Goal: Task Accomplishment & Management: Complete application form

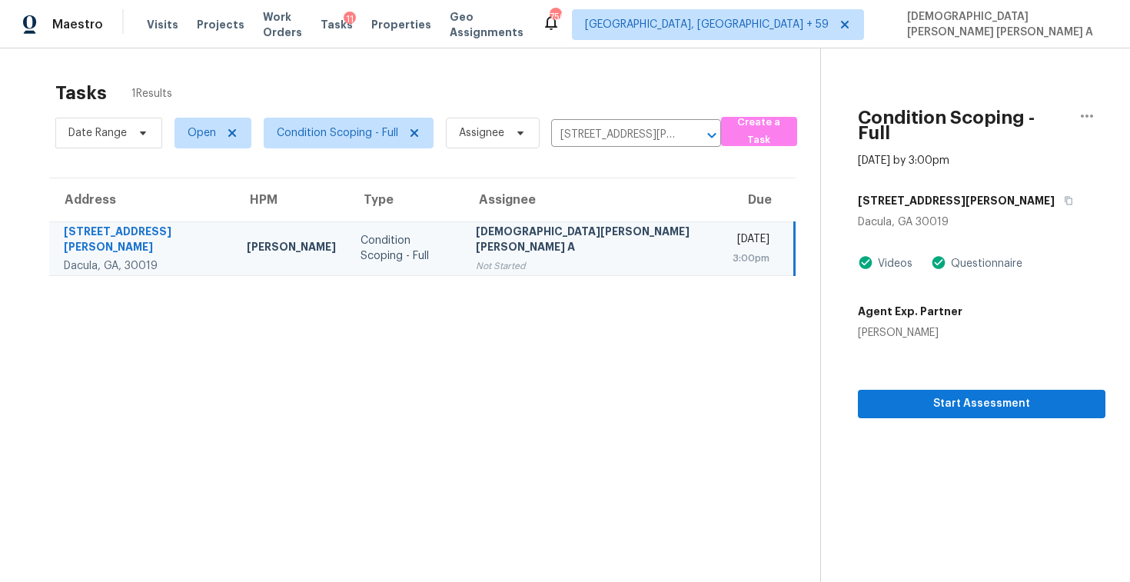
click at [946, 191] on div "[STREET_ADDRESS][PERSON_NAME]" at bounding box center [981, 201] width 247 height 28
click at [906, 400] on button "Start Assessment" at bounding box center [981, 404] width 247 height 28
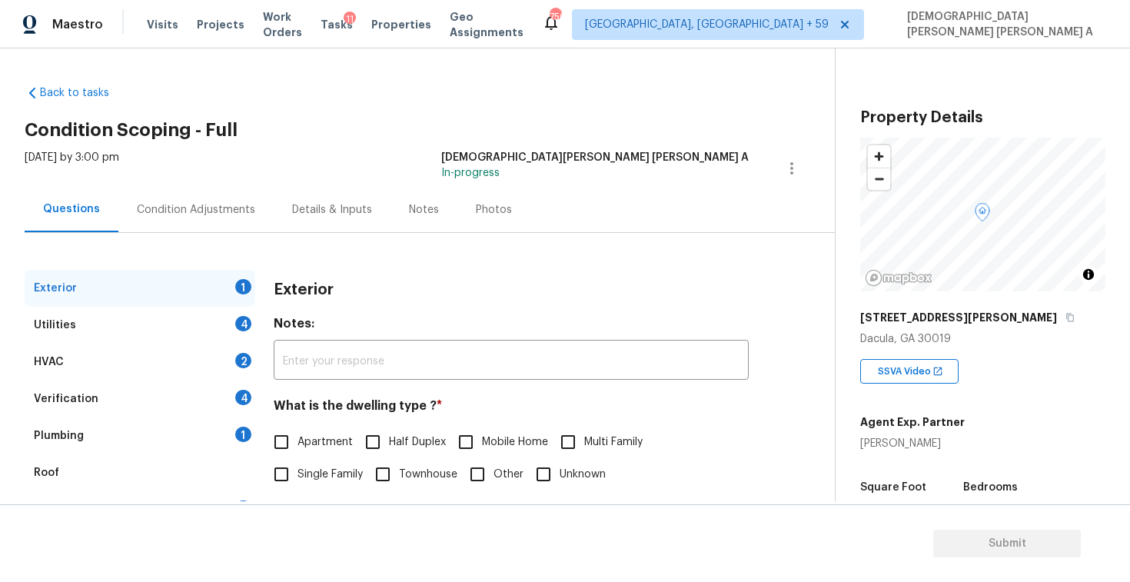
click at [393, 117] on div "Back to tasks Condition Scoping - Full [DATE] by 3:00 pm [PERSON_NAME] [PERSON_…" at bounding box center [430, 366] width 810 height 586
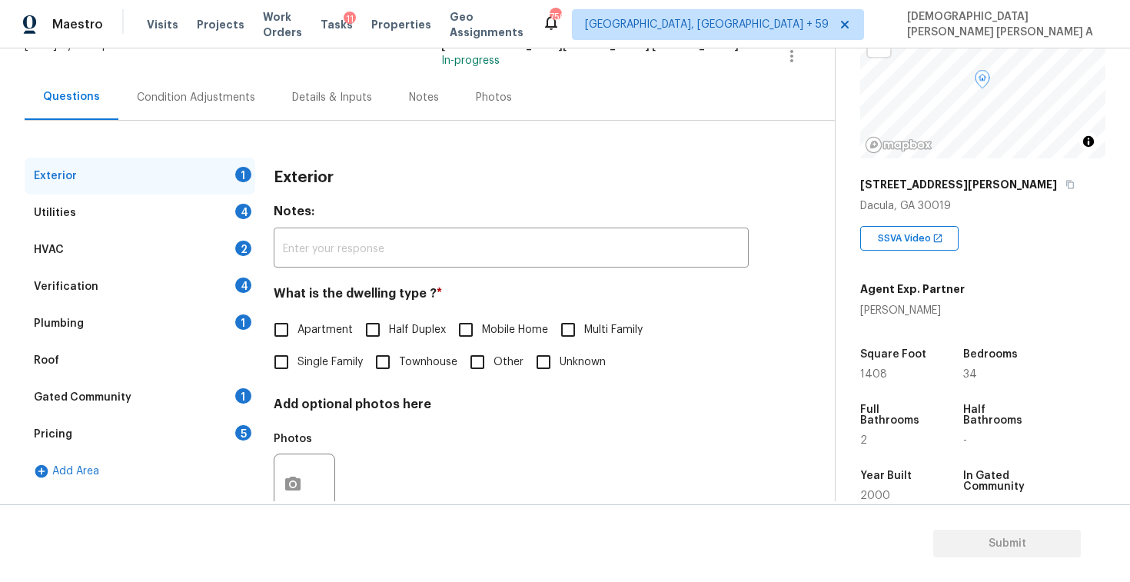
scroll to position [187, 0]
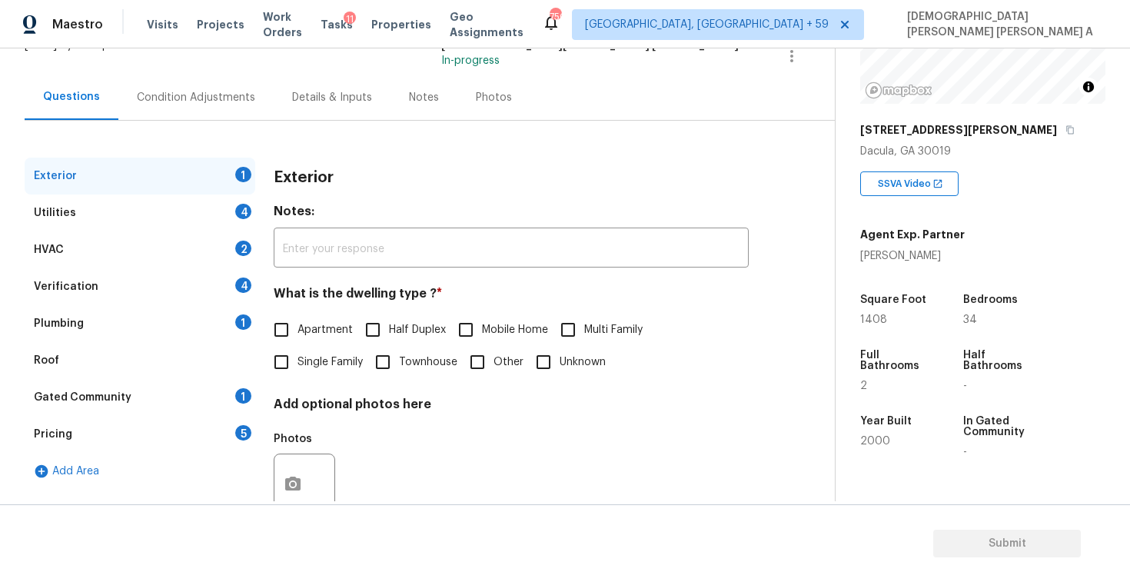
click at [295, 371] on input "Single Family" at bounding box center [281, 362] width 32 height 32
checkbox input "true"
click at [196, 203] on div "Utilities 4" at bounding box center [140, 212] width 231 height 37
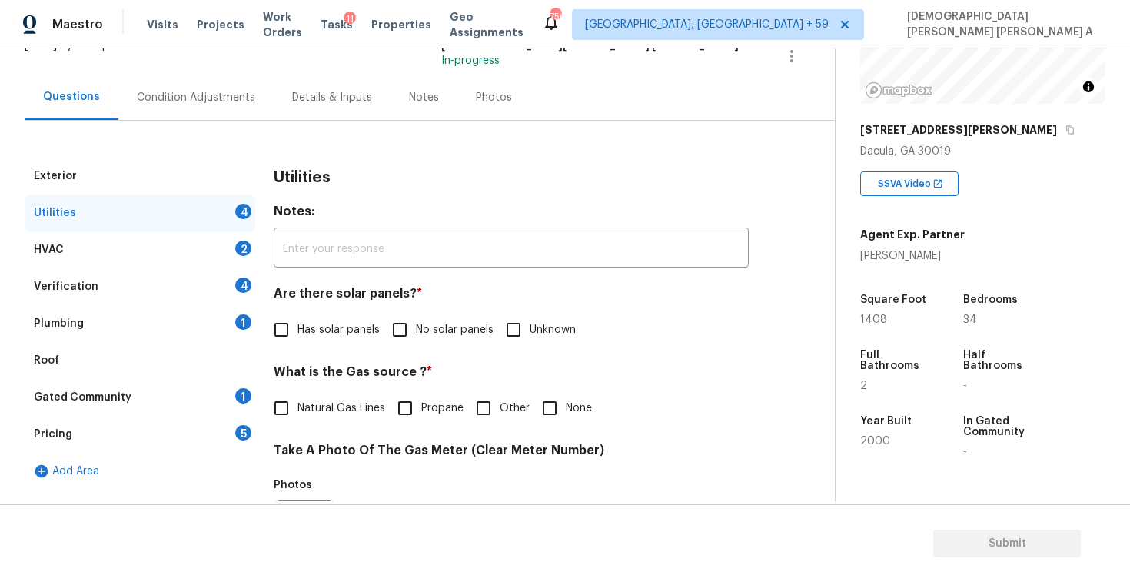
click at [409, 336] on input "No solar panels" at bounding box center [399, 330] width 32 height 32
checkbox input "true"
click at [280, 412] on input "Natural Gas Lines" at bounding box center [281, 408] width 32 height 32
checkbox input "true"
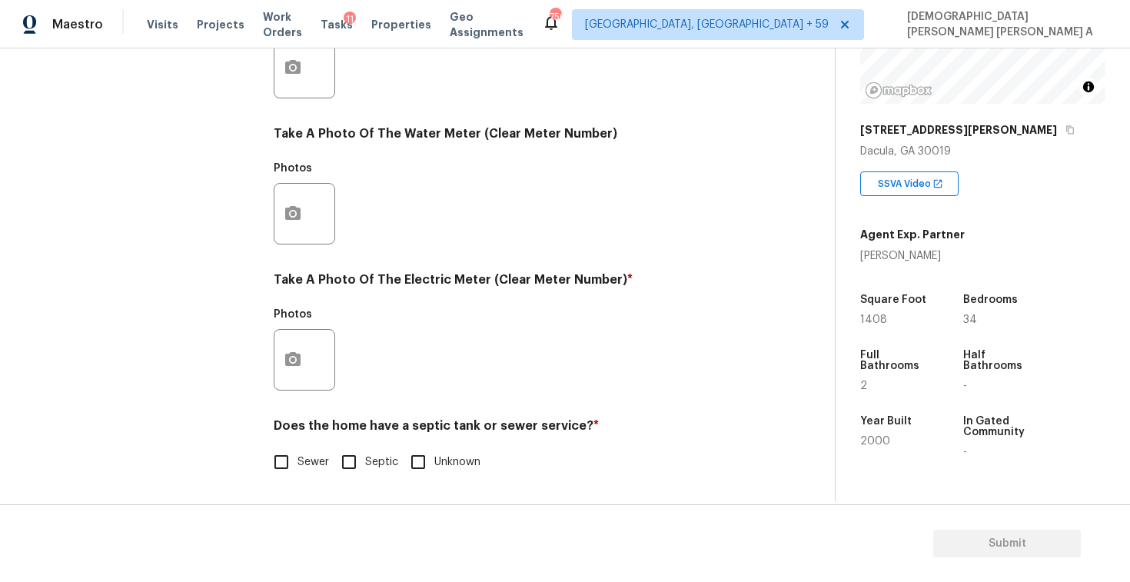
click at [287, 465] on input "Sewer" at bounding box center [281, 462] width 32 height 32
checkbox input "true"
click at [353, 463] on input "Septic" at bounding box center [349, 462] width 32 height 32
checkbox input "true"
checkbox input "false"
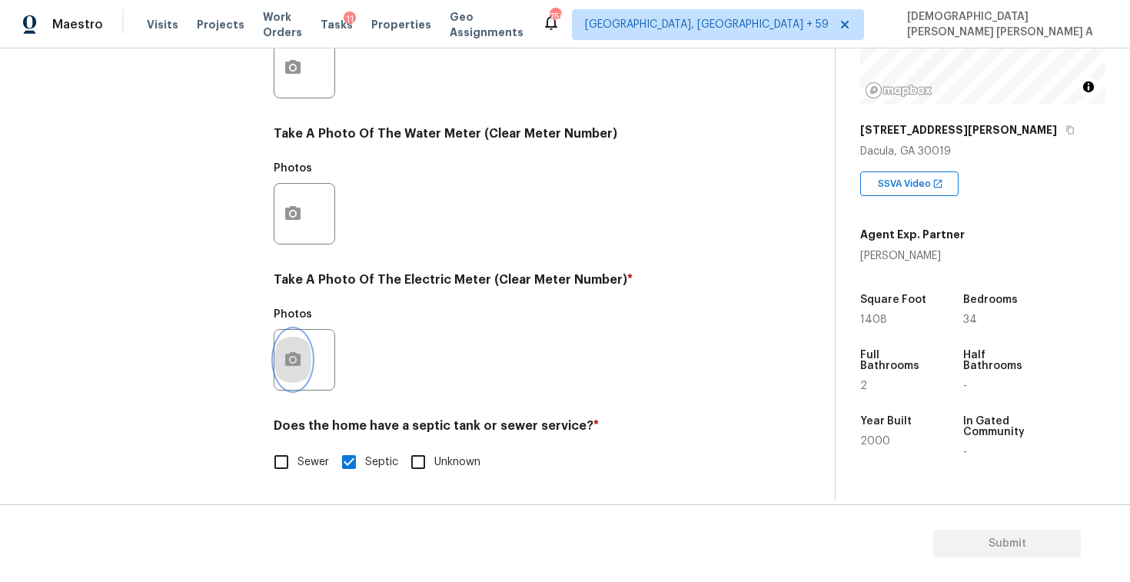
click at [288, 354] on icon "button" at bounding box center [292, 359] width 15 height 14
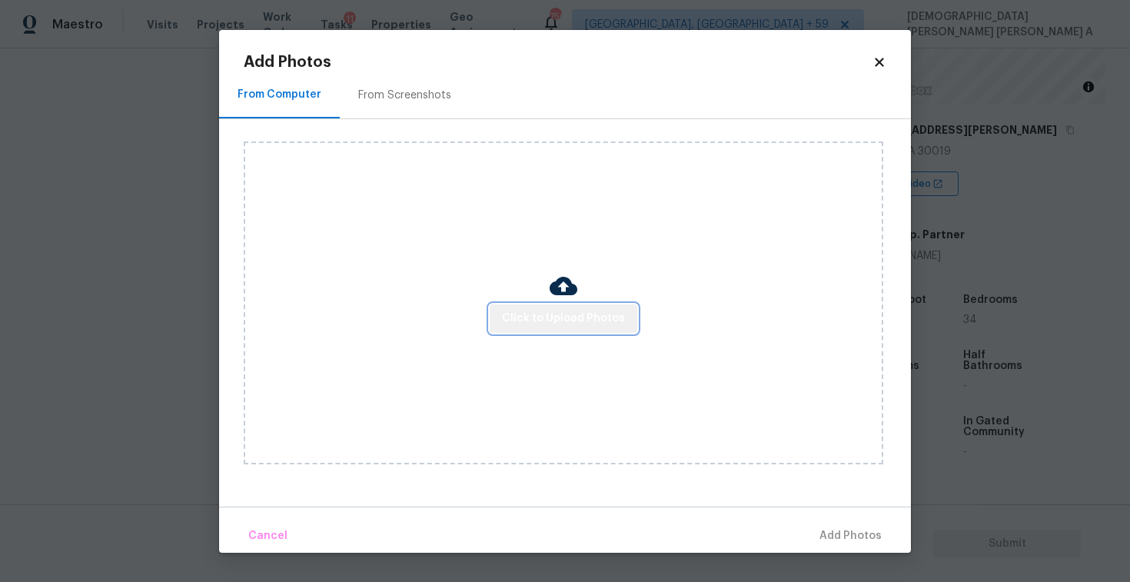
click at [584, 320] on span "Click to Upload Photos" at bounding box center [563, 318] width 123 height 19
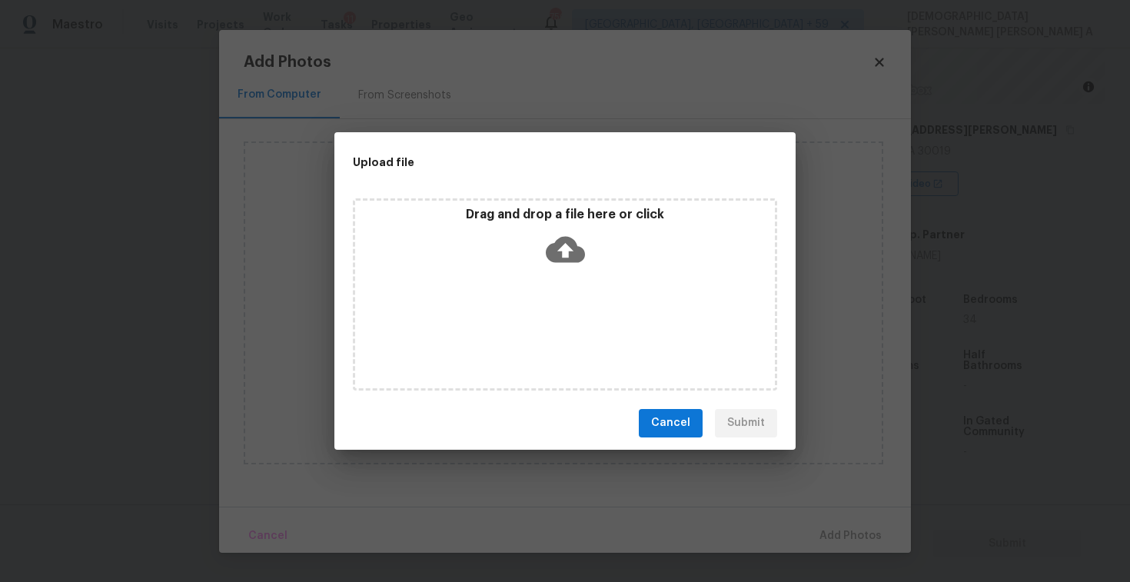
click at [554, 223] on div "Drag and drop a file here or click" at bounding box center [565, 240] width 420 height 66
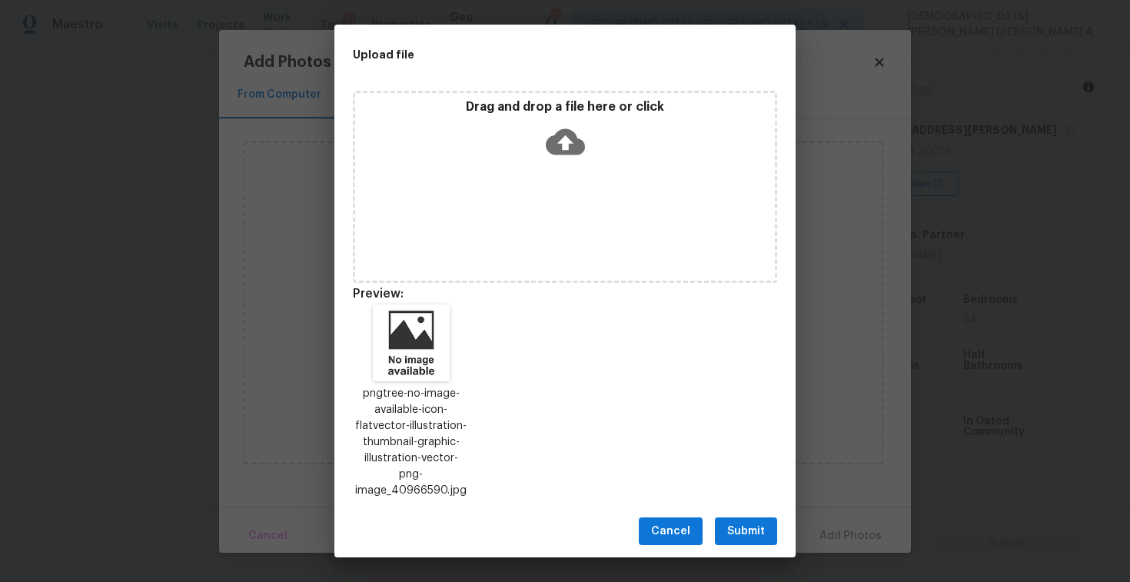
click at [748, 523] on span "Submit" at bounding box center [746, 531] width 38 height 19
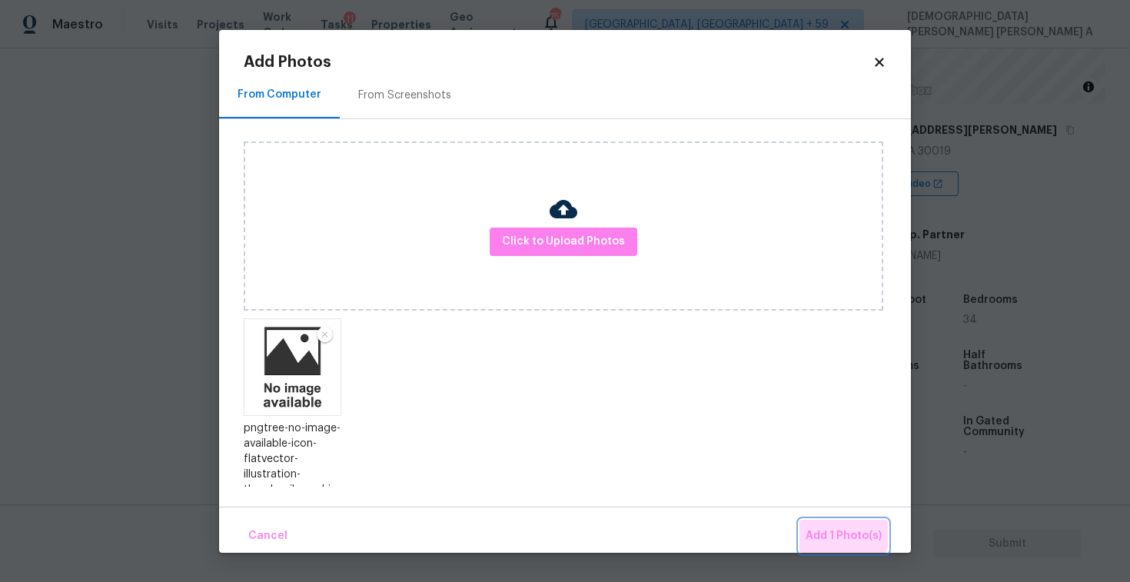
click at [834, 529] on span "Add 1 Photo(s)" at bounding box center [843, 535] width 76 height 19
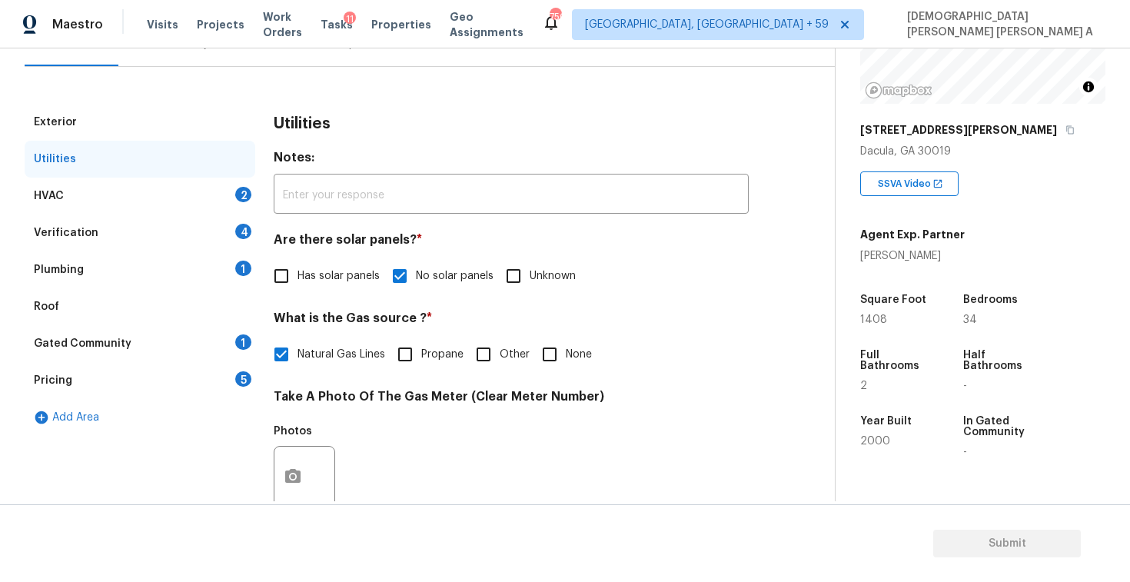
scroll to position [141, 0]
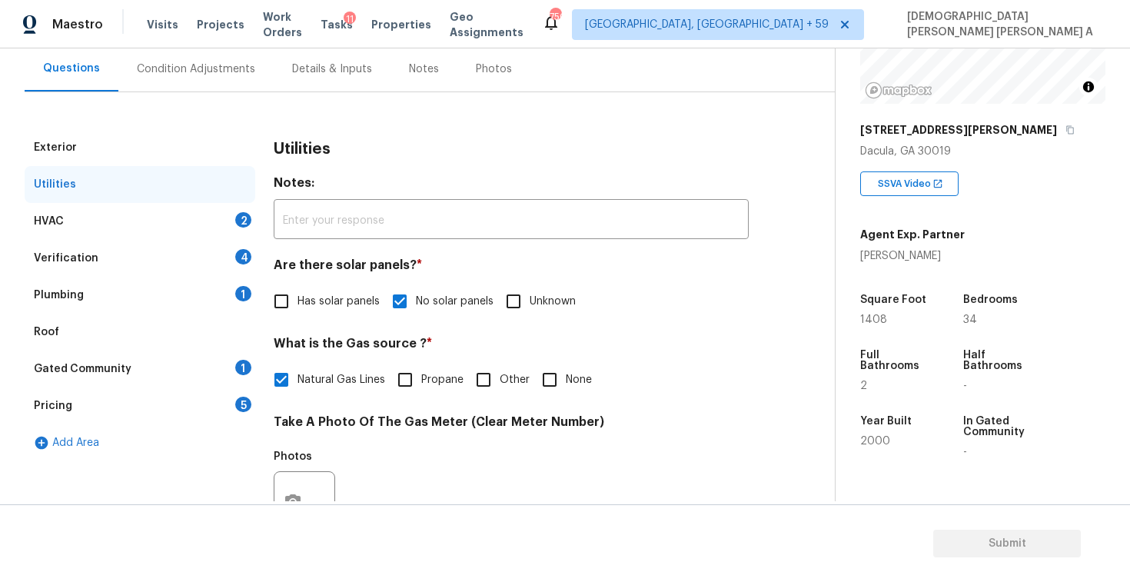
click at [186, 221] on div "HVAC 2" at bounding box center [140, 221] width 231 height 37
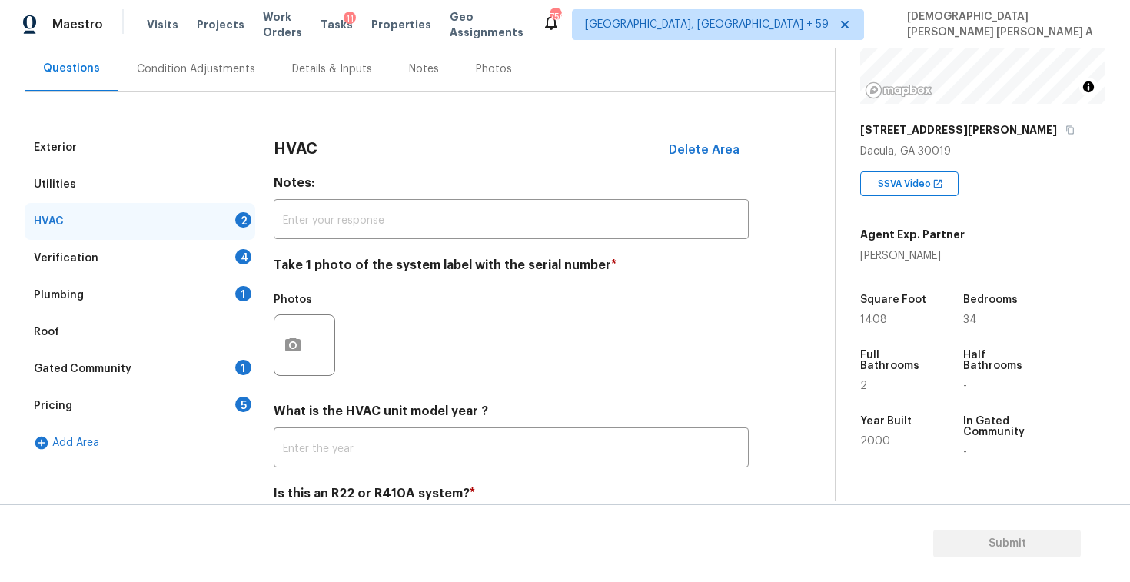
scroll to position [209, 0]
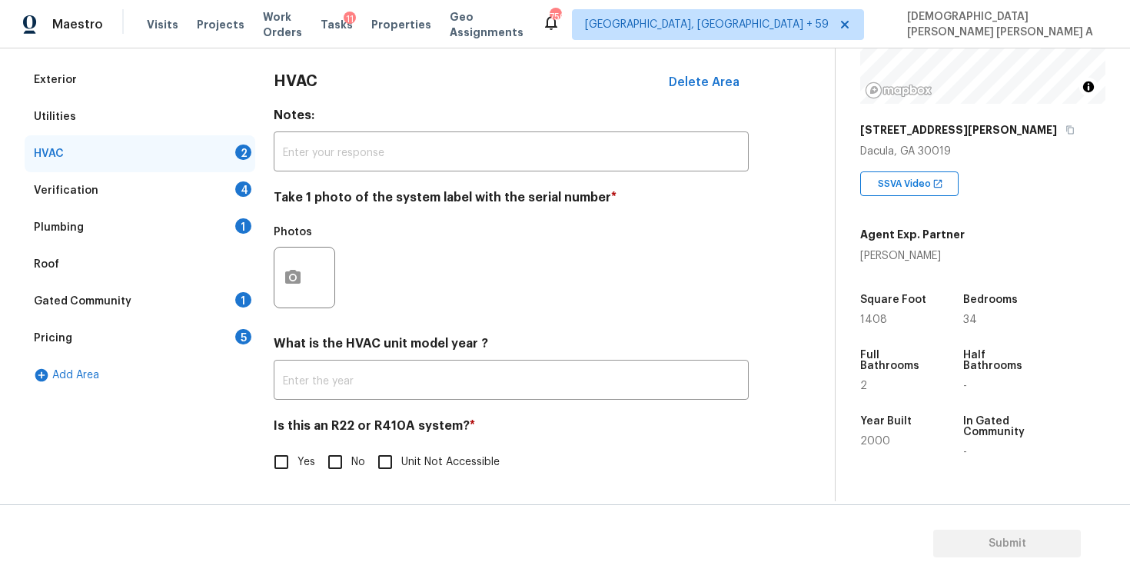
click at [334, 460] on input "No" at bounding box center [335, 462] width 32 height 32
checkbox input "true"
click at [292, 270] on icon "button" at bounding box center [292, 276] width 15 height 14
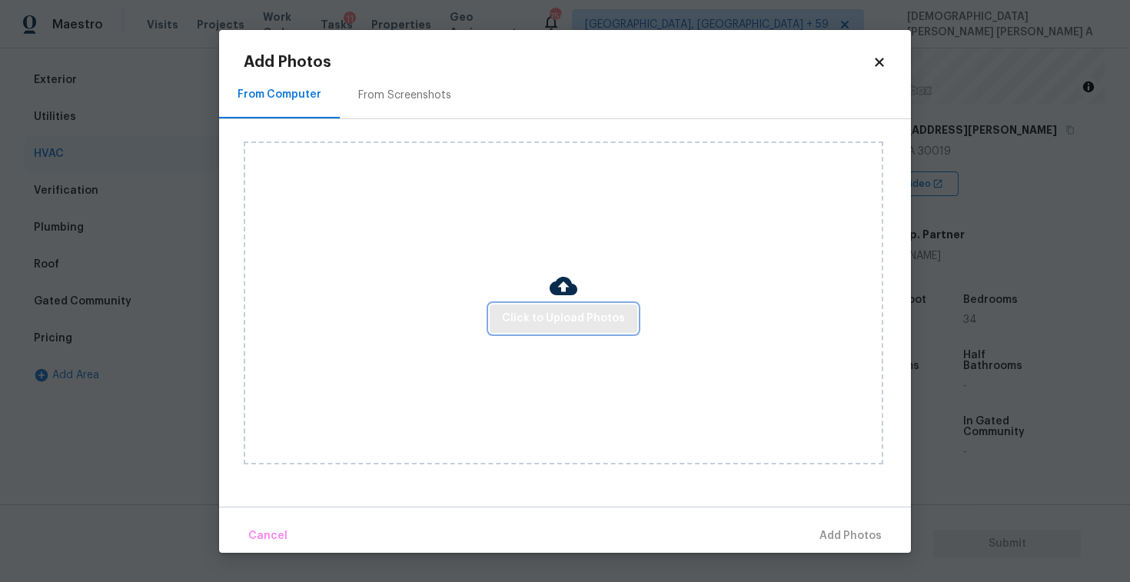
click at [584, 327] on span "Click to Upload Photos" at bounding box center [563, 318] width 123 height 19
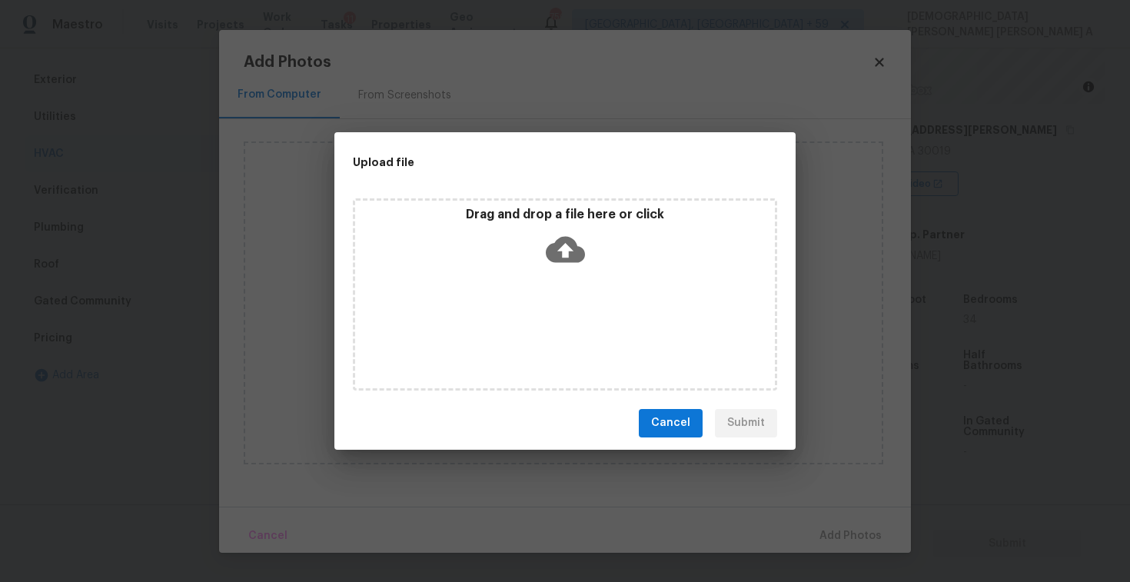
click at [549, 252] on icon at bounding box center [565, 249] width 39 height 26
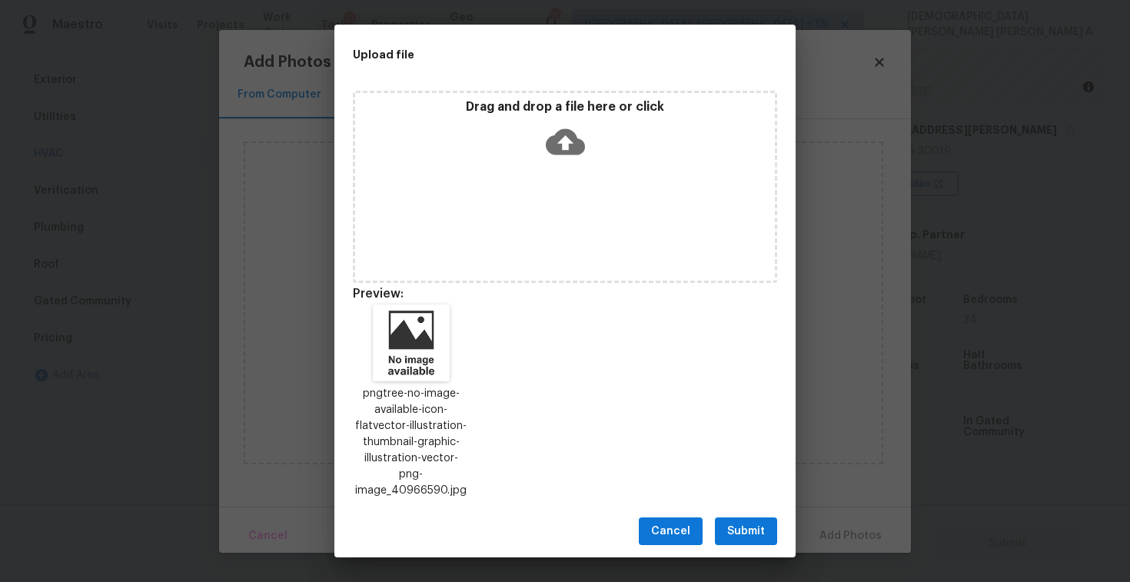
click at [746, 525] on span "Submit" at bounding box center [746, 531] width 38 height 19
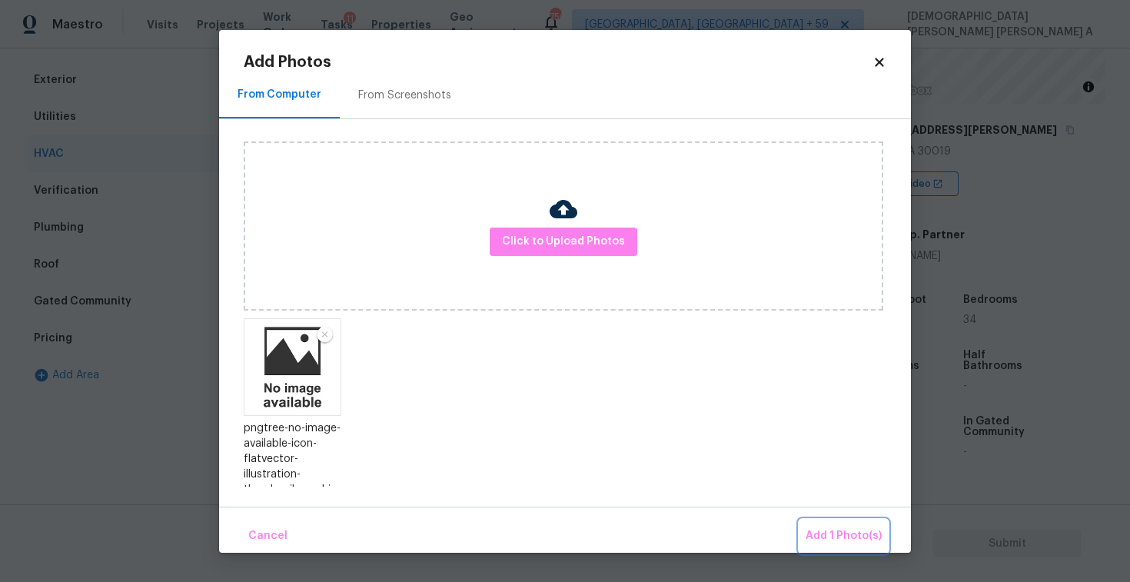
click at [850, 533] on span "Add 1 Photo(s)" at bounding box center [843, 535] width 76 height 19
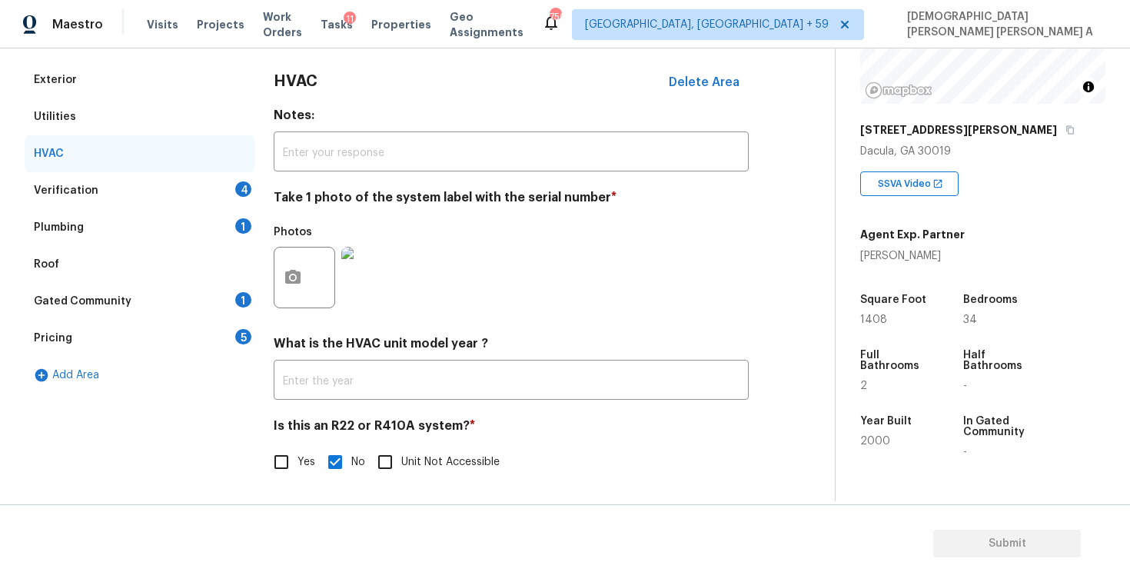
click at [160, 193] on div "Verification 4" at bounding box center [140, 190] width 231 height 37
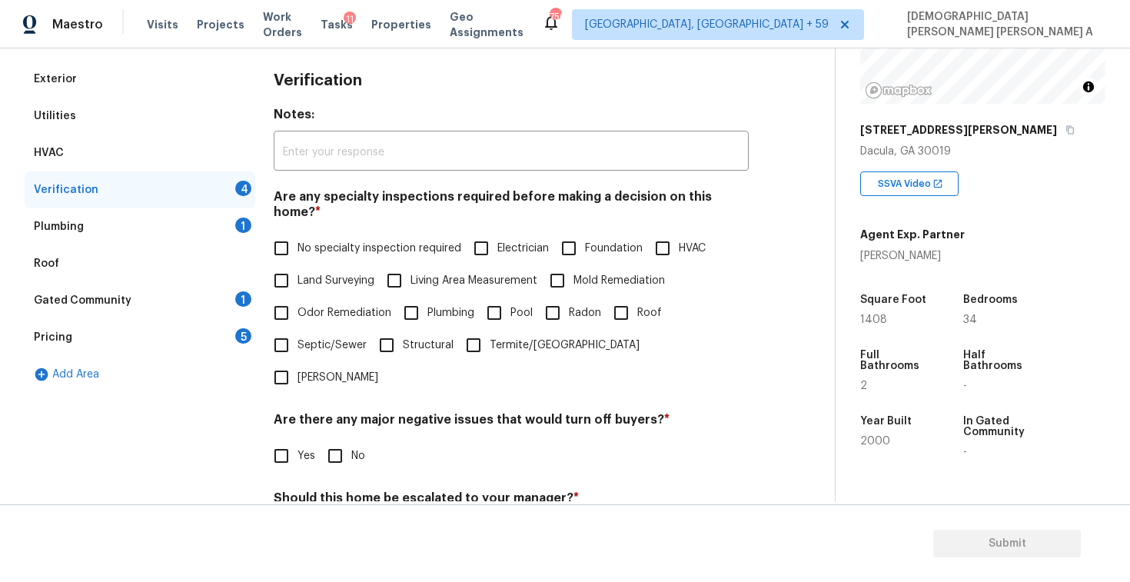
click at [285, 237] on input "No specialty inspection required" at bounding box center [281, 248] width 32 height 32
checkbox input "true"
click at [339, 440] on input "No" at bounding box center [335, 456] width 32 height 32
checkbox input "true"
click at [335, 519] on input "No" at bounding box center [335, 535] width 32 height 32
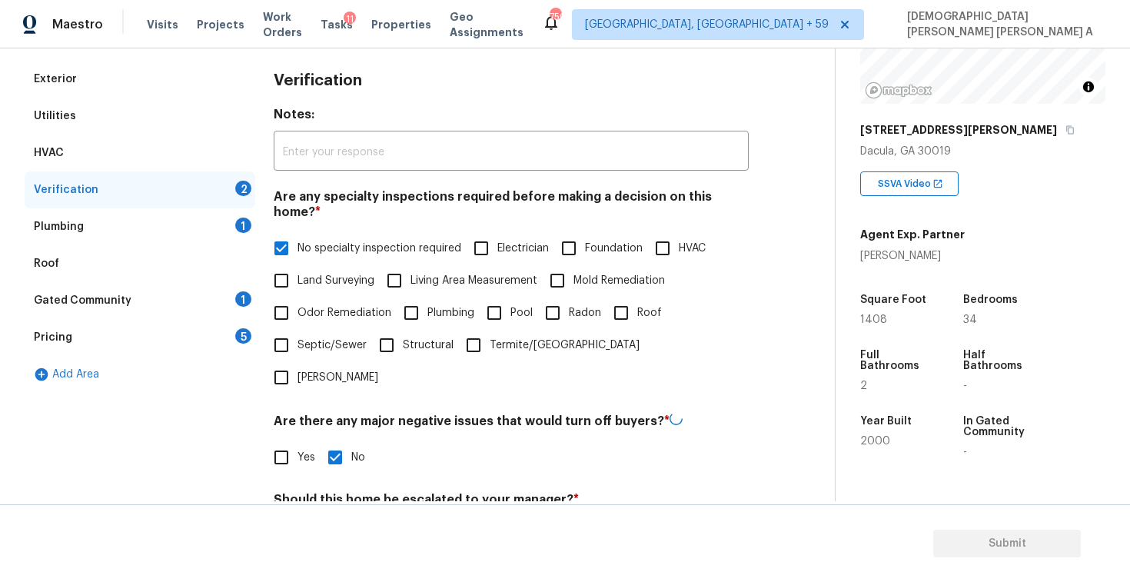
checkbox input "true"
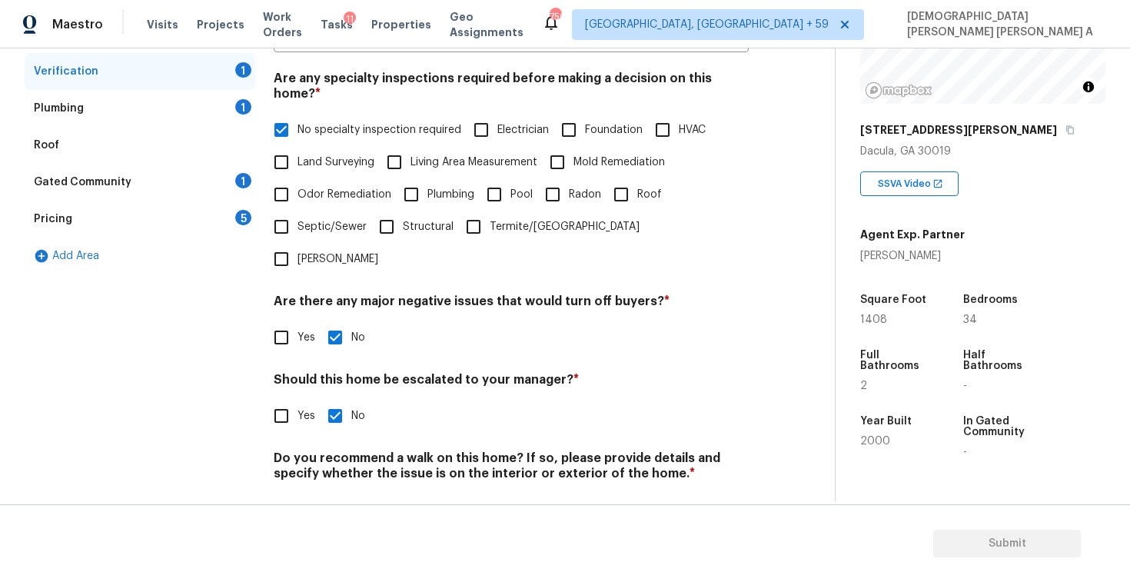
click at [342, 493] on input "No" at bounding box center [335, 509] width 32 height 32
checkbox input "true"
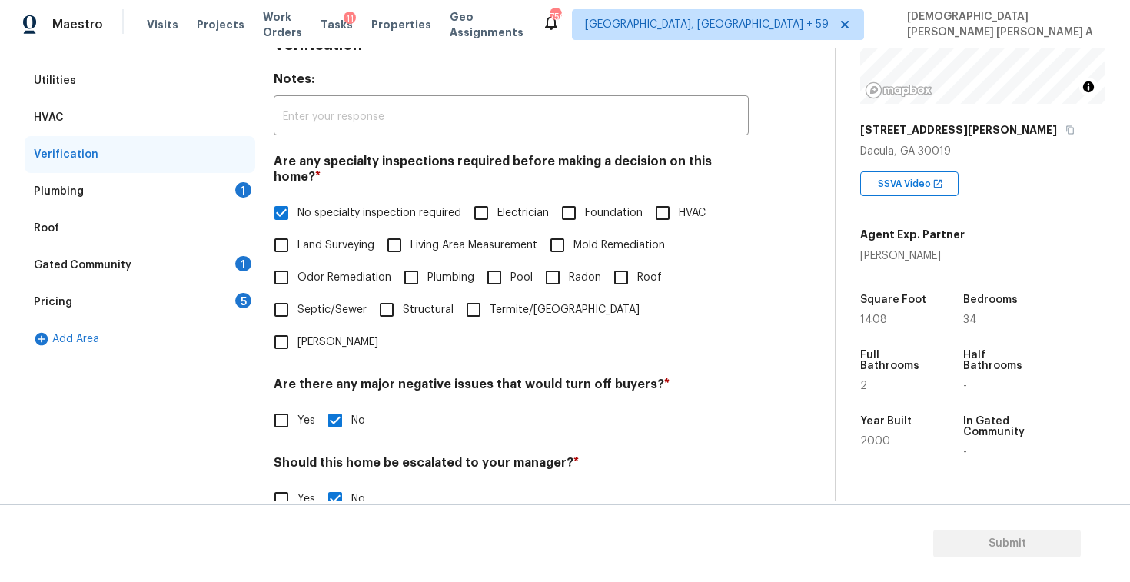
click at [207, 195] on div "Plumbing 1" at bounding box center [140, 191] width 231 height 37
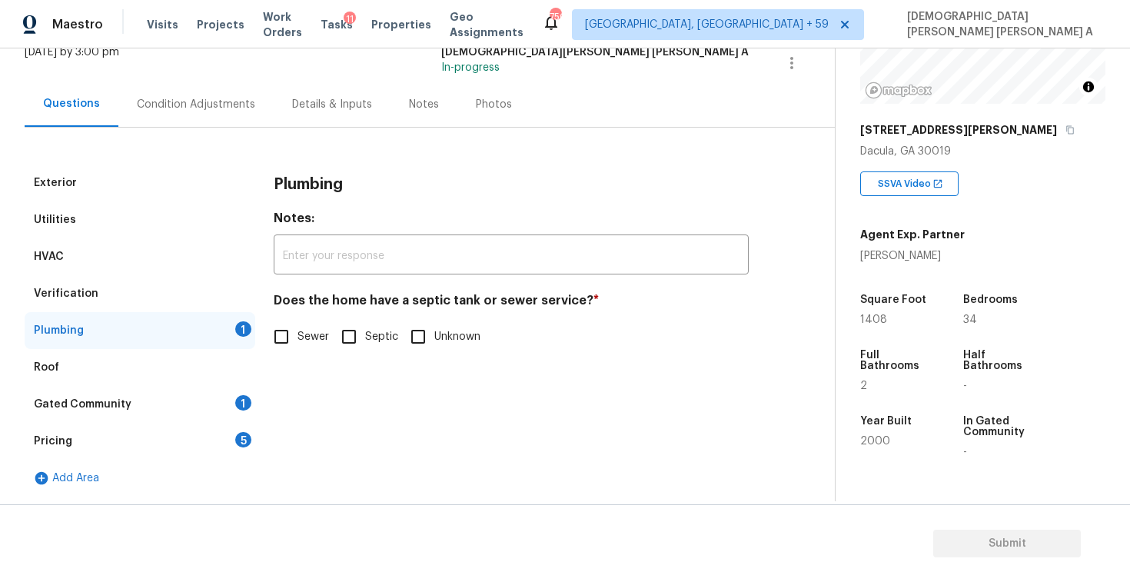
click at [348, 333] on input "Septic" at bounding box center [349, 336] width 32 height 32
checkbox input "true"
click at [199, 396] on div "Gated Community 1" at bounding box center [140, 404] width 231 height 37
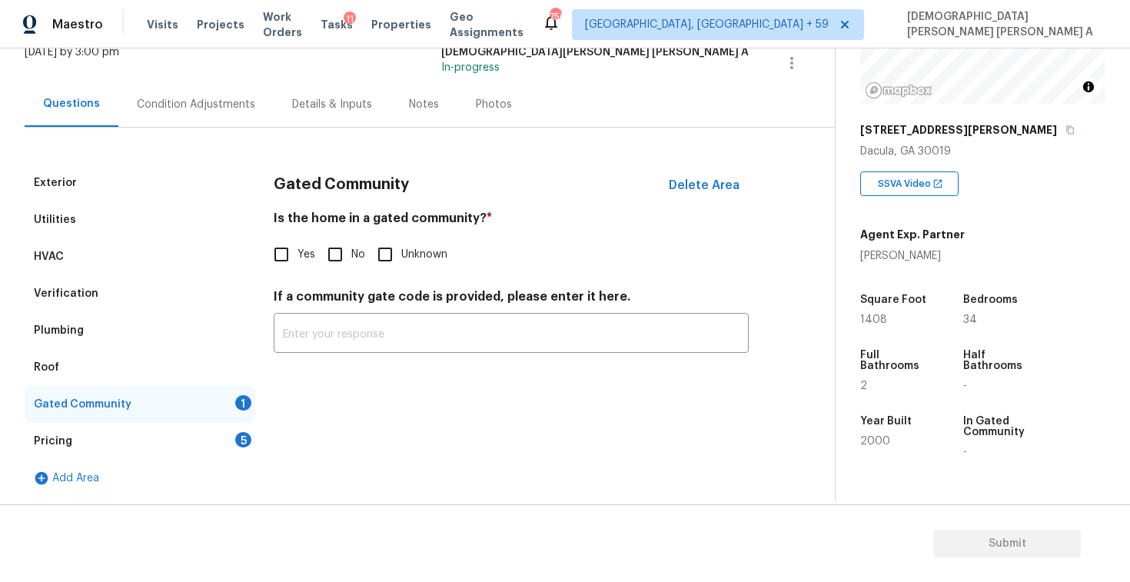
click at [322, 254] on input "No" at bounding box center [335, 254] width 32 height 32
checkbox input "true"
click at [199, 447] on div "Pricing 5" at bounding box center [140, 441] width 231 height 37
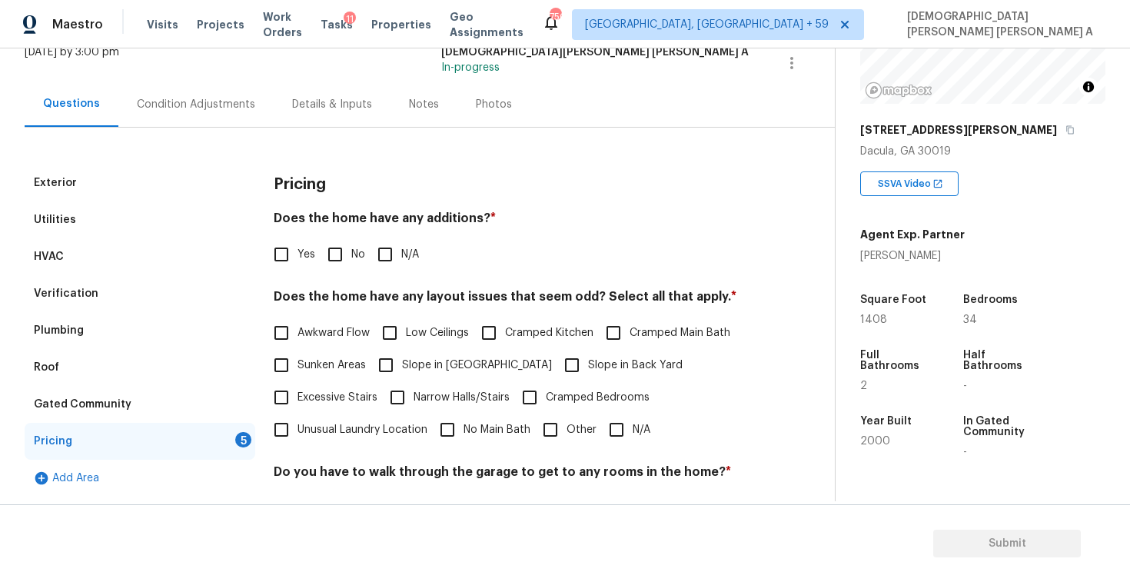
click at [340, 252] on input "No" at bounding box center [335, 254] width 32 height 32
checkbox input "true"
click at [624, 423] on input "N/A" at bounding box center [616, 429] width 32 height 32
checkbox input "true"
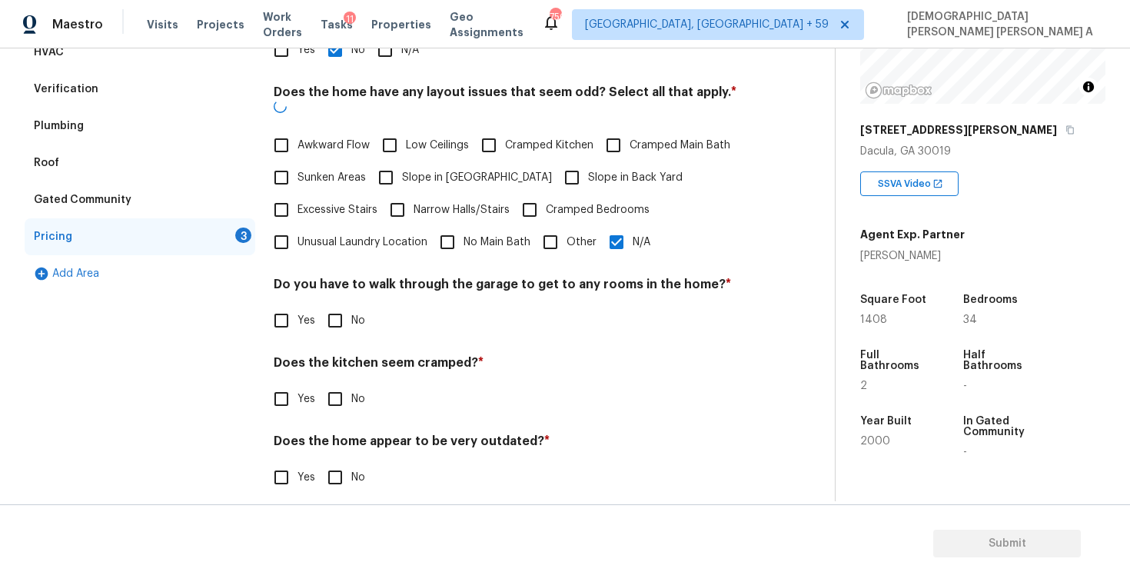
scroll to position [308, 0]
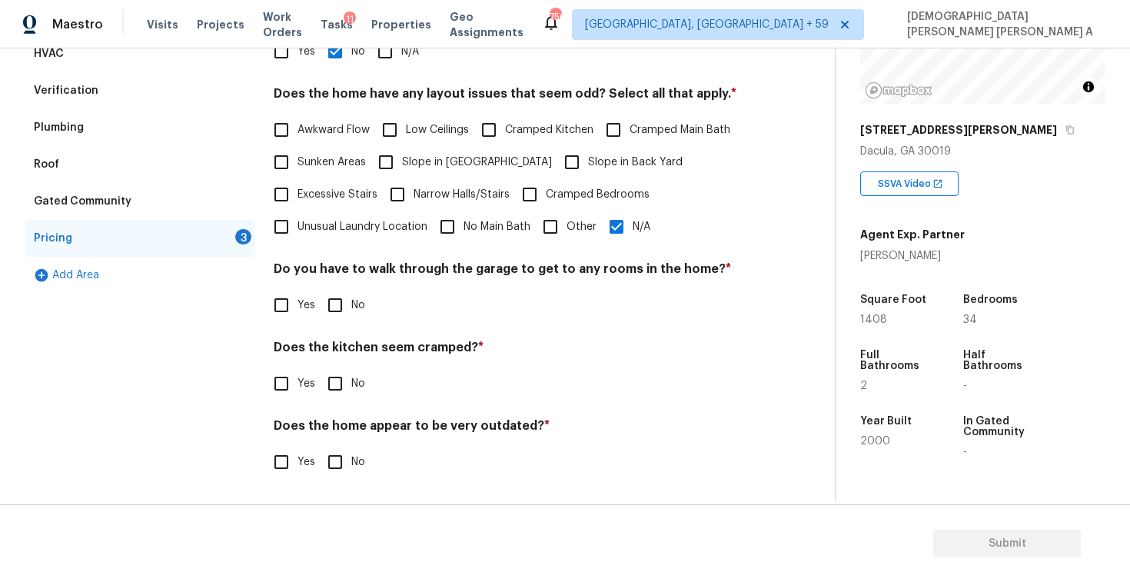
click at [343, 319] on input "No" at bounding box center [335, 305] width 32 height 32
checkbox input "true"
click at [340, 390] on input "No" at bounding box center [335, 383] width 32 height 32
checkbox input "true"
click at [338, 464] on input "No" at bounding box center [335, 462] width 32 height 32
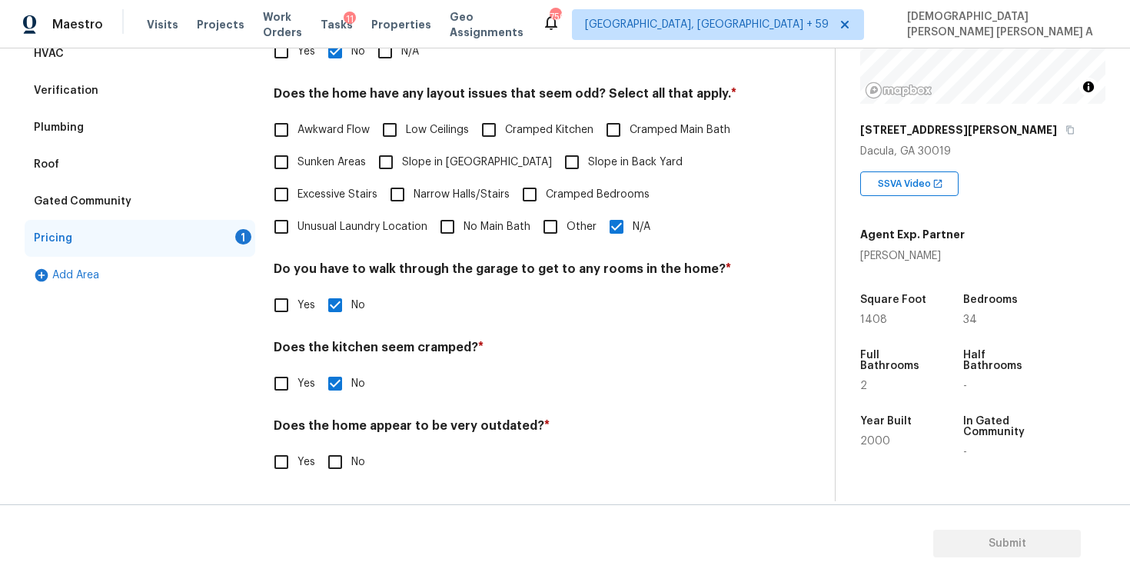
checkbox input "true"
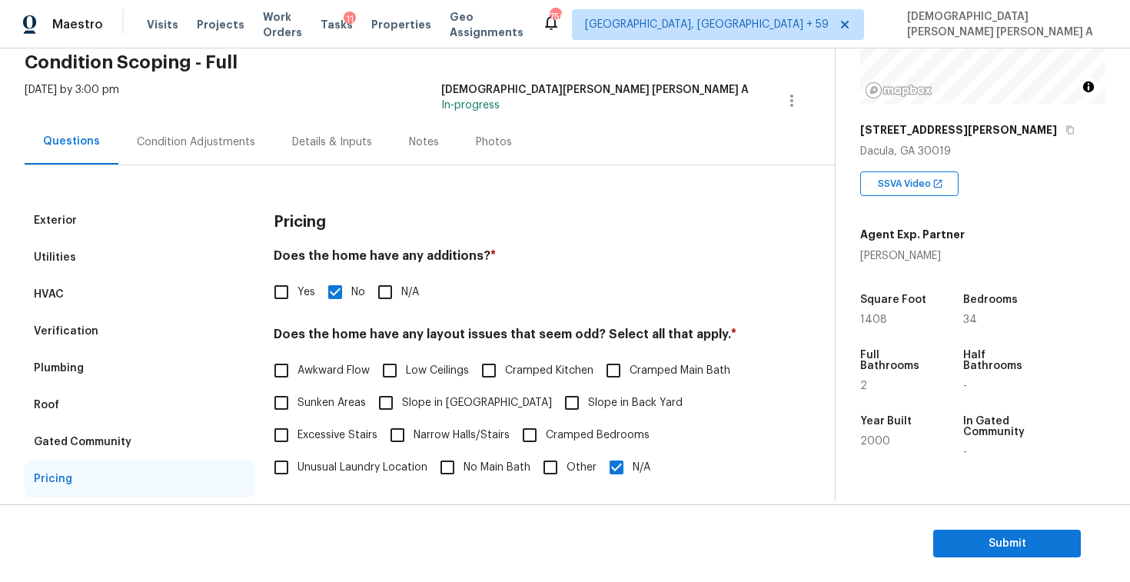
scroll to position [57, 0]
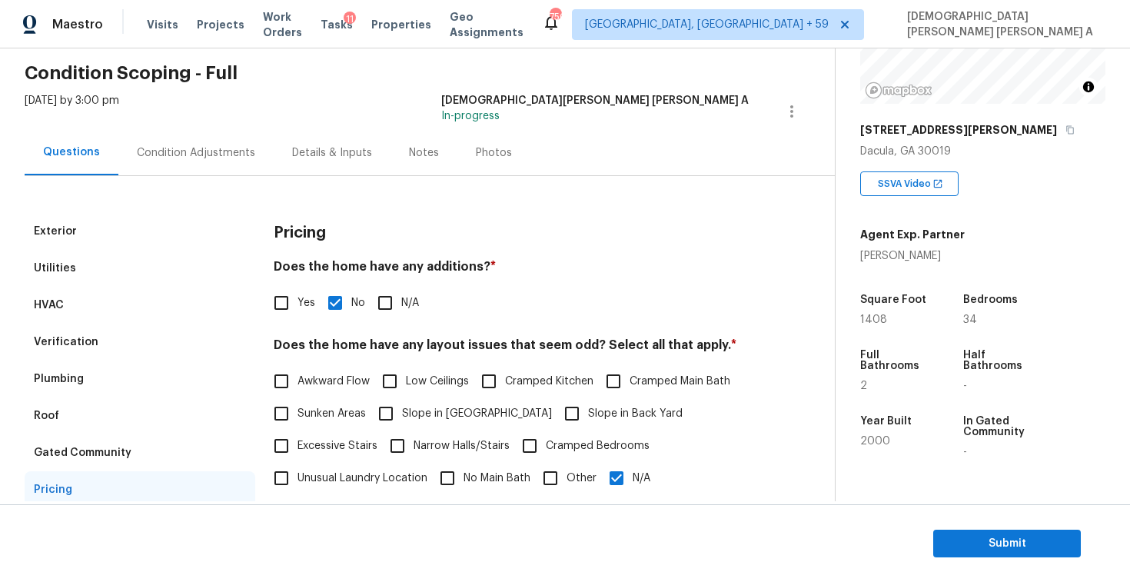
click at [489, 158] on div "Photos" at bounding box center [494, 152] width 36 height 15
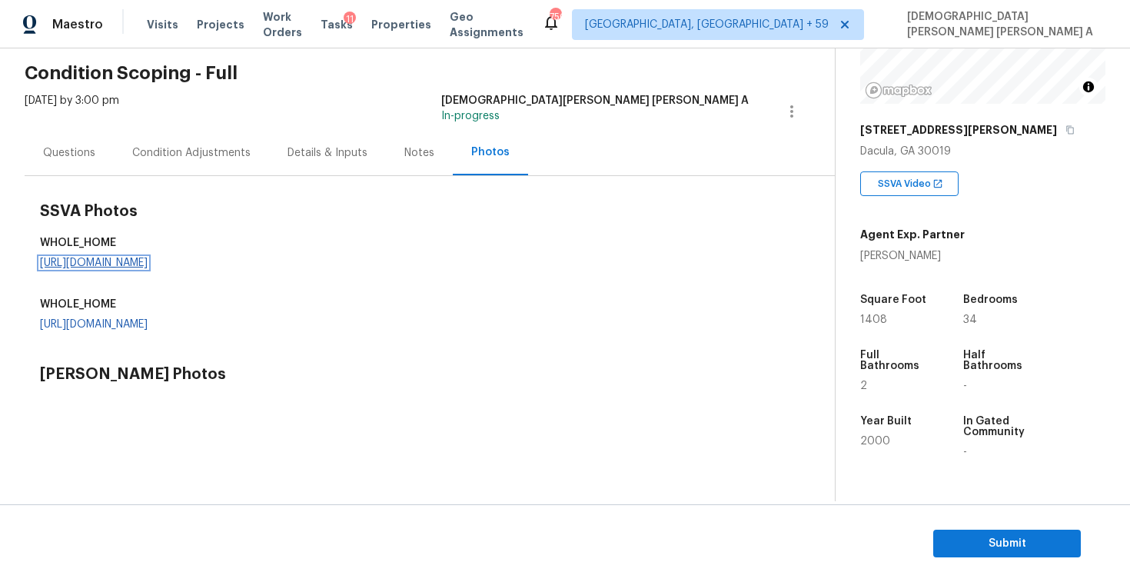
click at [148, 264] on link "https://d285kkeqns3g4j.cloudfront.net/Opportunity%2F006PD00000Kmb8EYAR%2FGO%20M…" at bounding box center [94, 262] width 108 height 11
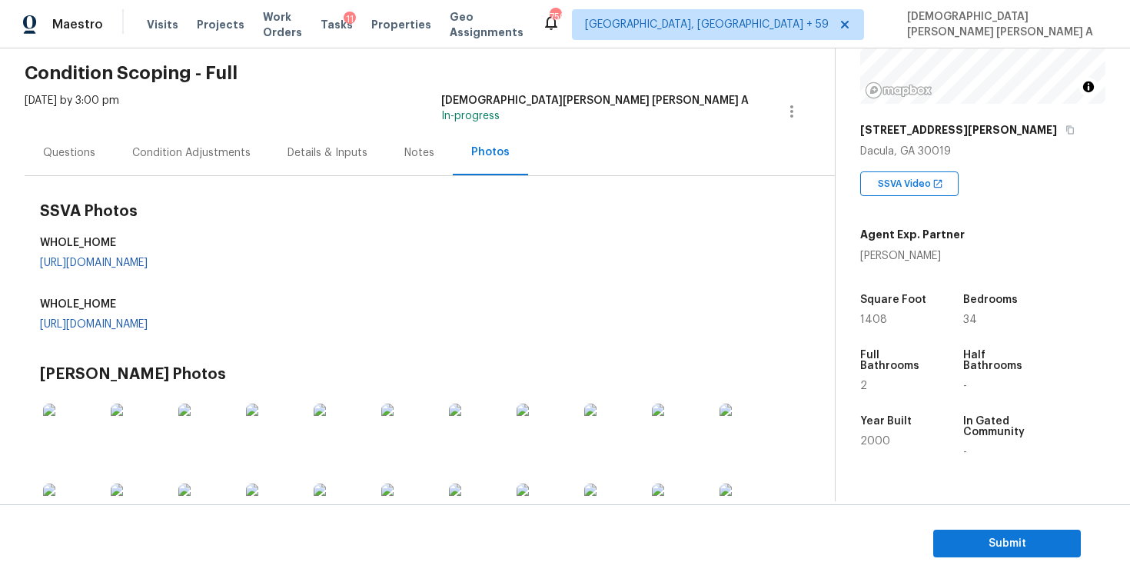
click at [167, 139] on div "Condition Adjustments" at bounding box center [191, 152] width 155 height 45
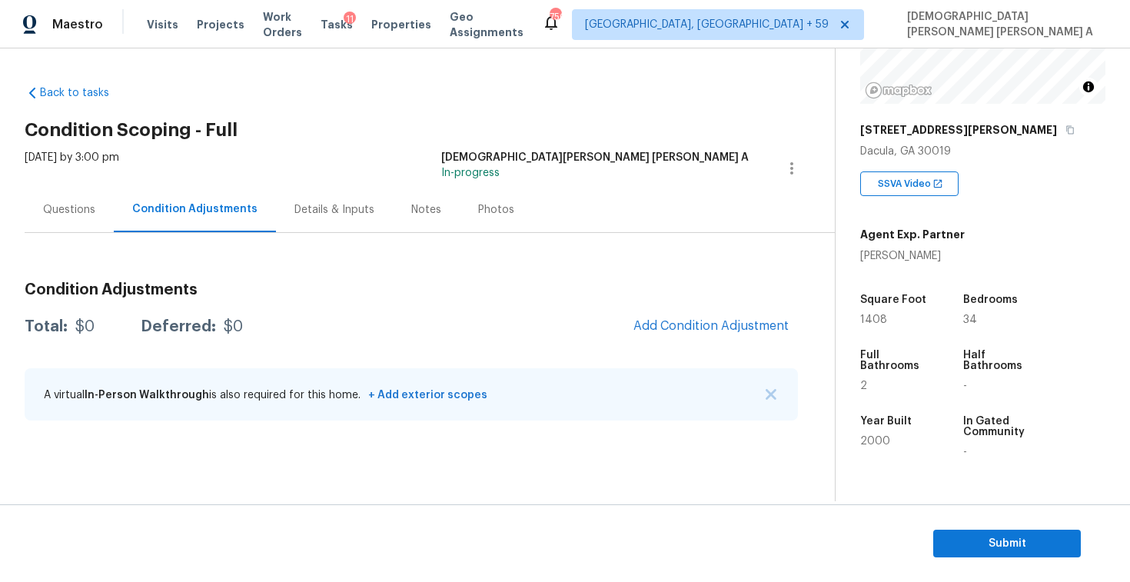
click at [38, 233] on div "Condition Adjustments Total: $0 Deferred: $0 Add Condition Adjustment A virtual…" at bounding box center [411, 333] width 773 height 201
click at [52, 210] on div "Questions" at bounding box center [69, 209] width 52 height 15
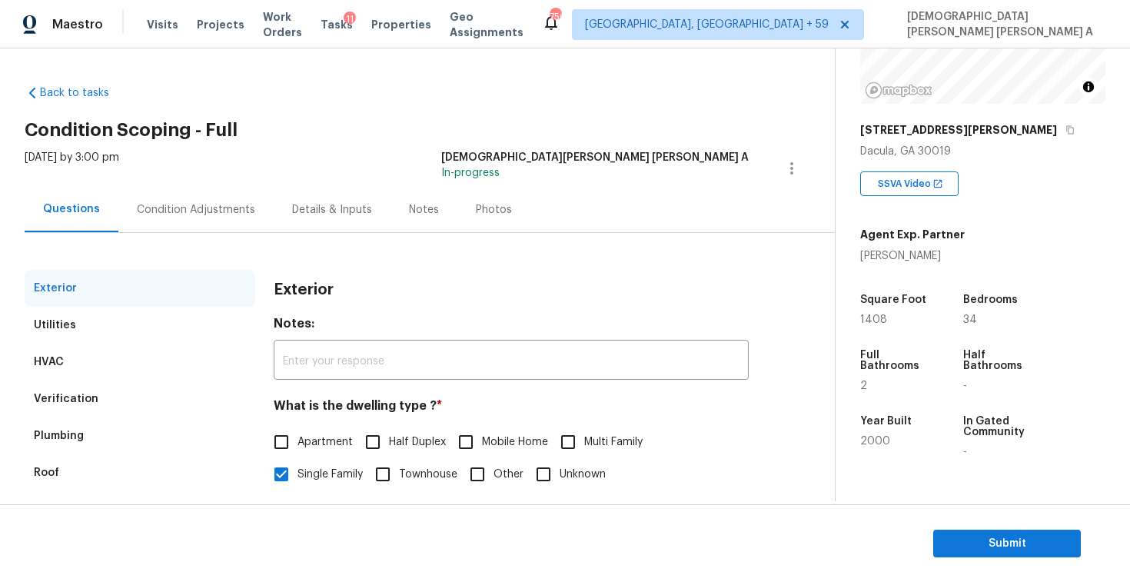
scroll to position [158, 0]
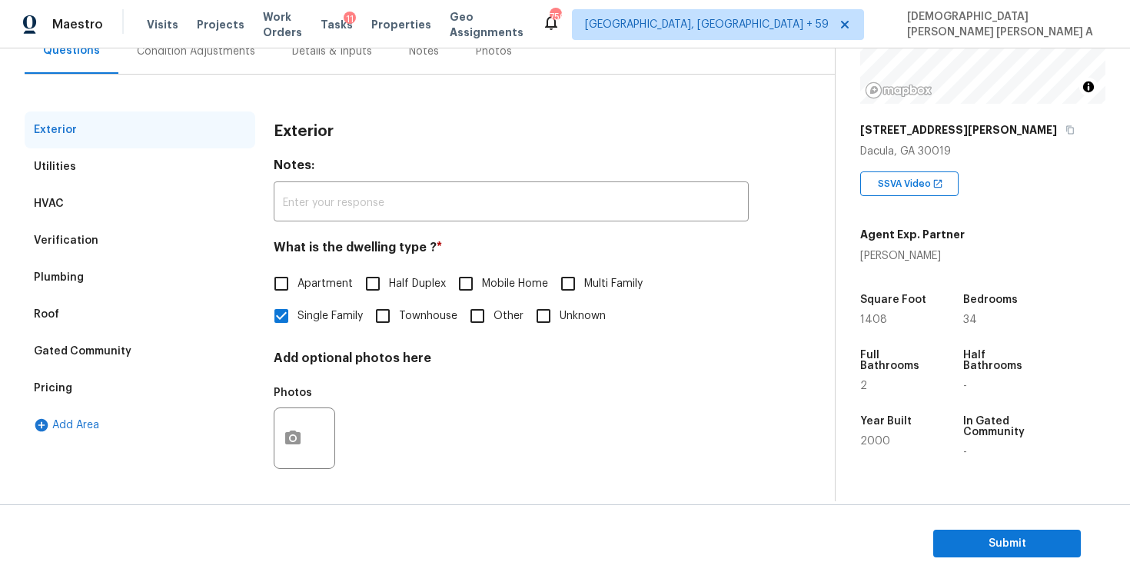
click at [81, 383] on div "Pricing" at bounding box center [140, 388] width 231 height 37
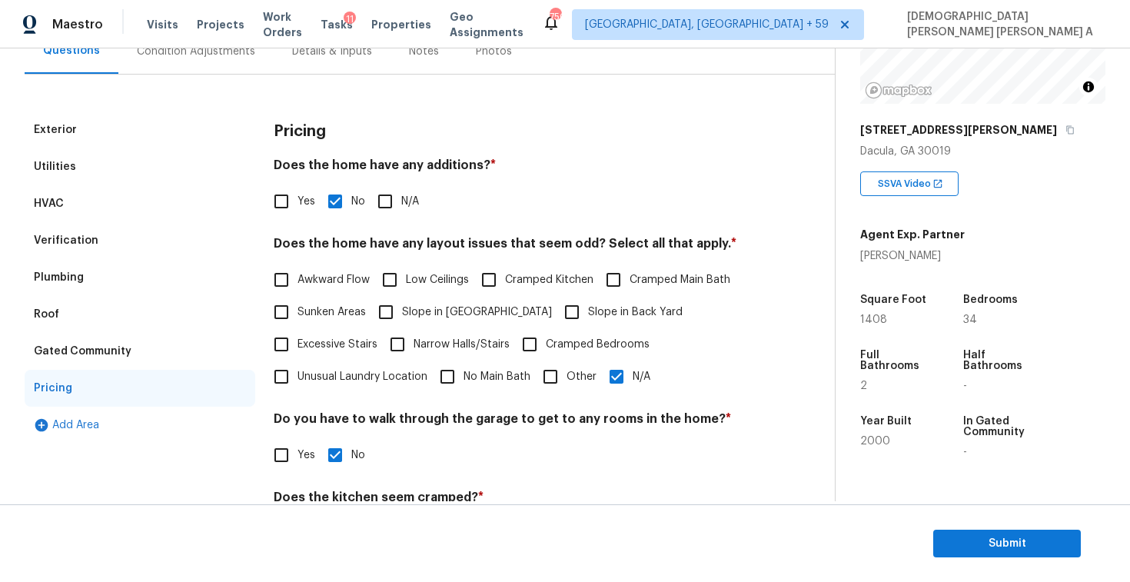
scroll to position [161, 0]
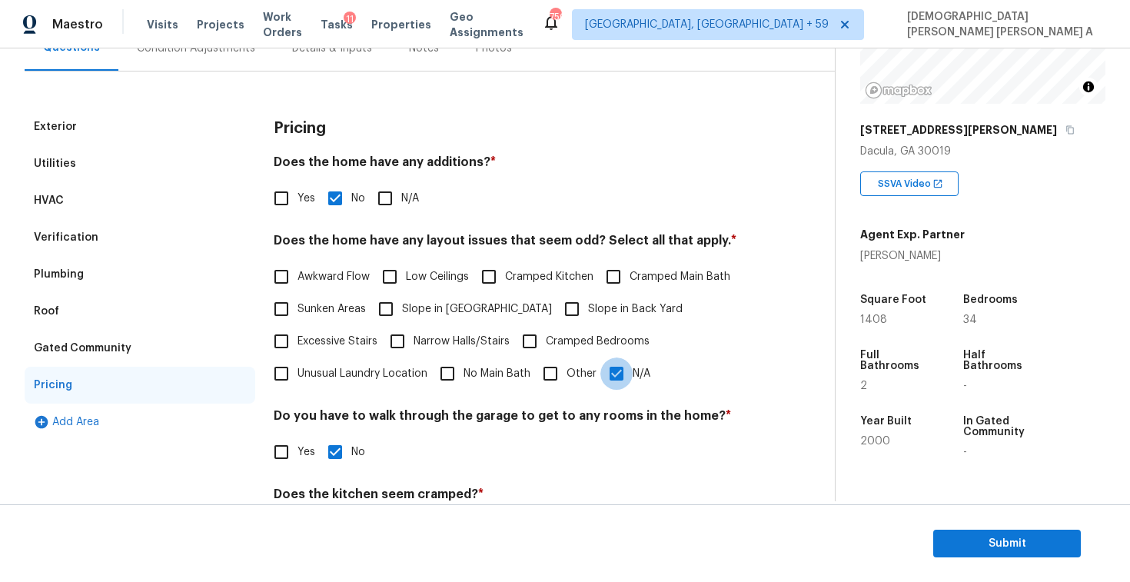
click at [624, 383] on input "N/A" at bounding box center [616, 373] width 32 height 32
checkbox input "false"
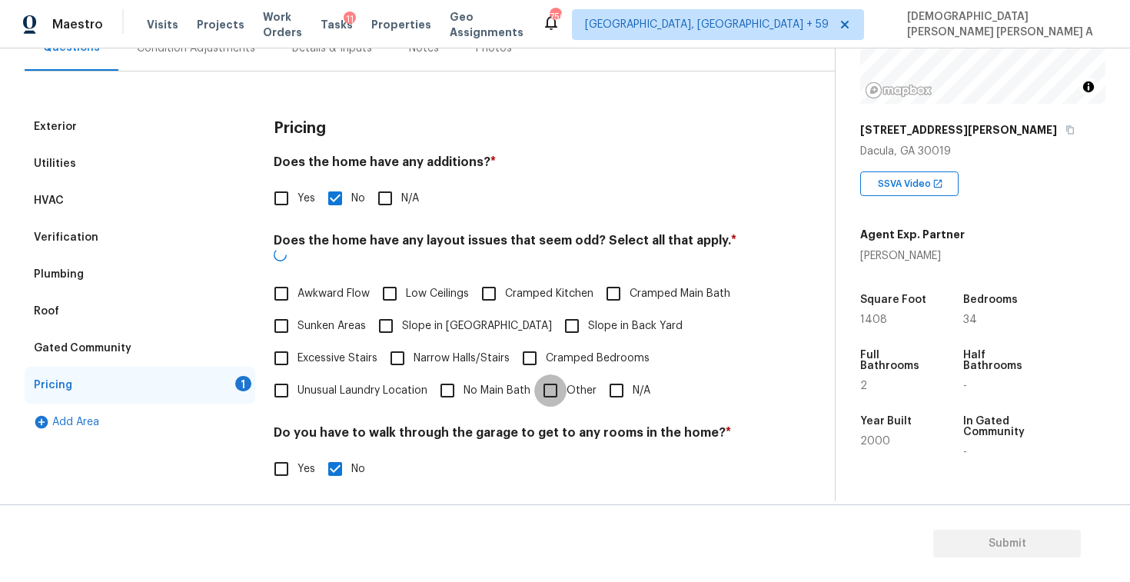
click at [539, 380] on input "Other" at bounding box center [550, 390] width 32 height 32
checkbox input "true"
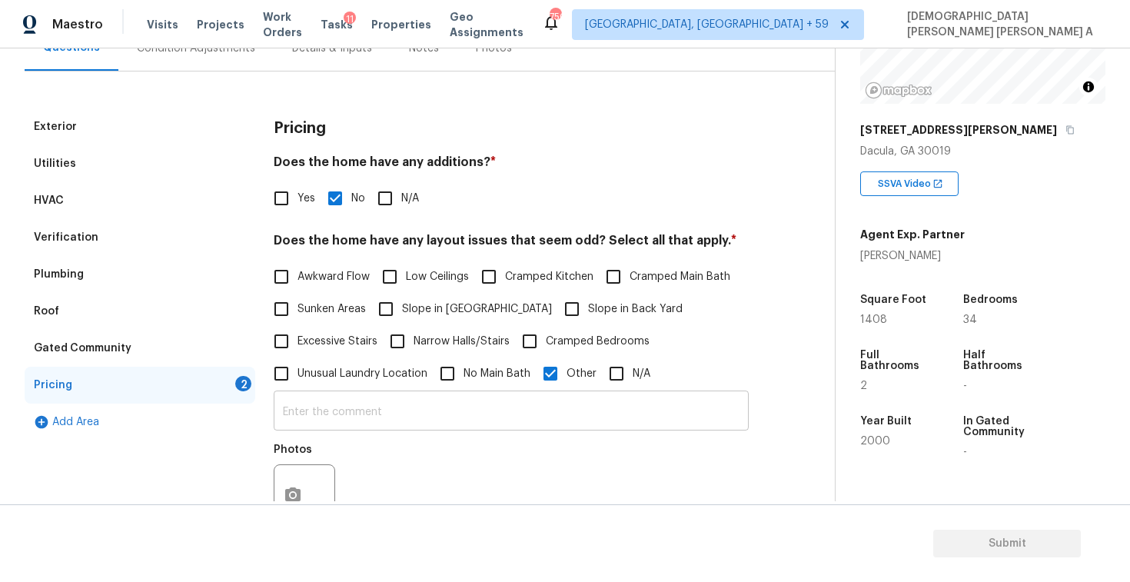
click at [481, 416] on input "text" at bounding box center [511, 412] width 475 height 36
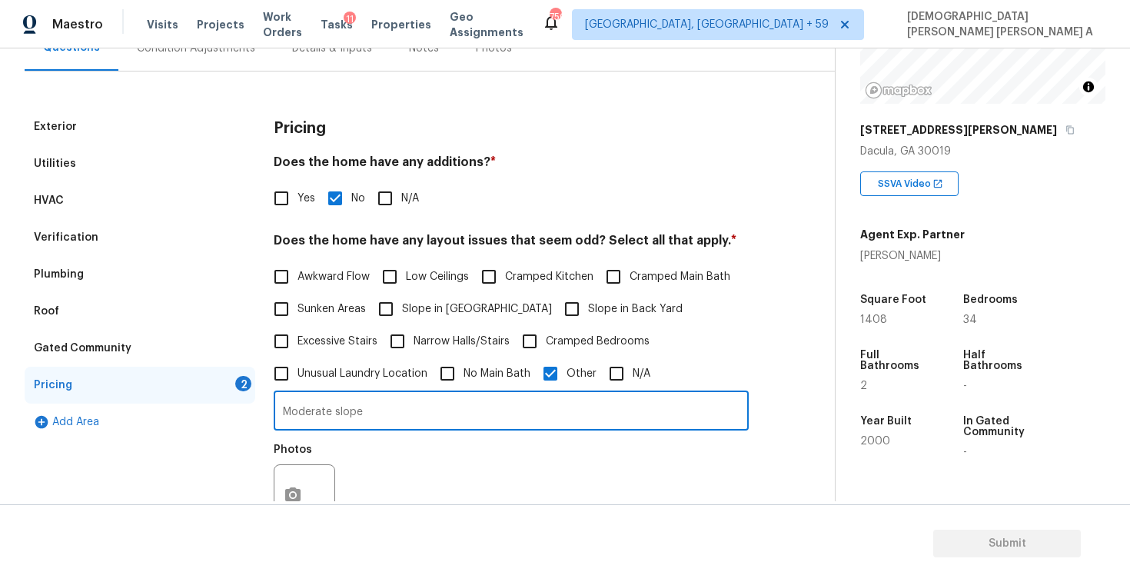
type input "Moderate slope"
click at [279, 483] on button "button" at bounding box center [292, 495] width 37 height 60
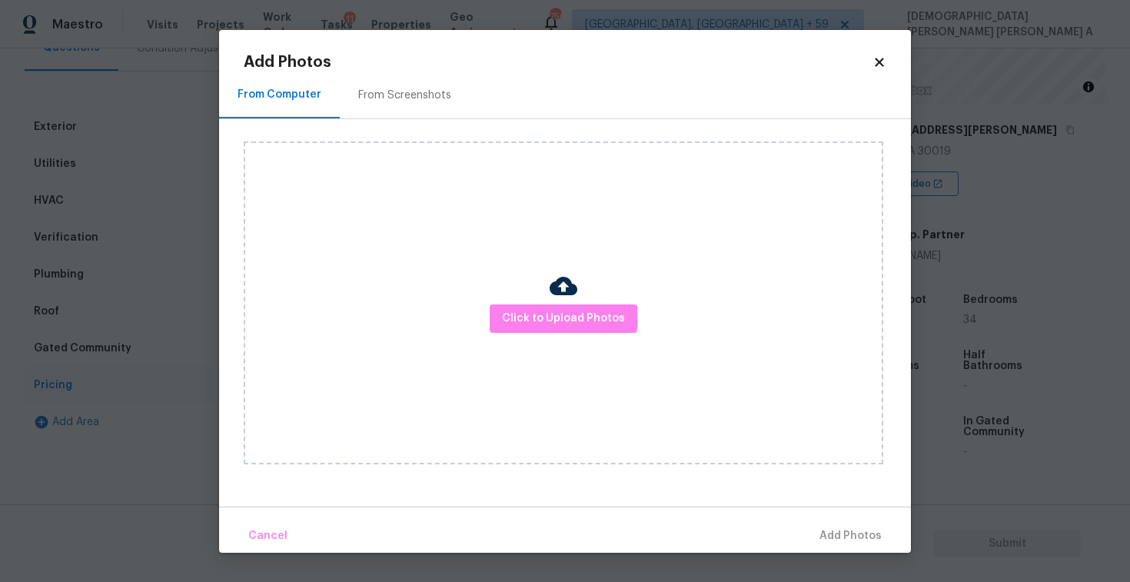
click at [390, 89] on div "From Screenshots" at bounding box center [404, 95] width 93 height 15
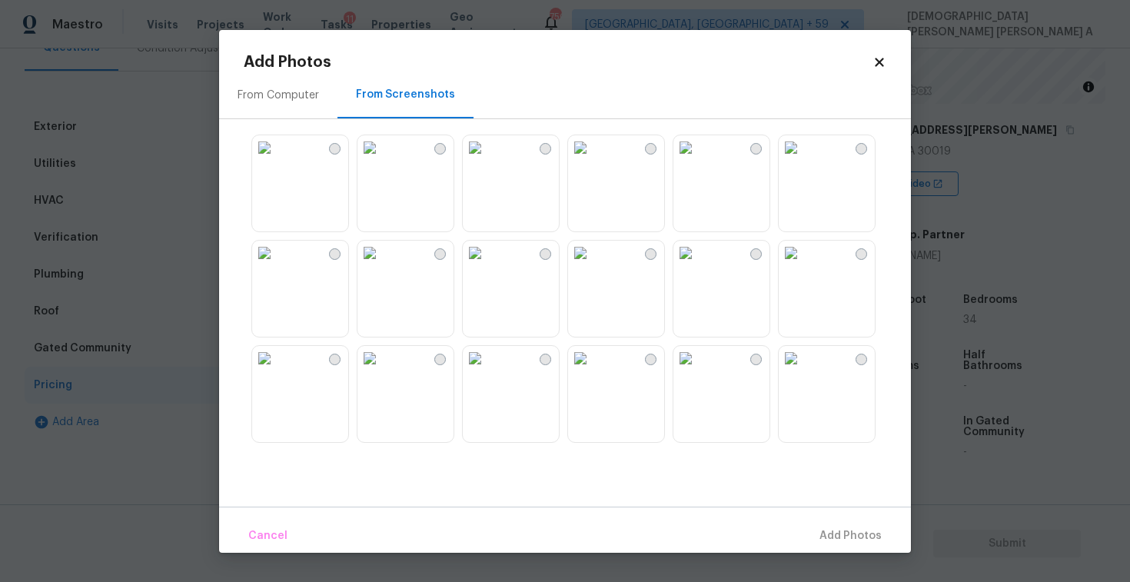
click at [698, 265] on img at bounding box center [685, 253] width 25 height 25
click at [592, 265] on img at bounding box center [580, 253] width 25 height 25
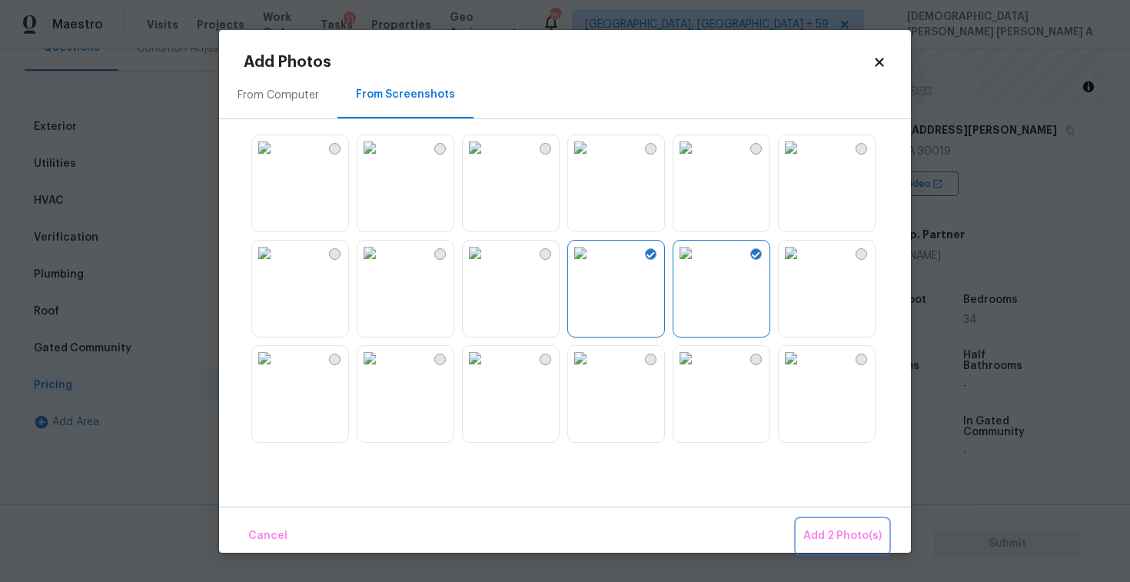
click at [871, 530] on span "Add 2 Photo(s)" at bounding box center [842, 535] width 78 height 19
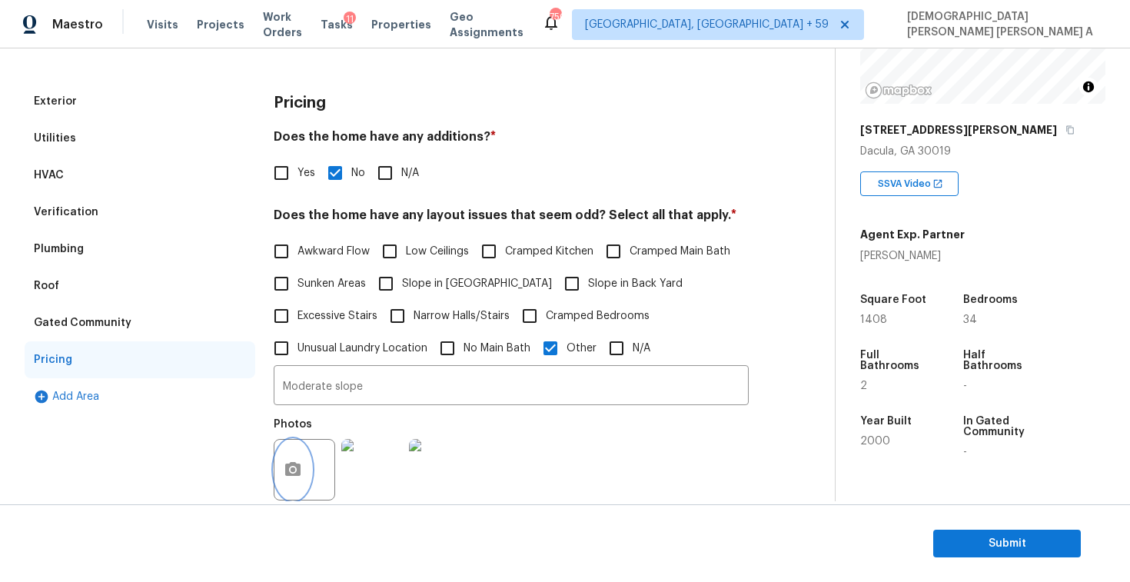
scroll to position [0, 0]
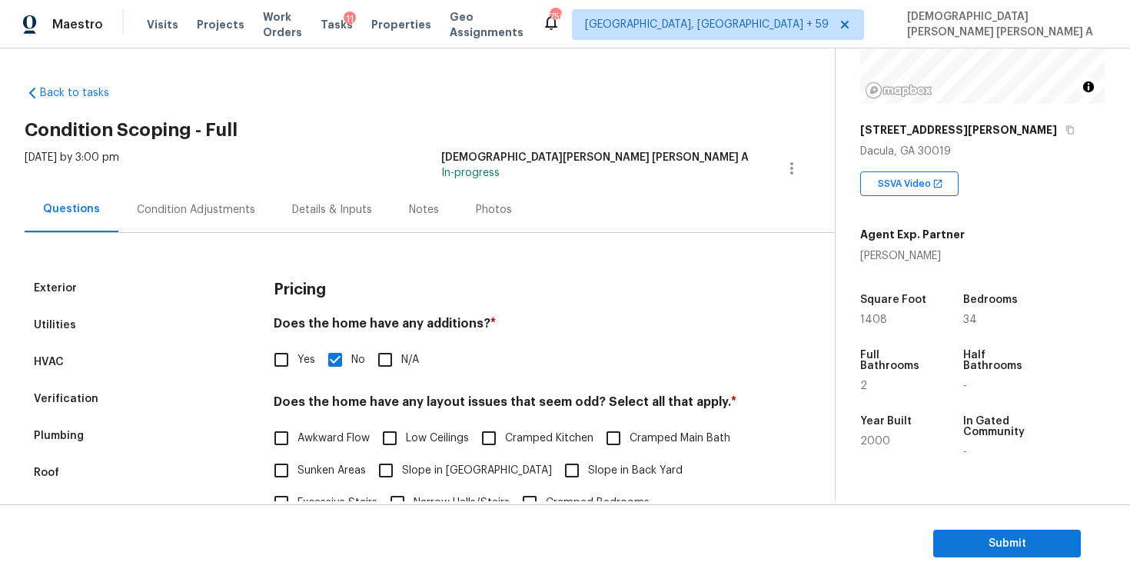
click at [189, 208] on div "Condition Adjustments" at bounding box center [196, 209] width 118 height 15
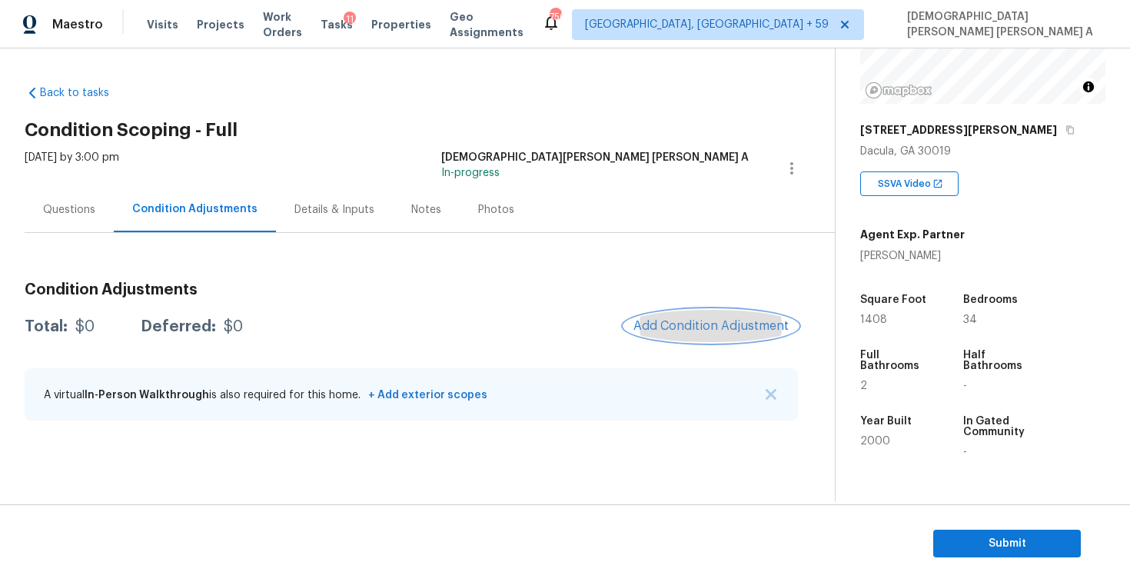
click at [729, 326] on span "Add Condition Adjustment" at bounding box center [710, 326] width 155 height 14
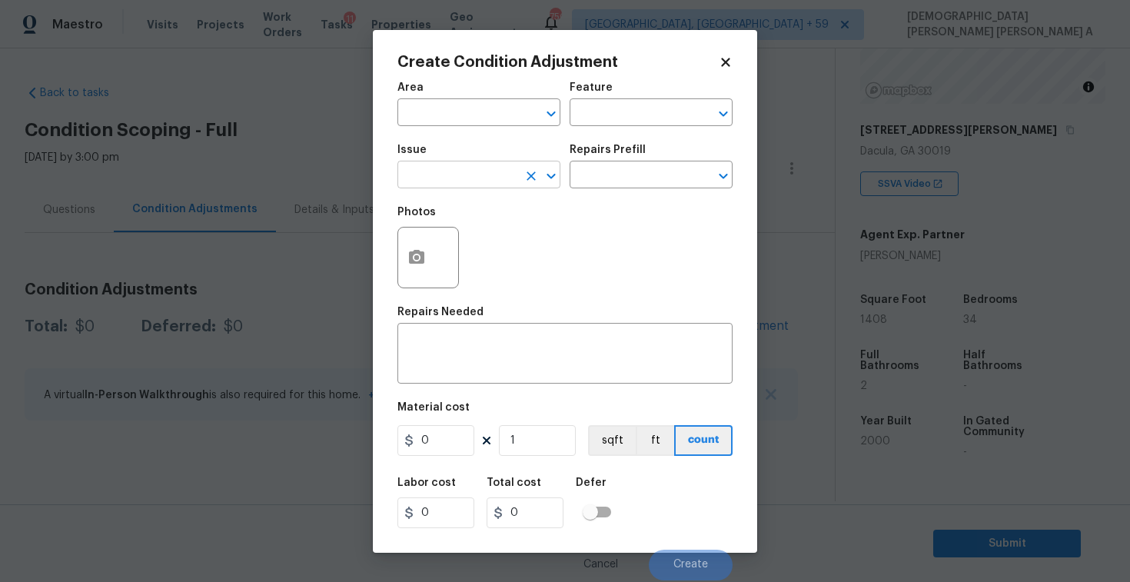
click at [470, 181] on input "text" at bounding box center [457, 176] width 120 height 24
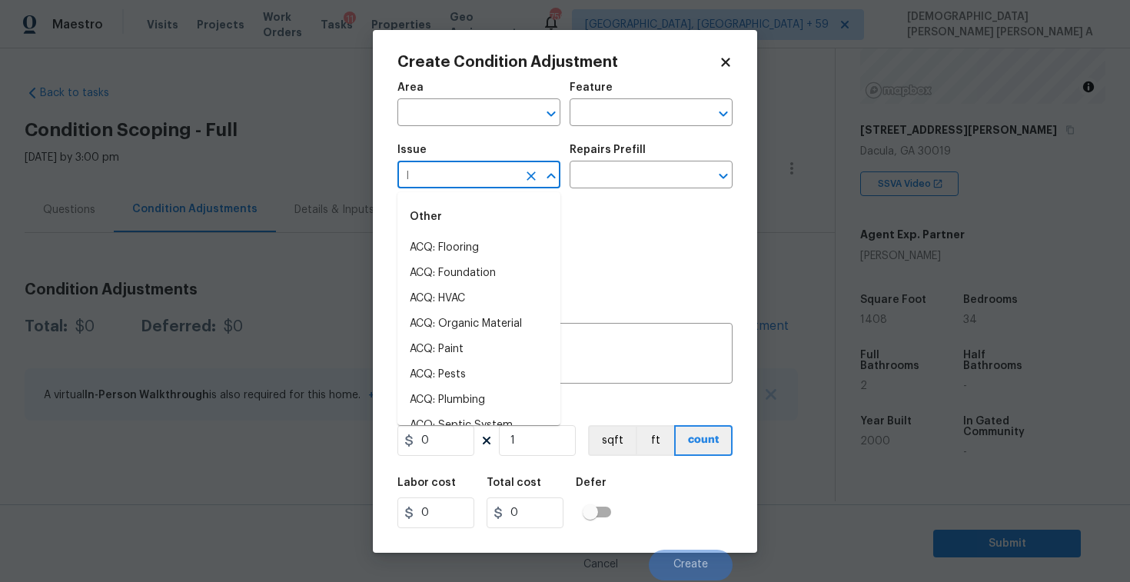
type input "la"
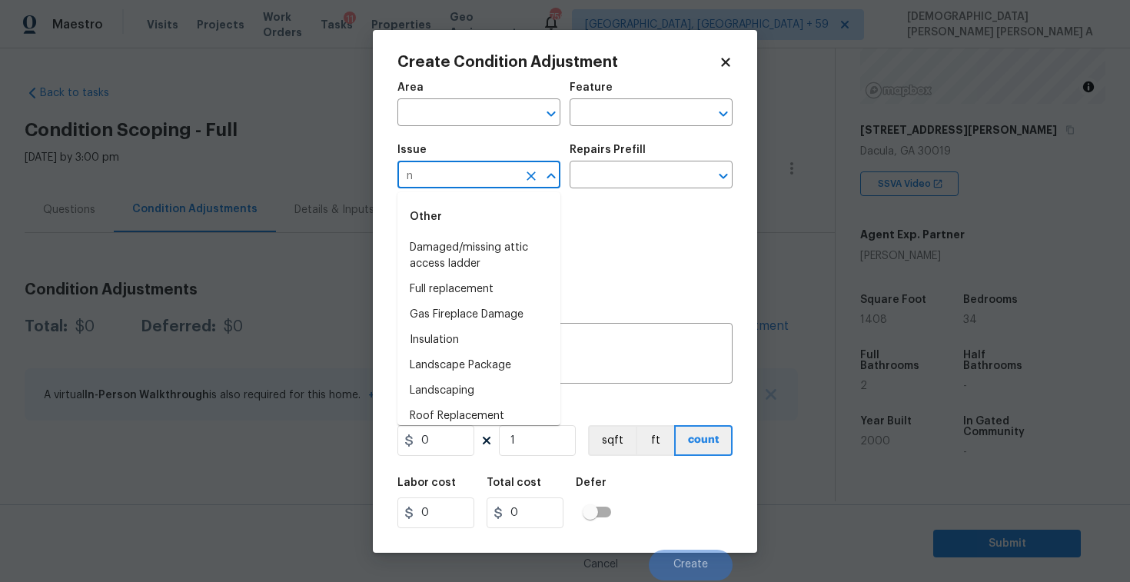
type input "nd"
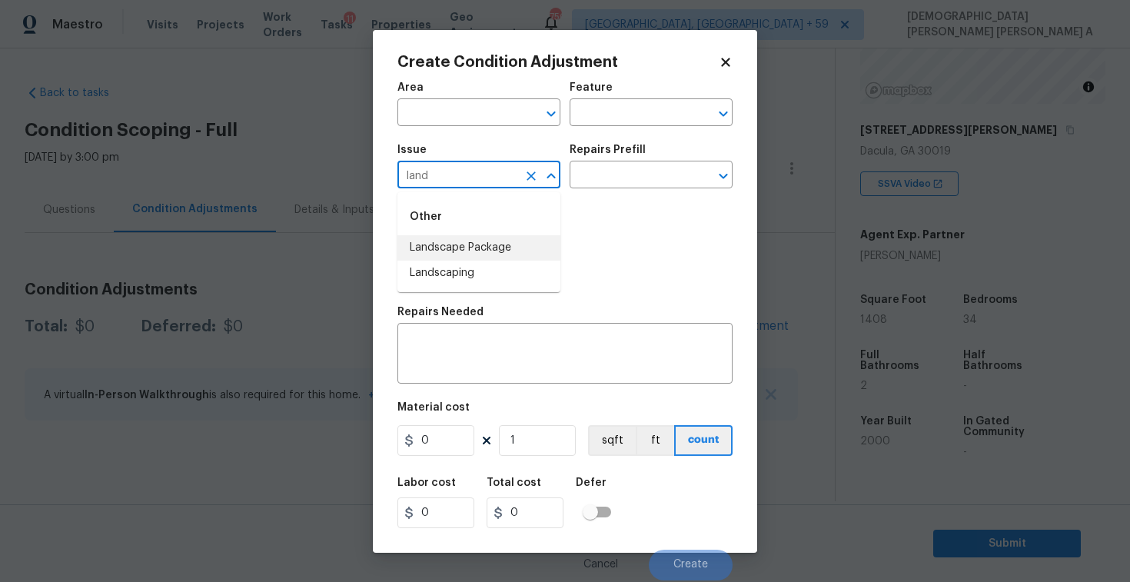
click at [483, 251] on li "Landscape Package" at bounding box center [478, 247] width 163 height 25
type input "Landscape Package"
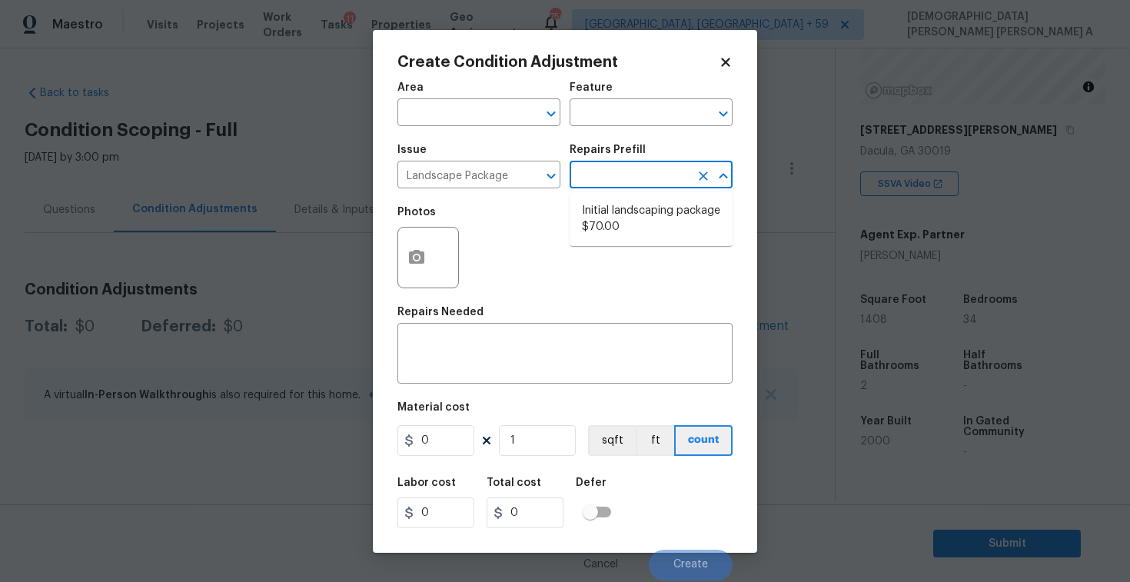
click at [616, 174] on input "text" at bounding box center [629, 176] width 120 height 24
click at [610, 228] on li "Initial landscaping package $70.00" at bounding box center [650, 218] width 163 height 41
type input "Home Readiness Packages"
type textarea "Mowing of grass up to 6" in height. Mow, edge along driveways & sidewalks, trim…"
type input "70"
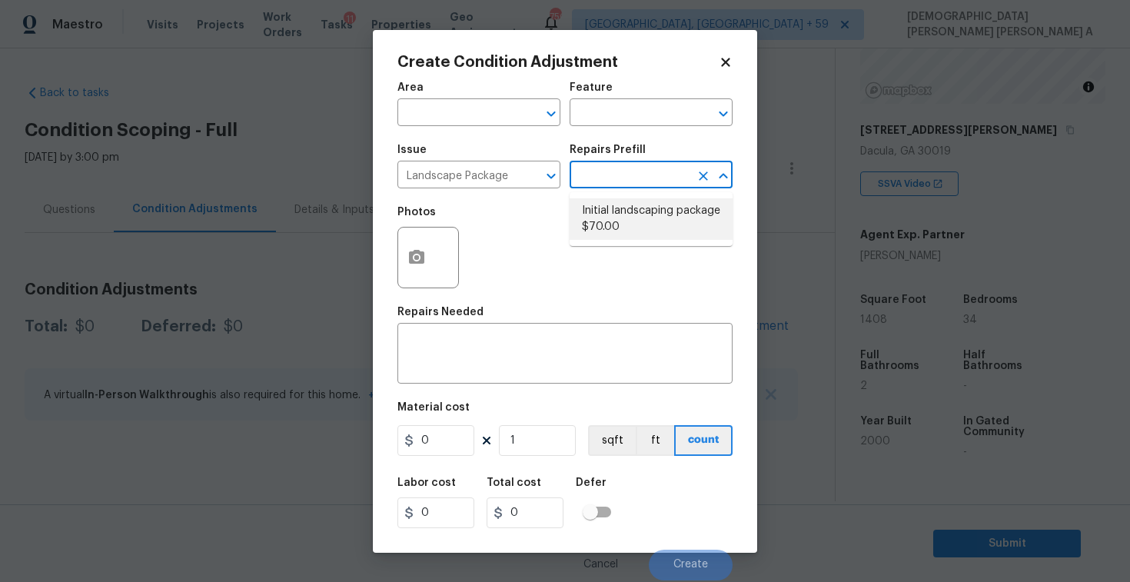
type input "70"
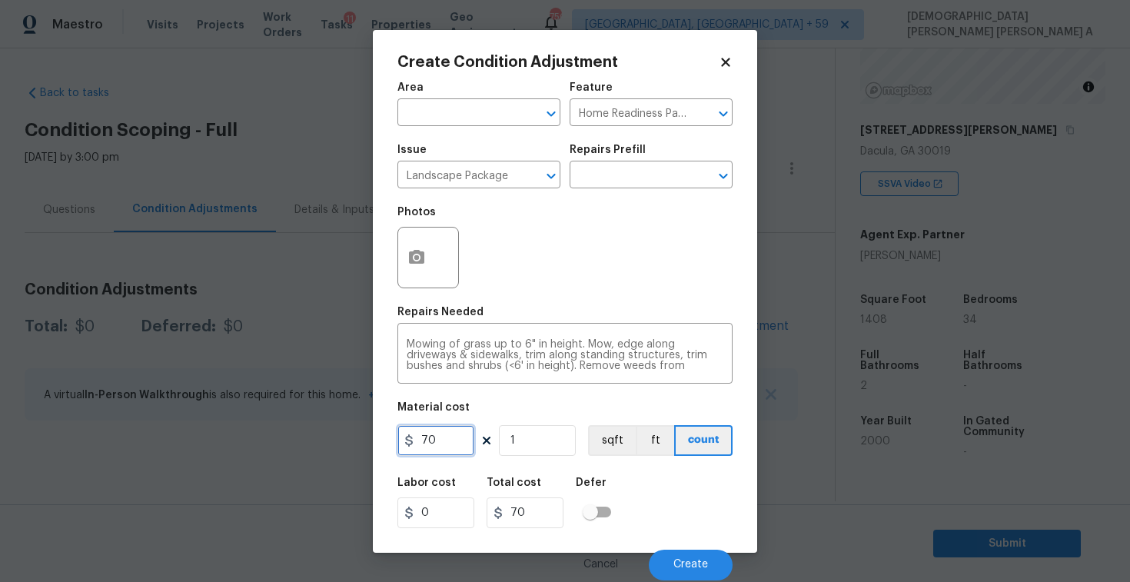
click at [453, 446] on input "70" at bounding box center [435, 440] width 77 height 31
type input "700"
click at [403, 261] on button "button" at bounding box center [416, 257] width 37 height 60
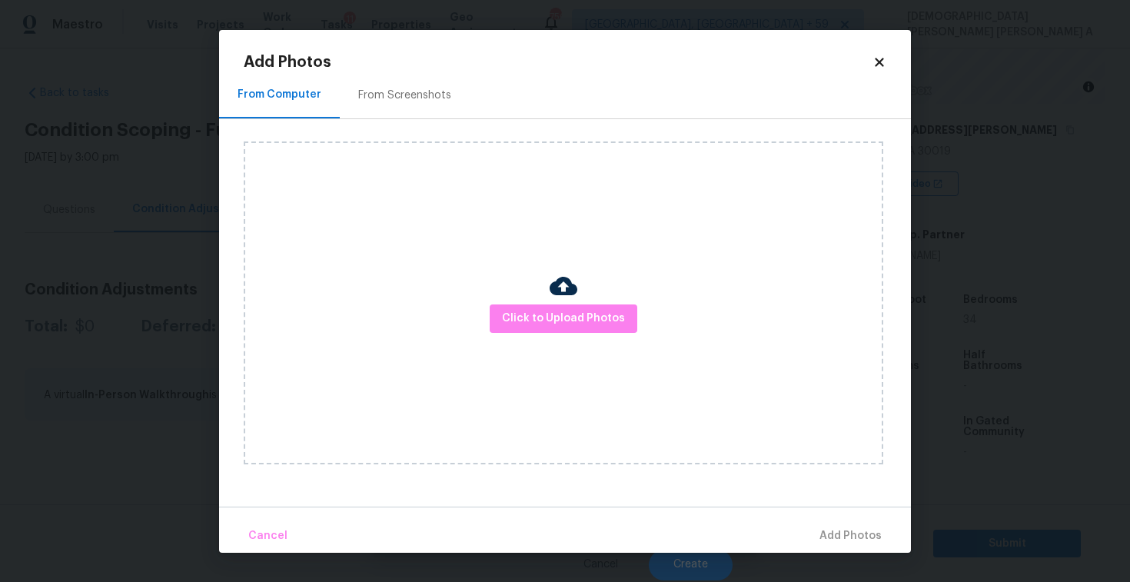
click at [402, 82] on div "From Screenshots" at bounding box center [405, 95] width 130 height 45
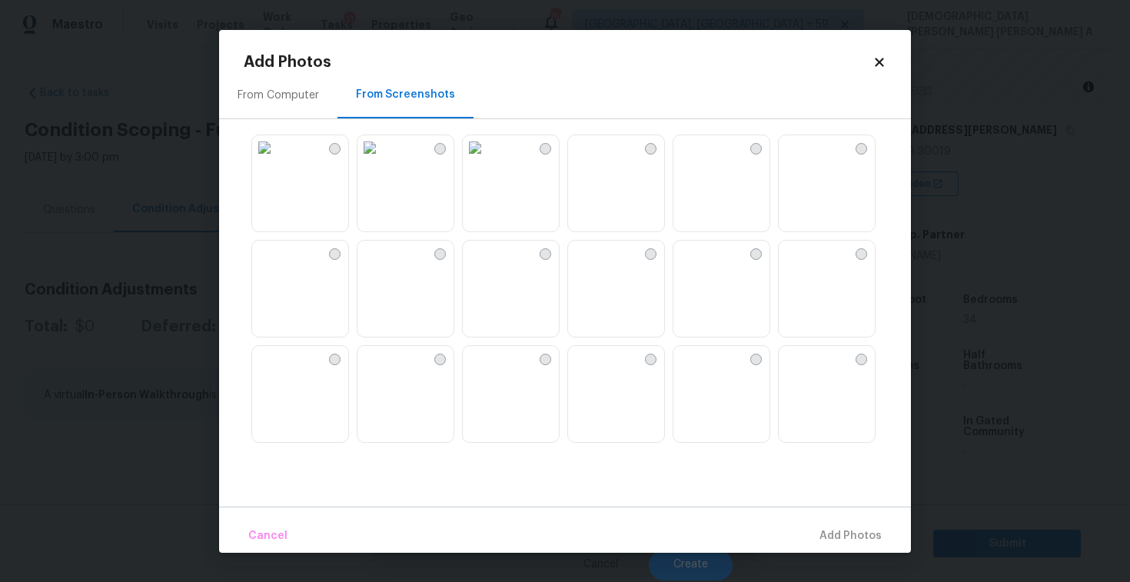
click at [487, 265] on img at bounding box center [475, 253] width 25 height 25
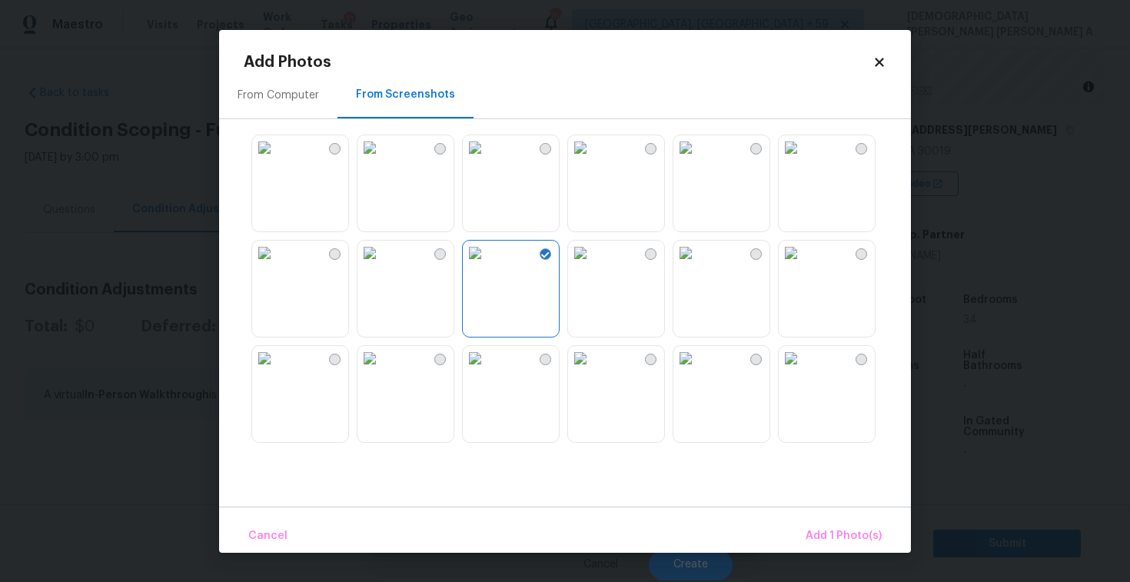
click at [592, 265] on img at bounding box center [580, 253] width 25 height 25
click at [573, 160] on img at bounding box center [580, 147] width 25 height 25
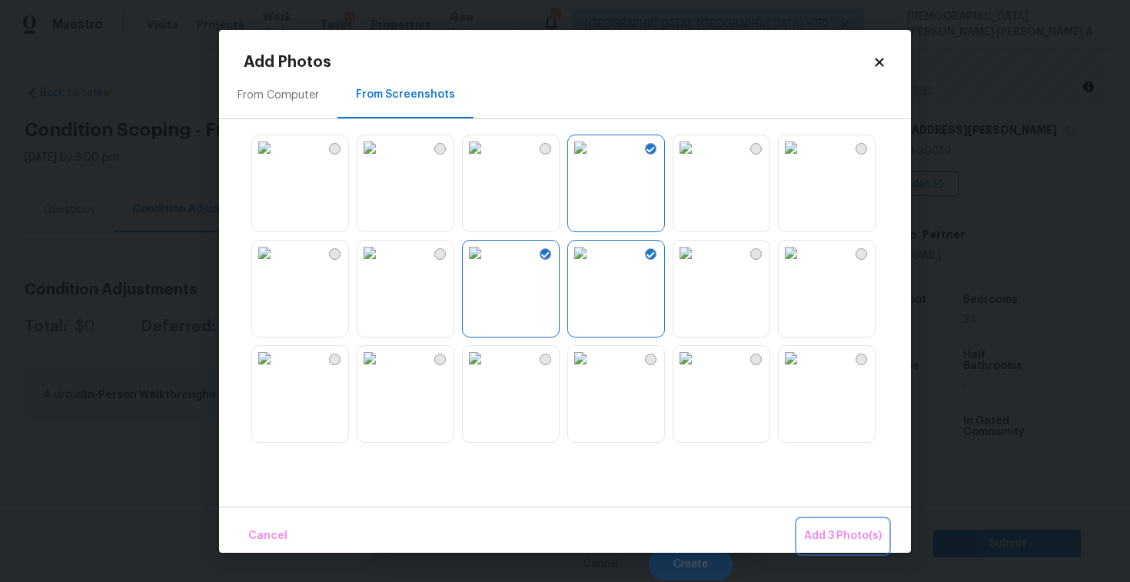
click at [843, 527] on span "Add 3 Photo(s)" at bounding box center [843, 535] width 78 height 19
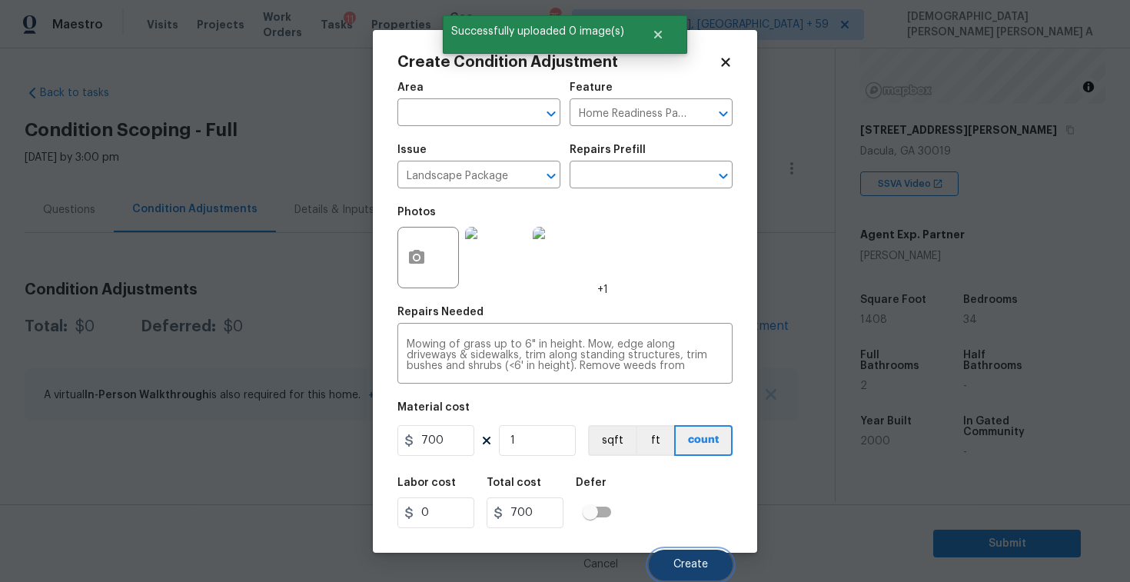
click at [678, 564] on span "Create" at bounding box center [690, 565] width 35 height 12
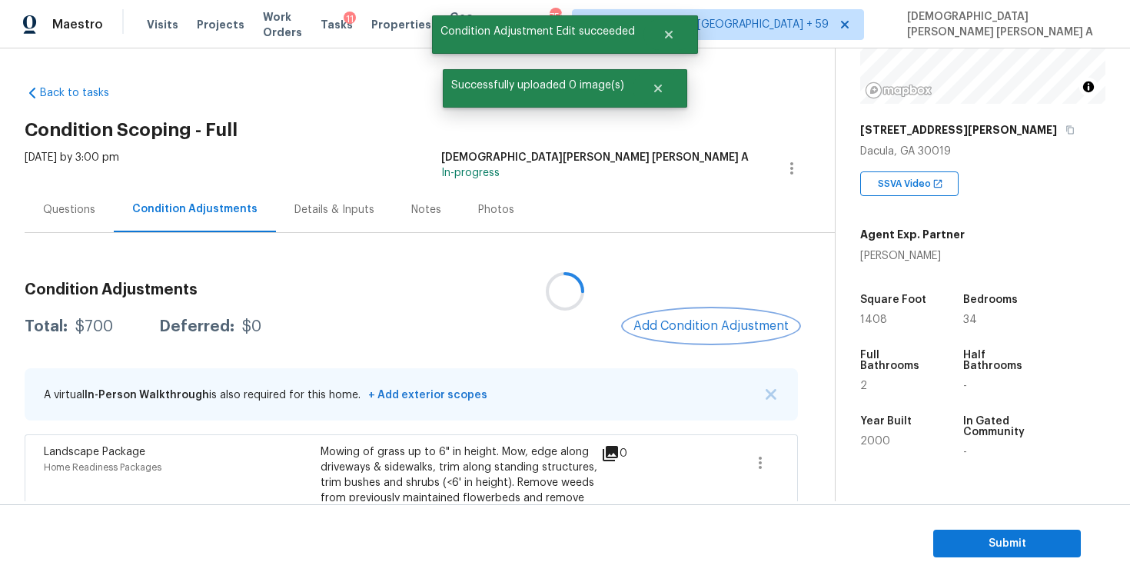
click at [731, 340] on button "Add Condition Adjustment" at bounding box center [711, 326] width 174 height 32
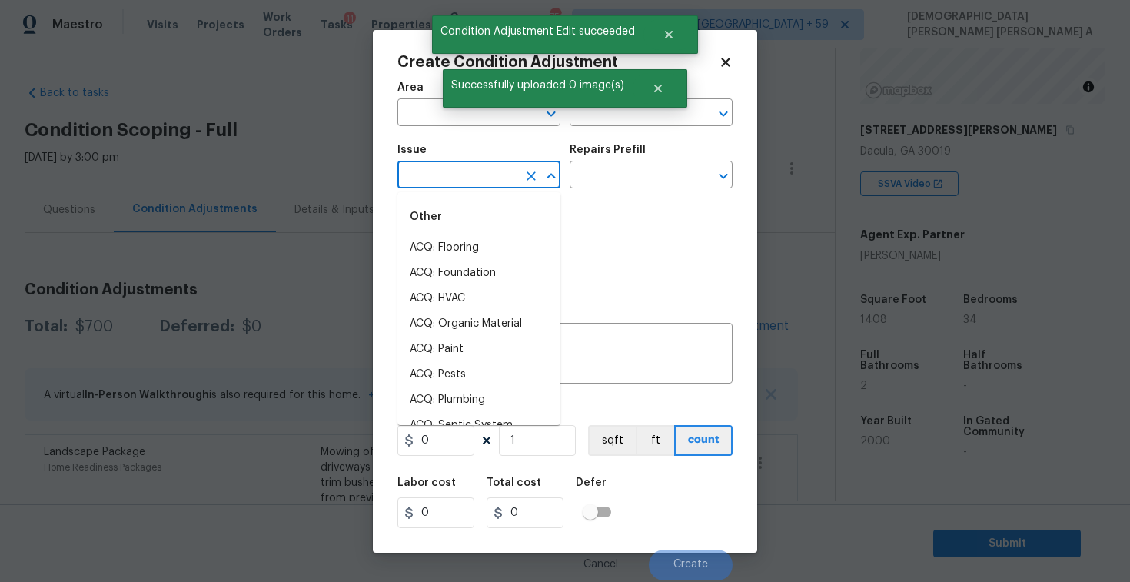
click at [426, 171] on input "text" at bounding box center [457, 176] width 120 height 24
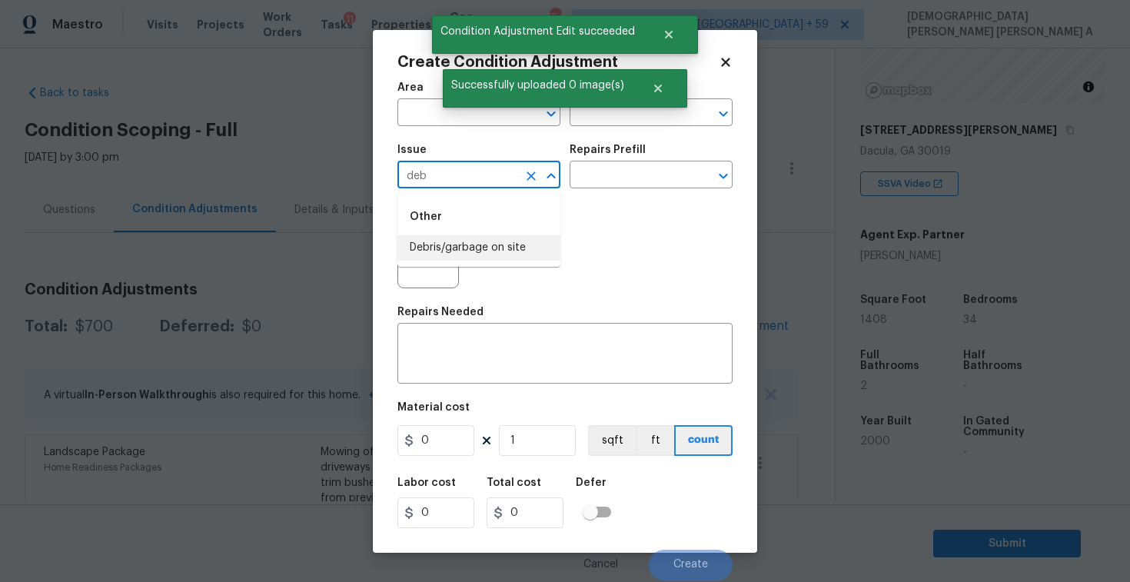
click at [479, 244] on li "Debris/garbage on site" at bounding box center [478, 247] width 163 height 25
type input "Debris/garbage on site"
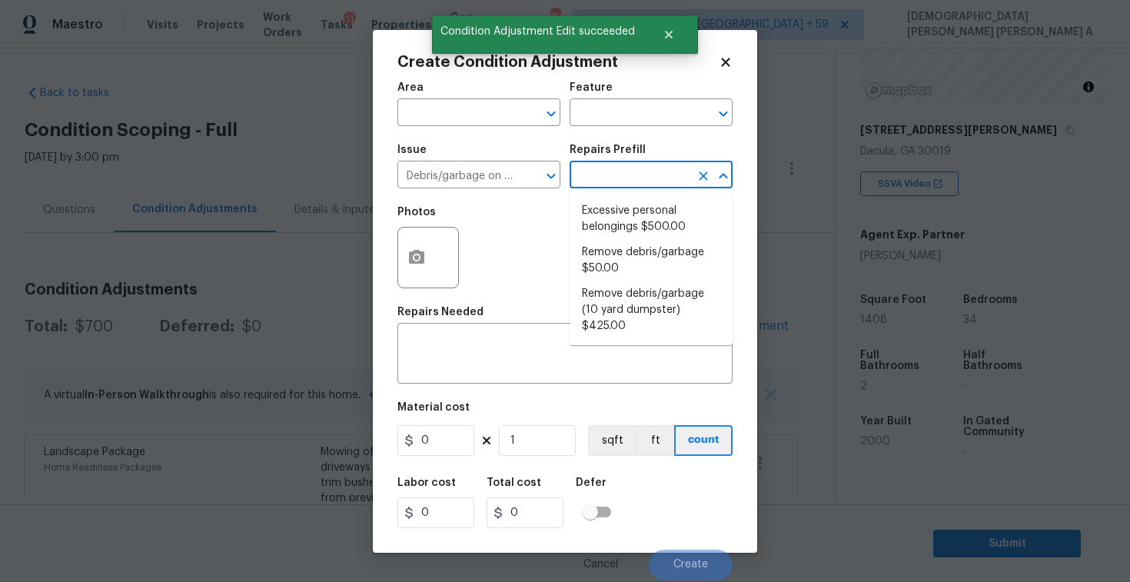
click at [639, 174] on input "text" at bounding box center [629, 176] width 120 height 24
click at [627, 223] on li "Excessive personal belongings $500.00" at bounding box center [650, 218] width 163 height 41
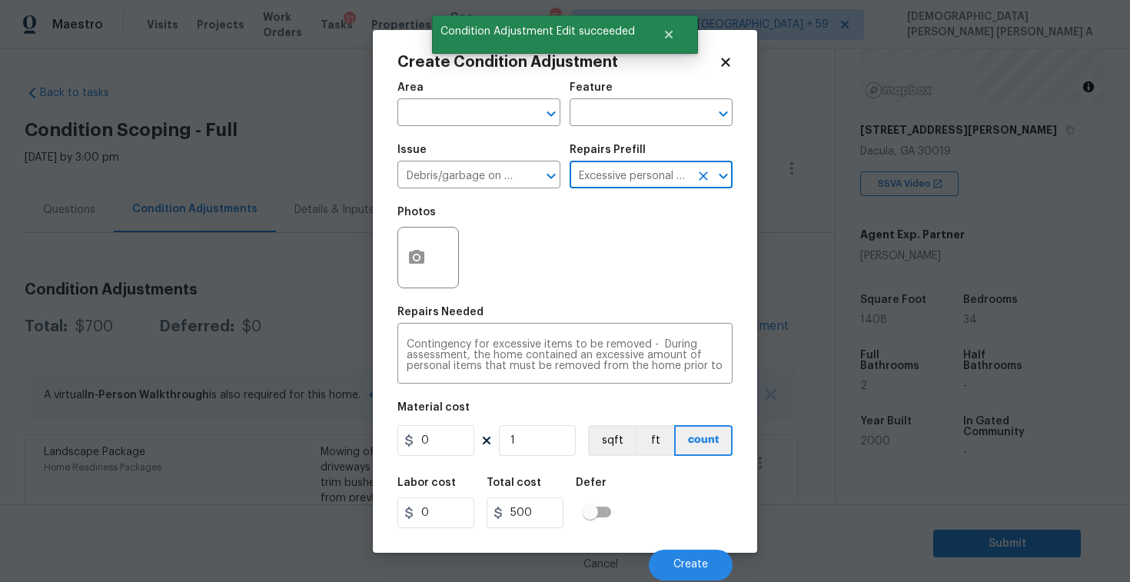
type textarea "Contingency for excessive items to be removed - During assessment, the home con…"
type input "500"
click at [442, 440] on input "500" at bounding box center [435, 440] width 77 height 31
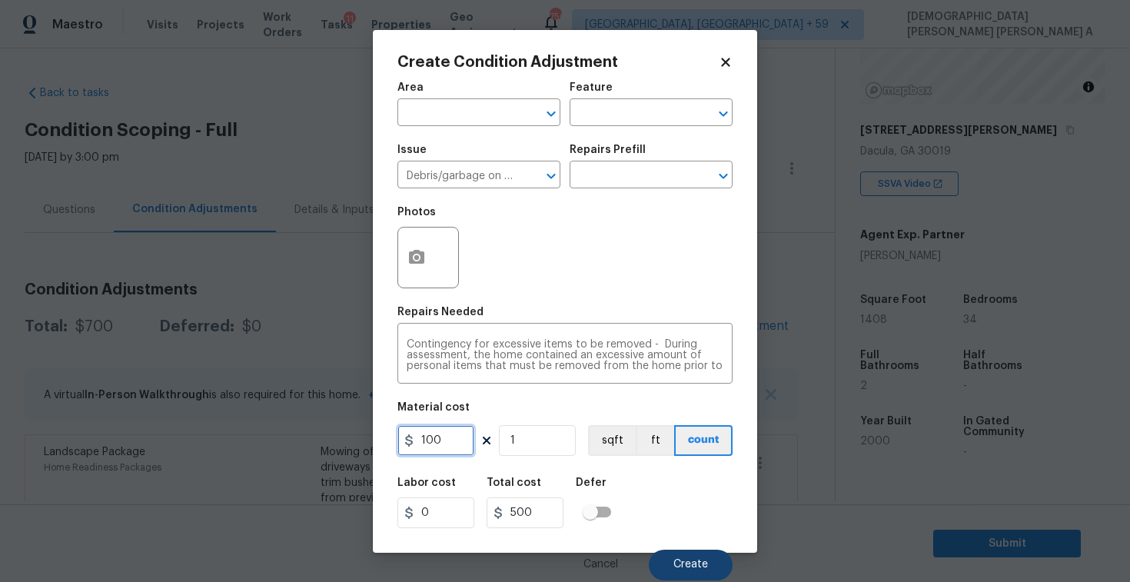
type input "100"
click at [702, 572] on button "Create" at bounding box center [691, 564] width 84 height 31
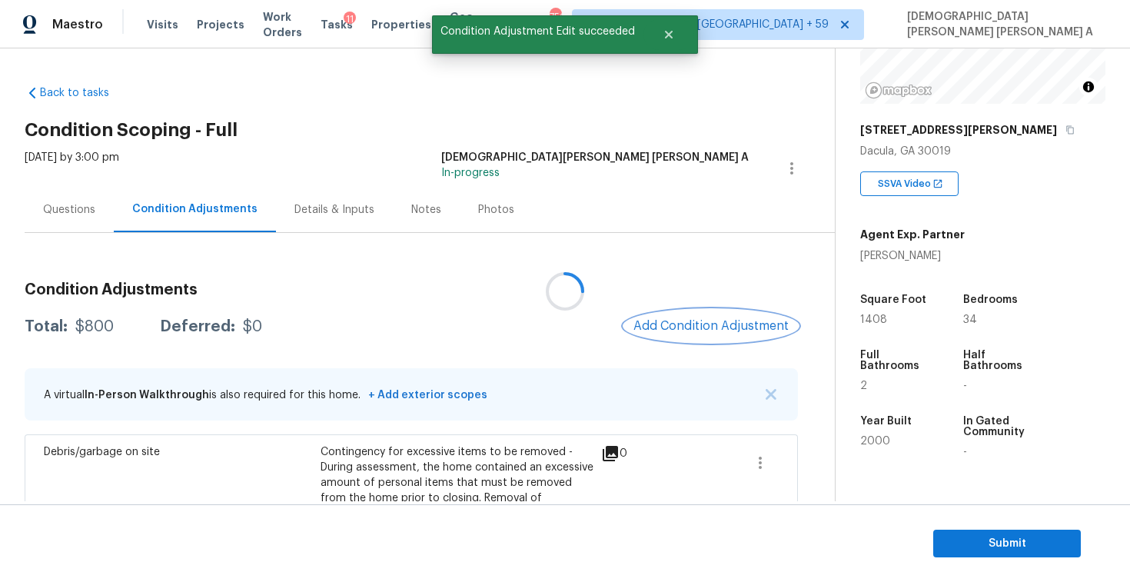
click at [725, 330] on span "Add Condition Adjustment" at bounding box center [710, 326] width 155 height 14
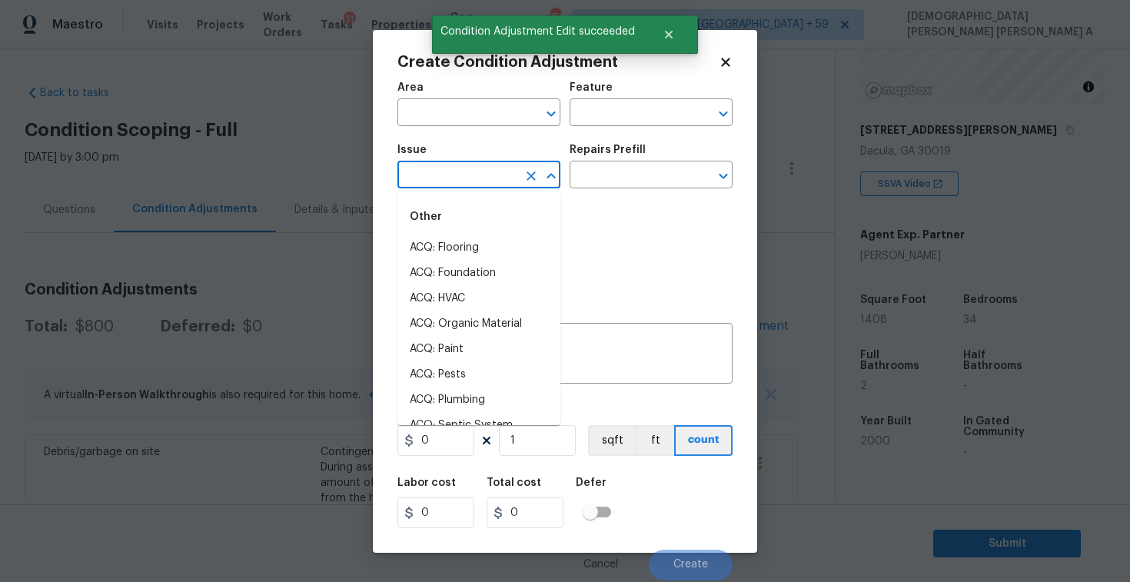
click at [476, 172] on input "text" at bounding box center [457, 176] width 120 height 24
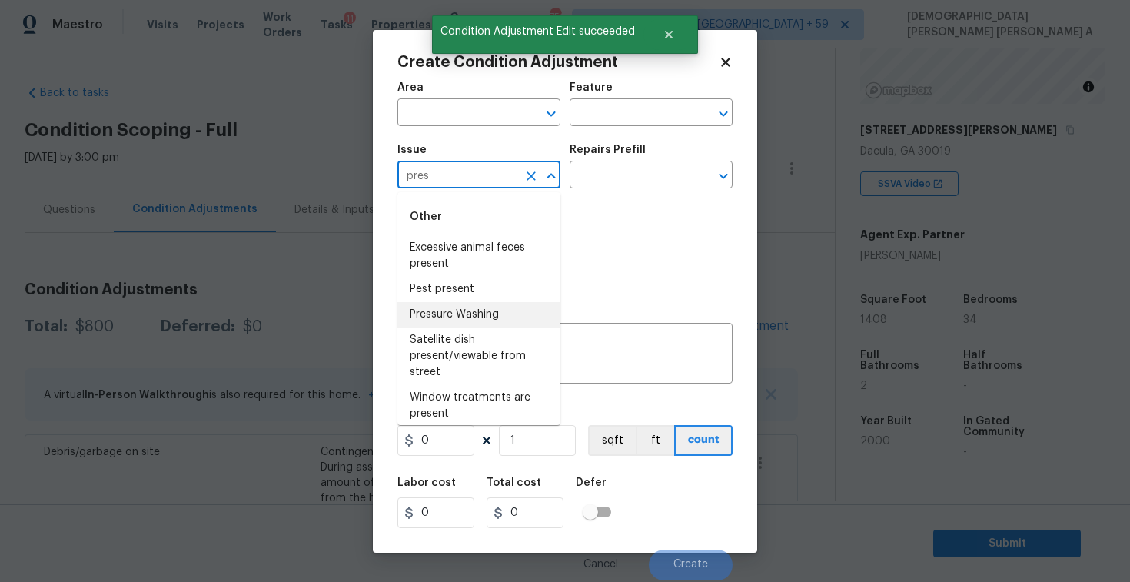
click at [494, 314] on li "Pressure Washing" at bounding box center [478, 314] width 163 height 25
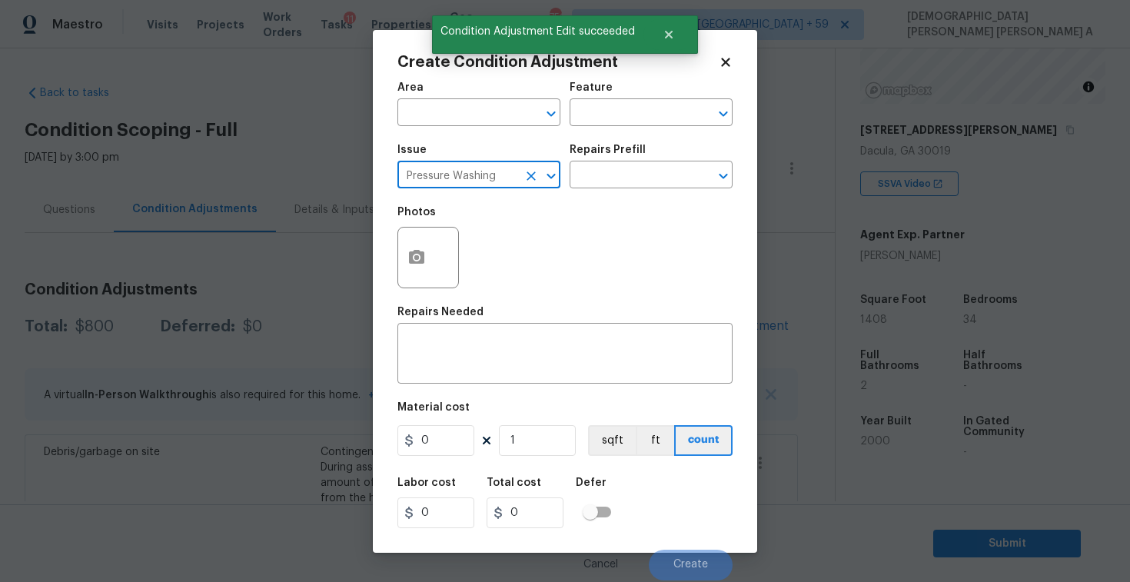
type input "Pressure Washing"
click at [616, 191] on div "Issue Pressure Washing ​ Repairs Prefill ​" at bounding box center [564, 166] width 335 height 62
click at [619, 178] on input "text" at bounding box center [629, 176] width 120 height 24
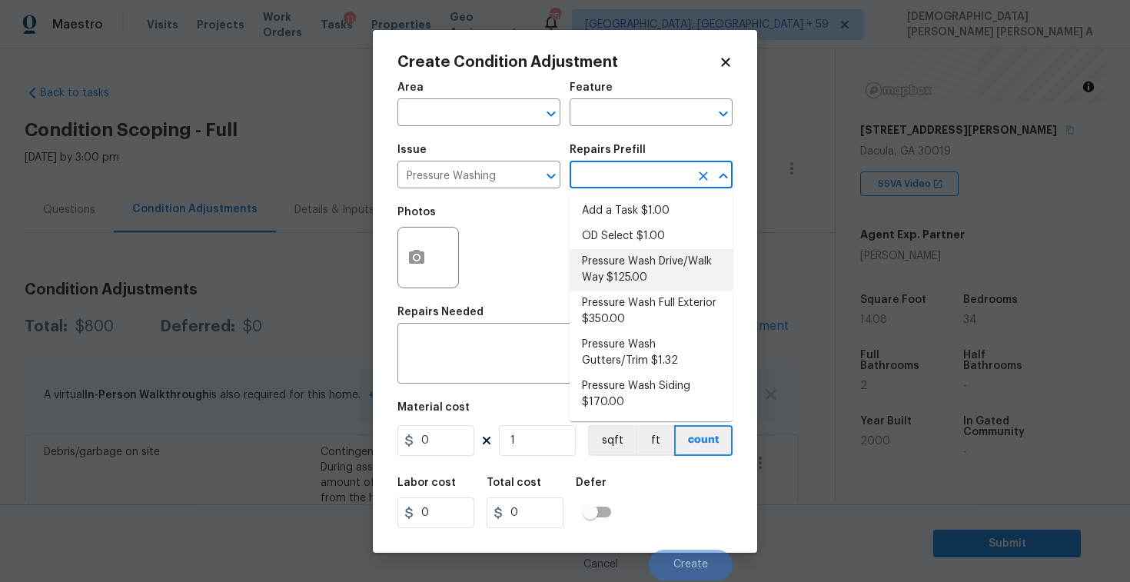
click at [614, 273] on li "Pressure Wash Drive/Walk Way $125.00" at bounding box center [650, 269] width 163 height 41
type input "Siding"
type textarea "Pressure wash the driveways/walkways as directed by the PM. Ensure that all deb…"
type input "125"
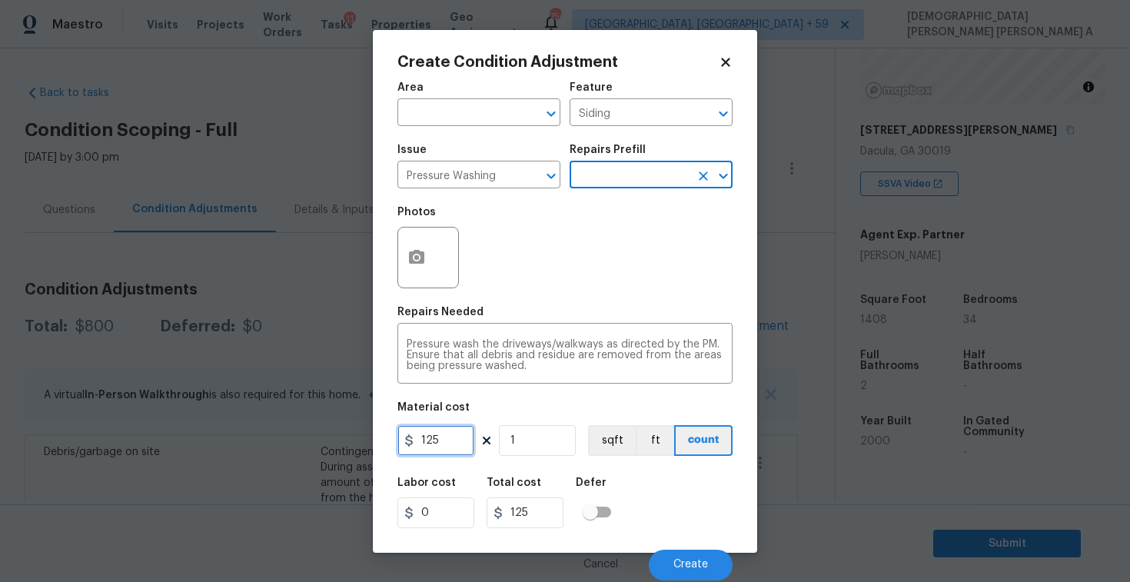
click at [453, 447] on input "125" at bounding box center [435, 440] width 77 height 31
type input "200"
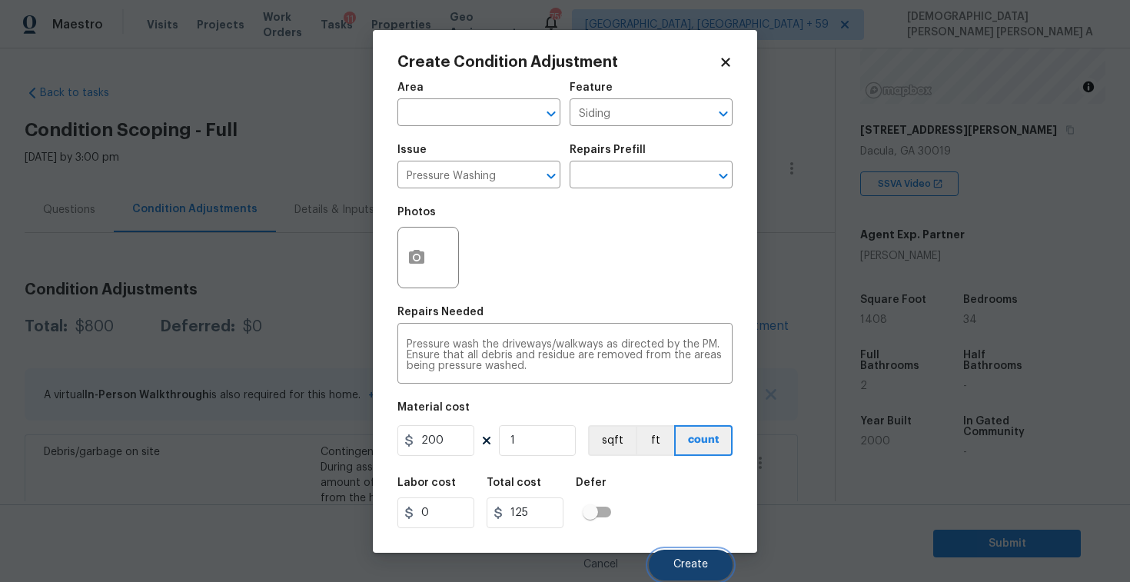
type input "200"
click at [697, 564] on span "Create" at bounding box center [690, 565] width 35 height 12
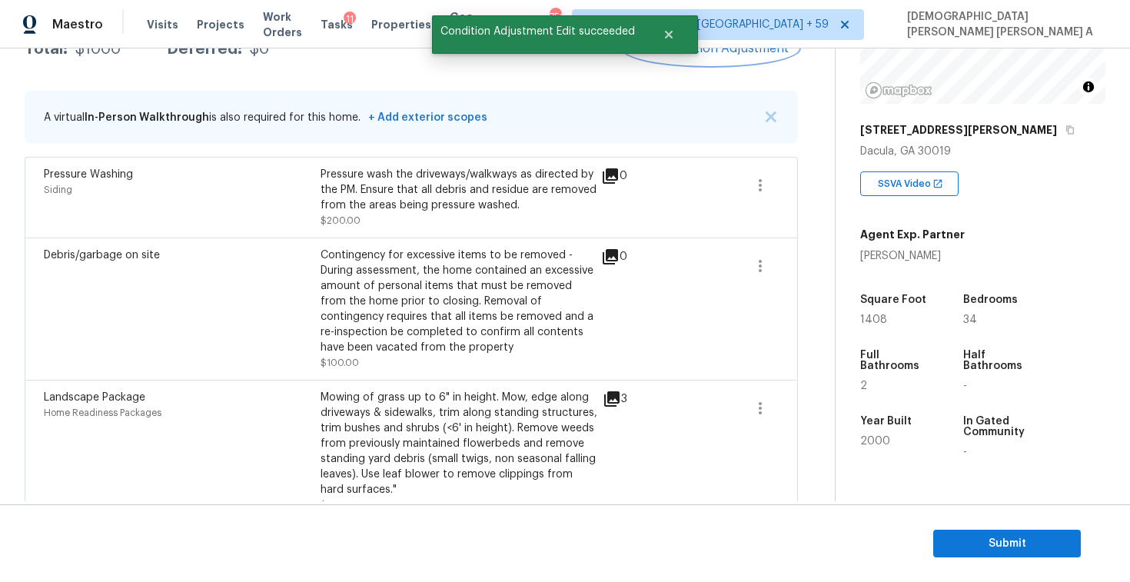
scroll to position [84, 0]
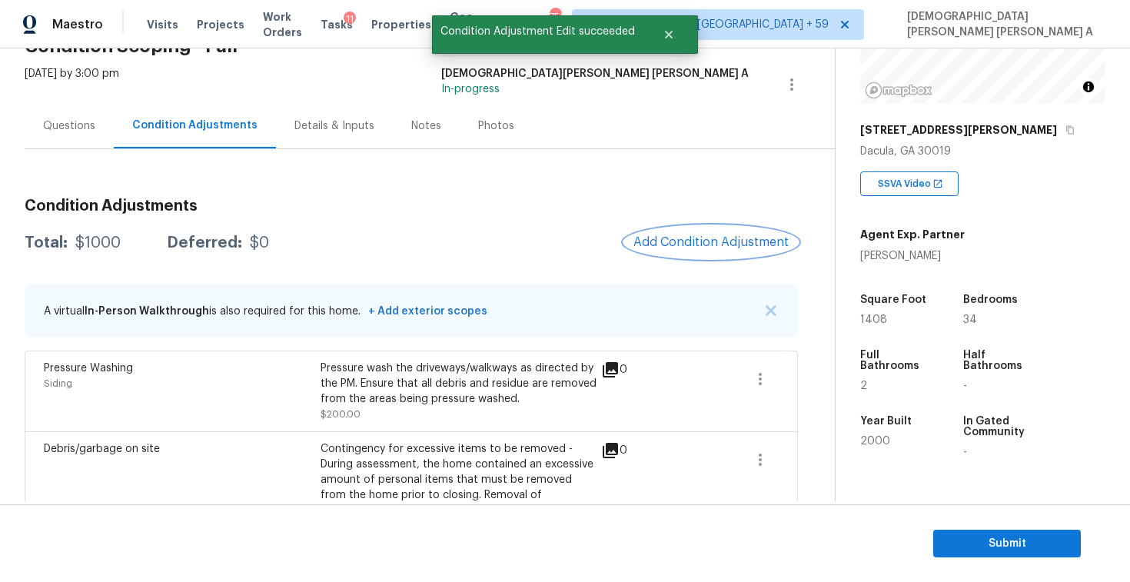
click at [728, 230] on button "Add Condition Adjustment" at bounding box center [711, 242] width 174 height 32
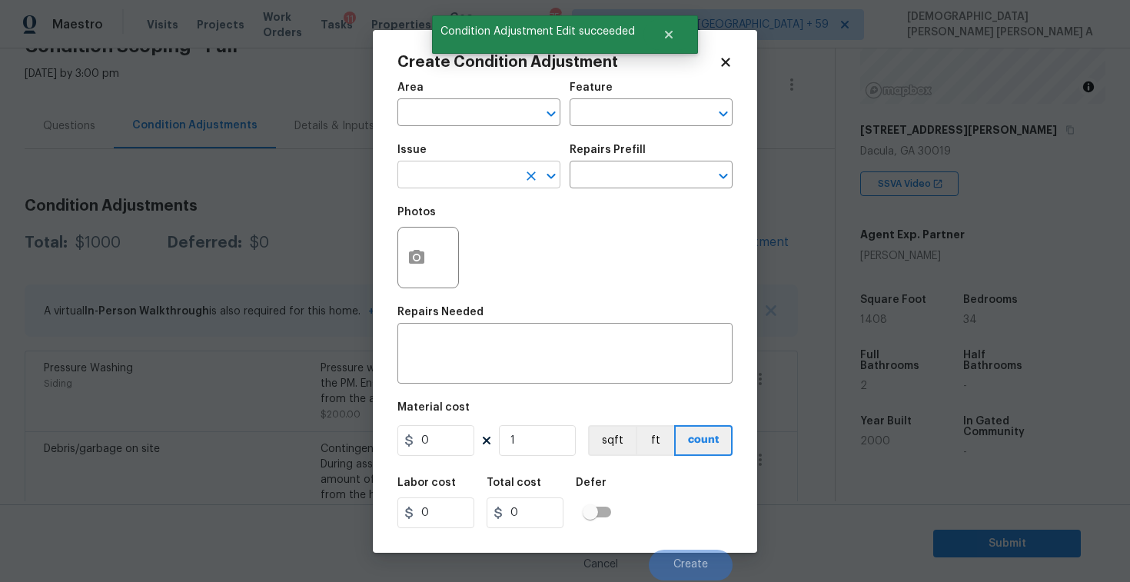
click at [476, 174] on input "text" at bounding box center [457, 176] width 120 height 24
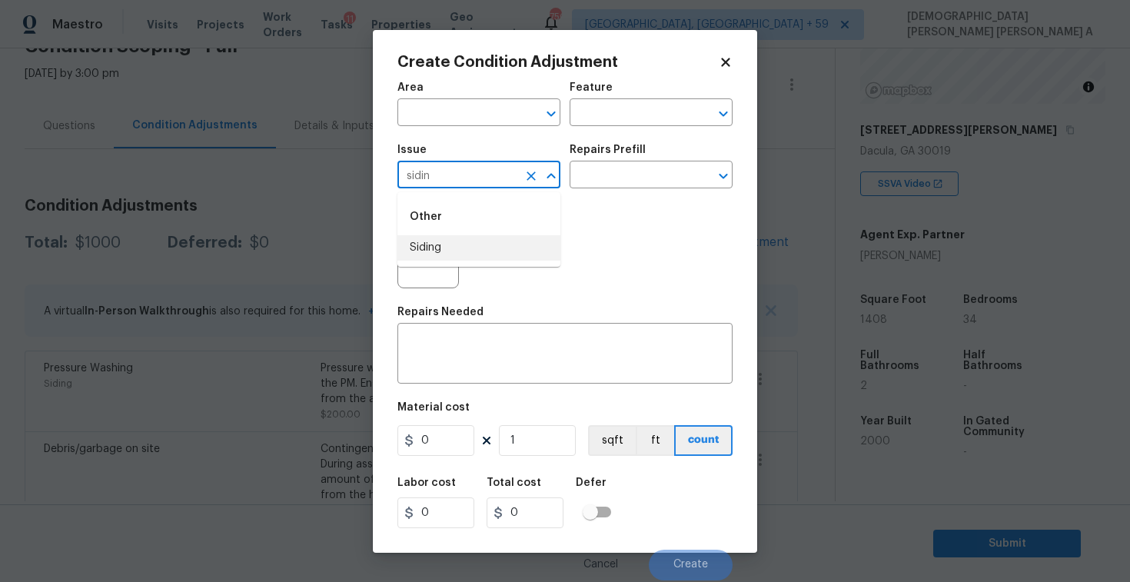
click at [485, 247] on li "Siding" at bounding box center [478, 247] width 163 height 25
type input "Siding"
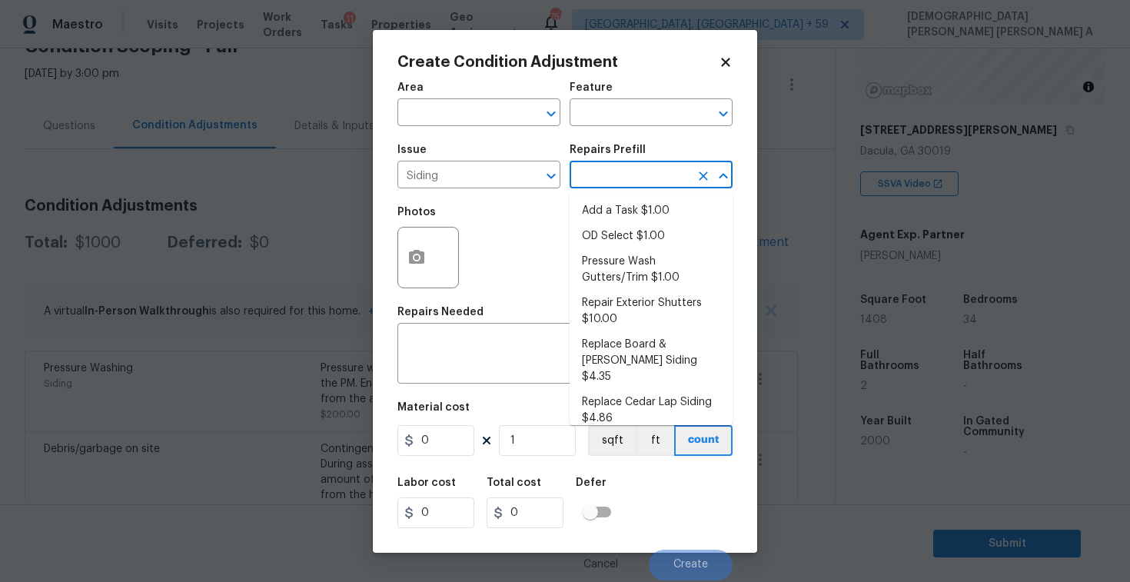
click at [665, 171] on input "text" at bounding box center [629, 176] width 120 height 24
click at [612, 274] on li "Pressure Wash Gutters/Trim $1.00" at bounding box center [650, 269] width 163 height 41
type input "Siding"
type textarea "Protect areas as needed for pressure washing. Pressure wash the gutters and tri…"
type input "1"
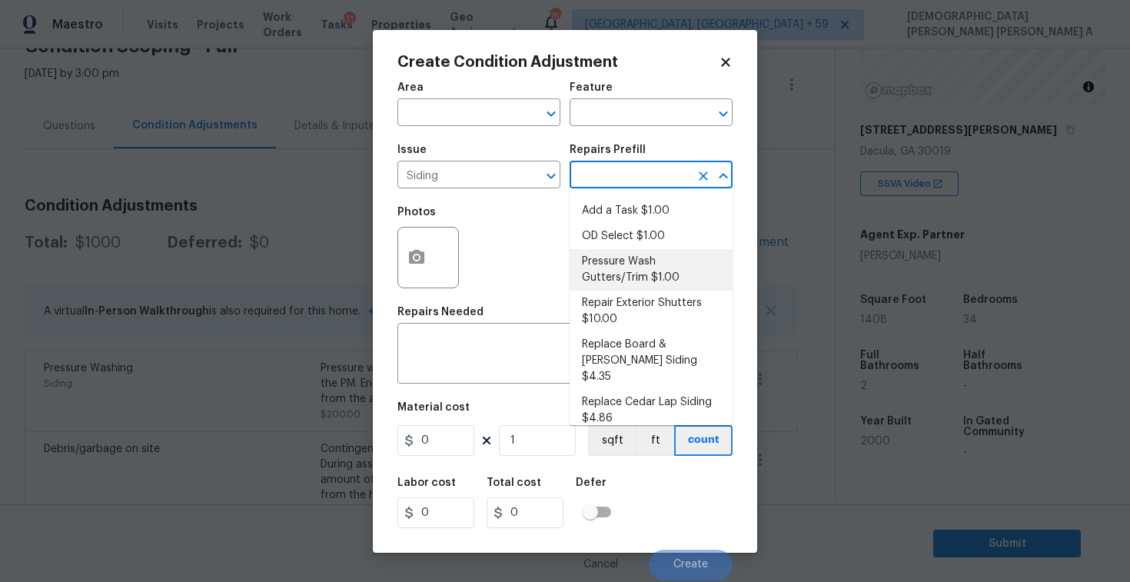
type input "1"
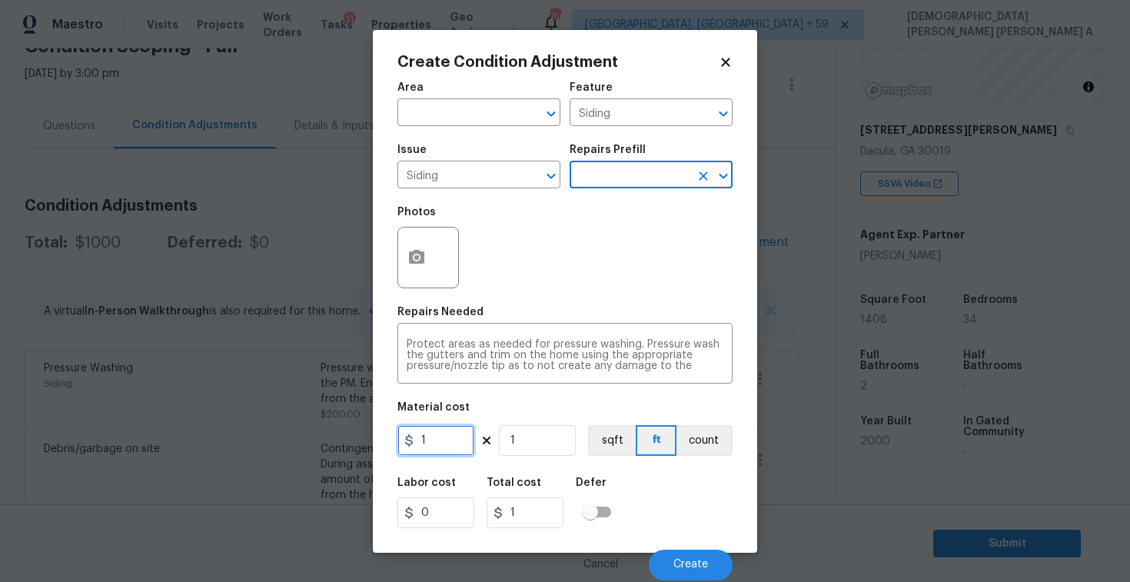
click at [441, 453] on input "1" at bounding box center [435, 440] width 77 height 31
type input "575"
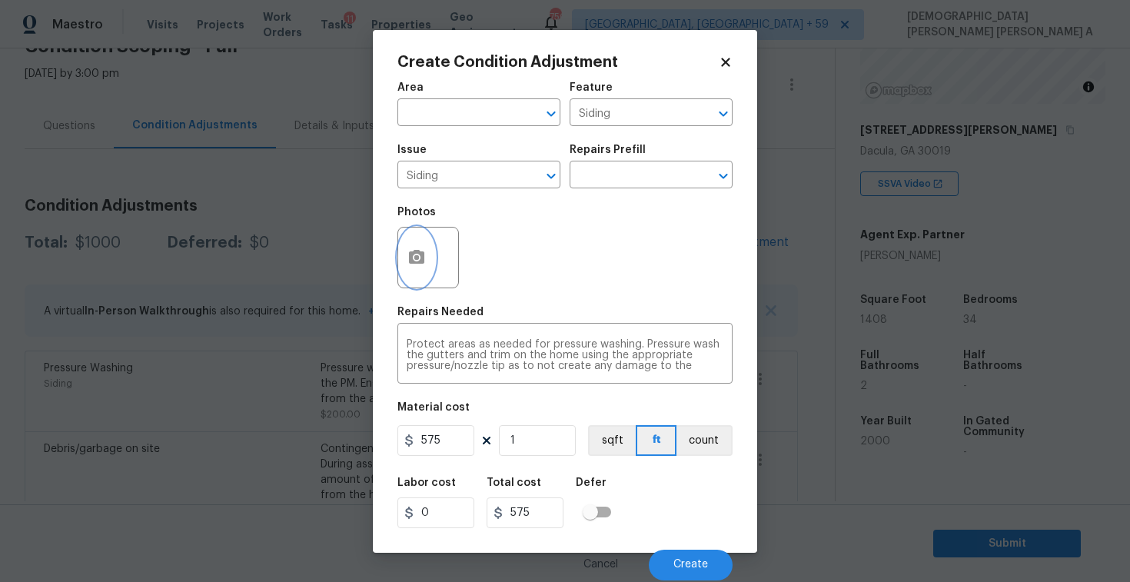
click at [415, 255] on icon "button" at bounding box center [416, 257] width 18 height 18
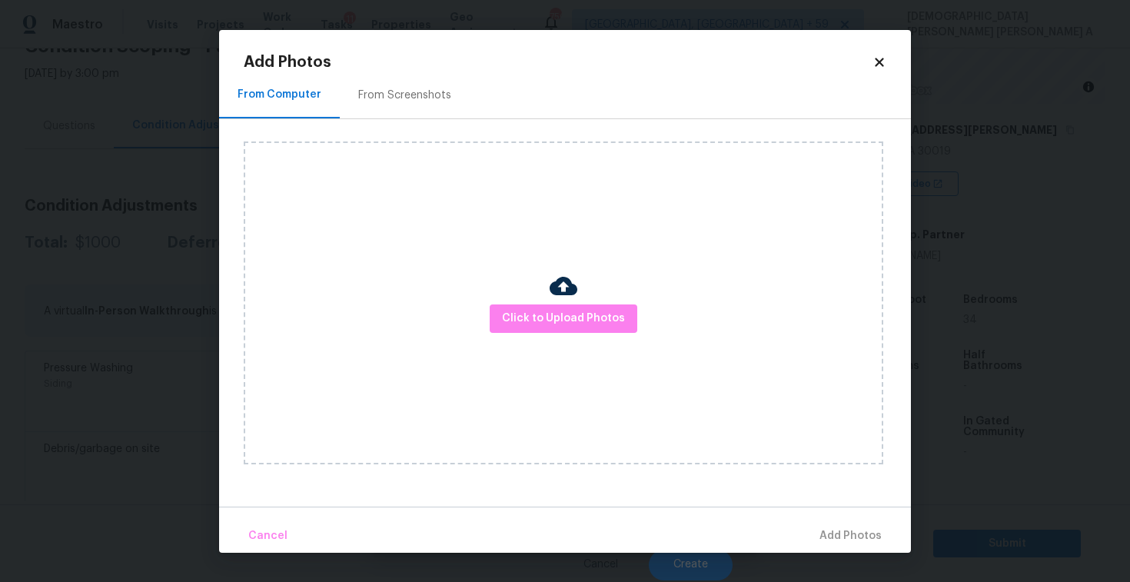
click at [407, 95] on div "From Screenshots" at bounding box center [404, 95] width 93 height 15
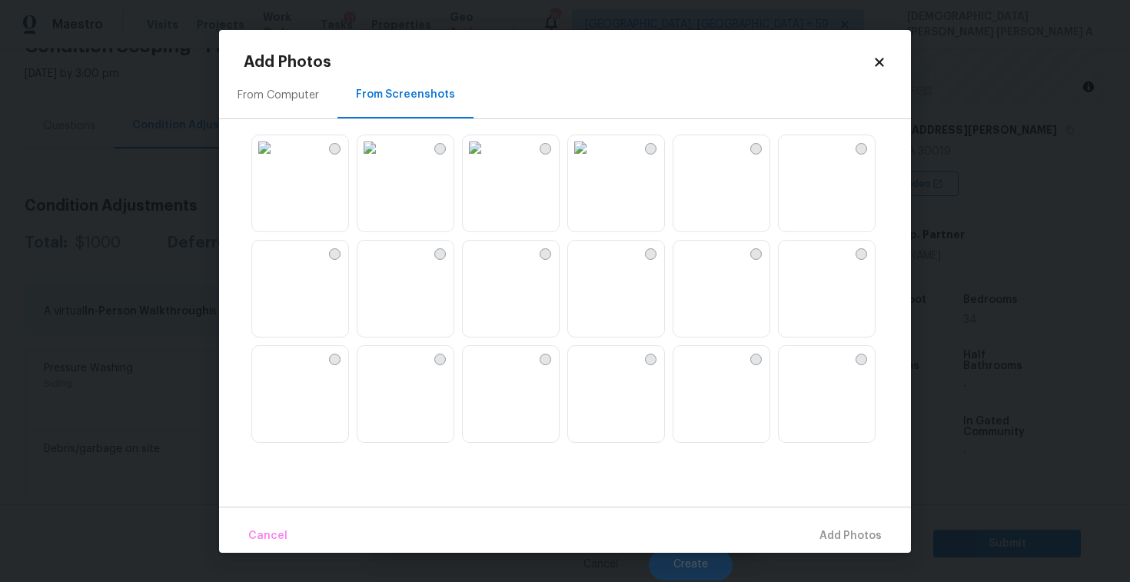
click at [487, 370] on img at bounding box center [475, 358] width 25 height 25
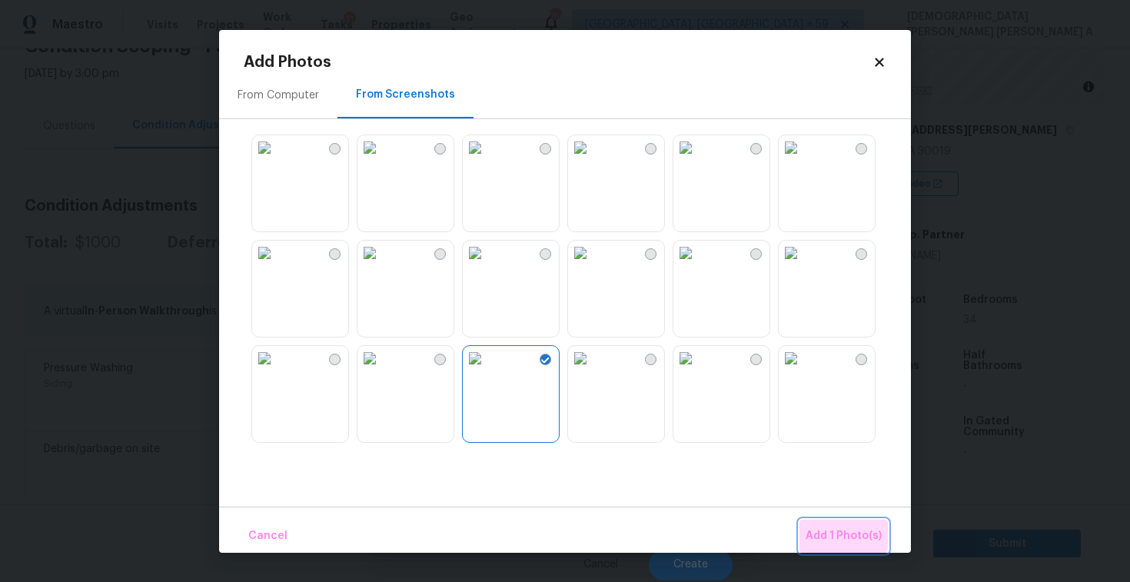
click at [836, 525] on button "Add 1 Photo(s)" at bounding box center [843, 535] width 88 height 33
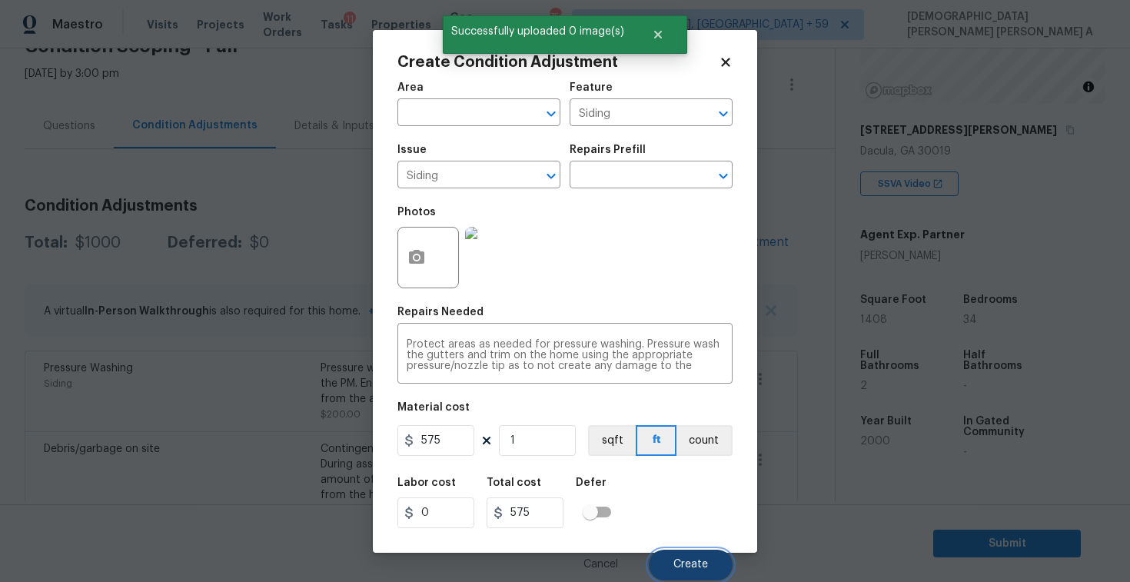
click at [700, 552] on button "Create" at bounding box center [691, 564] width 84 height 31
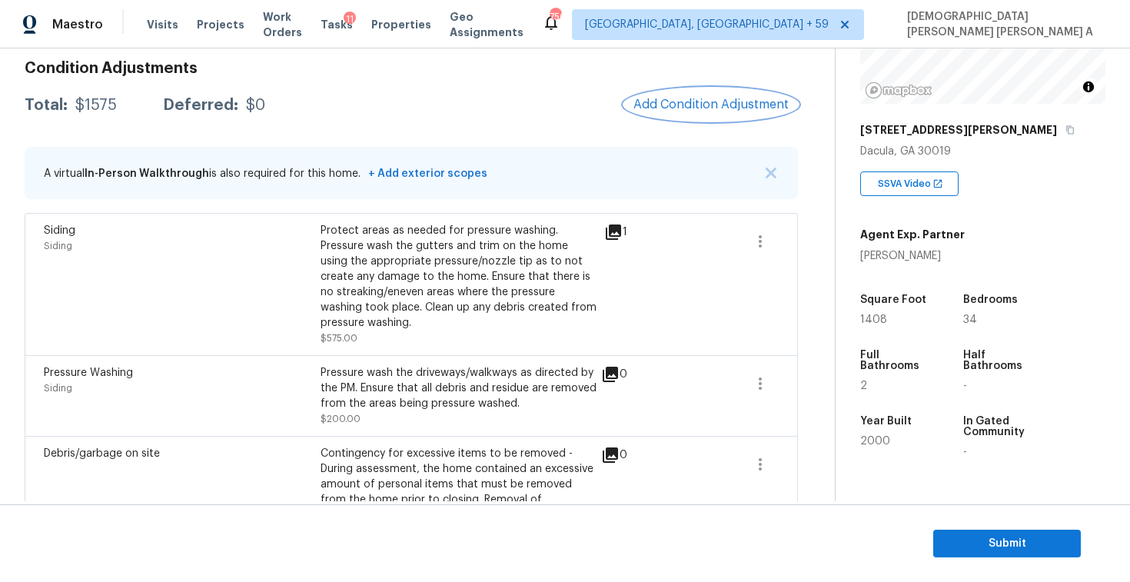
scroll to position [137, 0]
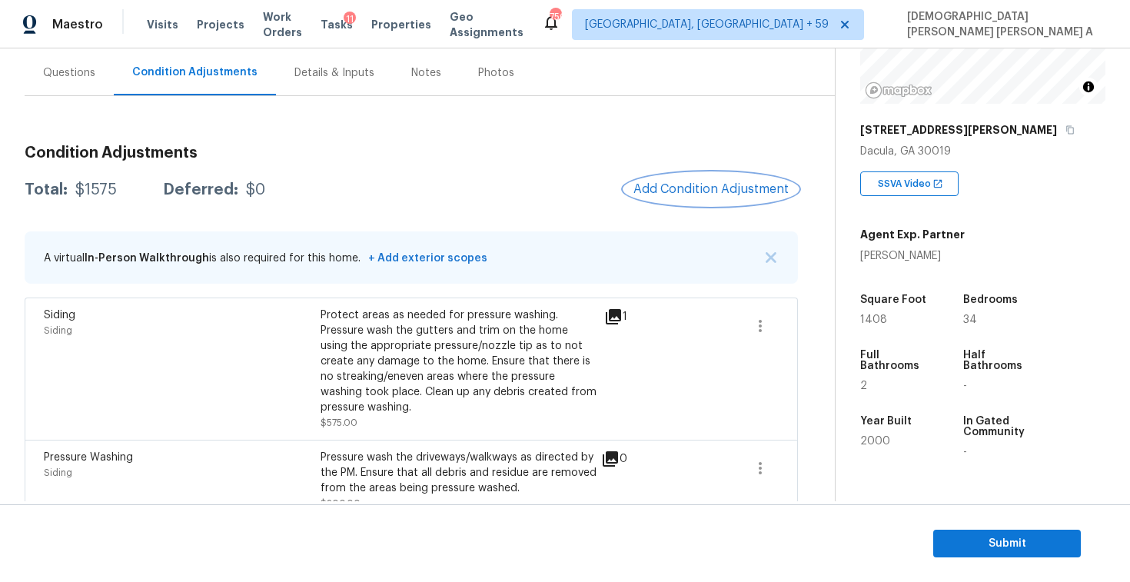
click at [682, 203] on button "Add Condition Adjustment" at bounding box center [711, 189] width 174 height 32
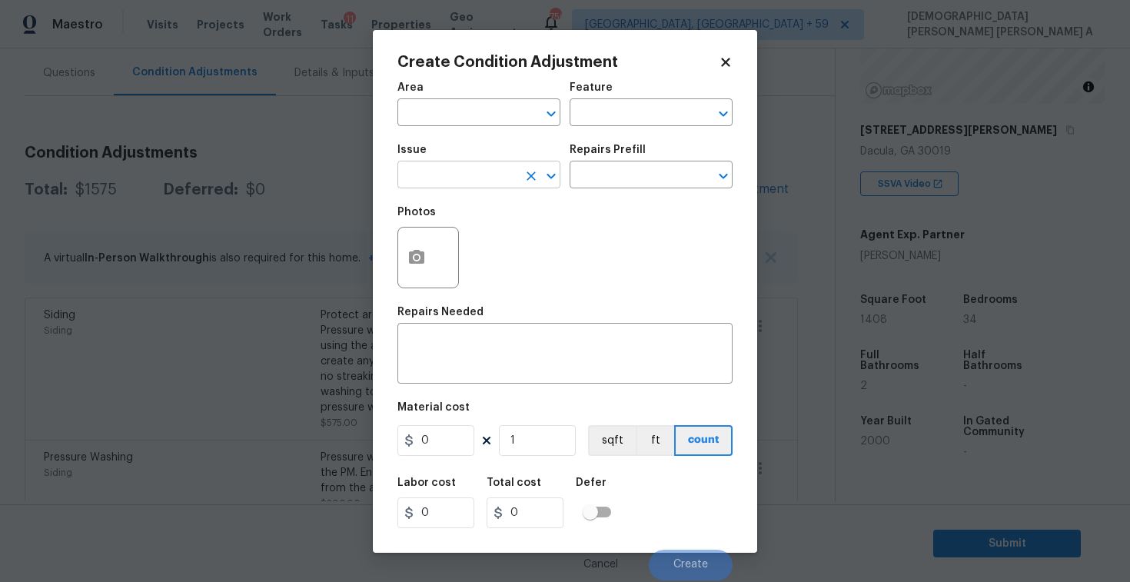
click at [440, 173] on input "text" at bounding box center [457, 176] width 120 height 24
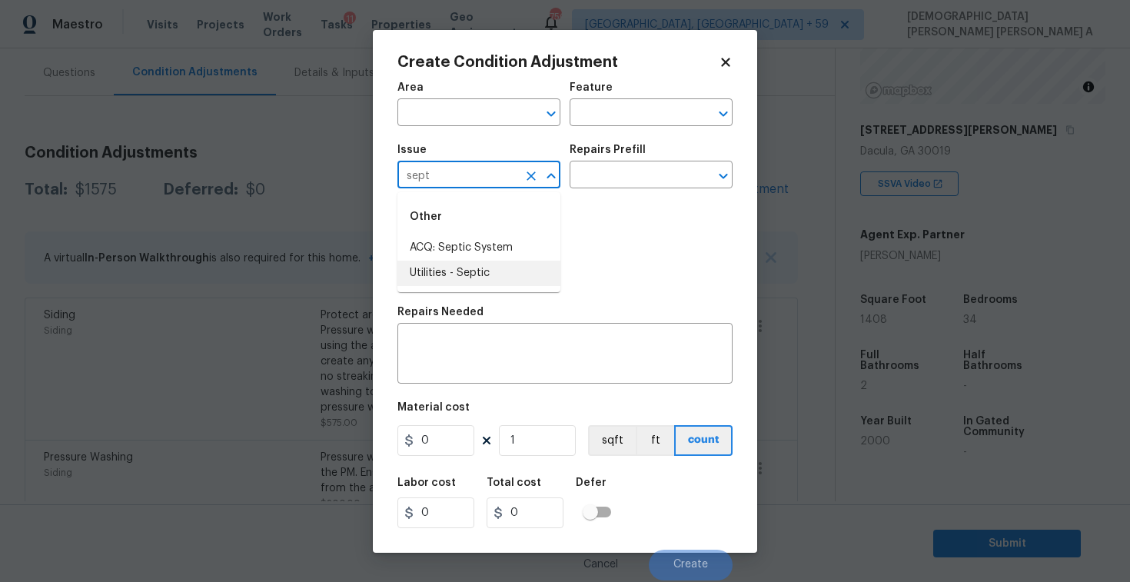
click at [435, 269] on li "Utilities - Septic" at bounding box center [478, 272] width 163 height 25
type input "Utilities - Septic"
click at [625, 183] on input "text" at bounding box center [629, 176] width 120 height 24
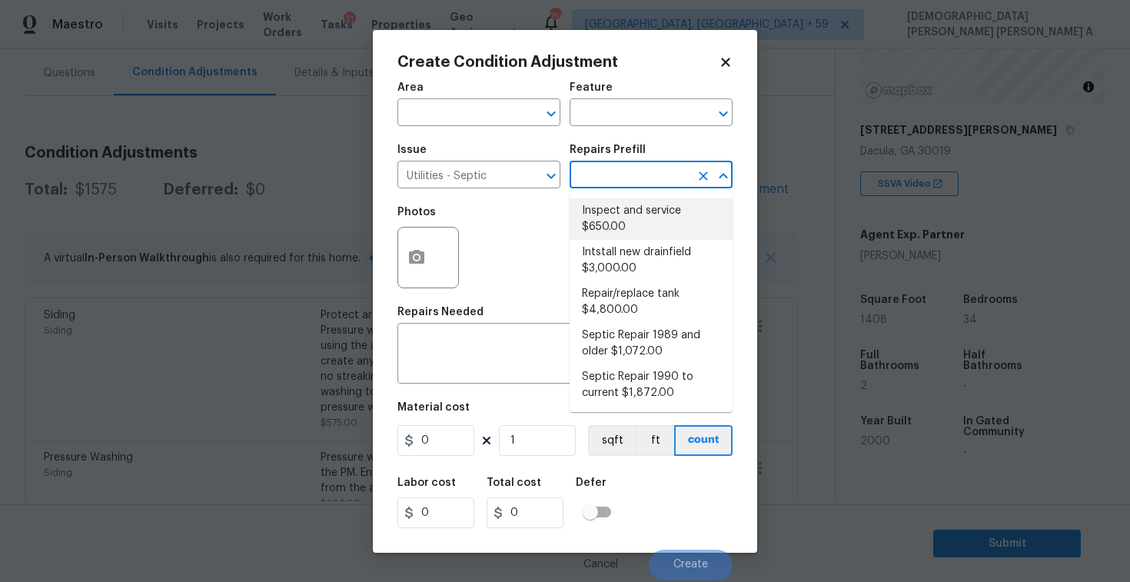
click at [621, 214] on li "Inspect and service $650.00" at bounding box center [650, 218] width 163 height 41
type textarea "Pump and inspect septic tank and provide clean bill of health from specialist c…"
type input "650"
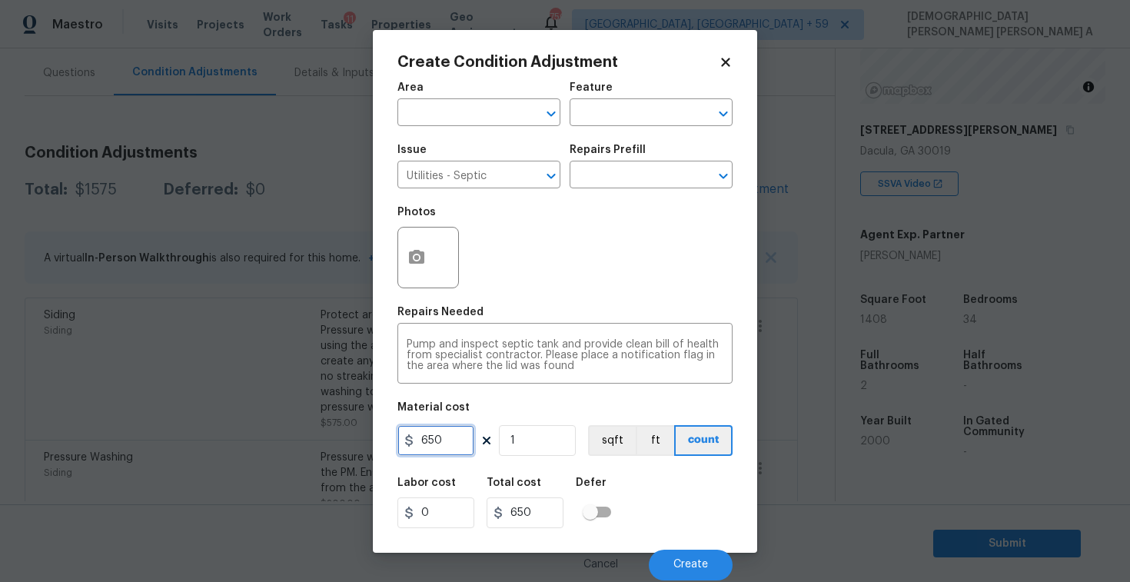
click at [454, 436] on input "650" at bounding box center [435, 440] width 77 height 31
type input "2000"
click at [687, 576] on button "Create" at bounding box center [691, 564] width 84 height 31
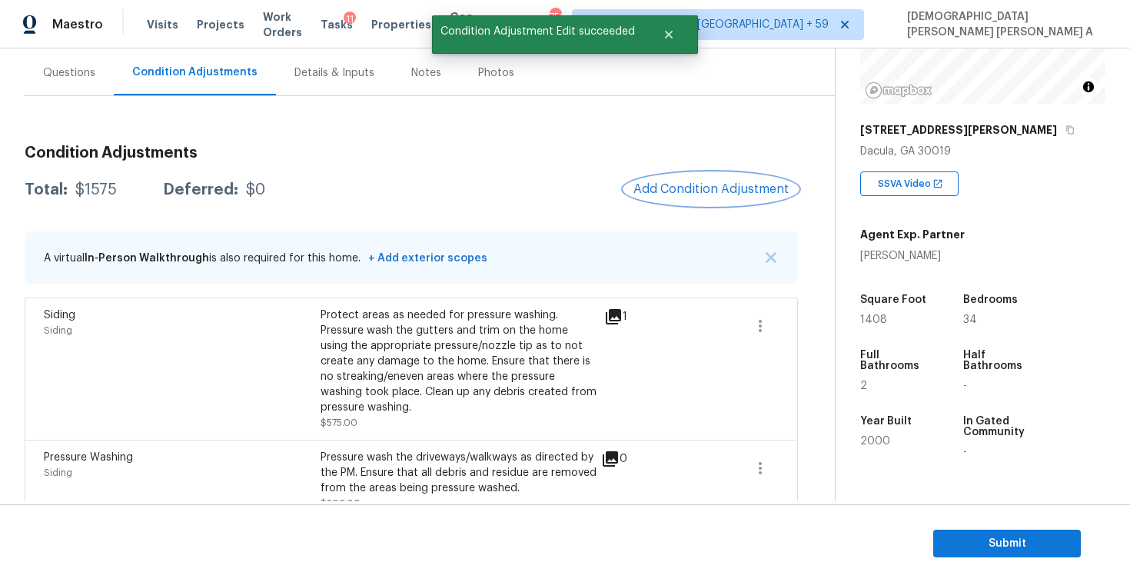
click at [705, 191] on span "Add Condition Adjustment" at bounding box center [710, 189] width 155 height 14
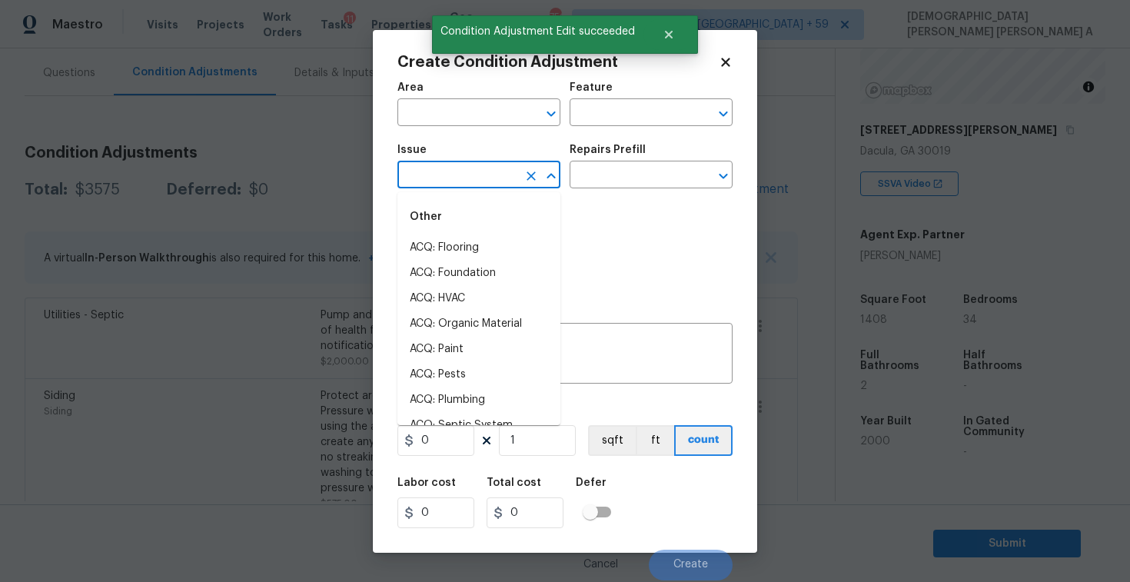
click at [459, 178] on input "text" at bounding box center [457, 176] width 120 height 24
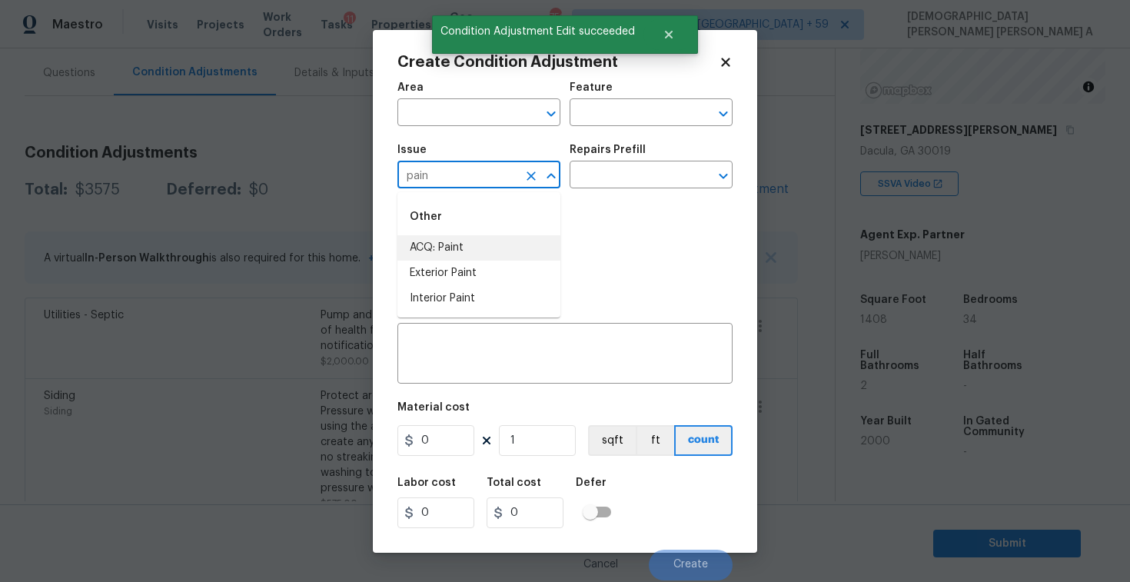
click at [464, 251] on li "ACQ: Paint" at bounding box center [478, 247] width 163 height 25
type input "ACQ: Paint"
click at [628, 184] on input "text" at bounding box center [629, 176] width 120 height 24
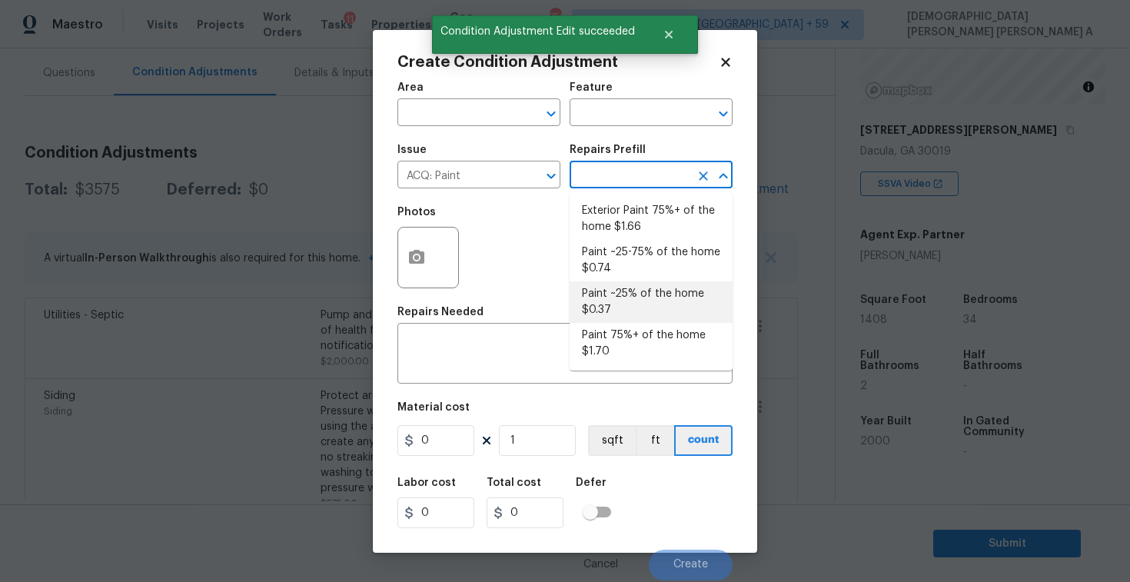
click at [613, 289] on li "Paint ~25% of the home $0.37" at bounding box center [650, 301] width 163 height 41
type input "Acquisition"
type textarea "Acquisition Scope: ~25% of the home needs interior paint"
type input "0.37"
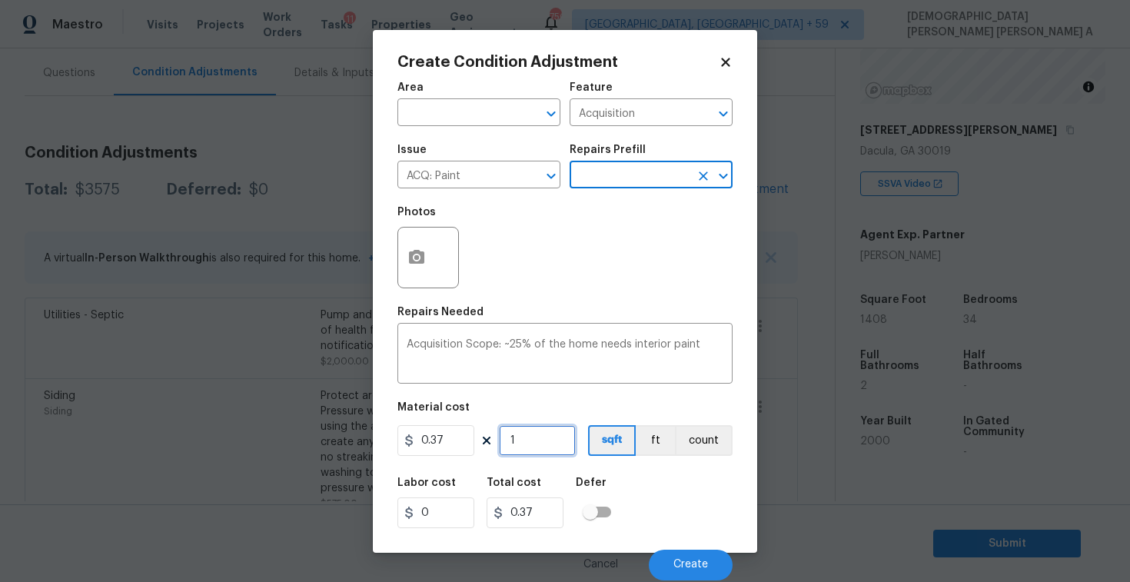
click at [546, 448] on input "1" at bounding box center [537, 440] width 77 height 31
type input "14"
type input "5.18"
type input "140"
type input "51.8"
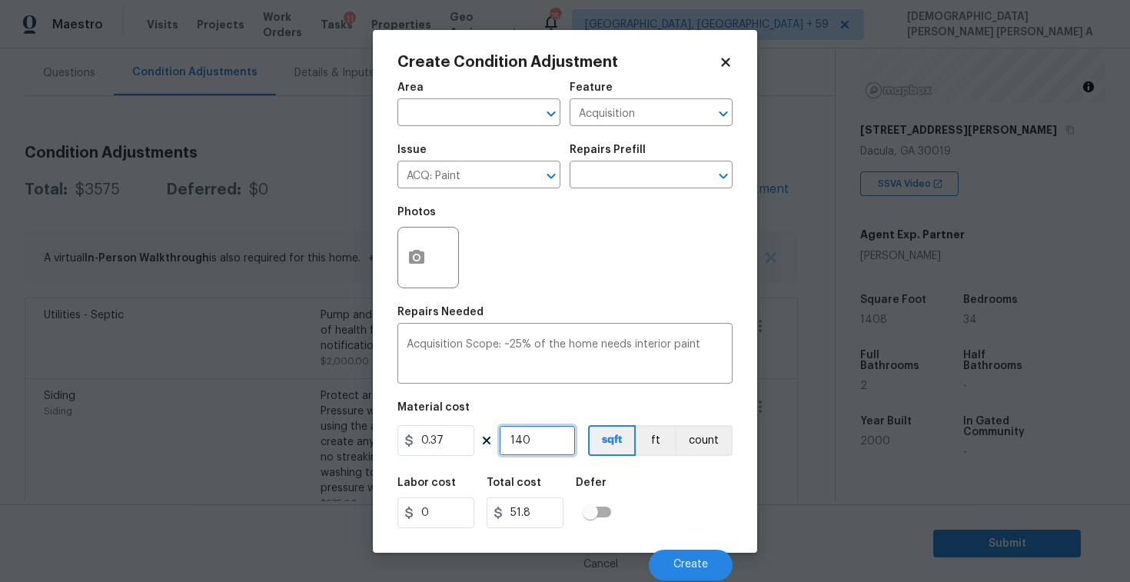
type input "1408"
type input "520.96"
type input "1408"
click at [685, 559] on span "Create" at bounding box center [690, 565] width 35 height 12
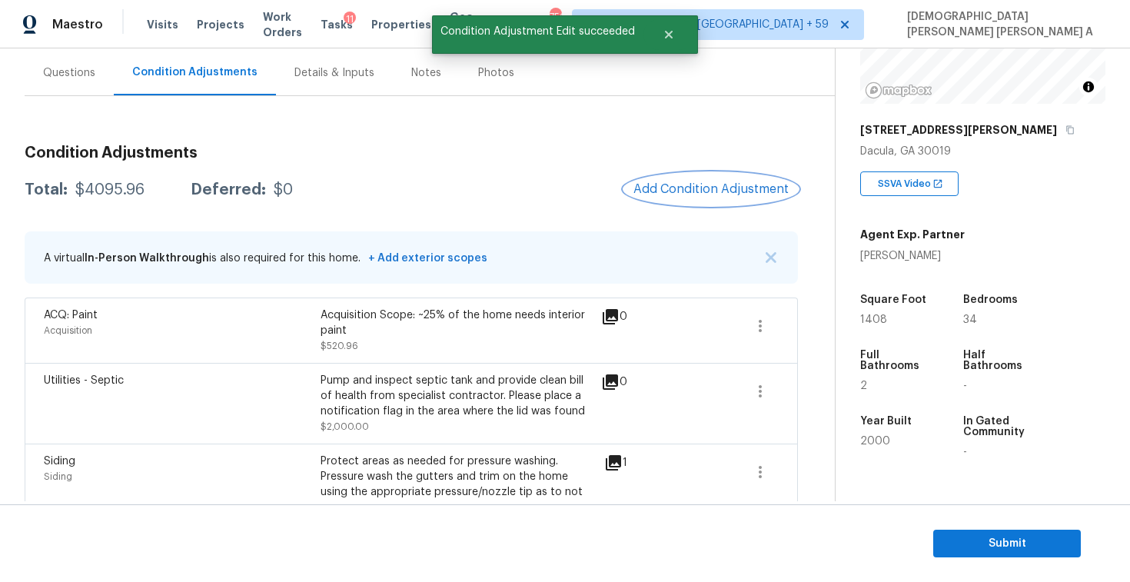
click at [683, 187] on span "Add Condition Adjustment" at bounding box center [710, 189] width 155 height 14
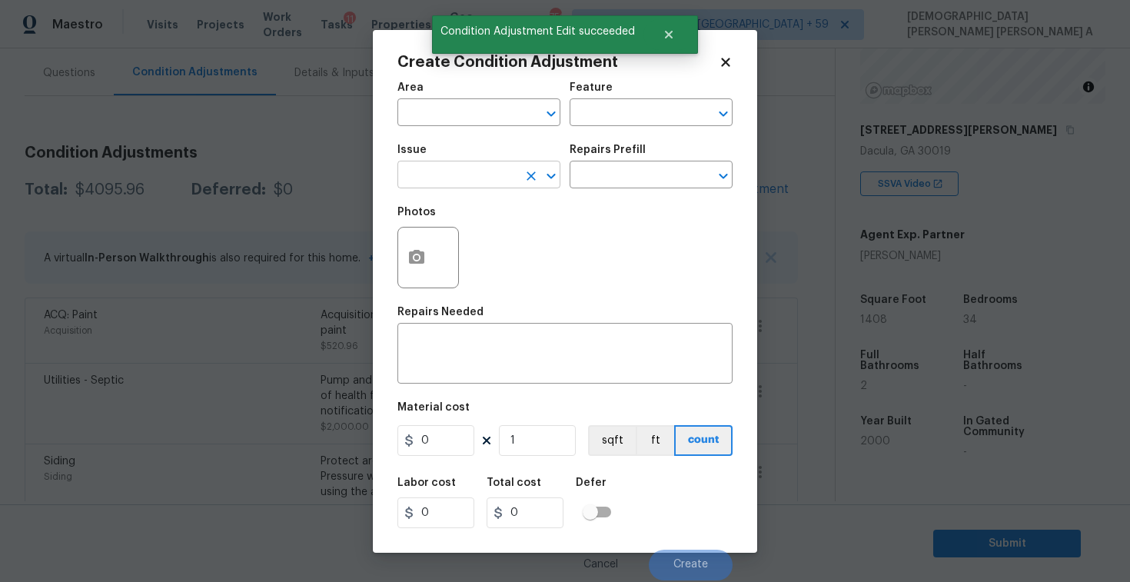
click at [468, 176] on input "text" at bounding box center [457, 176] width 120 height 24
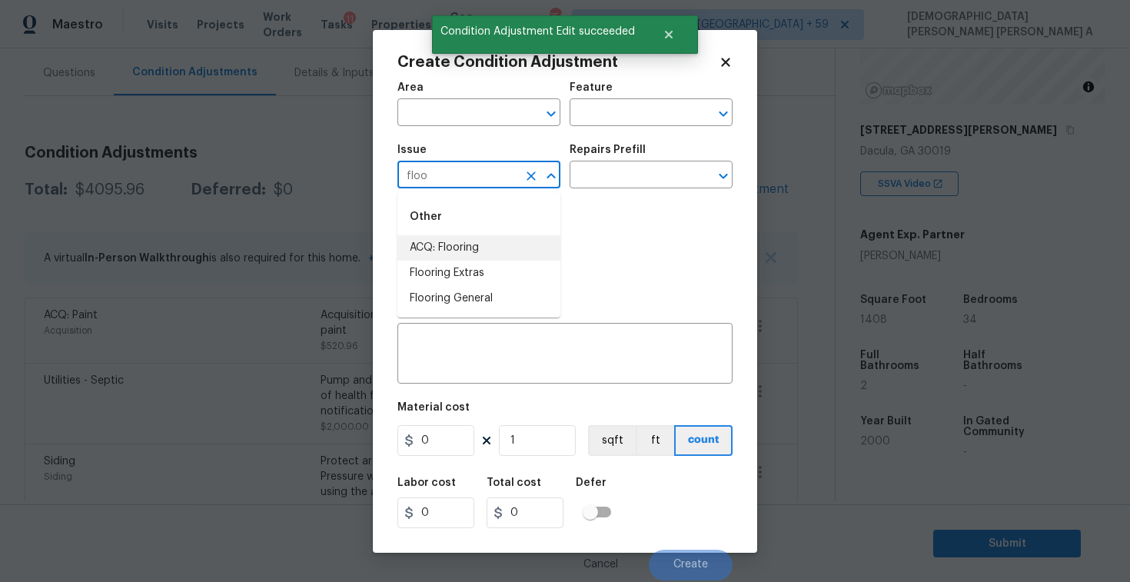
click at [484, 259] on li "ACQ: Flooring" at bounding box center [478, 247] width 163 height 25
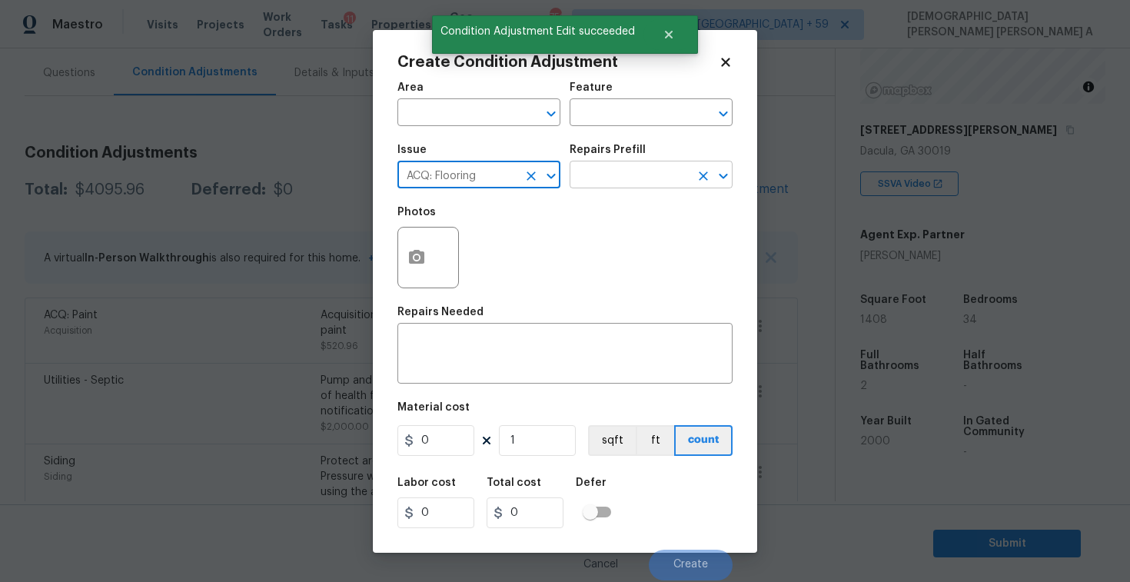
type input "ACQ: Flooring"
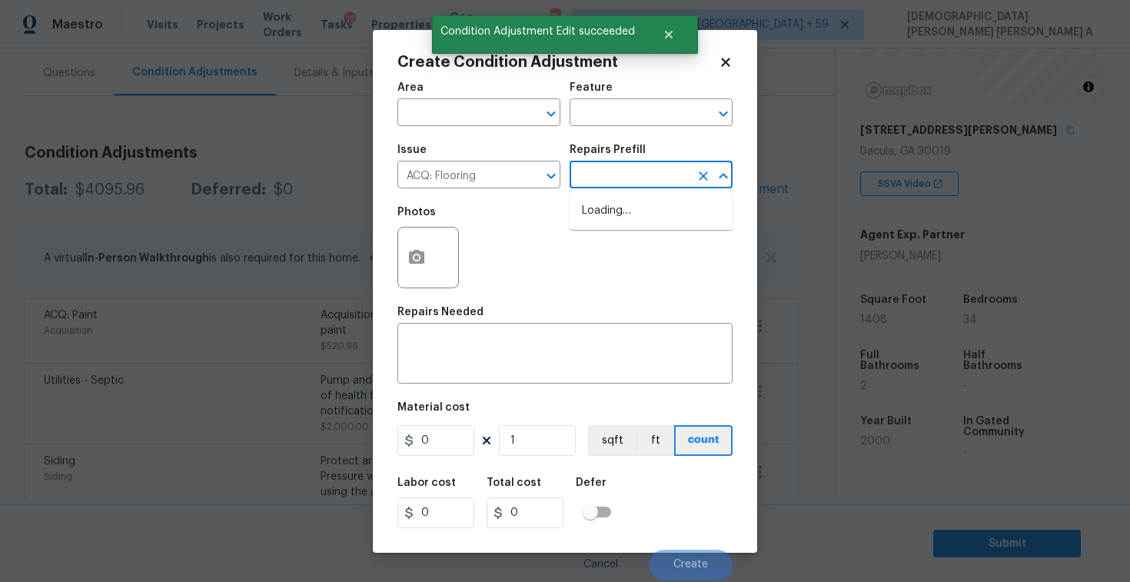
click at [620, 171] on input "text" at bounding box center [629, 176] width 120 height 24
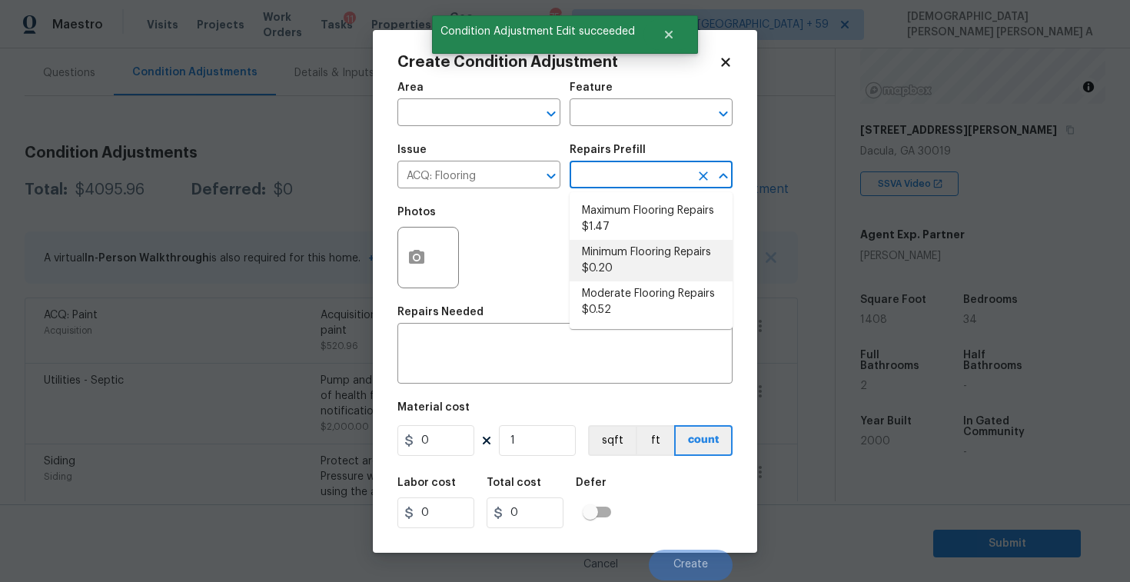
click at [618, 270] on li "Minimum Flooring Repairs $0.20" at bounding box center [650, 260] width 163 height 41
type input "Acquisition"
type textarea "Acquisition Scope: Minimum flooring repairs"
type input "0.2"
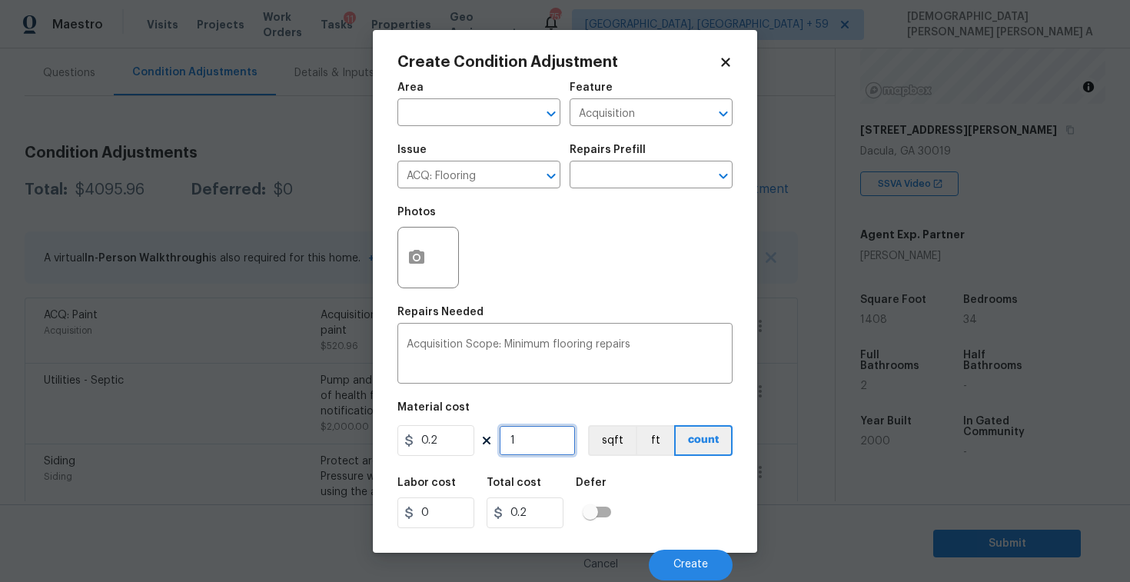
click at [547, 440] on input "1" at bounding box center [537, 440] width 77 height 31
type input "14"
type input "2.8"
type input "140"
type input "28"
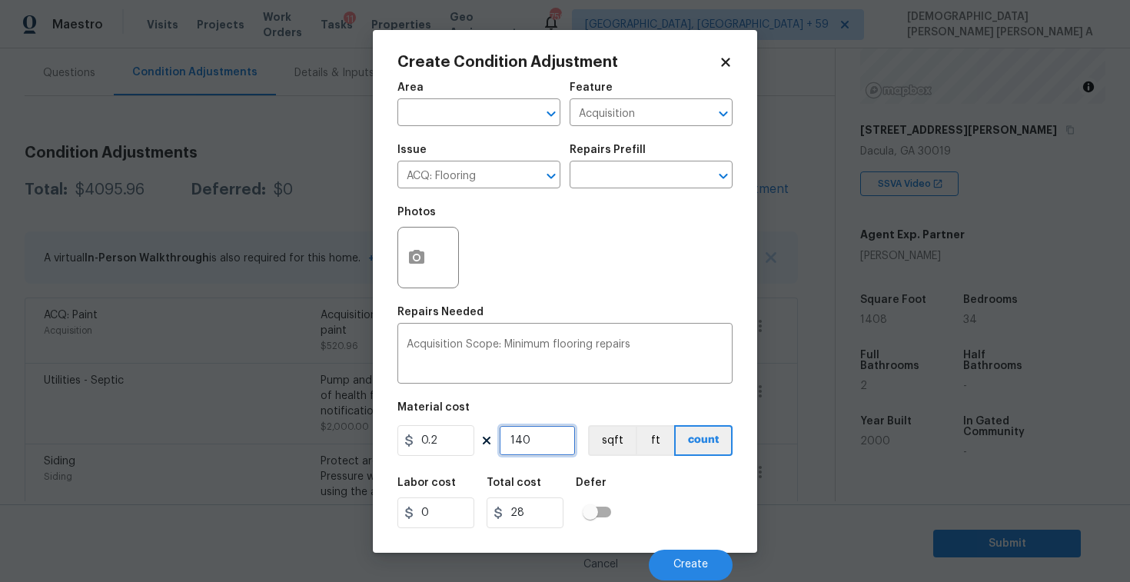
type input "1408"
type input "281.6"
type input "1408"
click at [604, 426] on button "sqft" at bounding box center [612, 440] width 48 height 31
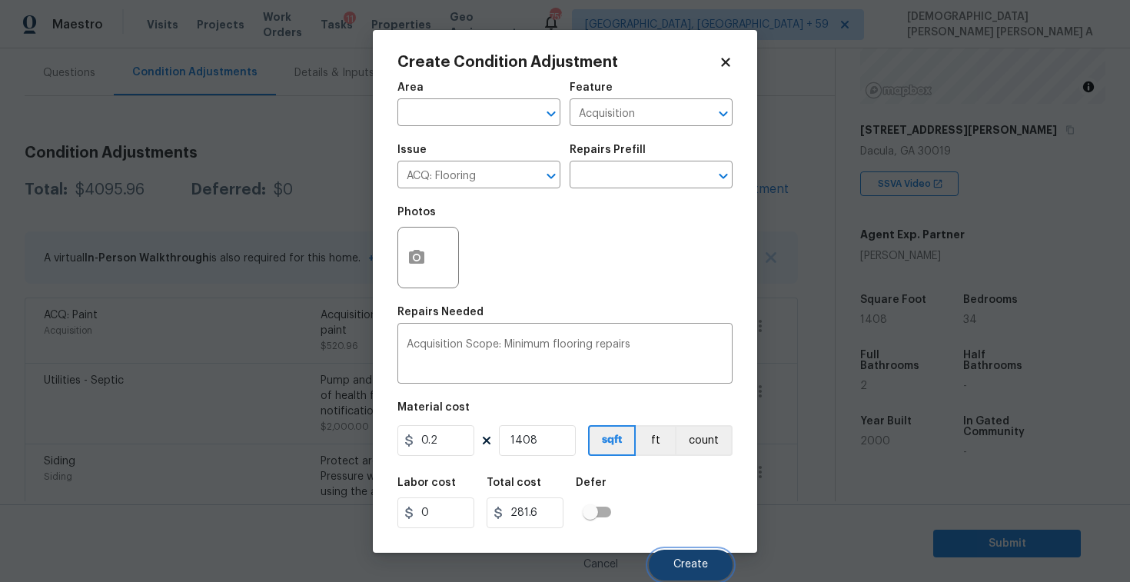
click at [693, 565] on span "Create" at bounding box center [690, 565] width 35 height 12
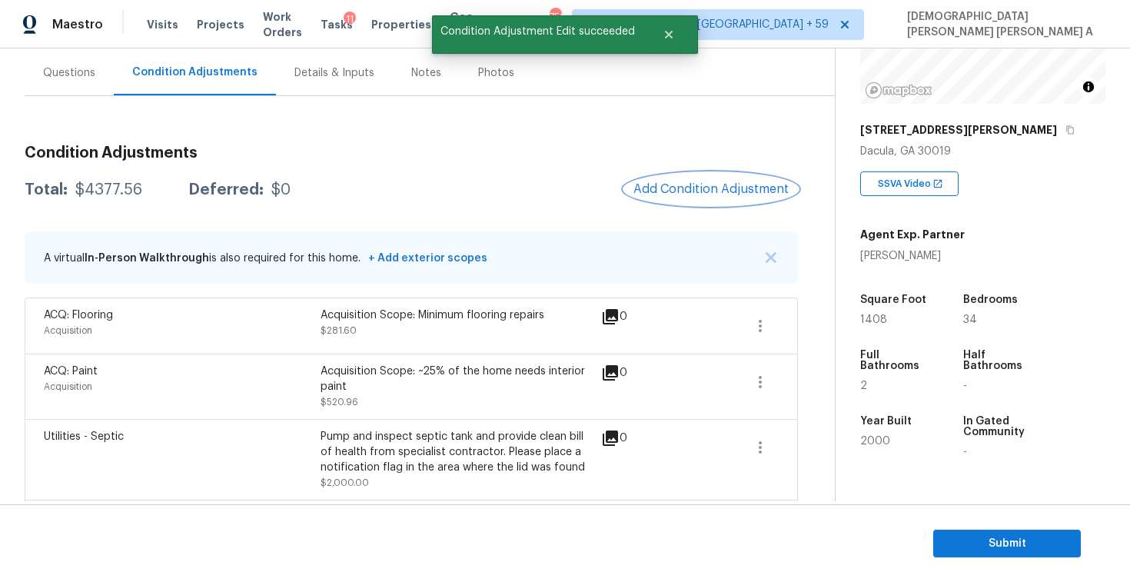
click at [696, 187] on span "Add Condition Adjustment" at bounding box center [710, 189] width 155 height 14
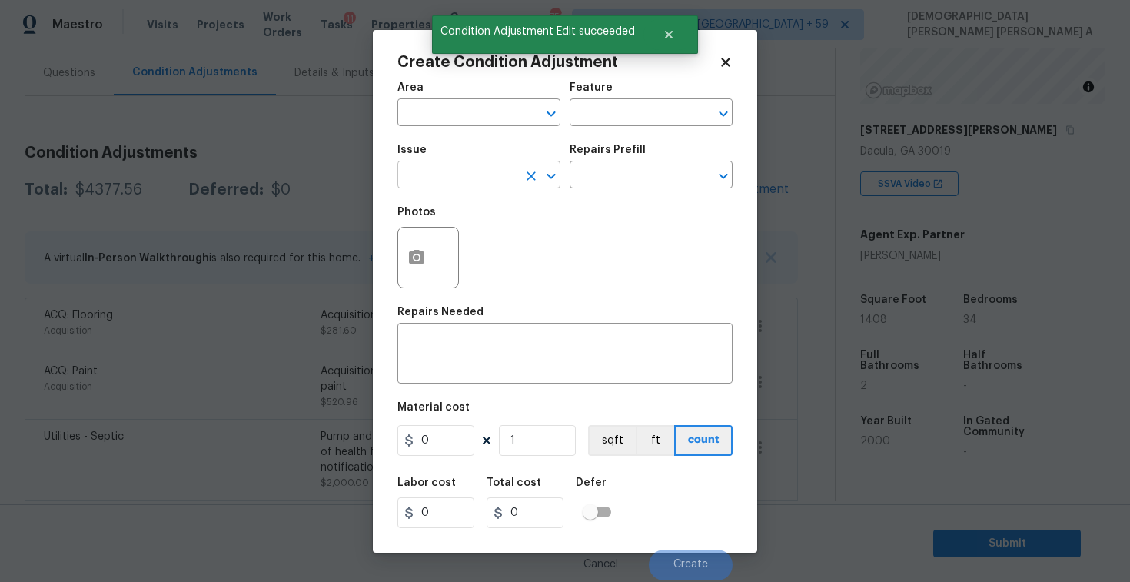
click at [460, 167] on input "text" at bounding box center [457, 176] width 120 height 24
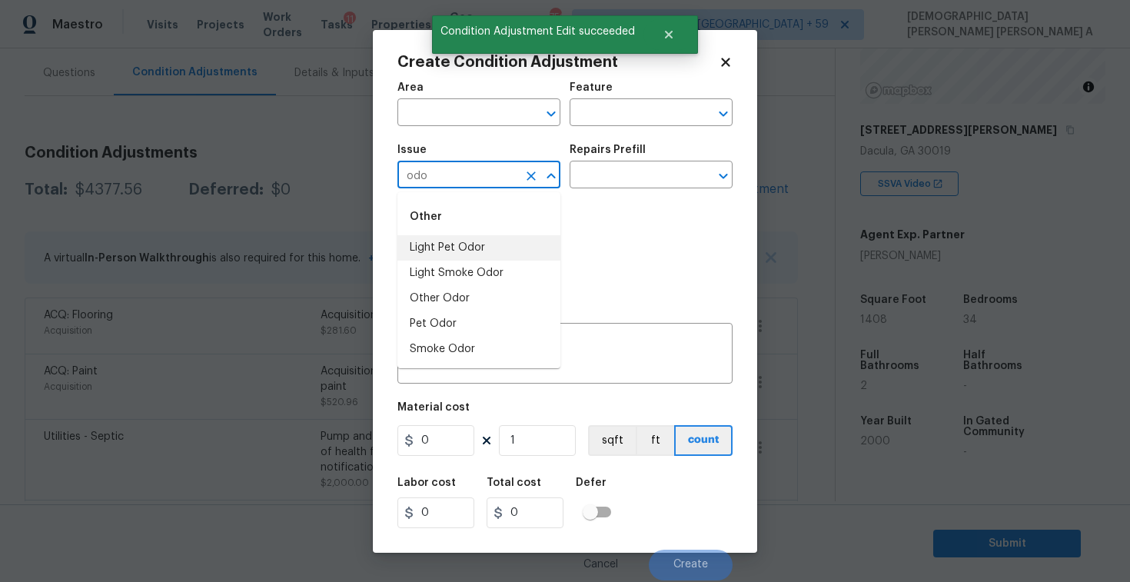
click at [470, 246] on li "Light Pet Odor" at bounding box center [478, 247] width 163 height 25
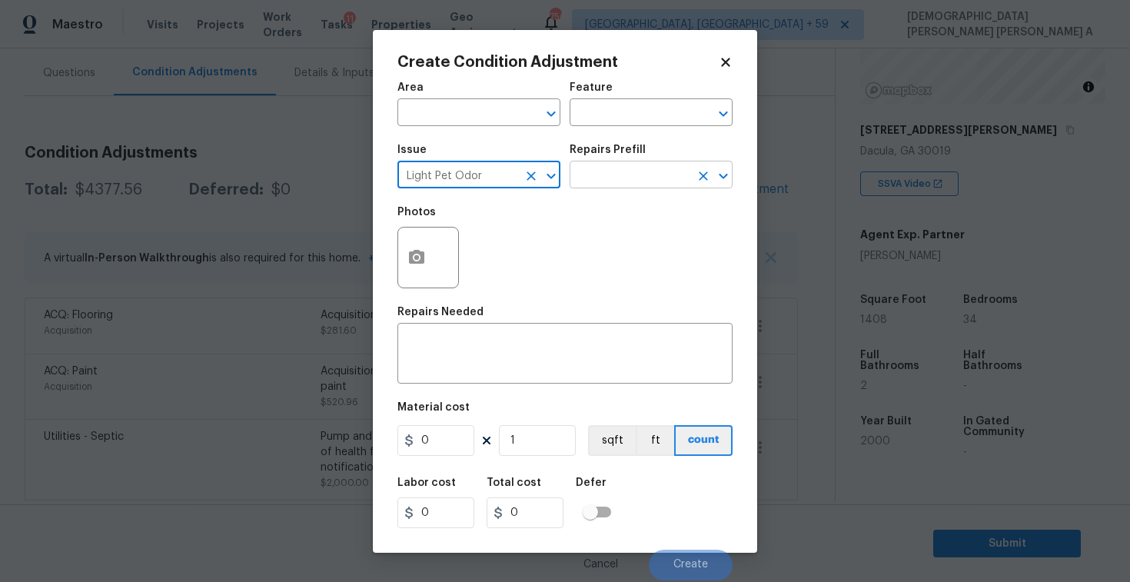
type input "Light Pet Odor"
click at [653, 174] on input "text" at bounding box center [629, 176] width 120 height 24
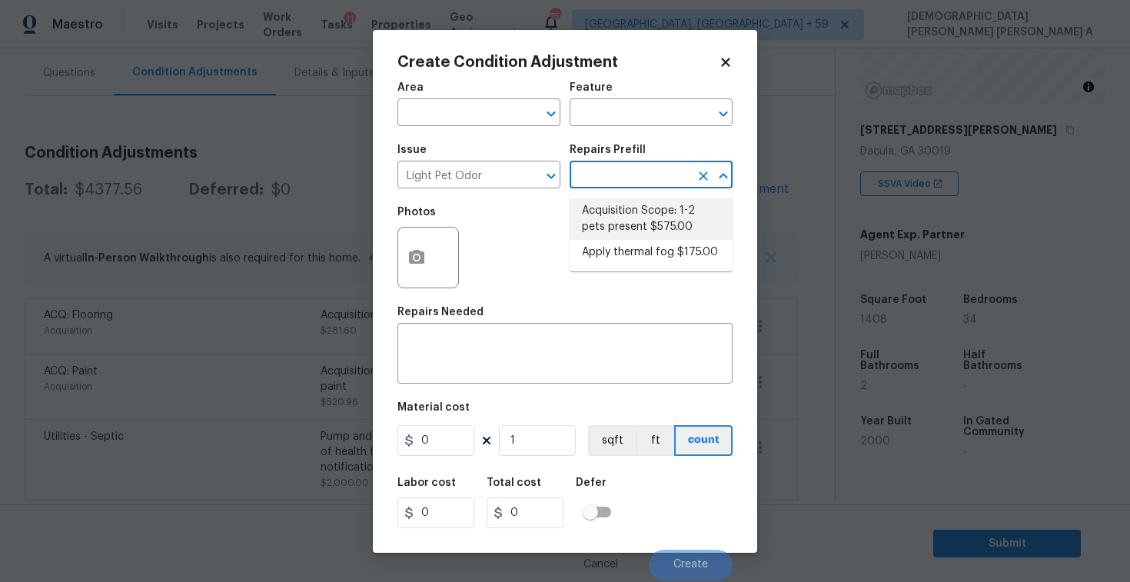
click at [641, 236] on li "Acquisition Scope: 1-2 pets present $575.00" at bounding box center [650, 218] width 163 height 41
type textarea "Acquisition Scope: 1-2 pets present"
type input "575"
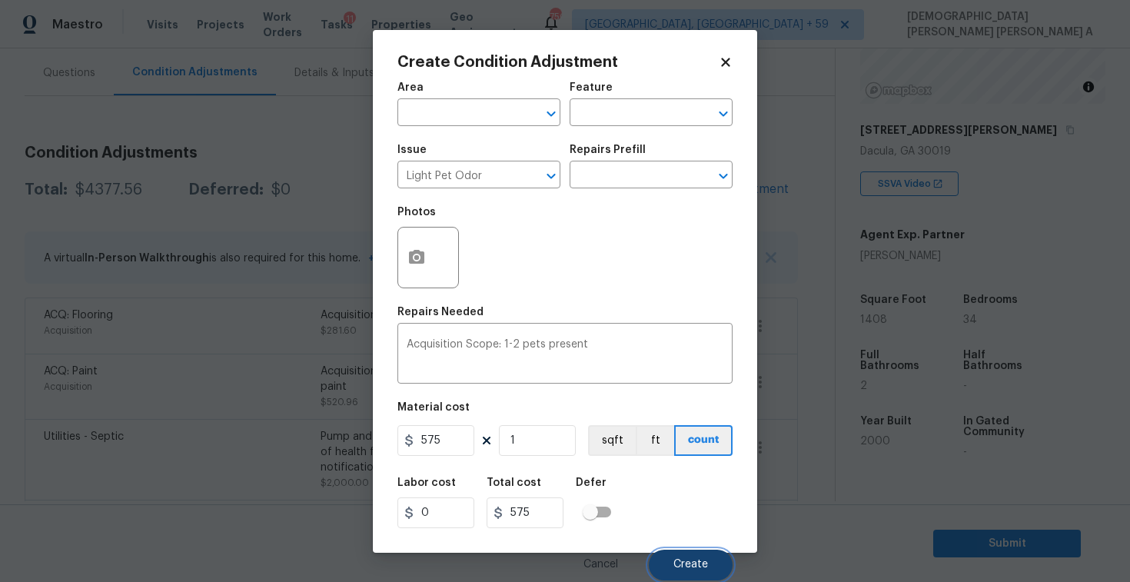
click at [674, 573] on button "Create" at bounding box center [691, 564] width 84 height 31
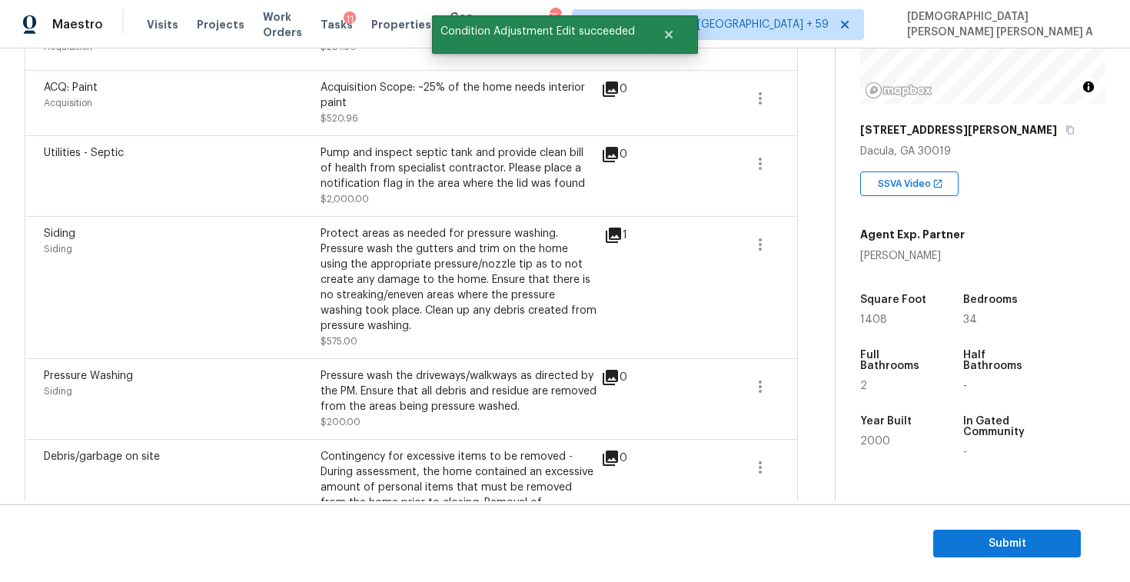
scroll to position [275, 0]
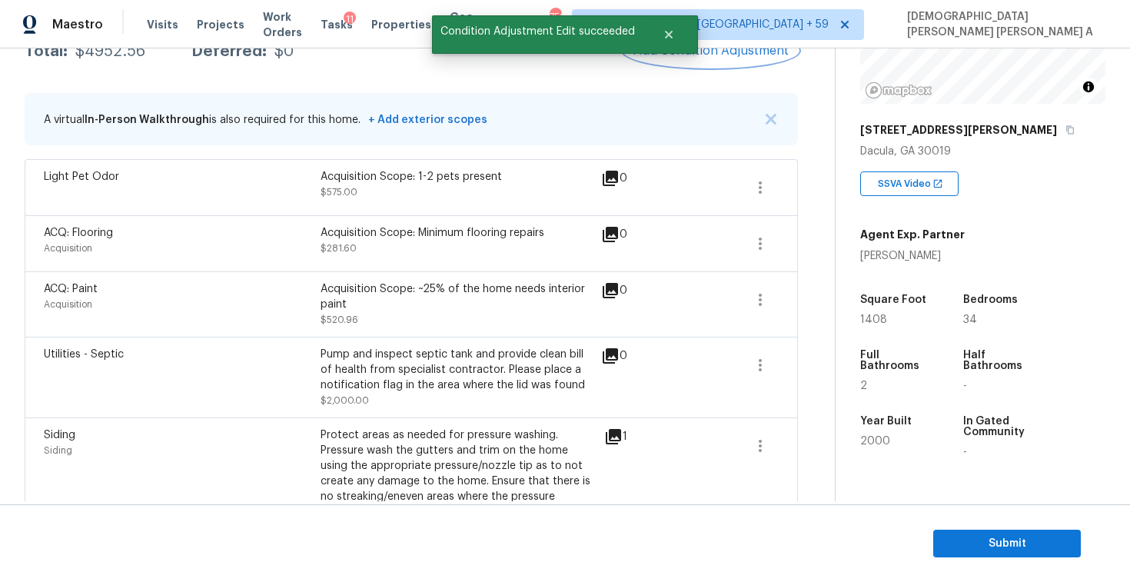
click at [712, 51] on span "Add Condition Adjustment" at bounding box center [710, 51] width 155 height 14
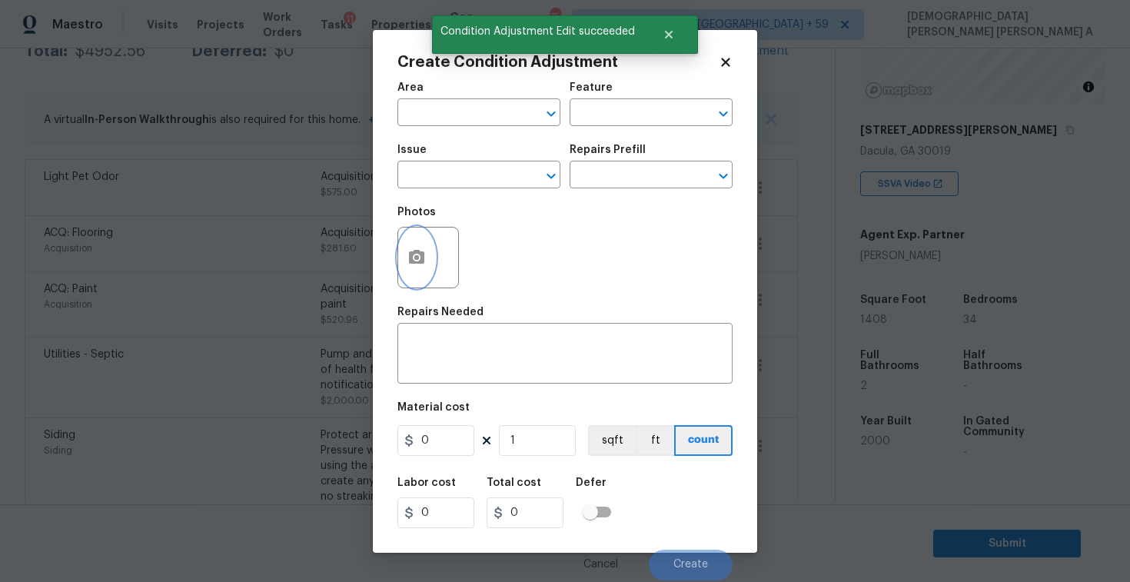
click at [411, 254] on icon "button" at bounding box center [416, 257] width 15 height 14
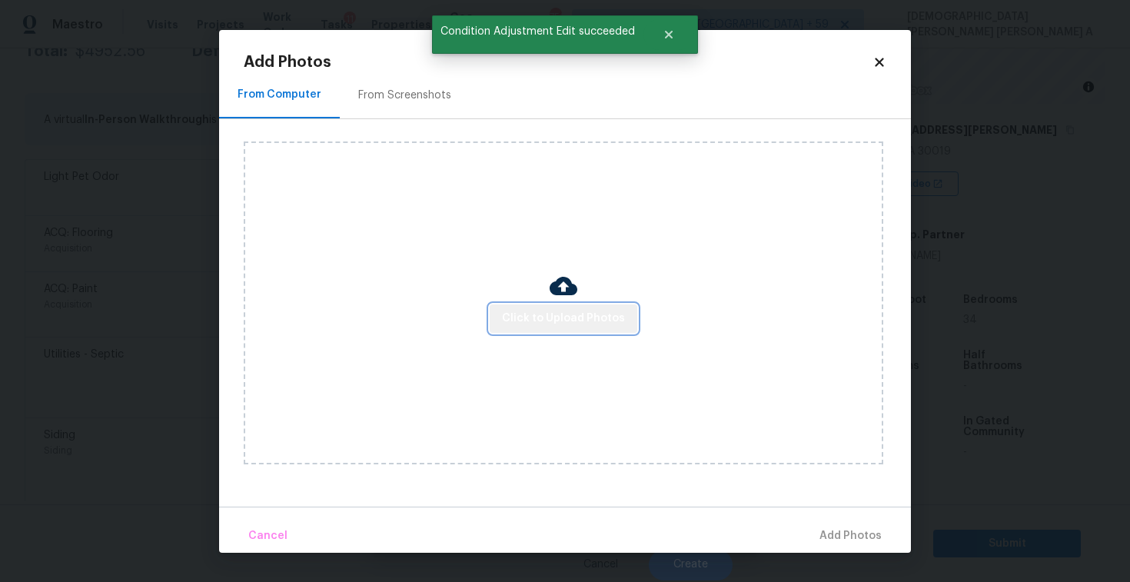
click at [594, 324] on span "Click to Upload Photos" at bounding box center [563, 318] width 123 height 19
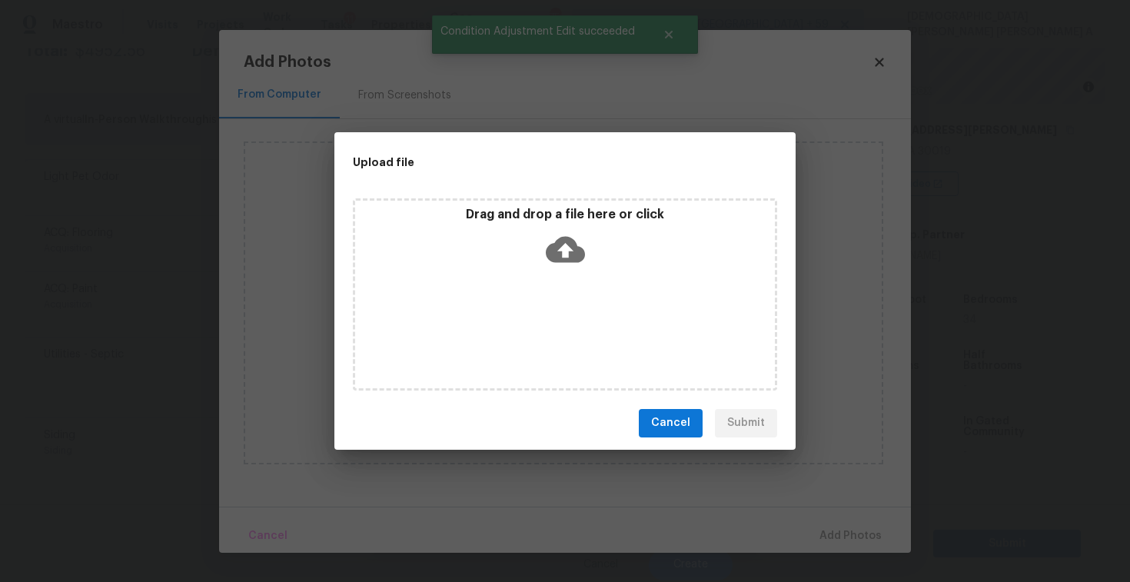
click at [562, 262] on icon at bounding box center [565, 249] width 39 height 39
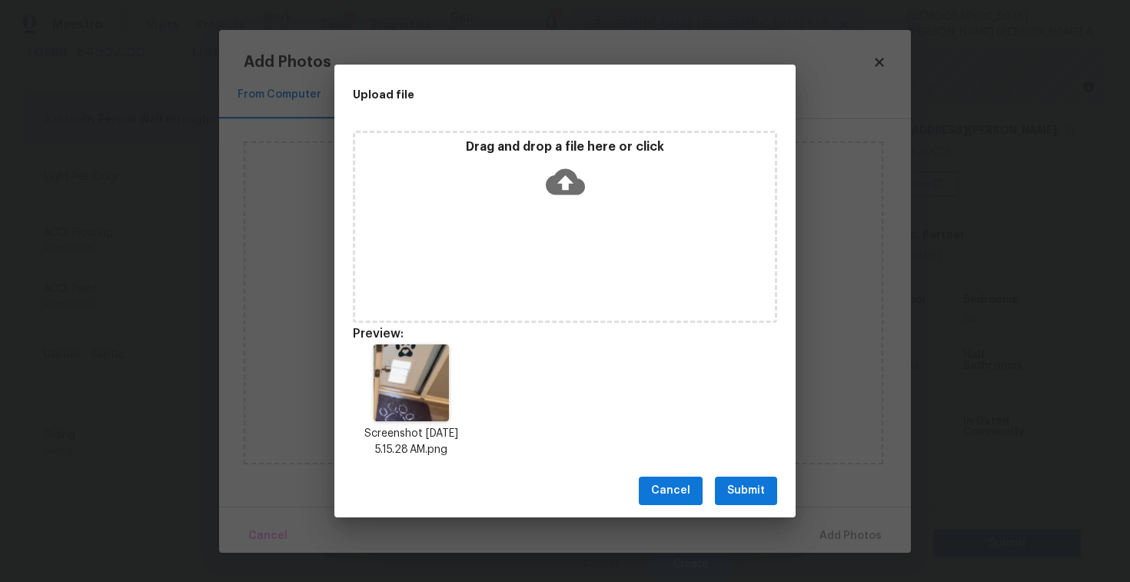
click at [746, 501] on button "Submit" at bounding box center [746, 490] width 62 height 28
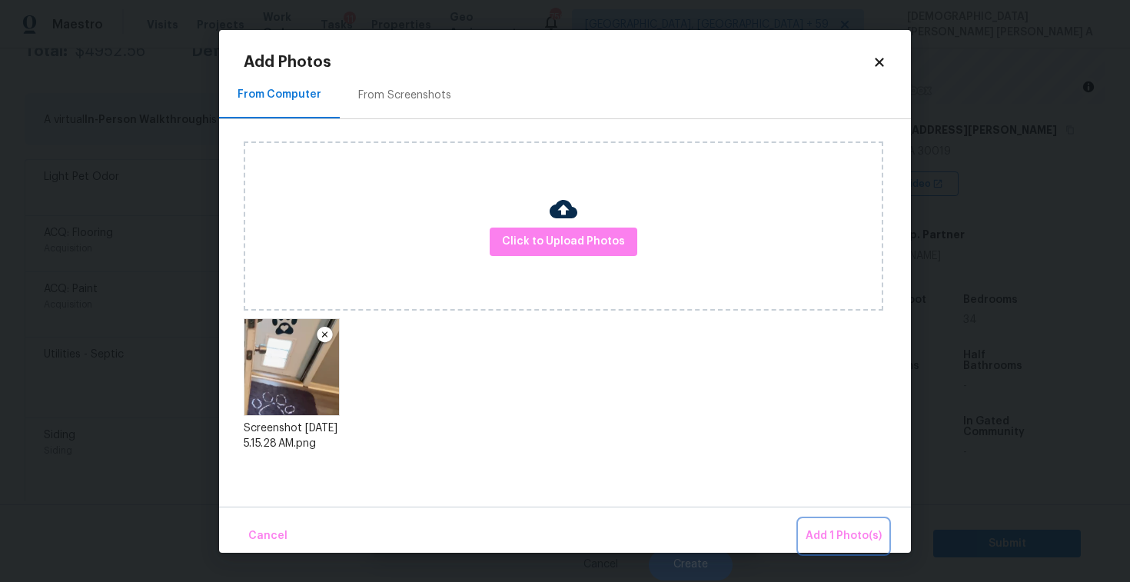
click at [822, 525] on button "Add 1 Photo(s)" at bounding box center [843, 535] width 88 height 33
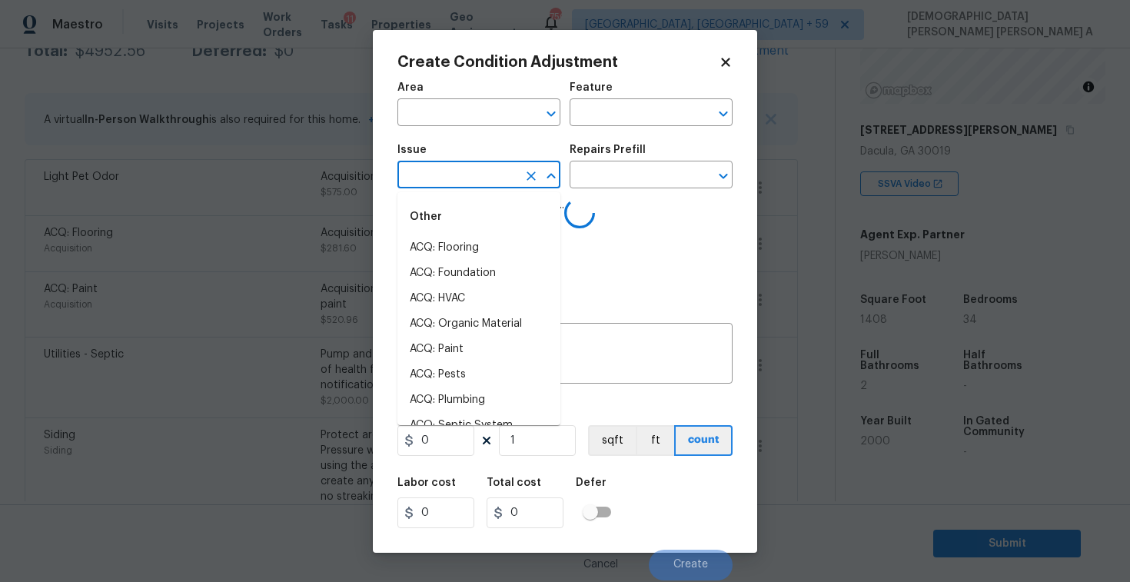
click at [443, 171] on input "text" at bounding box center [457, 176] width 120 height 24
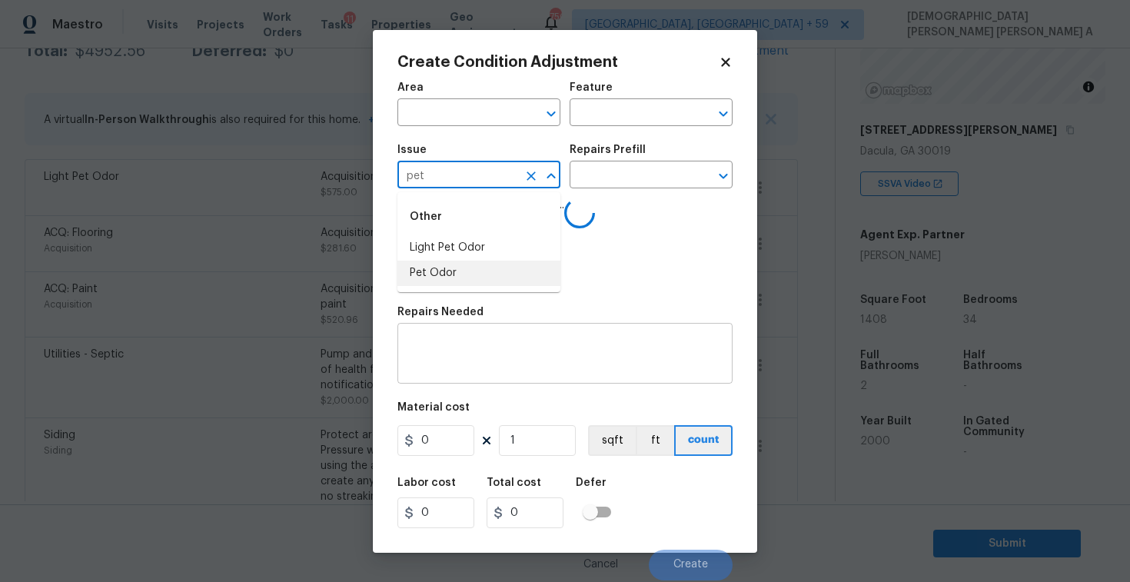
type input "pet"
click at [519, 358] on textarea at bounding box center [564, 355] width 317 height 32
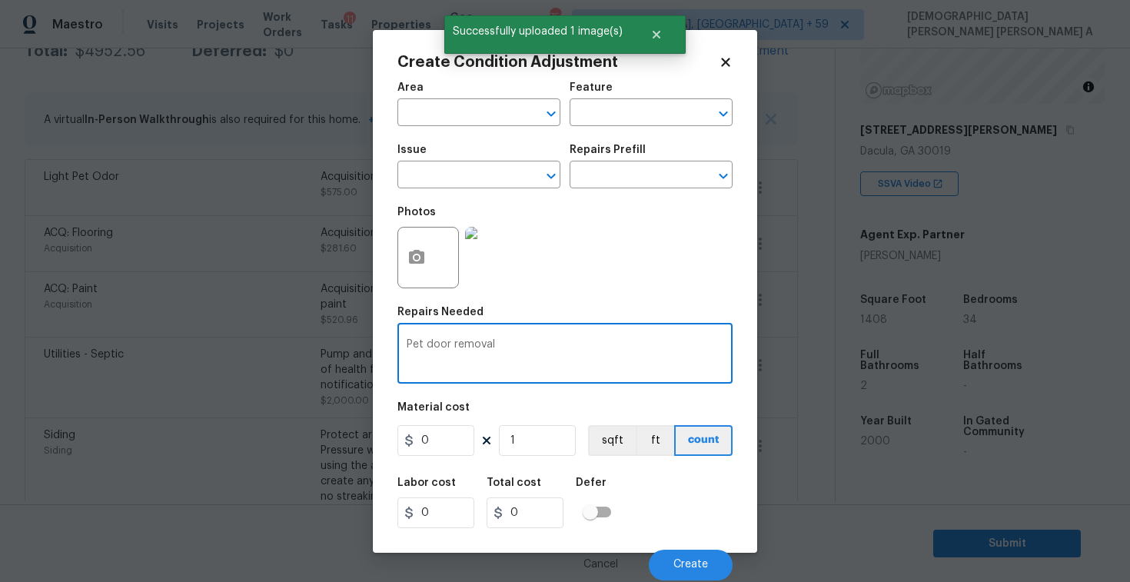
type textarea "Pet door removal"
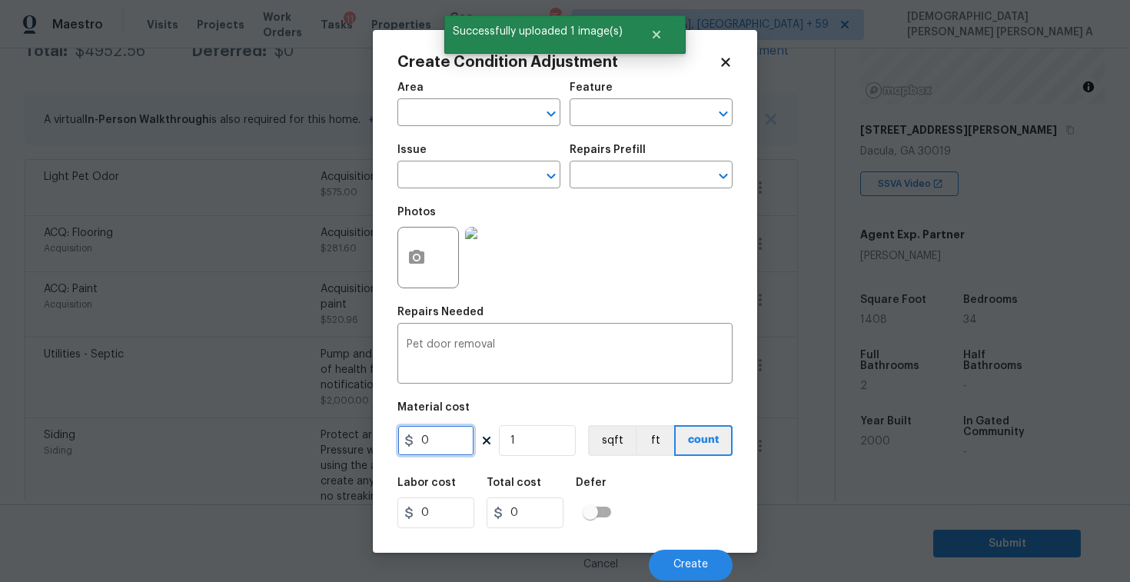
click at [449, 436] on input "0" at bounding box center [435, 440] width 77 height 31
type input "250"
click at [698, 571] on button "Create" at bounding box center [691, 564] width 84 height 31
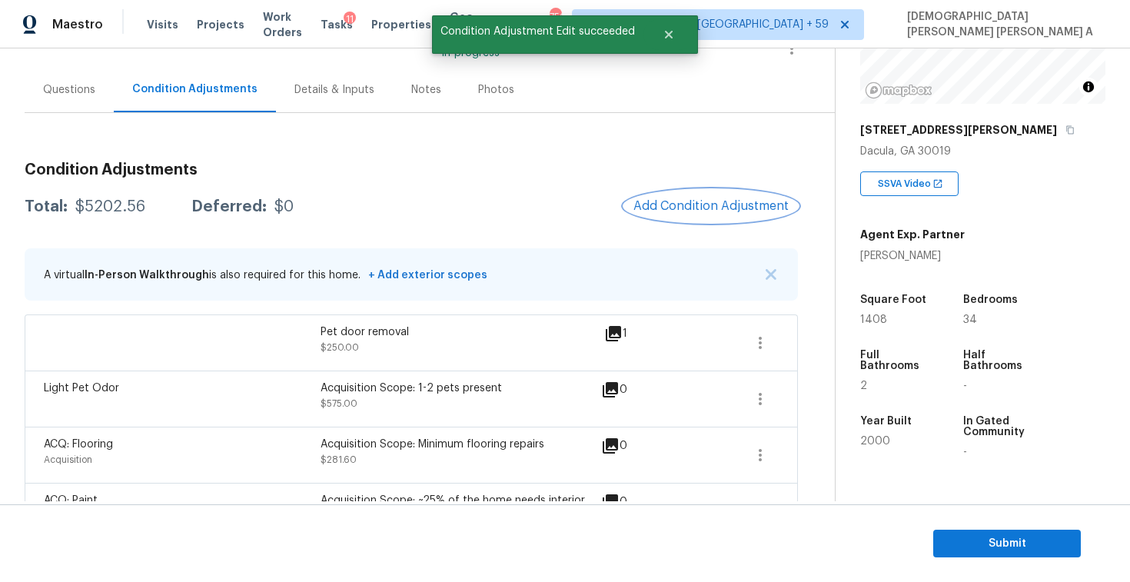
scroll to position [187, 0]
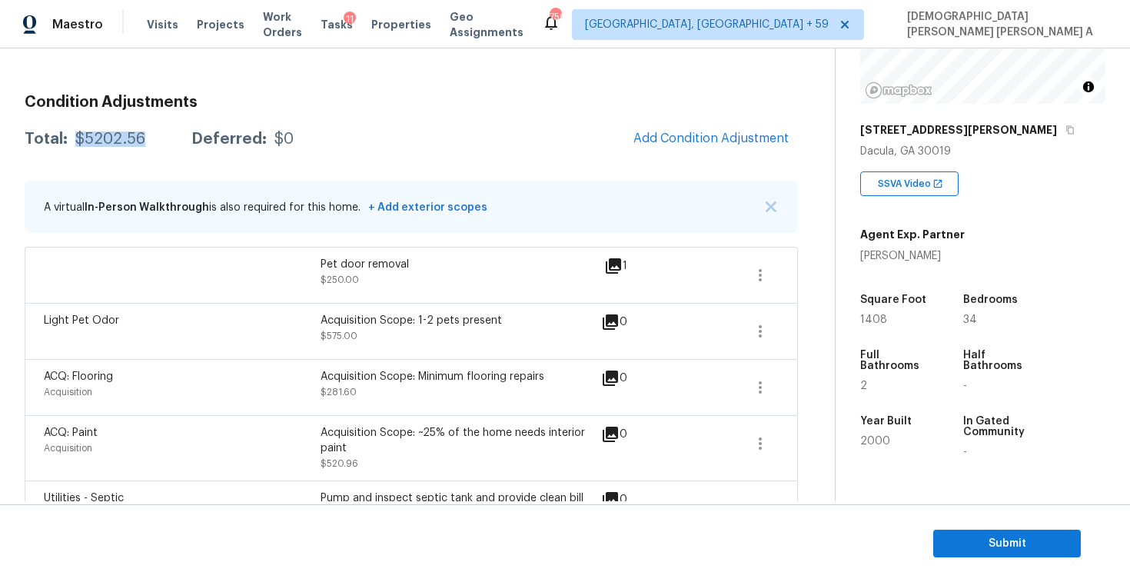
drag, startPoint x: 146, startPoint y: 140, endPoint x: 71, endPoint y: 138, distance: 74.6
click at [71, 138] on div "Total: $5202.56 Deferred: $0" at bounding box center [159, 138] width 269 height 15
copy div "$5202.56"
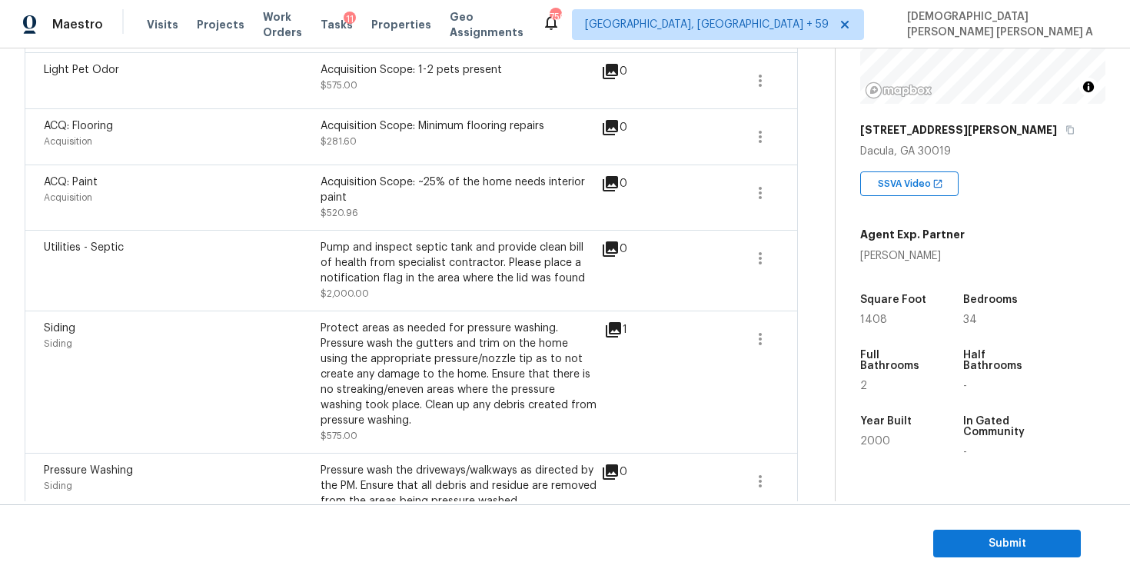
scroll to position [341, 0]
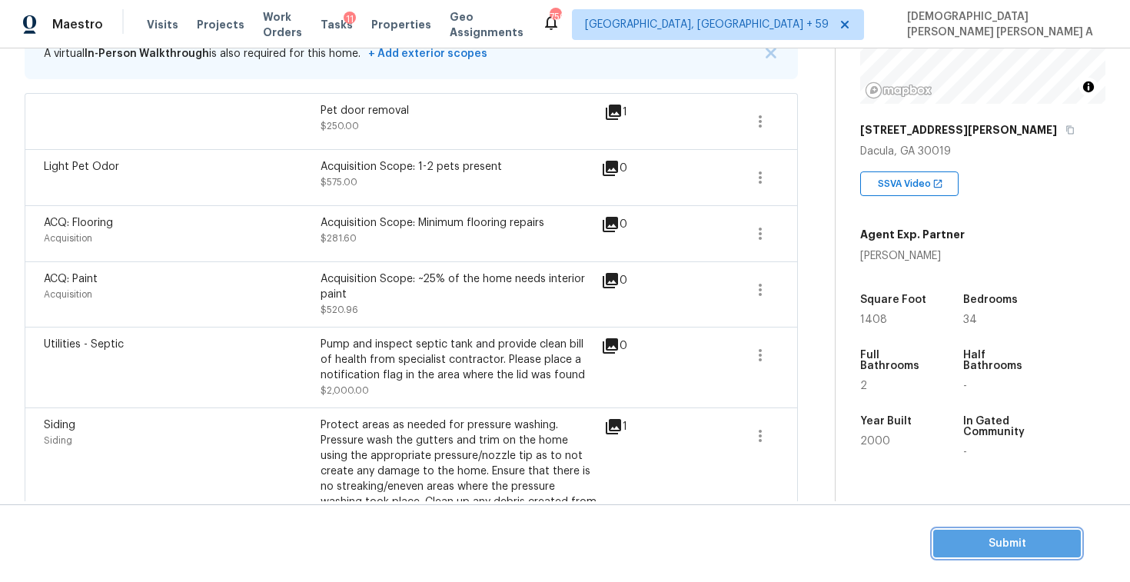
click at [1029, 549] on span "Submit" at bounding box center [1006, 543] width 123 height 19
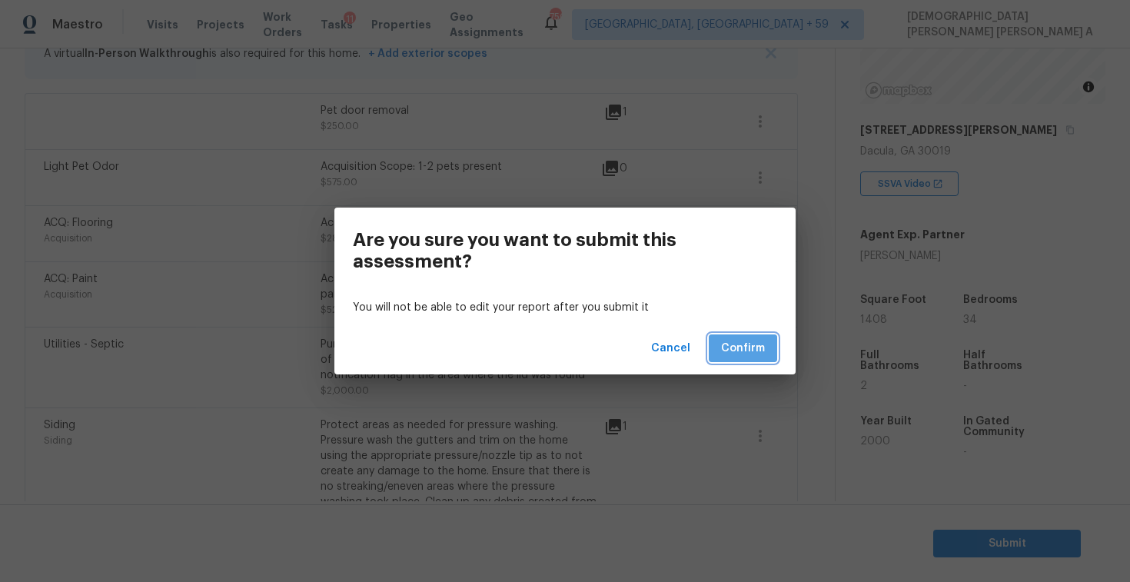
click at [749, 347] on span "Confirm" at bounding box center [743, 348] width 44 height 19
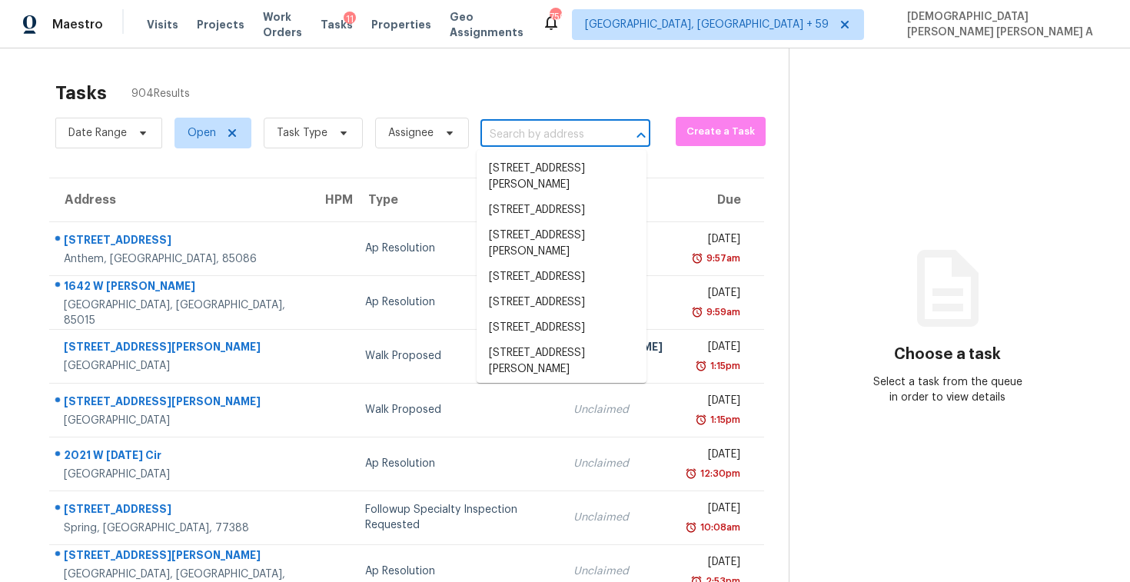
click at [547, 134] on input "text" at bounding box center [543, 135] width 127 height 24
paste input "2437 E Tracy Ln Unit 4 Phoenix, AZ, 85032"
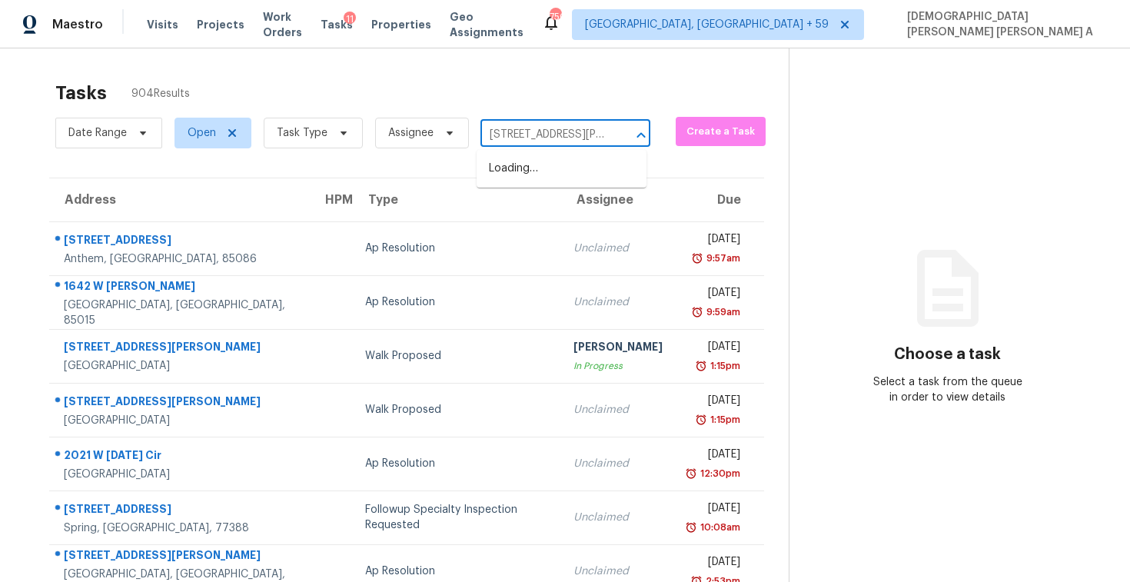
scroll to position [0, 95]
type input "2437 E Tracy Ln Unit 4 Phoenix, AZ, 85032"
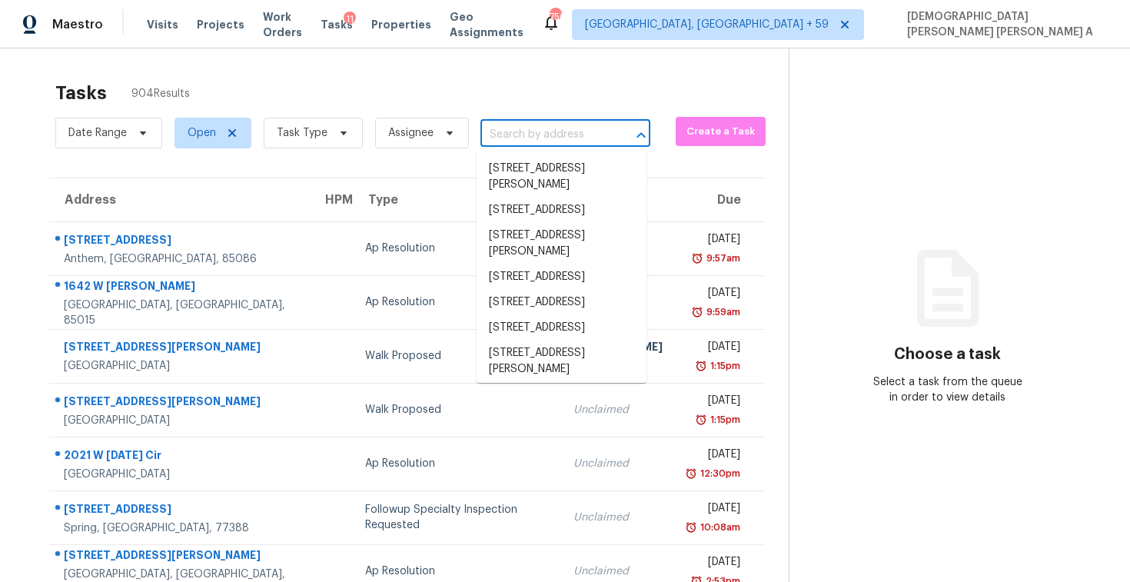
scroll to position [0, 0]
click at [324, 138] on span "Task Type" at bounding box center [313, 133] width 99 height 31
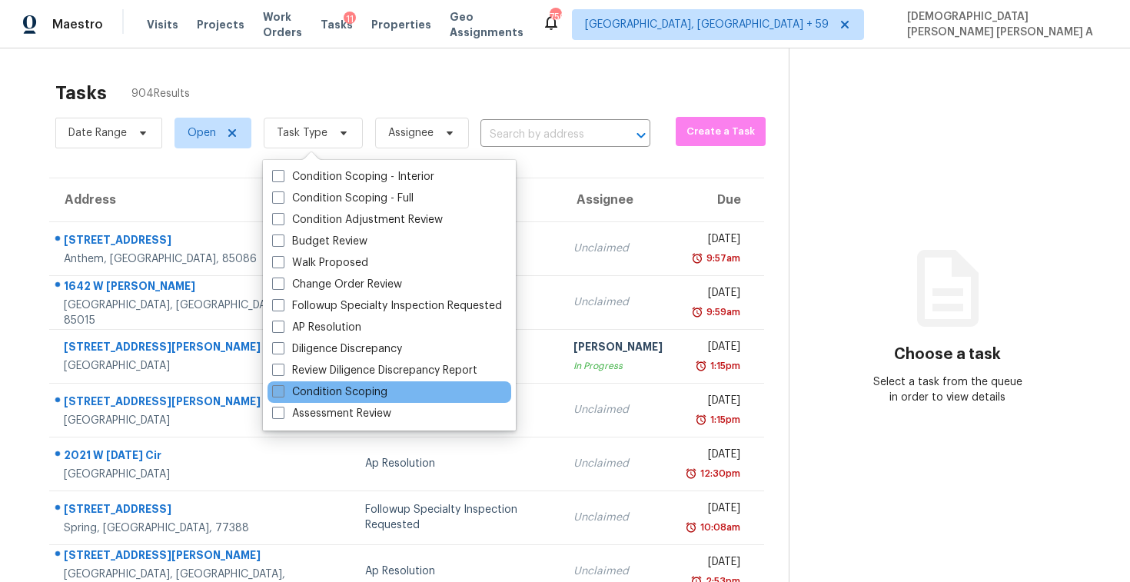
click at [330, 386] on label "Condition Scoping" at bounding box center [329, 391] width 115 height 15
click at [282, 386] on input "Condition Scoping" at bounding box center [277, 389] width 10 height 10
checkbox input "true"
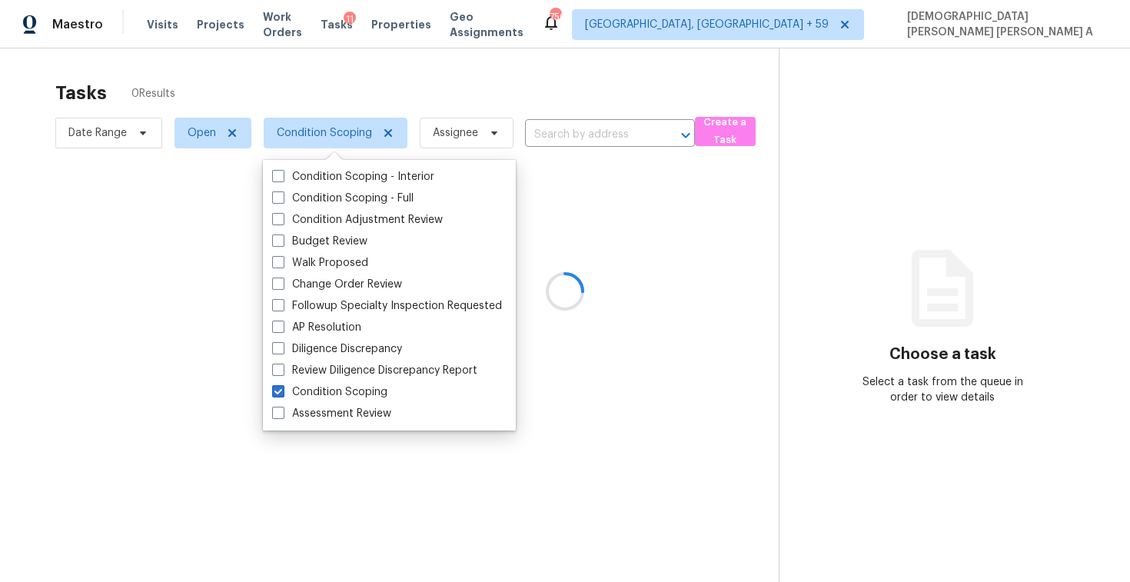
click at [387, 66] on div at bounding box center [565, 291] width 1130 height 582
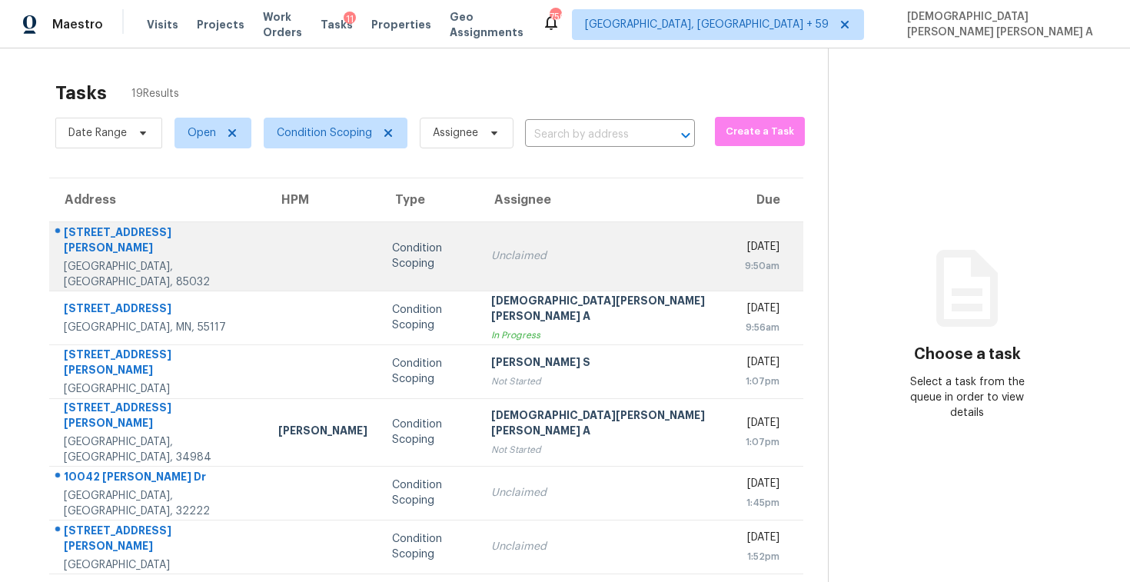
click at [437, 267] on td "Condition Scoping" at bounding box center [429, 255] width 99 height 69
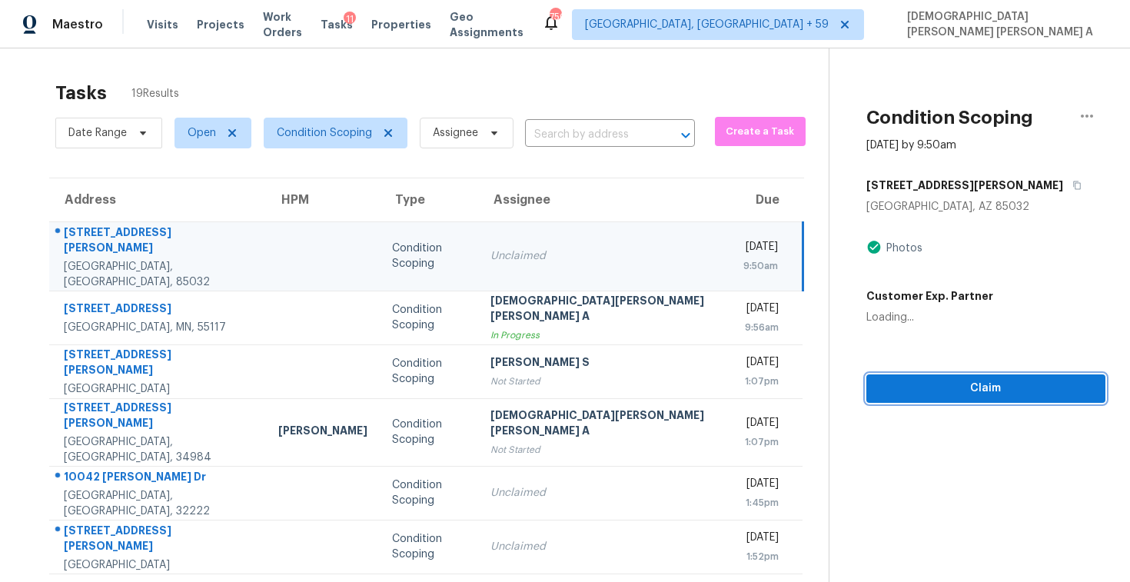
click at [878, 393] on span "Claim" at bounding box center [985, 388] width 214 height 19
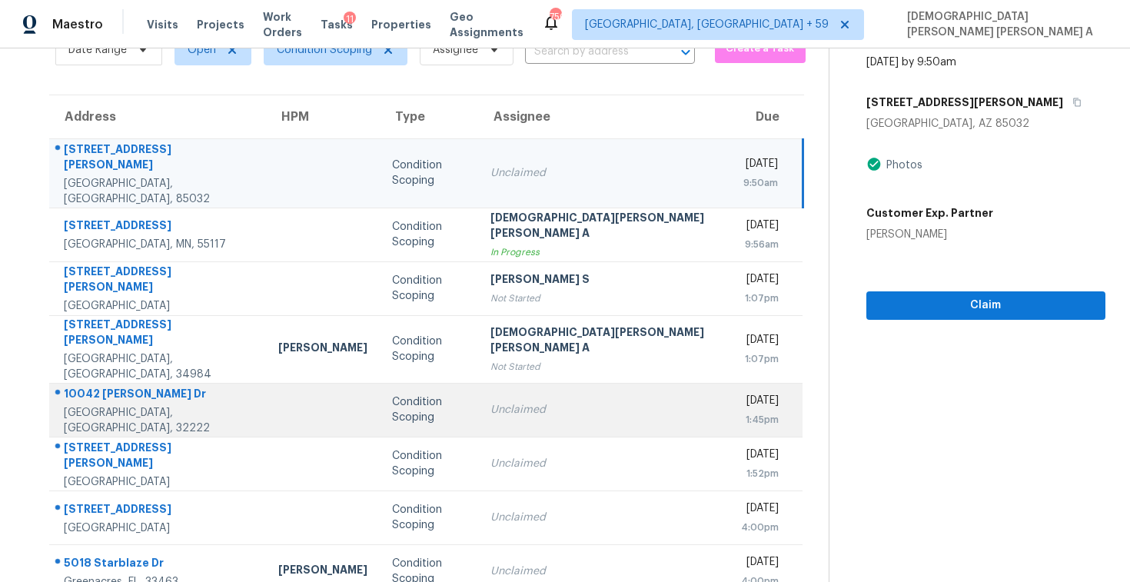
scroll to position [179, 0]
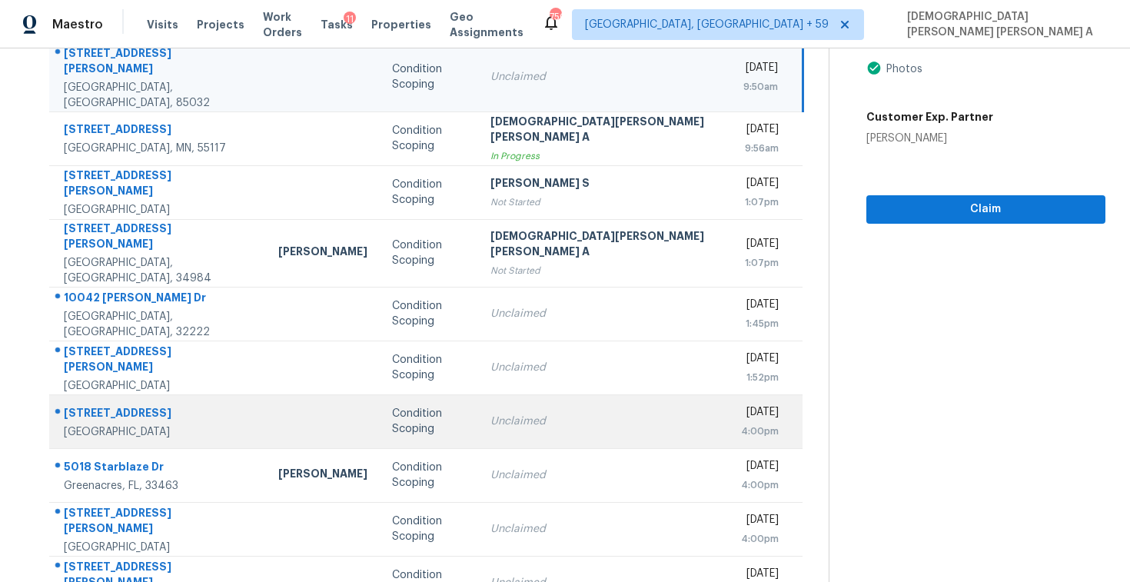
click at [478, 395] on td "Unclaimed" at bounding box center [603, 421] width 251 height 54
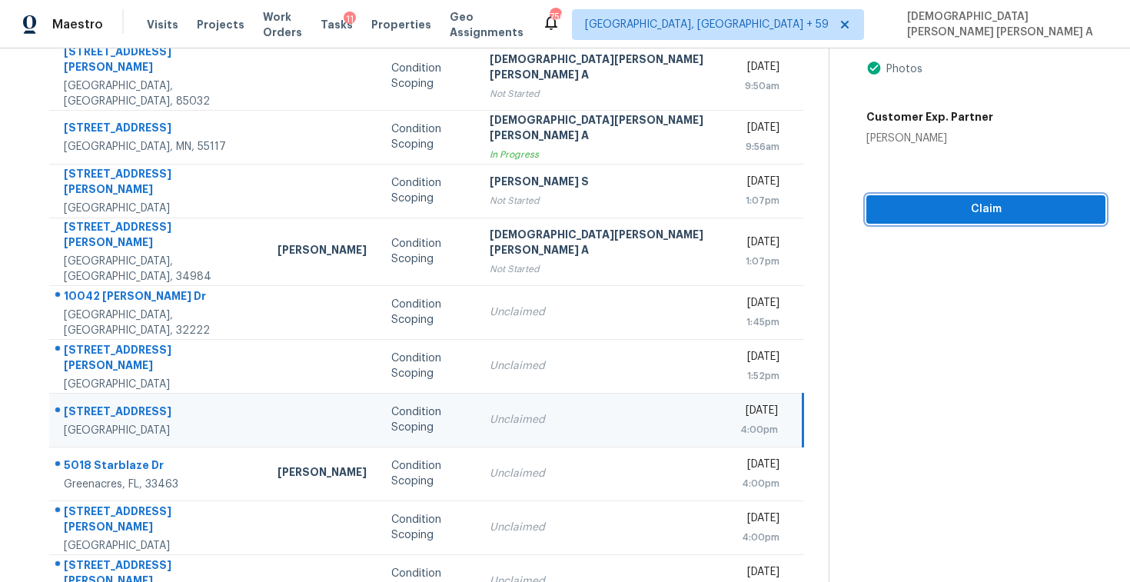
click at [866, 215] on button "Claim" at bounding box center [985, 209] width 239 height 28
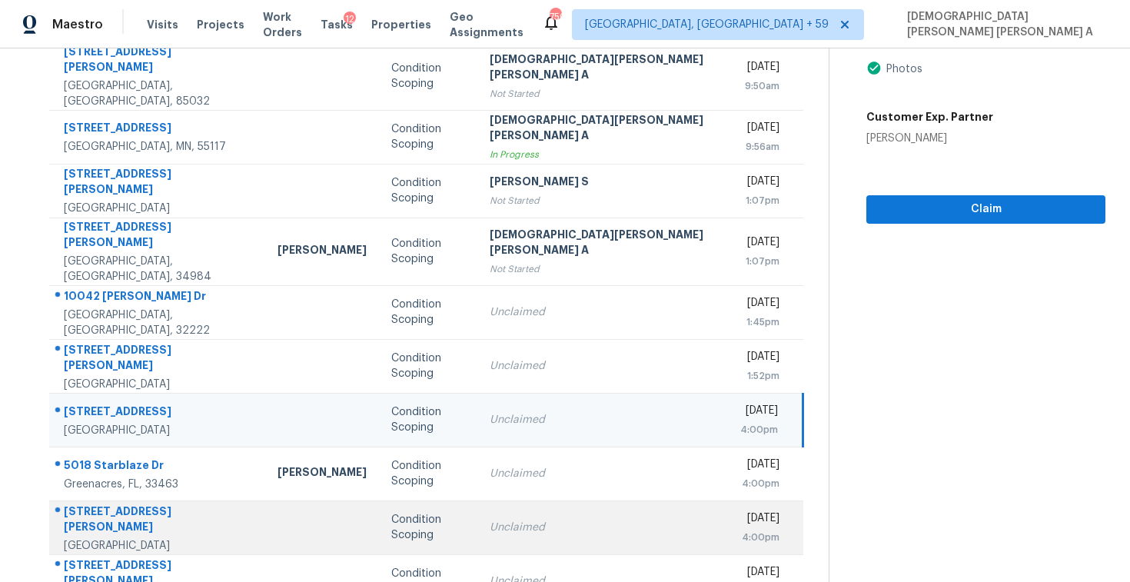
scroll to position [218, 0]
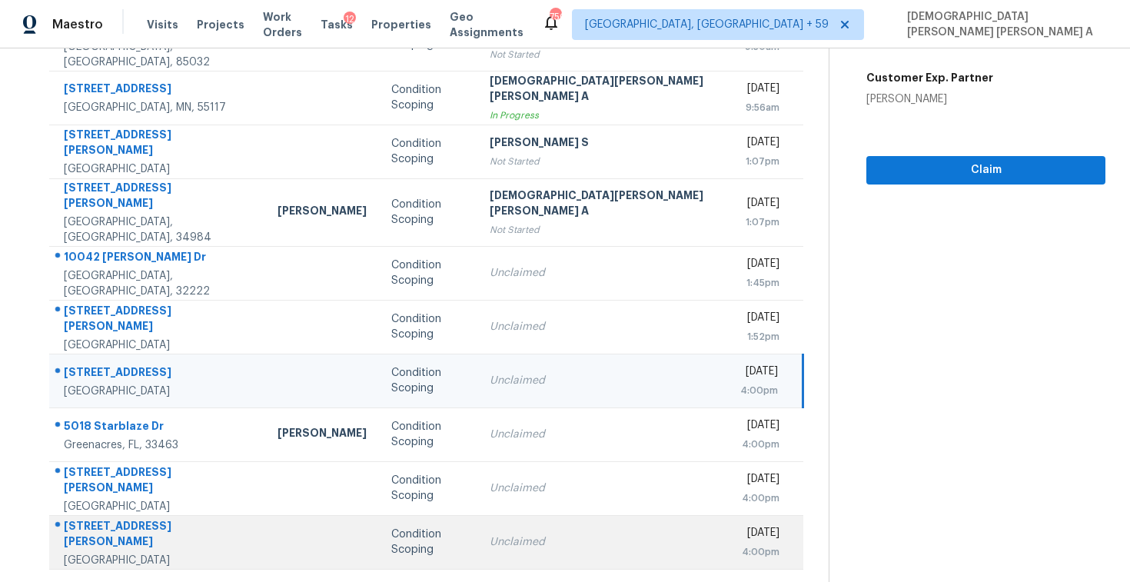
click at [379, 515] on td "Condition Scoping" at bounding box center [428, 542] width 98 height 54
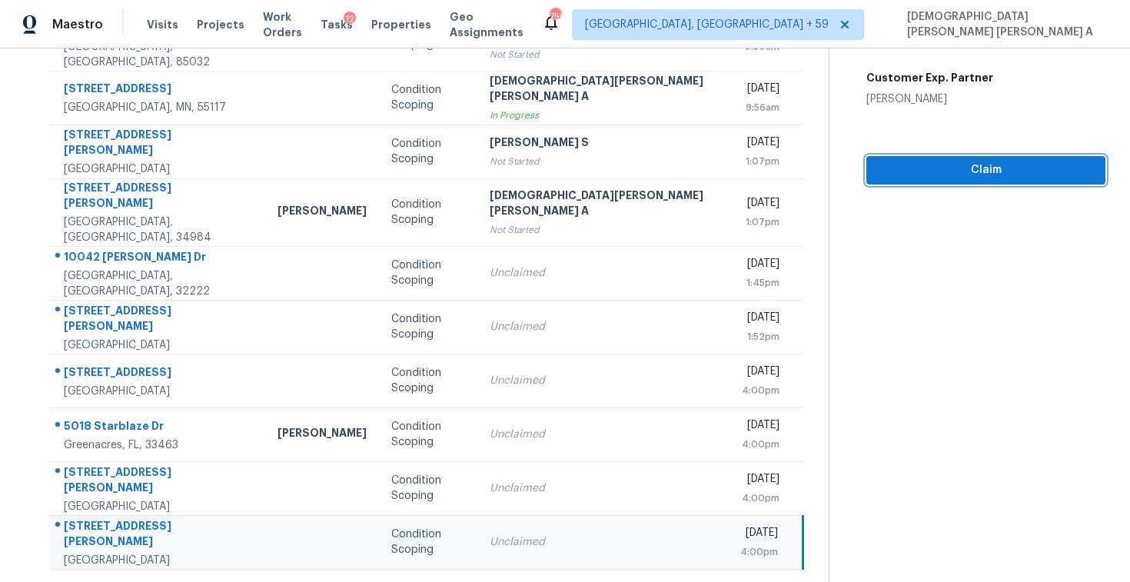
click at [882, 174] on span "Claim" at bounding box center [985, 170] width 214 height 19
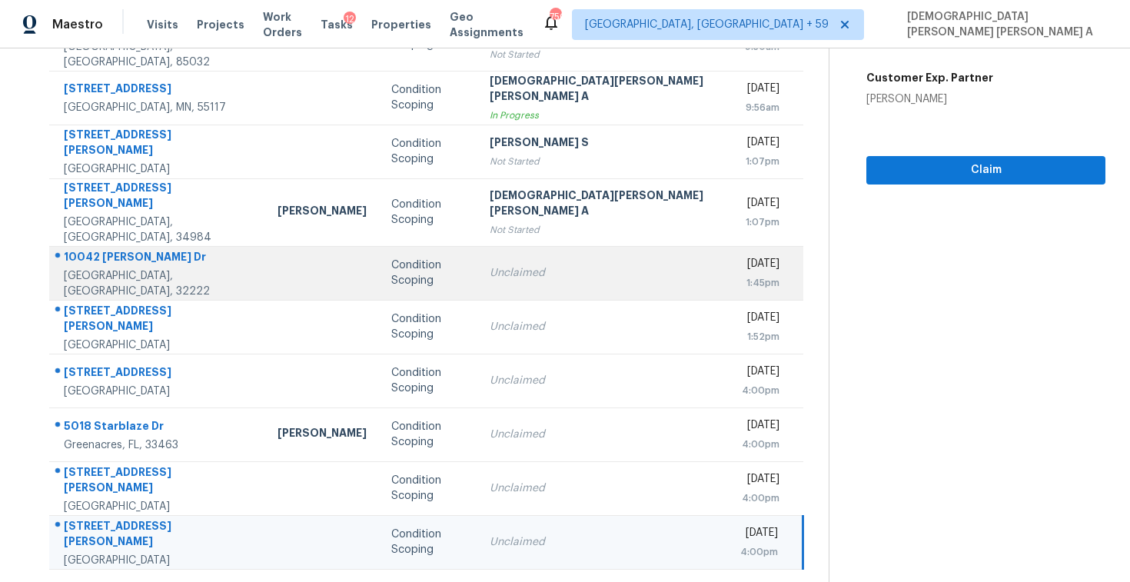
scroll to position [102, 0]
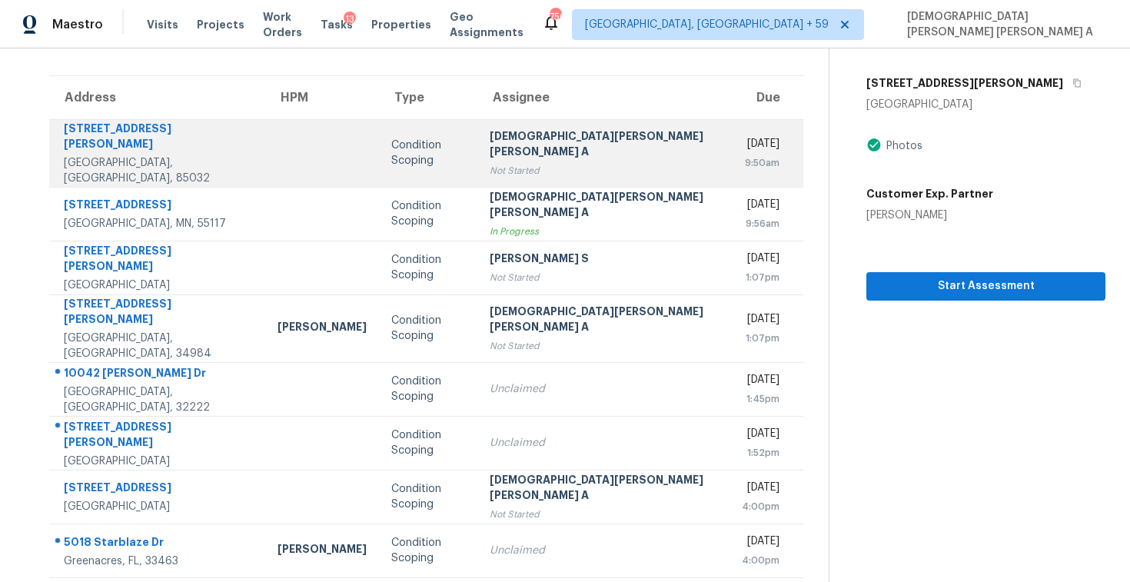
click at [491, 163] on div "Not Started" at bounding box center [602, 170] width 226 height 15
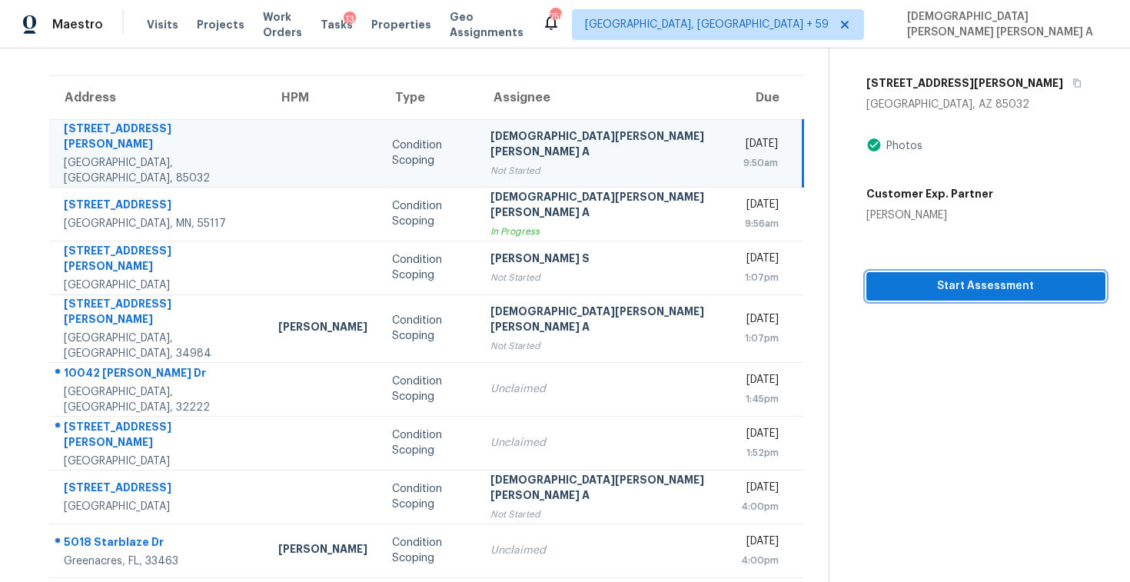
click at [878, 290] on span "Start Assessment" at bounding box center [985, 286] width 214 height 19
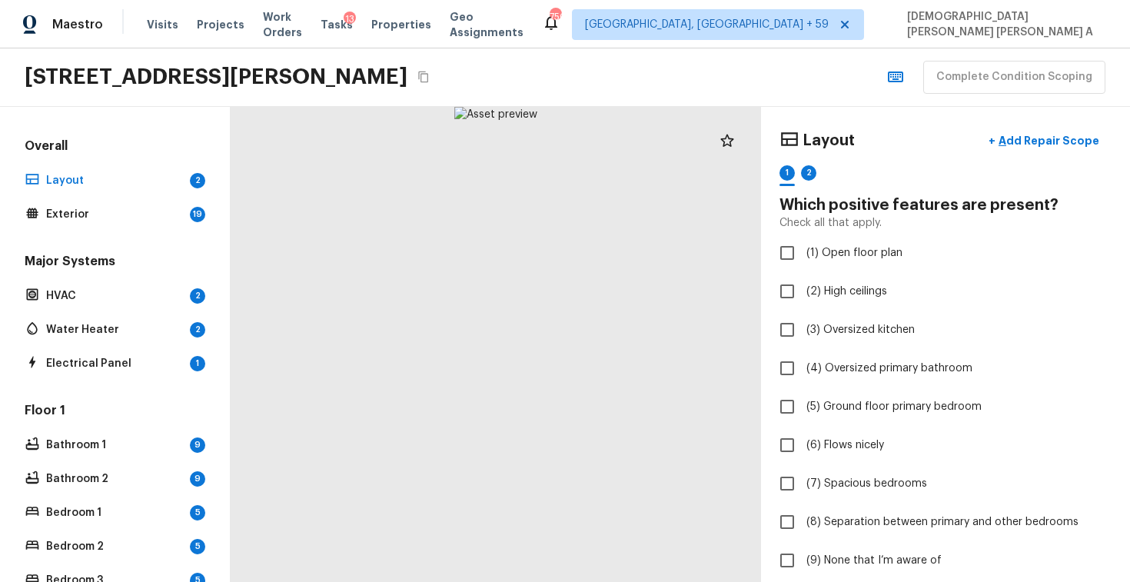
click at [598, 57] on div "2437 E Tracy Ln Unit 4, Phoenix, AZ 85032 Complete Condition Scoping" at bounding box center [565, 77] width 1130 height 58
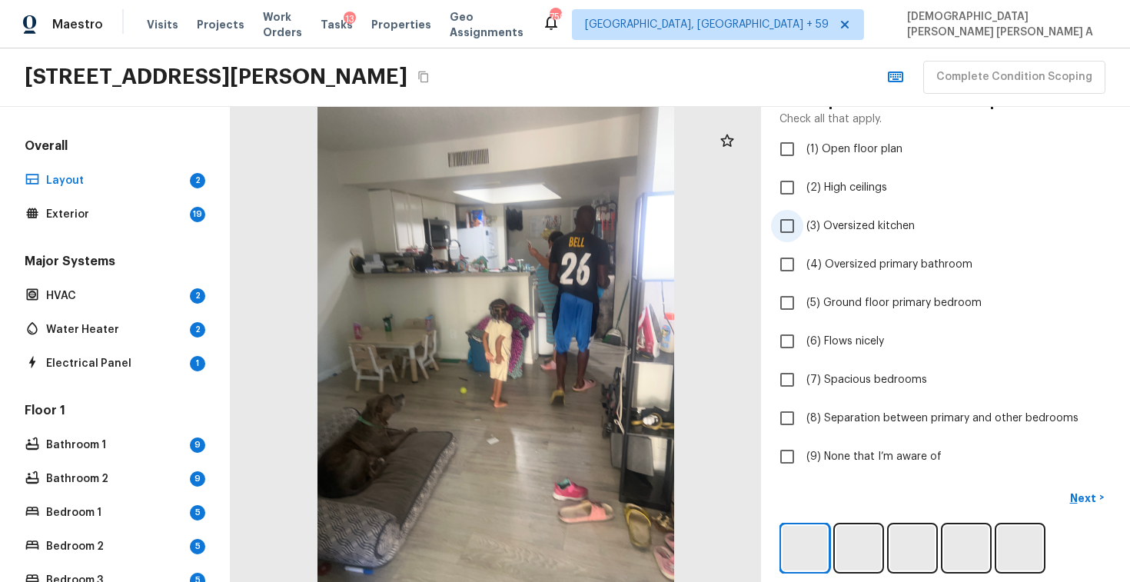
scroll to position [114, 0]
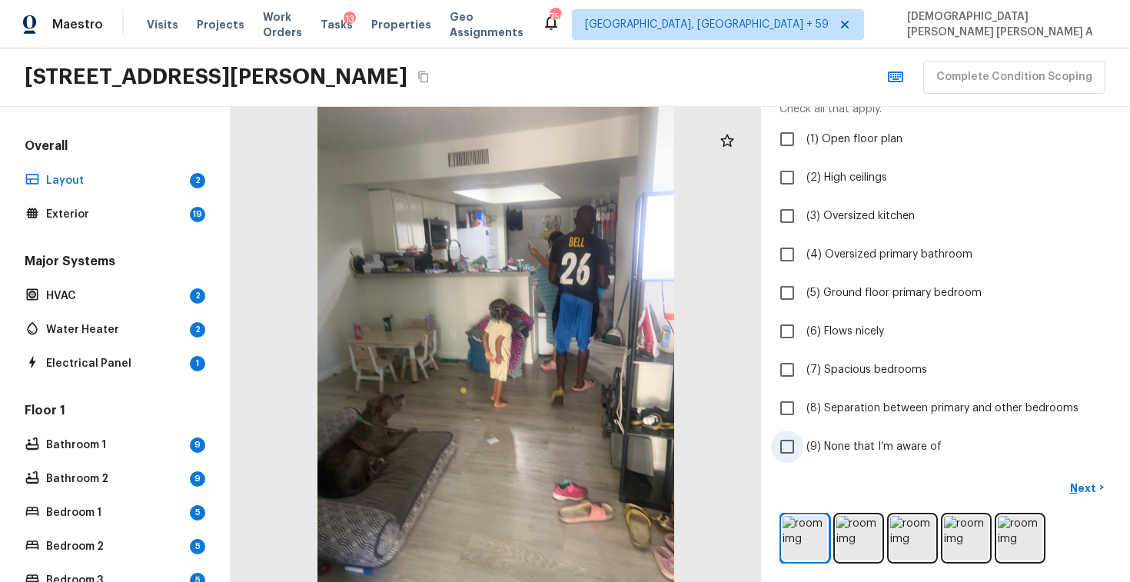
click at [800, 441] on input "(9) None that I’m aware of" at bounding box center [787, 446] width 32 height 32
checkbox input "true"
click at [1076, 483] on p "Next" at bounding box center [1084, 487] width 29 height 15
click at [791, 442] on input "(9) None that I’m aware of" at bounding box center [787, 446] width 32 height 32
checkbox input "true"
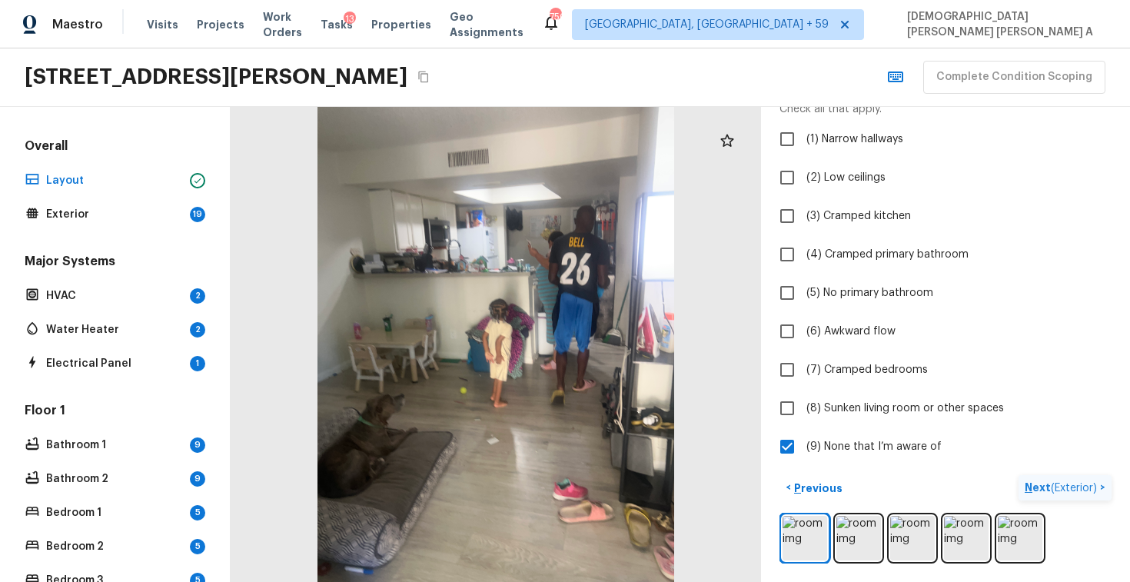
click at [1068, 480] on p "Next ( Exterior )" at bounding box center [1061, 487] width 75 height 16
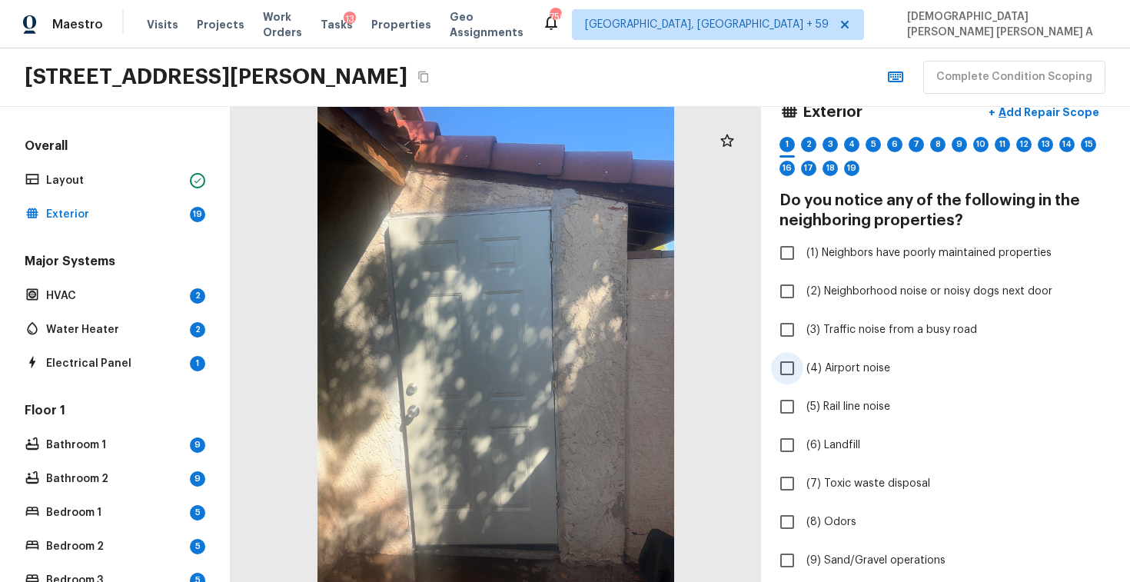
scroll to position [230, 0]
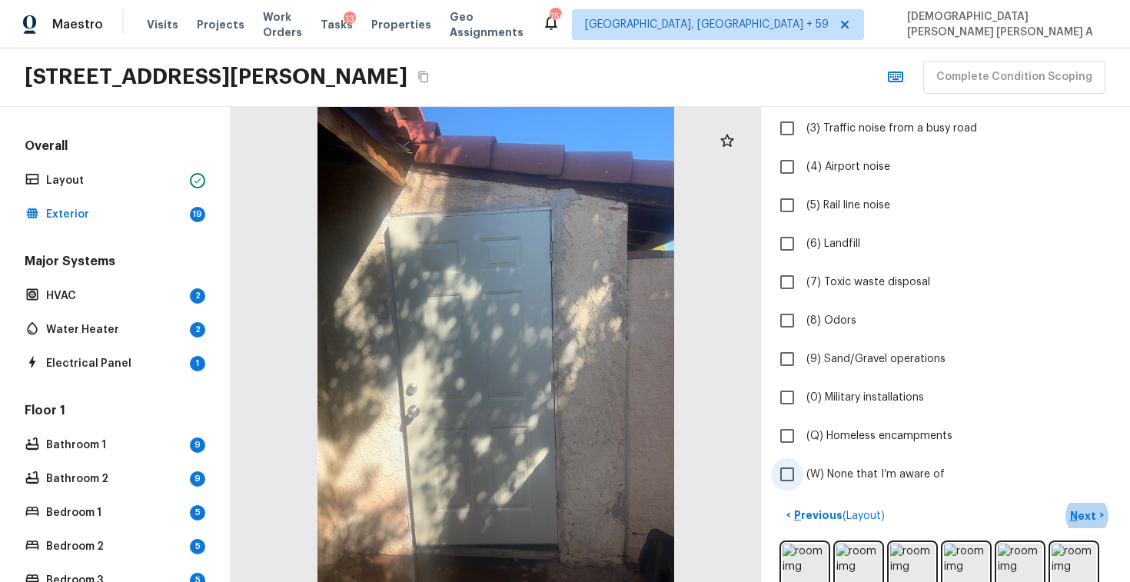
click at [787, 466] on input "(W) None that I’m aware of" at bounding box center [787, 474] width 32 height 32
checkbox input "true"
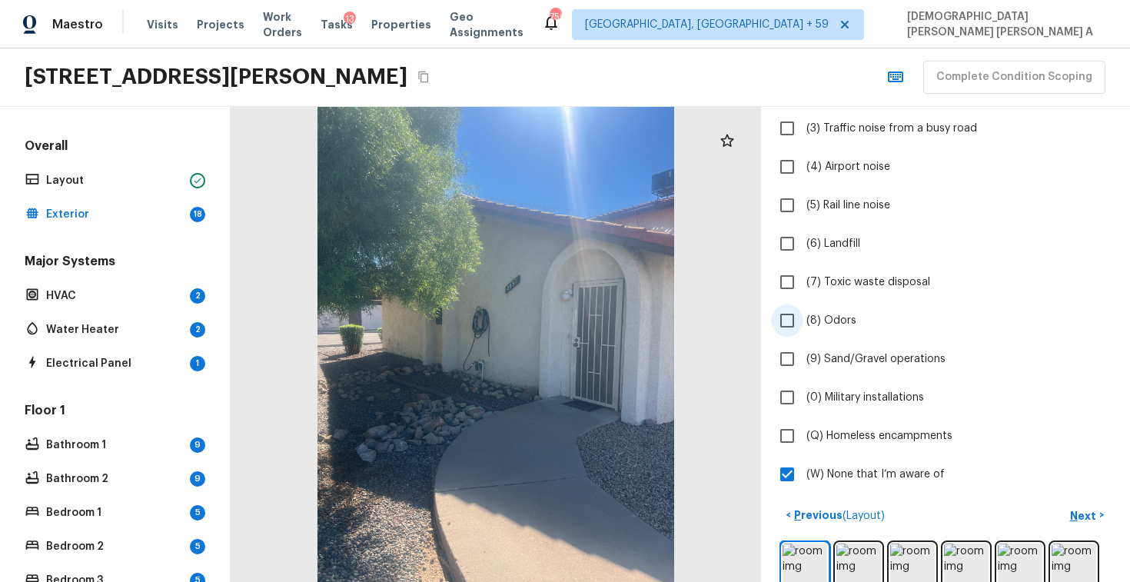
click at [781, 311] on input "(8) Odors" at bounding box center [787, 320] width 32 height 32
checkbox input "true"
click at [790, 480] on input "(W) None that I’m aware of" at bounding box center [787, 474] width 32 height 32
checkbox input "false"
click at [1093, 509] on p "Next" at bounding box center [1084, 515] width 29 height 15
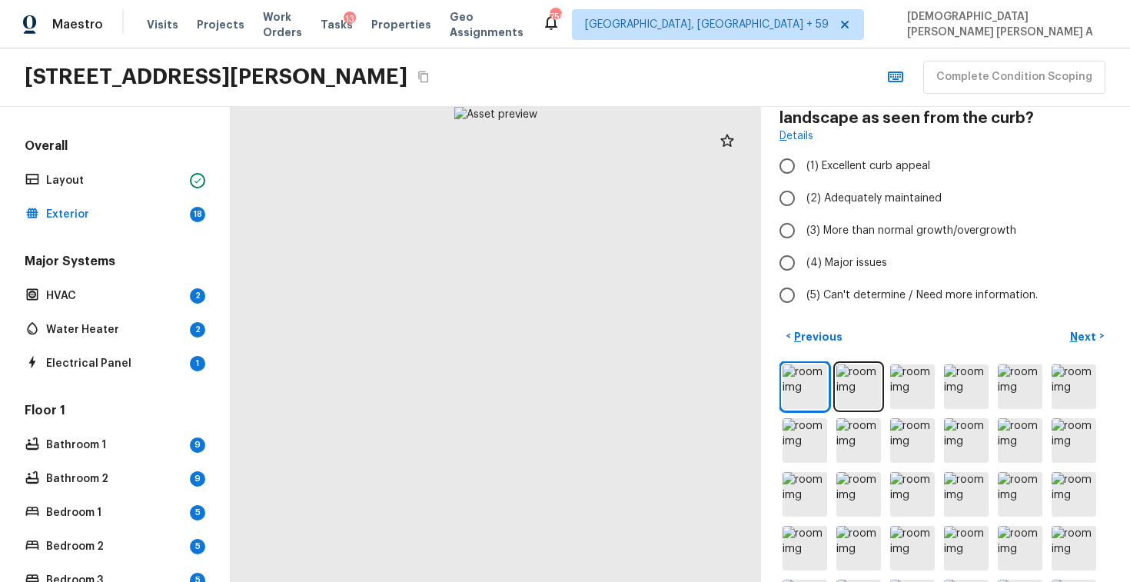
scroll to position [53, 0]
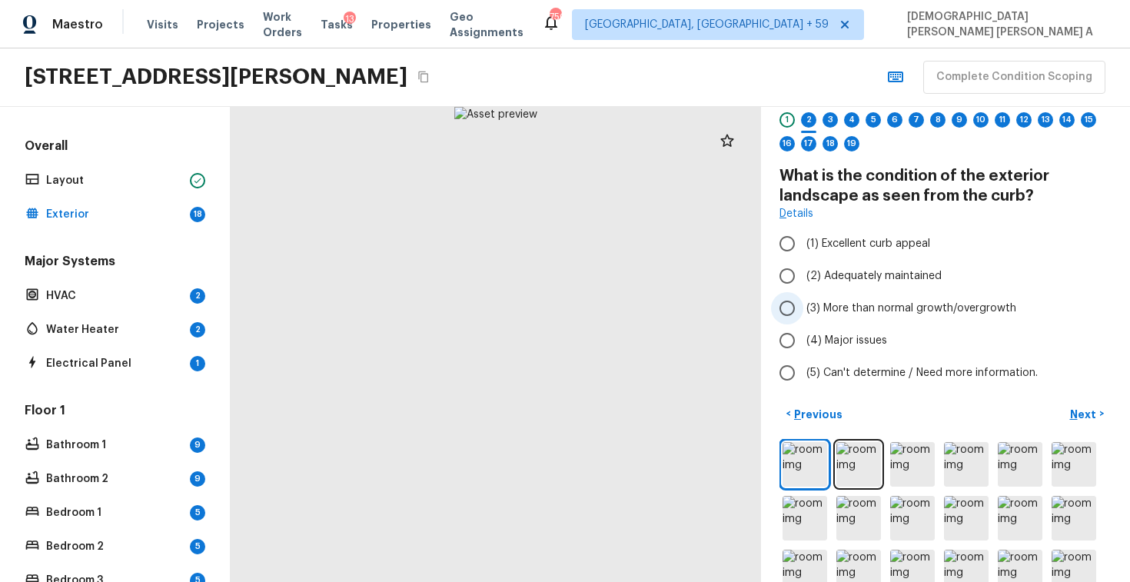
click at [780, 310] on input "(3) More than normal growth/overgrowth" at bounding box center [787, 308] width 32 height 32
radio input "true"
click at [1087, 418] on p "Next" at bounding box center [1084, 413] width 29 height 15
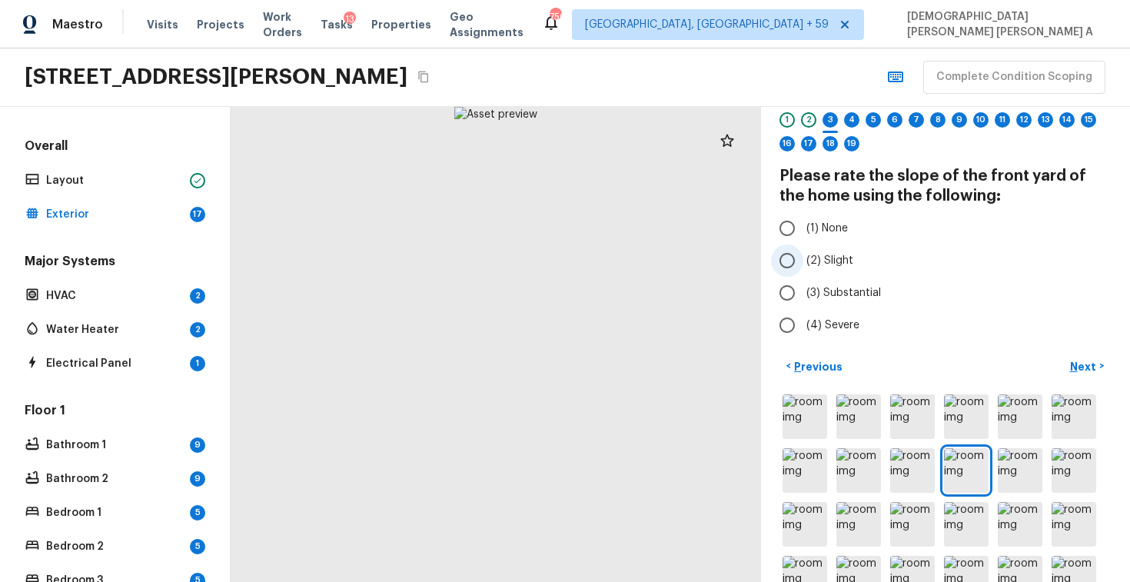
click at [800, 259] on input "(2) Slight" at bounding box center [787, 260] width 32 height 32
radio input "true"
click at [1091, 365] on p "Next" at bounding box center [1084, 366] width 29 height 15
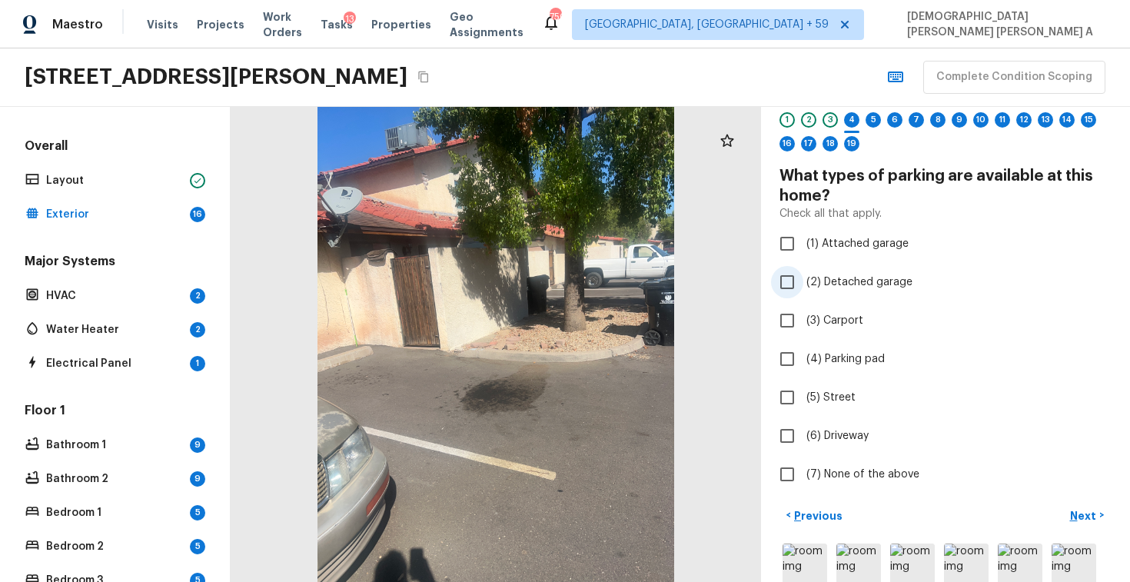
click at [792, 288] on input "(2) Detached garage" at bounding box center [787, 282] width 32 height 32
checkbox input "true"
click at [795, 324] on input "(3) Carport" at bounding box center [787, 320] width 32 height 32
checkbox input "true"
click at [791, 284] on input "(2) Detached garage" at bounding box center [787, 282] width 32 height 32
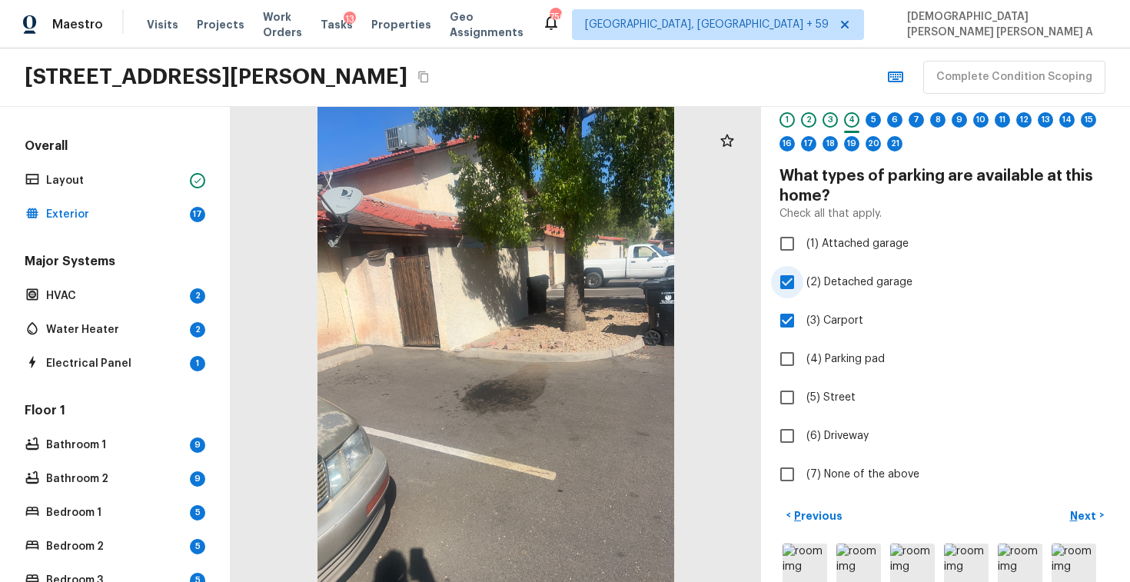
checkbox input "false"
click at [785, 357] on input "(4) Parking pad" at bounding box center [787, 359] width 32 height 32
checkbox input "true"
click at [1077, 504] on button "Next >" at bounding box center [1086, 515] width 49 height 25
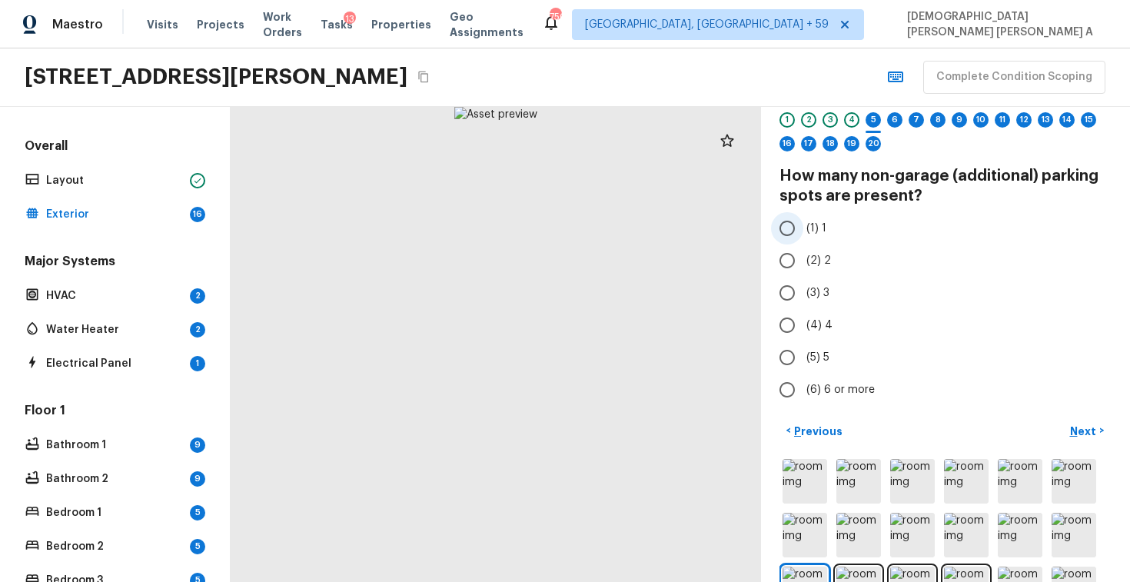
click at [787, 230] on input "(1) 1" at bounding box center [787, 228] width 32 height 32
radio input "true"
click at [789, 274] on input "(2) 2" at bounding box center [787, 260] width 32 height 32
radio input "true"
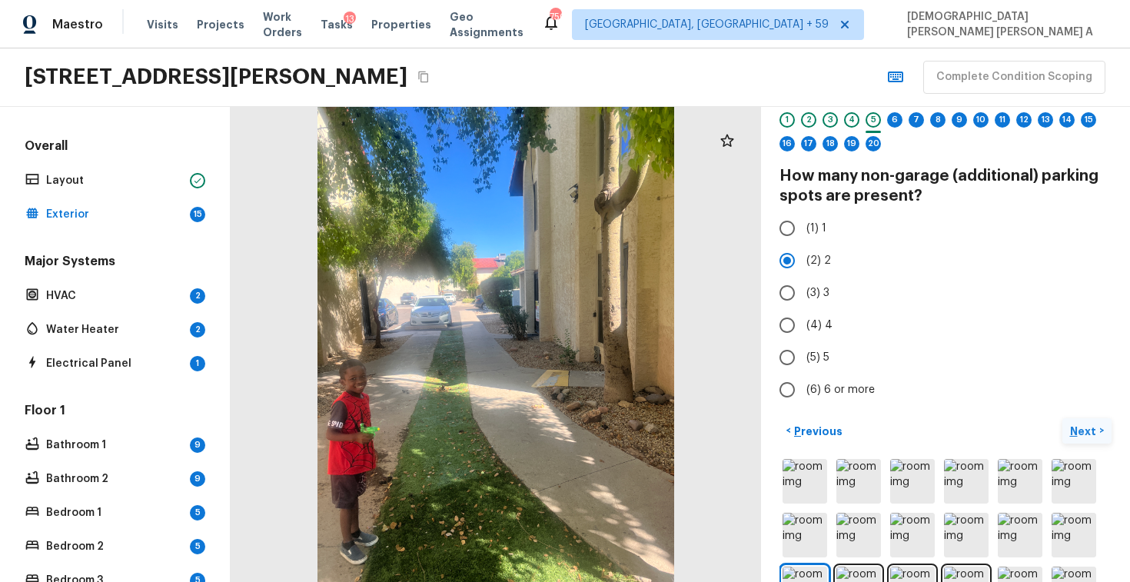
click at [1090, 431] on p "Next" at bounding box center [1084, 430] width 29 height 15
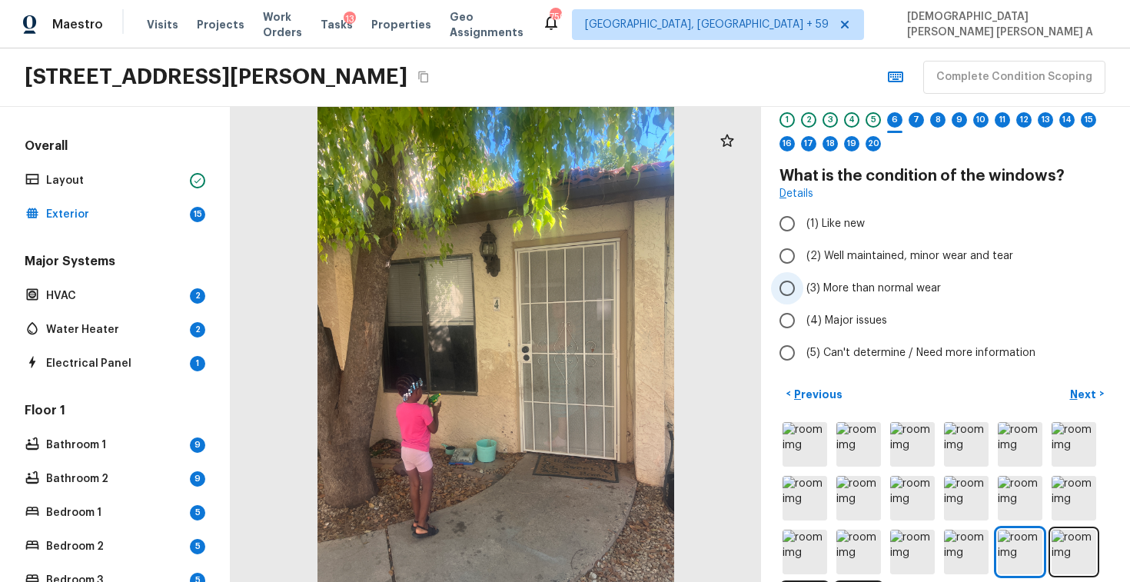
click at [789, 294] on input "(3) More than normal wear" at bounding box center [787, 288] width 32 height 32
radio input "true"
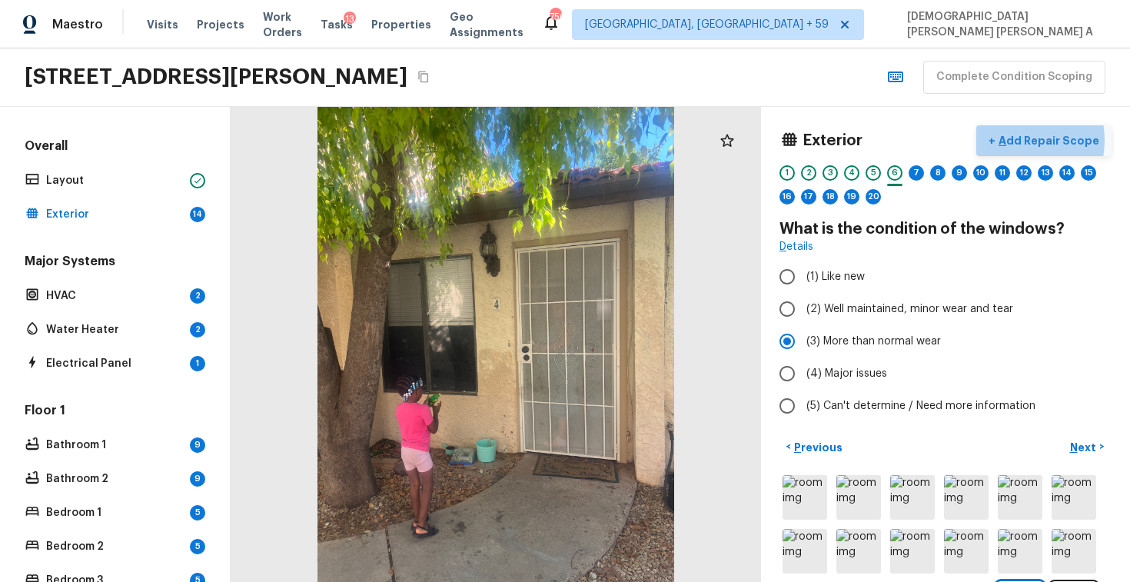
click at [1021, 140] on p "Add Repair Scope" at bounding box center [1047, 140] width 104 height 15
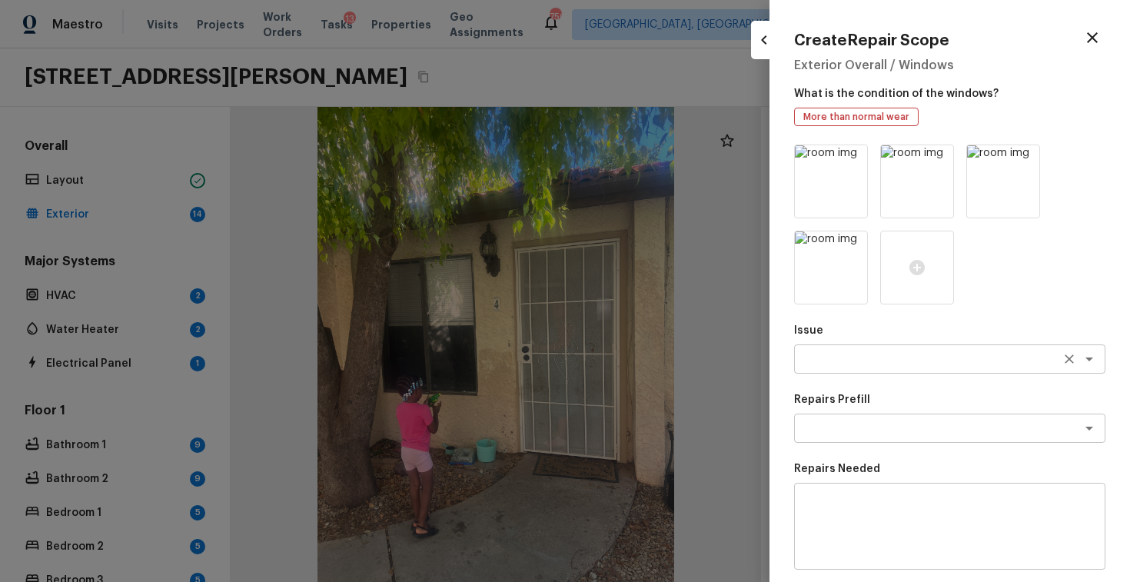
click at [841, 354] on textarea at bounding box center [928, 358] width 254 height 15
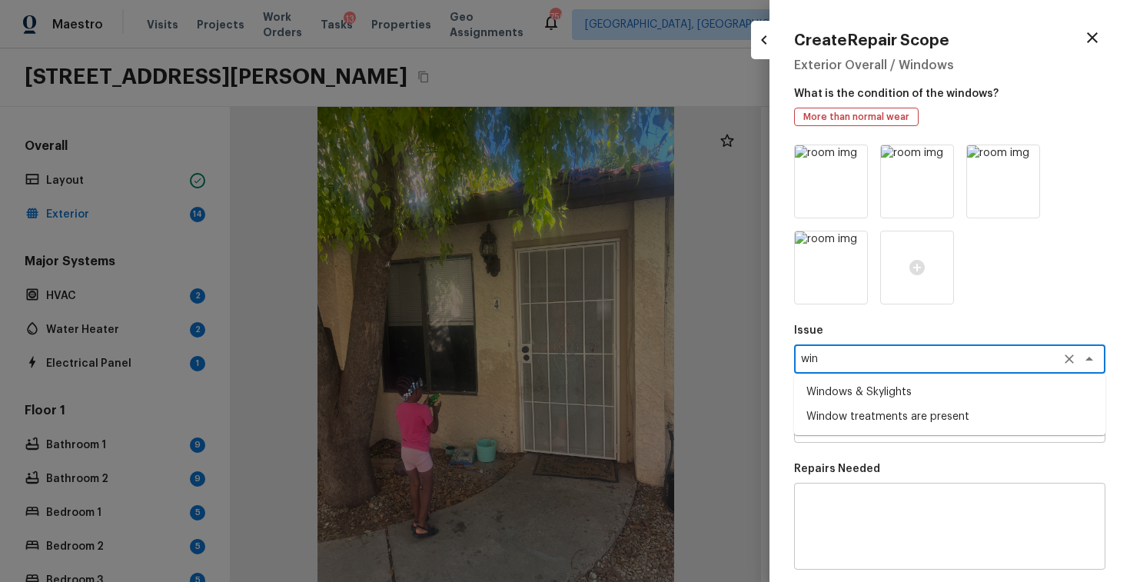
click at [857, 397] on li "Windows & Skylights" at bounding box center [949, 392] width 311 height 25
type textarea "Windows & Skylights"
click at [881, 422] on textarea at bounding box center [928, 427] width 254 height 15
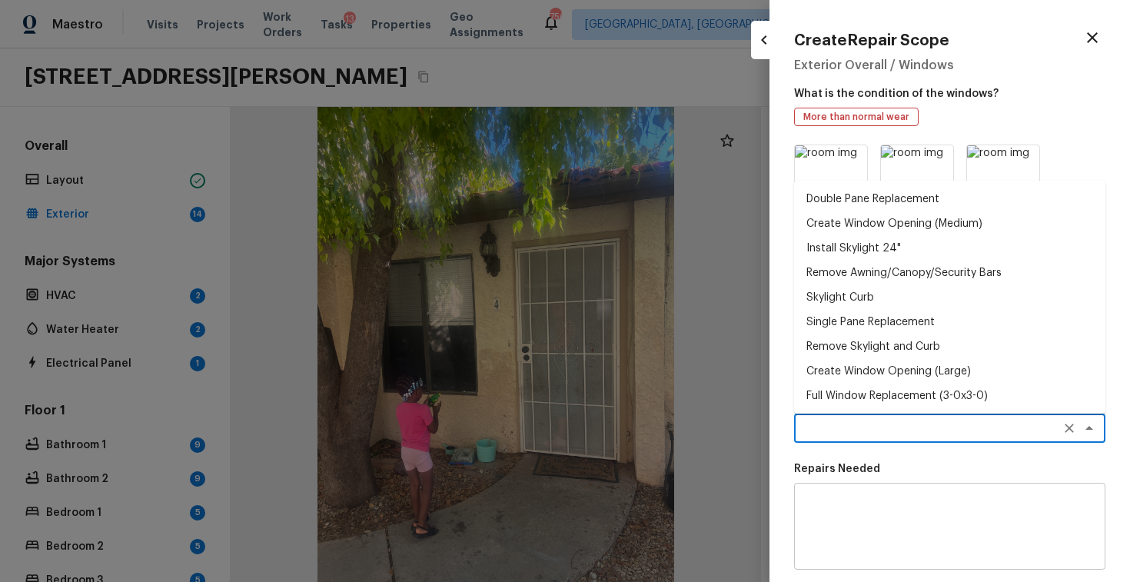
scroll to position [124, 0]
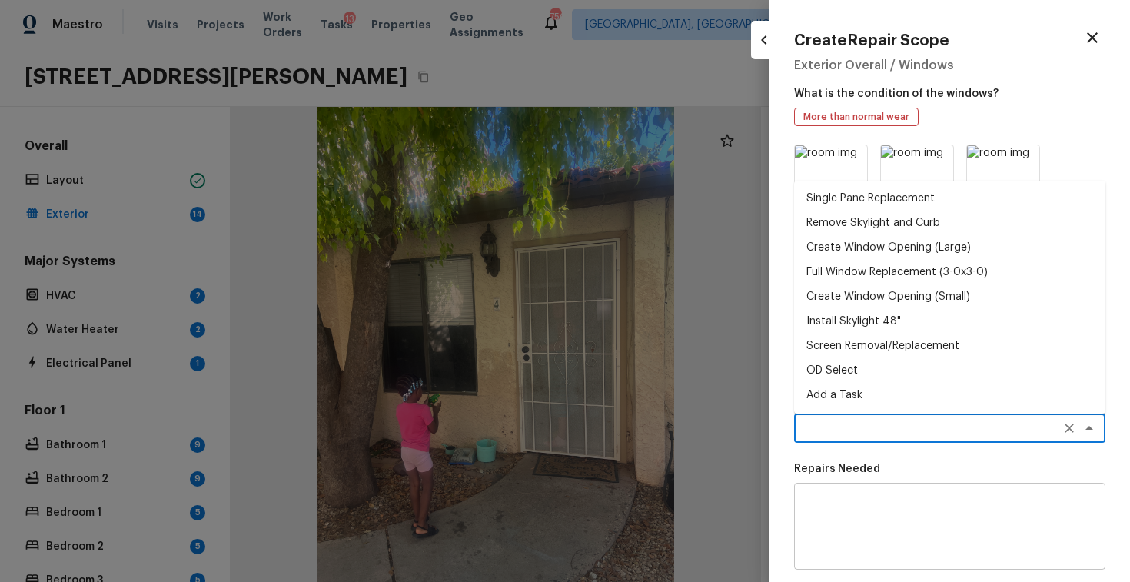
click at [871, 317] on li "Install Skylight 48"" at bounding box center [949, 321] width 311 height 25
type textarea "Install Skylight 48""
type textarea "Provide and install a 24'' x 48'' low-E tempered glass skylight unit including …"
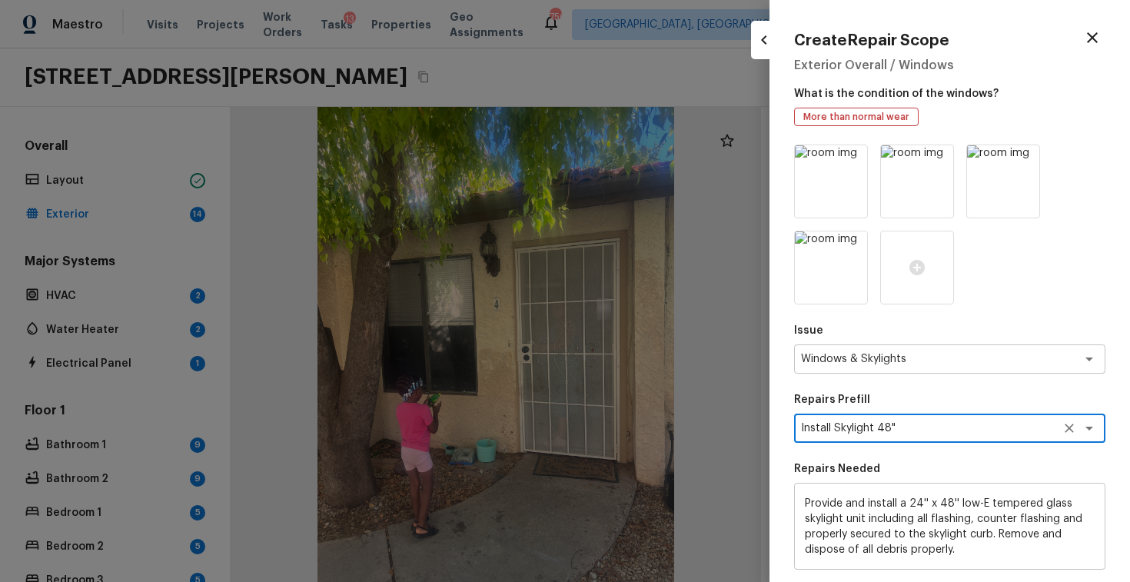
scroll to position [211, 0]
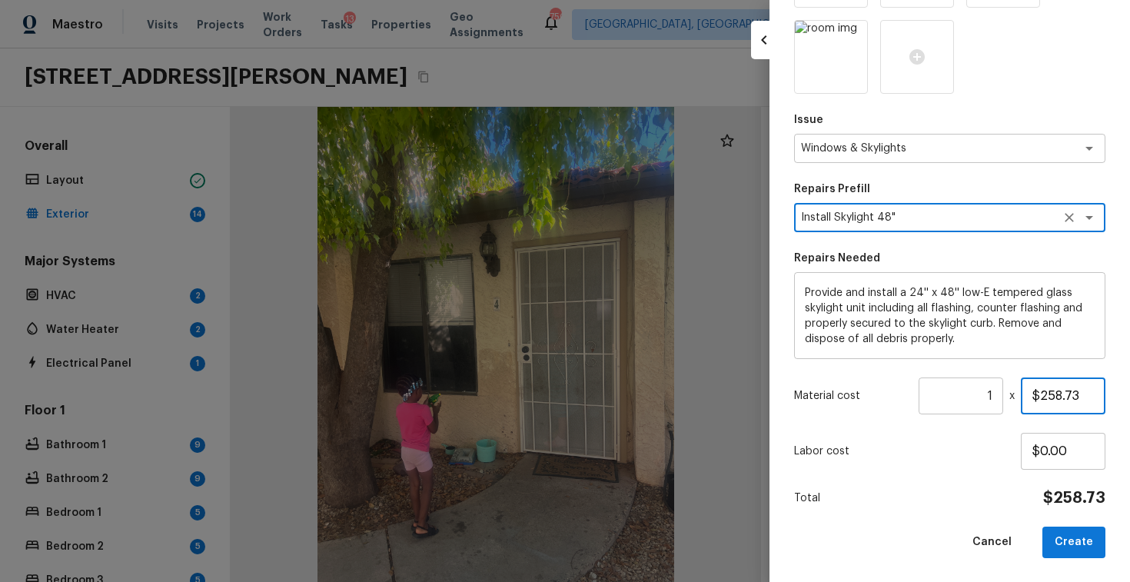
click at [1051, 390] on input "$258.73" at bounding box center [1062, 395] width 85 height 37
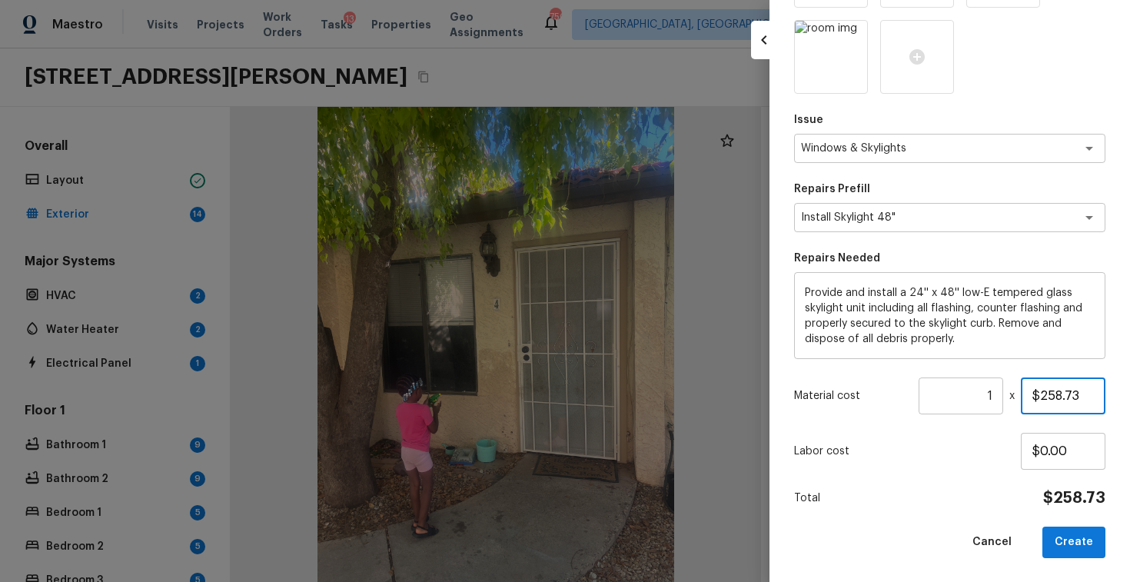
click at [1051, 390] on input "$258.73" at bounding box center [1062, 395] width 85 height 37
click at [1043, 400] on input "$150.00" at bounding box center [1062, 395] width 85 height 37
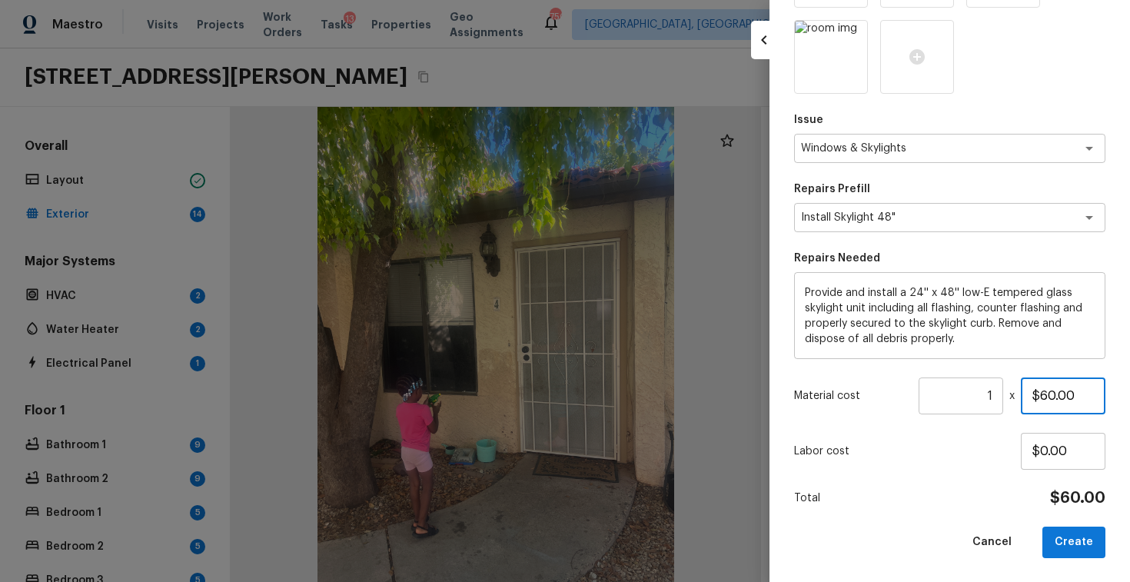
type input "$60.00"
click at [942, 318] on textarea "Provide and install a 24'' x 48'' low-E tempered glass skylight unit including …" at bounding box center [950, 315] width 290 height 61
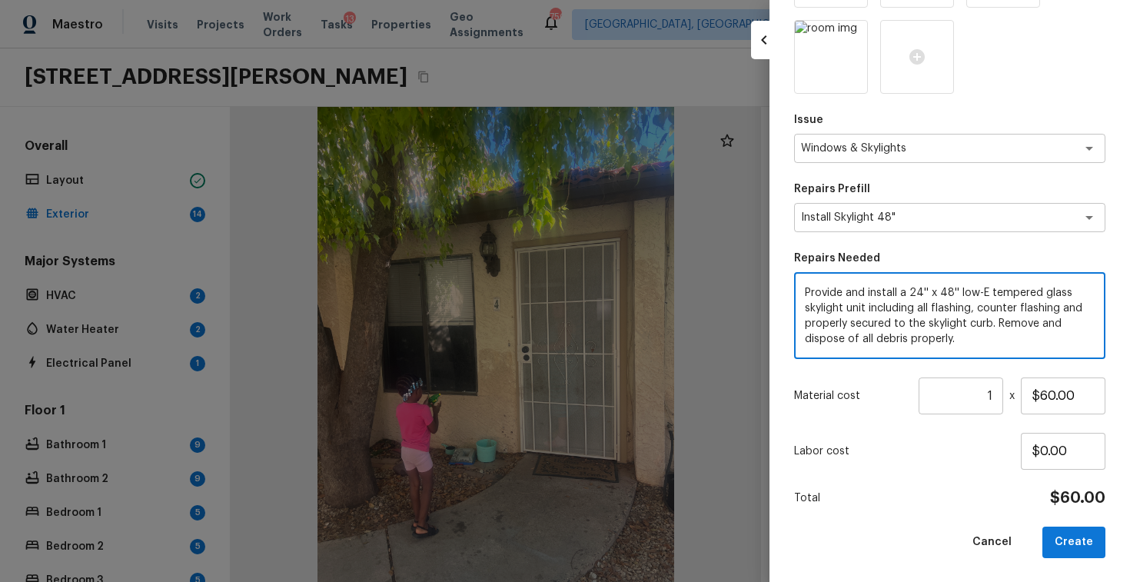
click at [942, 318] on textarea "Provide and install a 24'' x 48'' low-E tempered glass skylight unit including …" at bounding box center [950, 315] width 290 height 61
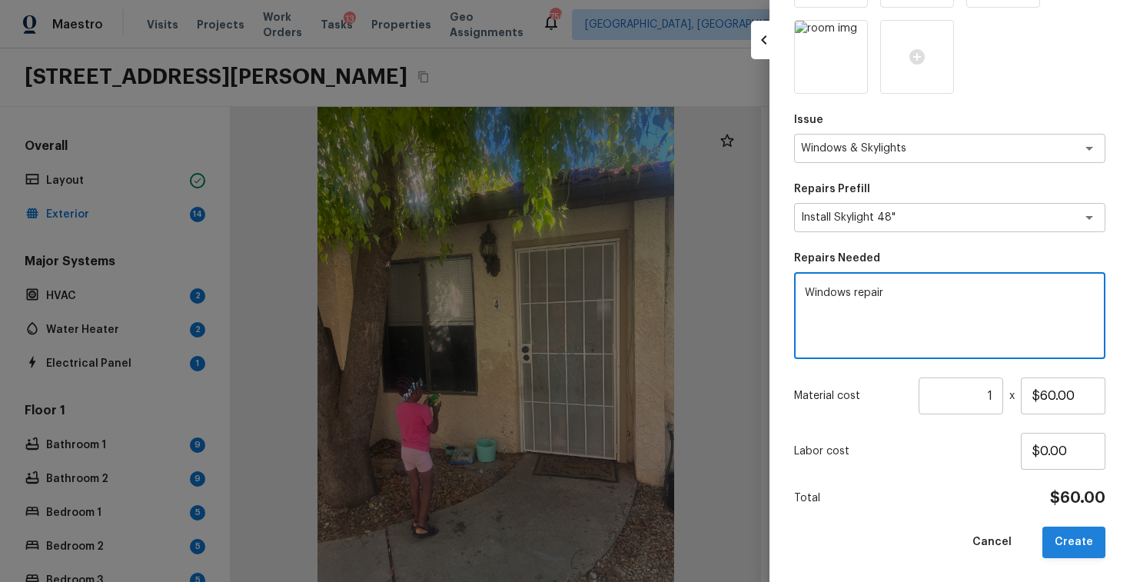
type textarea "Windows repair"
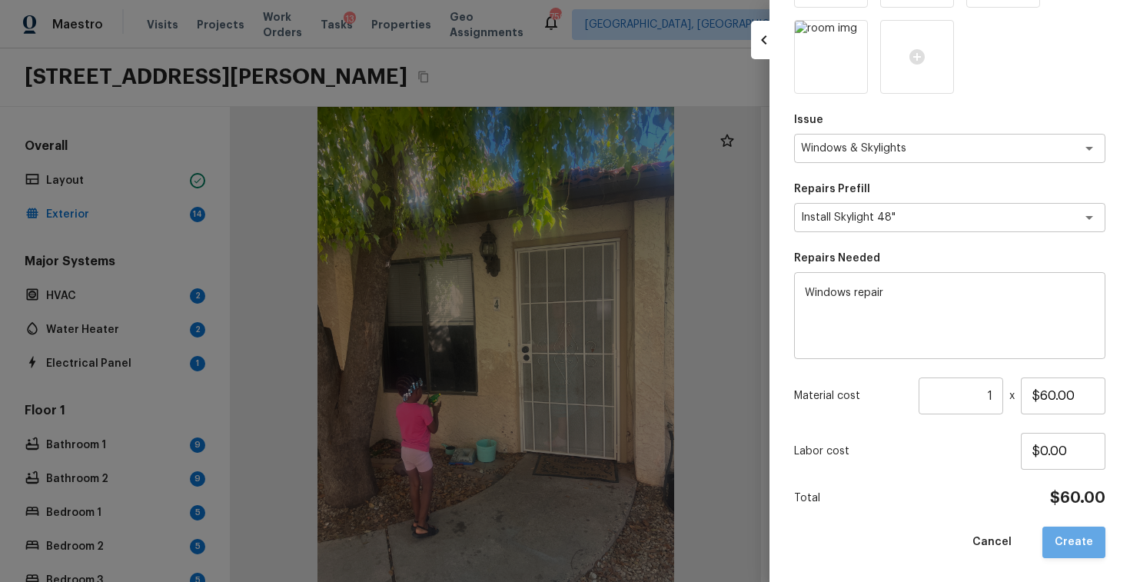
click at [1080, 539] on button "Create" at bounding box center [1073, 542] width 63 height 32
type input "$0.00"
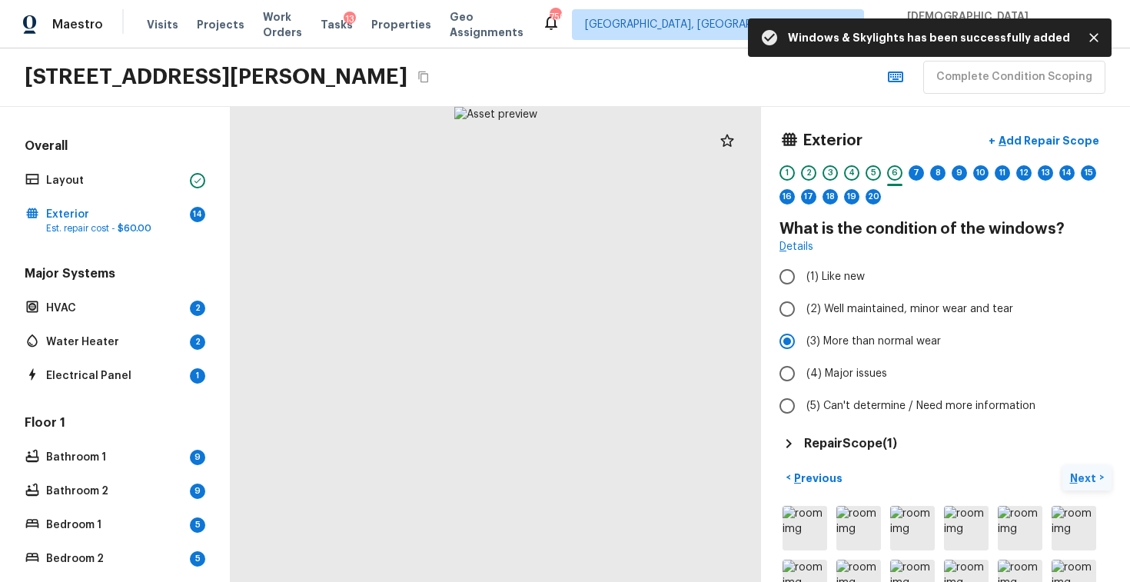
click at [1087, 483] on p "Next" at bounding box center [1084, 477] width 29 height 15
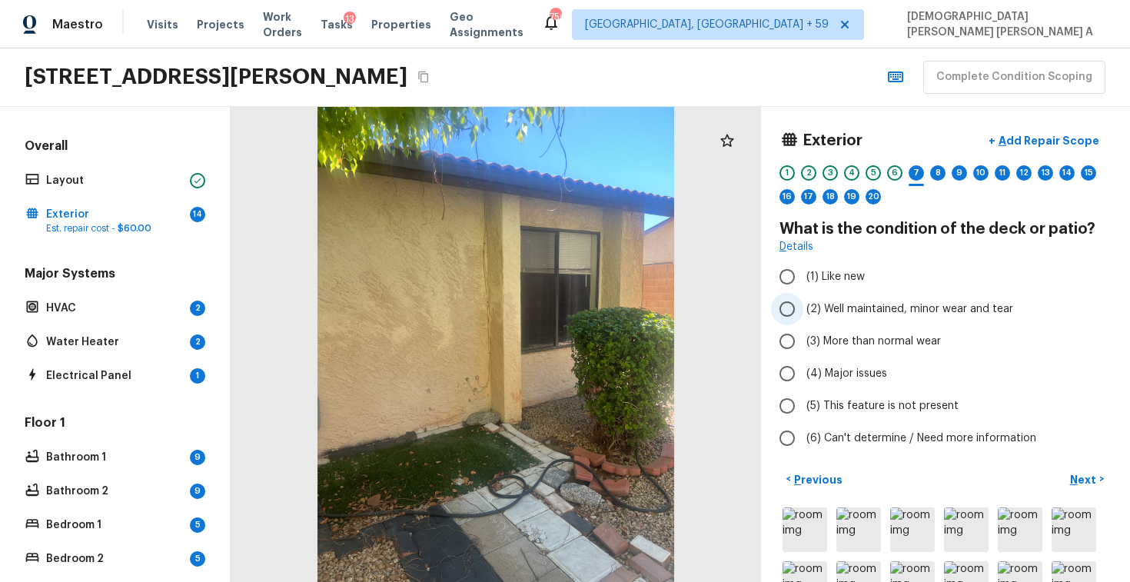
click at [787, 314] on input "(2) Well maintained, minor wear and tear" at bounding box center [787, 309] width 32 height 32
radio input "true"
click at [802, 405] on input "(5) This feature is not present" at bounding box center [787, 406] width 32 height 32
radio input "true"
click at [1077, 476] on p "Next" at bounding box center [1084, 479] width 29 height 15
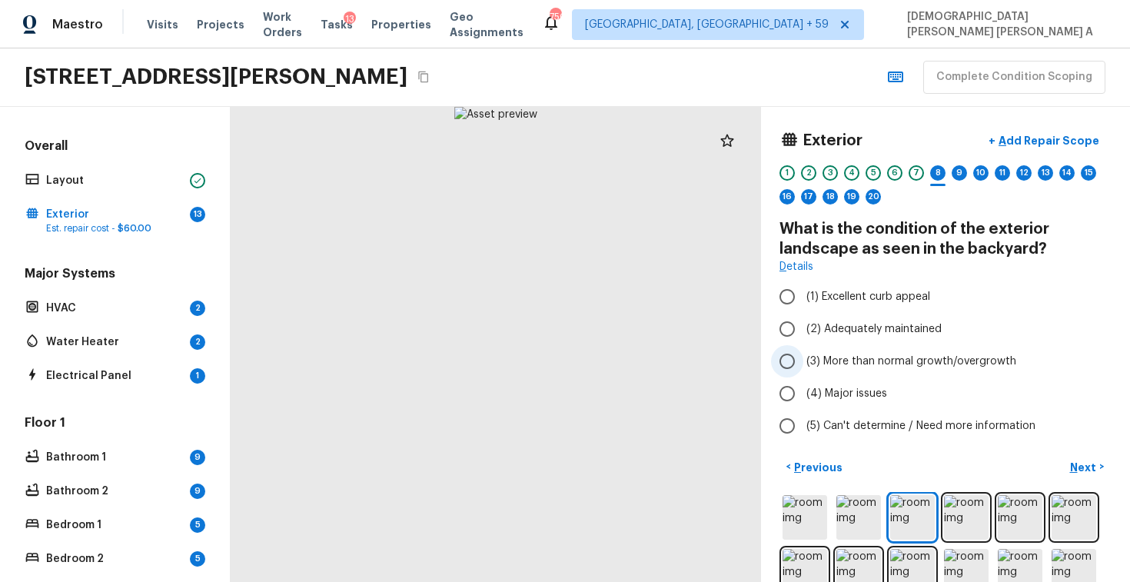
click at [795, 359] on input "(3) More than normal growth/overgrowth" at bounding box center [787, 361] width 32 height 32
radio input "true"
click at [1081, 471] on p "Next" at bounding box center [1084, 467] width 29 height 15
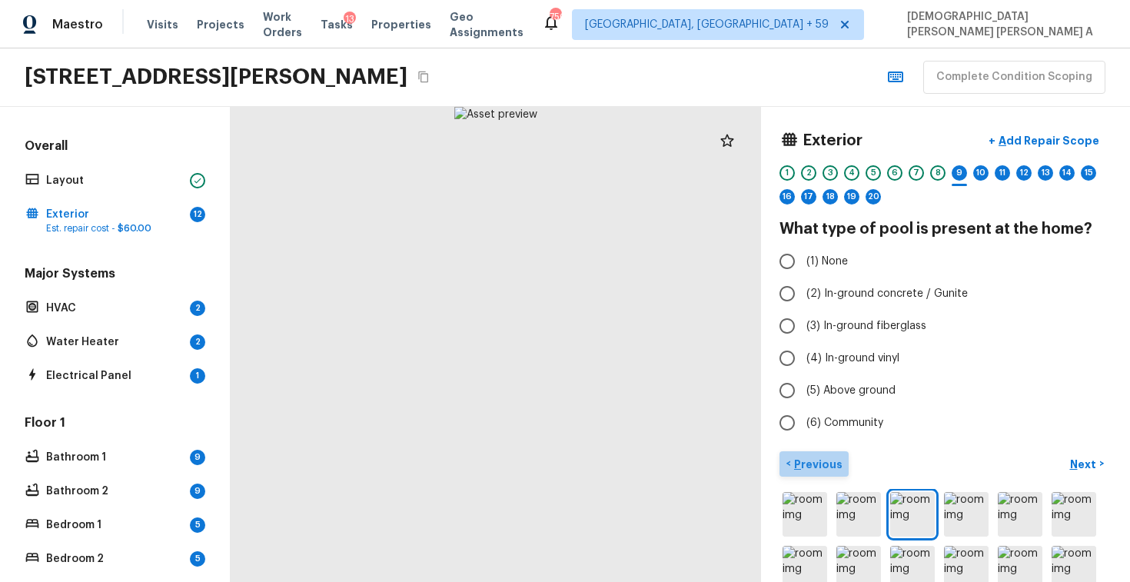
click at [818, 459] on p "Previous" at bounding box center [816, 463] width 51 height 15
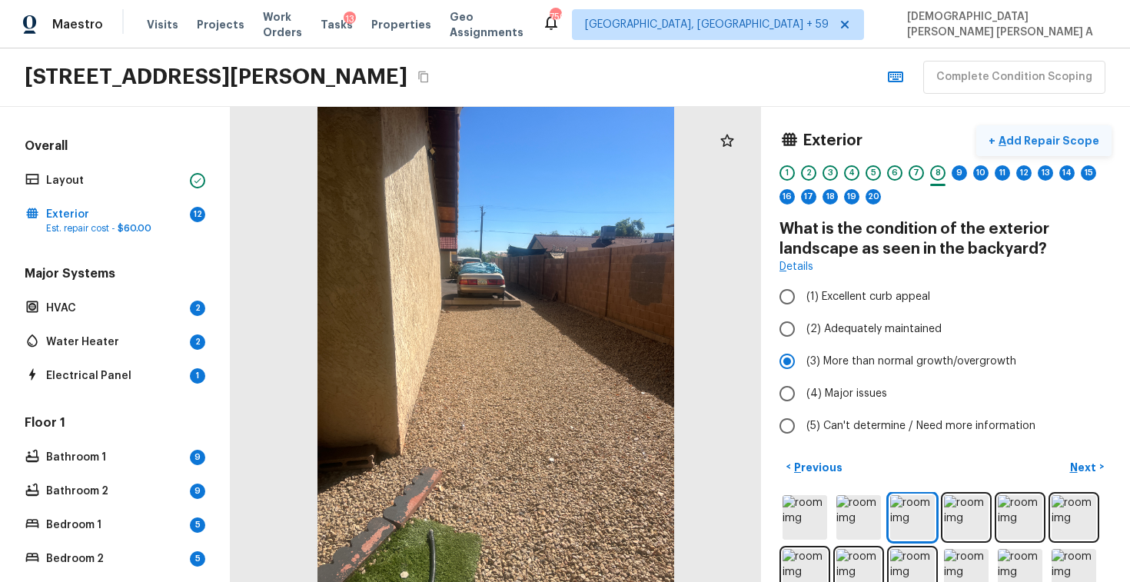
click at [1037, 143] on p "Add Repair Scope" at bounding box center [1047, 140] width 104 height 15
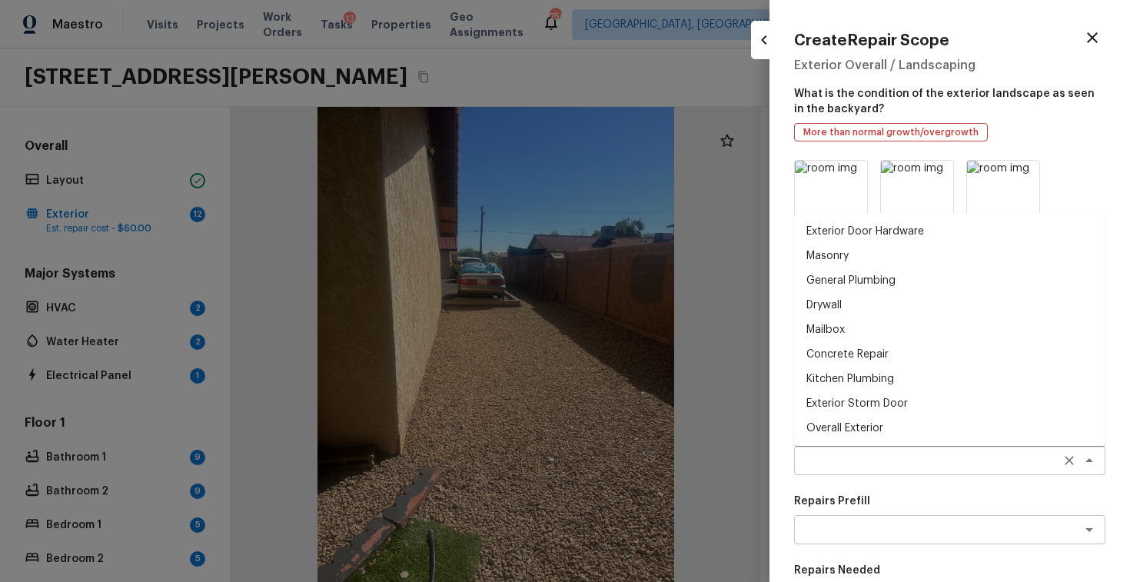
click at [859, 472] on div "x ​" at bounding box center [949, 460] width 311 height 29
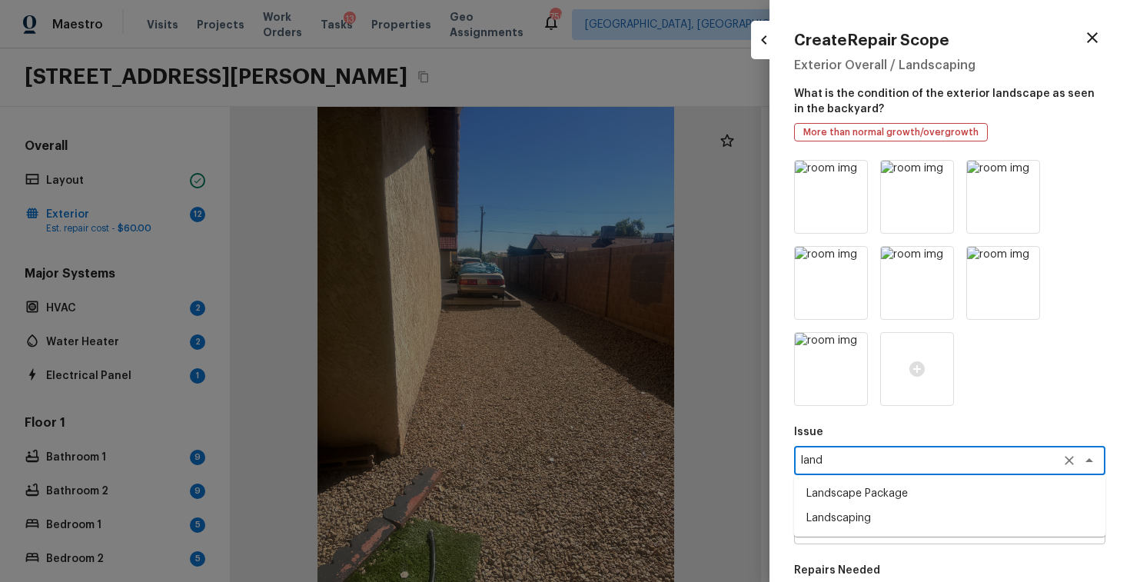
click at [843, 498] on li "Landscape Package" at bounding box center [949, 493] width 311 height 25
type textarea "Landscape Package"
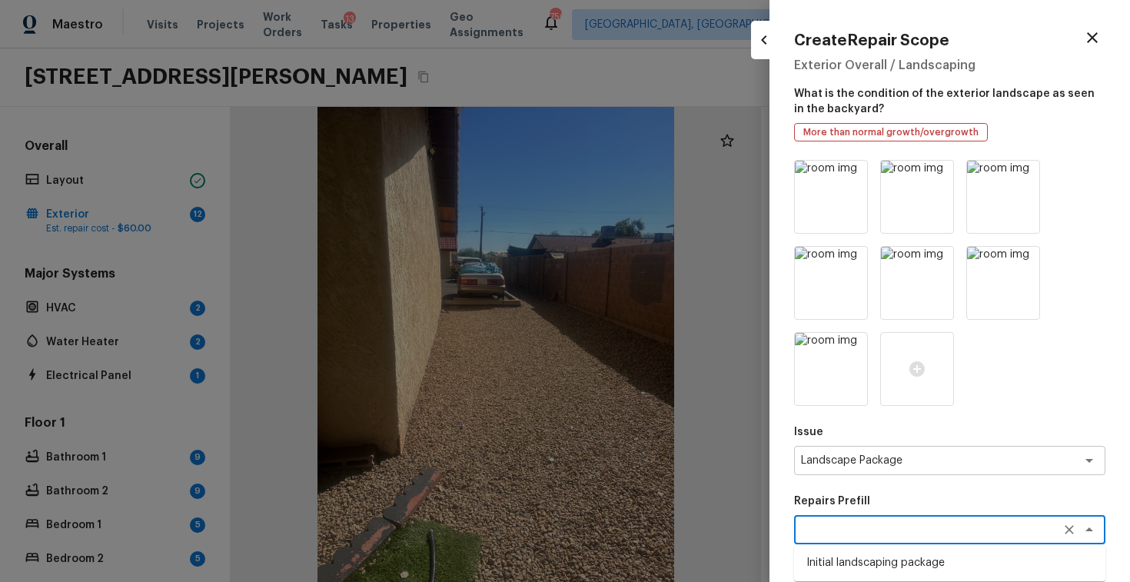
click at [907, 526] on textarea at bounding box center [928, 529] width 254 height 15
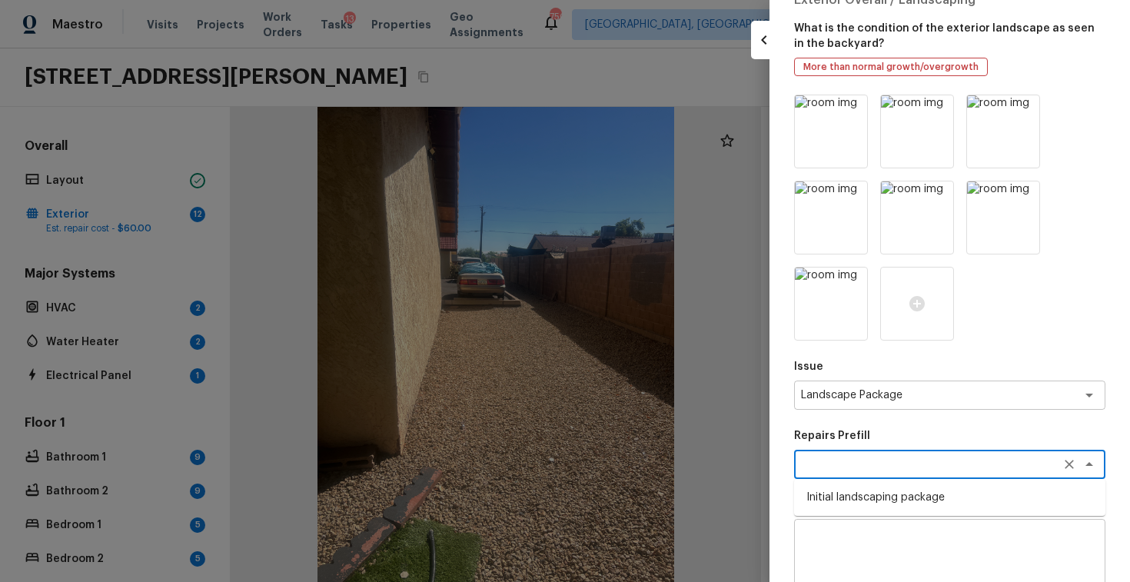
click at [930, 492] on li "Initial landscaping package" at bounding box center [949, 497] width 311 height 25
type textarea "Initial landscaping package"
type textarea "Mowing of grass up to 6" in height. Mow, edge along driveways & sidewalks, trim…"
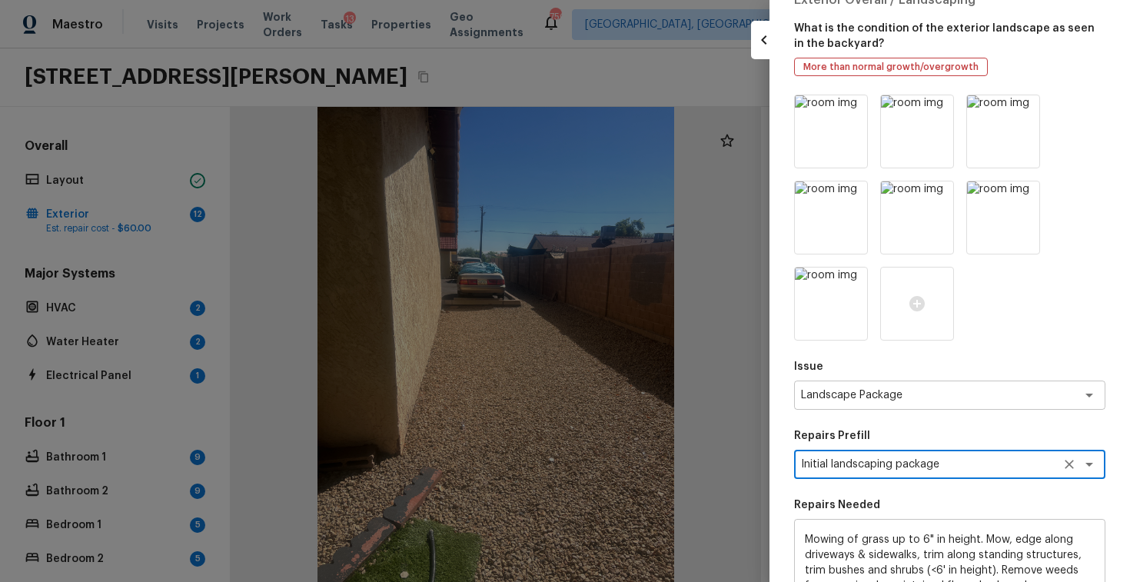
scroll to position [294, 0]
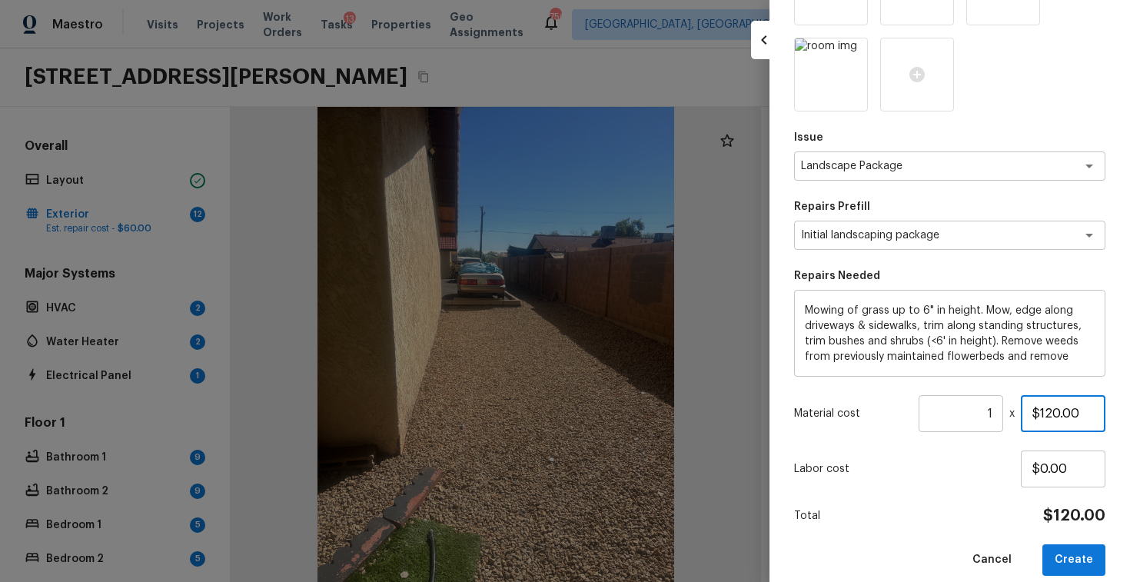
click at [1047, 415] on input "$120.00" at bounding box center [1062, 413] width 85 height 37
type input "$700.00"
click at [1085, 558] on button "Create" at bounding box center [1073, 560] width 63 height 32
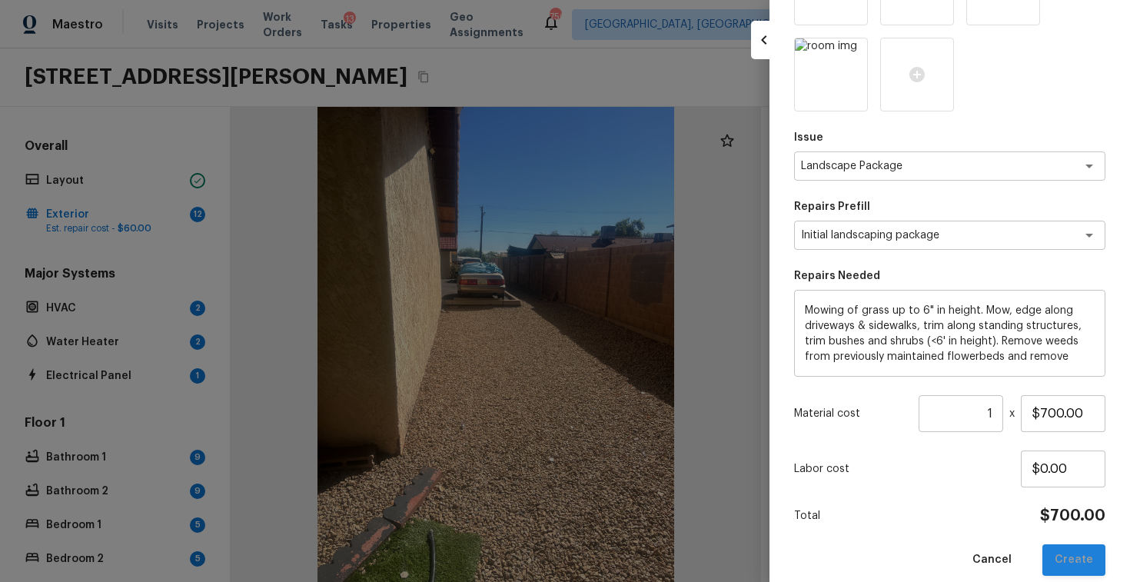
type input "$0.00"
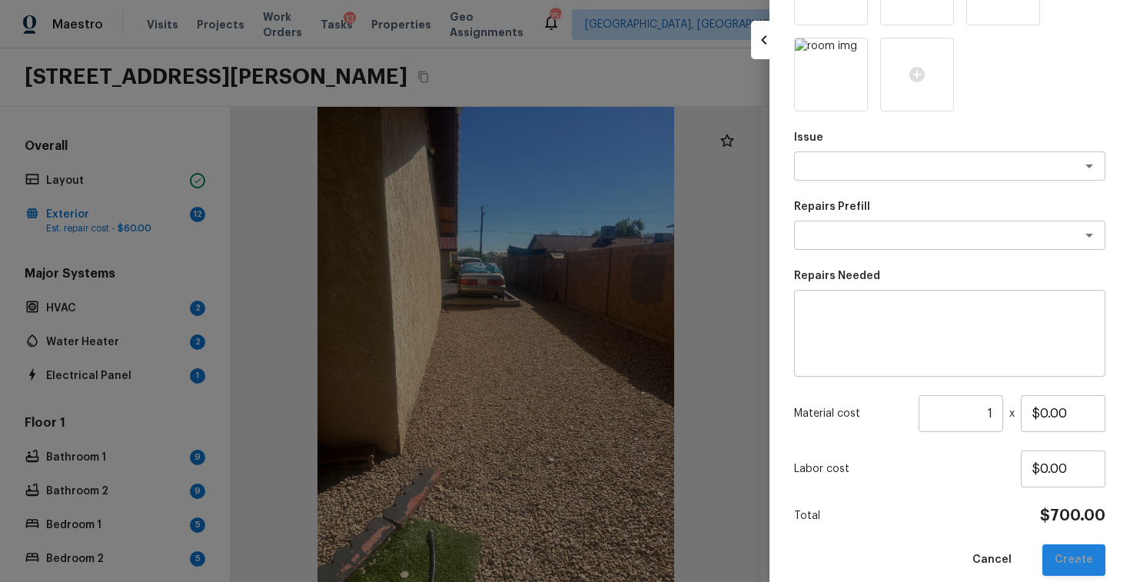
scroll to position [122, 0]
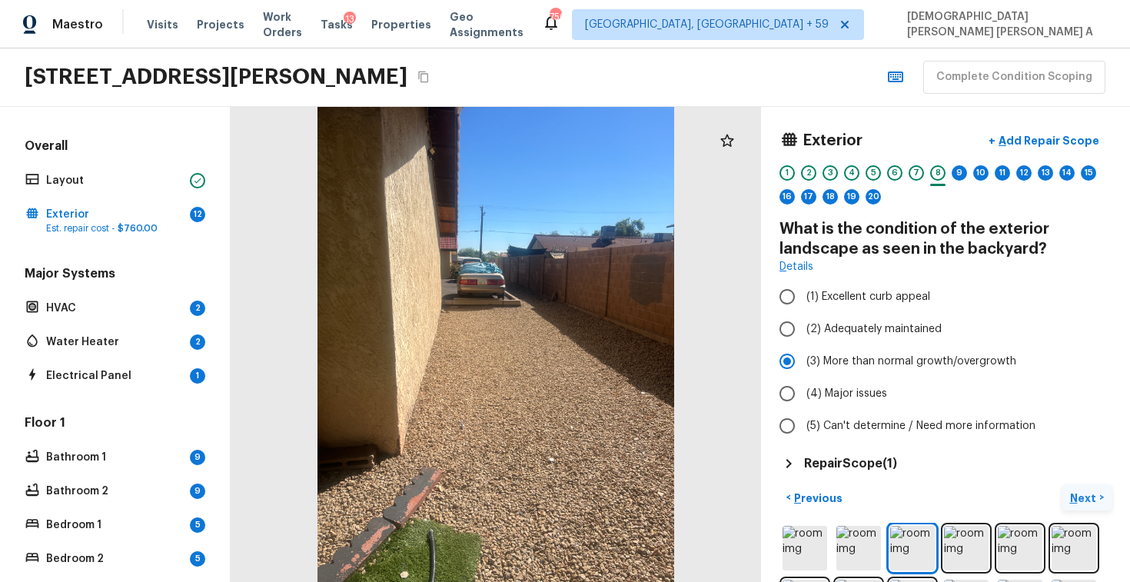
click at [1087, 491] on p "Next" at bounding box center [1084, 497] width 29 height 15
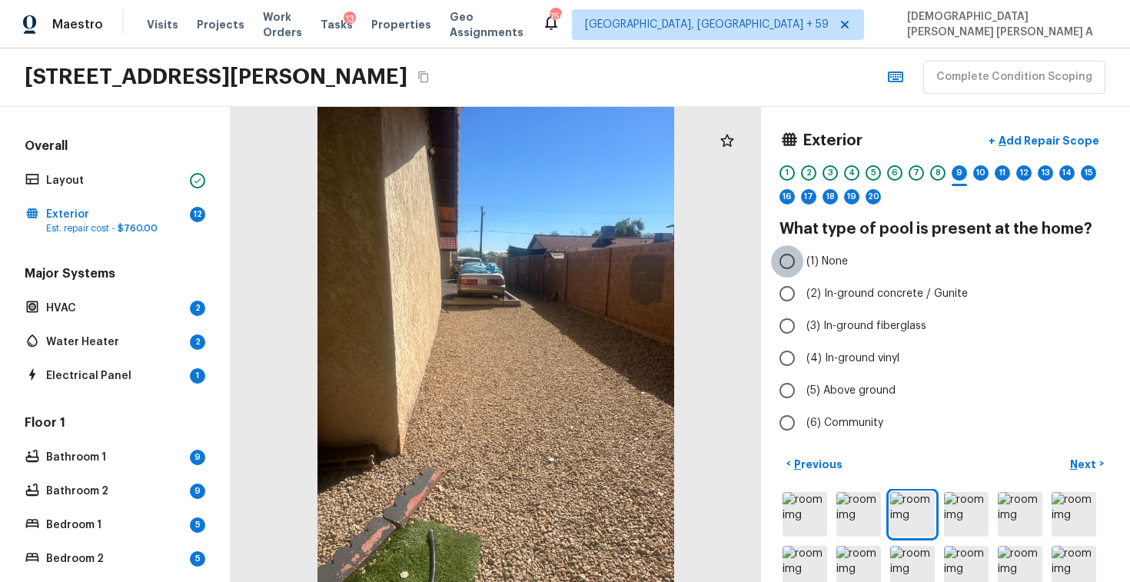
click at [794, 274] on input "(1) None" at bounding box center [787, 261] width 32 height 32
radio input "true"
click at [1077, 473] on button "Next >" at bounding box center [1086, 463] width 49 height 25
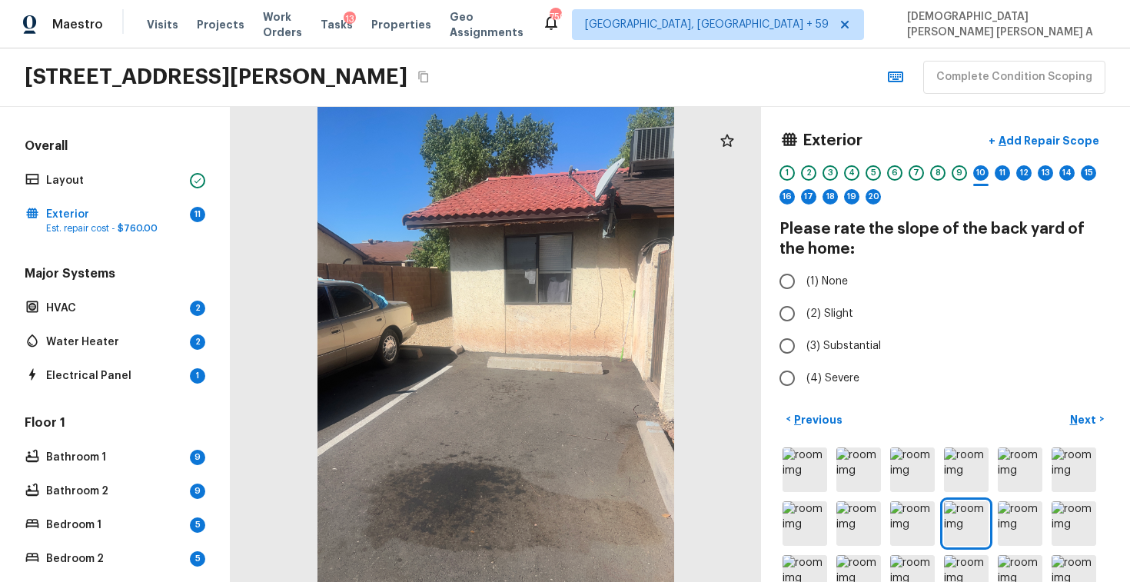
click at [785, 260] on div "Exterior + Add Repair Scope 1 2 3 4 5 6 7 8 9 10 11 12 13 14 15 16 17 18 19 20 …" at bounding box center [945, 260] width 332 height 270
click at [787, 282] on input "(1) None" at bounding box center [787, 281] width 32 height 32
radio input "true"
click at [1083, 416] on p "Next" at bounding box center [1084, 419] width 29 height 15
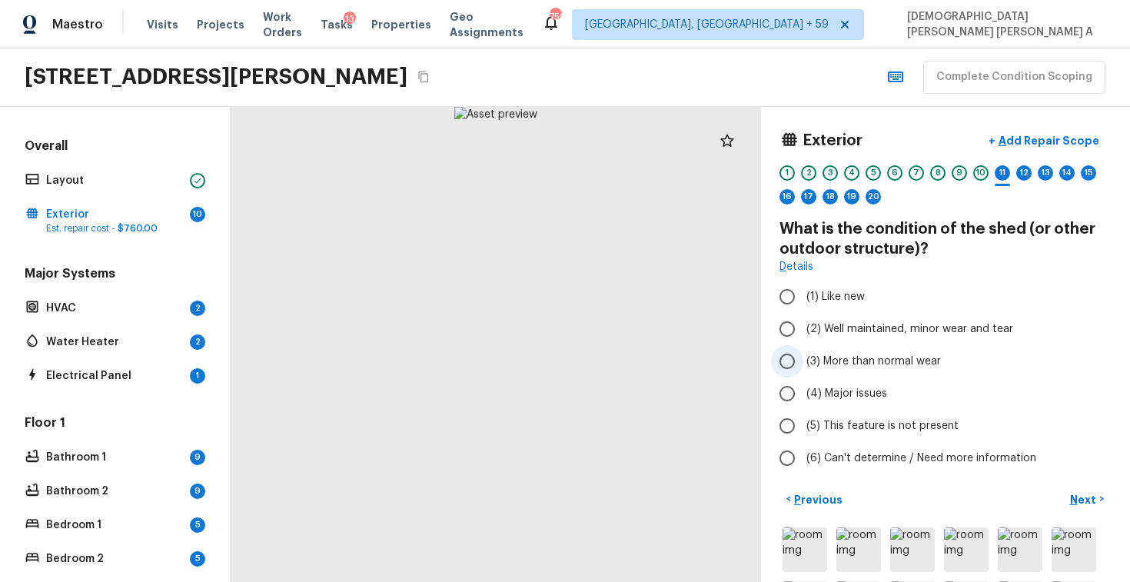
click at [791, 358] on input "(3) More than normal wear" at bounding box center [787, 361] width 32 height 32
radio input "true"
click at [1083, 494] on p "Next" at bounding box center [1084, 499] width 29 height 15
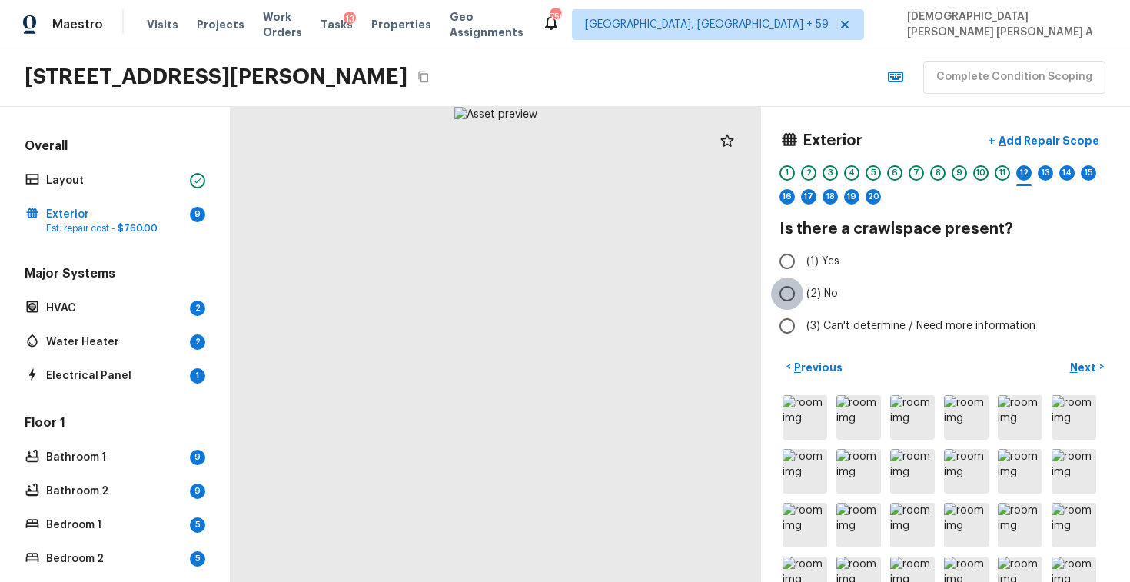
click at [788, 294] on input "(2) No" at bounding box center [787, 293] width 32 height 32
radio input "true"
click at [1074, 357] on button "Next >" at bounding box center [1086, 366] width 49 height 25
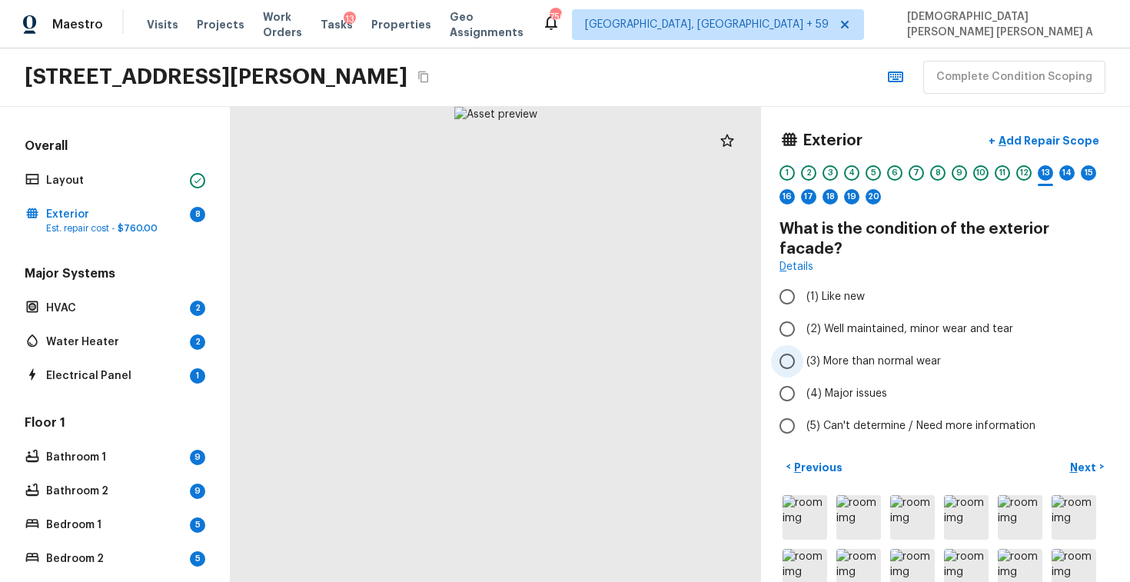
click at [777, 345] on input "(3) More than normal wear" at bounding box center [787, 361] width 32 height 32
radio input "true"
click at [1037, 148] on p "Add Repair Scope" at bounding box center [1047, 140] width 104 height 15
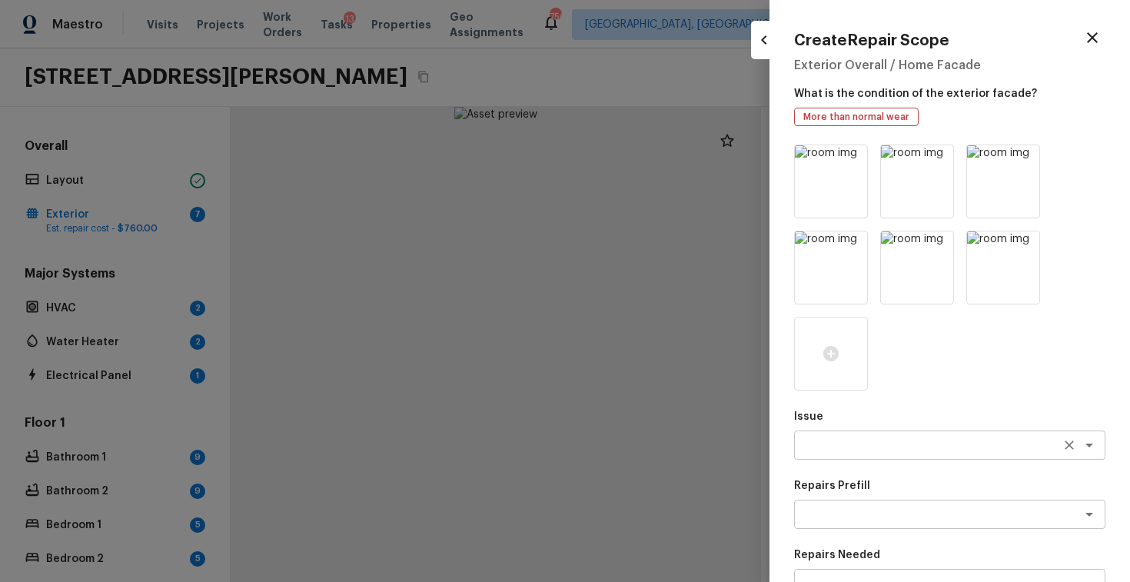
click at [835, 436] on div "x ​" at bounding box center [949, 444] width 311 height 29
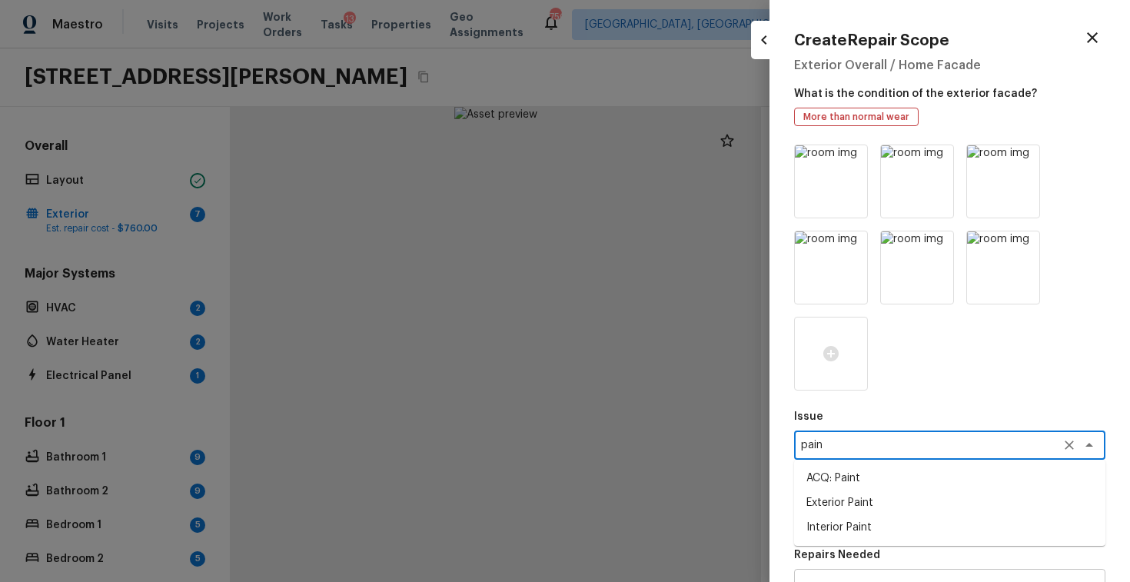
click at [831, 503] on li "Exterior Paint" at bounding box center [949, 502] width 311 height 25
type textarea "Exterior Paint"
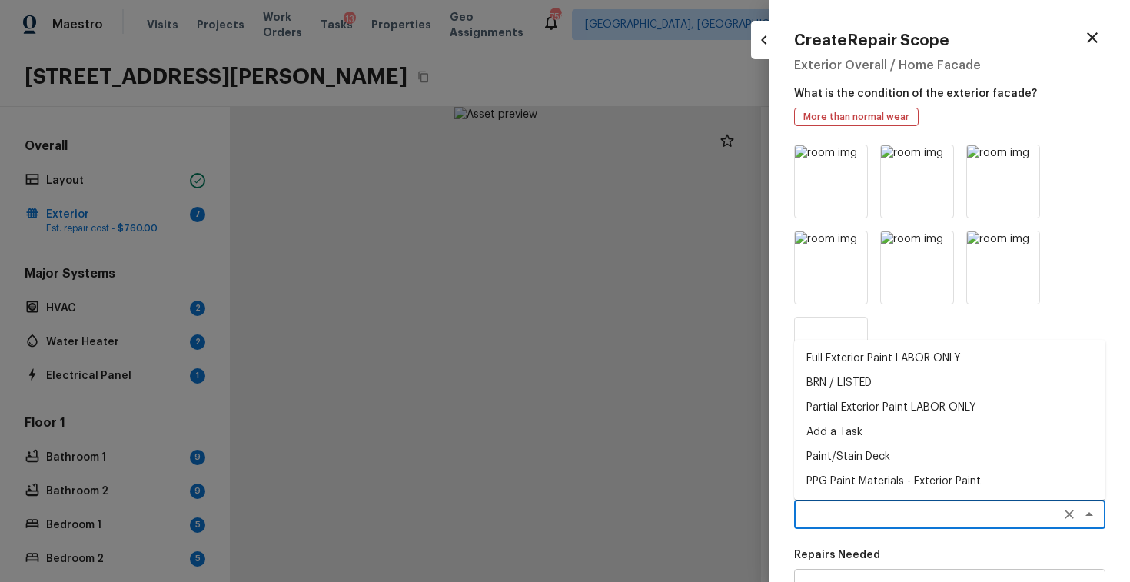
click at [871, 518] on textarea at bounding box center [928, 513] width 254 height 15
click at [868, 359] on li "Full Exterior Paint LABOR ONLY" at bounding box center [949, 358] width 311 height 25
type textarea "Full Exterior Paint LABOR ONLY"
type textarea "Full Exterior Paint - Prep, mask and paint the exterior of the home. Ensure tha…"
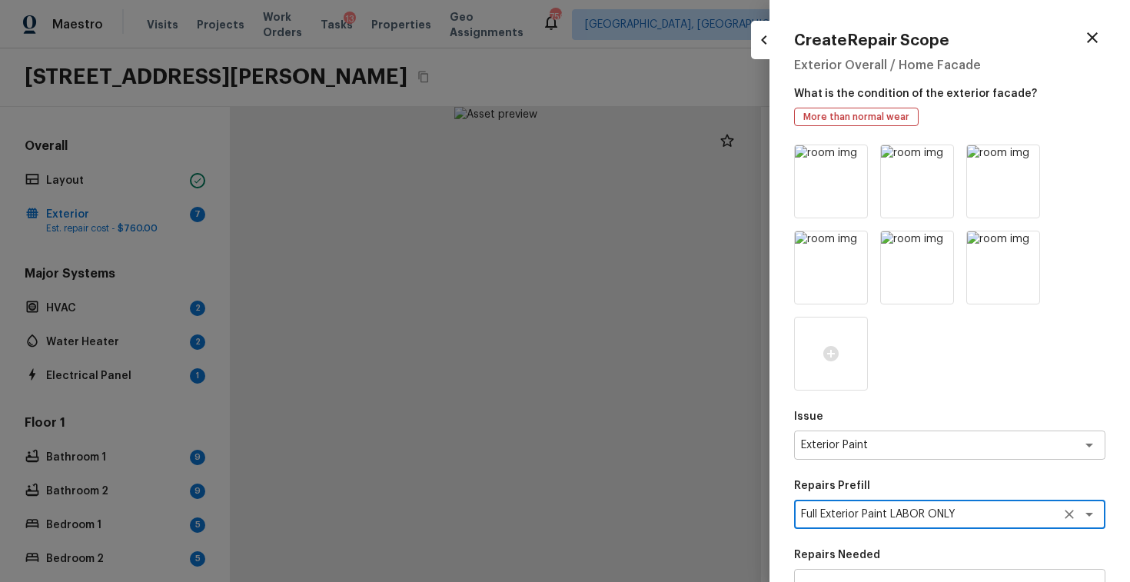
scroll to position [270, 0]
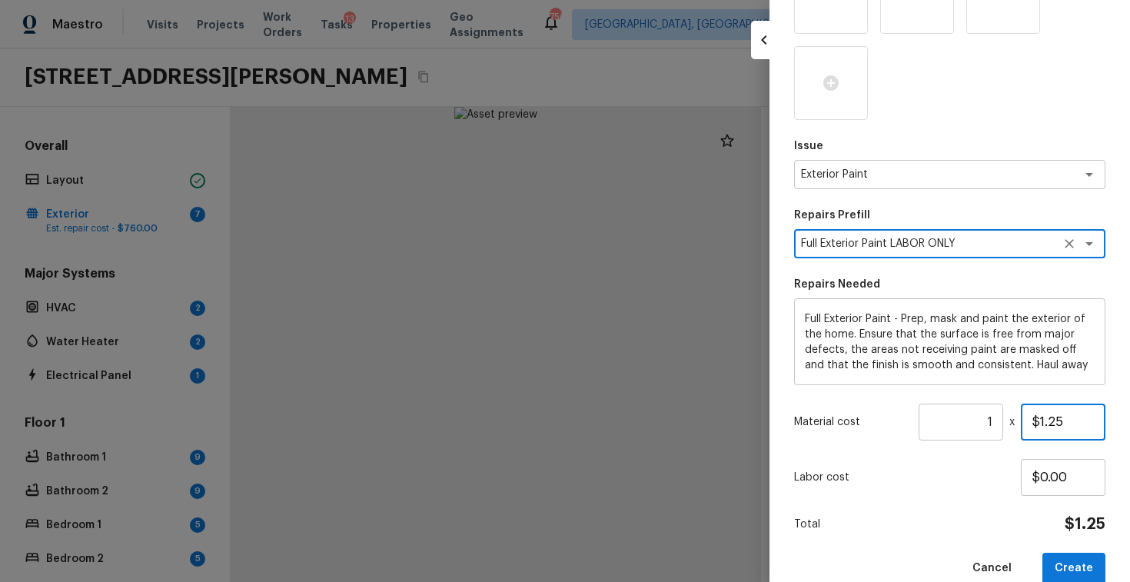
click at [1068, 422] on input "$1.25" at bounding box center [1062, 421] width 85 height 37
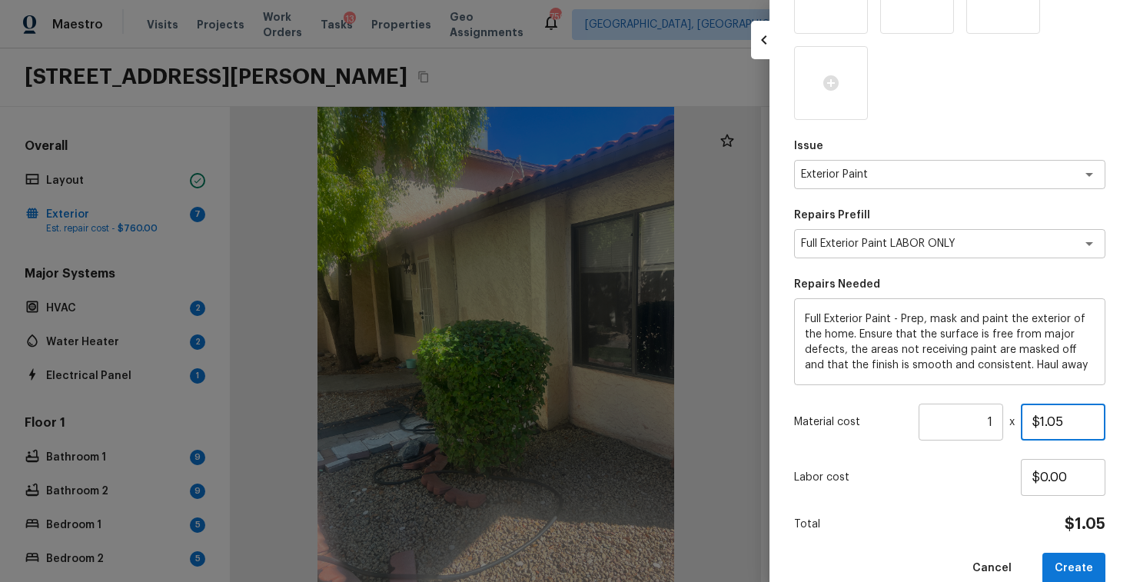
click at [1047, 419] on input "$1.05" at bounding box center [1062, 421] width 85 height 37
type input "$1.50"
click at [996, 429] on input "1" at bounding box center [960, 421] width 85 height 37
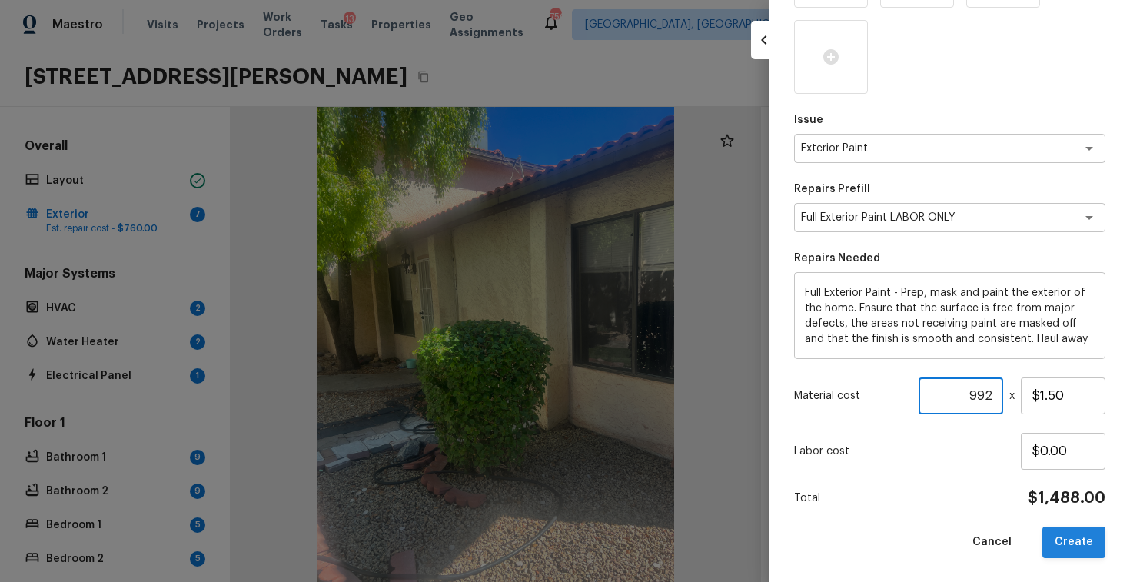
type input "992"
click at [1084, 539] on button "Create" at bounding box center [1073, 542] width 63 height 32
type input "1"
type input "$0.00"
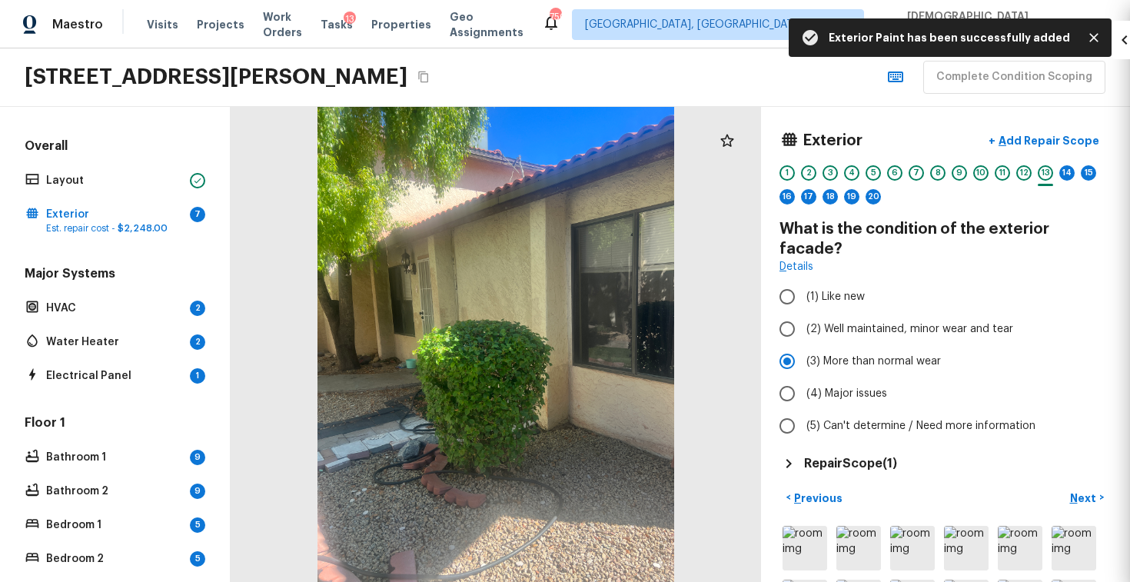
scroll to position [124, 0]
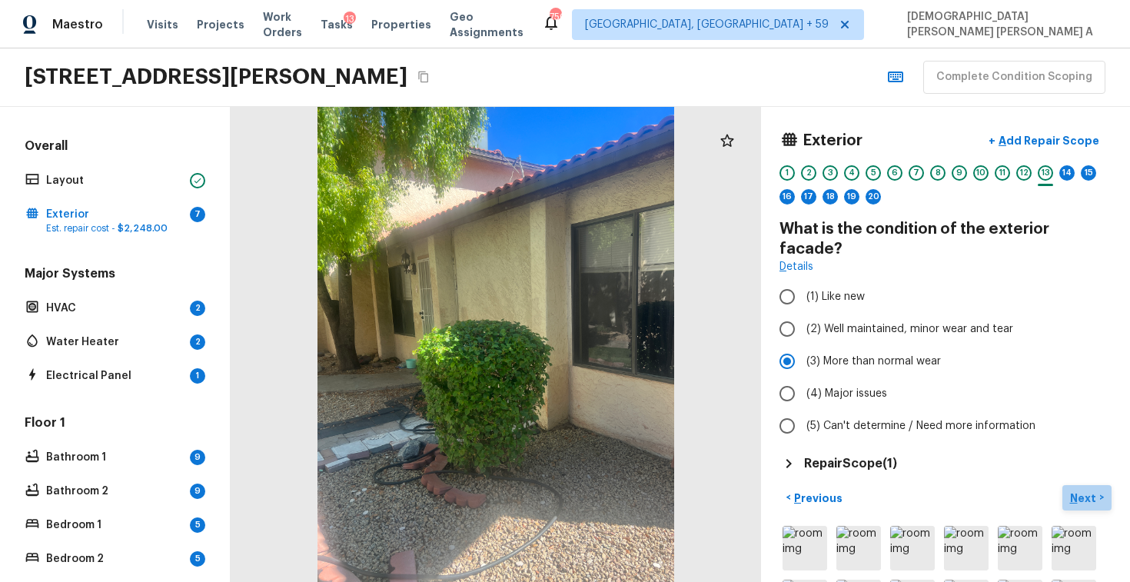
click at [1094, 490] on p "Next" at bounding box center [1084, 497] width 29 height 15
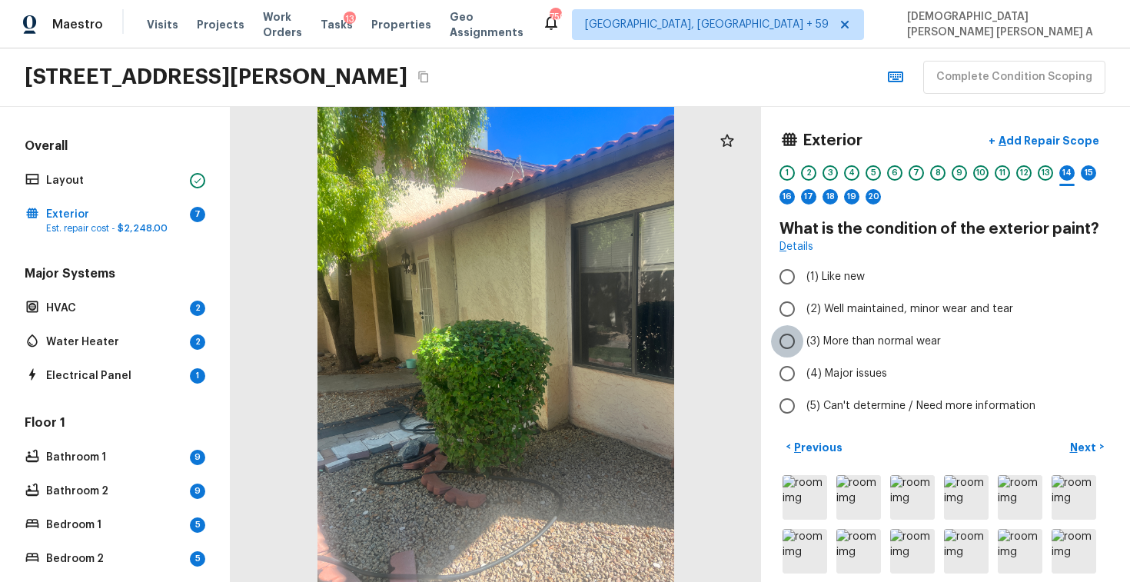
click at [789, 333] on input "(3) More than normal wear" at bounding box center [787, 341] width 32 height 32
radio input "true"
click at [1080, 444] on p "Next" at bounding box center [1084, 447] width 29 height 15
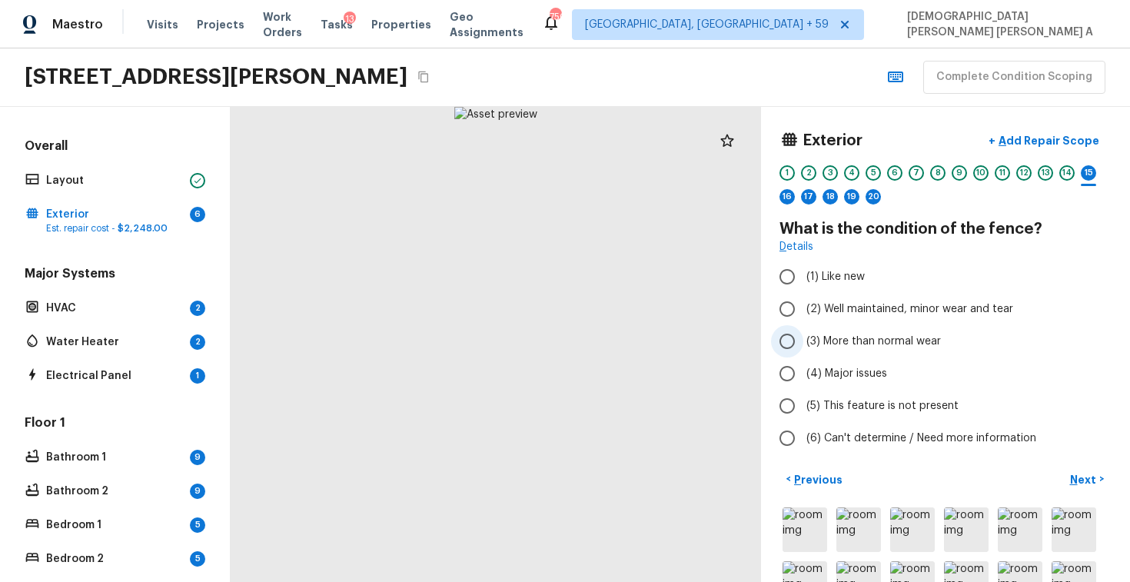
click at [800, 352] on input "(3) More than normal wear" at bounding box center [787, 341] width 32 height 32
radio input "true"
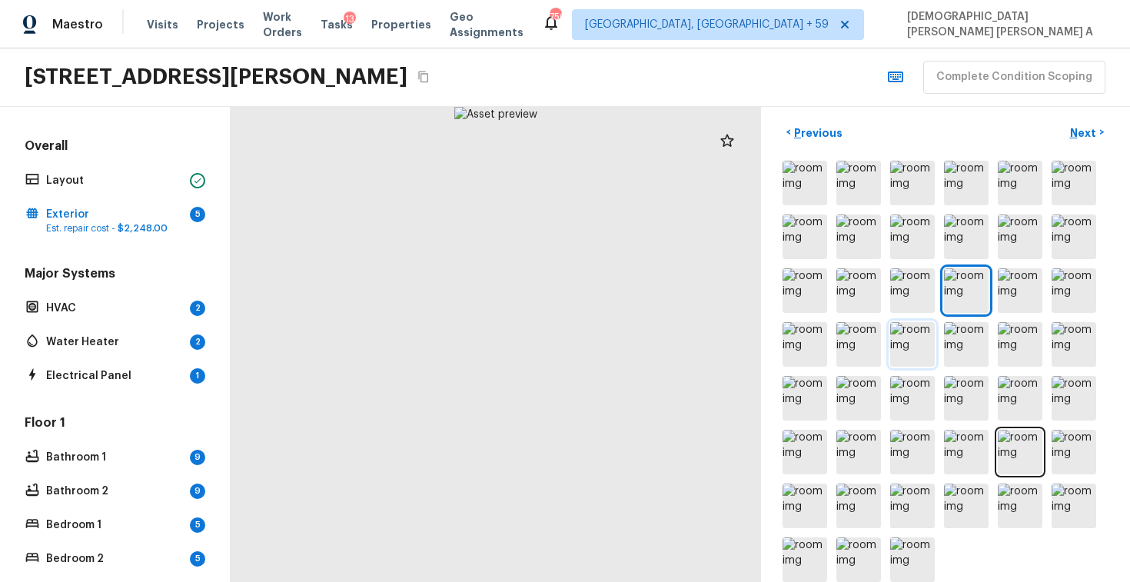
scroll to position [134, 0]
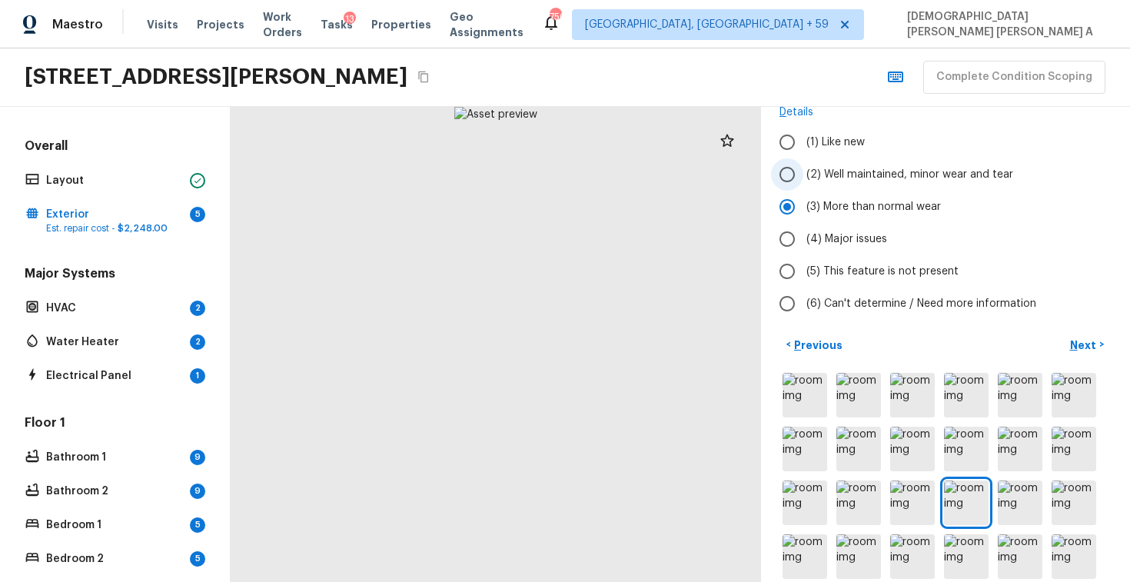
click at [783, 175] on input "(2) Well maintained, minor wear and tear" at bounding box center [787, 174] width 32 height 32
radio input "true"
click at [1073, 347] on p "Next" at bounding box center [1084, 344] width 29 height 15
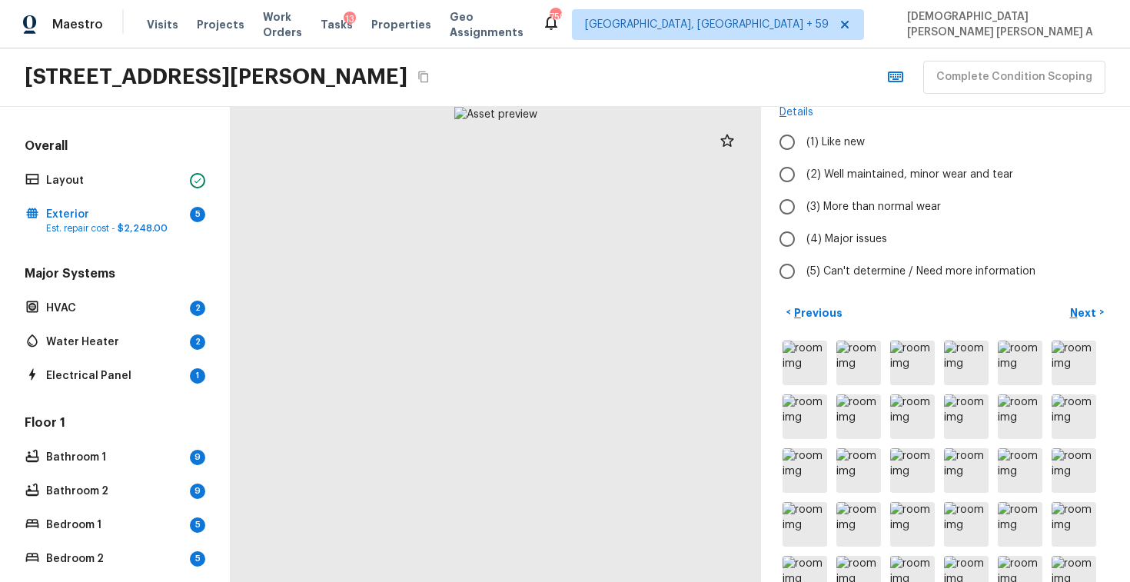
scroll to position [38, 0]
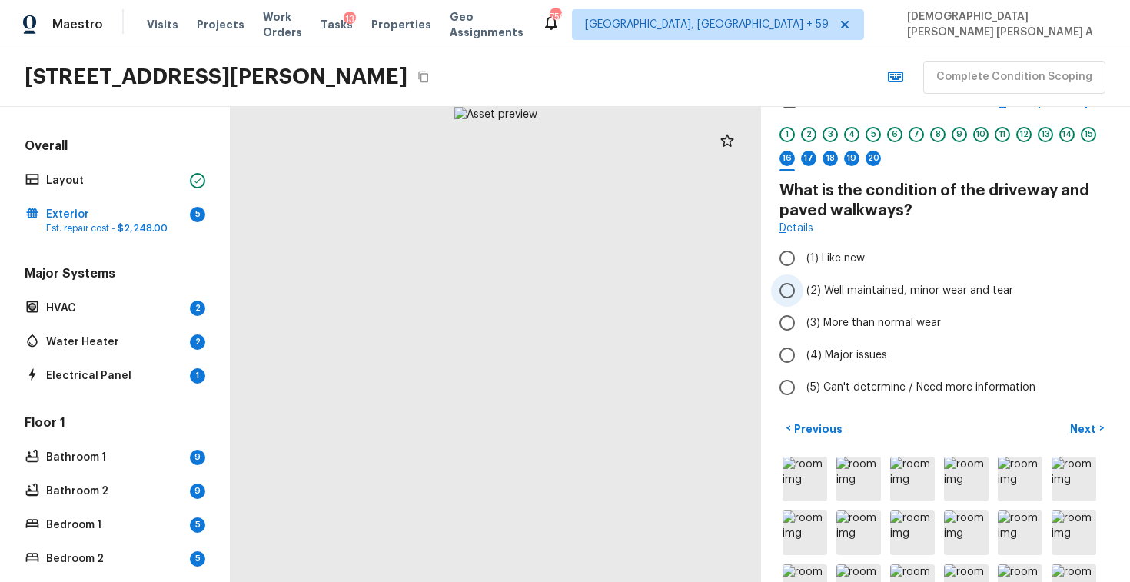
click at [786, 285] on input "(2) Well maintained, minor wear and tear" at bounding box center [787, 290] width 32 height 32
radio input "true"
click at [795, 317] on input "(3) More than normal wear" at bounding box center [787, 323] width 32 height 32
radio input "true"
click at [793, 299] on input "(2) Well maintained, minor wear and tear" at bounding box center [787, 290] width 32 height 32
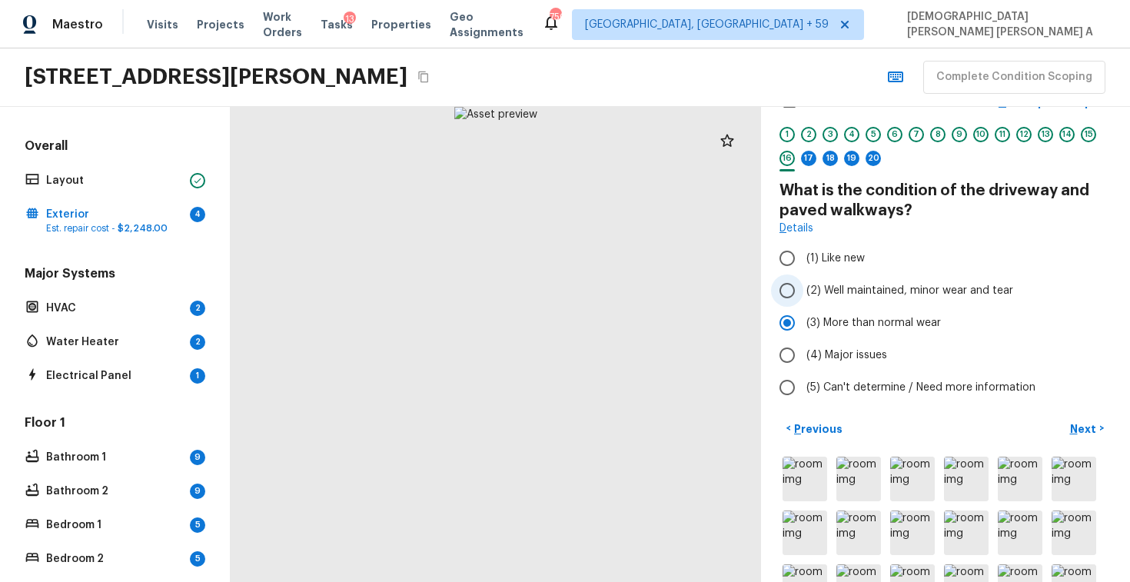
radio input "true"
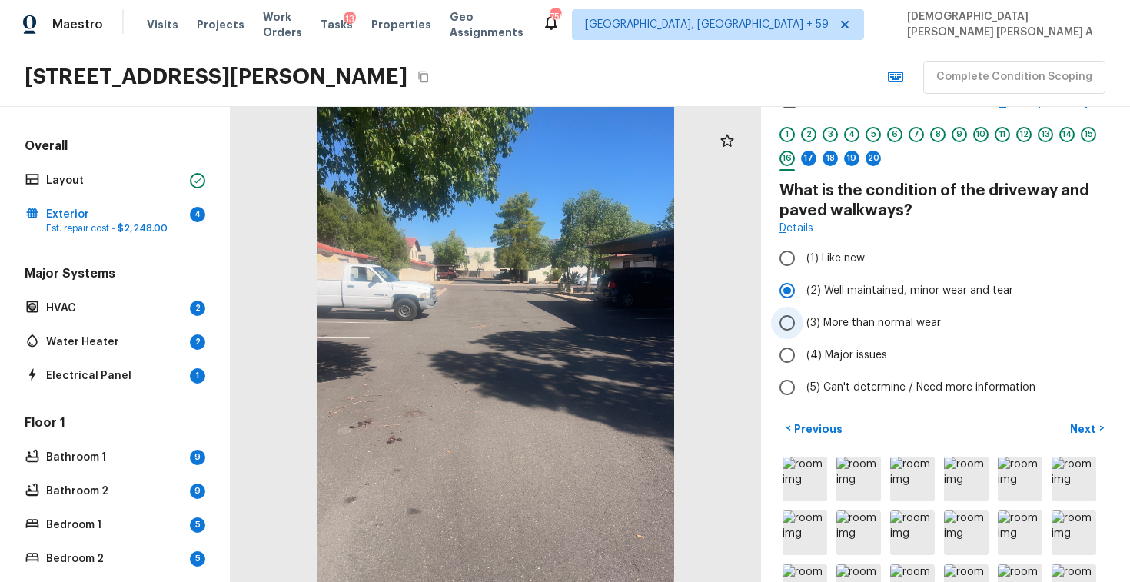
click at [791, 315] on input "(3) More than normal wear" at bounding box center [787, 323] width 32 height 32
radio input "true"
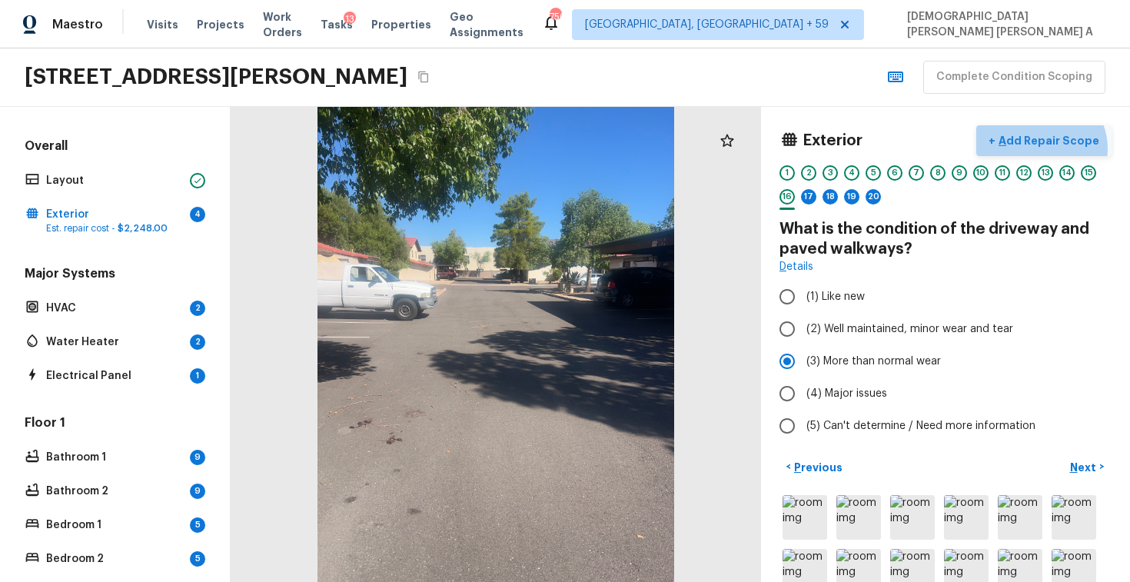
click at [1047, 148] on button "+ Add Repair Scope" at bounding box center [1043, 141] width 135 height 32
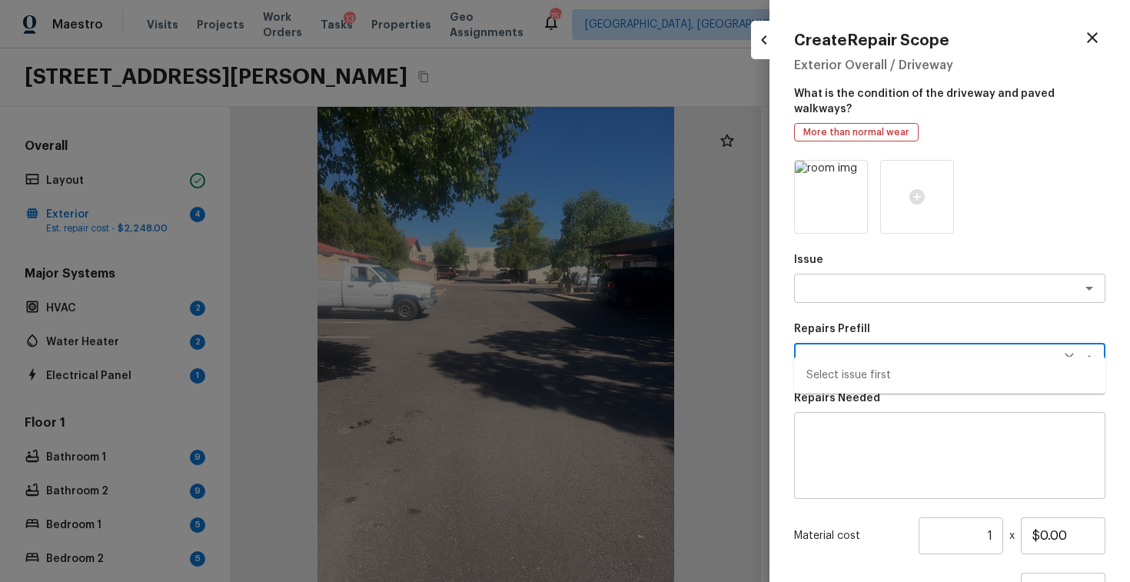
click at [835, 350] on textarea at bounding box center [928, 357] width 254 height 15
click at [846, 280] on textarea at bounding box center [928, 287] width 254 height 15
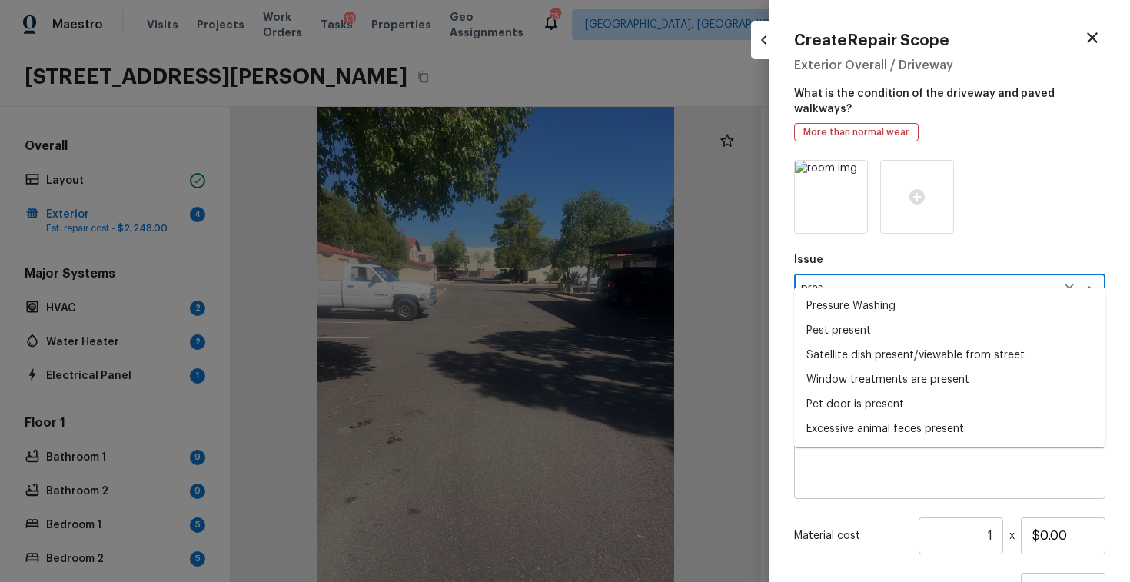
click at [853, 307] on li "Pressure Washing" at bounding box center [949, 306] width 311 height 25
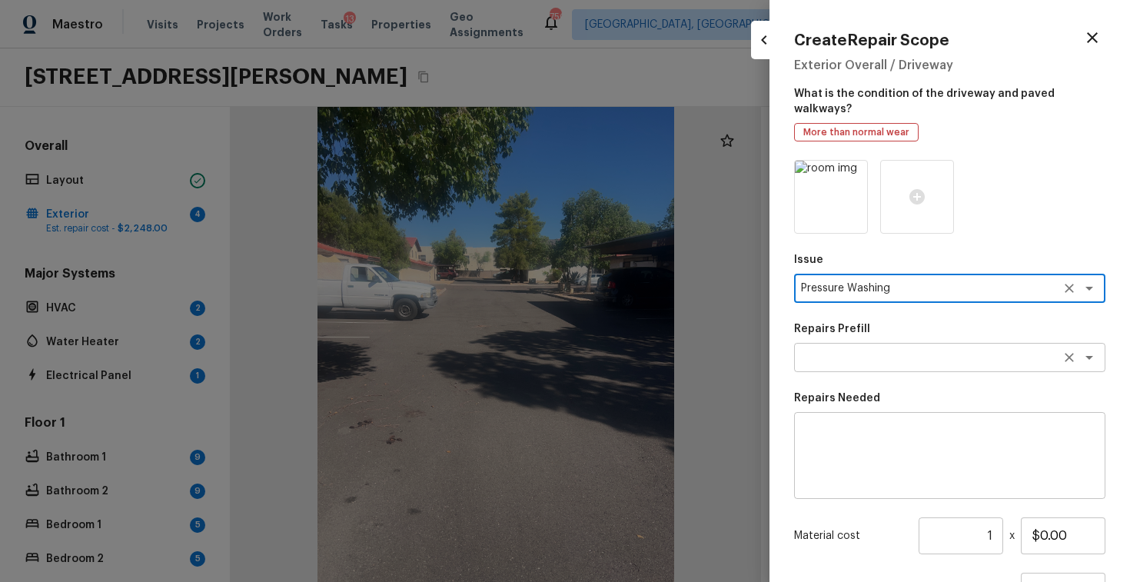
type textarea "Pressure Washing"
click at [850, 350] on textarea at bounding box center [928, 357] width 254 height 15
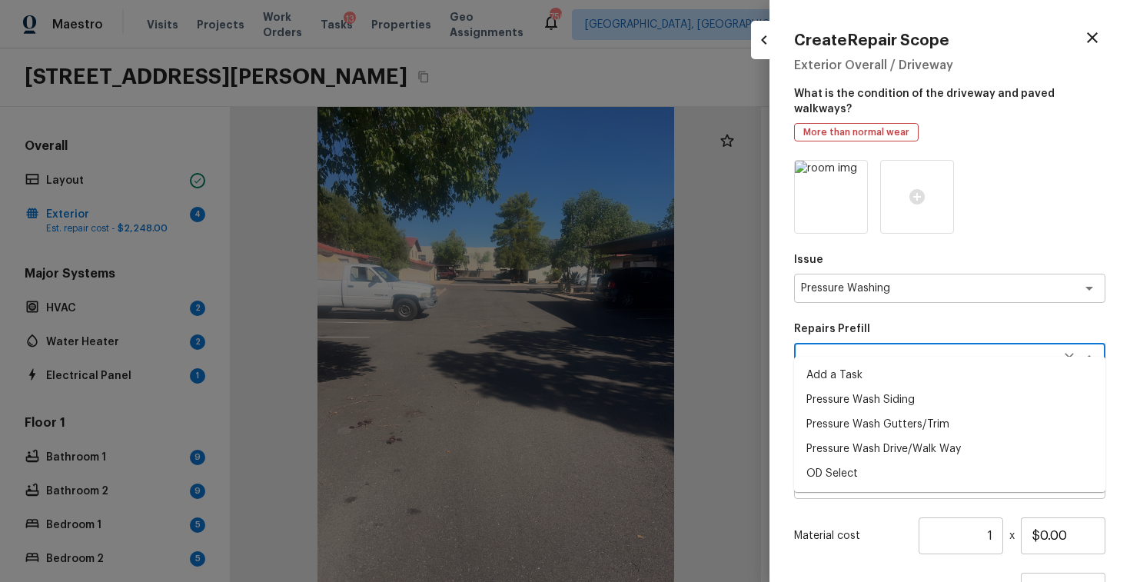
click at [876, 403] on li "Pressure Wash Siding" at bounding box center [949, 399] width 311 height 25
type textarea "Pressure Wash Siding"
type textarea "Protect areas as needed for pressure washing. Pressure wash the siding on the h…"
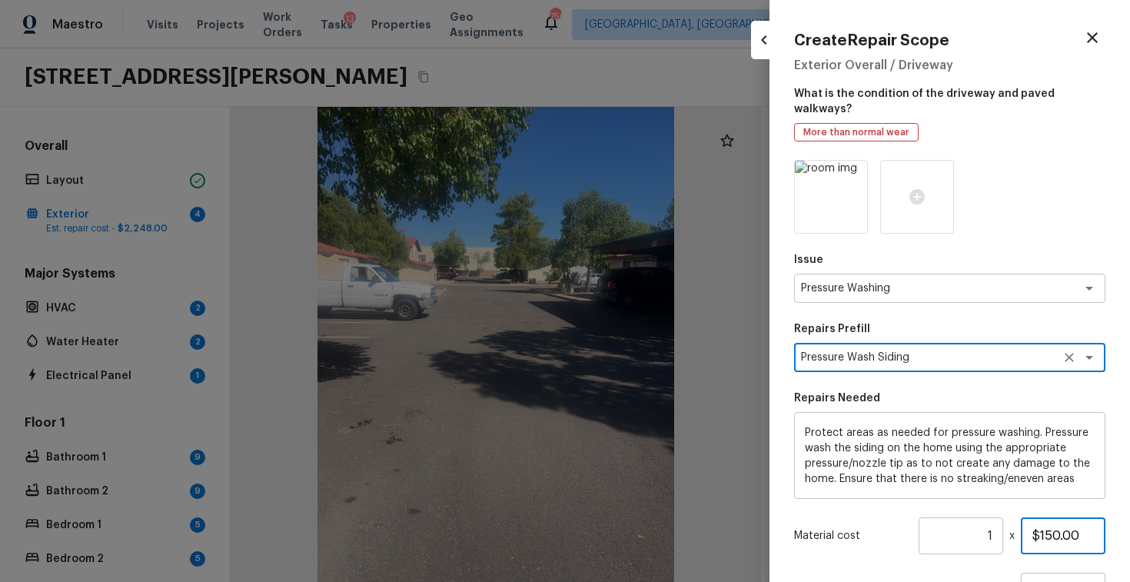
click at [1046, 529] on input "$150.00" at bounding box center [1062, 535] width 85 height 37
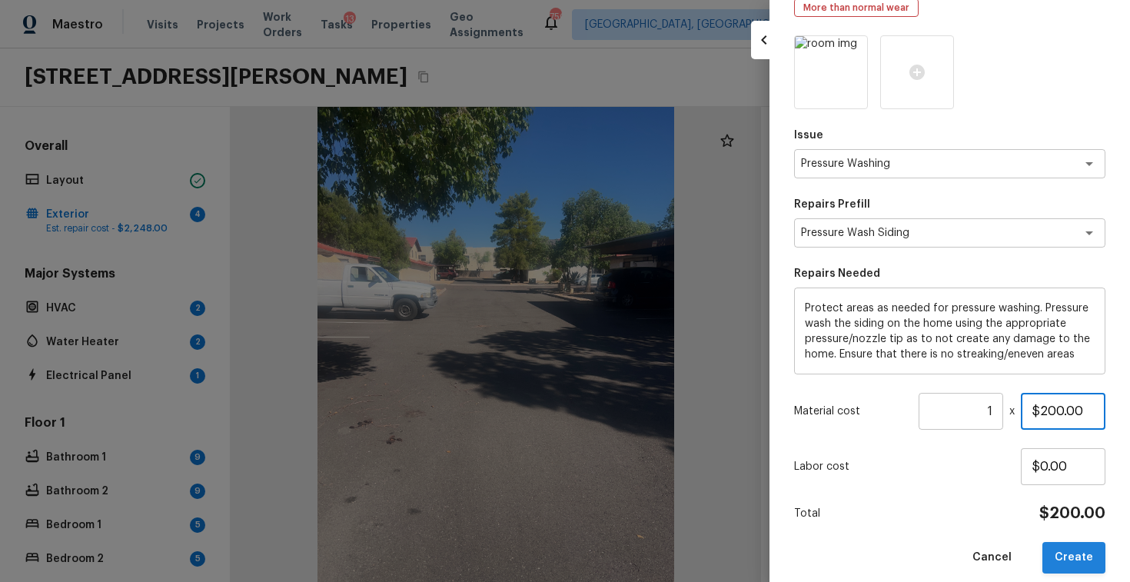
type input "$200.00"
click at [1072, 542] on button "Create" at bounding box center [1073, 558] width 63 height 32
type input "$0.00"
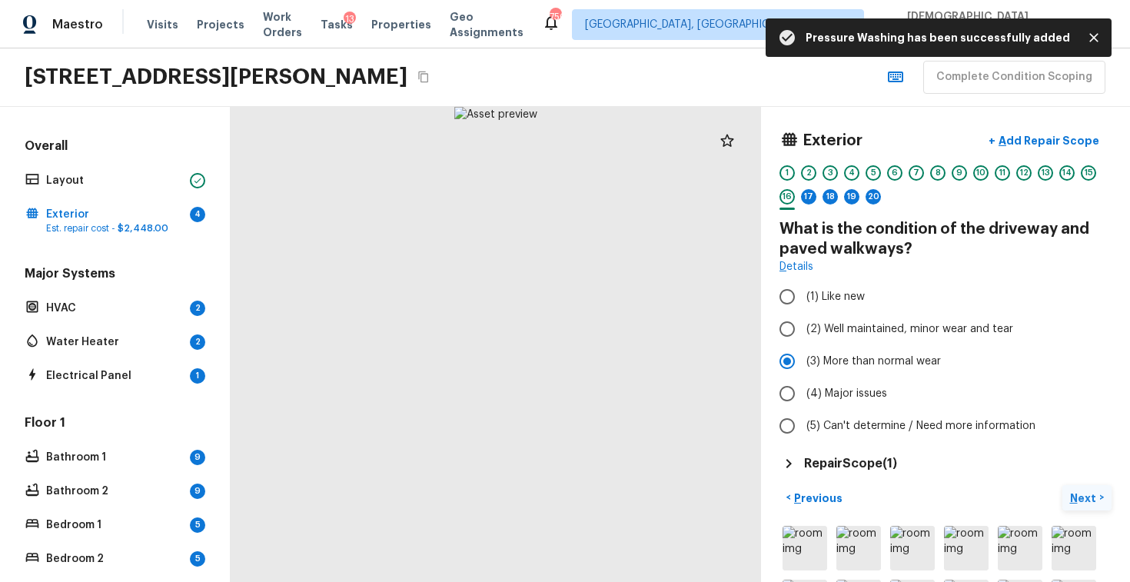
click at [1087, 499] on p "Next" at bounding box center [1084, 497] width 29 height 15
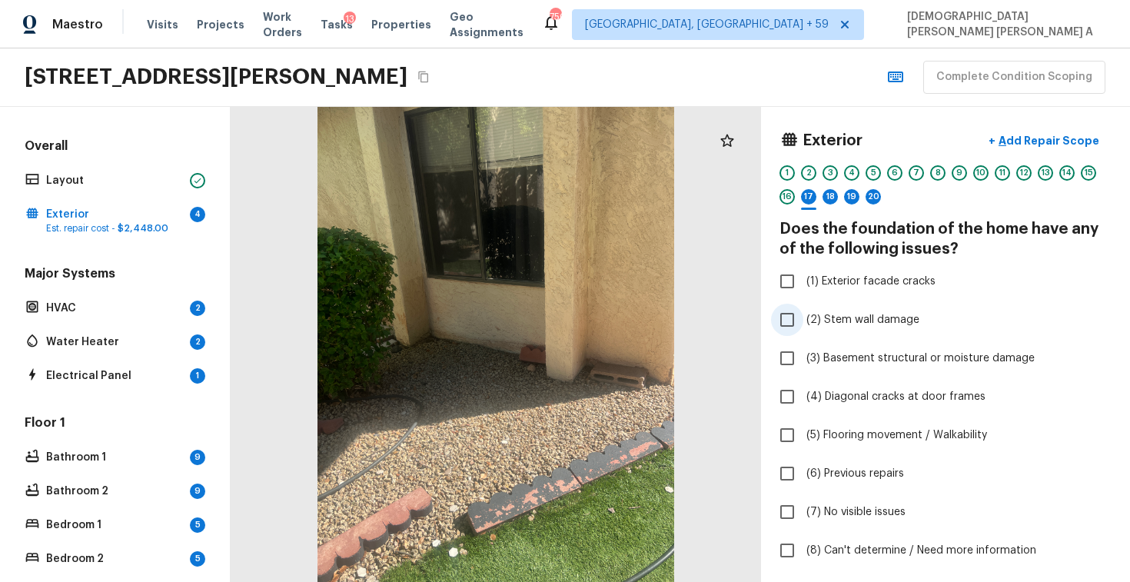
click at [797, 318] on input "(2) Stem wall damage" at bounding box center [787, 320] width 32 height 32
checkbox input "true"
click at [795, 289] on input "(1) Exterior facade cracks" at bounding box center [787, 281] width 32 height 32
checkbox input "true"
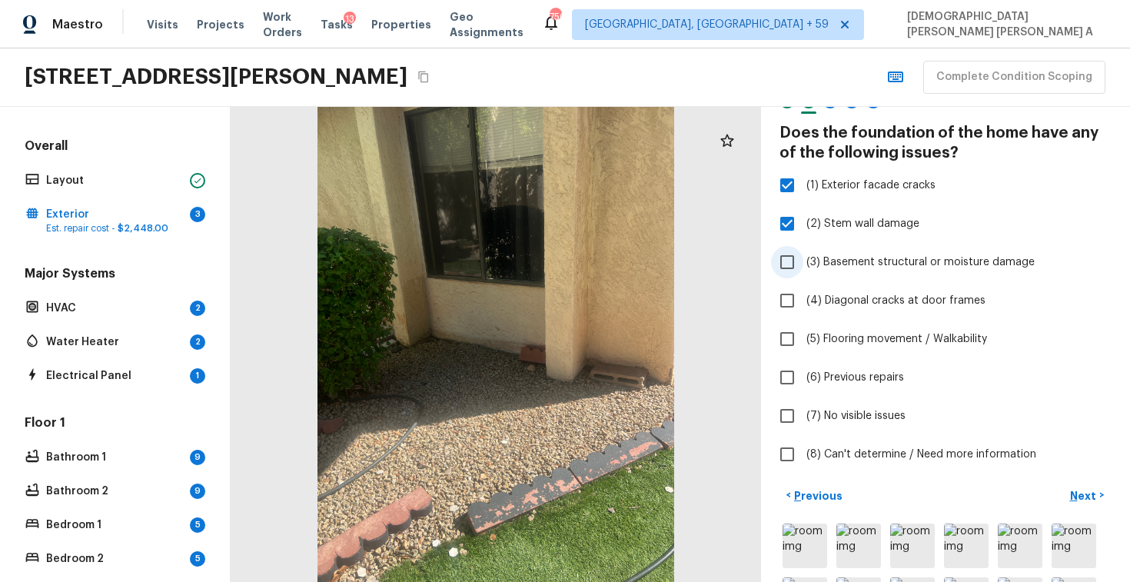
scroll to position [0, 0]
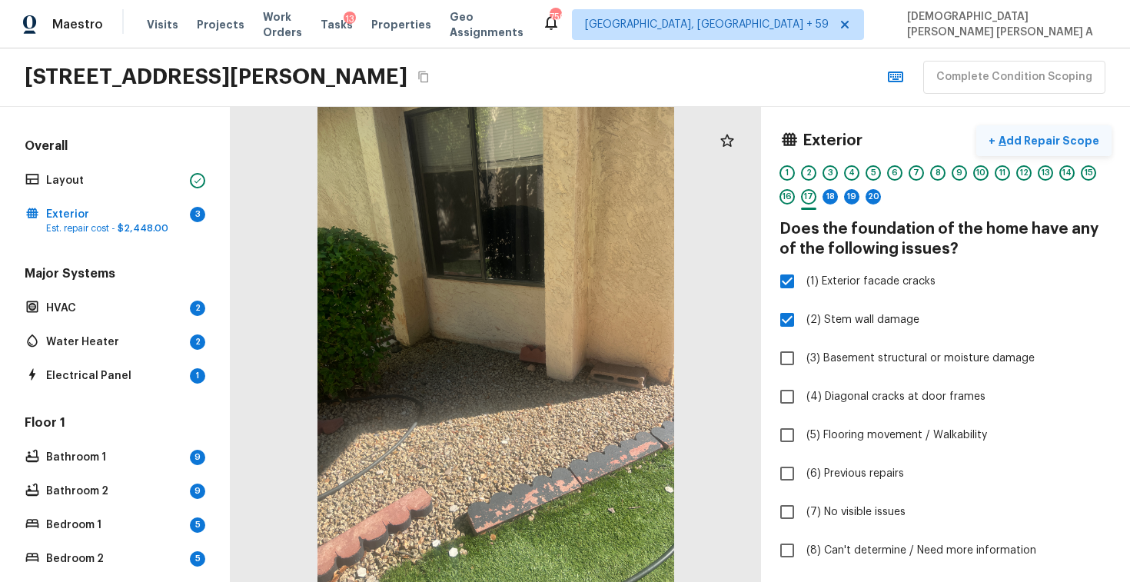
click at [1040, 133] on p "Add Repair Scope" at bounding box center [1047, 140] width 104 height 15
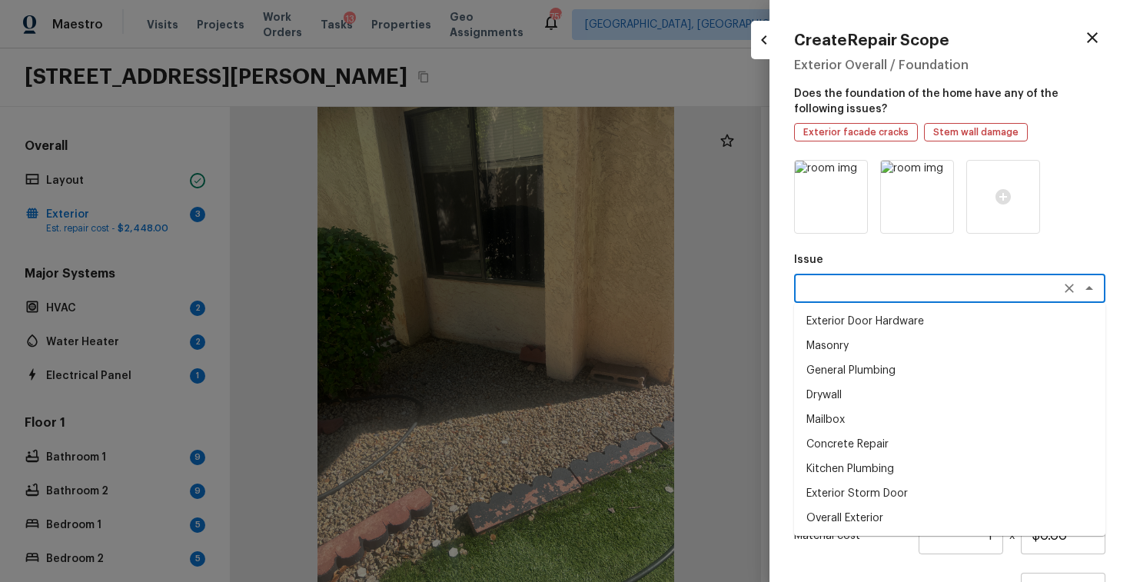
click at [840, 287] on textarea at bounding box center [928, 287] width 254 height 15
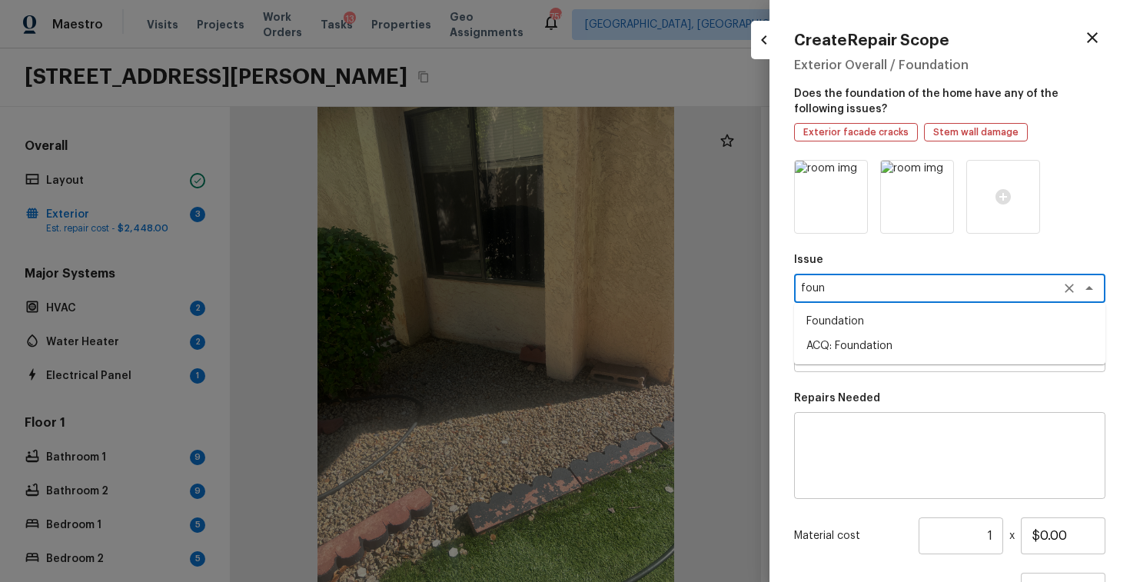
click at [843, 338] on li "ACQ: Foundation" at bounding box center [949, 345] width 311 height 25
type textarea "ACQ: Foundation"
click at [888, 360] on textarea at bounding box center [928, 357] width 254 height 15
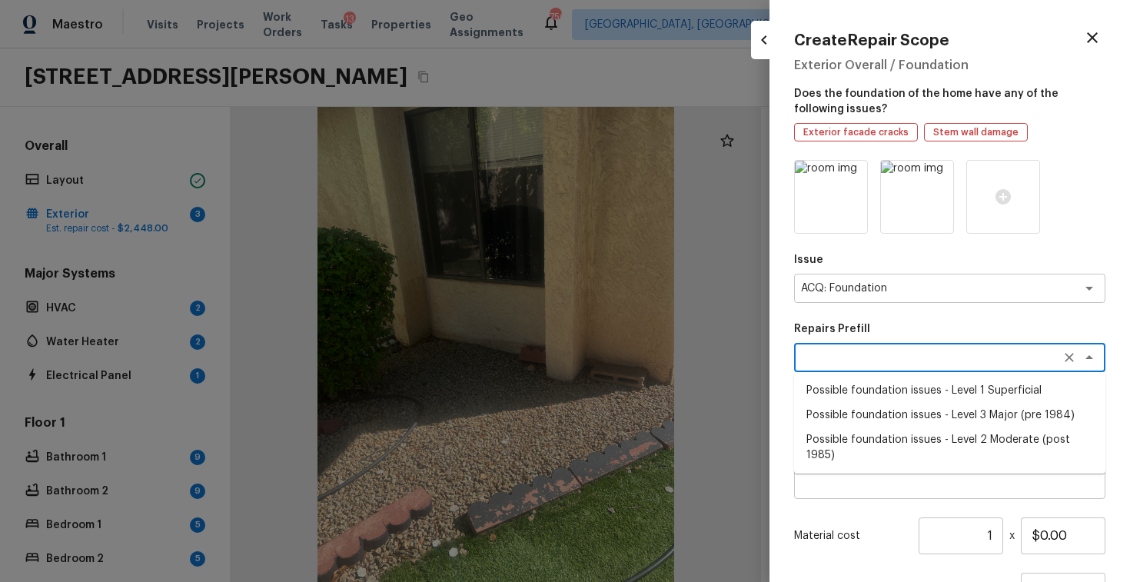
click at [888, 393] on li "Possible foundation issues - Level 1 Superficial" at bounding box center [949, 390] width 311 height 25
type textarea "Possible foundation issues - Level 1 Superficial"
type textarea "Possible foundation issues - Level 1 - Superficial. Disclaimer: This is NOT a t…"
type input "$999.00"
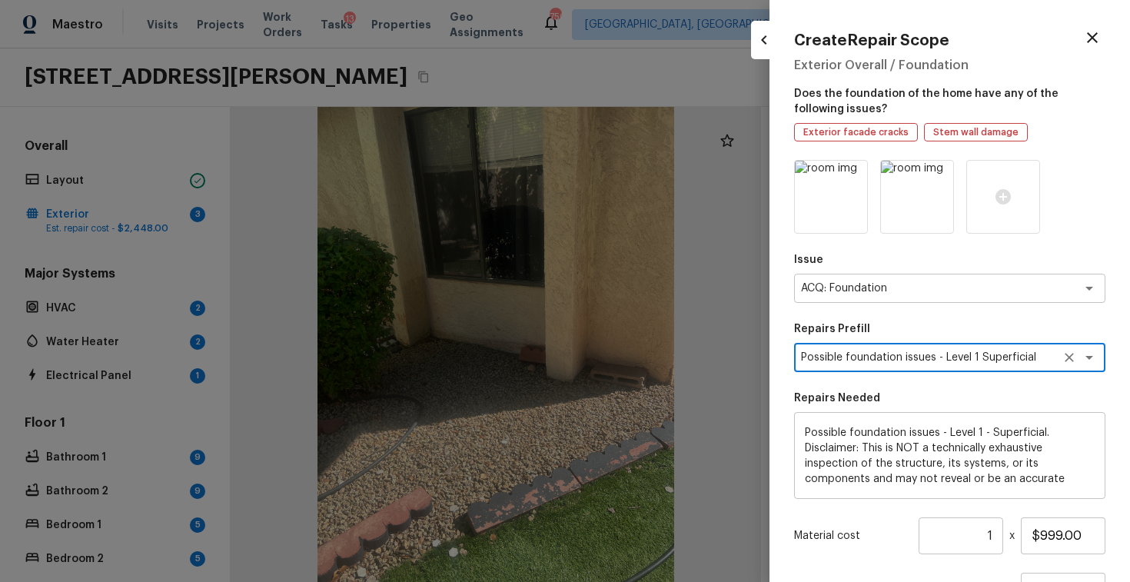
click at [994, 358] on textarea "Possible foundation issues - Level 1 Superficial" at bounding box center [928, 357] width 254 height 15
click at [991, 359] on textarea "Possible foundation issues - Level 1 Superficial" at bounding box center [928, 357] width 254 height 15
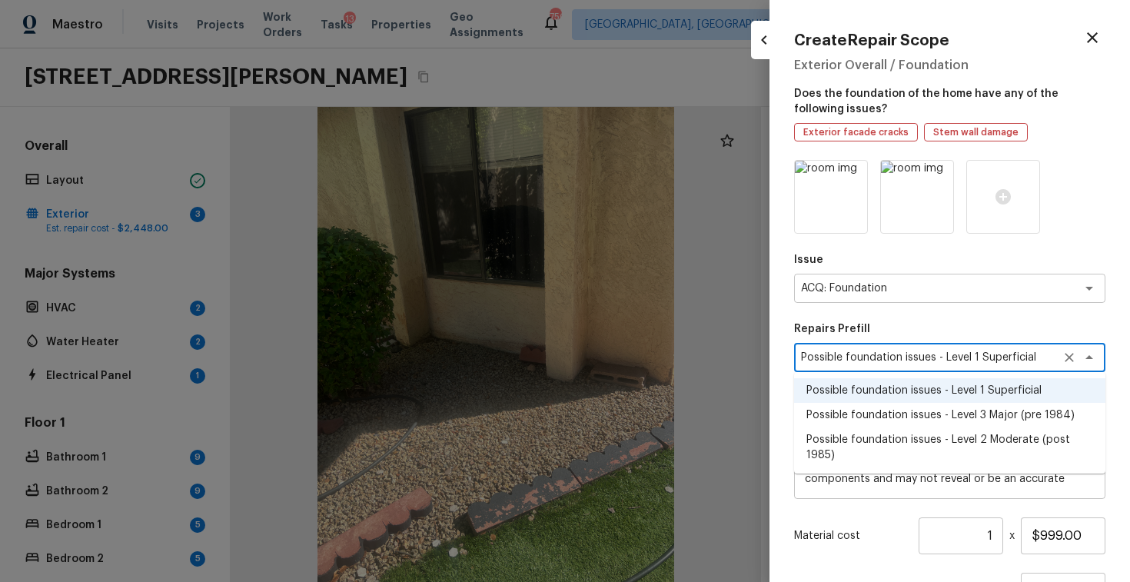
click at [1008, 429] on li "Possible foundation issues - Level 2 Moderate (post 1985)" at bounding box center [949, 447] width 311 height 40
type textarea "Possible foundation issues - Level 2 Moderate (post 1985)"
type textarea "Possible foundation issues - Level 2 Moderate: Disclaimer: This is NOT a techni…"
type input "$5,000.00"
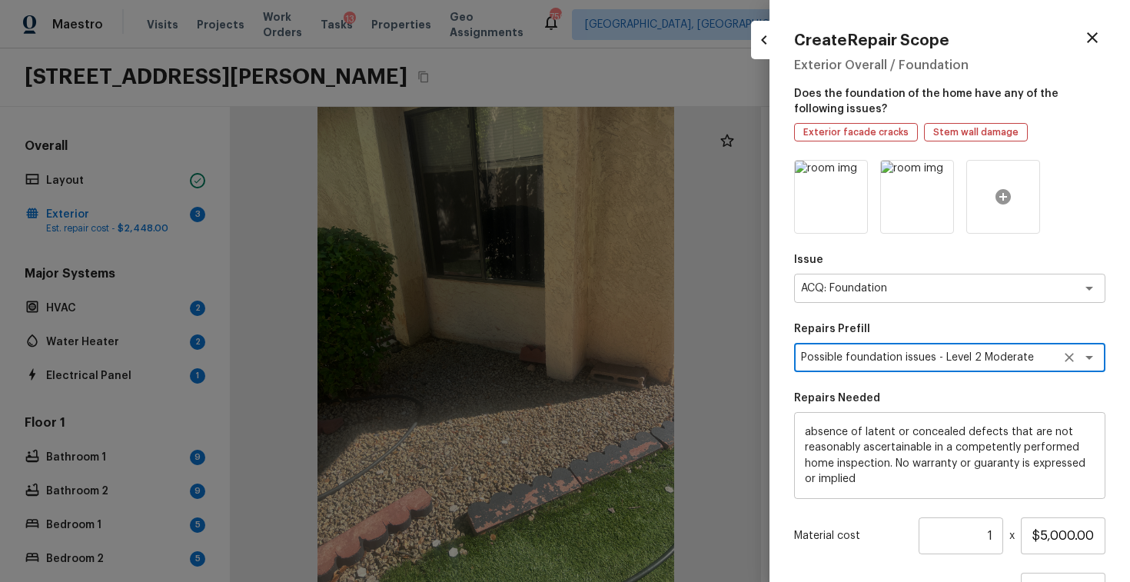
click at [1007, 196] on icon at bounding box center [1002, 196] width 15 height 15
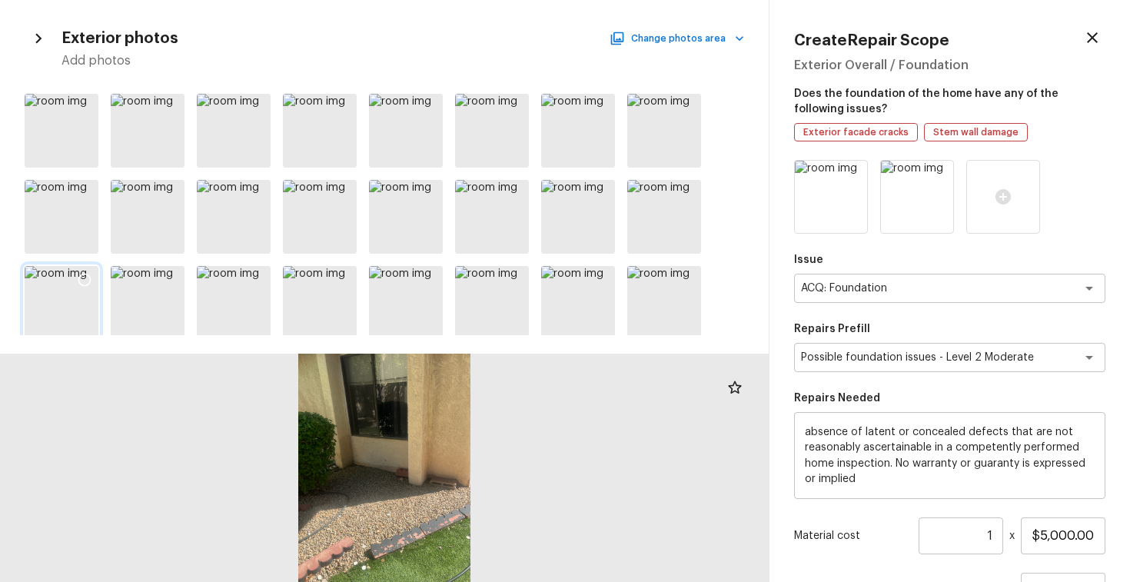
click at [83, 279] on icon at bounding box center [84, 279] width 15 height 15
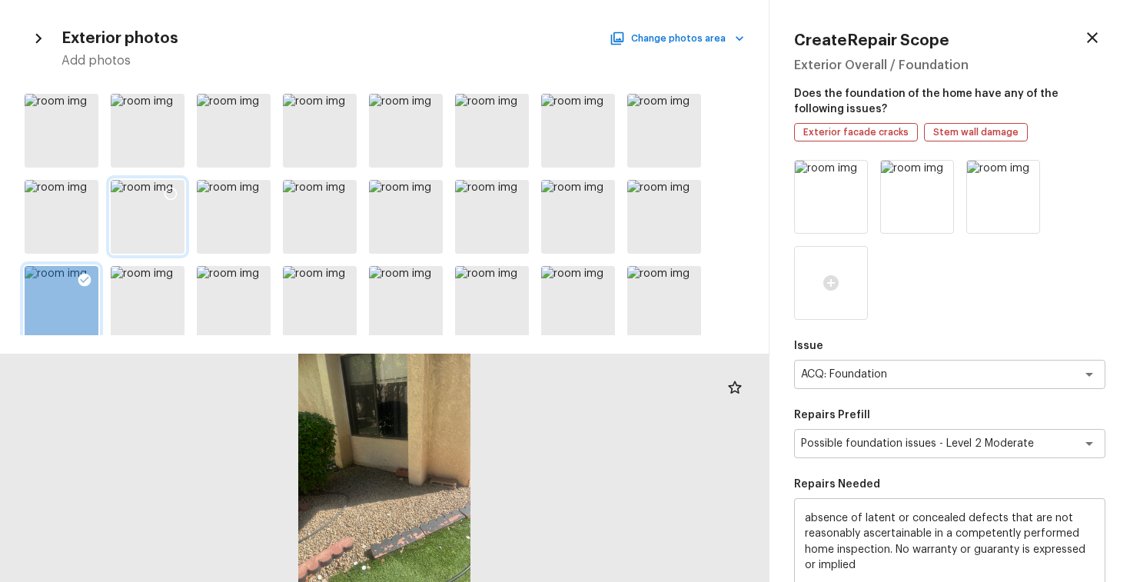
click at [167, 192] on icon at bounding box center [170, 193] width 15 height 15
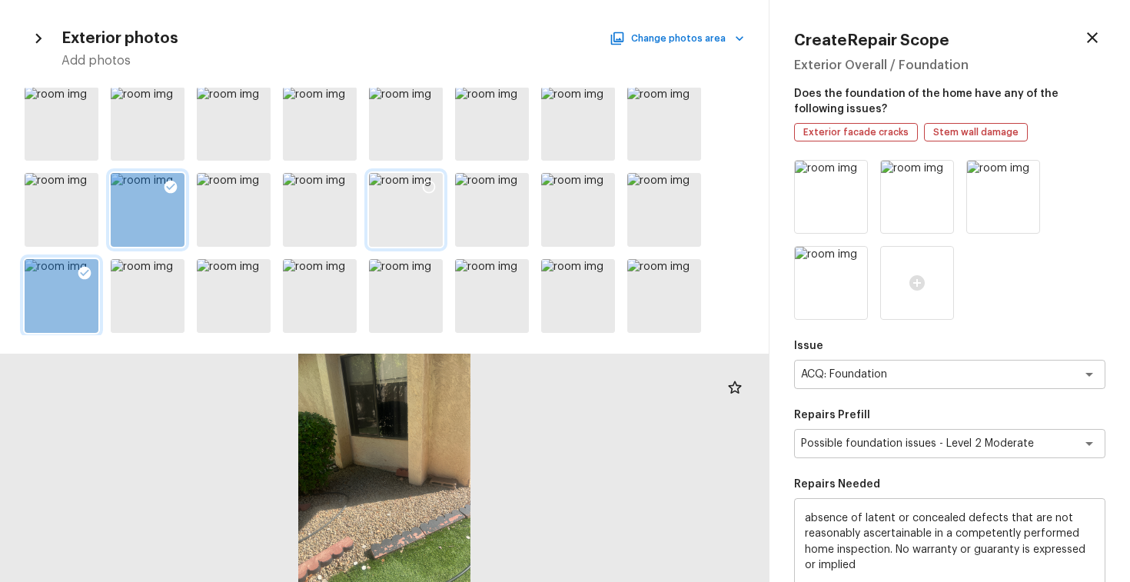
scroll to position [8, 0]
click at [510, 268] on icon at bounding box center [515, 272] width 13 height 13
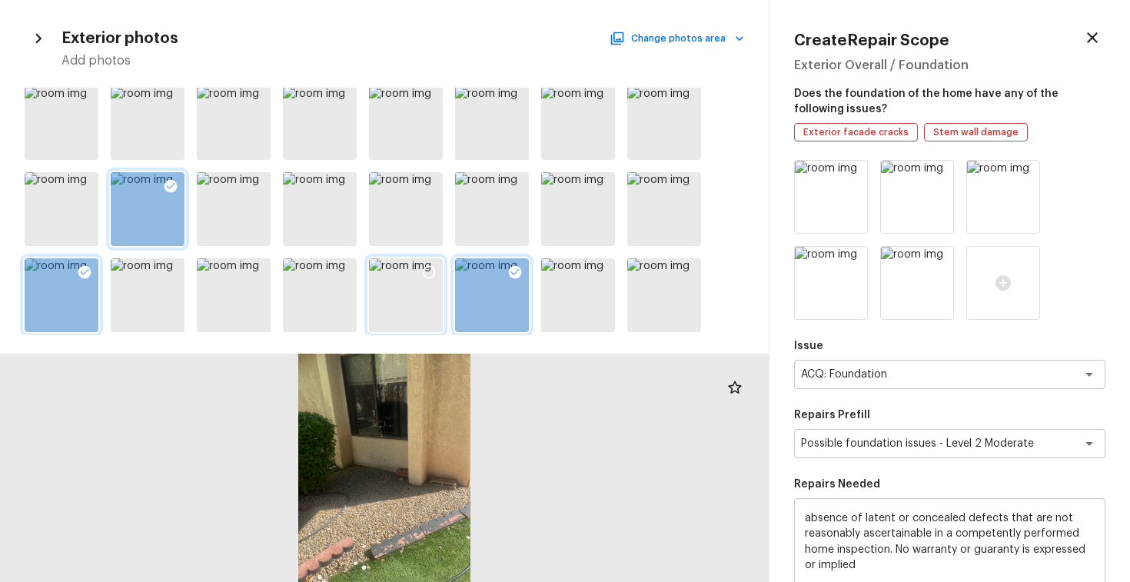
click at [430, 268] on icon at bounding box center [428, 271] width 15 height 15
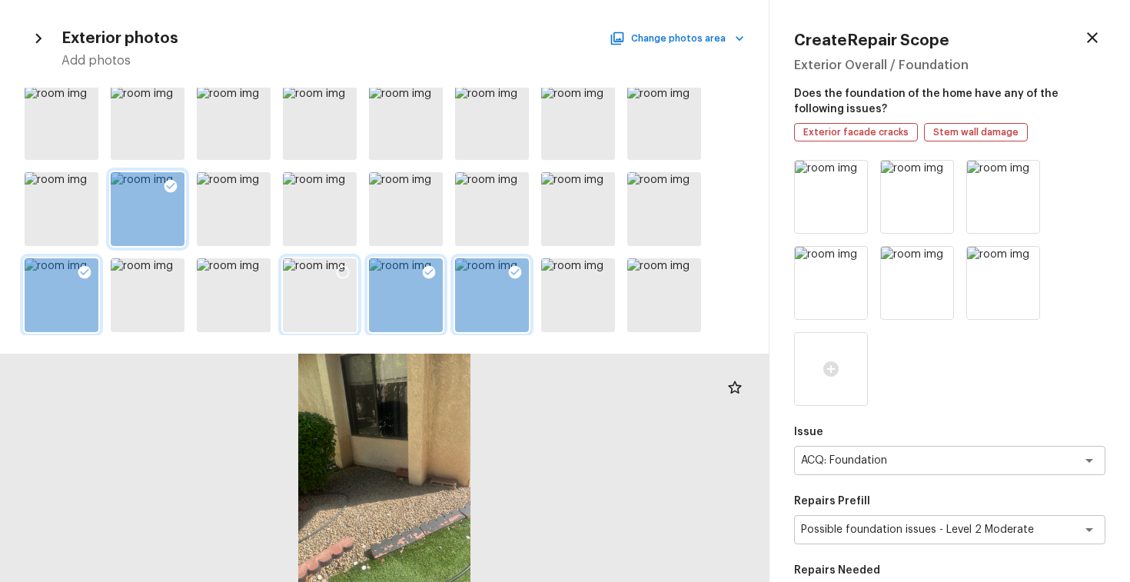
click at [344, 274] on icon at bounding box center [342, 271] width 15 height 15
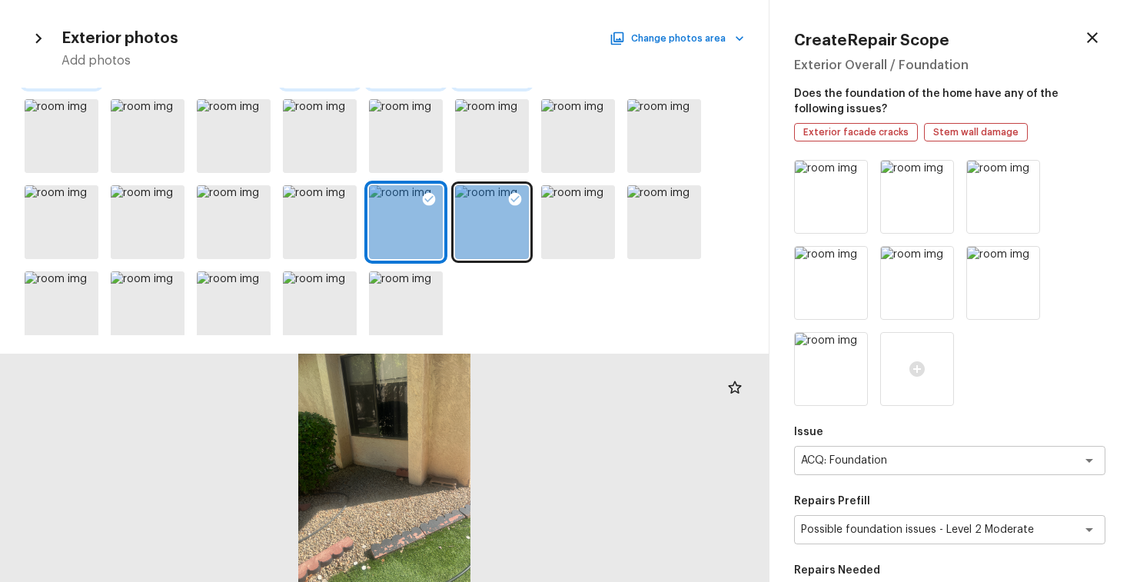
scroll to position [269, 0]
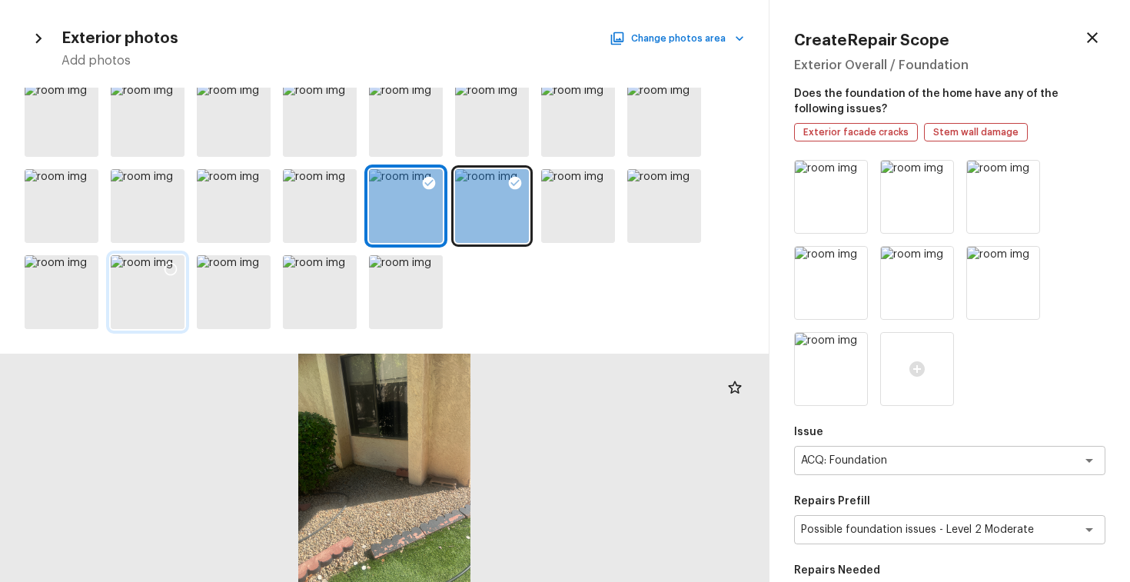
click at [171, 264] on icon at bounding box center [170, 268] width 15 height 15
click at [260, 179] on icon at bounding box center [257, 183] width 13 height 13
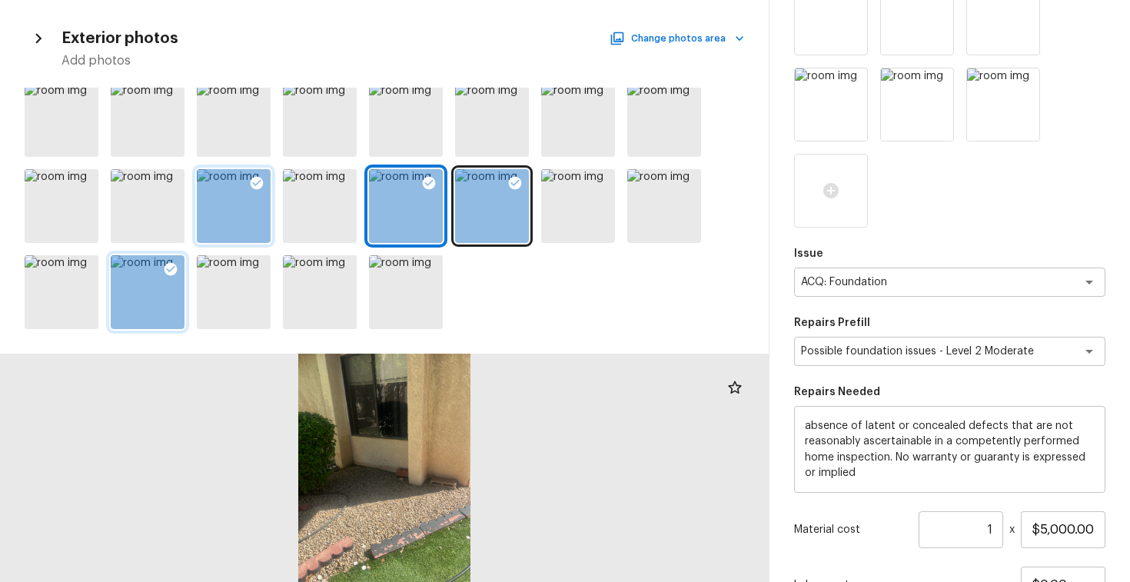
scroll to position [398, 0]
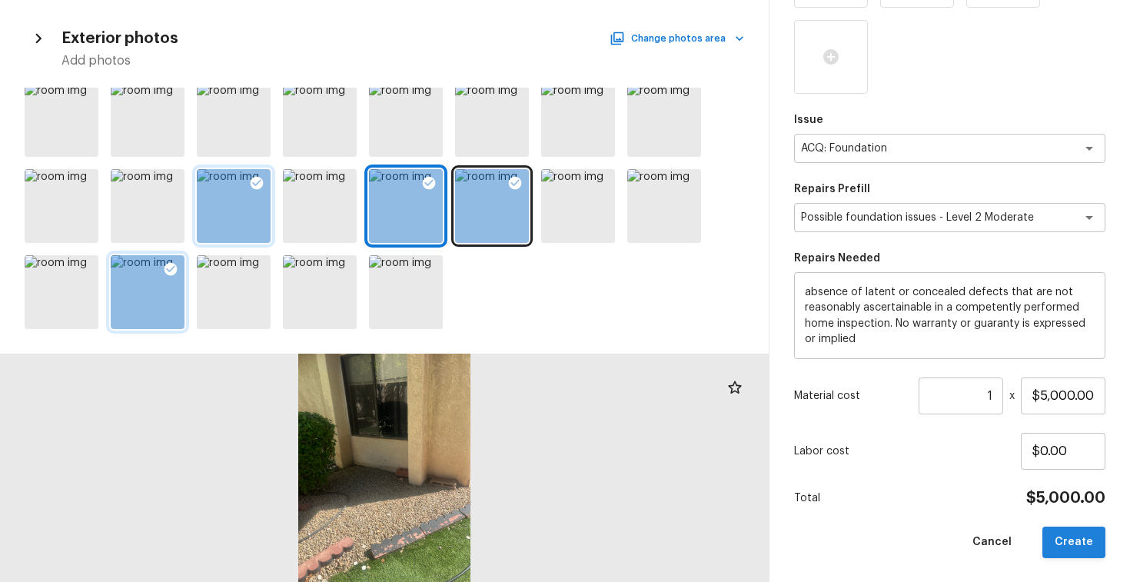
click at [1075, 551] on button "Create" at bounding box center [1073, 542] width 63 height 32
type input "$0.00"
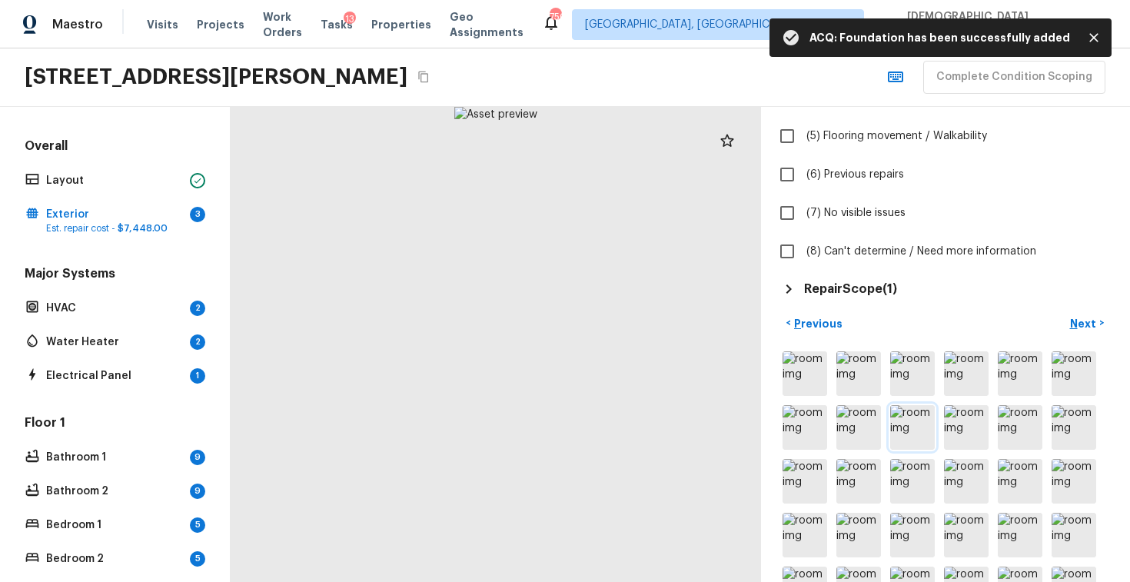
scroll to position [91, 0]
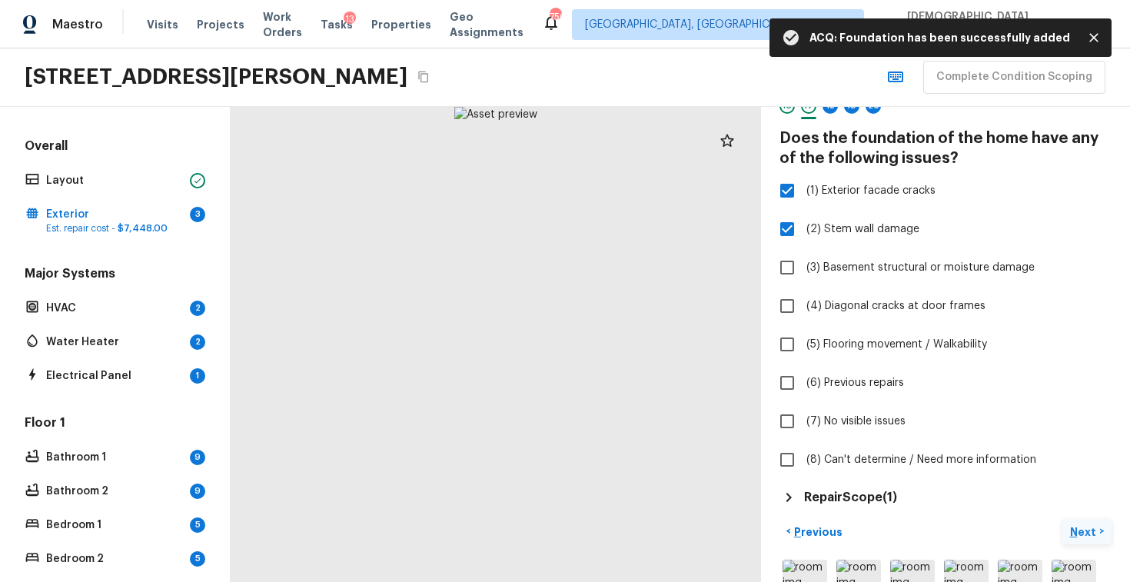
click at [1082, 526] on p "Next" at bounding box center [1084, 531] width 29 height 15
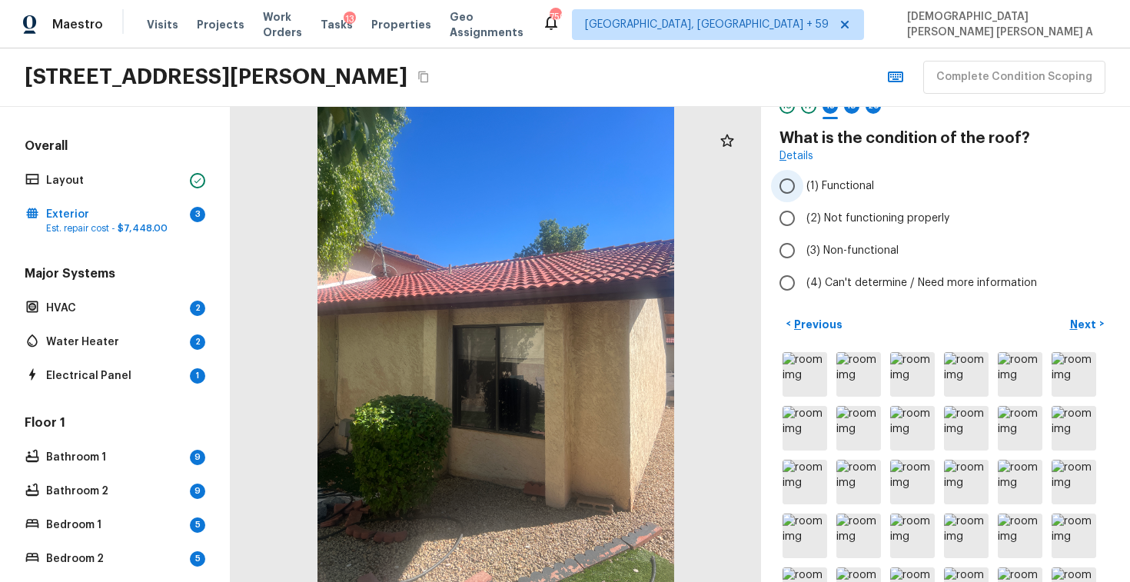
click at [791, 187] on input "(1) Functional" at bounding box center [787, 186] width 32 height 32
radio input "true"
click at [1076, 317] on p "Next" at bounding box center [1084, 324] width 29 height 15
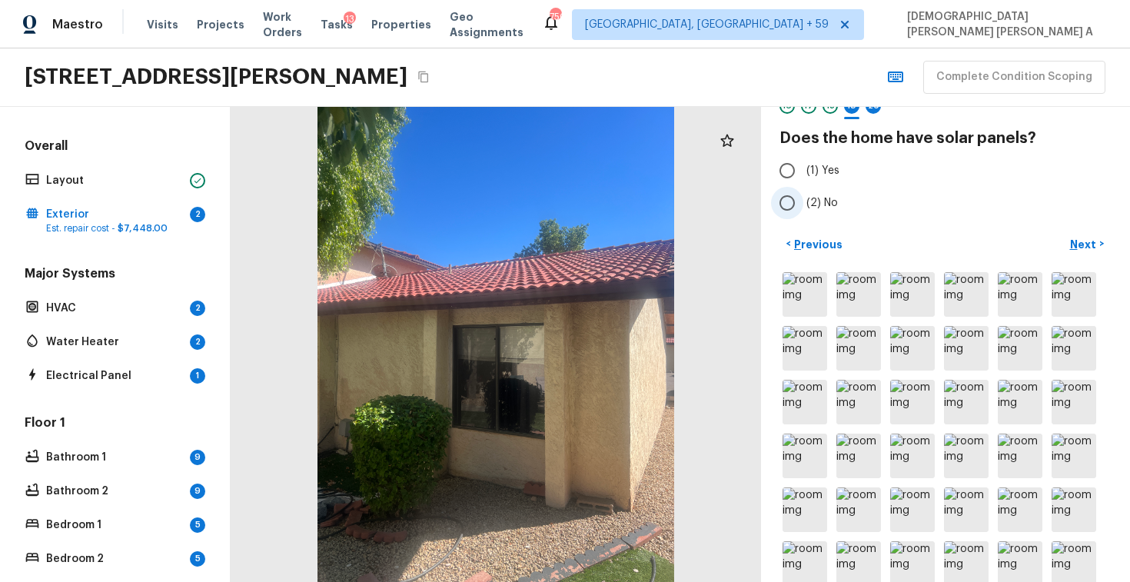
click at [780, 214] on input "(2) No" at bounding box center [787, 203] width 32 height 32
radio input "true"
click at [1083, 237] on p "Next" at bounding box center [1084, 244] width 29 height 15
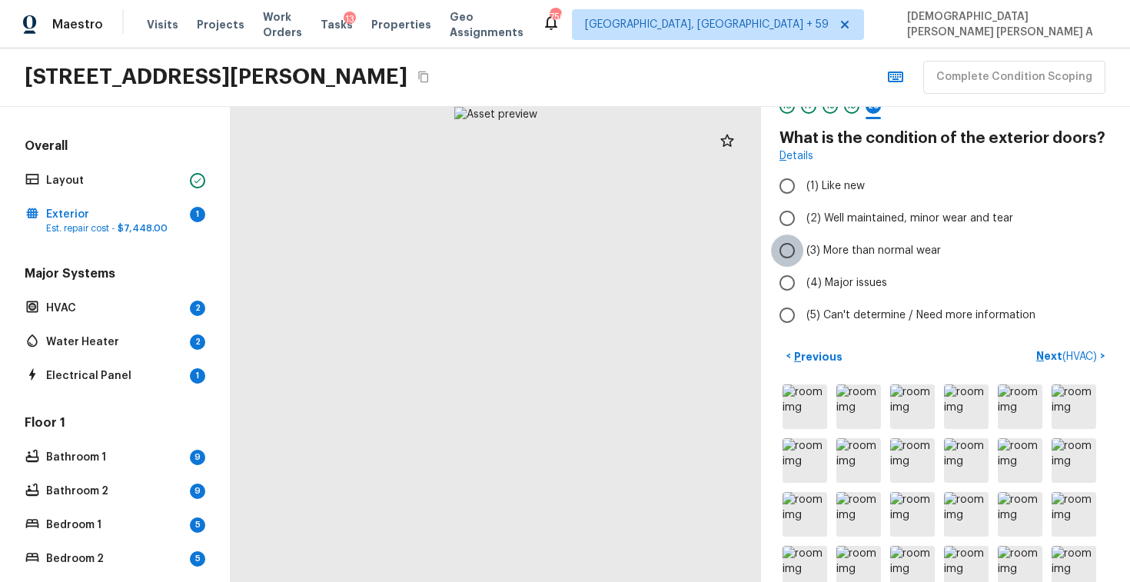
click at [793, 246] on input "(3) More than normal wear" at bounding box center [787, 250] width 32 height 32
radio input "true"
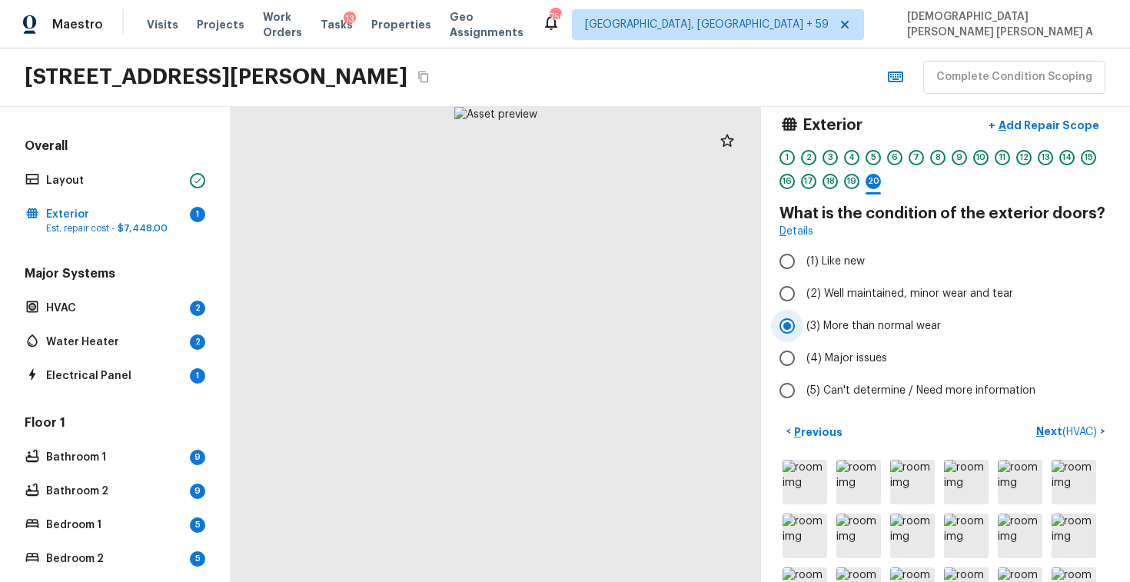
scroll to position [0, 0]
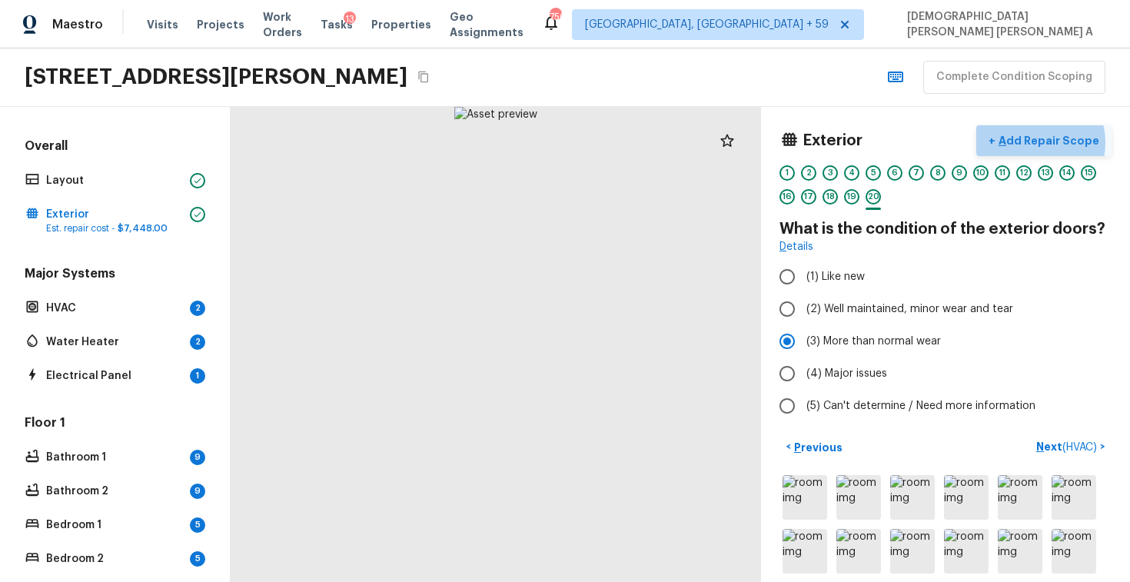
click at [1040, 142] on p "Add Repair Scope" at bounding box center [1047, 140] width 104 height 15
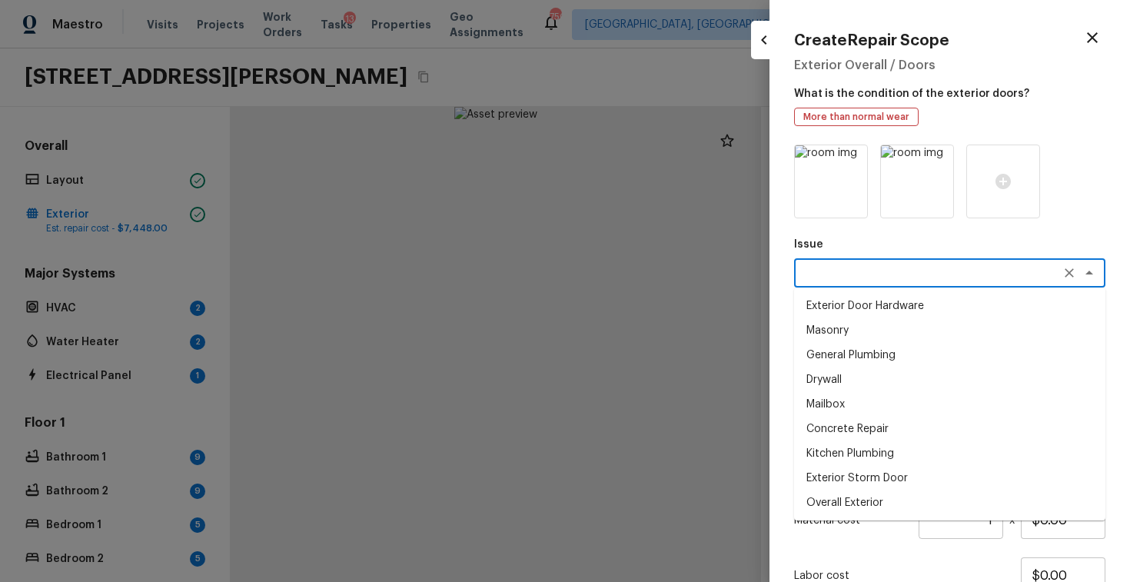
click at [866, 277] on textarea at bounding box center [928, 272] width 254 height 15
click at [855, 458] on li "Exterior Screen Door" at bounding box center [949, 452] width 311 height 25
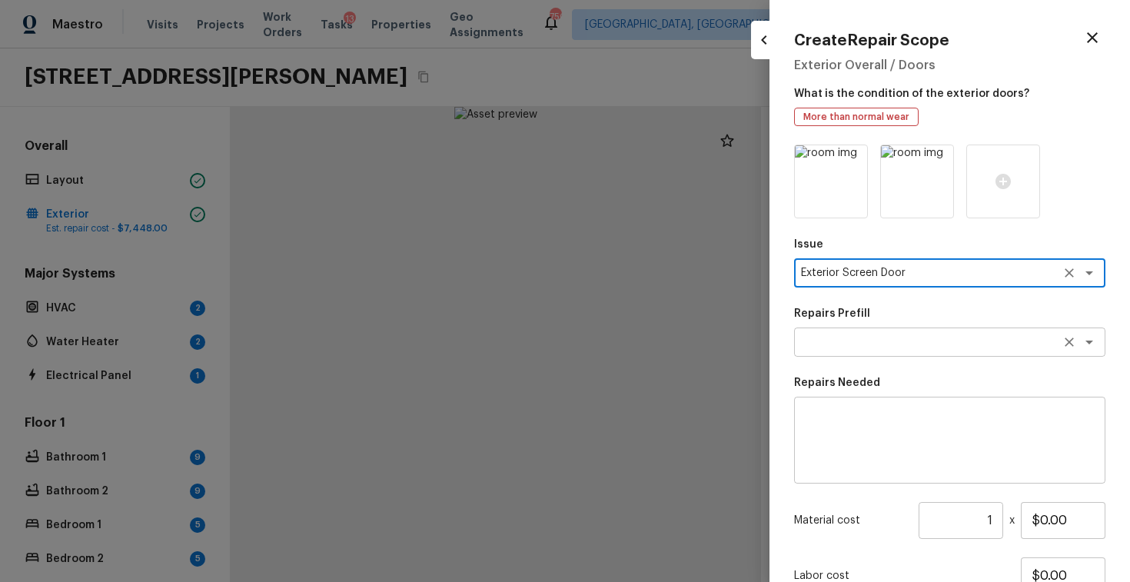
click at [882, 351] on div "x ​" at bounding box center [949, 341] width 311 height 29
type textarea "Exterior Screen Door"
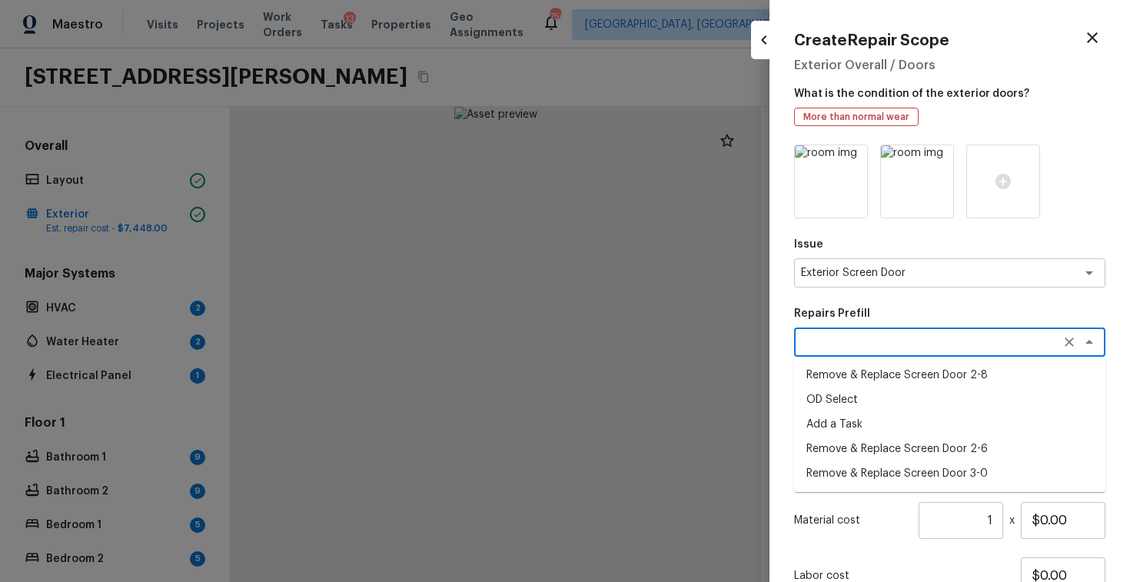
click at [874, 450] on li "Remove & Replace Screen Door 2-6" at bounding box center [949, 448] width 311 height 25
type textarea "Remove & Replace Screen Door 2-6"
type textarea "Remove the existing screen door, prep the door jamb and install a new 2-6 scree…"
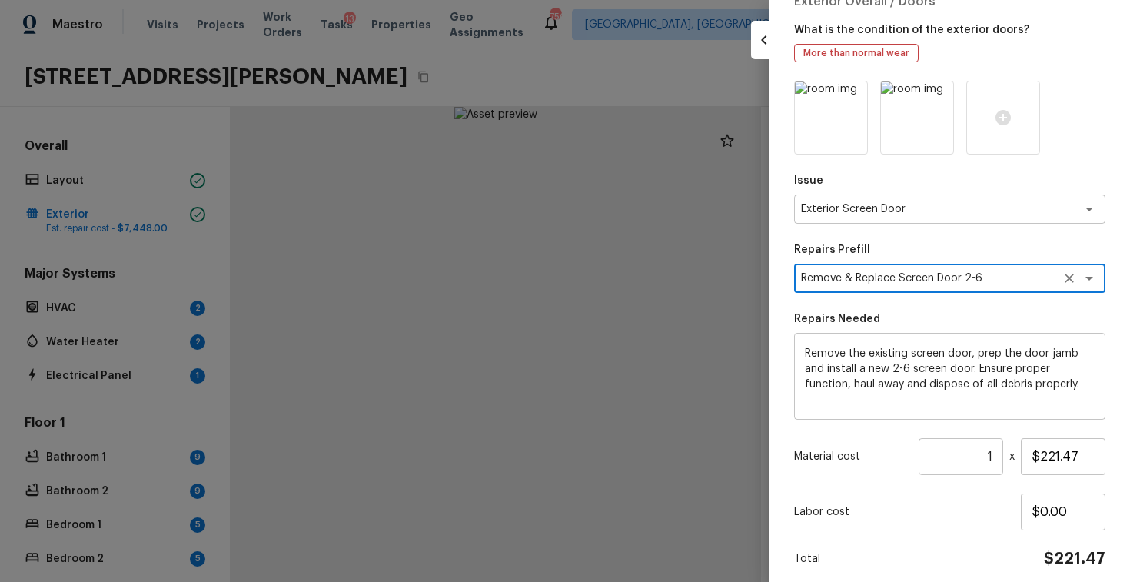
scroll to position [90, 0]
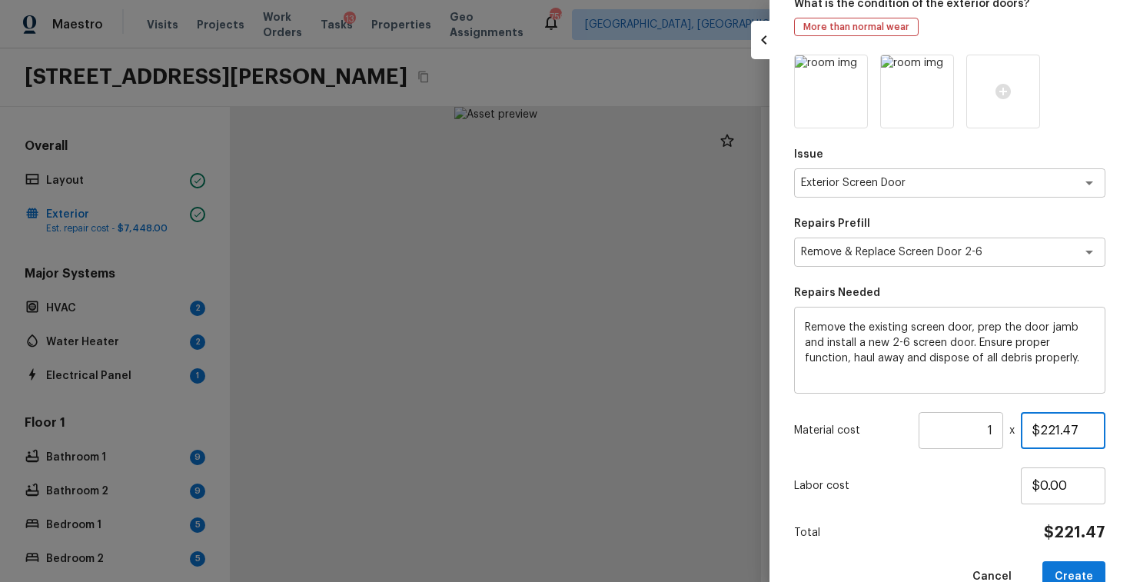
click at [1063, 430] on input "$221.47" at bounding box center [1062, 430] width 85 height 37
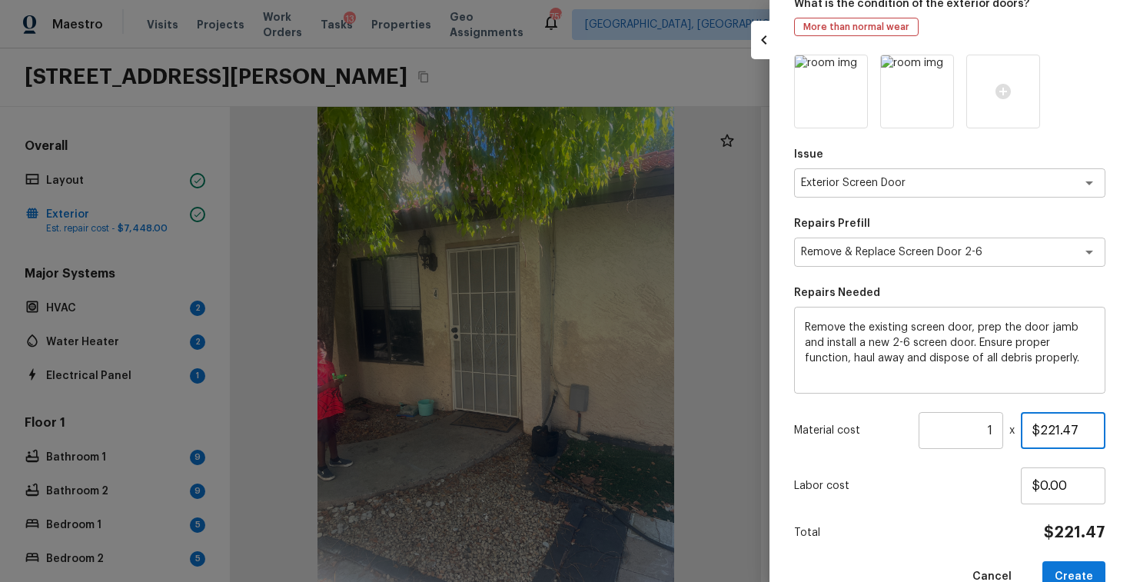
click at [1063, 430] on input "$221.47" at bounding box center [1062, 430] width 85 height 37
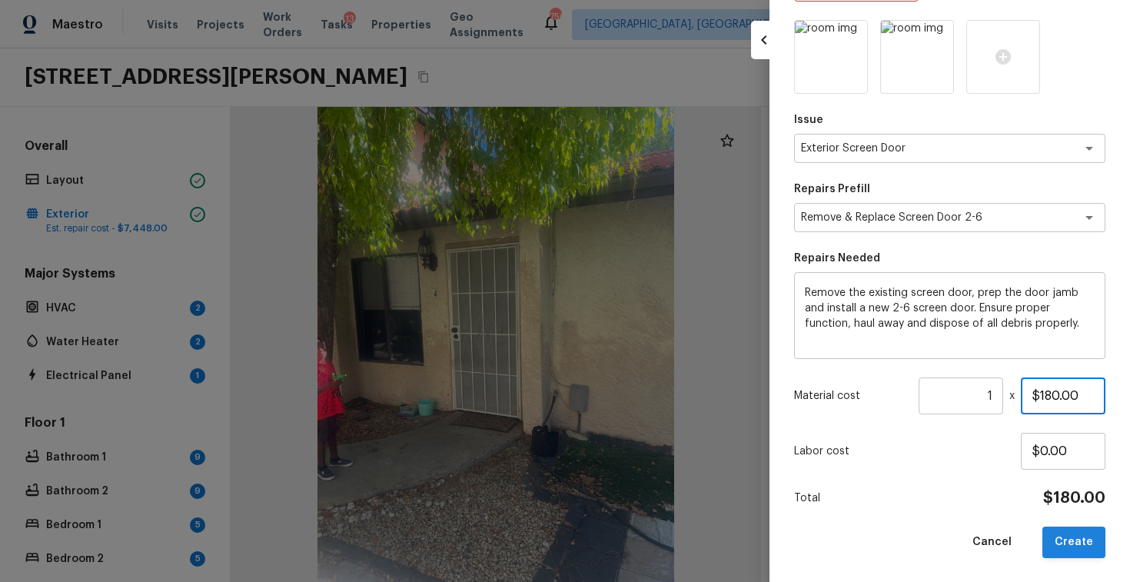
type input "$180.00"
click at [1077, 532] on button "Create" at bounding box center [1073, 542] width 63 height 32
type input "$0.00"
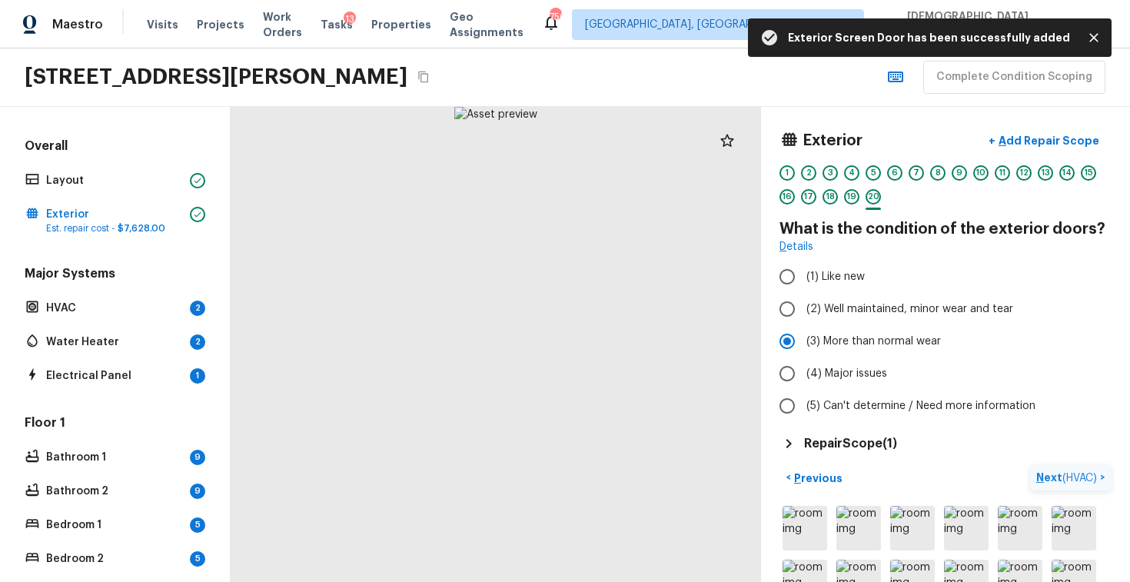
click at [1070, 476] on span "( HVAC )" at bounding box center [1079, 478] width 35 height 11
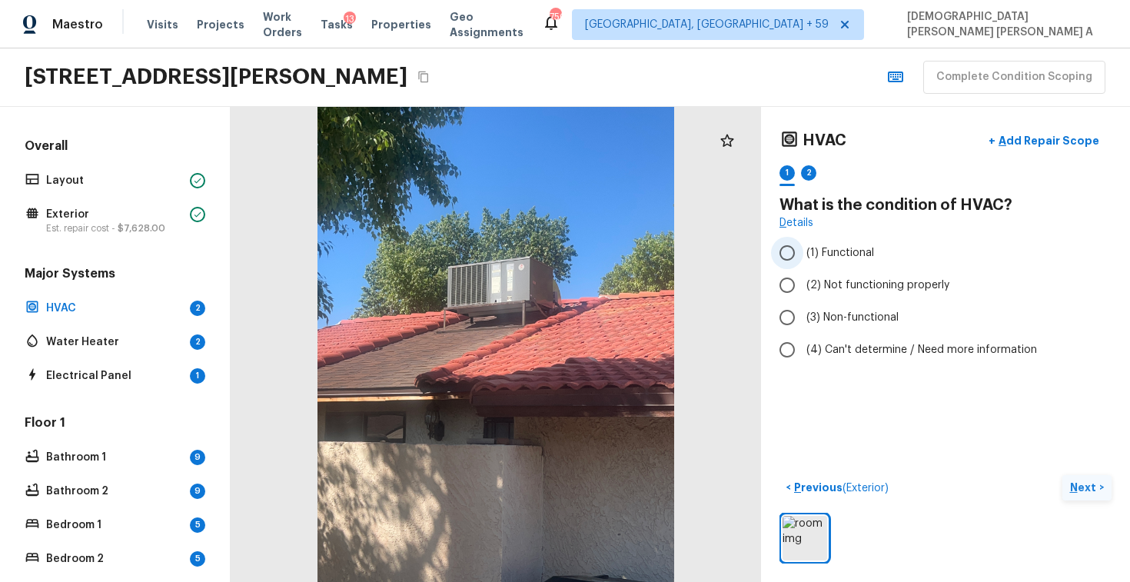
click at [788, 244] on input "(1) Functional" at bounding box center [787, 253] width 32 height 32
radio input "true"
click at [1101, 482] on button "Next >" at bounding box center [1086, 487] width 49 height 25
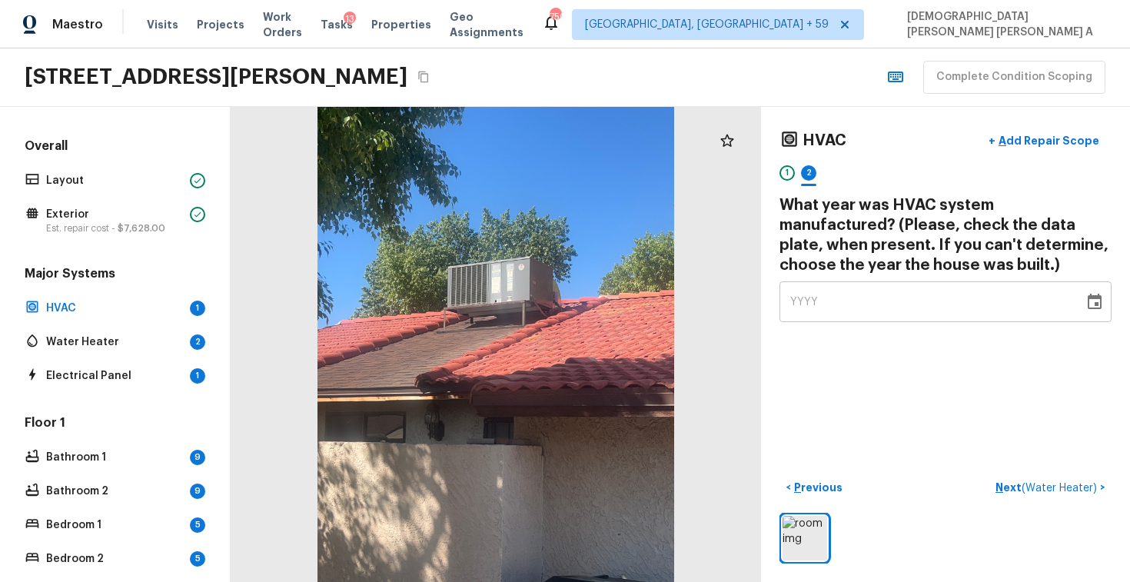
click at [828, 309] on div "YYYY" at bounding box center [931, 301] width 283 height 41
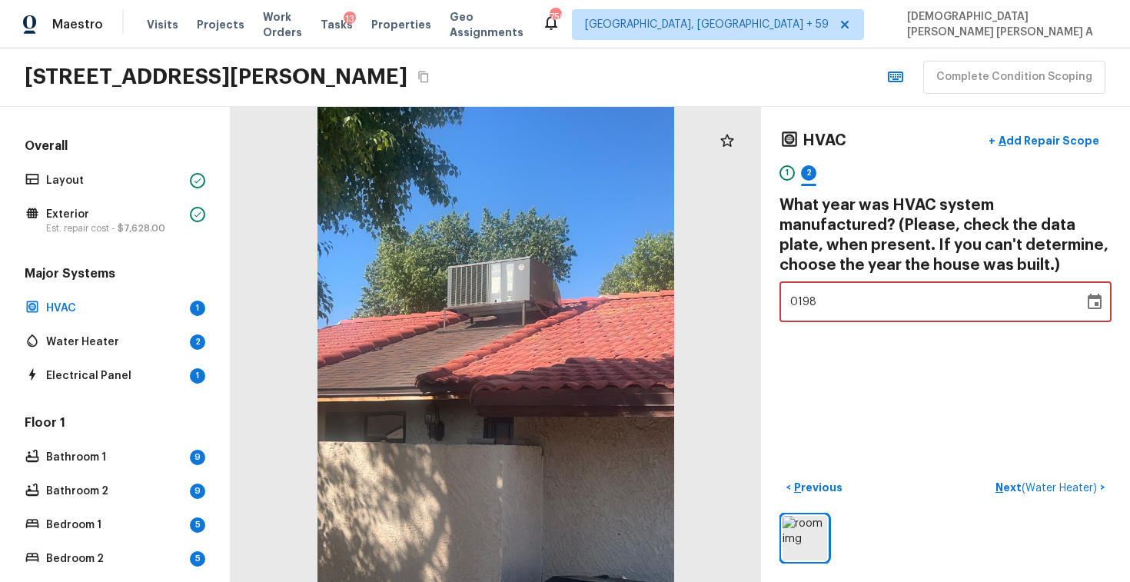
type input "1984"
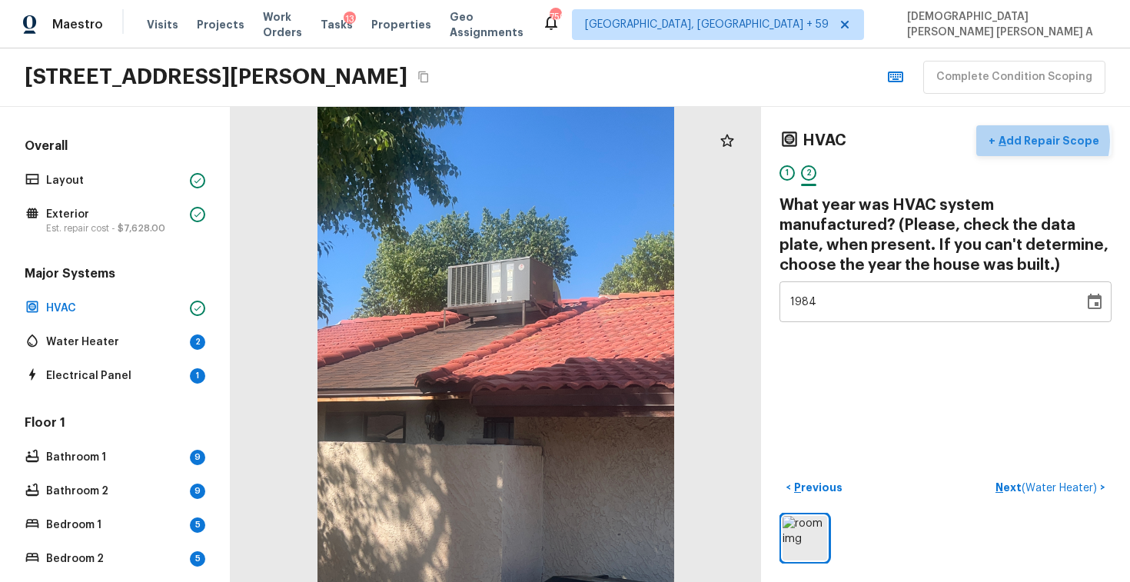
click at [1050, 141] on p "Add Repair Scope" at bounding box center [1047, 140] width 104 height 15
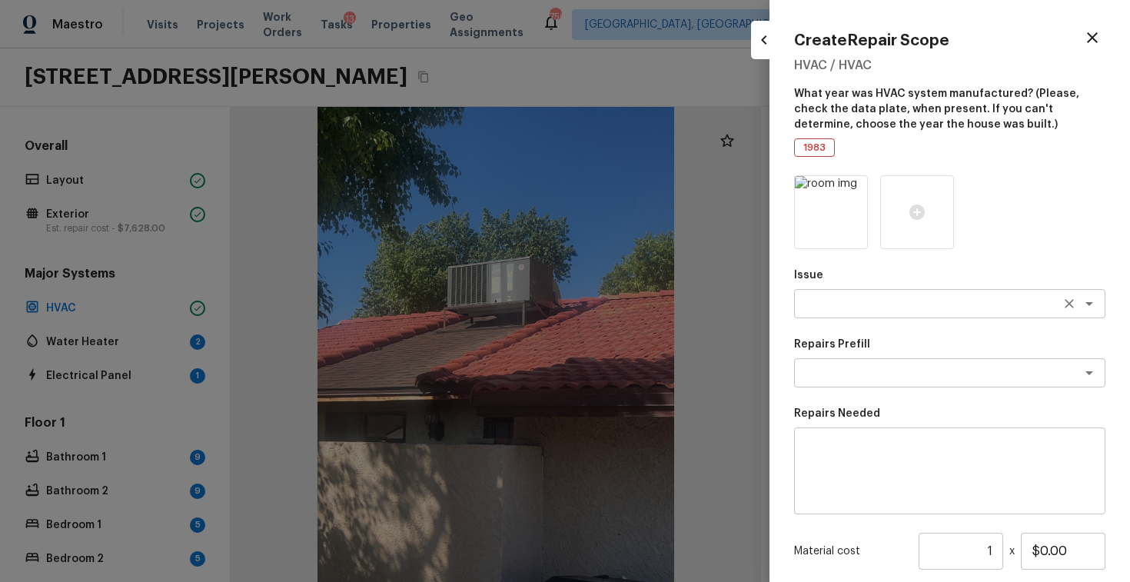
click at [831, 309] on textarea at bounding box center [928, 303] width 254 height 15
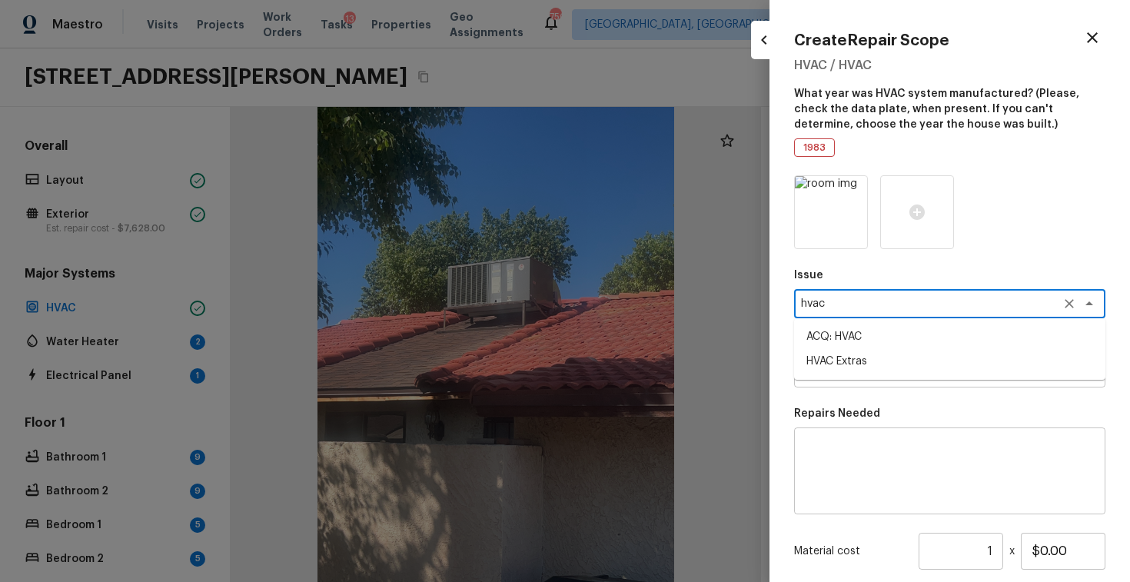
click at [864, 337] on li "ACQ: HVAC" at bounding box center [949, 336] width 311 height 25
type textarea "ACQ: HVAC"
click at [917, 372] on textarea at bounding box center [928, 372] width 254 height 15
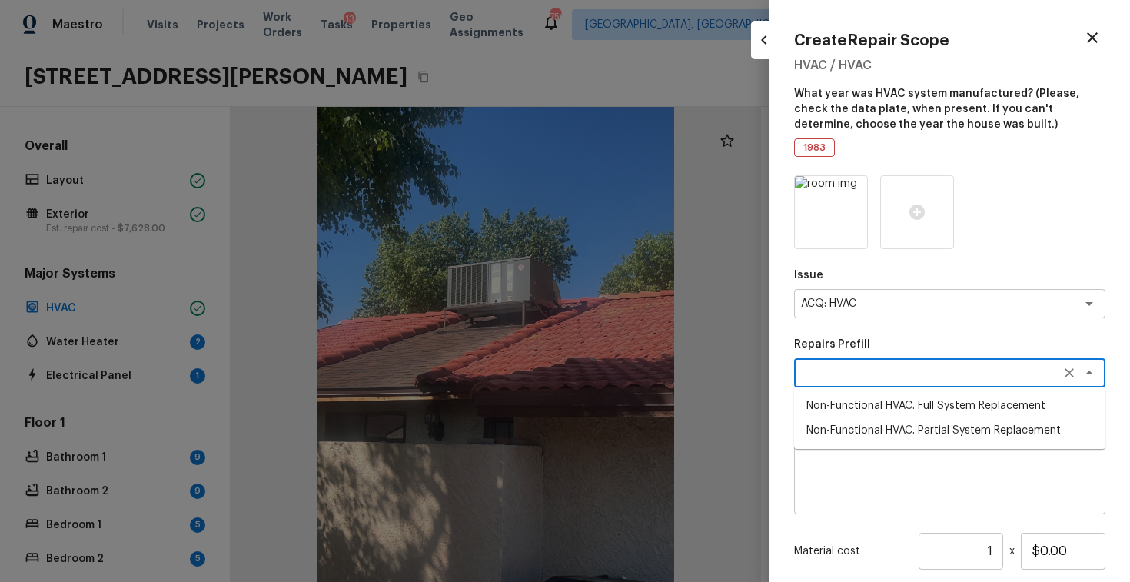
click at [912, 410] on li "Non-Functional HVAC. Full System Replacement" at bounding box center [949, 405] width 311 height 25
type textarea "Non-Functional HVAC. Full System Replacement"
type textarea "Acquisition Scope: Full System Replacement"
type input "$5,000.00"
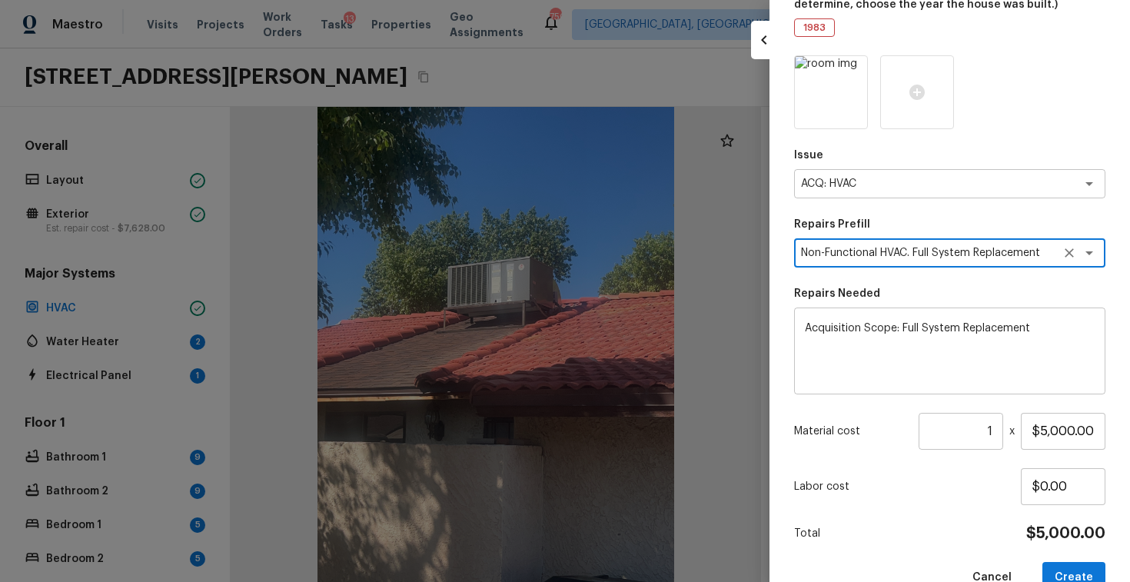
scroll to position [155, 0]
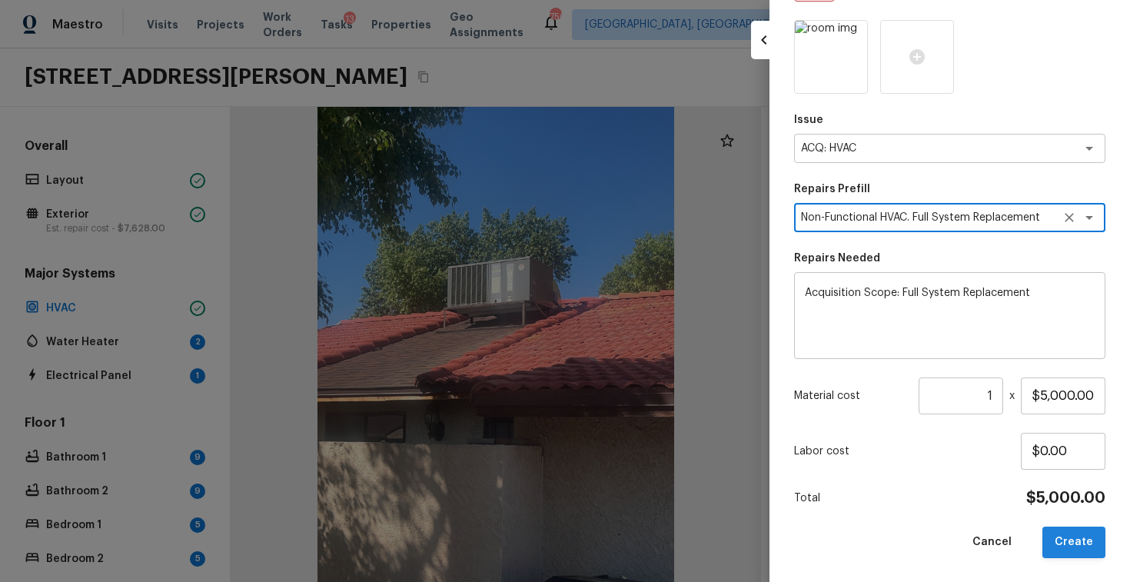
click at [1070, 537] on button "Create" at bounding box center [1073, 542] width 63 height 32
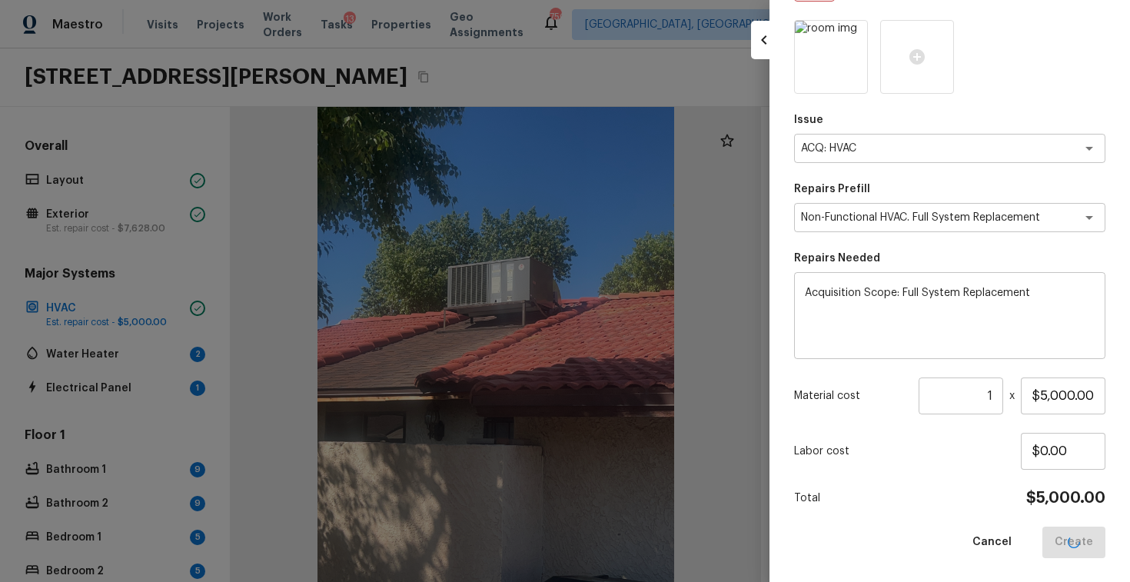
type input "$0.00"
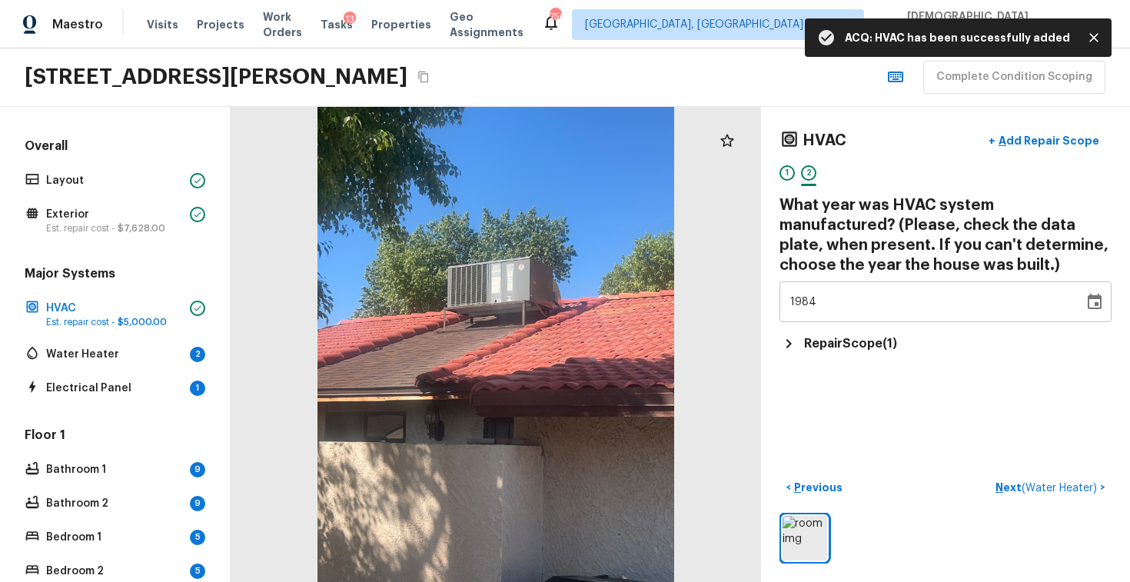
click at [1047, 494] on p "Next ( Water Heater )" at bounding box center [1047, 487] width 105 height 16
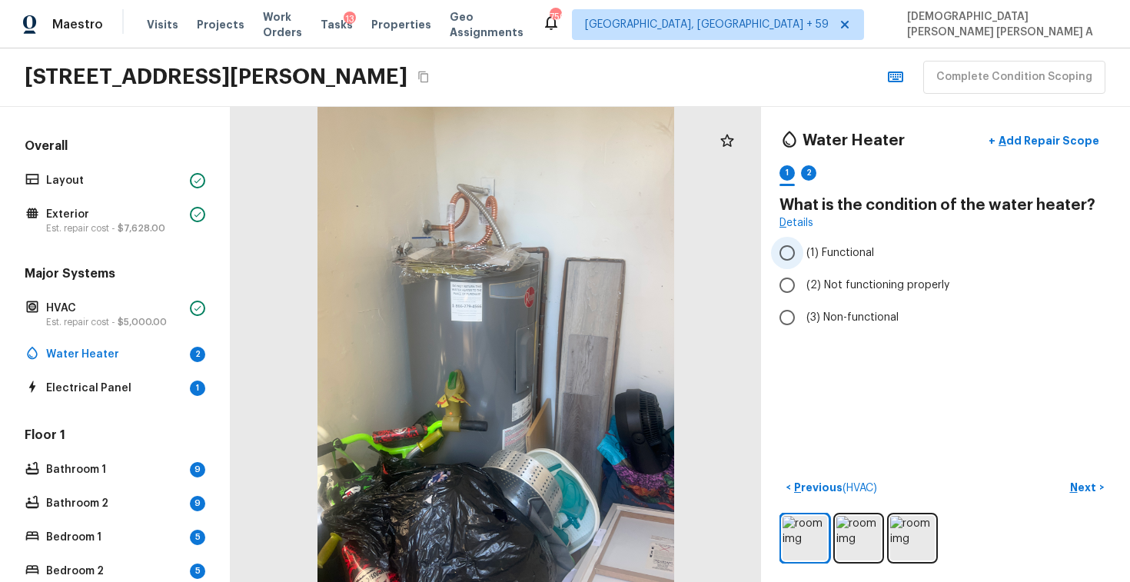
click at [772, 260] on input "(1) Functional" at bounding box center [787, 253] width 32 height 32
click at [1083, 495] on button "Next >" at bounding box center [1086, 487] width 49 height 25
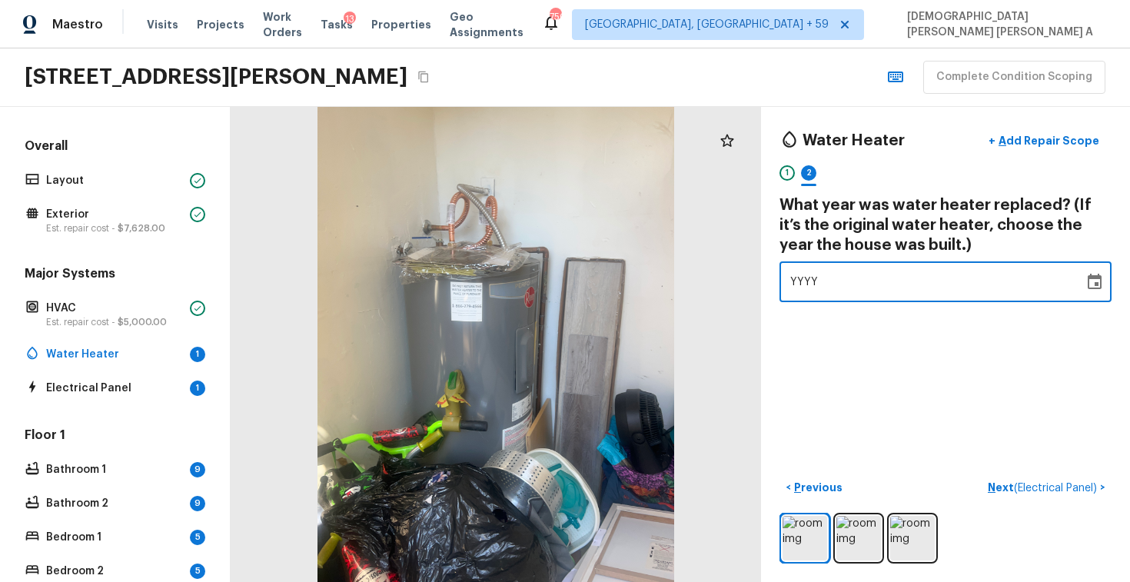
click at [820, 280] on div "YYYY" at bounding box center [931, 281] width 283 height 41
click at [1053, 483] on span "( Electrical Panel )" at bounding box center [1055, 488] width 83 height 11
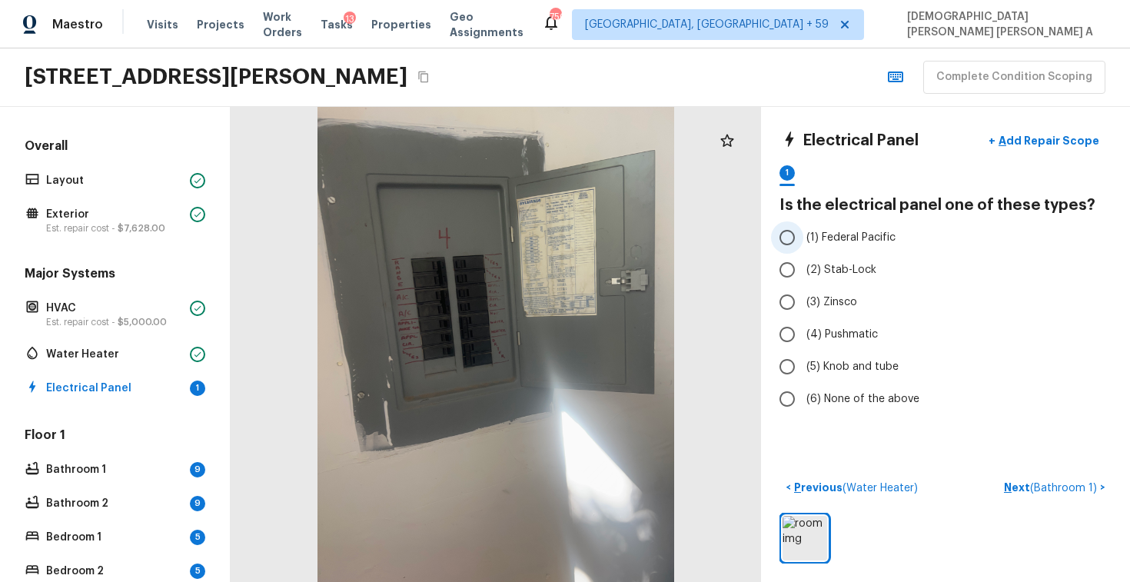
click at [783, 230] on input "(1) Federal Pacific" at bounding box center [787, 237] width 32 height 32
click at [1060, 487] on span "( Bathroom 1 )" at bounding box center [1063, 488] width 67 height 11
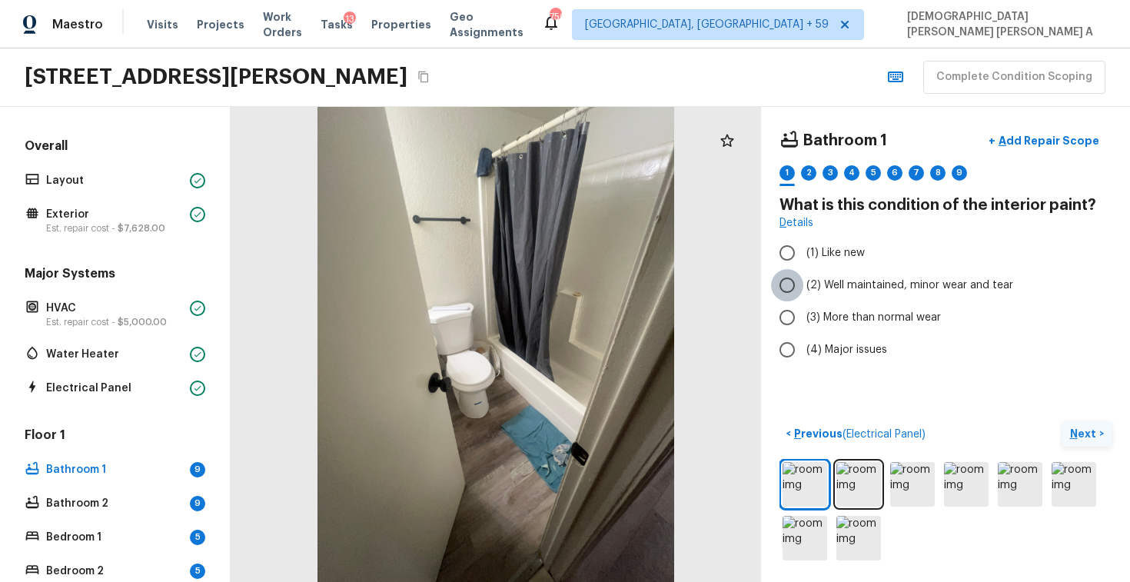
click at [790, 285] on input "(2) Well maintained, minor wear and tear" at bounding box center [787, 285] width 32 height 32
click at [1080, 438] on p "Next" at bounding box center [1084, 433] width 29 height 15
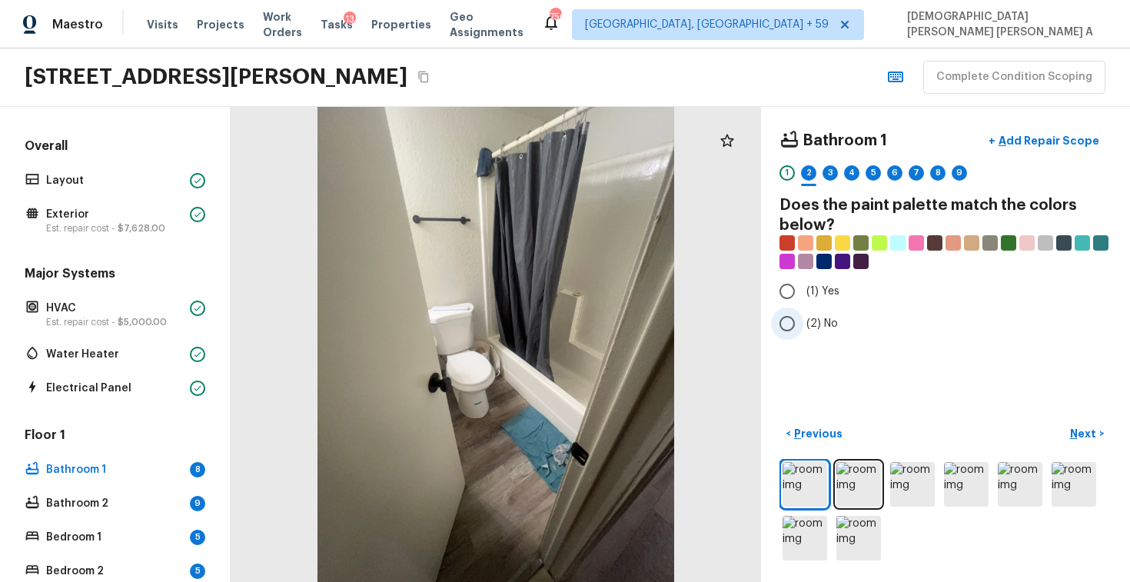
click at [787, 326] on input "(2) No" at bounding box center [787, 323] width 32 height 32
click at [1087, 435] on p "Next" at bounding box center [1084, 433] width 29 height 15
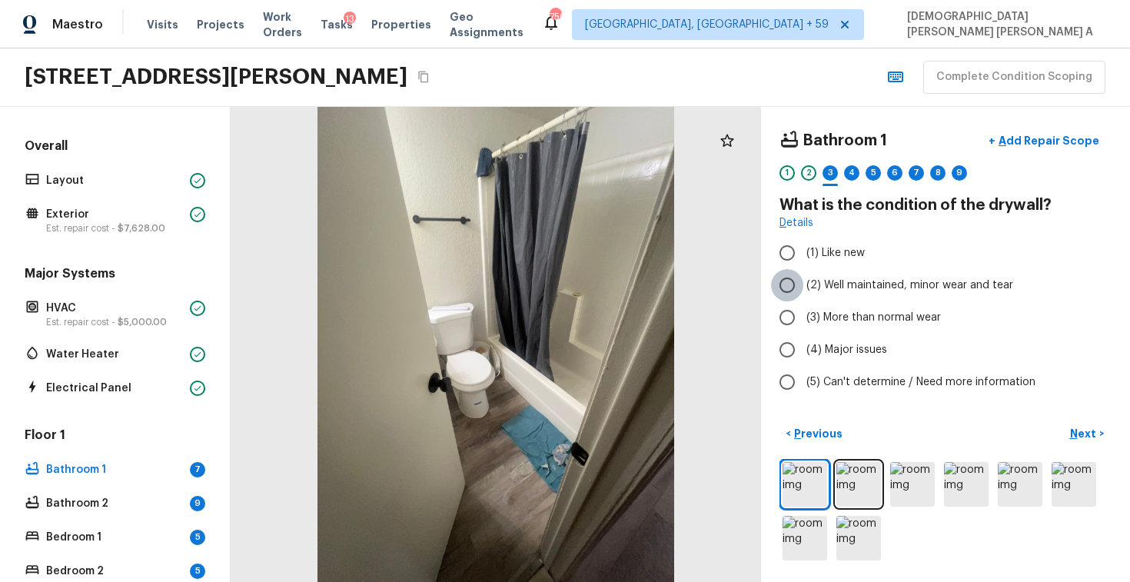
click at [778, 287] on input "(2) Well maintained, minor wear and tear" at bounding box center [787, 285] width 32 height 32
click at [1072, 426] on p "Next" at bounding box center [1084, 433] width 29 height 15
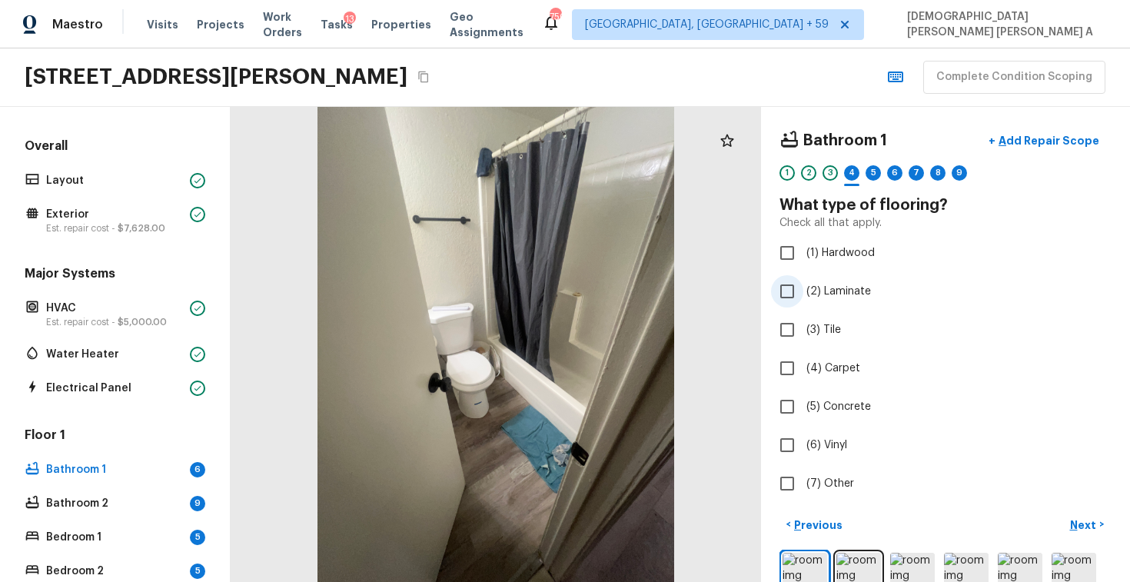
click at [798, 287] on input "(2) Laminate" at bounding box center [787, 291] width 32 height 32
click at [1091, 516] on button "Next >" at bounding box center [1086, 524] width 49 height 25
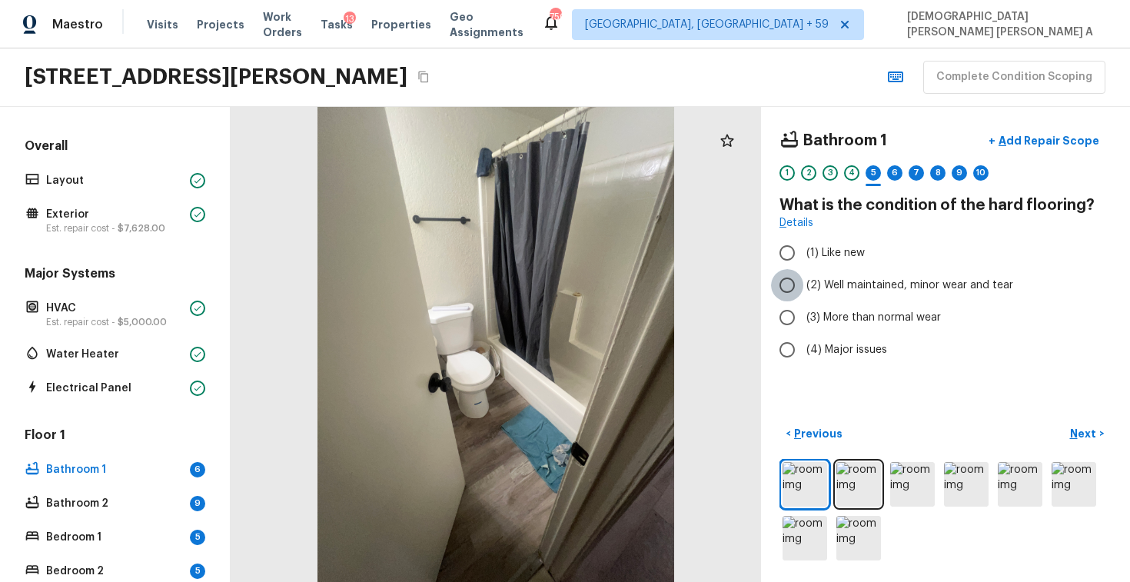
click at [788, 286] on input "(2) Well maintained, minor wear and tear" at bounding box center [787, 285] width 32 height 32
click at [1098, 430] on button "Next >" at bounding box center [1086, 433] width 49 height 25
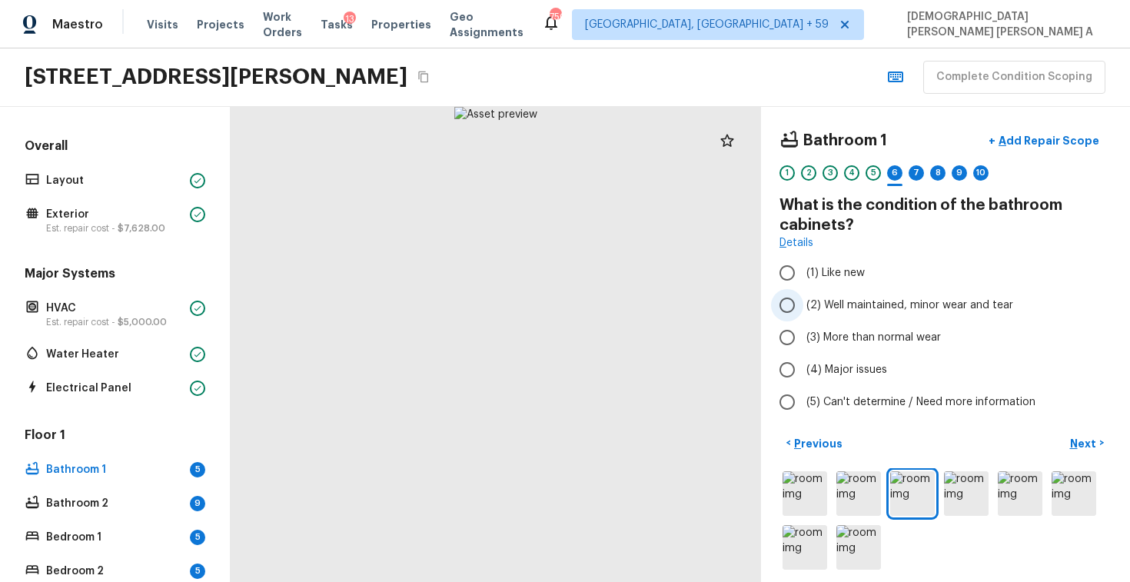
click at [775, 306] on input "(2) Well maintained, minor wear and tear" at bounding box center [787, 305] width 32 height 32
click at [1080, 436] on p "Next" at bounding box center [1084, 443] width 29 height 15
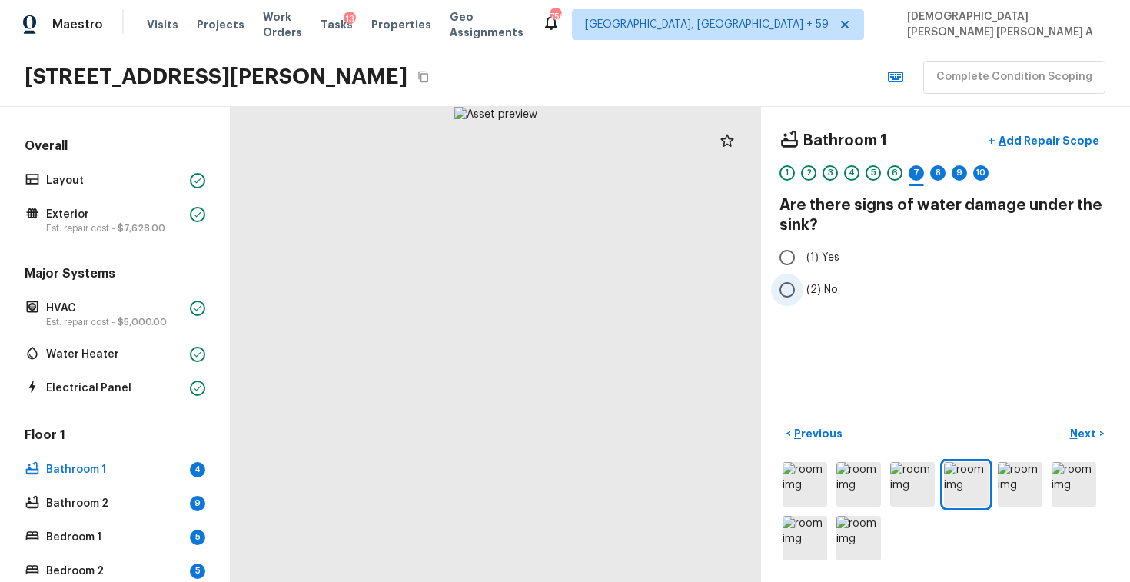
click at [787, 290] on input "(2) No" at bounding box center [787, 290] width 32 height 32
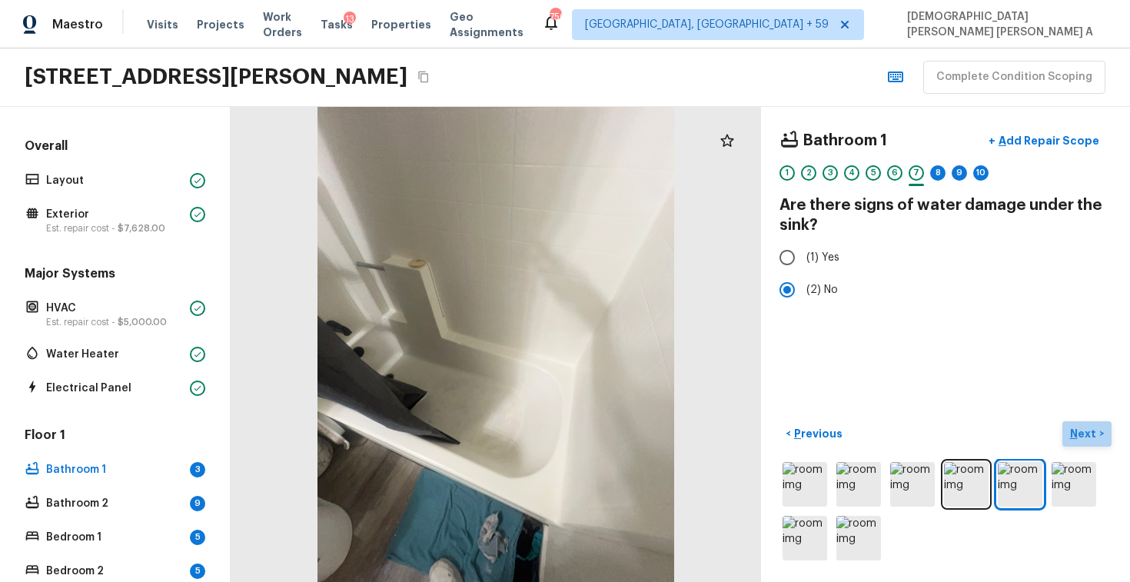
click at [1083, 429] on p "Next" at bounding box center [1084, 433] width 29 height 15
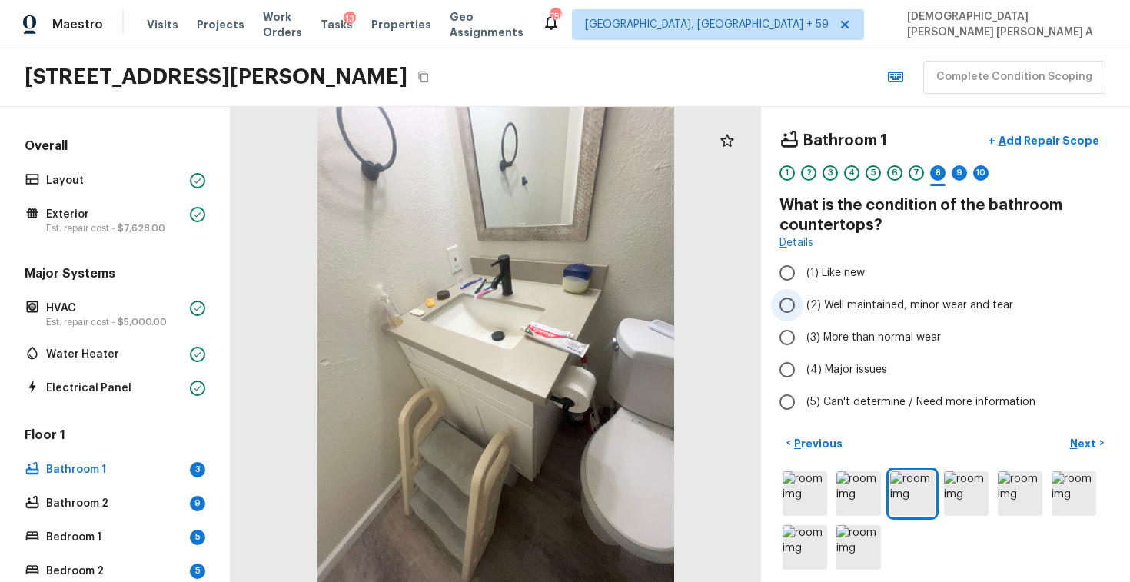
click at [787, 299] on input "(2) Well maintained, minor wear and tear" at bounding box center [787, 305] width 32 height 32
click at [1089, 436] on p "Next" at bounding box center [1084, 443] width 29 height 15
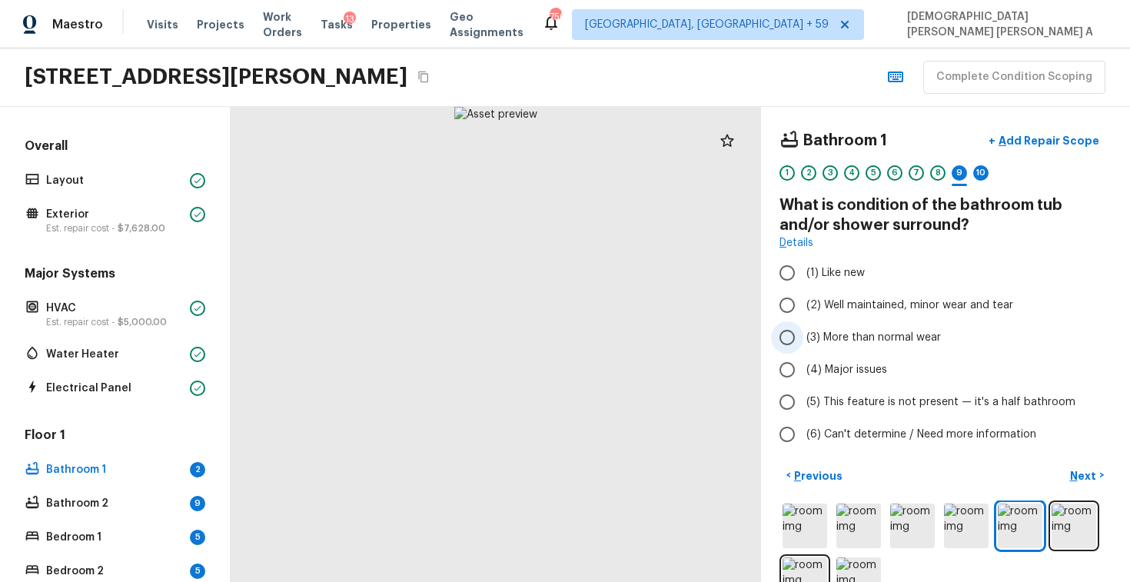
click at [781, 334] on input "(3) More than normal wear" at bounding box center [787, 337] width 32 height 32
click at [1022, 138] on p "Add Repair Scope" at bounding box center [1047, 140] width 104 height 15
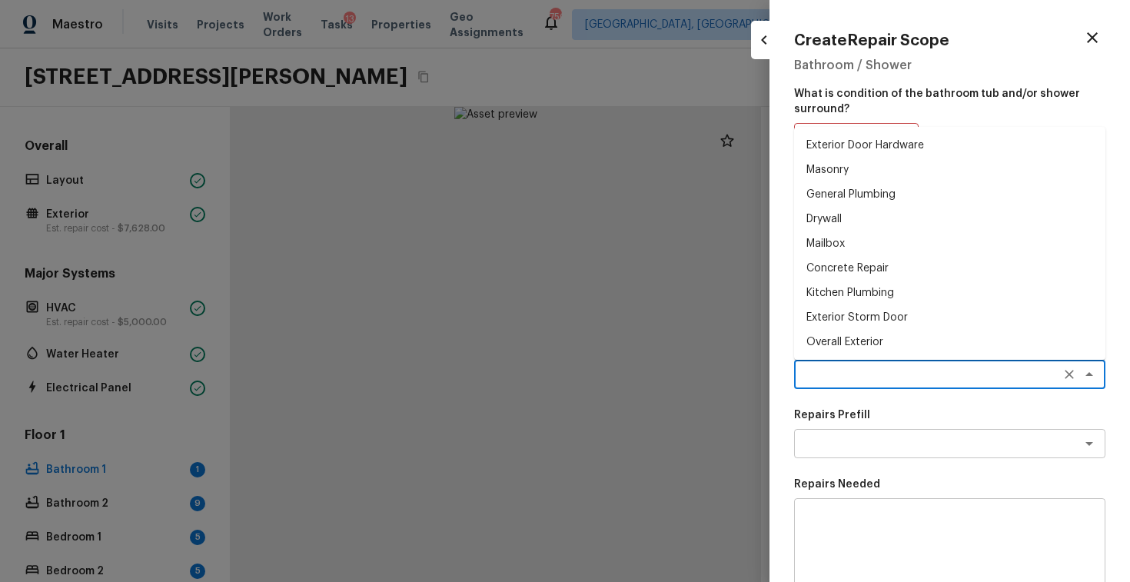
click at [845, 368] on textarea at bounding box center [928, 374] width 254 height 15
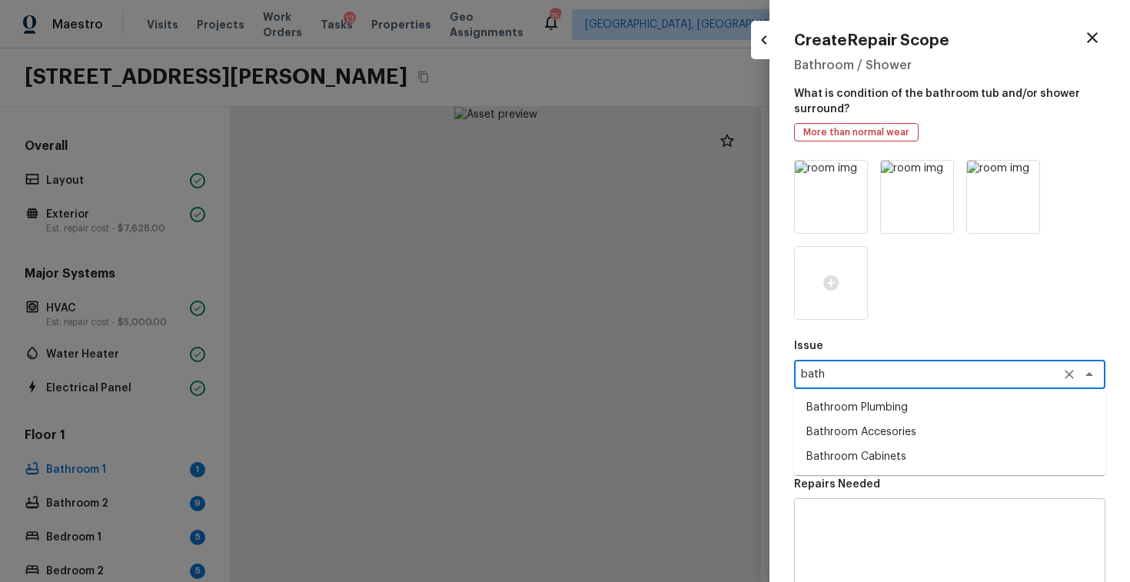
click at [895, 413] on li "Bathroom Plumbing" at bounding box center [949, 407] width 311 height 25
click at [857, 465] on div "Issue Bathroom Plumbing x ​ Repairs Prefill x ​ Repairs Needed x ​ Material cos…" at bounding box center [949, 472] width 311 height 624
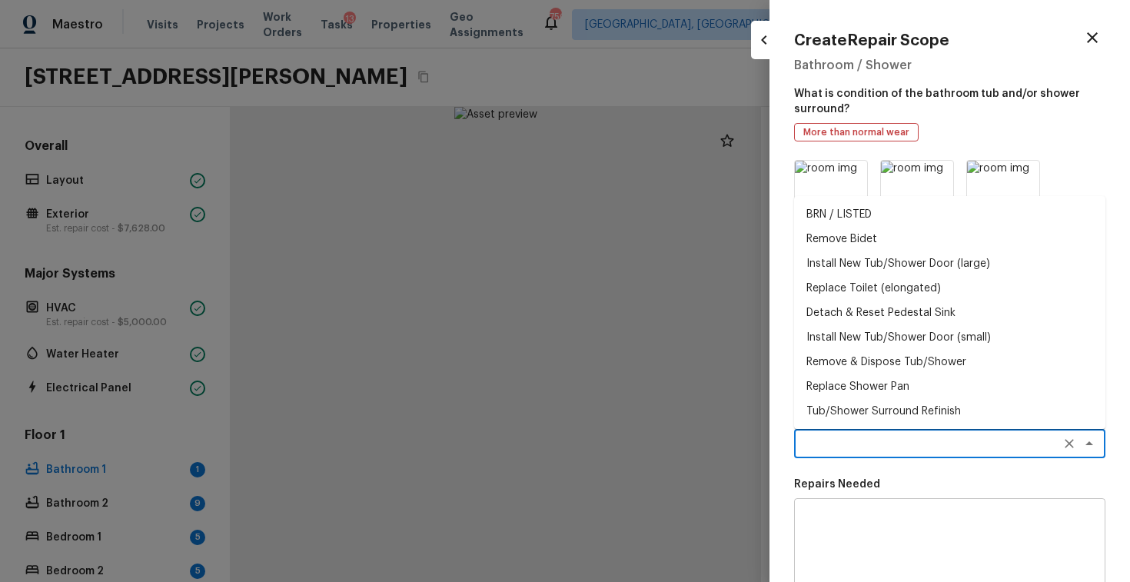
click at [854, 450] on textarea at bounding box center [928, 443] width 254 height 15
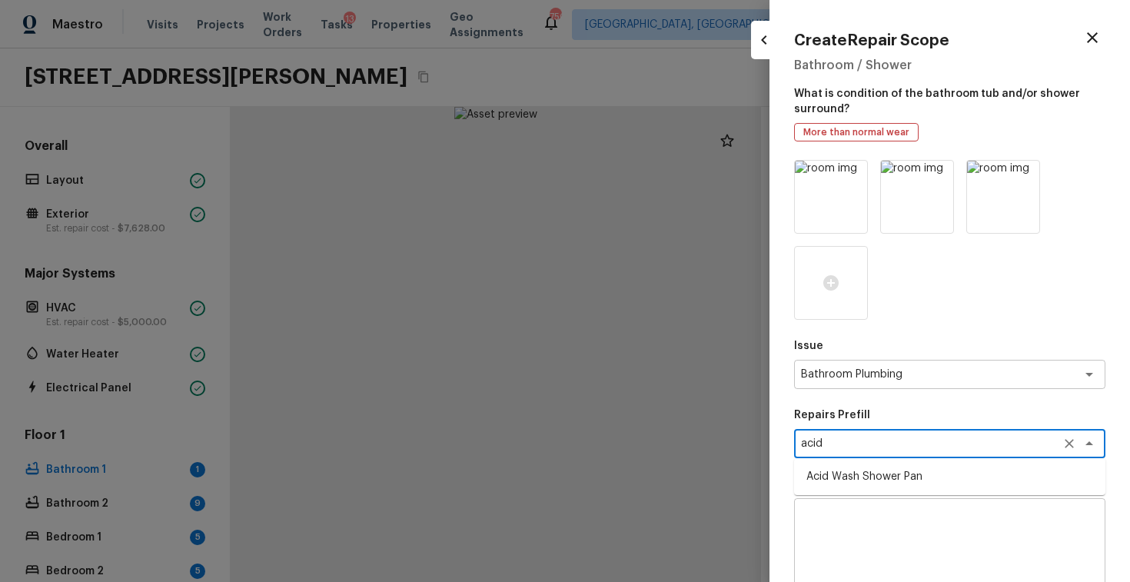
click at [854, 483] on li "Acid Wash Shower Pan" at bounding box center [949, 476] width 311 height 25
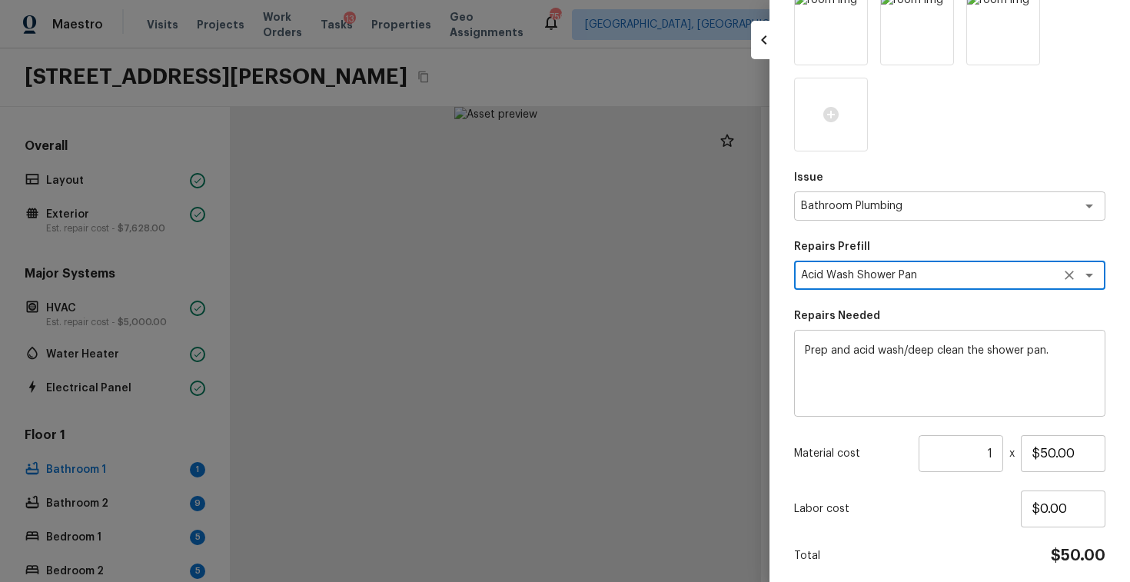
scroll to position [226, 0]
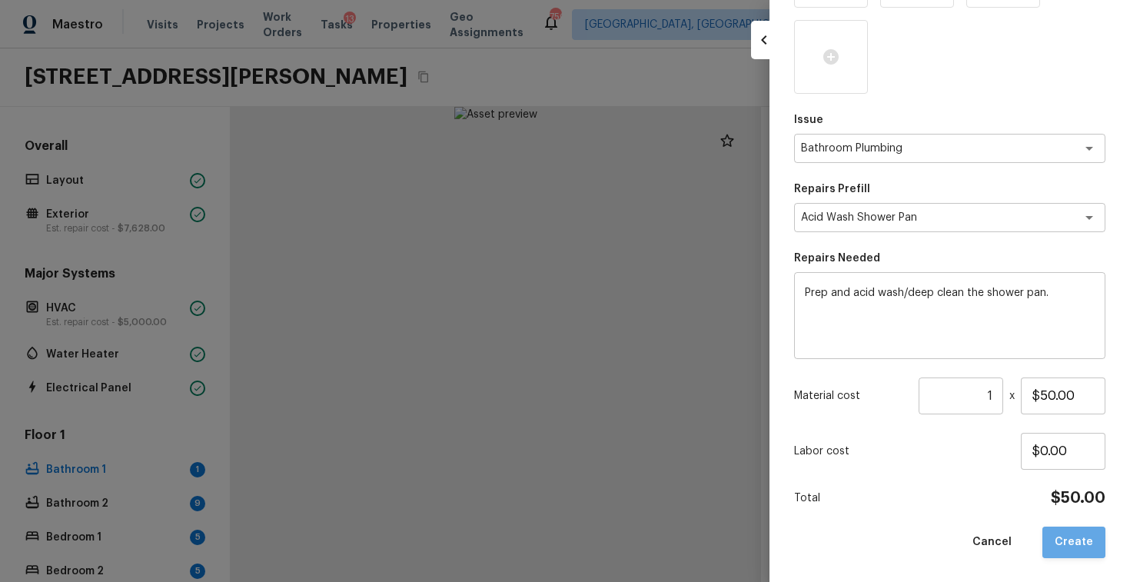
click at [1080, 542] on button "Create" at bounding box center [1073, 542] width 63 height 32
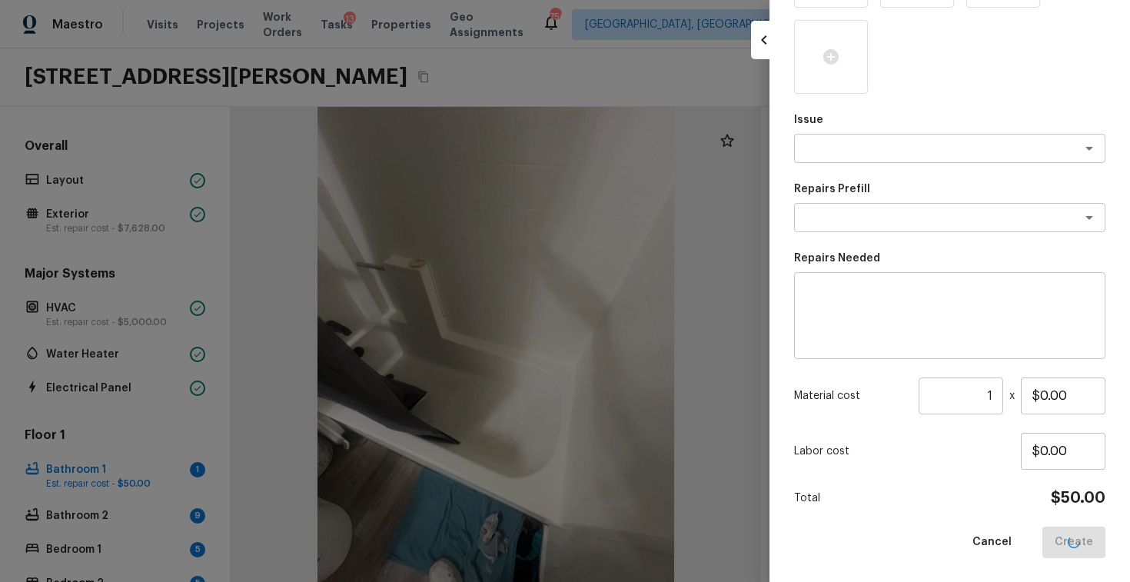
scroll to position [140, 0]
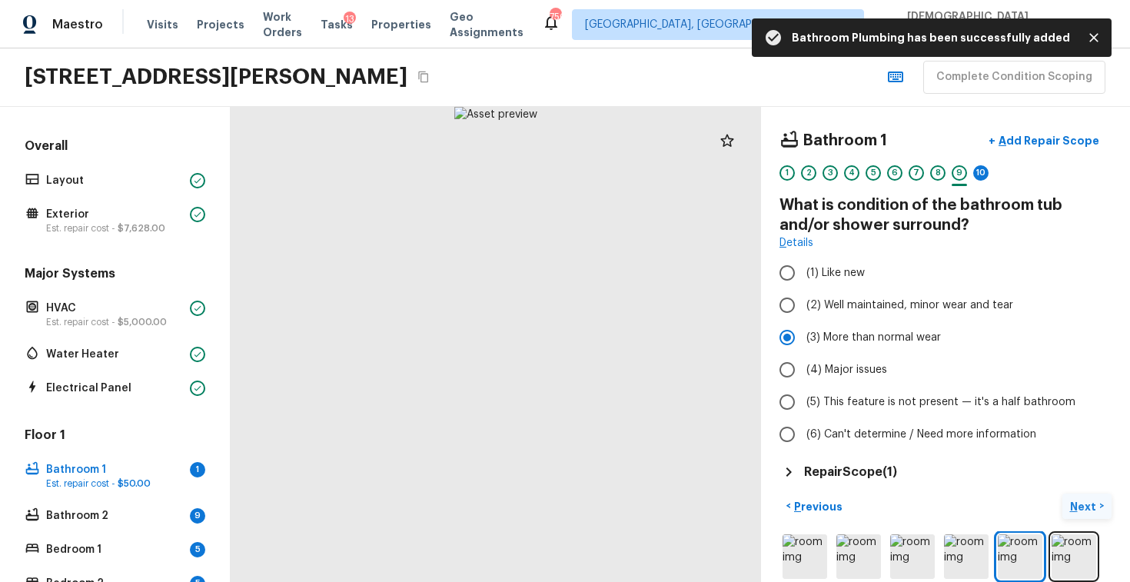
click at [1088, 509] on p "Next" at bounding box center [1084, 506] width 29 height 15
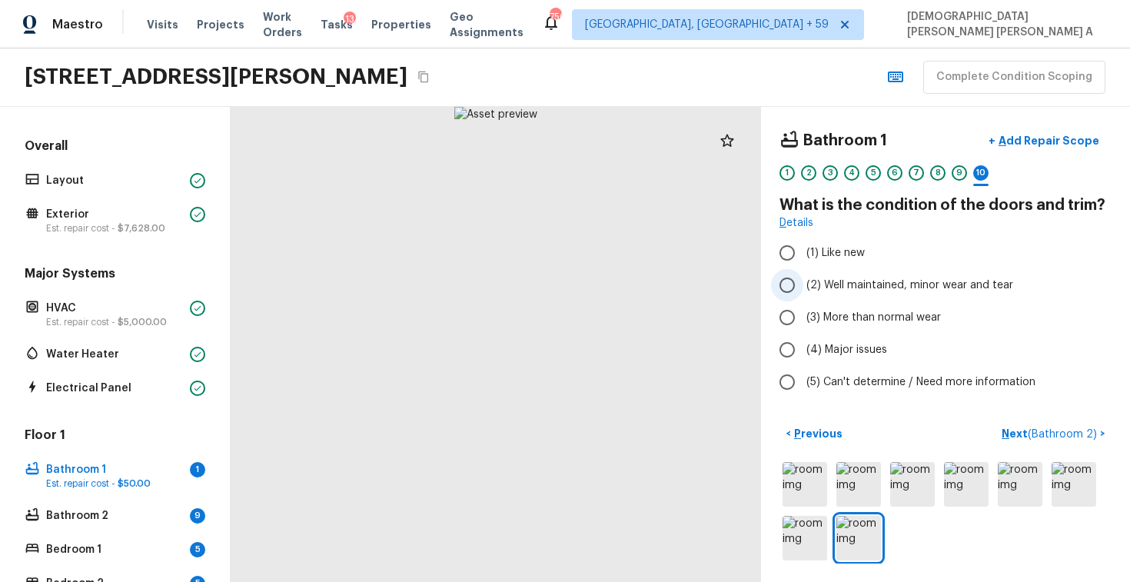
click at [781, 277] on input "(2) Well maintained, minor wear and tear" at bounding box center [787, 285] width 32 height 32
click at [1040, 426] on p "Next ( Bathroom 2 )" at bounding box center [1050, 434] width 98 height 16
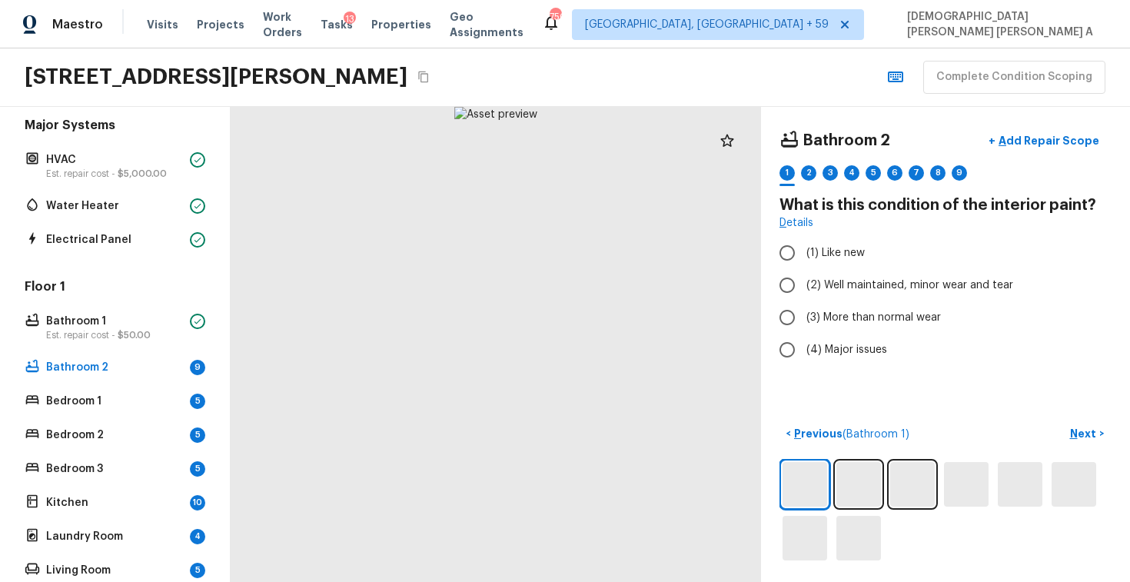
scroll to position [277, 0]
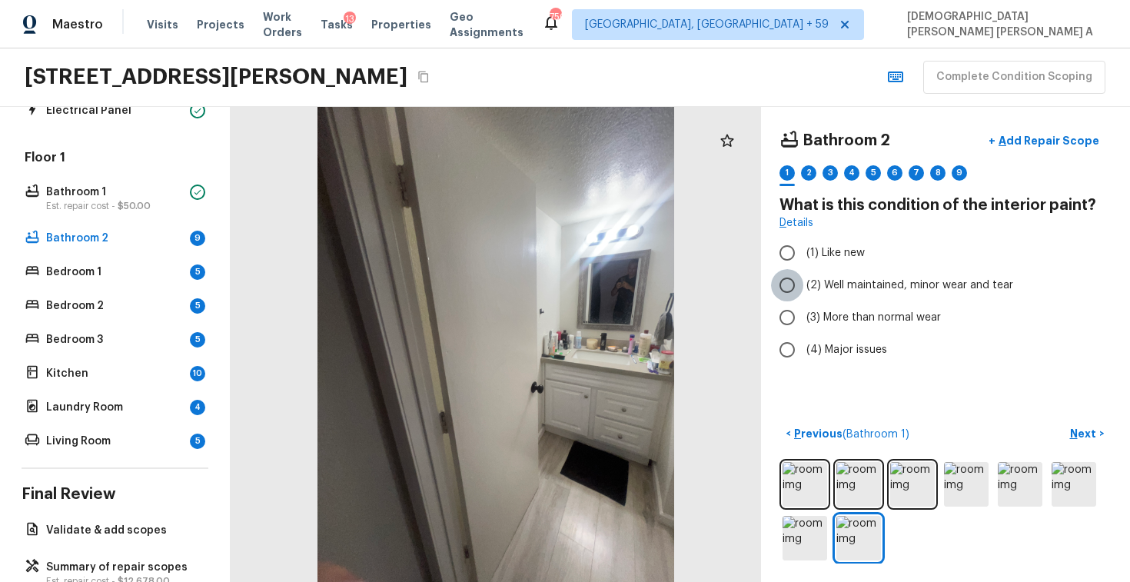
click at [784, 284] on input "(2) Well maintained, minor wear and tear" at bounding box center [787, 285] width 32 height 32
click at [1083, 426] on p "Next" at bounding box center [1084, 433] width 29 height 15
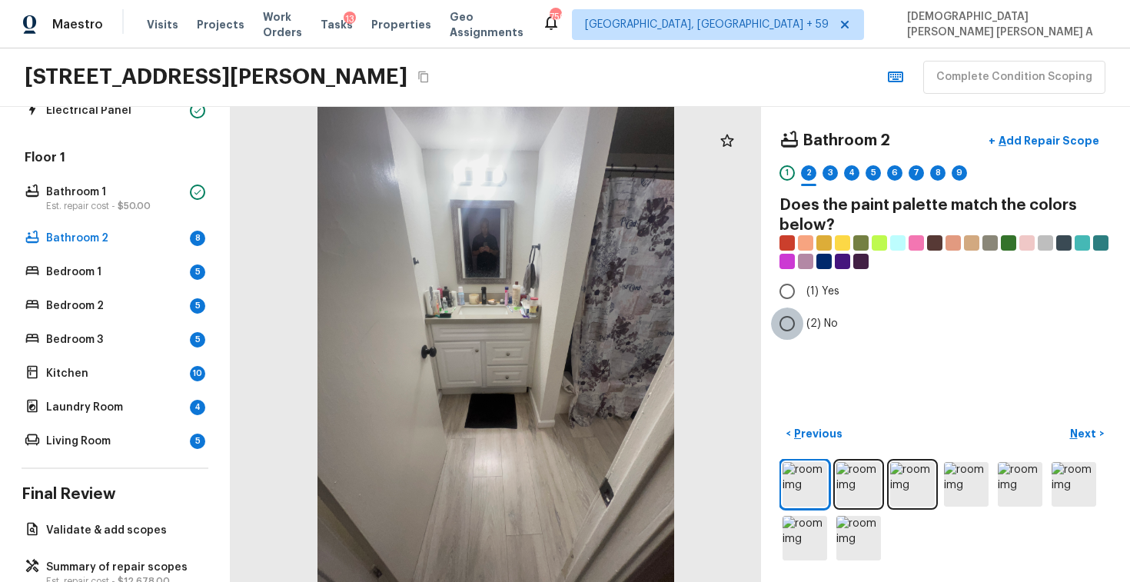
click at [786, 319] on input "(2) No" at bounding box center [787, 323] width 32 height 32
click at [1080, 429] on p "Next" at bounding box center [1084, 433] width 29 height 15
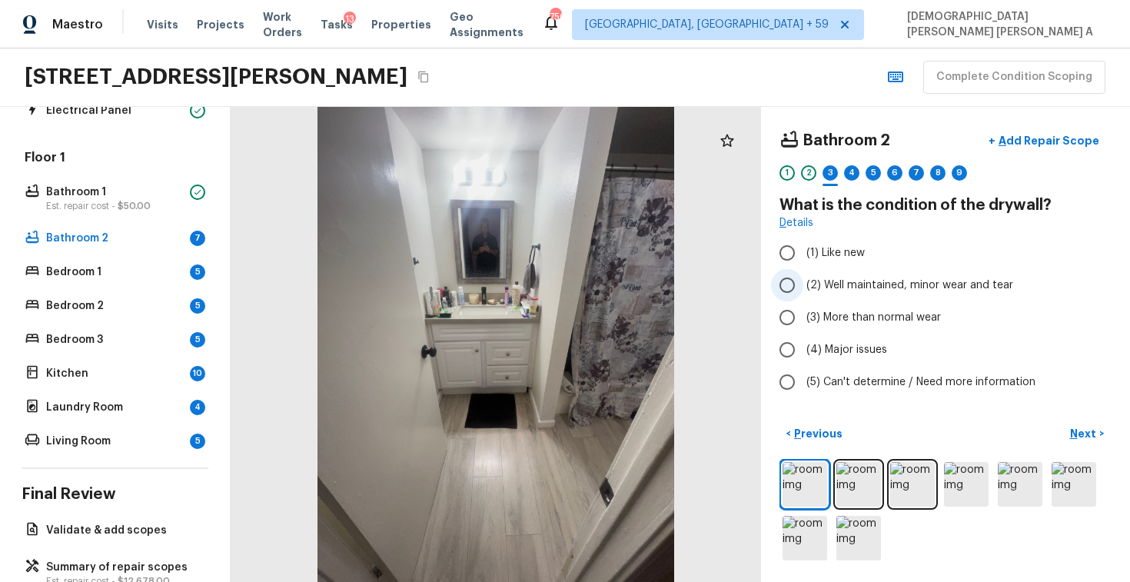
click at [780, 274] on input "(2) Well maintained, minor wear and tear" at bounding box center [787, 285] width 32 height 32
click at [1080, 433] on p "Next" at bounding box center [1084, 433] width 29 height 15
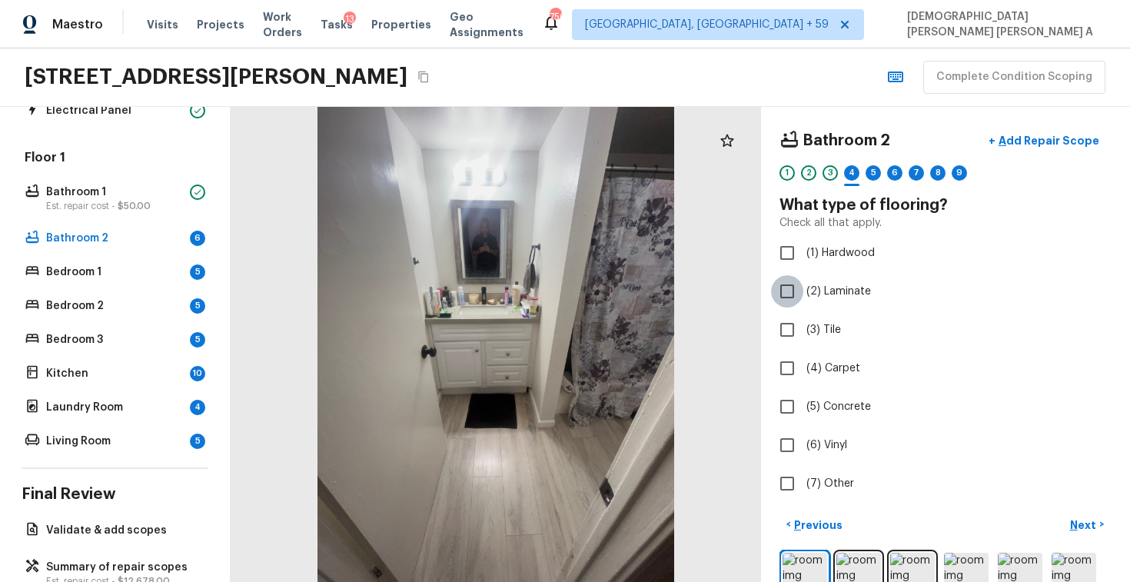
click at [780, 304] on input "(2) Laminate" at bounding box center [787, 291] width 32 height 32
click at [1093, 517] on p "Next" at bounding box center [1084, 524] width 29 height 15
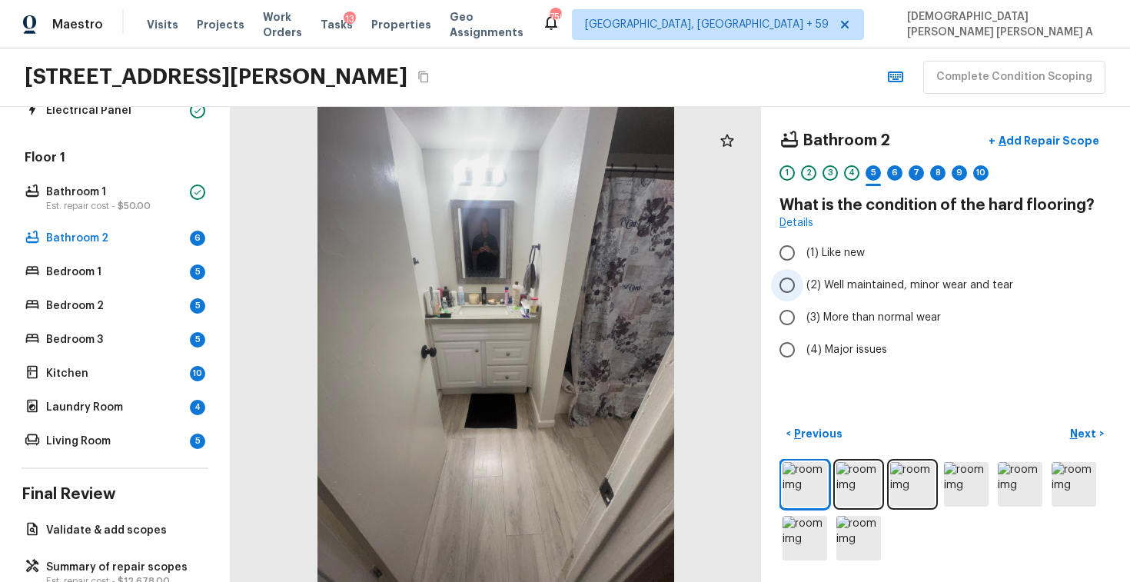
click at [784, 288] on input "(2) Well maintained, minor wear and tear" at bounding box center [787, 285] width 32 height 32
click at [1069, 427] on button "Next >" at bounding box center [1086, 433] width 49 height 25
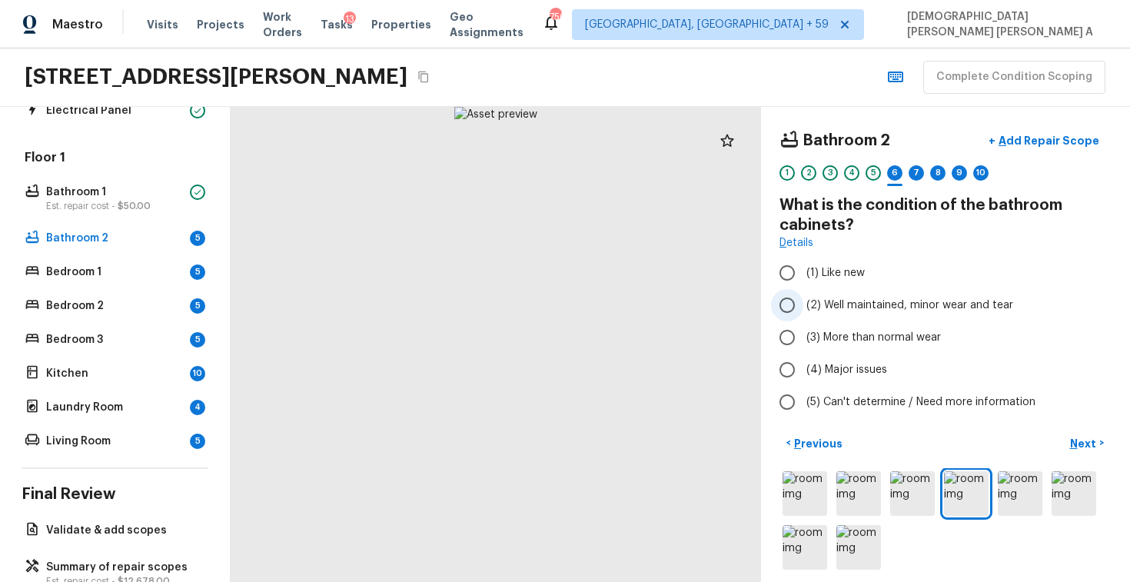
click at [785, 297] on input "(2) Well maintained, minor wear and tear" at bounding box center [787, 305] width 32 height 32
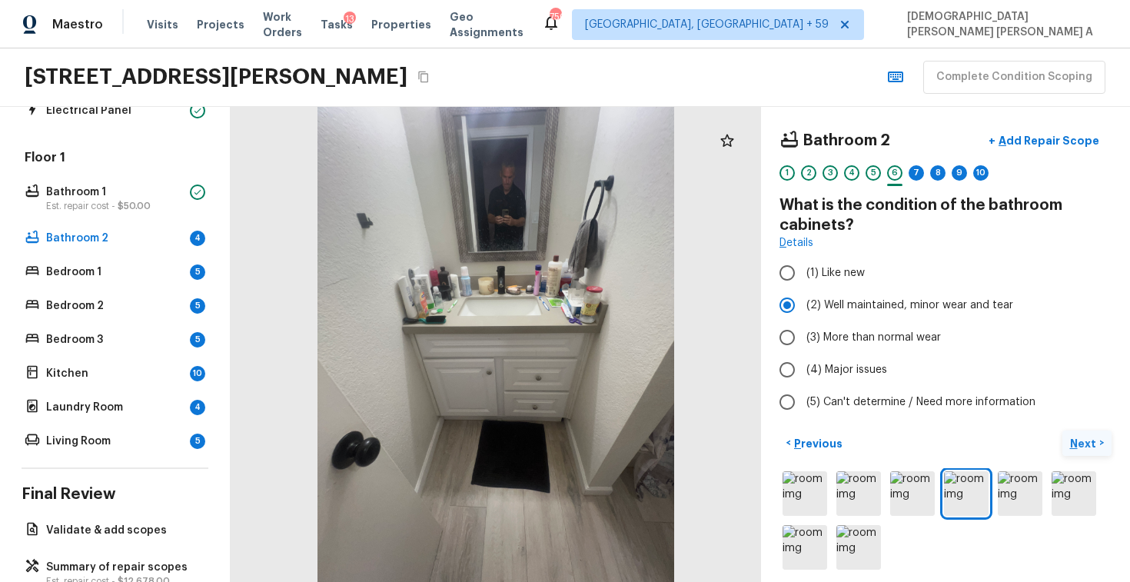
click at [1080, 438] on p "Next" at bounding box center [1084, 443] width 29 height 15
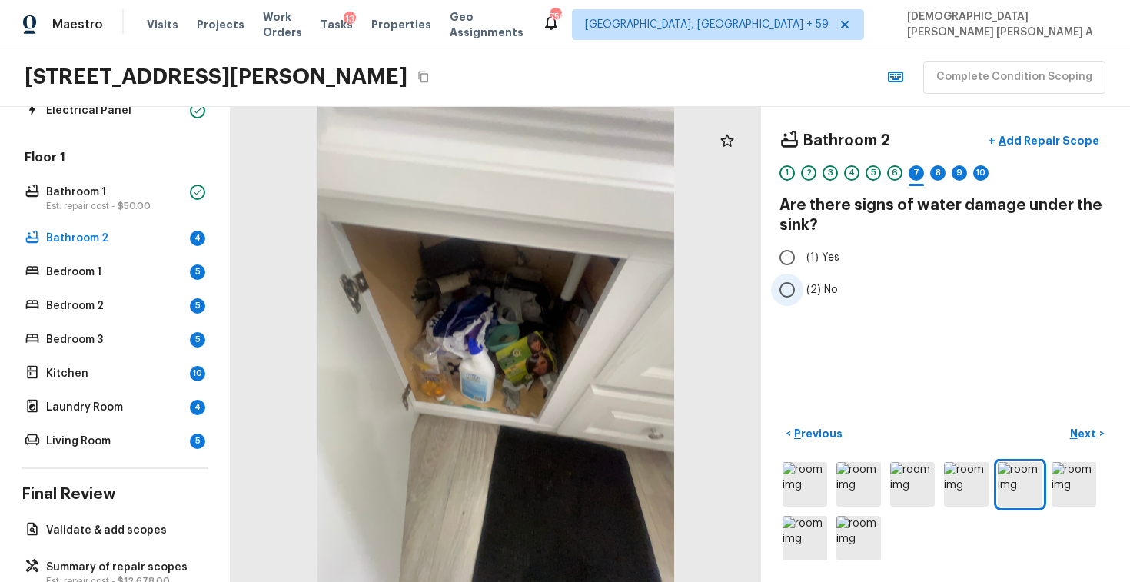
click at [793, 294] on input "(2) No" at bounding box center [787, 290] width 32 height 32
click at [1084, 425] on button "Next >" at bounding box center [1086, 433] width 49 height 25
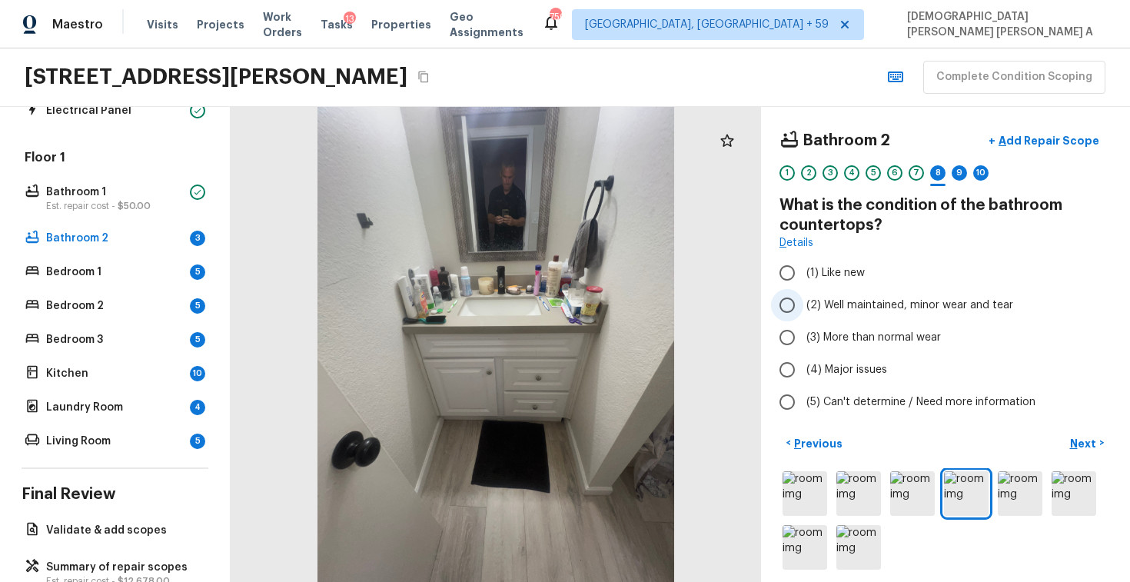
click at [788, 304] on input "(2) Well maintained, minor wear and tear" at bounding box center [787, 305] width 32 height 32
click at [1104, 447] on button "Next >" at bounding box center [1086, 442] width 49 height 25
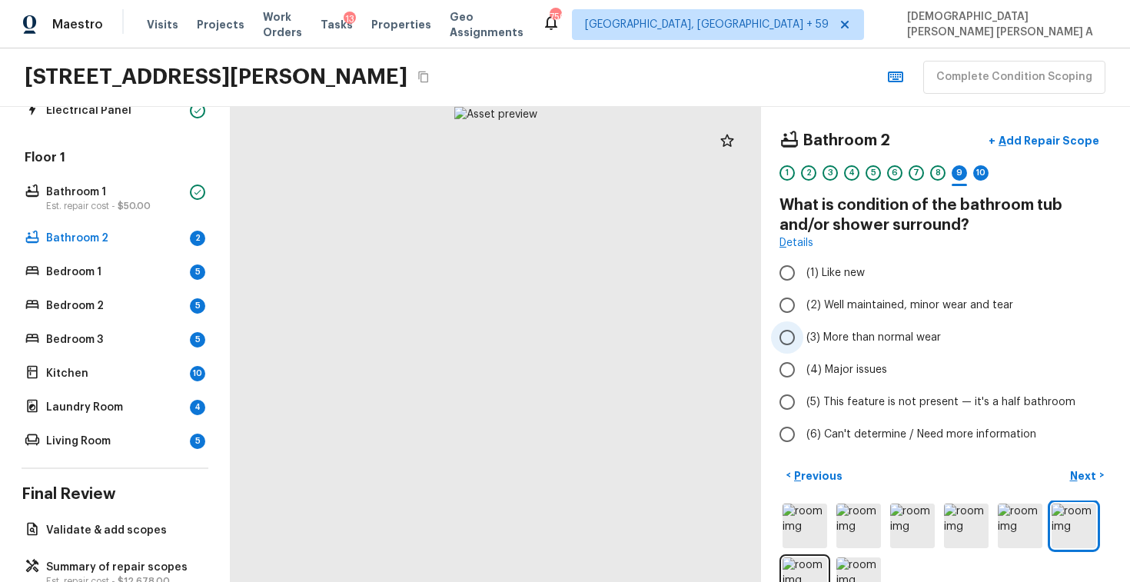
click at [789, 337] on input "(3) More than normal wear" at bounding box center [787, 337] width 32 height 32
click at [1046, 148] on button "+ Add Repair Scope" at bounding box center [1043, 141] width 135 height 32
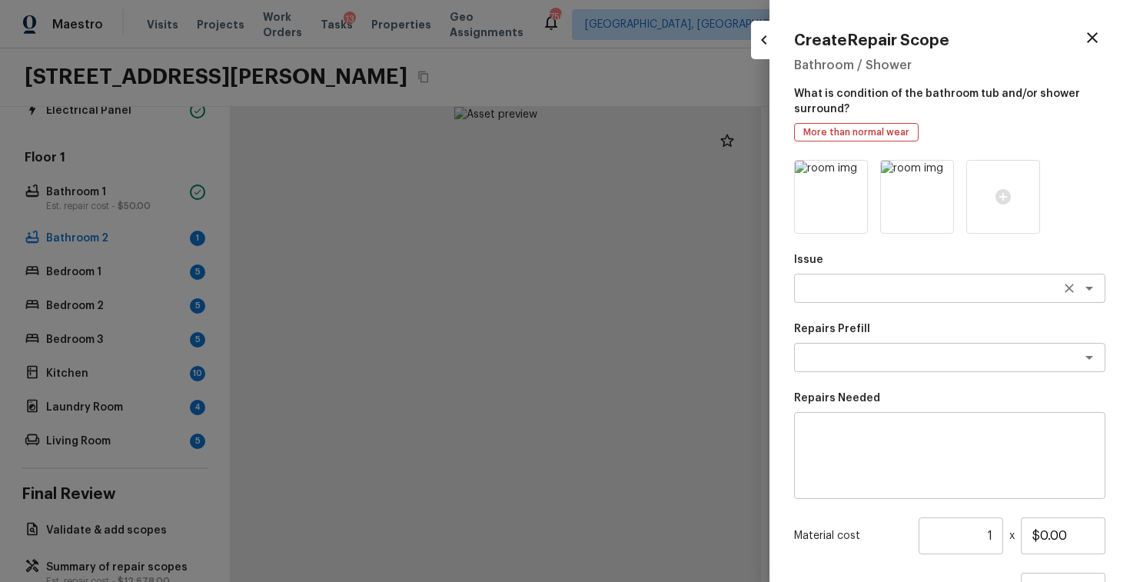
click at [872, 299] on div "x ​" at bounding box center [949, 288] width 311 height 29
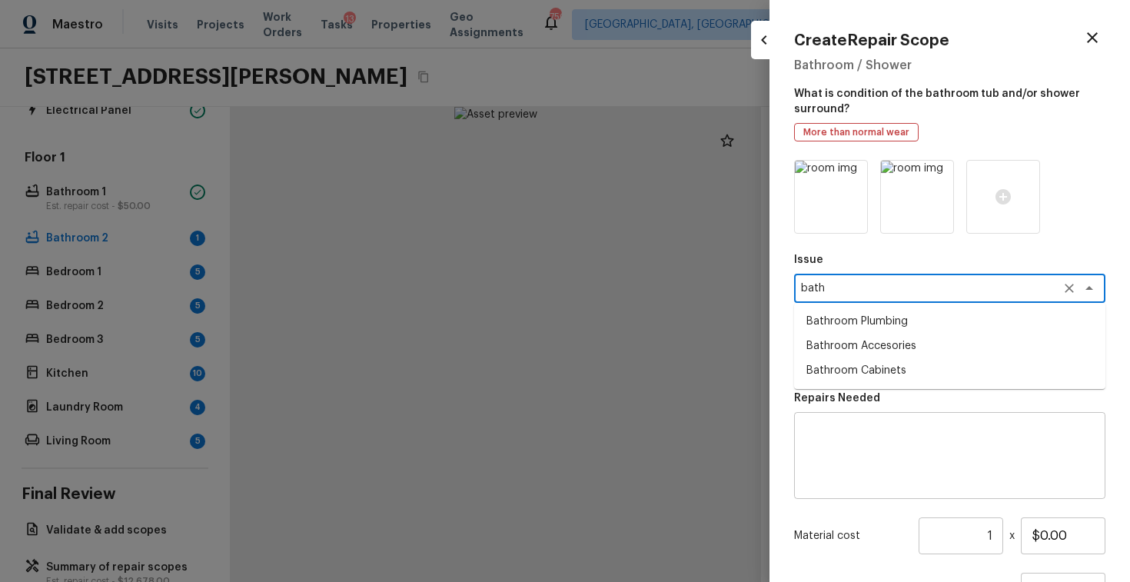
click at [870, 317] on li "Bathroom Plumbing" at bounding box center [949, 321] width 311 height 25
click at [885, 358] on textarea at bounding box center [928, 357] width 254 height 15
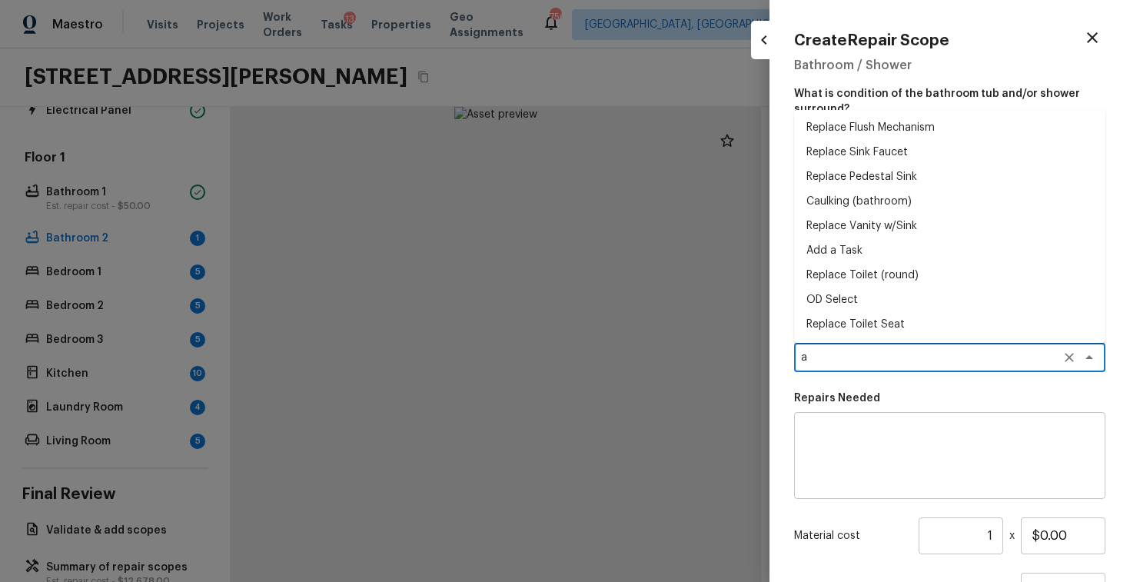
scroll to position [0, 0]
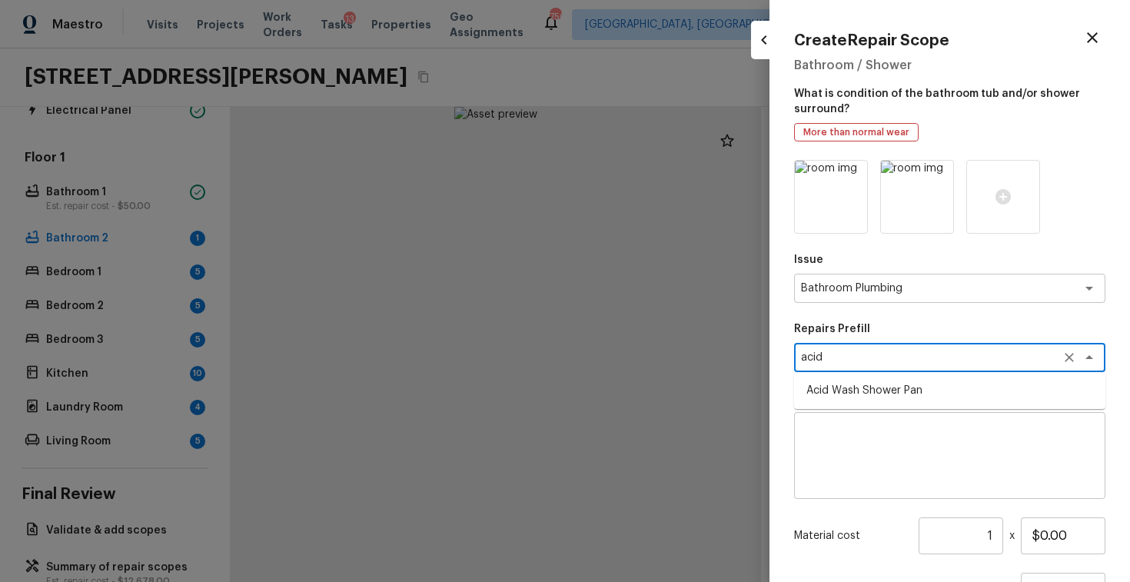
click at [858, 372] on ul "Acid Wash Shower Pan" at bounding box center [949, 390] width 311 height 37
click at [858, 394] on li "Acid Wash Shower Pan" at bounding box center [949, 390] width 311 height 25
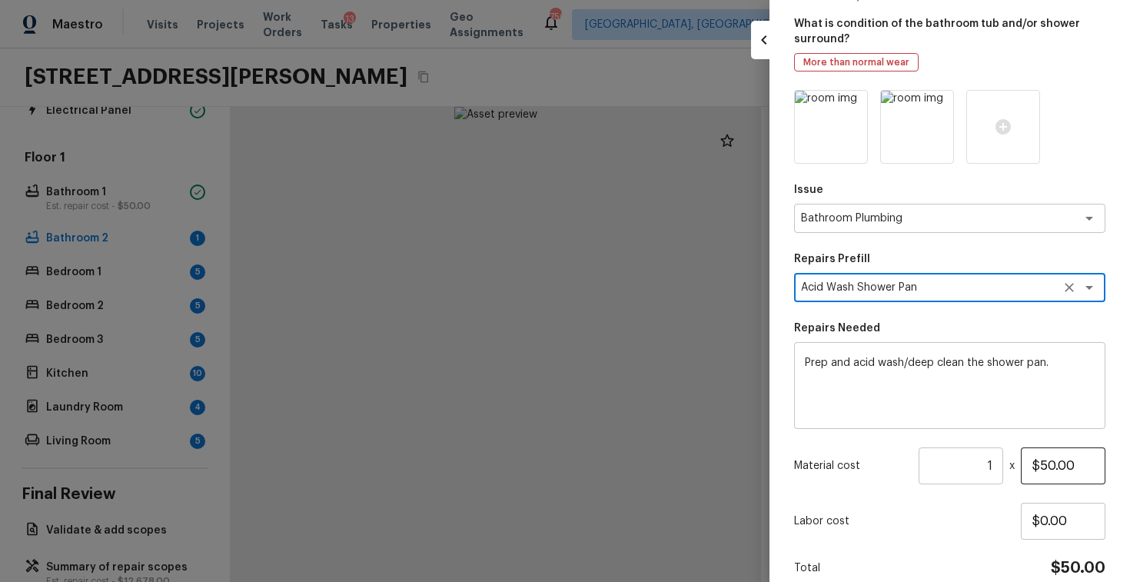
scroll to position [140, 0]
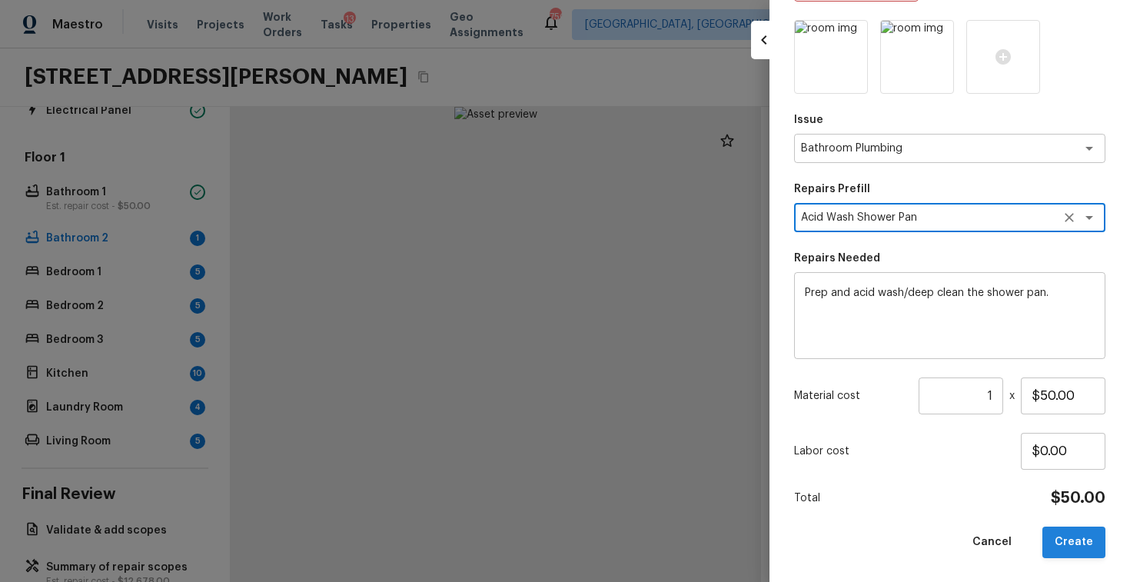
click at [1072, 542] on button "Create" at bounding box center [1073, 542] width 63 height 32
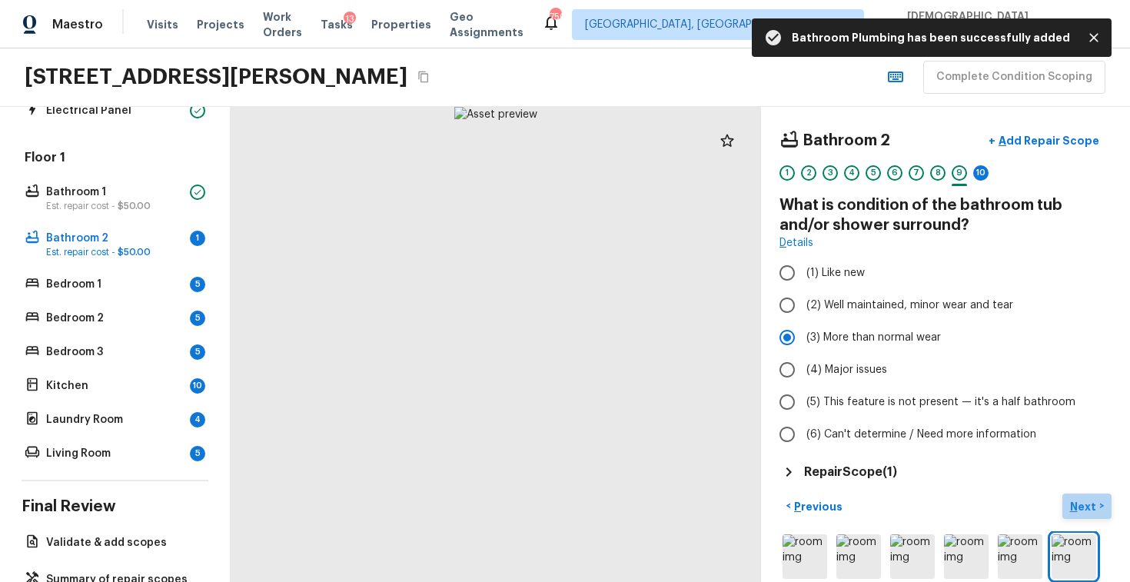
click at [1086, 500] on p "Next" at bounding box center [1084, 506] width 29 height 15
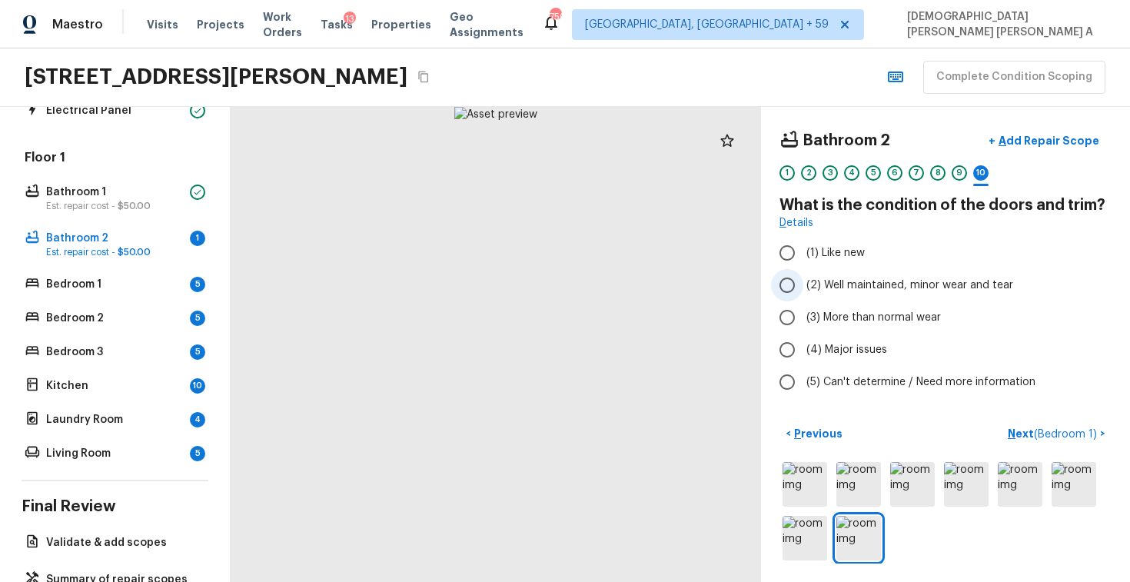
click at [776, 278] on input "(2) Well maintained, minor wear and tear" at bounding box center [787, 285] width 32 height 32
click at [1030, 430] on p "Next ( Bedroom 1 )" at bounding box center [1053, 434] width 92 height 16
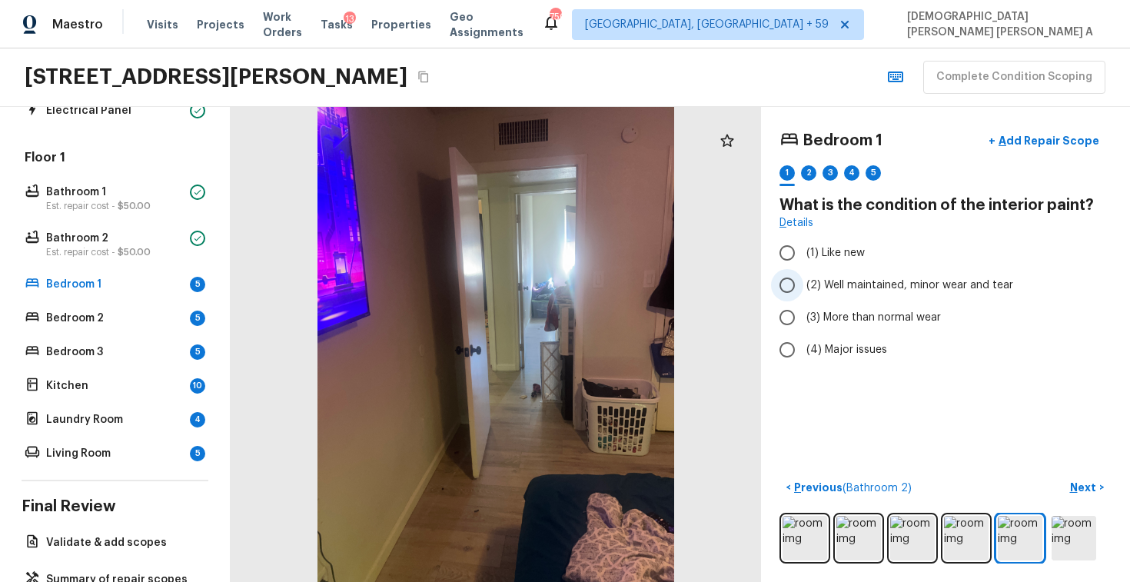
click at [782, 269] on input "(2) Well maintained, minor wear and tear" at bounding box center [787, 285] width 32 height 32
click at [1073, 487] on p "Next" at bounding box center [1084, 486] width 29 height 15
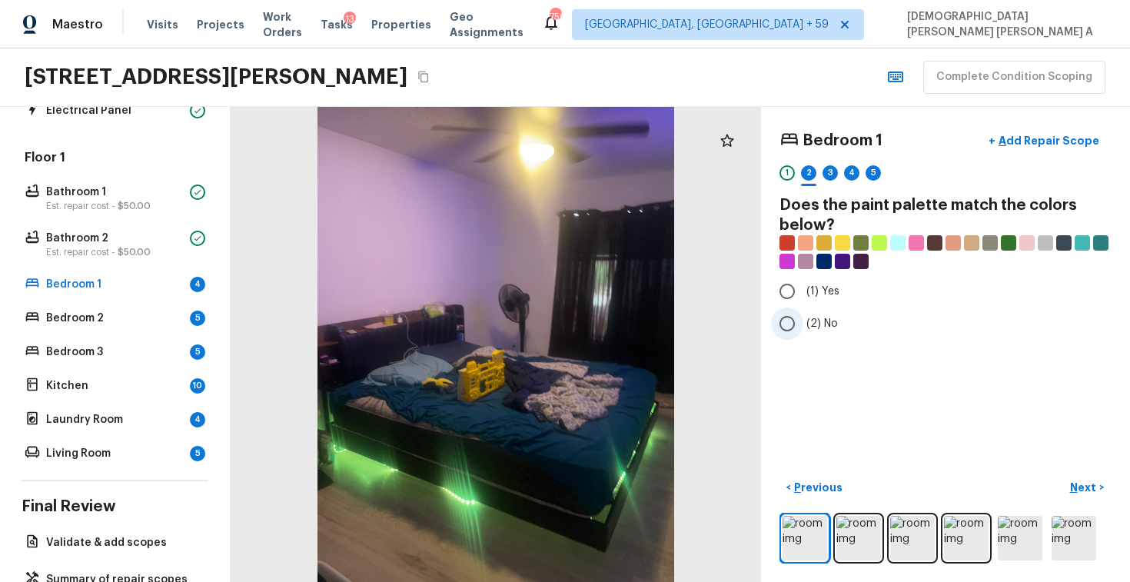
click at [788, 318] on input "(2) No" at bounding box center [787, 323] width 32 height 32
click at [1080, 486] on p "Next" at bounding box center [1084, 486] width 29 height 15
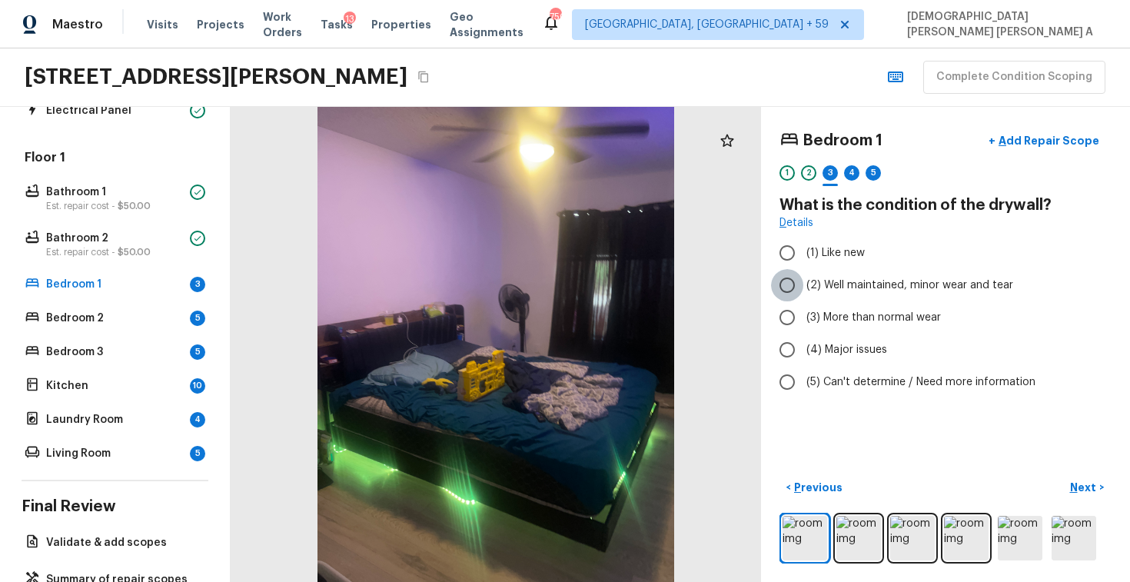
click at [779, 274] on input "(2) Well maintained, minor wear and tear" at bounding box center [787, 285] width 32 height 32
click at [1070, 475] on button "Next >" at bounding box center [1086, 487] width 49 height 25
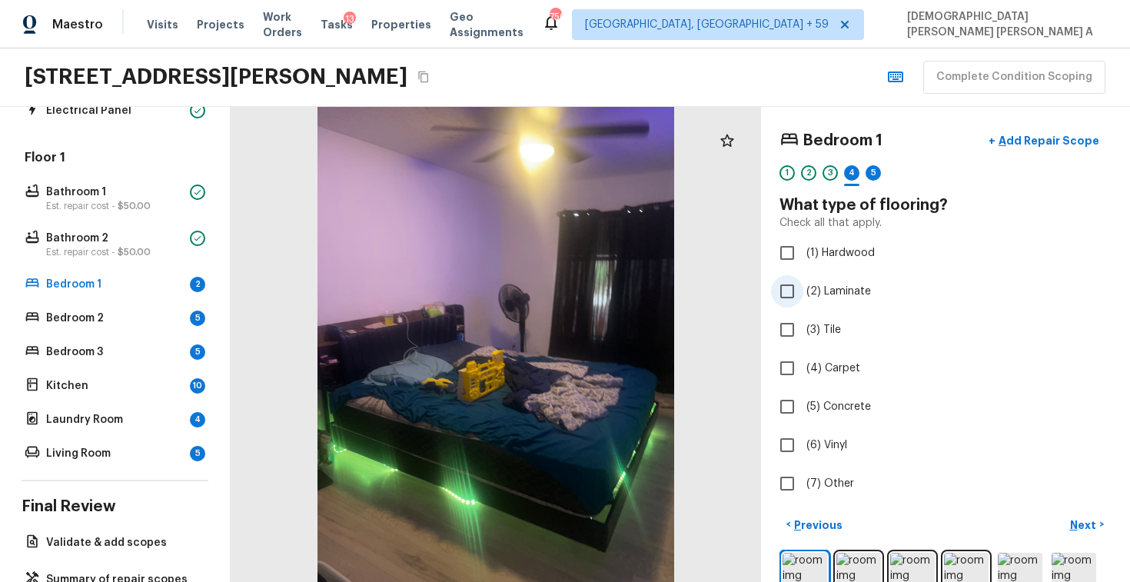
click at [801, 293] on input "(2) Laminate" at bounding box center [787, 291] width 32 height 32
click at [1080, 523] on p "Next" at bounding box center [1084, 524] width 29 height 15
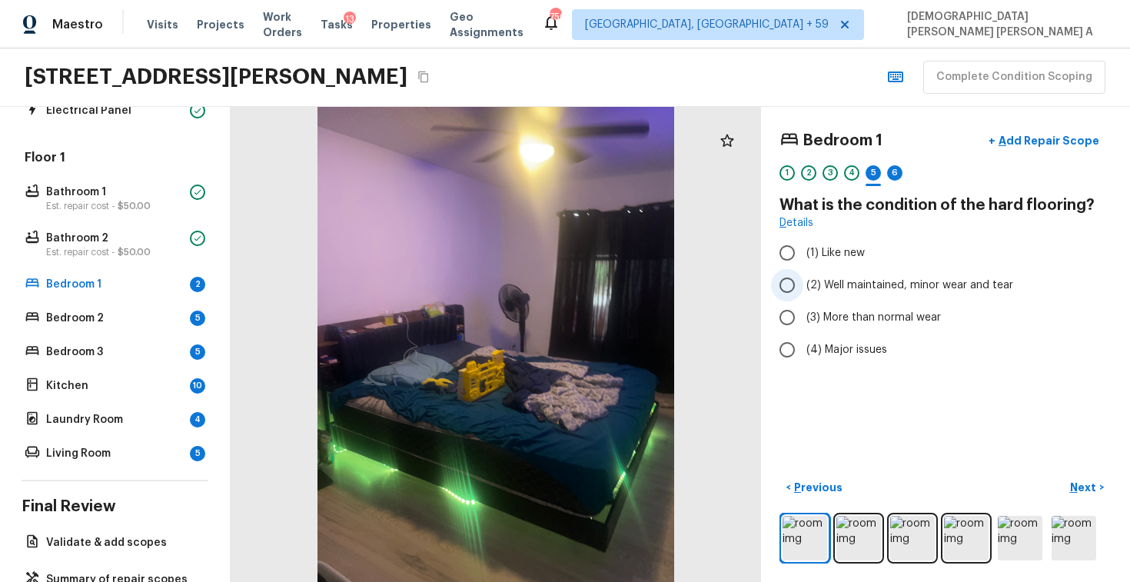
click at [775, 279] on input "(2) Well maintained, minor wear and tear" at bounding box center [787, 285] width 32 height 32
click at [785, 310] on input "(3) More than normal wear" at bounding box center [787, 317] width 32 height 32
click at [1095, 486] on p "Next" at bounding box center [1084, 486] width 29 height 15
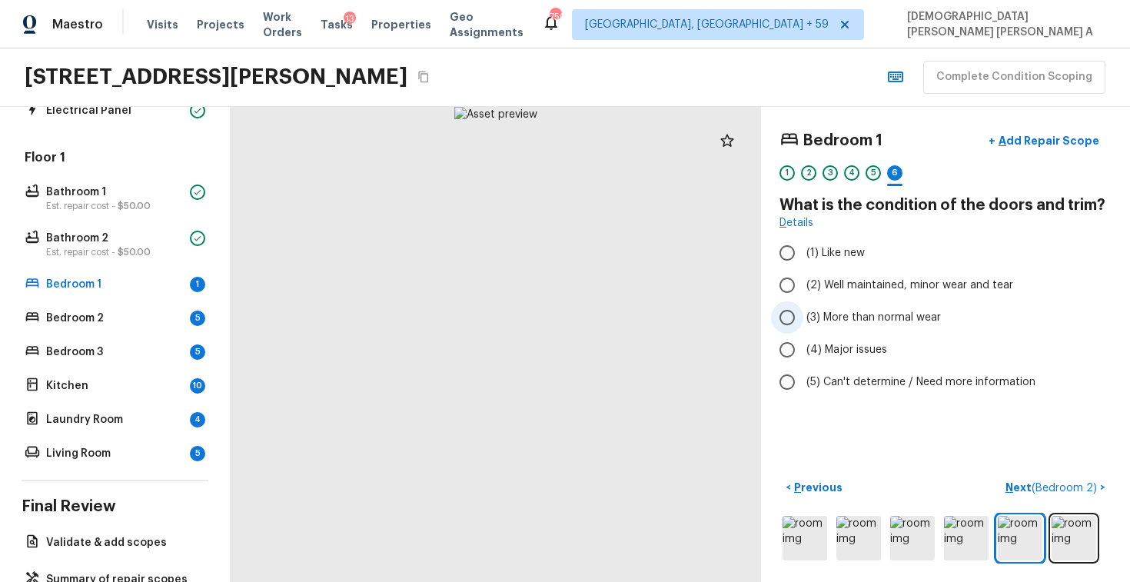
click at [798, 306] on input "(3) More than normal wear" at bounding box center [787, 317] width 32 height 32
click at [788, 282] on input "(2) Well maintained, minor wear and tear" at bounding box center [787, 285] width 32 height 32
click at [1059, 487] on span "( Bedroom 2 )" at bounding box center [1063, 488] width 65 height 11
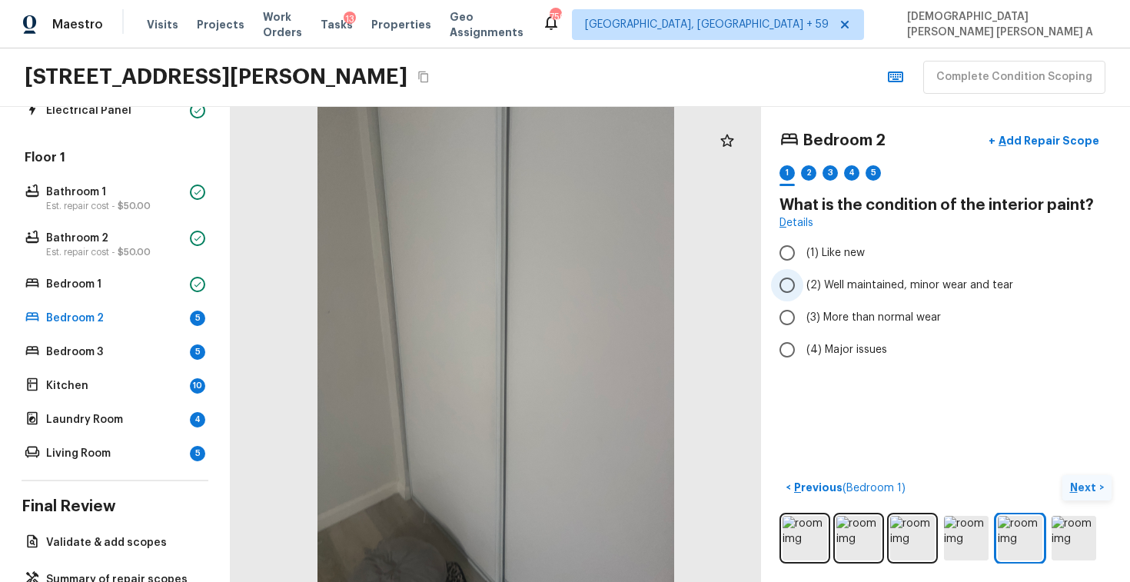
click at [798, 291] on input "(2) Well maintained, minor wear and tear" at bounding box center [787, 285] width 32 height 32
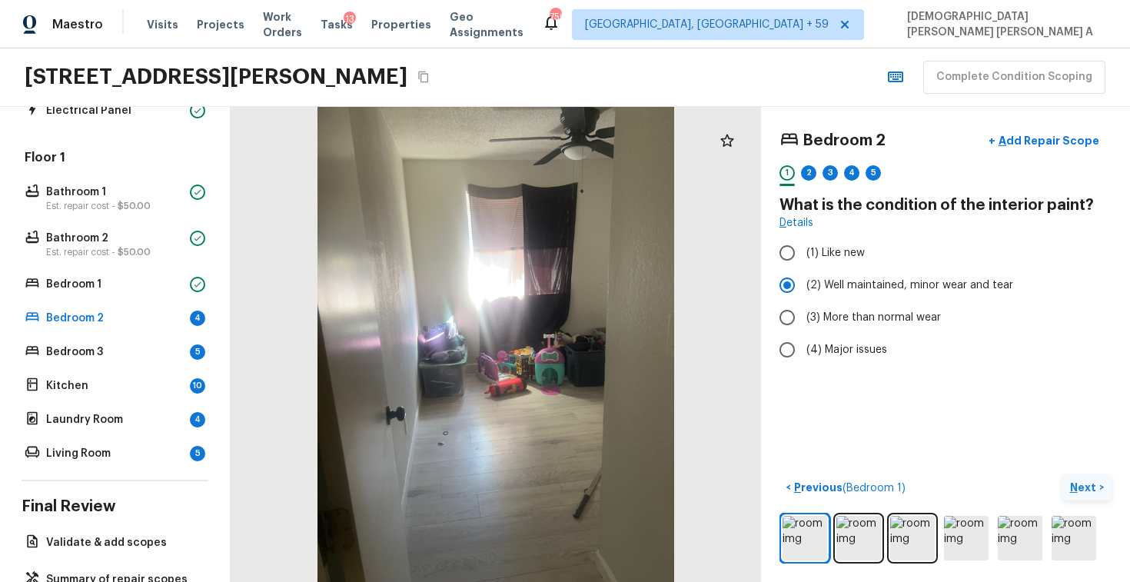
click at [1087, 483] on p "Next" at bounding box center [1084, 486] width 29 height 15
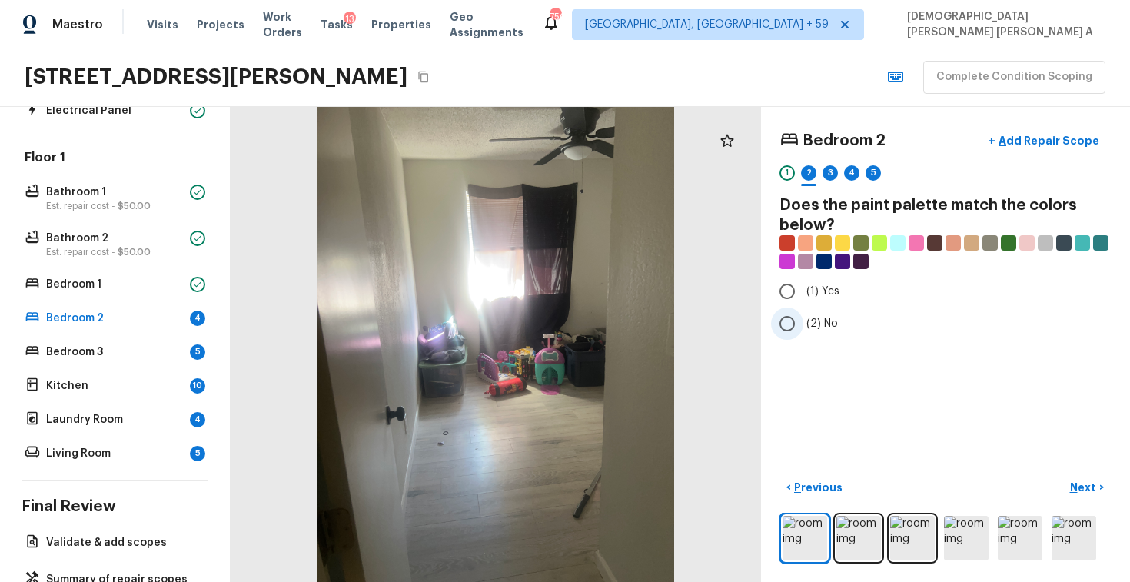
click at [787, 327] on input "(2) No" at bounding box center [787, 323] width 32 height 32
click at [1077, 480] on p "Next" at bounding box center [1084, 486] width 29 height 15
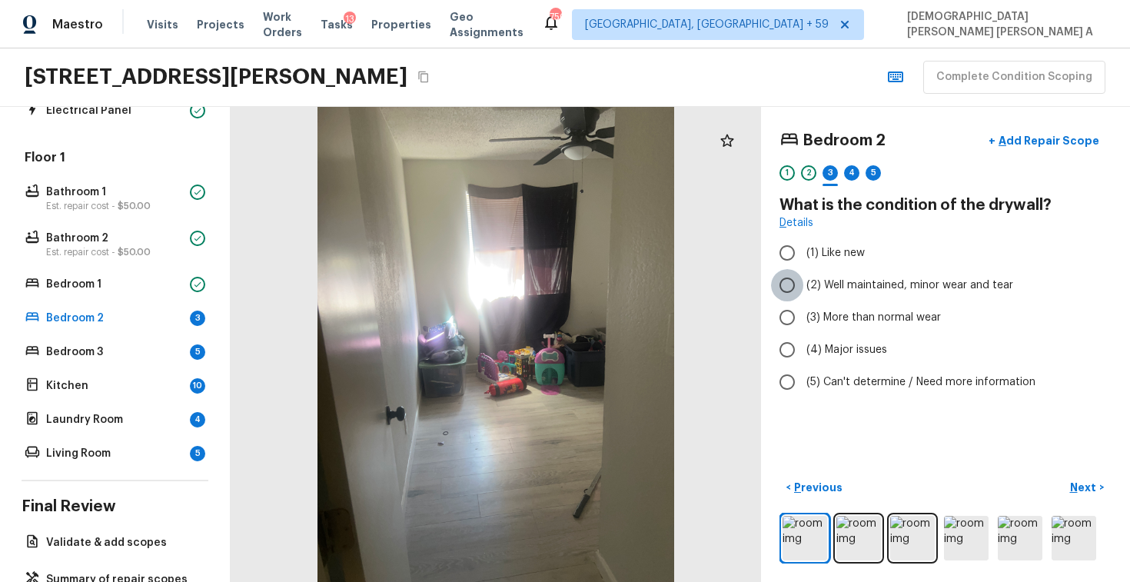
click at [787, 294] on input "(2) Well maintained, minor wear and tear" at bounding box center [787, 285] width 32 height 32
click at [1087, 480] on p "Next" at bounding box center [1084, 486] width 29 height 15
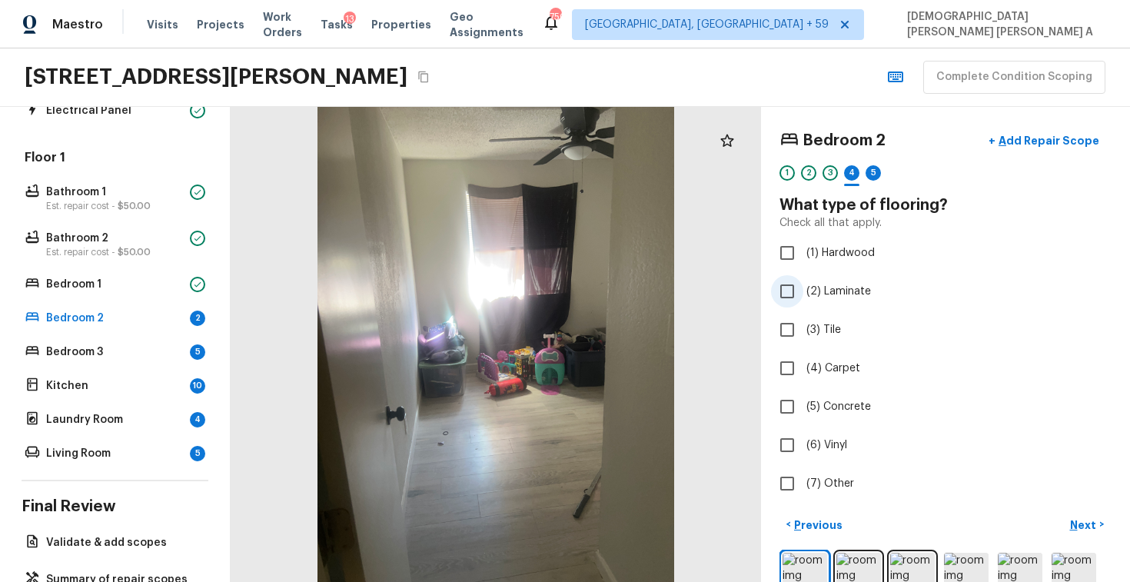
click at [795, 289] on input "(2) Laminate" at bounding box center [787, 291] width 32 height 32
click at [1096, 529] on p "Next" at bounding box center [1084, 524] width 29 height 15
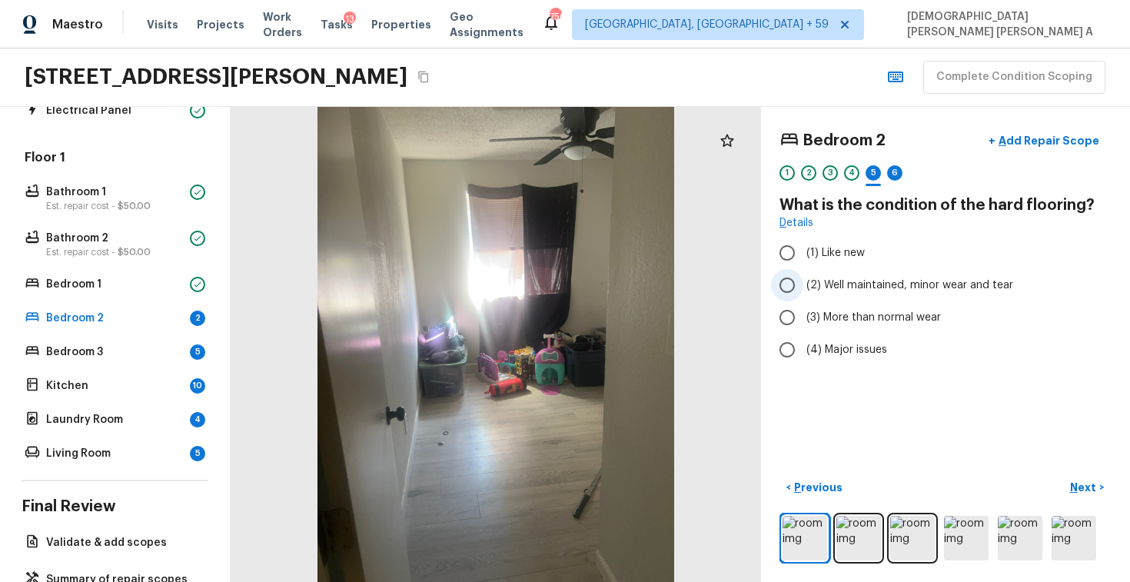
click at [793, 294] on input "(2) Well maintained, minor wear and tear" at bounding box center [787, 285] width 32 height 32
click at [1073, 484] on p "Next" at bounding box center [1084, 486] width 29 height 15
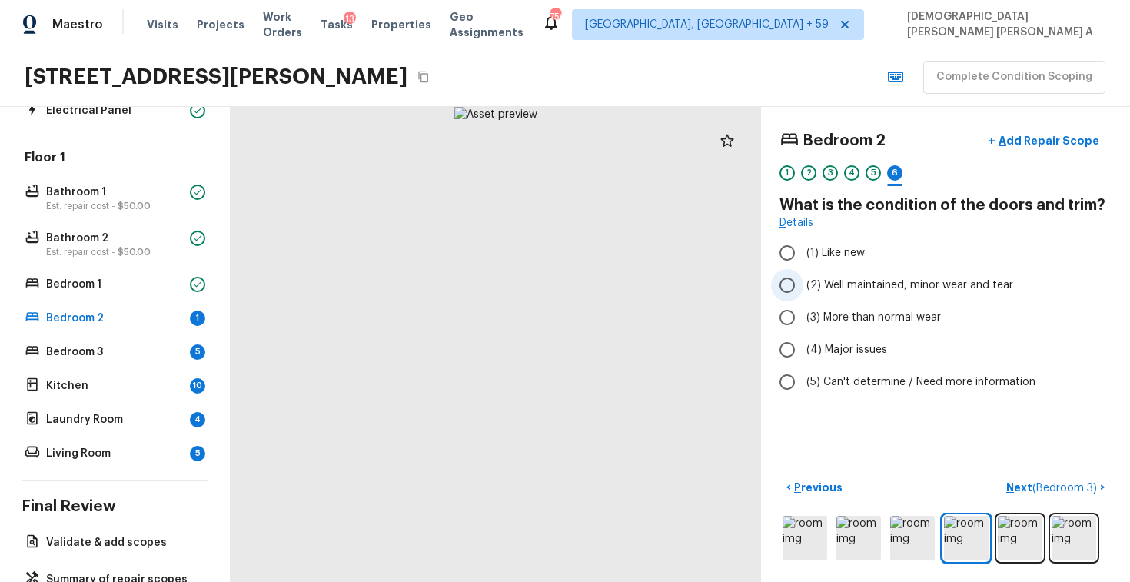
click at [791, 289] on input "(2) Well maintained, minor wear and tear" at bounding box center [787, 285] width 32 height 32
click at [1081, 493] on p "Next ( Bedroom 3 )" at bounding box center [1053, 487] width 94 height 16
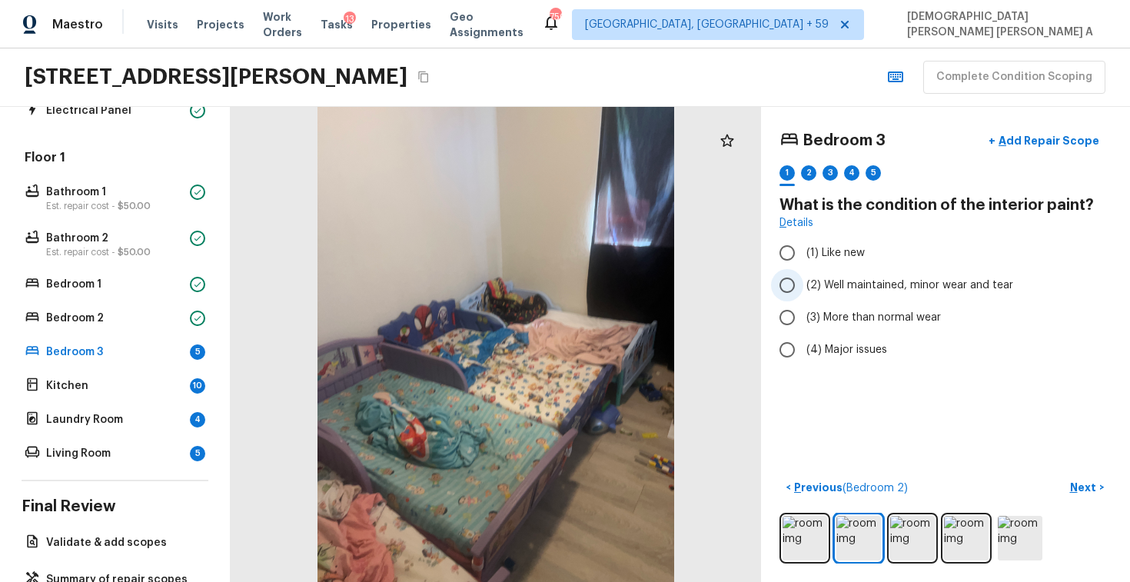
click at [797, 287] on input "(2) Well maintained, minor wear and tear" at bounding box center [787, 285] width 32 height 32
click at [1083, 485] on p "Next" at bounding box center [1084, 486] width 29 height 15
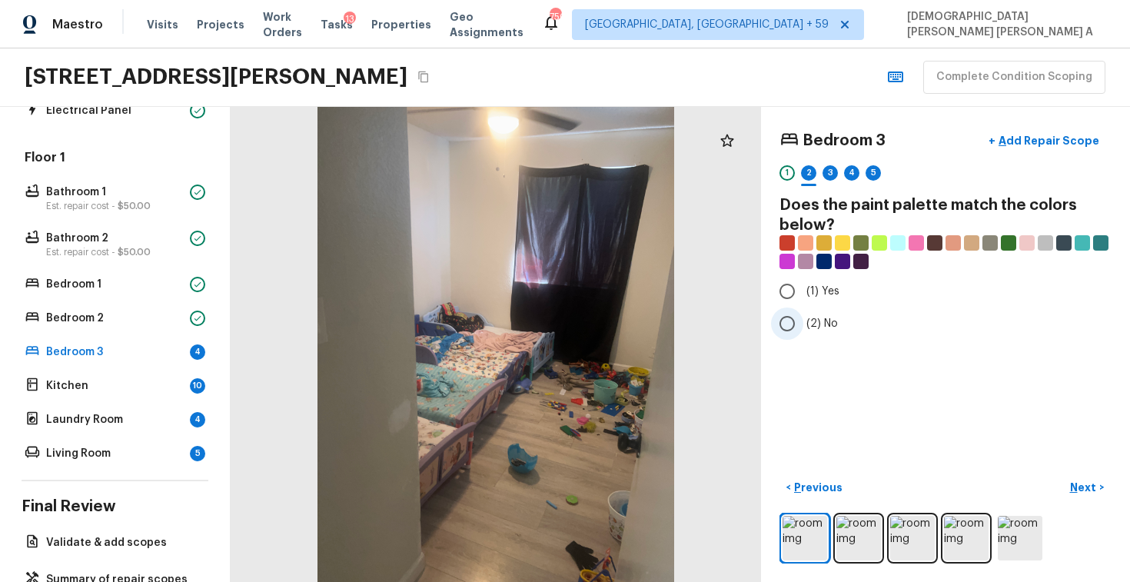
click at [786, 318] on input "(2) No" at bounding box center [787, 323] width 32 height 32
click at [1080, 492] on p "Next" at bounding box center [1084, 486] width 29 height 15
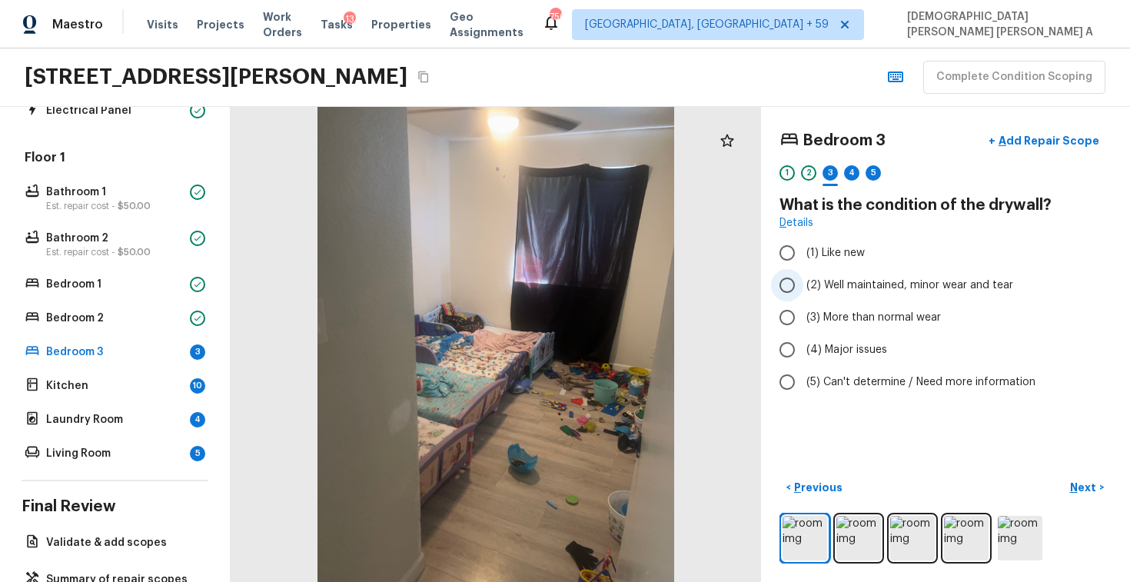
click at [798, 293] on input "(2) Well maintained, minor wear and tear" at bounding box center [787, 285] width 32 height 32
click at [1110, 479] on button "Next >" at bounding box center [1086, 487] width 49 height 25
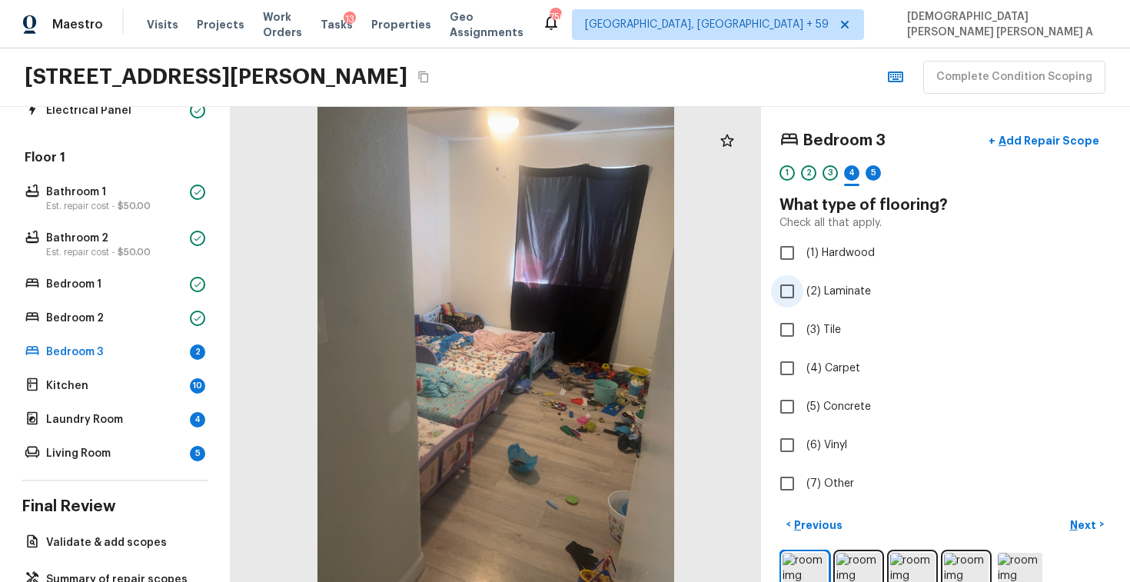
click at [806, 292] on span "(2) Laminate" at bounding box center [838, 291] width 65 height 15
click at [803, 292] on input "(2) Laminate" at bounding box center [787, 291] width 32 height 32
click at [1097, 518] on button "Next >" at bounding box center [1086, 524] width 49 height 25
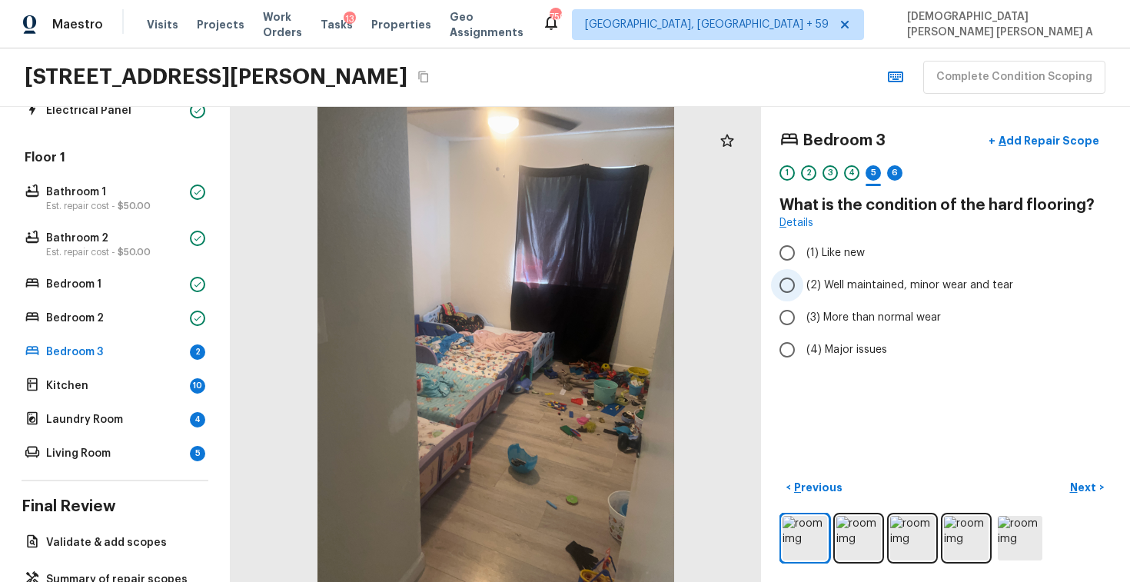
click at [786, 287] on input "(2) Well maintained, minor wear and tear" at bounding box center [787, 285] width 32 height 32
click at [1072, 492] on p "Next" at bounding box center [1084, 486] width 29 height 15
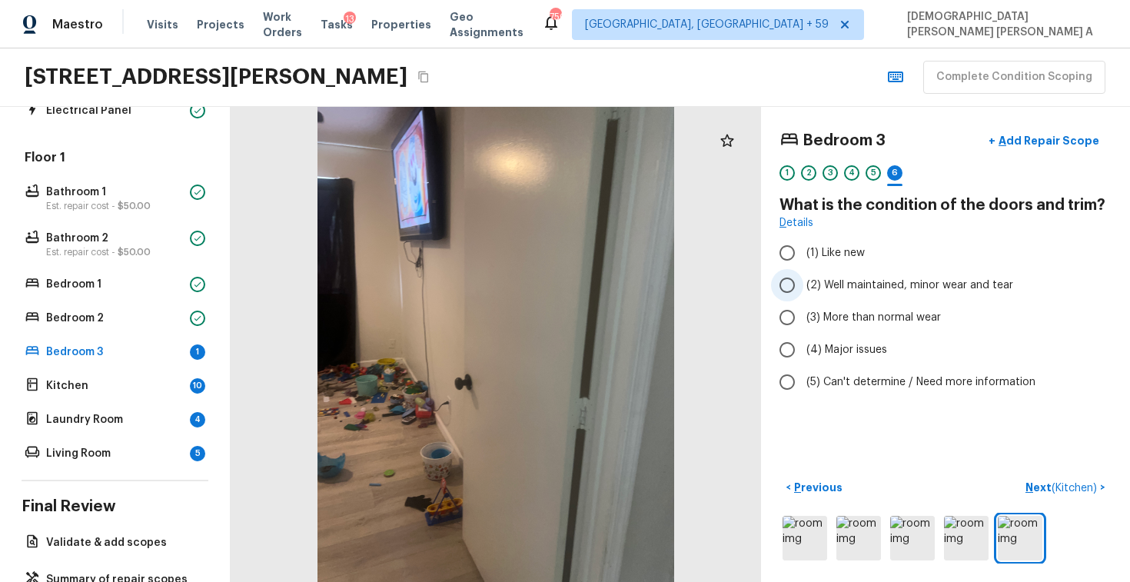
click at [788, 281] on input "(2) Well maintained, minor wear and tear" at bounding box center [787, 285] width 32 height 32
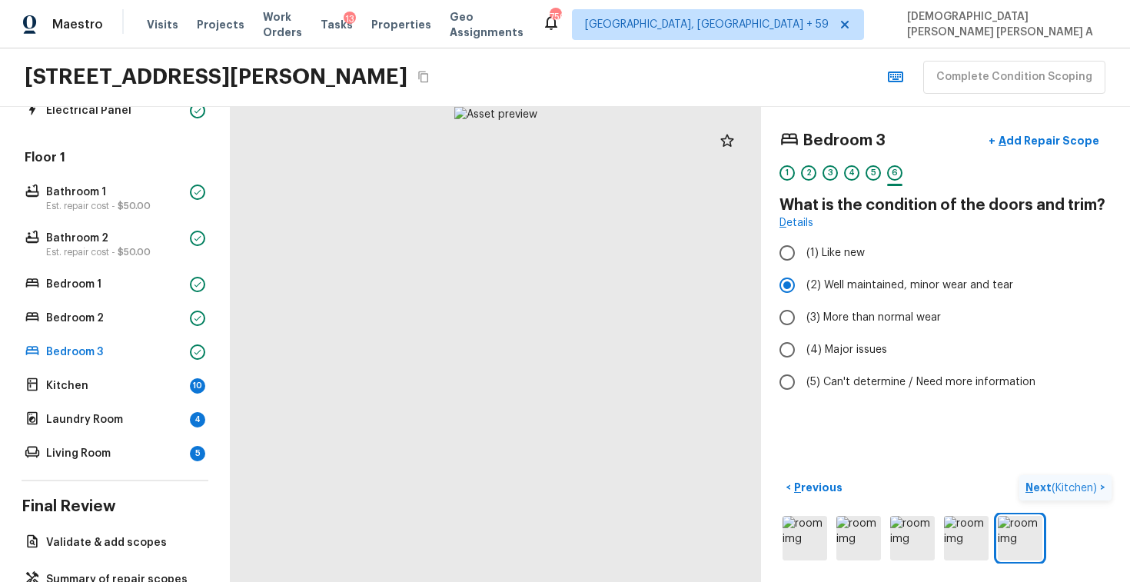
click at [1053, 479] on p "Next ( Kitchen )" at bounding box center [1062, 487] width 75 height 16
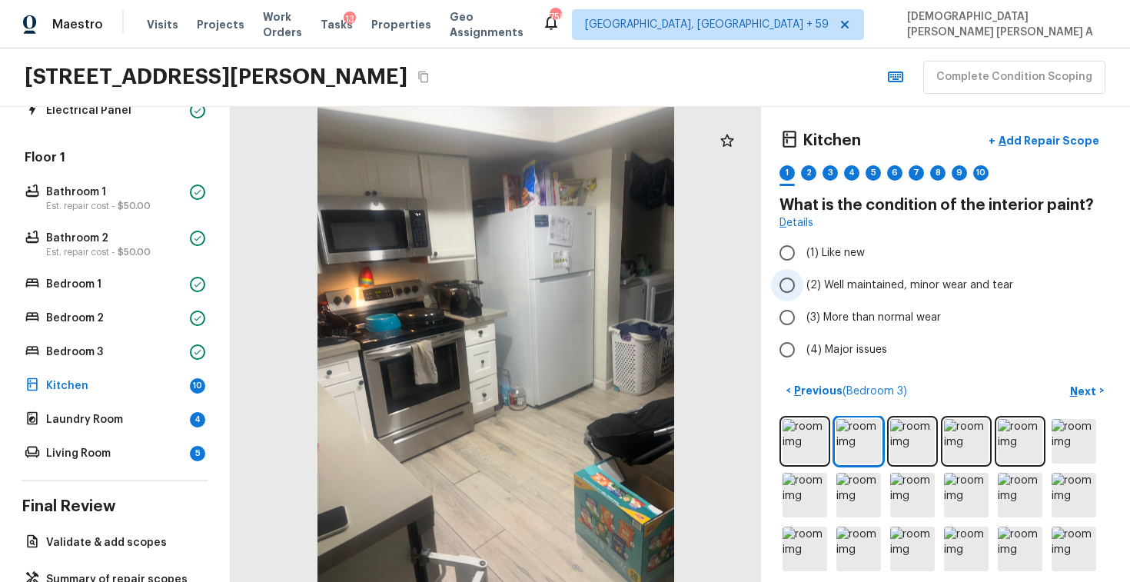
click at [783, 284] on input "(2) Well maintained, minor wear and tear" at bounding box center [787, 285] width 32 height 32
click at [1080, 387] on p "Next" at bounding box center [1084, 390] width 29 height 15
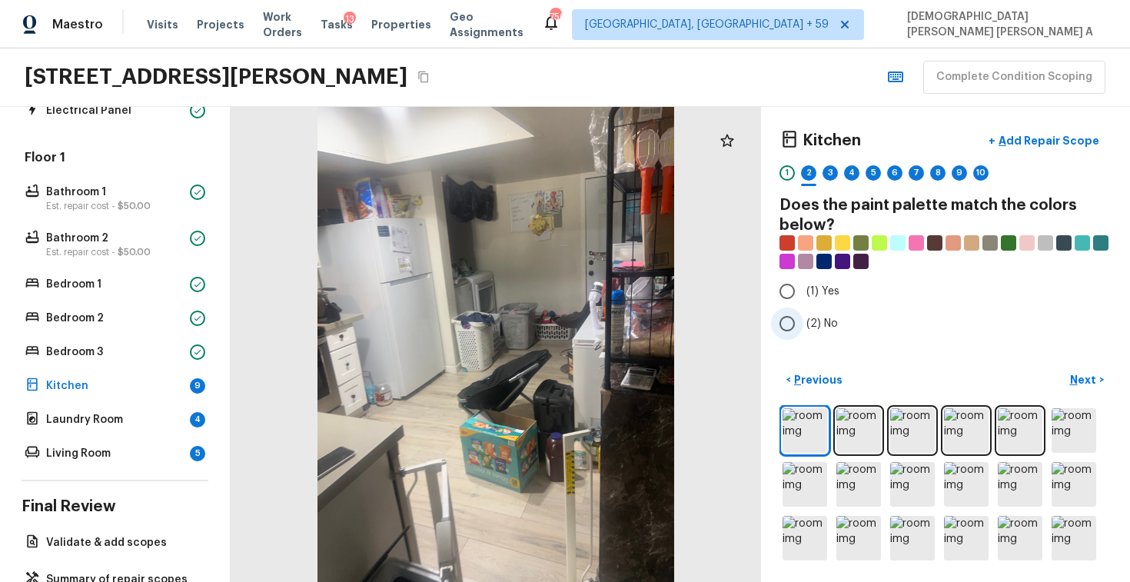
click at [799, 320] on input "(2) No" at bounding box center [787, 323] width 32 height 32
click at [1072, 370] on button "Next >" at bounding box center [1086, 379] width 49 height 25
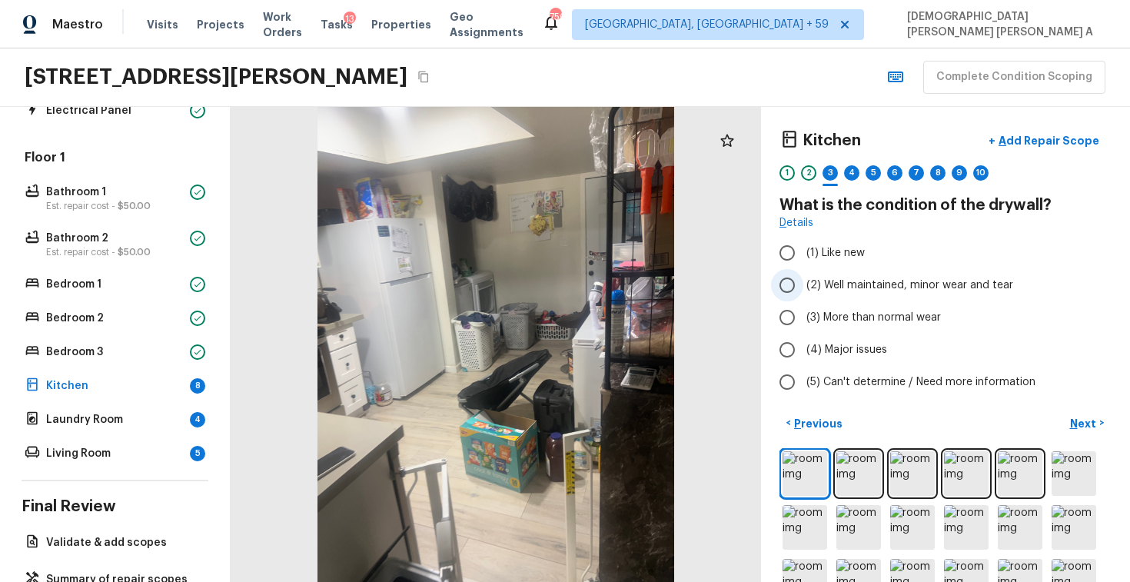
click at [803, 287] on label "(2) Well maintained, minor wear and tear" at bounding box center [935, 285] width 328 height 32
click at [803, 287] on input "(2) Well maintained, minor wear and tear" at bounding box center [787, 285] width 32 height 32
click at [1080, 412] on button "Next >" at bounding box center [1086, 422] width 49 height 25
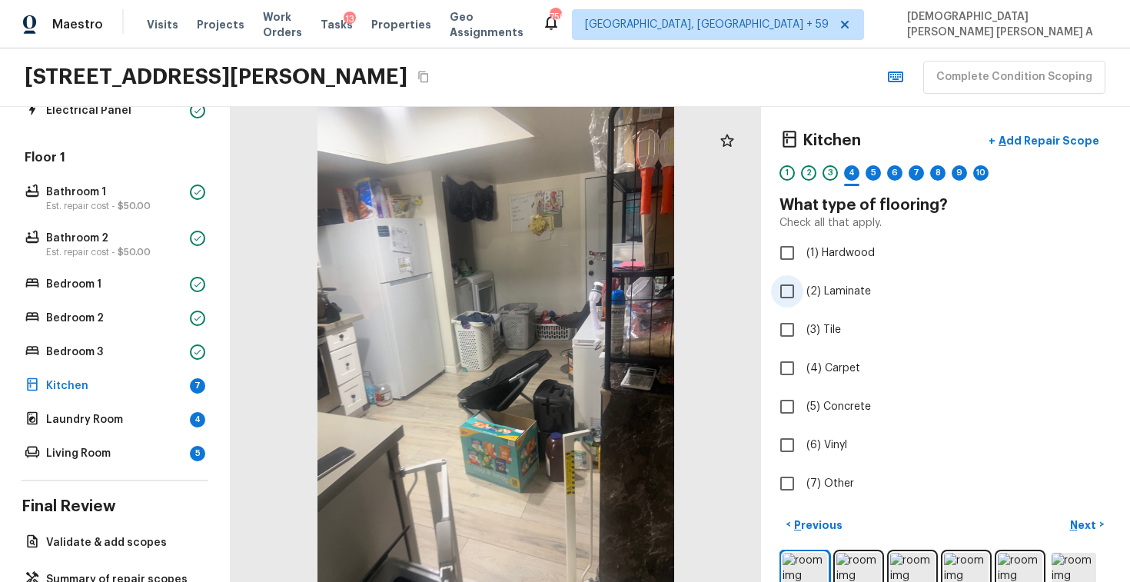
click at [797, 300] on input "(2) Laminate" at bounding box center [787, 291] width 32 height 32
click at [1095, 529] on p "Next" at bounding box center [1084, 524] width 29 height 15
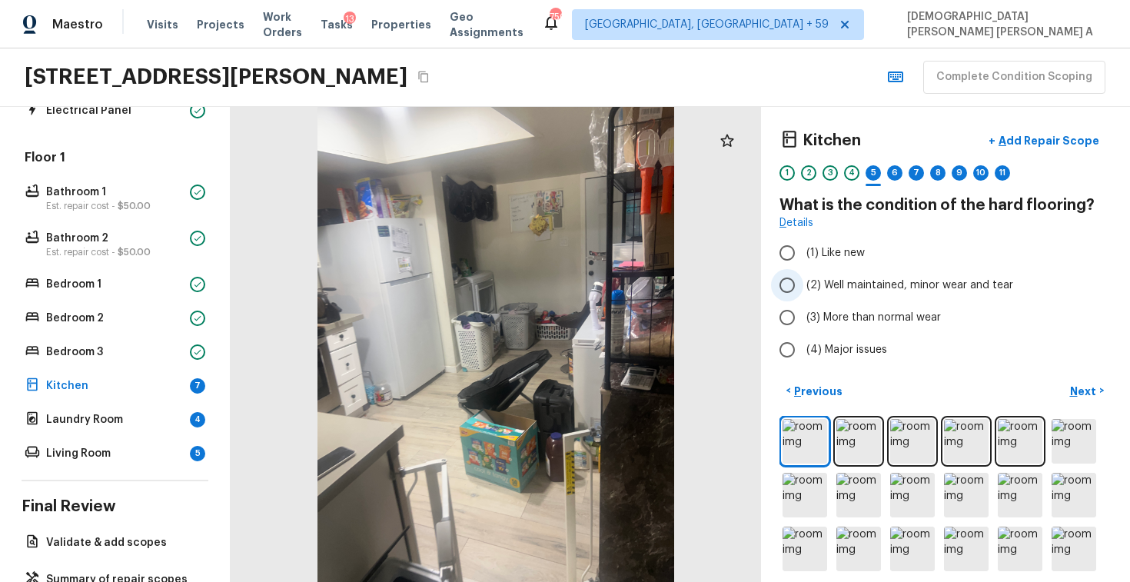
click at [786, 286] on input "(2) Well maintained, minor wear and tear" at bounding box center [787, 285] width 32 height 32
click at [1093, 389] on p "Next" at bounding box center [1084, 390] width 29 height 15
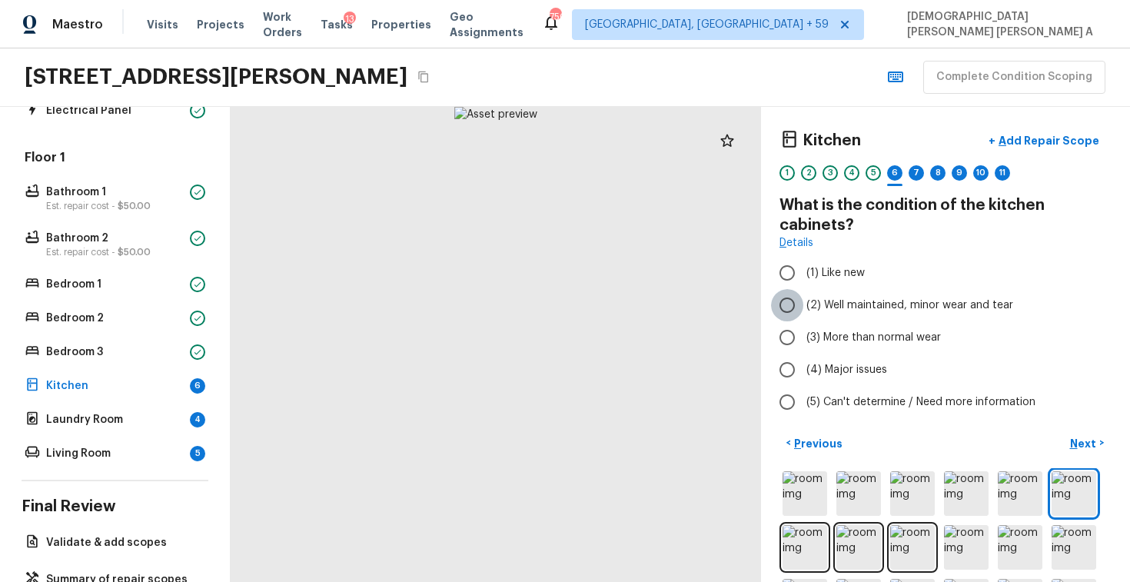
click at [795, 312] on input "(2) Well maintained, minor wear and tear" at bounding box center [787, 305] width 32 height 32
click at [1090, 450] on button "Next >" at bounding box center [1086, 442] width 49 height 25
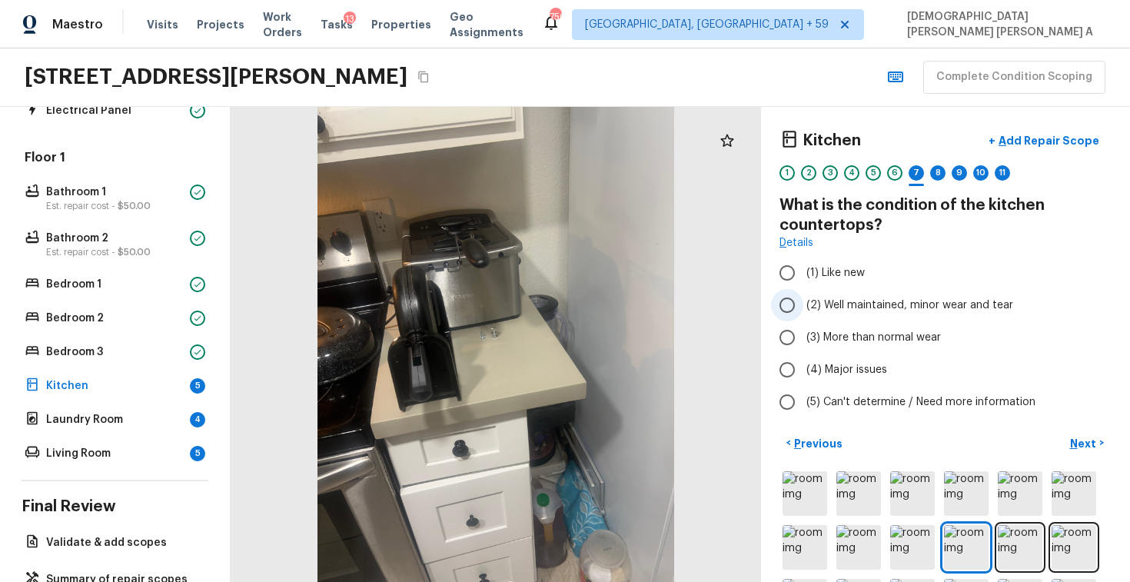
click at [811, 307] on span "(2) Well maintained, minor wear and tear" at bounding box center [909, 304] width 207 height 15
click at [803, 307] on input "(2) Well maintained, minor wear and tear" at bounding box center [787, 305] width 32 height 32
click at [1099, 443] on button "Next >" at bounding box center [1086, 442] width 49 height 25
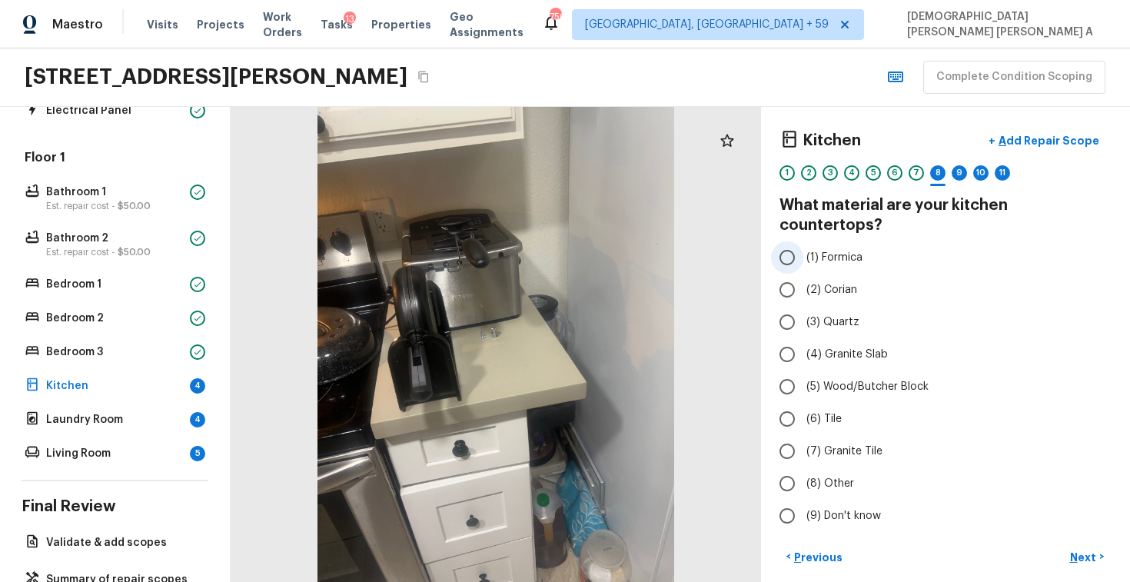
click at [788, 241] on input "(1) Formica" at bounding box center [787, 257] width 32 height 32
click at [1090, 549] on p "Next" at bounding box center [1084, 556] width 29 height 15
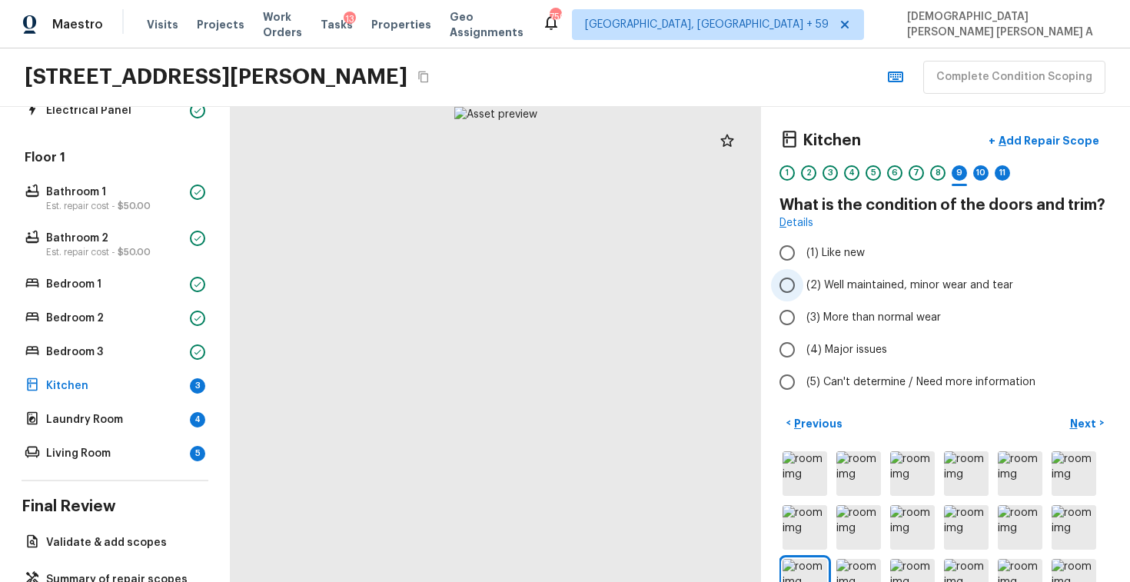
click at [798, 281] on input "(2) Well maintained, minor wear and tear" at bounding box center [787, 285] width 32 height 32
click at [1081, 416] on p "Next" at bounding box center [1084, 423] width 29 height 15
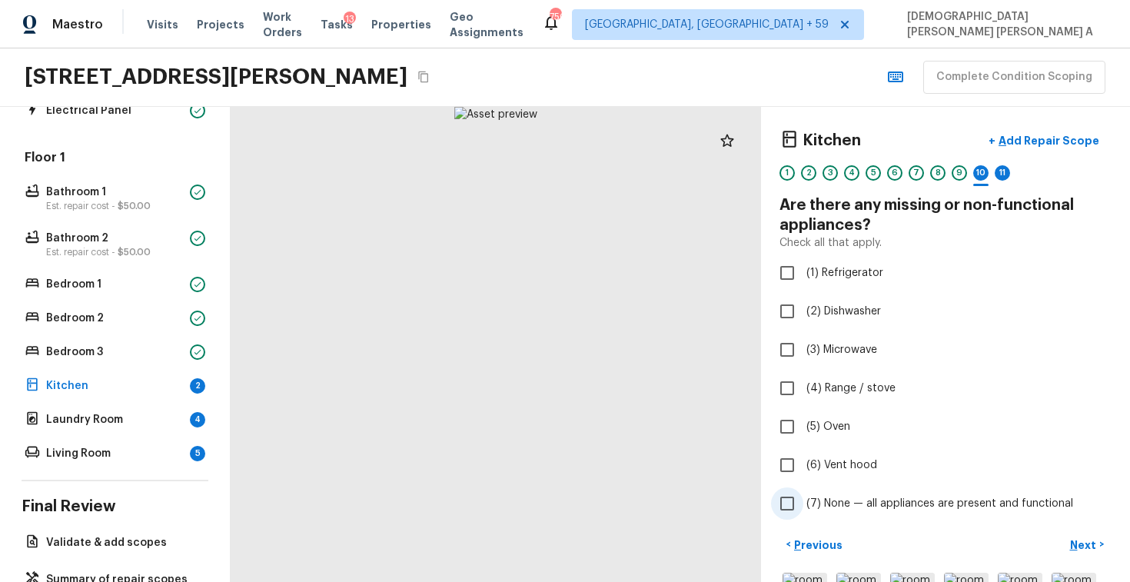
click at [799, 509] on input "(7) None — all appliances are present and functional" at bounding box center [787, 503] width 32 height 32
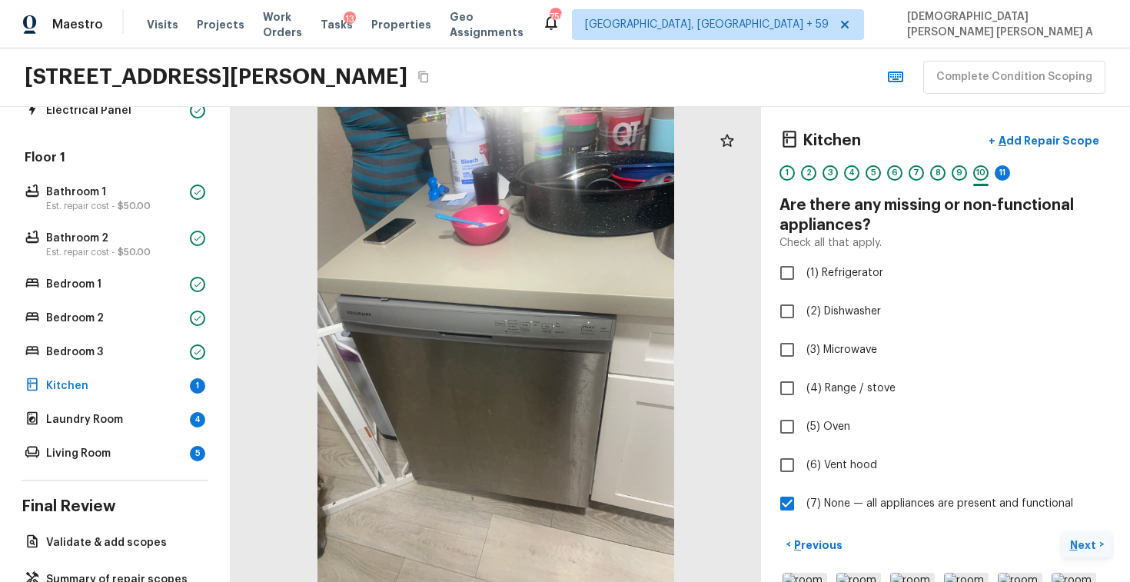
click at [1097, 546] on p "Next" at bounding box center [1084, 544] width 29 height 15
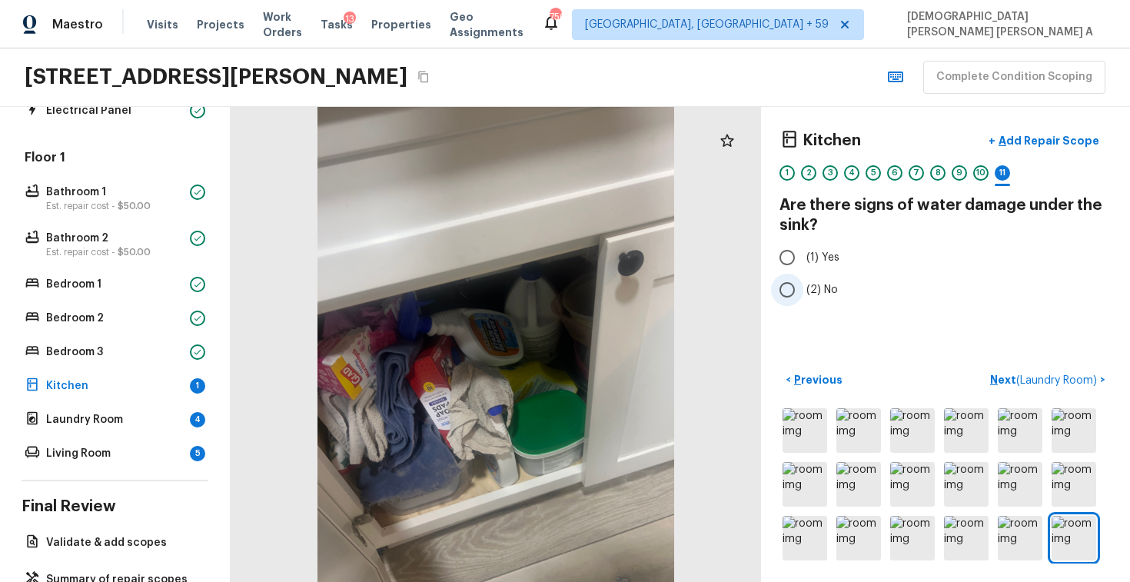
click at [796, 295] on input "(2) No" at bounding box center [787, 290] width 32 height 32
click at [1029, 377] on span "( Laundry Room )" at bounding box center [1056, 380] width 81 height 11
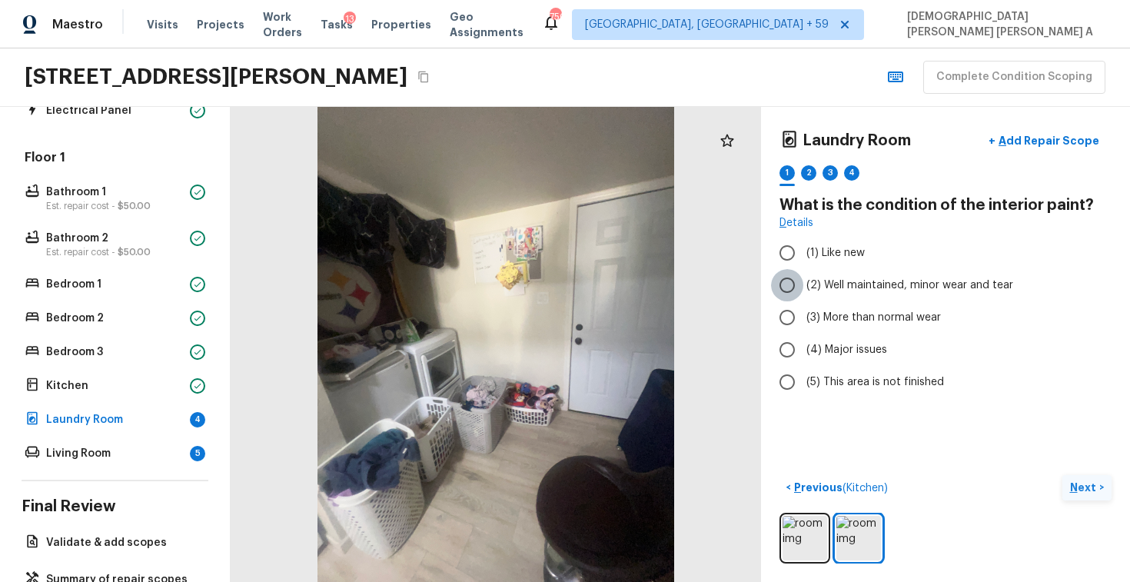
click at [791, 280] on input "(2) Well maintained, minor wear and tear" at bounding box center [787, 285] width 32 height 32
click at [1076, 483] on p "Next" at bounding box center [1084, 486] width 29 height 15
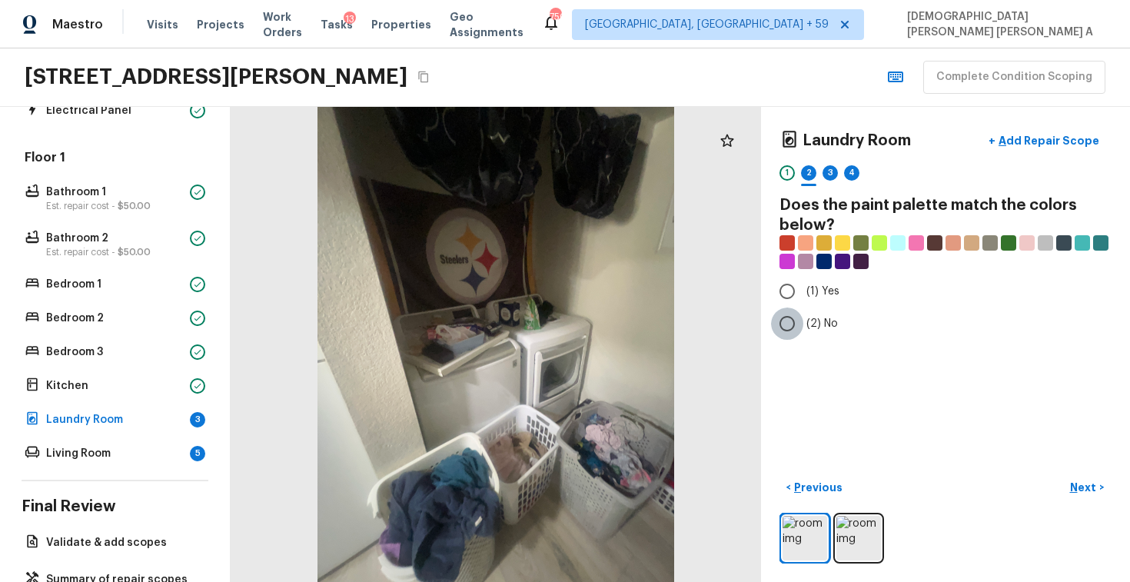
click at [781, 323] on input "(2) No" at bounding box center [787, 323] width 32 height 32
click at [1063, 483] on button "Next >" at bounding box center [1086, 487] width 49 height 25
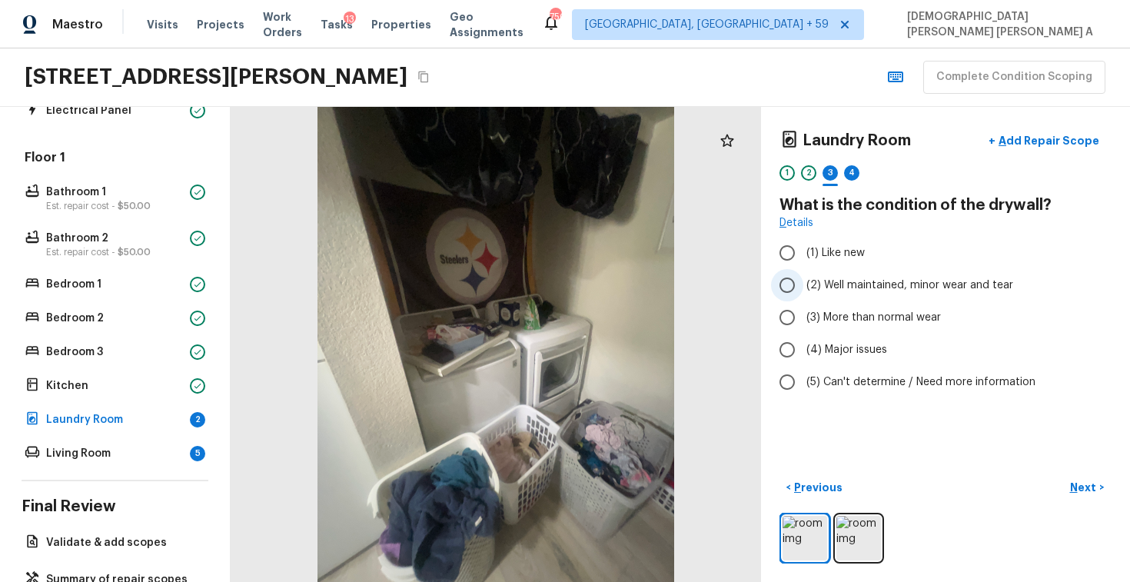
click at [793, 290] on input "(2) Well maintained, minor wear and tear" at bounding box center [787, 285] width 32 height 32
click at [1101, 489] on button "Next >" at bounding box center [1086, 487] width 49 height 25
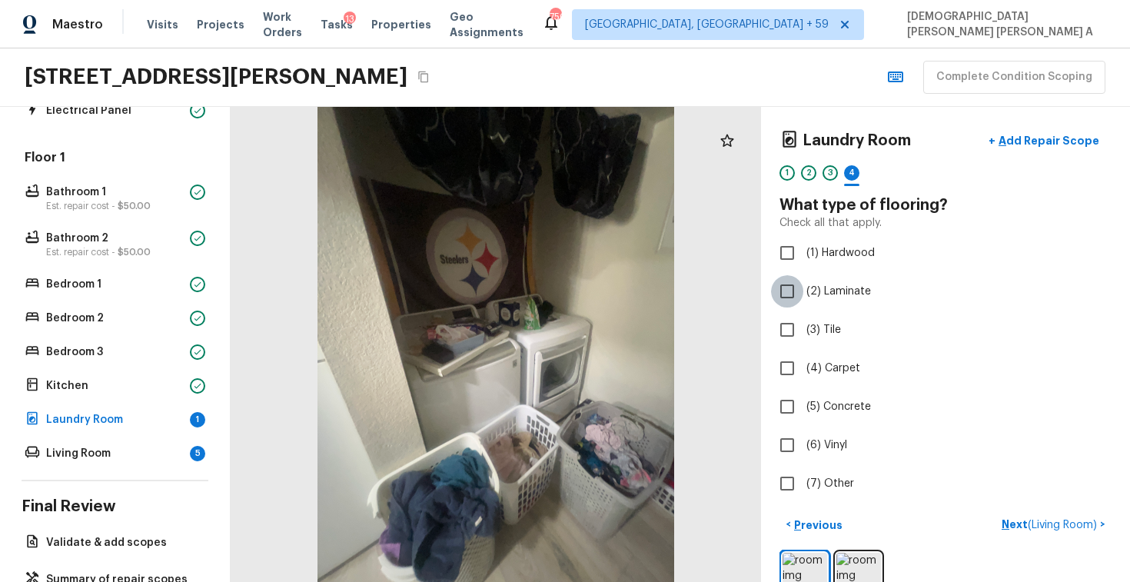
click at [788, 285] on input "(2) Laminate" at bounding box center [787, 291] width 32 height 32
click at [1080, 526] on p "Next" at bounding box center [1084, 524] width 29 height 15
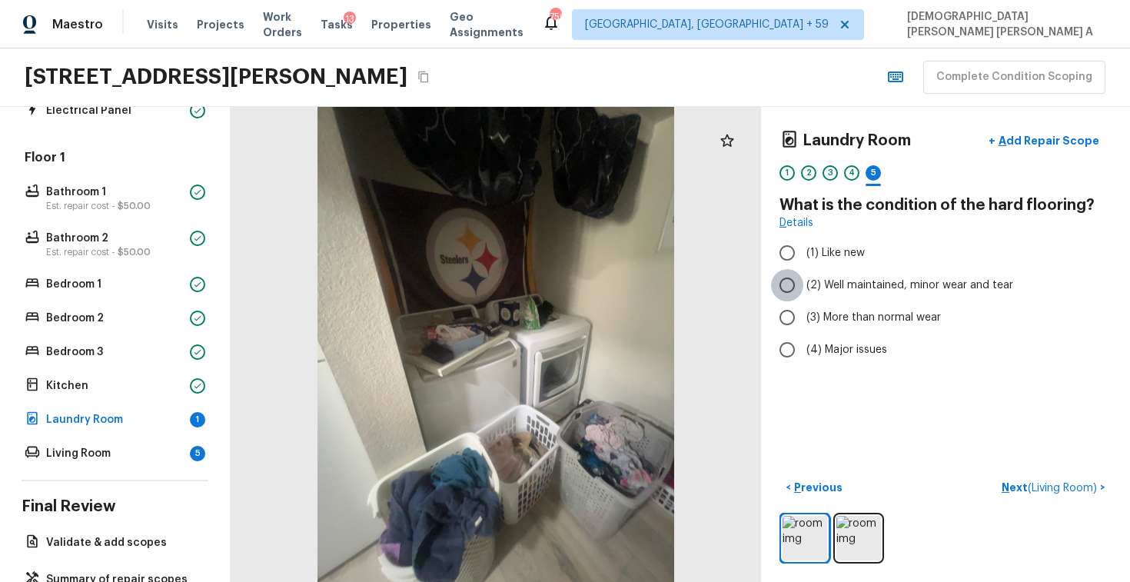
click at [790, 274] on input "(2) Well maintained, minor wear and tear" at bounding box center [787, 285] width 32 height 32
click at [1063, 485] on span "( Living Room )" at bounding box center [1061, 488] width 69 height 11
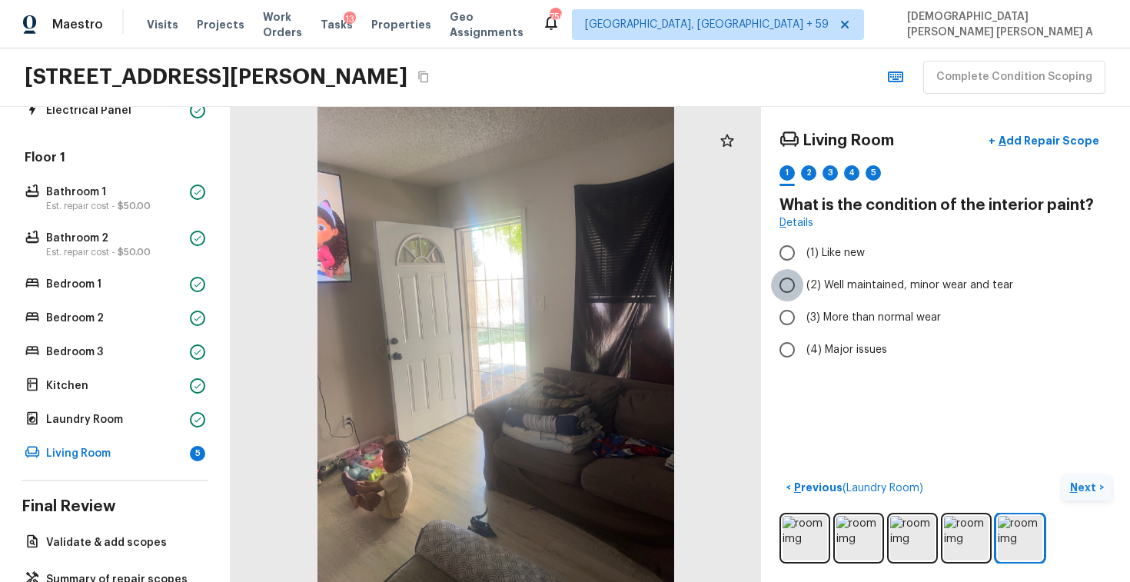
click at [791, 288] on input "(2) Well maintained, minor wear and tear" at bounding box center [787, 285] width 32 height 32
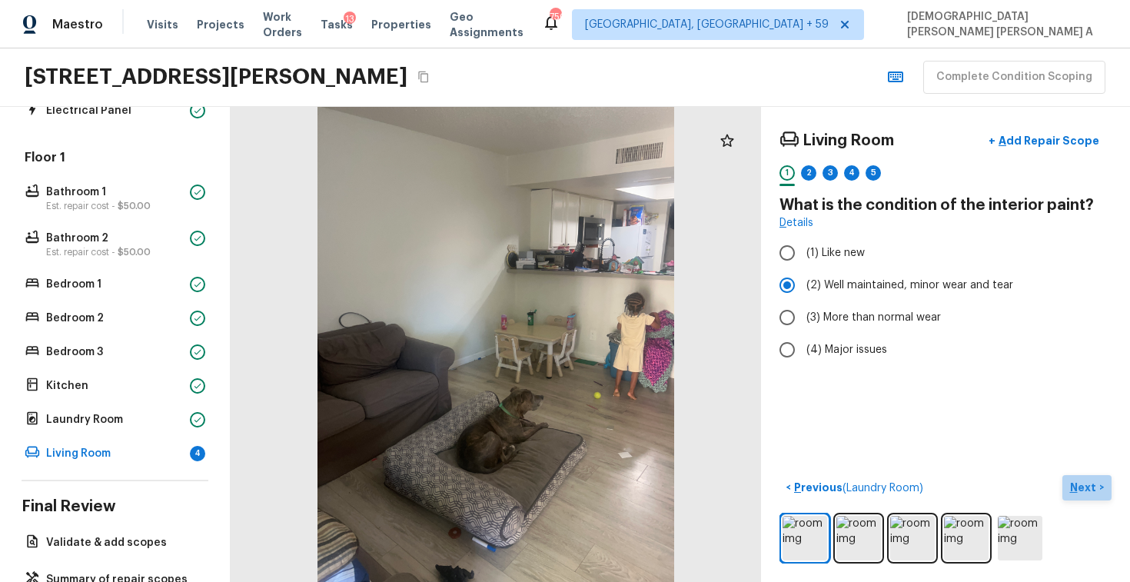
click at [1096, 481] on p "Next" at bounding box center [1084, 486] width 29 height 15
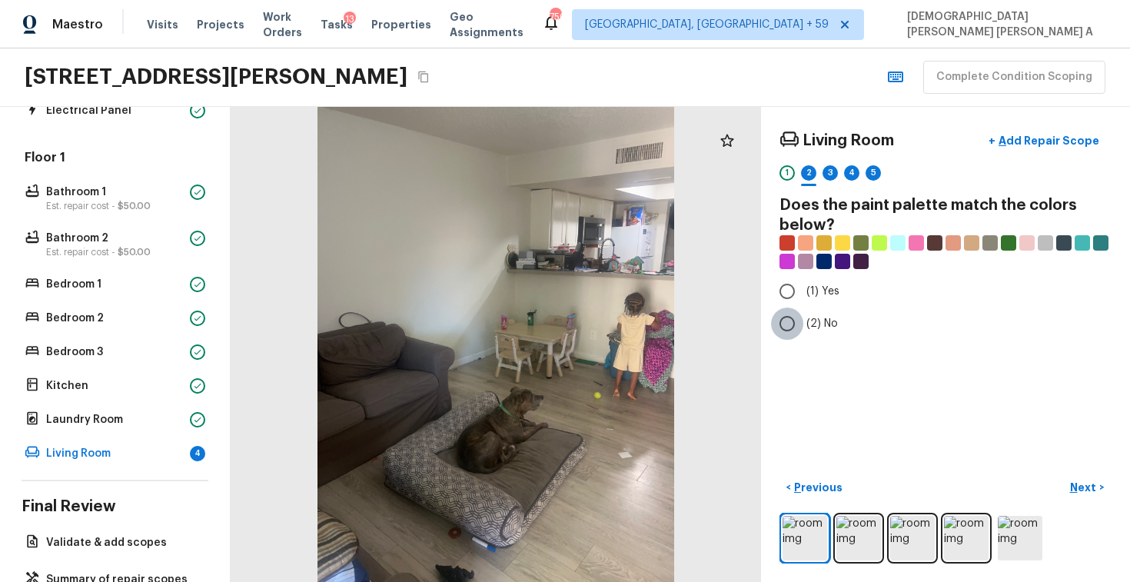
click at [795, 319] on input "(2) No" at bounding box center [787, 323] width 32 height 32
click at [1087, 486] on p "Next" at bounding box center [1084, 486] width 29 height 15
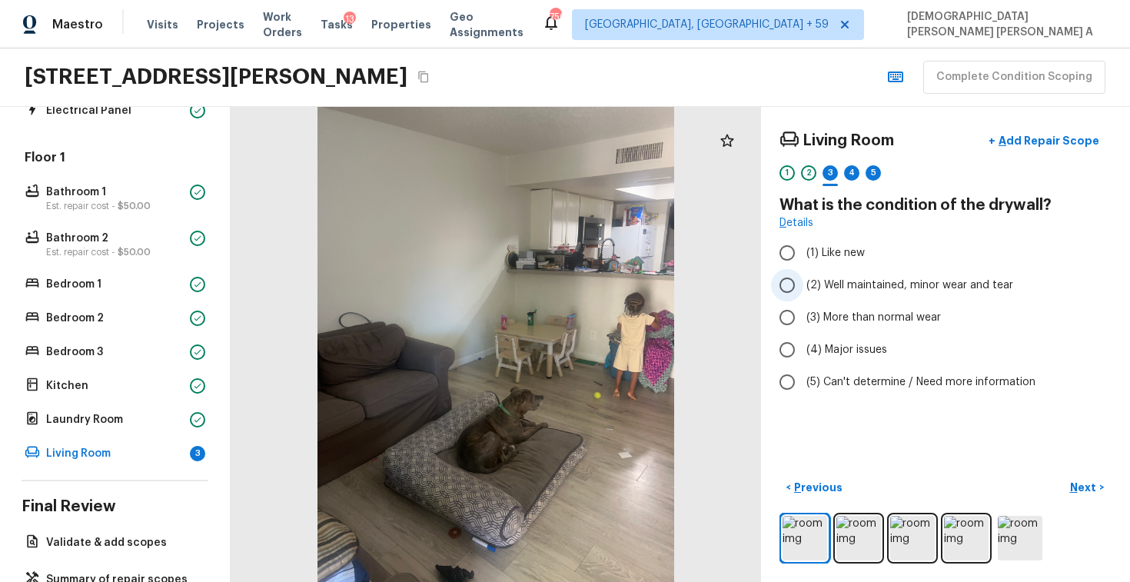
click at [789, 287] on input "(2) Well maintained, minor wear and tear" at bounding box center [787, 285] width 32 height 32
click at [1088, 483] on p "Next" at bounding box center [1084, 486] width 29 height 15
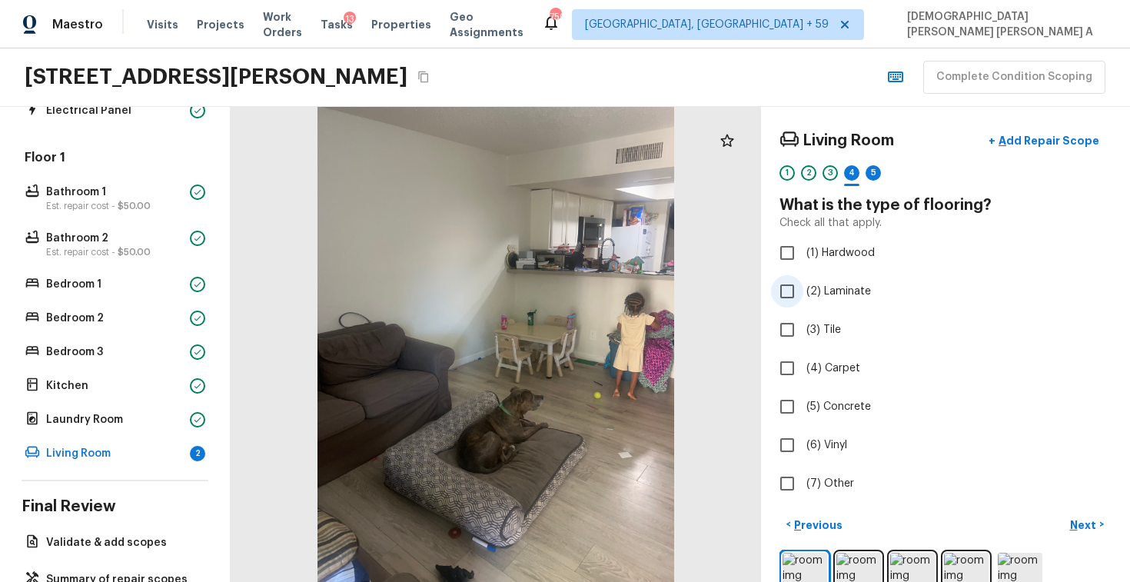
click at [791, 294] on input "(2) Laminate" at bounding box center [787, 291] width 32 height 32
click at [1078, 523] on p "Next" at bounding box center [1084, 524] width 29 height 15
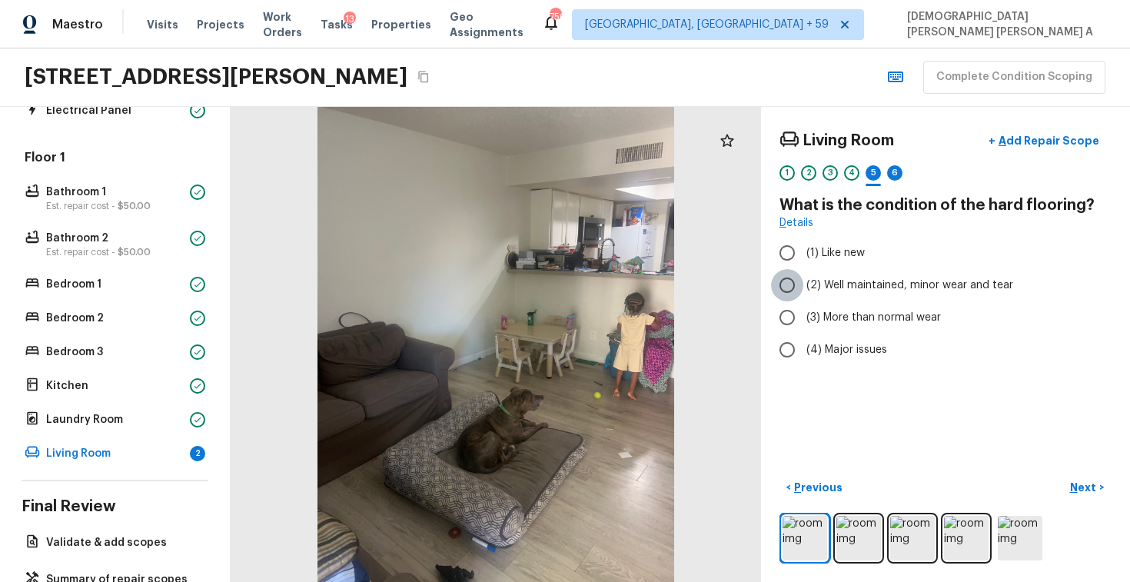
click at [778, 287] on input "(2) Well maintained, minor wear and tear" at bounding box center [787, 285] width 32 height 32
click at [1077, 483] on p "Next" at bounding box center [1084, 486] width 29 height 15
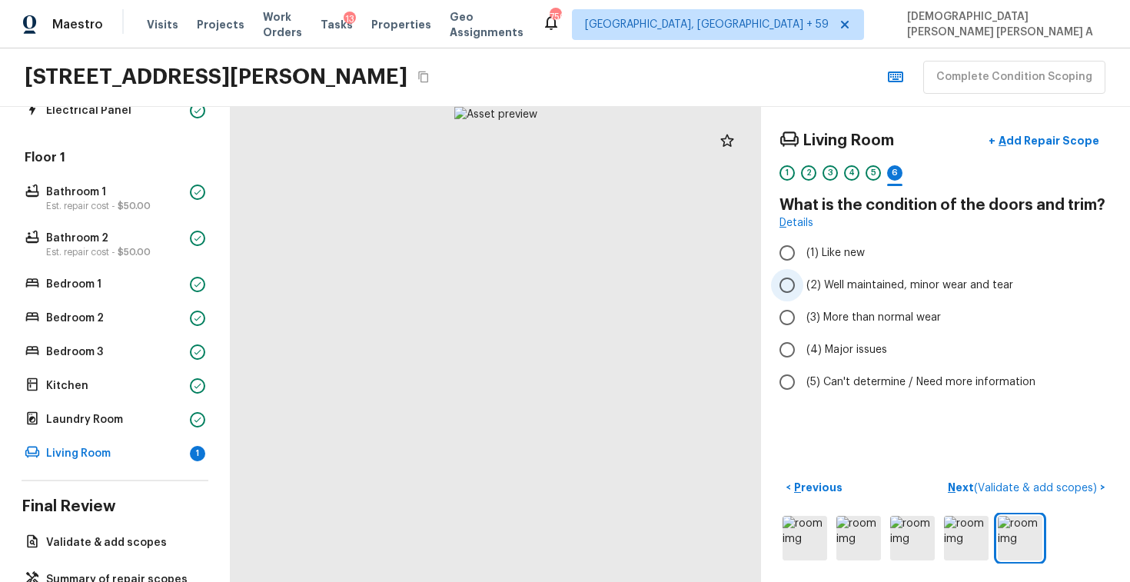
click at [785, 296] on input "(2) Well maintained, minor wear and tear" at bounding box center [787, 285] width 32 height 32
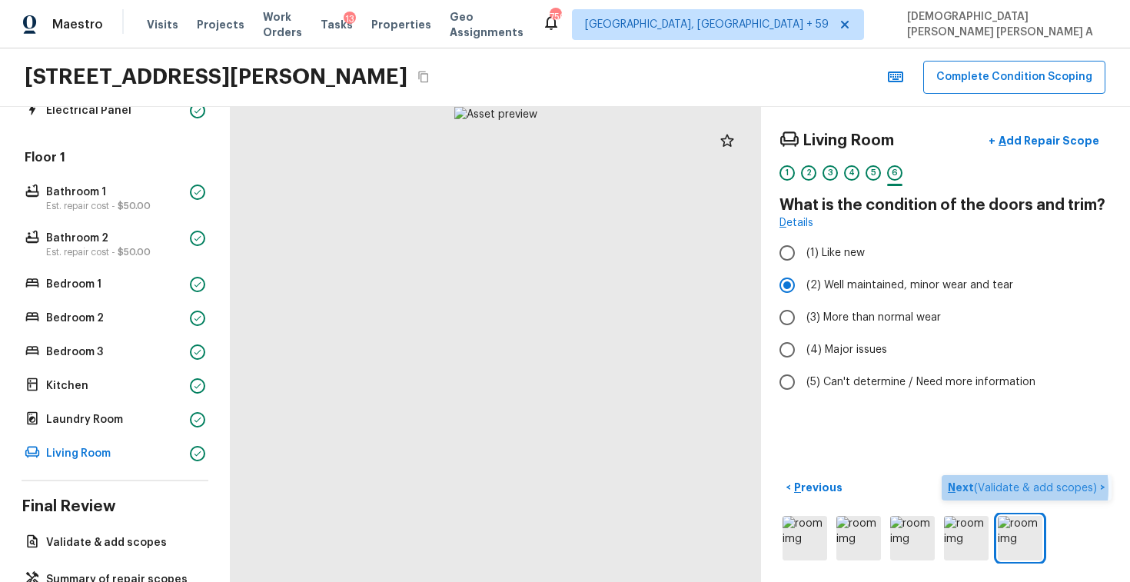
click at [1013, 488] on span "( Validate & add scopes )" at bounding box center [1035, 488] width 123 height 11
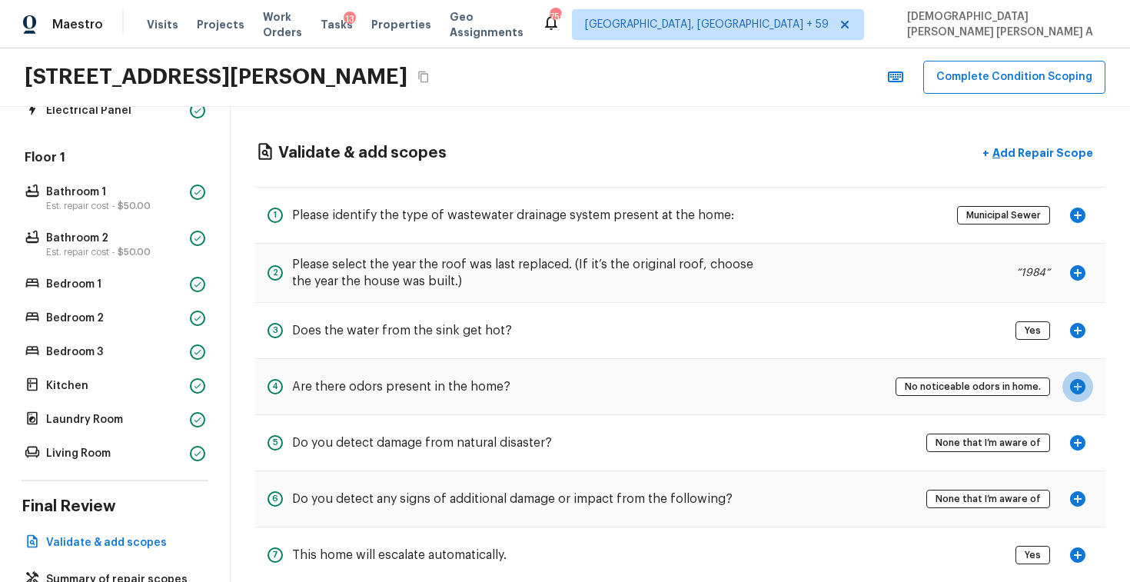
click at [1079, 381] on icon "button" at bounding box center [1077, 386] width 15 height 15
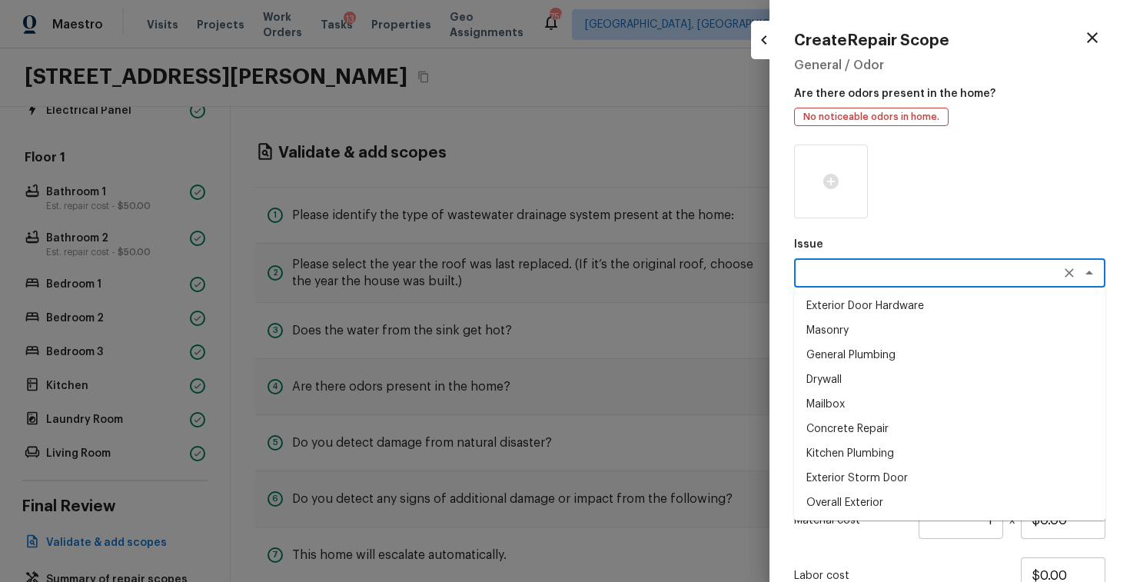
click at [848, 276] on textarea at bounding box center [928, 272] width 254 height 15
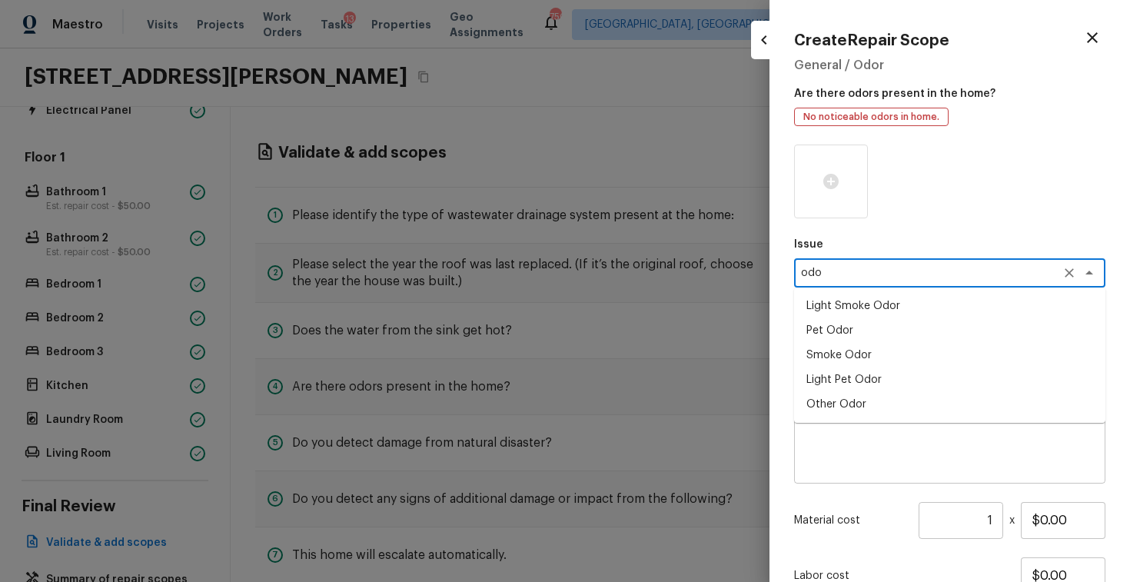
click at [850, 300] on li "Light Smoke Odor" at bounding box center [949, 306] width 311 height 25
click at [876, 279] on textarea "Light Smoke Odor" at bounding box center [928, 272] width 254 height 15
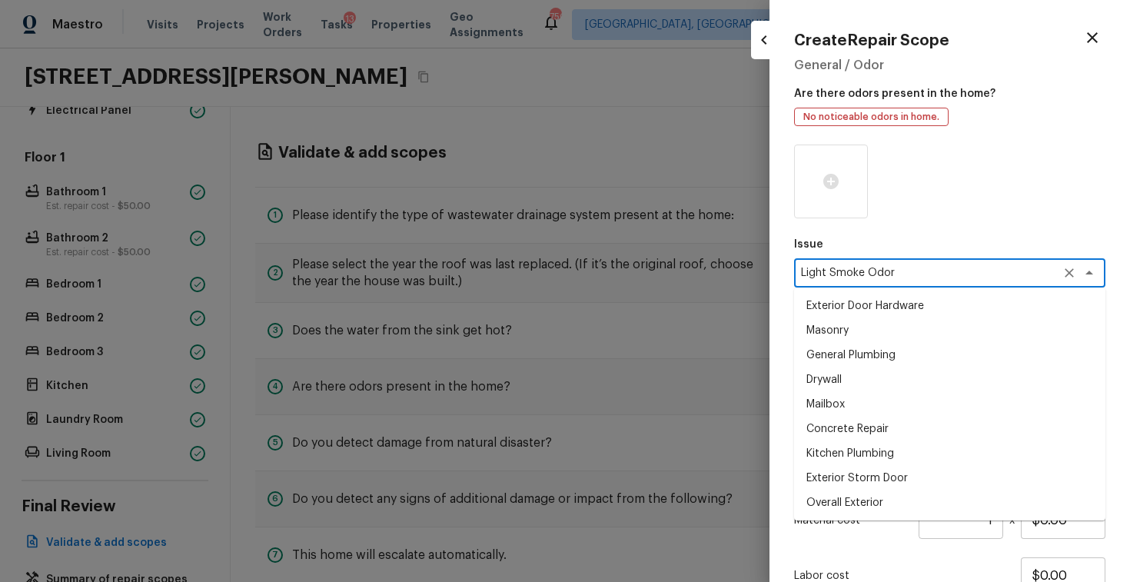
scroll to position [68, 0]
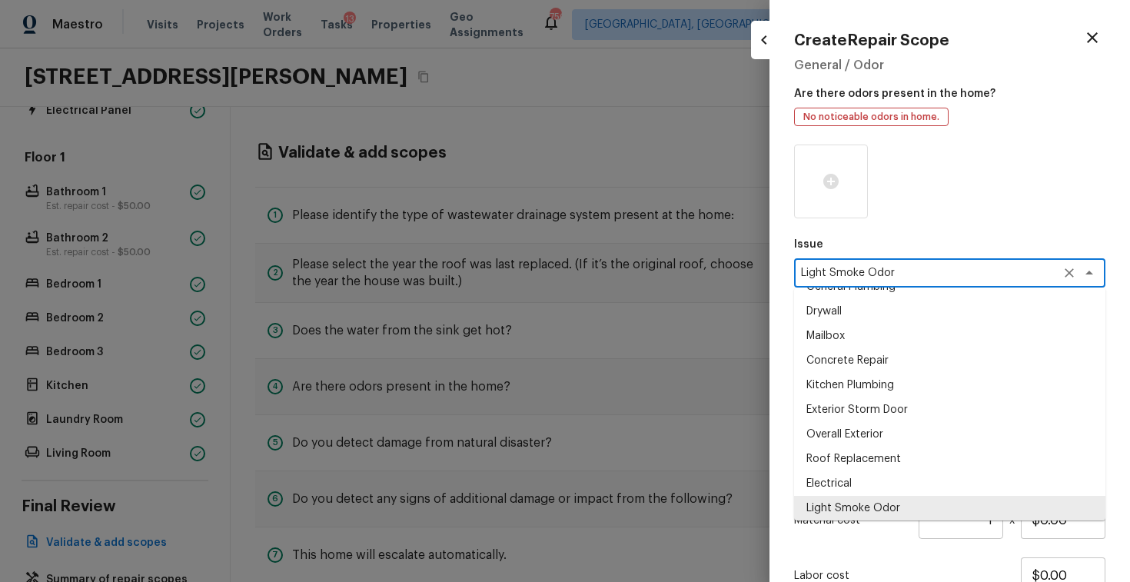
click at [876, 279] on textarea "Light Smoke Odor" at bounding box center [928, 272] width 254 height 15
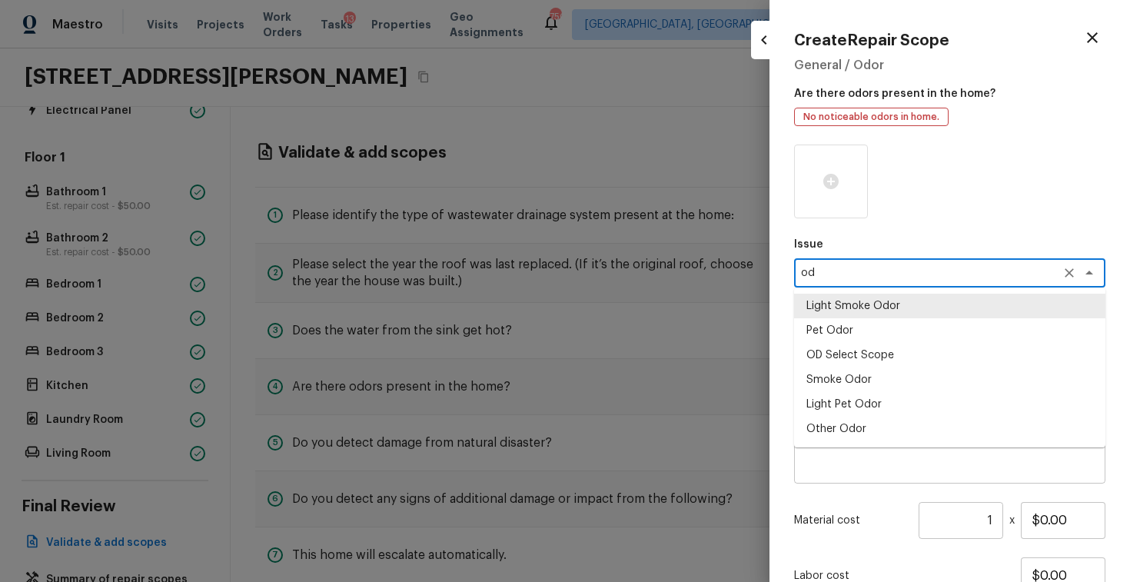
scroll to position [0, 0]
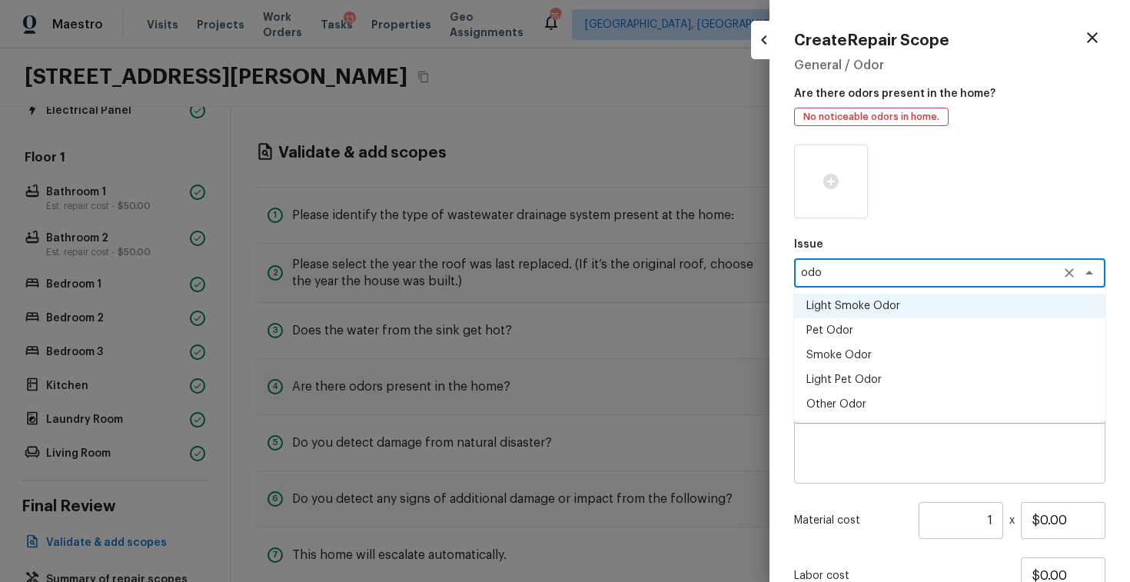
click at [874, 385] on li "Light Pet Odor" at bounding box center [949, 379] width 311 height 25
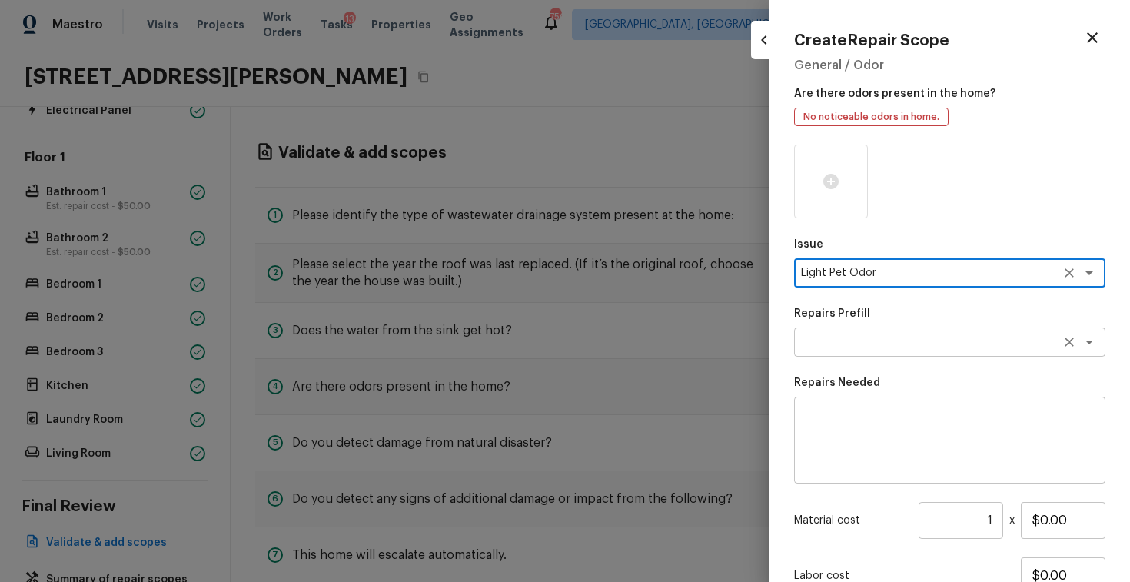
click at [891, 336] on textarea at bounding box center [928, 341] width 254 height 15
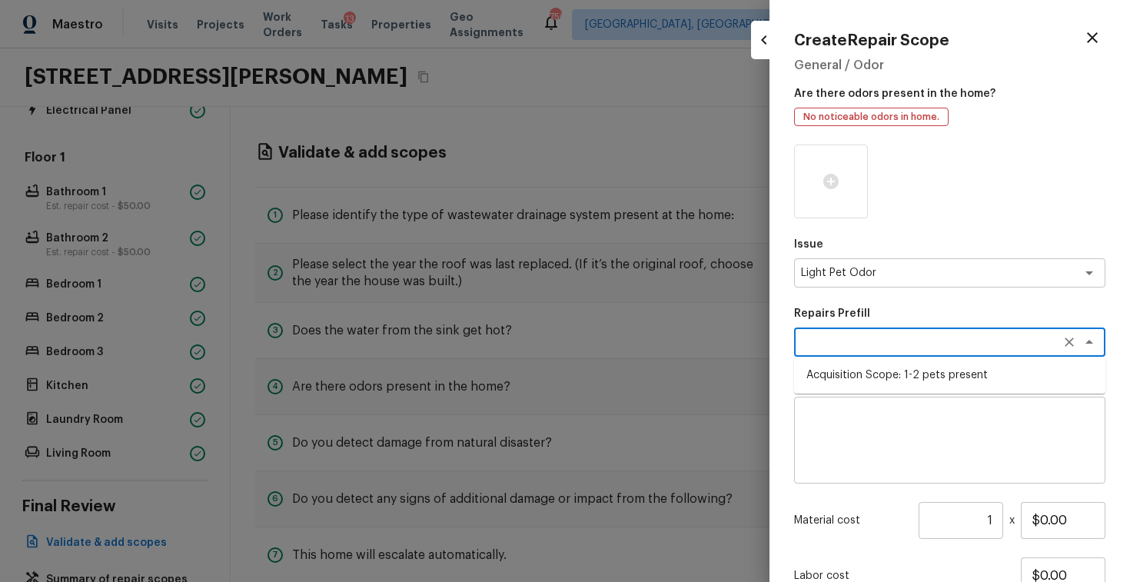
click at [886, 377] on li "Acquisition Scope: 1-2 pets present" at bounding box center [949, 375] width 311 height 25
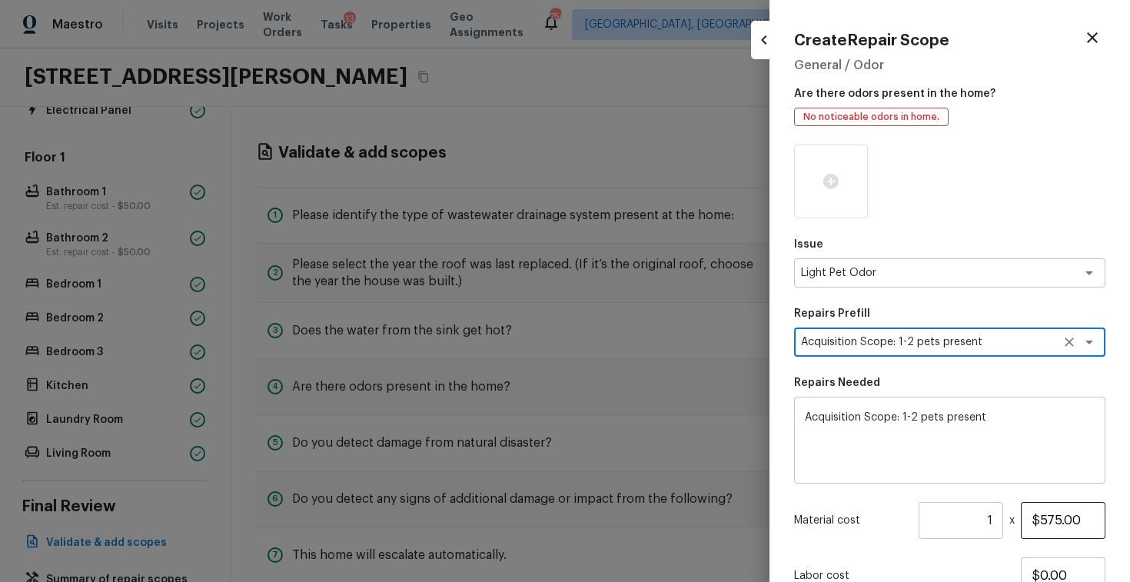
scroll to position [124, 0]
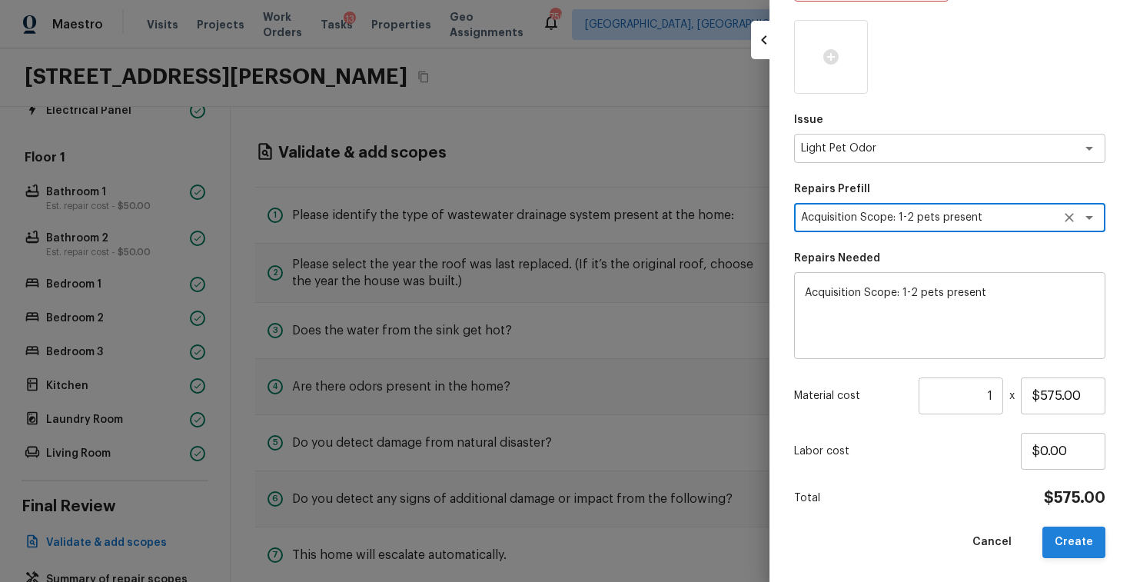
click at [1085, 551] on button "Create" at bounding box center [1073, 542] width 63 height 32
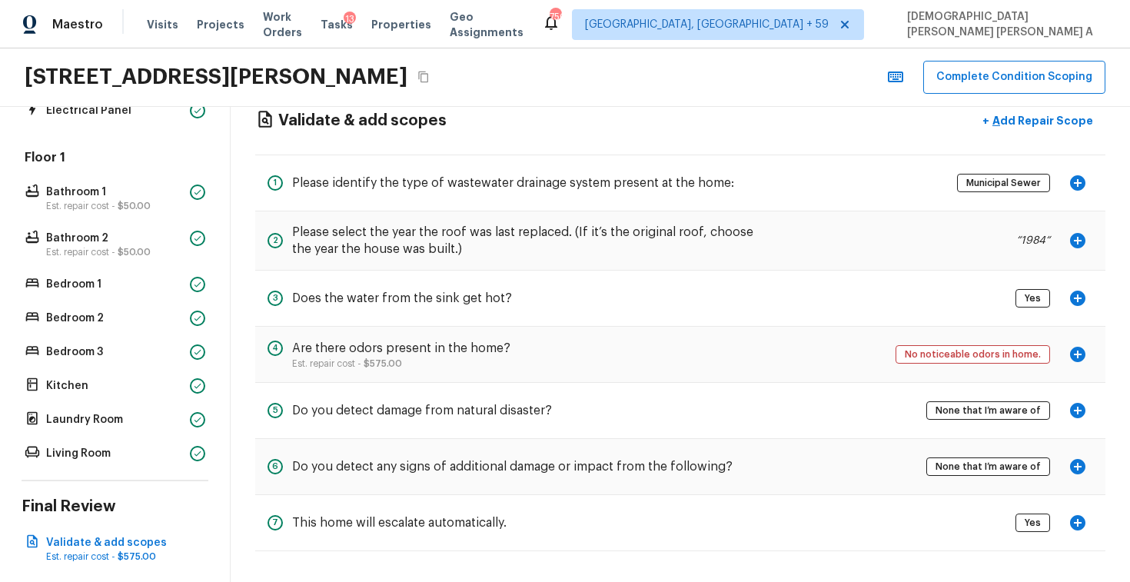
scroll to position [341, 0]
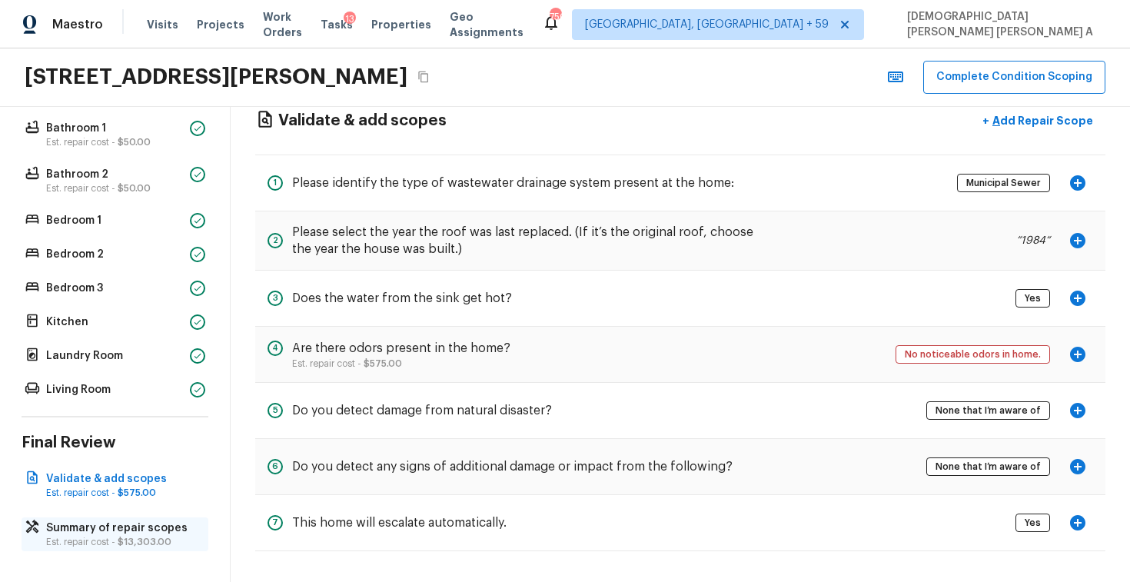
click at [152, 543] on span "$13,303.00" at bounding box center [145, 541] width 54 height 9
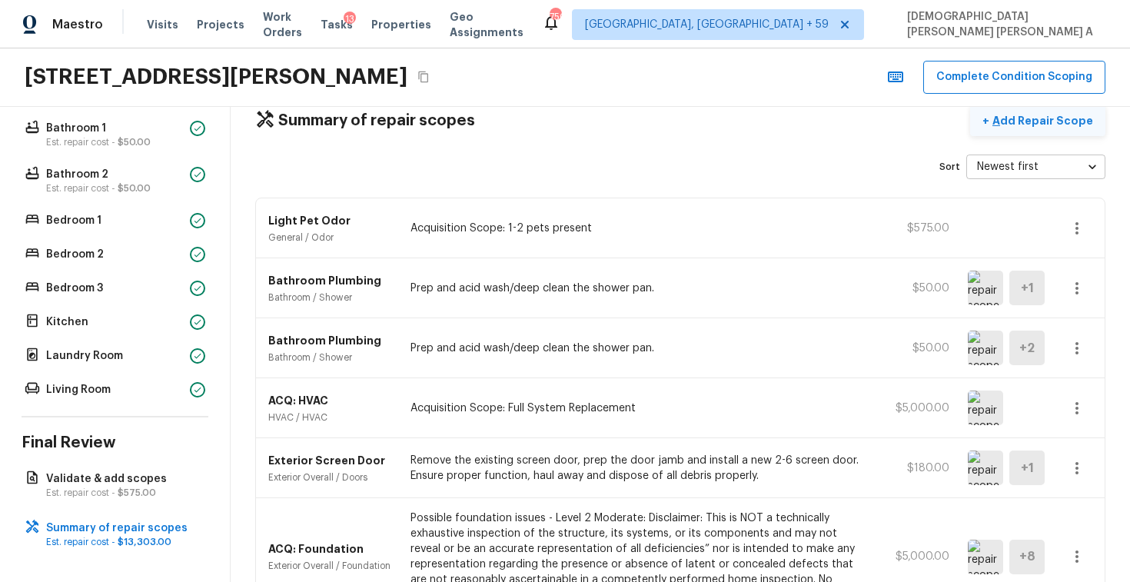
scroll to position [0, 0]
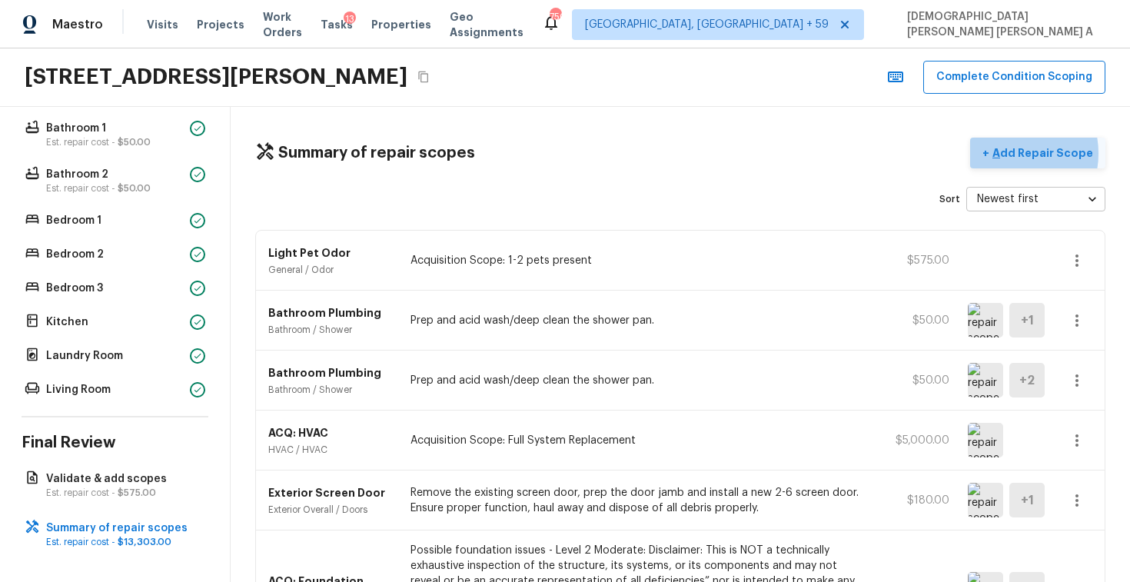
click at [1017, 153] on p "Add Repair Scope" at bounding box center [1041, 152] width 104 height 15
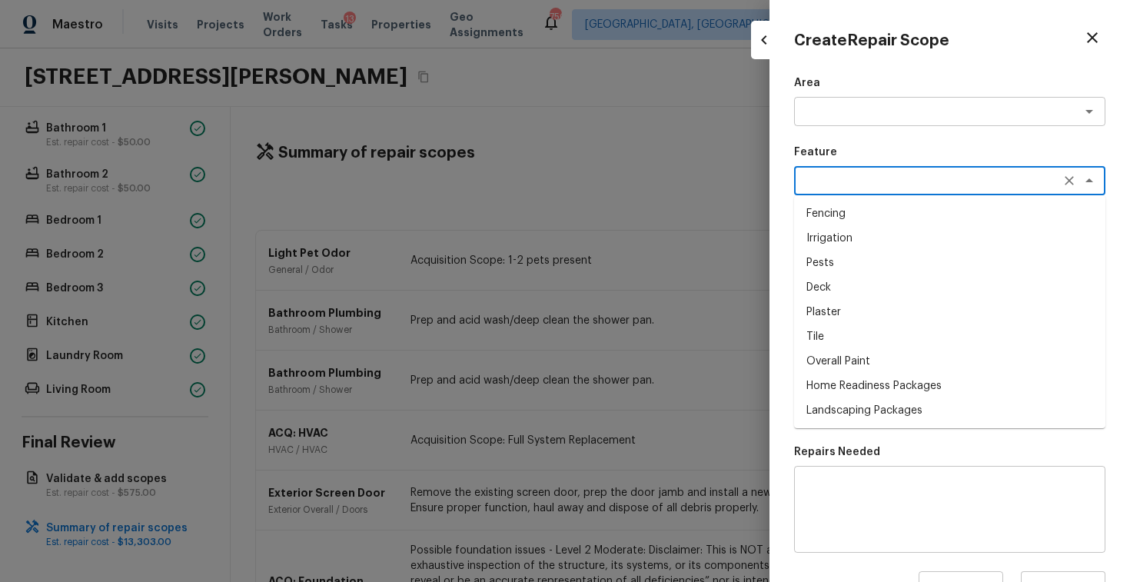
click at [865, 180] on textarea at bounding box center [928, 180] width 254 height 15
click at [939, 324] on div "Issue x ​" at bounding box center [949, 331] width 311 height 51
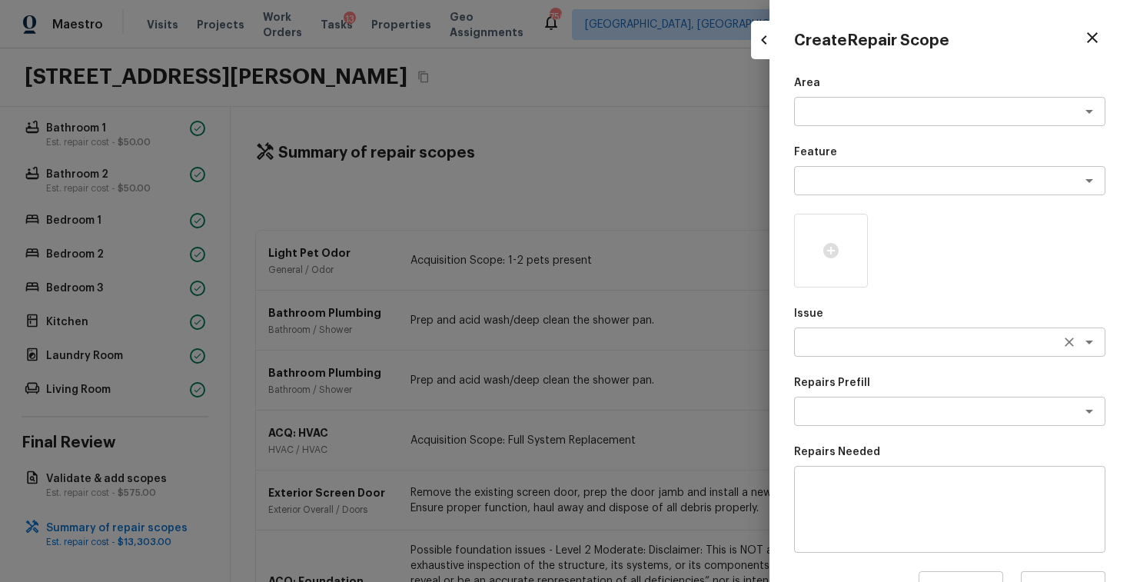
click at [917, 344] on textarea at bounding box center [928, 341] width 254 height 15
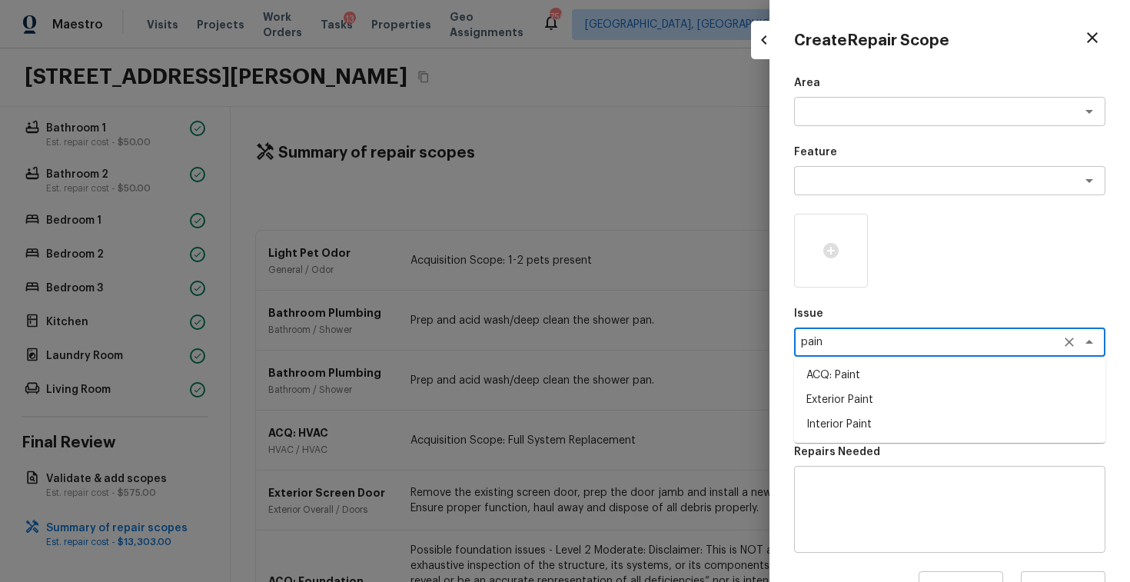
click at [893, 383] on li "ACQ: Paint" at bounding box center [949, 375] width 311 height 25
click at [884, 409] on textarea at bounding box center [928, 410] width 254 height 15
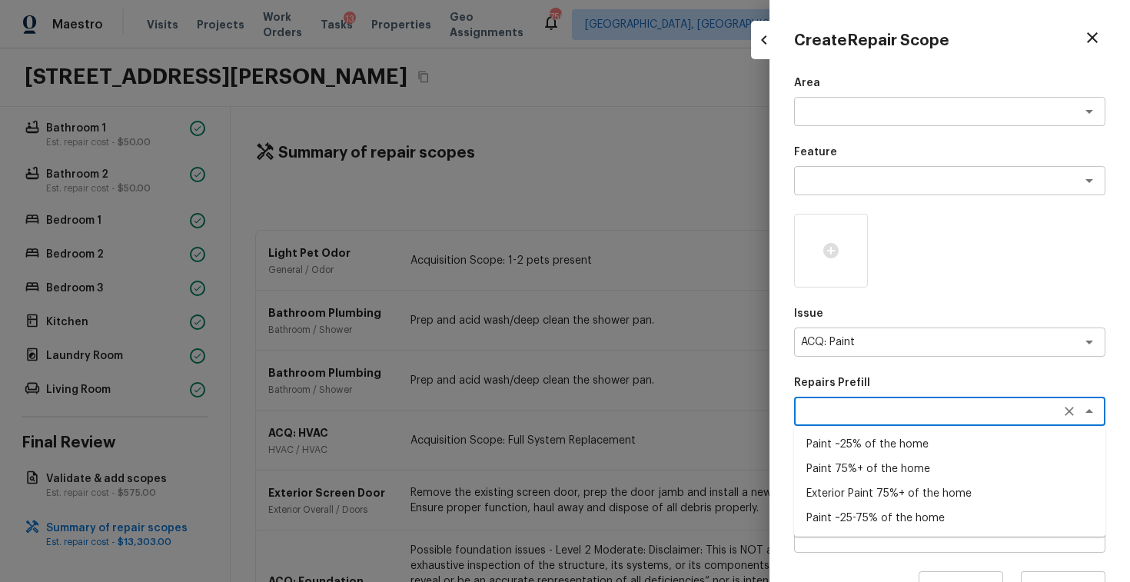
click at [871, 517] on li "Paint ~25-75% of the home" at bounding box center [949, 518] width 311 height 25
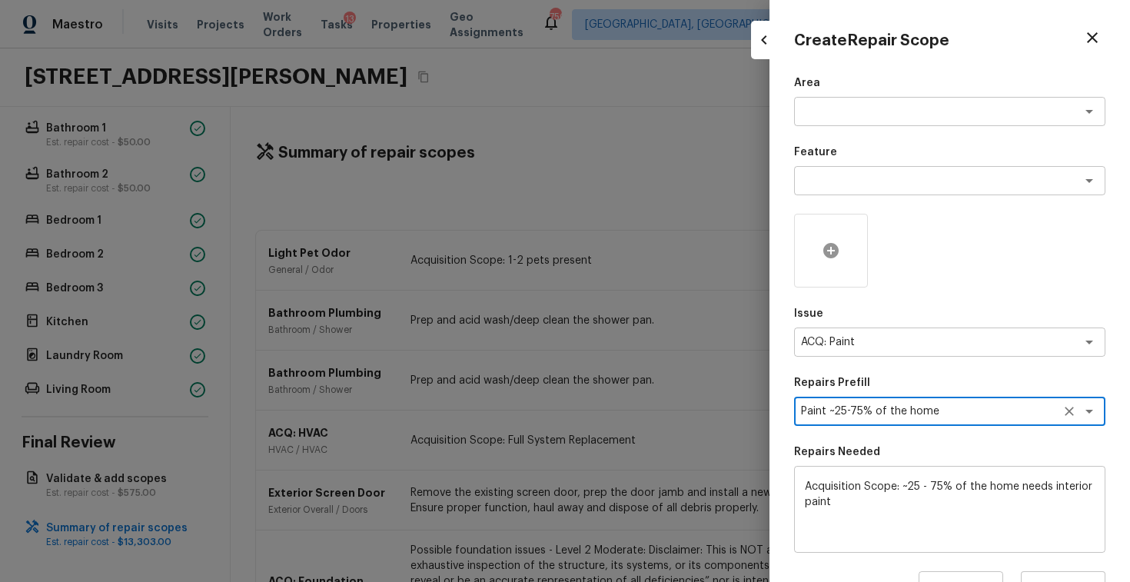
click at [828, 257] on icon at bounding box center [830, 250] width 15 height 15
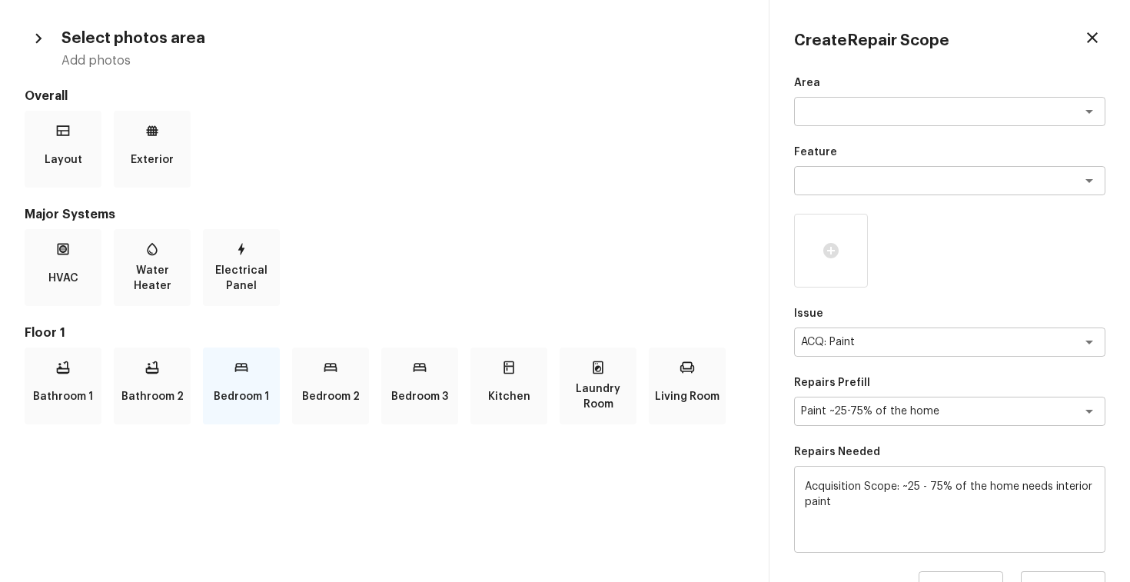
click at [232, 380] on div "Bedroom 1" at bounding box center [241, 385] width 77 height 77
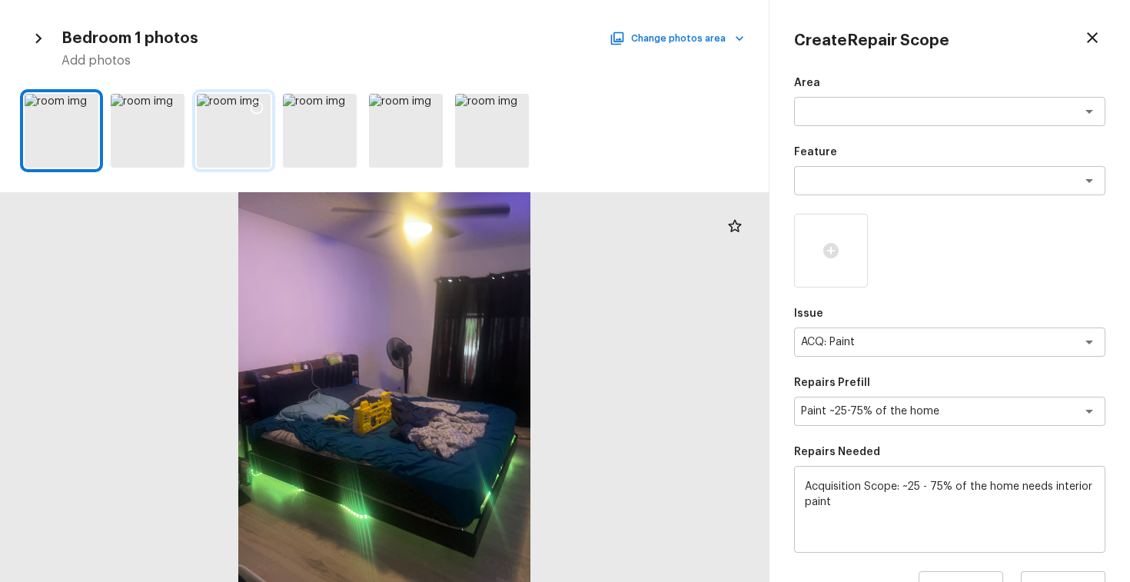
click at [250, 105] on icon at bounding box center [256, 107] width 15 height 15
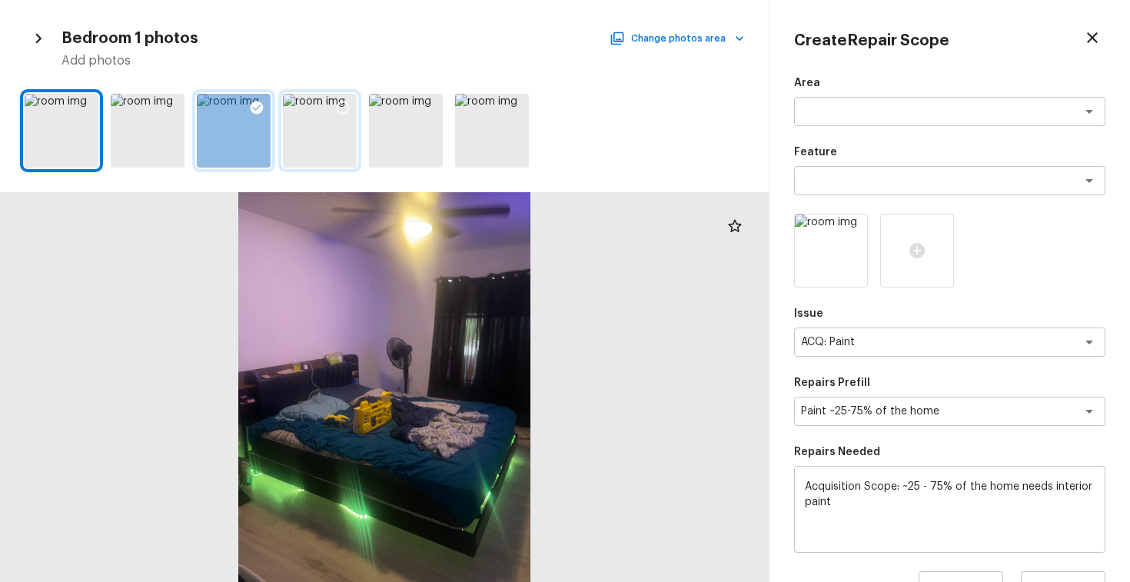
click at [341, 105] on icon at bounding box center [342, 107] width 15 height 15
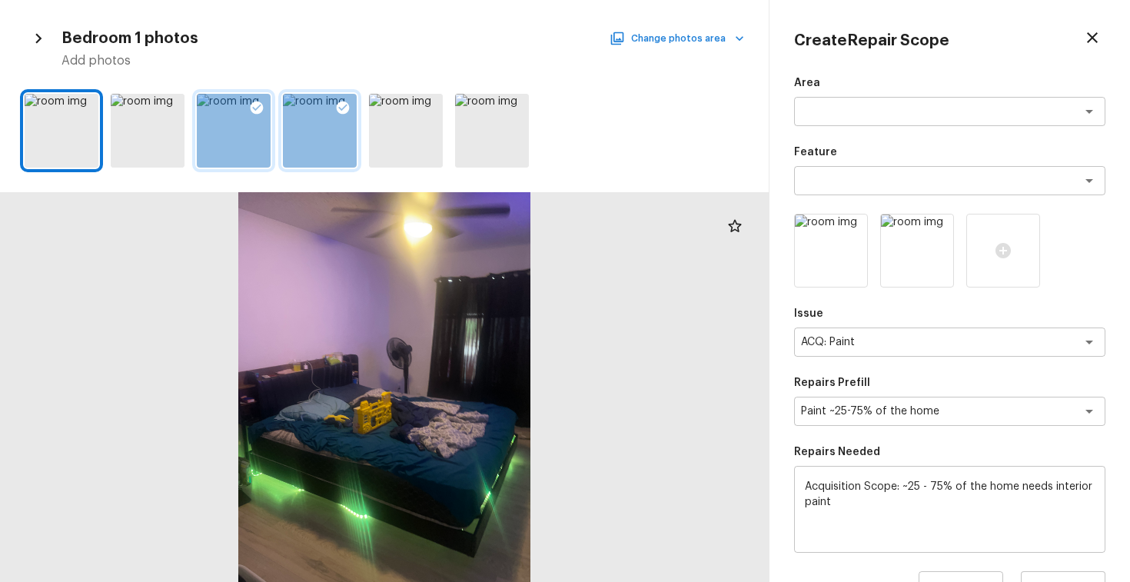
click at [670, 40] on button "Change photos area" at bounding box center [677, 38] width 131 height 20
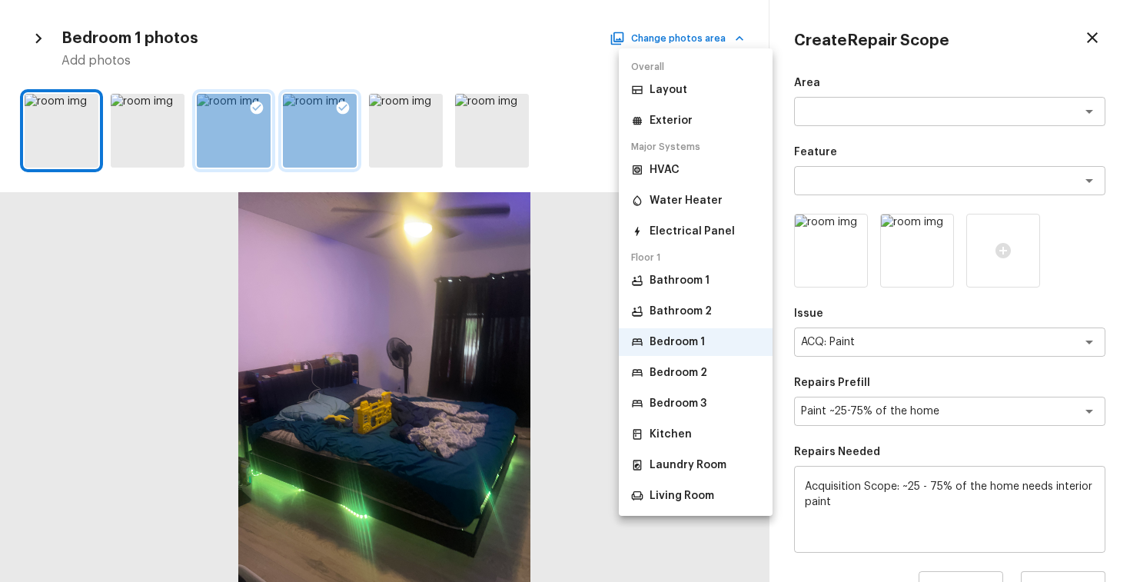
click at [668, 377] on p "Bedroom 2" at bounding box center [678, 372] width 58 height 15
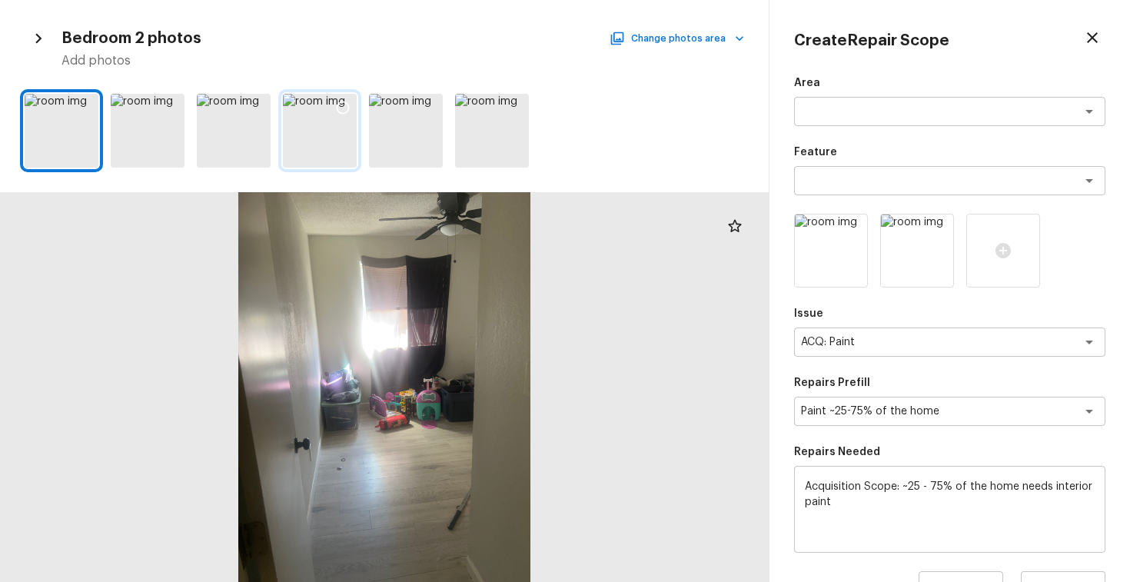
click at [345, 105] on icon at bounding box center [342, 107] width 15 height 15
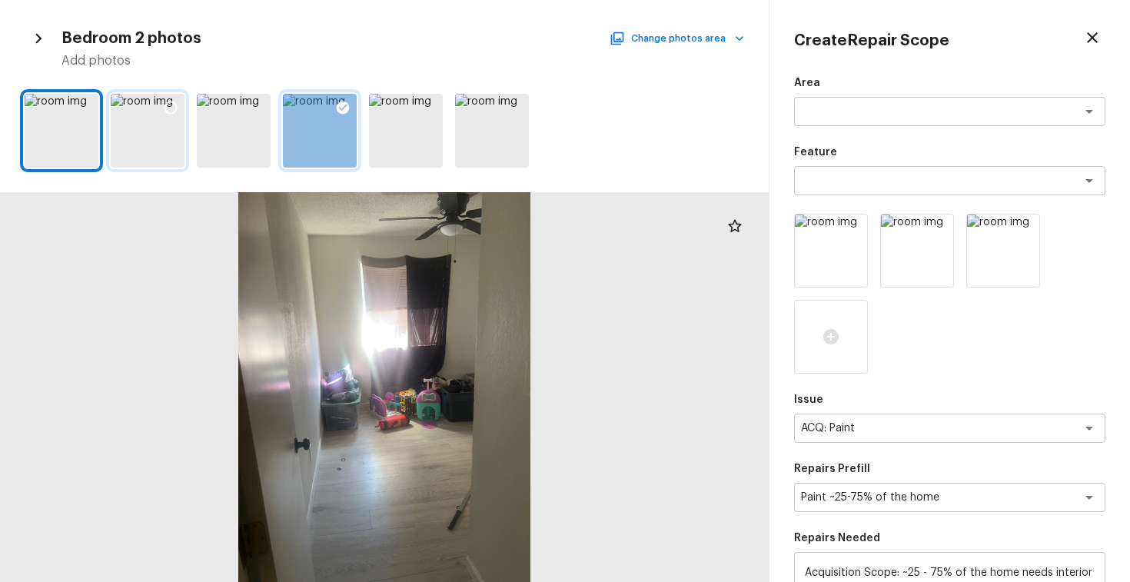
click at [169, 105] on icon at bounding box center [170, 107] width 15 height 15
click at [695, 38] on button "Change photos area" at bounding box center [677, 38] width 131 height 20
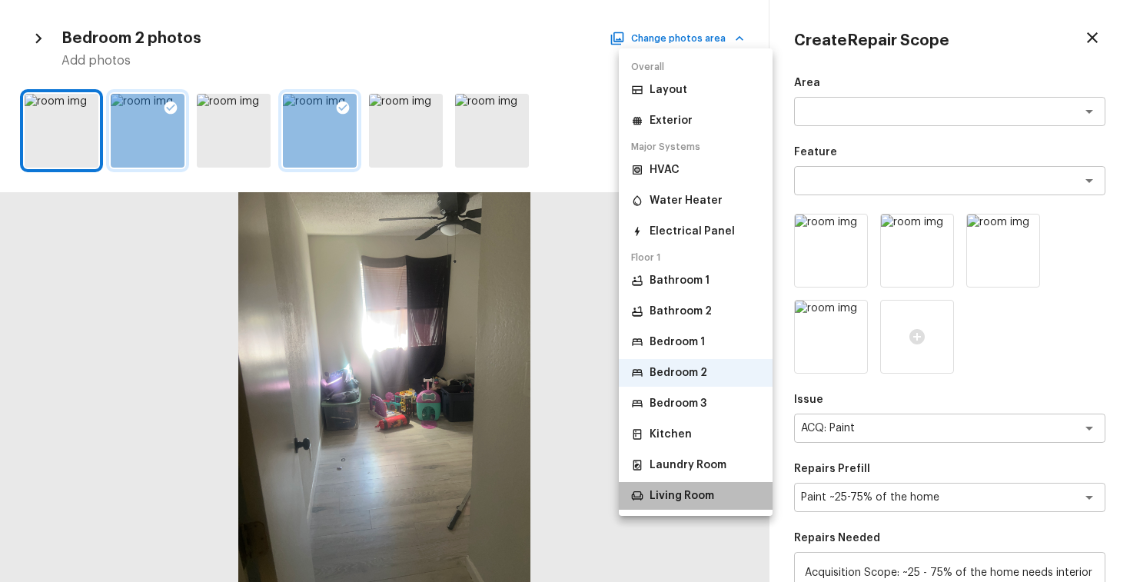
click at [668, 495] on p "Living Room" at bounding box center [681, 495] width 65 height 15
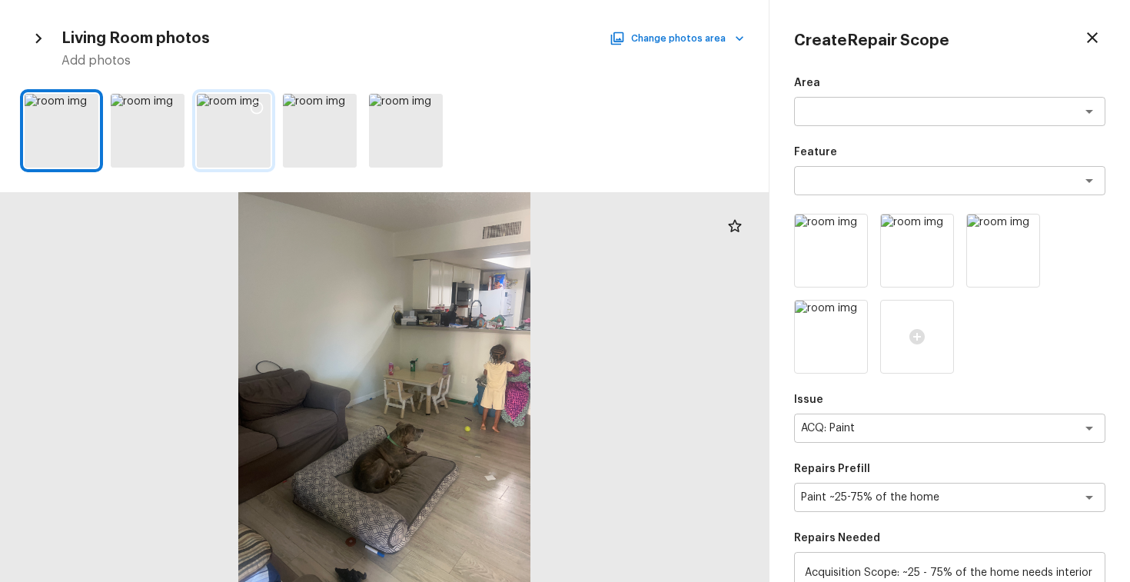
click at [254, 108] on icon at bounding box center [256, 107] width 15 height 15
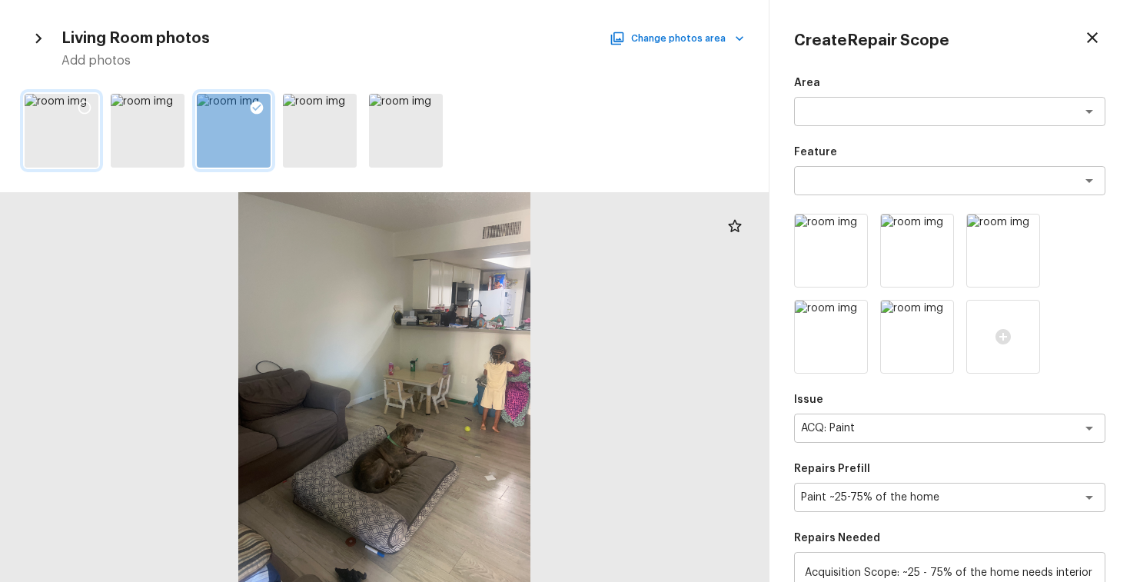
click at [86, 108] on icon at bounding box center [84, 107] width 15 height 15
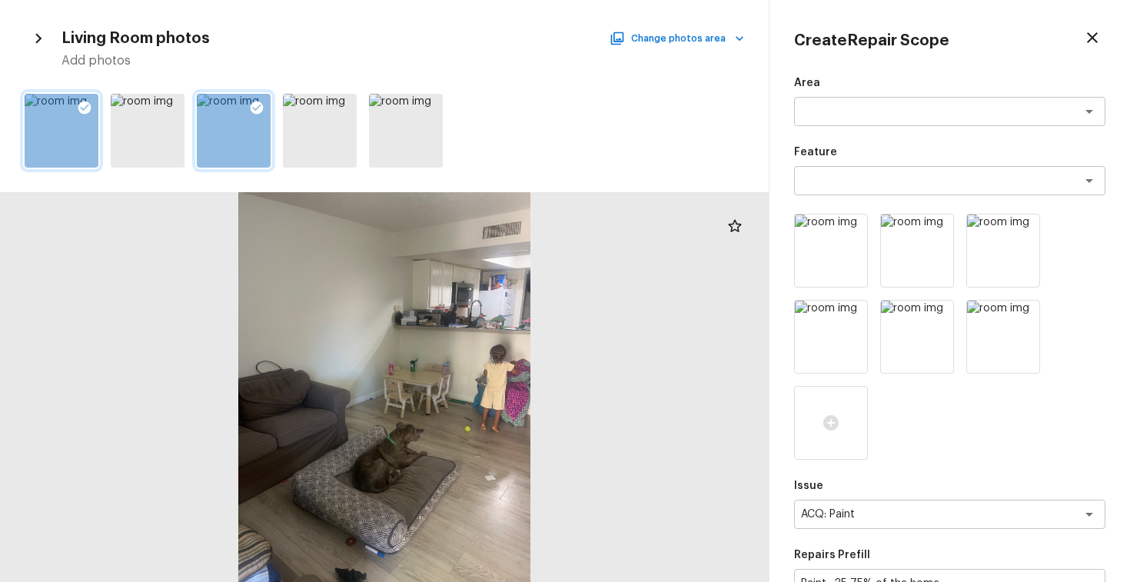
scroll to position [366, 0]
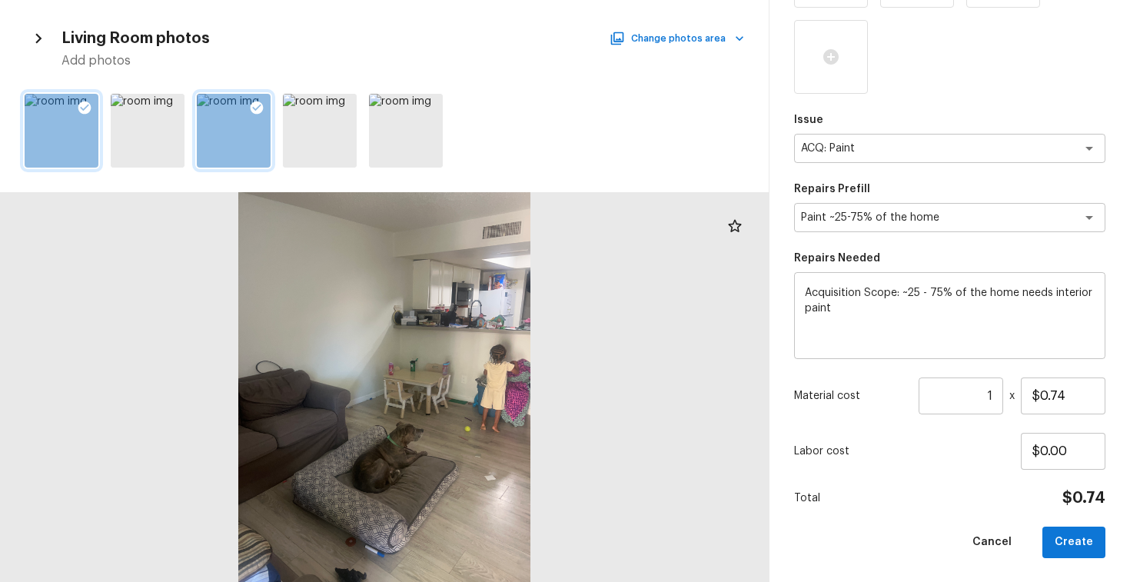
click at [990, 399] on input "1" at bounding box center [960, 395] width 85 height 37
click at [1069, 549] on button "Create" at bounding box center [1073, 542] width 63 height 32
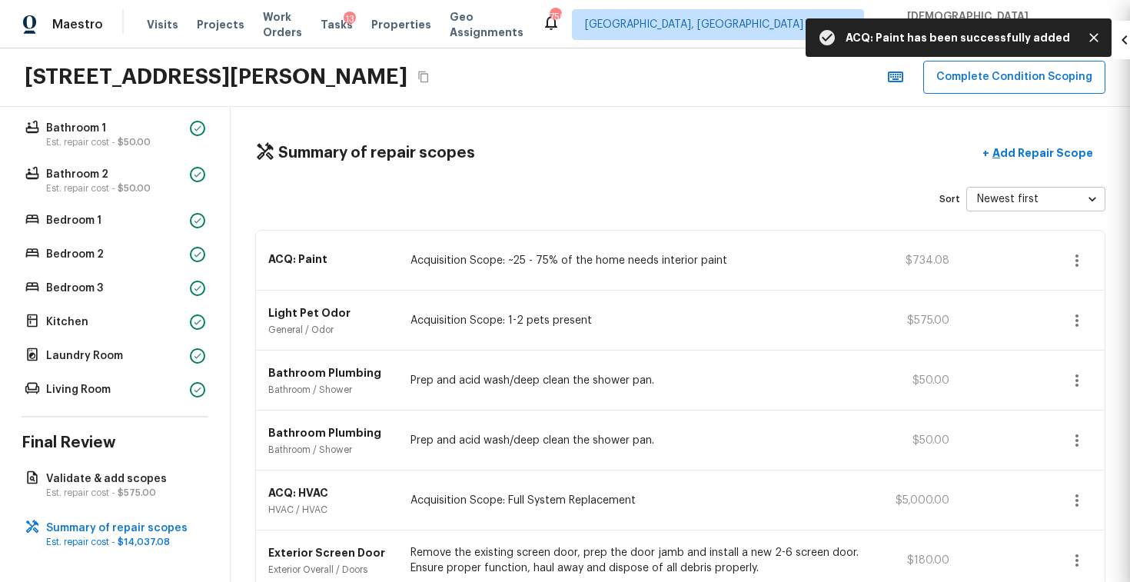
scroll to position [194, 0]
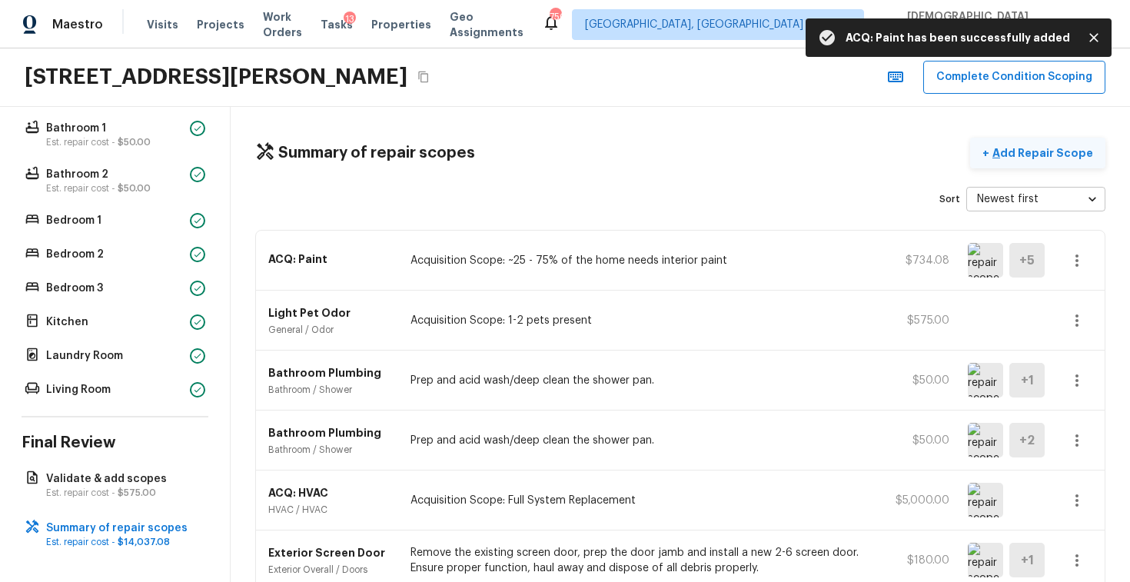
click at [1045, 156] on p "Add Repair Scope" at bounding box center [1041, 152] width 104 height 15
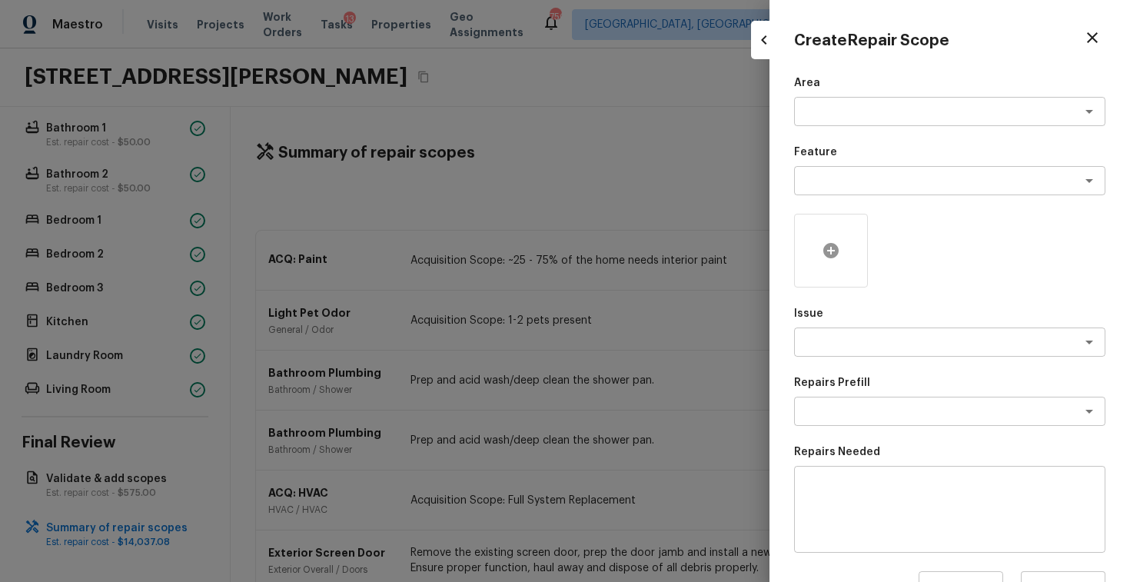
click at [831, 252] on icon at bounding box center [830, 250] width 18 height 18
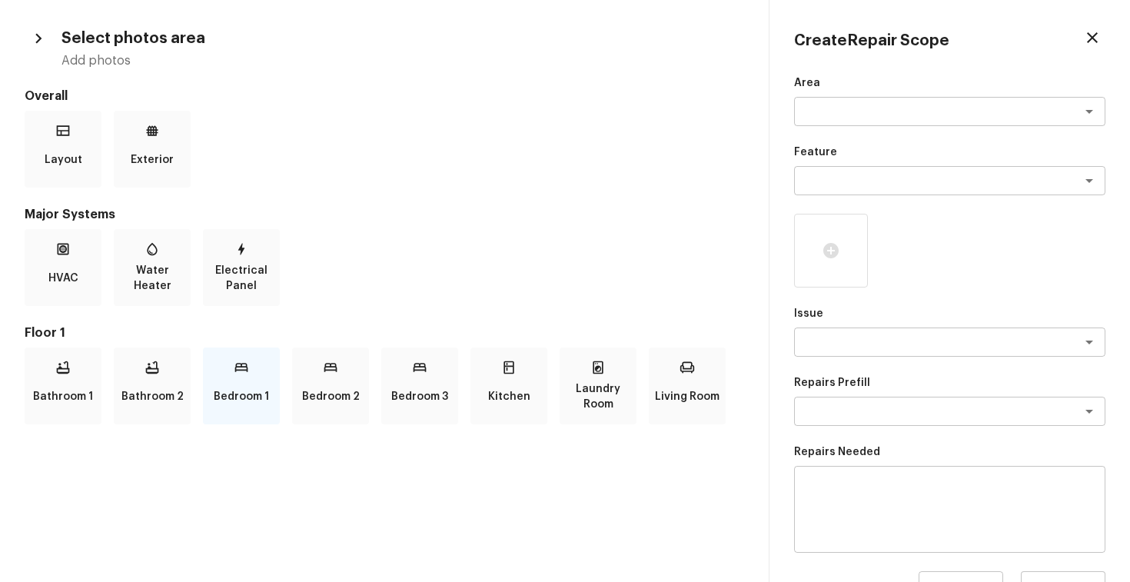
click at [236, 393] on p "Bedroom 1" at bounding box center [241, 396] width 55 height 31
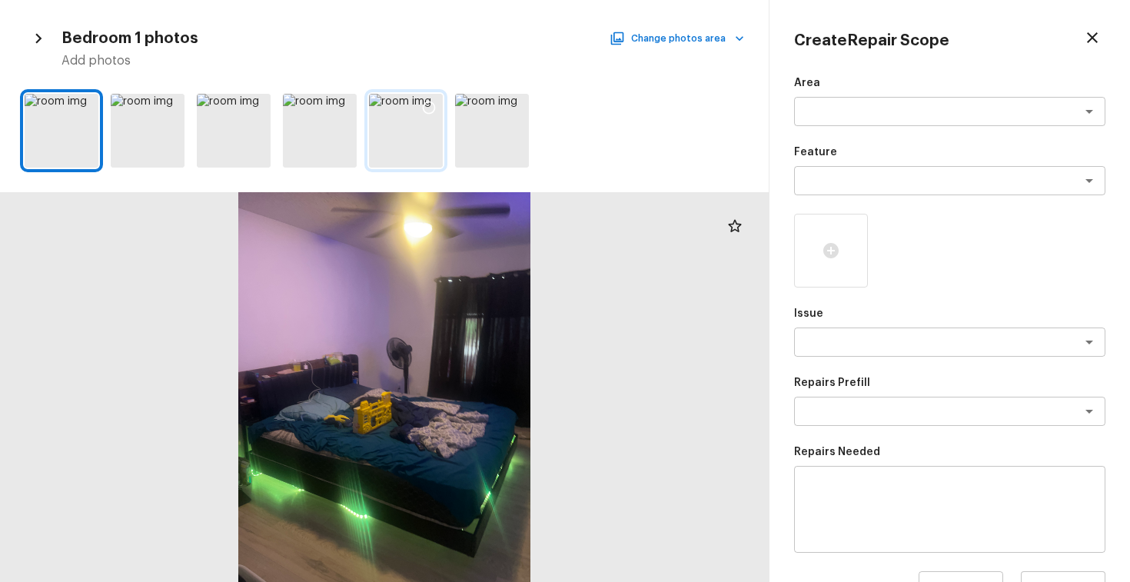
click at [421, 108] on icon at bounding box center [428, 107] width 15 height 15
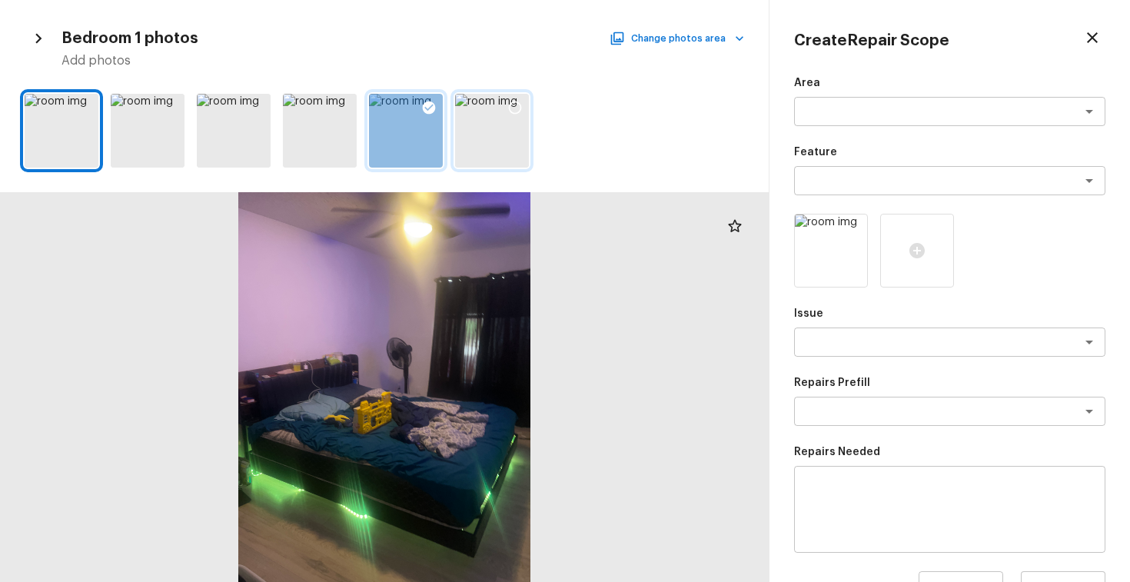
click at [516, 107] on icon at bounding box center [514, 107] width 15 height 15
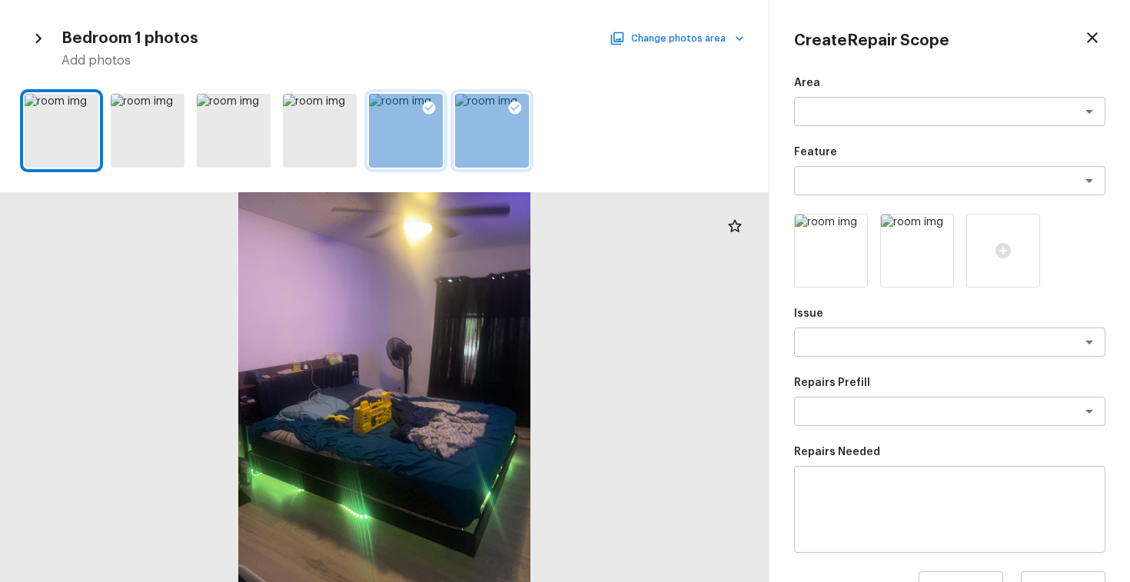
click at [691, 38] on button "Change photos area" at bounding box center [677, 38] width 131 height 20
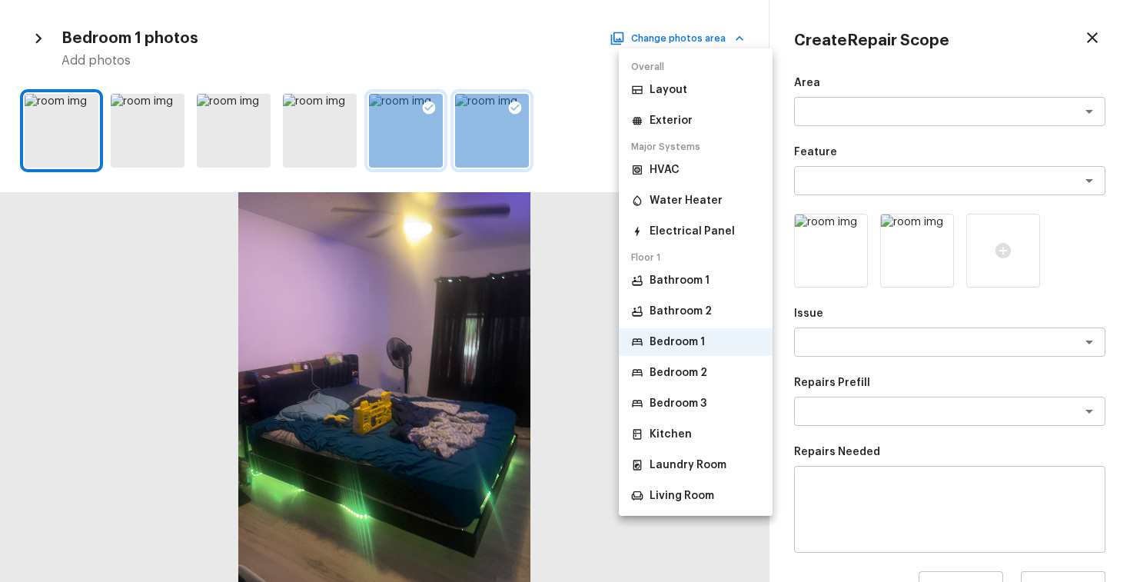
click at [656, 376] on p "Bedroom 2" at bounding box center [678, 372] width 58 height 15
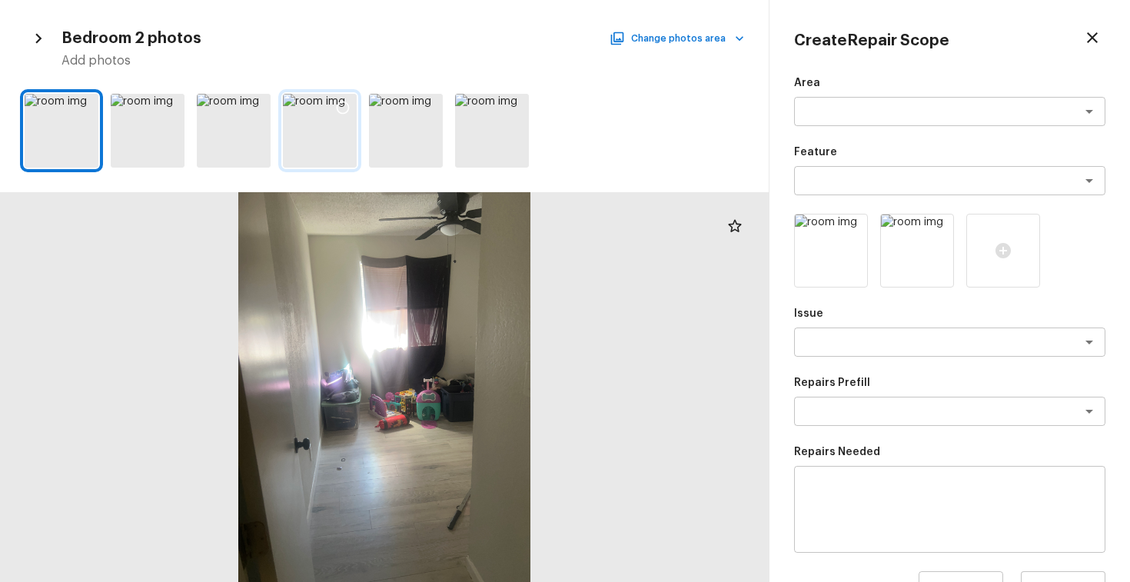
click at [342, 109] on icon at bounding box center [342, 107] width 15 height 15
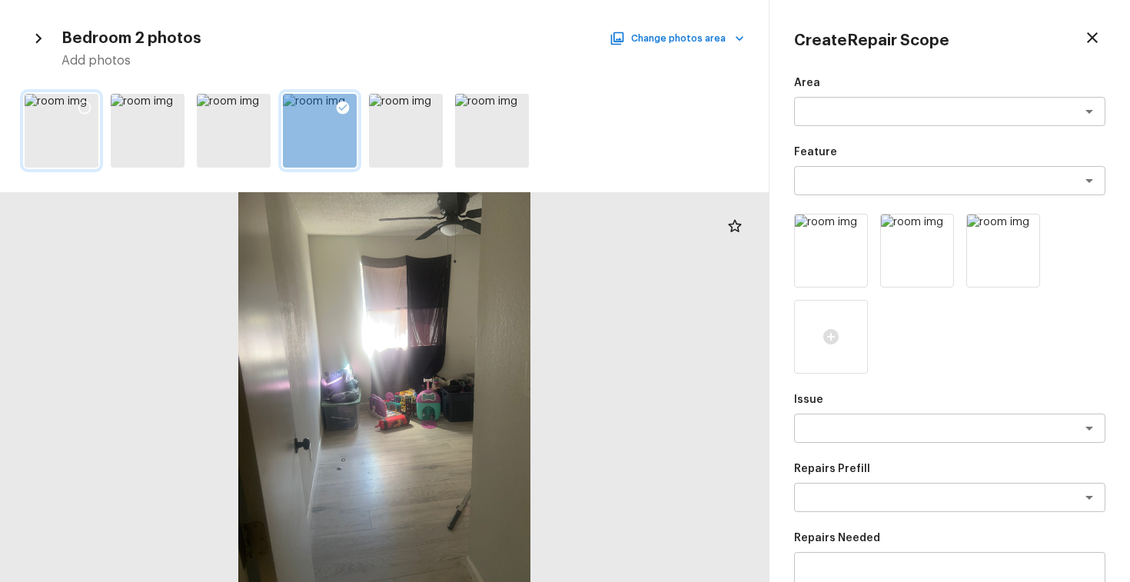
click at [85, 104] on icon at bounding box center [84, 107] width 15 height 15
click at [651, 45] on button "Change photos area" at bounding box center [677, 38] width 131 height 20
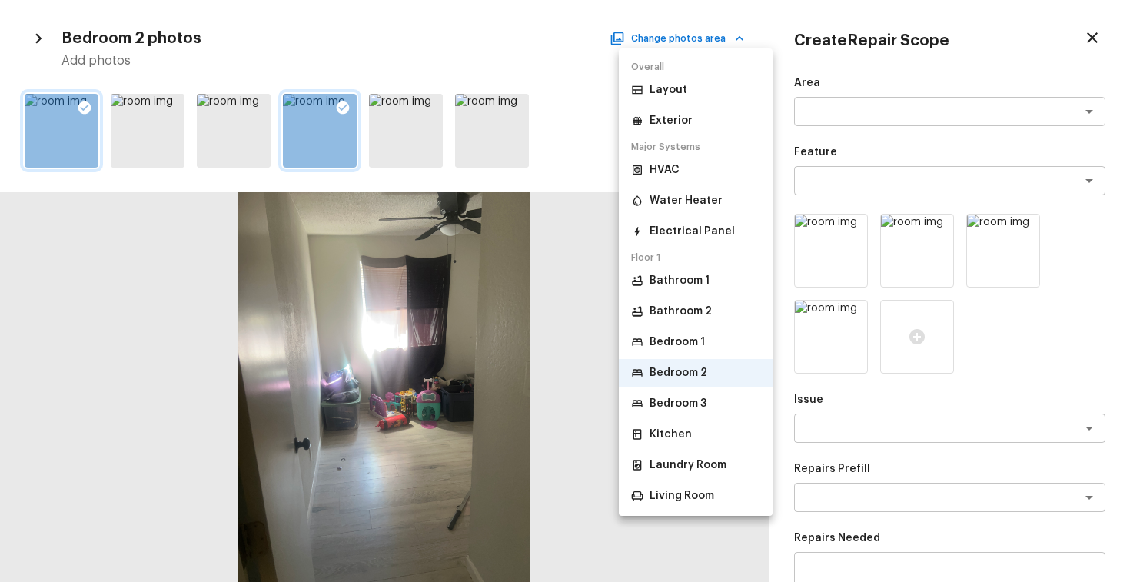
click at [669, 498] on p "Living Room" at bounding box center [681, 495] width 65 height 15
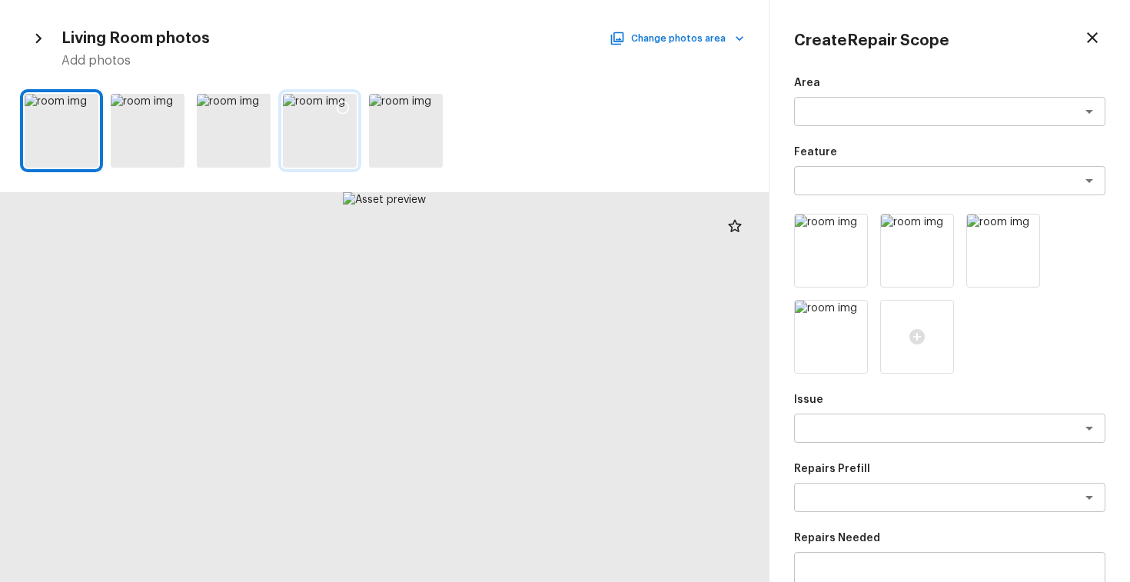
click at [347, 105] on icon at bounding box center [342, 107] width 15 height 15
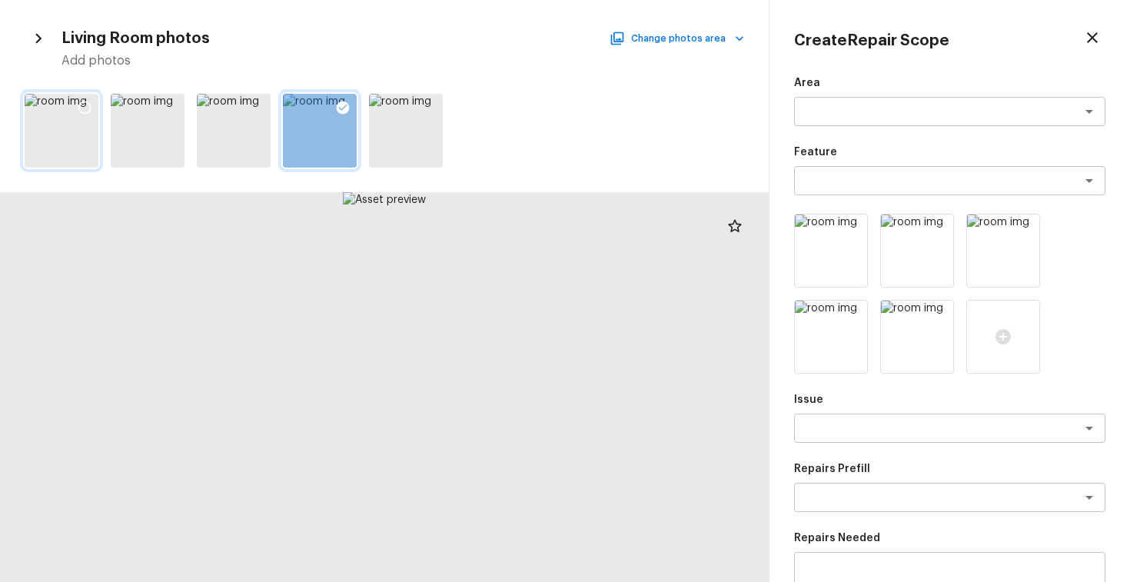
click at [81, 106] on icon at bounding box center [84, 107] width 15 height 15
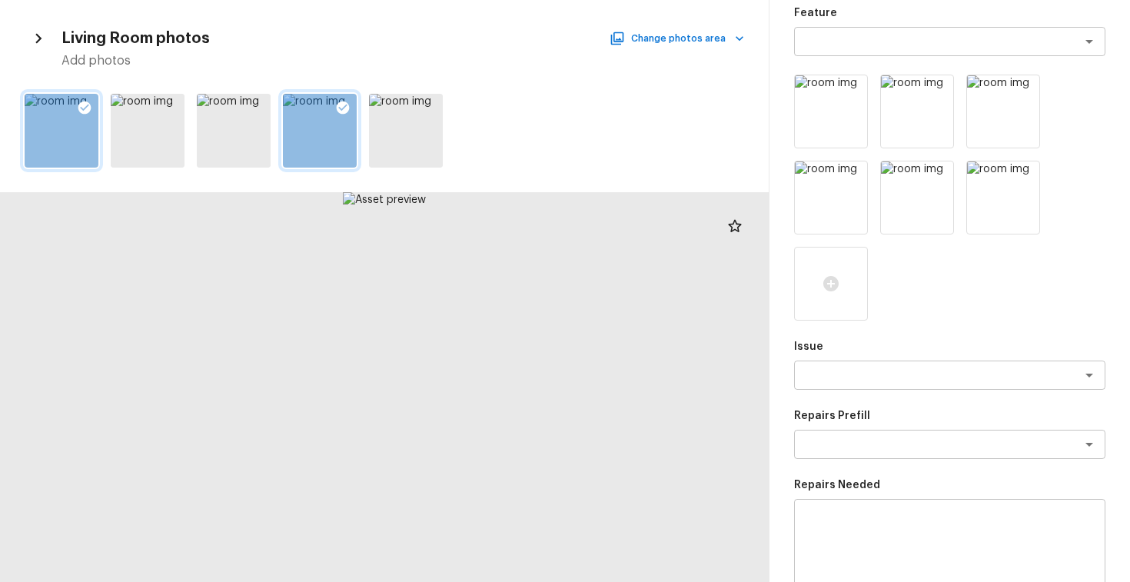
scroll to position [366, 0]
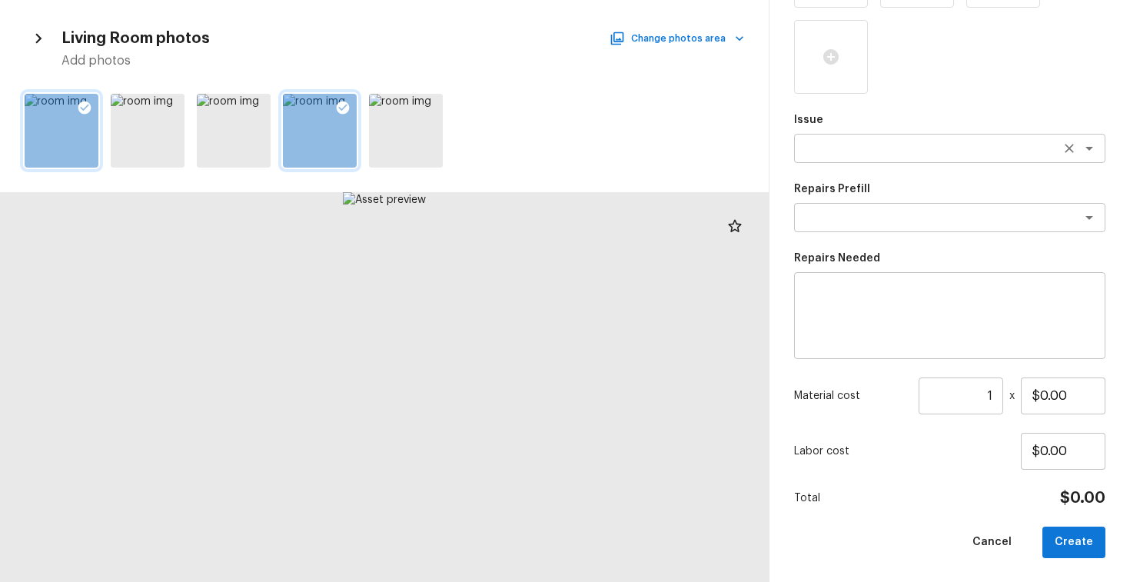
click at [869, 147] on textarea at bounding box center [928, 148] width 254 height 15
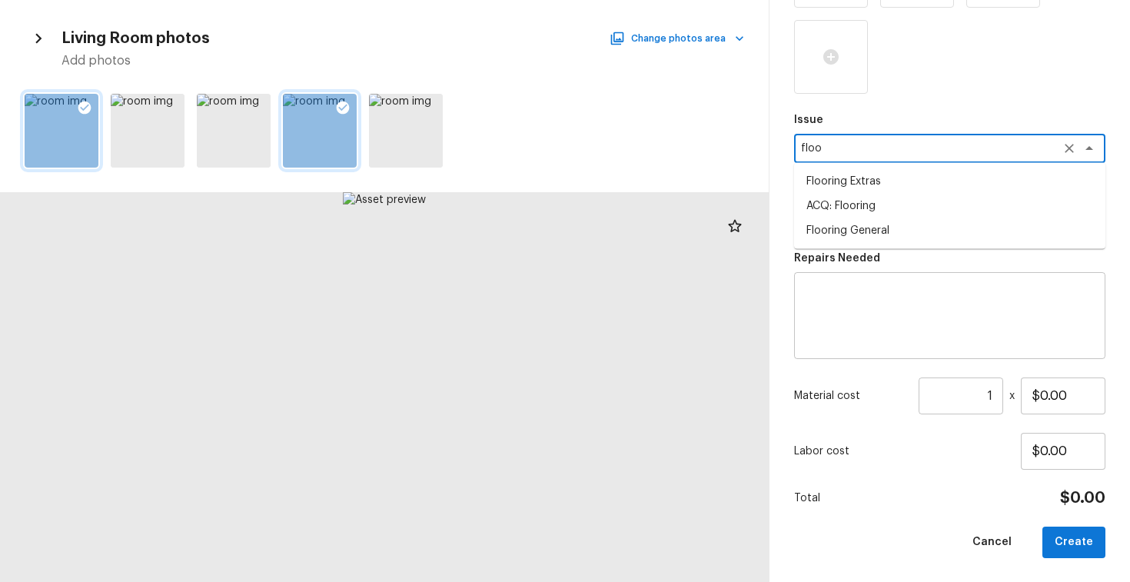
click at [878, 207] on li "ACQ: Flooring" at bounding box center [949, 206] width 311 height 25
click at [881, 223] on textarea at bounding box center [928, 217] width 254 height 15
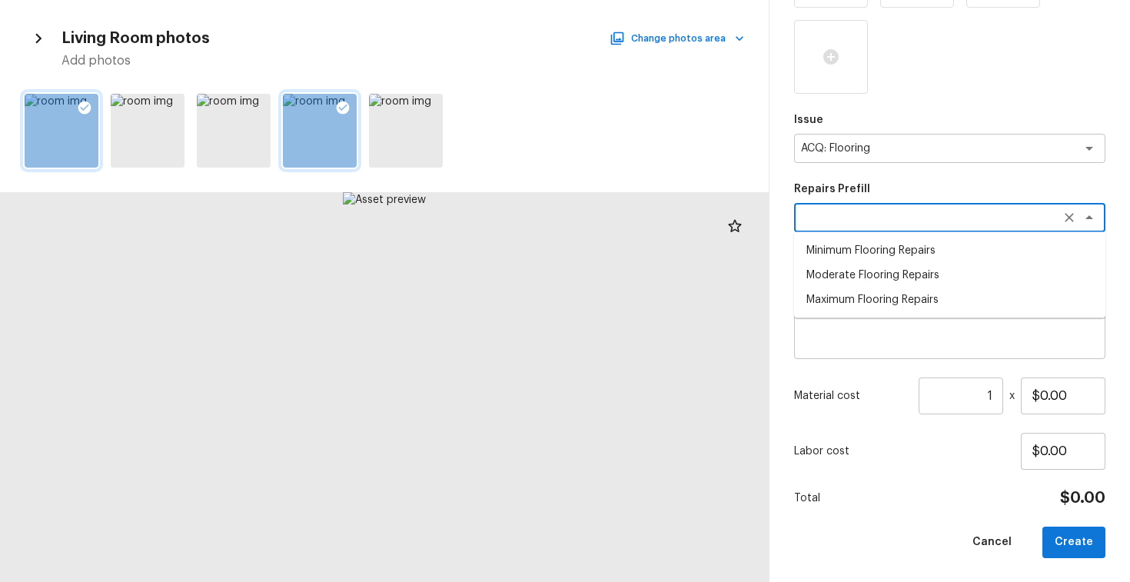
click at [899, 275] on li "Moderate Flooring Repairs" at bounding box center [949, 275] width 311 height 25
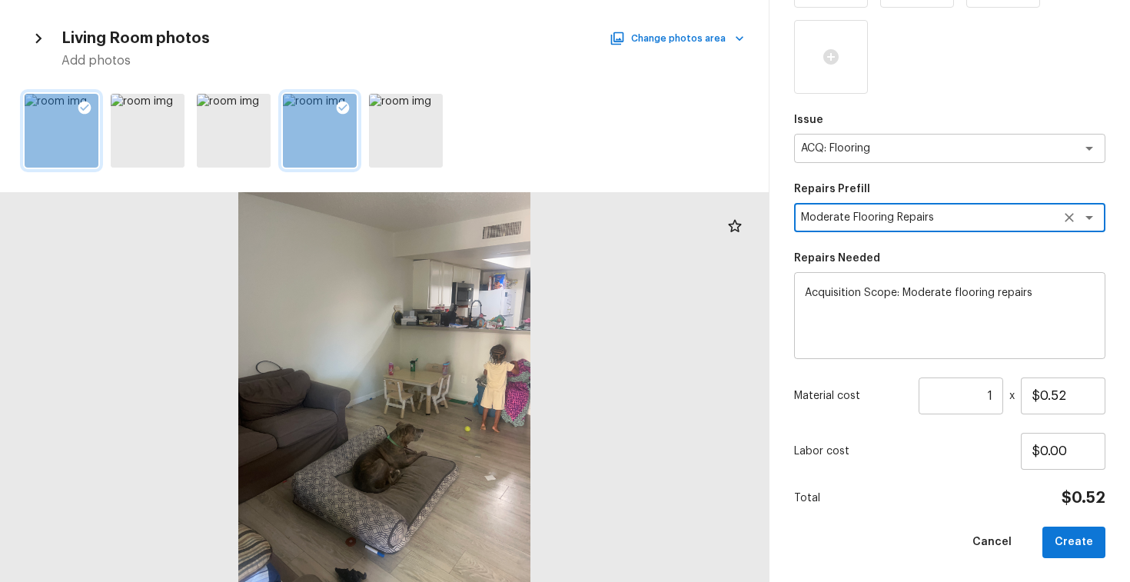
click at [992, 400] on input "1" at bounding box center [960, 395] width 85 height 37
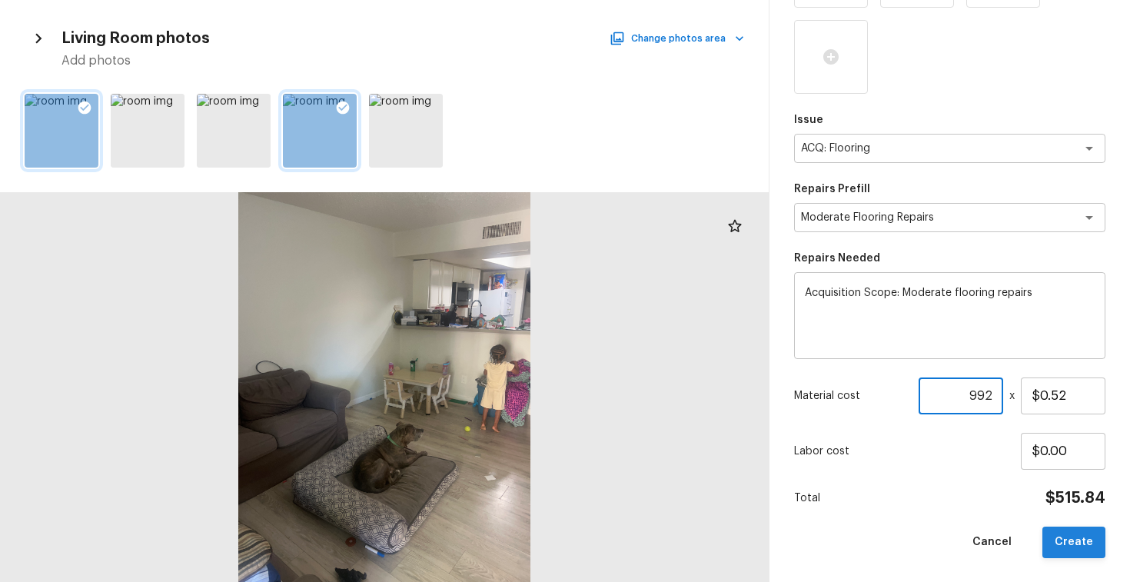
click at [1078, 537] on button "Create" at bounding box center [1073, 542] width 63 height 32
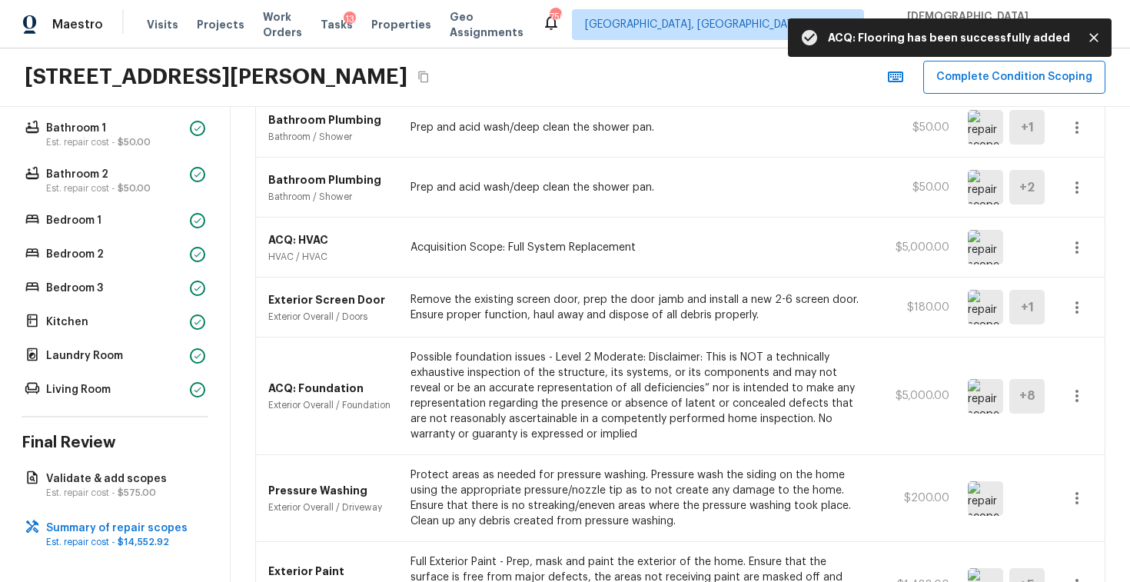
scroll to position [0, 0]
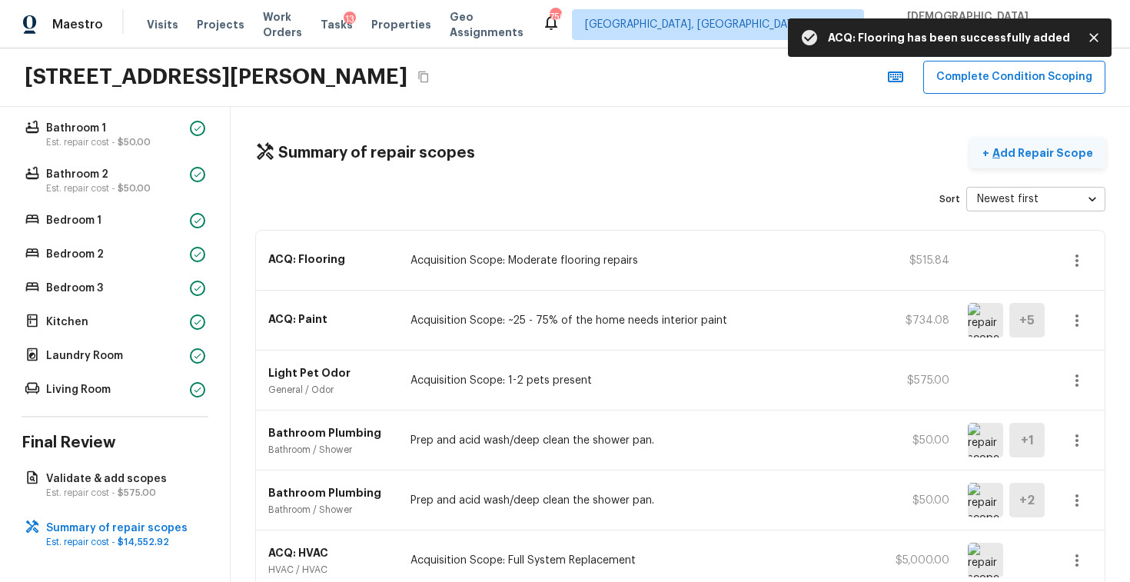
click at [1045, 153] on p "Add Repair Scope" at bounding box center [1041, 152] width 104 height 15
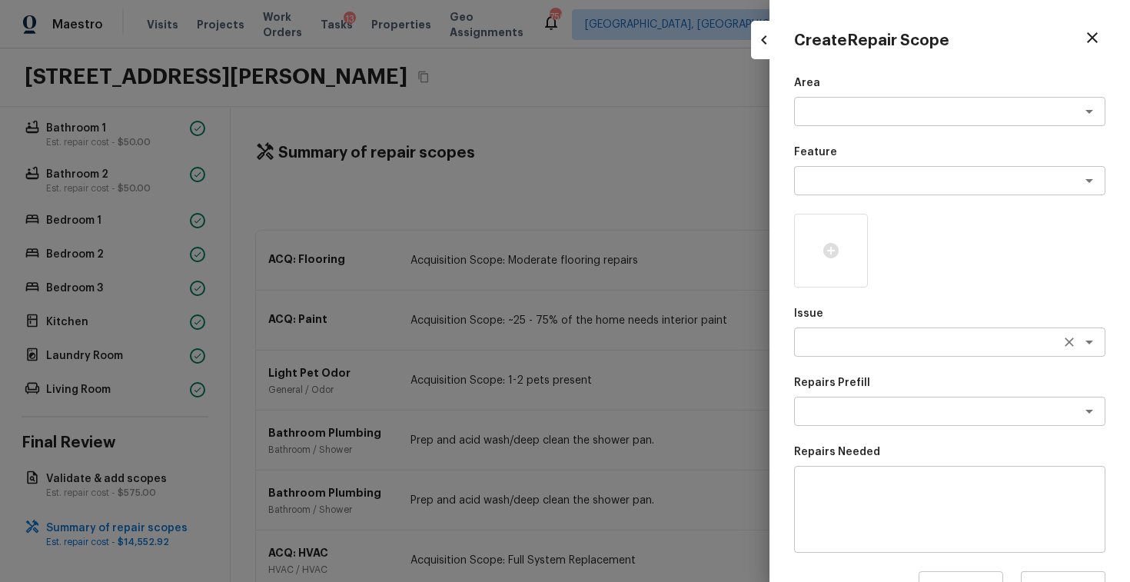
click at [864, 342] on textarea at bounding box center [928, 341] width 254 height 15
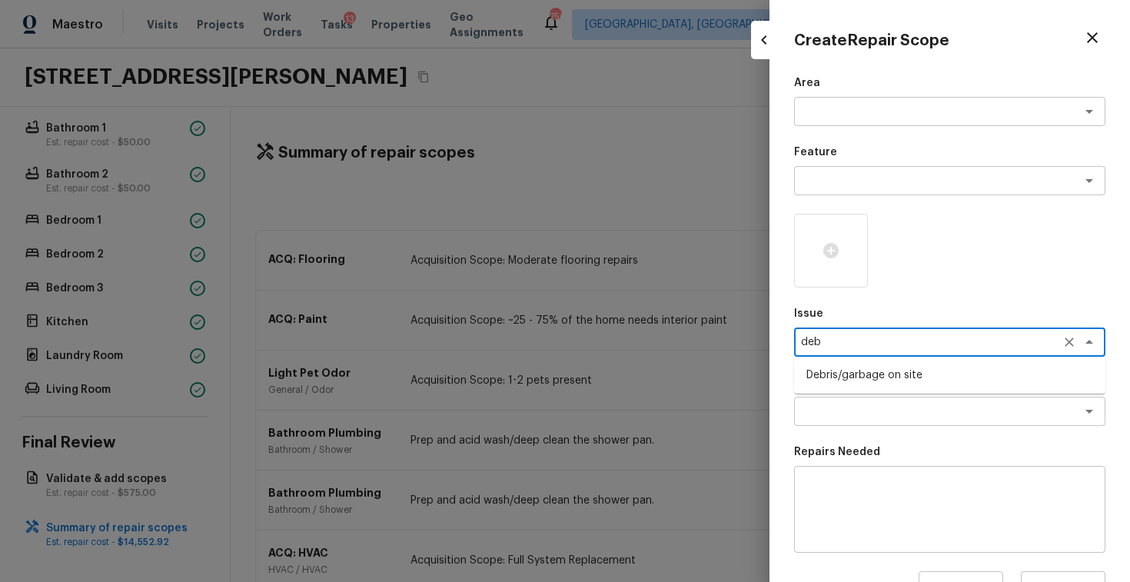
click at [871, 376] on li "Debris/garbage on site" at bounding box center [949, 375] width 311 height 25
click at [871, 410] on textarea at bounding box center [928, 410] width 254 height 15
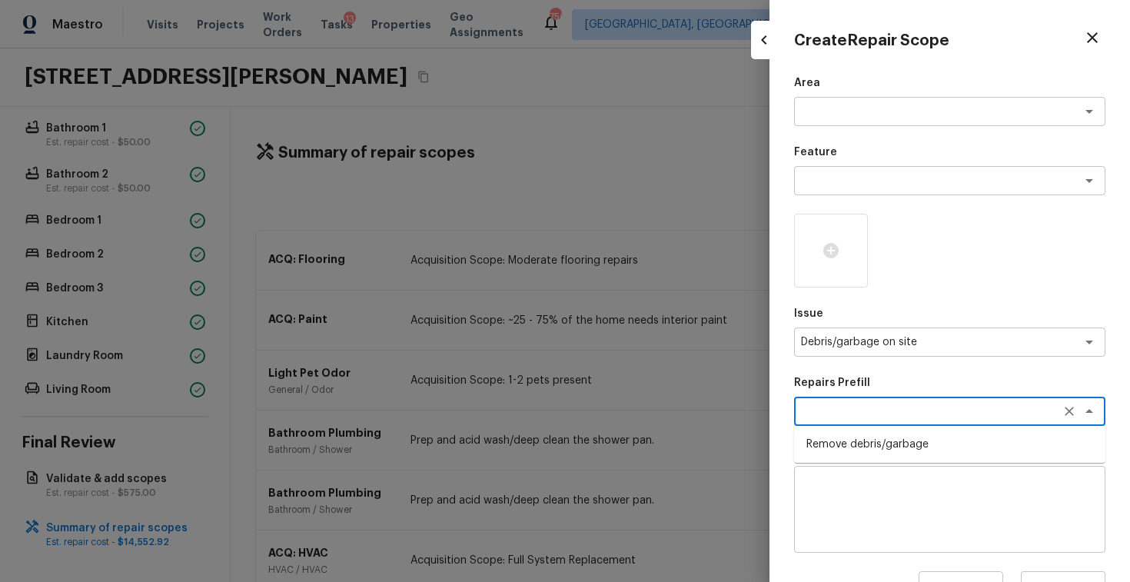
click at [867, 453] on li "Remove debris/garbage" at bounding box center [949, 444] width 311 height 25
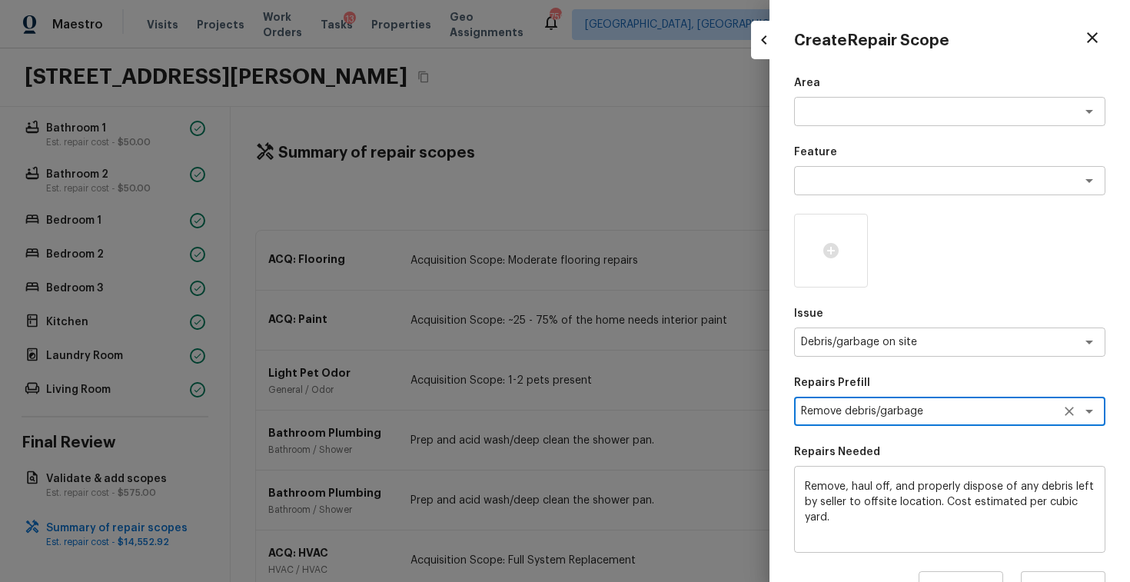
scroll to position [194, 0]
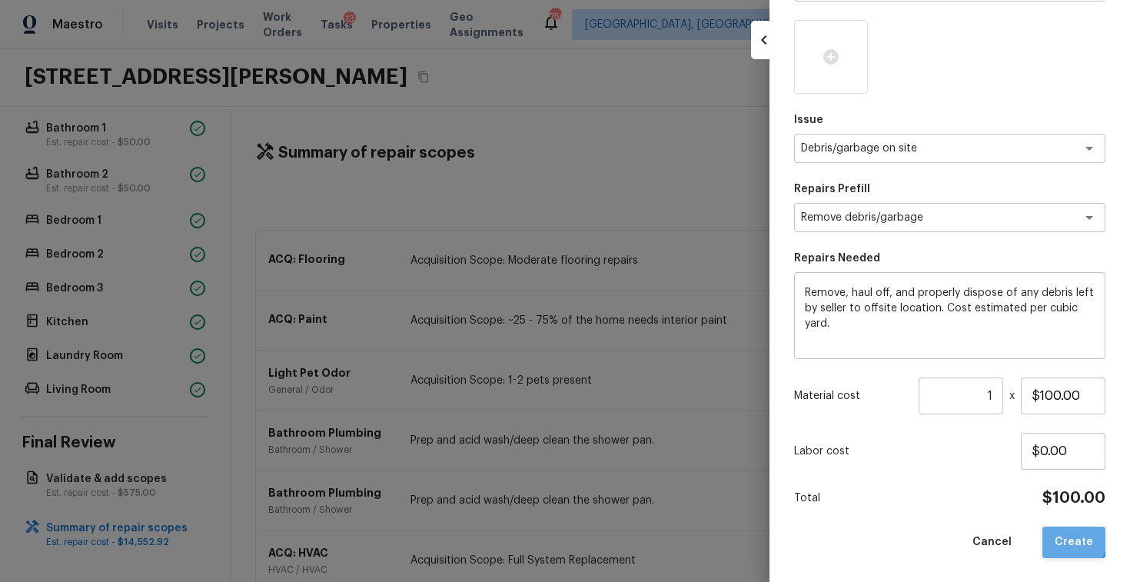
click at [1068, 536] on button "Create" at bounding box center [1073, 542] width 63 height 32
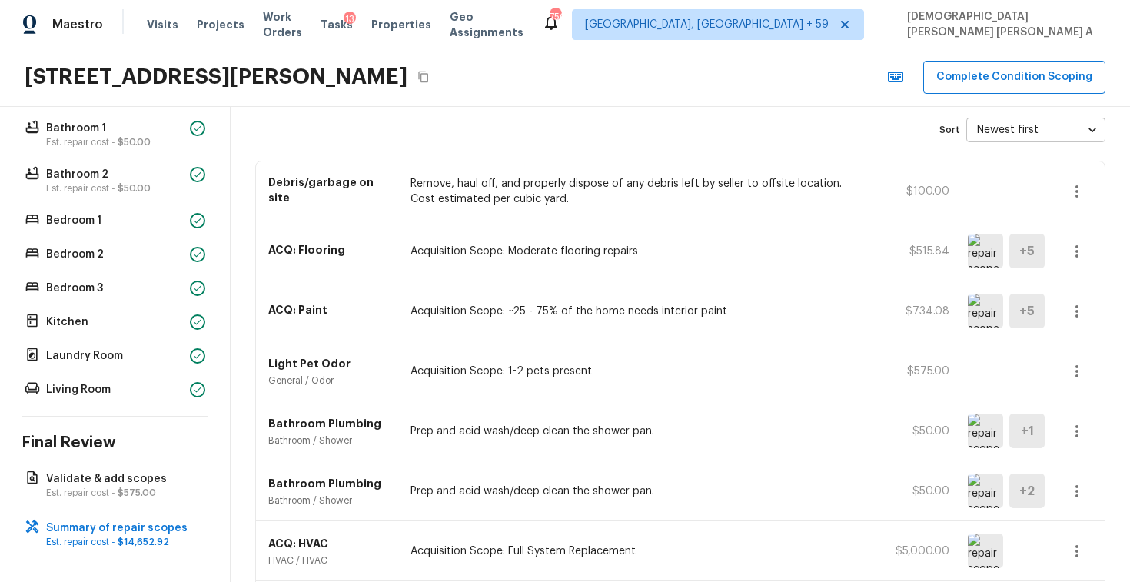
scroll to position [0, 0]
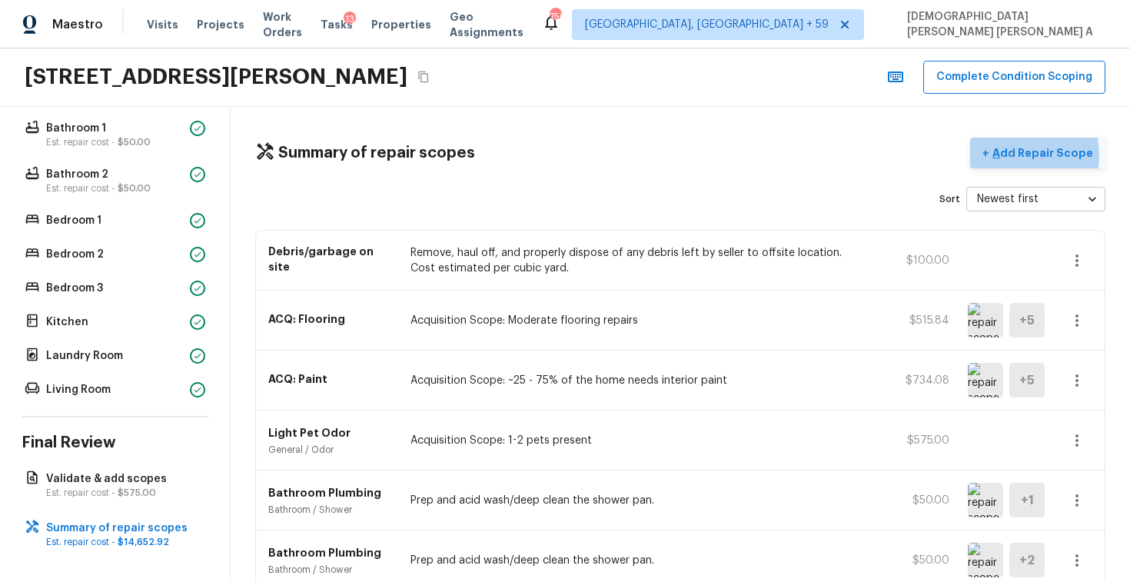
click at [1019, 155] on p "Add Repair Scope" at bounding box center [1041, 152] width 104 height 15
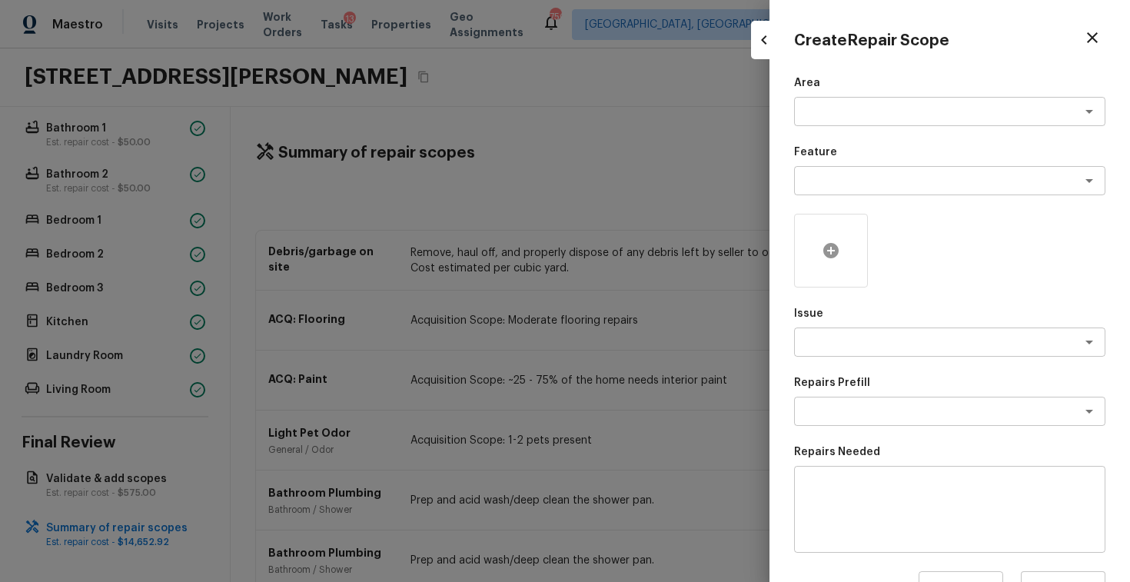
click at [835, 261] on div at bounding box center [831, 251] width 74 height 74
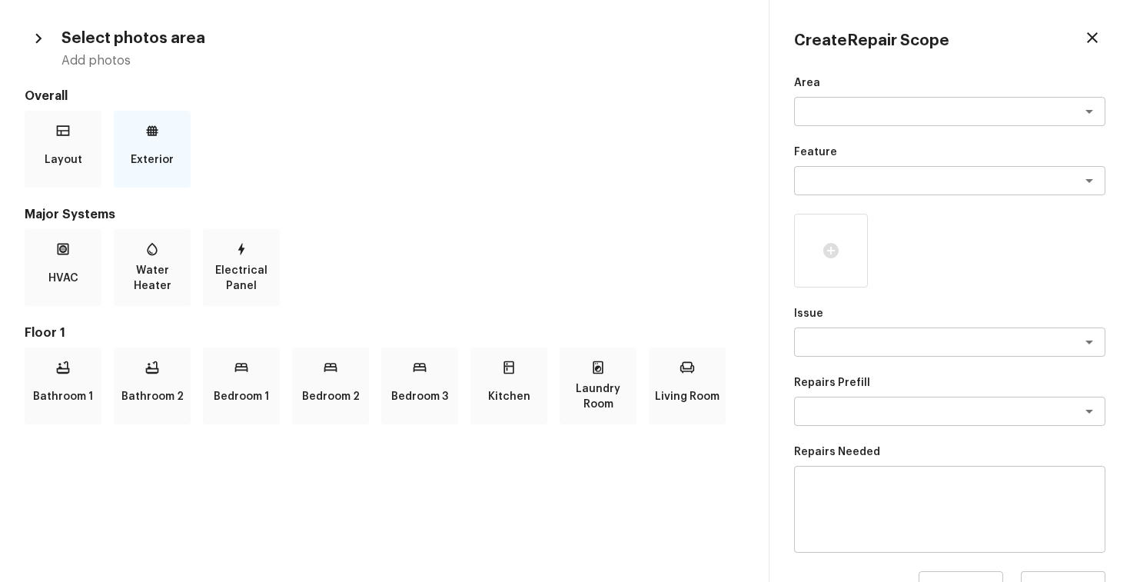
click at [170, 150] on p "Exterior" at bounding box center [152, 159] width 43 height 31
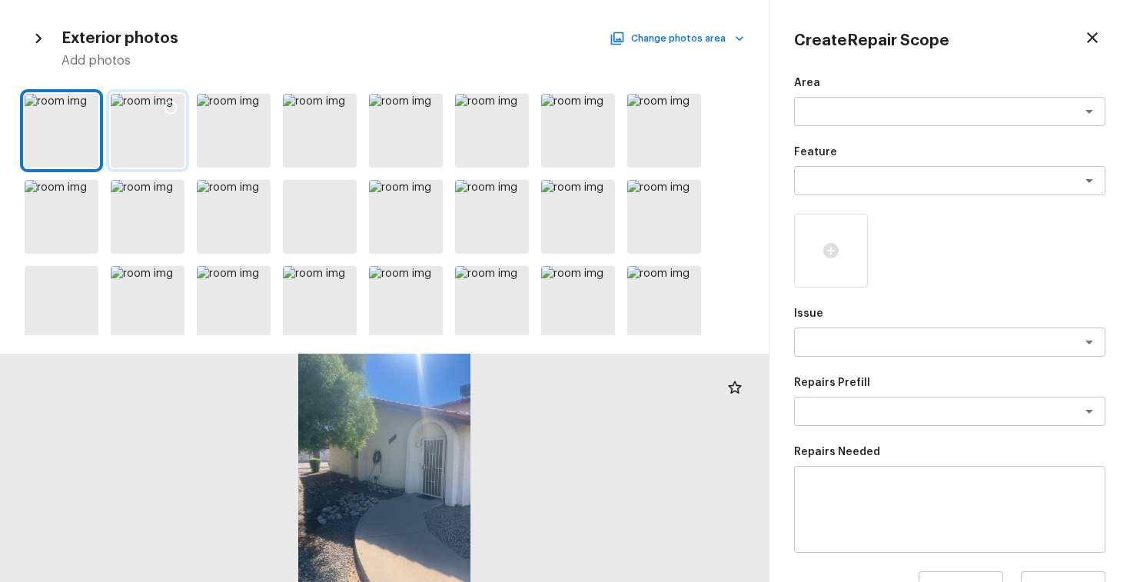
click at [164, 107] on icon at bounding box center [170, 107] width 13 height 13
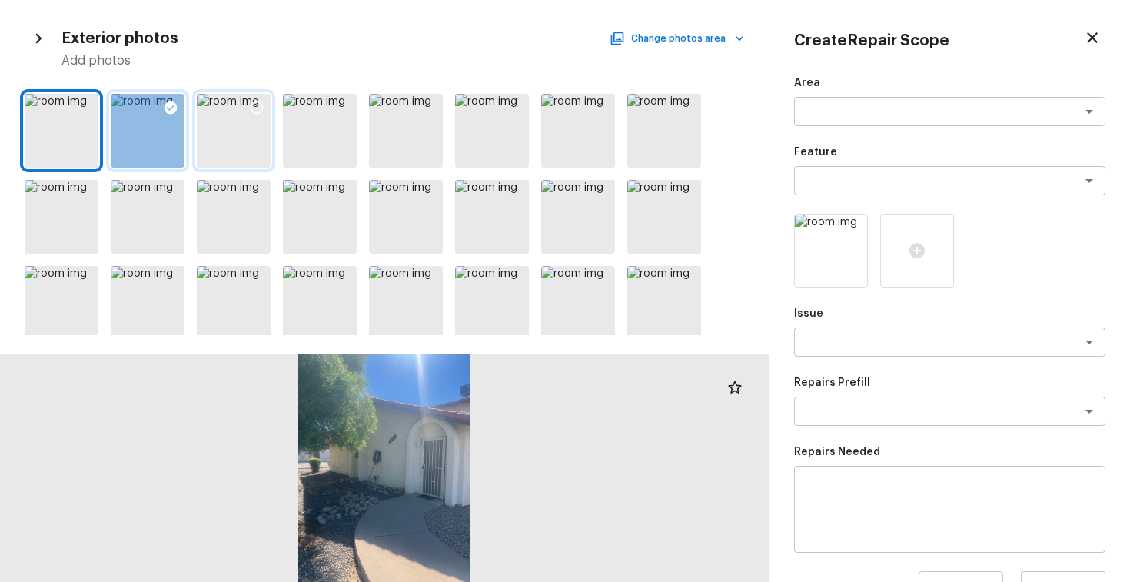
click at [260, 104] on icon at bounding box center [256, 107] width 15 height 15
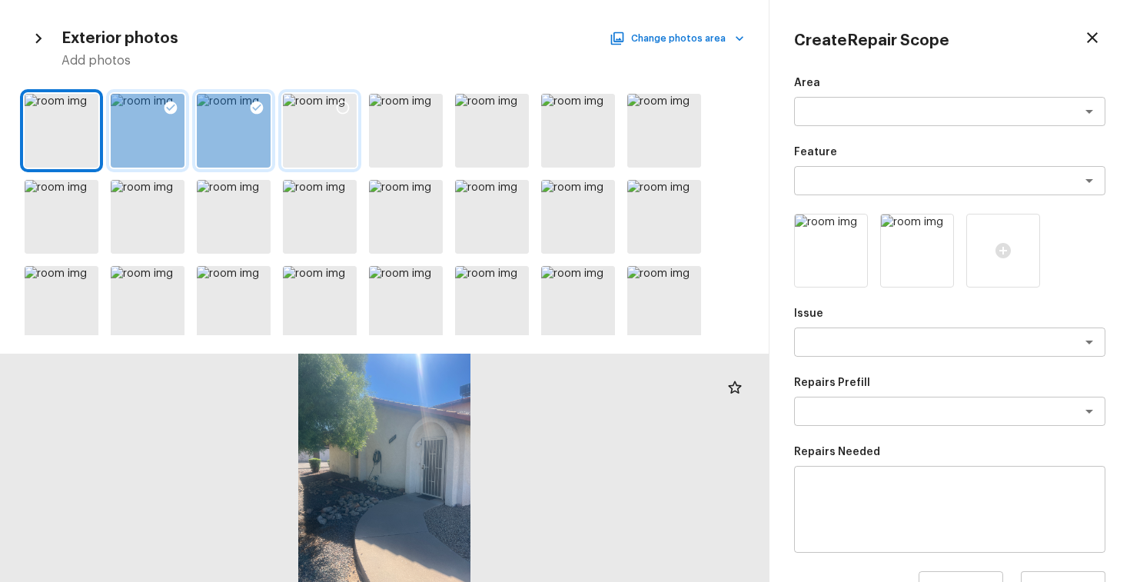
click at [335, 98] on div at bounding box center [343, 110] width 28 height 32
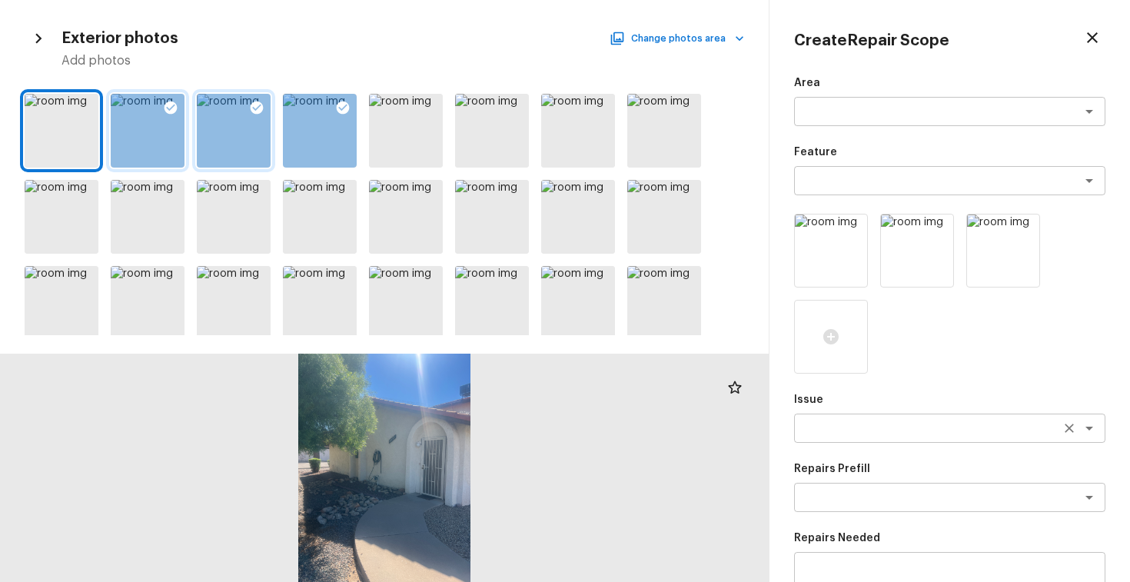
click at [838, 440] on div "x ​" at bounding box center [949, 427] width 311 height 29
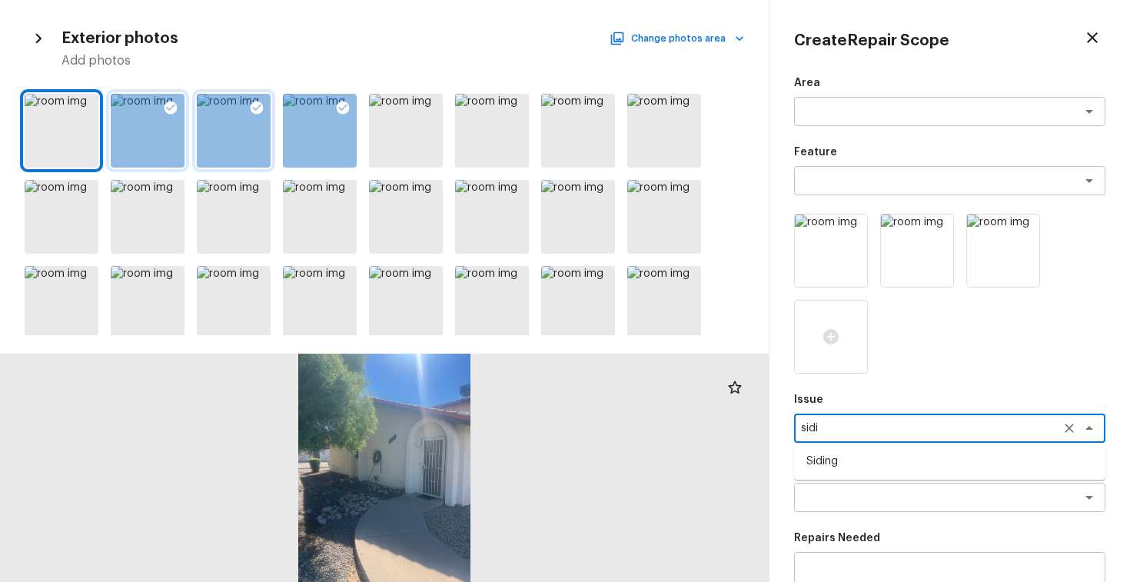
click at [848, 466] on li "Siding" at bounding box center [949, 461] width 311 height 25
click at [842, 496] on textarea at bounding box center [928, 496] width 254 height 15
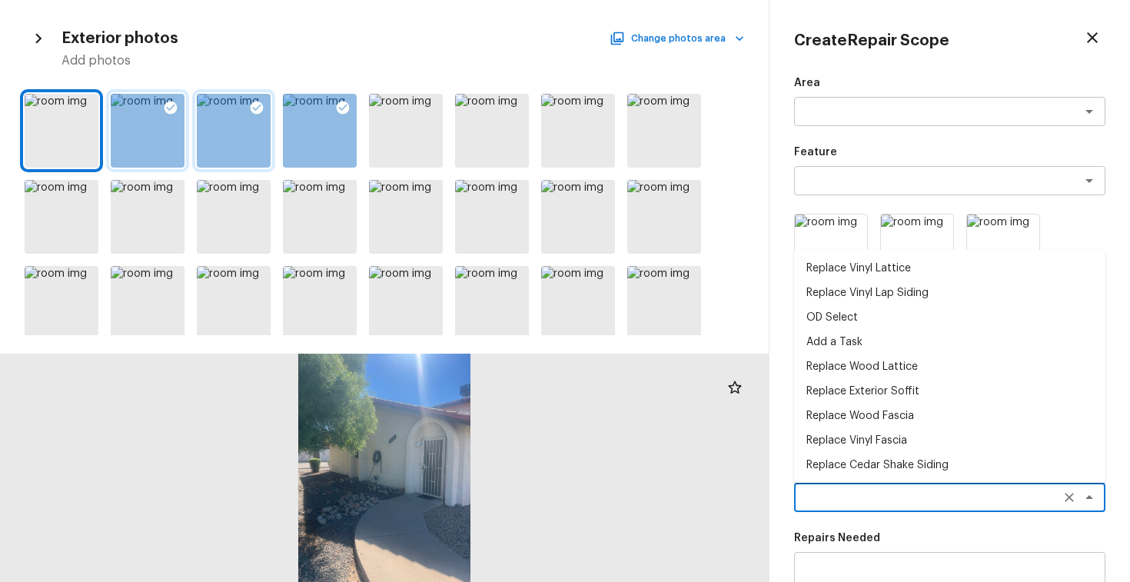
scroll to position [271, 0]
click at [861, 463] on li "Replace Exterior Column/Pillar" at bounding box center [949, 464] width 311 height 25
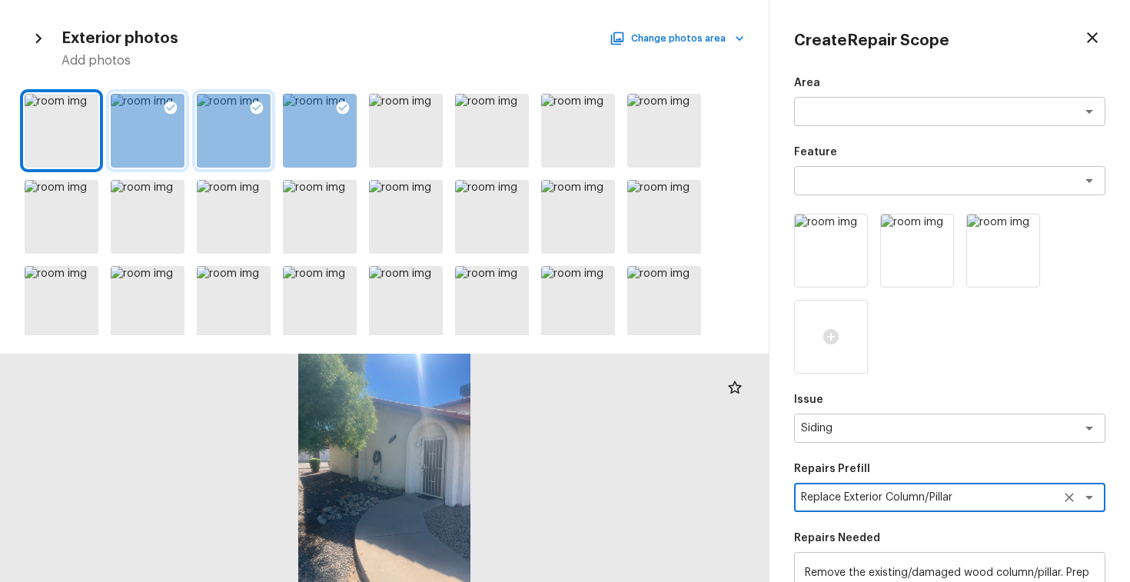
scroll to position [280, 0]
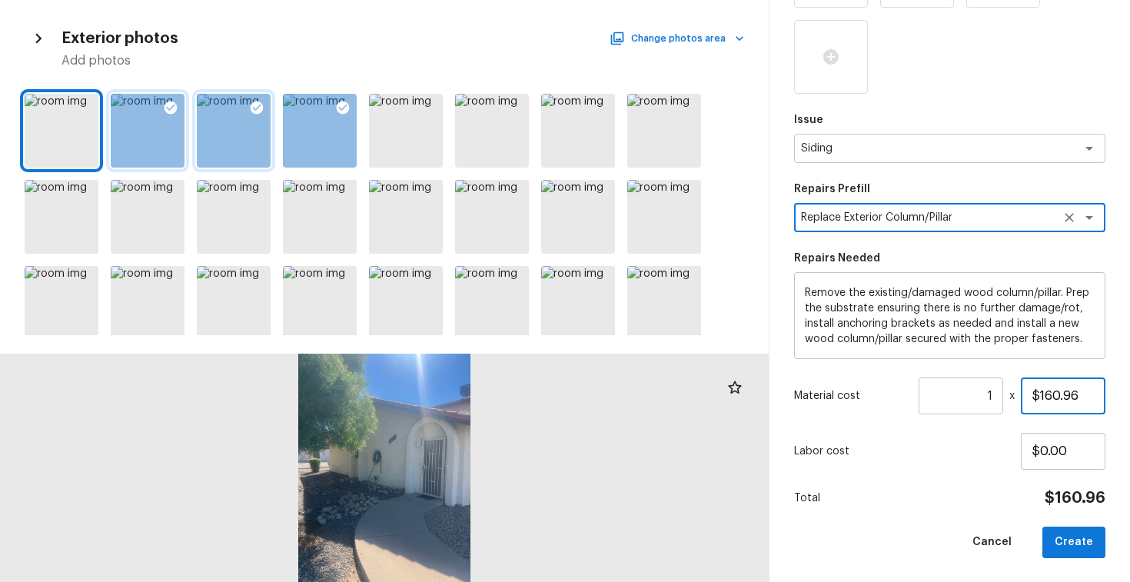
click at [1050, 392] on input "$160.96" at bounding box center [1062, 395] width 85 height 37
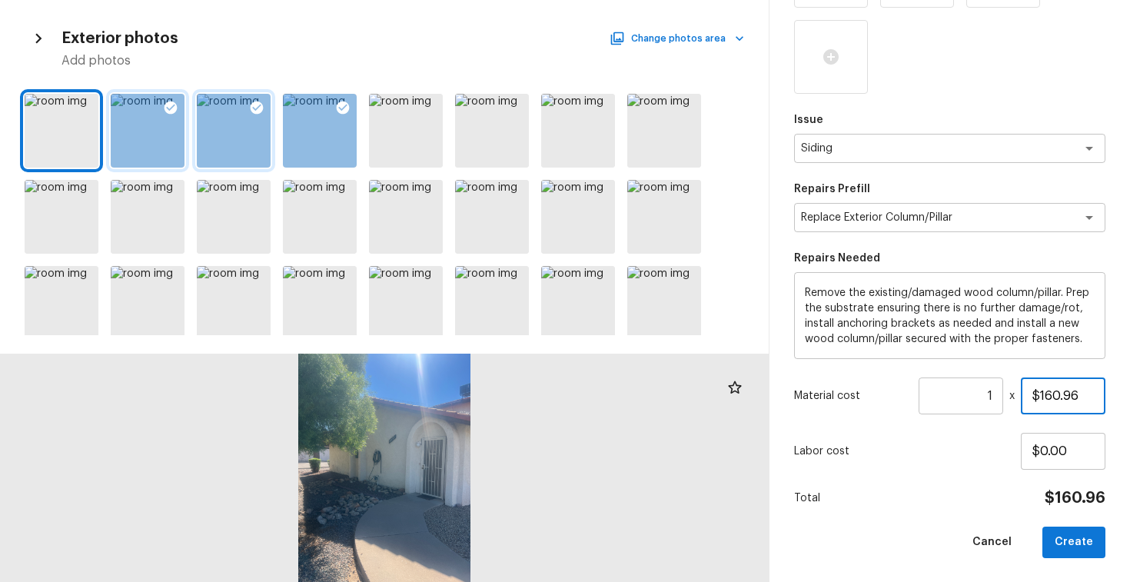
click at [1050, 392] on input "$160.96" at bounding box center [1062, 395] width 85 height 37
click at [1067, 546] on button "Create" at bounding box center [1073, 542] width 63 height 32
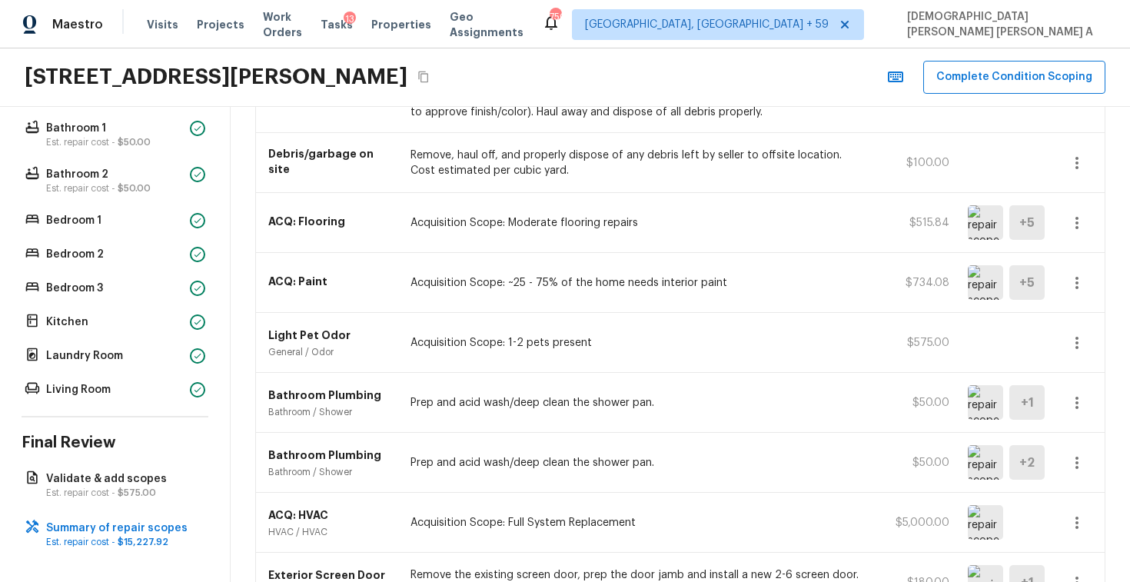
scroll to position [0, 0]
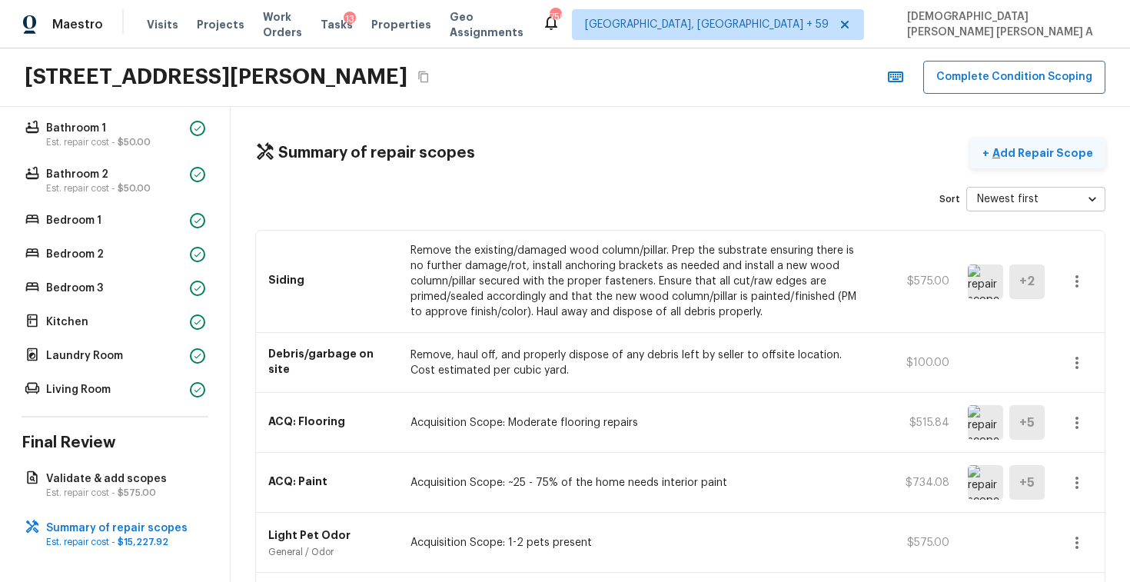
click at [1035, 154] on p "Add Repair Scope" at bounding box center [1041, 152] width 104 height 15
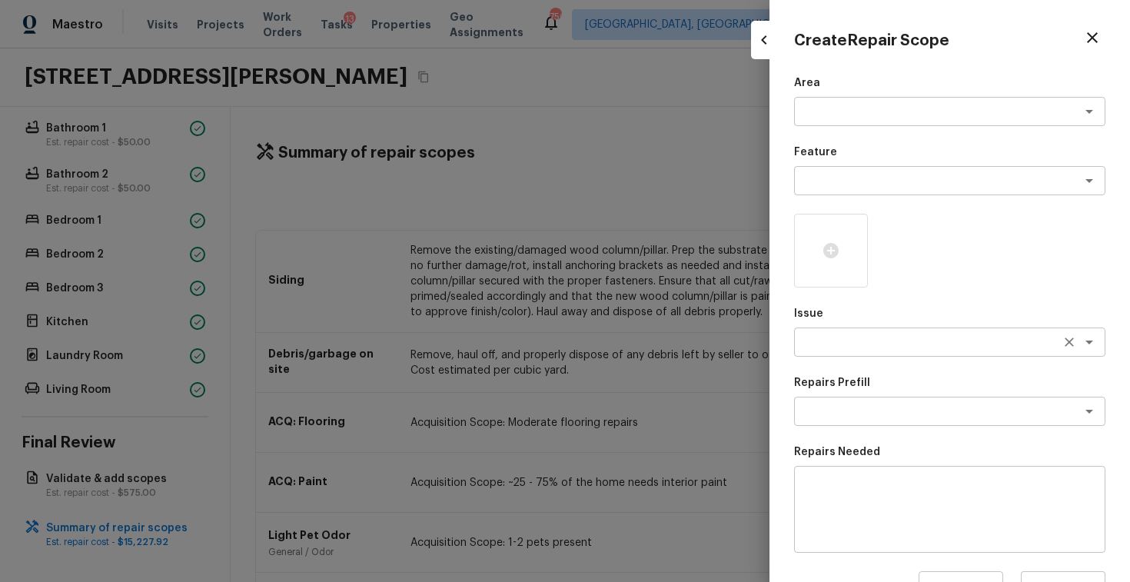
click at [844, 351] on div "x ​" at bounding box center [949, 341] width 311 height 29
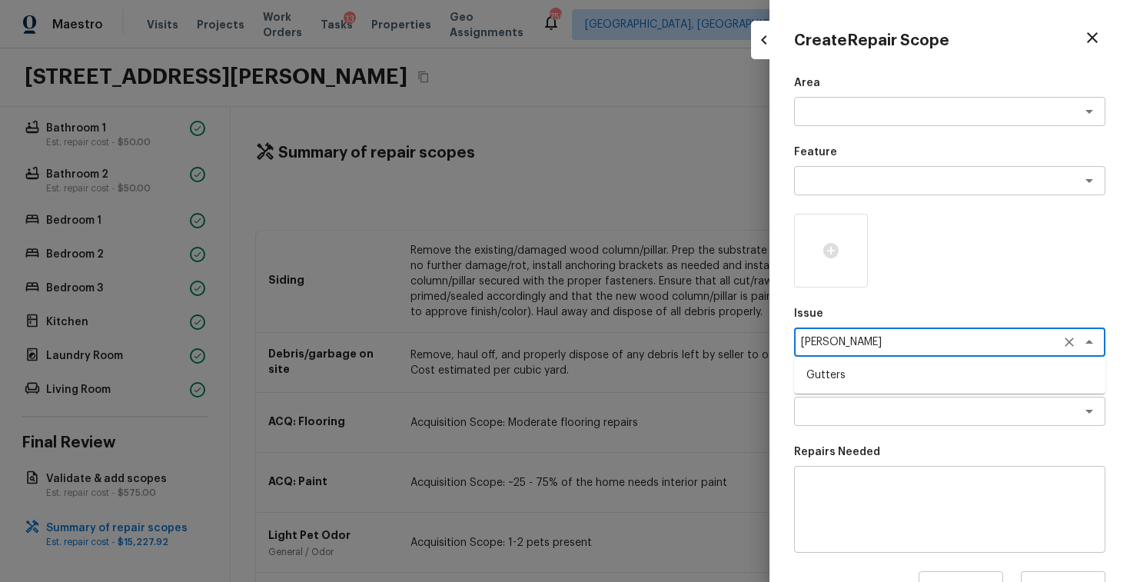
click at [850, 382] on li "Gutters" at bounding box center [949, 375] width 311 height 25
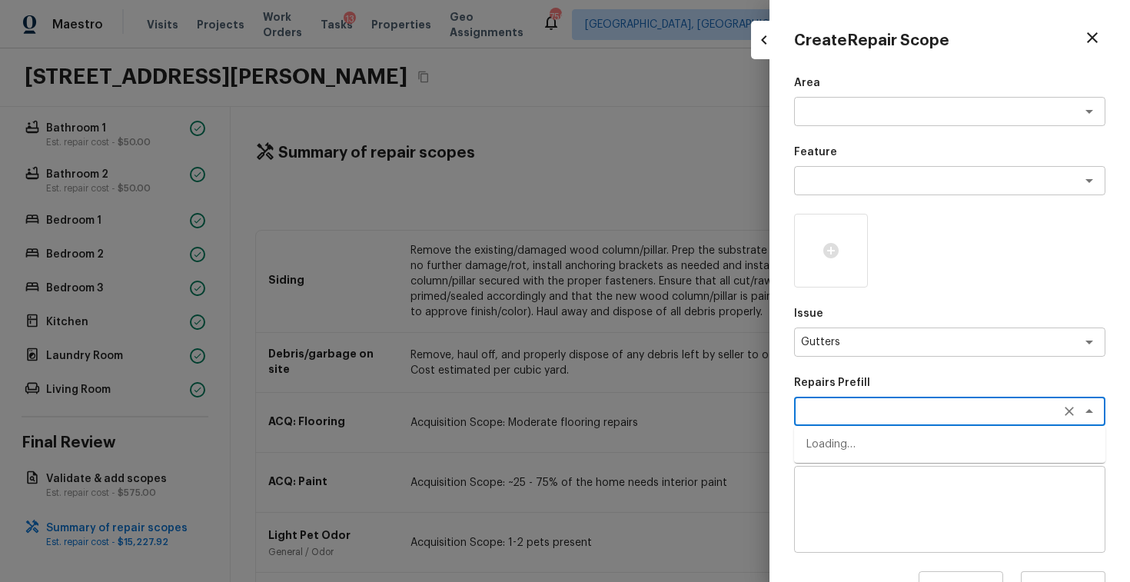
click at [848, 414] on textarea at bounding box center [928, 410] width 254 height 15
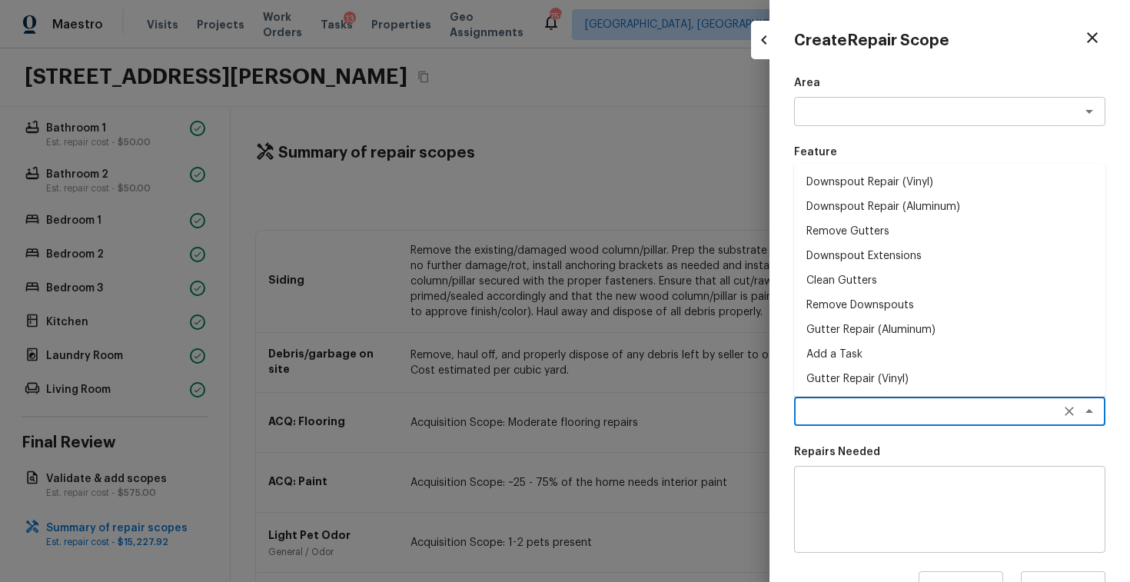
click at [868, 191] on li "Downspout Repair (Vinyl)" at bounding box center [949, 182] width 311 height 25
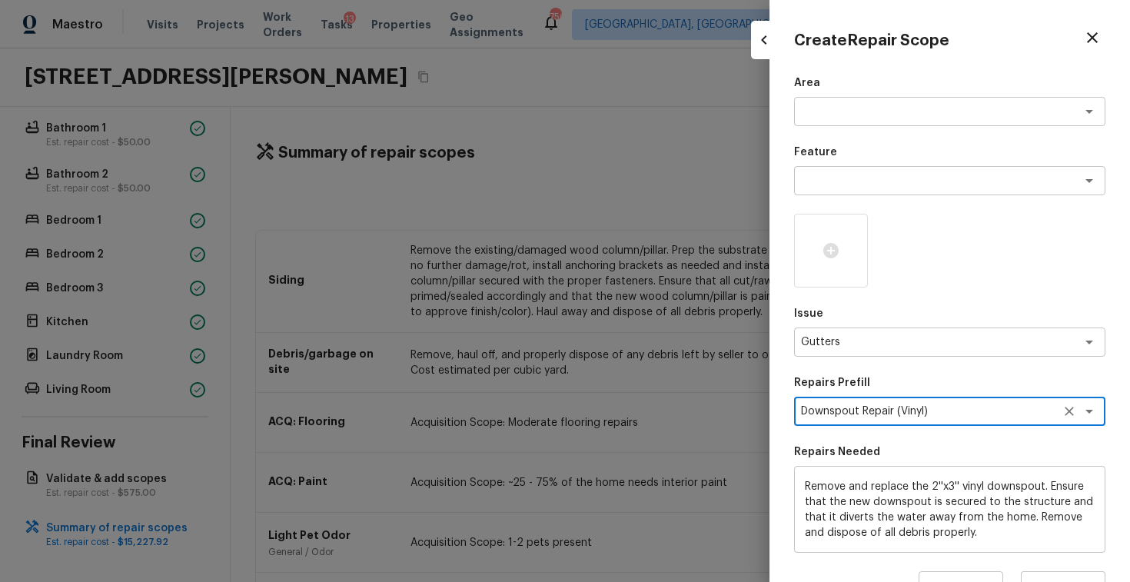
scroll to position [194, 0]
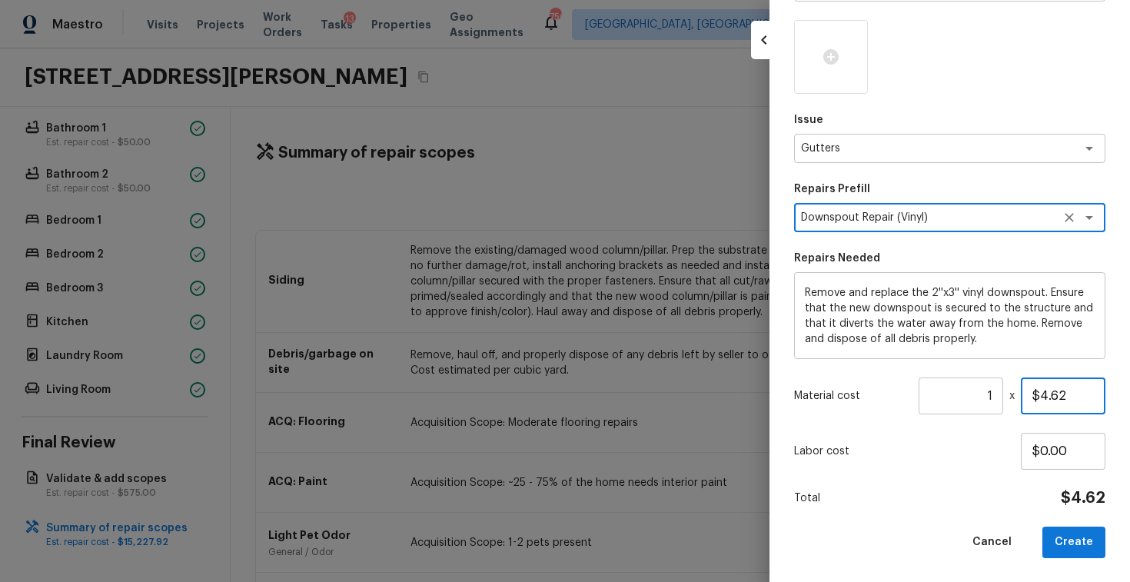
click at [1053, 406] on input "$4.62" at bounding box center [1062, 395] width 85 height 37
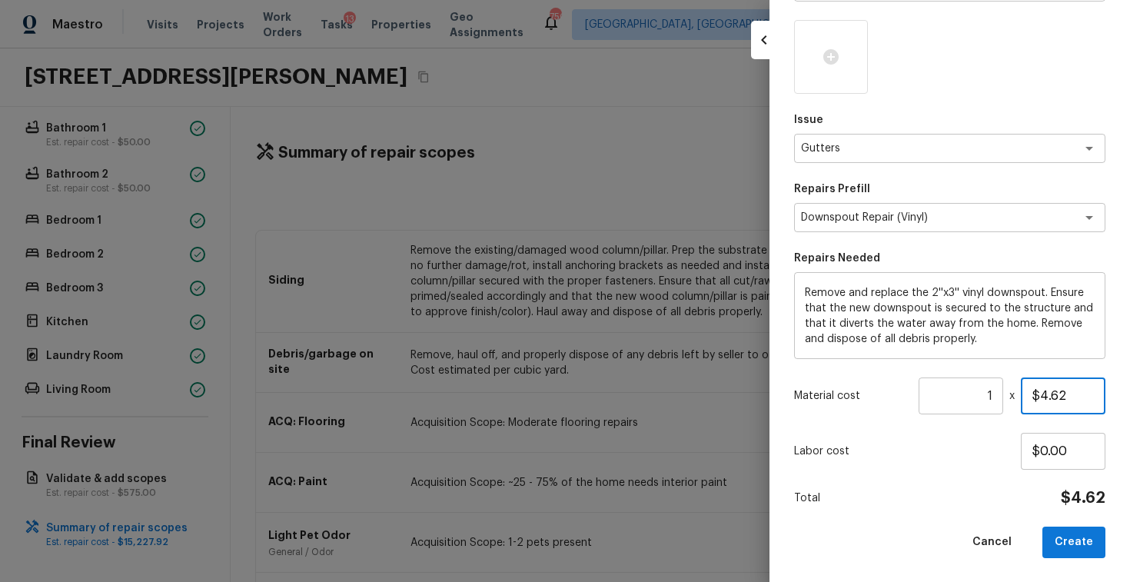
click at [1053, 406] on input "$4.62" at bounding box center [1062, 395] width 85 height 37
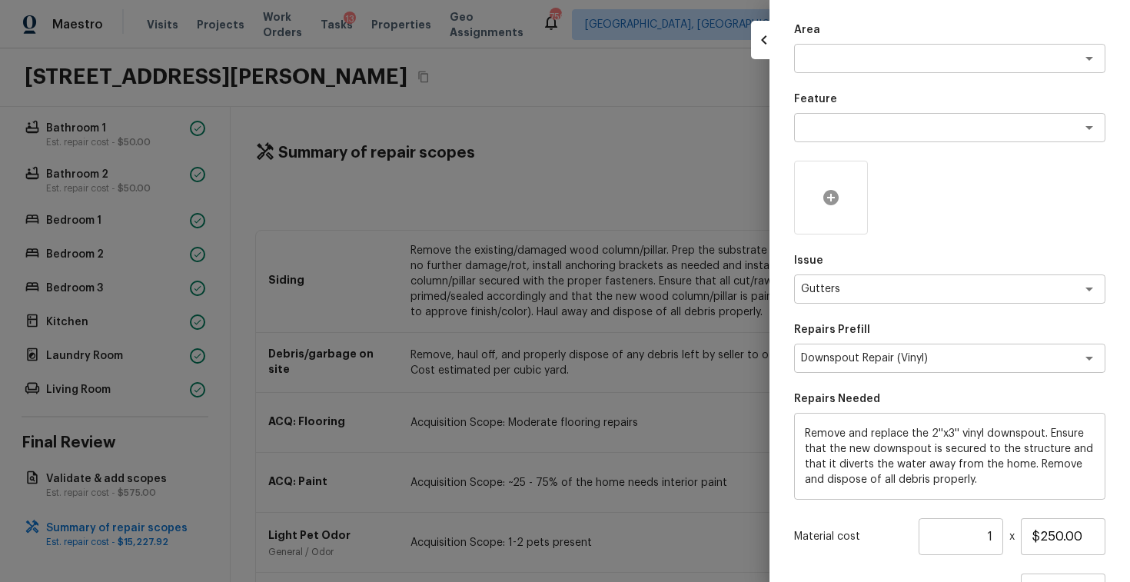
click at [834, 191] on icon at bounding box center [830, 197] width 15 height 15
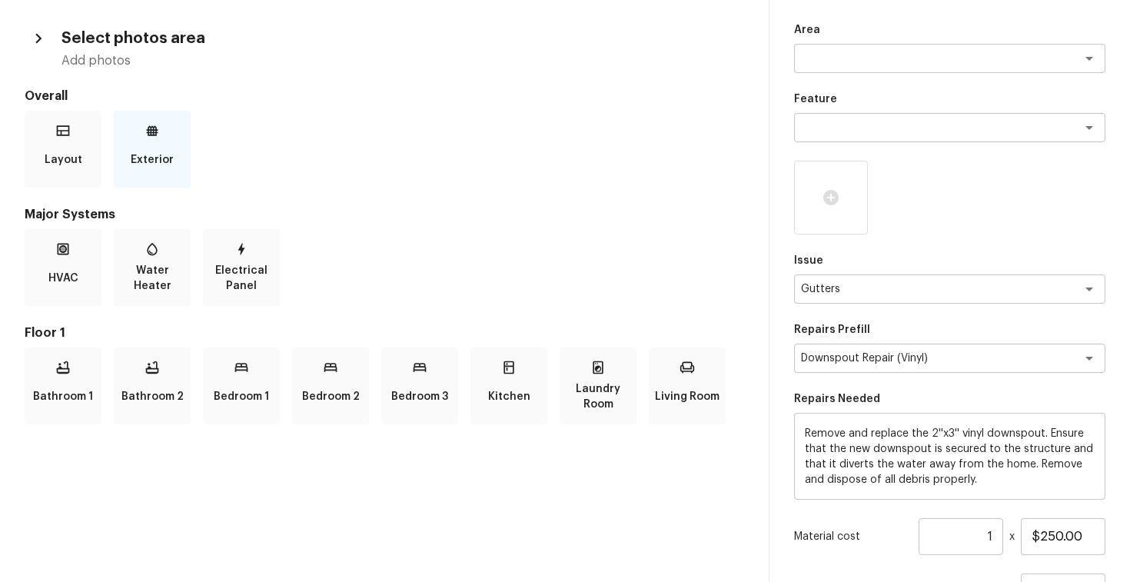
click at [149, 141] on div "Exterior" at bounding box center [152, 149] width 77 height 77
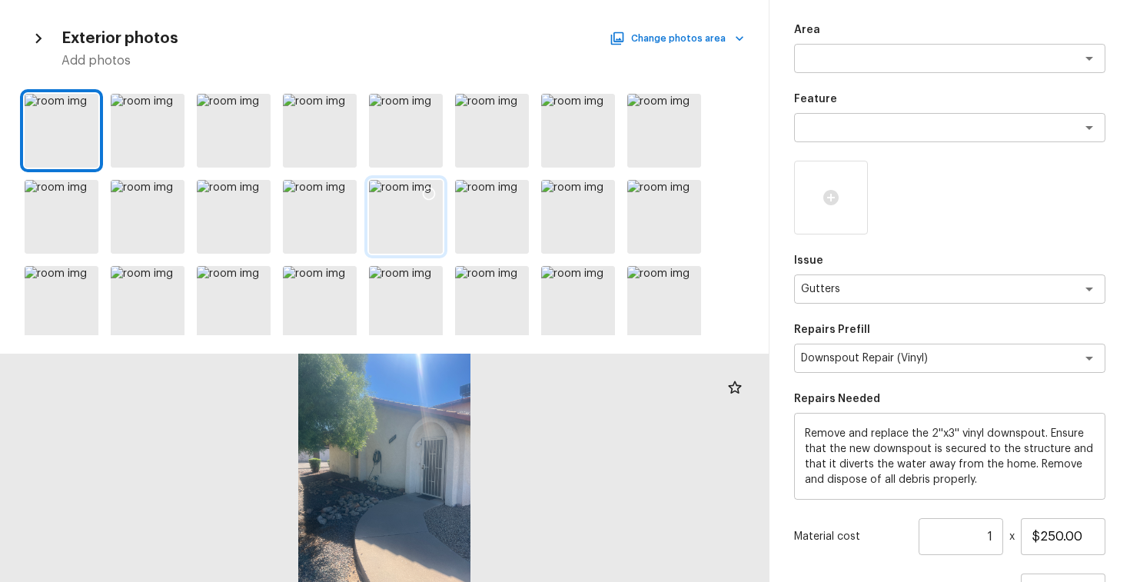
scroll to position [269, 0]
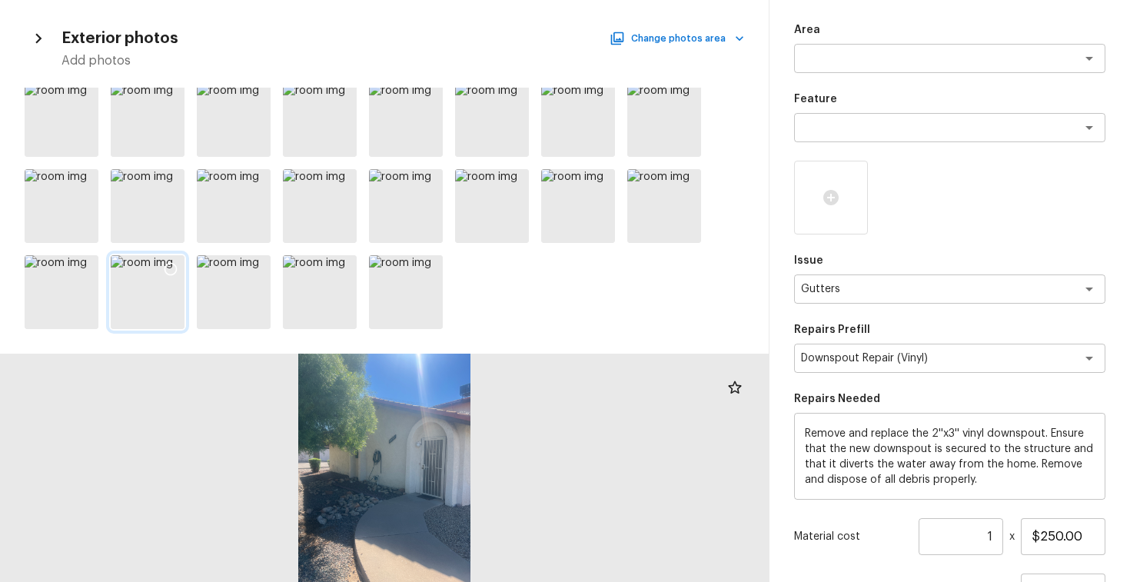
click at [173, 261] on icon at bounding box center [170, 268] width 15 height 15
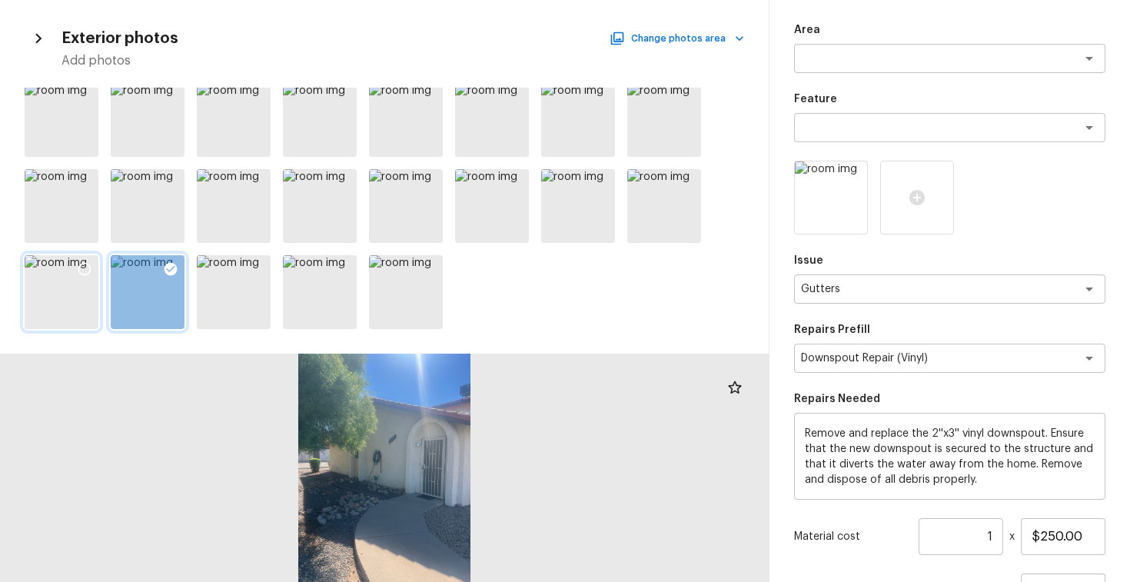
click at [81, 264] on icon at bounding box center [84, 268] width 15 height 15
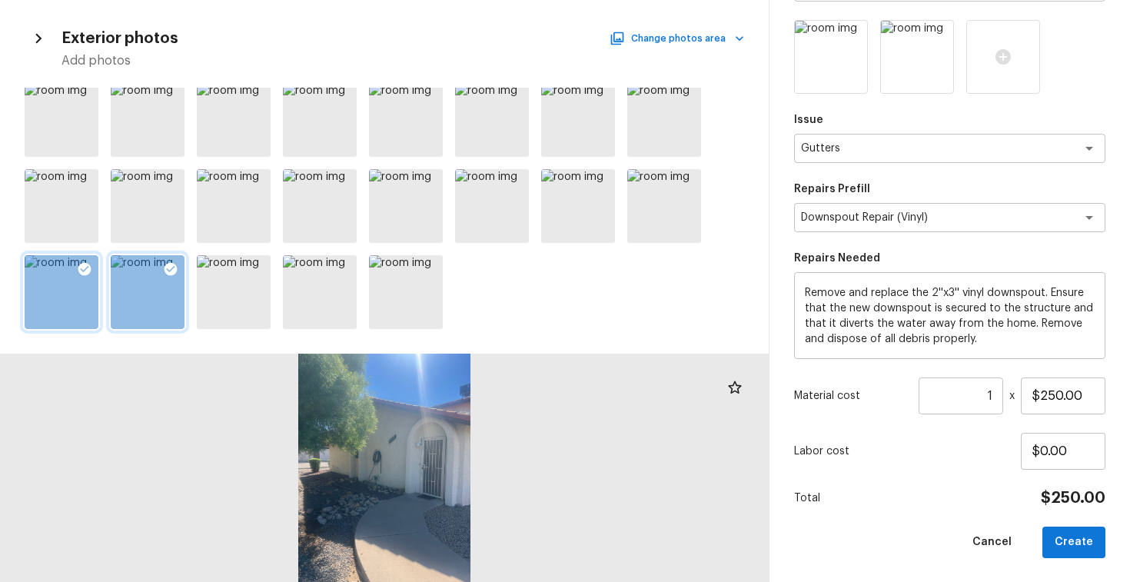
click at [1089, 528] on button "Create" at bounding box center [1073, 542] width 63 height 32
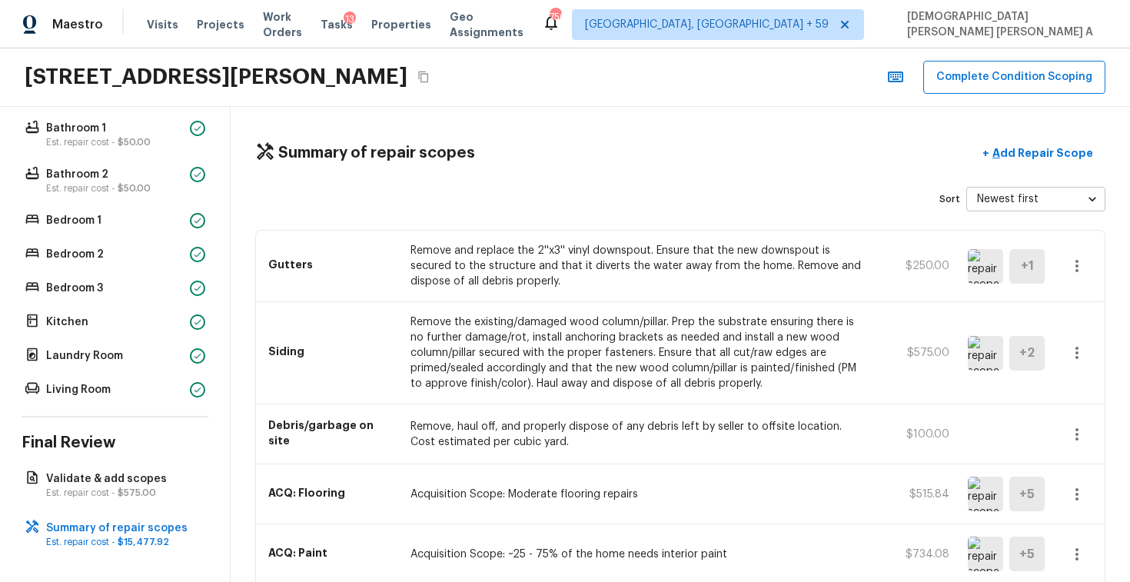
scroll to position [809, 0]
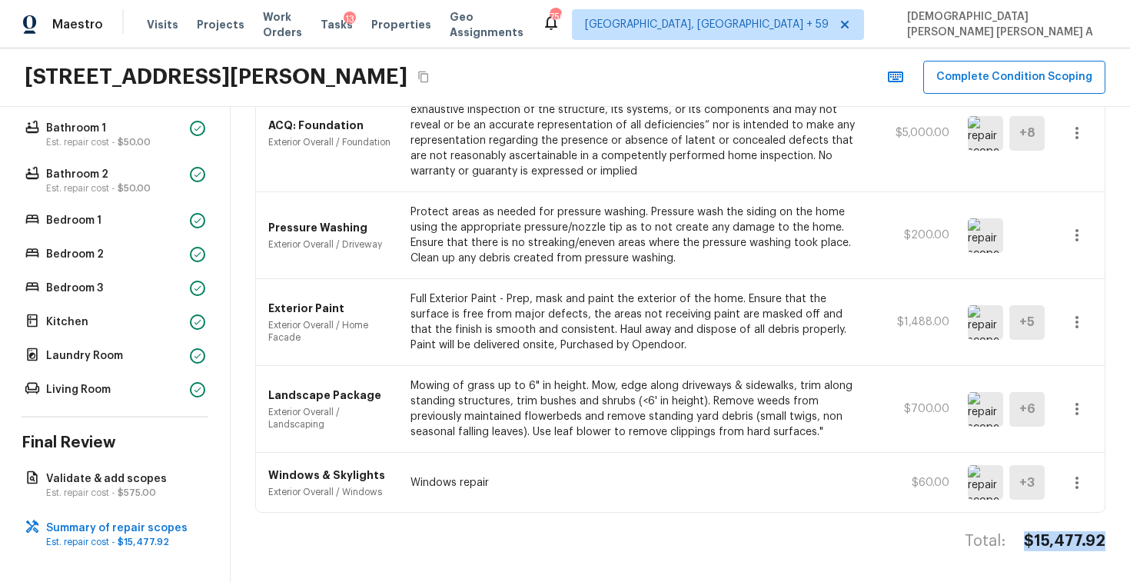
drag, startPoint x: 1107, startPoint y: 541, endPoint x: 1017, endPoint y: 539, distance: 89.9
click at [1017, 539] on div "Summary of repair scopes + Add Repair Scope Sort Newest first newestFirst ​ Gut…" at bounding box center [680, 344] width 899 height 475
copy div "$15,477.92"
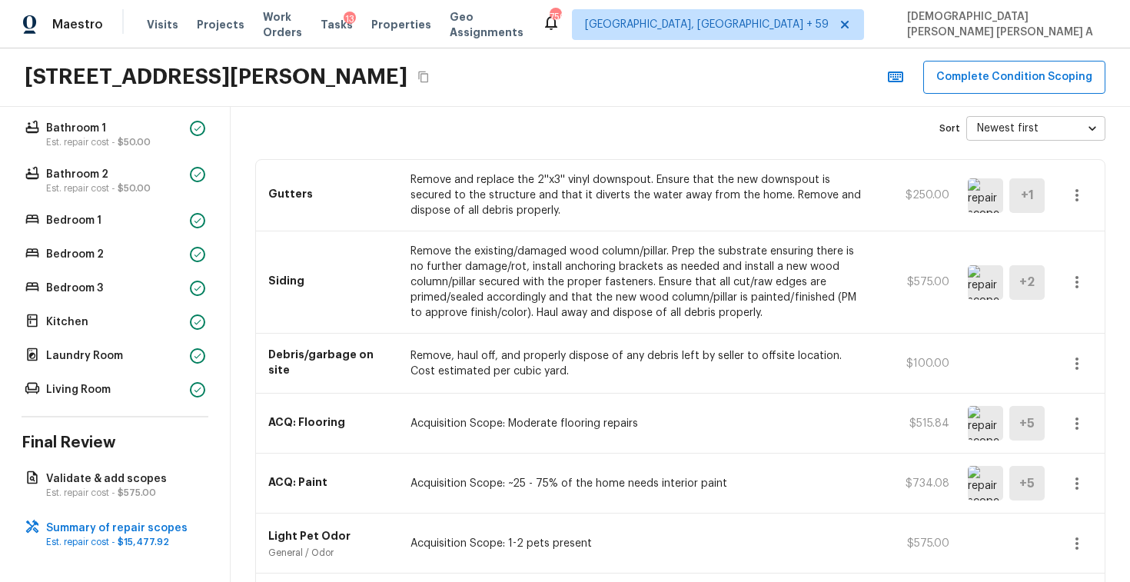
scroll to position [0, 0]
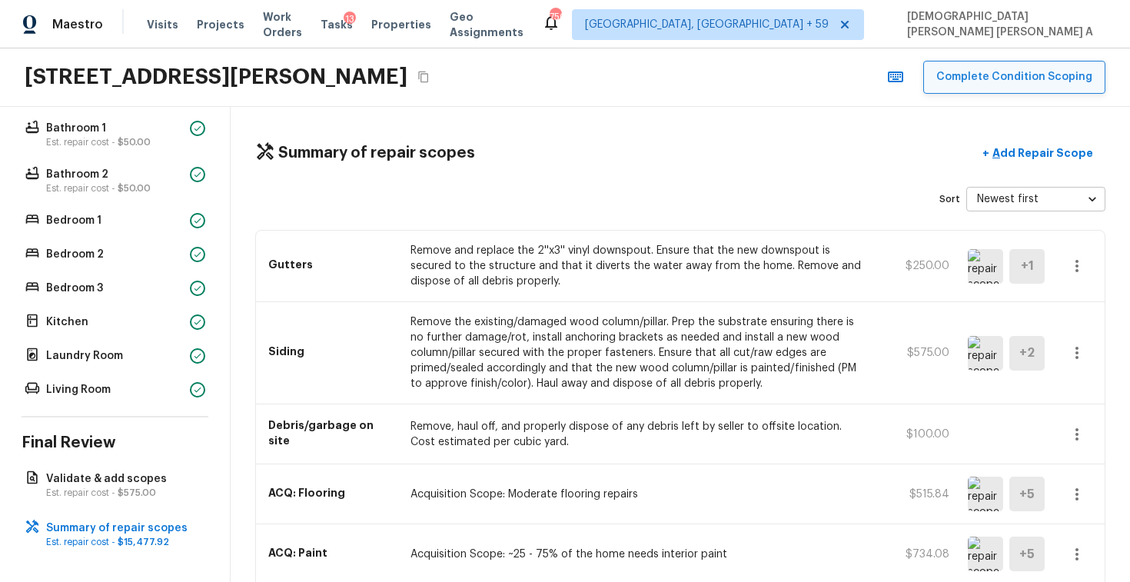
click at [1039, 84] on button "Complete Condition Scoping" at bounding box center [1014, 77] width 182 height 33
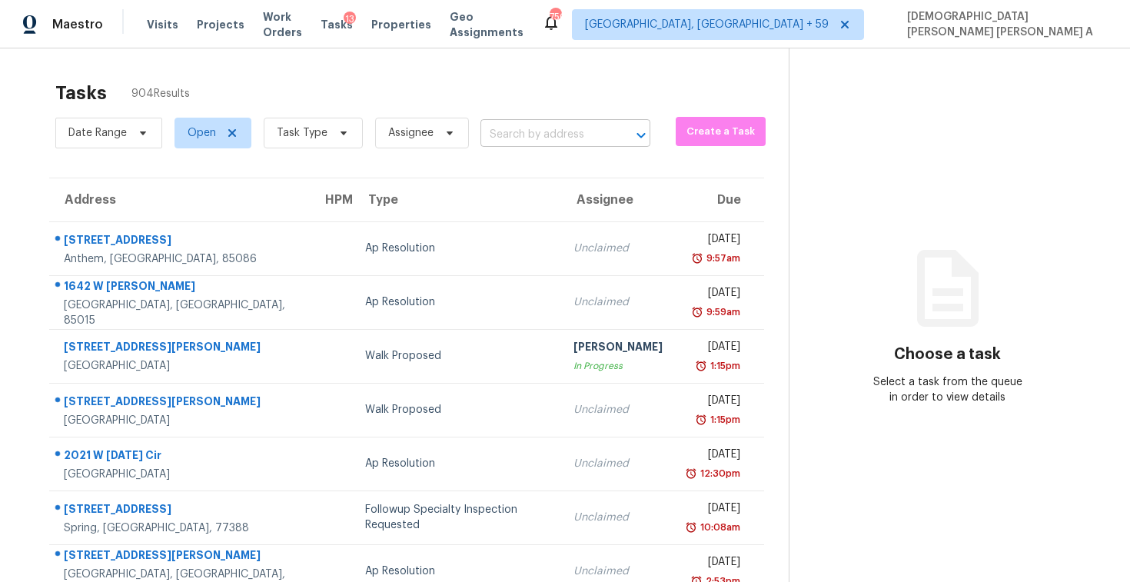
click at [540, 132] on input "text" at bounding box center [543, 135] width 127 height 24
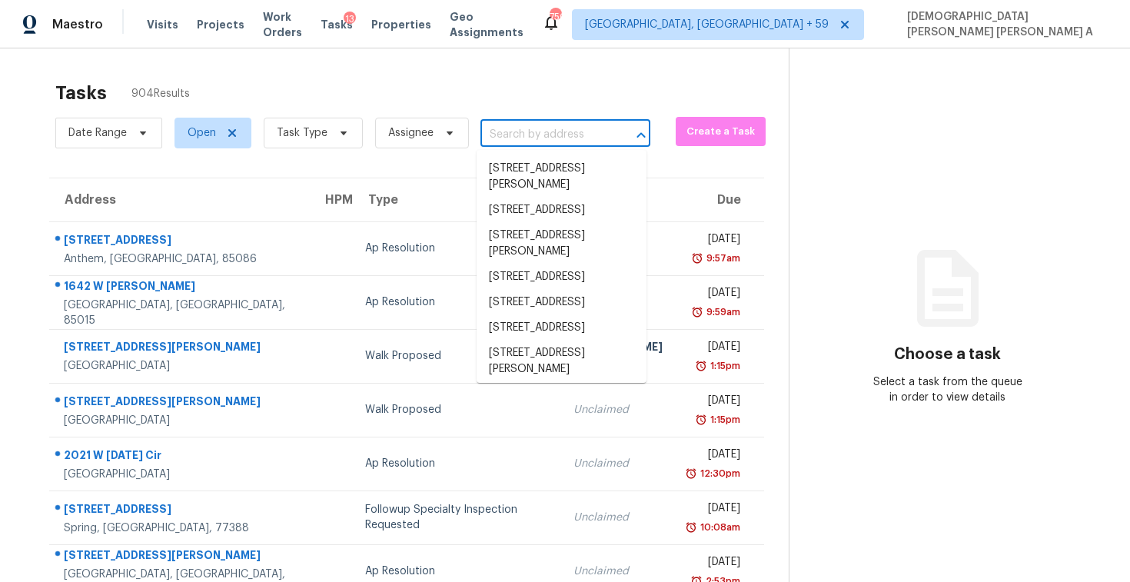
paste input "5815 Spring St, Buena Park, CA 90621"
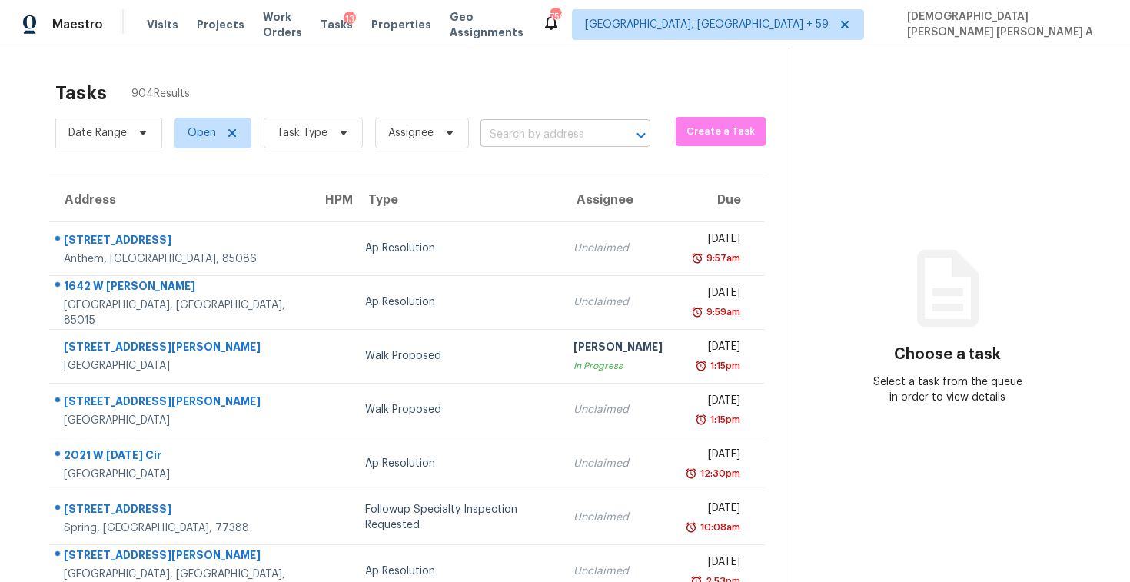
click at [533, 123] on input "text" at bounding box center [543, 135] width 127 height 24
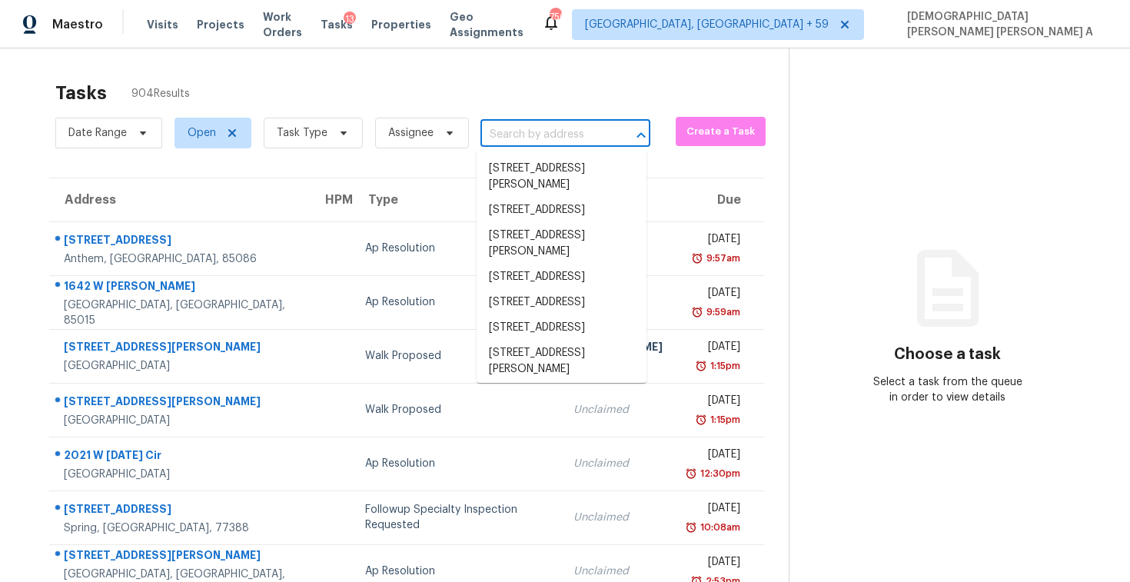
paste input "5815 Spring St, Buena Park, CA 90621"
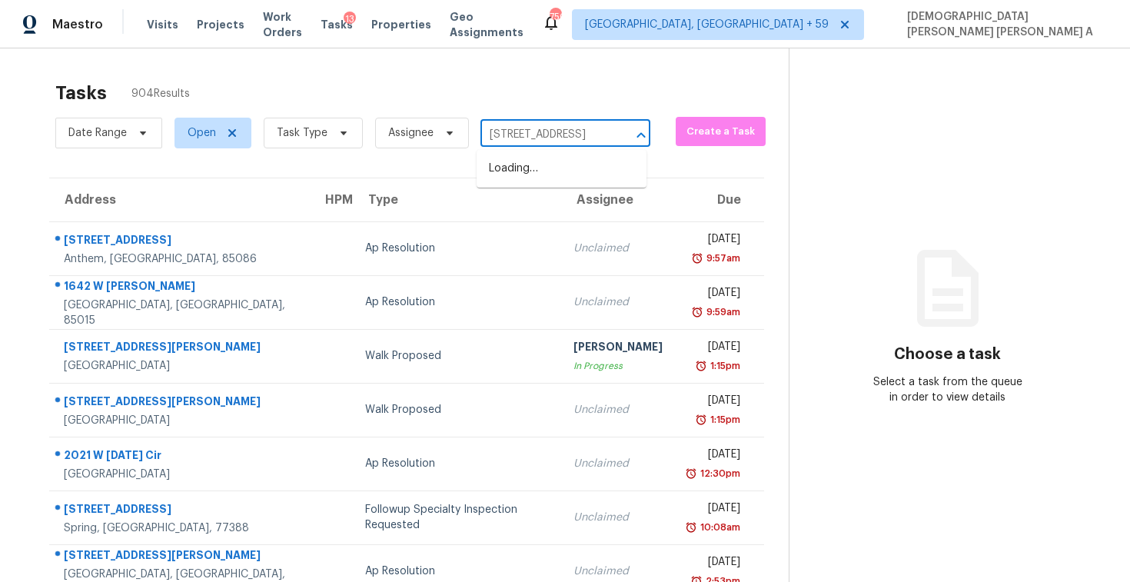
scroll to position [0, 18]
click at [576, 179] on li "5815 Spring St, Buena Park, CA 90621" at bounding box center [561, 168] width 170 height 25
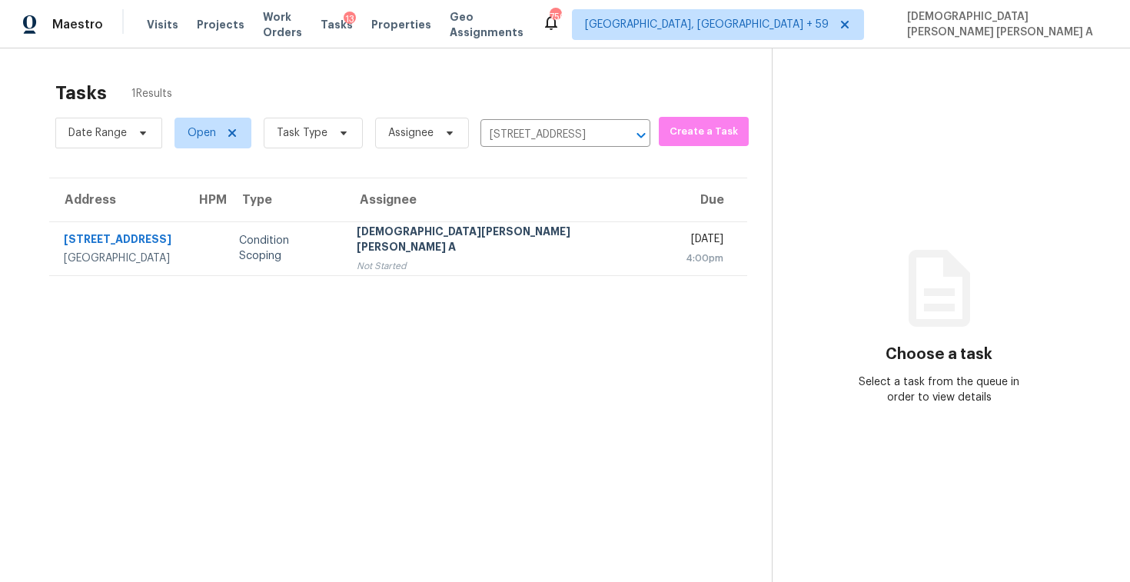
click at [498, 237] on div "[DEMOGRAPHIC_DATA][PERSON_NAME] [PERSON_NAME] A" at bounding box center [509, 241] width 305 height 35
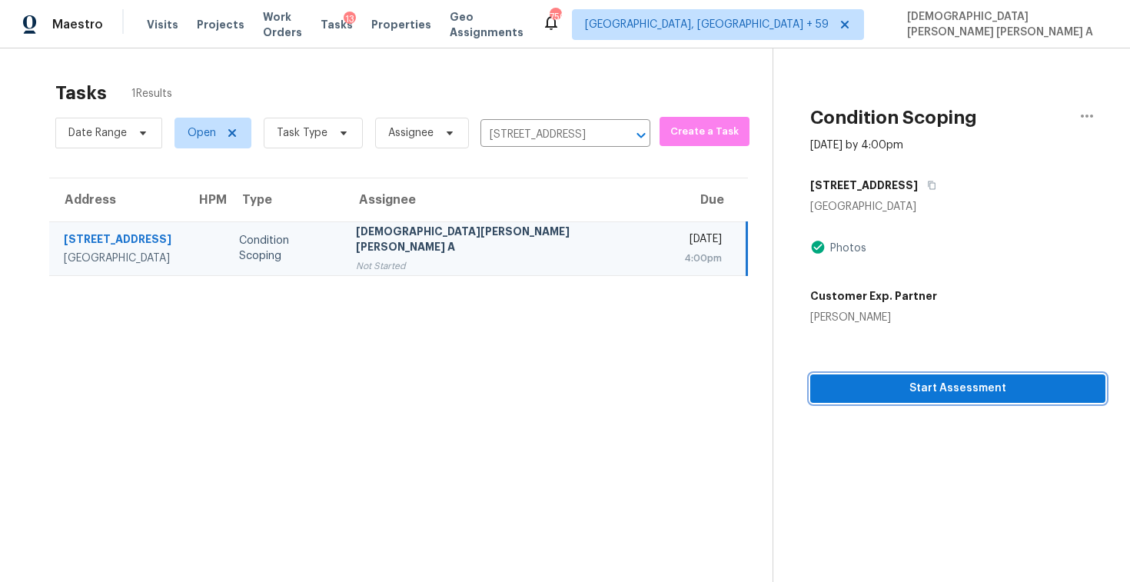
click at [881, 388] on span "Start Assessment" at bounding box center [957, 388] width 270 height 19
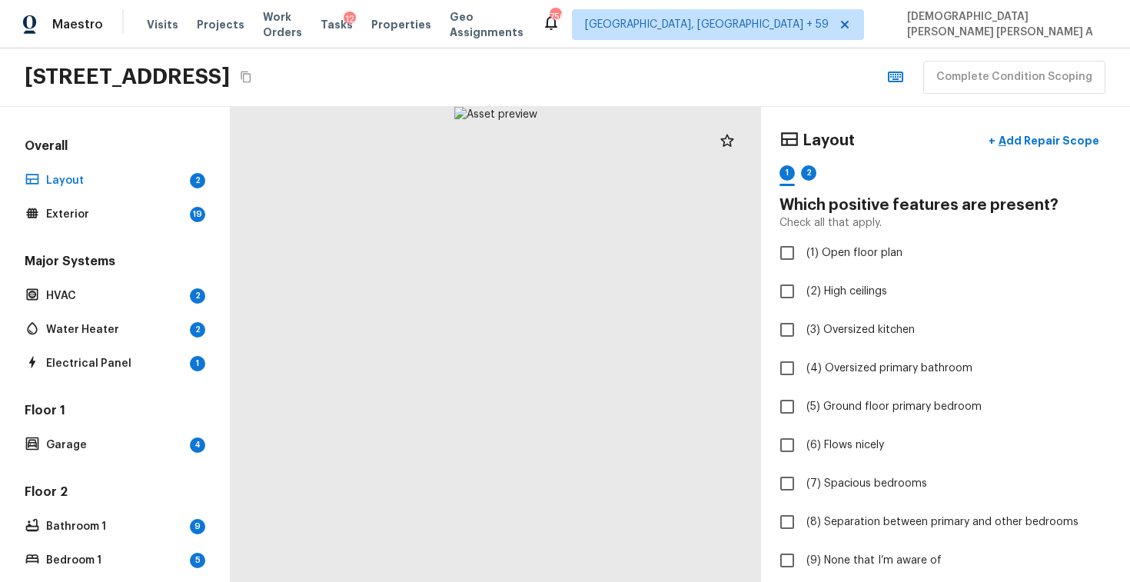
click at [547, 73] on div "5815 Spring St, Buena Park, CA 90621 Complete Condition Scoping" at bounding box center [565, 77] width 1130 height 58
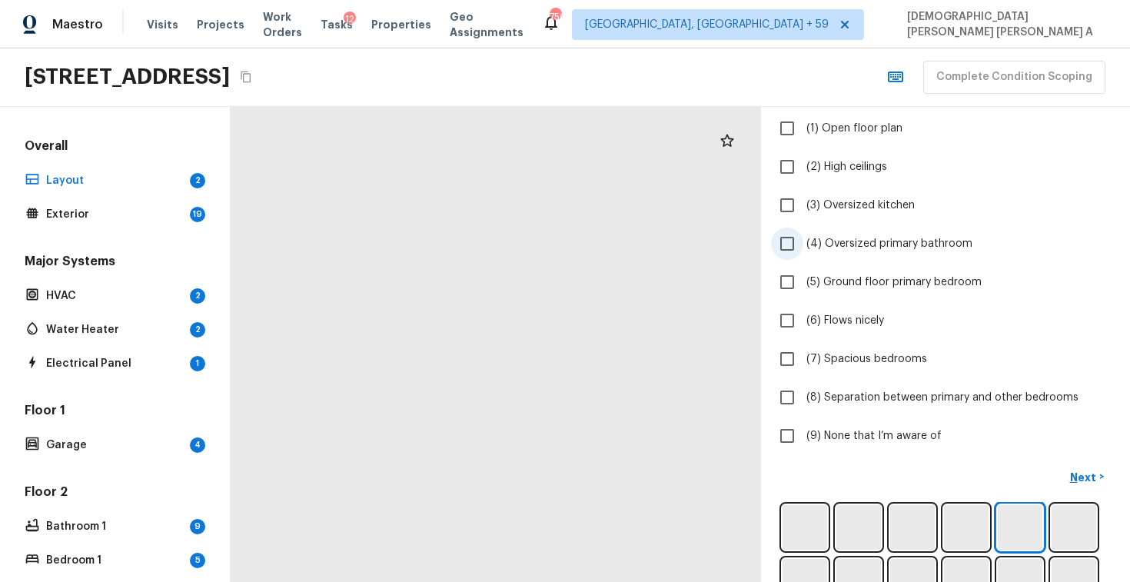
scroll to position [207, 0]
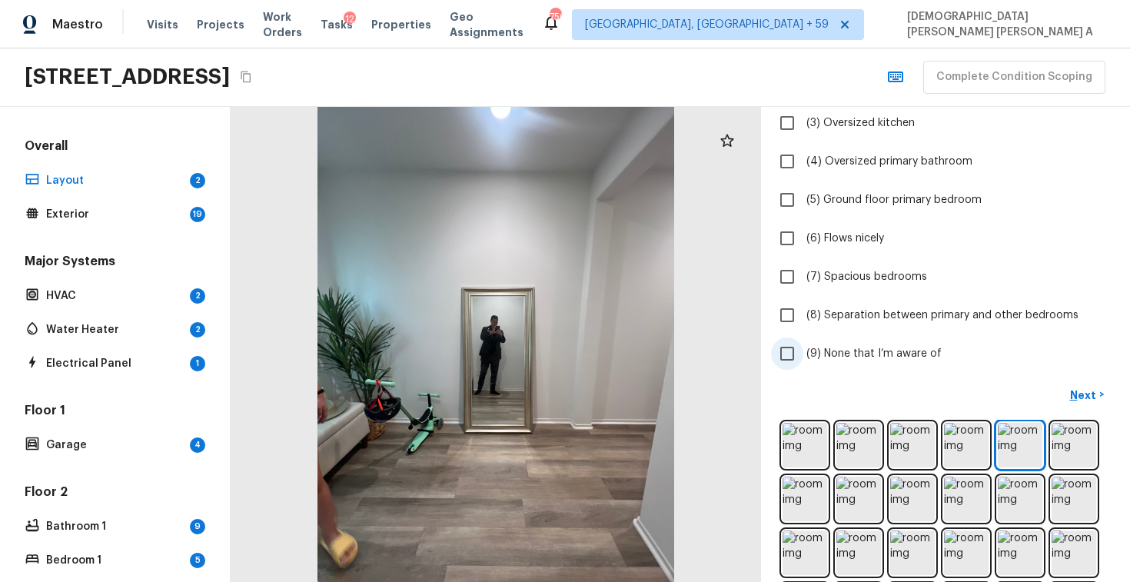
click at [786, 354] on input "(9) None that I’m aware of" at bounding box center [787, 353] width 32 height 32
click at [1077, 383] on button "Next >" at bounding box center [1086, 394] width 49 height 25
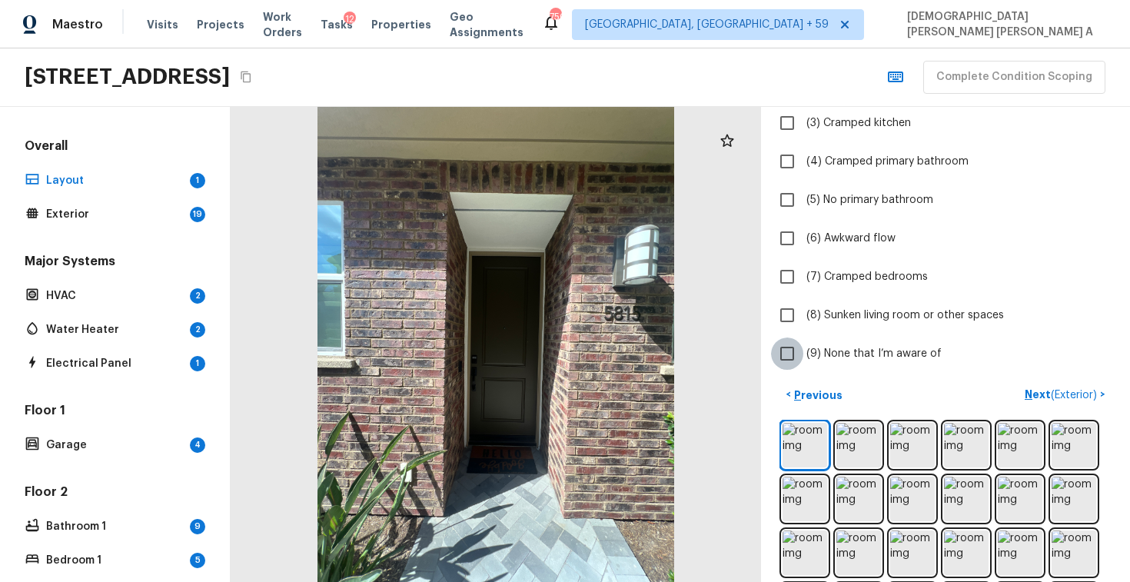
click at [789, 345] on input "(9) None that I’m aware of" at bounding box center [787, 353] width 32 height 32
click at [1068, 387] on p "Next ( Exterior )" at bounding box center [1061, 395] width 75 height 16
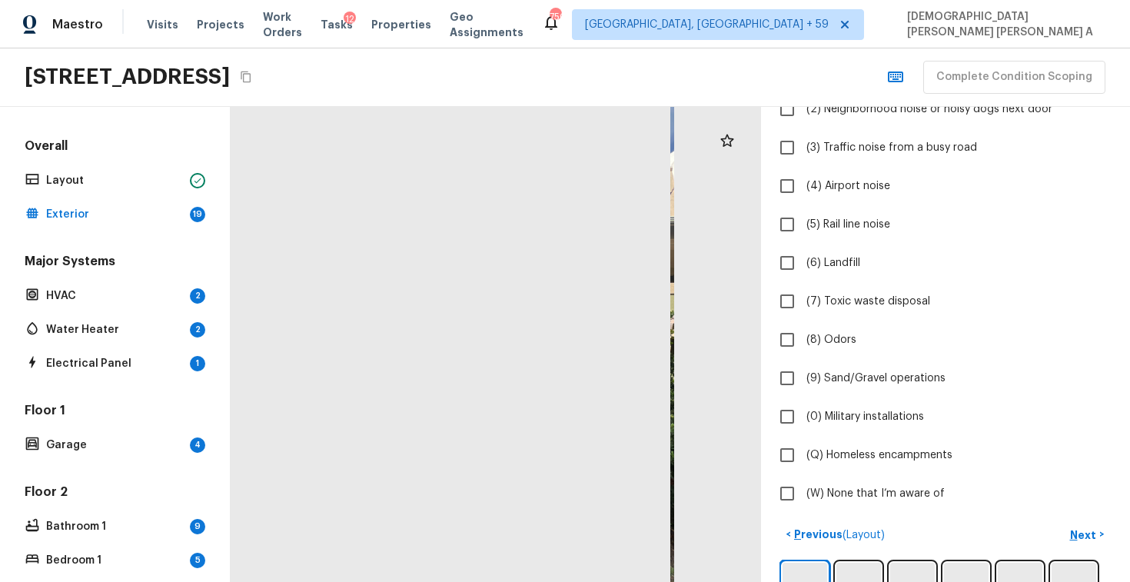
scroll to position [397, 0]
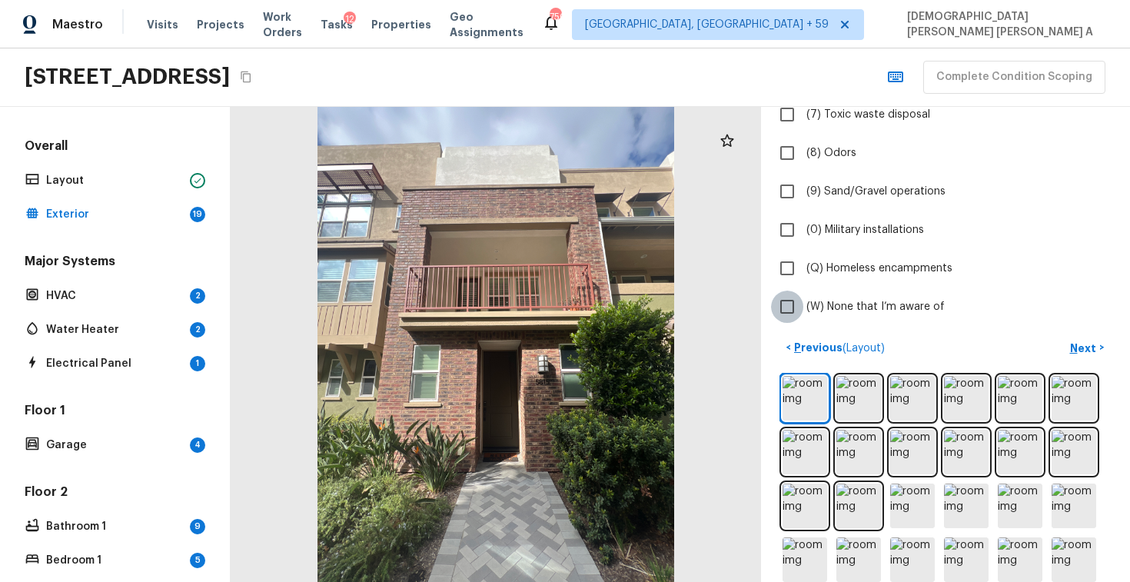
click at [789, 306] on input "(W) None that I’m aware of" at bounding box center [787, 306] width 32 height 32
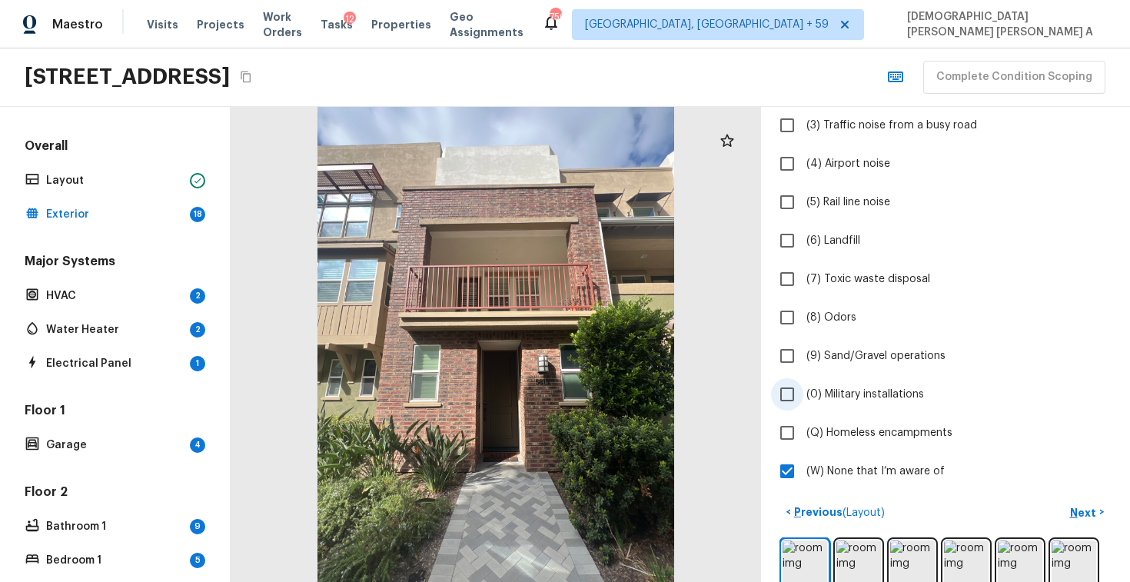
scroll to position [321, 0]
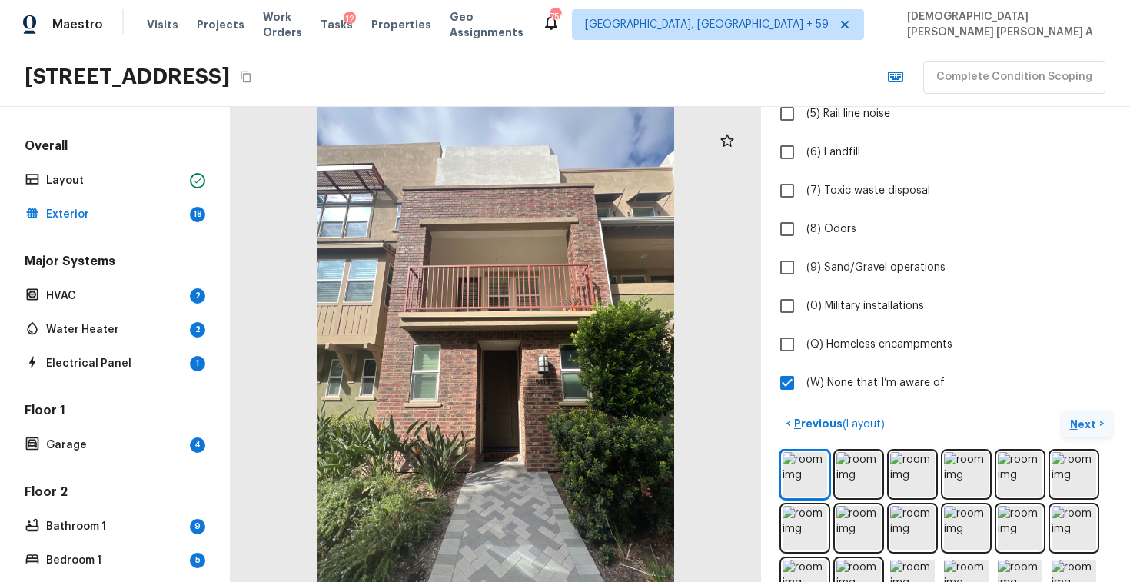
click at [1093, 426] on p "Next" at bounding box center [1084, 423] width 29 height 15
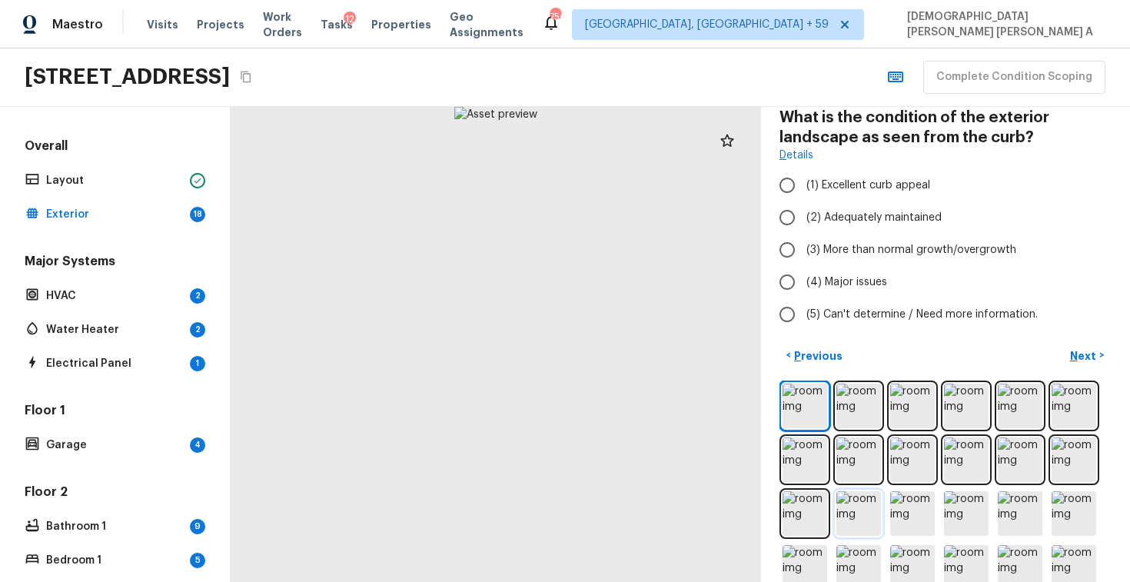
scroll to position [0, 0]
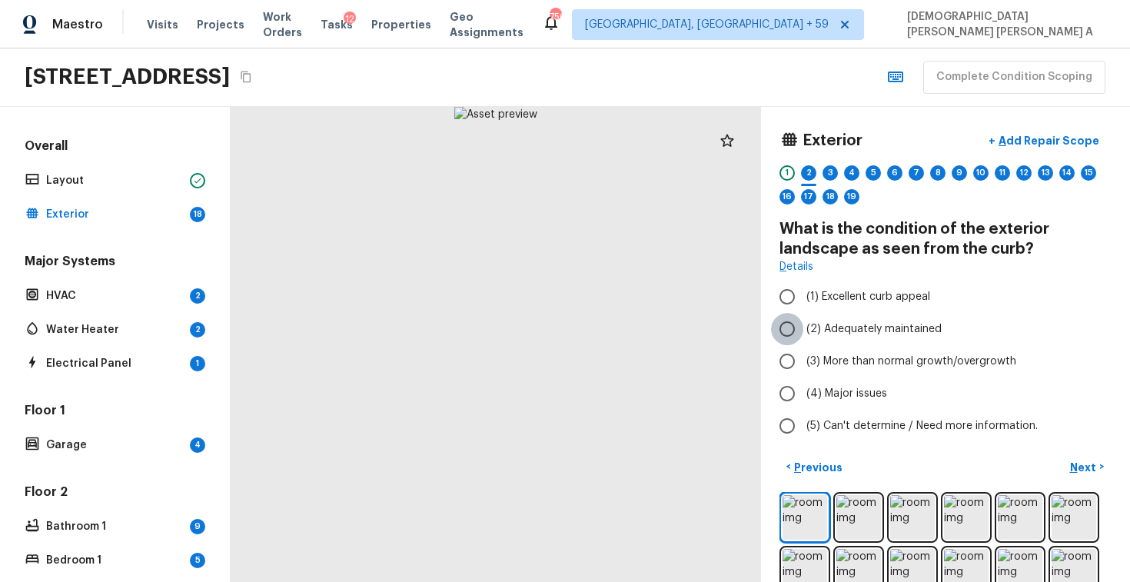
click at [791, 328] on input "(2) Adequately maintained" at bounding box center [787, 329] width 32 height 32
click at [1083, 463] on p "Next" at bounding box center [1084, 467] width 29 height 15
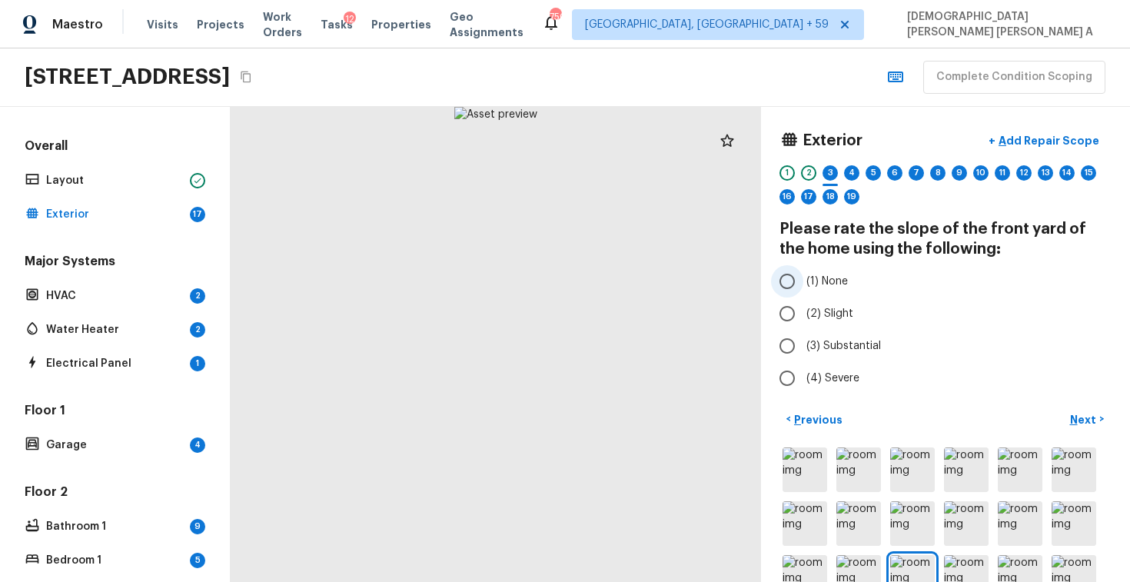
click at [791, 290] on input "(1) None" at bounding box center [787, 281] width 32 height 32
click at [1080, 418] on p "Next" at bounding box center [1084, 419] width 29 height 15
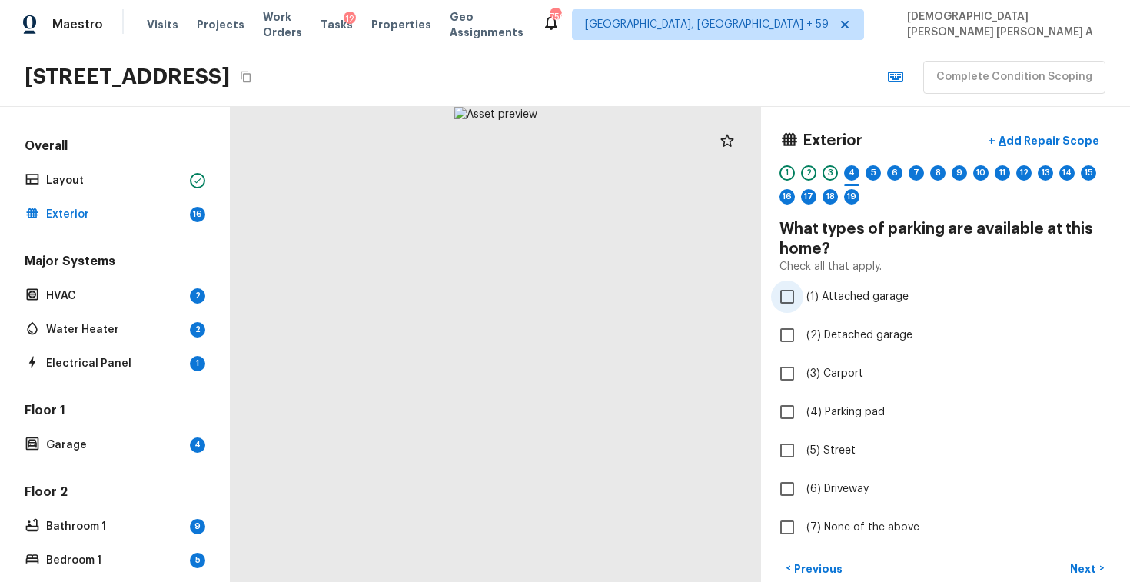
click at [790, 291] on input "(1) Attached garage" at bounding box center [787, 296] width 32 height 32
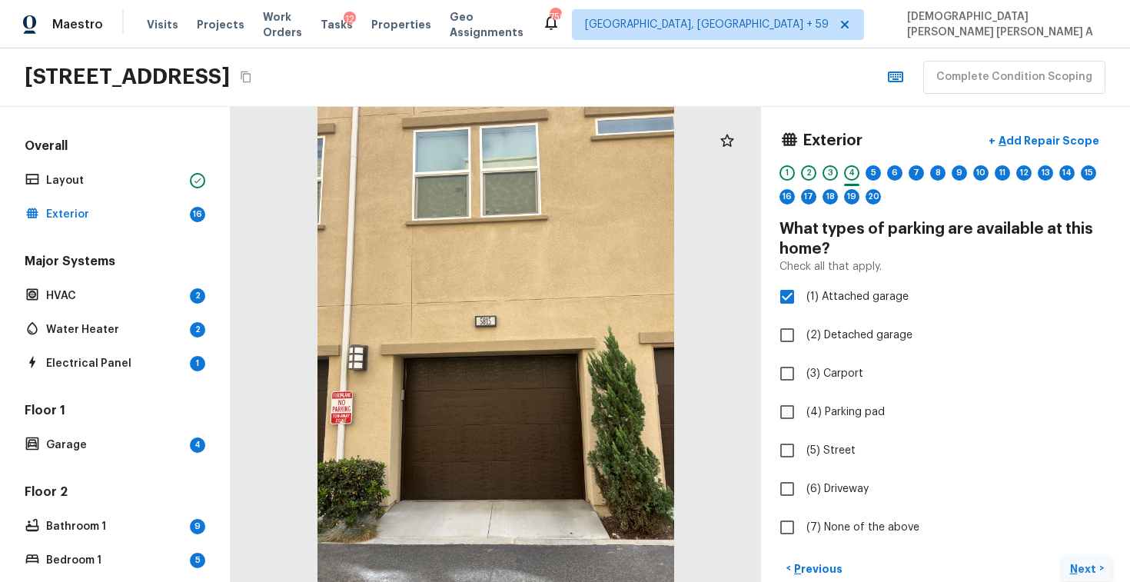
click at [1085, 574] on p "Next" at bounding box center [1084, 568] width 29 height 15
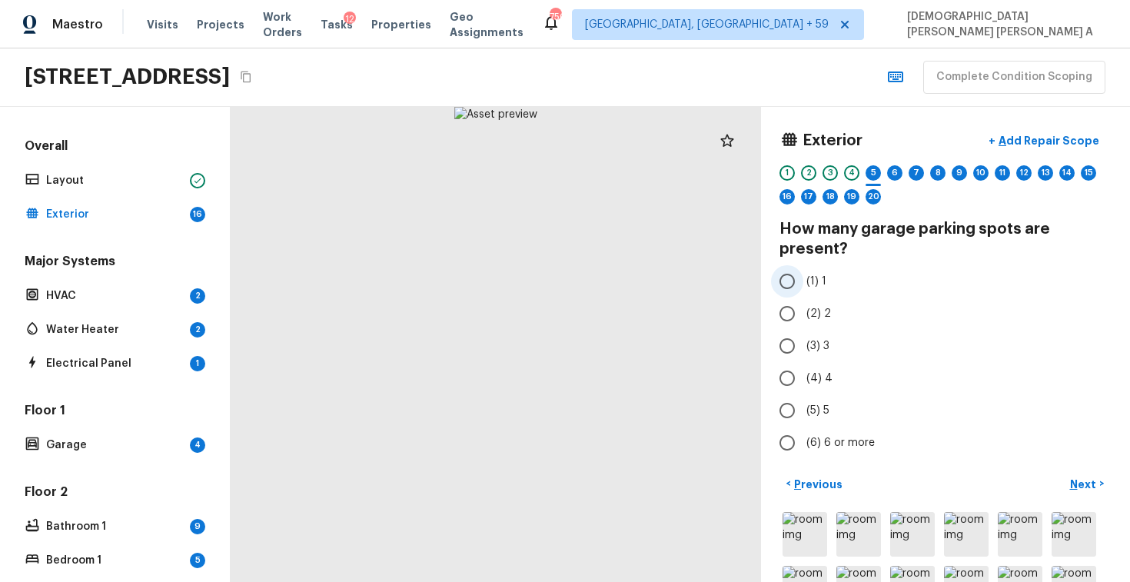
click at [786, 277] on input "(1) 1" at bounding box center [787, 281] width 32 height 32
click at [1069, 476] on button "Next >" at bounding box center [1086, 483] width 49 height 25
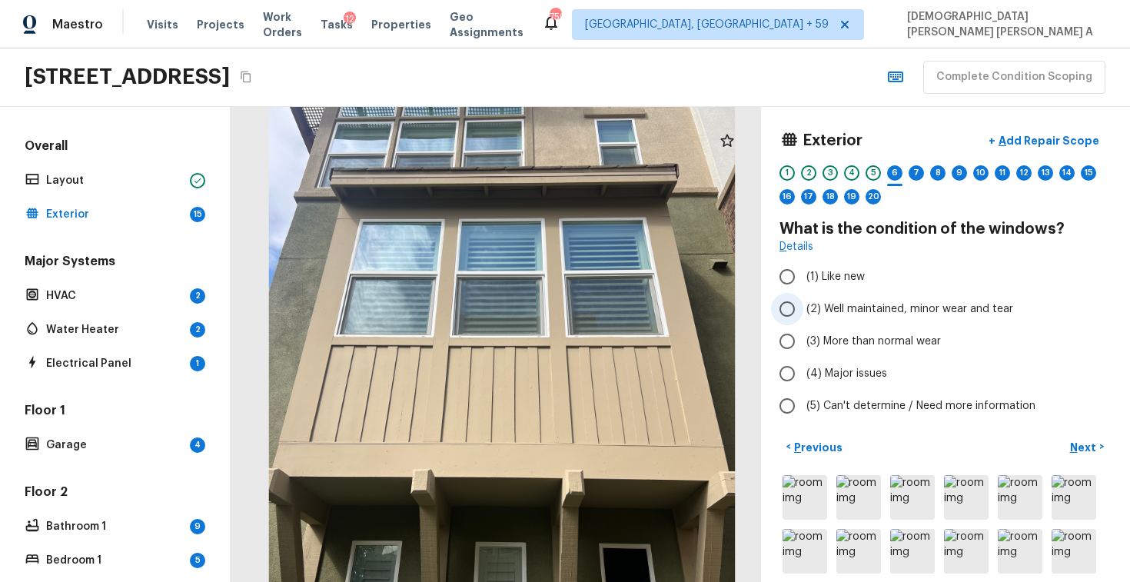
click at [795, 315] on input "(2) Well maintained, minor wear and tear" at bounding box center [787, 309] width 32 height 32
click at [1087, 440] on p "Next" at bounding box center [1084, 447] width 29 height 15
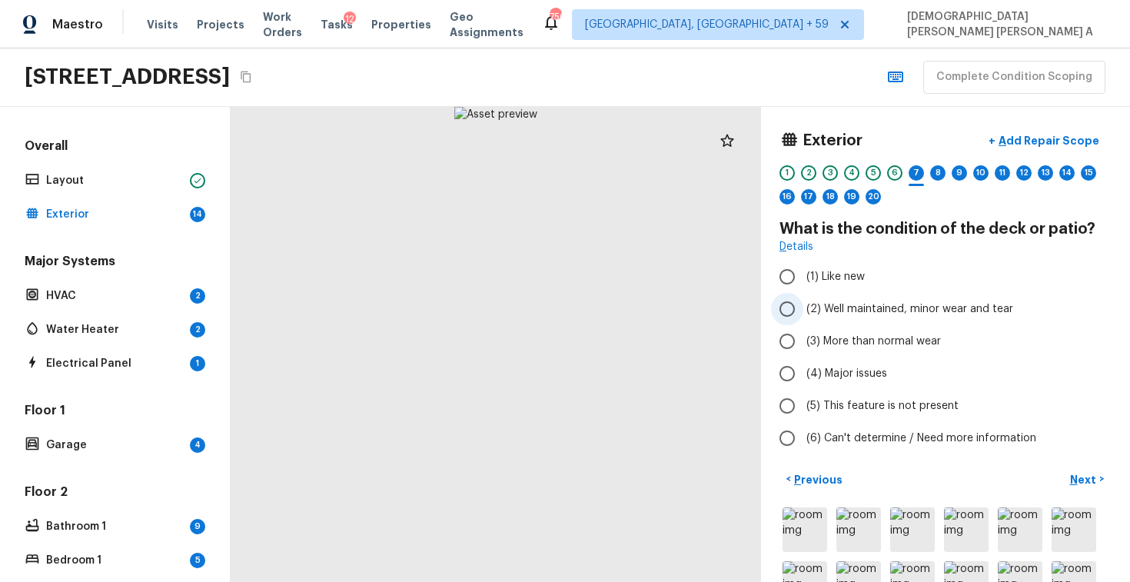
click at [809, 314] on span "(2) Well maintained, minor wear and tear" at bounding box center [909, 308] width 207 height 15
click at [803, 314] on input "(2) Well maintained, minor wear and tear" at bounding box center [787, 309] width 32 height 32
click at [1080, 485] on p "Next" at bounding box center [1084, 479] width 29 height 15
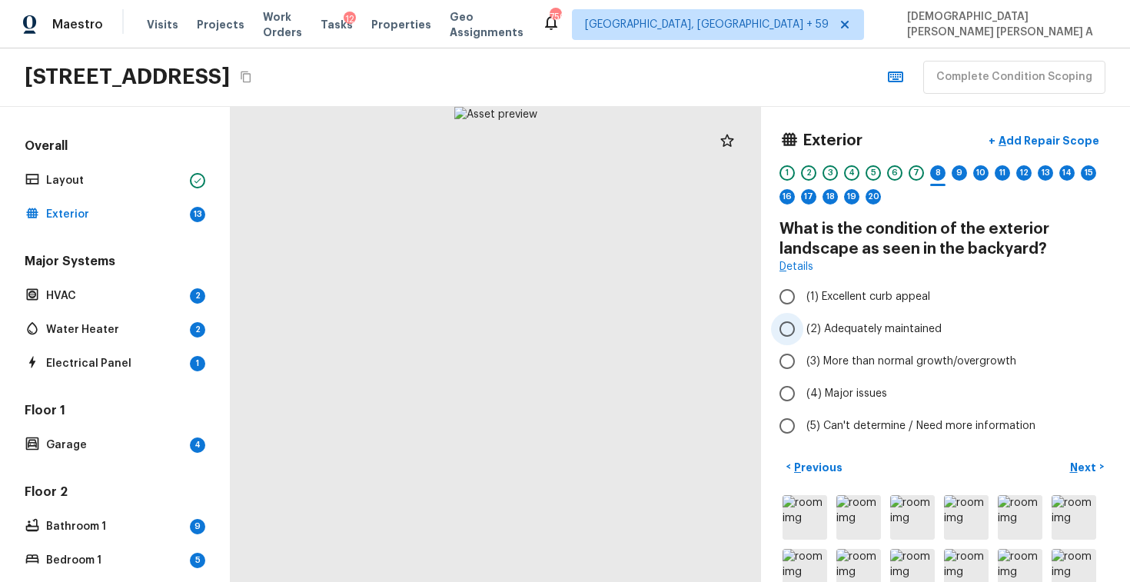
click at [789, 321] on input "(2) Adequately maintained" at bounding box center [787, 329] width 32 height 32
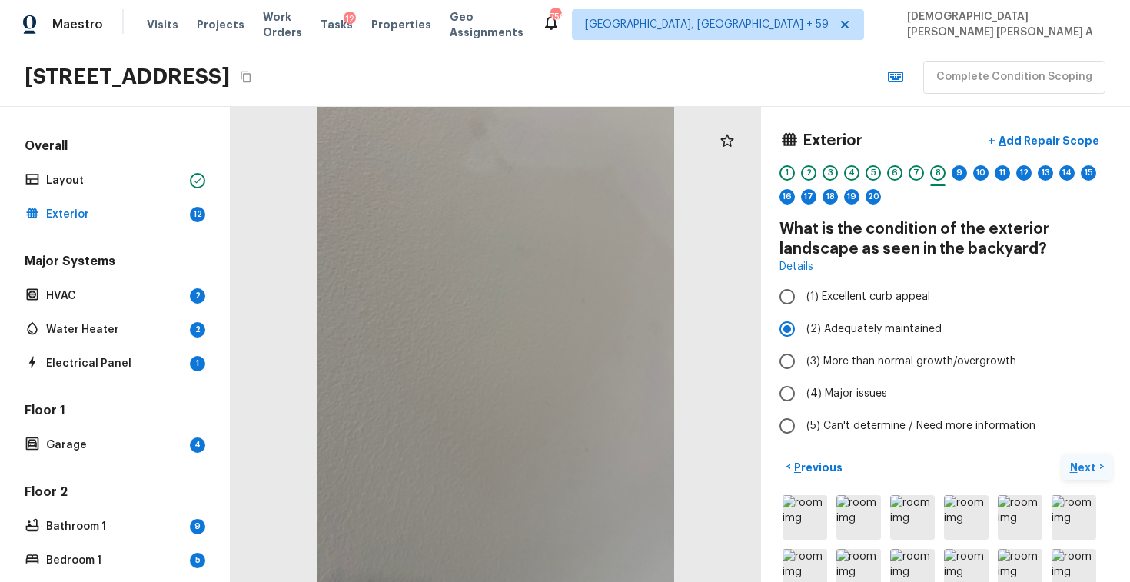
click at [1090, 463] on p "Next" at bounding box center [1084, 467] width 29 height 15
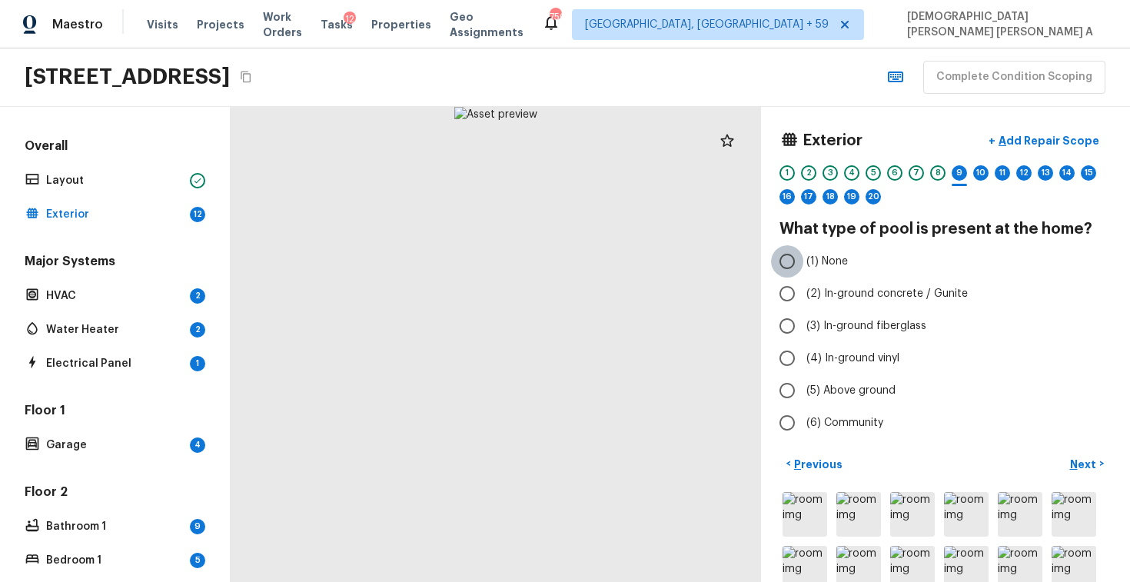
click at [785, 260] on input "(1) None" at bounding box center [787, 261] width 32 height 32
click at [1092, 468] on p "Next" at bounding box center [1084, 463] width 29 height 15
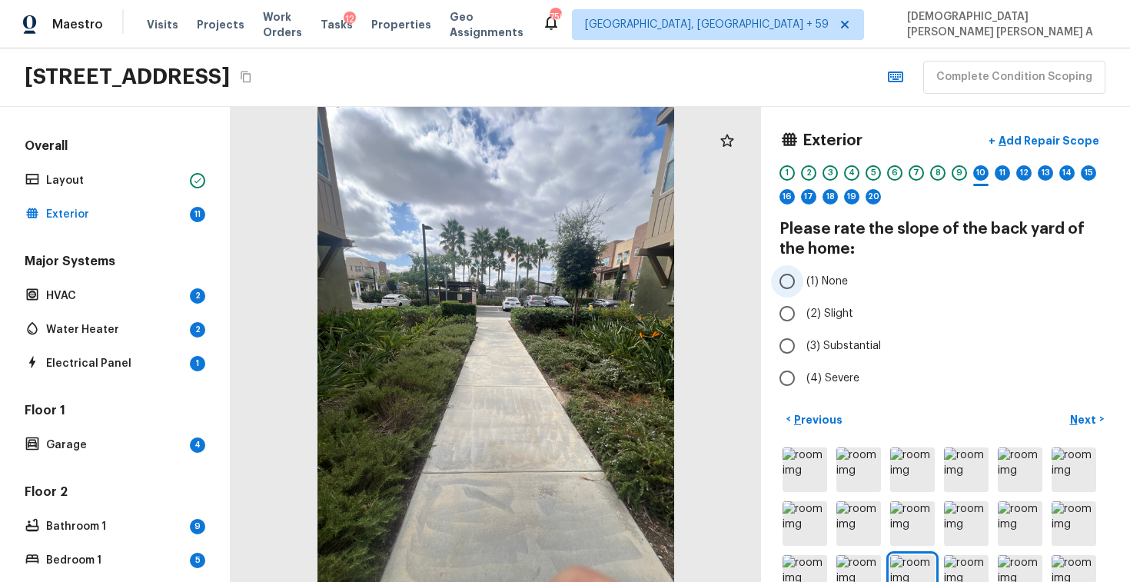
click at [788, 280] on input "(1) None" at bounding box center [787, 281] width 32 height 32
click at [1082, 416] on p "Next" at bounding box center [1084, 419] width 29 height 15
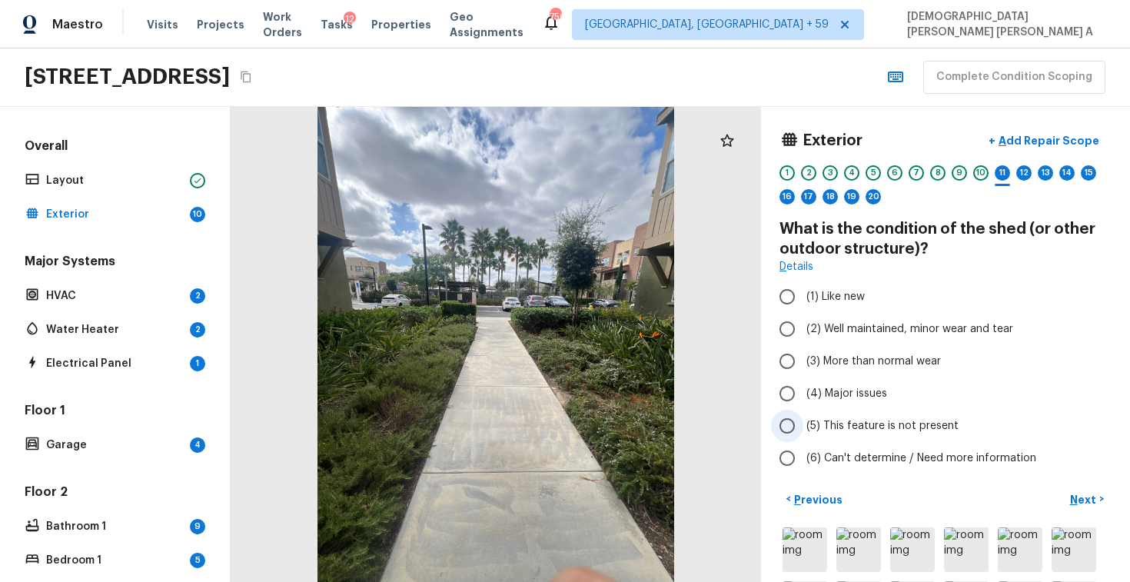
click at [809, 423] on span "(5) This feature is not present" at bounding box center [882, 425] width 152 height 15
click at [803, 423] on input "(5) This feature is not present" at bounding box center [787, 426] width 32 height 32
click at [1086, 497] on p "Next" at bounding box center [1084, 499] width 29 height 15
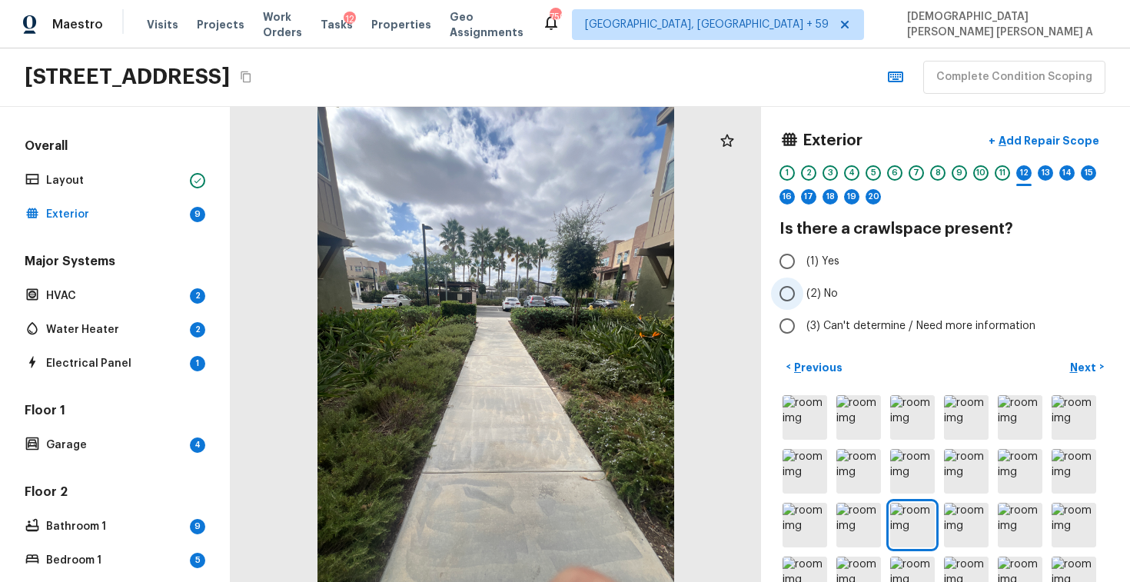
click at [790, 289] on input "(2) No" at bounding box center [787, 293] width 32 height 32
click at [1074, 365] on p "Next" at bounding box center [1084, 367] width 29 height 15
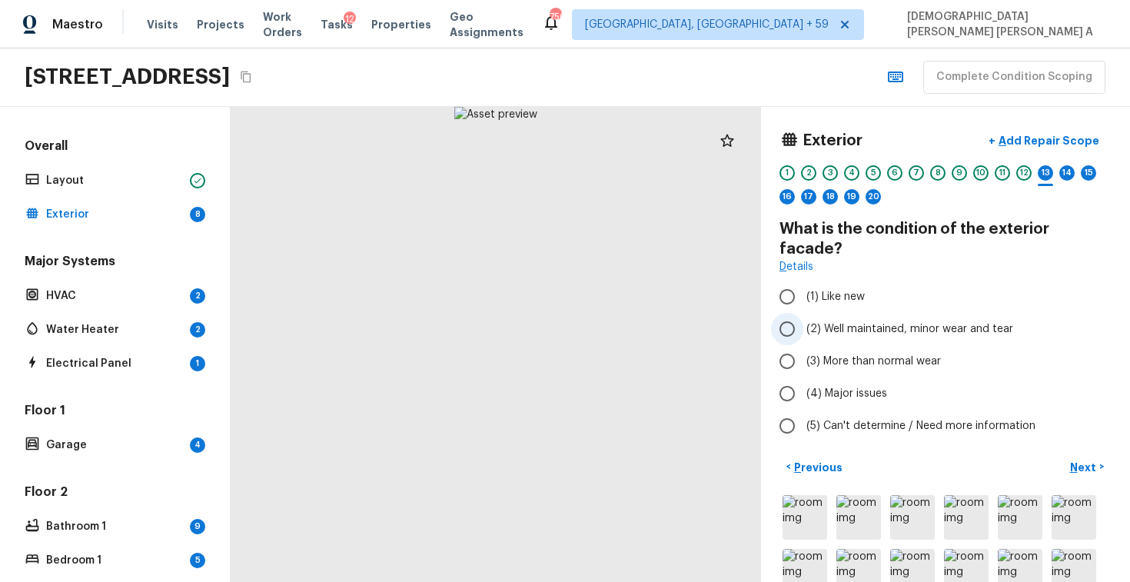
click at [787, 313] on input "(2) Well maintained, minor wear and tear" at bounding box center [787, 329] width 32 height 32
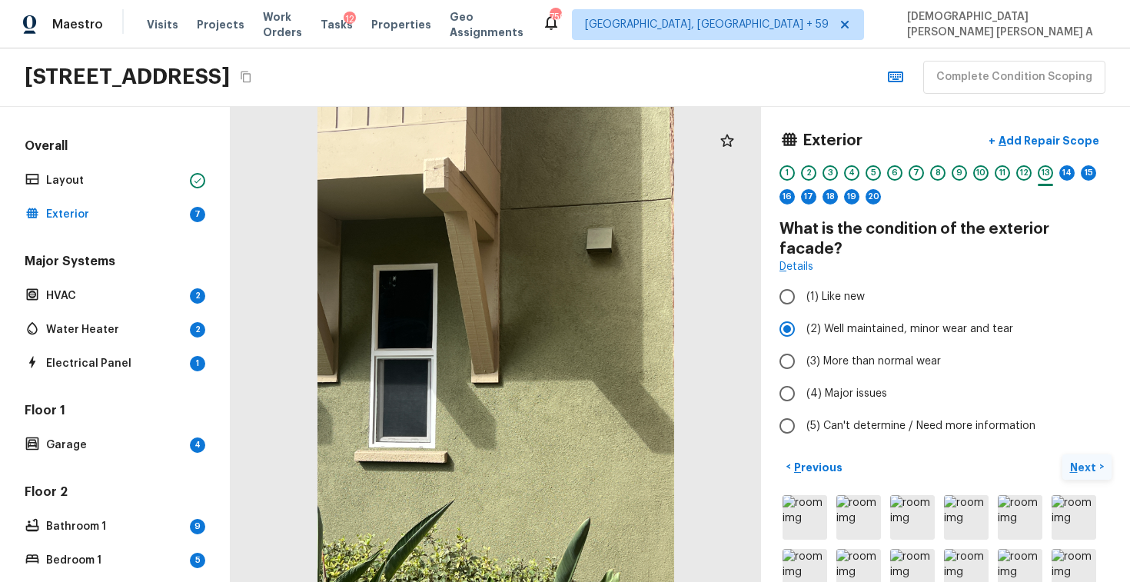
click at [1077, 454] on button "Next >" at bounding box center [1086, 466] width 49 height 25
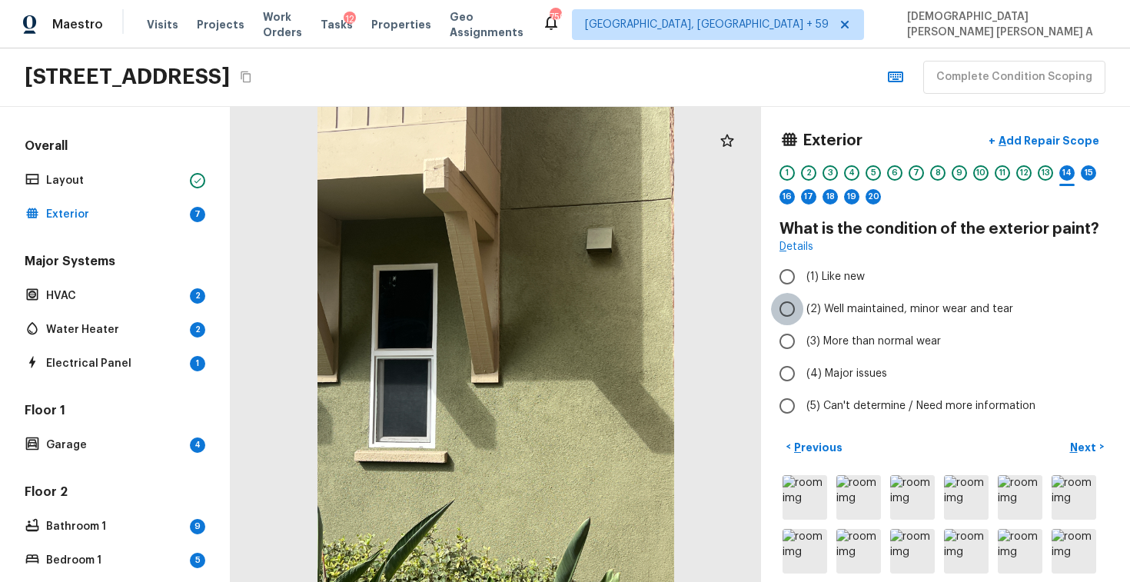
click at [784, 306] on input "(2) Well maintained, minor wear and tear" at bounding box center [787, 309] width 32 height 32
click at [1095, 437] on button "Next >" at bounding box center [1086, 446] width 49 height 25
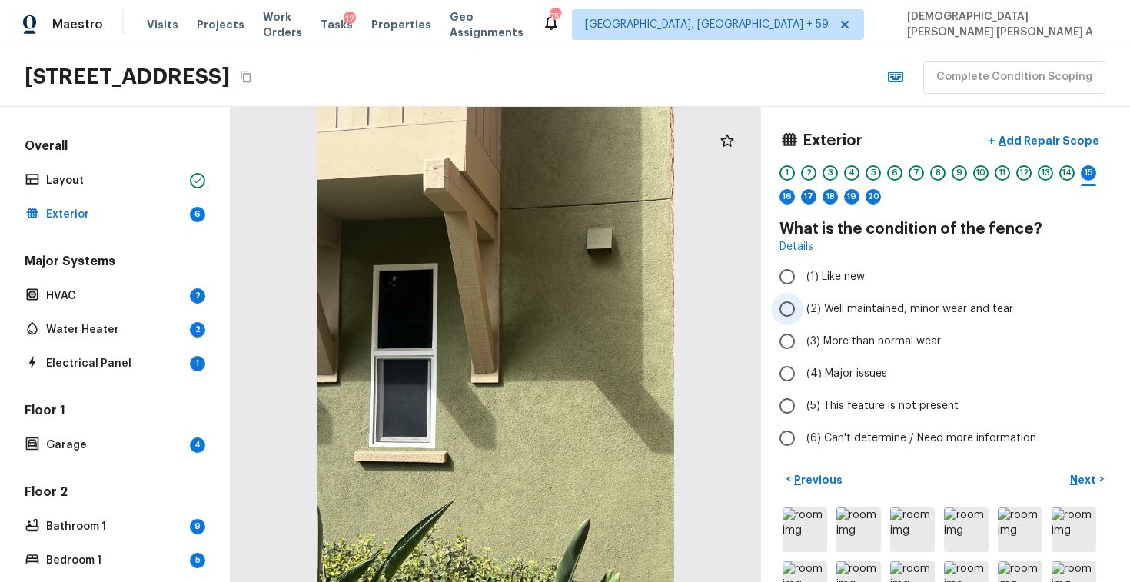
click at [794, 304] on input "(2) Well maintained, minor wear and tear" at bounding box center [787, 309] width 32 height 32
click at [1081, 470] on button "Next >" at bounding box center [1086, 478] width 49 height 25
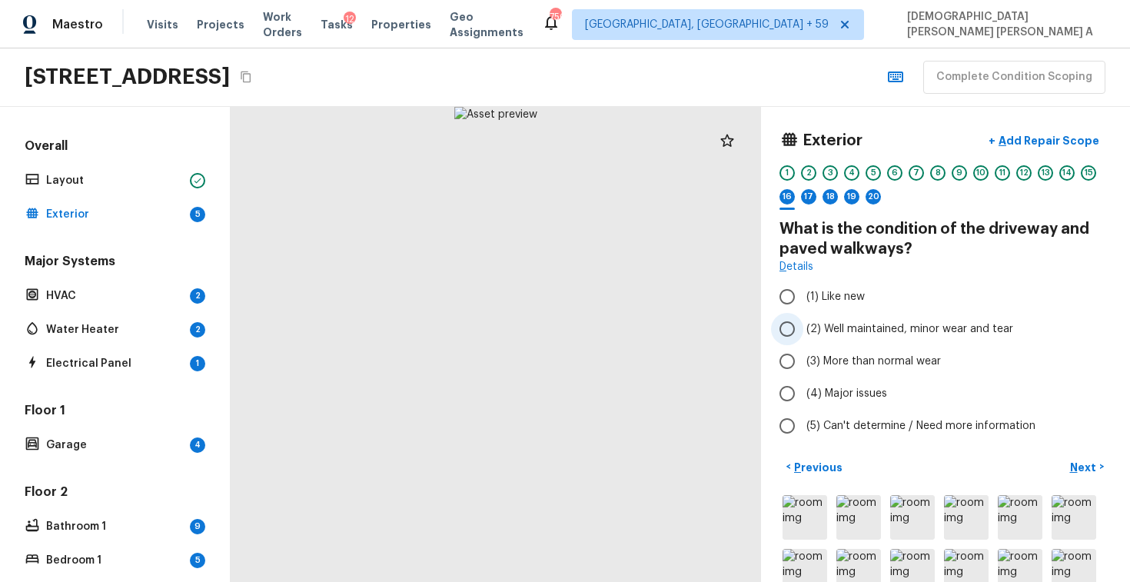
click at [790, 320] on input "(2) Well maintained, minor wear and tear" at bounding box center [787, 329] width 32 height 32
click at [1095, 461] on p "Next" at bounding box center [1084, 467] width 29 height 15
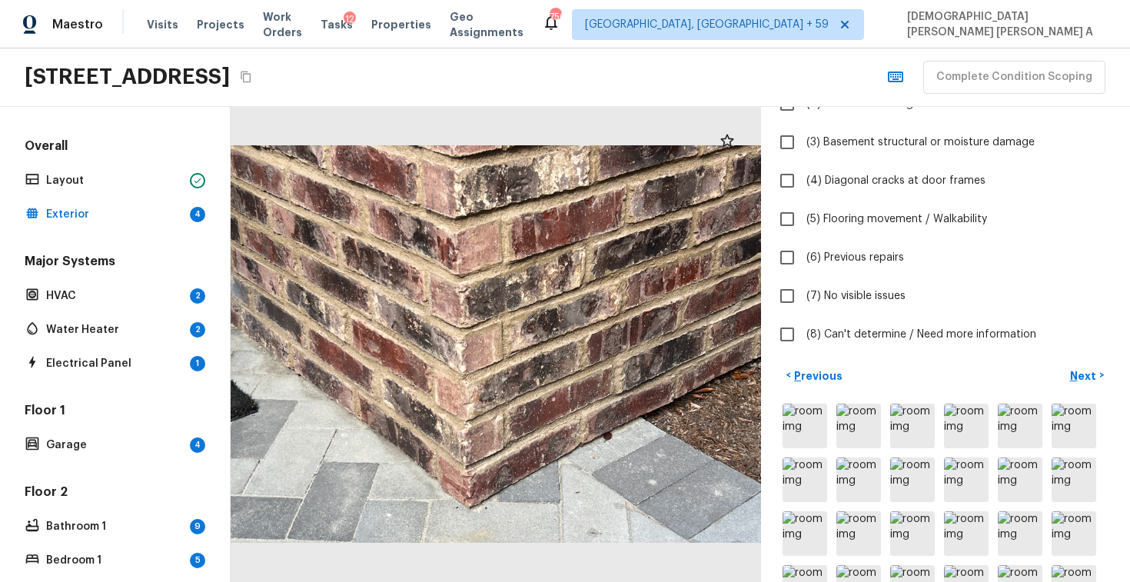
scroll to position [270, 0]
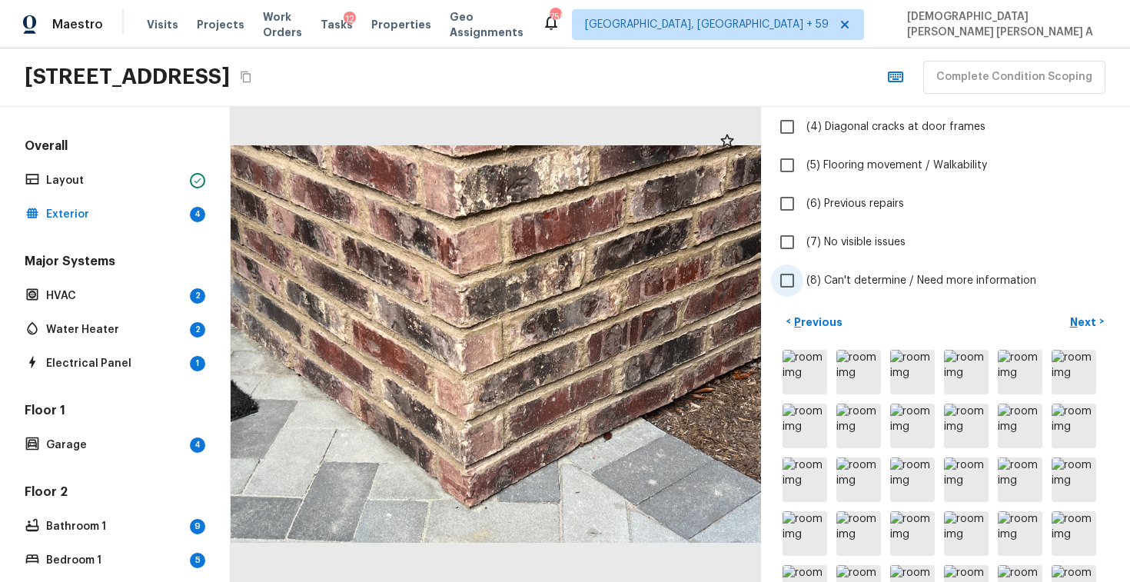
click at [785, 279] on input "(8) Can't determine / Need more information" at bounding box center [787, 280] width 32 height 32
click at [785, 247] on input "(7) No visible issues" at bounding box center [787, 242] width 32 height 32
click at [786, 279] on input "(8) Can't determine / Need more information" at bounding box center [787, 280] width 32 height 32
click at [1080, 321] on p "Next" at bounding box center [1084, 321] width 29 height 15
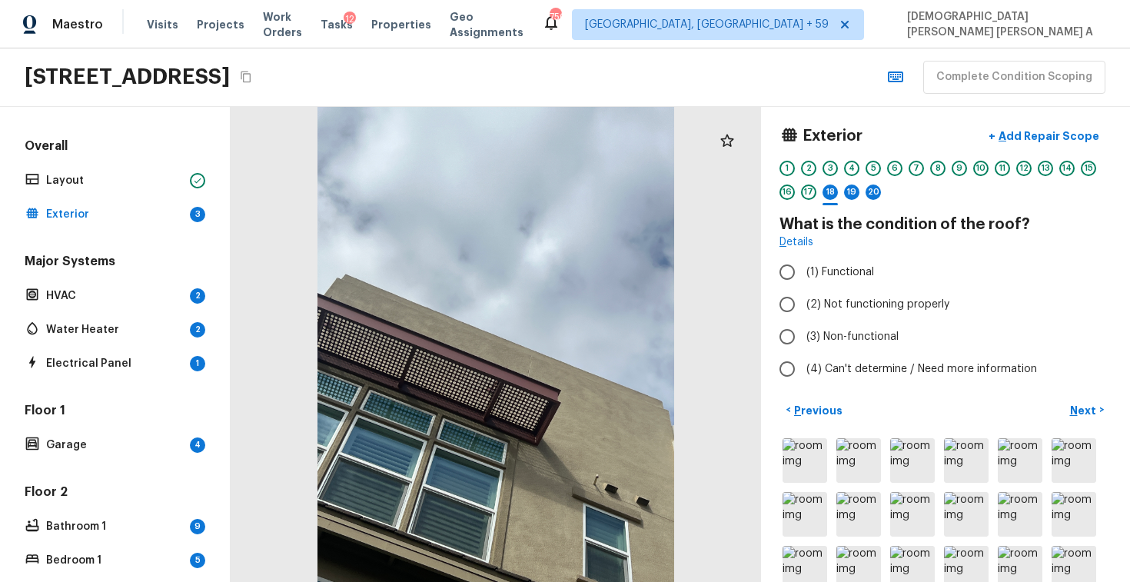
scroll to position [0, 0]
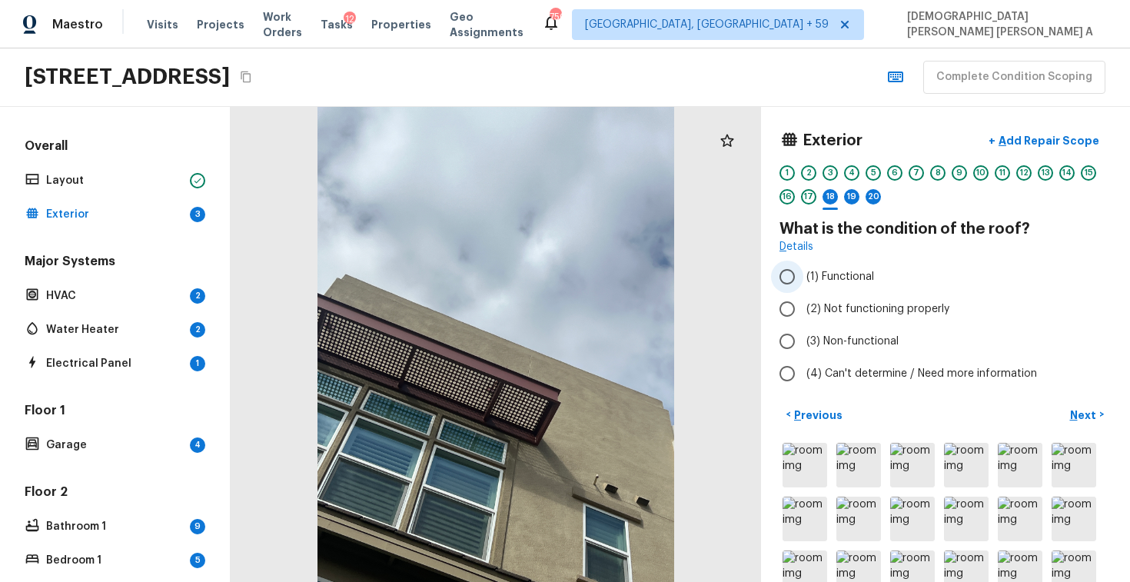
click at [791, 275] on input "(1) Functional" at bounding box center [787, 276] width 32 height 32
click at [1088, 412] on p "Next" at bounding box center [1084, 414] width 29 height 15
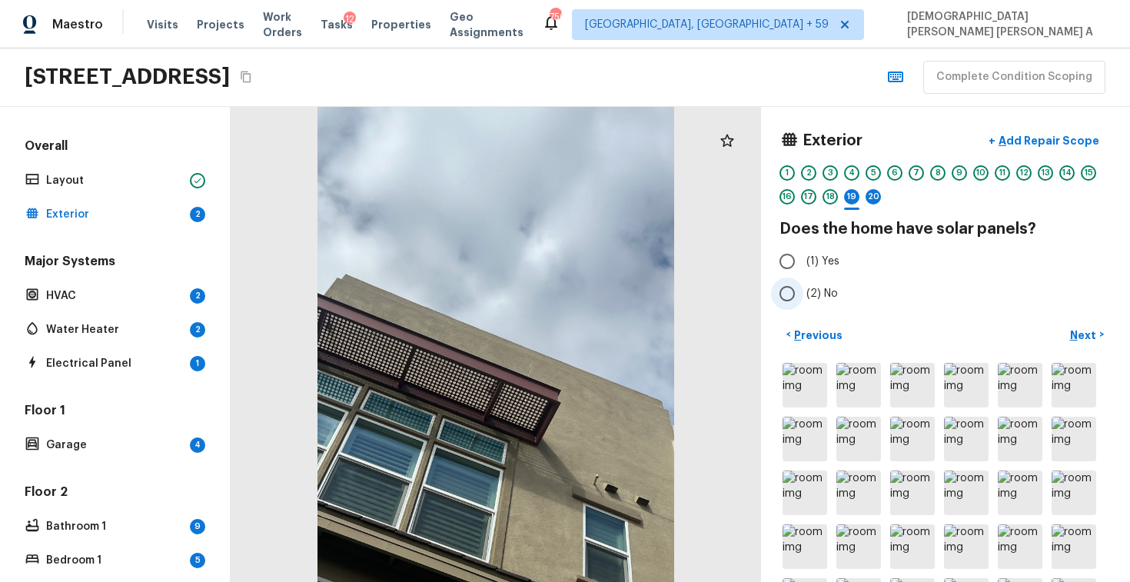
click at [804, 297] on label "(2) No" at bounding box center [935, 293] width 328 height 32
click at [803, 297] on input "(2) No" at bounding box center [787, 293] width 32 height 32
click at [1088, 324] on button "Next >" at bounding box center [1086, 334] width 49 height 25
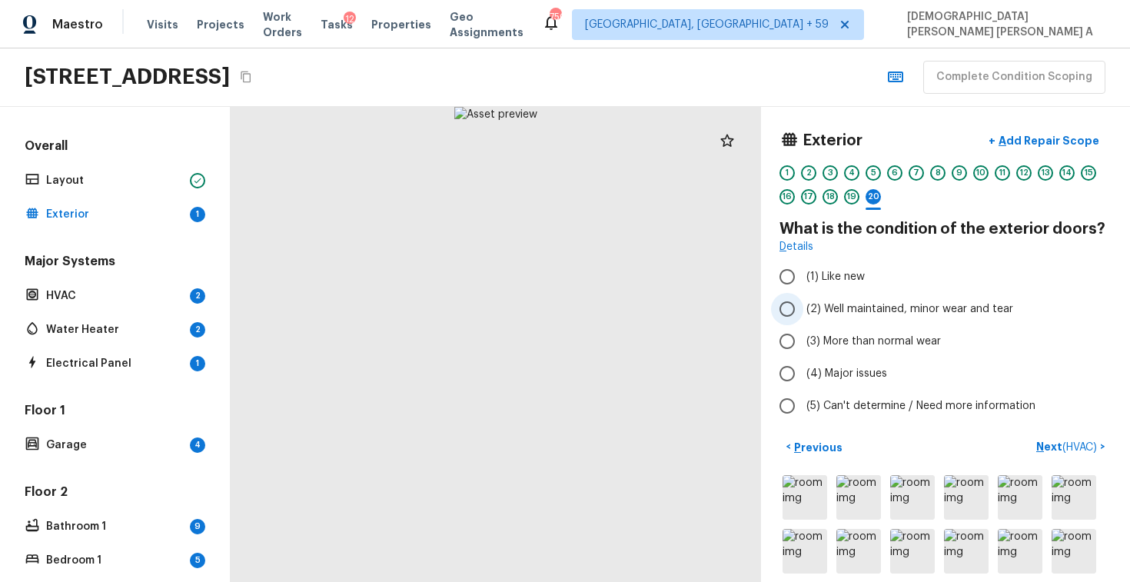
click at [788, 310] on input "(2) Well maintained, minor wear and tear" at bounding box center [787, 309] width 32 height 32
click at [1063, 439] on p "Next ( HVAC )" at bounding box center [1068, 447] width 64 height 16
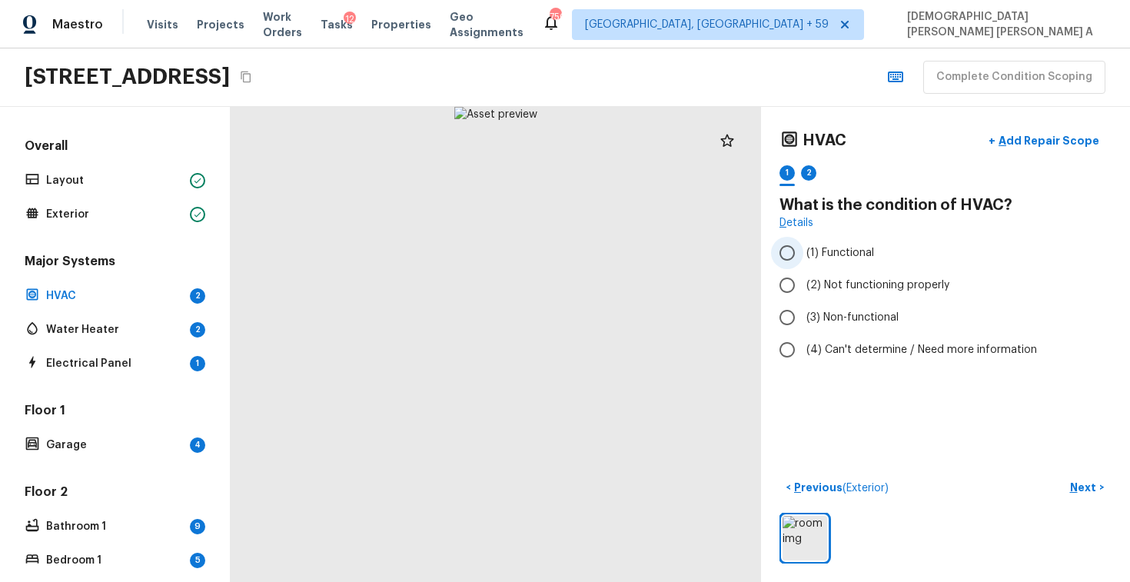
click at [788, 252] on input "(1) Functional" at bounding box center [787, 253] width 32 height 32
click at [1086, 482] on p "Next" at bounding box center [1084, 486] width 29 height 15
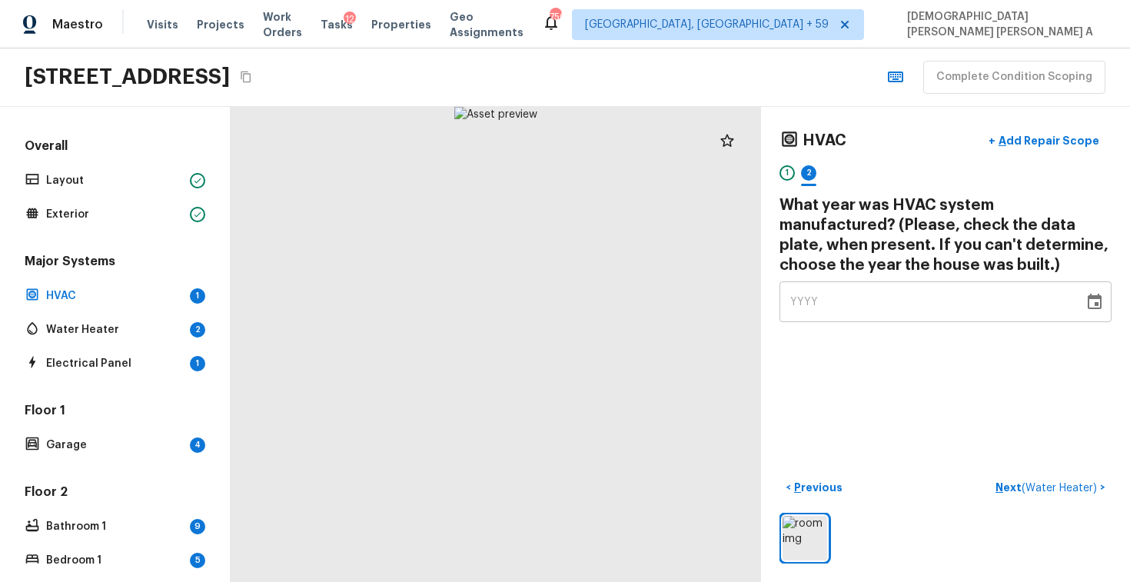
click at [828, 300] on div "YYYY" at bounding box center [931, 301] width 283 height 41
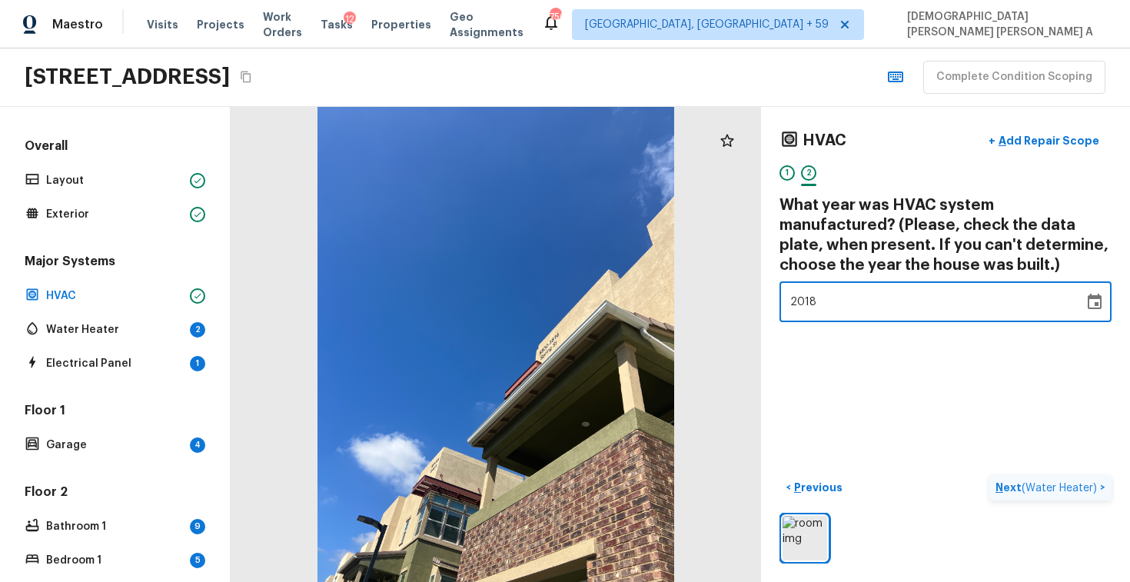
click at [1067, 479] on p "Next ( Water Heater )" at bounding box center [1047, 487] width 105 height 16
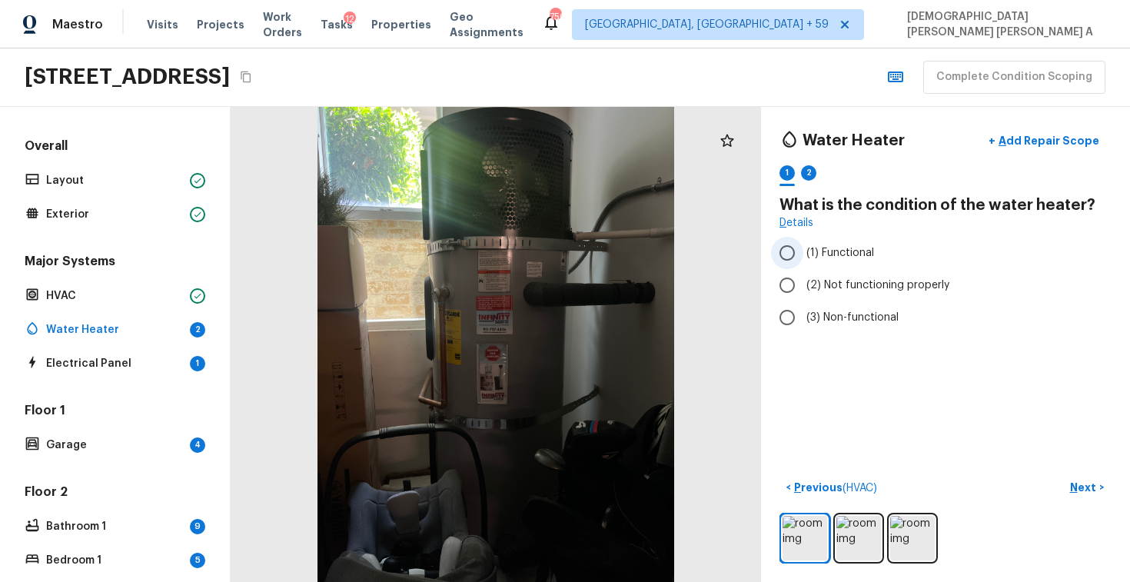
click at [787, 243] on input "(1) Functional" at bounding box center [787, 253] width 32 height 32
click at [1082, 488] on p "Next" at bounding box center [1084, 486] width 29 height 15
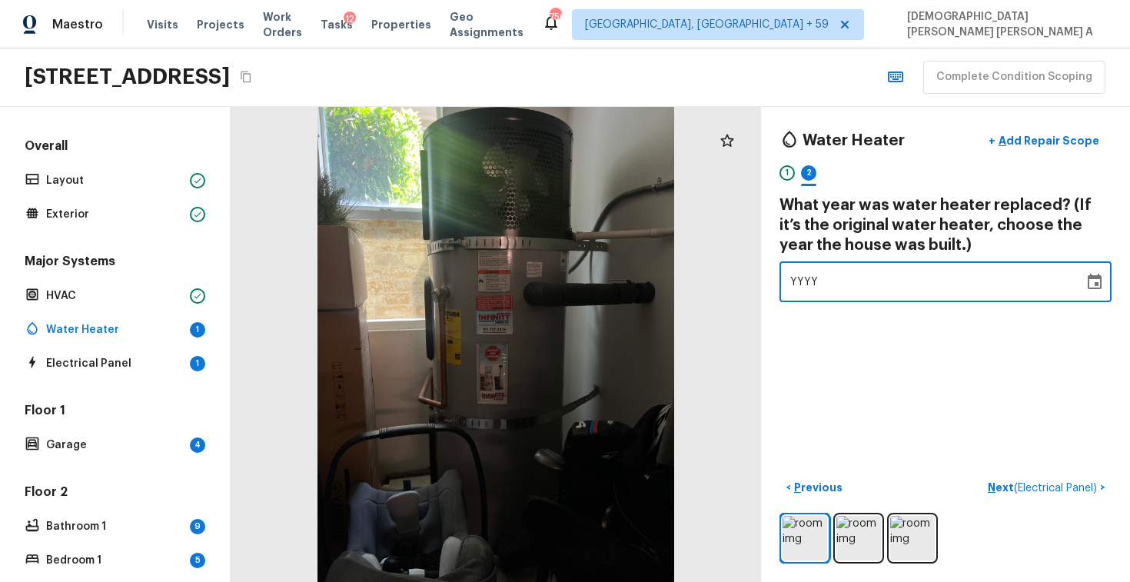
click at [857, 284] on div "YYYY" at bounding box center [931, 281] width 283 height 41
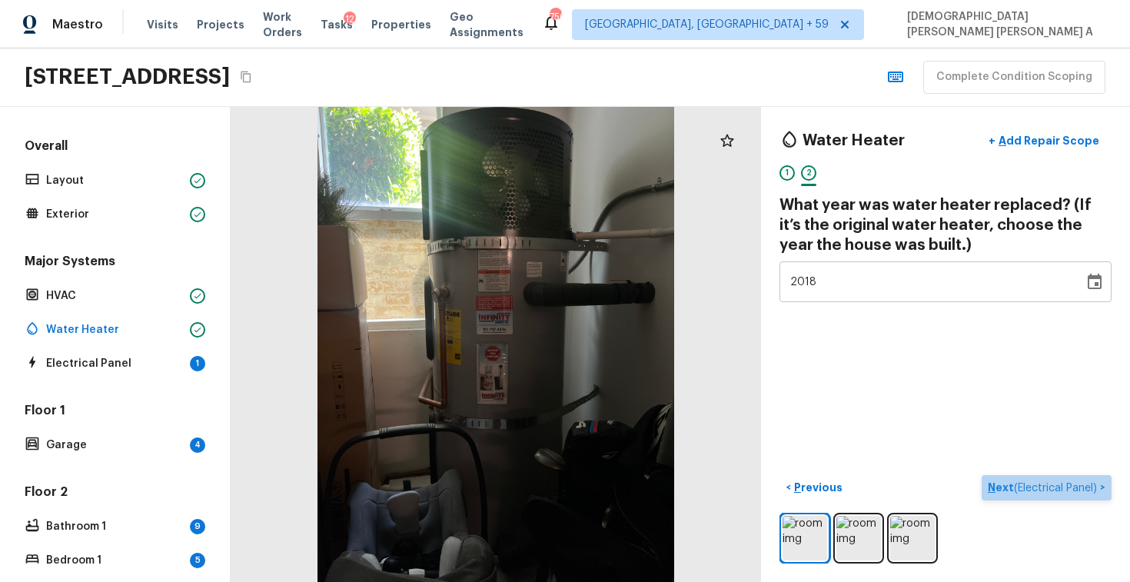
click at [1042, 483] on span "( Electrical Panel )" at bounding box center [1055, 488] width 83 height 11
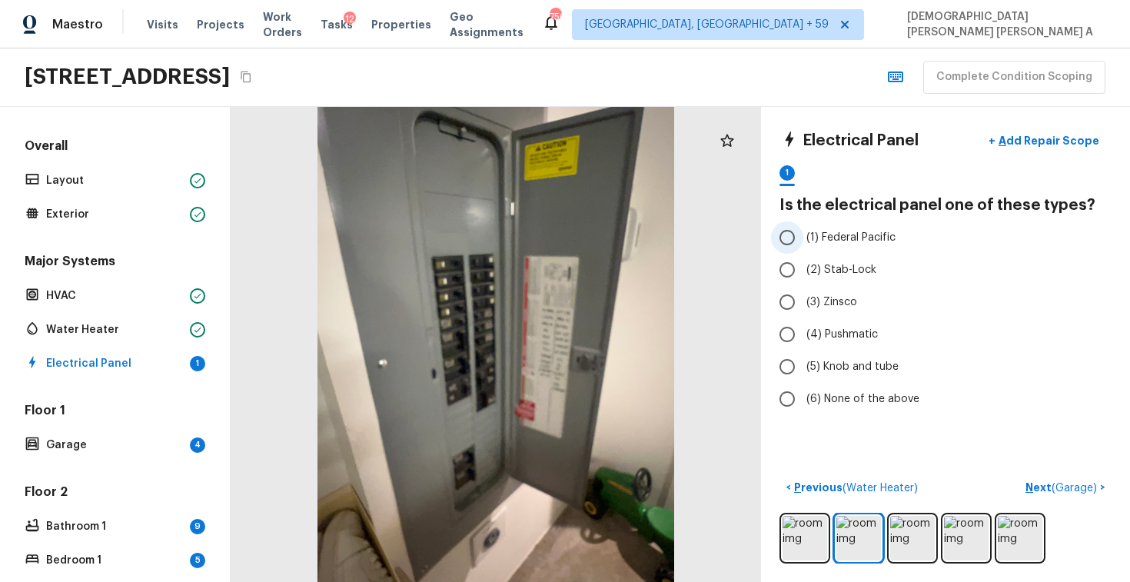
click at [780, 238] on input "(1) Federal Pacific" at bounding box center [787, 237] width 32 height 32
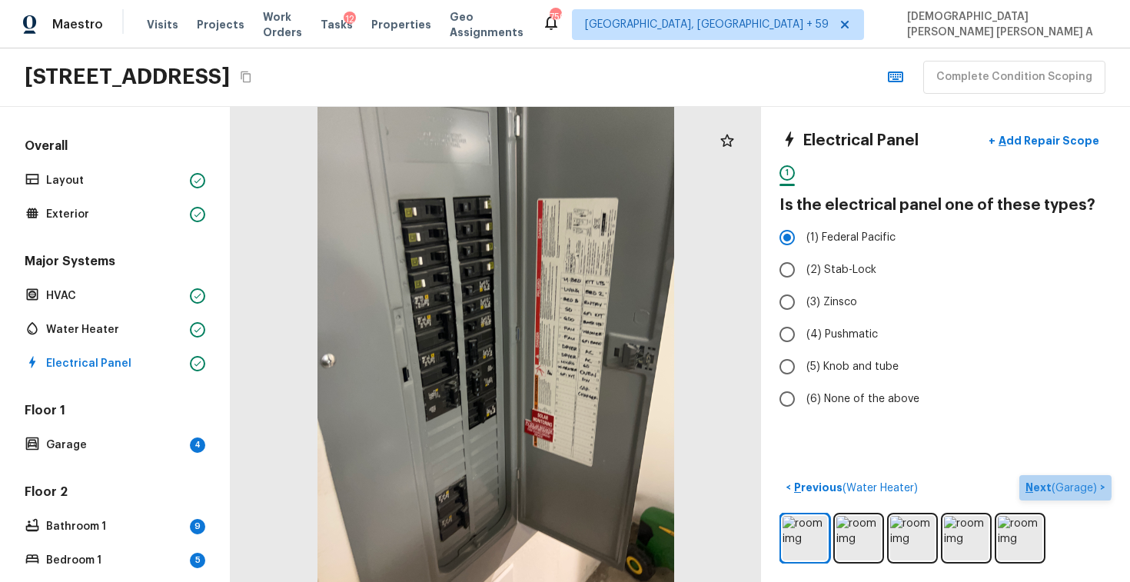
click at [1057, 486] on span "( Garage )" at bounding box center [1073, 488] width 45 height 11
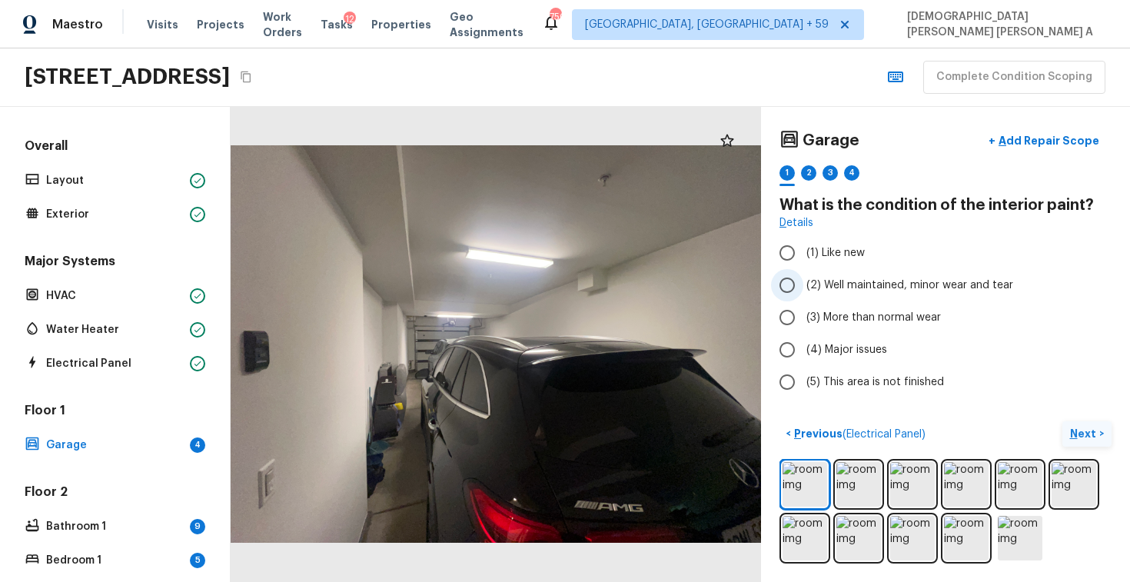
click at [771, 285] on input "(2) Well maintained, minor wear and tear" at bounding box center [787, 285] width 32 height 32
click at [1105, 430] on button "Next >" at bounding box center [1086, 433] width 49 height 25
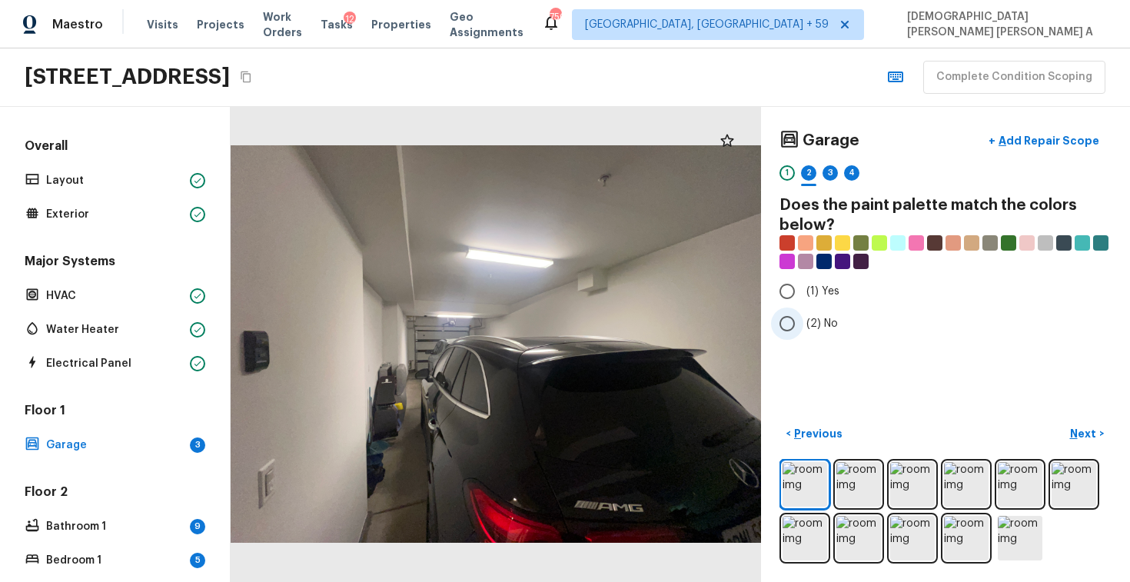
click at [796, 320] on input "(2) No" at bounding box center [787, 323] width 32 height 32
click at [1077, 426] on p "Next" at bounding box center [1084, 433] width 29 height 15
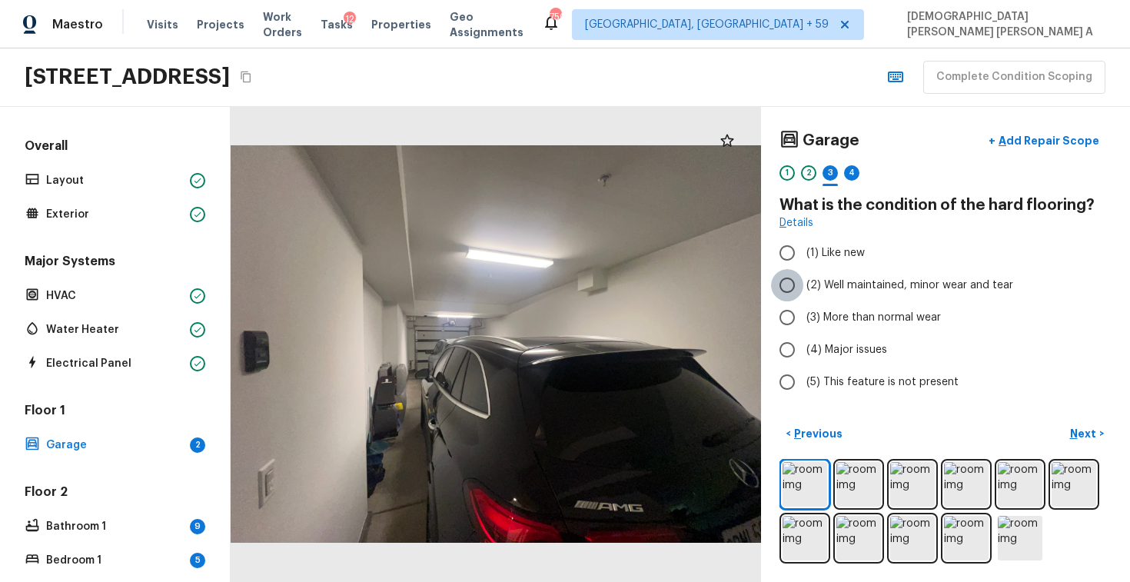
click at [787, 276] on input "(2) Well maintained, minor wear and tear" at bounding box center [787, 285] width 32 height 32
click at [1085, 435] on p "Next" at bounding box center [1084, 433] width 29 height 15
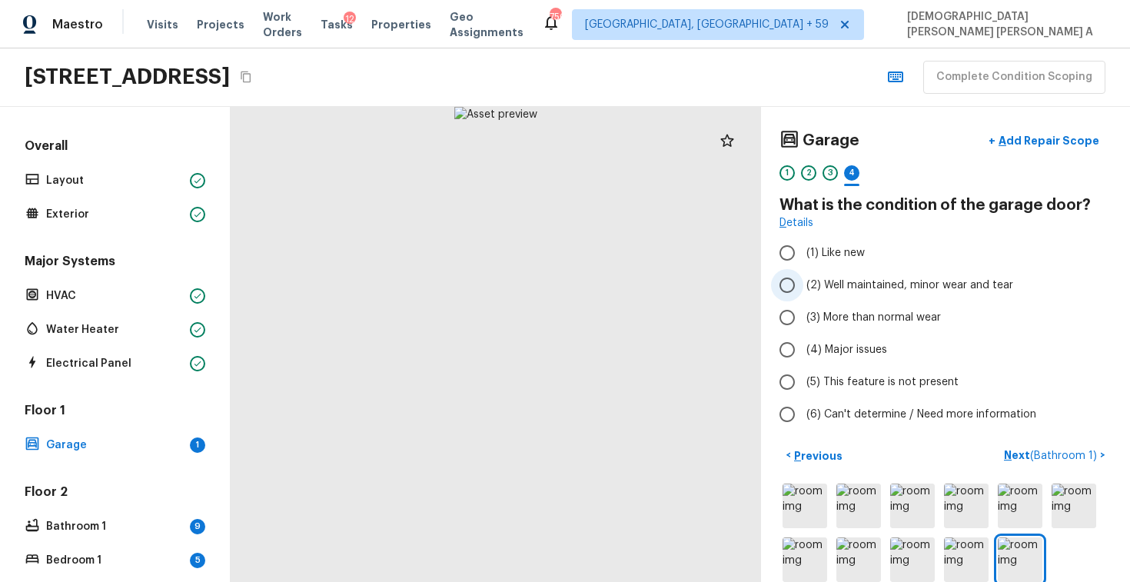
click at [789, 283] on input "(2) Well maintained, minor wear and tear" at bounding box center [787, 285] width 32 height 32
click at [1053, 457] on span "( Bathroom 1 )" at bounding box center [1063, 455] width 67 height 11
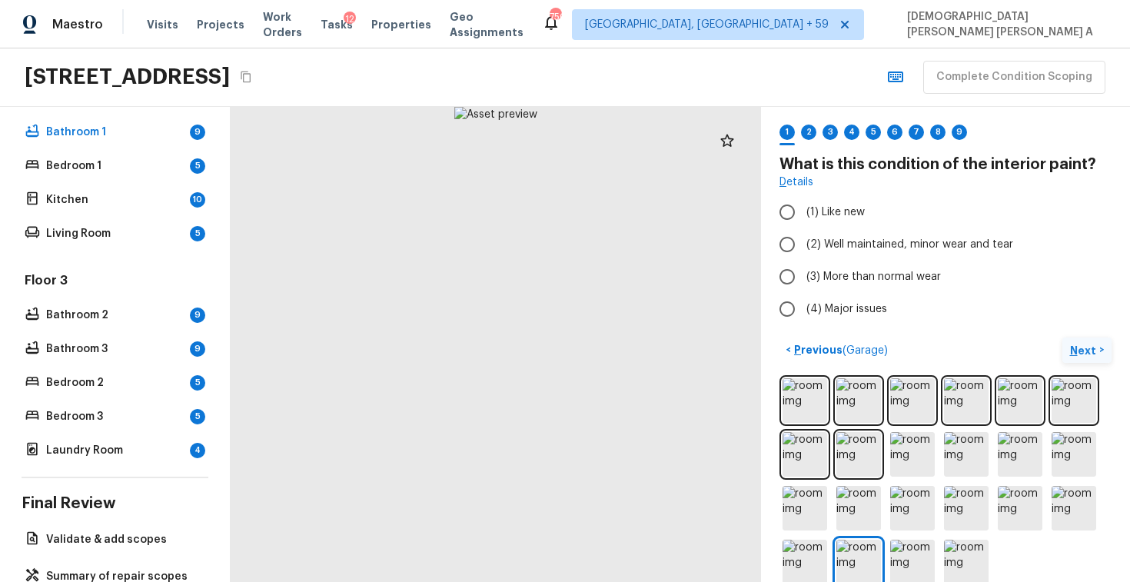
scroll to position [43, 0]
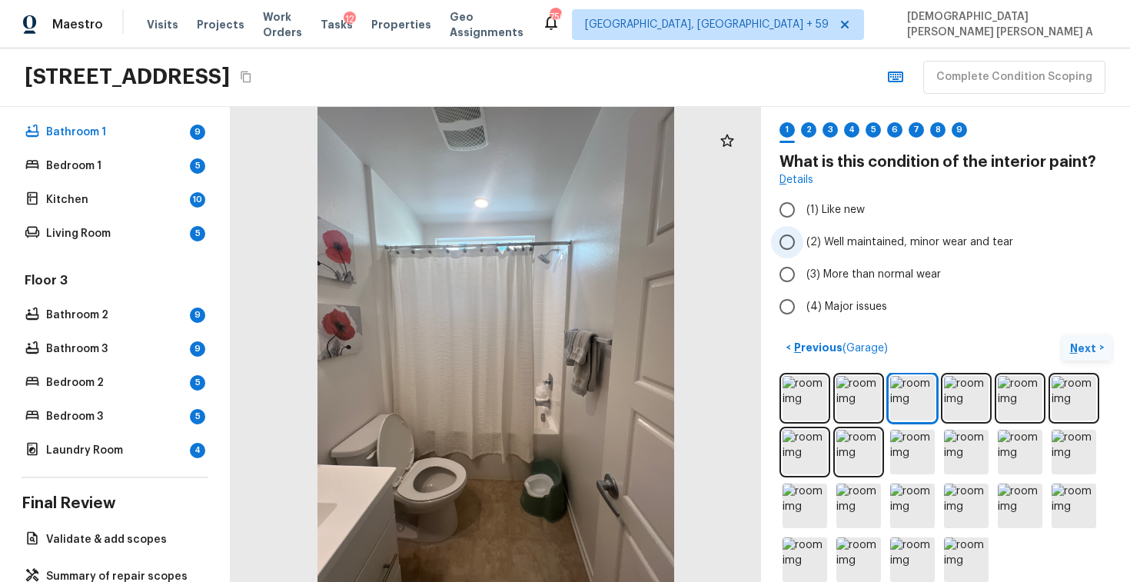
click at [786, 244] on input "(2) Well maintained, minor wear and tear" at bounding box center [787, 242] width 32 height 32
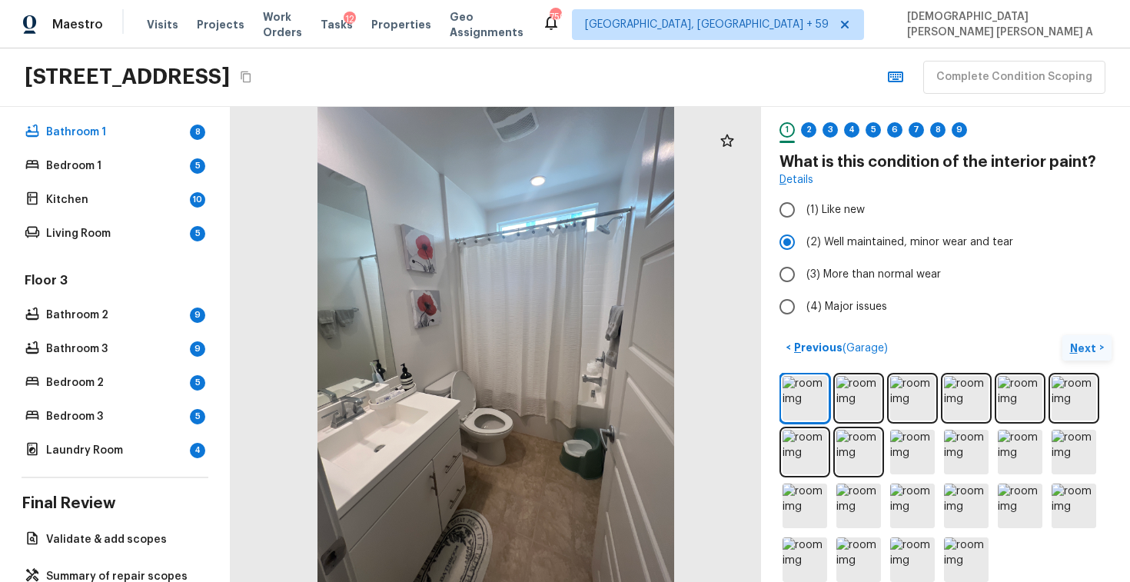
click at [1107, 343] on button "Next >" at bounding box center [1086, 347] width 49 height 25
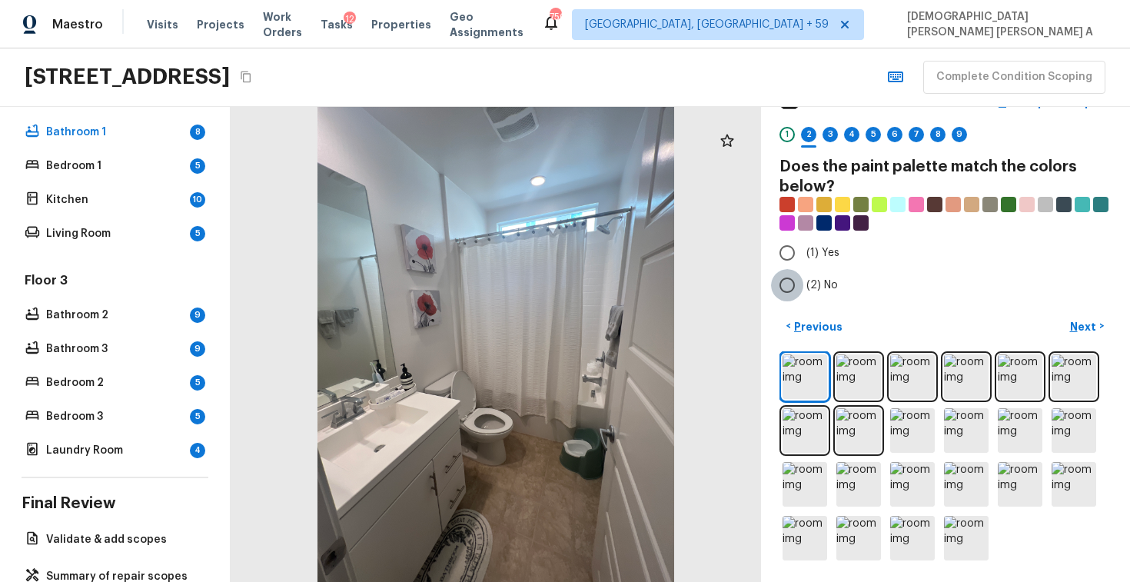
click at [780, 282] on input "(2) No" at bounding box center [787, 285] width 32 height 32
click at [1078, 322] on p "Next" at bounding box center [1084, 326] width 29 height 15
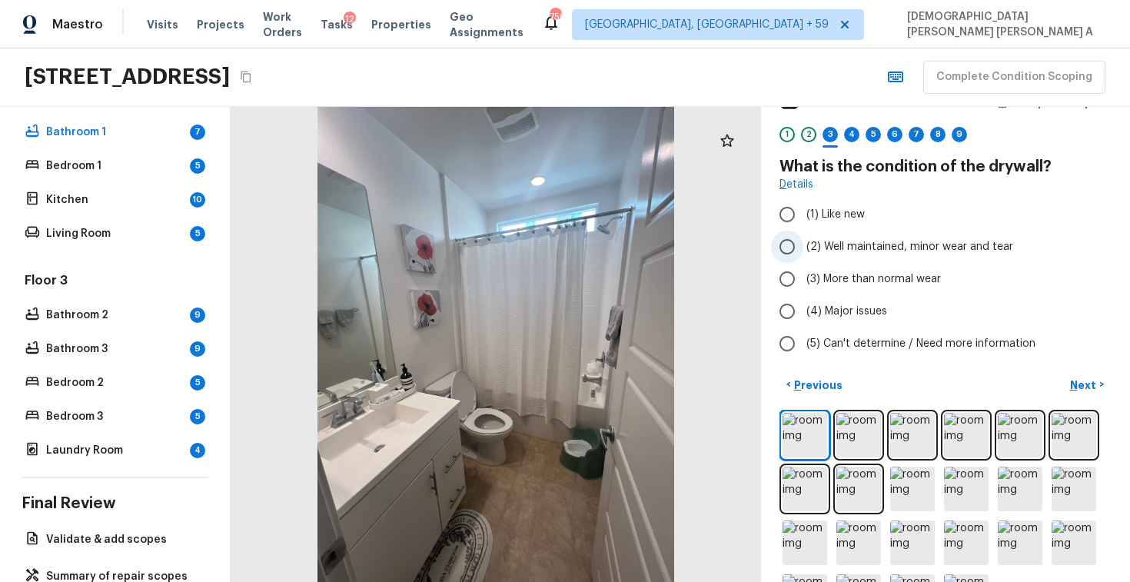
click at [794, 259] on input "(2) Well maintained, minor wear and tear" at bounding box center [787, 247] width 32 height 32
click at [1083, 384] on p "Next" at bounding box center [1084, 384] width 29 height 15
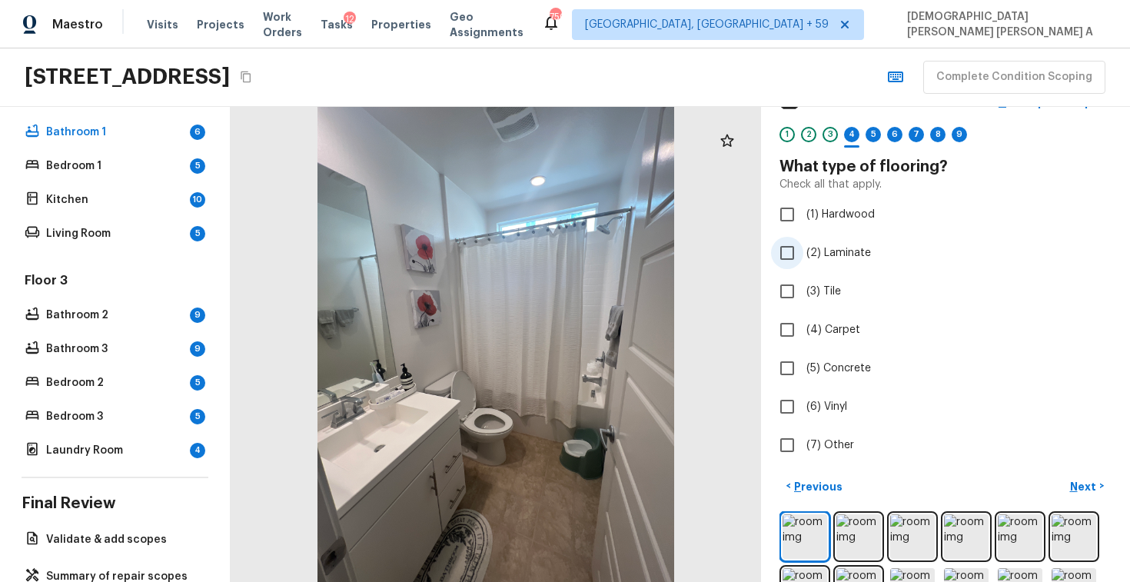
click at [789, 251] on input "(2) Laminate" at bounding box center [787, 253] width 32 height 32
click at [795, 296] on input "(3) Tile" at bounding box center [787, 291] width 32 height 32
click at [792, 252] on input "(2) Laminate" at bounding box center [787, 253] width 32 height 32
click at [1076, 495] on button "Next >" at bounding box center [1086, 485] width 49 height 25
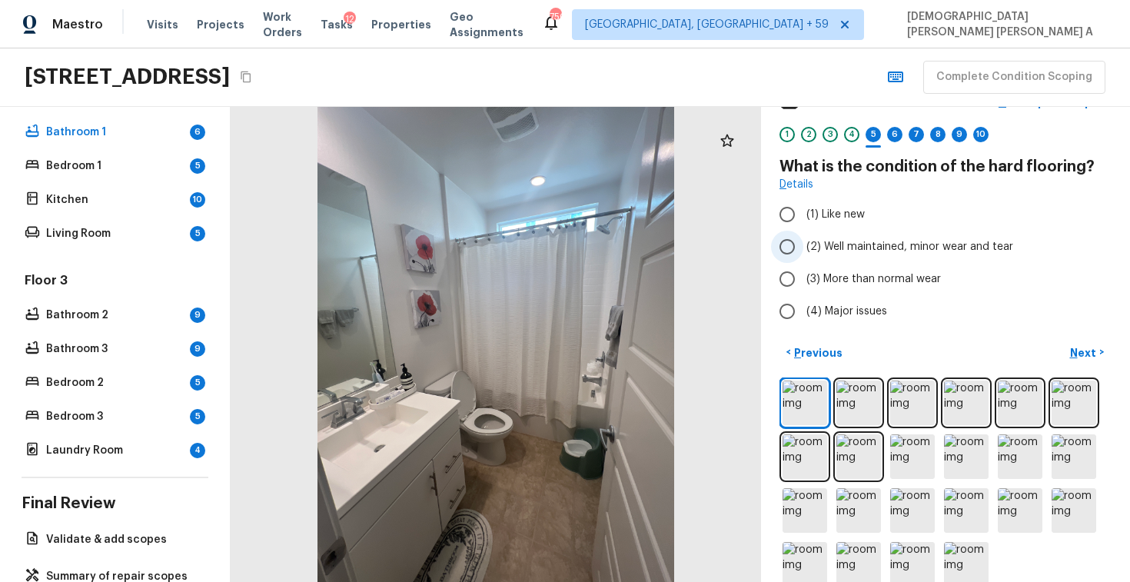
click at [794, 241] on input "(2) Well maintained, minor wear and tear" at bounding box center [787, 247] width 32 height 32
click at [1091, 357] on p "Next" at bounding box center [1084, 352] width 29 height 15
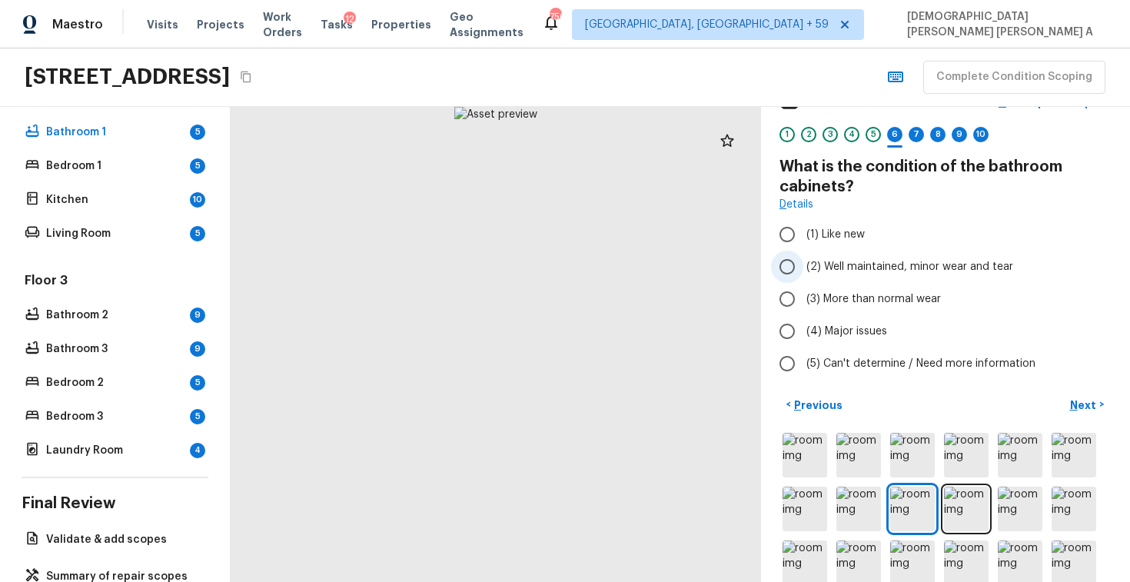
click at [785, 260] on input "(2) Well maintained, minor wear and tear" at bounding box center [787, 267] width 32 height 32
click at [1090, 407] on p "Next" at bounding box center [1084, 404] width 29 height 15
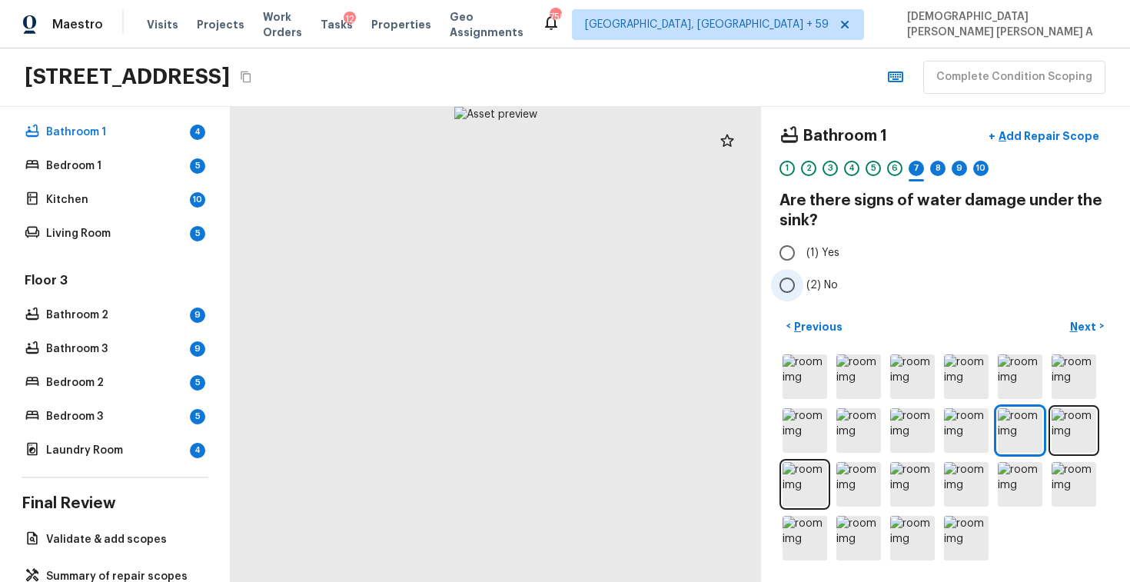
click at [795, 284] on input "(2) No" at bounding box center [787, 285] width 32 height 32
click at [1090, 325] on p "Next" at bounding box center [1084, 326] width 29 height 15
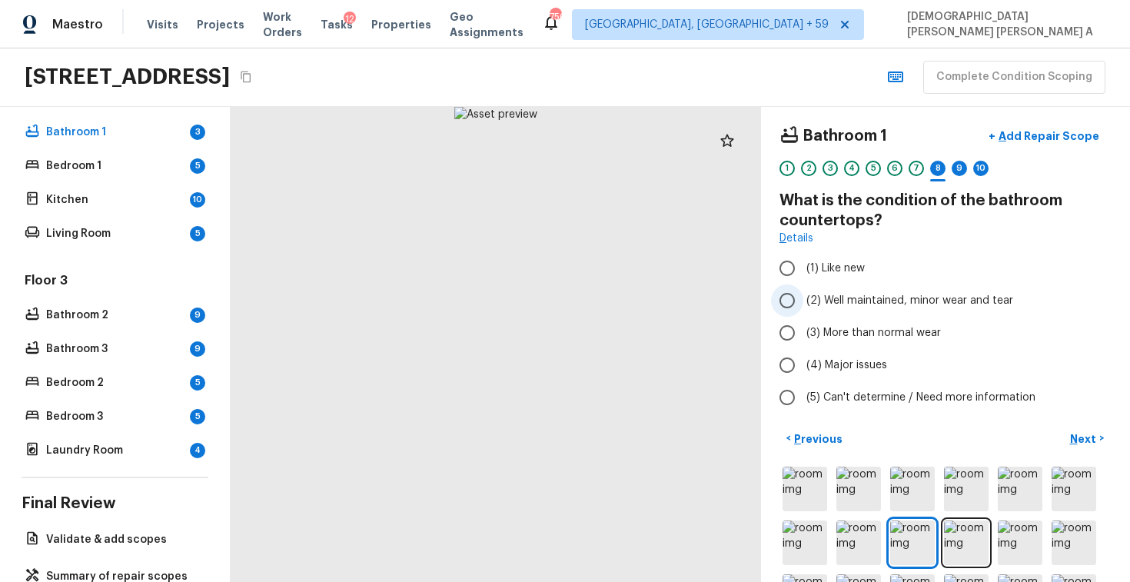
click at [787, 290] on input "(2) Well maintained, minor wear and tear" at bounding box center [787, 300] width 32 height 32
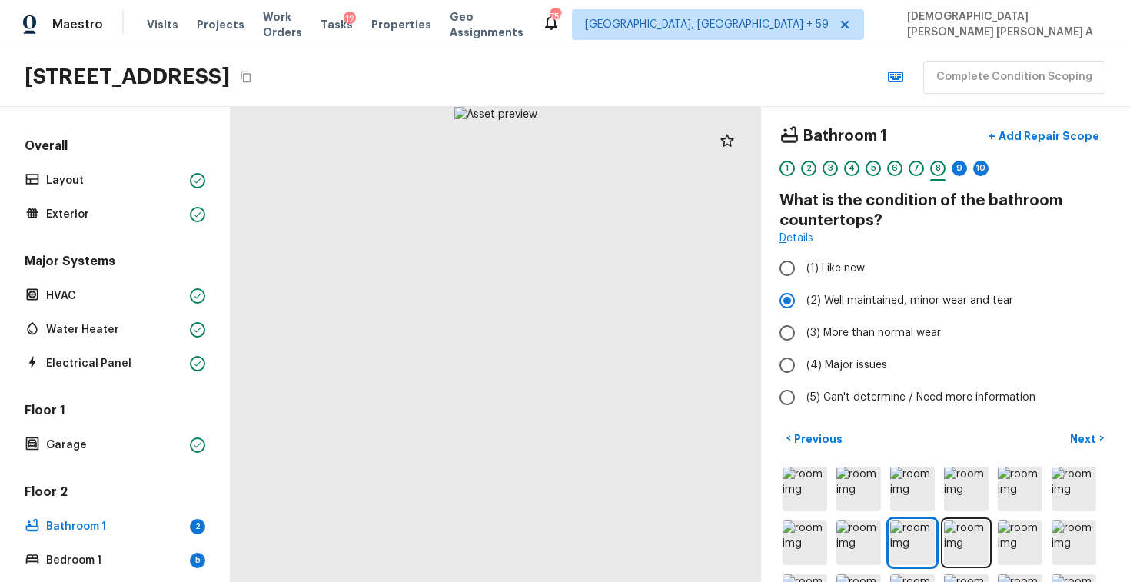
scroll to position [342, 0]
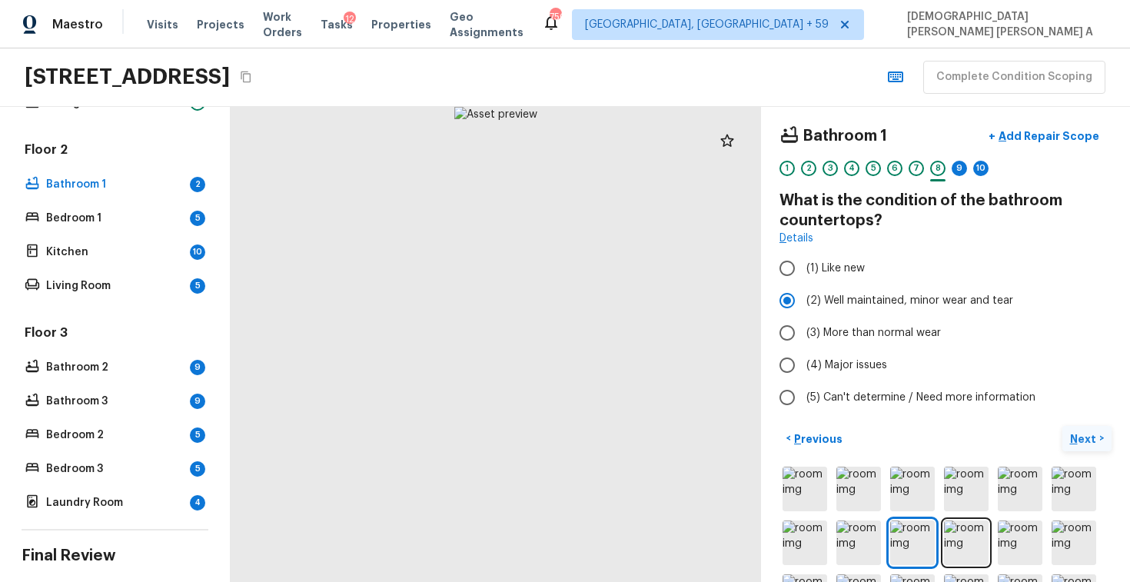
click at [1088, 440] on p "Next" at bounding box center [1084, 438] width 29 height 15
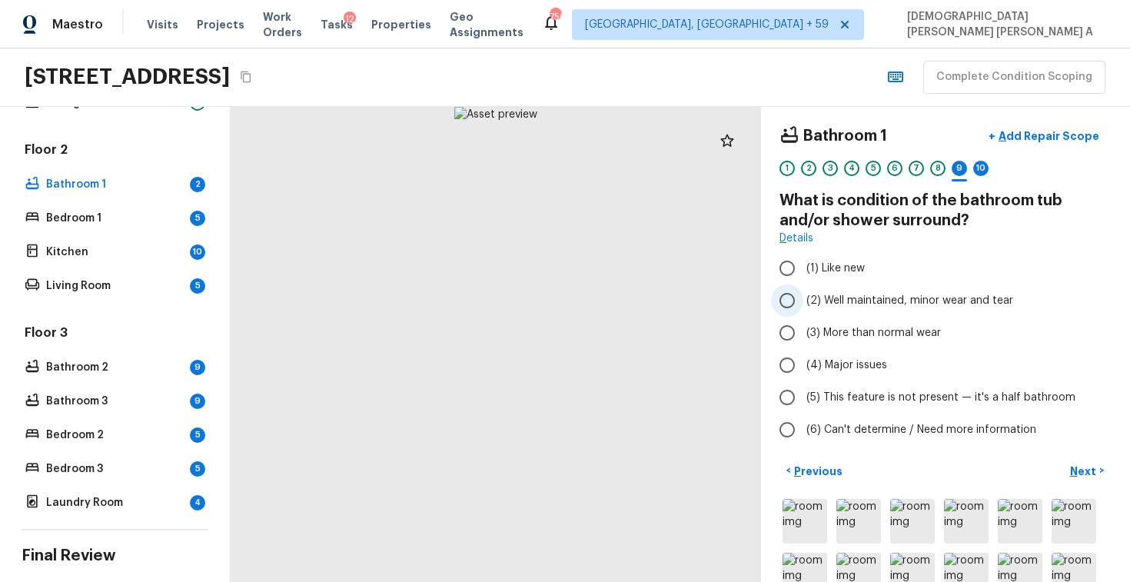
click at [783, 291] on input "(2) Well maintained, minor wear and tear" at bounding box center [787, 300] width 32 height 32
click at [1087, 472] on p "Next" at bounding box center [1084, 470] width 29 height 15
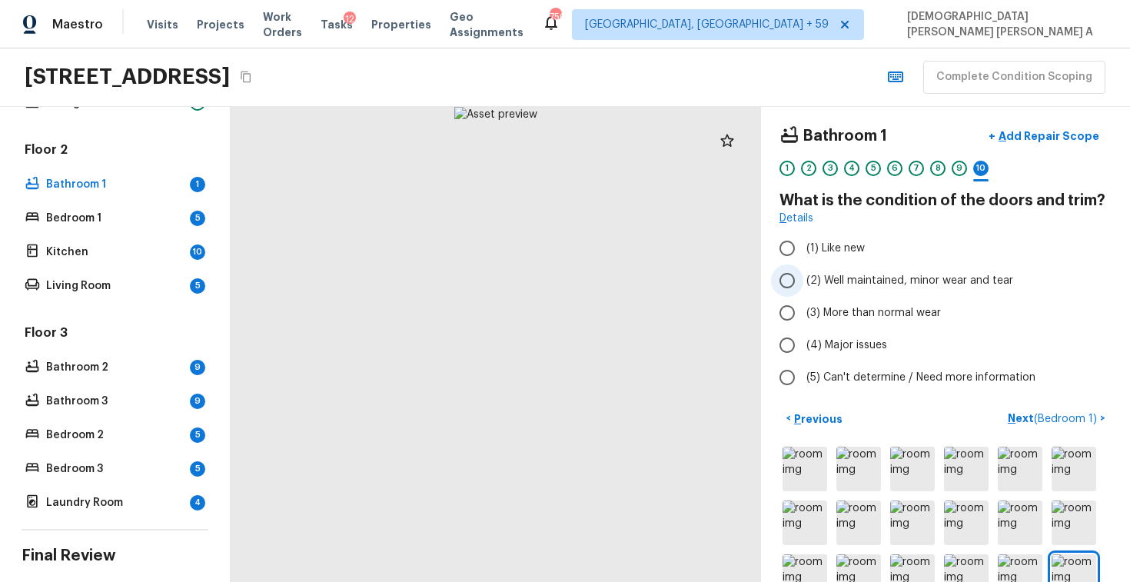
click at [781, 278] on input "(2) Well maintained, minor wear and tear" at bounding box center [787, 280] width 32 height 32
click at [1080, 415] on span "( Bedroom 1 )" at bounding box center [1065, 418] width 63 height 11
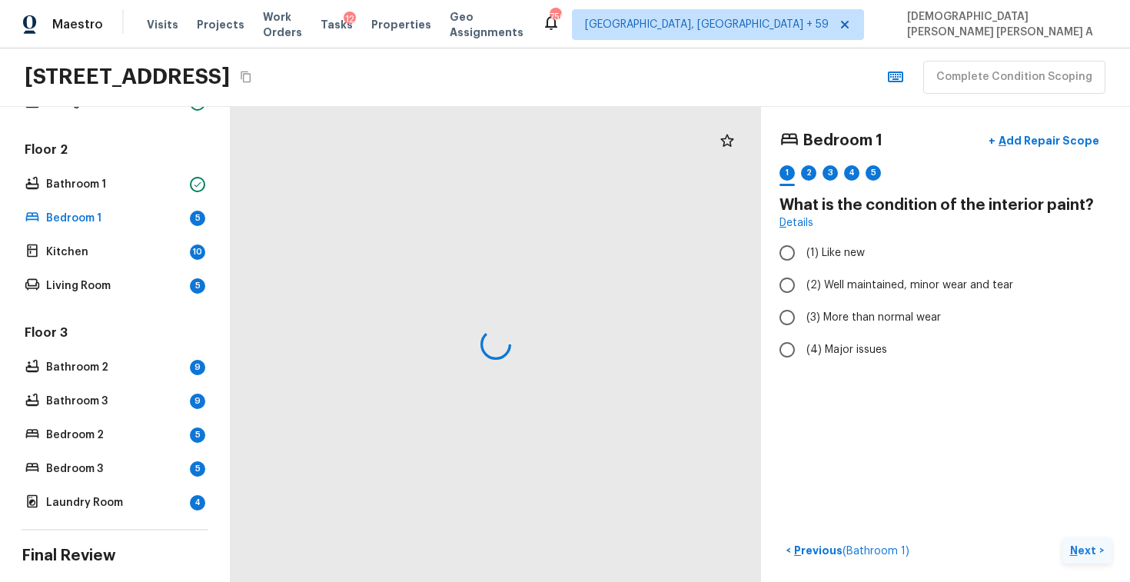
scroll to position [0, 0]
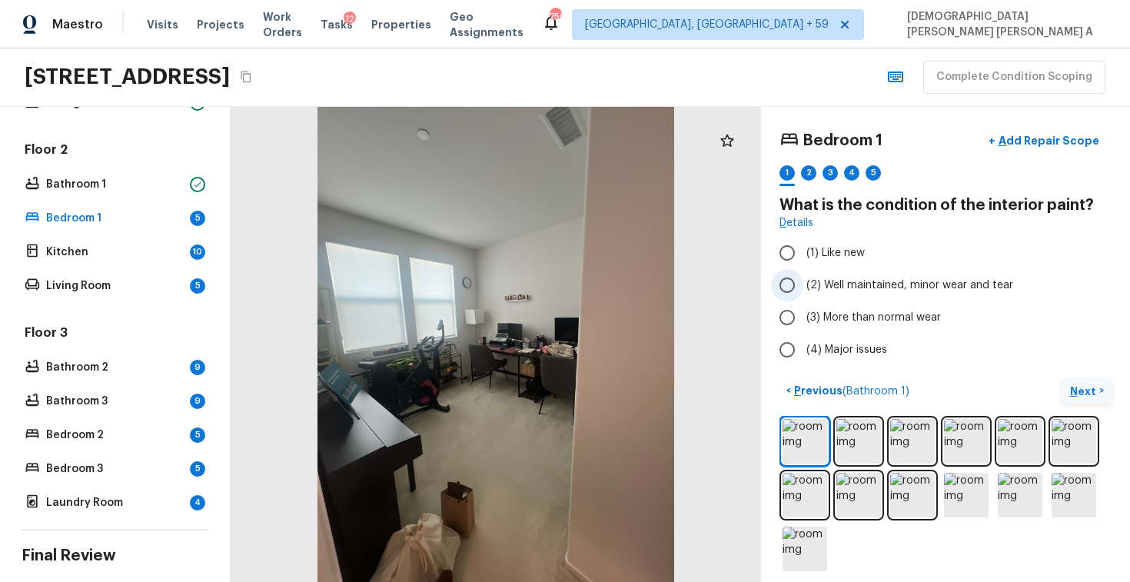
click at [798, 283] on input "(2) Well maintained, minor wear and tear" at bounding box center [787, 285] width 32 height 32
click at [1098, 385] on button "Next >" at bounding box center [1086, 390] width 49 height 25
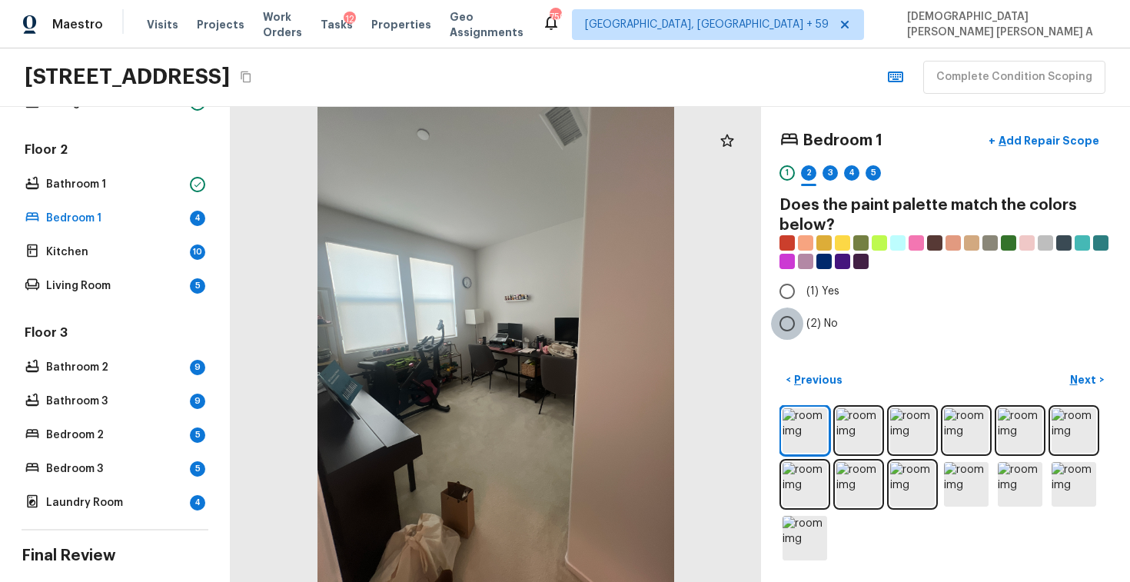
click at [800, 324] on input "(2) No" at bounding box center [787, 323] width 32 height 32
click at [1087, 380] on p "Next" at bounding box center [1084, 379] width 29 height 15
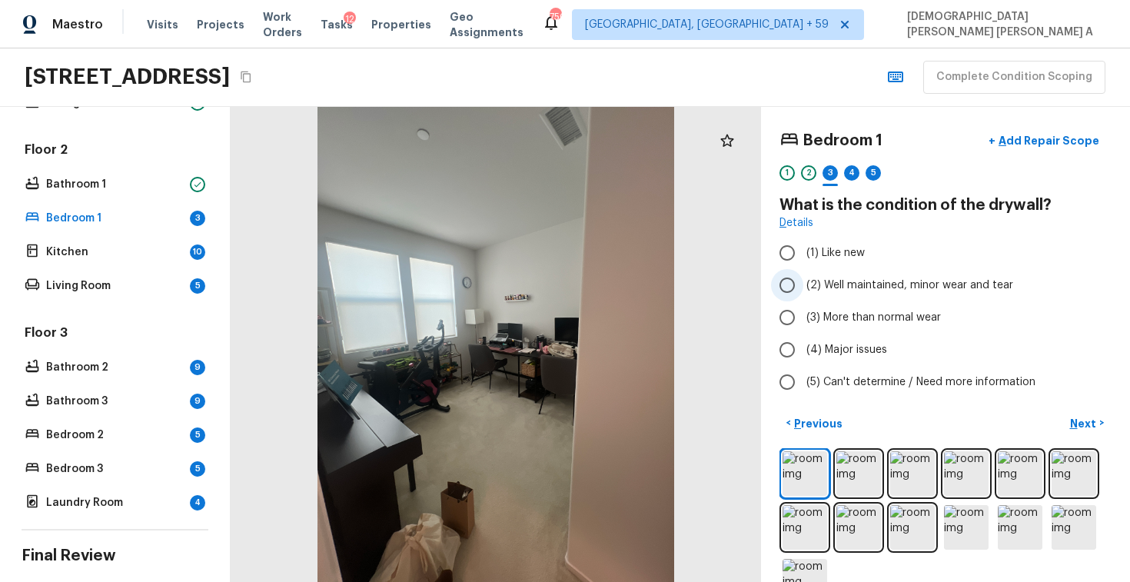
click at [820, 279] on span "(2) Well maintained, minor wear and tear" at bounding box center [909, 284] width 207 height 15
click at [803, 279] on input "(2) Well maintained, minor wear and tear" at bounding box center [787, 285] width 32 height 32
click at [1091, 425] on p "Next" at bounding box center [1084, 423] width 29 height 15
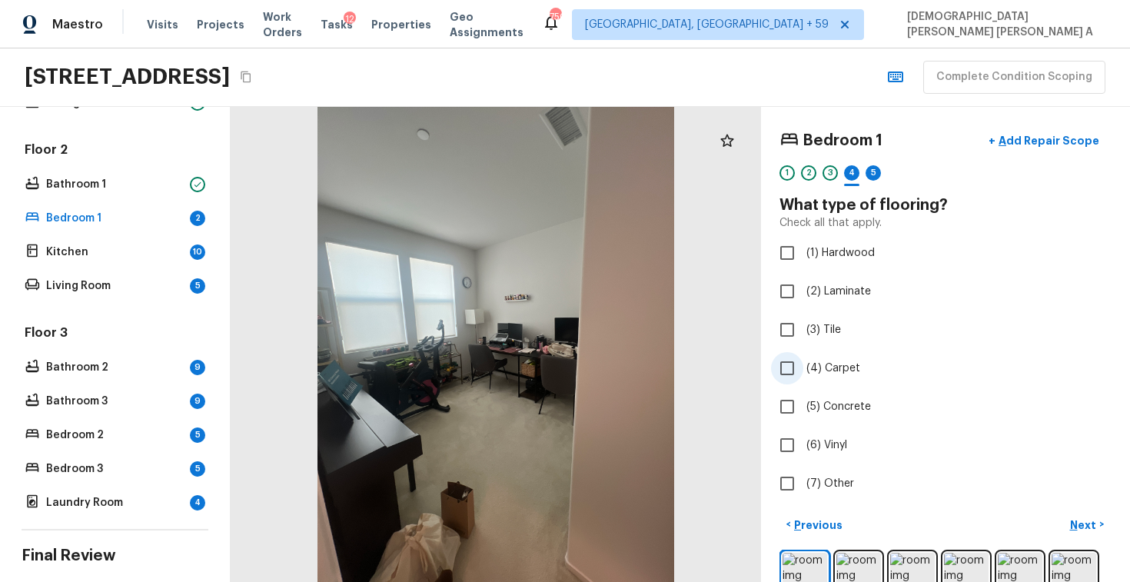
click at [792, 366] on input "(4) Carpet" at bounding box center [787, 368] width 32 height 32
click at [1086, 519] on p "Next" at bounding box center [1084, 524] width 29 height 15
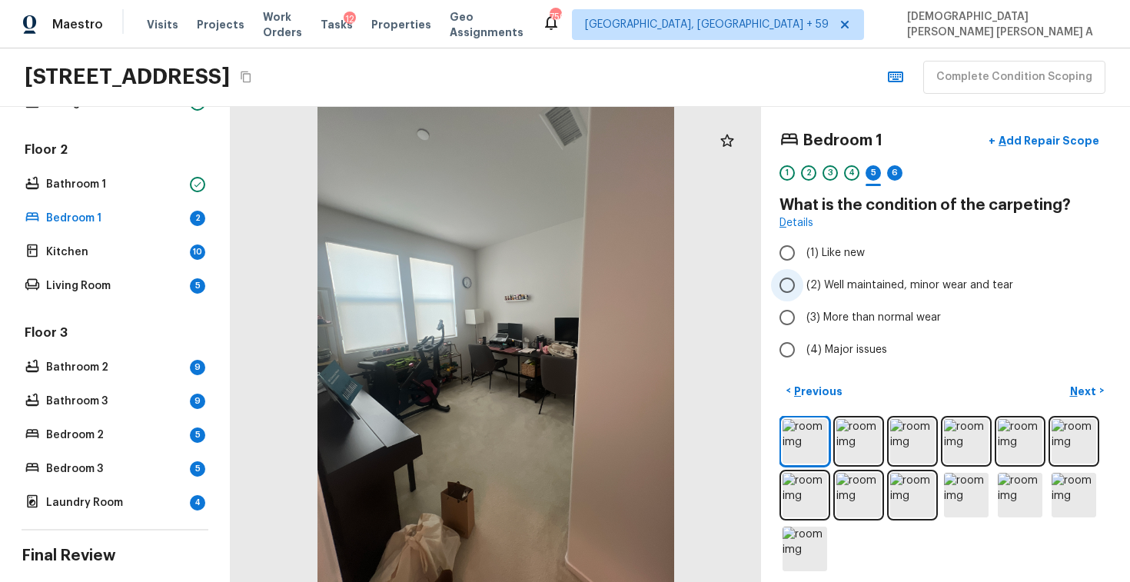
click at [785, 283] on input "(2) Well maintained, minor wear and tear" at bounding box center [787, 285] width 32 height 32
click at [1078, 391] on p "Next" at bounding box center [1084, 390] width 29 height 15
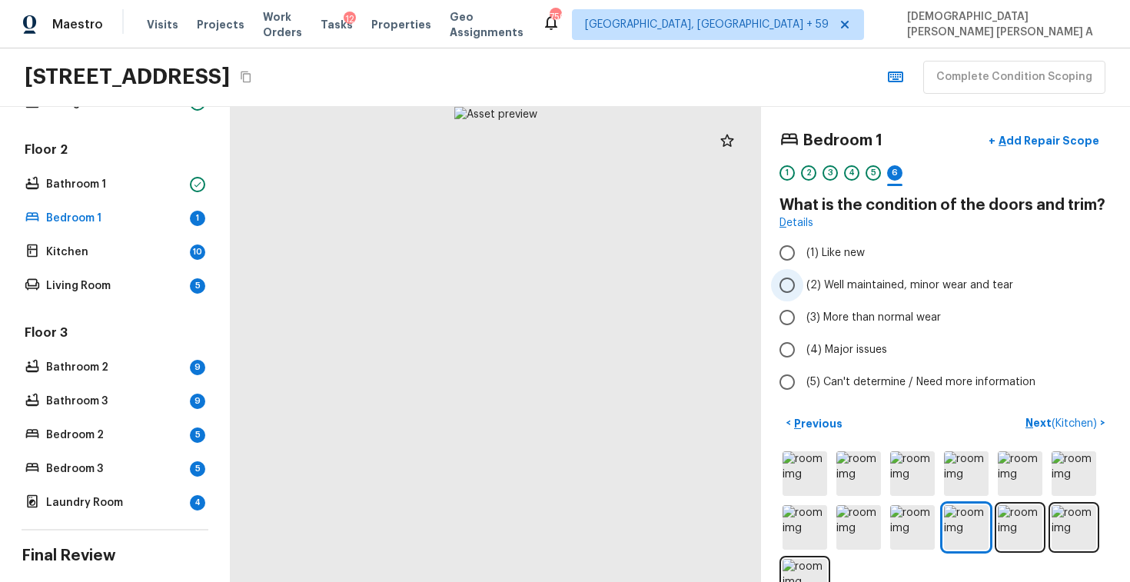
click at [789, 286] on input "(2) Well maintained, minor wear and tear" at bounding box center [787, 285] width 32 height 32
click at [1067, 421] on span "( Kitchen )" at bounding box center [1073, 423] width 45 height 11
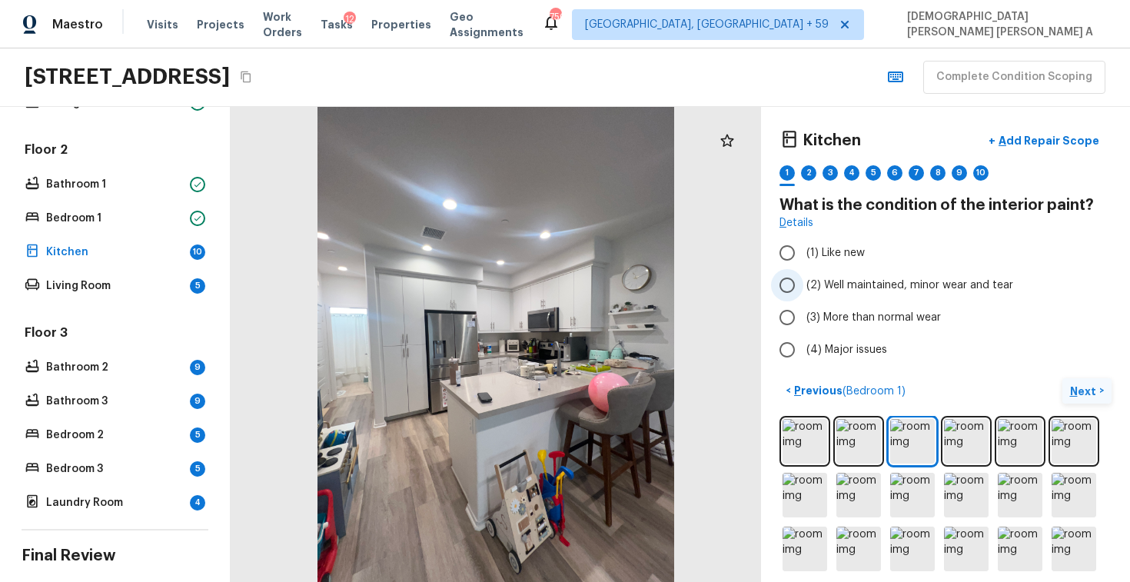
click at [788, 294] on input "(2) Well maintained, minor wear and tear" at bounding box center [787, 285] width 32 height 32
click at [1097, 386] on p "Next" at bounding box center [1084, 390] width 29 height 15
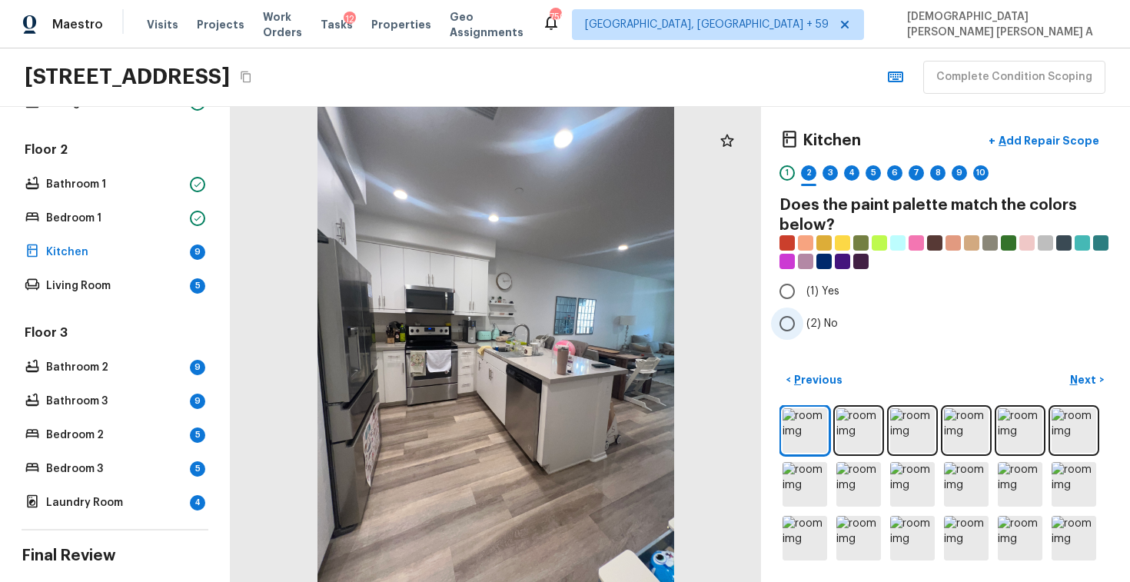
click at [814, 337] on label "(2) No" at bounding box center [935, 323] width 328 height 32
click at [803, 337] on input "(2) No" at bounding box center [787, 323] width 32 height 32
click at [1101, 382] on button "Next >" at bounding box center [1086, 379] width 49 height 25
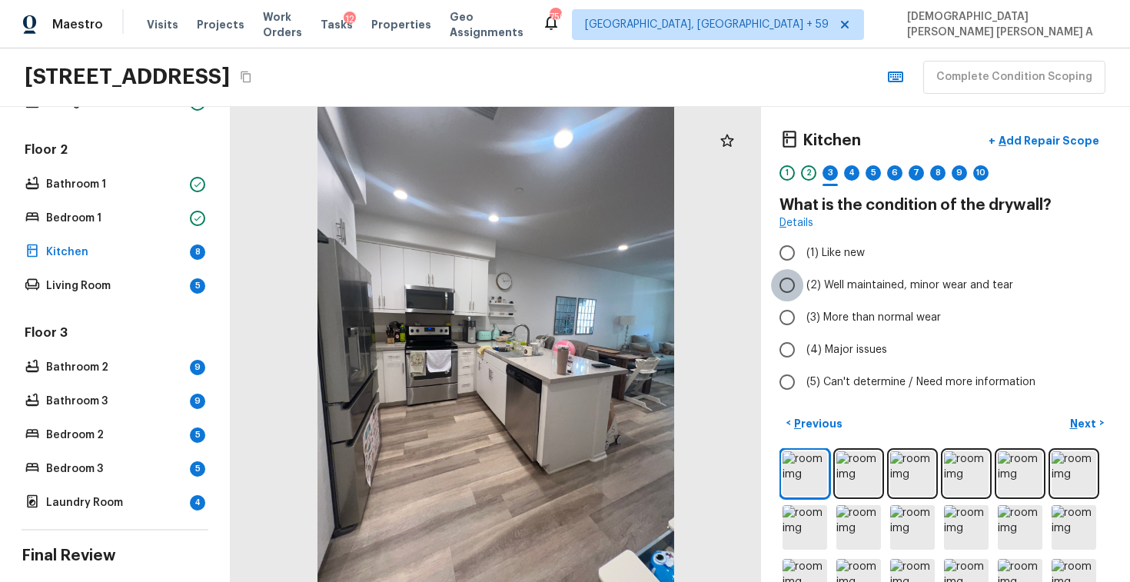
click at [791, 290] on input "(2) Well maintained, minor wear and tear" at bounding box center [787, 285] width 32 height 32
click at [1085, 431] on button "Next >" at bounding box center [1086, 422] width 49 height 25
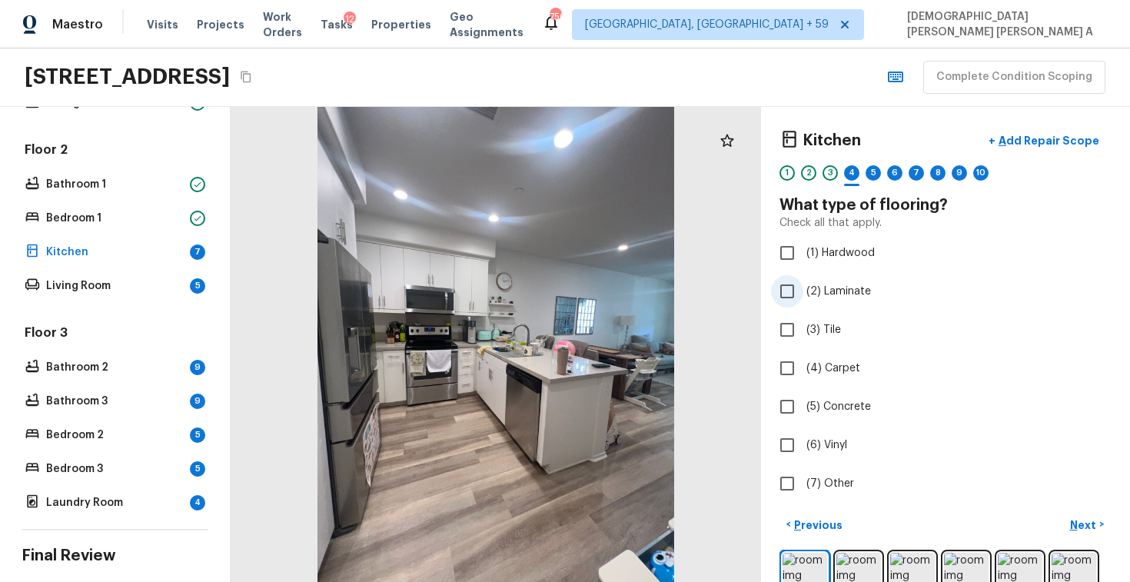
click at [797, 293] on input "(2) Laminate" at bounding box center [787, 291] width 32 height 32
click at [1075, 518] on p "Next" at bounding box center [1084, 524] width 29 height 15
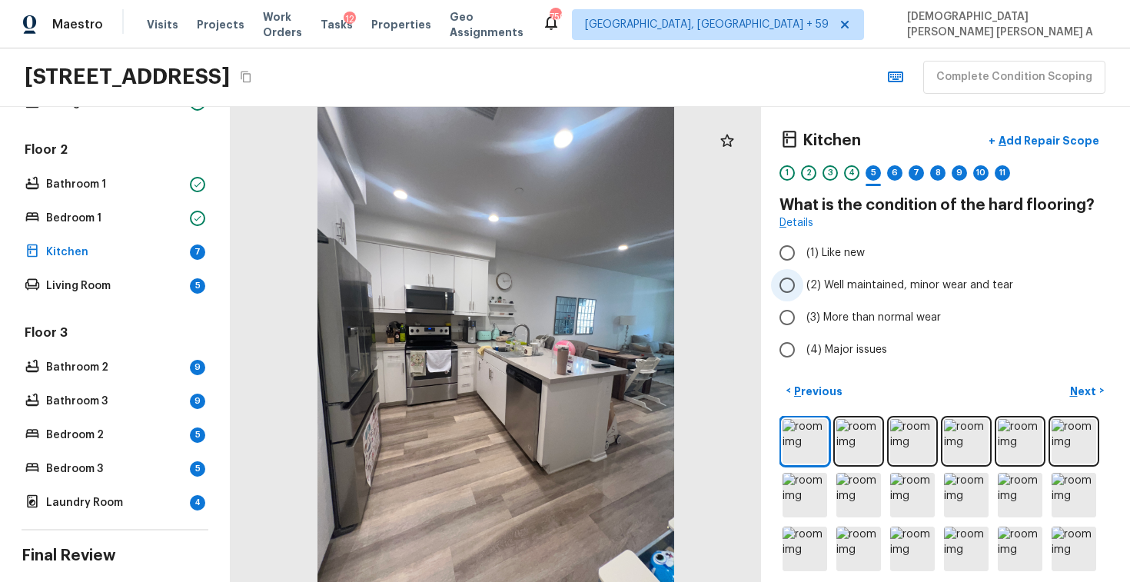
click at [790, 287] on input "(2) Well maintained, minor wear and tear" at bounding box center [787, 285] width 32 height 32
click at [1080, 387] on p "Next" at bounding box center [1084, 390] width 29 height 15
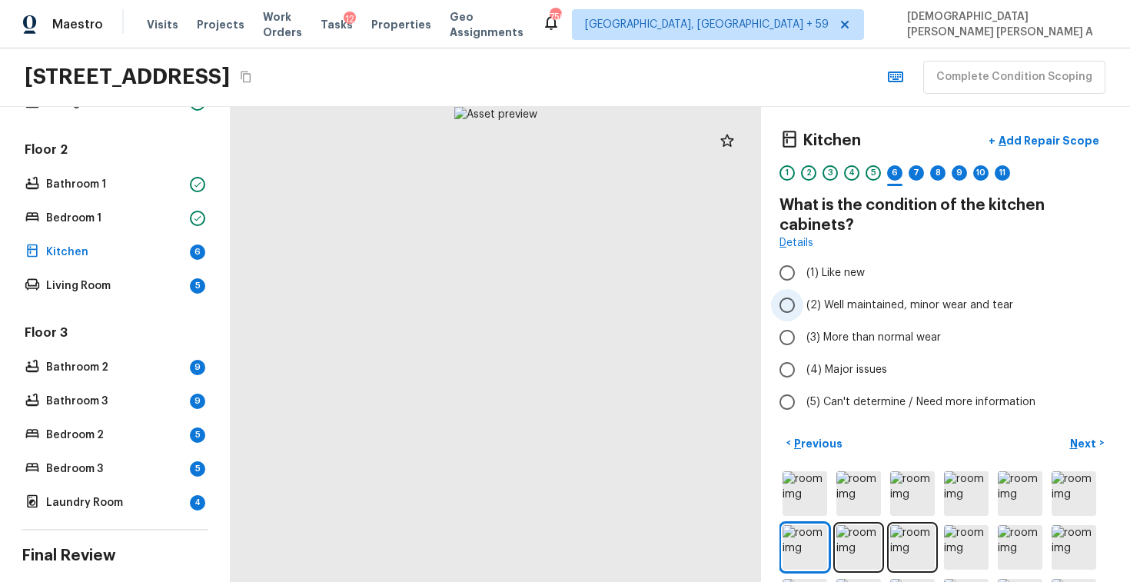
click at [794, 304] on input "(2) Well maintained, minor wear and tear" at bounding box center [787, 305] width 32 height 32
click at [1083, 446] on p "Next" at bounding box center [1084, 443] width 29 height 15
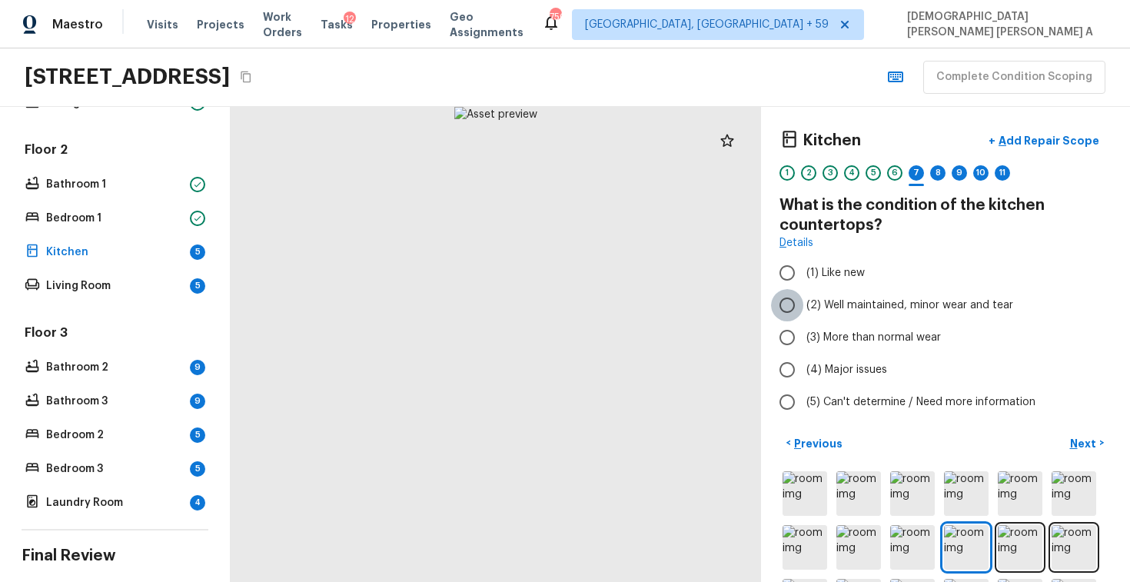
click at [787, 296] on input "(2) Well maintained, minor wear and tear" at bounding box center [787, 305] width 32 height 32
click at [1083, 446] on p "Next" at bounding box center [1084, 443] width 29 height 15
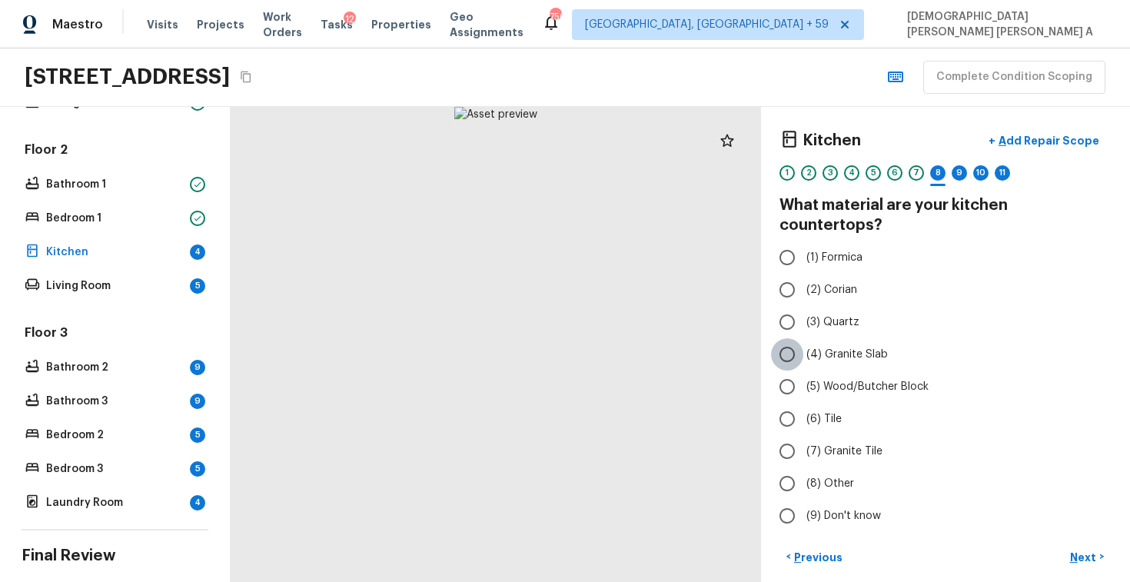
click at [801, 338] on input "(4) Granite Slab" at bounding box center [787, 354] width 32 height 32
click at [1089, 549] on p "Next" at bounding box center [1084, 556] width 29 height 15
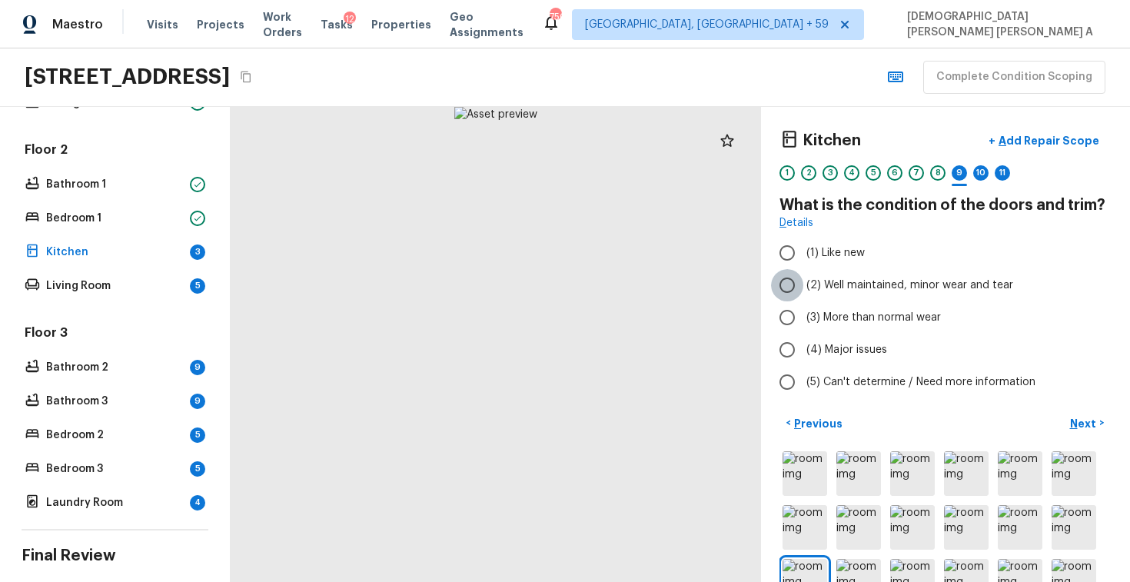
click at [790, 283] on input "(2) Well maintained, minor wear and tear" at bounding box center [787, 285] width 32 height 32
click at [1092, 418] on p "Next" at bounding box center [1084, 423] width 29 height 15
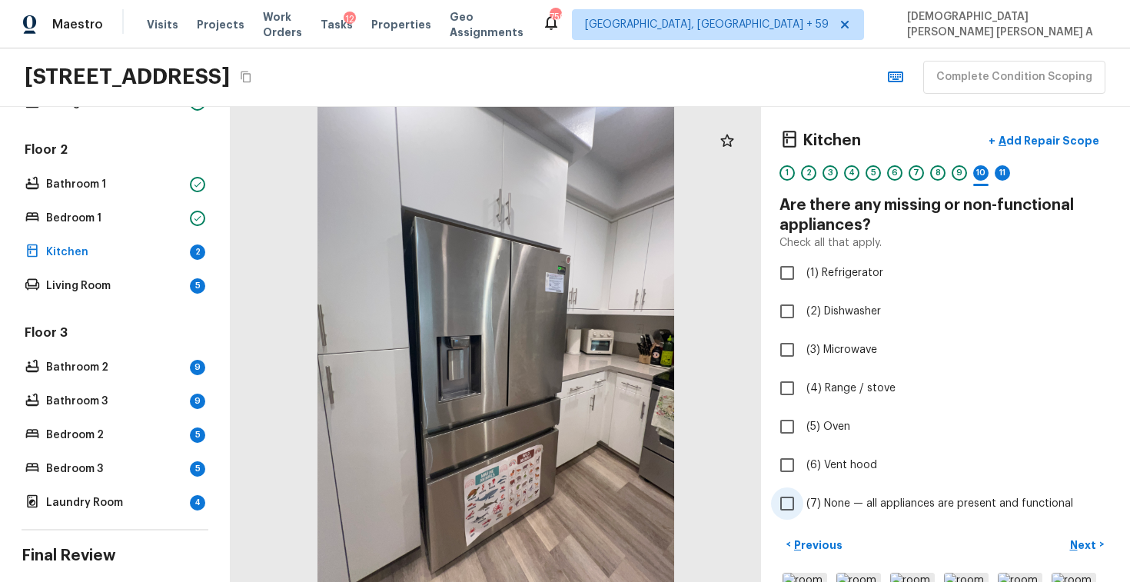
click at [791, 503] on input "(7) None — all appliances are present and functional" at bounding box center [787, 503] width 32 height 32
click at [1089, 545] on p "Next" at bounding box center [1084, 544] width 29 height 15
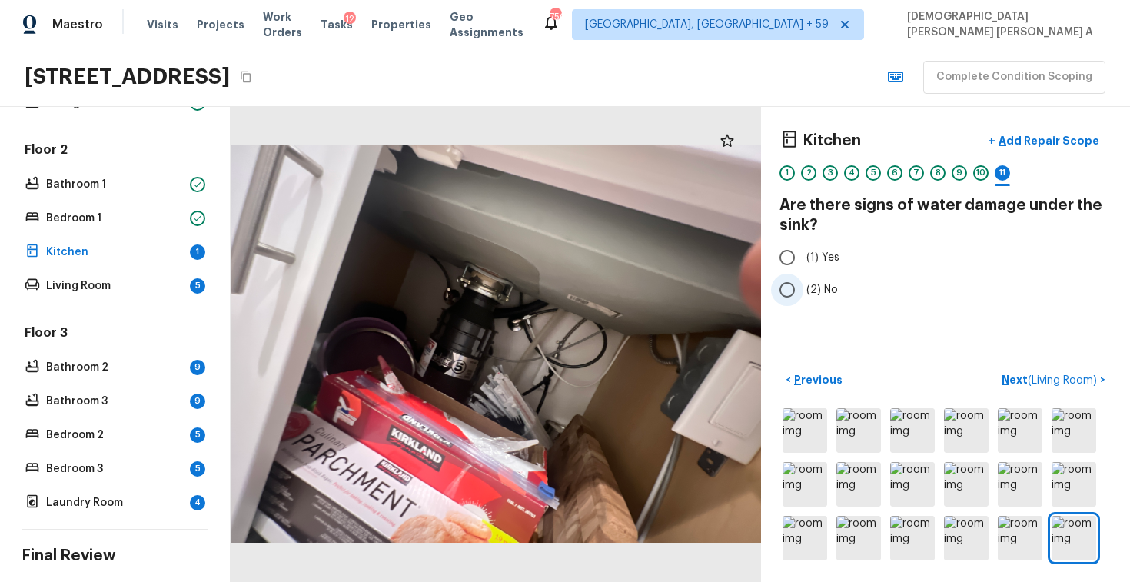
click at [795, 297] on input "(2) No" at bounding box center [787, 290] width 32 height 32
click at [1028, 375] on span "( Living Room )" at bounding box center [1061, 380] width 69 height 11
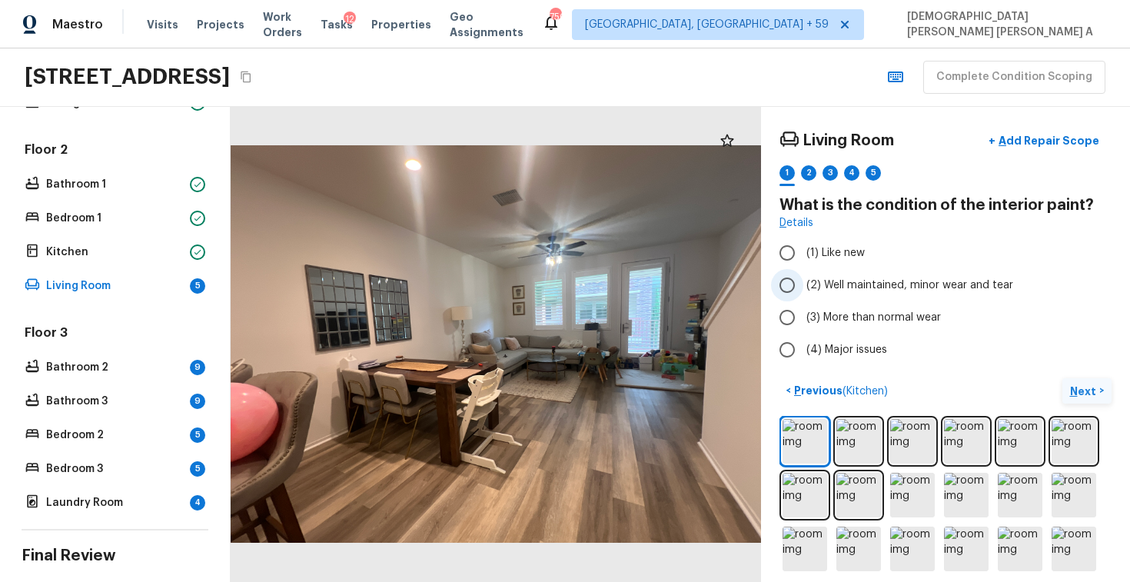
click at [798, 294] on input "(2) Well maintained, minor wear and tear" at bounding box center [787, 285] width 32 height 32
click at [1089, 387] on p "Next" at bounding box center [1084, 390] width 29 height 15
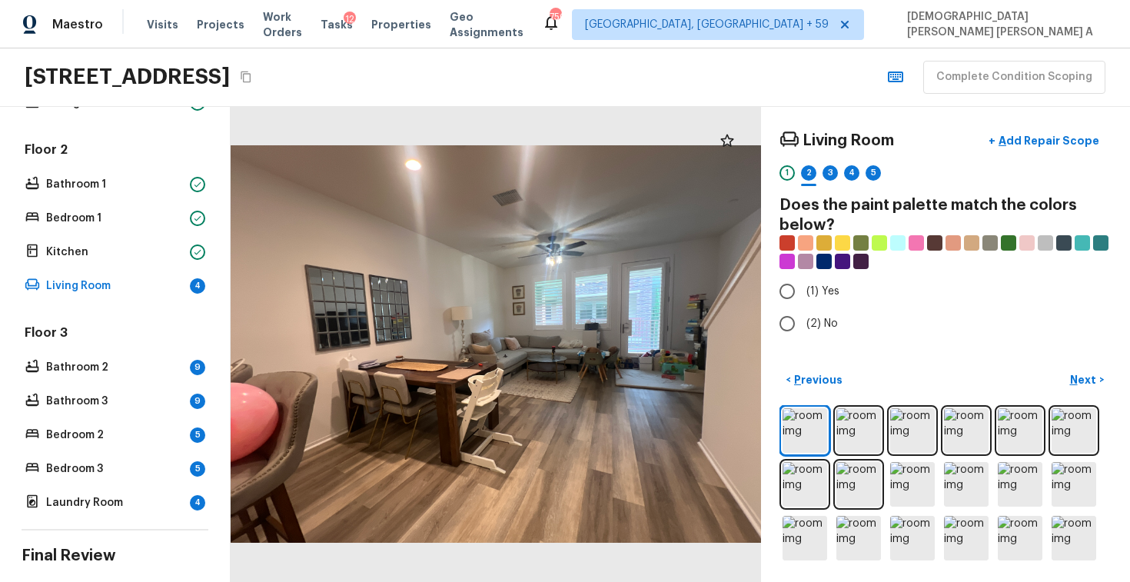
click at [769, 327] on div "Living Room + Add Repair Scope 1 2 3 4 5 Does the paint palette match the color…" at bounding box center [945, 344] width 369 height 475
click at [784, 324] on input "(2) No" at bounding box center [787, 323] width 32 height 32
click at [1093, 380] on p "Next" at bounding box center [1084, 379] width 29 height 15
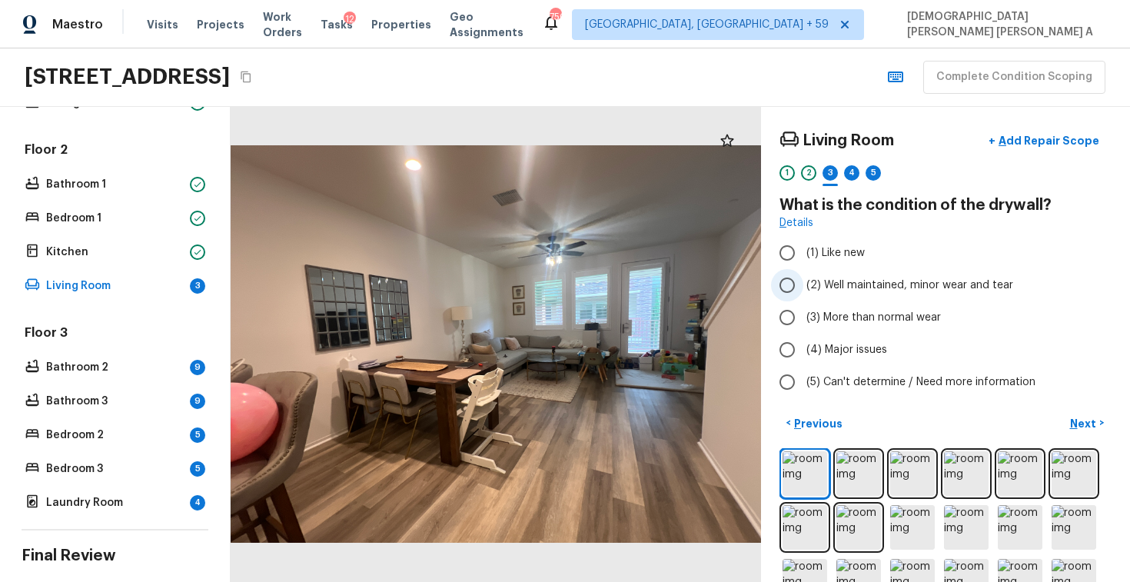
click at [782, 294] on input "(2) Well maintained, minor wear and tear" at bounding box center [787, 285] width 32 height 32
click at [1095, 429] on p "Next" at bounding box center [1084, 423] width 29 height 15
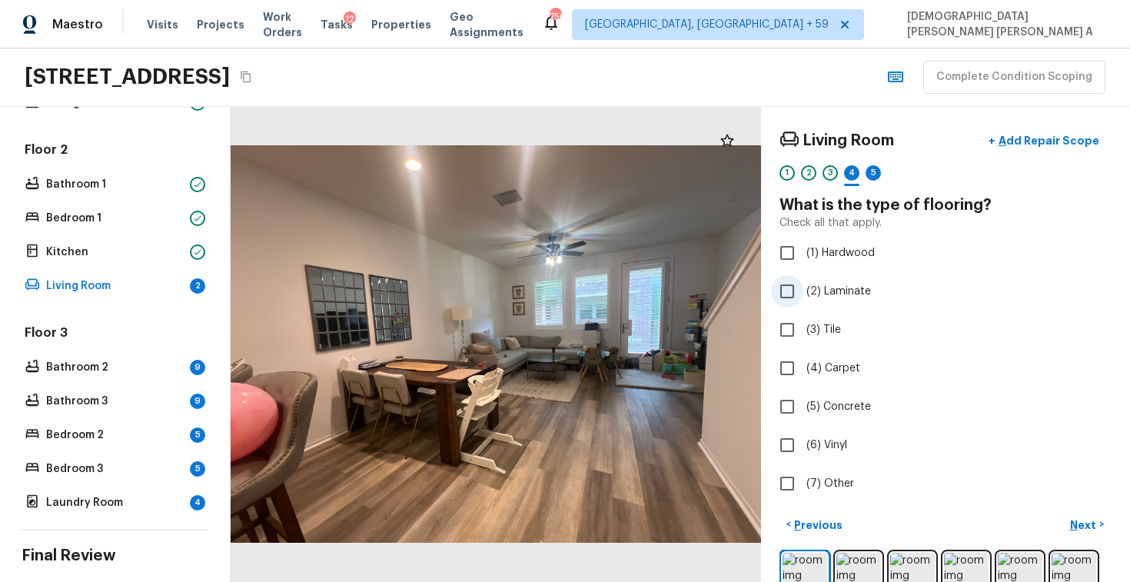
click at [797, 292] on input "(2) Laminate" at bounding box center [787, 291] width 32 height 32
click at [1077, 517] on p "Next" at bounding box center [1084, 524] width 29 height 15
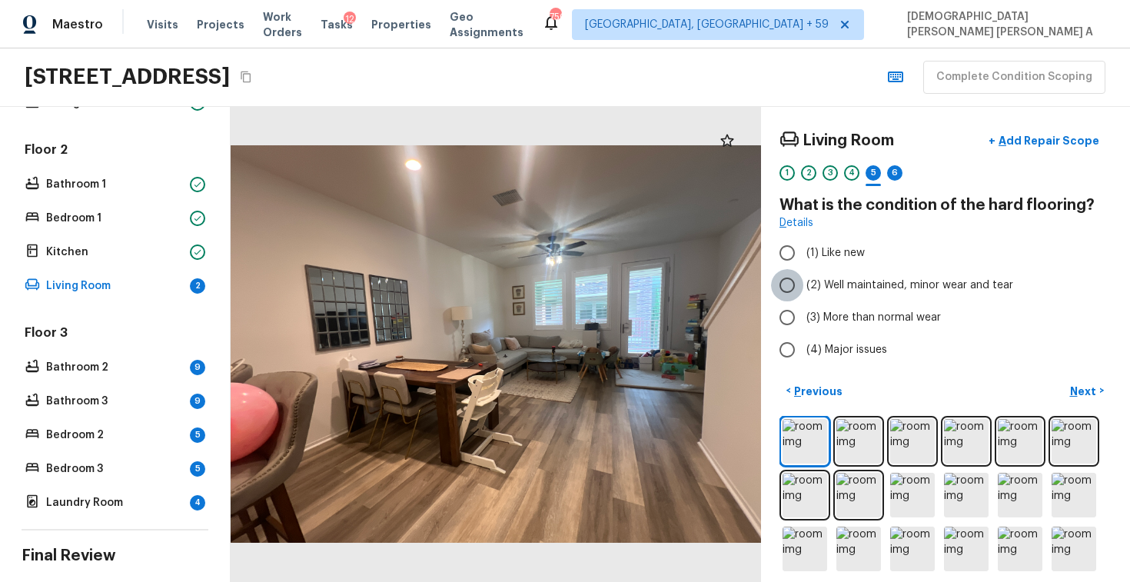
click at [789, 280] on input "(2) Well maintained, minor wear and tear" at bounding box center [787, 285] width 32 height 32
click at [1093, 391] on p "Next" at bounding box center [1084, 390] width 29 height 15
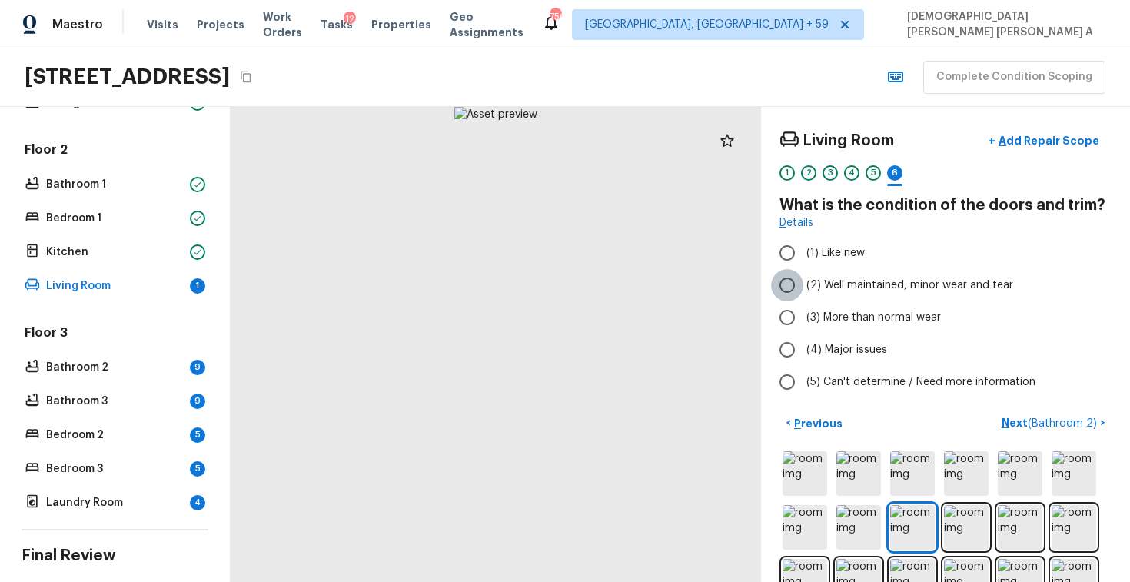
click at [795, 284] on input "(2) Well maintained, minor wear and tear" at bounding box center [787, 285] width 32 height 32
click at [1042, 418] on span "( Bathroom 2 )" at bounding box center [1061, 423] width 69 height 11
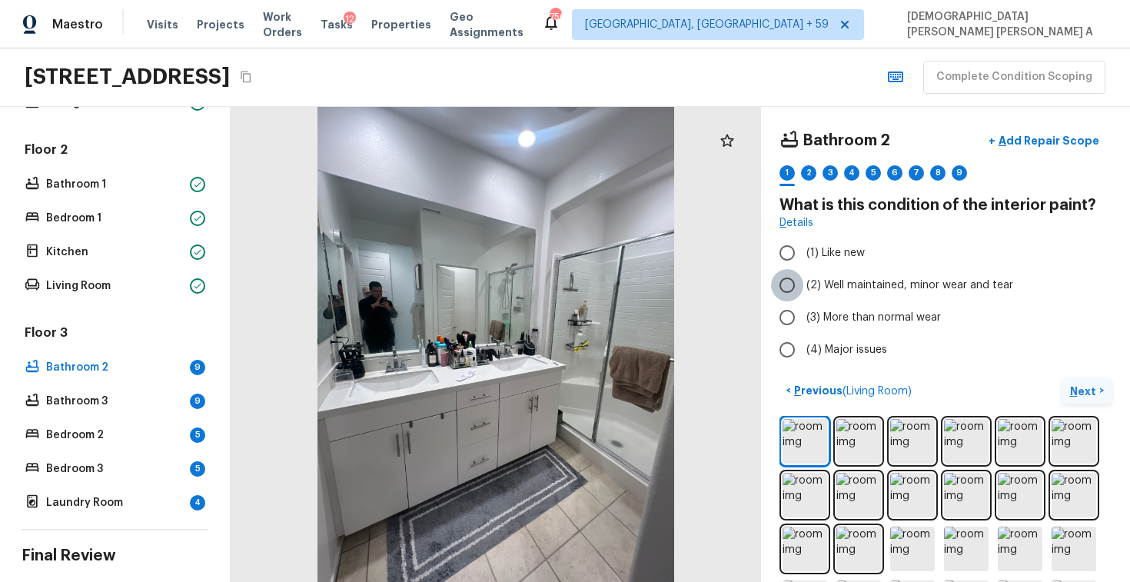
click at [793, 290] on input "(2) Well maintained, minor wear and tear" at bounding box center [787, 285] width 32 height 32
click at [1083, 391] on p "Next" at bounding box center [1084, 390] width 29 height 15
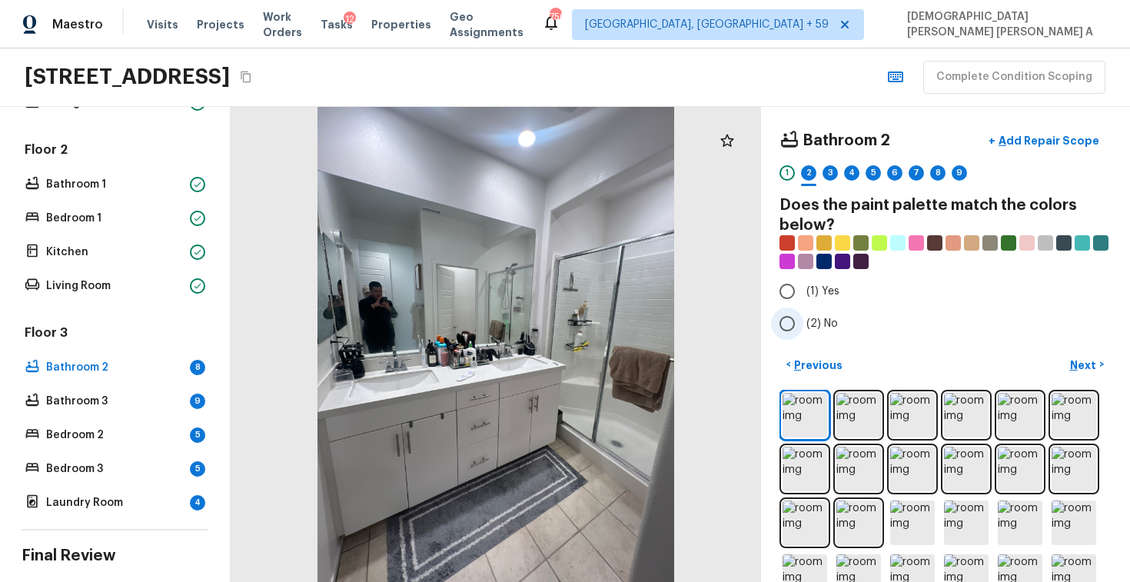
click at [785, 327] on input "(2) No" at bounding box center [787, 323] width 32 height 32
click at [1091, 357] on p "Next" at bounding box center [1084, 364] width 29 height 15
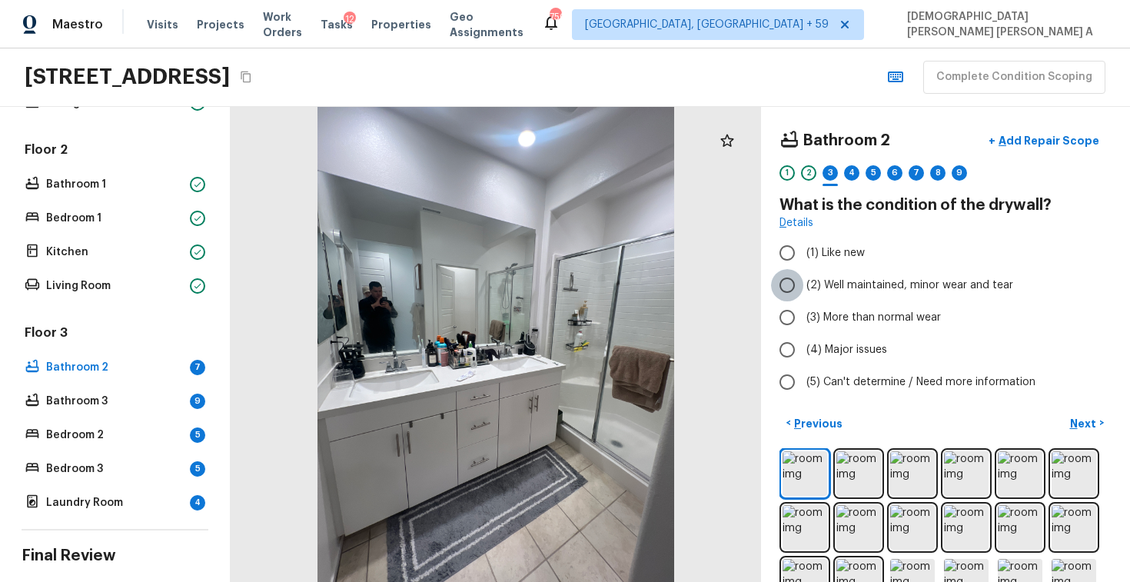
click at [788, 285] on input "(2) Well maintained, minor wear and tear" at bounding box center [787, 285] width 32 height 32
click at [1083, 423] on p "Next" at bounding box center [1084, 423] width 29 height 15
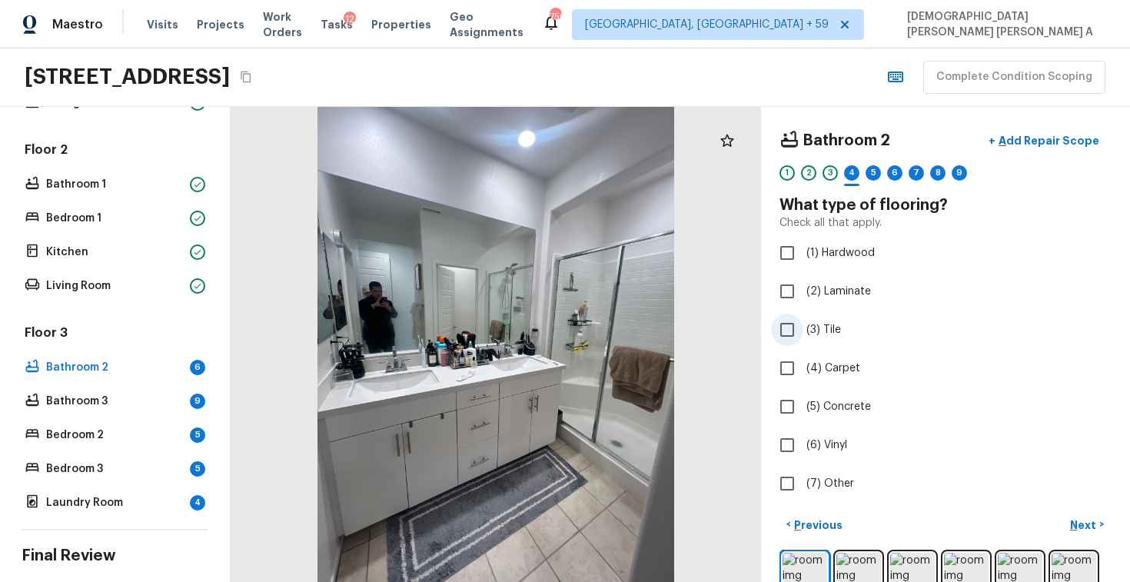
click at [787, 333] on input "(3) Tile" at bounding box center [787, 330] width 32 height 32
click at [1083, 517] on p "Next" at bounding box center [1084, 524] width 29 height 15
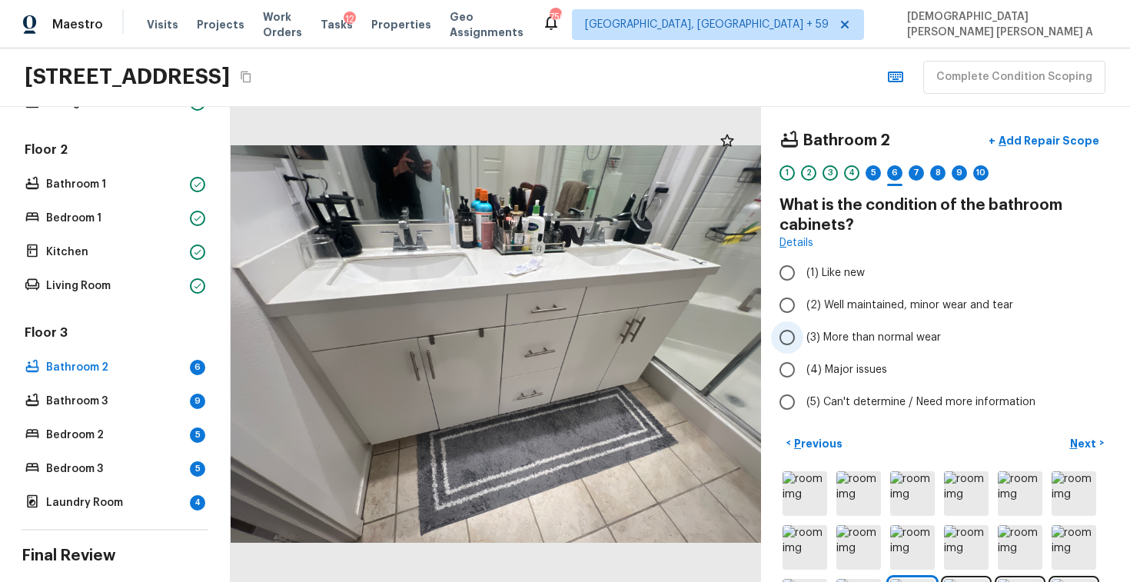
click at [795, 334] on input "(3) More than normal wear" at bounding box center [787, 337] width 32 height 32
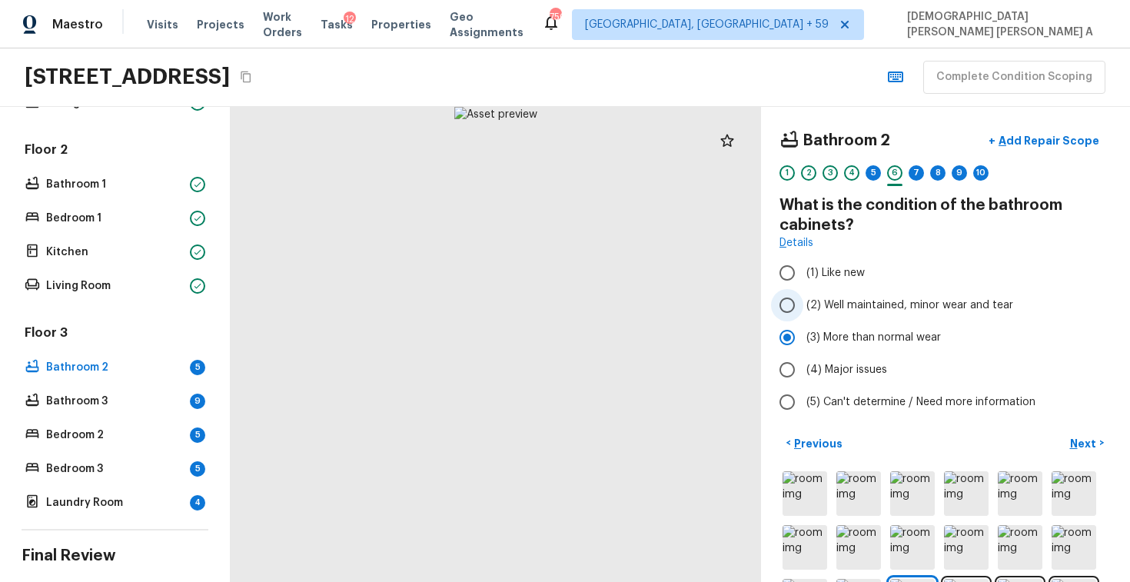
click at [795, 312] on input "(2) Well maintained, minor wear and tear" at bounding box center [787, 305] width 32 height 32
click at [1080, 439] on p "Next" at bounding box center [1084, 443] width 29 height 15
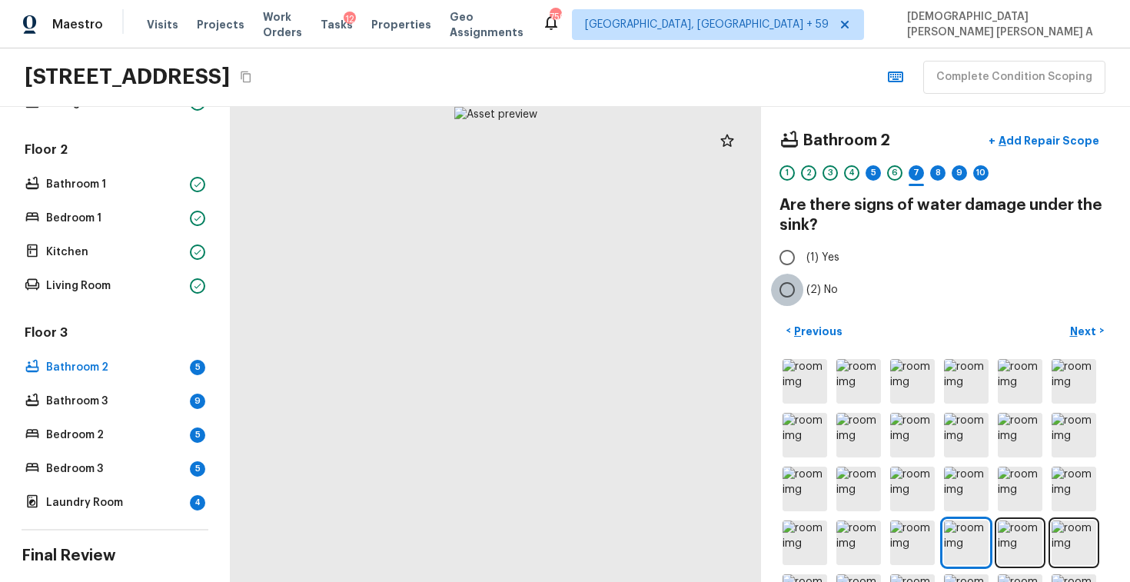
click at [797, 287] on input "(2) No" at bounding box center [787, 290] width 32 height 32
click at [1084, 324] on p "Next" at bounding box center [1084, 331] width 29 height 15
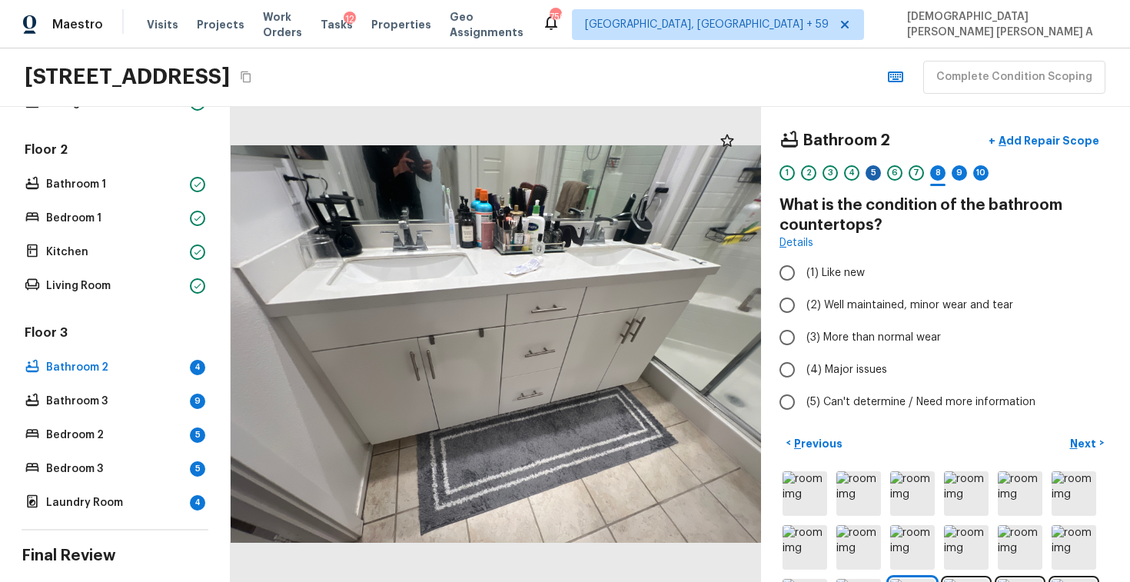
click at [871, 178] on div "5" at bounding box center [872, 172] width 15 height 15
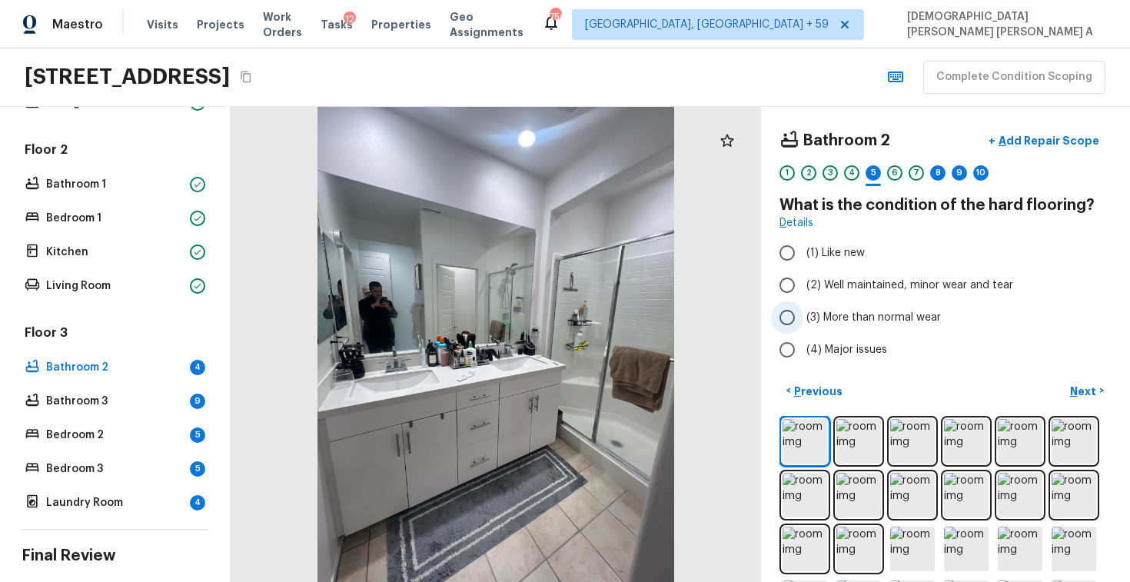
click at [795, 314] on input "(3) More than normal wear" at bounding box center [787, 317] width 32 height 32
click at [1103, 385] on button "Next >" at bounding box center [1086, 390] width 49 height 25
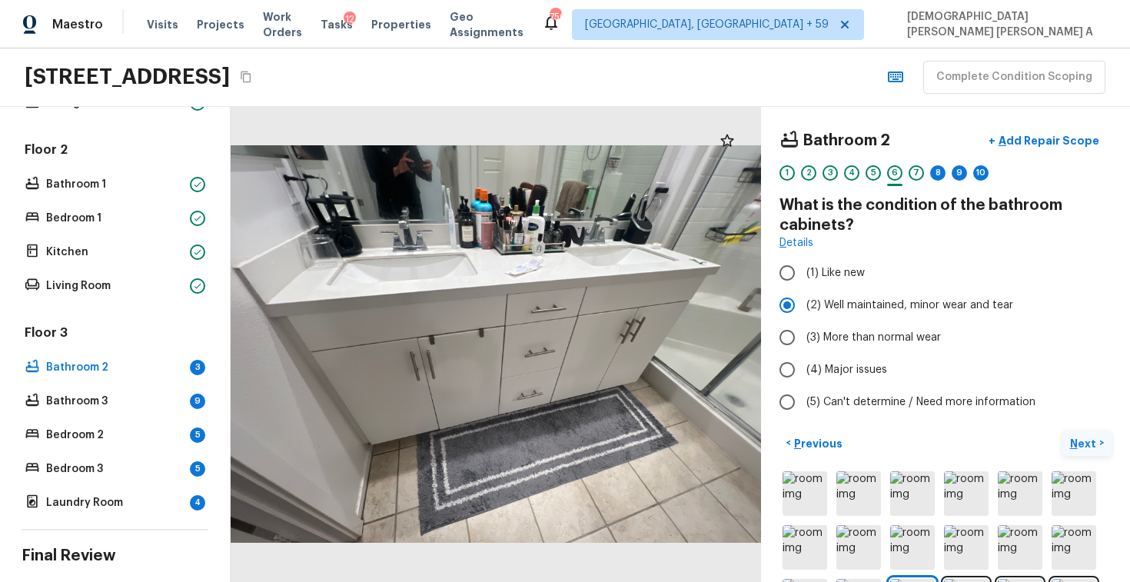
click at [1077, 449] on p "Next" at bounding box center [1084, 443] width 29 height 15
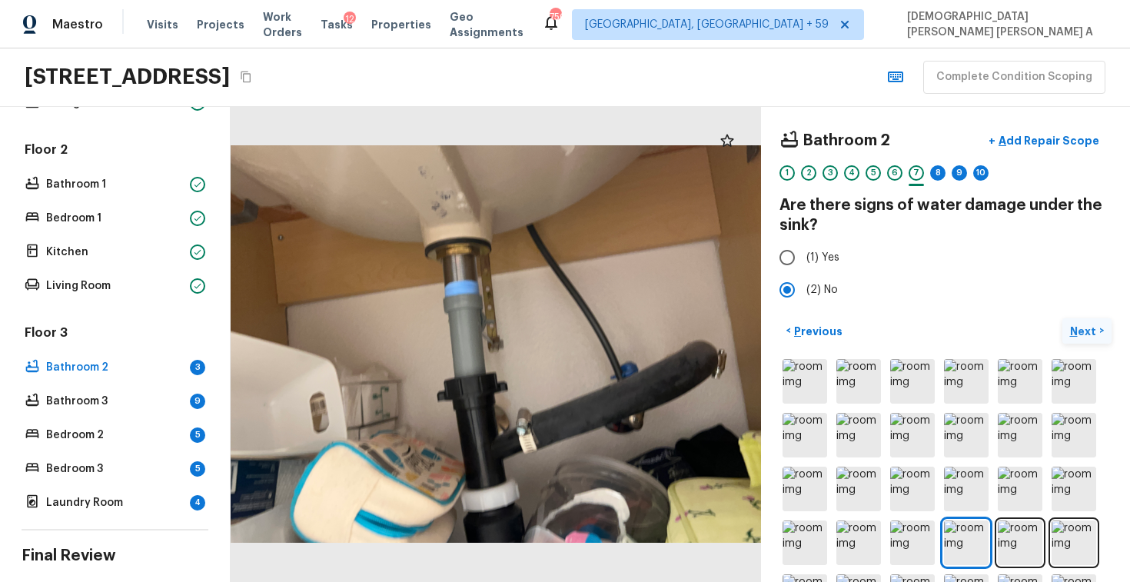
click at [1098, 326] on button "Next >" at bounding box center [1086, 330] width 49 height 25
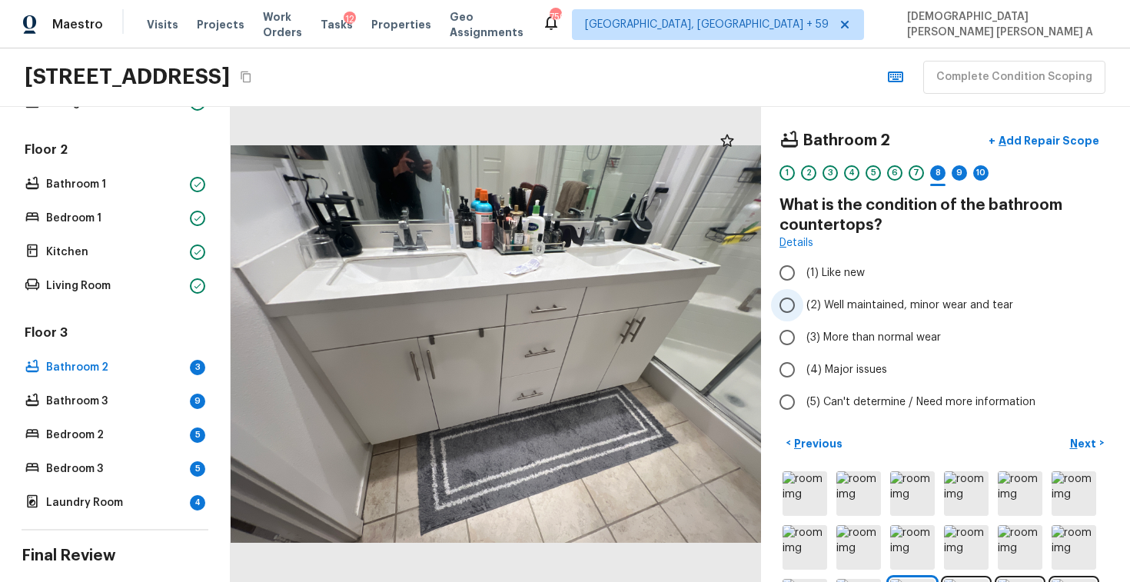
click at [806, 307] on span "(2) Well maintained, minor wear and tear" at bounding box center [909, 304] width 207 height 15
click at [803, 307] on input "(2) Well maintained, minor wear and tear" at bounding box center [787, 305] width 32 height 32
click at [1074, 429] on div "Bathroom 2 + Add Repair Scope 1 2 3 4 5 6 7 8 9 10 What is the condition of the…" at bounding box center [945, 344] width 369 height 475
click at [1087, 445] on p "Next" at bounding box center [1084, 443] width 29 height 15
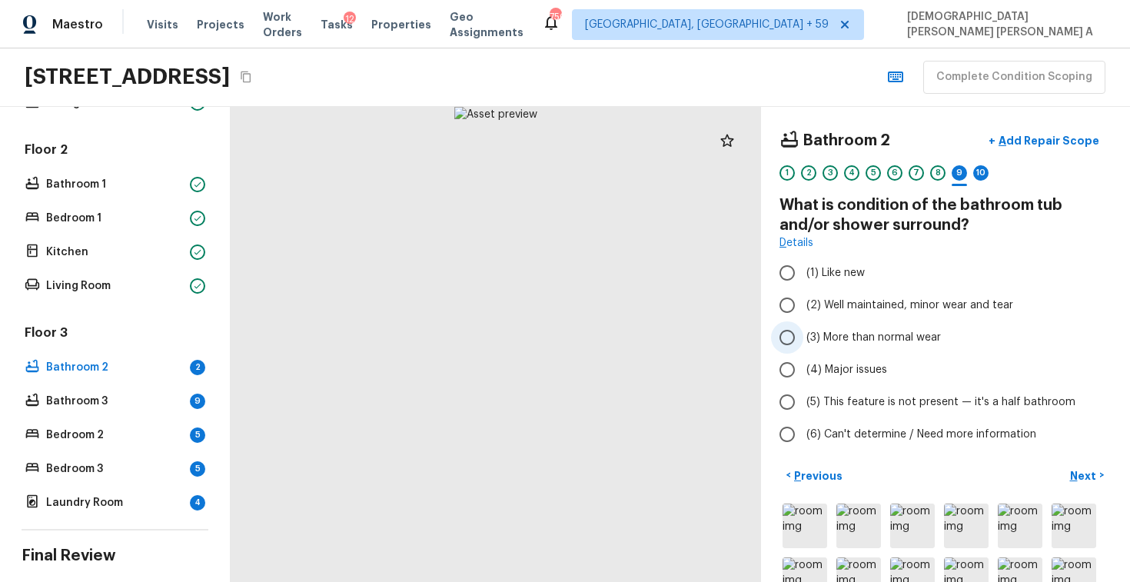
click at [798, 344] on input "(3) More than normal wear" at bounding box center [787, 337] width 32 height 32
click at [1040, 144] on p "Add Repair Scope" at bounding box center [1047, 140] width 104 height 15
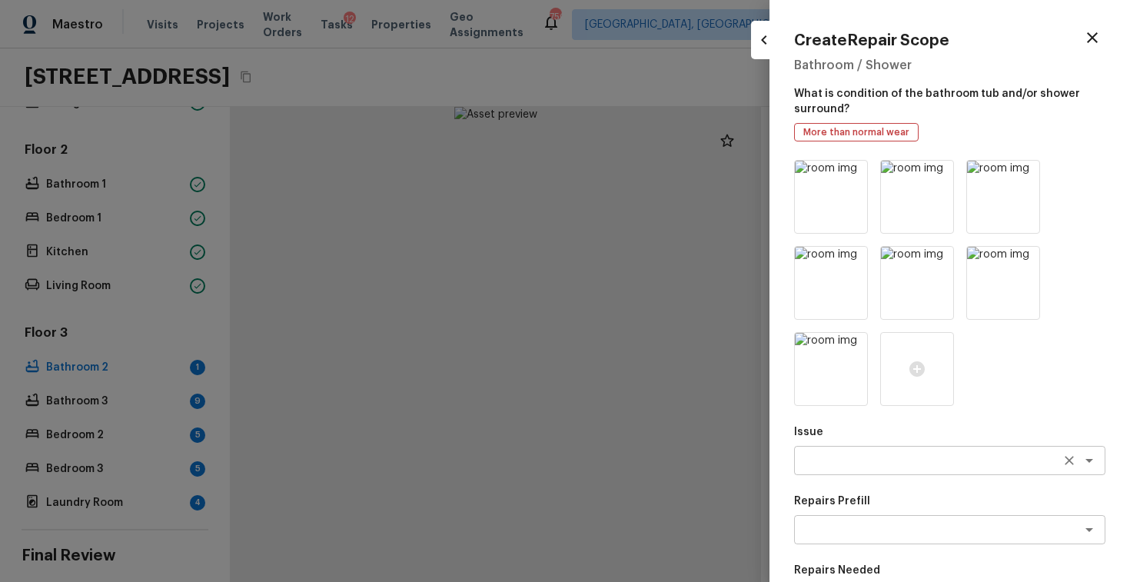
click at [843, 464] on textarea at bounding box center [928, 460] width 254 height 15
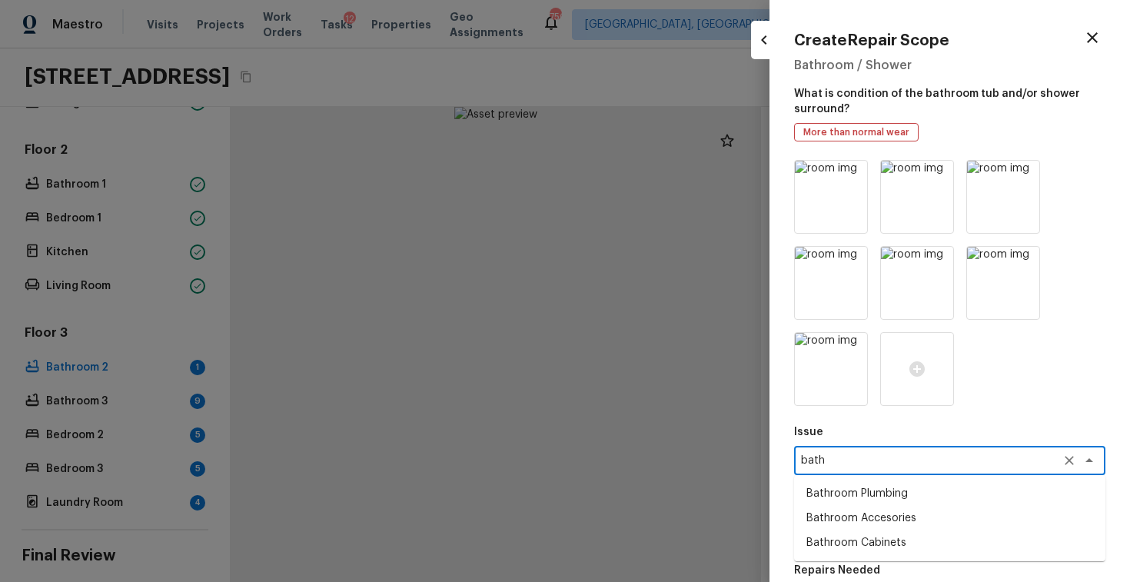
click at [858, 494] on li "Bathroom Plumbing" at bounding box center [949, 493] width 311 height 25
click at [859, 530] on textarea at bounding box center [928, 529] width 254 height 15
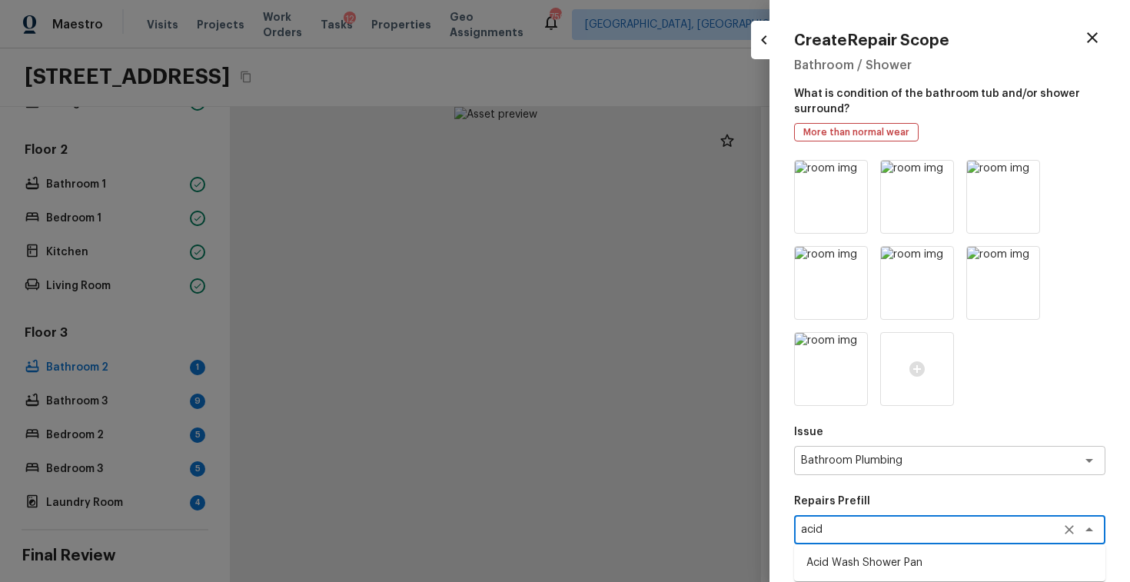
click at [869, 566] on li "Acid Wash Shower Pan" at bounding box center [949, 562] width 311 height 25
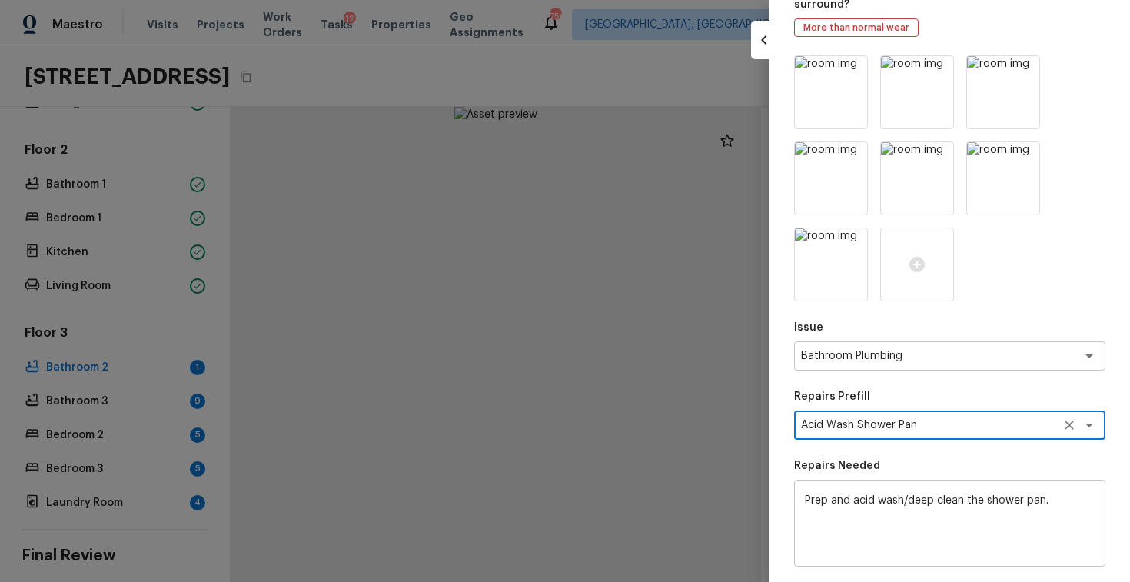
scroll to position [165, 0]
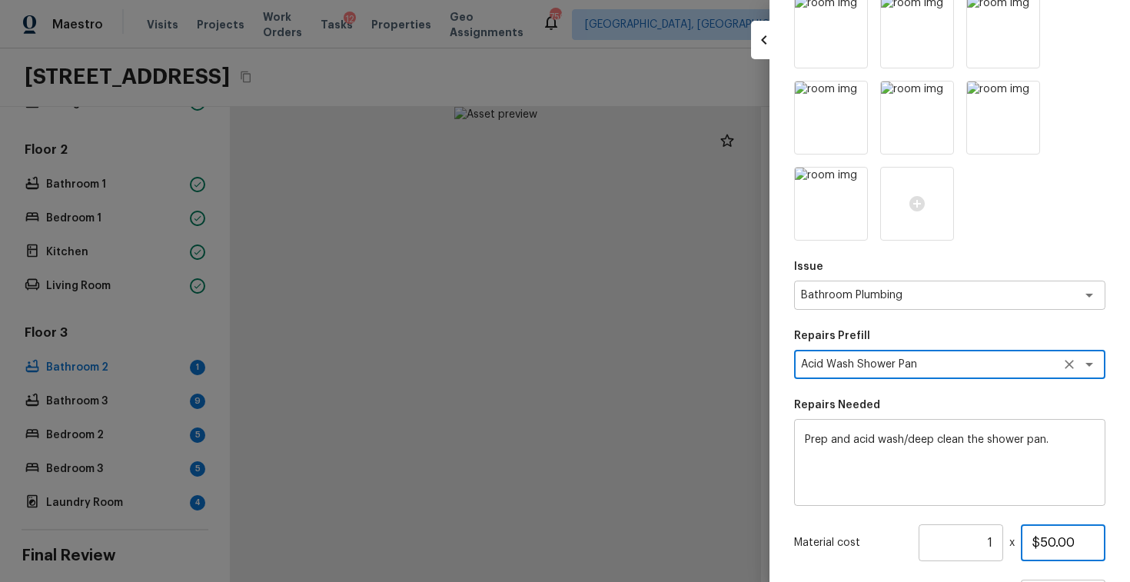
click at [1053, 536] on input "$50.00" at bounding box center [1062, 542] width 85 height 37
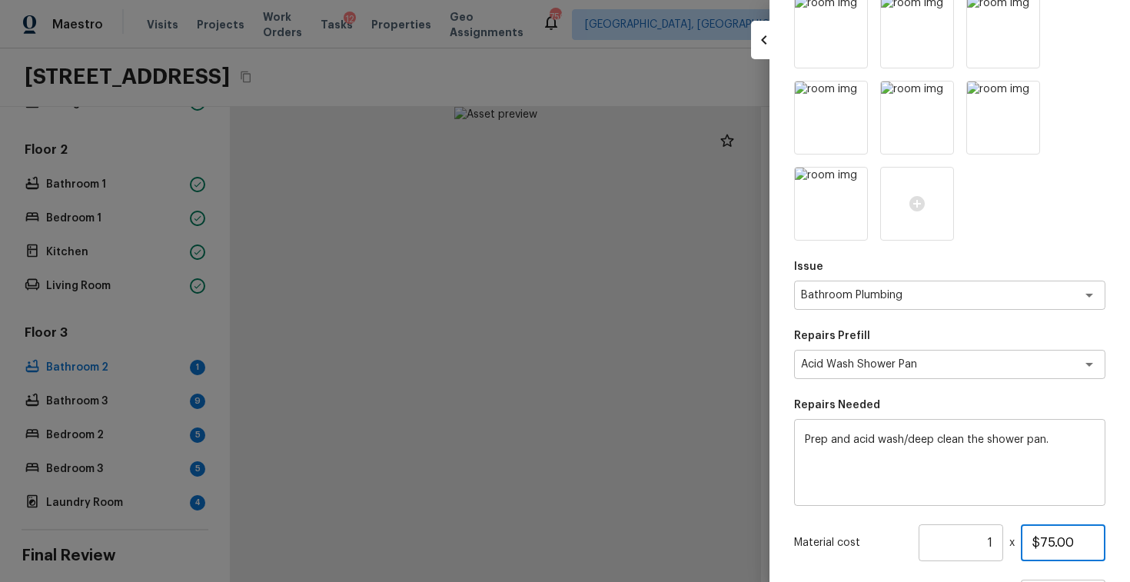
scroll to position [312, 0]
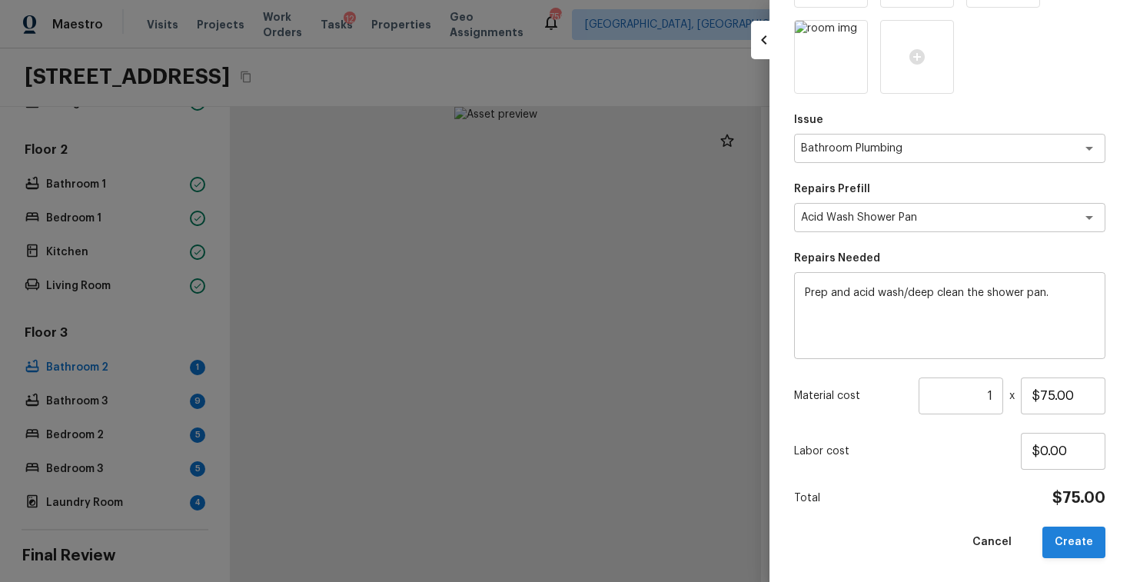
click at [1090, 547] on button "Create" at bounding box center [1073, 542] width 63 height 32
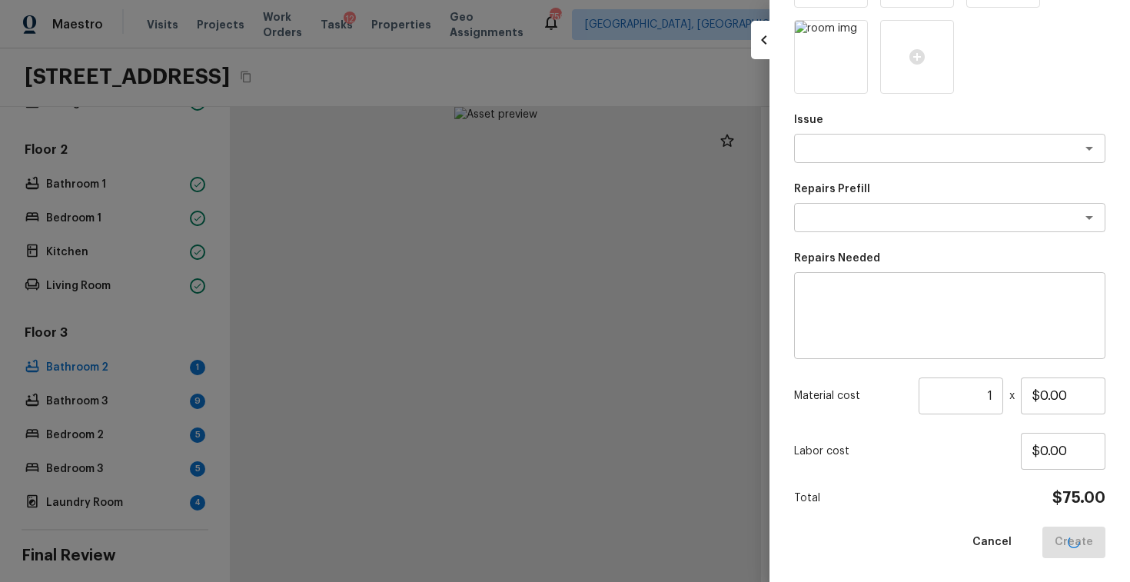
scroll to position [140, 0]
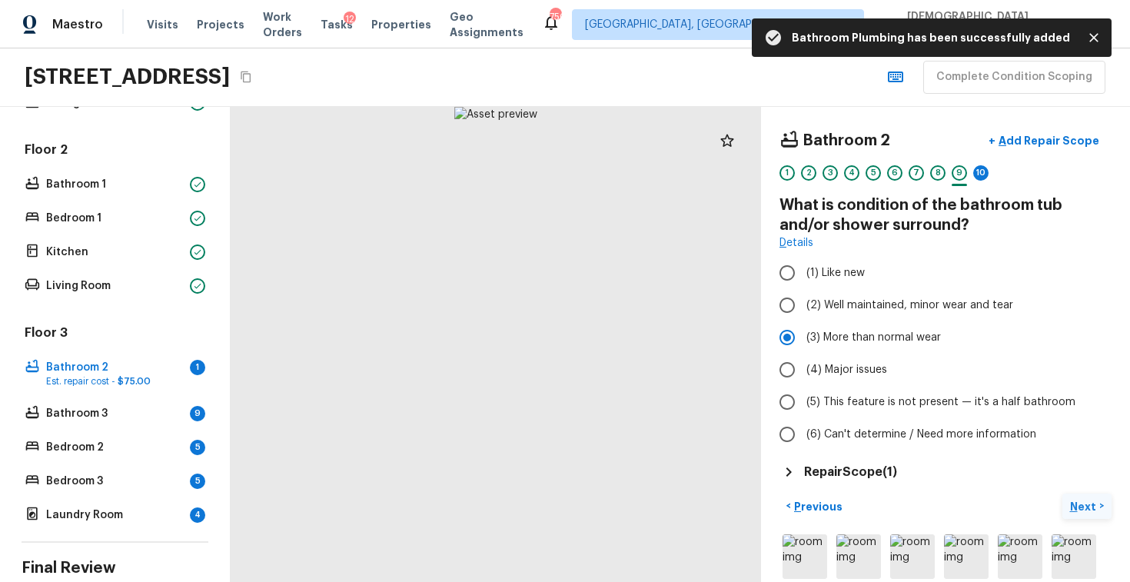
click at [1095, 508] on p "Next" at bounding box center [1084, 506] width 29 height 15
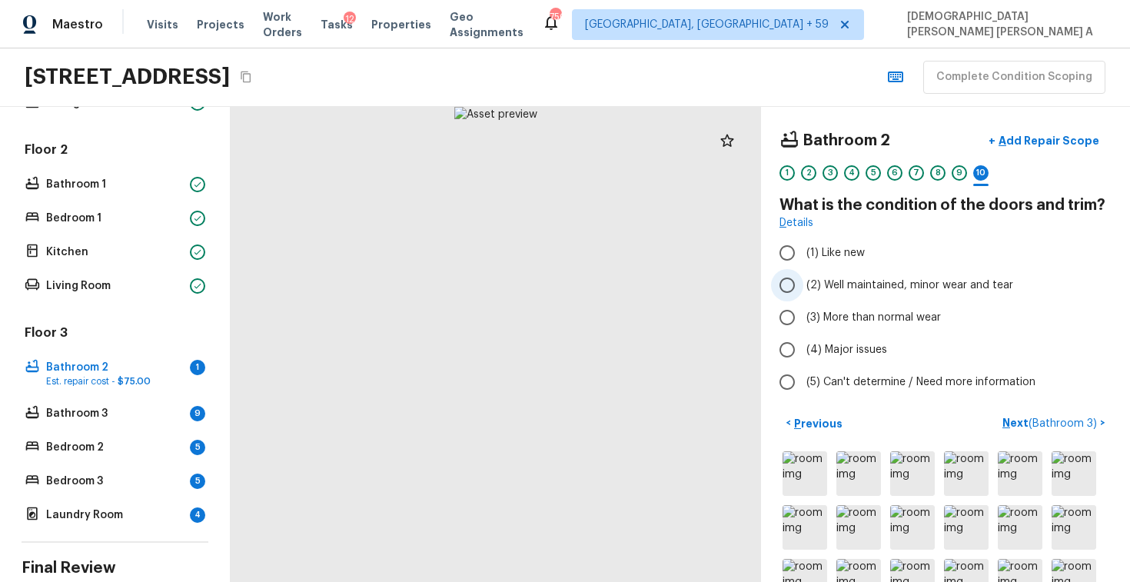
click at [788, 276] on input "(2) Well maintained, minor wear and tear" at bounding box center [787, 285] width 32 height 32
click at [1051, 426] on span "( Bathroom 3 )" at bounding box center [1062, 423] width 68 height 11
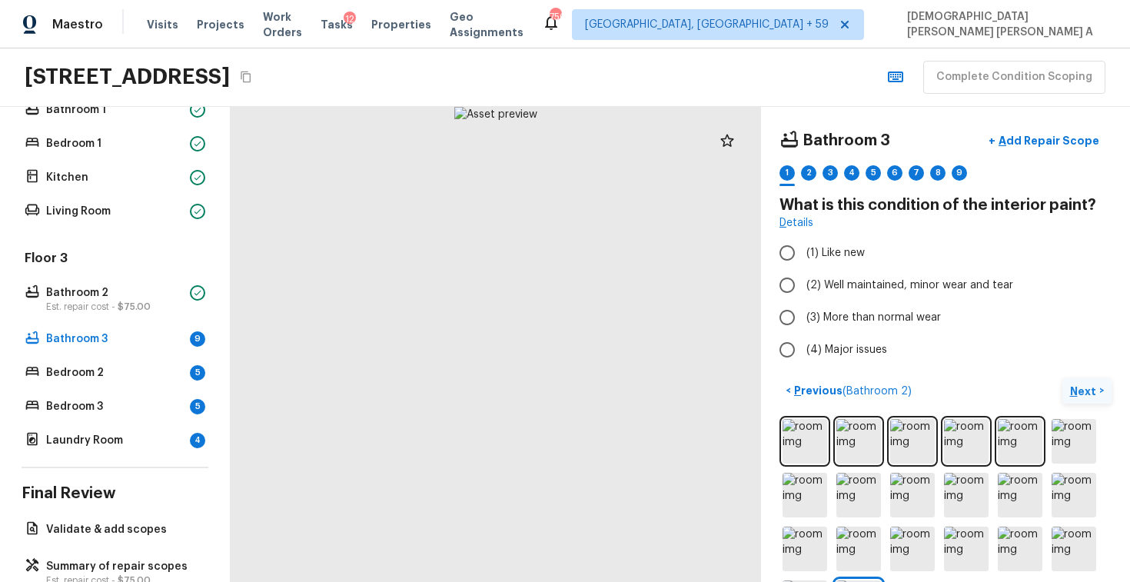
scroll to position [43, 0]
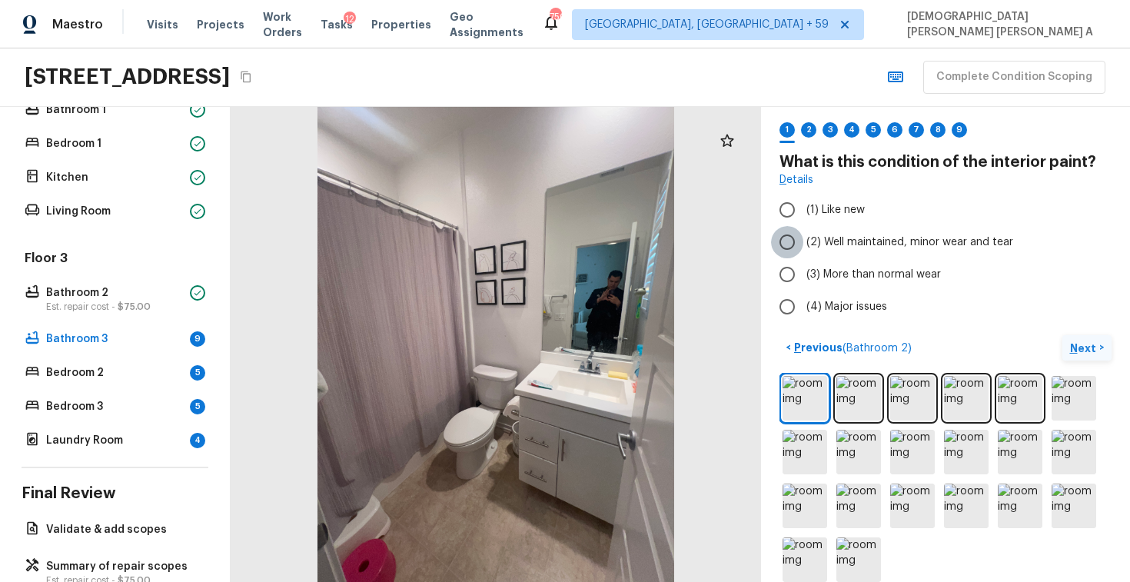
click at [793, 247] on input "(2) Well maintained, minor wear and tear" at bounding box center [787, 242] width 32 height 32
click at [1070, 343] on p "Next" at bounding box center [1084, 347] width 29 height 15
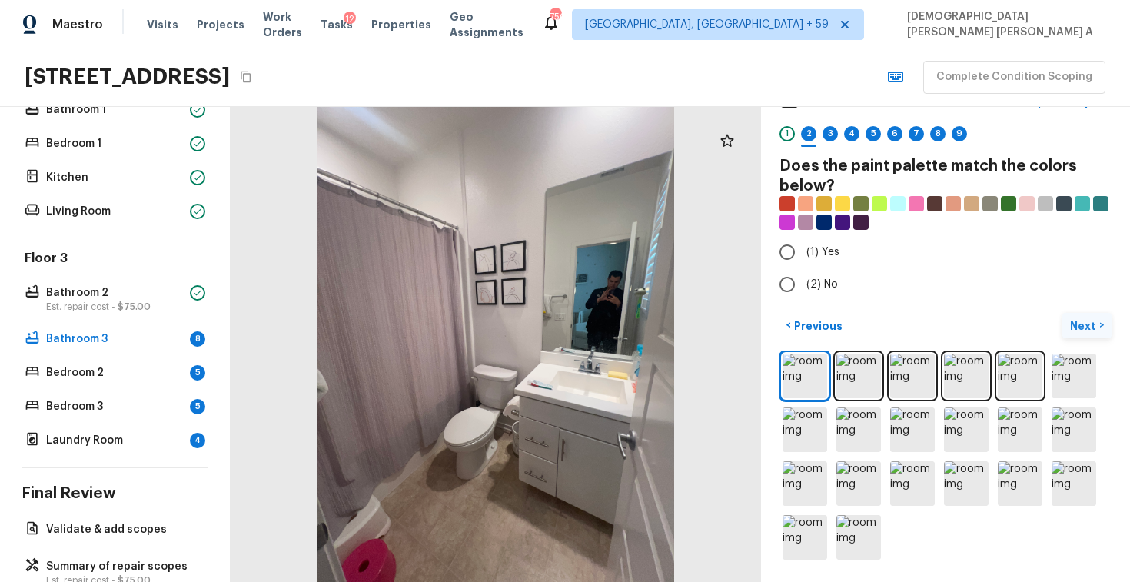
scroll to position [38, 0]
click at [773, 285] on input "(2) No" at bounding box center [787, 285] width 32 height 32
click at [1057, 326] on div "< Previous Next >" at bounding box center [945, 326] width 332 height 25
click at [1076, 325] on p "Next" at bounding box center [1084, 326] width 29 height 15
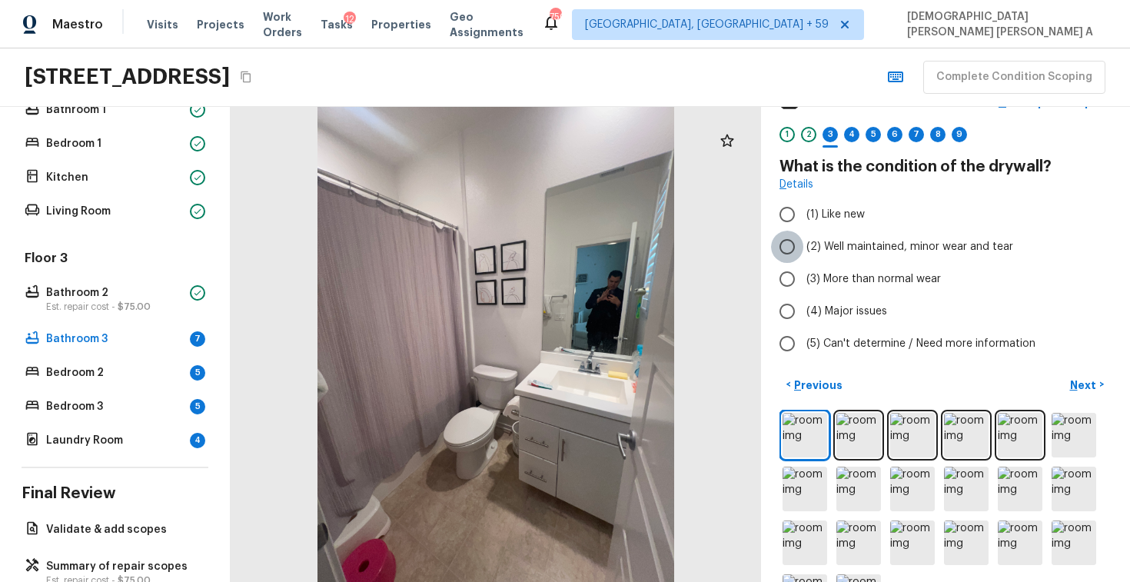
click at [788, 249] on input "(2) Well maintained, minor wear and tear" at bounding box center [787, 247] width 32 height 32
click at [1091, 383] on p "Next" at bounding box center [1084, 384] width 29 height 15
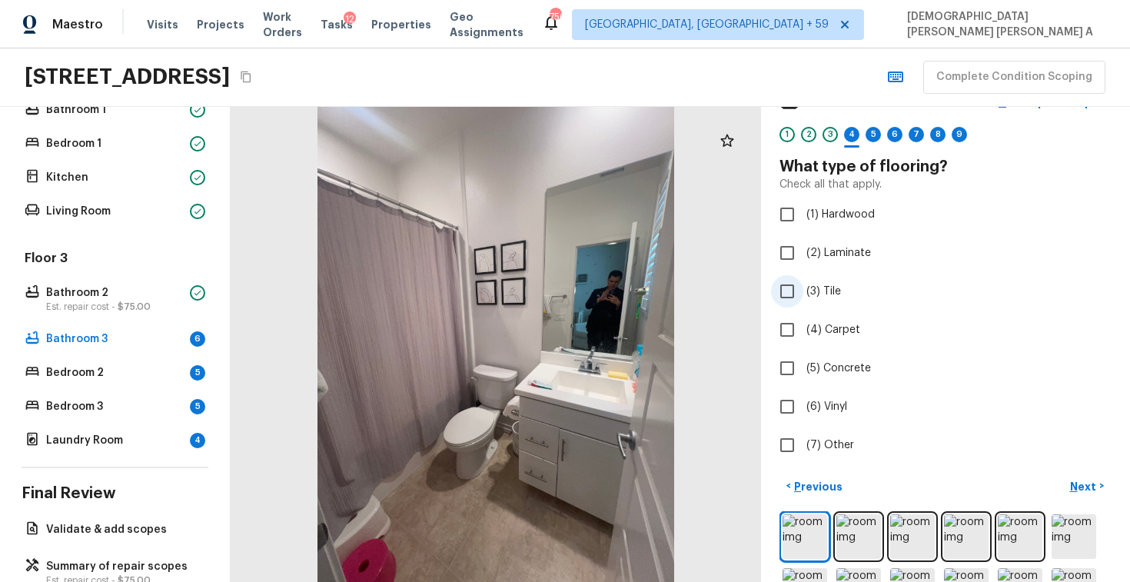
click at [791, 299] on input "(3) Tile" at bounding box center [787, 291] width 32 height 32
click at [1093, 479] on p "Next" at bounding box center [1084, 486] width 29 height 15
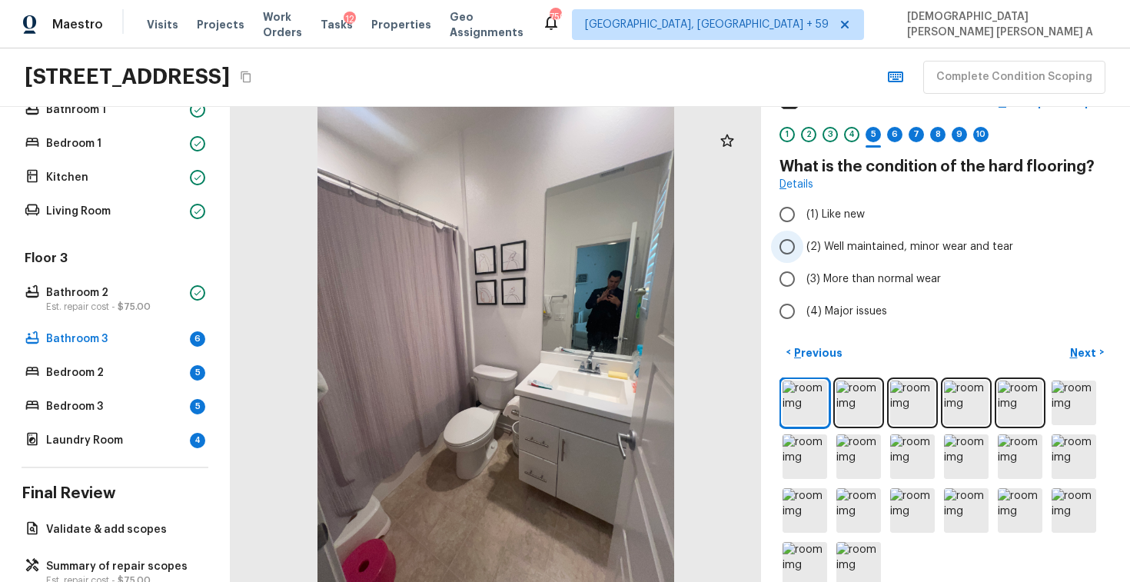
click at [792, 238] on input "(2) Well maintained, minor wear and tear" at bounding box center [787, 247] width 32 height 32
click at [1088, 340] on button "Next >" at bounding box center [1086, 352] width 49 height 25
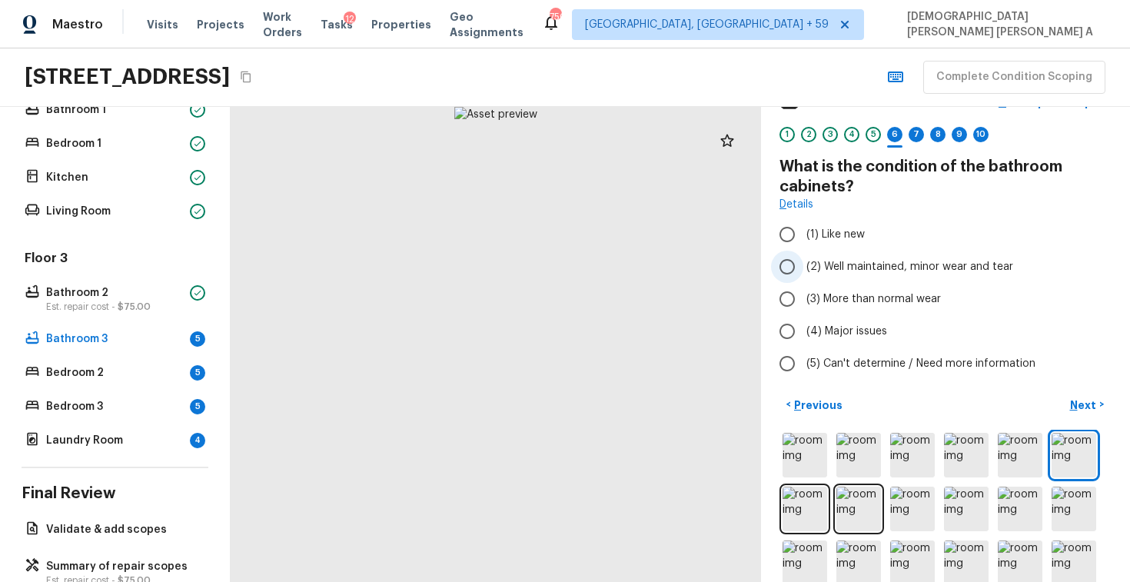
click at [788, 265] on input "(2) Well maintained, minor wear and tear" at bounding box center [787, 267] width 32 height 32
click at [1083, 397] on p "Next" at bounding box center [1084, 404] width 29 height 15
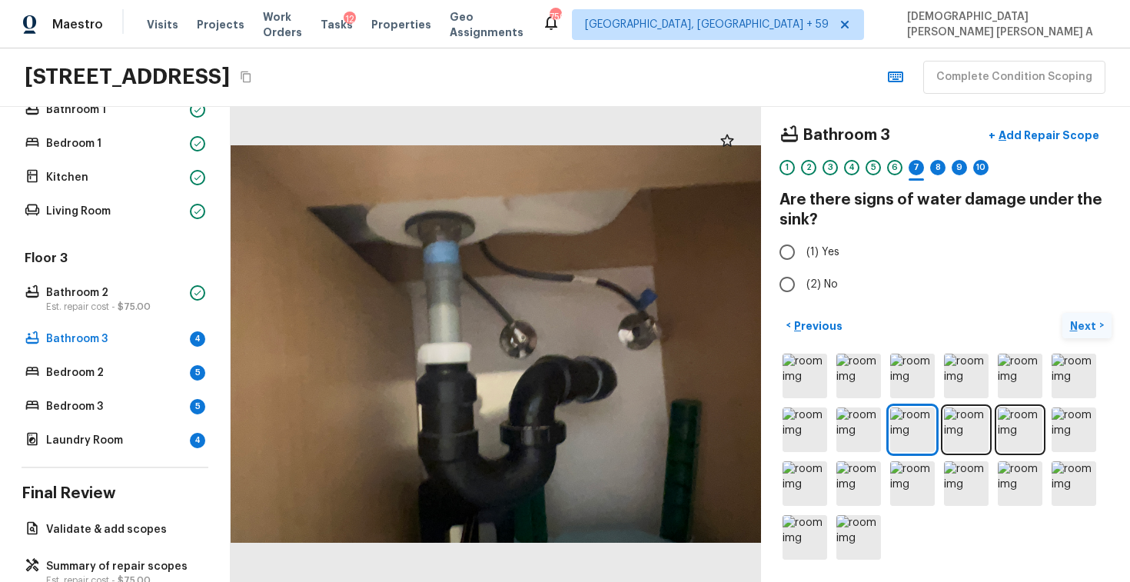
scroll to position [5, 0]
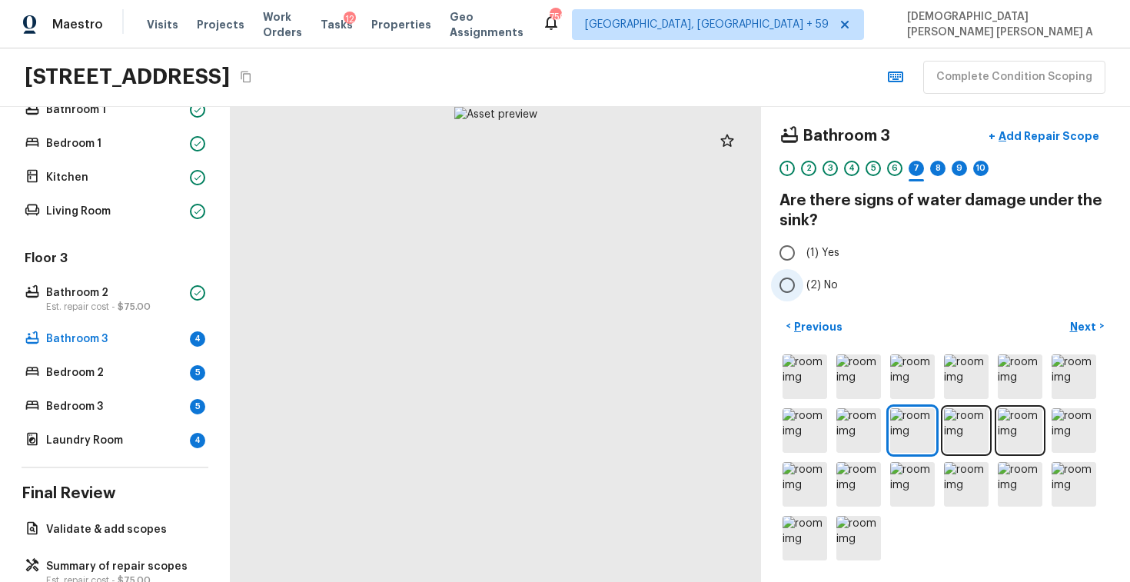
click at [796, 277] on input "(2) No" at bounding box center [787, 285] width 32 height 32
click at [1086, 334] on button "Next >" at bounding box center [1086, 326] width 49 height 25
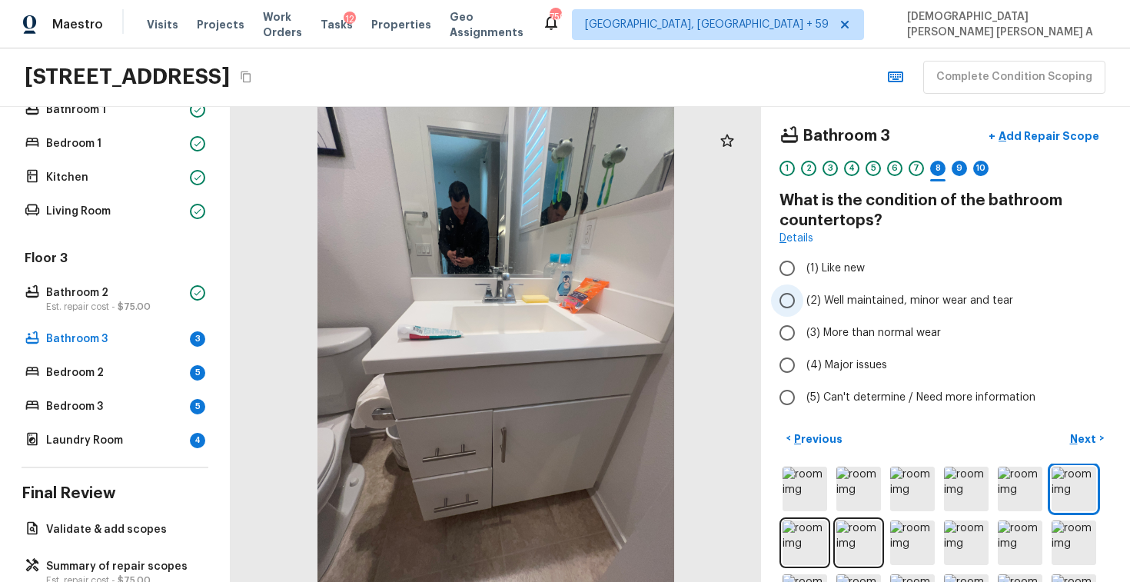
click at [798, 295] on input "(2) Well maintained, minor wear and tear" at bounding box center [787, 300] width 32 height 32
click at [1082, 431] on p "Next" at bounding box center [1084, 438] width 29 height 15
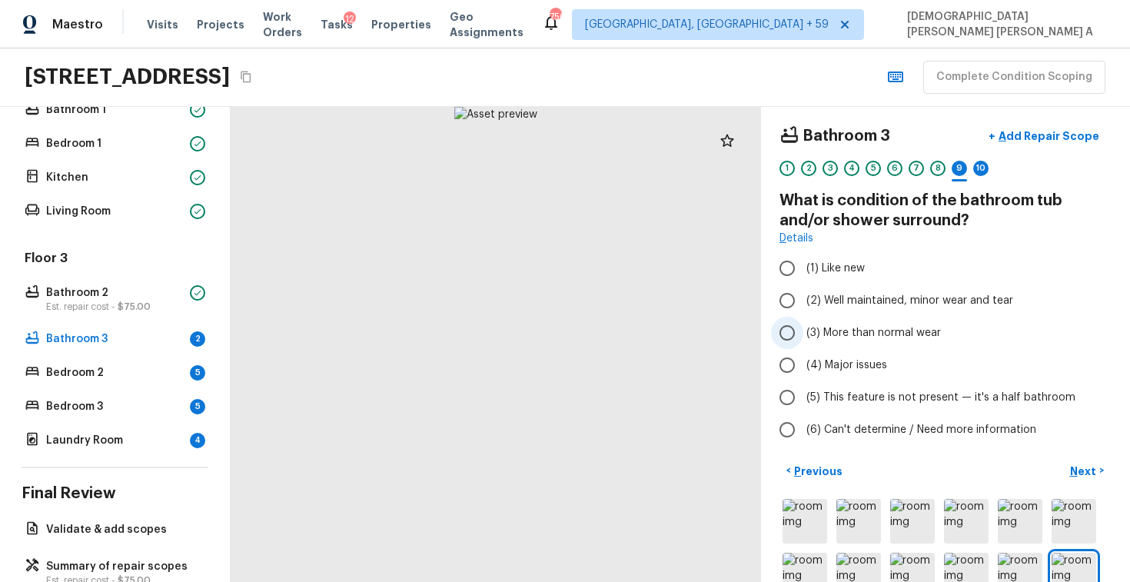
click at [803, 319] on label "(3) More than normal wear" at bounding box center [935, 333] width 328 height 32
click at [803, 319] on input "(3) More than normal wear" at bounding box center [787, 333] width 32 height 32
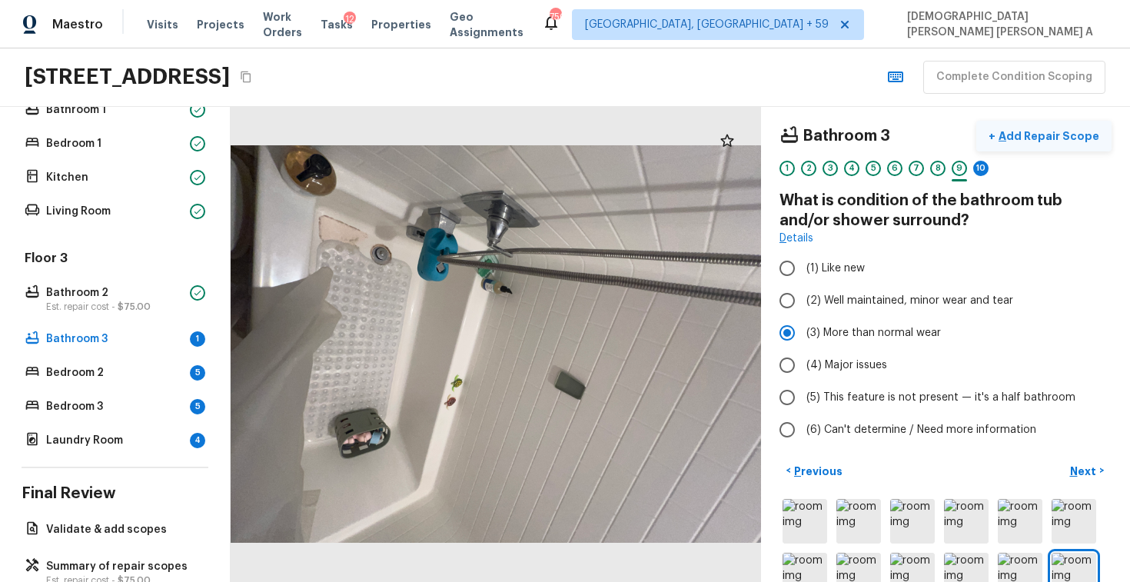
click at [1063, 135] on p "Add Repair Scope" at bounding box center [1047, 135] width 104 height 15
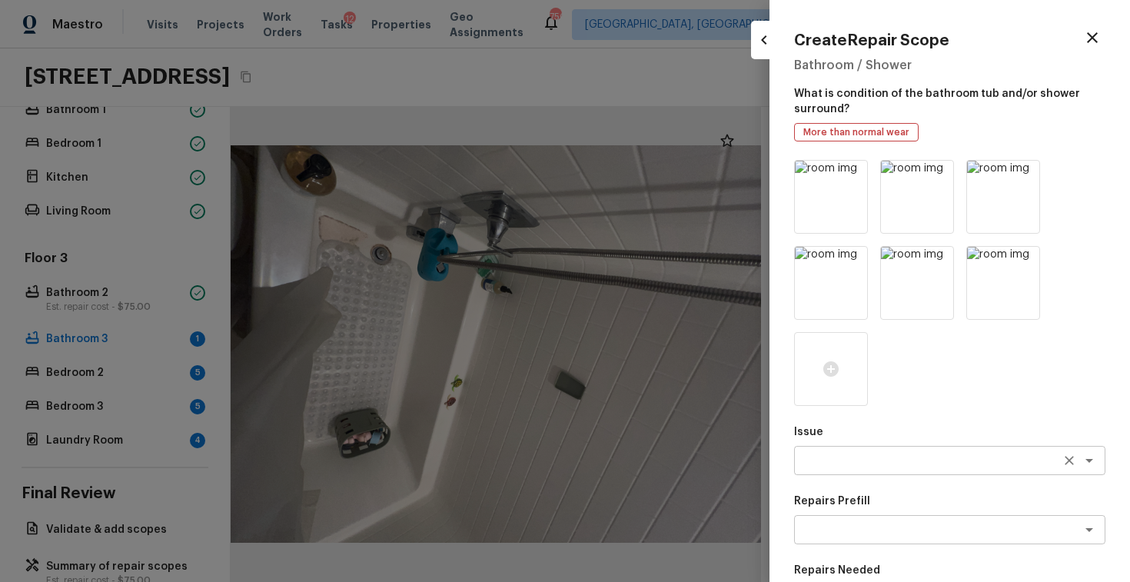
click at [901, 445] on div "Issue x ​" at bounding box center [949, 449] width 311 height 51
click at [897, 460] on textarea at bounding box center [928, 460] width 254 height 15
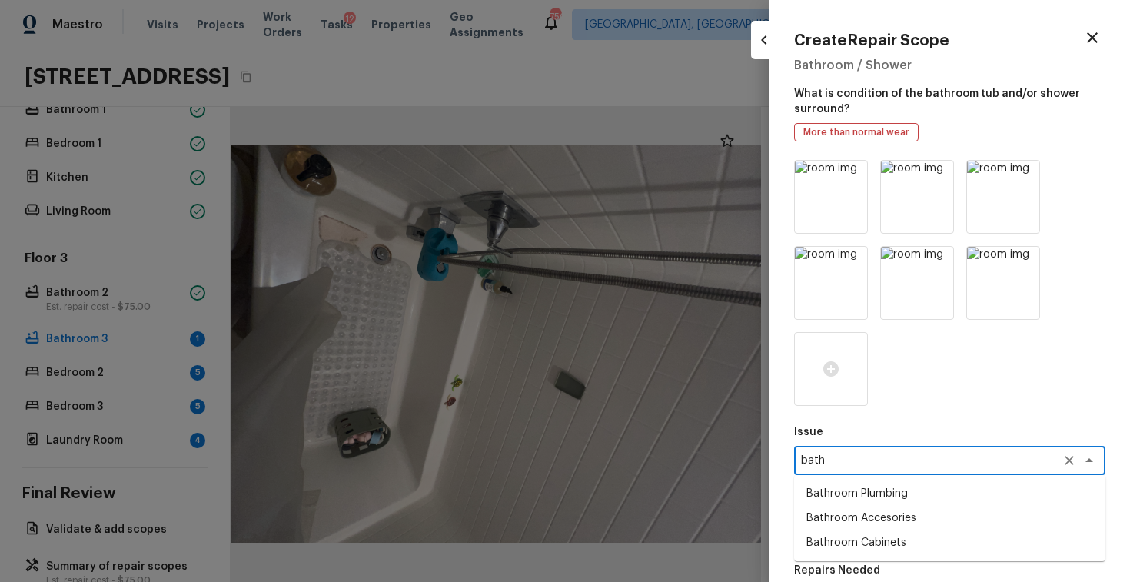
click at [895, 498] on li "Bathroom Plumbing" at bounding box center [949, 493] width 311 height 25
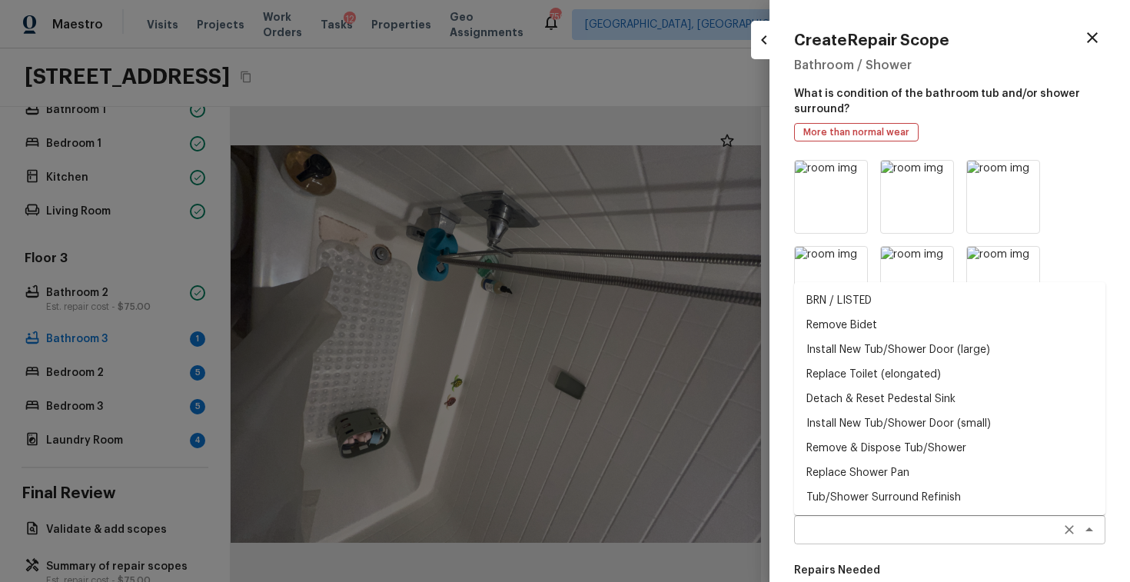
click at [889, 521] on div "x ​" at bounding box center [949, 529] width 311 height 29
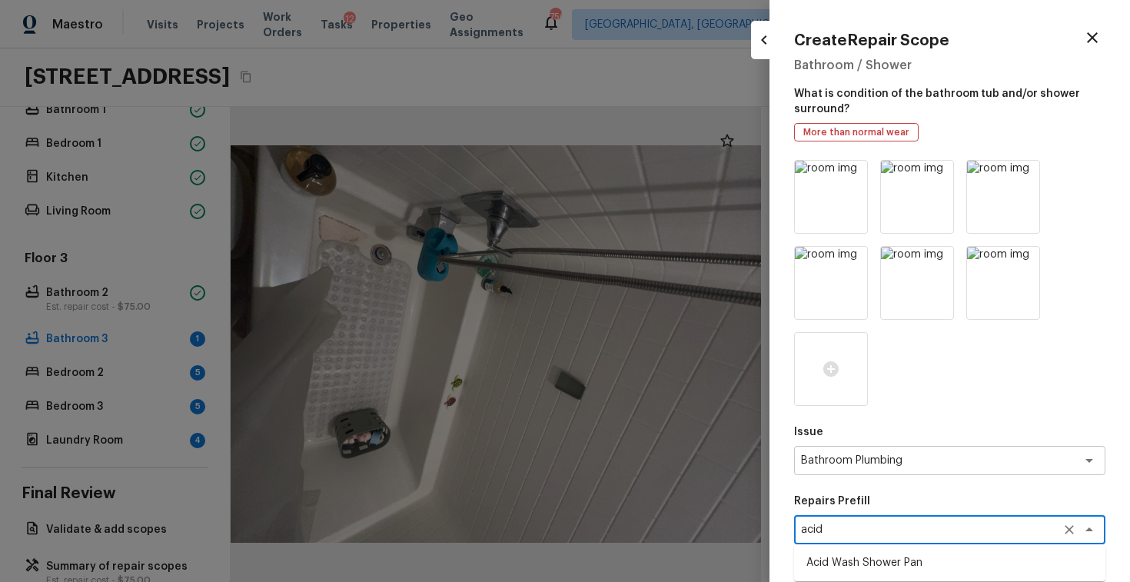
click at [883, 569] on li "Acid Wash Shower Pan" at bounding box center [949, 562] width 311 height 25
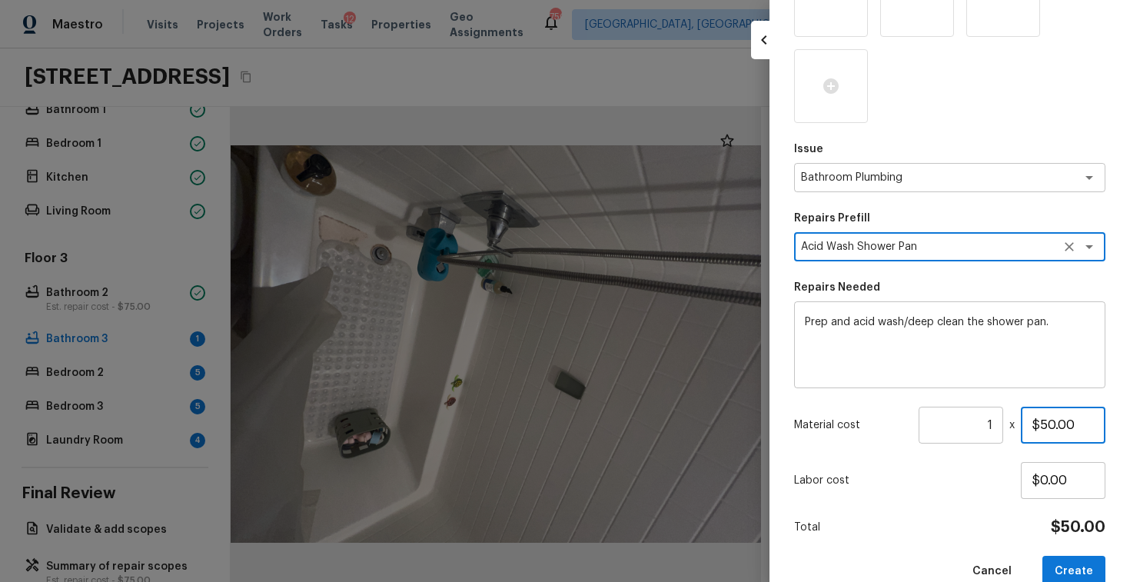
click at [1063, 426] on input "$50.00" at bounding box center [1062, 424] width 85 height 37
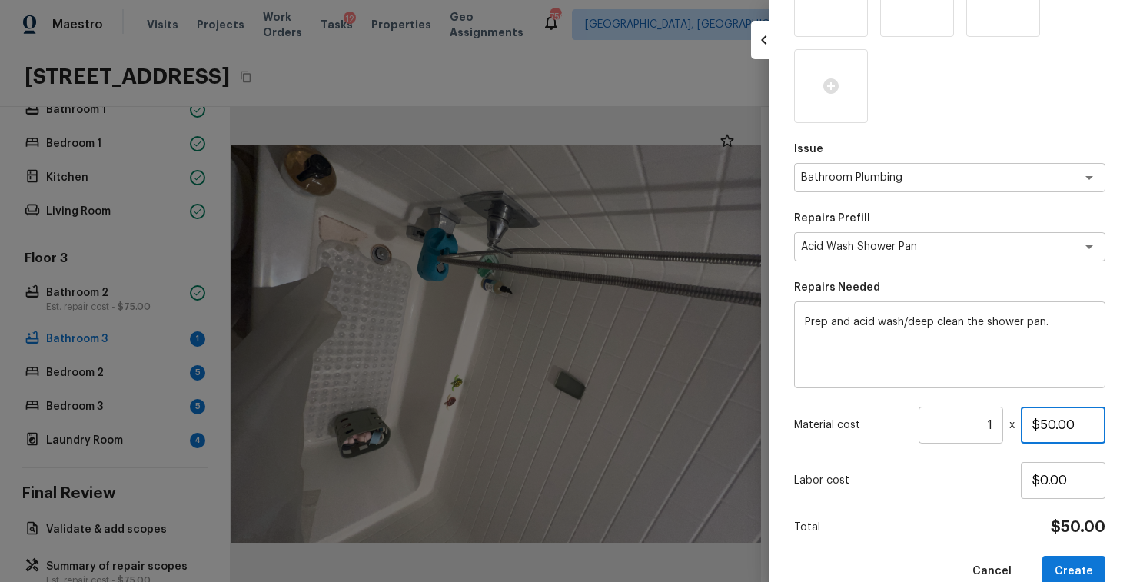
click at [1063, 426] on input "$50.00" at bounding box center [1062, 424] width 85 height 37
click at [1068, 562] on button "Create" at bounding box center [1073, 572] width 63 height 32
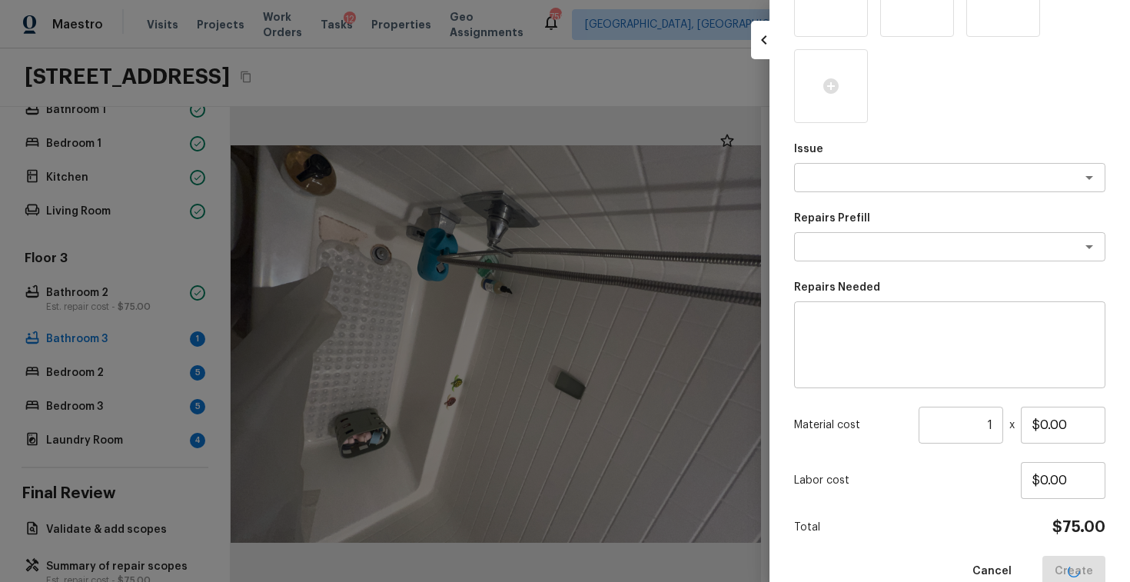
scroll to position [111, 0]
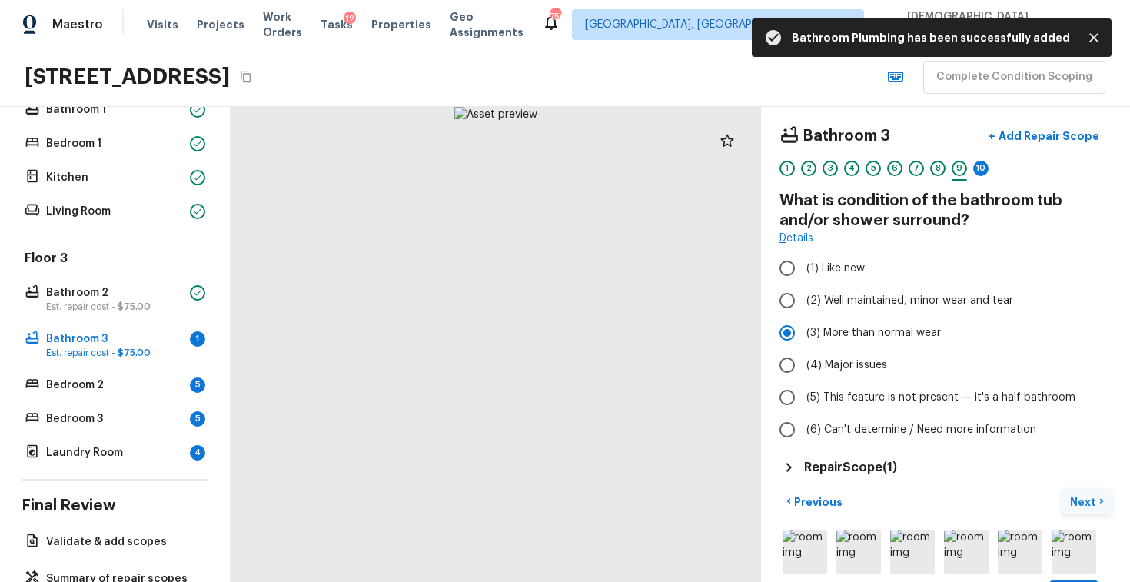
click at [1090, 504] on p "Next" at bounding box center [1084, 501] width 29 height 15
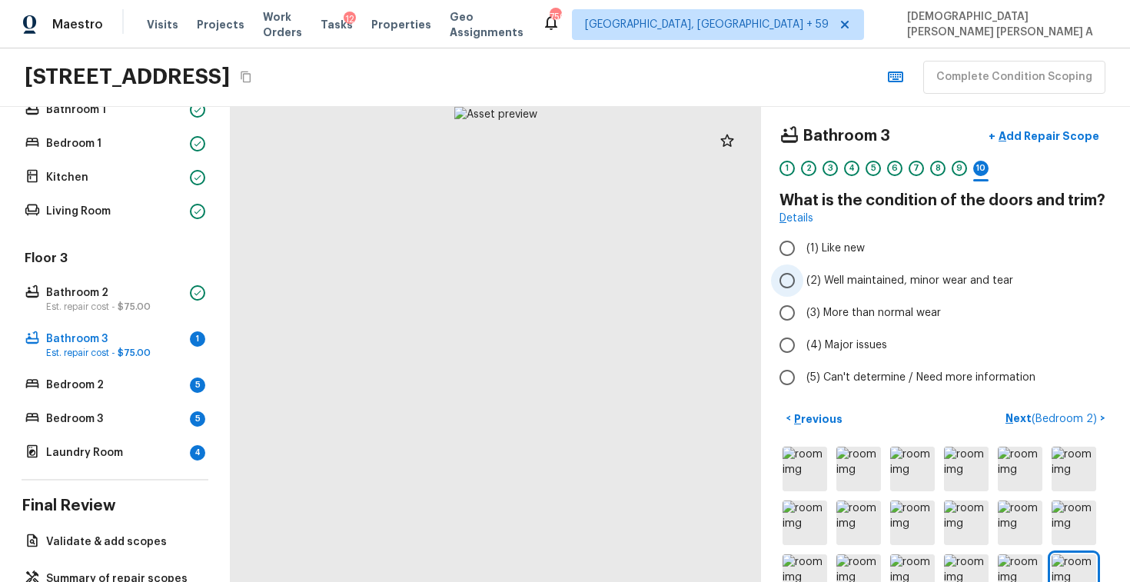
click at [785, 293] on input "(2) Well maintained, minor wear and tear" at bounding box center [787, 280] width 32 height 32
click at [1050, 410] on p "Next ( Bedroom 2 )" at bounding box center [1052, 418] width 95 height 16
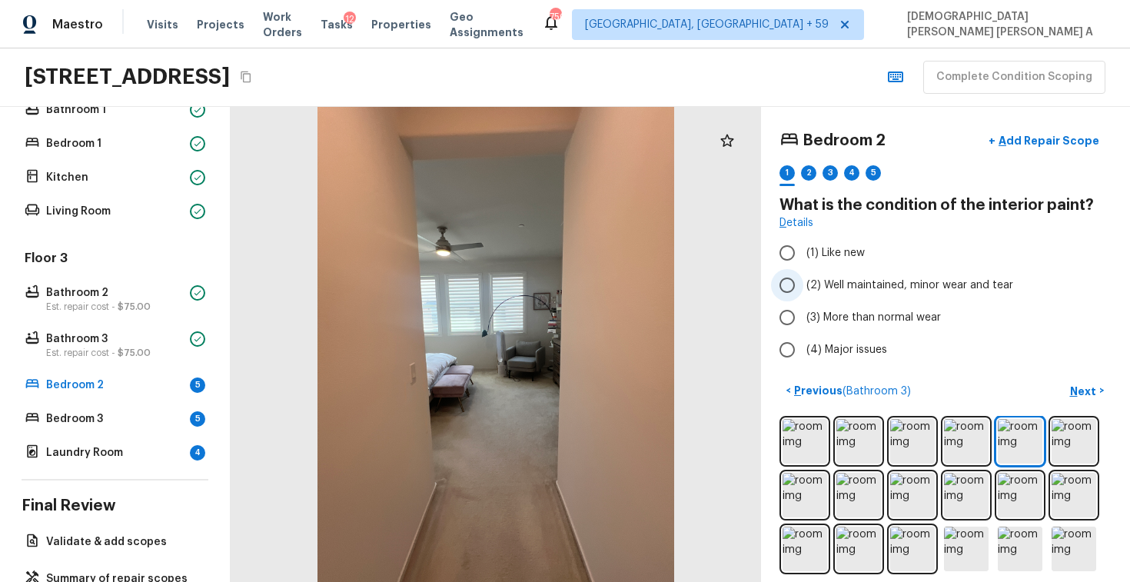
click at [795, 272] on input "(2) Well maintained, minor wear and tear" at bounding box center [787, 285] width 32 height 32
click at [1085, 383] on p "Next" at bounding box center [1084, 390] width 29 height 15
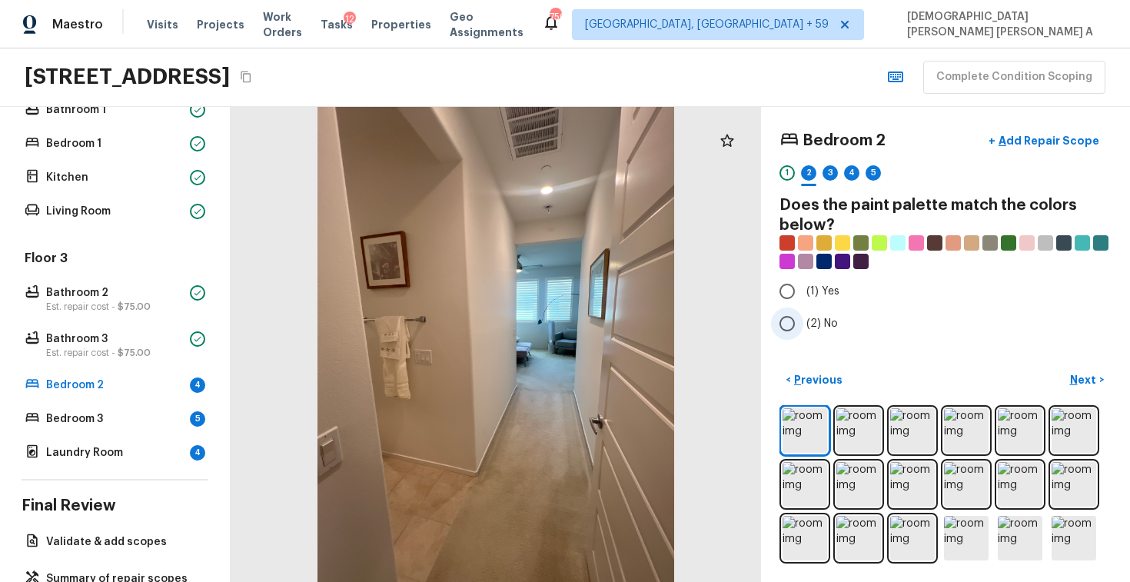
click at [786, 317] on input "(2) No" at bounding box center [787, 323] width 32 height 32
click at [1089, 380] on p "Next" at bounding box center [1084, 379] width 29 height 15
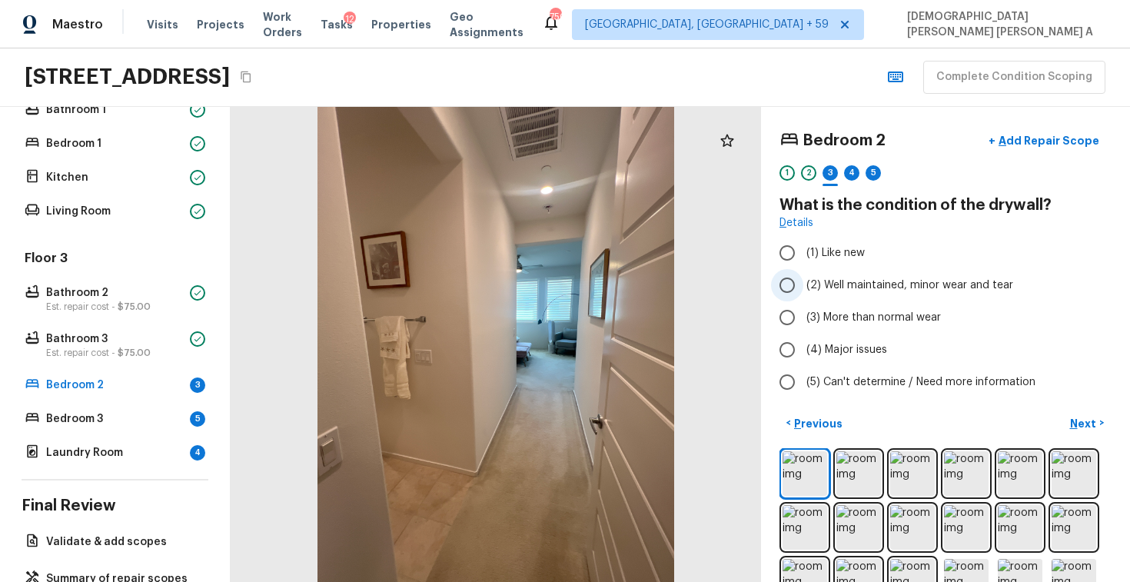
click at [802, 286] on input "(2) Well maintained, minor wear and tear" at bounding box center [787, 285] width 32 height 32
click at [1093, 413] on button "Next >" at bounding box center [1086, 422] width 49 height 25
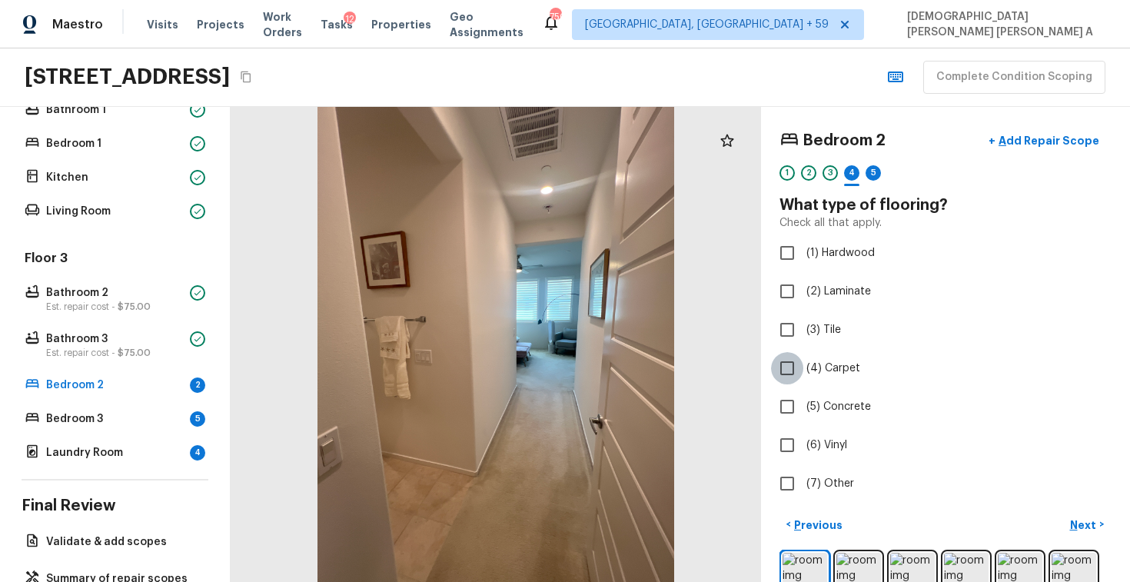
click at [787, 365] on input "(4) Carpet" at bounding box center [787, 368] width 32 height 32
click at [788, 334] on input "(3) Tile" at bounding box center [787, 330] width 32 height 32
click at [1093, 531] on p "Next" at bounding box center [1084, 524] width 29 height 15
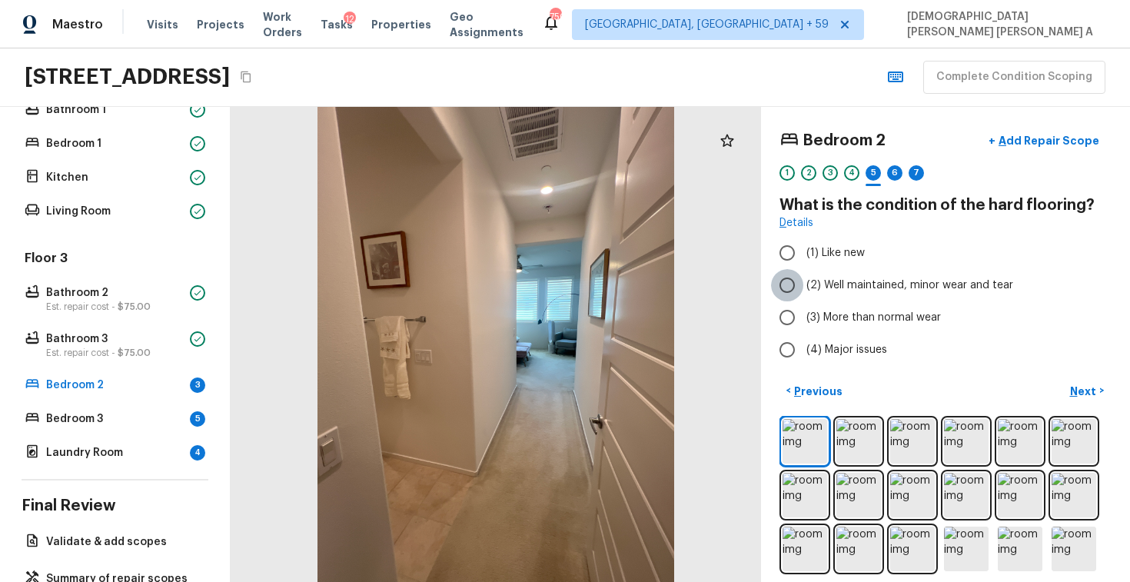
click at [799, 294] on input "(2) Well maintained, minor wear and tear" at bounding box center [787, 285] width 32 height 32
click at [1080, 388] on p "Next" at bounding box center [1084, 390] width 29 height 15
click at [788, 286] on input "(2) Well maintained, minor wear and tear" at bounding box center [787, 285] width 32 height 32
click at [1078, 387] on p "Next" at bounding box center [1084, 390] width 29 height 15
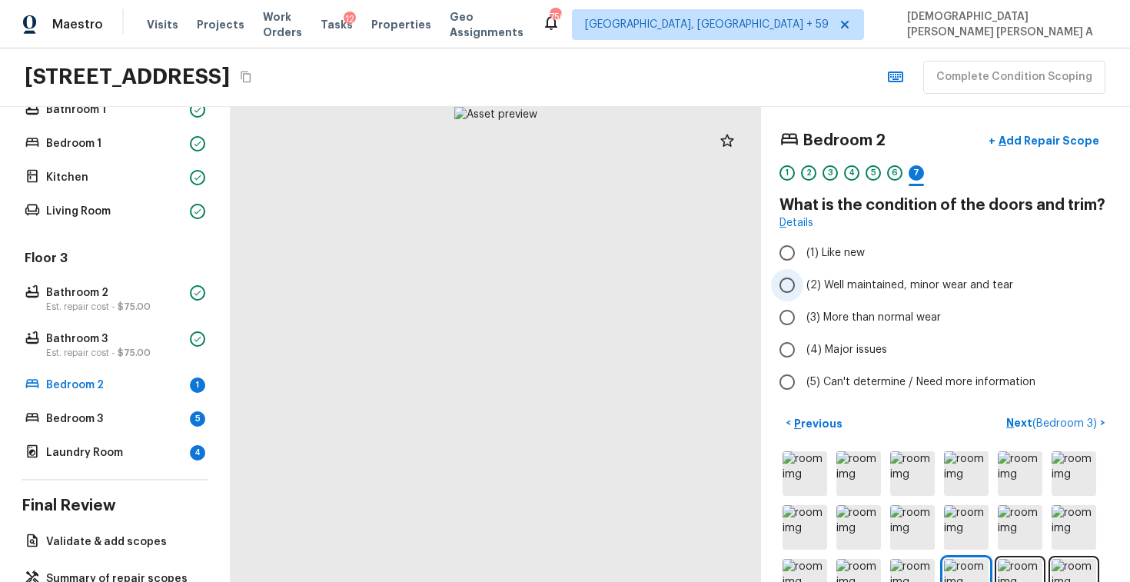
click at [781, 280] on input "(2) Well maintained, minor wear and tear" at bounding box center [787, 285] width 32 height 32
click at [1063, 425] on span "( Bedroom 3 )" at bounding box center [1064, 423] width 65 height 11
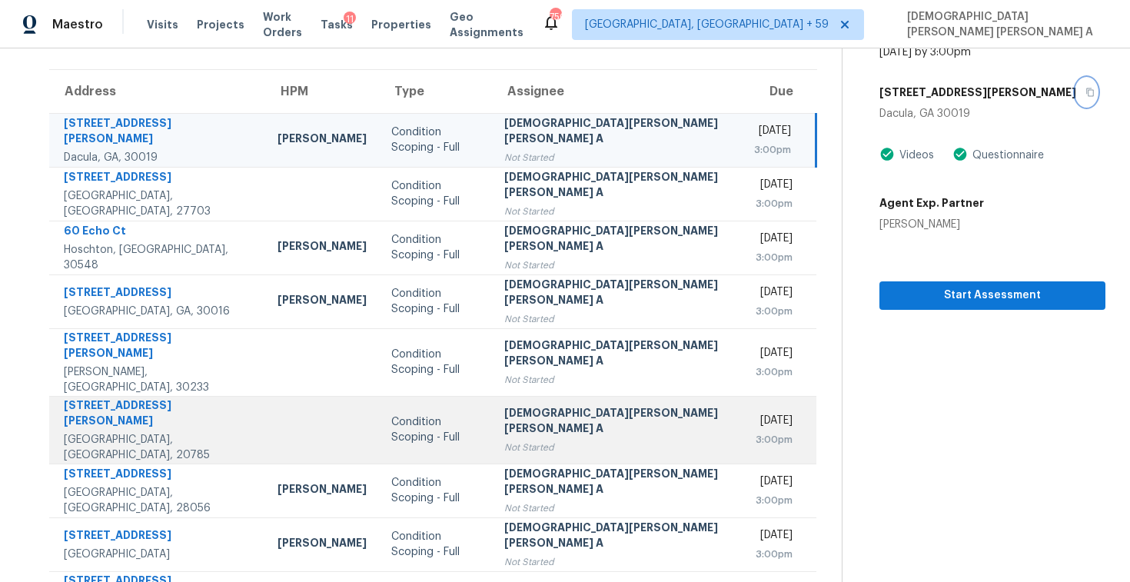
scroll to position [105, 0]
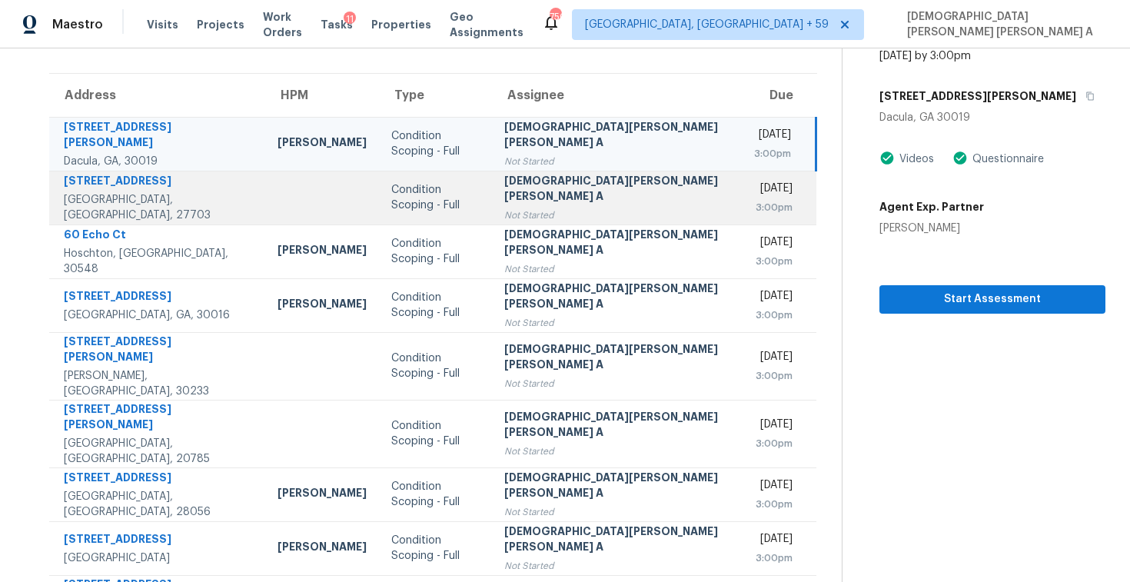
click at [277, 196] on div at bounding box center [321, 198] width 89 height 4
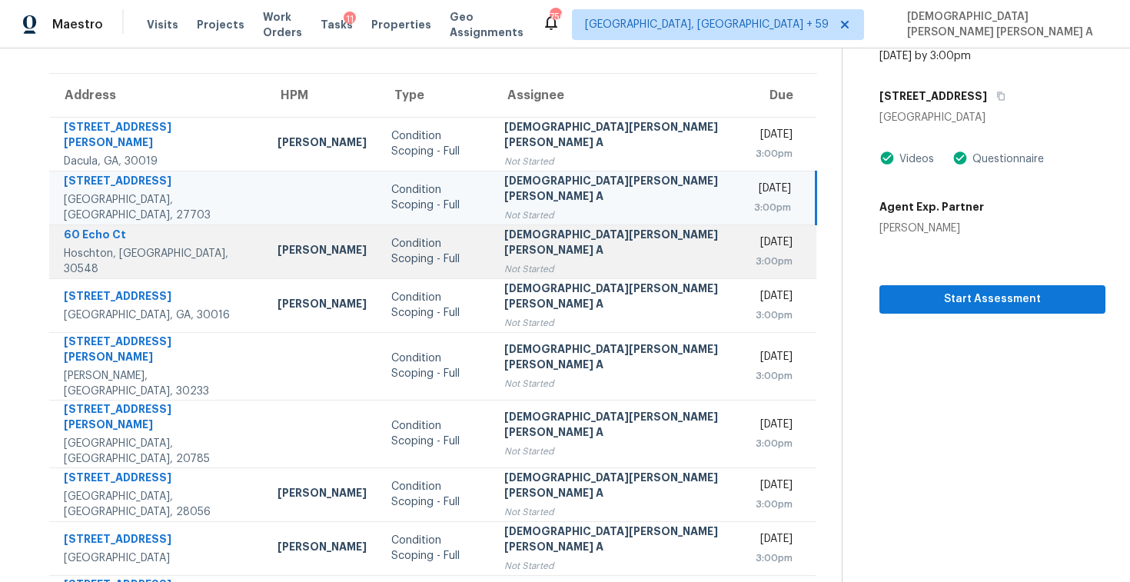
click at [379, 243] on td "Condition Scoping - Full" at bounding box center [435, 251] width 112 height 54
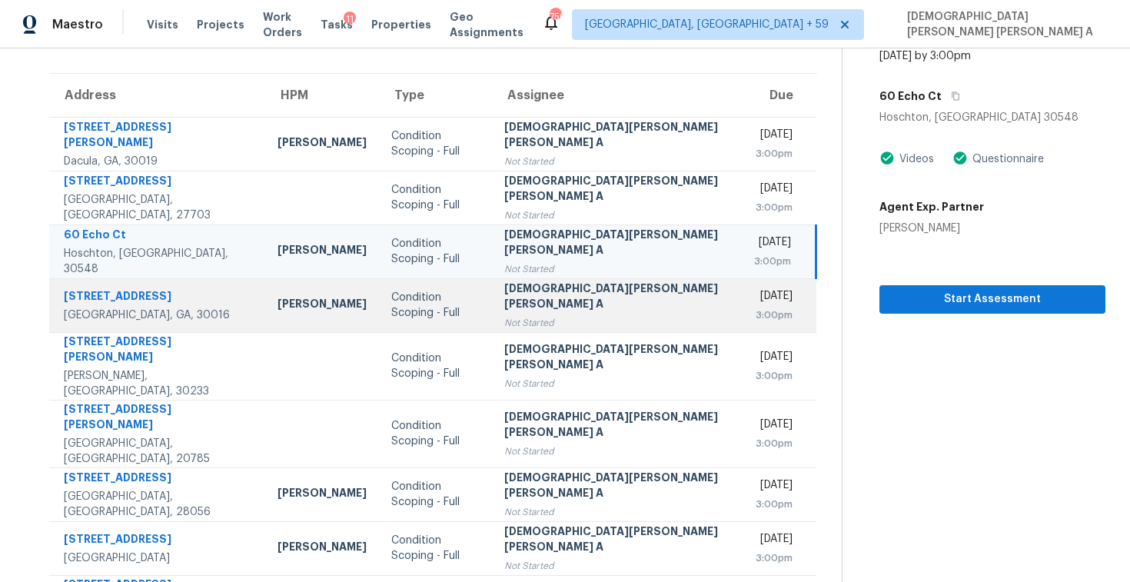
click at [391, 304] on div "Condition Scoping - Full" at bounding box center [435, 305] width 88 height 31
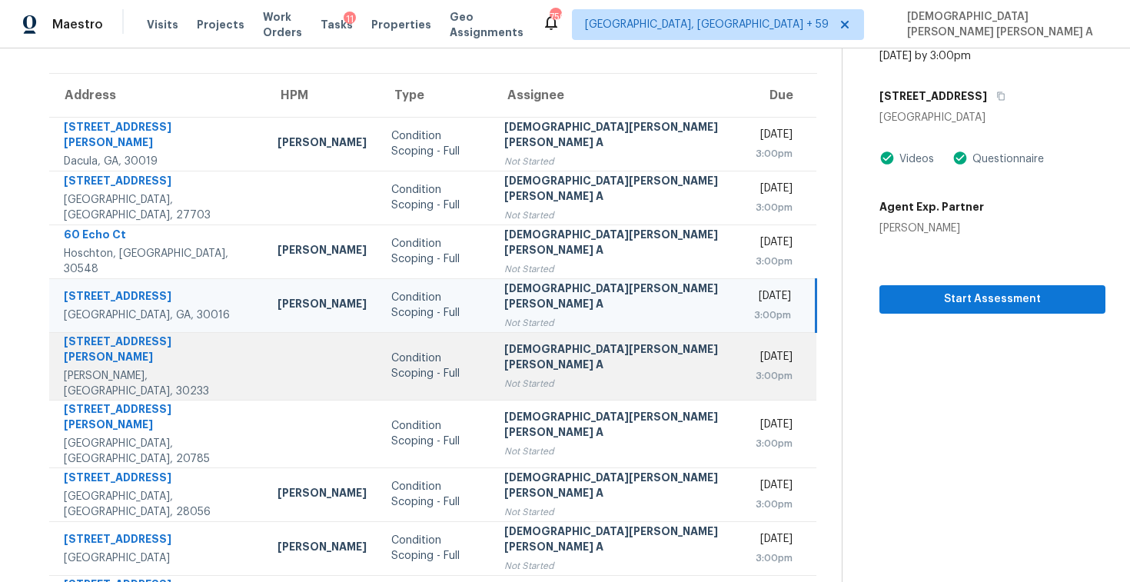
click at [417, 377] on td "Condition Scoping - Full" at bounding box center [435, 366] width 112 height 68
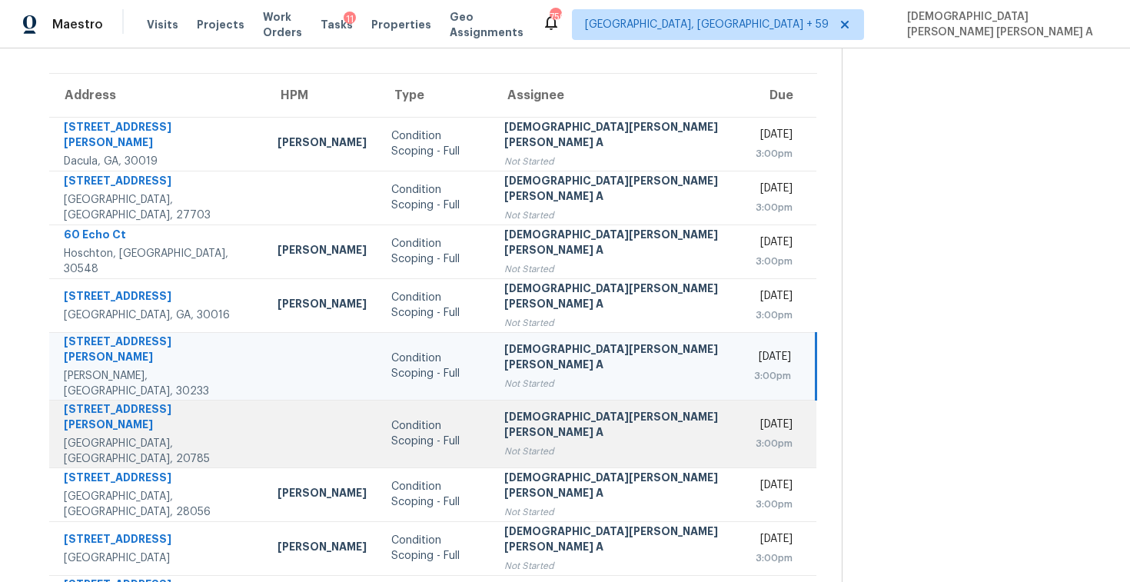
click at [411, 423] on td "Condition Scoping - Full" at bounding box center [435, 434] width 112 height 68
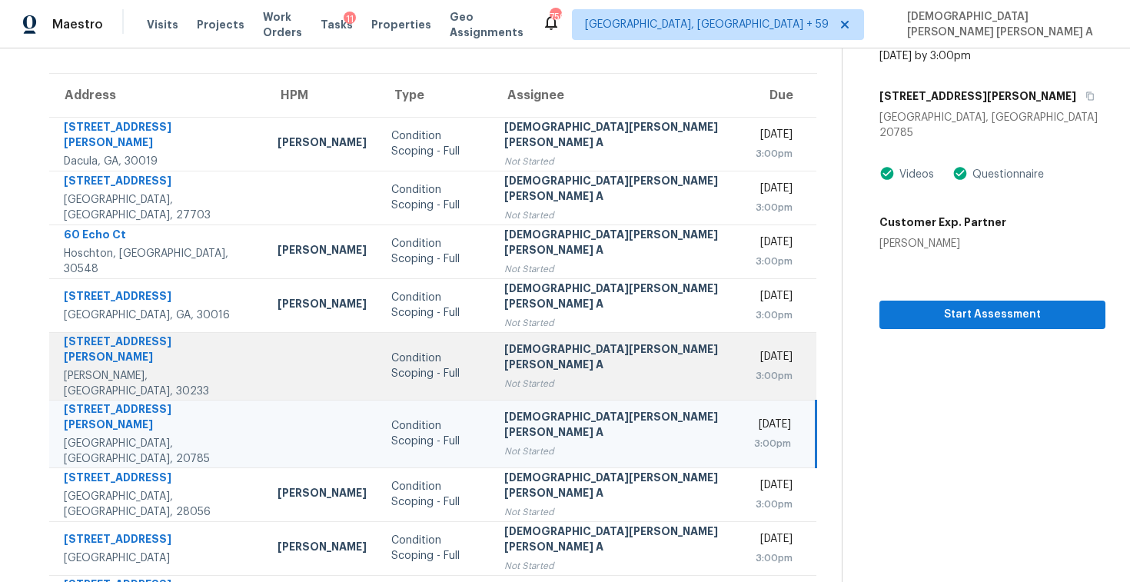
scroll to position [136, 0]
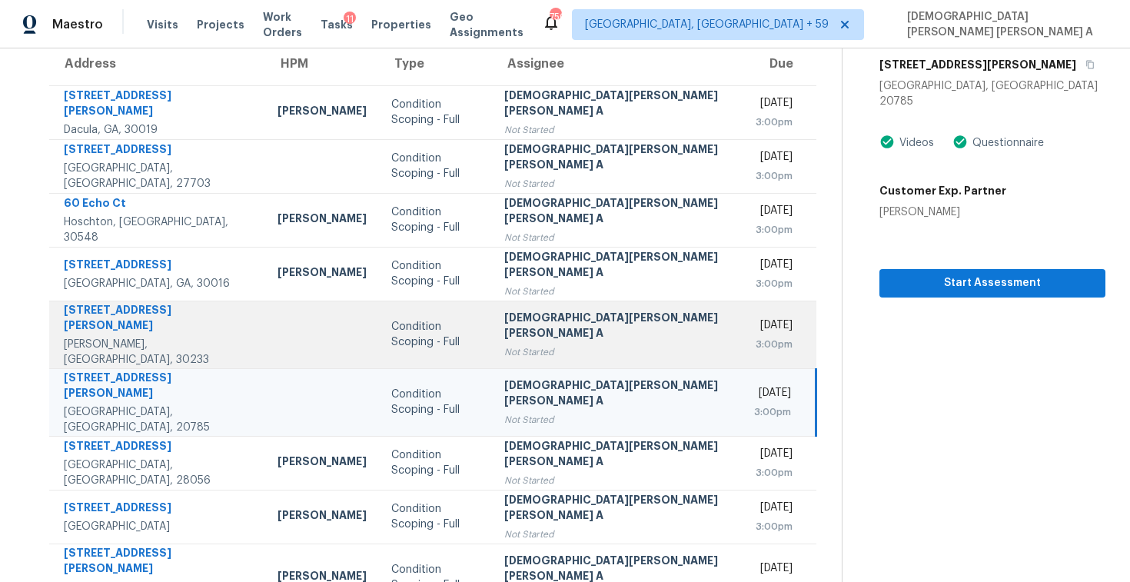
click at [391, 387] on div "Condition Scoping - Full" at bounding box center [435, 402] width 88 height 31
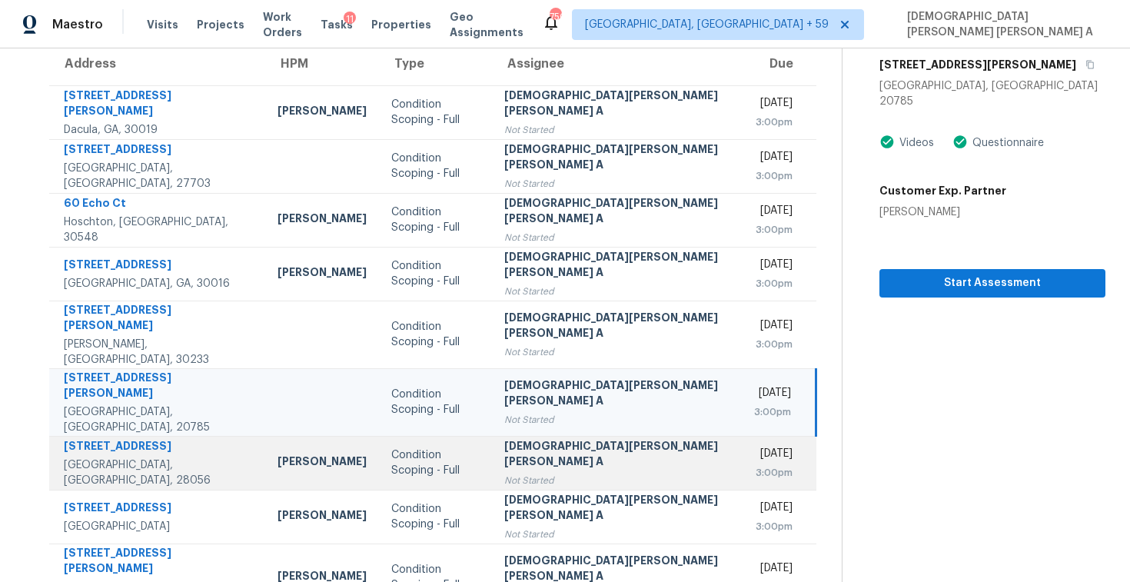
click at [384, 436] on td "Condition Scoping - Full" at bounding box center [435, 463] width 112 height 54
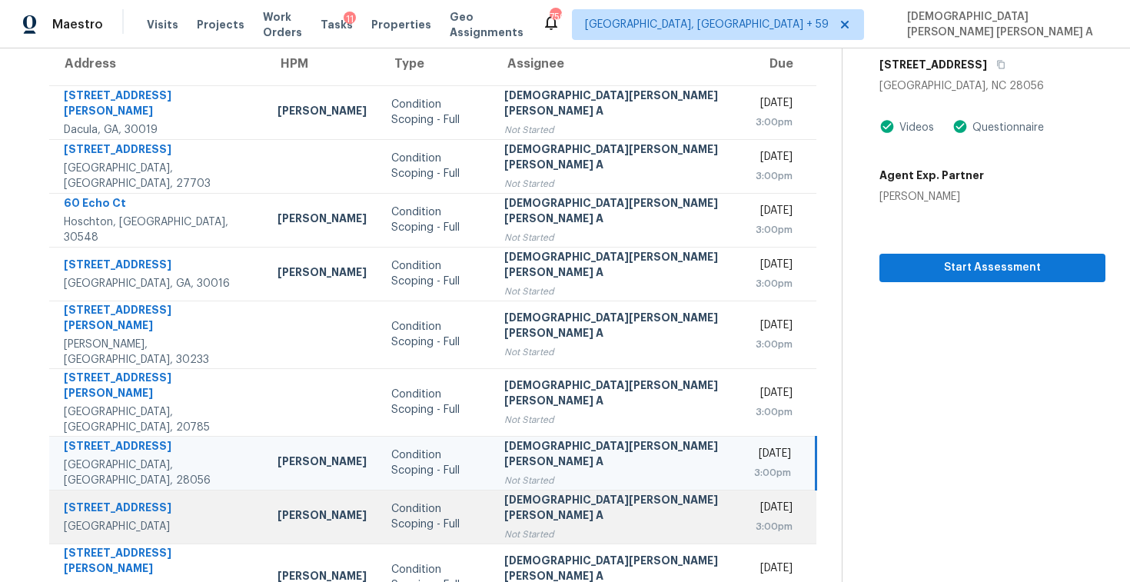
click at [442, 501] on td "Condition Scoping - Full" at bounding box center [435, 516] width 112 height 54
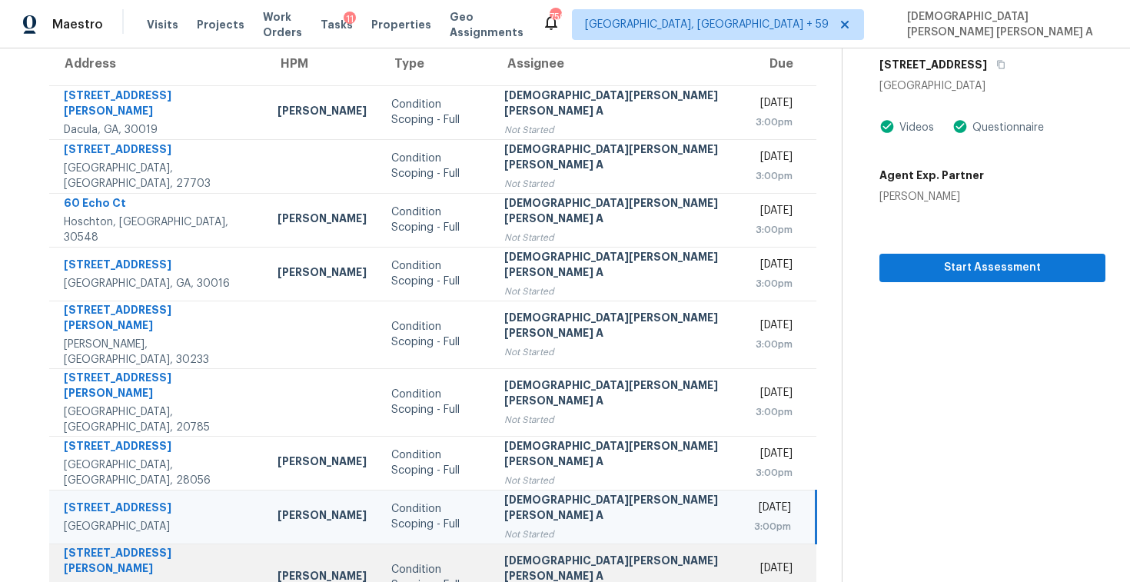
click at [430, 543] on td "Condition Scoping - Full" at bounding box center [435, 577] width 112 height 68
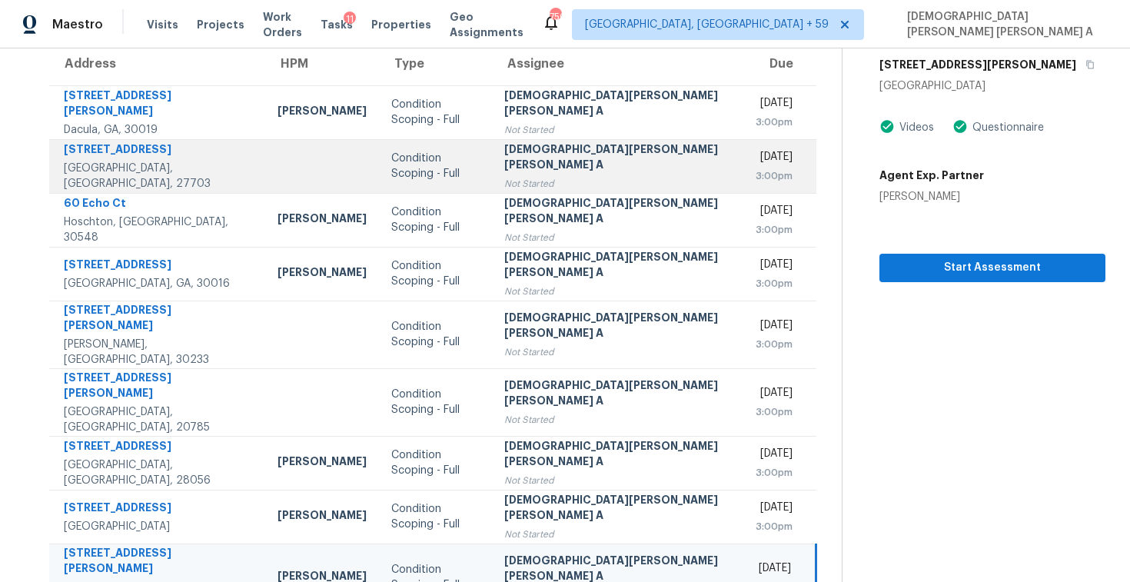
scroll to position [0, 0]
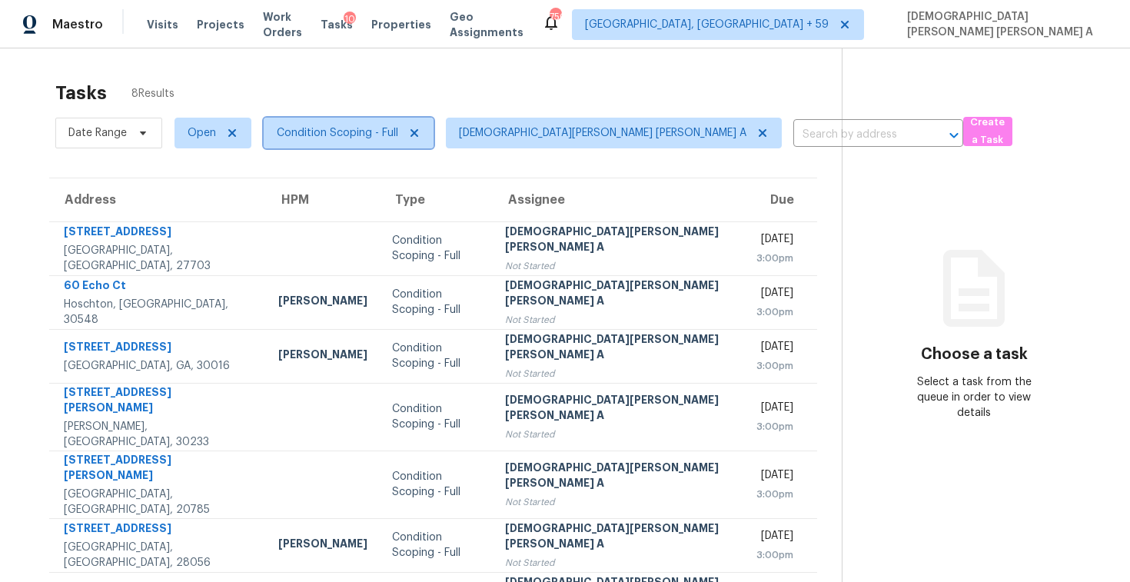
click at [325, 140] on span "Condition Scoping - Full" at bounding box center [337, 132] width 121 height 15
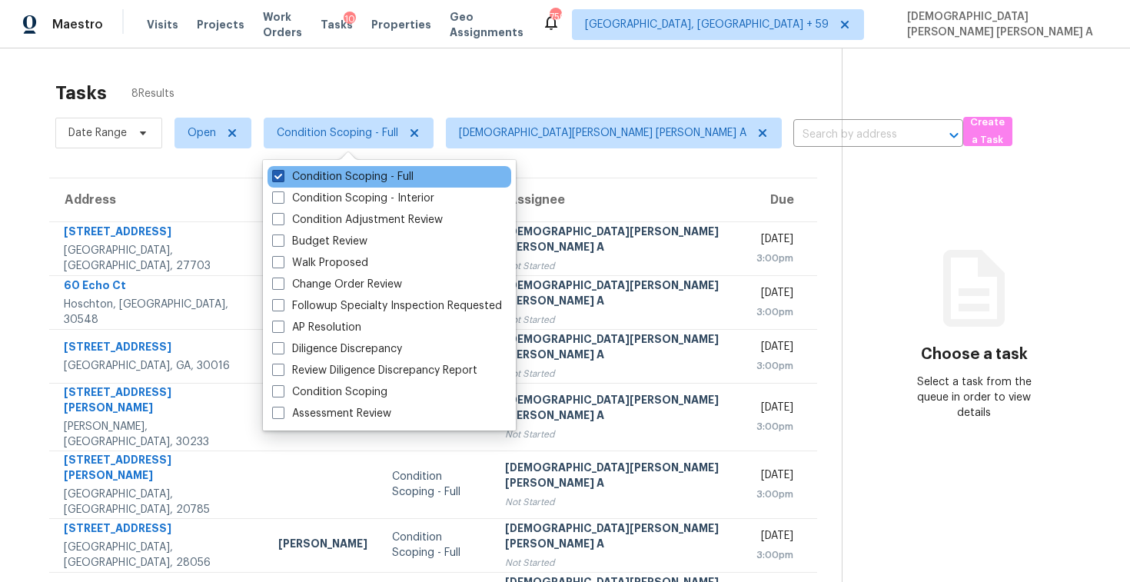
click at [314, 177] on label "Condition Scoping - Full" at bounding box center [342, 176] width 141 height 15
click at [282, 177] on input "Condition Scoping - Full" at bounding box center [277, 174] width 10 height 10
checkbox input "false"
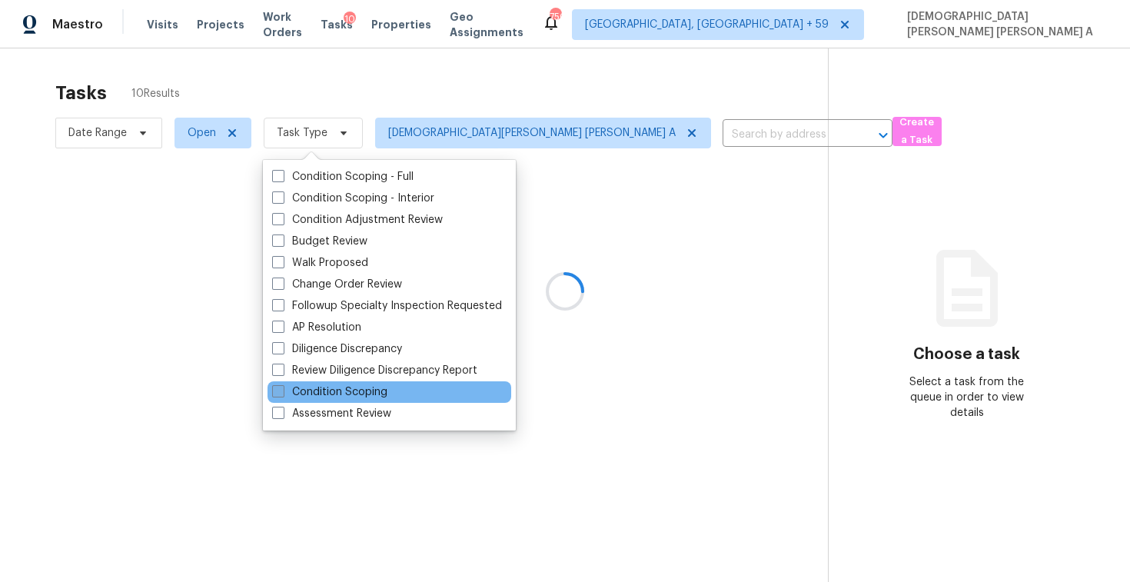
click at [305, 391] on label "Condition Scoping" at bounding box center [329, 391] width 115 height 15
click at [282, 391] on input "Condition Scoping" at bounding box center [277, 389] width 10 height 10
checkbox input "true"
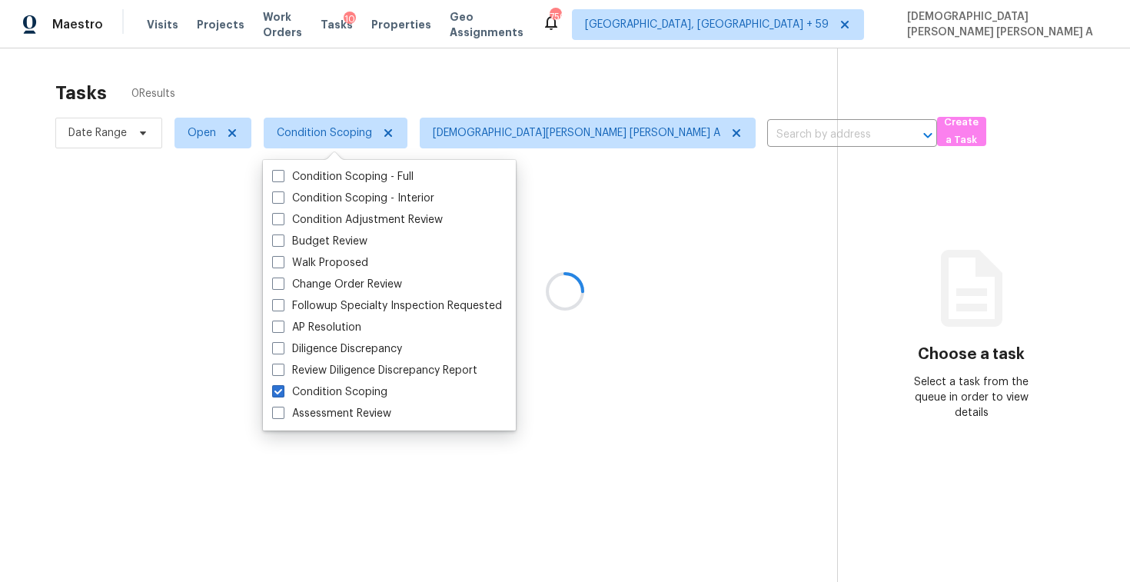
click at [317, 75] on div at bounding box center [565, 291] width 1130 height 582
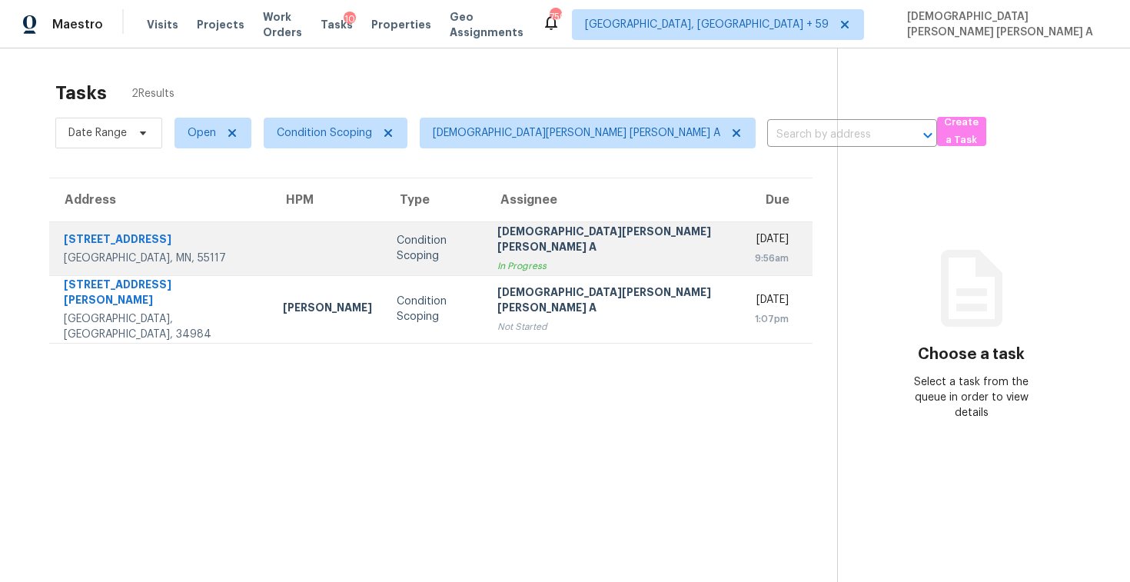
click at [485, 251] on td "Mohamed Azeem Mohsin A In Progress" at bounding box center [613, 248] width 257 height 54
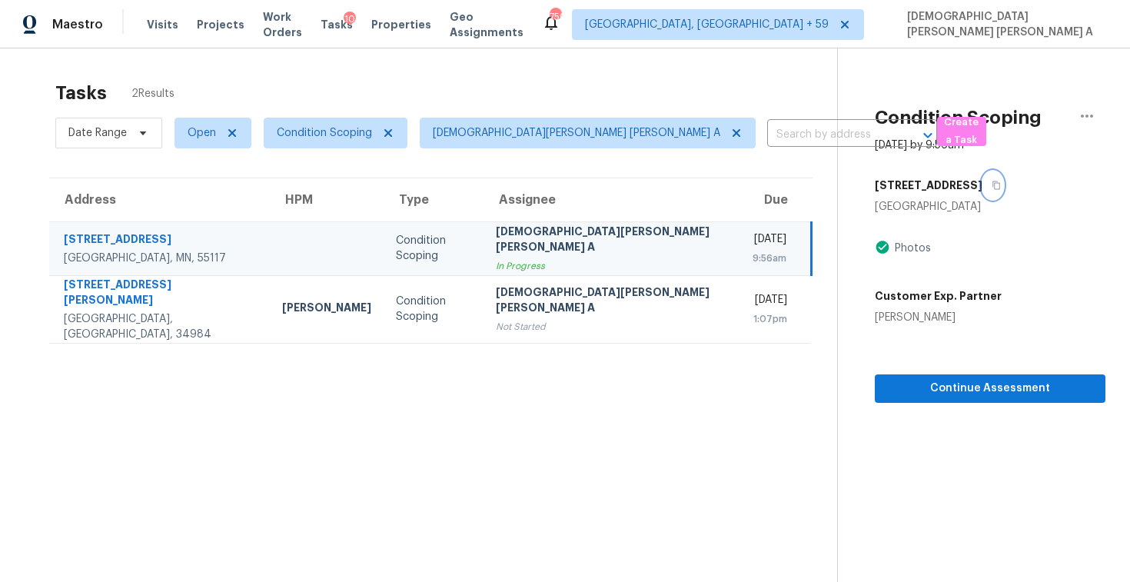
click at [991, 188] on icon "button" at bounding box center [995, 185] width 9 height 9
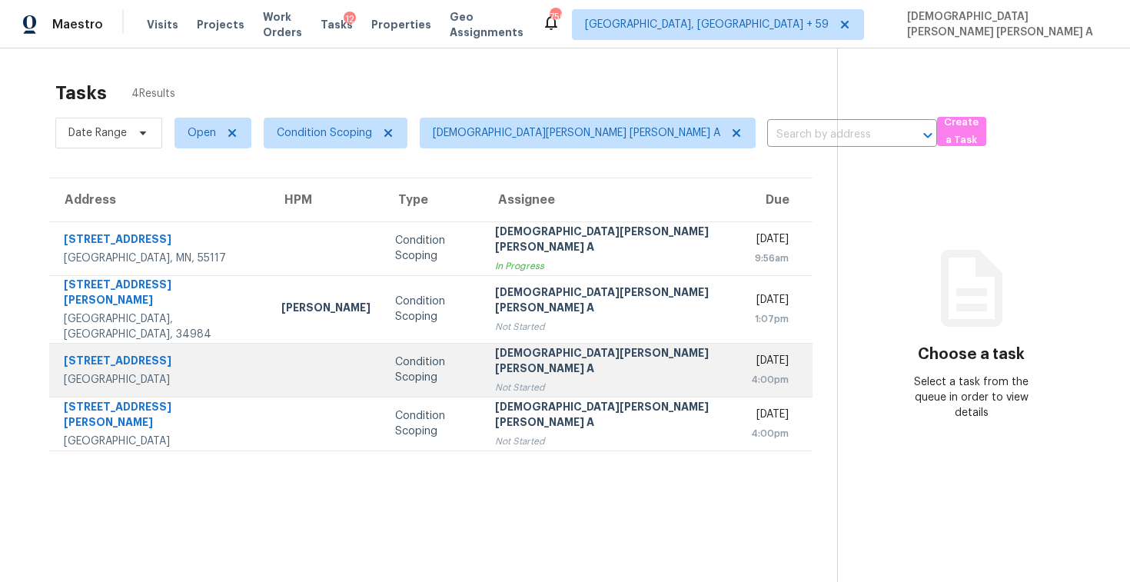
click at [580, 345] on div "[DEMOGRAPHIC_DATA][PERSON_NAME] [PERSON_NAME] A" at bounding box center [610, 362] width 231 height 35
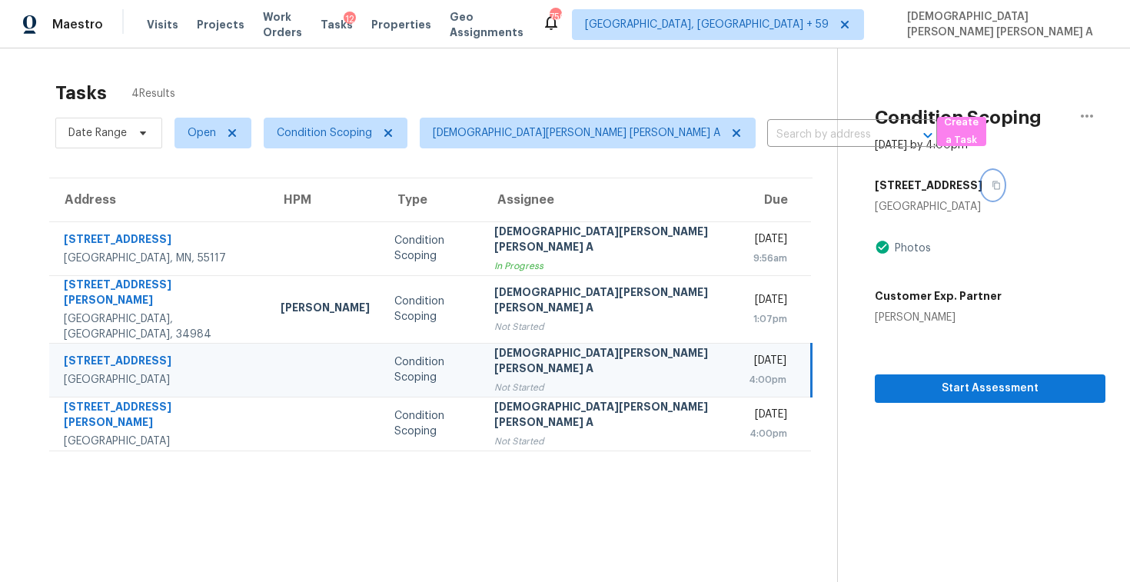
click at [992, 186] on icon "button" at bounding box center [996, 185] width 8 height 8
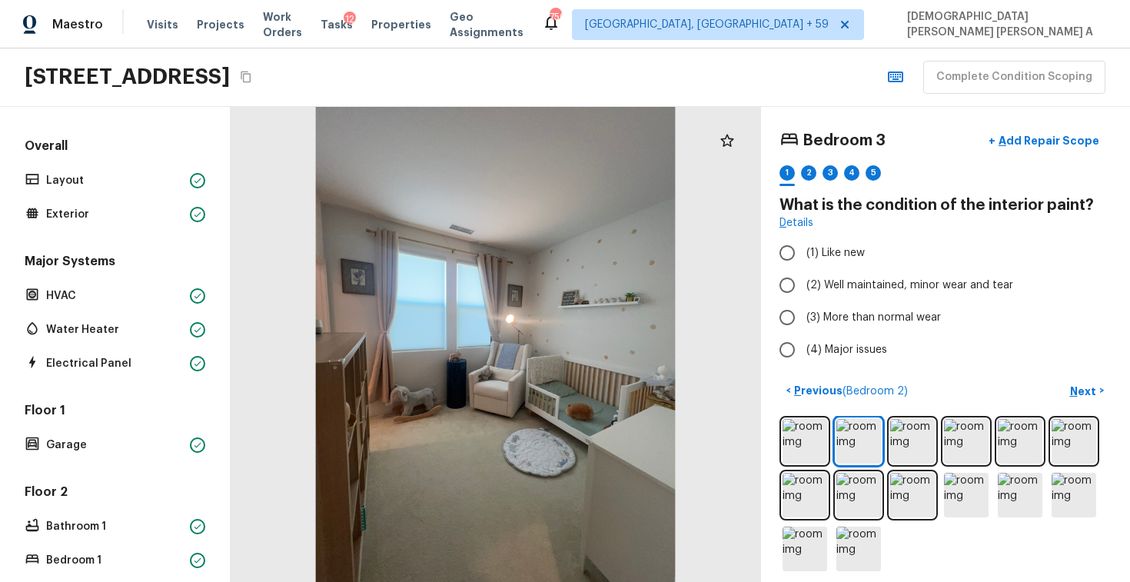
scroll to position [416, 0]
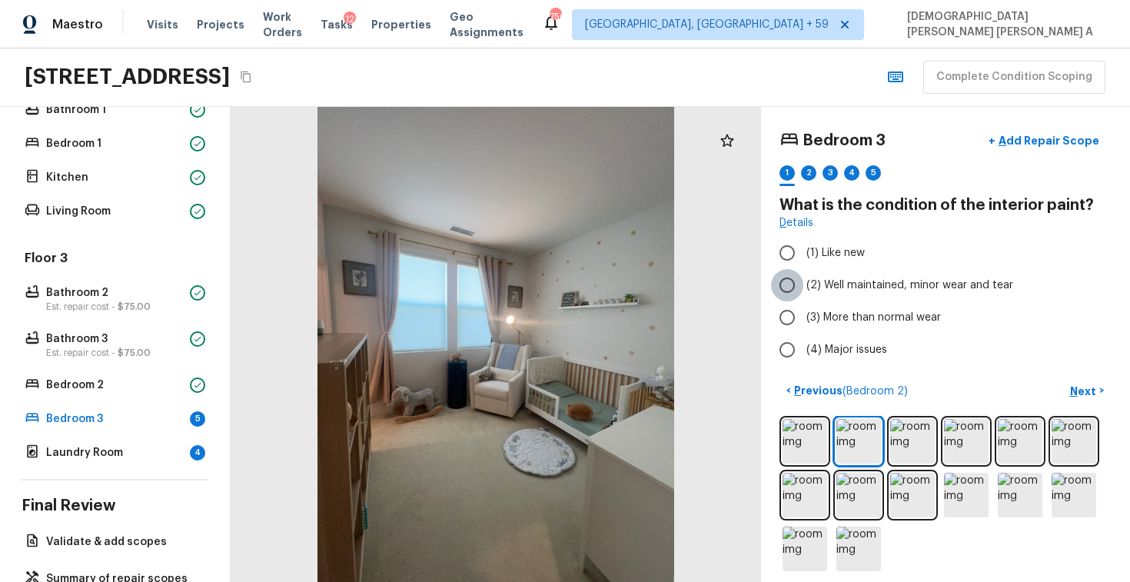
click at [783, 280] on input "(2) Well maintained, minor wear and tear" at bounding box center [787, 285] width 32 height 32
radio input "true"
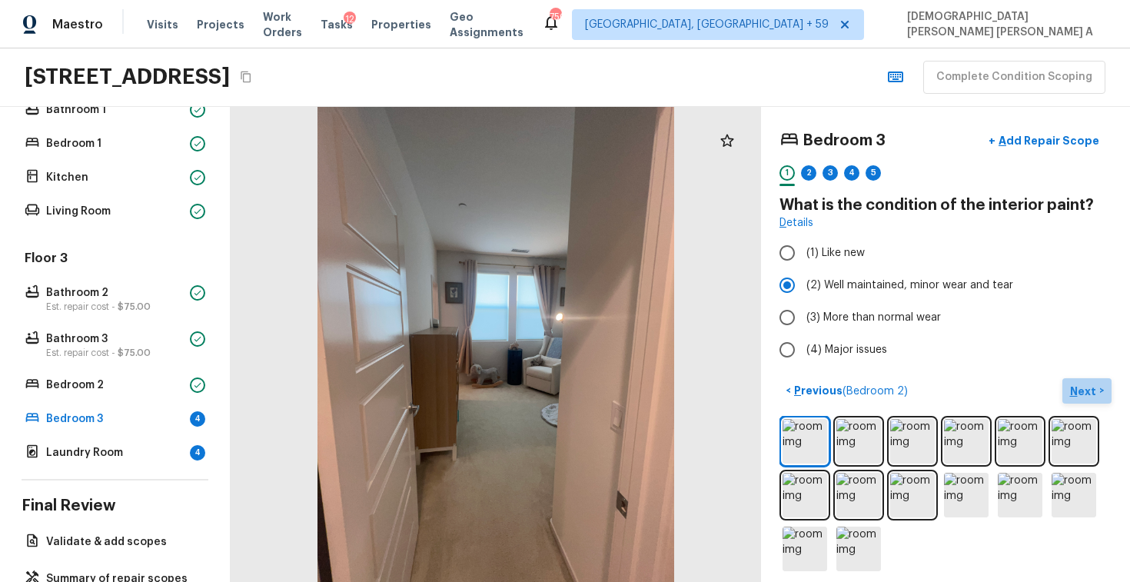
click at [1080, 397] on p "Next" at bounding box center [1084, 390] width 29 height 15
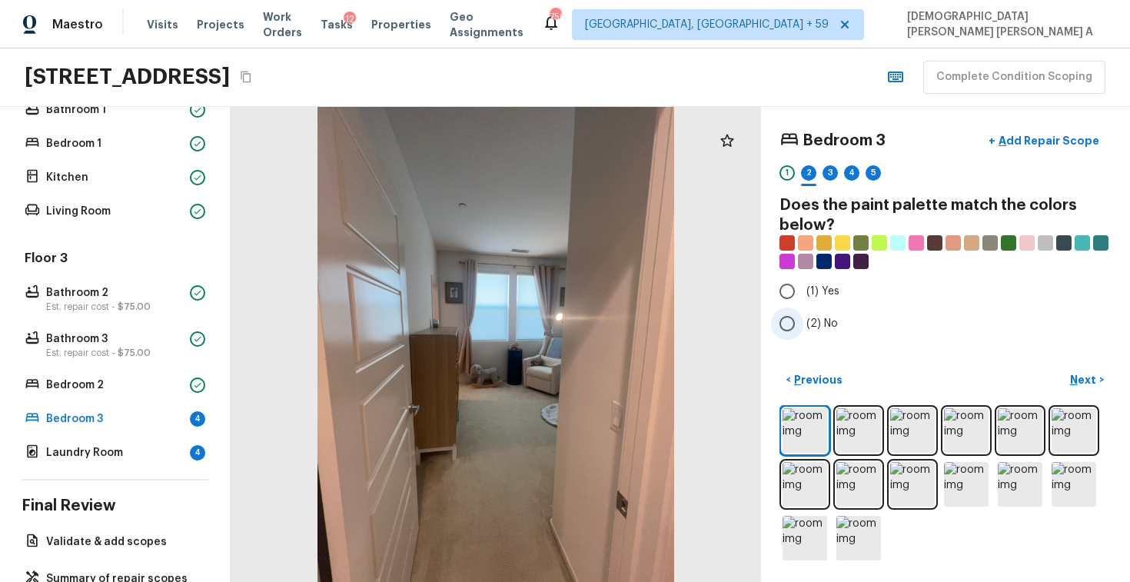
click at [788, 317] on input "(2) No" at bounding box center [787, 323] width 32 height 32
radio input "true"
click at [1091, 377] on p "Next" at bounding box center [1084, 379] width 29 height 15
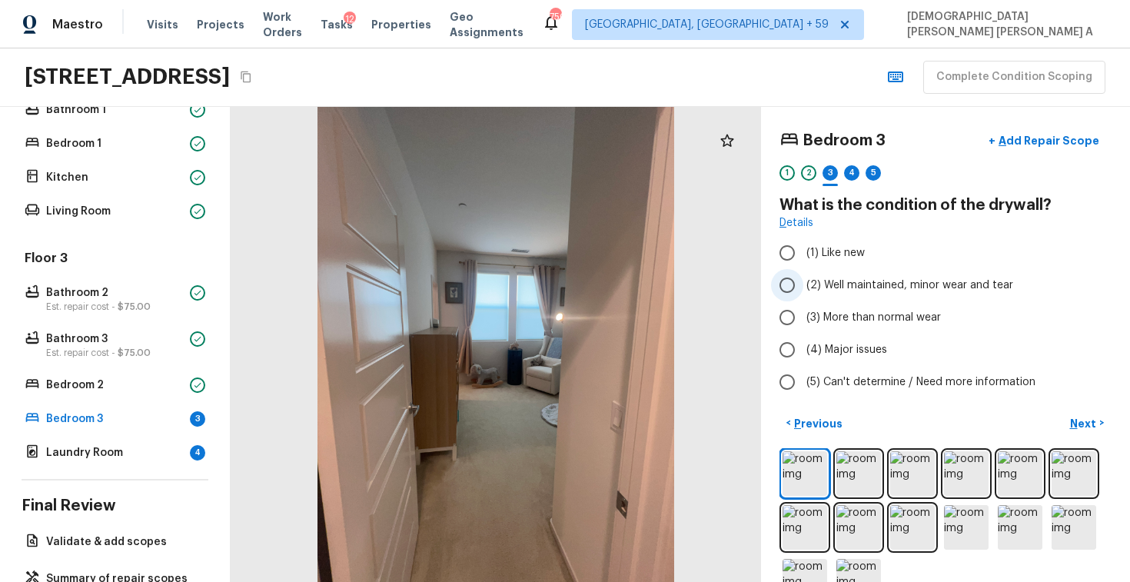
click at [804, 278] on label "(2) Well maintained, minor wear and tear" at bounding box center [935, 285] width 328 height 32
click at [803, 278] on input "(2) Well maintained, minor wear and tear" at bounding box center [787, 285] width 32 height 32
radio input "true"
click at [1086, 418] on p "Next" at bounding box center [1084, 423] width 29 height 15
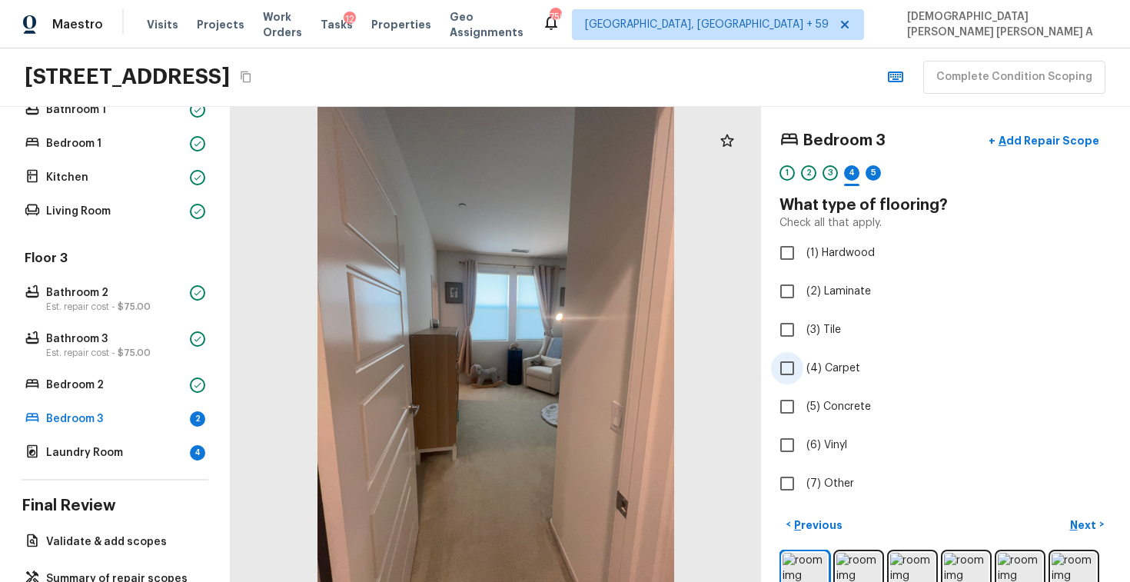
click at [787, 373] on input "(4) Carpet" at bounding box center [787, 368] width 32 height 32
checkbox input "true"
click at [1090, 532] on p "Next" at bounding box center [1084, 524] width 29 height 15
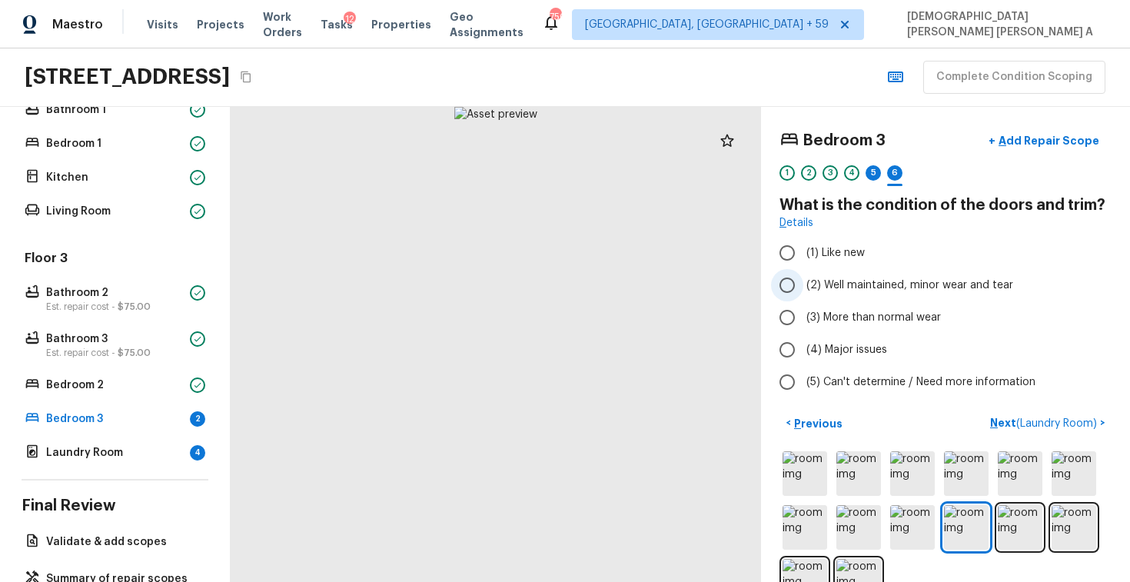
click at [791, 294] on input "(2) Well maintained, minor wear and tear" at bounding box center [787, 285] width 32 height 32
radio input "true"
click at [879, 175] on div "5" at bounding box center [872, 172] width 15 height 15
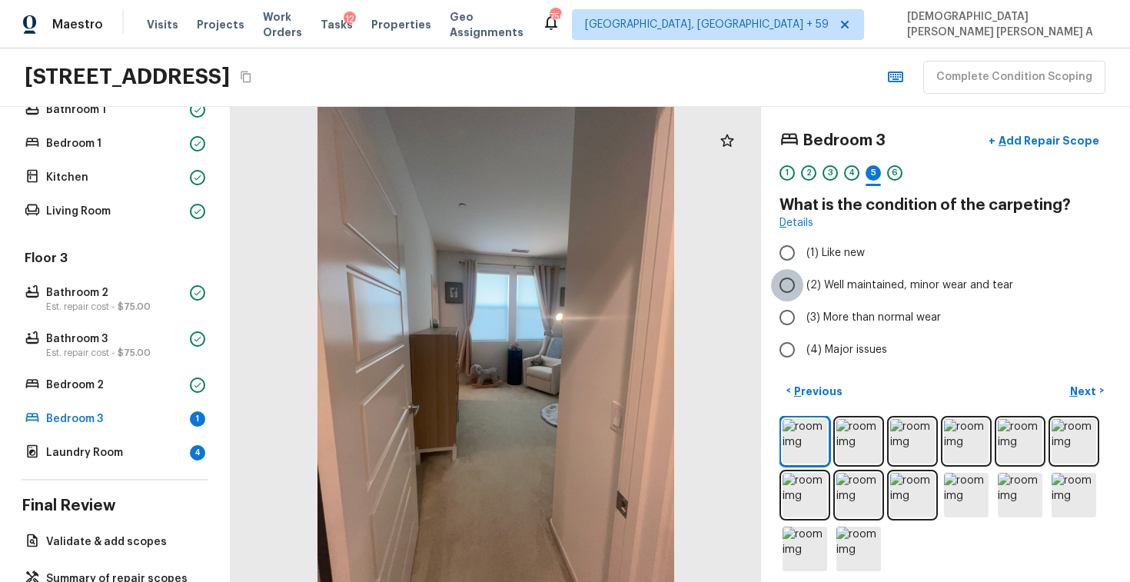
click at [782, 282] on input "(2) Well maintained, minor wear and tear" at bounding box center [787, 285] width 32 height 32
radio input "true"
click at [1071, 383] on p "Next" at bounding box center [1084, 390] width 29 height 15
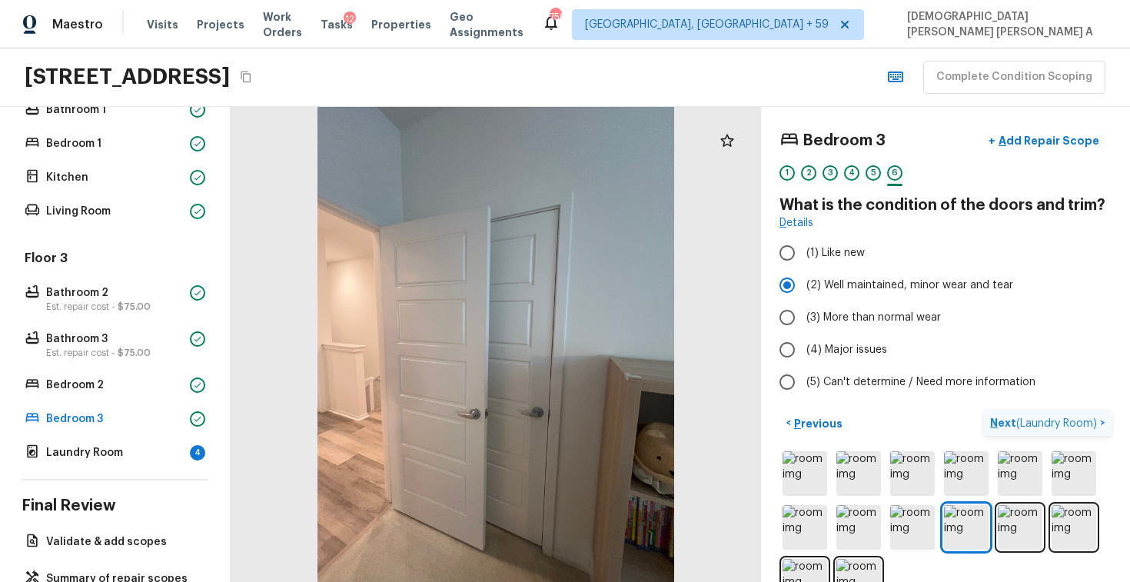
click at [1051, 424] on span "( Laundry Room )" at bounding box center [1056, 423] width 81 height 11
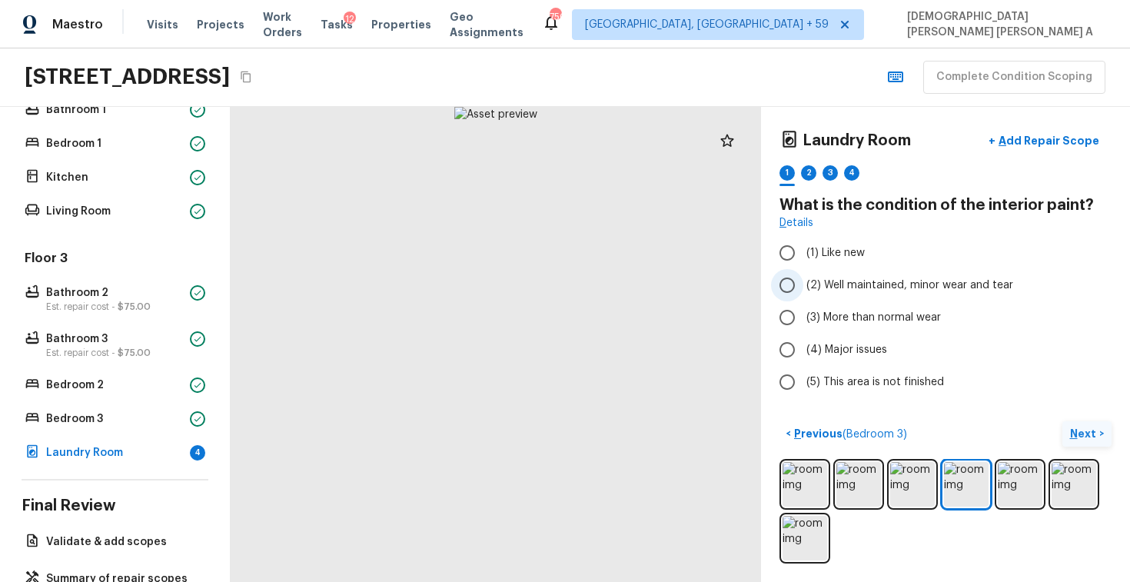
click at [785, 290] on input "(2) Well maintained, minor wear and tear" at bounding box center [787, 285] width 32 height 32
radio input "true"
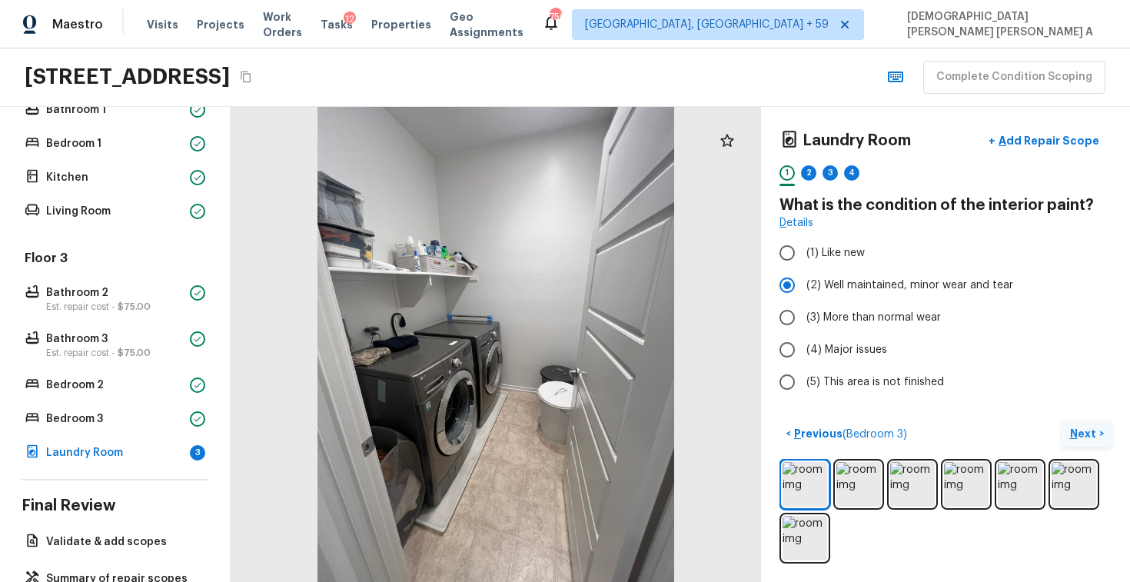
click at [1076, 432] on p "Next" at bounding box center [1084, 433] width 29 height 15
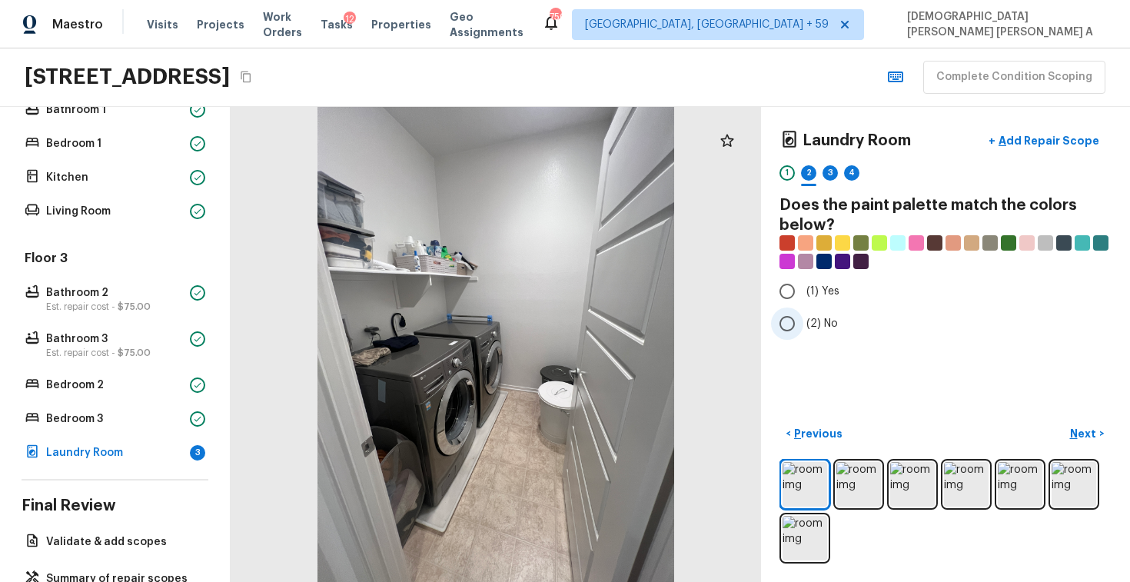
click at [790, 320] on input "(2) No" at bounding box center [787, 323] width 32 height 32
radio input "true"
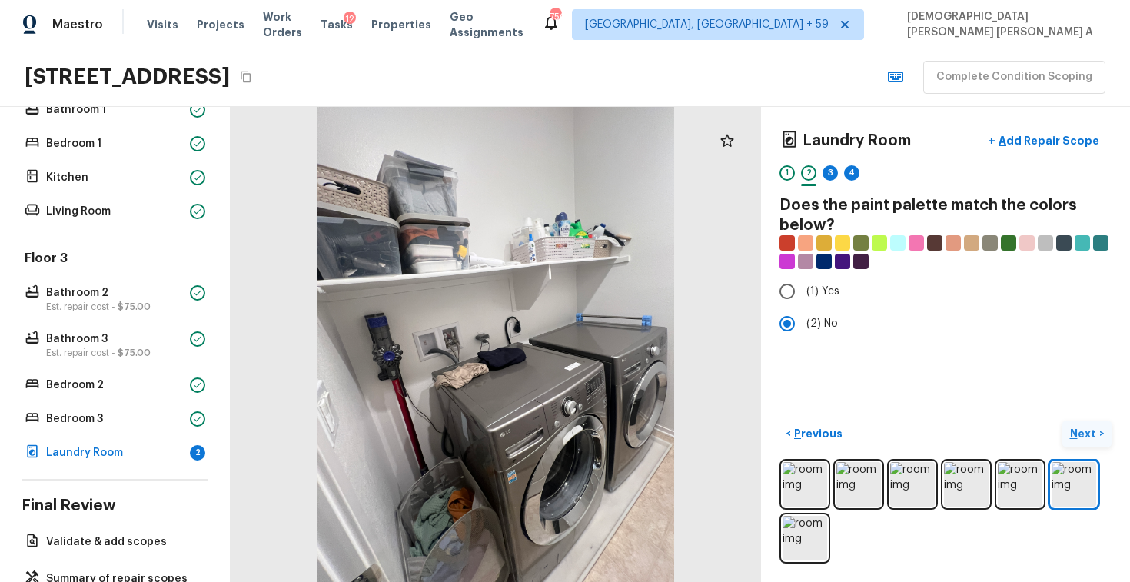
click at [1077, 434] on p "Next" at bounding box center [1084, 433] width 29 height 15
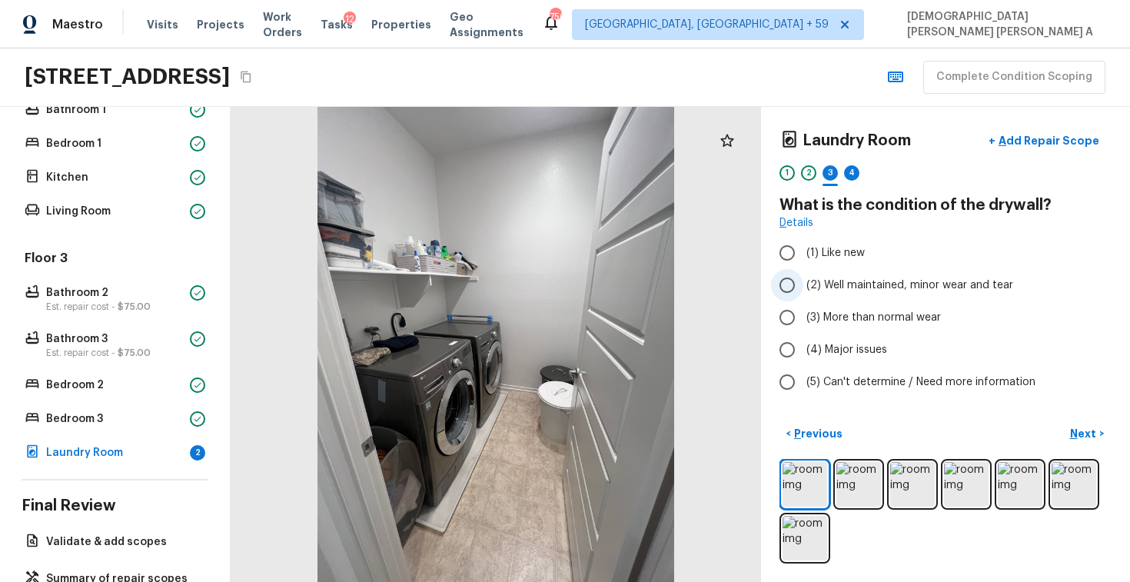
click at [778, 278] on input "(2) Well maintained, minor wear and tear" at bounding box center [787, 285] width 32 height 32
radio input "true"
click at [1080, 431] on p "Next" at bounding box center [1084, 433] width 29 height 15
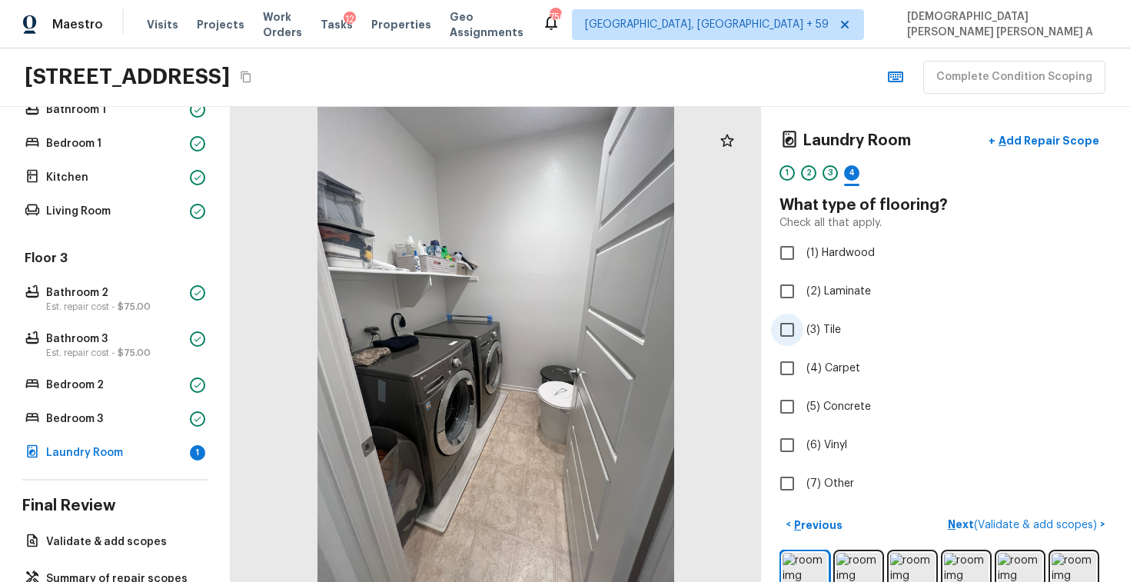
click at [784, 328] on input "(3) Tile" at bounding box center [787, 330] width 32 height 32
checkbox input "true"
click at [1036, 516] on div "< Previous Next ( Validate & add scopes ) >" at bounding box center [945, 524] width 332 height 25
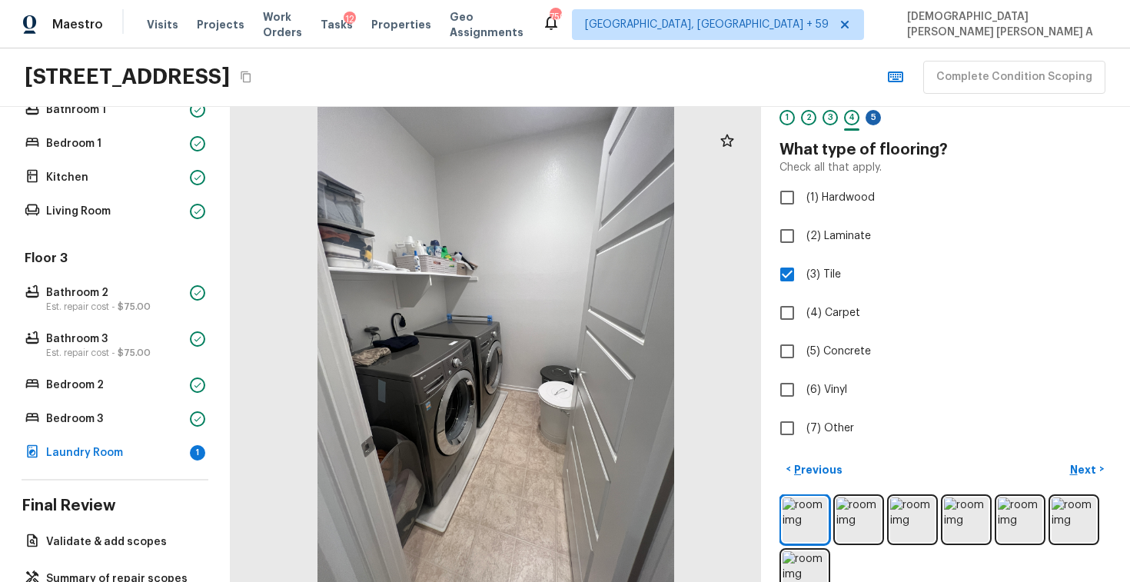
click at [868, 117] on div "5" at bounding box center [872, 117] width 15 height 15
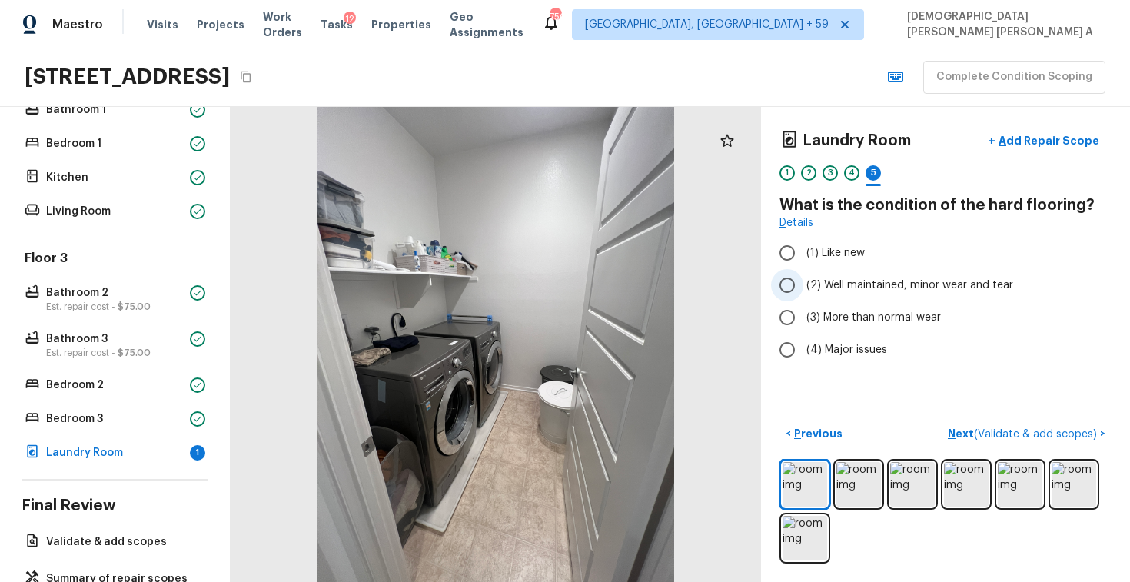
click at [781, 285] on input "(2) Well maintained, minor wear and tear" at bounding box center [787, 285] width 32 height 32
radio input "true"
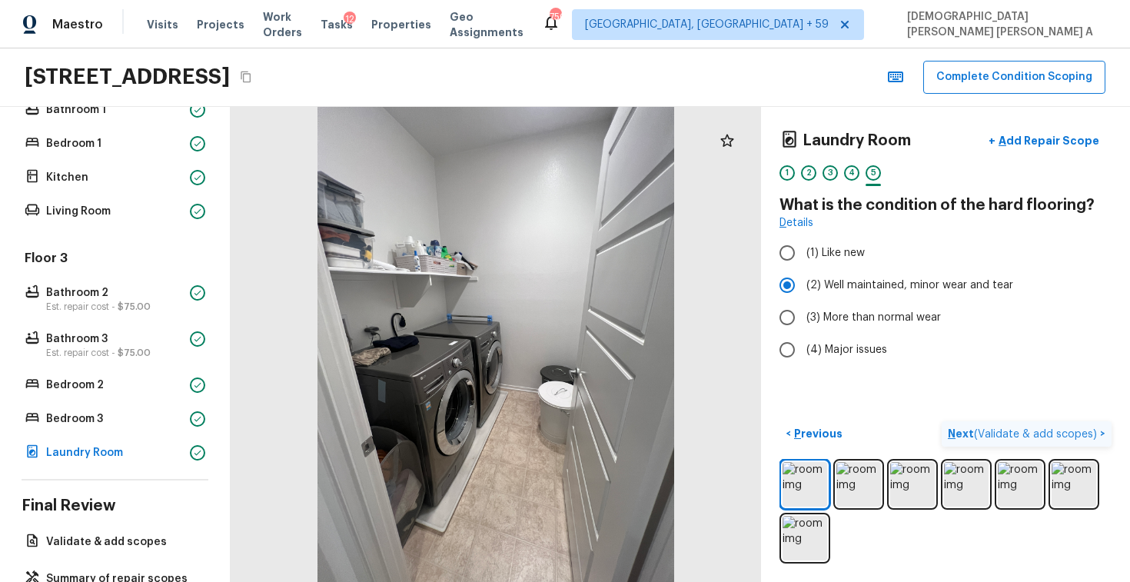
click at [1037, 433] on span "( Validate & add scopes )" at bounding box center [1035, 434] width 123 height 11
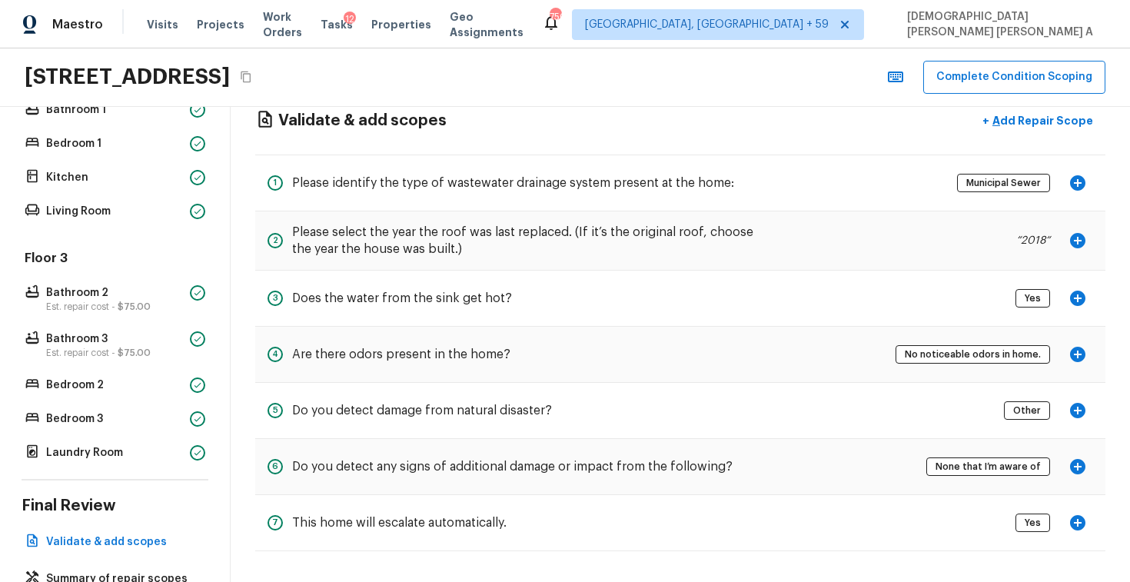
scroll to position [467, 0]
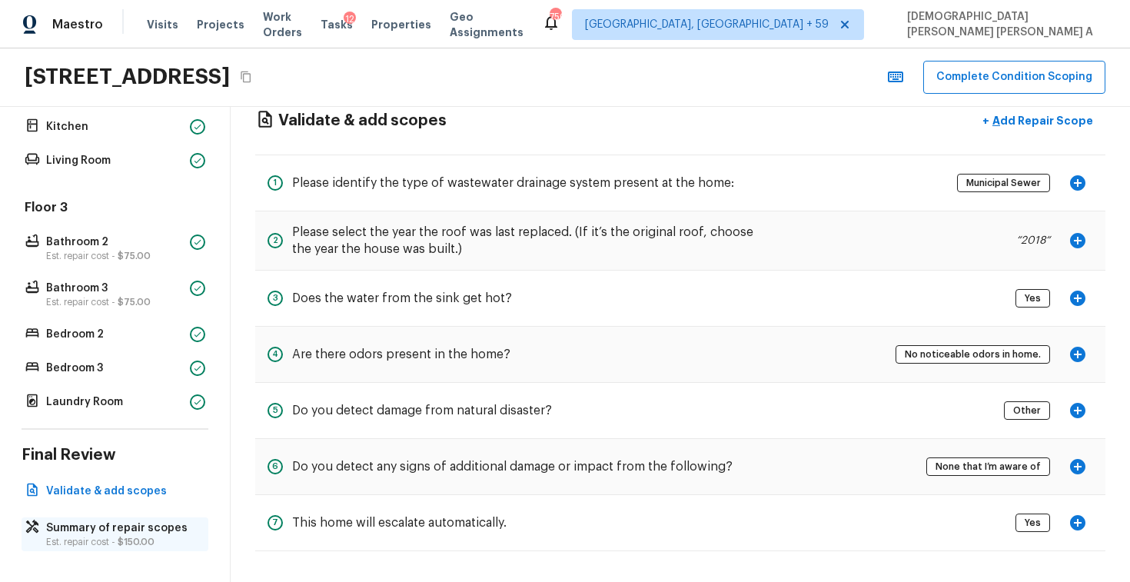
click at [111, 533] on p "Summary of repair scopes" at bounding box center [122, 527] width 153 height 15
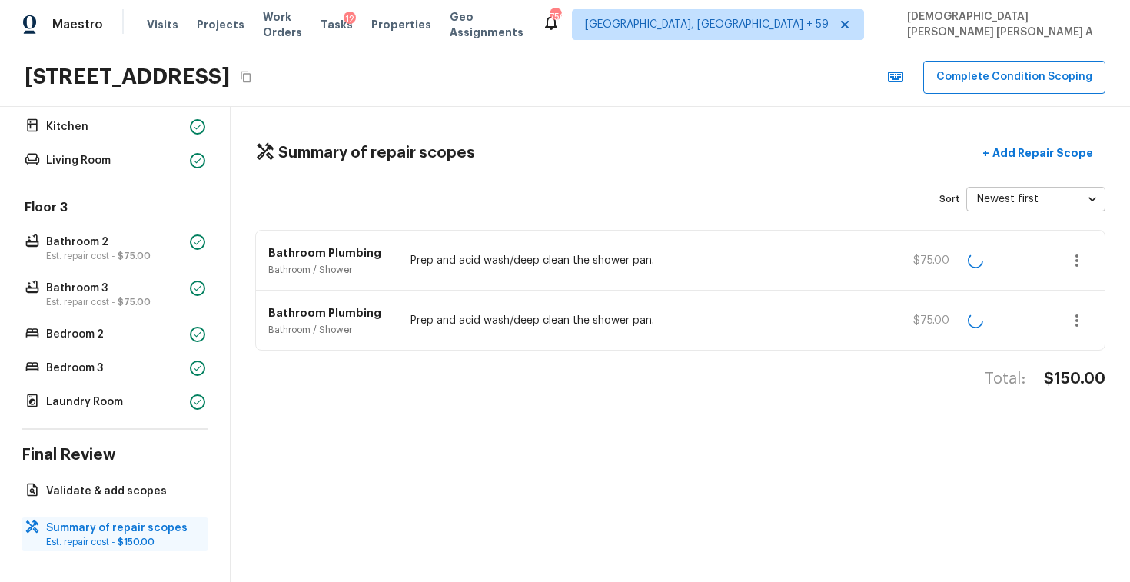
scroll to position [0, 0]
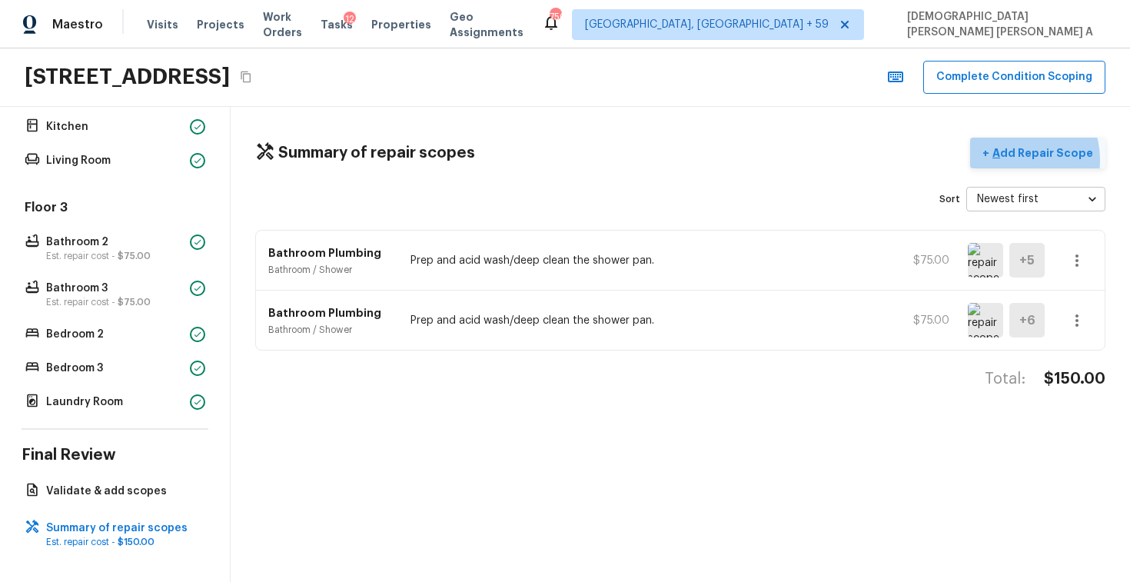
click at [1025, 159] on p "Add Repair Scope" at bounding box center [1041, 152] width 104 height 15
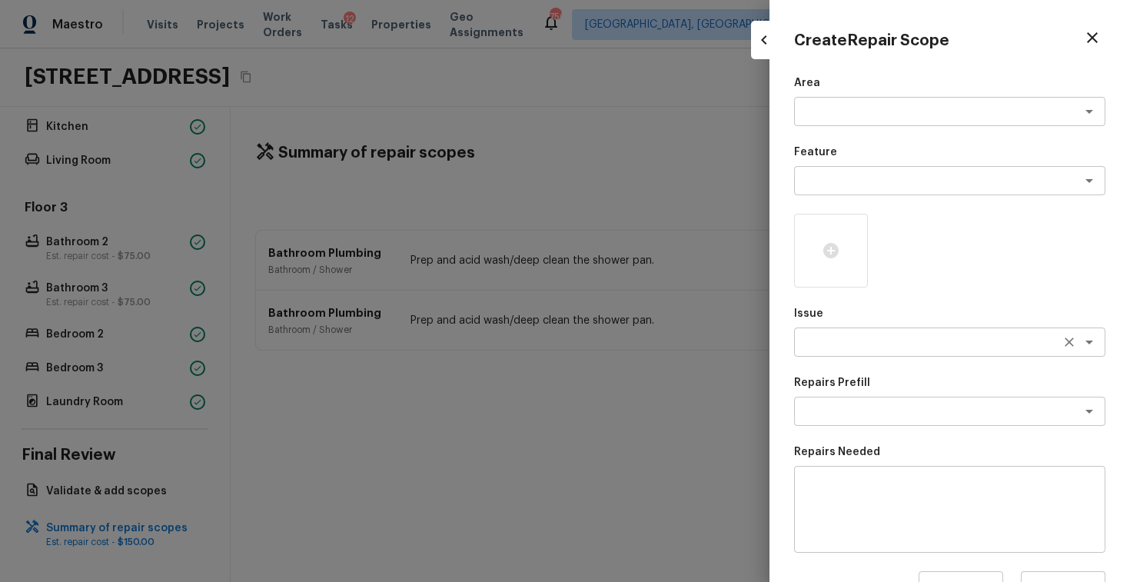
click at [848, 350] on div "x ​" at bounding box center [949, 341] width 311 height 29
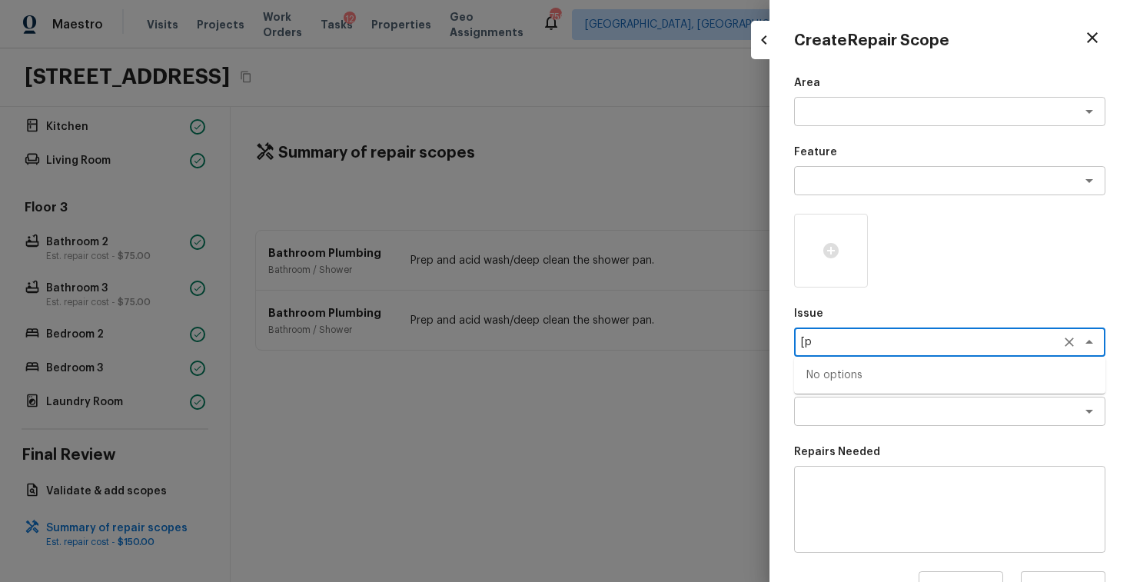
type textarea "["
click at [844, 375] on li "ACQ: Paint" at bounding box center [949, 375] width 311 height 25
type textarea "ACQ: Paint"
click at [844, 413] on textarea at bounding box center [928, 410] width 254 height 15
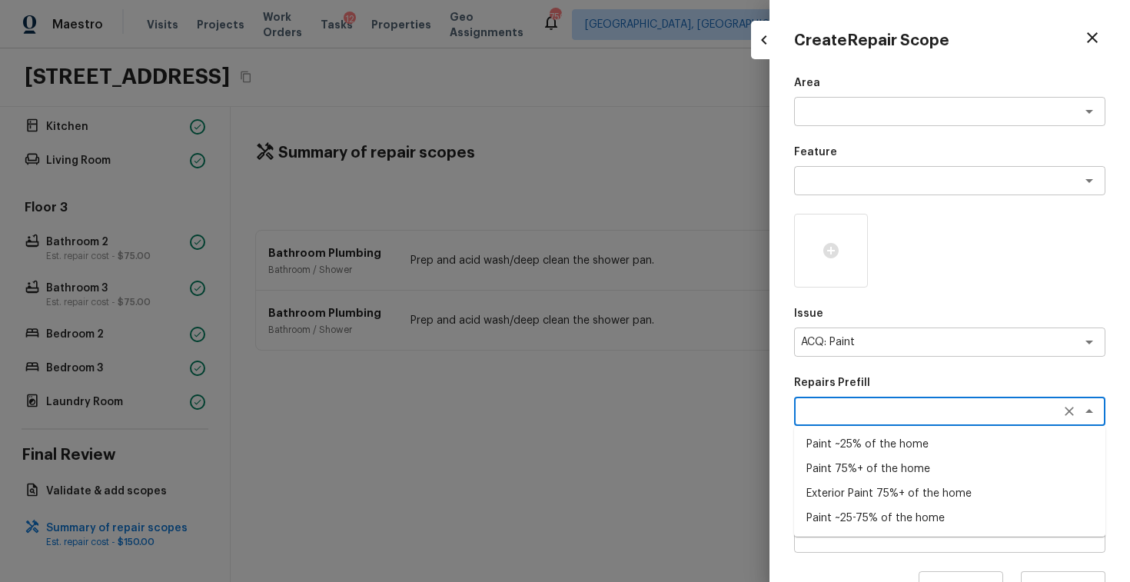
click at [859, 451] on li "Paint ~25% of the home" at bounding box center [949, 444] width 311 height 25
type textarea "Paint ~25% of the home"
type textarea "Acquisition Scope: ~25% of the home needs interior paint"
type input "$0.46"
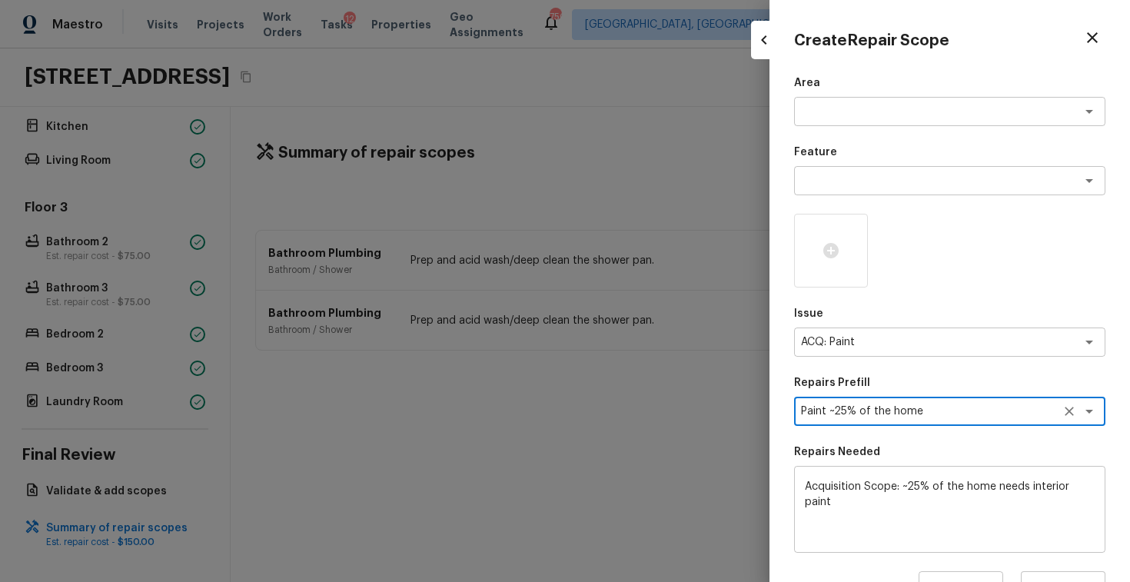
scroll to position [194, 0]
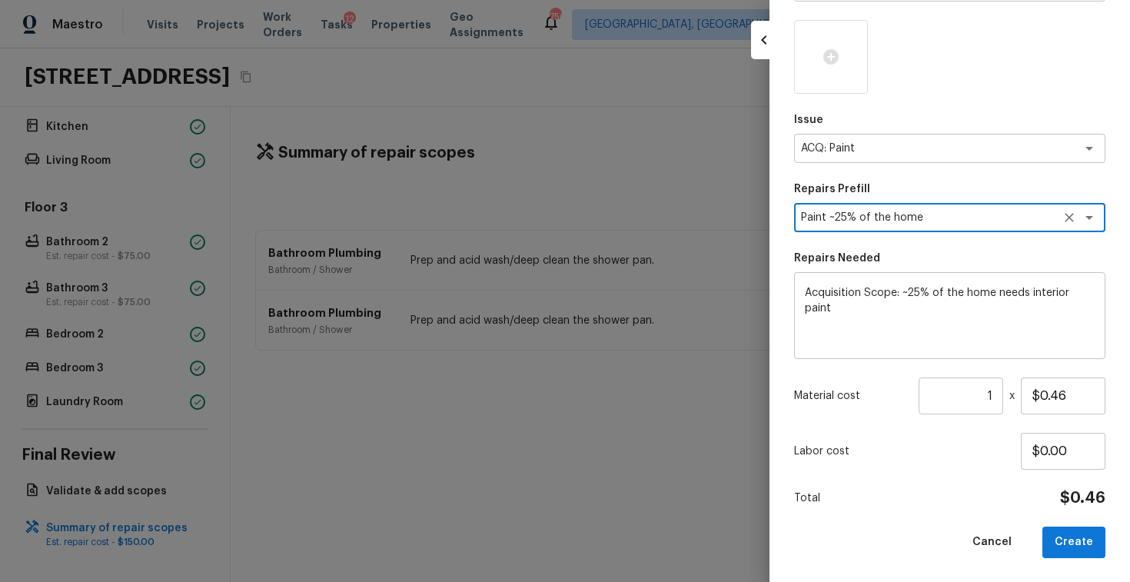
click at [992, 397] on input "1" at bounding box center [960, 395] width 85 height 37
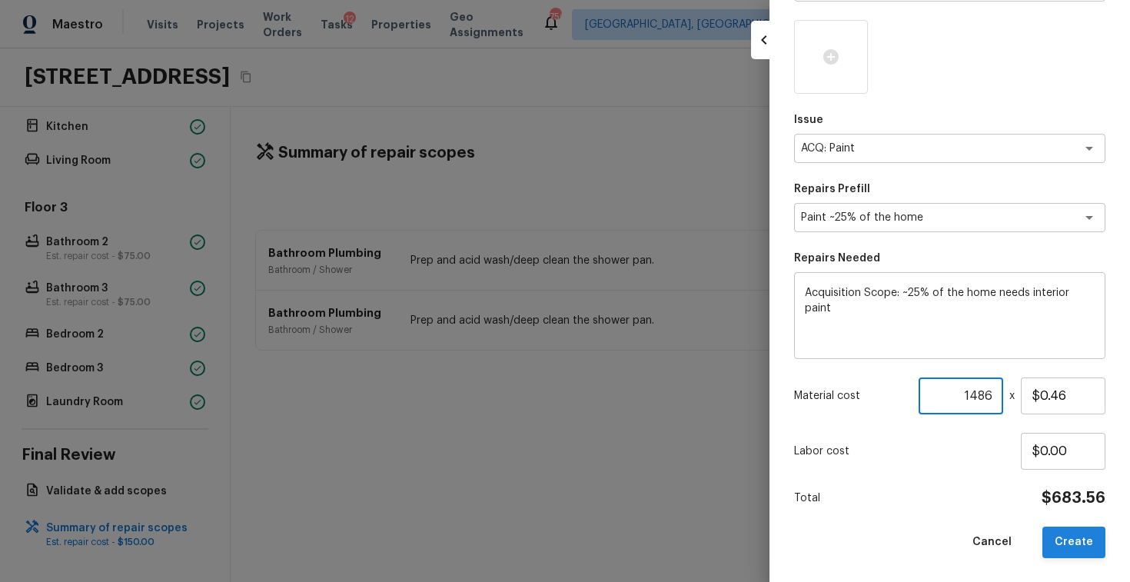
type input "1486"
click at [1071, 546] on button "Create" at bounding box center [1073, 542] width 63 height 32
type input "1"
type input "$0.00"
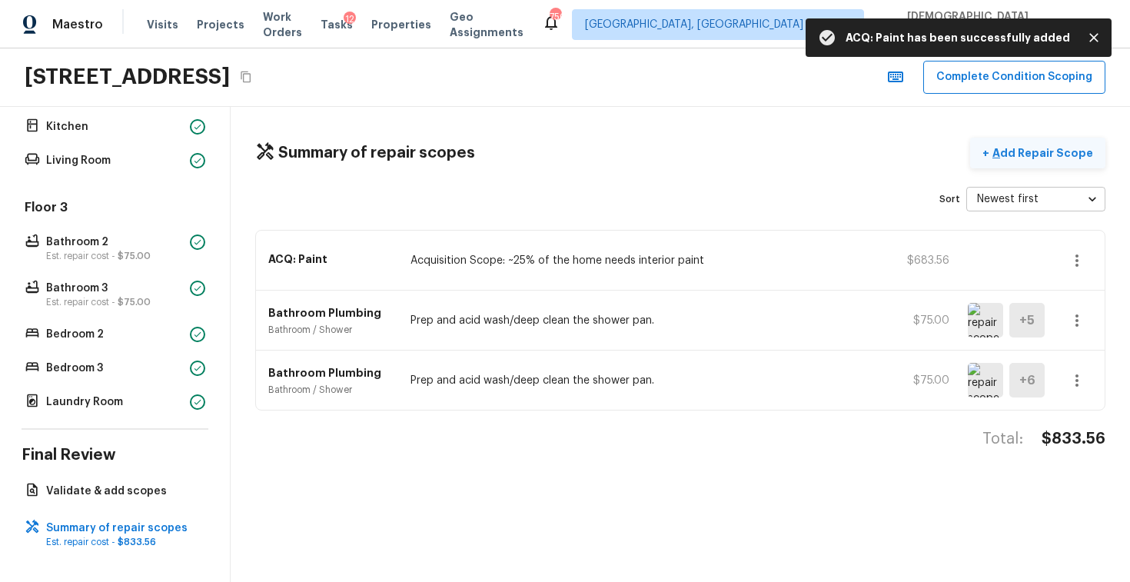
click at [1017, 153] on p "Add Repair Scope" at bounding box center [1041, 152] width 104 height 15
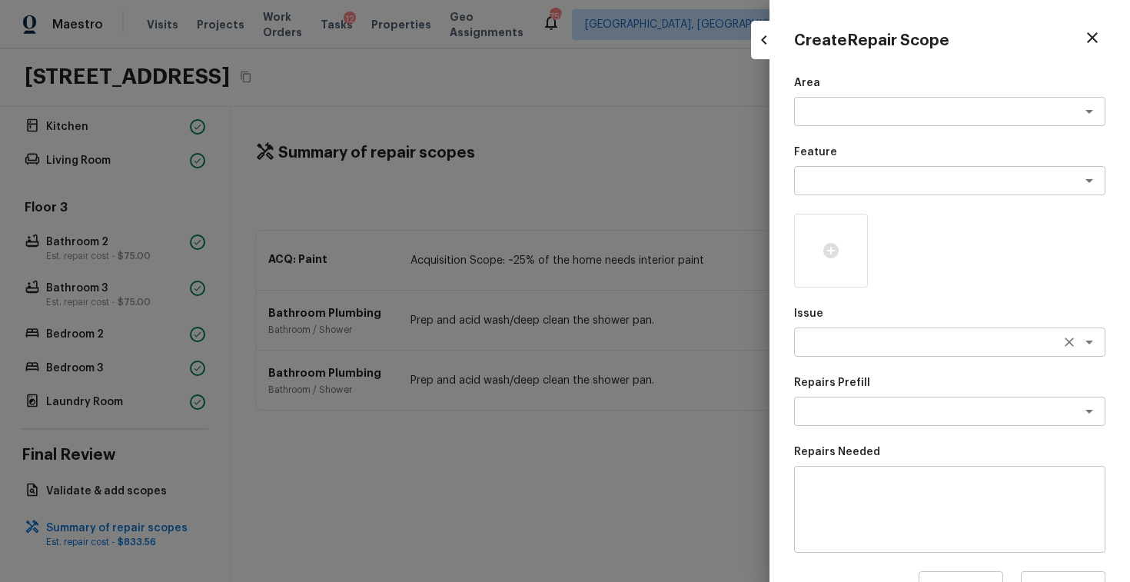
click at [849, 348] on textarea at bounding box center [928, 341] width 254 height 15
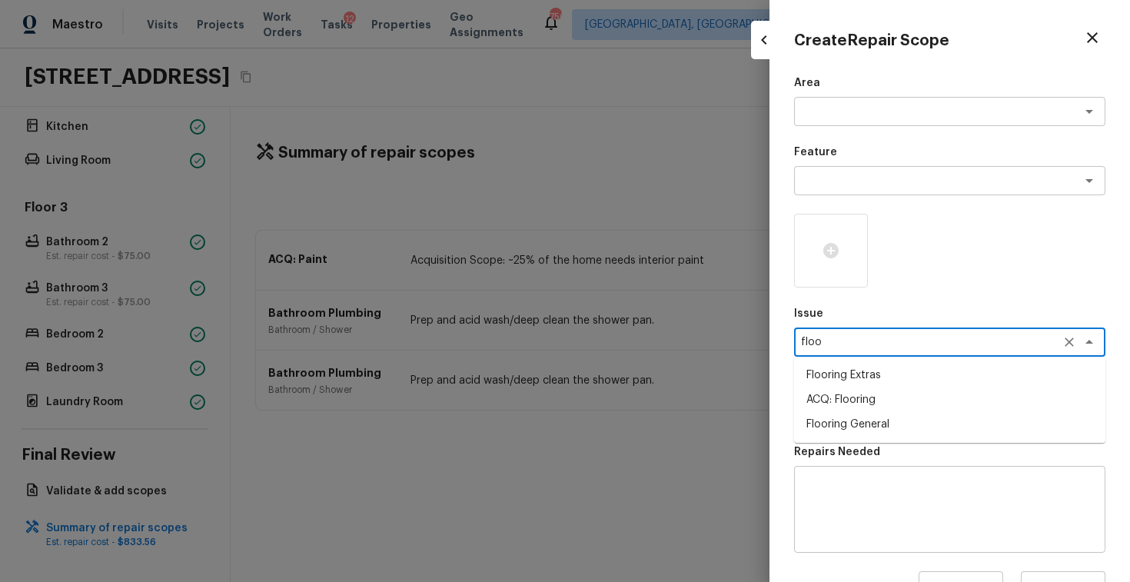
click at [841, 408] on li "ACQ: Flooring" at bounding box center [949, 399] width 311 height 25
type textarea "ACQ: Flooring"
click at [879, 418] on textarea at bounding box center [928, 410] width 254 height 15
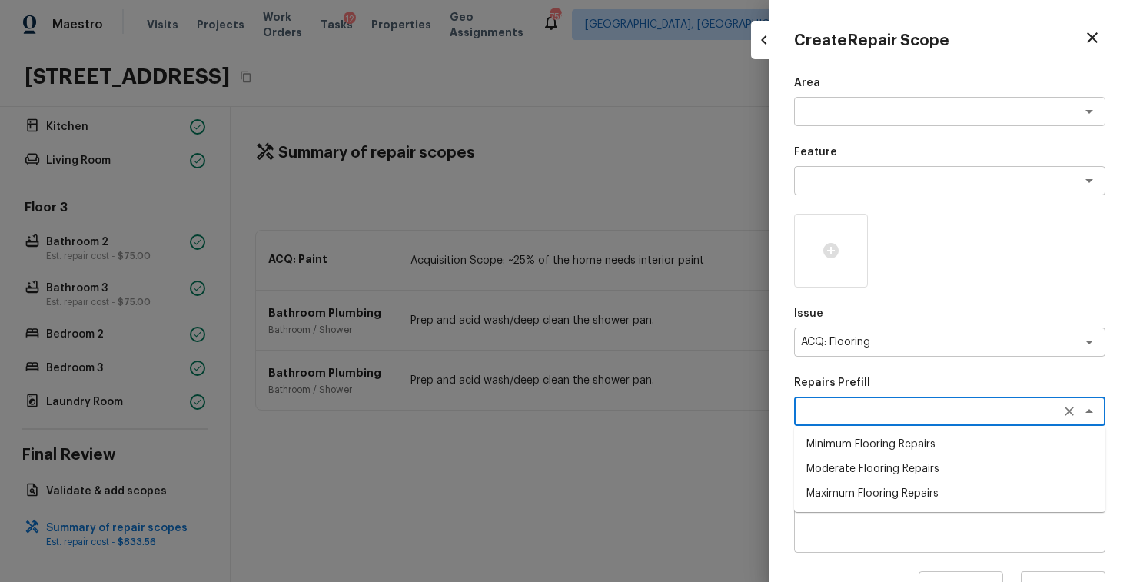
click at [871, 440] on li "Minimum Flooring Repairs" at bounding box center [949, 444] width 311 height 25
type textarea "Minimum Flooring Repairs"
type textarea "Acquisition Scope: Minimum flooring repairs"
type input "$0.20"
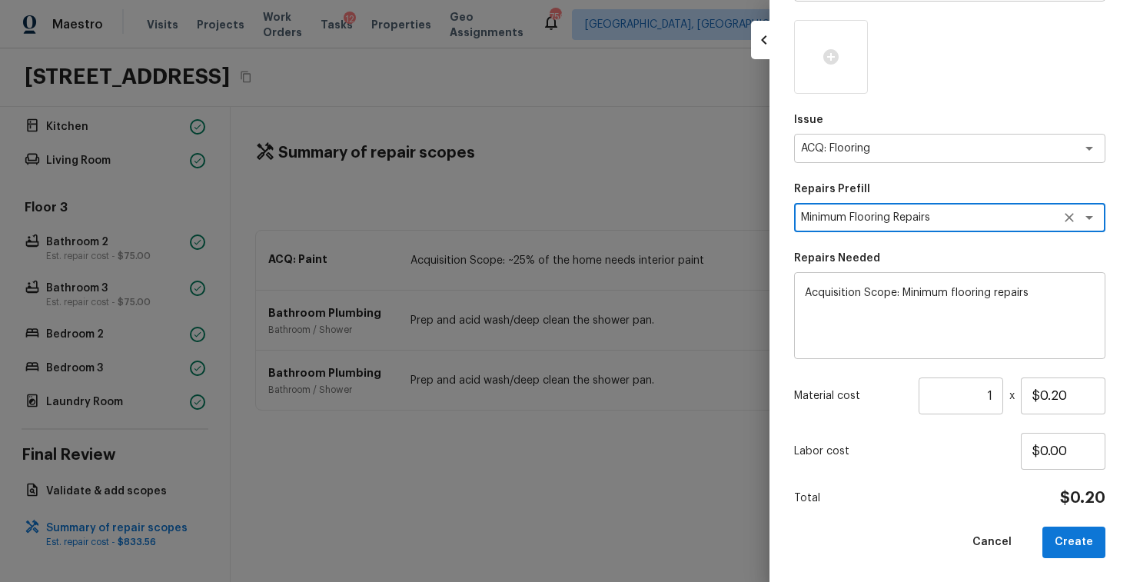
click at [998, 397] on input "1" at bounding box center [960, 395] width 85 height 37
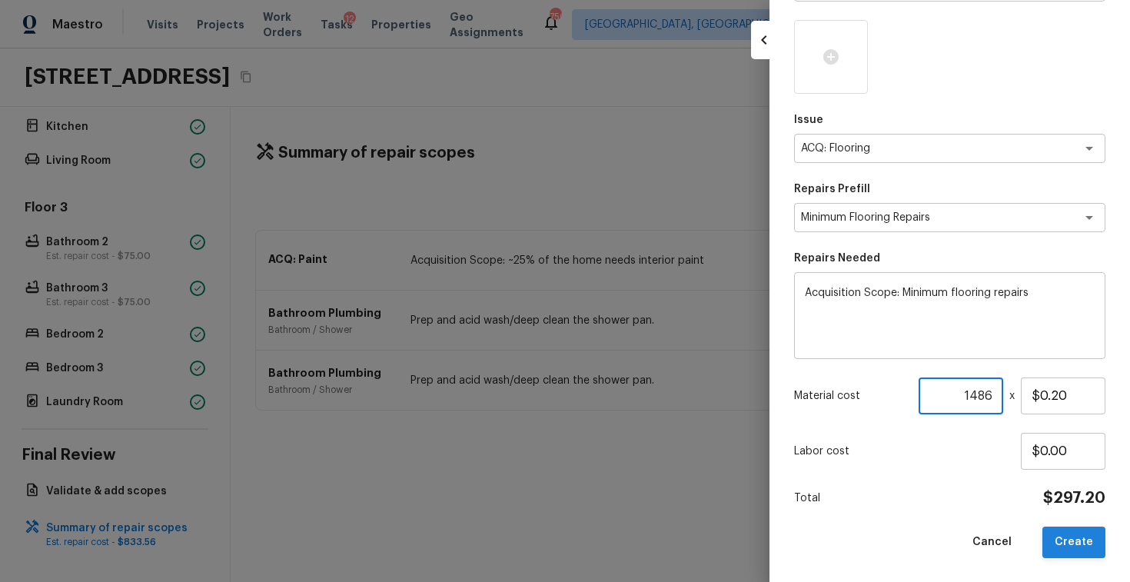
type input "1486"
click at [1074, 543] on button "Create" at bounding box center [1073, 542] width 63 height 32
type input "1"
type input "$0.00"
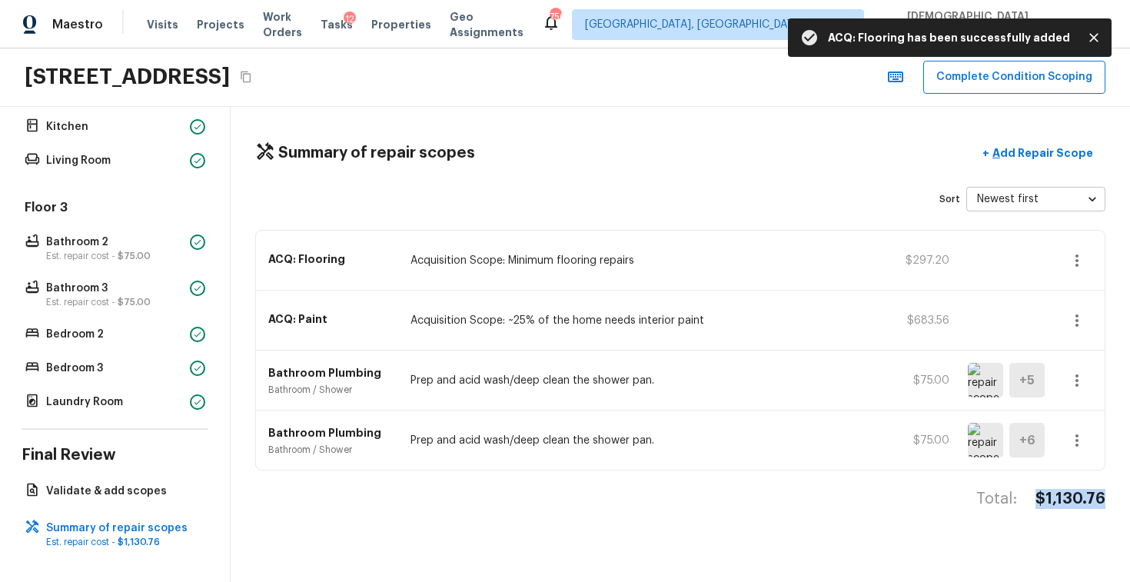
drag, startPoint x: 1111, startPoint y: 496, endPoint x: 1030, endPoint y: 498, distance: 81.5
click at [1030, 498] on div "Summary of repair scopes + Add Repair Scope Sort Newest first newestFirst ​ ACQ…" at bounding box center [680, 344] width 899 height 475
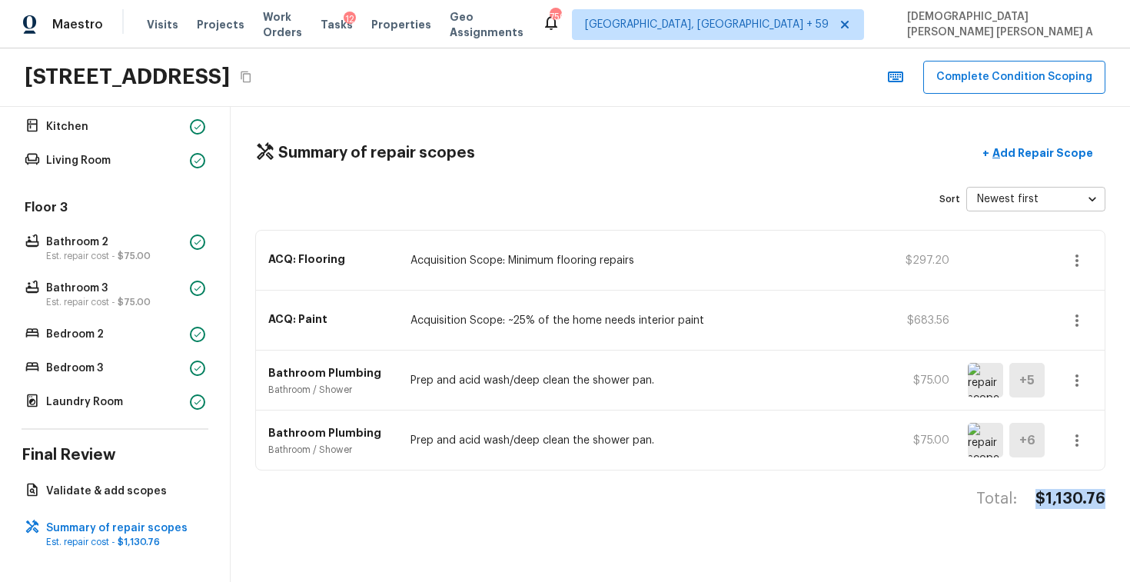
copy h4 "$1,130.76"
click at [1017, 78] on button "Complete Condition Scoping" at bounding box center [1014, 77] width 182 height 33
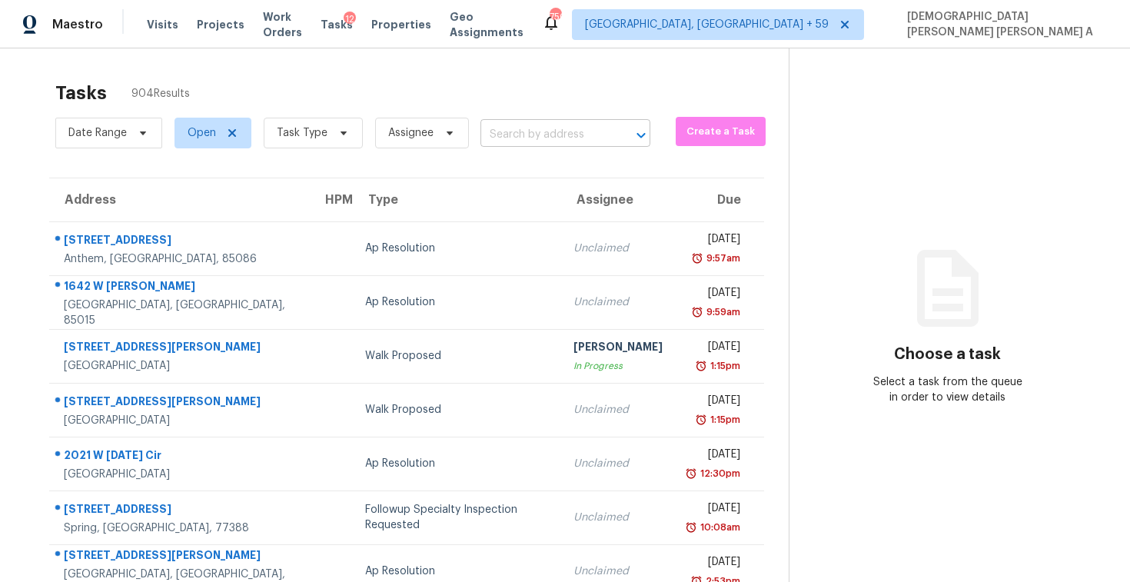
click at [536, 135] on input "text" at bounding box center [543, 135] width 127 height 24
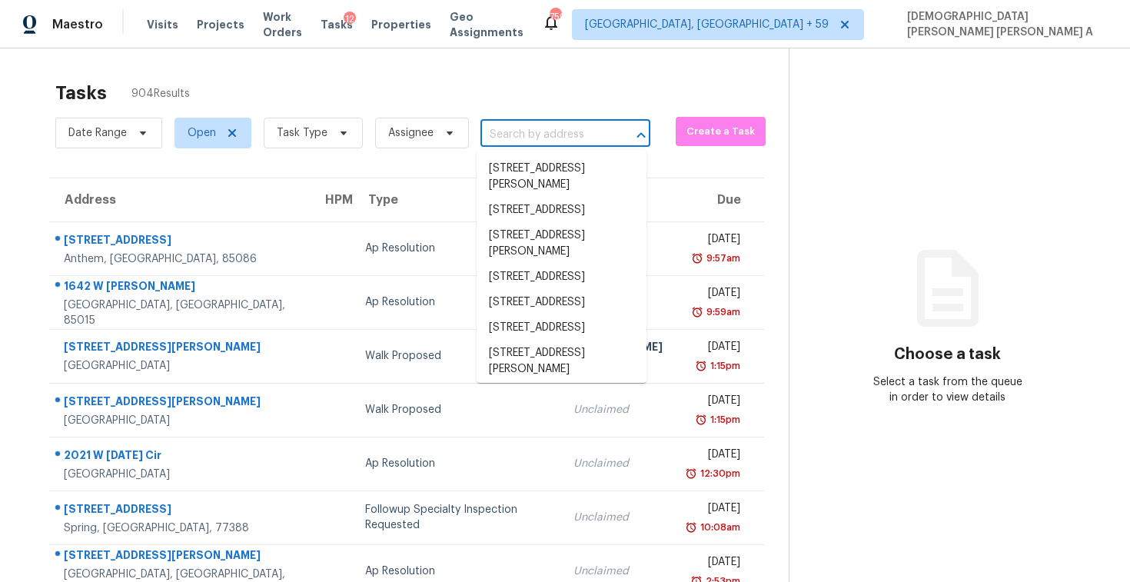
paste input "805 SE Sparrow Ct, Blue Springs, MO 64014"
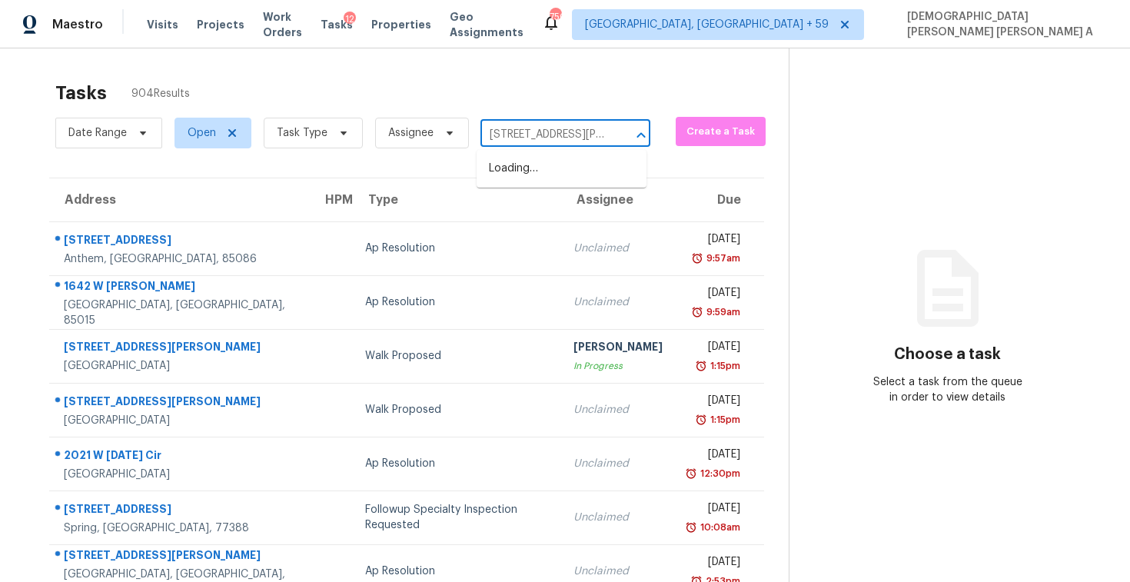
scroll to position [0, 105]
type input "805 SE Sparrow Ct, Blue Springs, MO 64014"
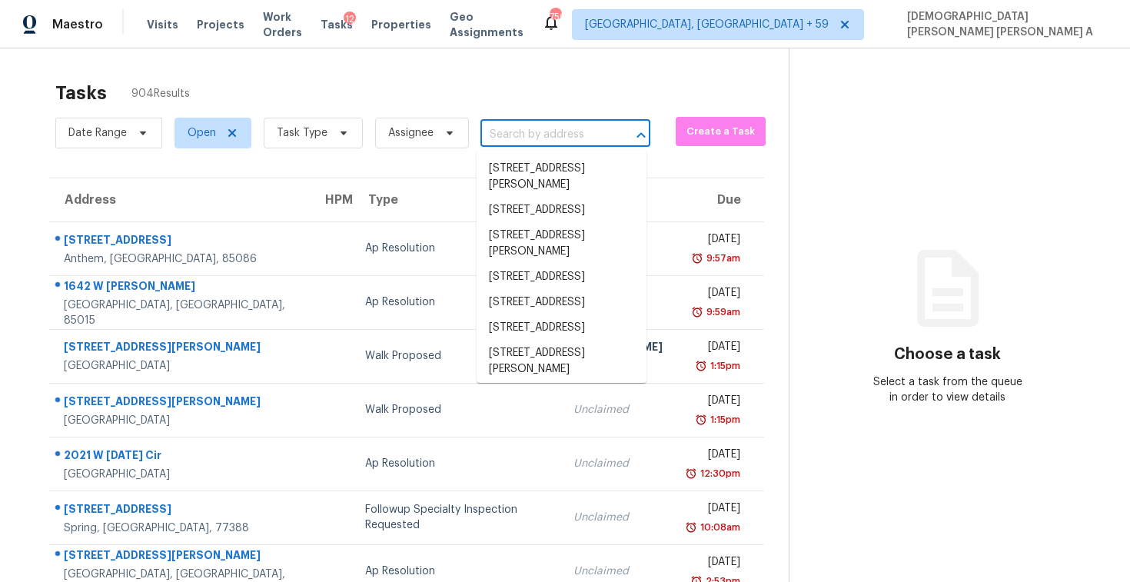
scroll to position [0, 0]
paste input "805 SE Sparrow Ct, Blue Springs, MO 64014"
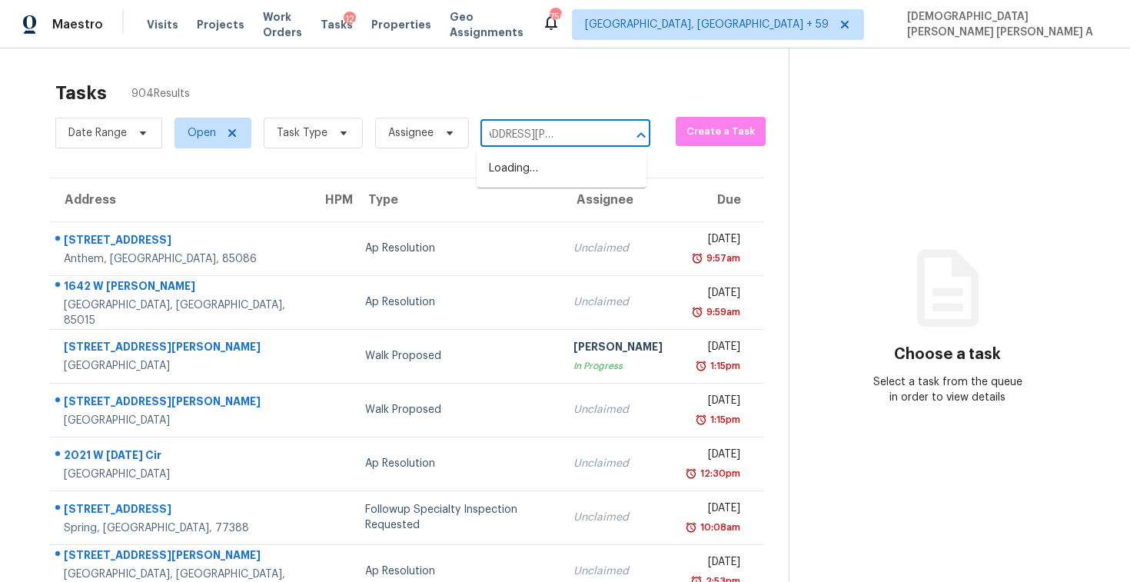
type input "805 SE Sparrow Ct, Blue Springs"
click at [548, 180] on li "805 SE Sparrow Ct, Blue Springs, MO 64014" at bounding box center [561, 176] width 170 height 41
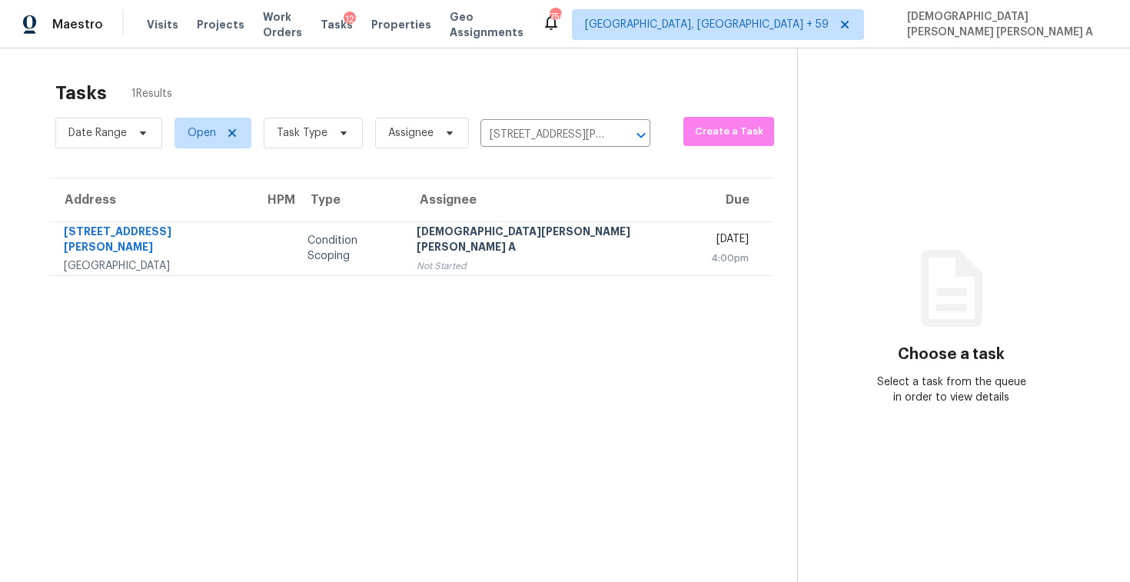
click at [566, 264] on div "Not Started" at bounding box center [551, 265] width 270 height 15
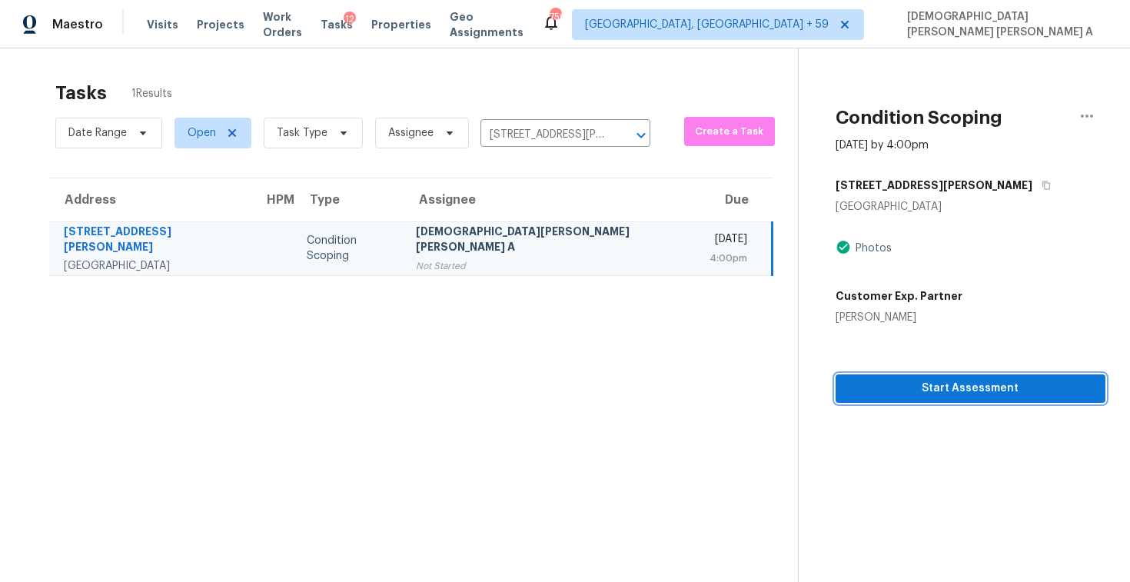
click at [848, 379] on span "Start Assessment" at bounding box center [970, 388] width 245 height 19
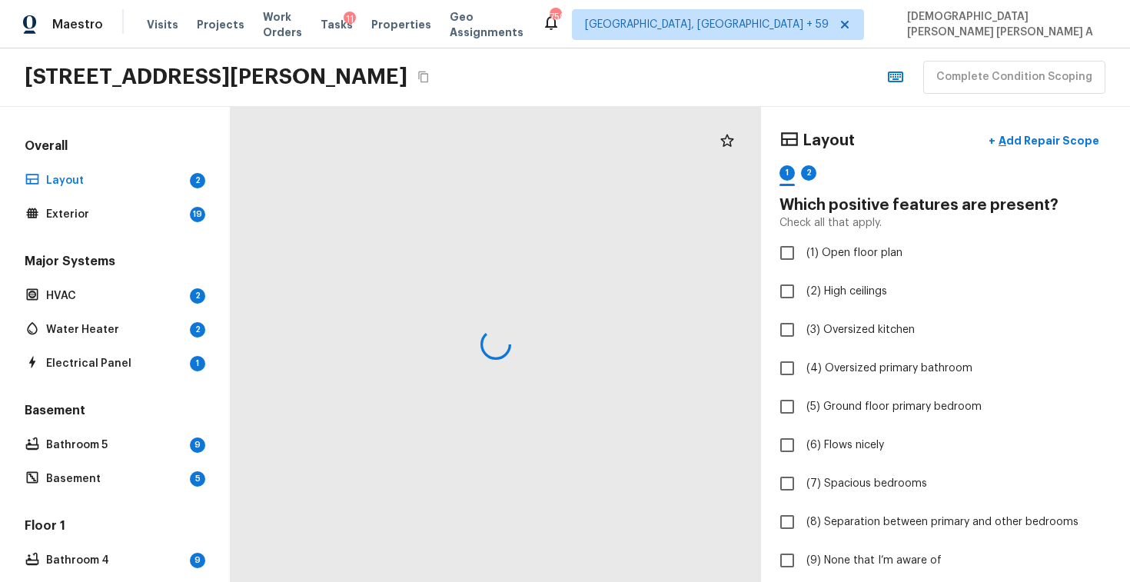
click at [525, 114] on div at bounding box center [496, 344] width 530 height 475
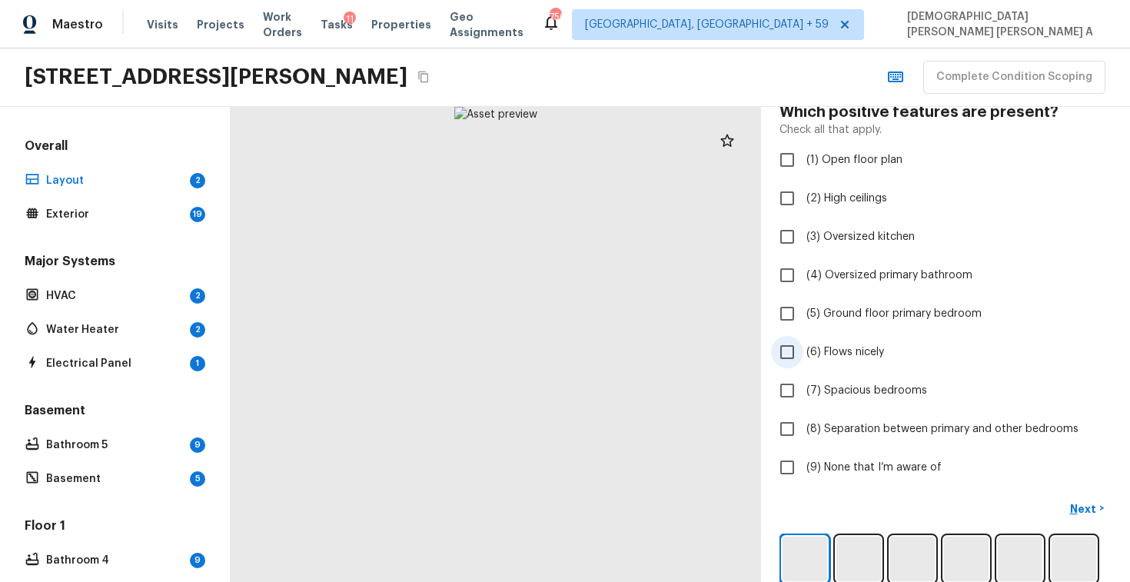
scroll to position [158, 0]
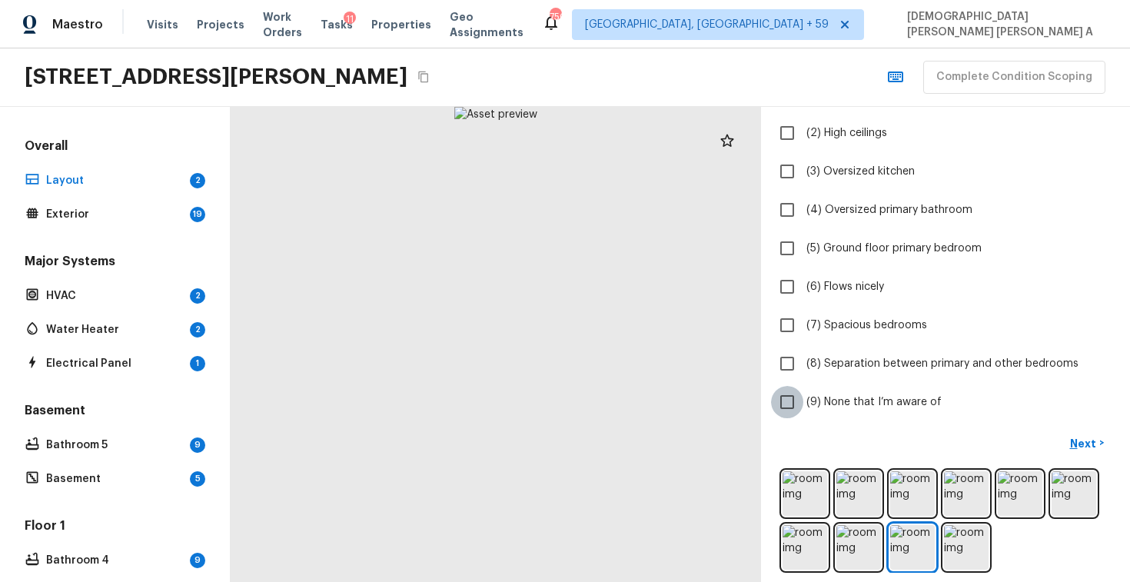
click at [795, 403] on input "(9) None that I’m aware of" at bounding box center [787, 402] width 32 height 32
checkbox input "true"
click at [1095, 450] on p "Next" at bounding box center [1084, 443] width 29 height 15
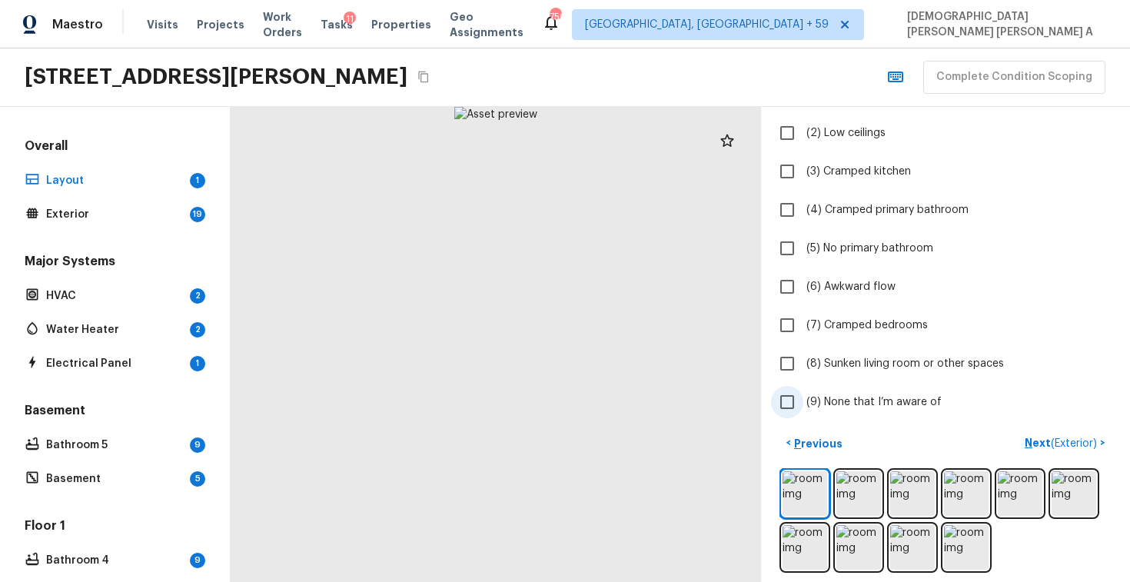
click at [793, 393] on input "(9) None that I’m aware of" at bounding box center [787, 402] width 32 height 32
checkbox input "true"
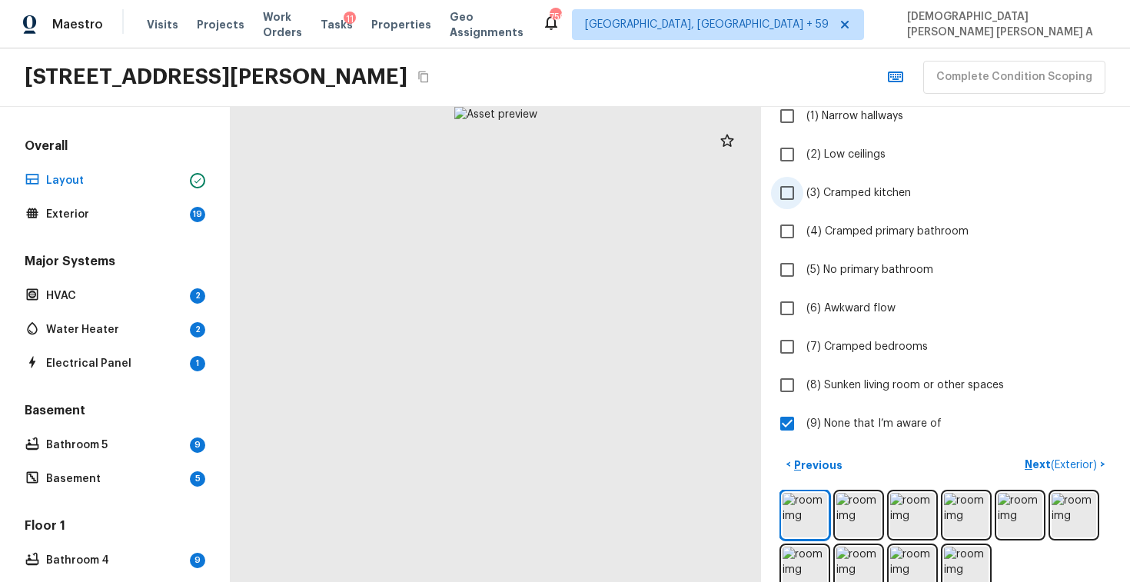
scroll to position [168, 0]
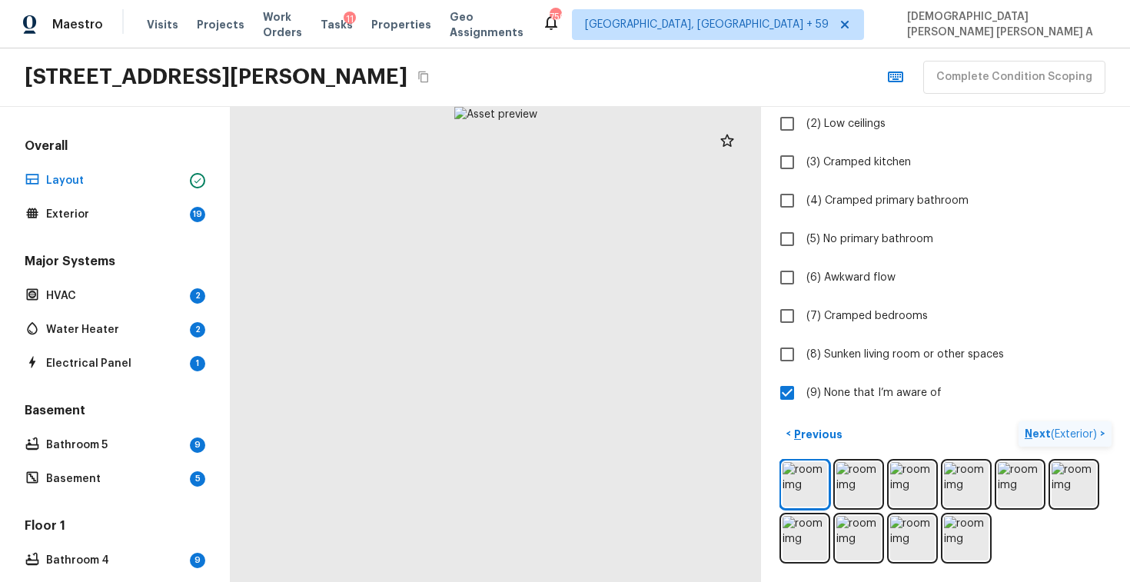
click at [1056, 430] on span "( Exterior )" at bounding box center [1073, 434] width 46 height 11
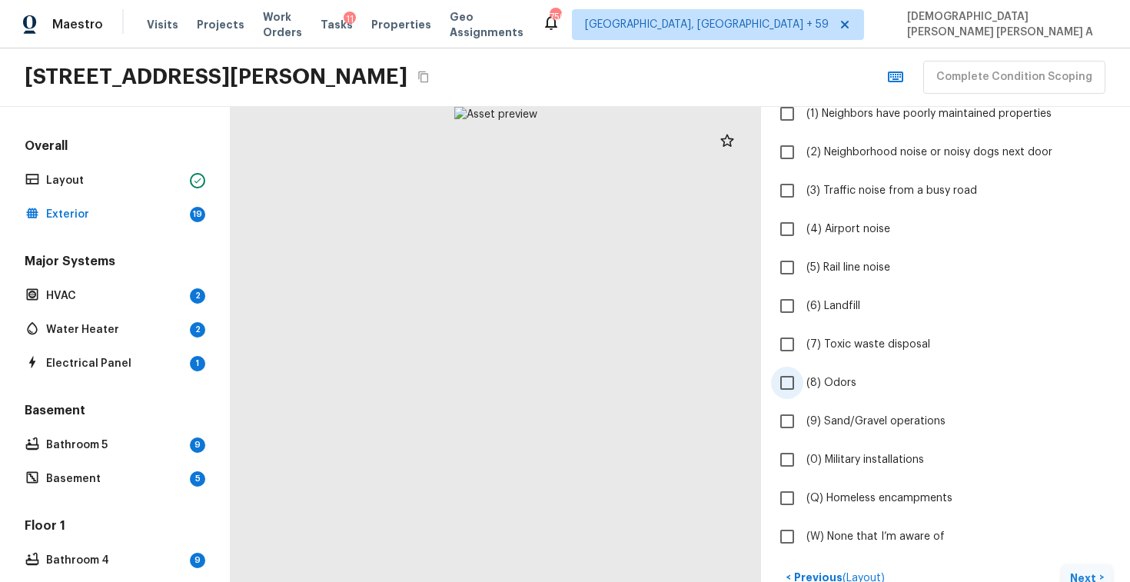
click at [794, 377] on input "(8) Odors" at bounding box center [787, 383] width 32 height 32
checkbox input "true"
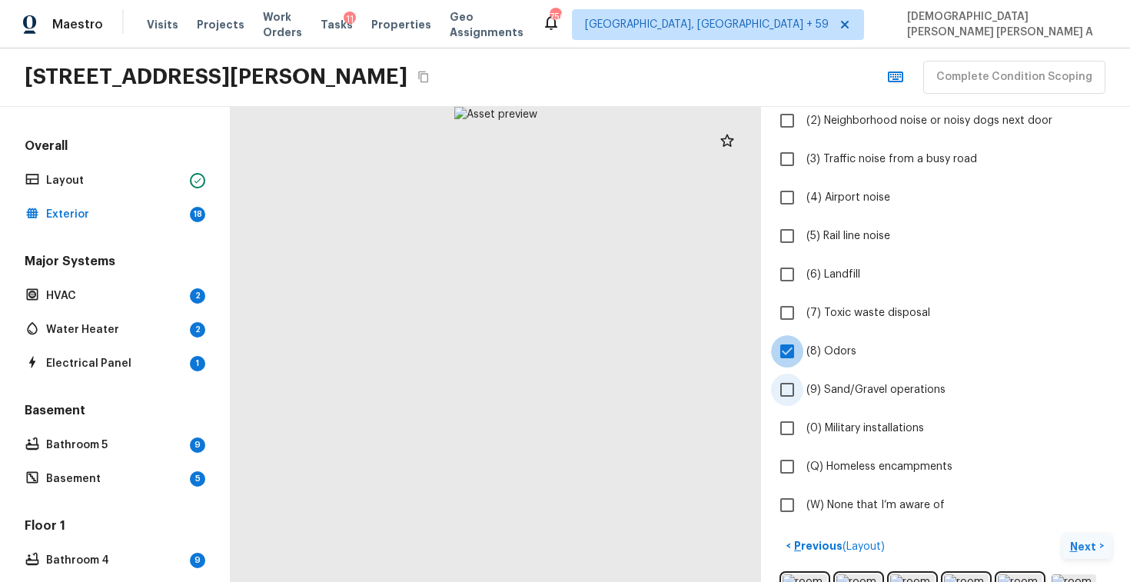
scroll to position [422, 0]
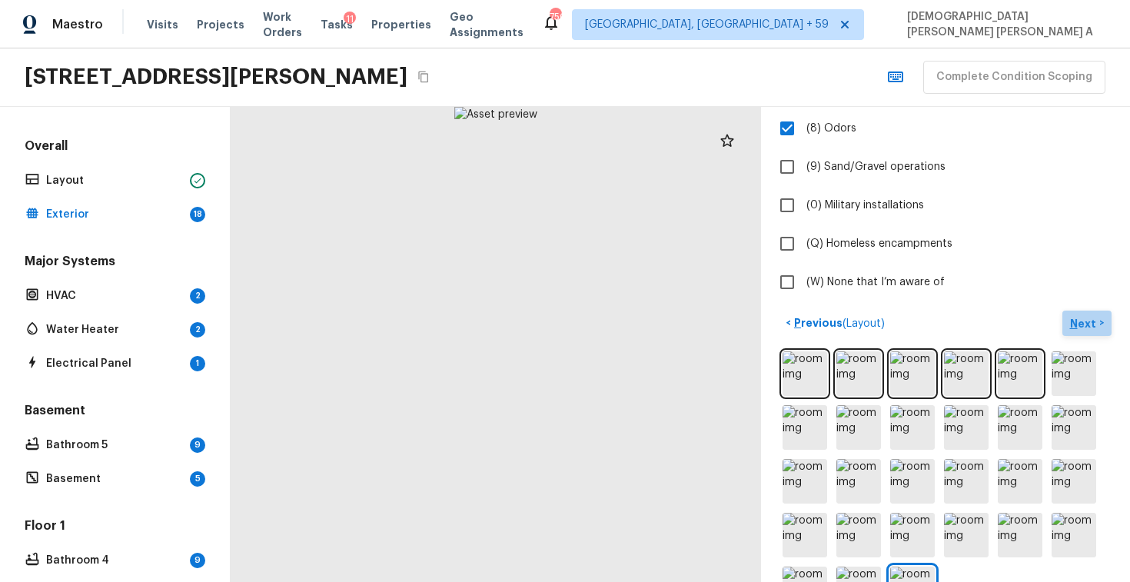
click at [1075, 323] on p "Next" at bounding box center [1084, 323] width 29 height 15
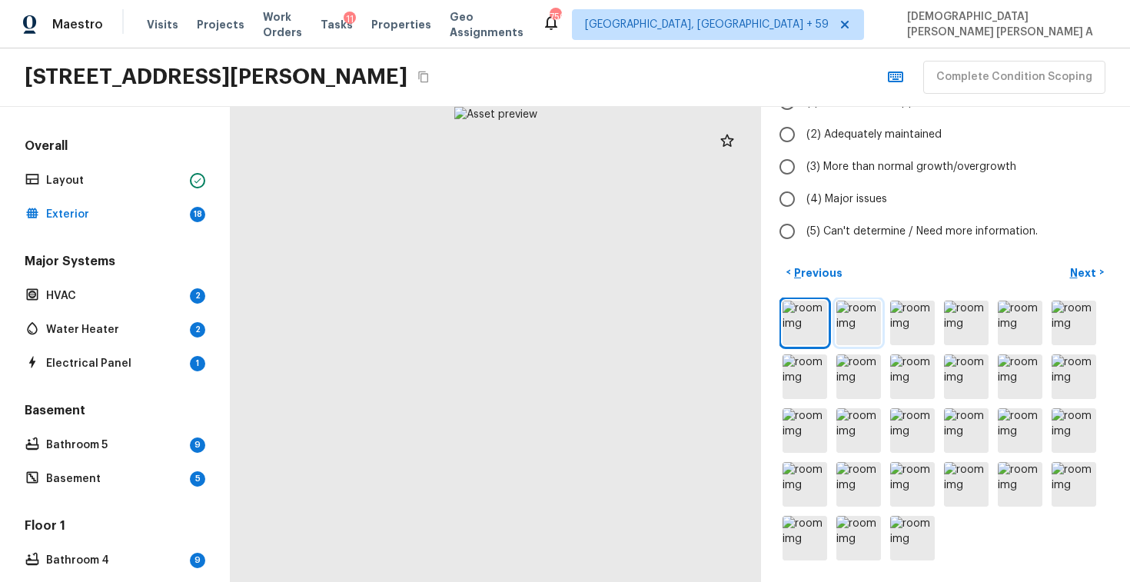
scroll to position [0, 0]
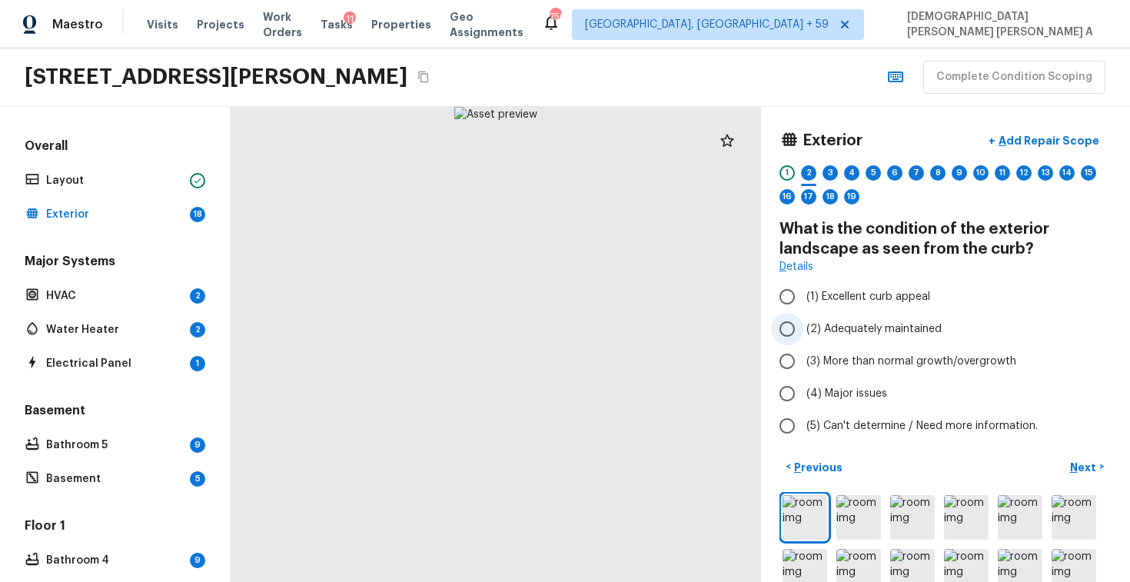
click at [788, 332] on input "(2) Adequately maintained" at bounding box center [787, 329] width 32 height 32
radio input "true"
click at [790, 354] on input "(3) More than normal growth/overgrowth" at bounding box center [787, 361] width 32 height 32
radio input "true"
click at [1034, 142] on p "Add Repair Scope" at bounding box center [1047, 140] width 104 height 15
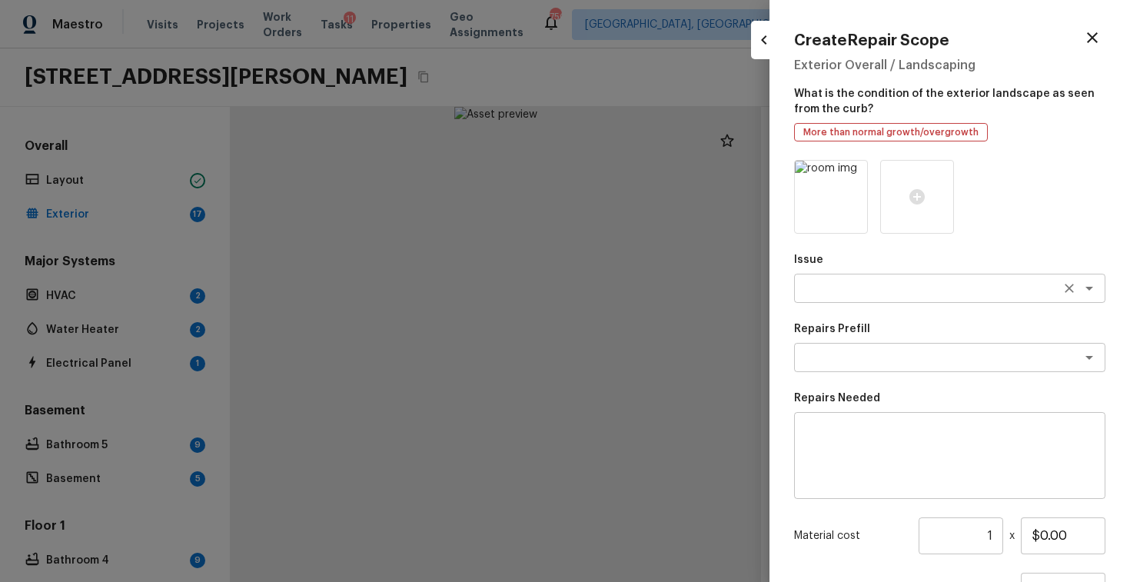
click at [870, 284] on textarea at bounding box center [928, 287] width 254 height 15
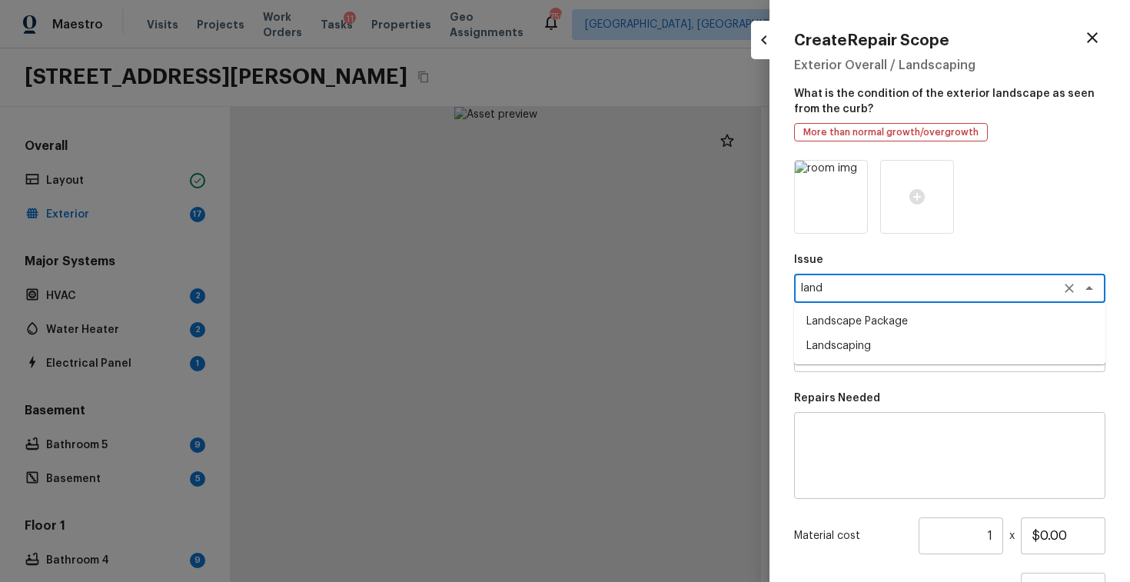
click at [871, 320] on li "Landscape Package" at bounding box center [949, 321] width 311 height 25
click at [868, 371] on div "x ​" at bounding box center [949, 357] width 311 height 29
type textarea "Landscape Package"
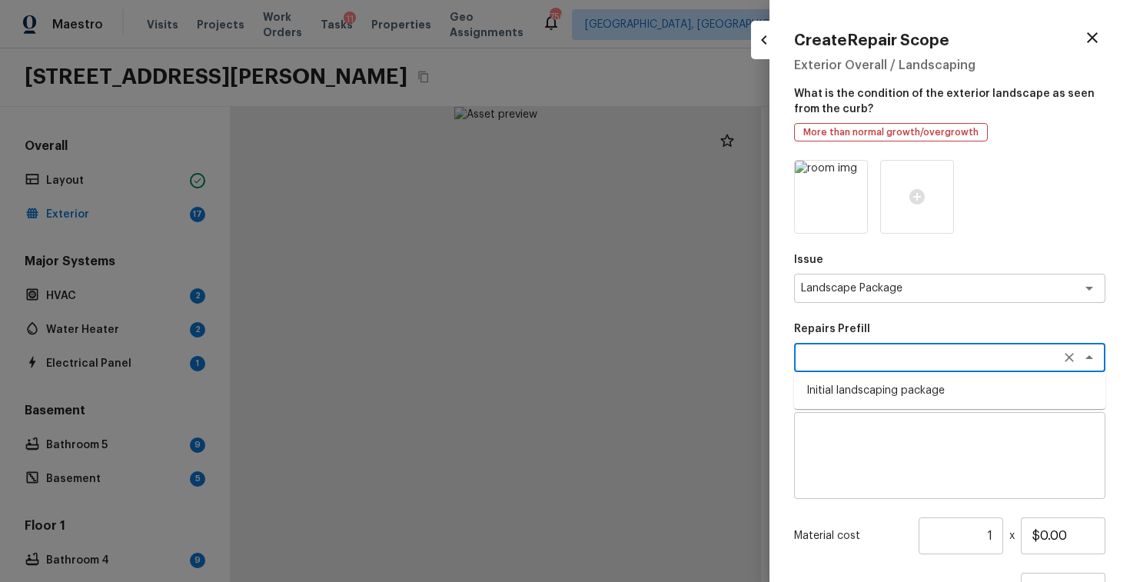
click at [864, 390] on li "Initial landscaping package" at bounding box center [949, 390] width 311 height 25
type textarea "Initial landscaping package"
type textarea "Mowing of grass up to 6" in height. Mow, edge along driveways & sidewalks, trim…"
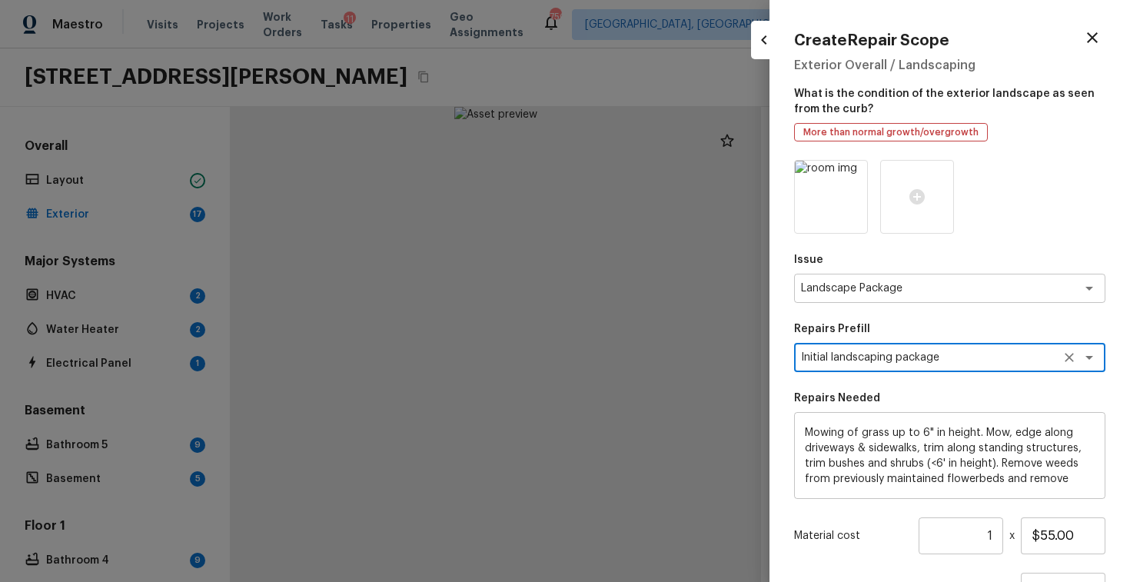
scroll to position [140, 0]
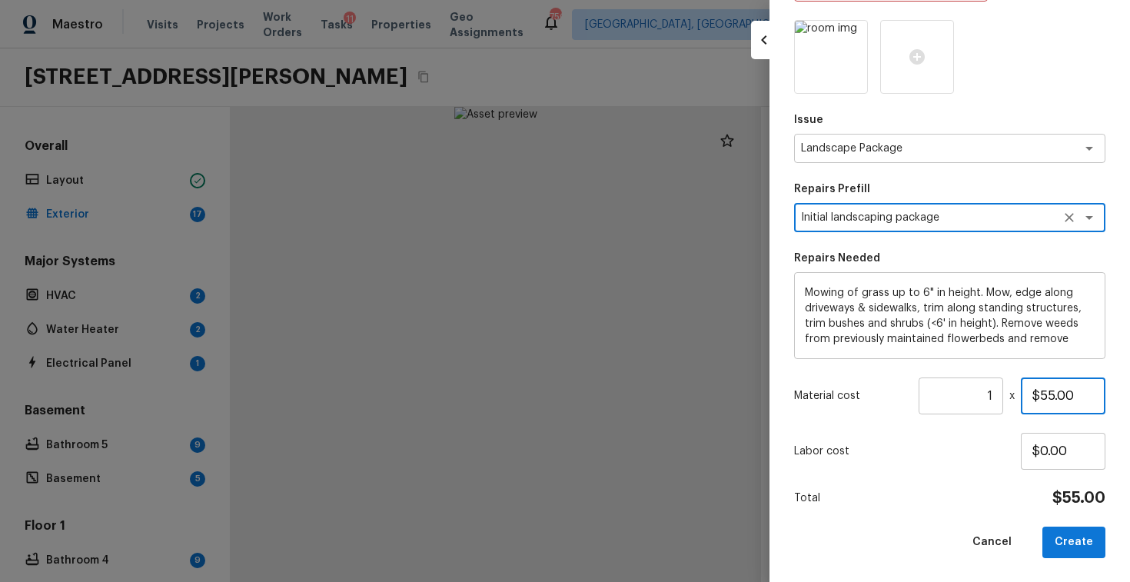
click at [1047, 404] on input "$55.00" at bounding box center [1062, 395] width 85 height 37
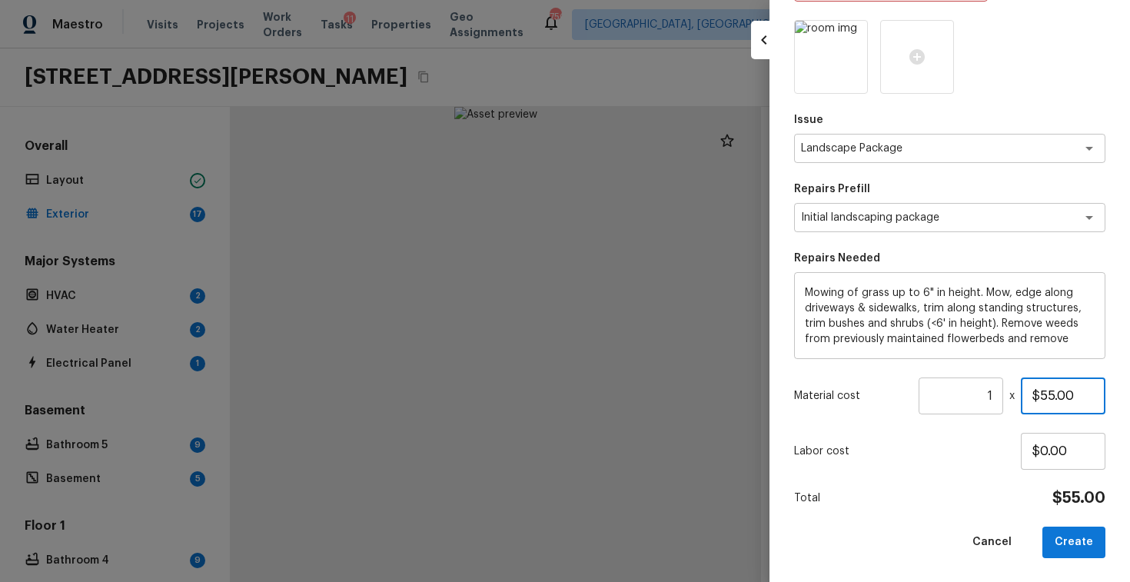
click at [1047, 404] on input "$55.00" at bounding box center [1062, 395] width 85 height 37
type input "$300.00"
click at [1056, 539] on button "Create" at bounding box center [1073, 542] width 63 height 32
type input "$0.00"
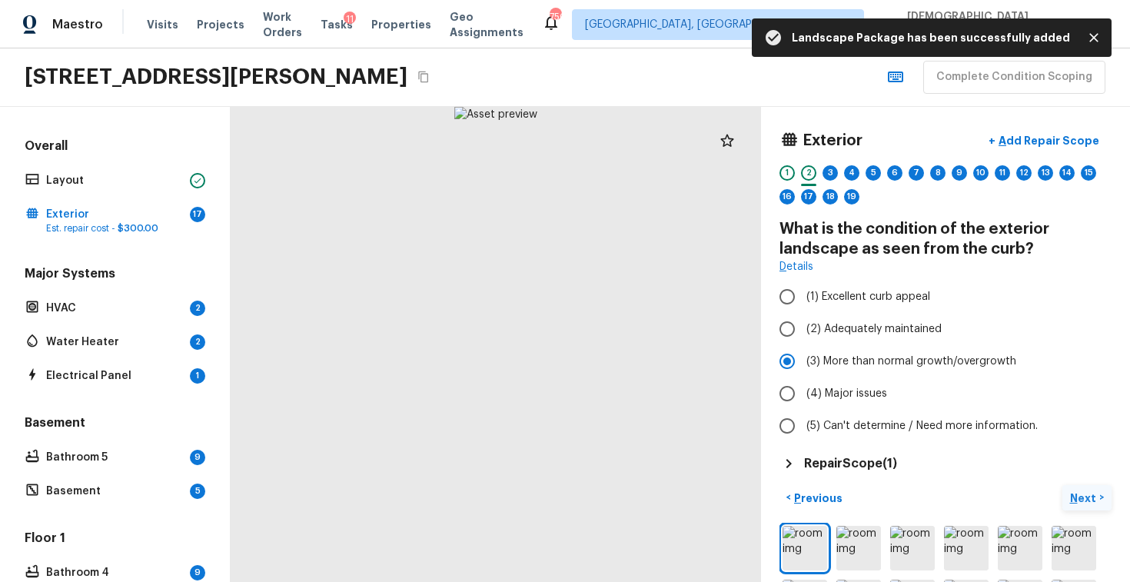
click at [1076, 496] on p "Next" at bounding box center [1084, 497] width 29 height 15
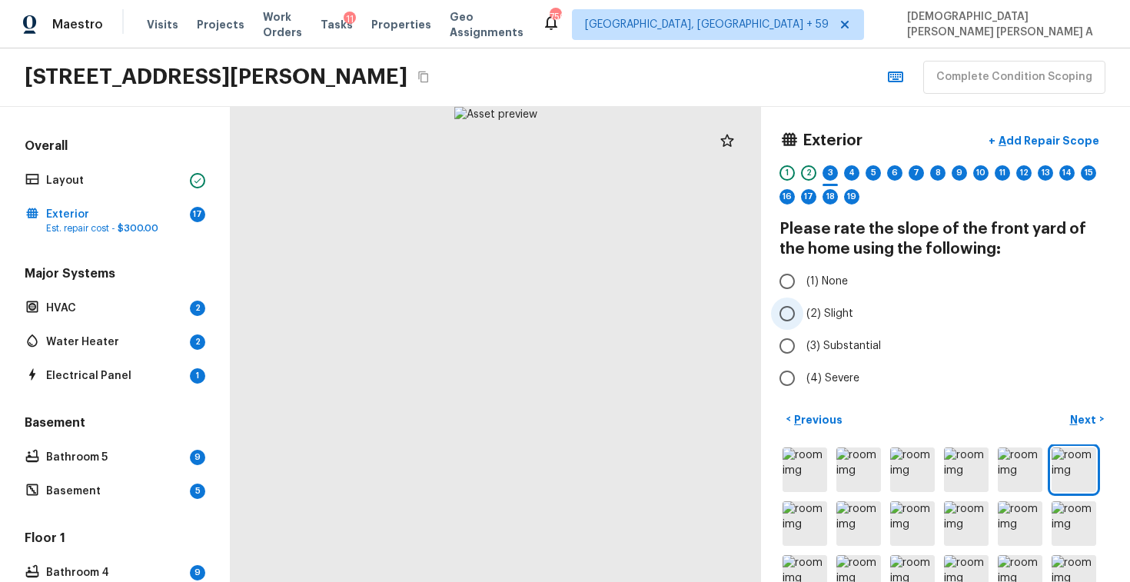
click at [796, 304] on input "(2) Slight" at bounding box center [787, 313] width 32 height 32
radio input "true"
click at [1082, 417] on p "Next" at bounding box center [1084, 419] width 29 height 15
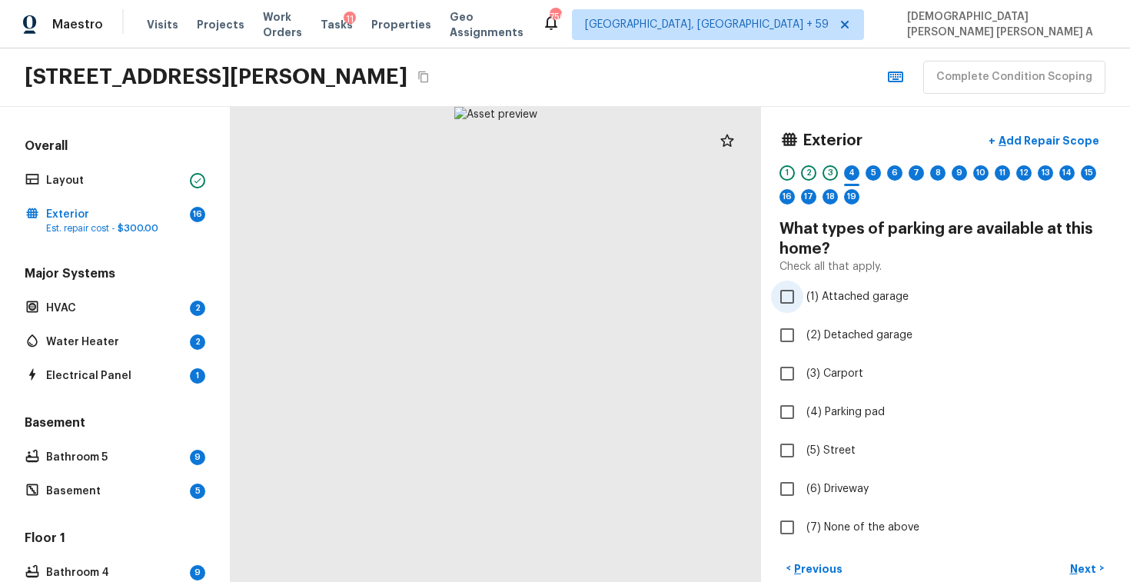
click at [791, 301] on input "(1) Attached garage" at bounding box center [787, 296] width 32 height 32
checkbox input "true"
click at [1097, 572] on p "Next" at bounding box center [1084, 568] width 29 height 15
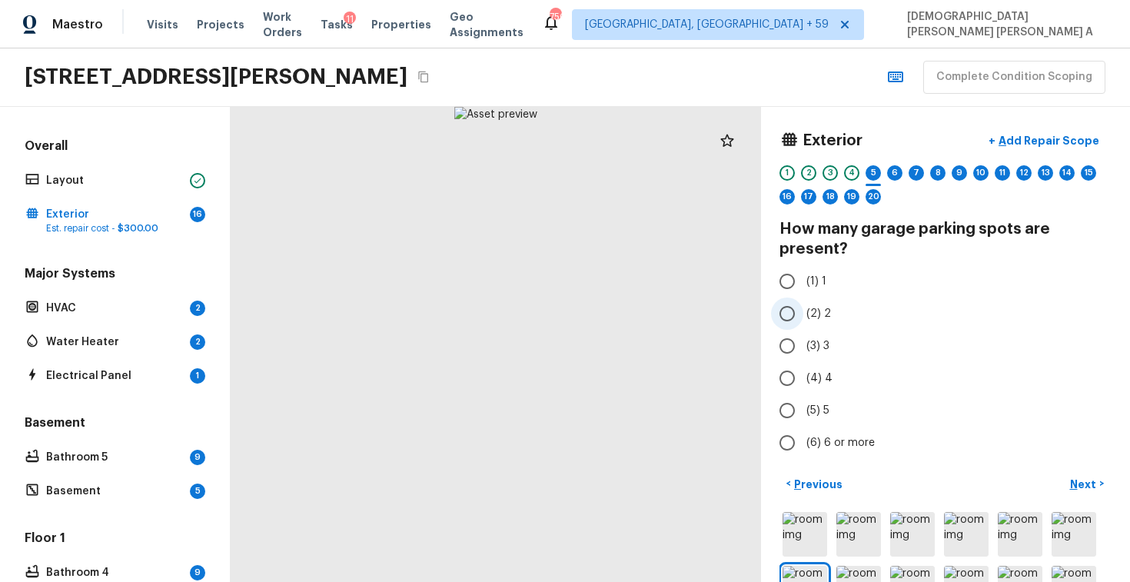
click at [781, 310] on input "(2) 2" at bounding box center [787, 313] width 32 height 32
radio input "true"
click at [1090, 480] on p "Next" at bounding box center [1084, 483] width 29 height 15
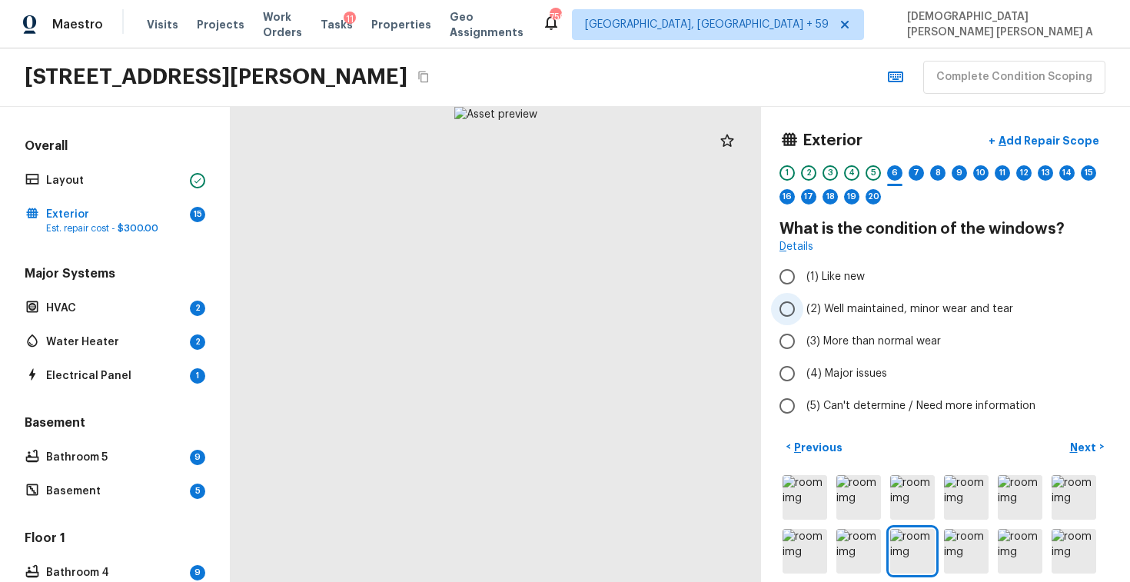
click at [788, 300] on input "(2) Well maintained, minor wear and tear" at bounding box center [787, 309] width 32 height 32
radio input "true"
click at [1077, 434] on button "Next >" at bounding box center [1086, 446] width 49 height 25
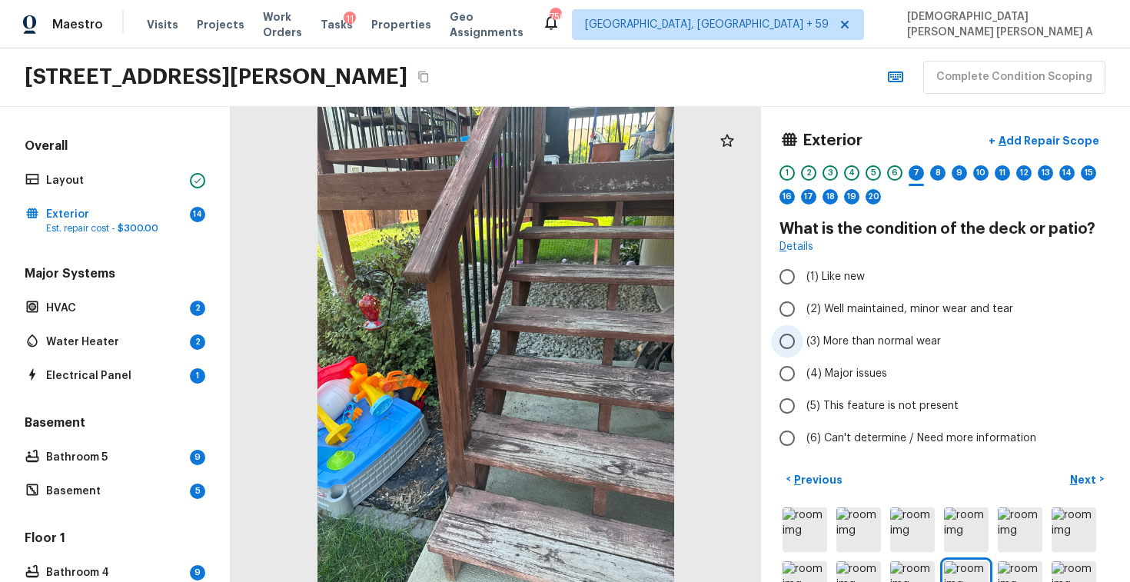
click at [791, 338] on input "(3) More than normal wear" at bounding box center [787, 341] width 32 height 32
radio input "true"
click at [1037, 137] on p "Add Repair Scope" at bounding box center [1047, 140] width 104 height 15
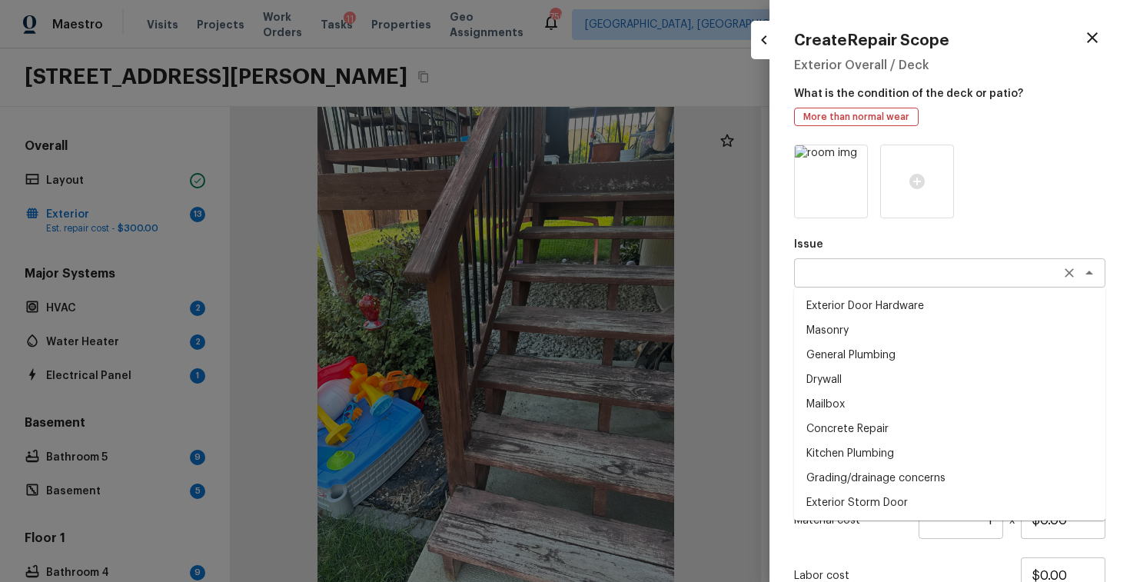
click at [857, 281] on div "x ​" at bounding box center [949, 272] width 311 height 29
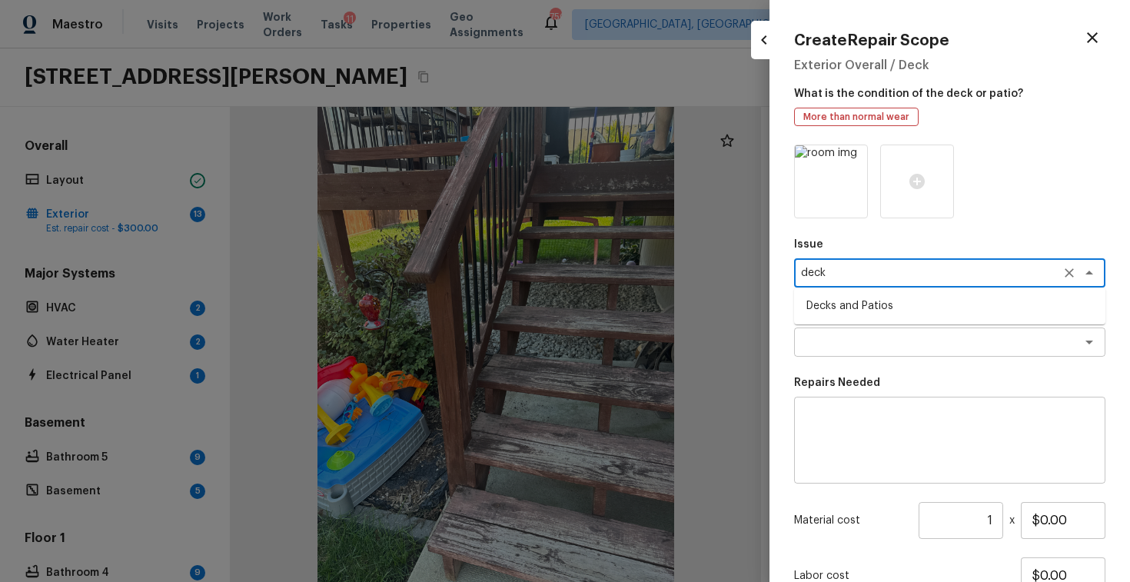
click at [861, 309] on li "Decks and Patios" at bounding box center [949, 306] width 311 height 25
click at [858, 355] on div "x ​" at bounding box center [949, 341] width 311 height 29
type textarea "Decks and Patios"
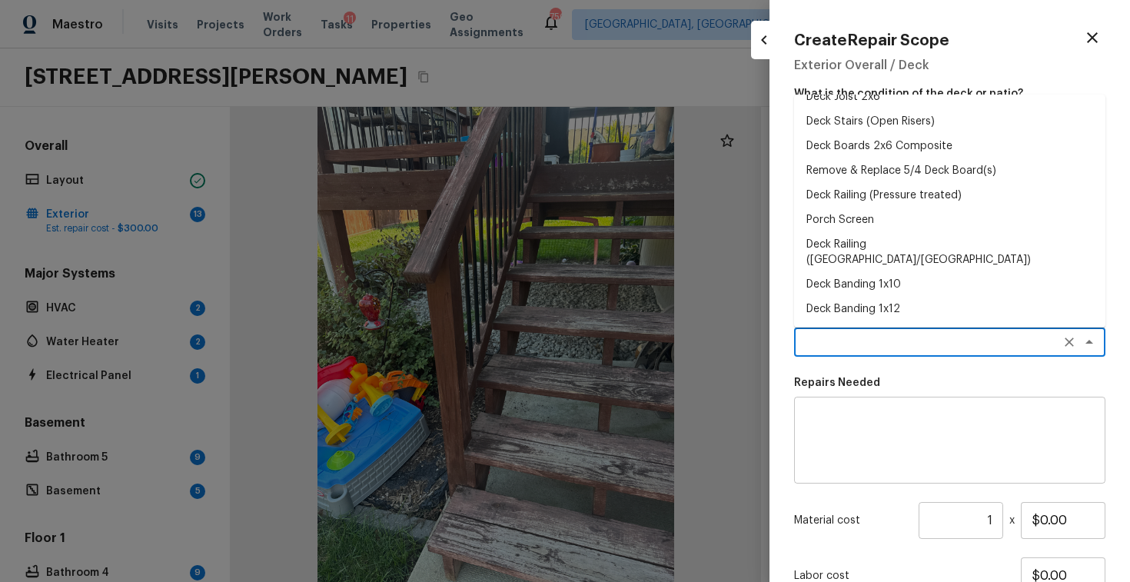
scroll to position [0, 0]
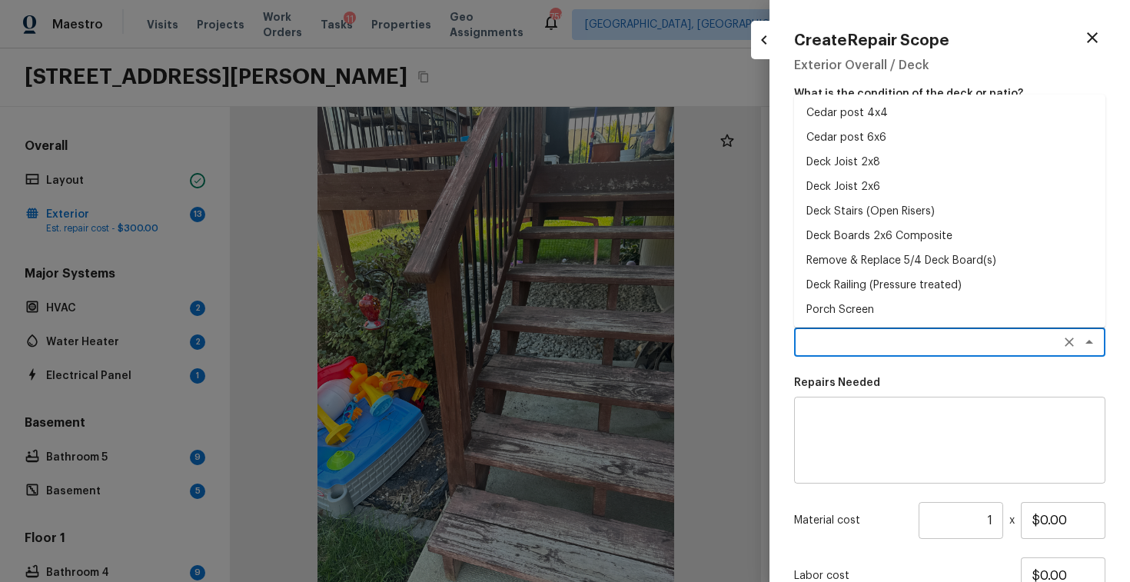
click at [845, 107] on li "Cedar post 4x4" at bounding box center [949, 113] width 311 height 25
type textarea "Cedar post 4x4"
type textarea "Remove the existing 4x4x8 cedar post/footing (if needed) and prep the area for …"
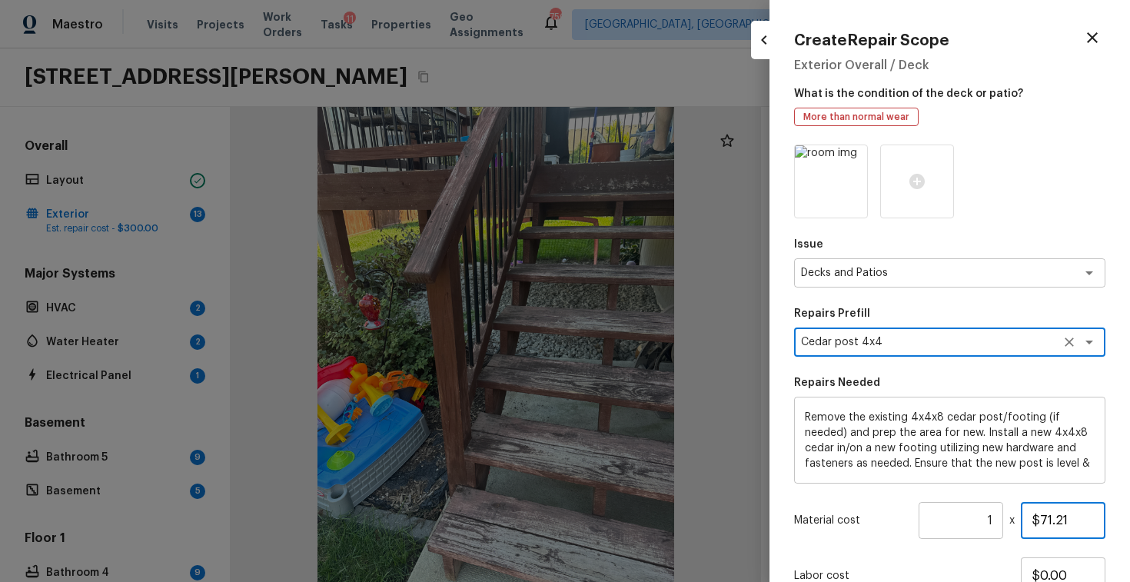
click at [1050, 521] on input "$71.21" at bounding box center [1062, 520] width 85 height 37
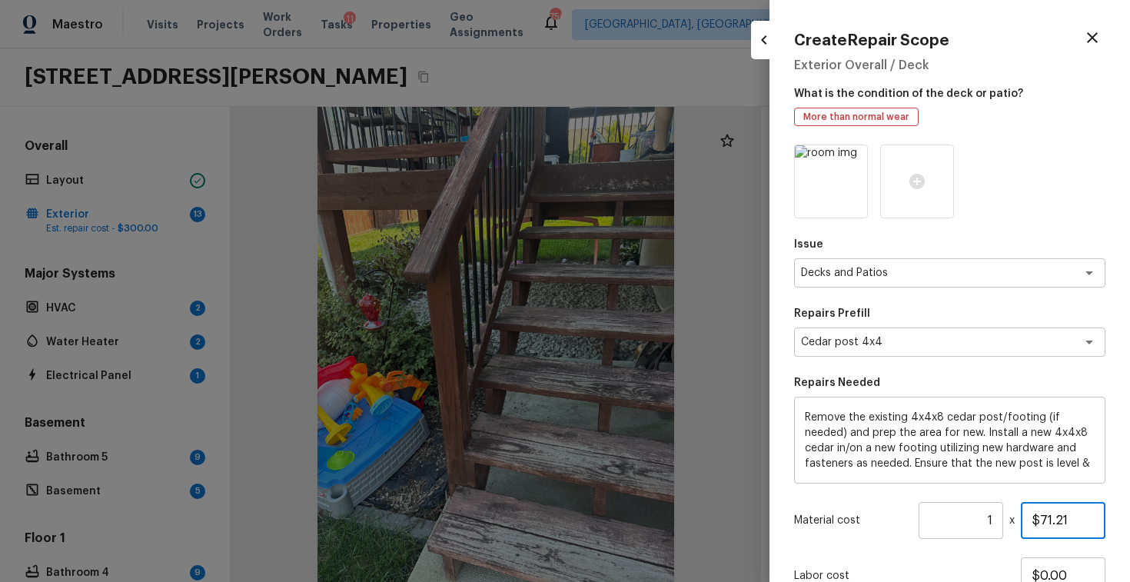
click at [1050, 521] on input "$71.21" at bounding box center [1062, 520] width 85 height 37
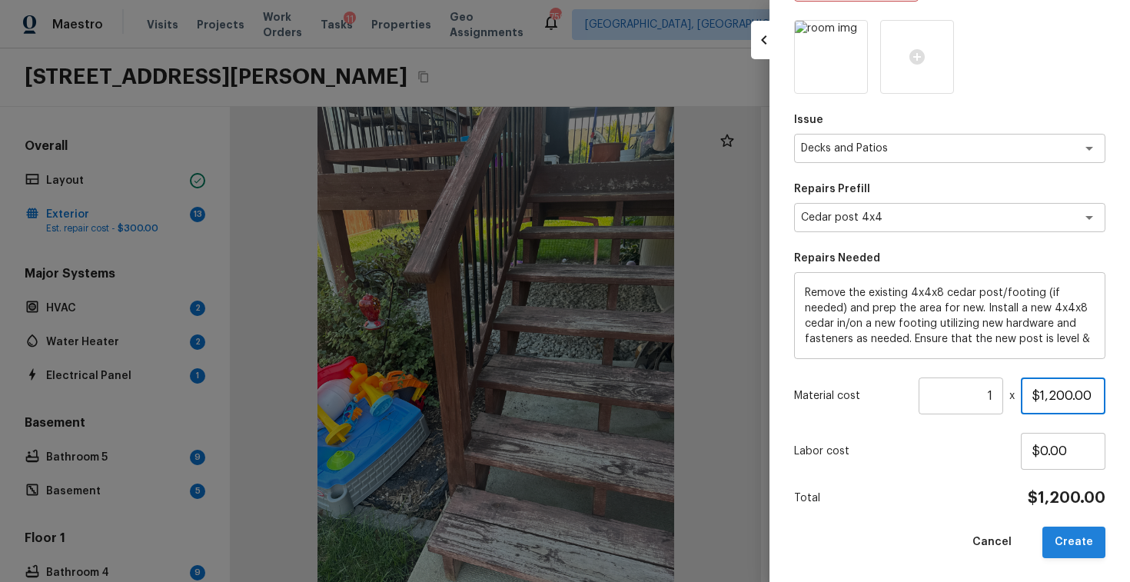
type input "$1,200.00"
click at [1084, 546] on button "Create" at bounding box center [1073, 542] width 63 height 32
type input "$0.00"
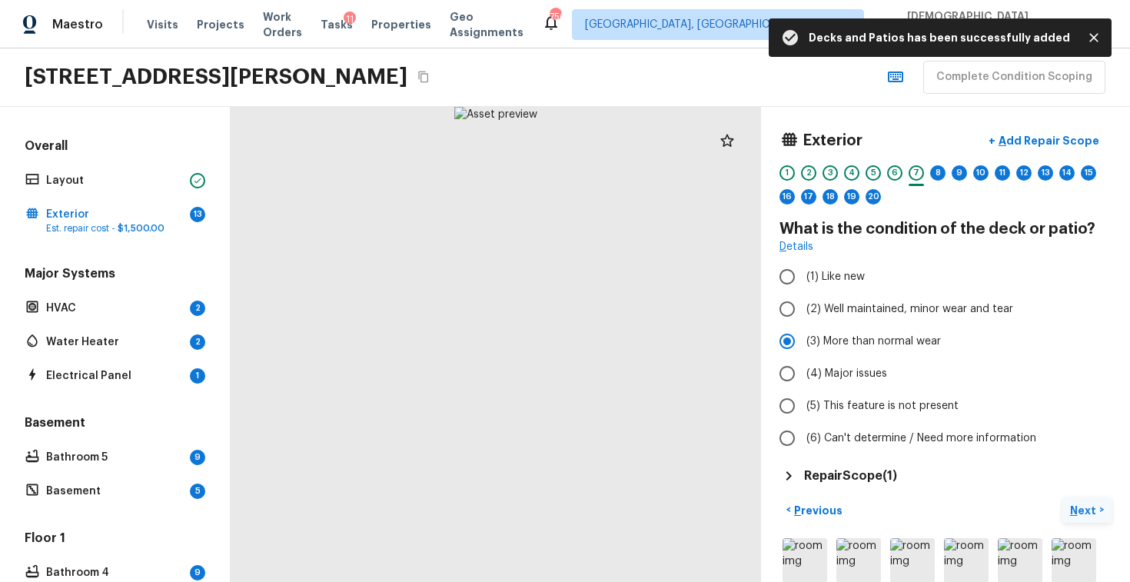
click at [1083, 499] on button "Next >" at bounding box center [1086, 509] width 49 height 25
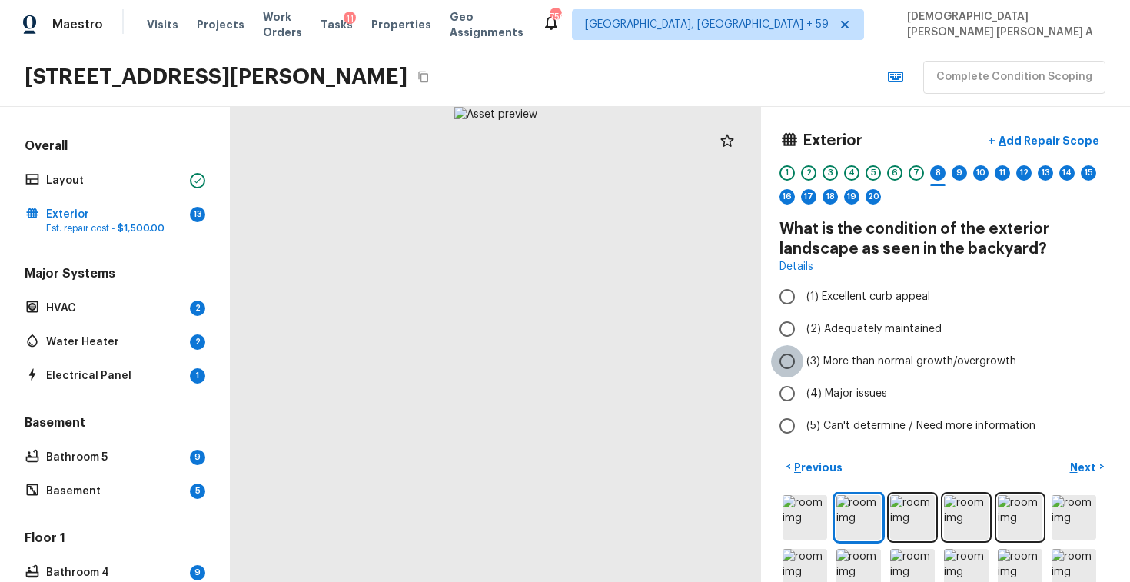
click at [789, 360] on input "(3) More than normal growth/overgrowth" at bounding box center [787, 361] width 32 height 32
radio input "true"
click at [1087, 462] on p "Next" at bounding box center [1084, 467] width 29 height 15
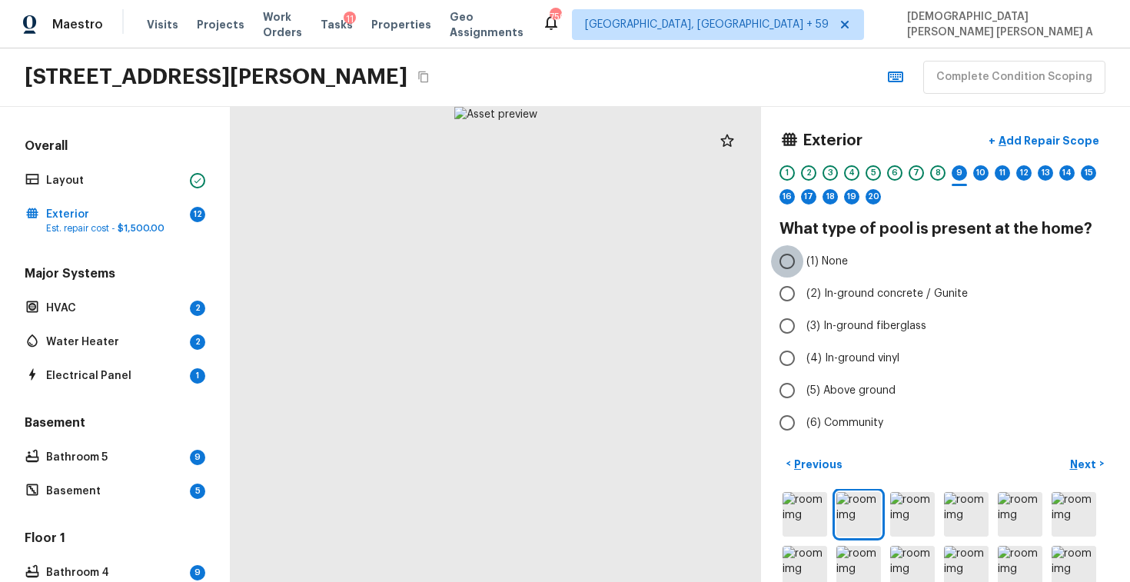
click at [794, 264] on input "(1) None" at bounding box center [787, 261] width 32 height 32
radio input "true"
click at [1090, 459] on p "Next" at bounding box center [1084, 463] width 29 height 15
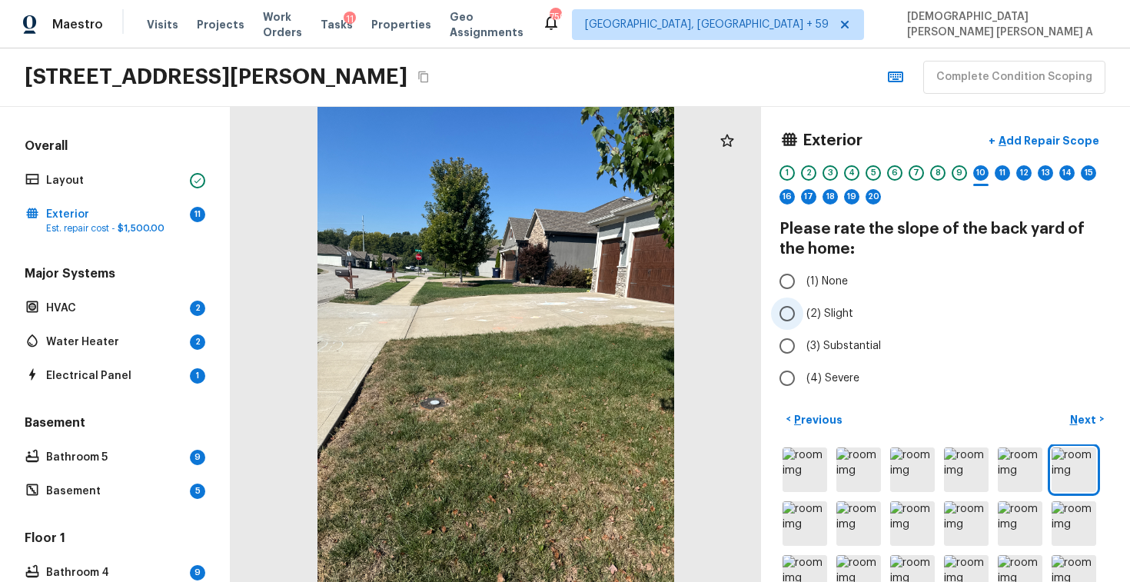
click at [785, 302] on input "(2) Slight" at bounding box center [787, 313] width 32 height 32
radio input "true"
click at [1077, 406] on button "Next >" at bounding box center [1086, 418] width 49 height 25
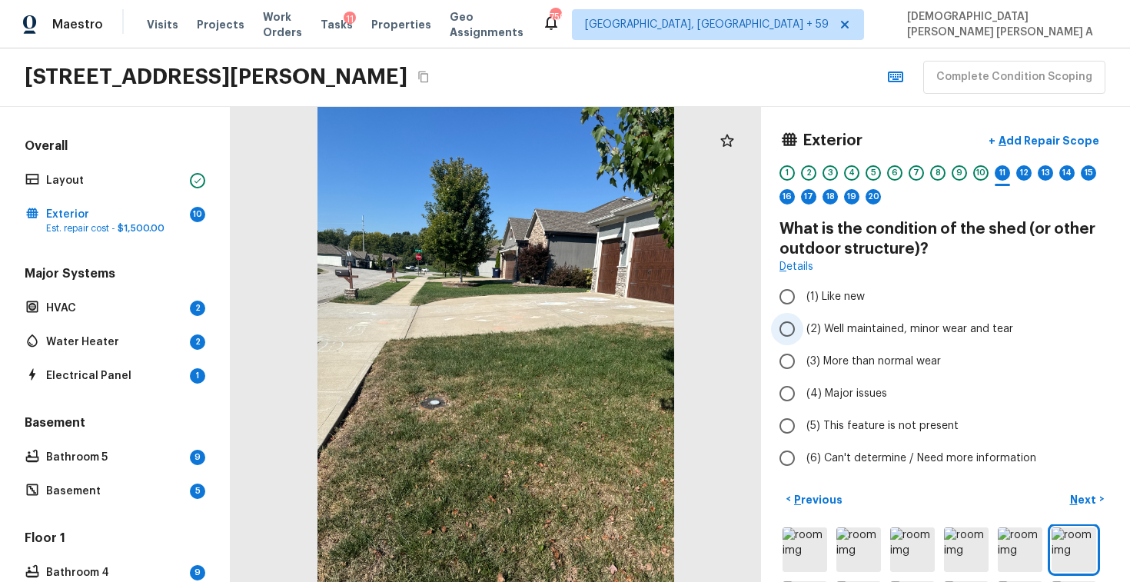
click at [777, 317] on input "(2) Well maintained, minor wear and tear" at bounding box center [787, 329] width 32 height 32
radio input "true"
click at [790, 446] on input "(6) Can't determine / Need more information" at bounding box center [787, 458] width 32 height 32
radio input "true"
click at [1088, 502] on p "Next" at bounding box center [1084, 499] width 29 height 15
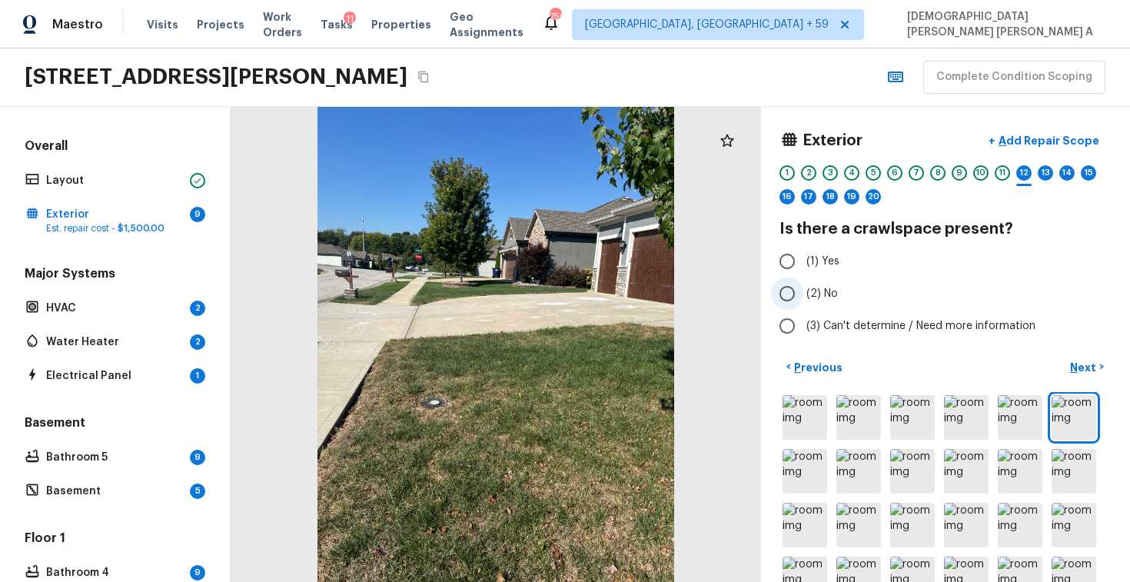
click at [798, 292] on input "(2) No" at bounding box center [787, 293] width 32 height 32
radio input "true"
click at [1100, 373] on button "Next >" at bounding box center [1086, 366] width 49 height 25
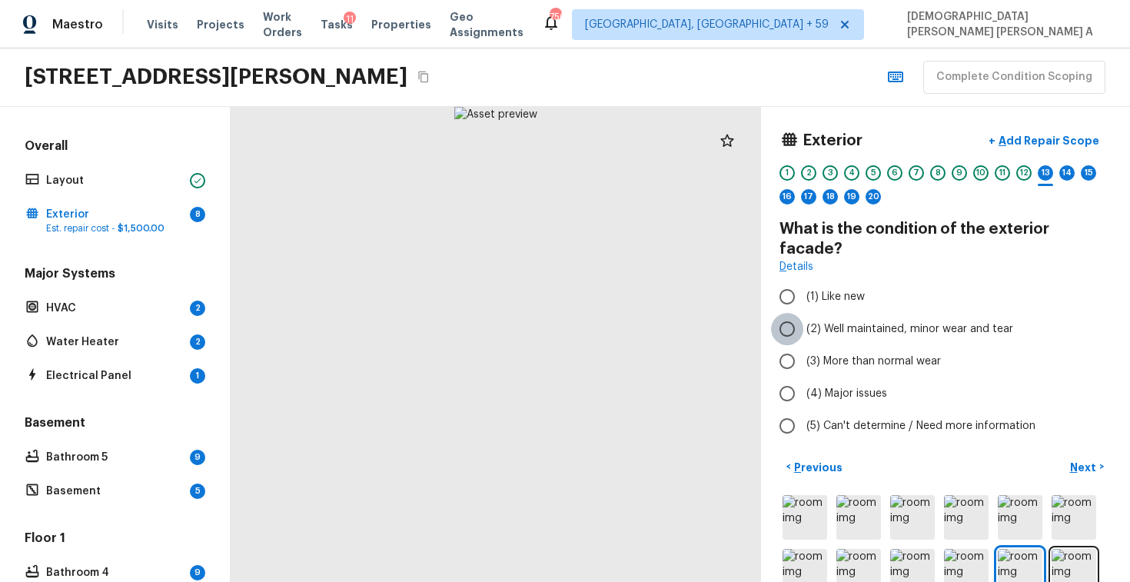
click at [788, 313] on input "(2) Well maintained, minor wear and tear" at bounding box center [787, 329] width 32 height 32
radio input "true"
click at [788, 313] on input "(2) Well maintained, minor wear and tear" at bounding box center [787, 329] width 32 height 32
click at [788, 347] on input "(3) More than normal wear" at bounding box center [787, 361] width 32 height 32
radio input "true"
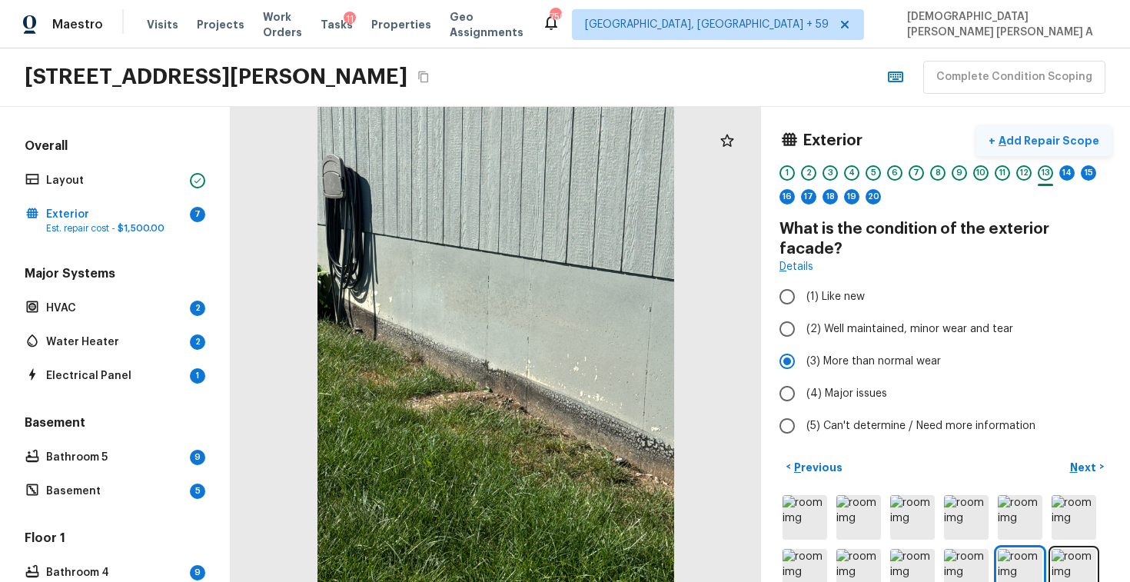
click at [1048, 138] on p "Add Repair Scope" at bounding box center [1047, 140] width 104 height 15
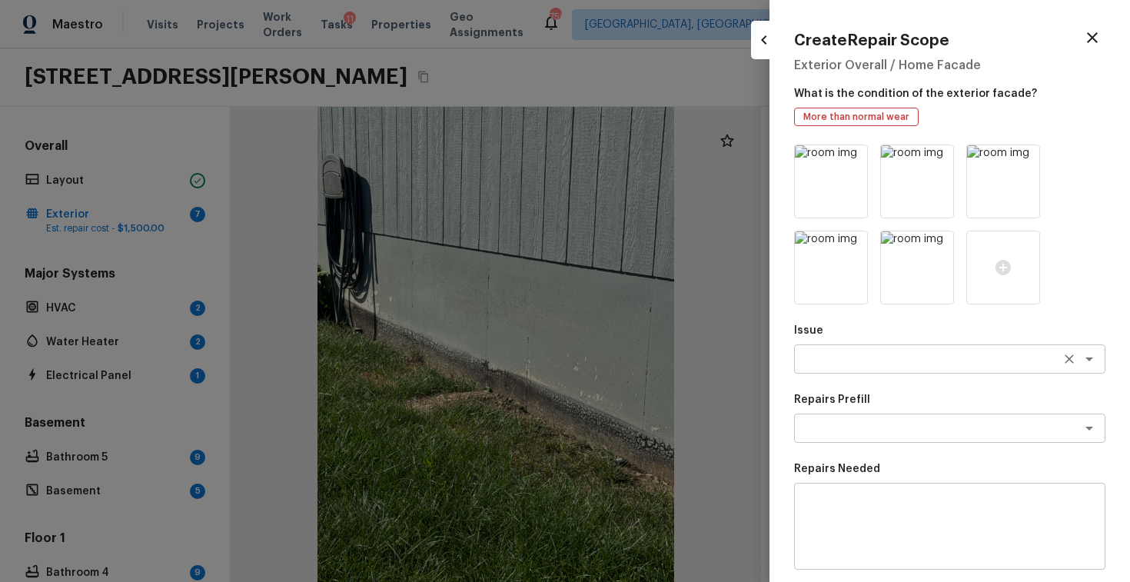
click at [872, 358] on textarea at bounding box center [928, 358] width 254 height 15
click at [872, 389] on li "Siding" at bounding box center [949, 392] width 311 height 25
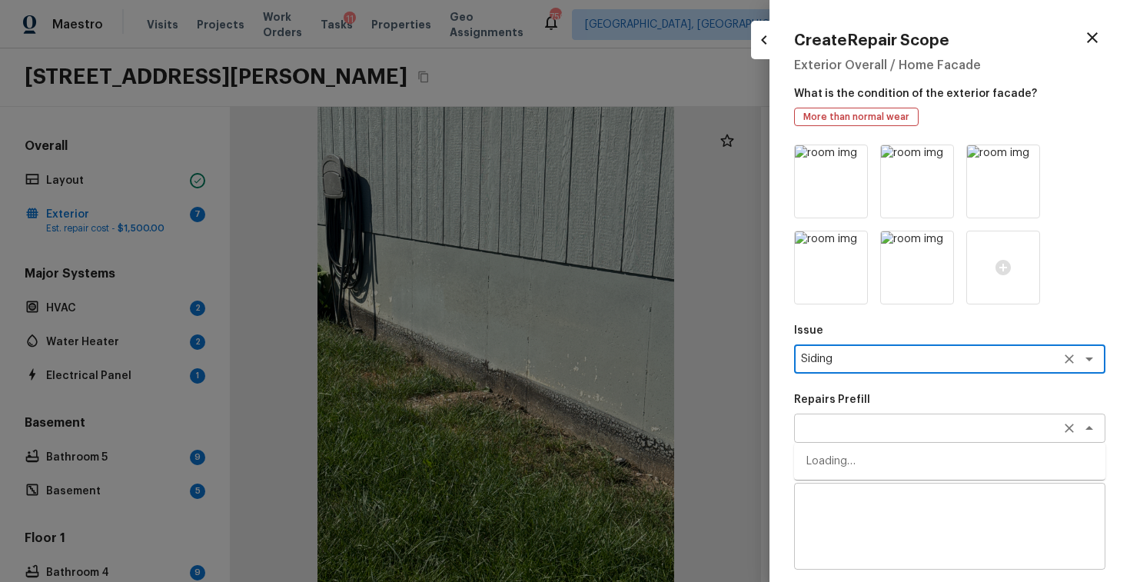
click at [859, 416] on div "x ​" at bounding box center [949, 427] width 311 height 29
type textarea "Siding"
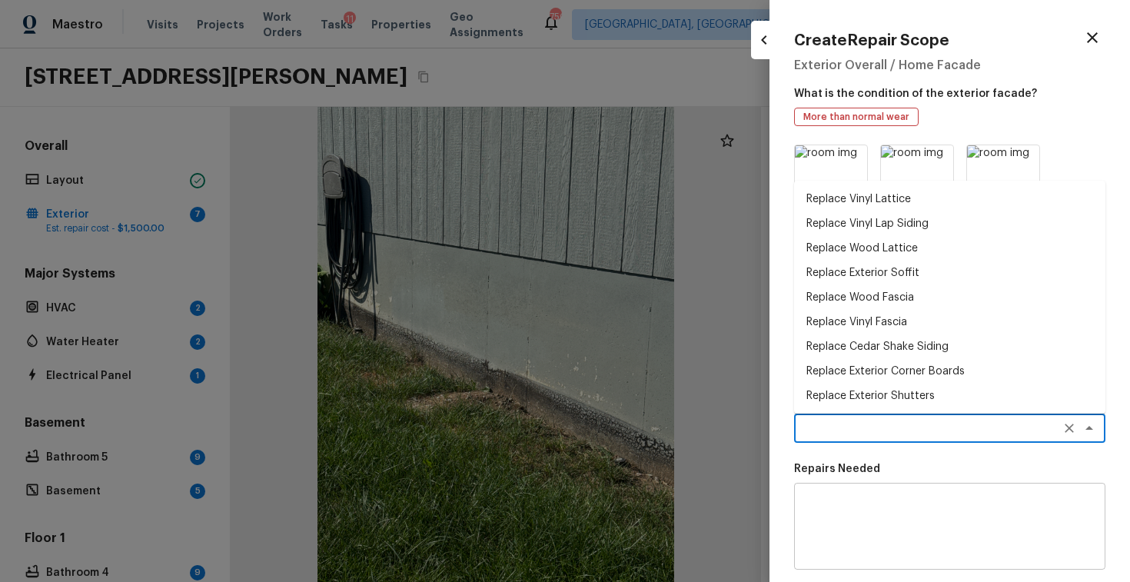
scroll to position [222, 0]
click at [898, 367] on li "Pressure Wash Gutters/Trim" at bounding box center [949, 370] width 311 height 25
type textarea "Pressure Wash Gutters/Trim"
type textarea "Protect areas as needed for pressure washing. Pressure wash the gutters and tri…"
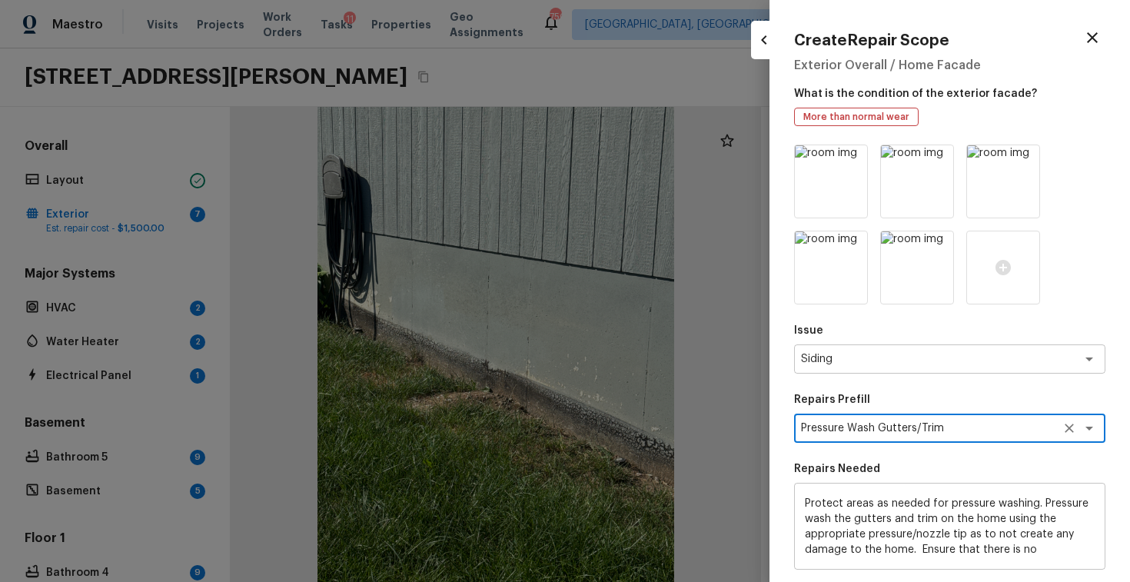
scroll to position [211, 0]
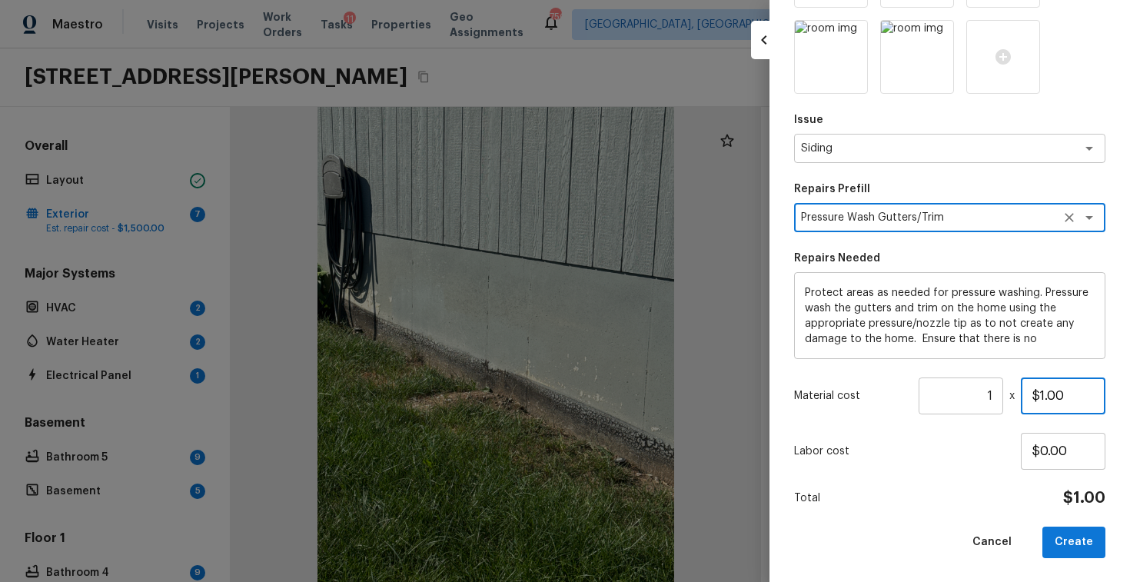
click at [1046, 392] on input "$1.00" at bounding box center [1062, 395] width 85 height 37
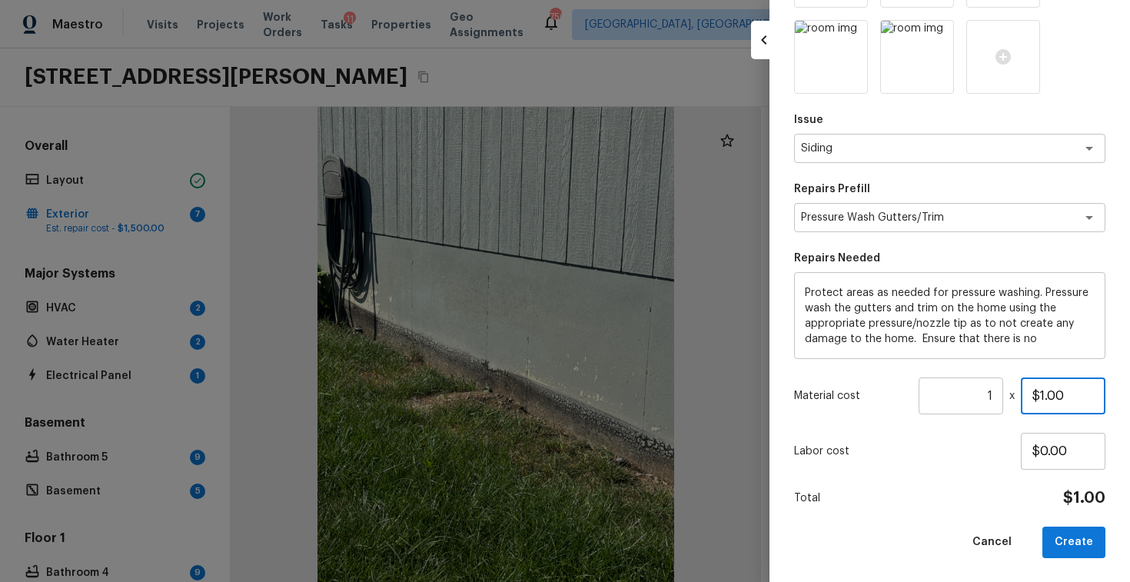
click at [1046, 392] on input "$1.00" at bounding box center [1062, 395] width 85 height 37
type input "$575.00"
click at [1068, 541] on button "Create" at bounding box center [1073, 542] width 63 height 32
type input "$0.00"
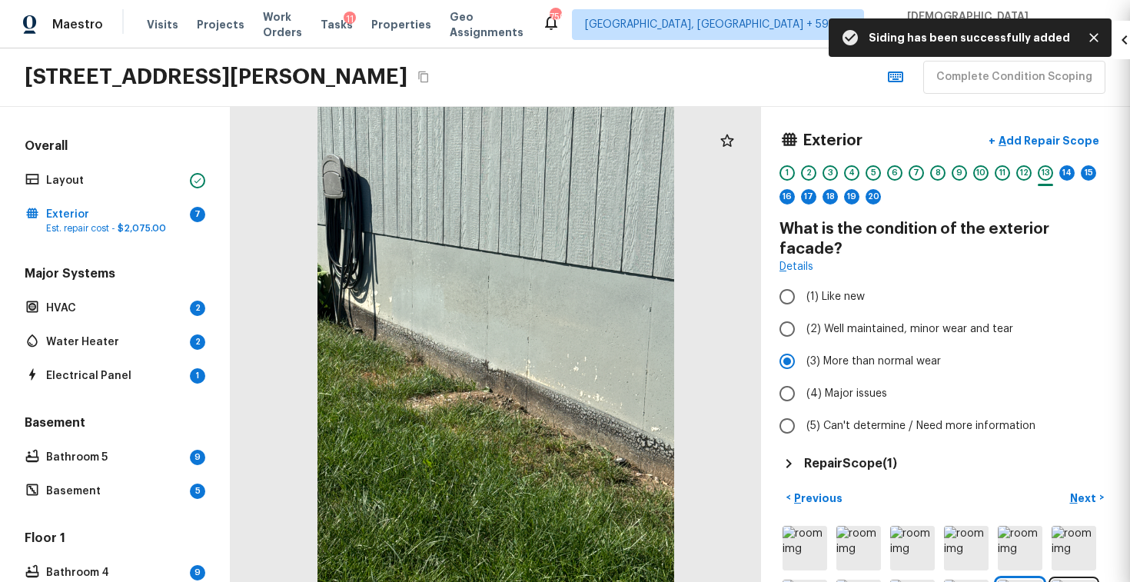
scroll to position [124, 0]
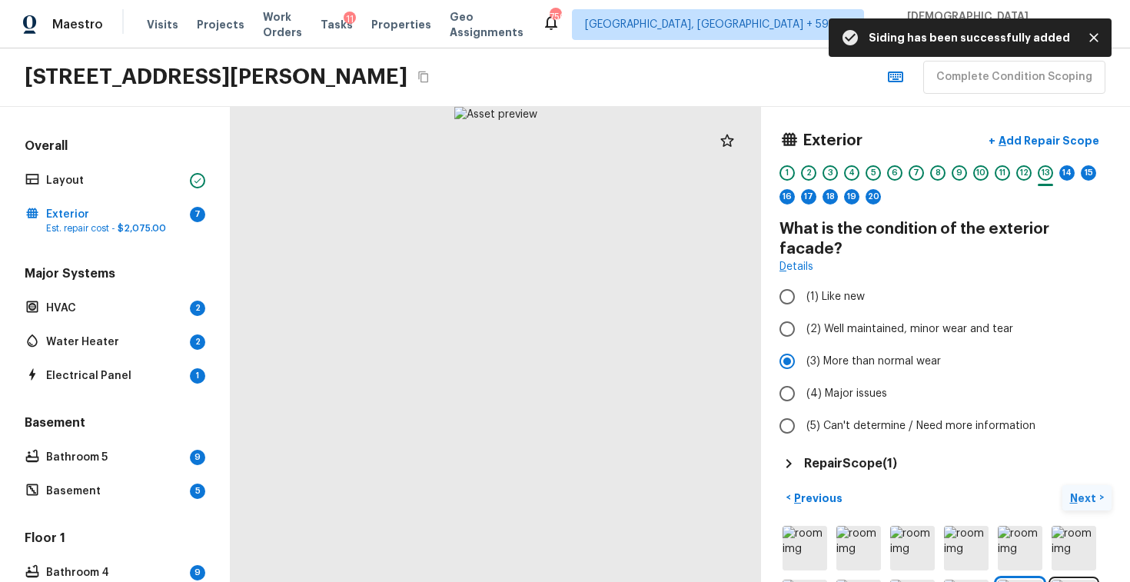
click at [1082, 490] on p "Next" at bounding box center [1084, 497] width 29 height 15
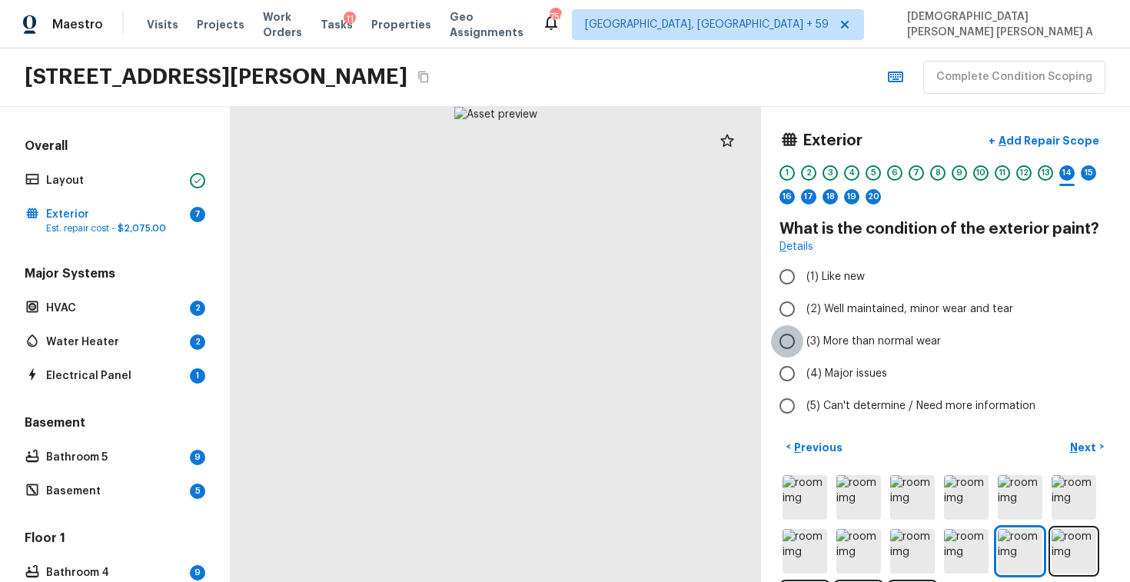
click at [785, 336] on input "(3) More than normal wear" at bounding box center [787, 341] width 32 height 32
radio input "true"
click at [1020, 144] on p "Add Repair Scope" at bounding box center [1047, 140] width 104 height 15
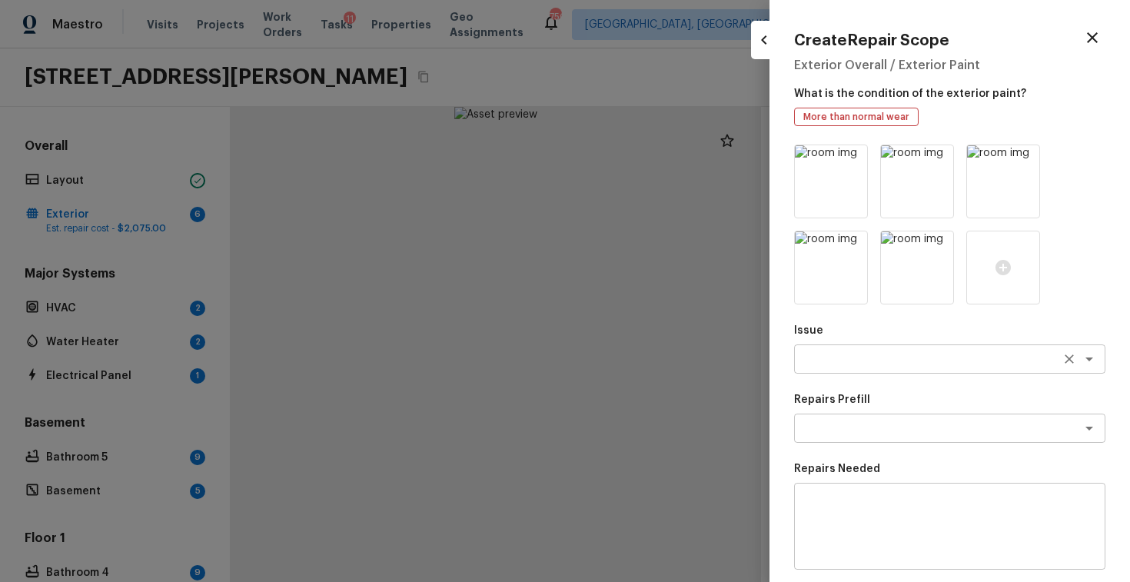
click at [846, 363] on textarea at bounding box center [928, 358] width 254 height 15
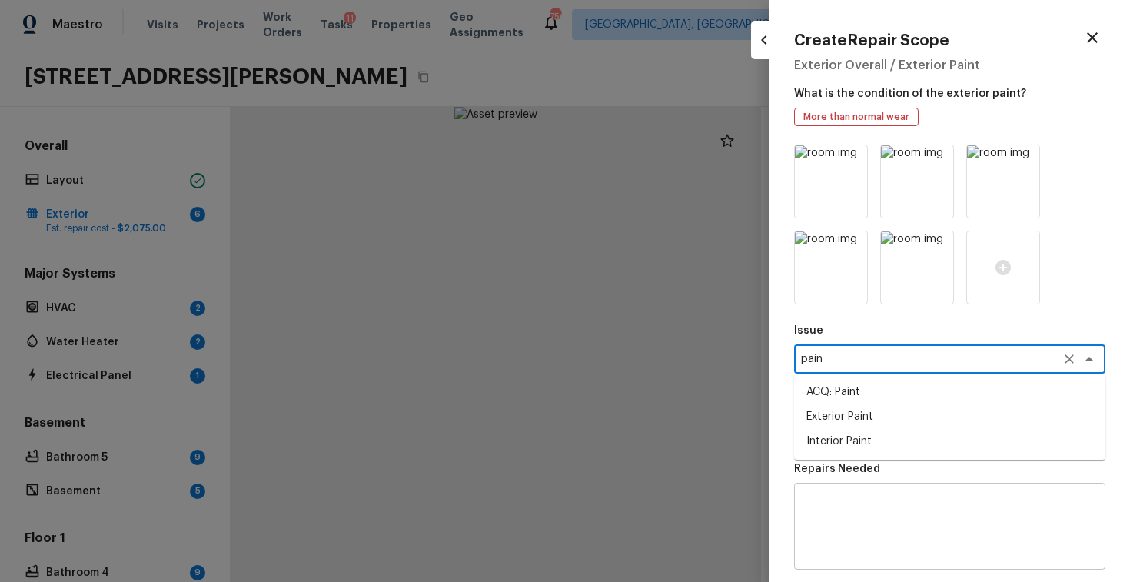
click at [831, 420] on li "Exterior Paint" at bounding box center [949, 416] width 311 height 25
type textarea "Exterior Paint"
click at [848, 430] on textarea at bounding box center [928, 427] width 254 height 15
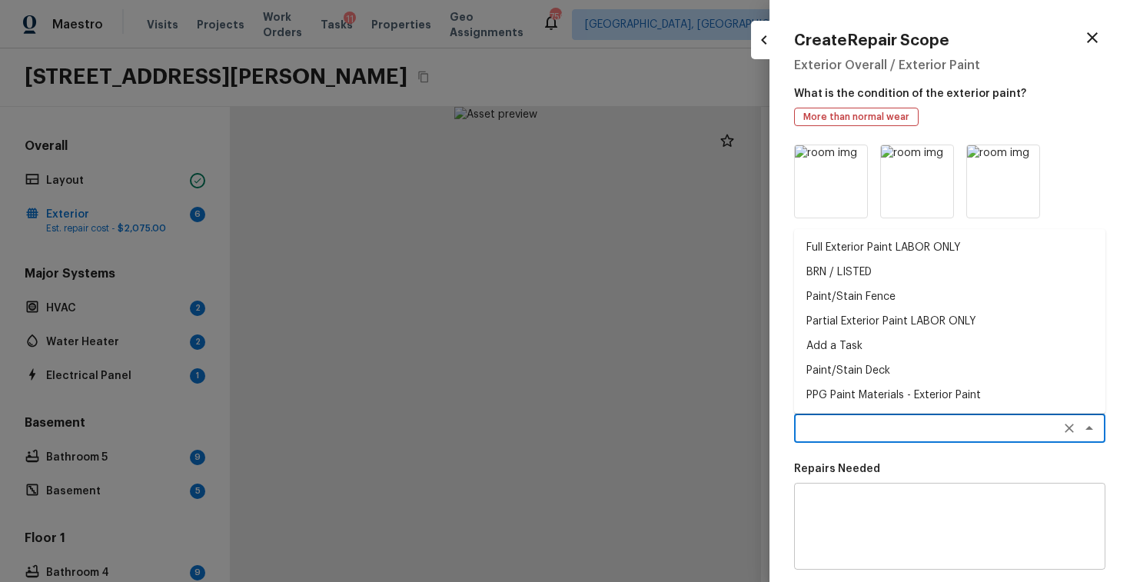
click at [871, 231] on ul "Full Exterior Paint LABOR ONLY BRN / LISTED Paint/Stain Fence Partial Exterior …" at bounding box center [949, 321] width 311 height 184
click at [869, 242] on li "Full Exterior Paint LABOR ONLY" at bounding box center [949, 247] width 311 height 25
type textarea "Full Exterior Paint LABOR ONLY"
type textarea "Full Exterior Paint - Prep, mask and paint the exterior of the home. Ensure tha…"
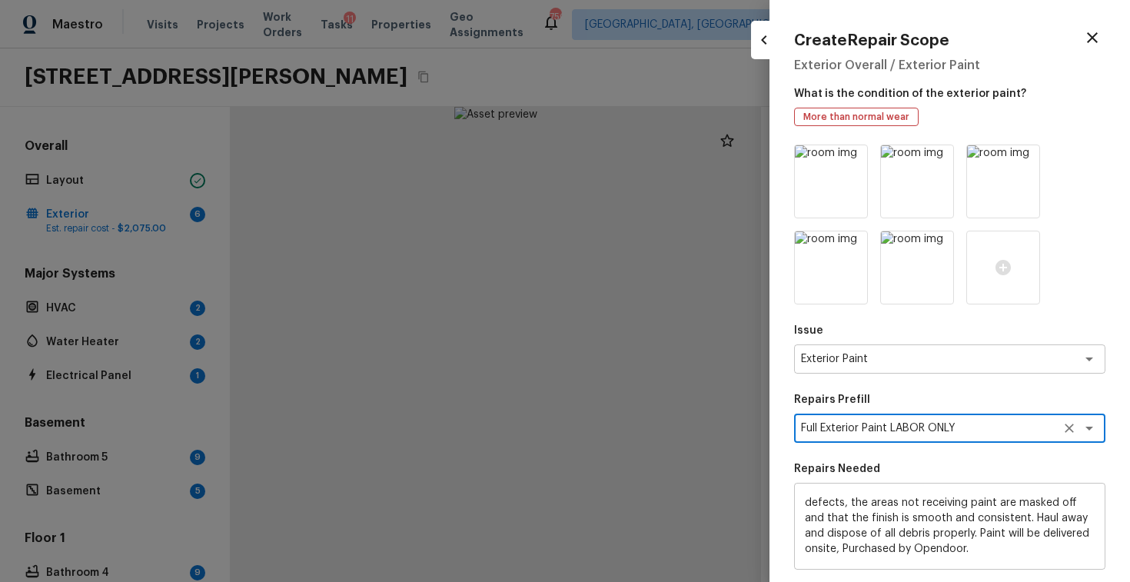
scroll to position [211, 0]
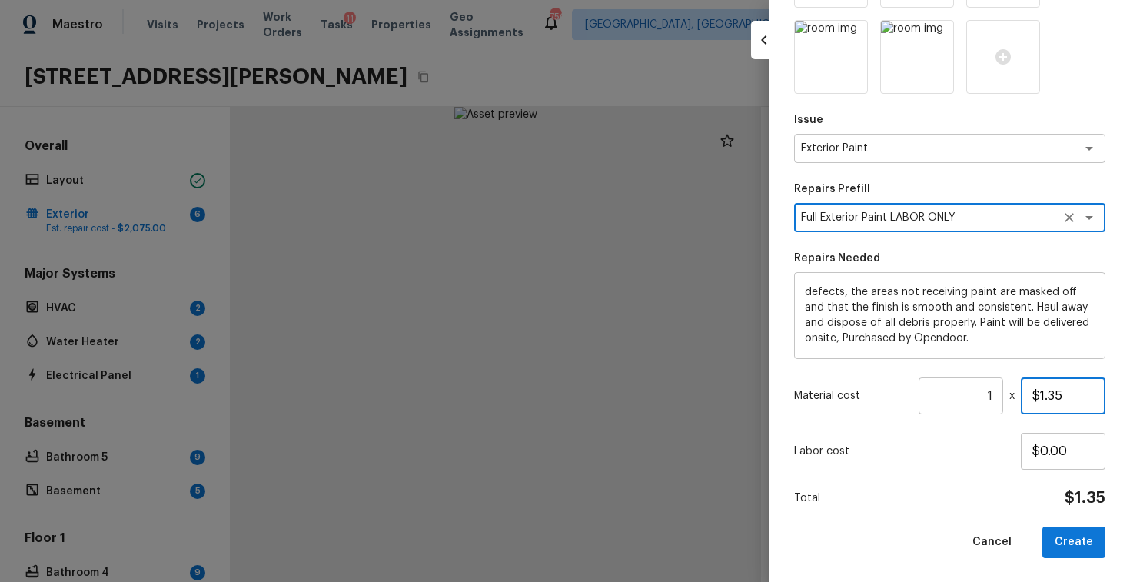
click at [1049, 391] on input "$1.35" at bounding box center [1062, 395] width 85 height 37
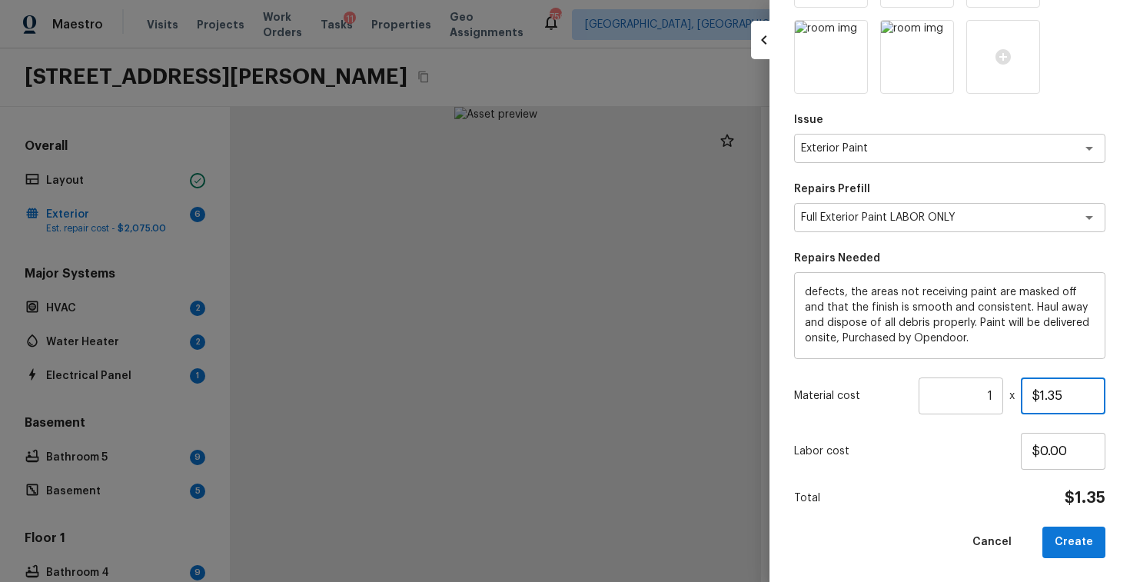
click at [1049, 391] on input "$1.35" at bounding box center [1062, 395] width 85 height 37
click at [1068, 393] on input "$650.00" at bounding box center [1062, 395] width 85 height 37
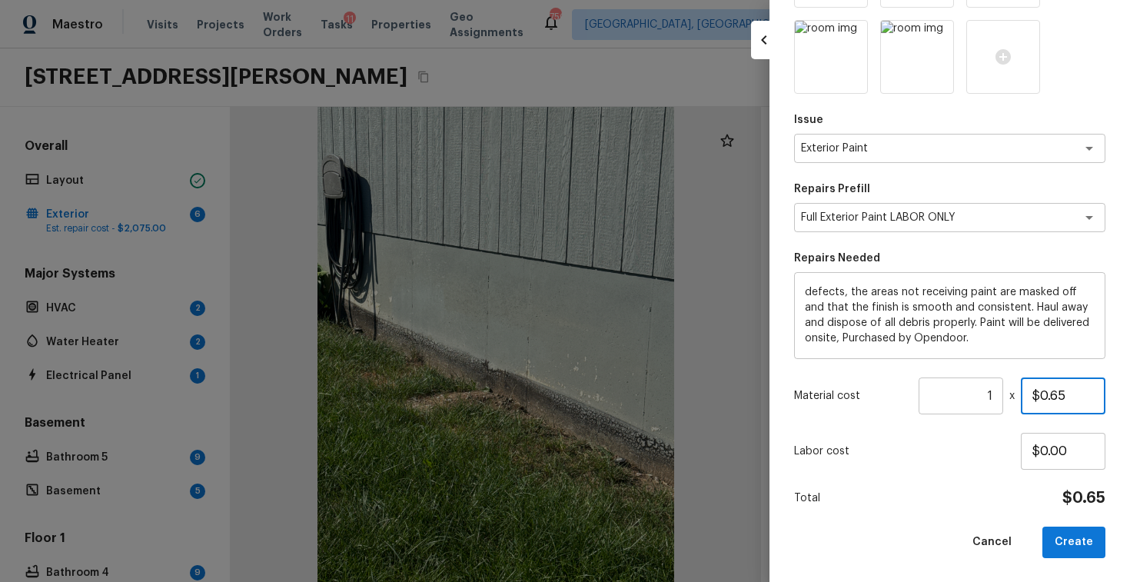
type input "$0.65"
click at [994, 398] on input "1" at bounding box center [960, 395] width 85 height 37
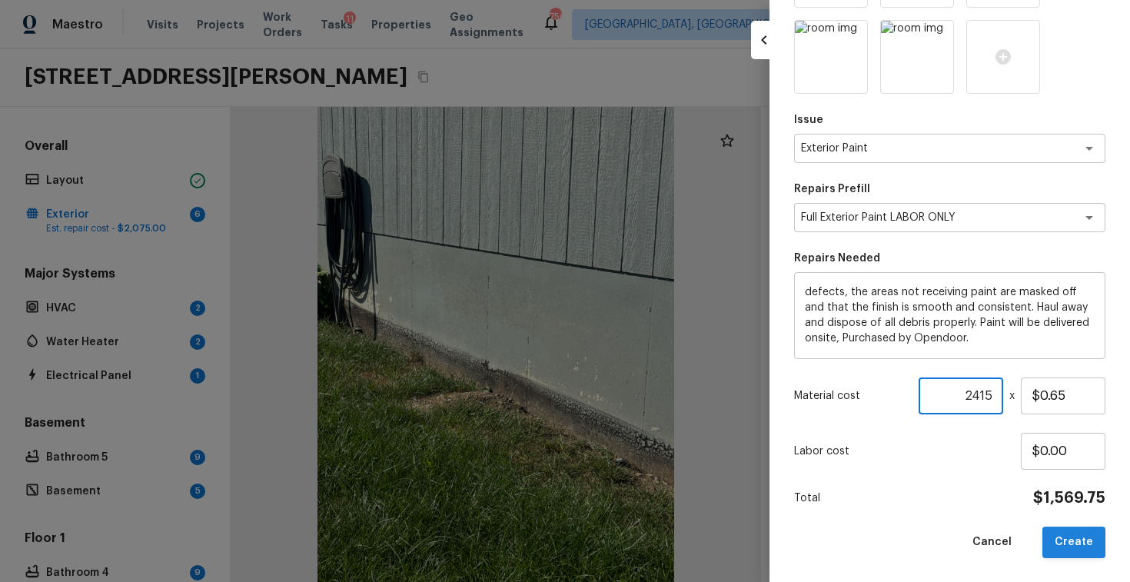
type input "2415"
click at [1080, 543] on button "Create" at bounding box center [1073, 542] width 63 height 32
type input "1"
type input "$0.00"
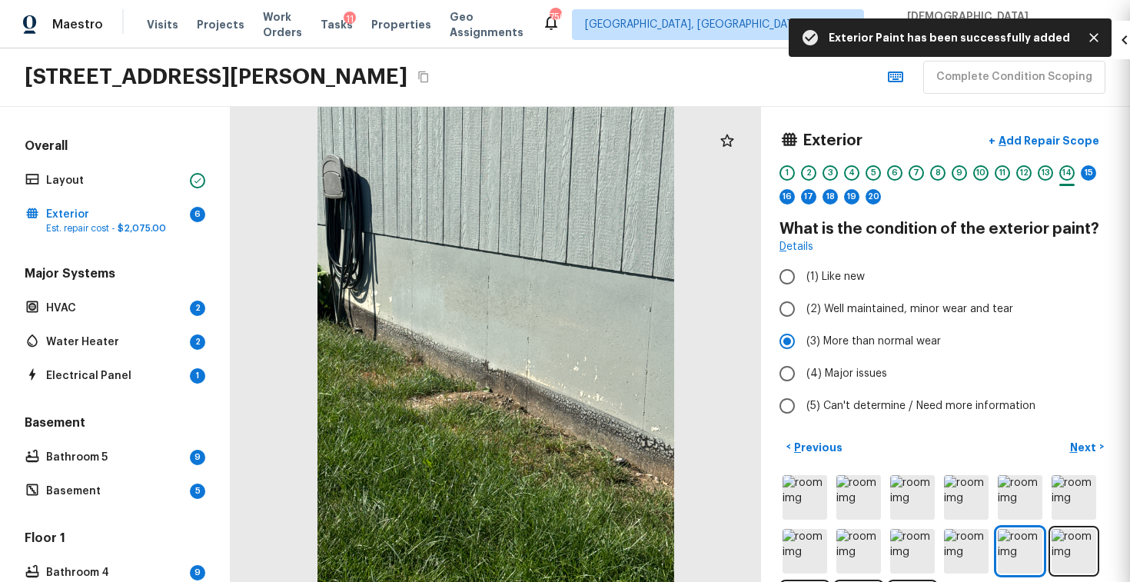
scroll to position [124, 0]
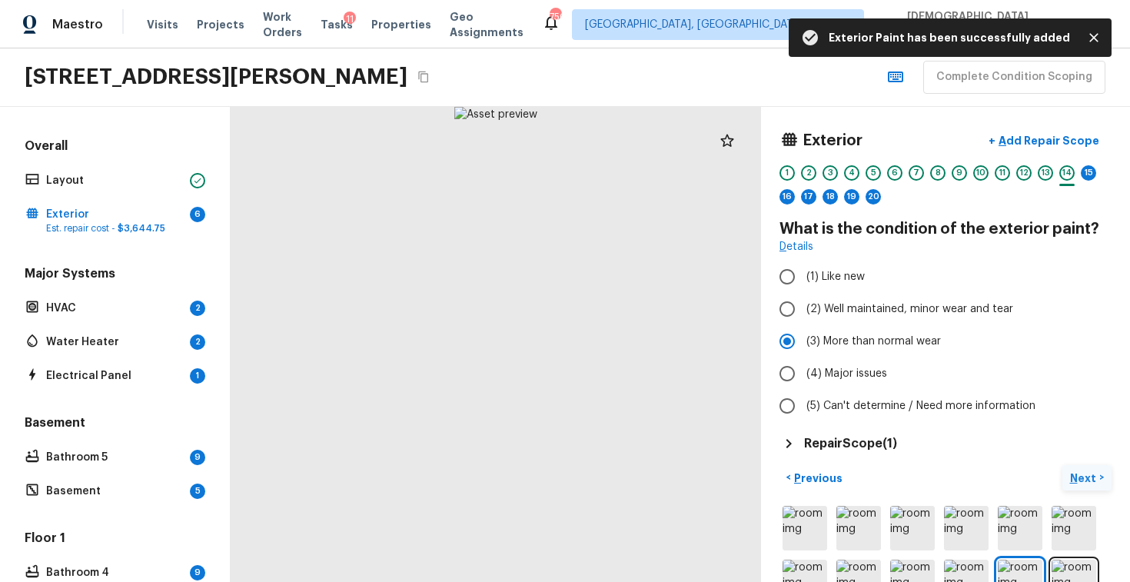
click at [1074, 466] on button "Next >" at bounding box center [1086, 477] width 49 height 25
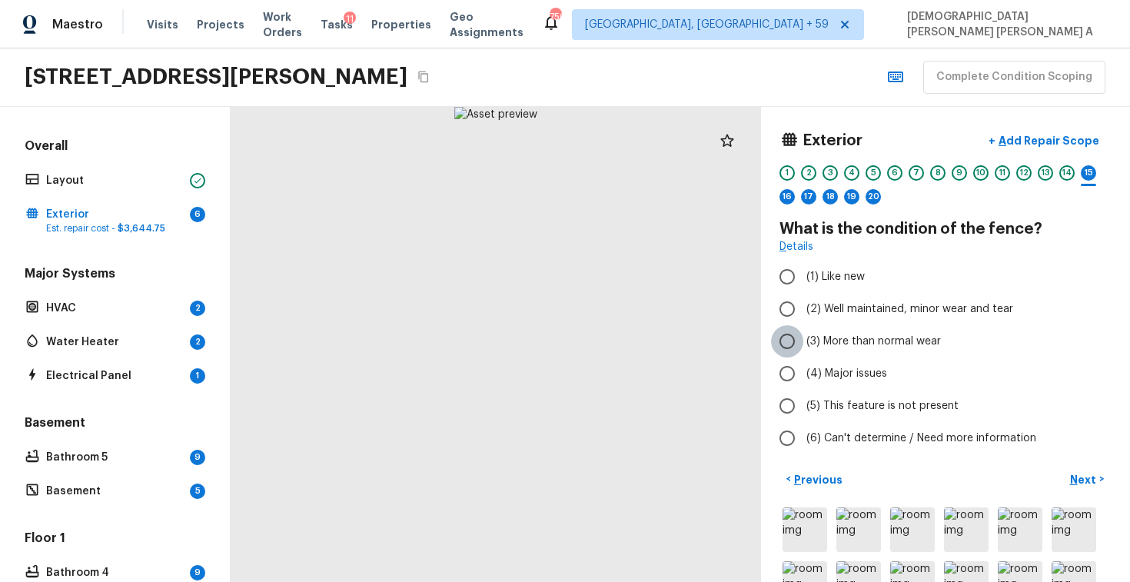
click at [785, 341] on input "(3) More than normal wear" at bounding box center [787, 341] width 32 height 32
radio input "true"
click at [1033, 142] on p "Add Repair Scope" at bounding box center [1047, 140] width 104 height 15
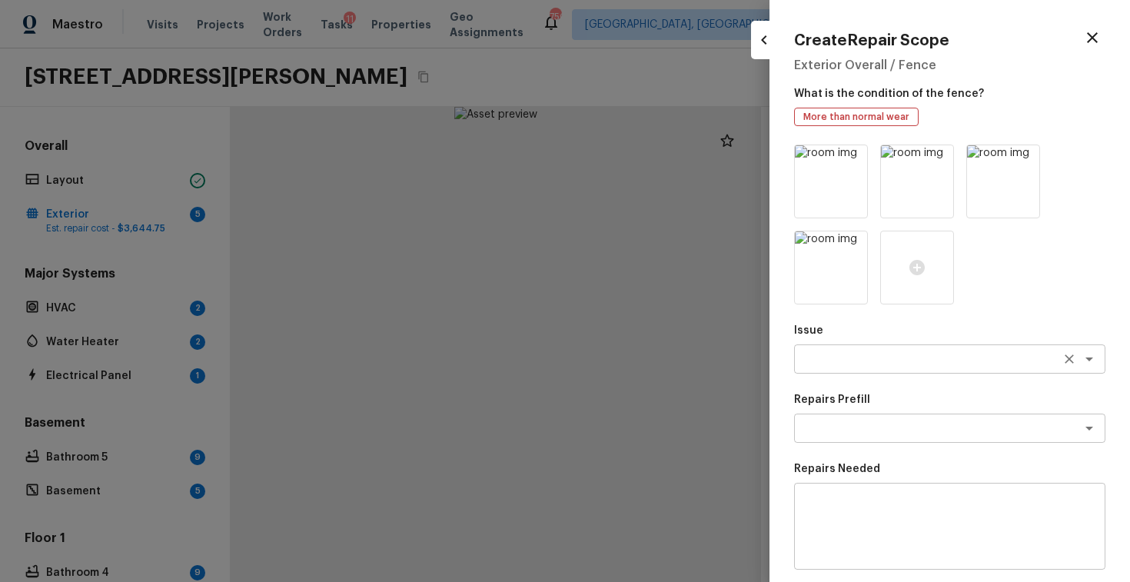
click at [900, 363] on textarea at bounding box center [928, 358] width 254 height 15
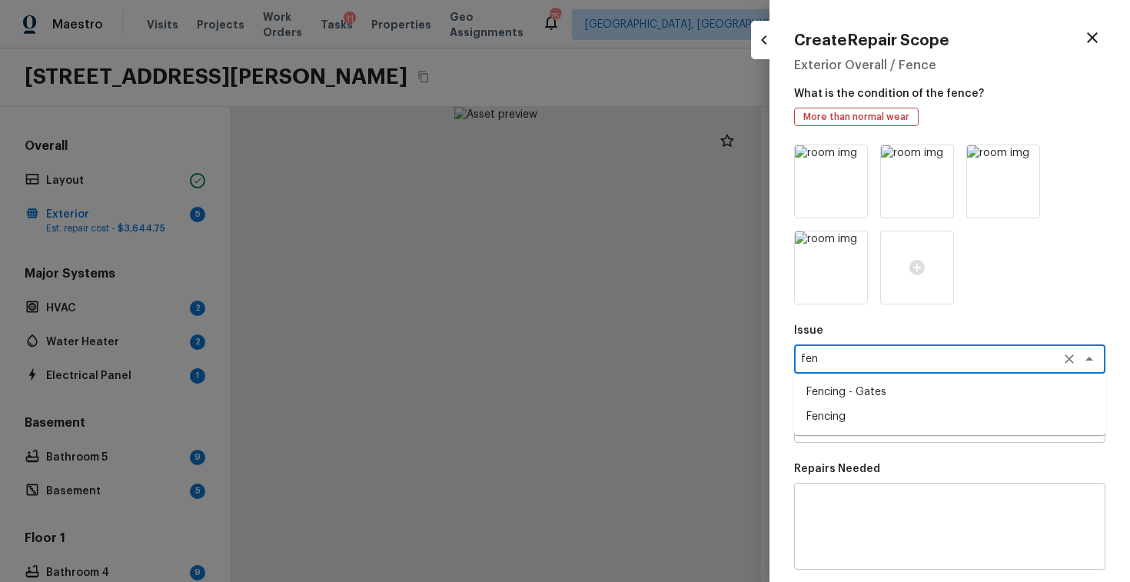
click at [883, 414] on li "Fencing" at bounding box center [949, 416] width 311 height 25
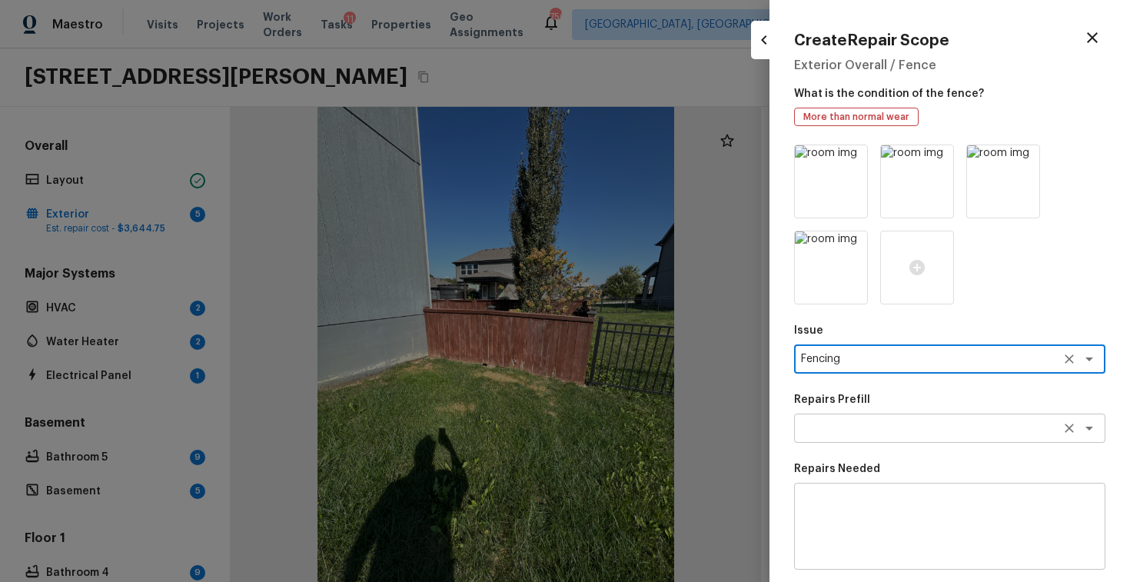
type textarea "Fencing"
click at [891, 426] on textarea at bounding box center [928, 427] width 254 height 15
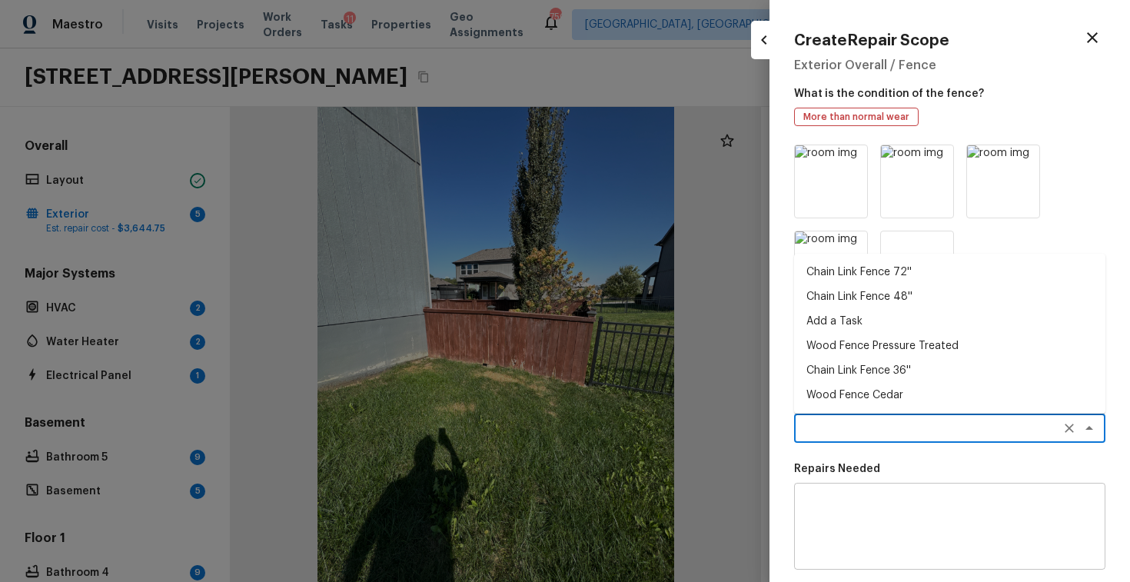
click at [831, 273] on li "Chain Link Fence 72''" at bounding box center [949, 272] width 311 height 25
type textarea "Chain Link Fence 72''"
type textarea "Prep the work area and install a new 72'' chain link fence. Ensure that all of …"
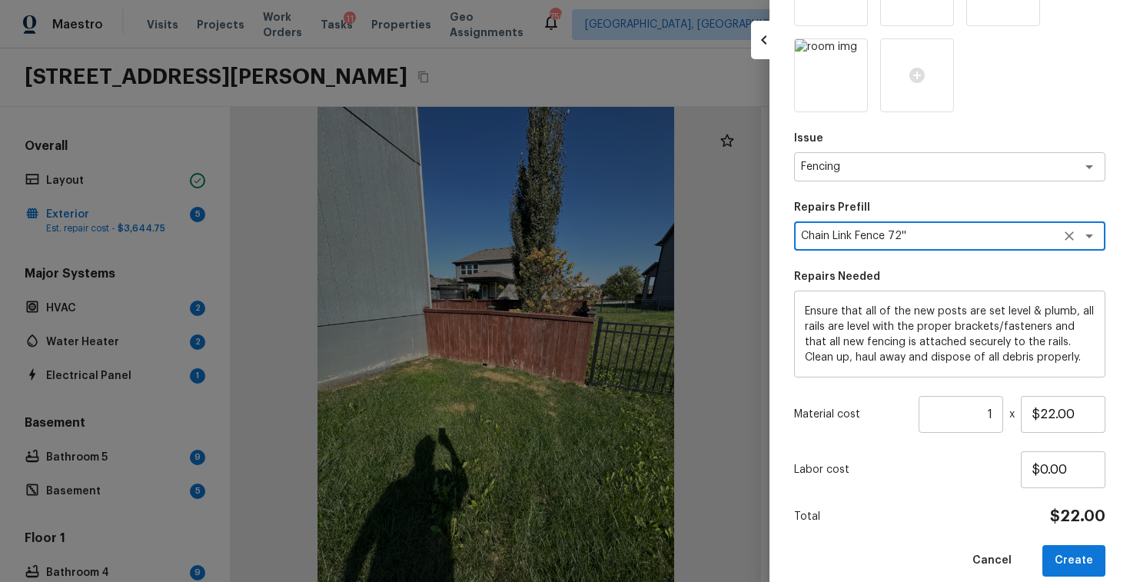
scroll to position [211, 0]
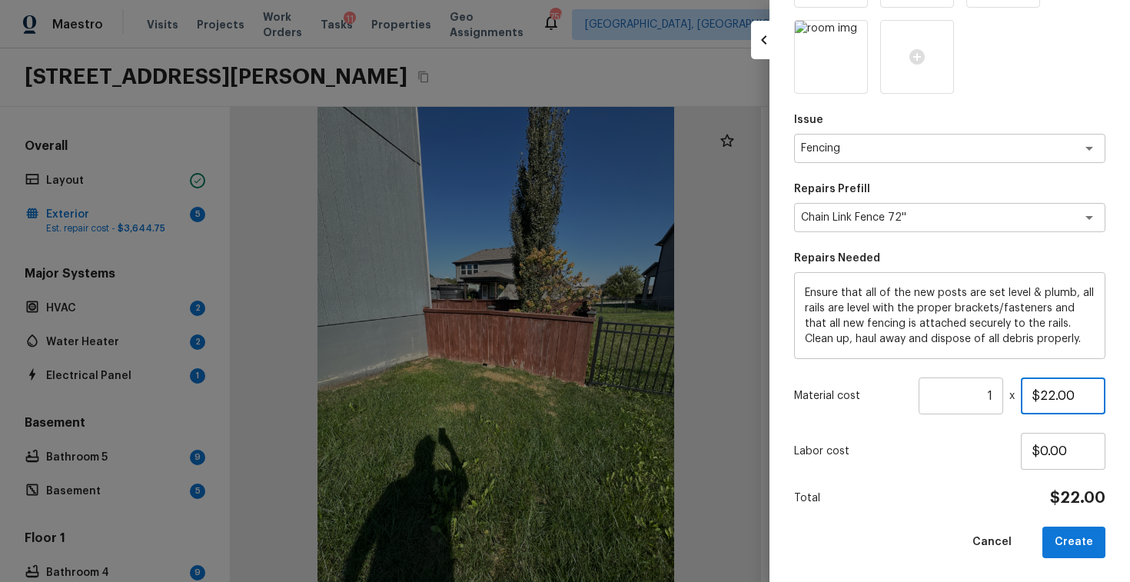
click at [1047, 402] on input "$22.00" at bounding box center [1062, 395] width 85 height 37
type input "$1,200.00"
click at [1073, 547] on button "Create" at bounding box center [1073, 542] width 63 height 32
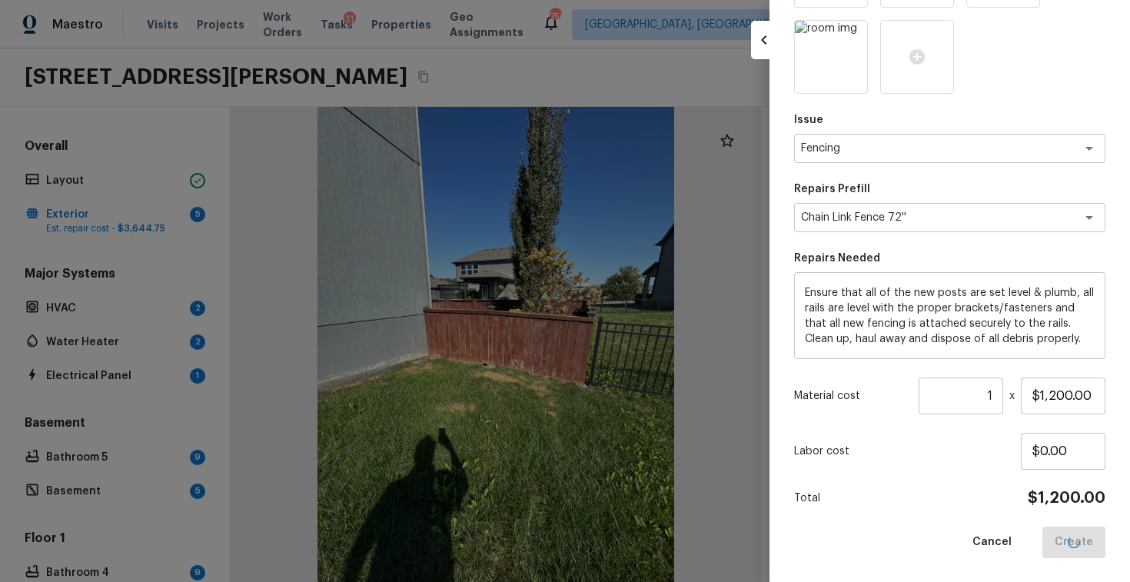
type input "$0.00"
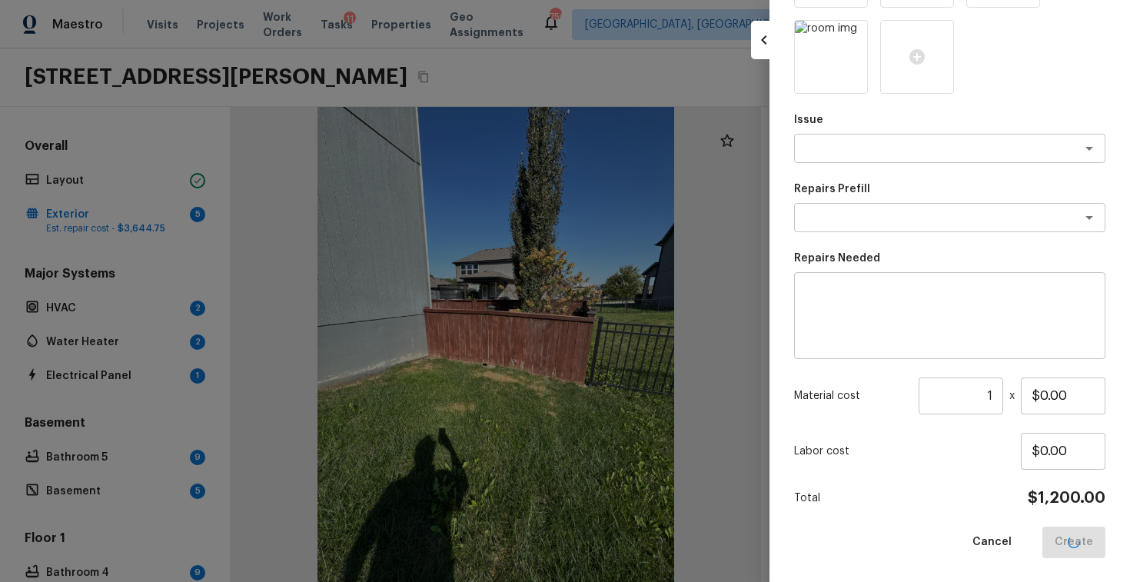
scroll to position [124, 0]
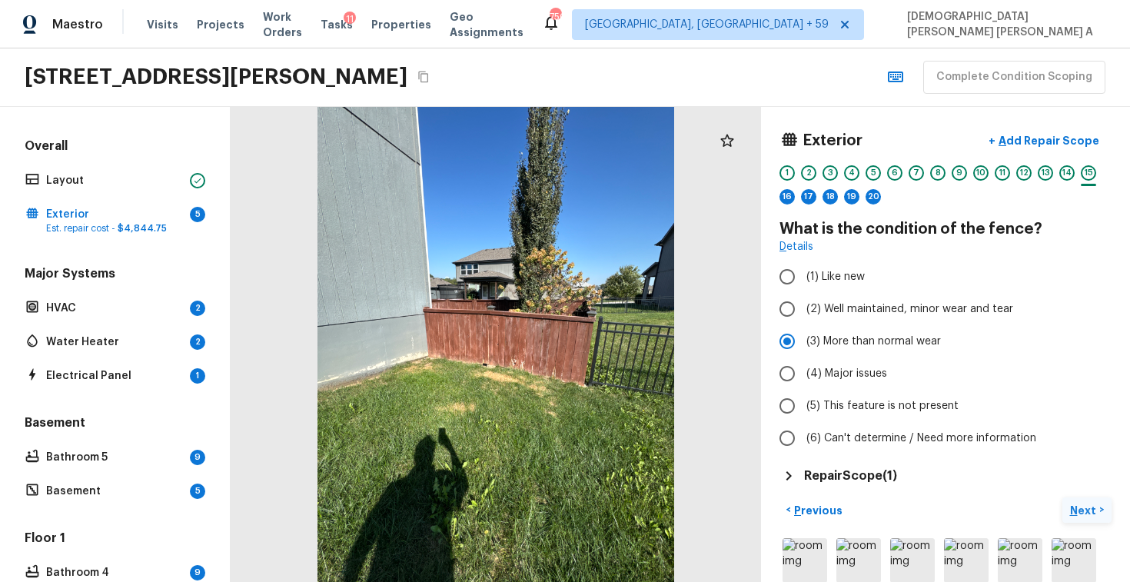
click at [1087, 509] on p "Next" at bounding box center [1084, 510] width 29 height 15
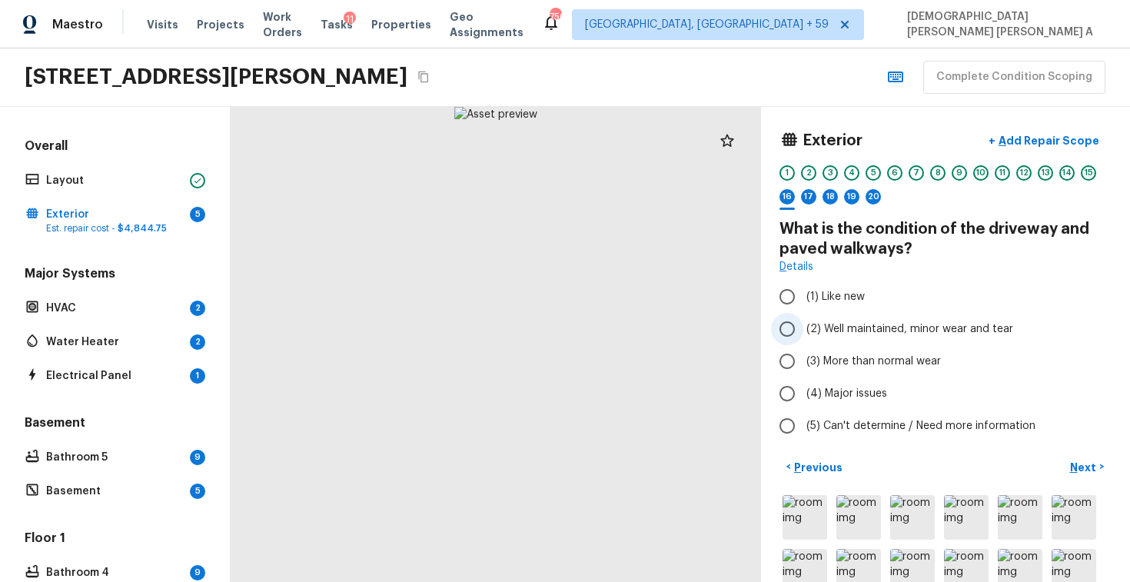
click at [781, 328] on input "(2) Well maintained, minor wear and tear" at bounding box center [787, 329] width 32 height 32
radio input "true"
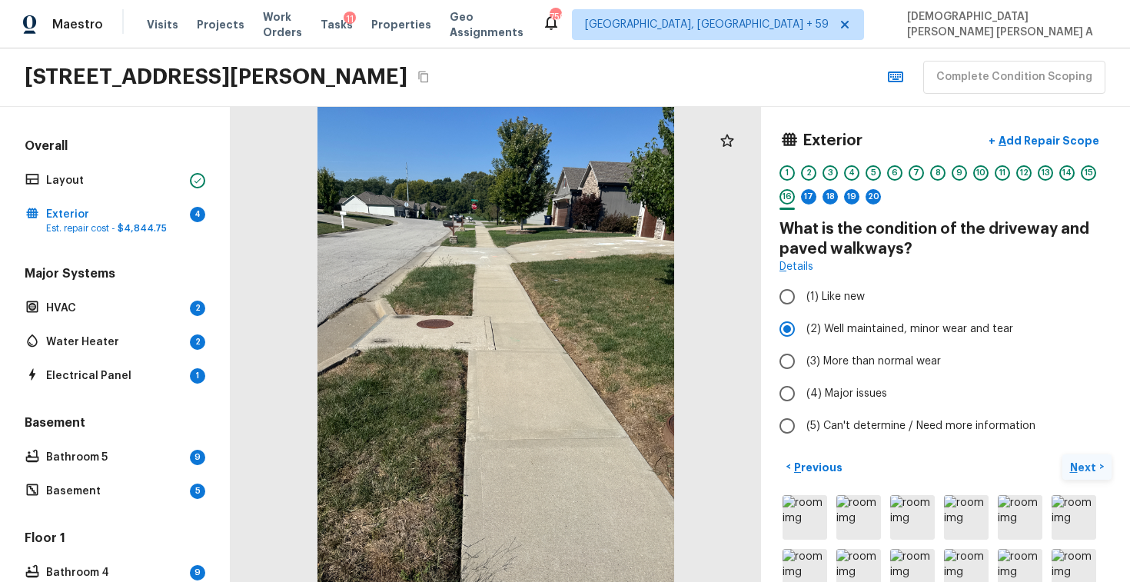
click at [1088, 462] on p "Next" at bounding box center [1084, 467] width 29 height 15
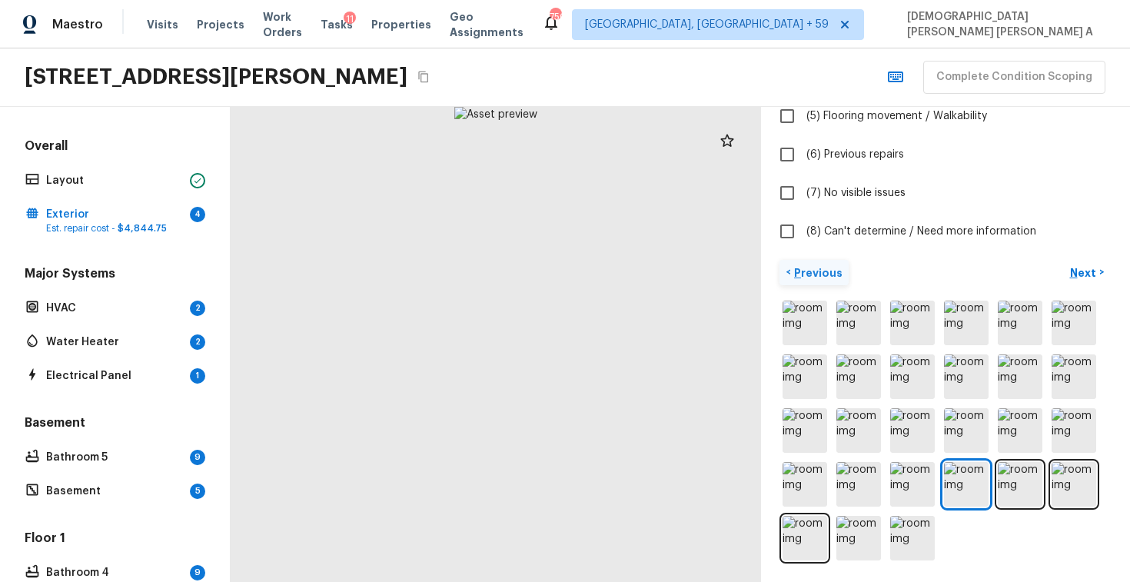
click at [804, 268] on p "Previous" at bounding box center [816, 272] width 51 height 15
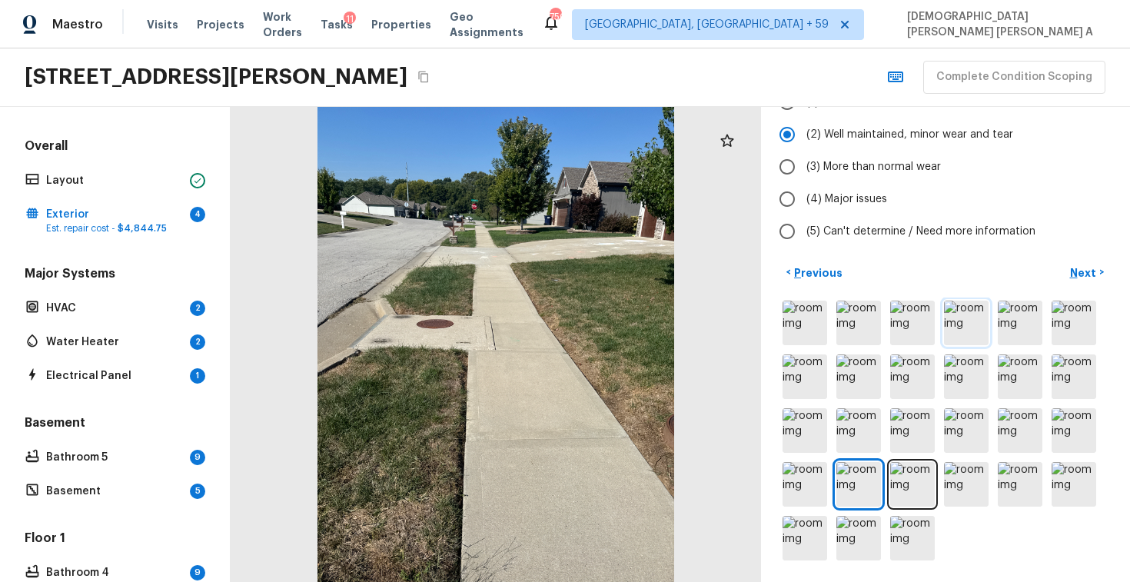
scroll to position [0, 0]
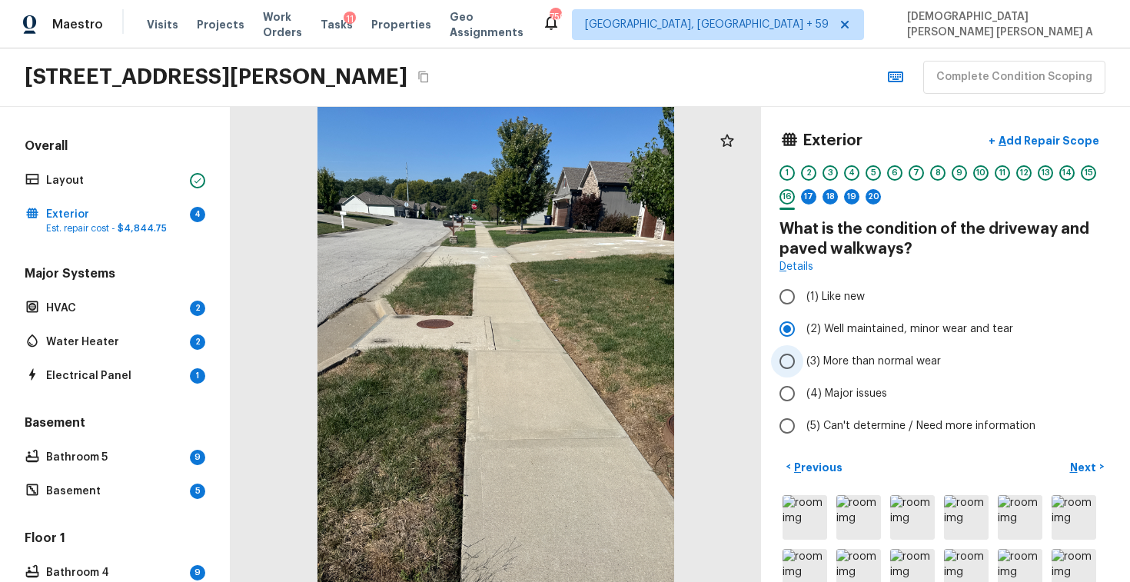
click at [794, 363] on input "(3) More than normal wear" at bounding box center [787, 361] width 32 height 32
radio input "true"
click at [1027, 142] on p "Add Repair Scope" at bounding box center [1047, 140] width 104 height 15
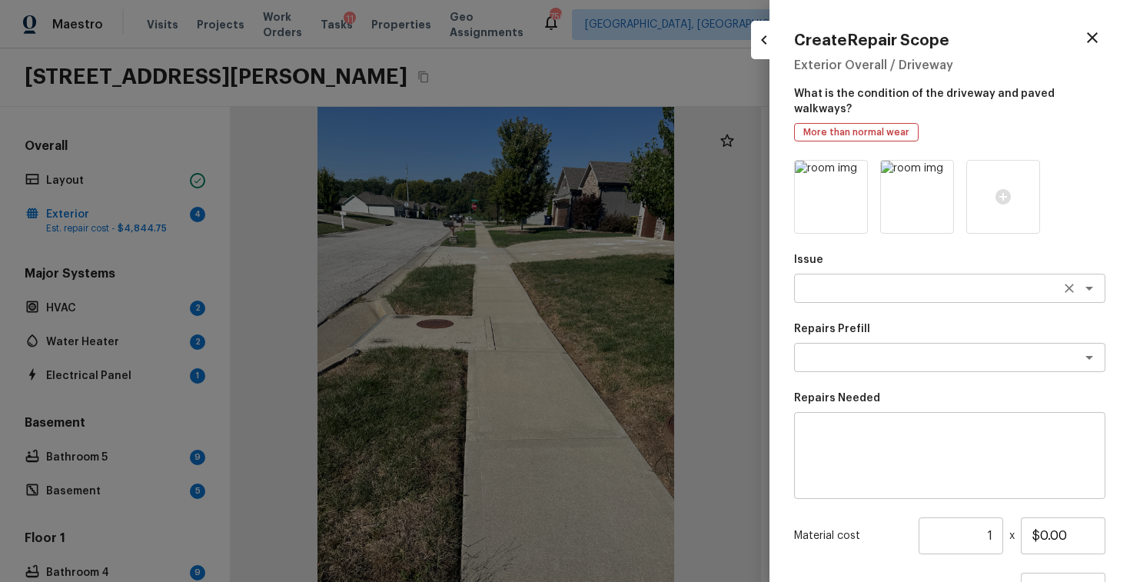
click at [849, 280] on textarea at bounding box center [928, 287] width 254 height 15
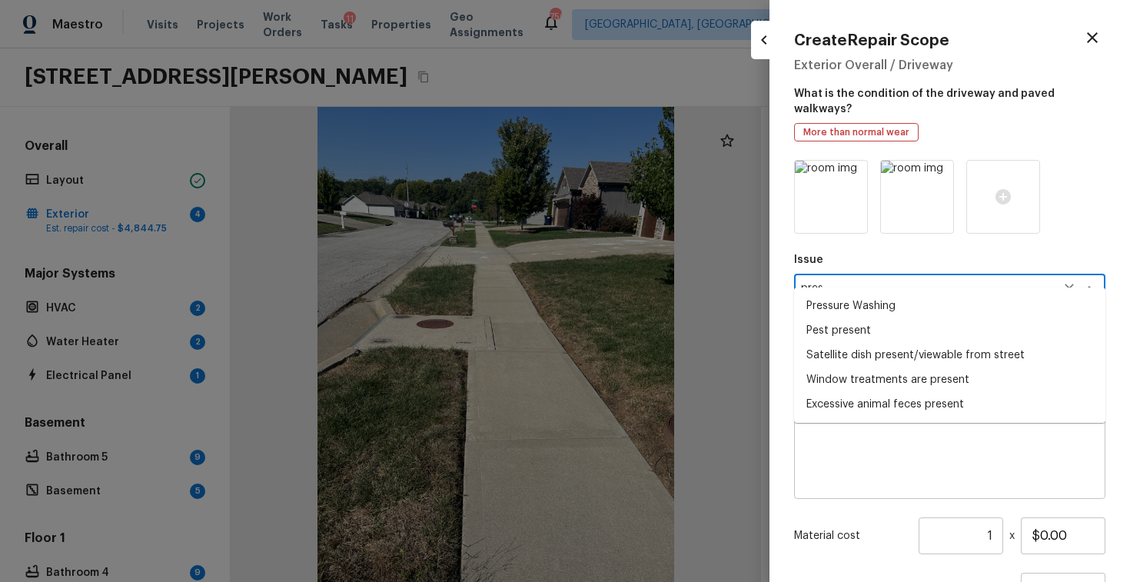
click at [844, 310] on li "Pressure Washing" at bounding box center [949, 306] width 311 height 25
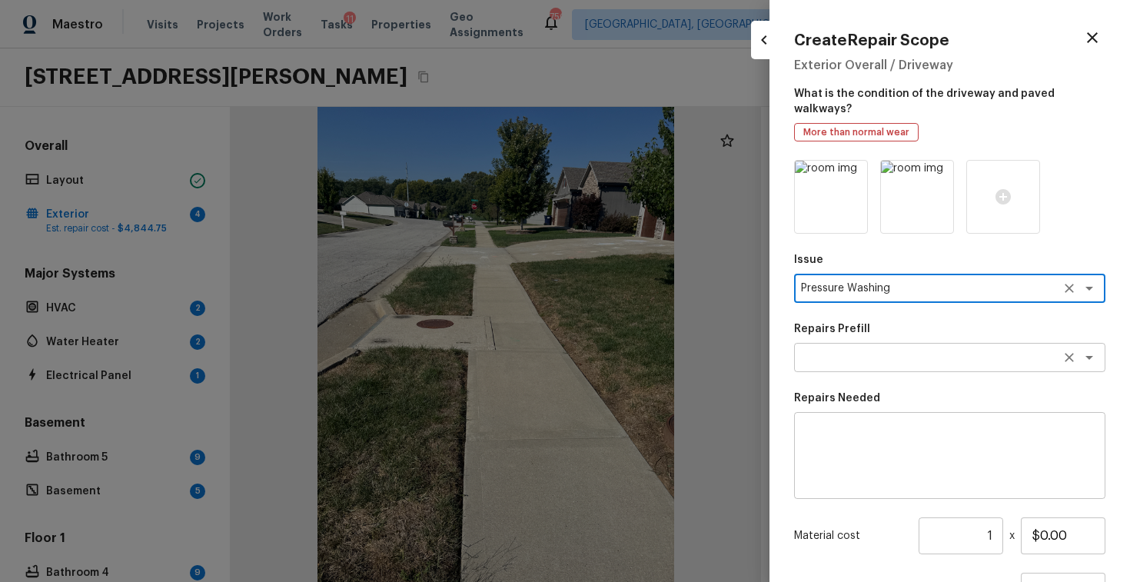
type textarea "Pressure Washing"
click at [847, 350] on textarea at bounding box center [928, 357] width 254 height 15
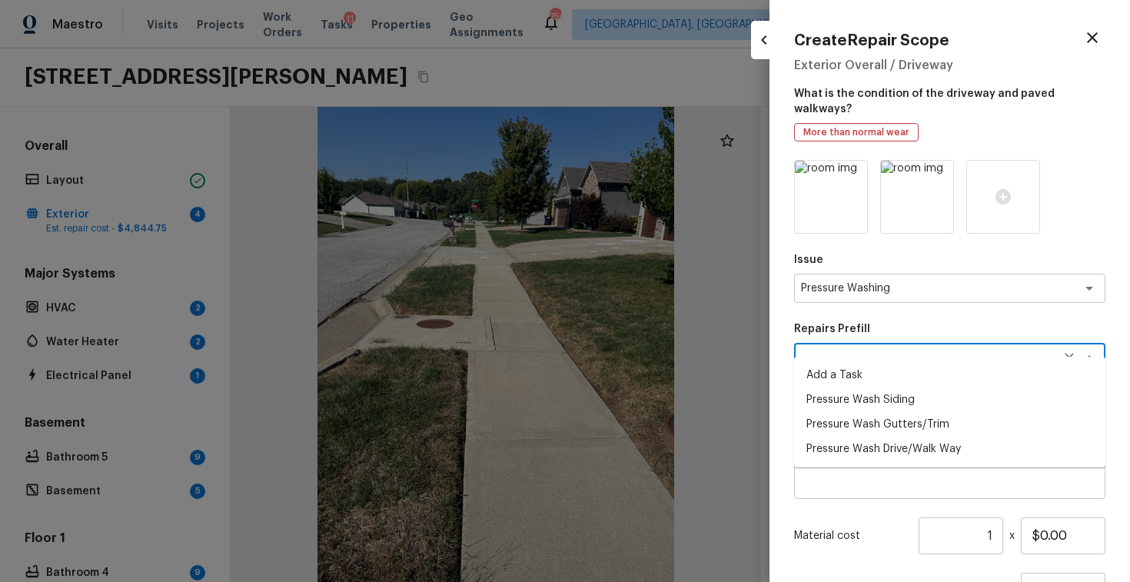
click at [850, 403] on li "Pressure Wash Siding" at bounding box center [949, 399] width 311 height 25
type textarea "Pressure Wash Siding"
type textarea "Protect areas as needed for pressure washing. Pressure wash the siding on the h…"
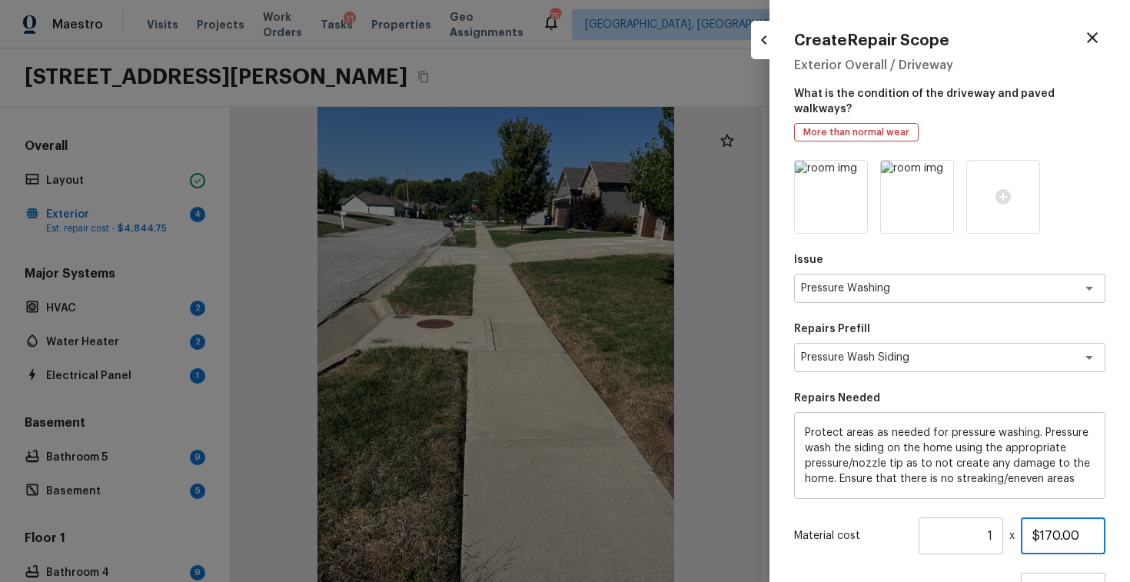
click at [1053, 517] on input "$170.00" at bounding box center [1062, 535] width 85 height 37
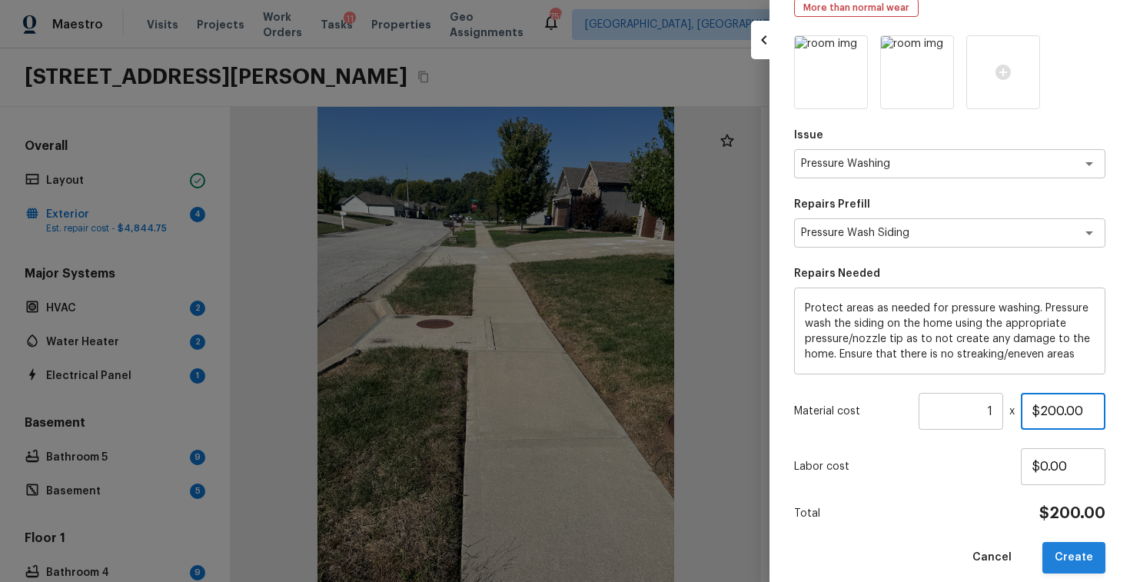
type input "$200.00"
click at [1077, 544] on button "Create" at bounding box center [1073, 558] width 63 height 32
type input "$0.00"
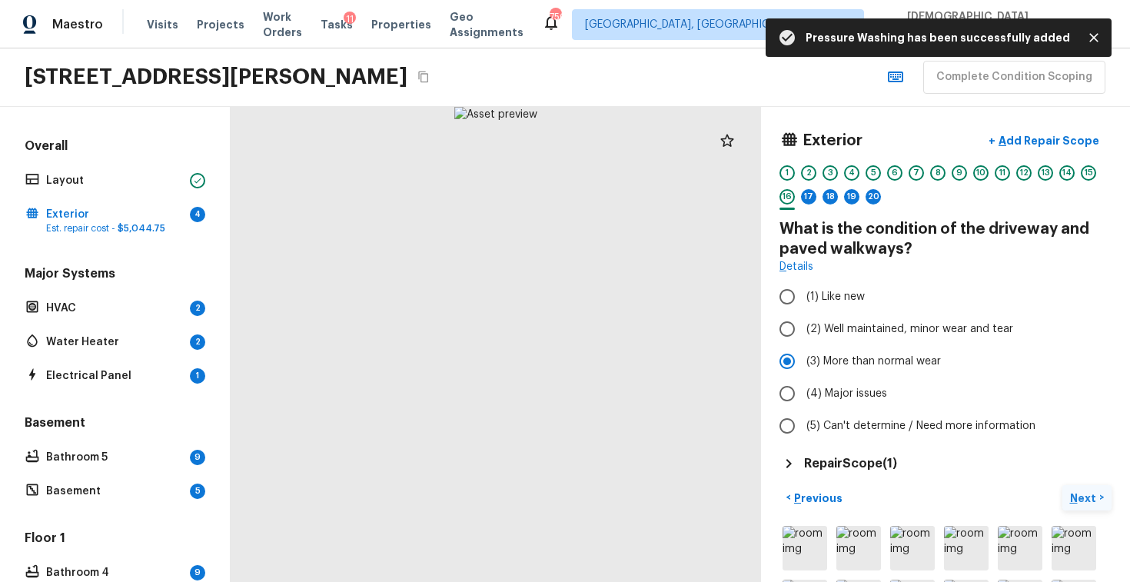
click at [1090, 500] on p "Next" at bounding box center [1084, 497] width 29 height 15
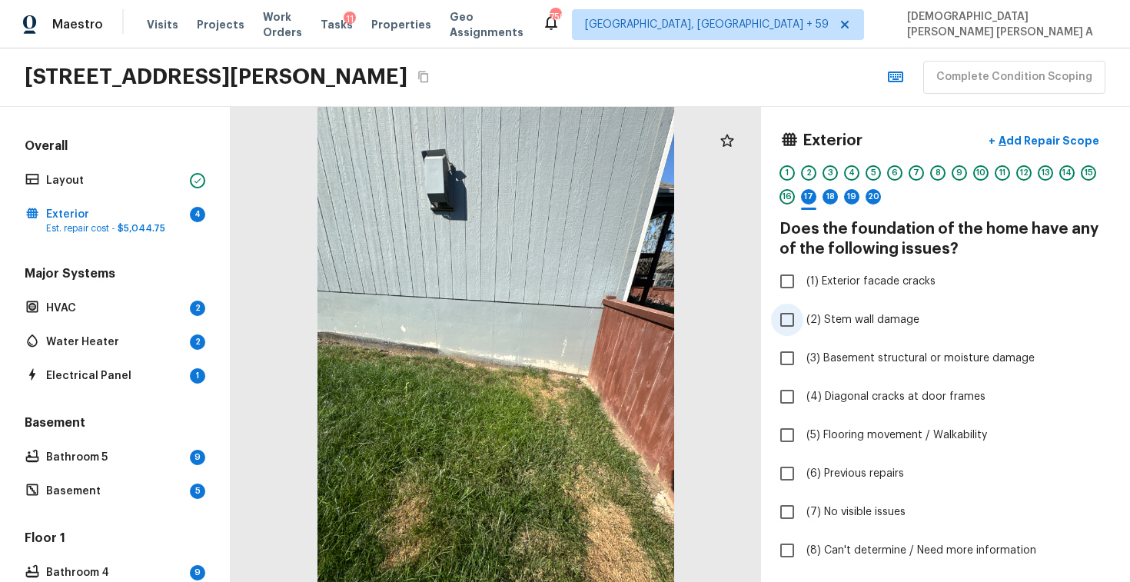
click at [791, 320] on input "(2) Stem wall damage" at bounding box center [787, 320] width 32 height 32
checkbox input "true"
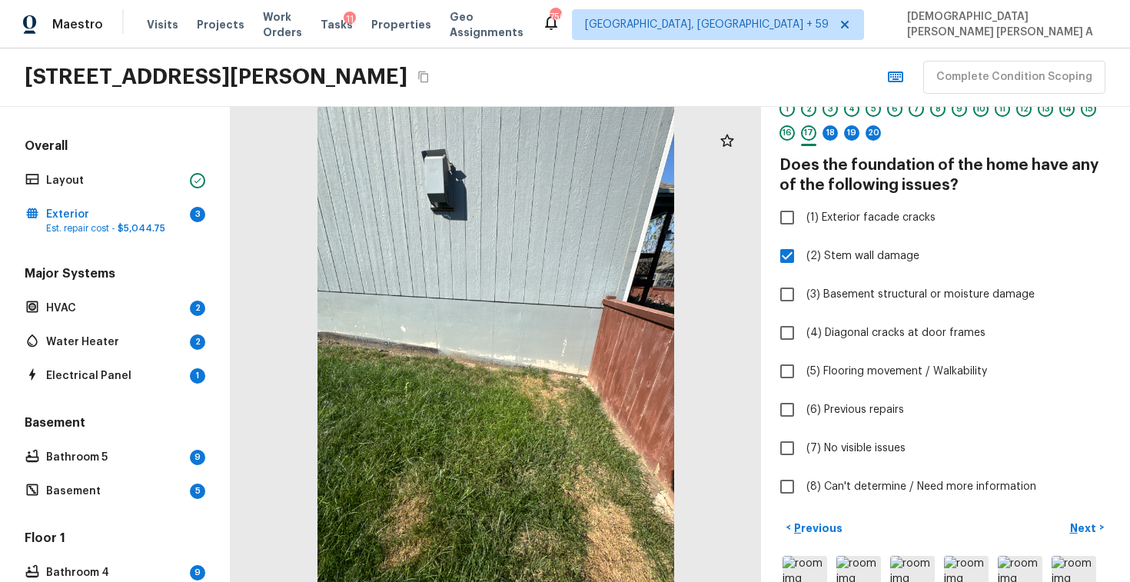
scroll to position [0, 0]
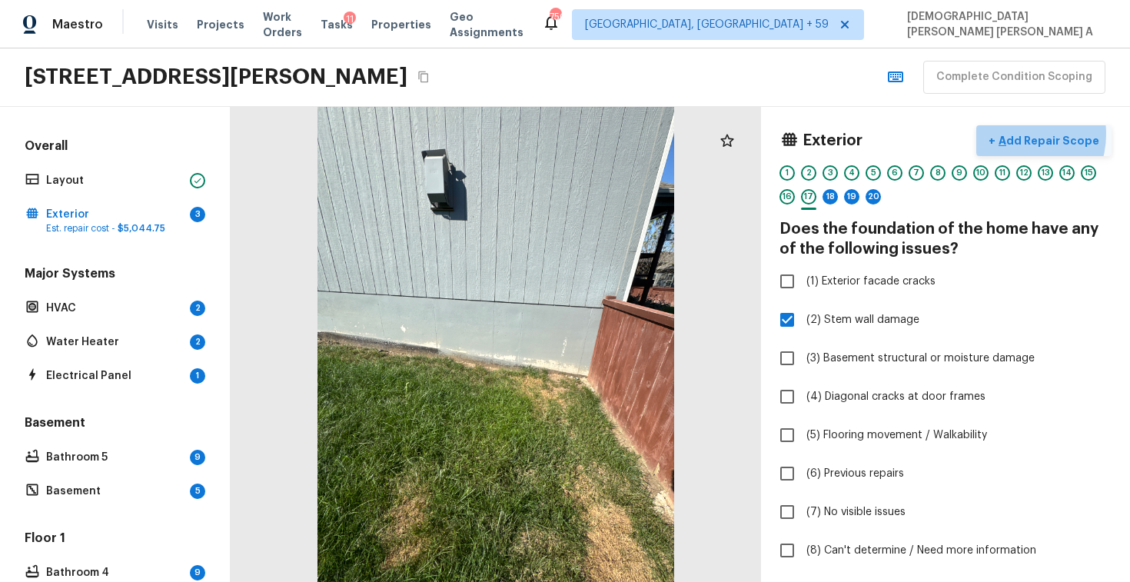
click at [1021, 134] on p "Add Repair Scope" at bounding box center [1047, 140] width 104 height 15
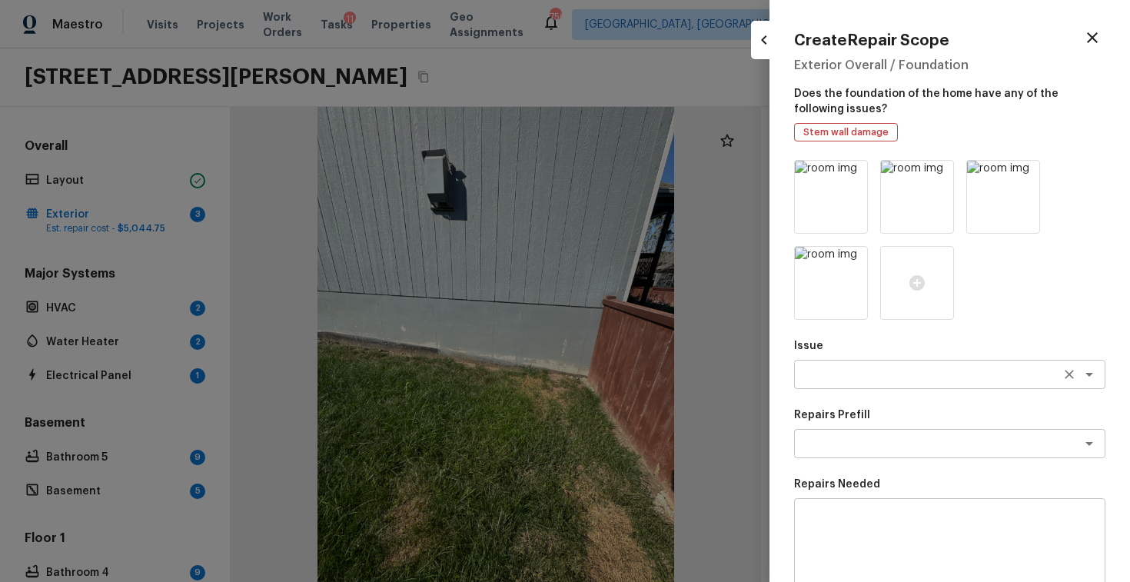
click at [828, 387] on div "x ​" at bounding box center [949, 374] width 311 height 29
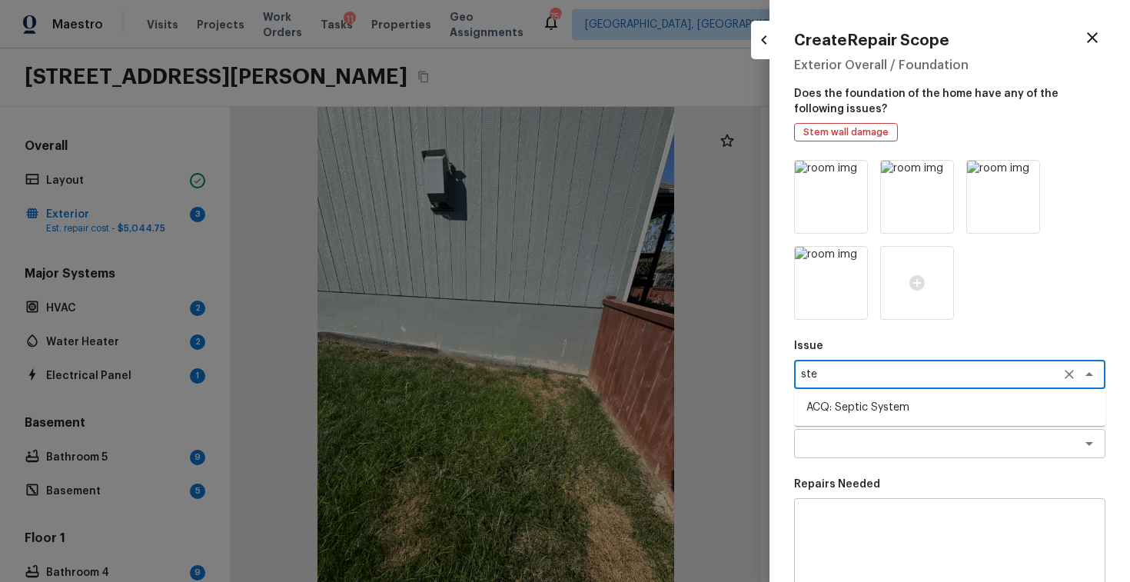
type textarea "ste"
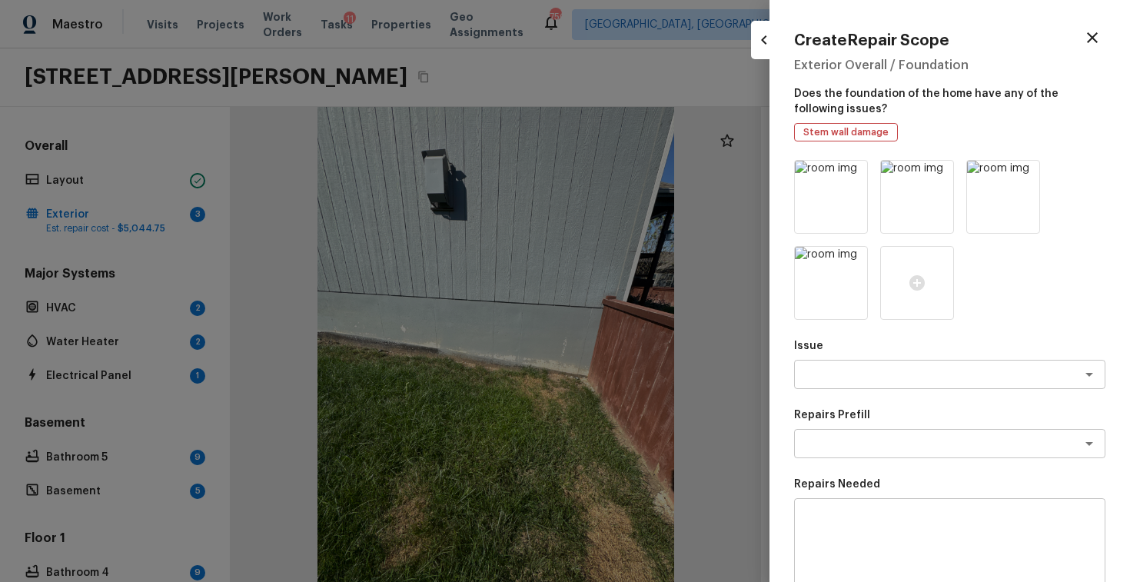
click at [836, 350] on p "Issue" at bounding box center [949, 345] width 311 height 15
click at [869, 530] on textarea at bounding box center [950, 541] width 290 height 61
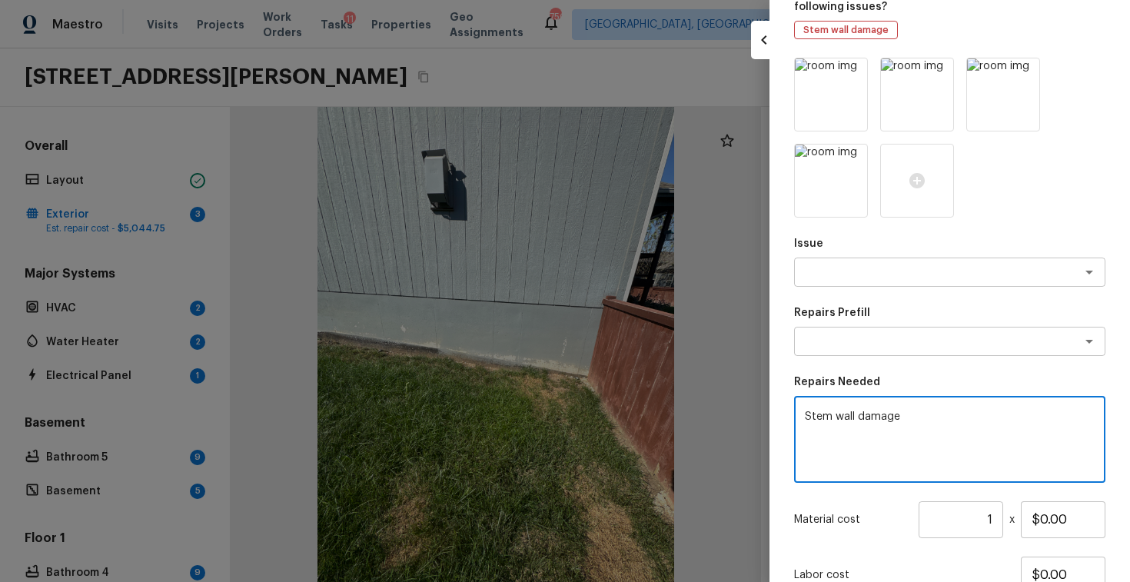
scroll to position [184, 0]
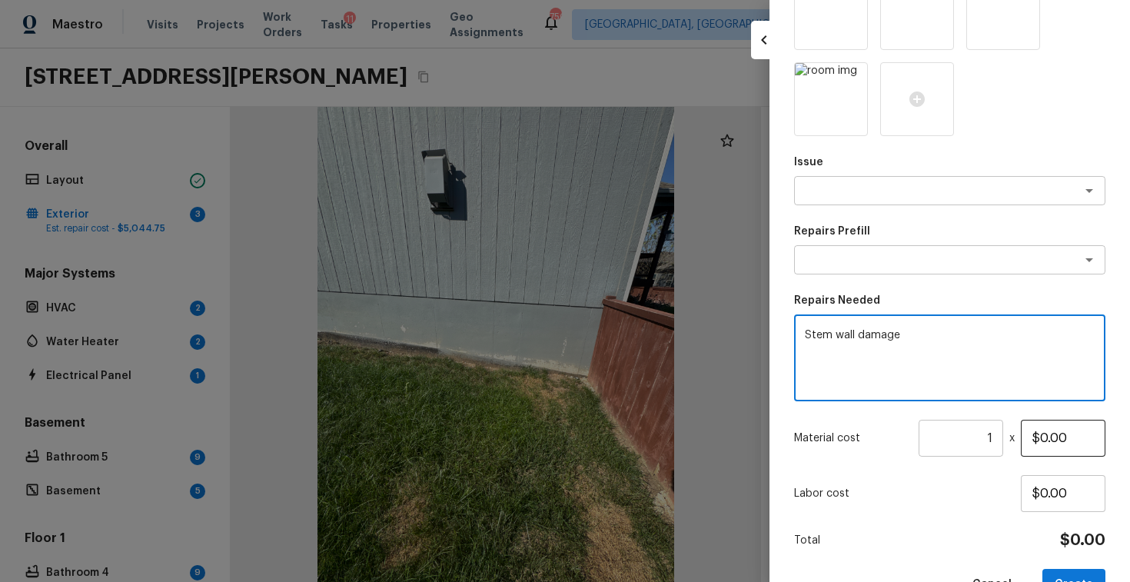
type textarea "Stem wall damage"
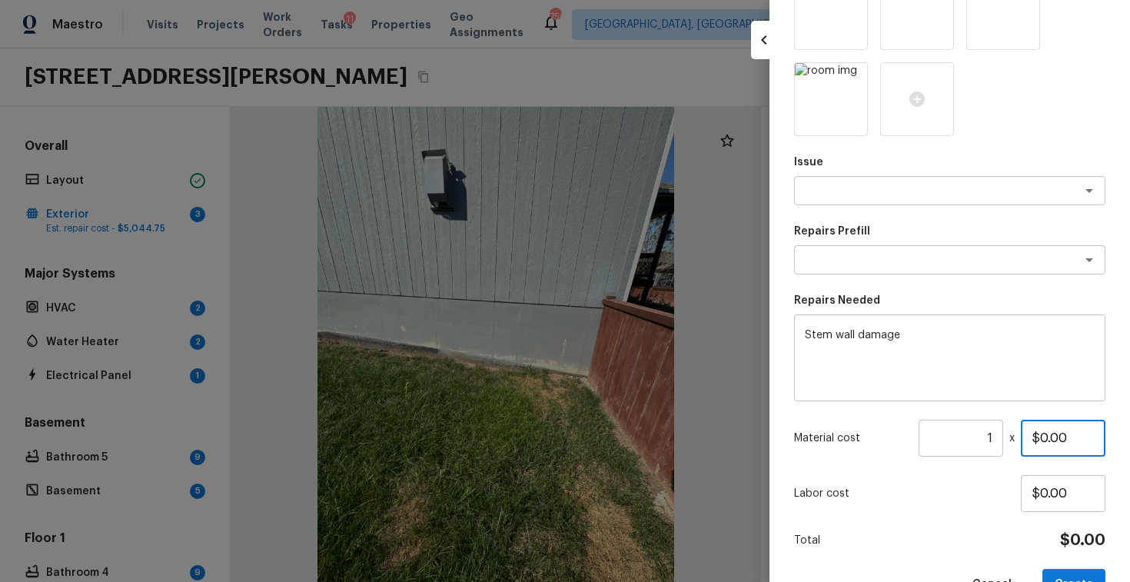
click at [1045, 440] on input "$0.00" at bounding box center [1062, 438] width 85 height 37
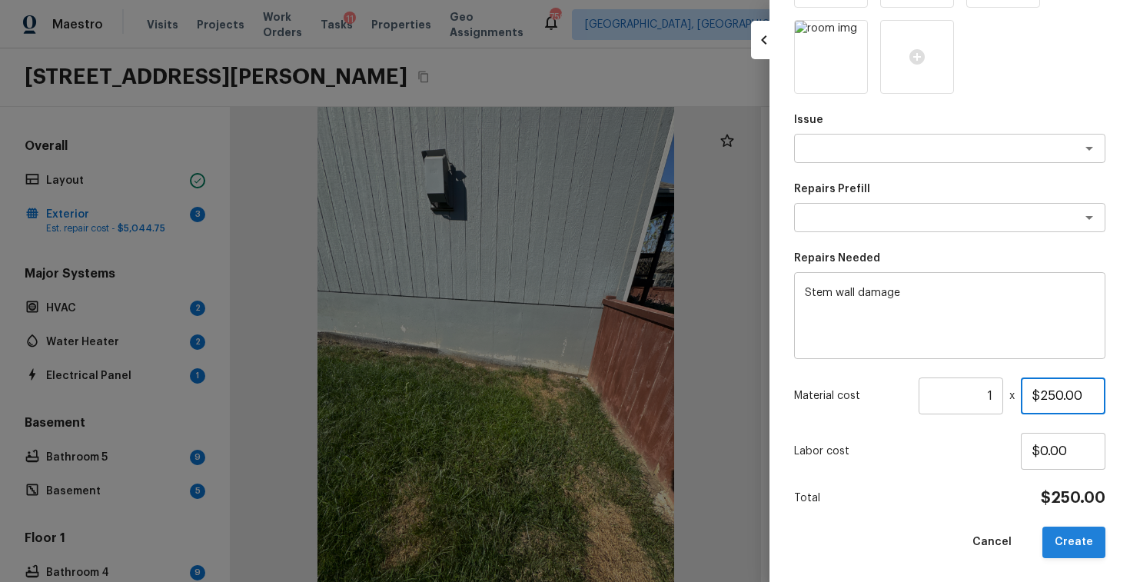
type input "$250.00"
click at [1075, 537] on button "Create" at bounding box center [1073, 542] width 63 height 32
type input "$0.00"
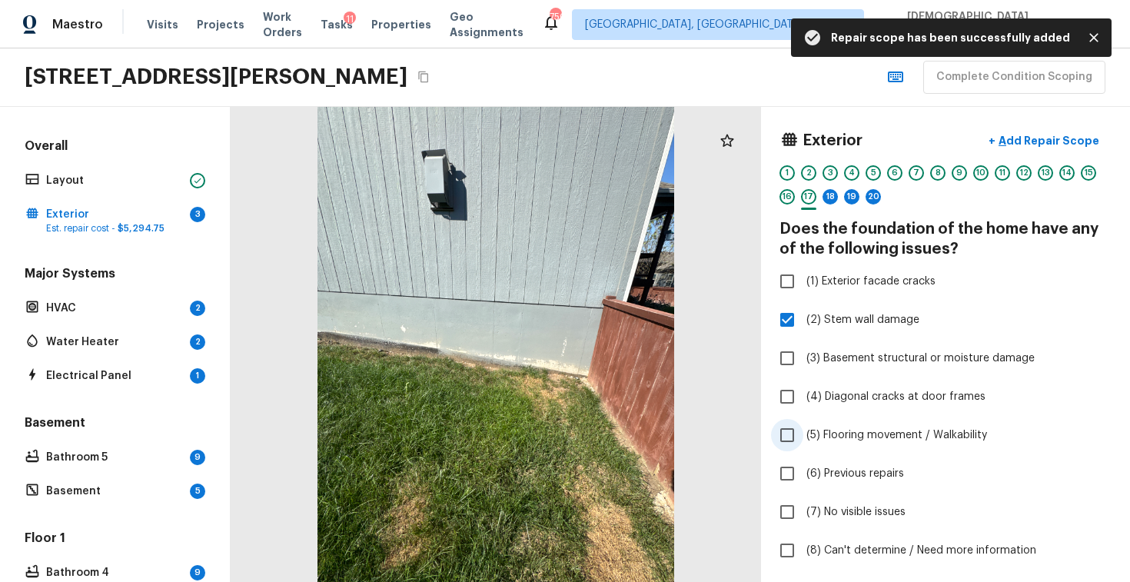
scroll to position [261, 0]
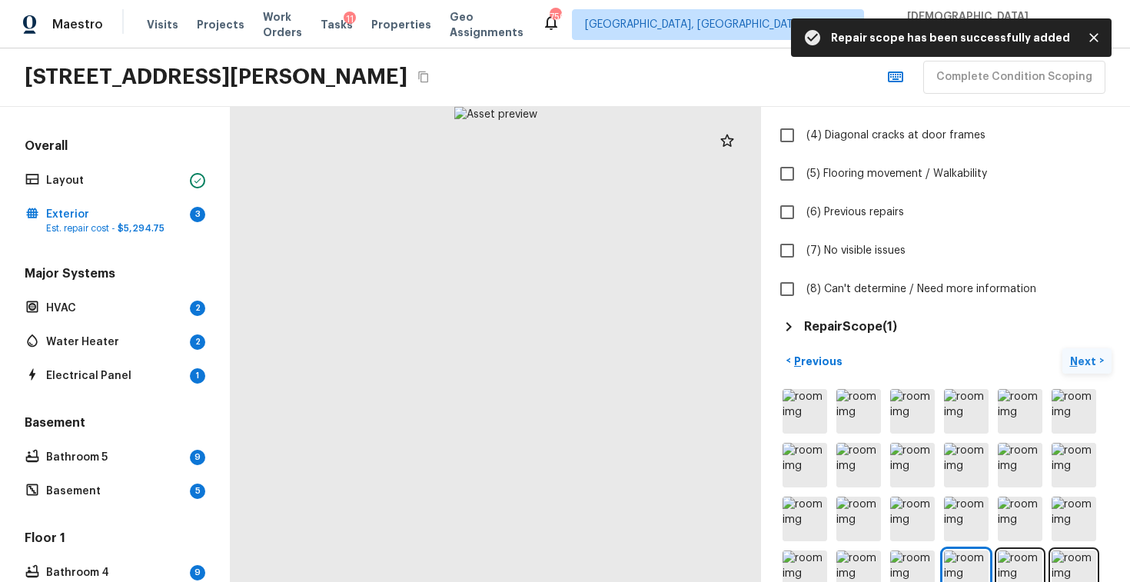
click at [1091, 362] on p "Next" at bounding box center [1084, 360] width 29 height 15
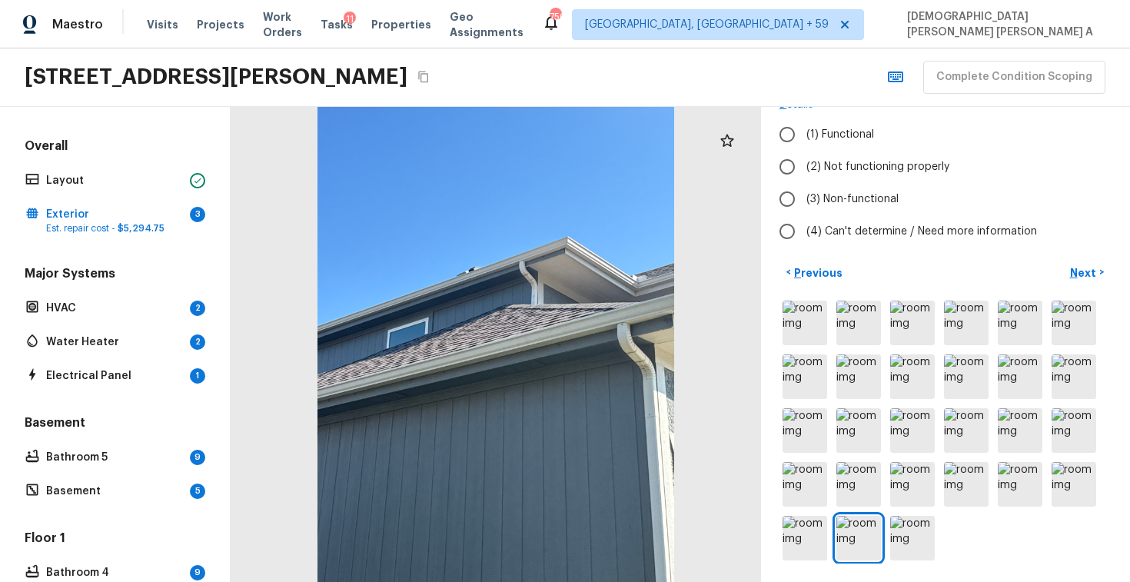
scroll to position [6, 0]
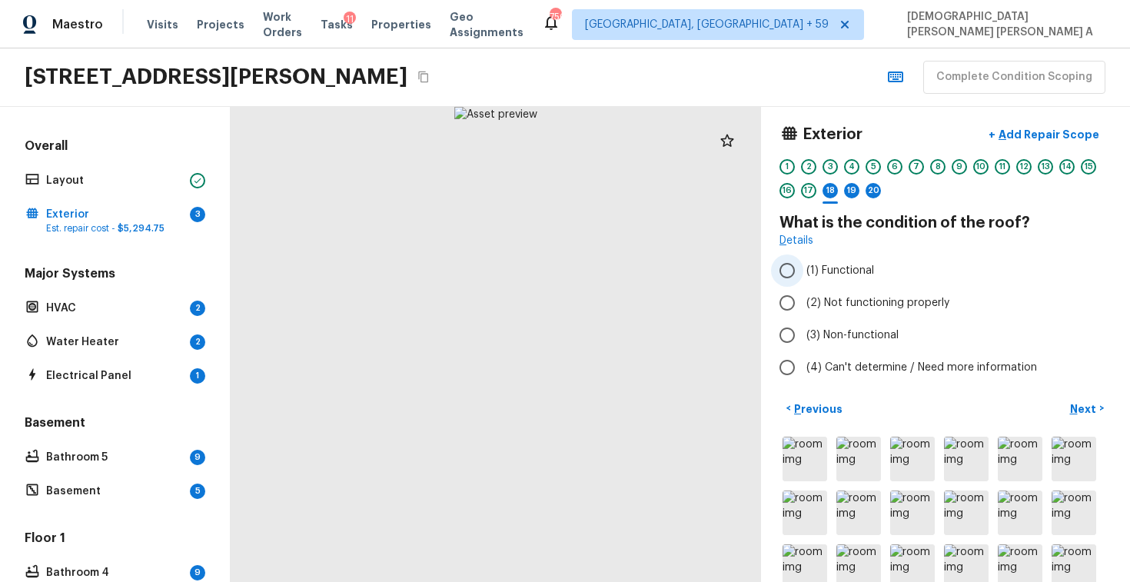
click at [781, 270] on input "(1) Functional" at bounding box center [787, 270] width 32 height 32
radio input "true"
click at [1093, 410] on p "Next" at bounding box center [1084, 408] width 29 height 15
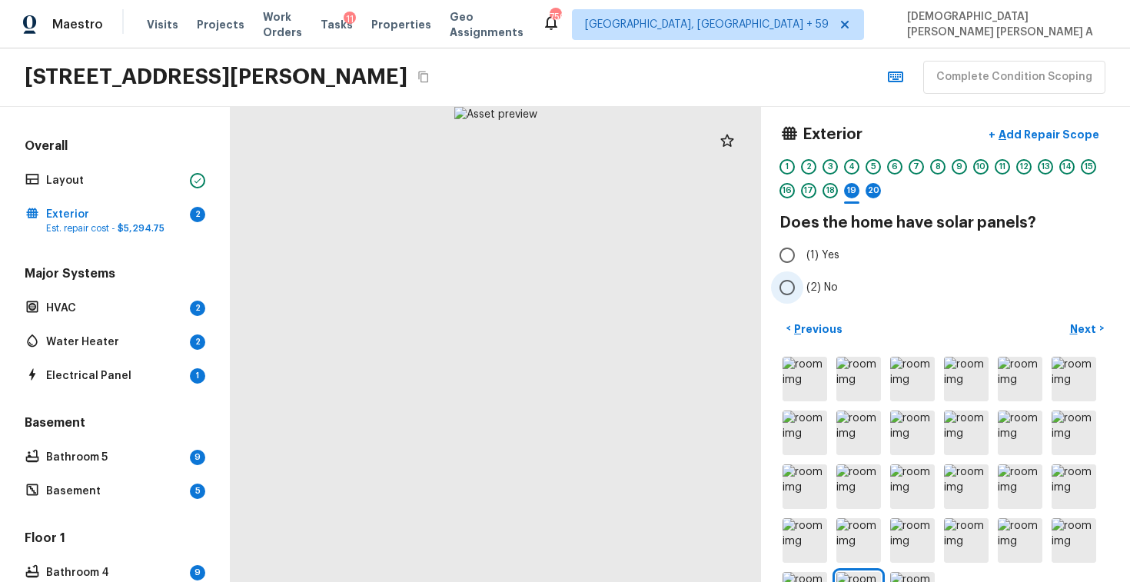
click at [787, 292] on input "(2) No" at bounding box center [787, 287] width 32 height 32
radio input "true"
click at [1100, 337] on button "Next >" at bounding box center [1086, 328] width 49 height 25
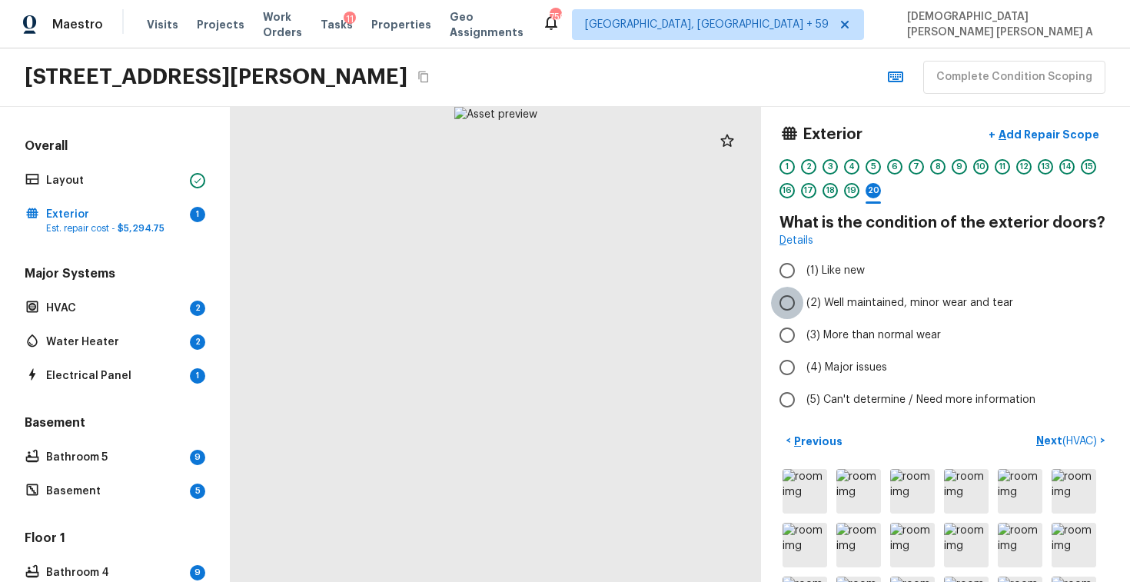
click at [785, 303] on input "(2) Well maintained, minor wear and tear" at bounding box center [787, 303] width 32 height 32
radio input "true"
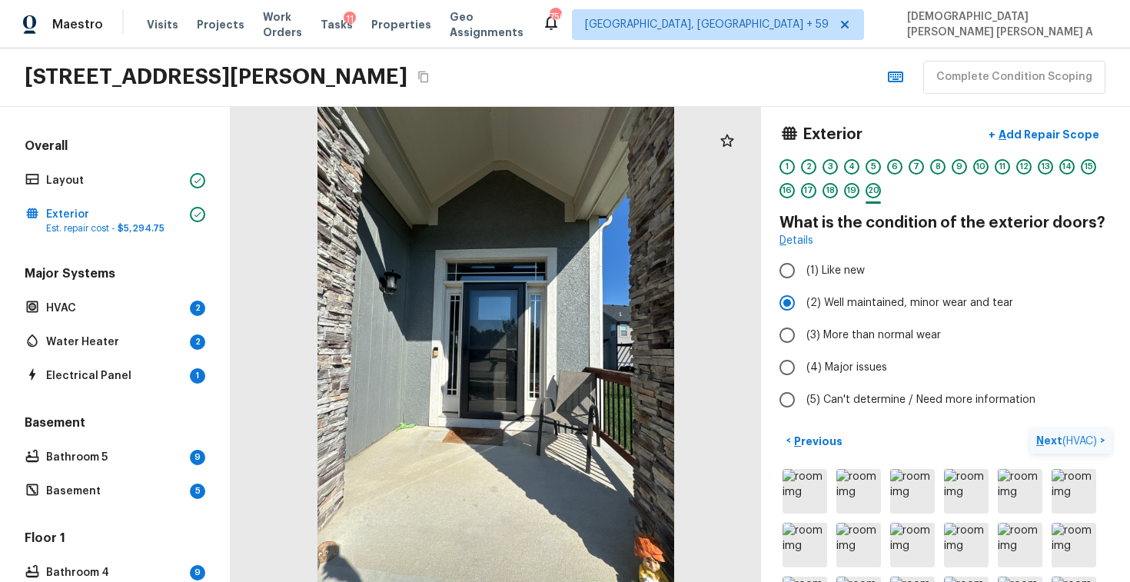
click at [1070, 440] on span "( HVAC )" at bounding box center [1079, 441] width 35 height 11
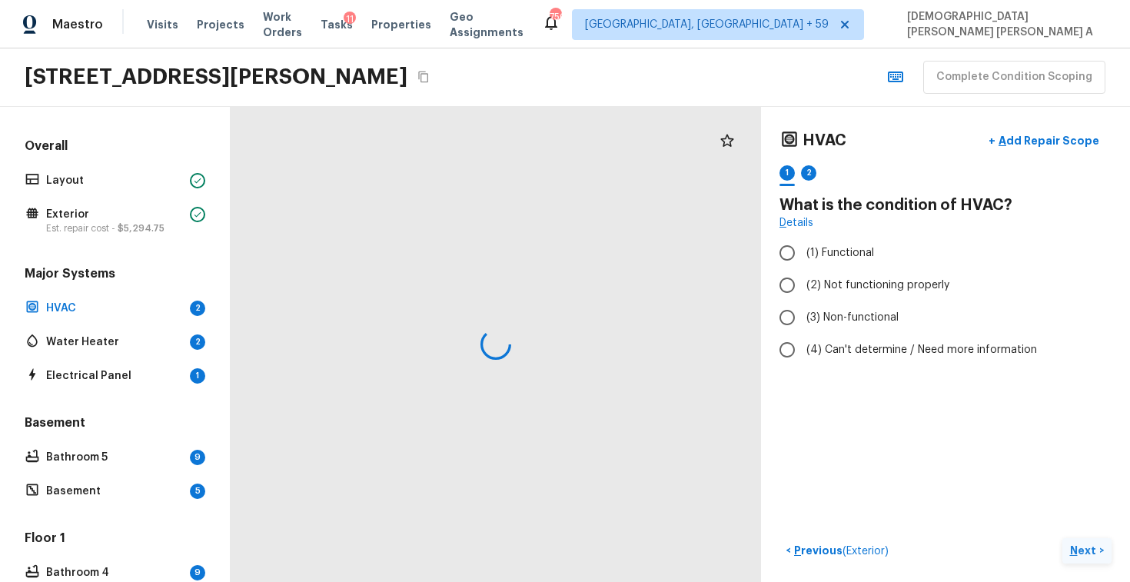
scroll to position [0, 0]
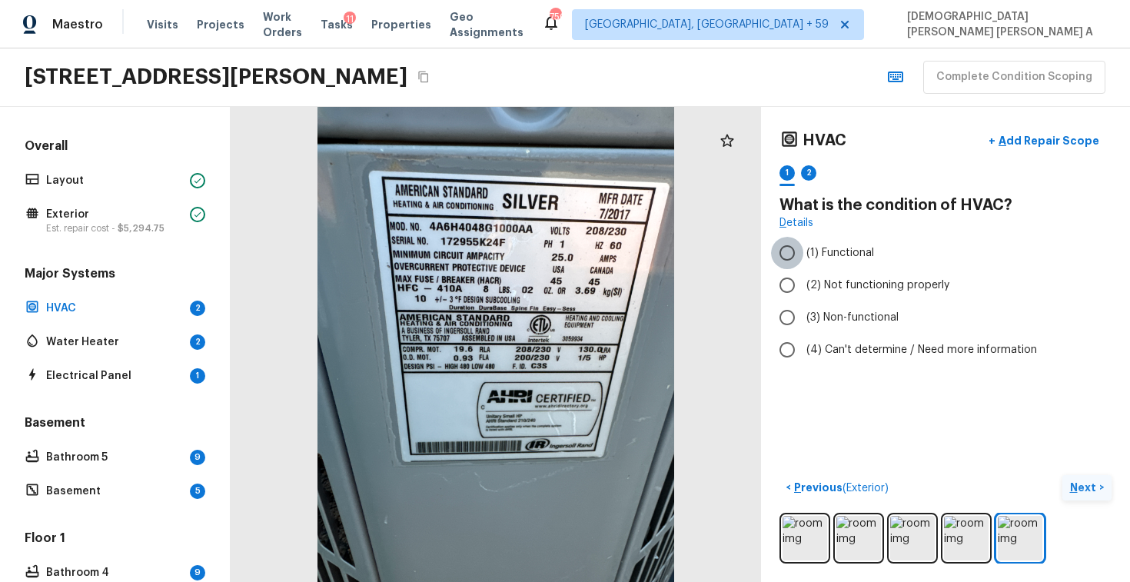
click at [775, 256] on input "(1) Functional" at bounding box center [787, 253] width 32 height 32
radio input "true"
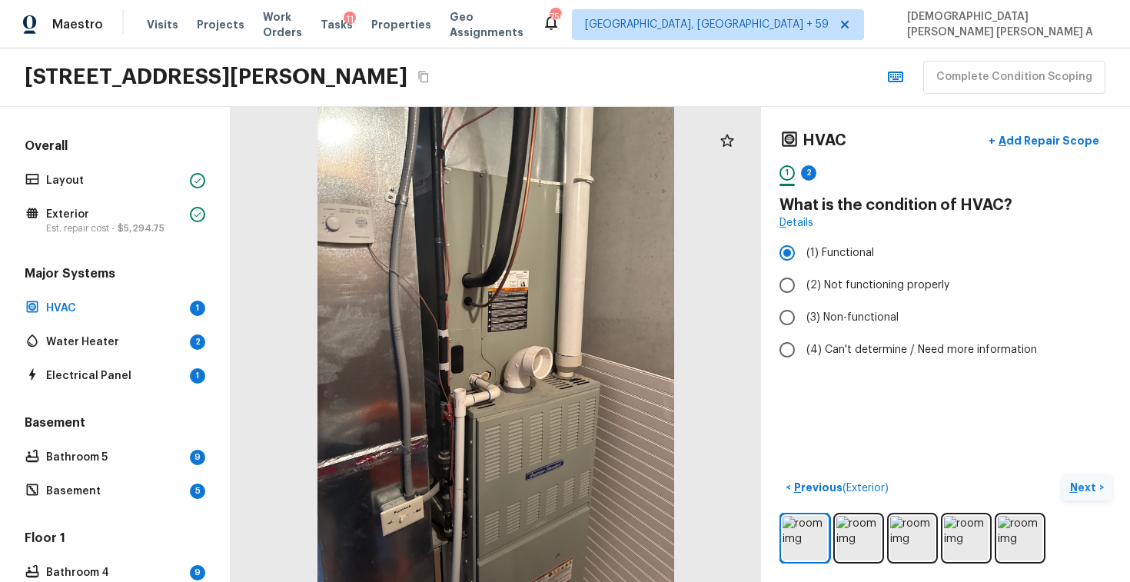
click at [1090, 492] on p "Next" at bounding box center [1084, 486] width 29 height 15
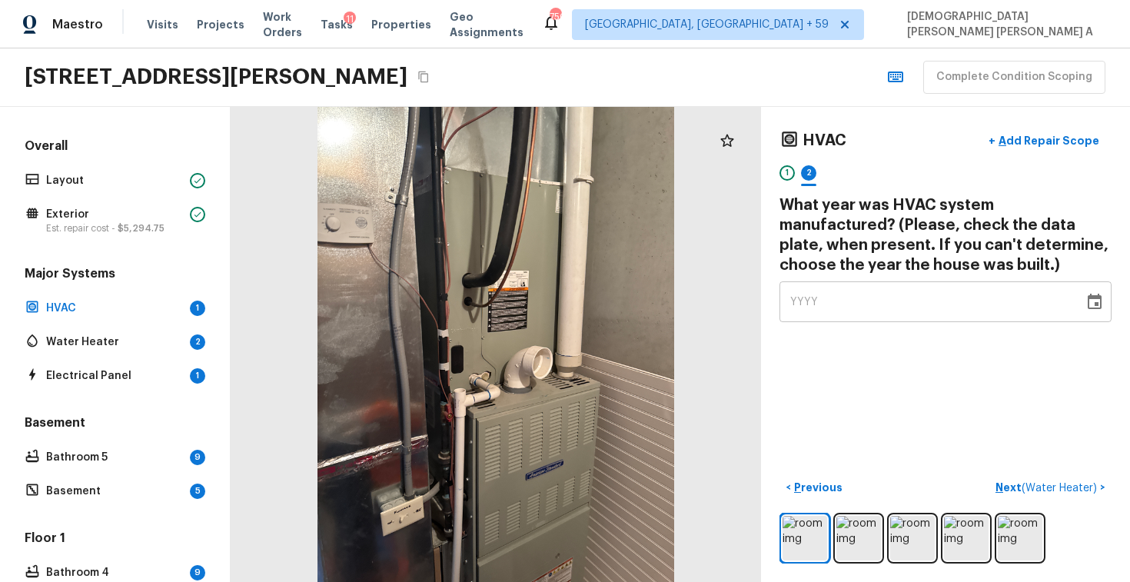
click at [837, 308] on div "YYYY" at bounding box center [931, 301] width 283 height 41
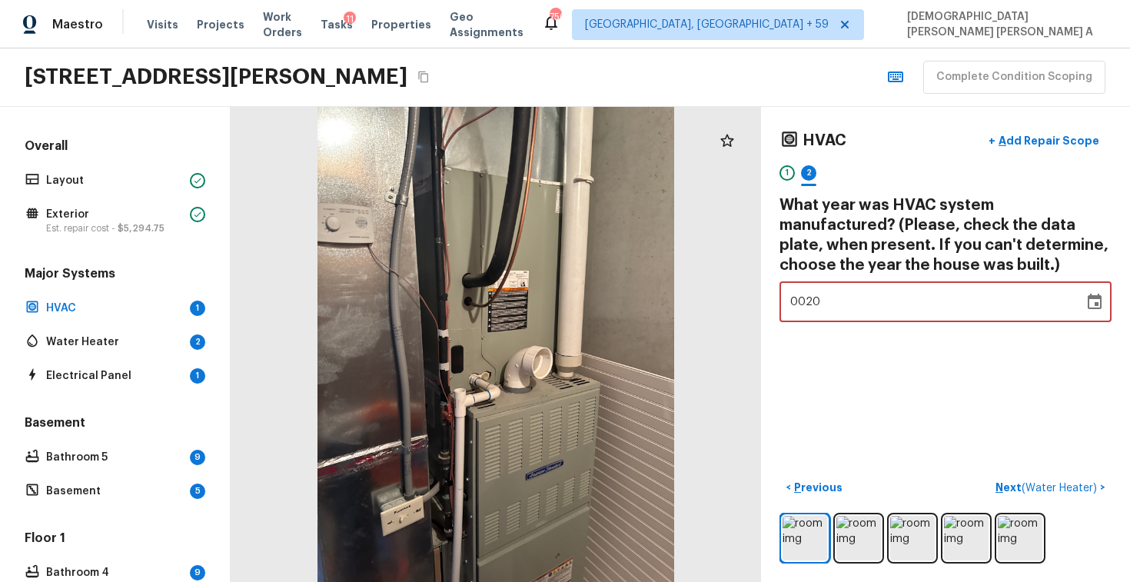
type input "2017"
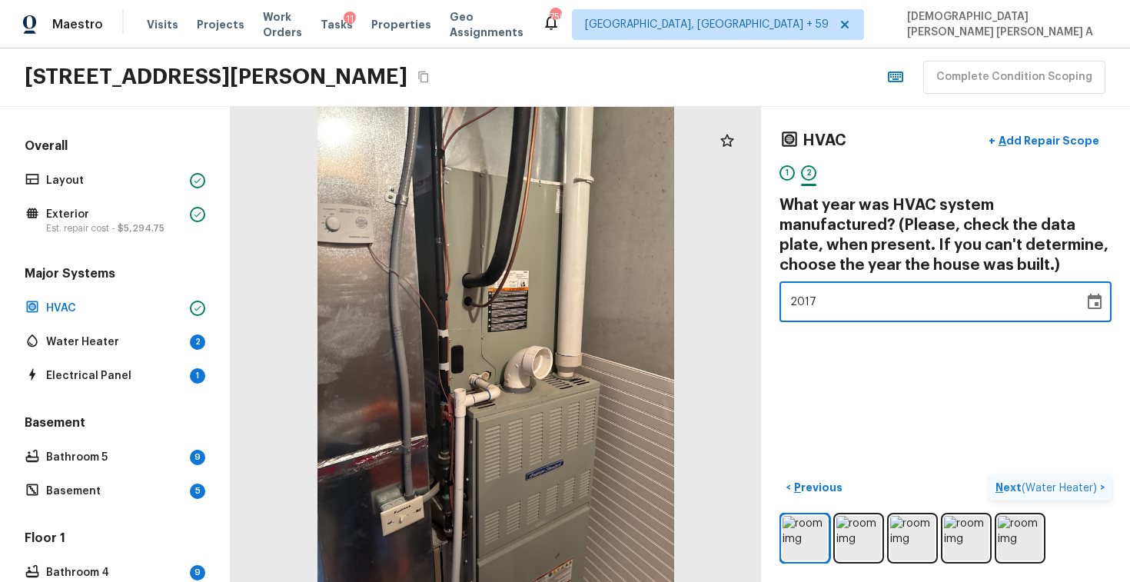
click at [1044, 487] on span "( Water Heater )" at bounding box center [1058, 488] width 75 height 11
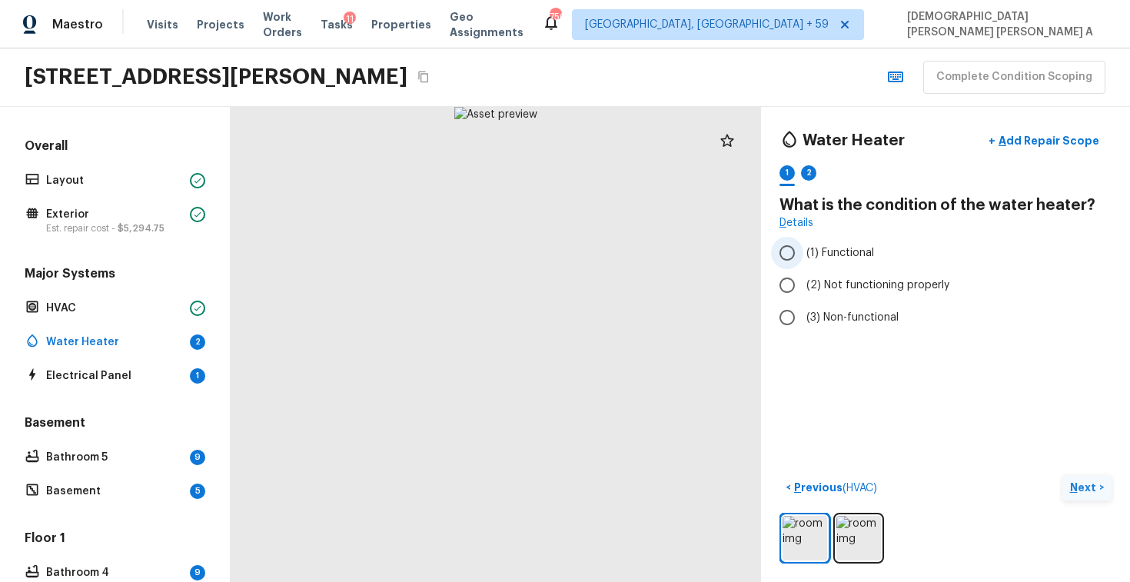
click at [783, 248] on input "(1) Functional" at bounding box center [787, 253] width 32 height 32
radio input "true"
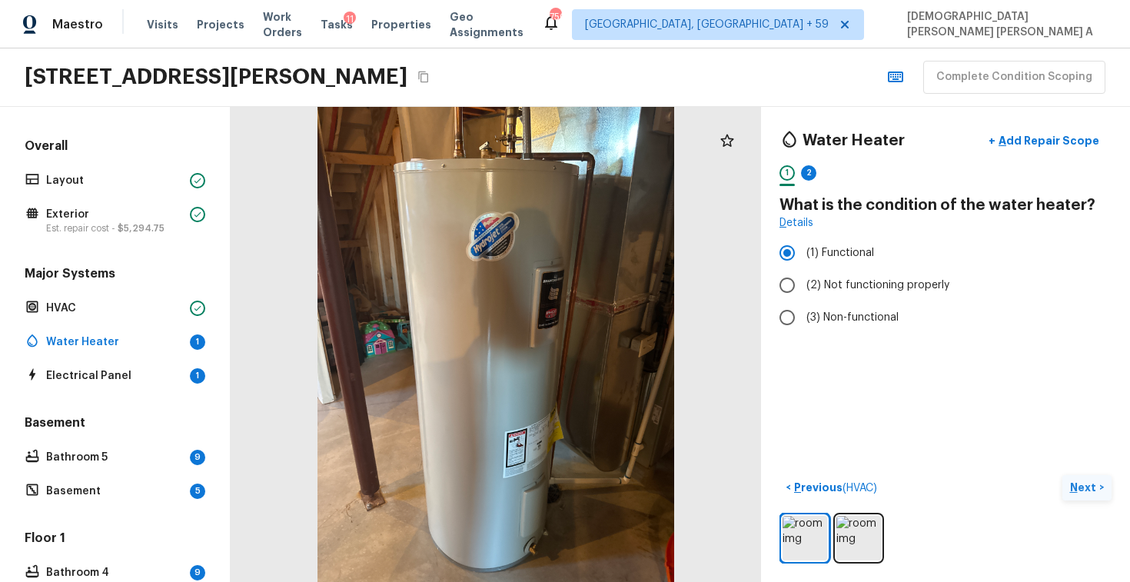
click at [1089, 480] on p "Next" at bounding box center [1084, 486] width 29 height 15
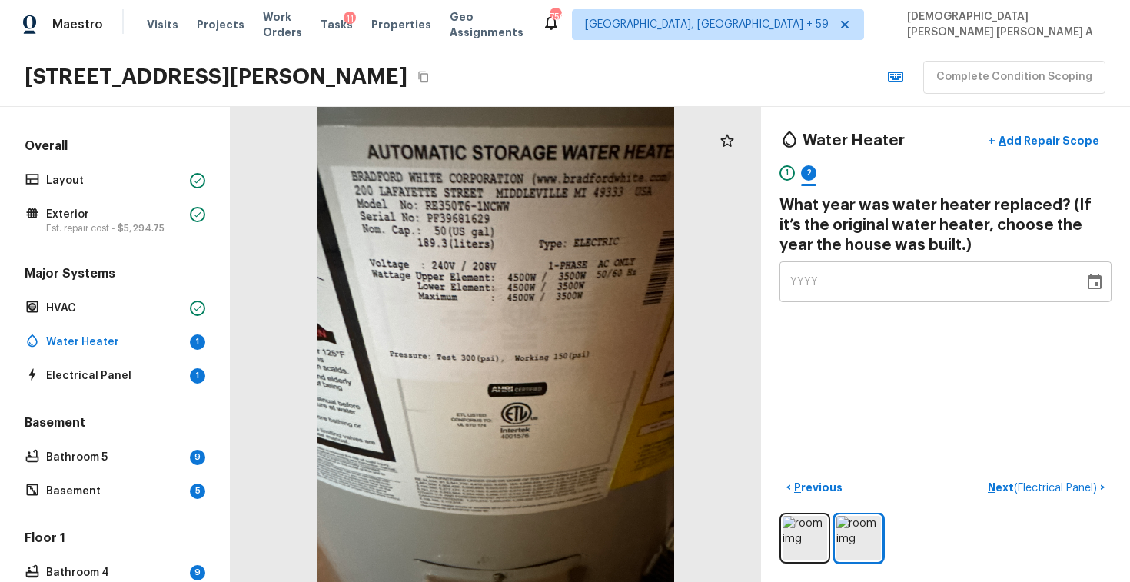
click at [801, 274] on span "YYYY" at bounding box center [804, 281] width 28 height 15
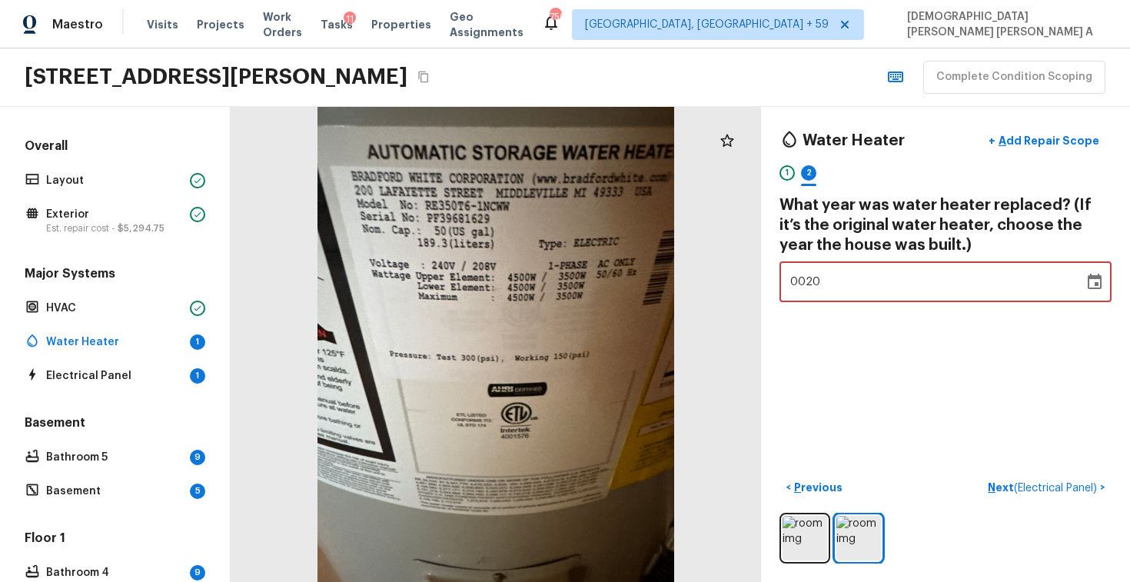
type input "2017"
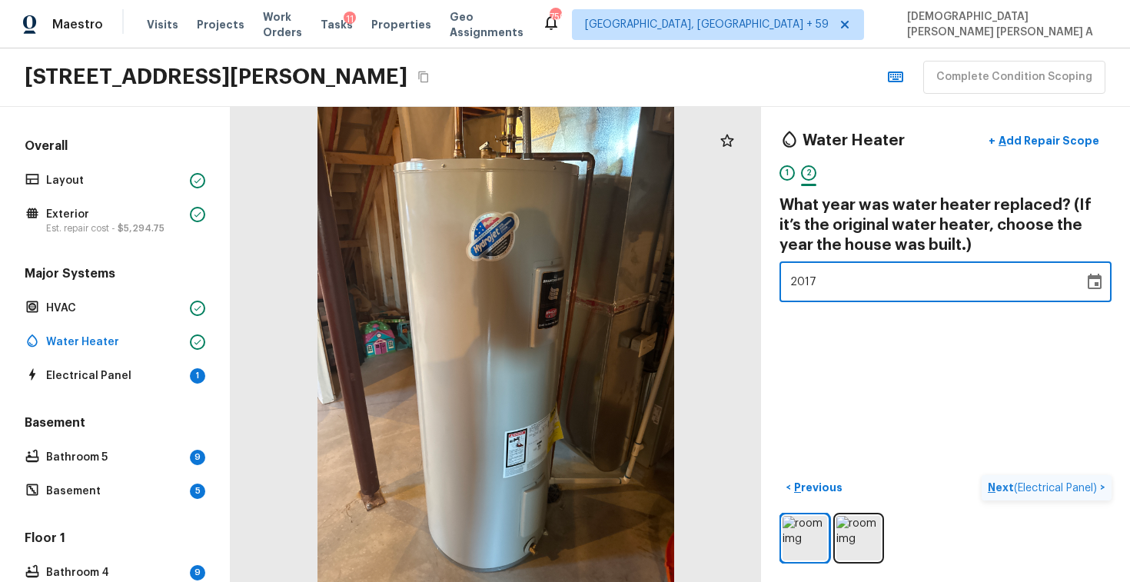
click at [1015, 483] on span "( Electrical Panel )" at bounding box center [1055, 488] width 83 height 11
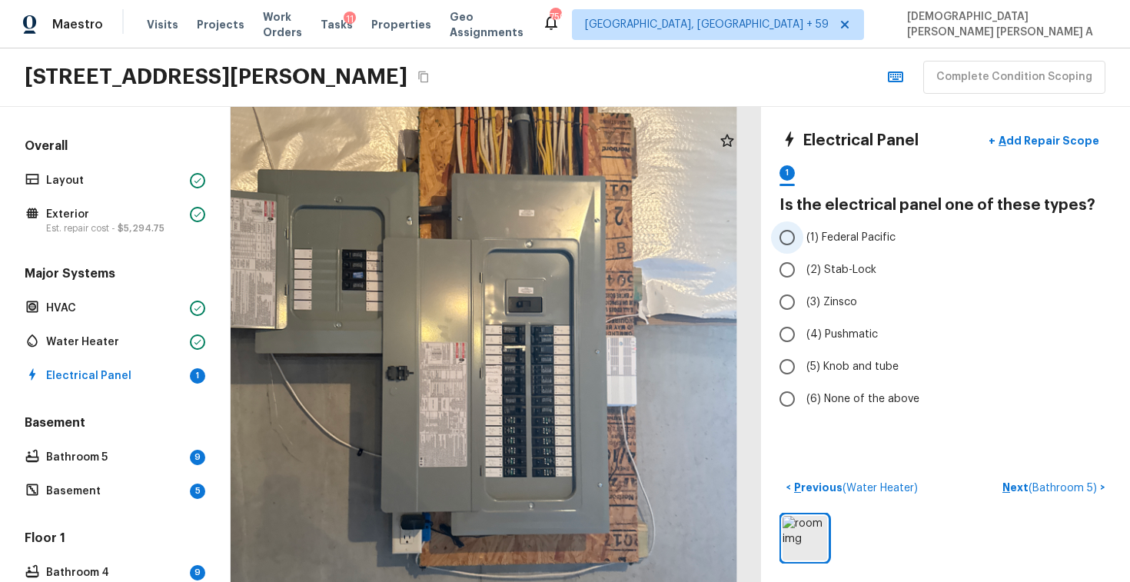
click at [788, 239] on input "(1) Federal Pacific" at bounding box center [787, 237] width 32 height 32
radio input "true"
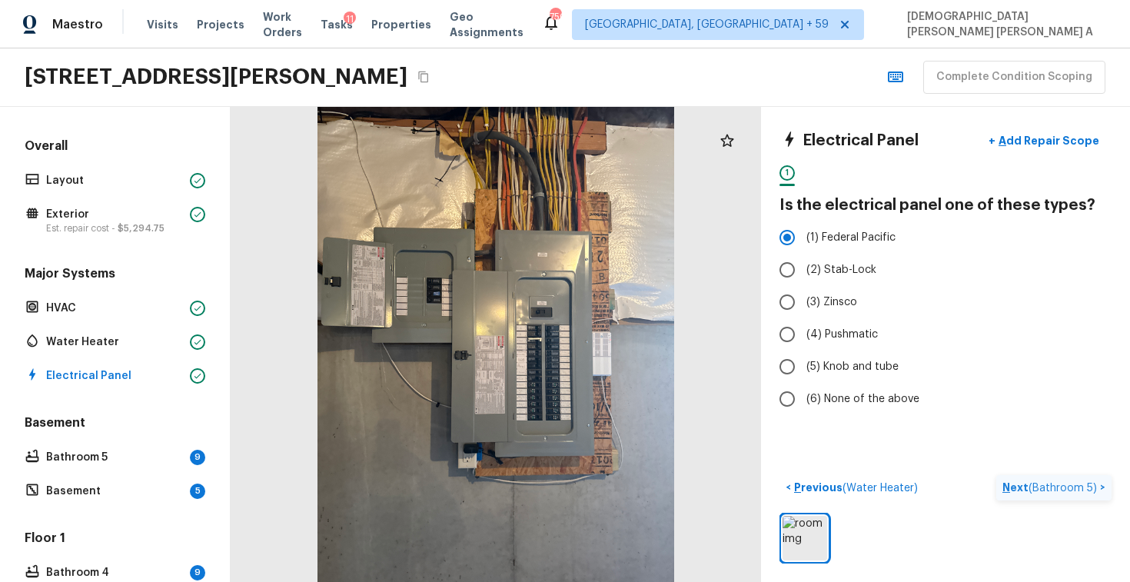
click at [1023, 483] on p "Next ( Bathroom 5 )" at bounding box center [1051, 487] width 98 height 16
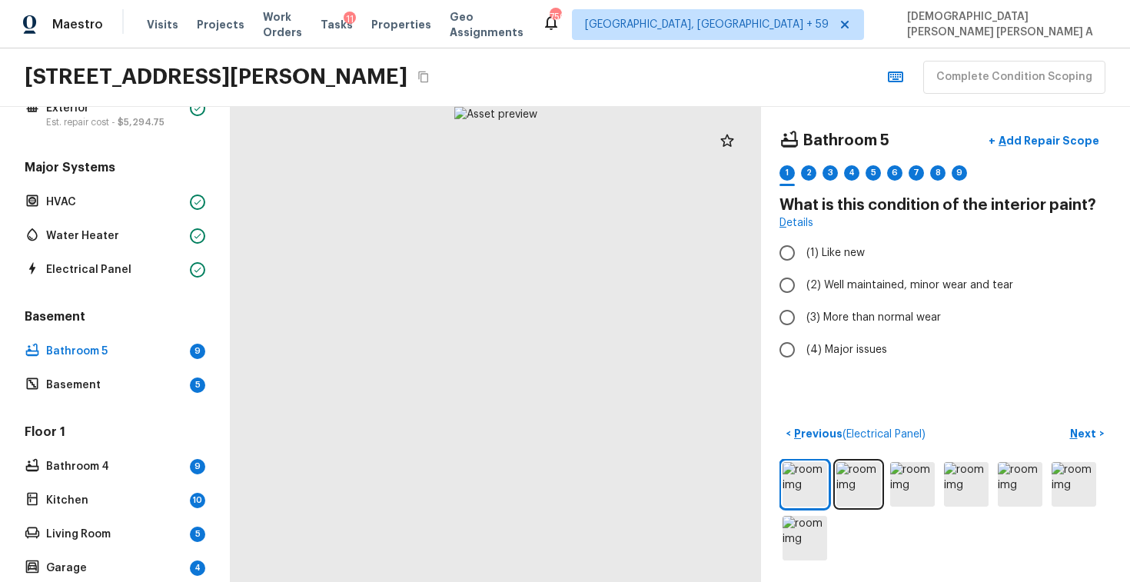
scroll to position [70, 0]
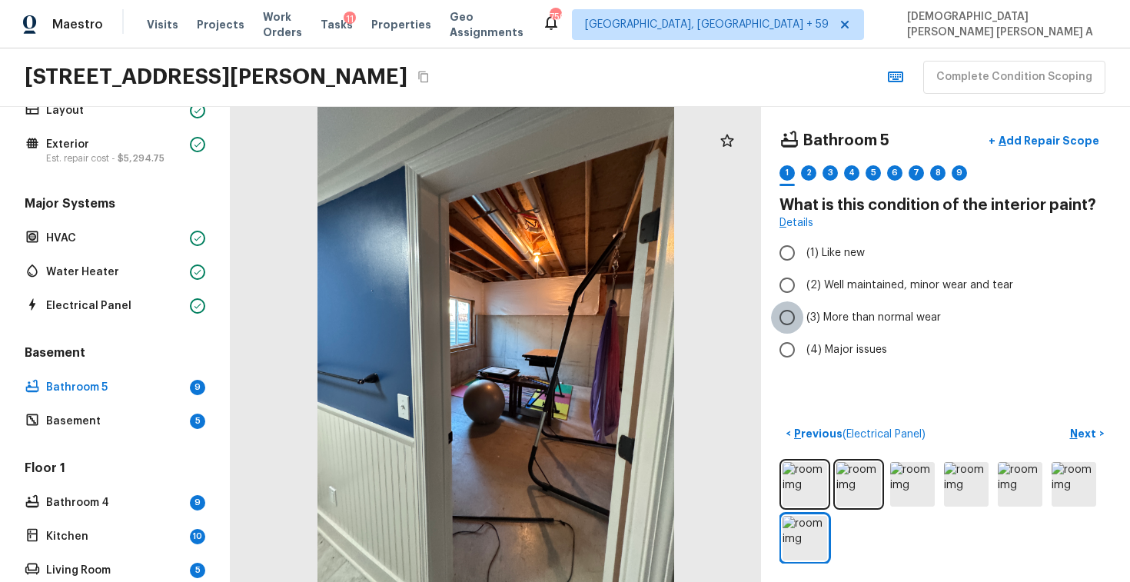
click at [791, 312] on input "(3) More than normal wear" at bounding box center [787, 317] width 32 height 32
radio input "true"
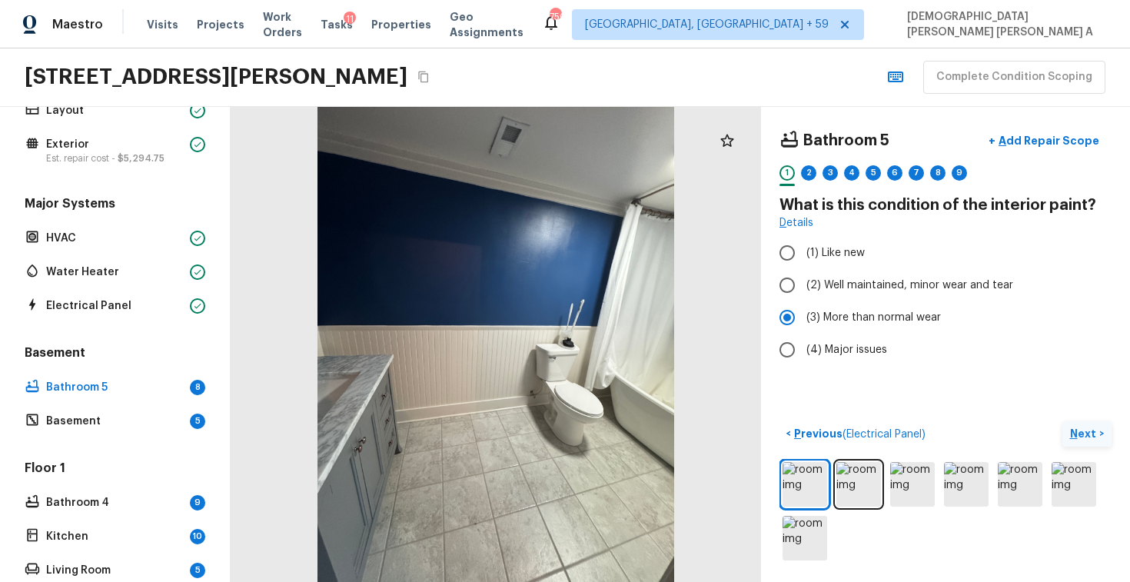
click at [1087, 440] on p "Next" at bounding box center [1084, 433] width 29 height 15
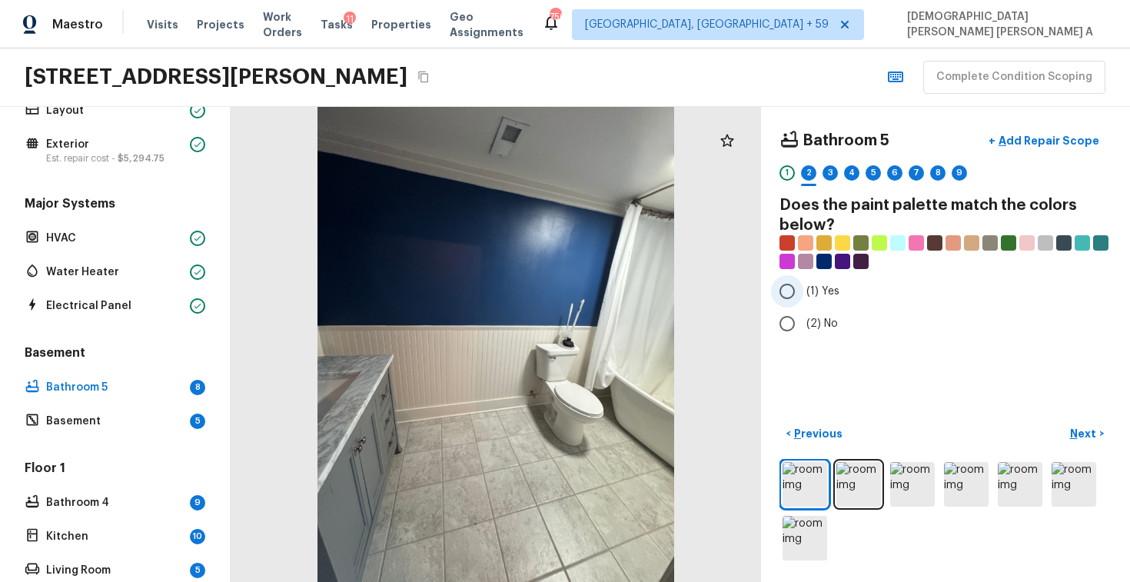
click at [779, 284] on input "(1) Yes" at bounding box center [787, 291] width 32 height 32
radio input "true"
click at [1077, 428] on p "Next" at bounding box center [1084, 433] width 29 height 15
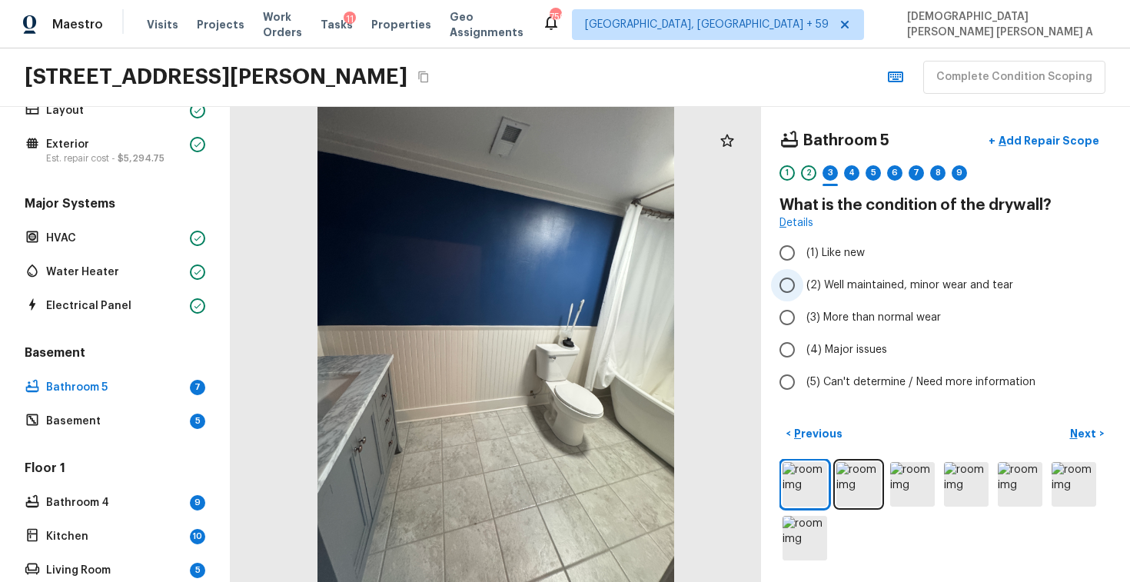
click at [791, 284] on input "(2) Well maintained, minor wear and tear" at bounding box center [787, 285] width 32 height 32
radio input "true"
click at [1086, 422] on button "Next >" at bounding box center [1086, 433] width 49 height 25
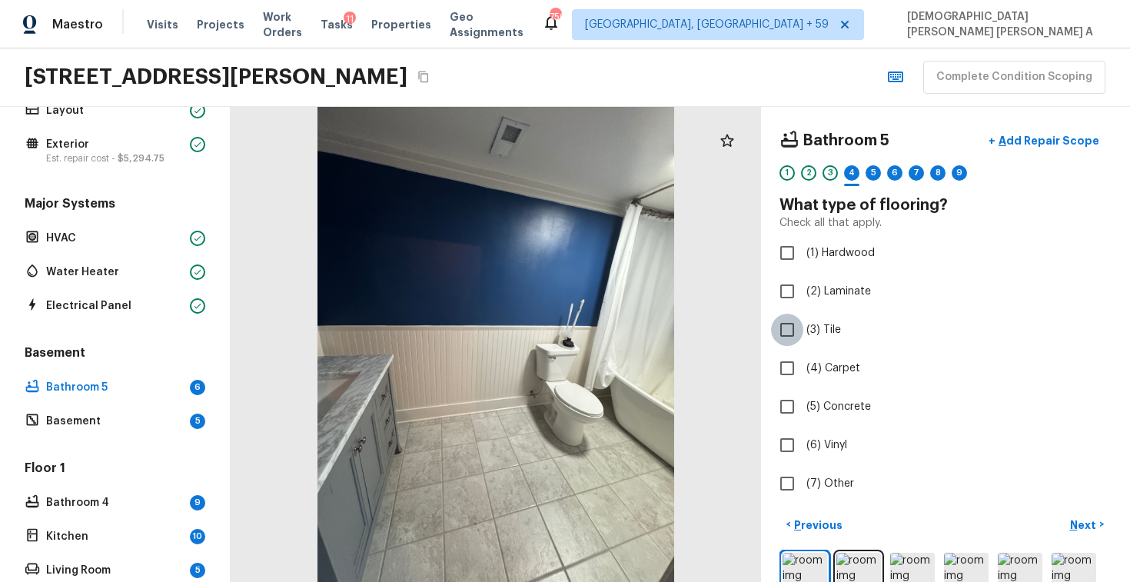
click at [791, 327] on input "(3) Tile" at bounding box center [787, 330] width 32 height 32
checkbox input "true"
click at [1082, 516] on button "Next >" at bounding box center [1086, 524] width 49 height 25
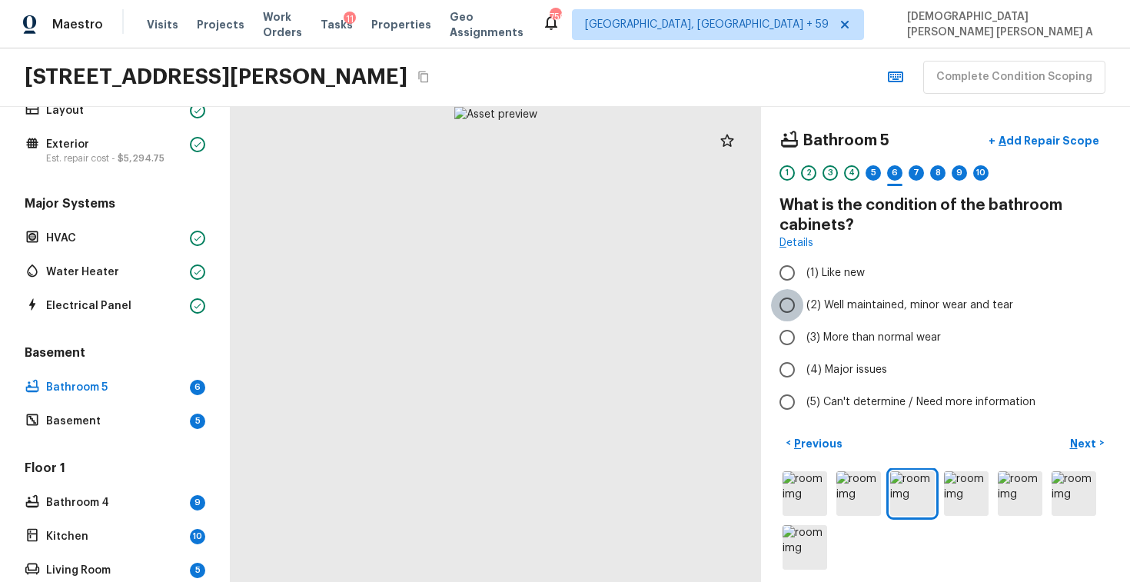
click at [788, 303] on input "(2) Well maintained, minor wear and tear" at bounding box center [787, 305] width 32 height 32
radio input "true"
click at [1093, 447] on p "Next" at bounding box center [1084, 443] width 29 height 15
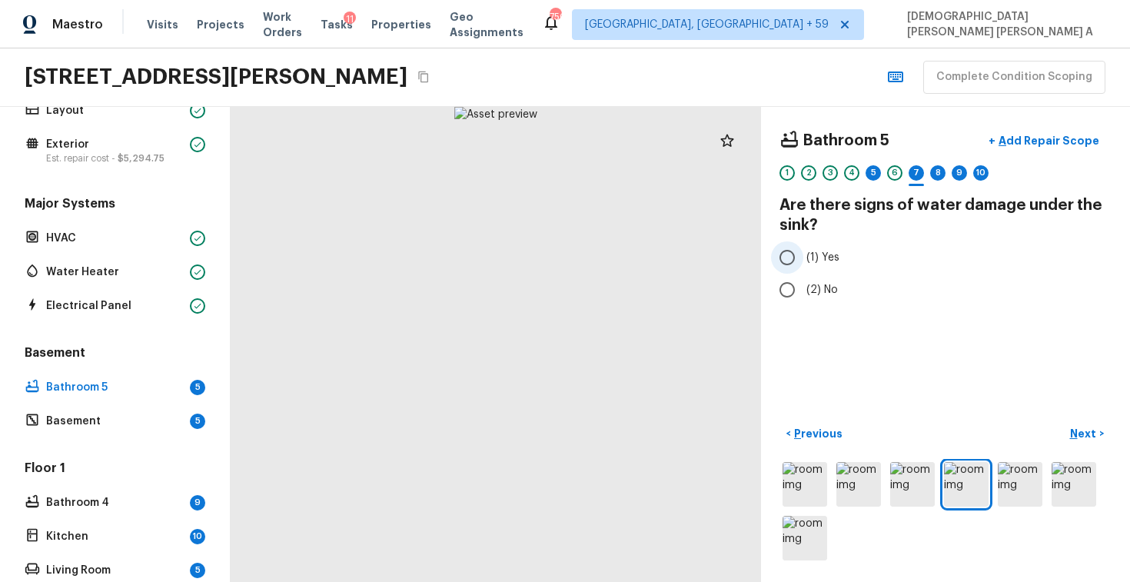
click at [790, 251] on input "(1) Yes" at bounding box center [787, 257] width 32 height 32
radio input "true"
click at [1035, 136] on p "Add Repair Scope" at bounding box center [1047, 140] width 104 height 15
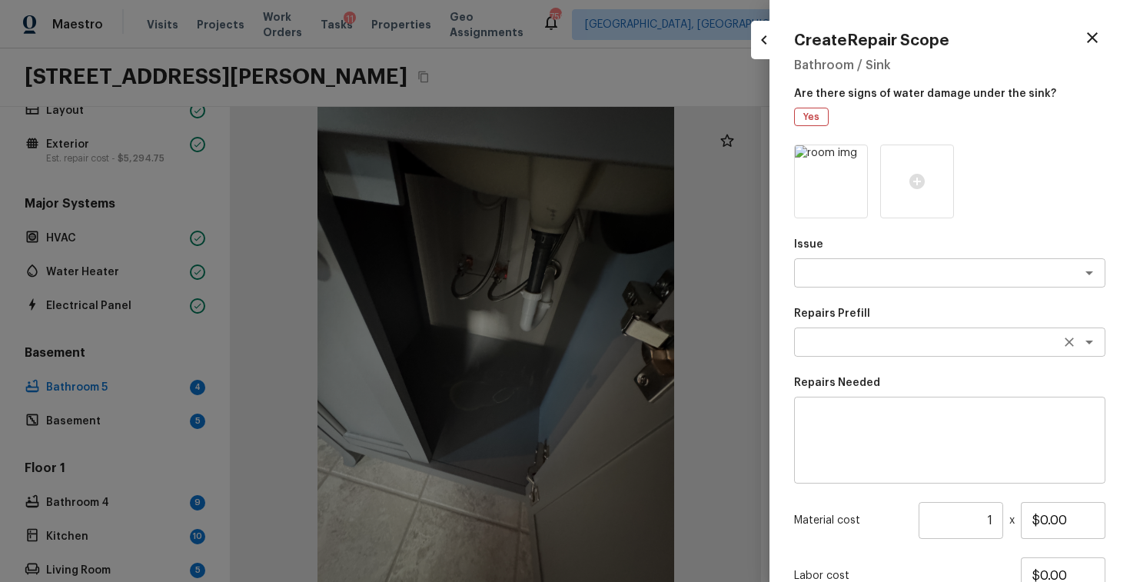
click at [837, 345] on textarea at bounding box center [928, 341] width 254 height 15
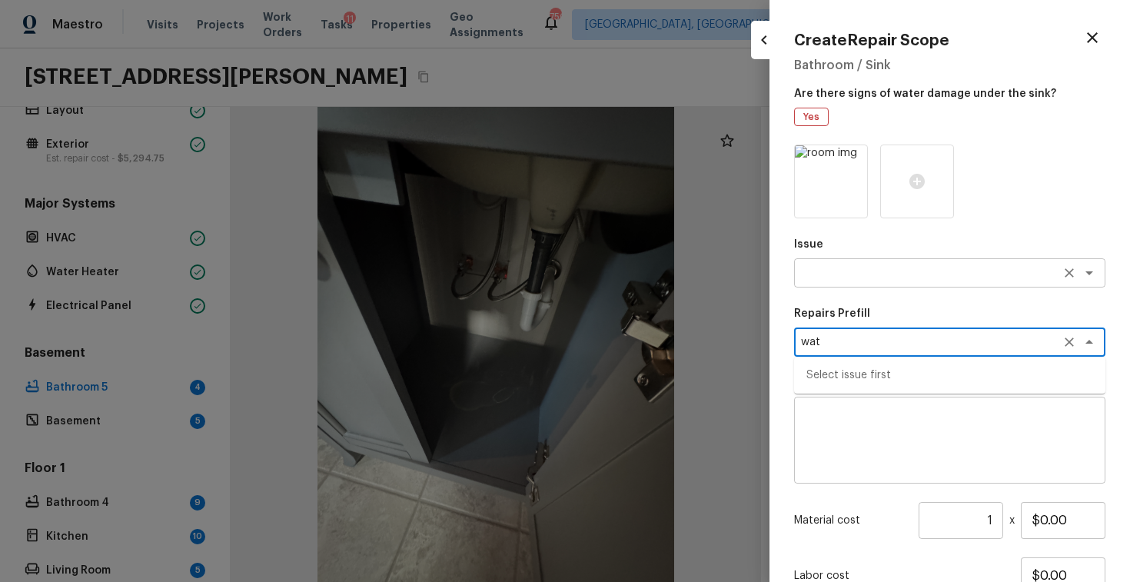
type textarea "wat"
click at [826, 277] on textarea at bounding box center [928, 272] width 254 height 15
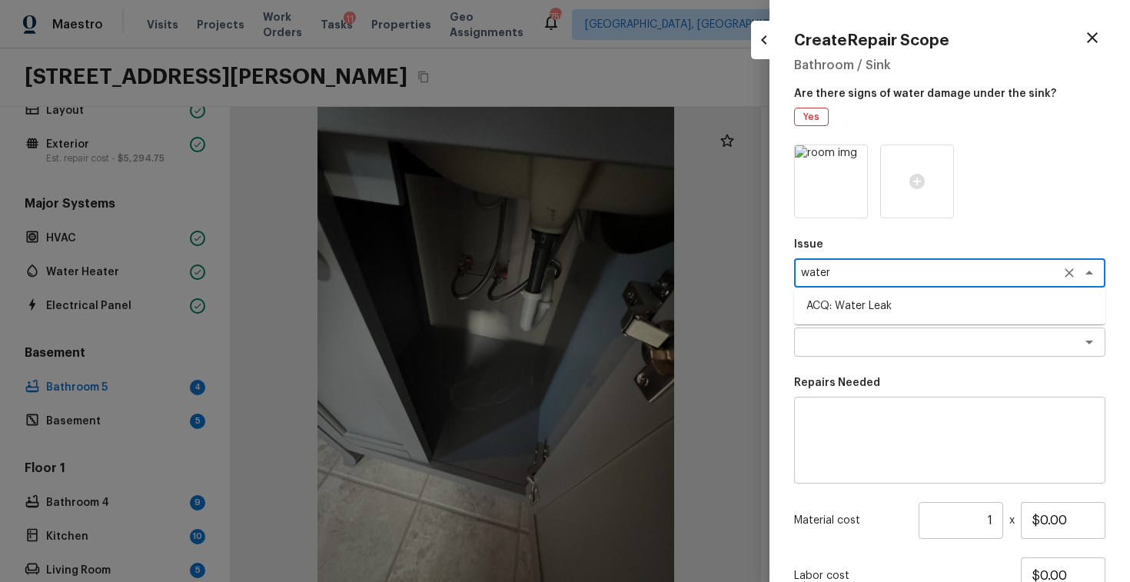
click at [831, 303] on li "ACQ: Water Leak" at bounding box center [949, 306] width 311 height 25
type textarea "ACQ: Water Leak"
click at [850, 341] on textarea at bounding box center [928, 341] width 254 height 15
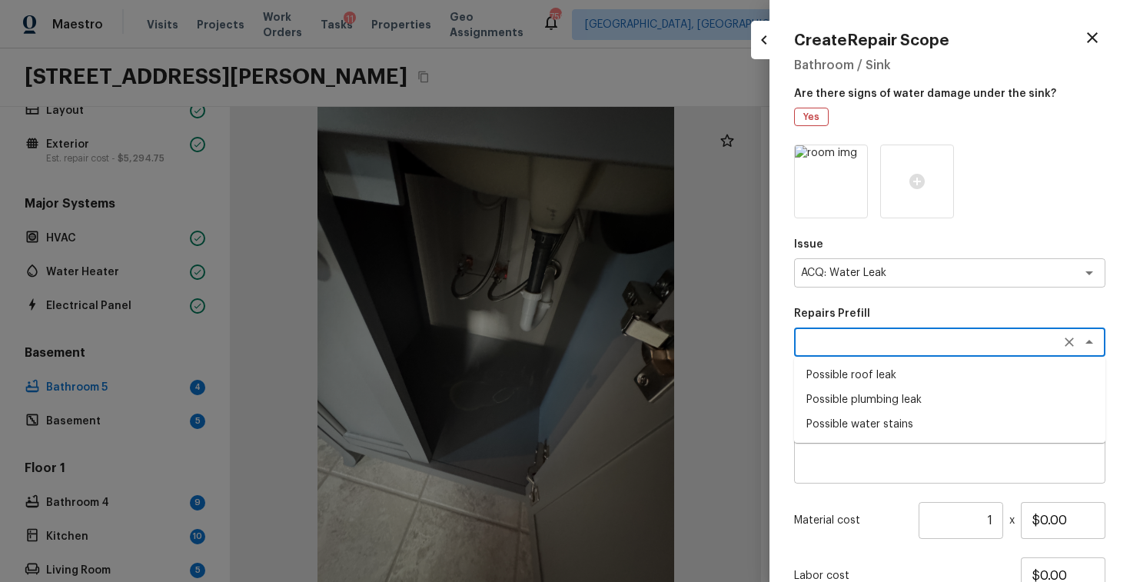
click at [862, 421] on li "Possible water stains" at bounding box center [949, 424] width 311 height 25
type textarea "Possible water stains"
type textarea "Acquisition Scope: Possible water stains"
type input "$500.00"
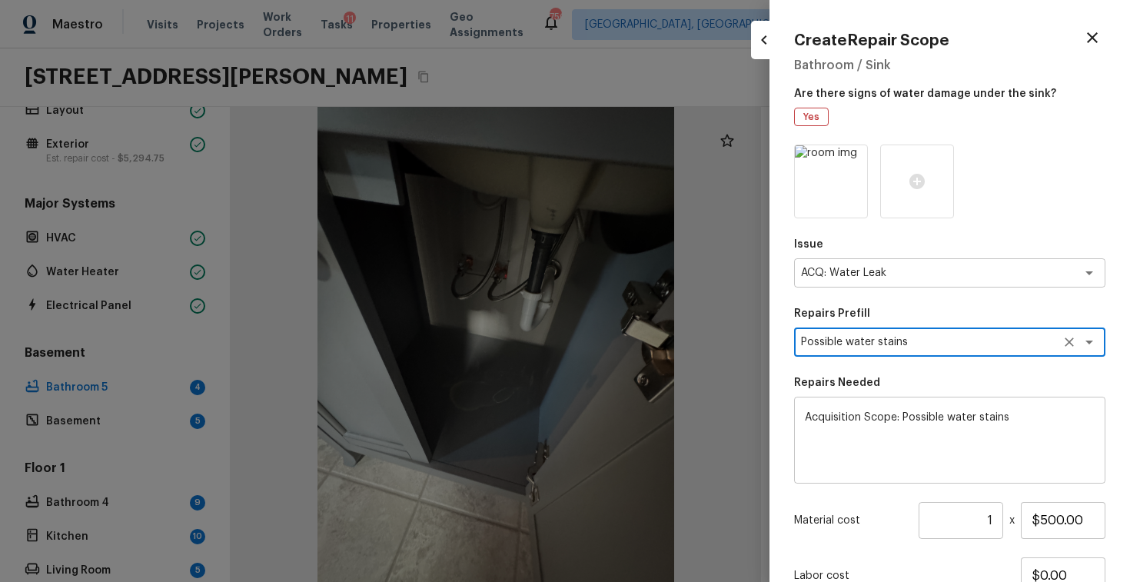
scroll to position [124, 0]
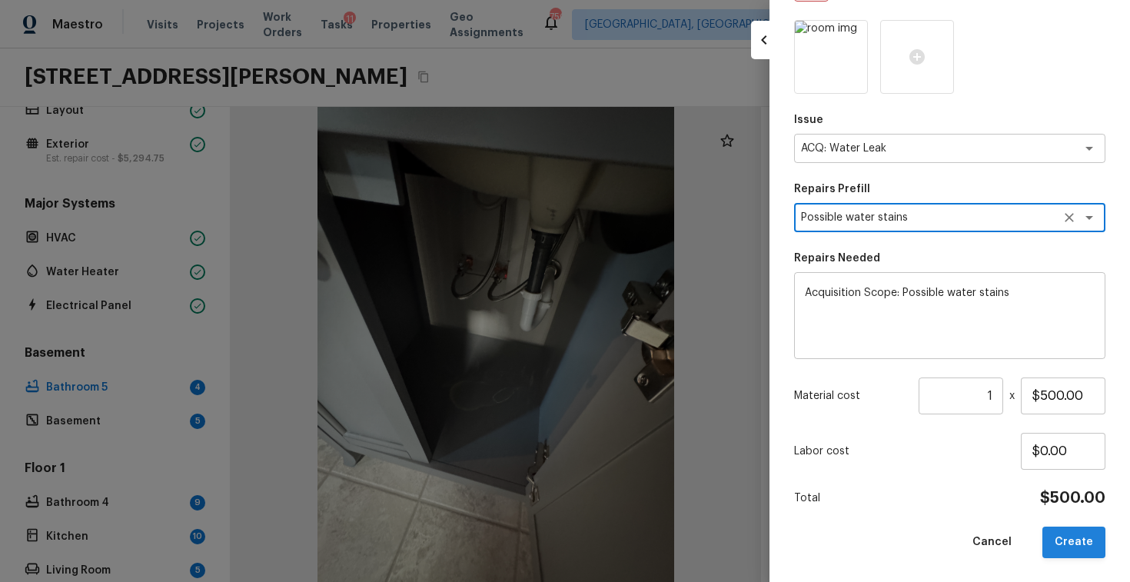
click at [1077, 537] on button "Create" at bounding box center [1073, 542] width 63 height 32
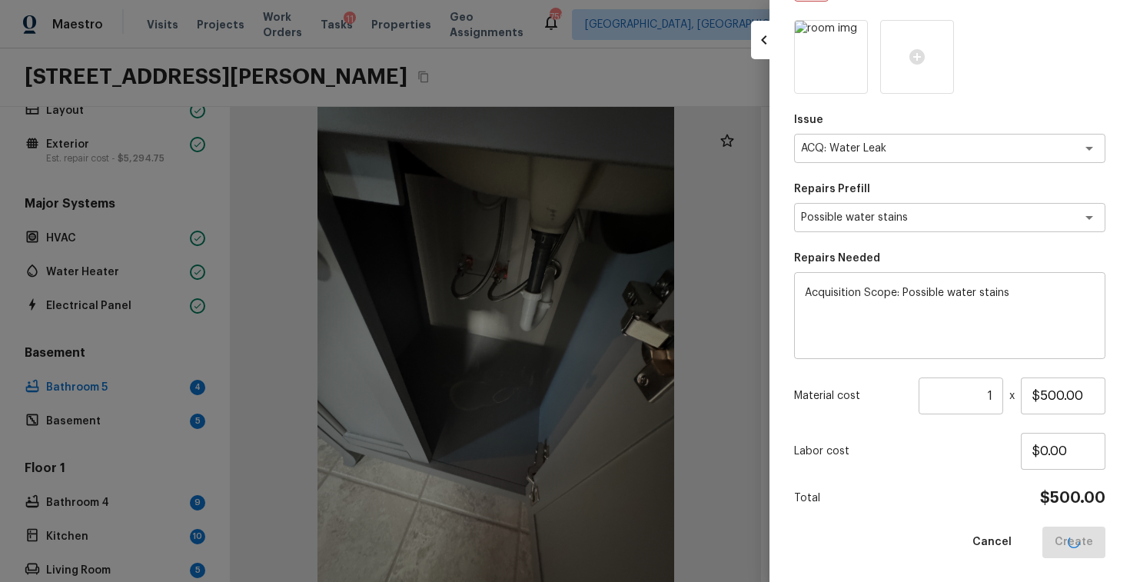
type input "$0.00"
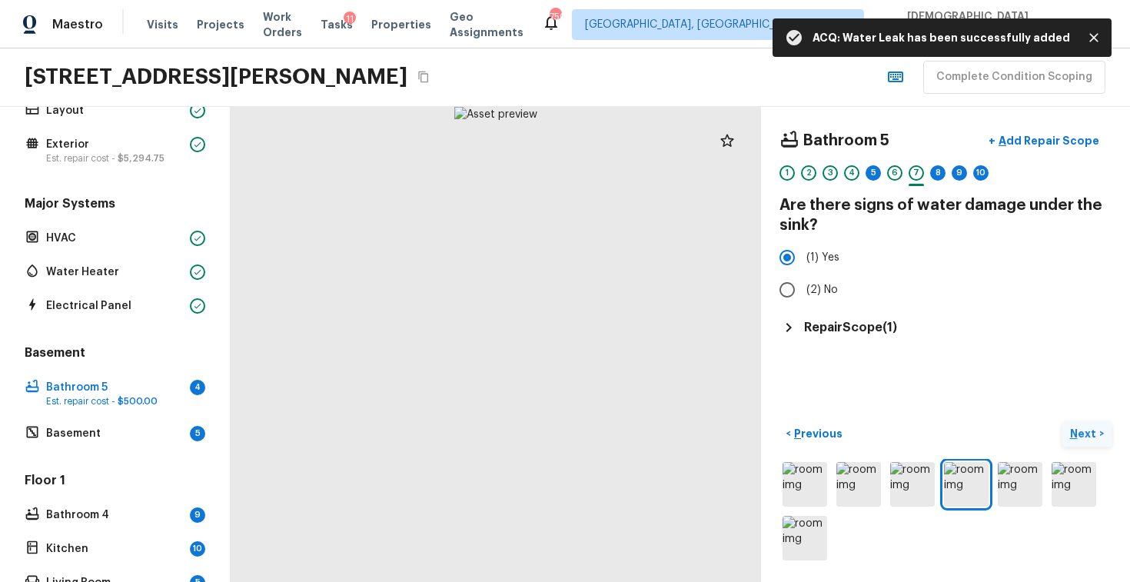
click at [1090, 433] on p "Next" at bounding box center [1084, 433] width 29 height 15
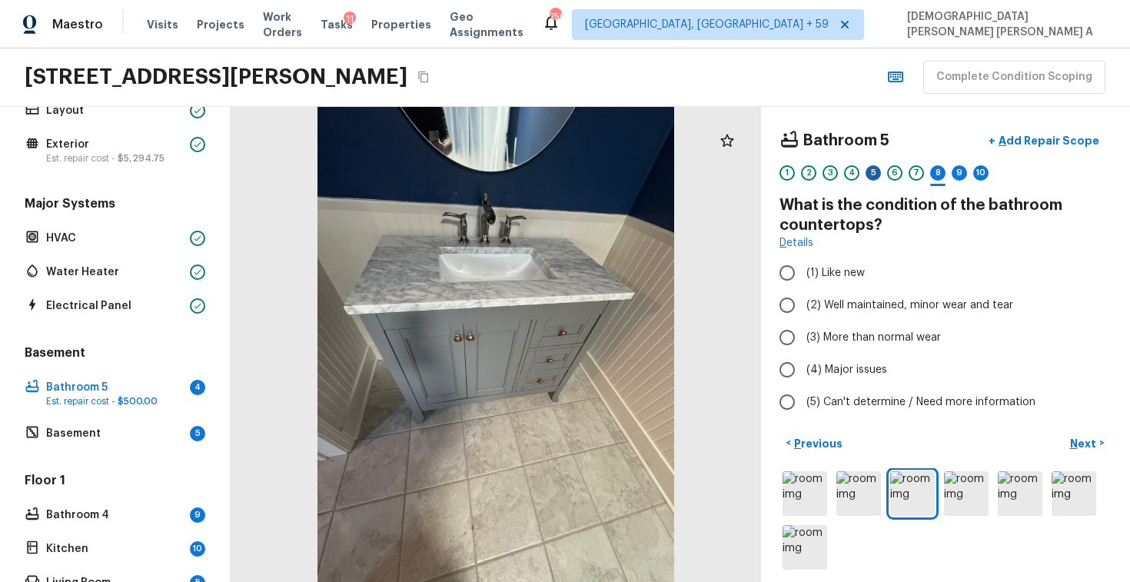
click at [869, 167] on div "5" at bounding box center [872, 172] width 15 height 15
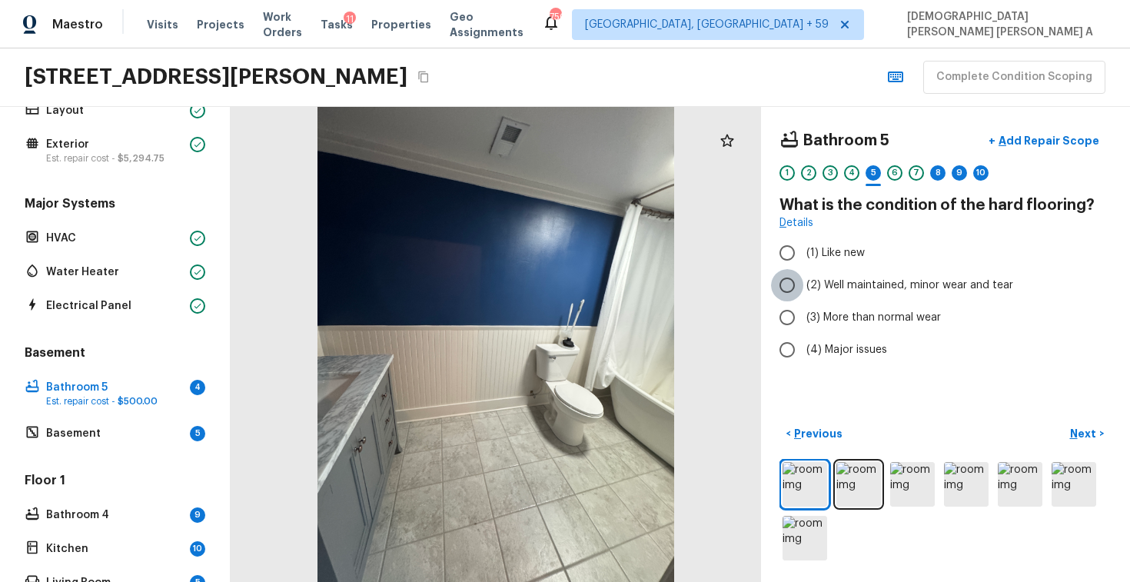
click at [788, 284] on input "(2) Well maintained, minor wear and tear" at bounding box center [787, 285] width 32 height 32
radio input "true"
click at [1087, 431] on p "Next" at bounding box center [1084, 433] width 29 height 15
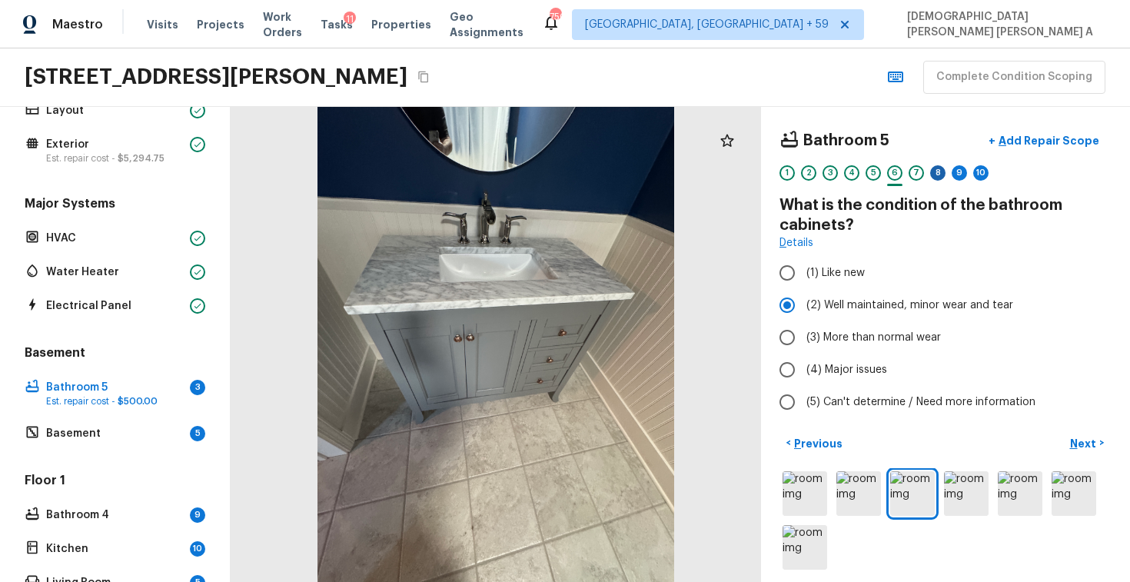
click at [931, 174] on div "8" at bounding box center [937, 172] width 15 height 15
click at [790, 304] on input "(2) Well maintained, minor wear and tear" at bounding box center [787, 305] width 32 height 32
radio input "true"
click at [1094, 449] on p "Next" at bounding box center [1084, 443] width 29 height 15
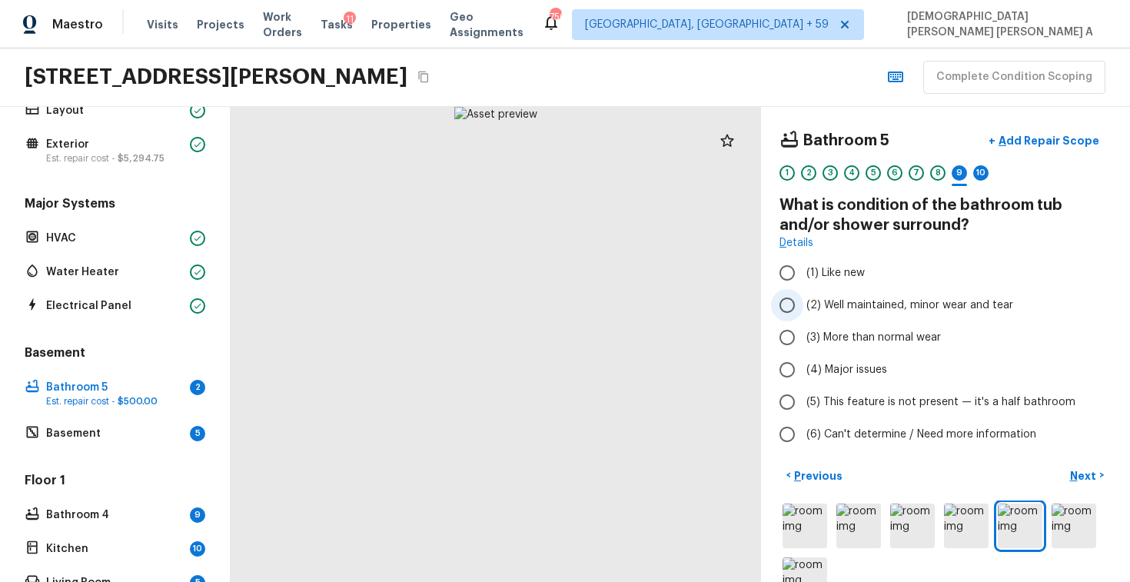
click at [793, 310] on input "(2) Well maintained, minor wear and tear" at bounding box center [787, 305] width 32 height 32
radio input "true"
click at [1087, 473] on p "Next" at bounding box center [1084, 475] width 29 height 15
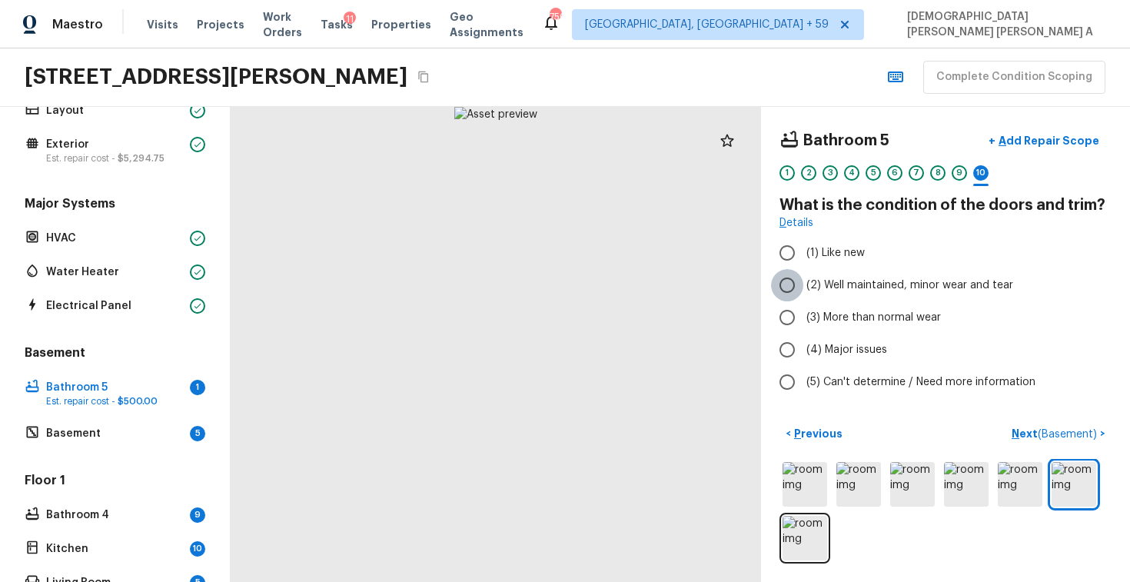
click at [786, 286] on input "(2) Well maintained, minor wear and tear" at bounding box center [787, 285] width 32 height 32
radio input "true"
click at [1053, 441] on button "Next ( Basement ) >" at bounding box center [1058, 433] width 106 height 25
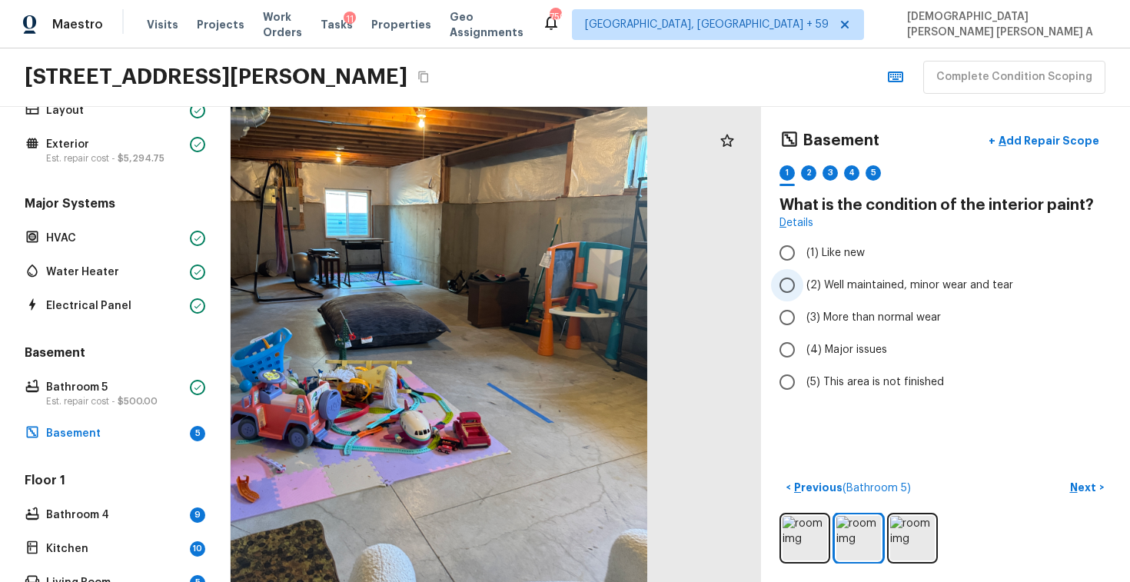
click at [801, 290] on input "(2) Well maintained, minor wear and tear" at bounding box center [787, 285] width 32 height 32
radio input "true"
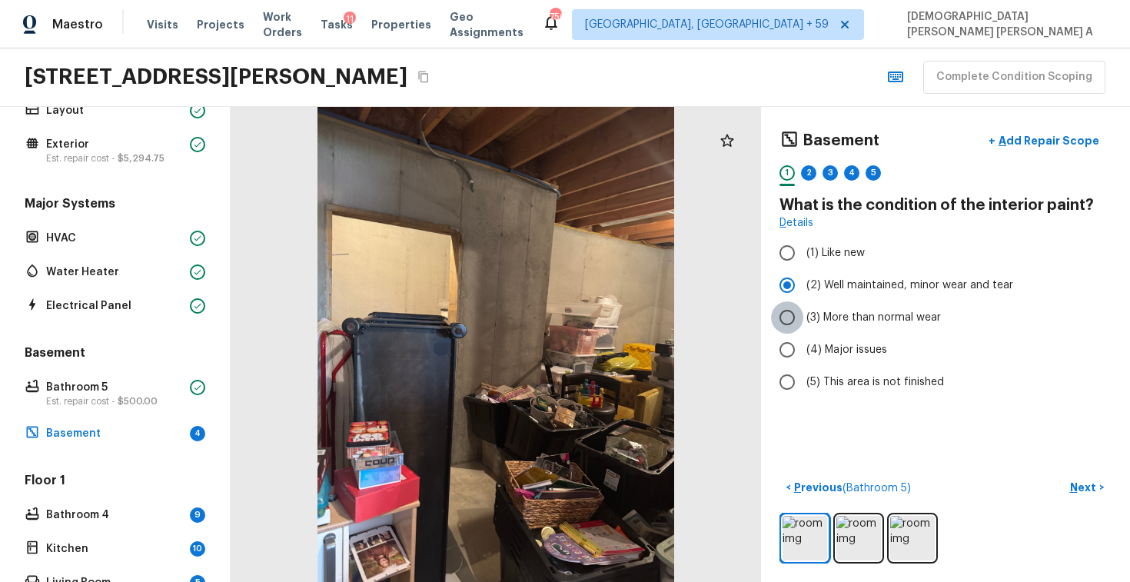
click at [785, 314] on input "(3) More than normal wear" at bounding box center [787, 317] width 32 height 32
radio input "true"
click at [1087, 483] on p "Next" at bounding box center [1084, 486] width 29 height 15
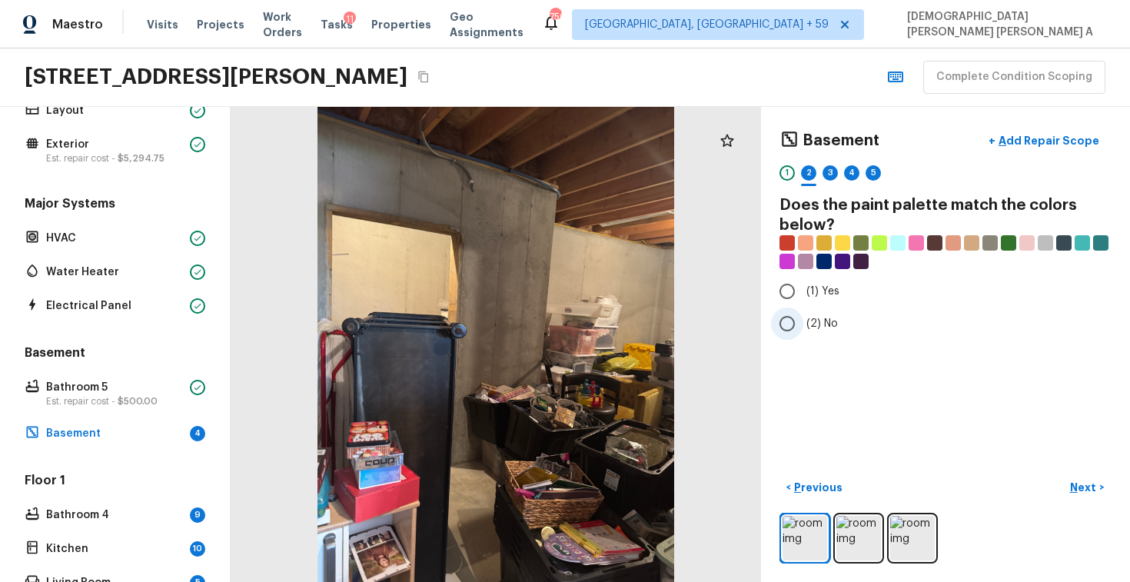
click at [784, 324] on input "(2) No" at bounding box center [787, 323] width 32 height 32
radio input "true"
click at [1079, 483] on p "Next" at bounding box center [1084, 486] width 29 height 15
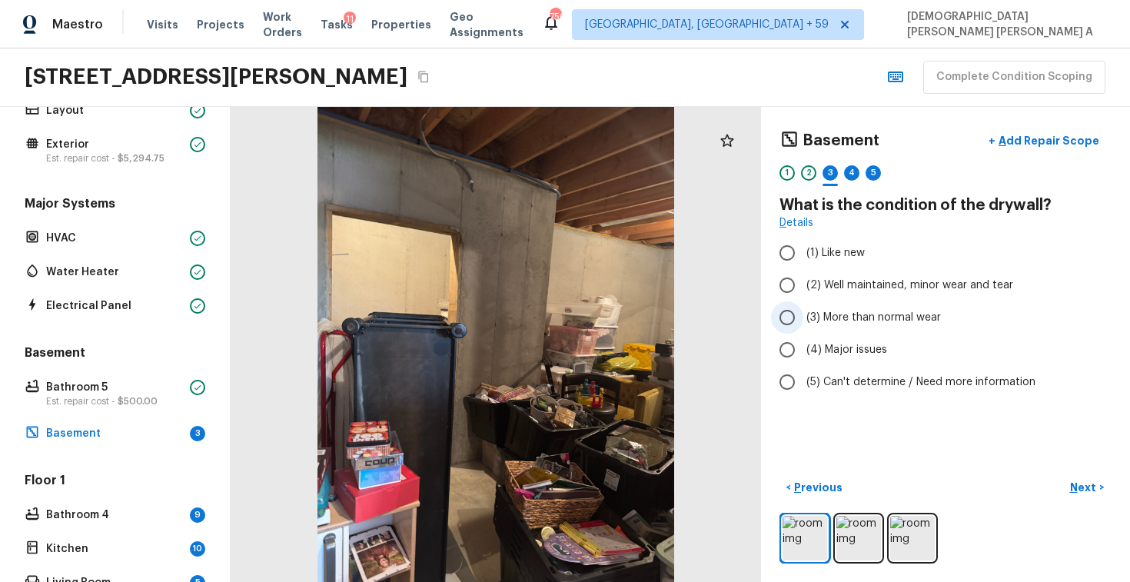
click at [779, 310] on input "(3) More than normal wear" at bounding box center [787, 317] width 32 height 32
radio input "true"
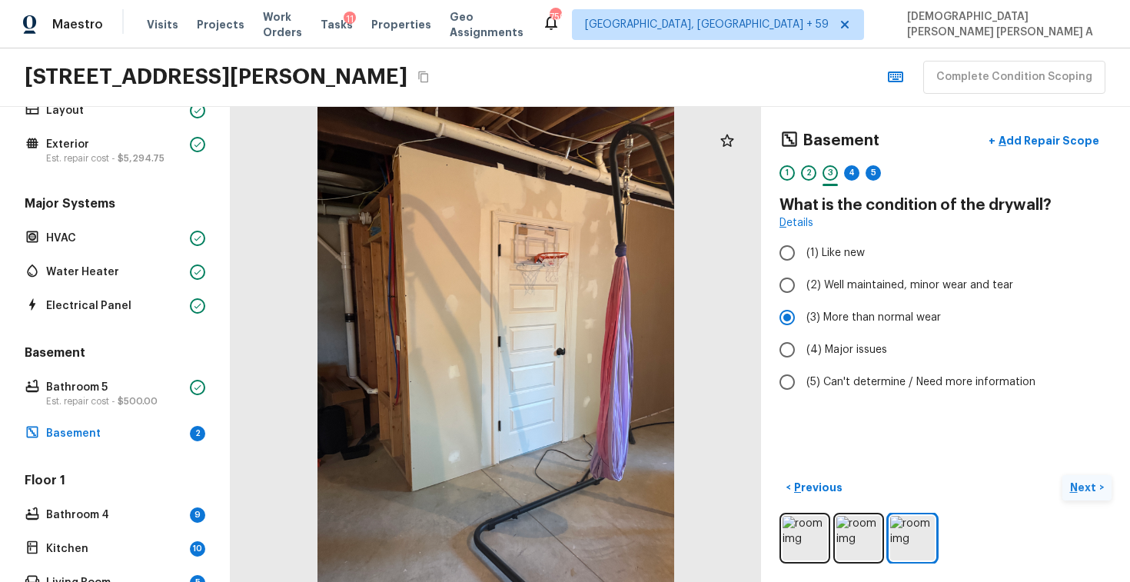
click at [1087, 487] on p "Next" at bounding box center [1084, 486] width 29 height 15
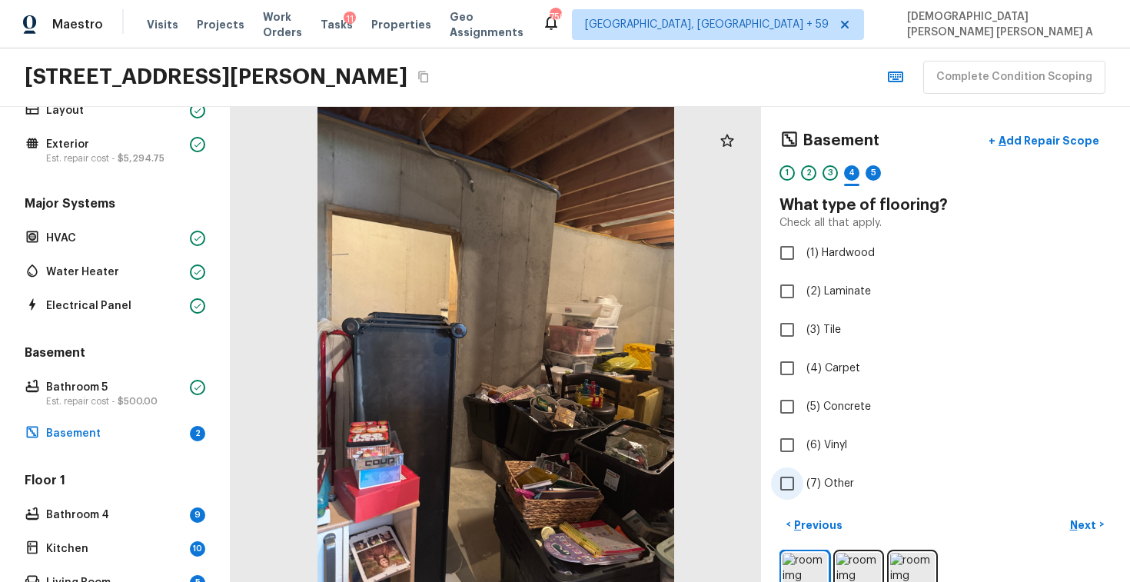
click at [790, 478] on input "(7) Other" at bounding box center [787, 483] width 32 height 32
checkbox input "true"
click at [1095, 527] on p "Next" at bounding box center [1084, 524] width 29 height 15
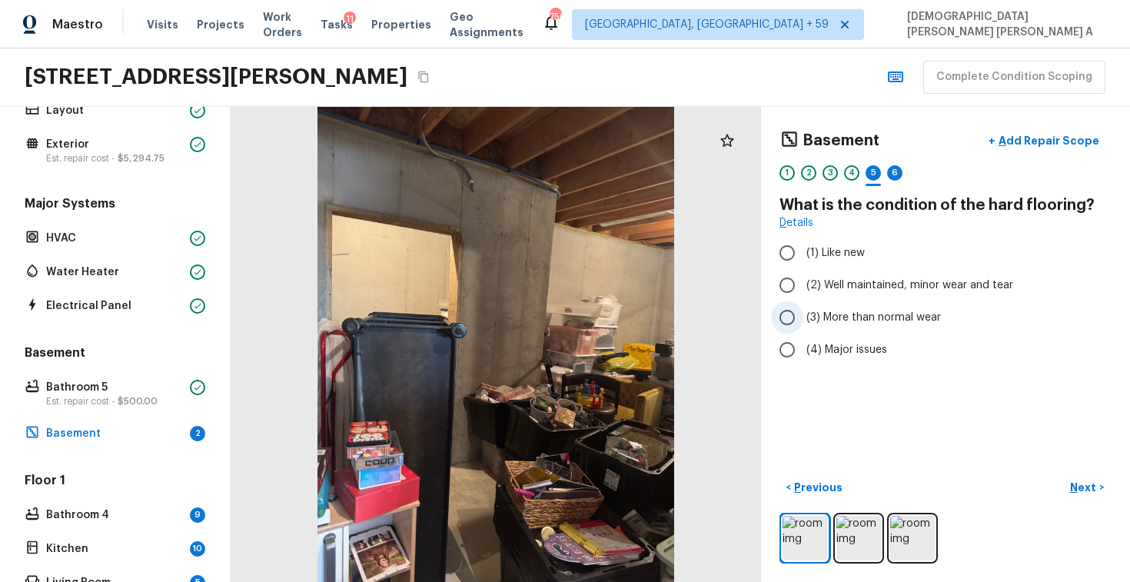
click at [795, 308] on input "(3) More than normal wear" at bounding box center [787, 317] width 32 height 32
radio input "true"
click at [1089, 480] on p "Next" at bounding box center [1084, 486] width 29 height 15
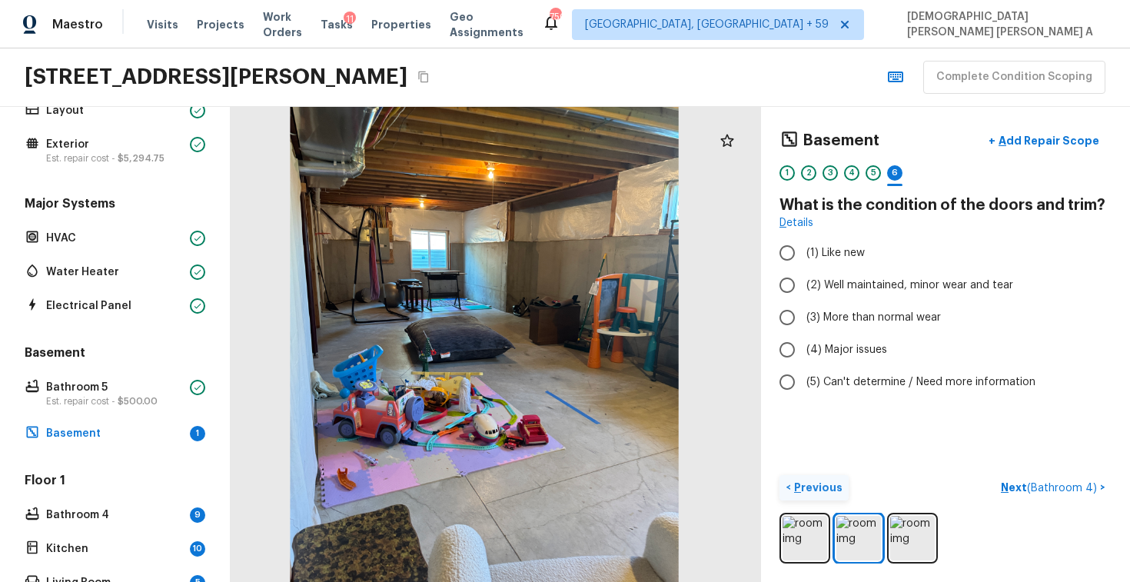
click at [798, 488] on p "Previous" at bounding box center [816, 486] width 51 height 15
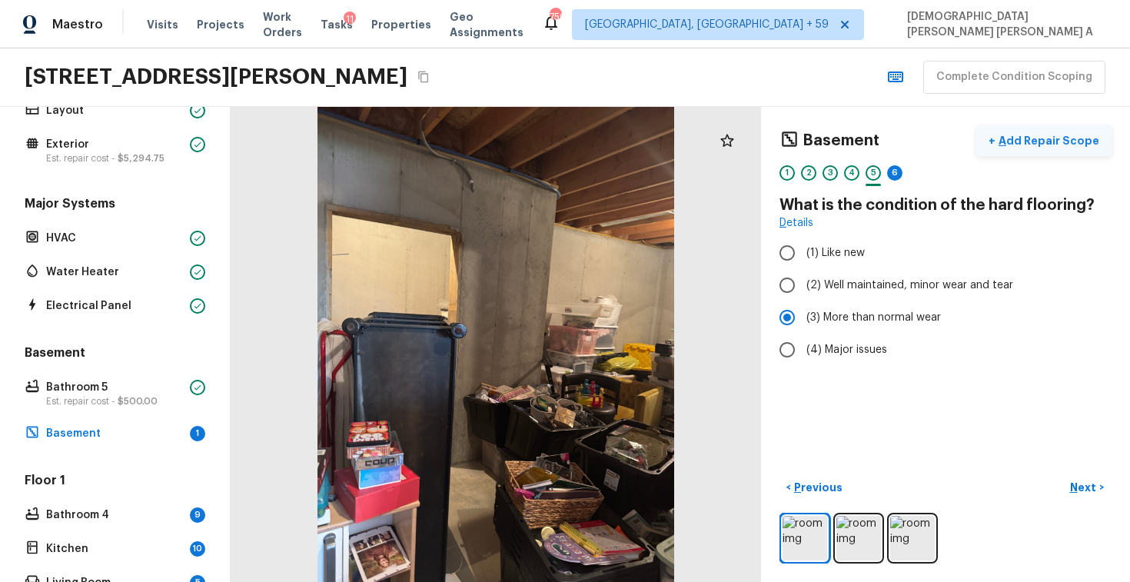
click at [1023, 138] on p "Add Repair Scope" at bounding box center [1047, 140] width 104 height 15
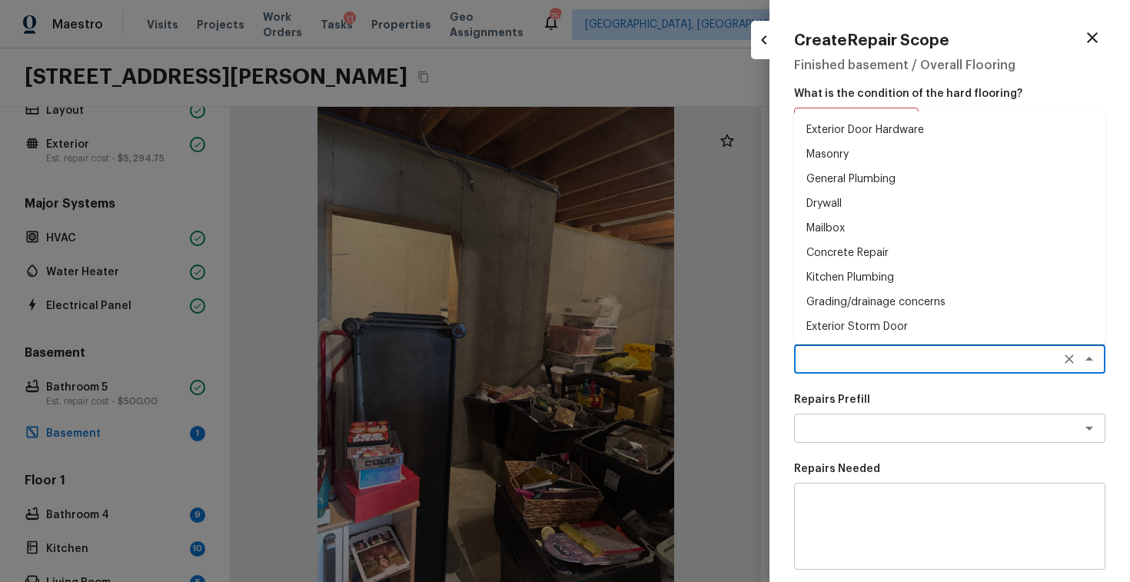
click at [844, 366] on textarea at bounding box center [928, 358] width 254 height 15
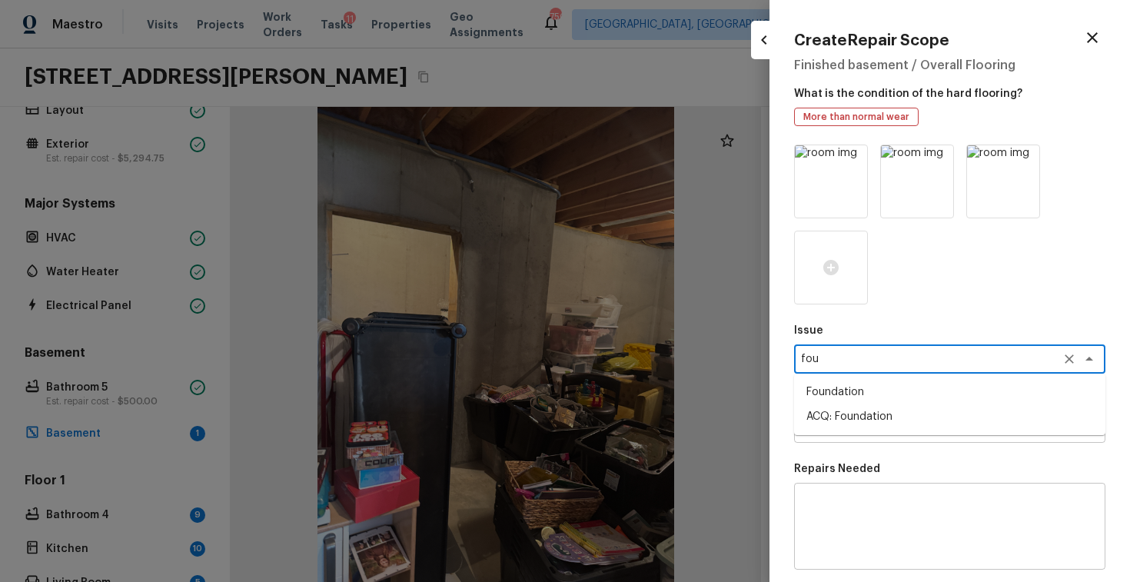
click at [838, 410] on li "ACQ: Foundation" at bounding box center [949, 416] width 311 height 25
type textarea "ACQ: Foundation"
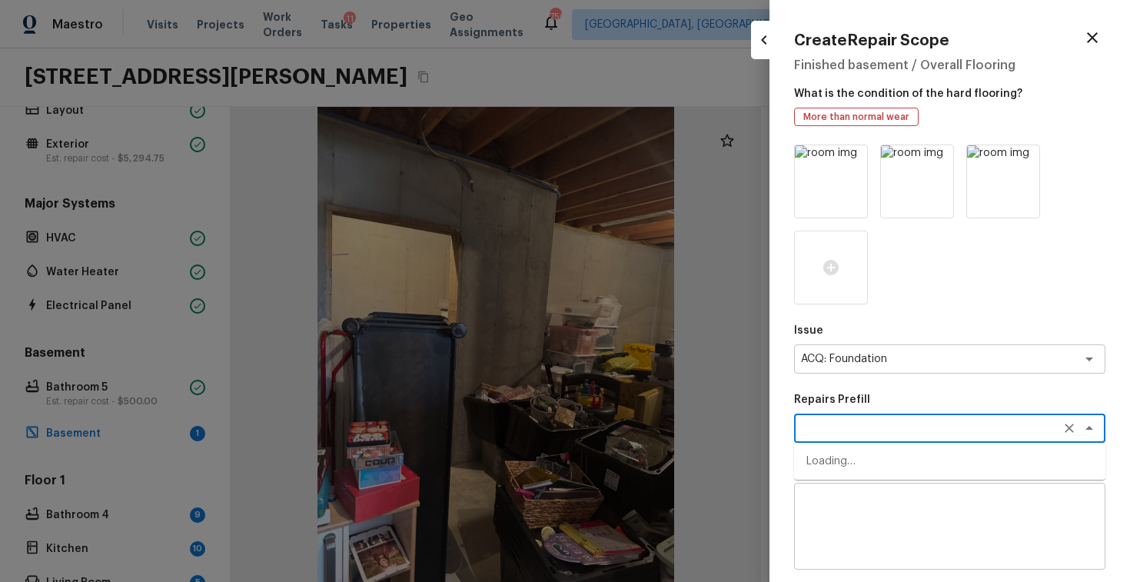
click at [864, 426] on textarea at bounding box center [928, 427] width 254 height 15
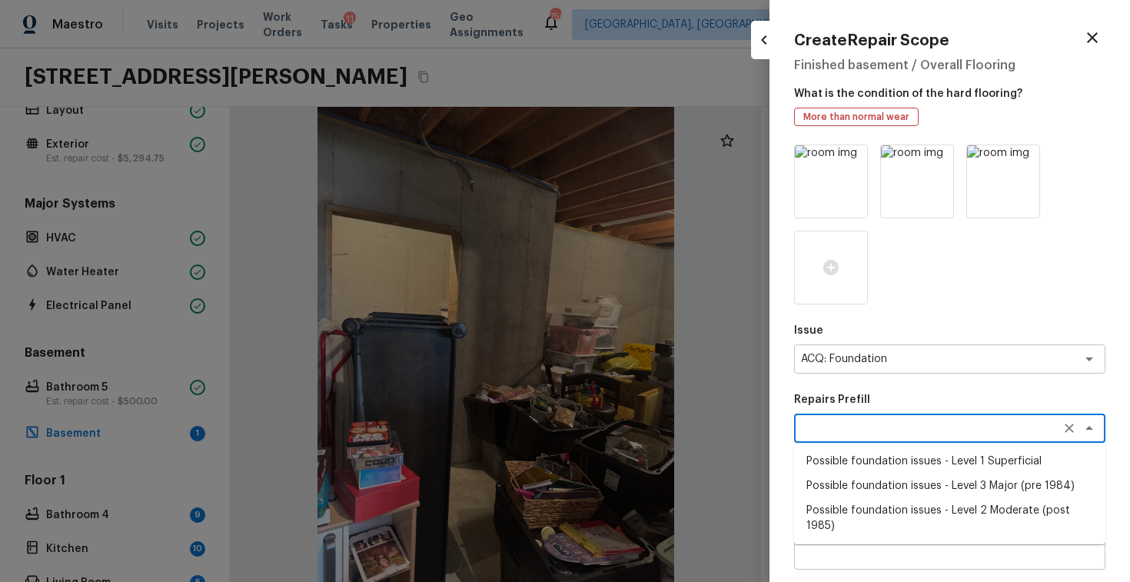
click at [953, 466] on li "Possible foundation issues - Level 1 Superficial" at bounding box center [949, 461] width 311 height 25
type textarea "Possible foundation issues - Level 1 Superficial"
type textarea "Possible foundation issues - Level 1 - Superficial. Disclaimer: This is NOT a t…"
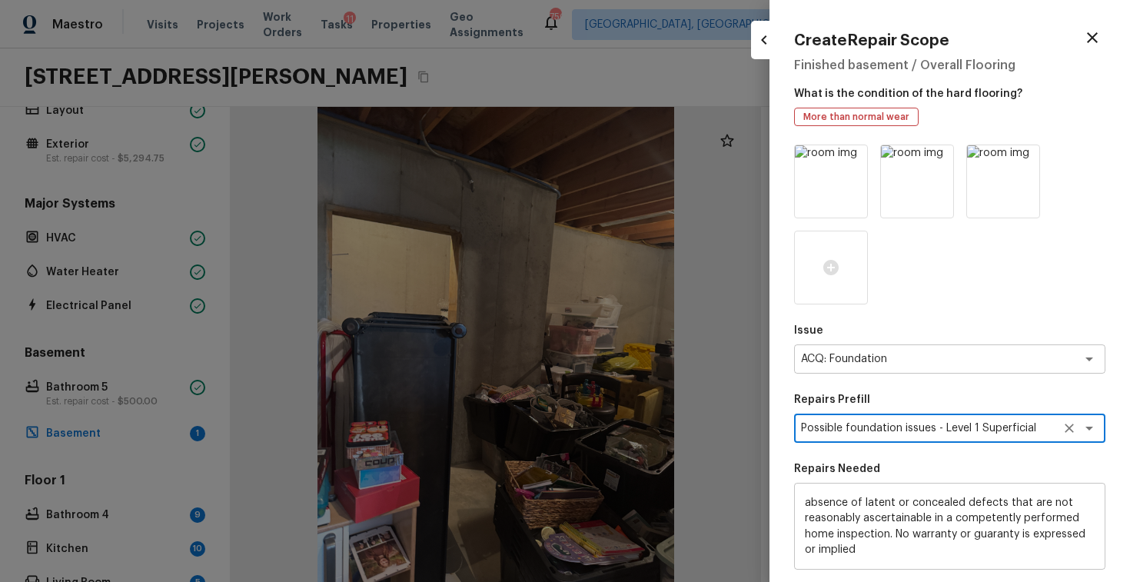
scroll to position [171, 0]
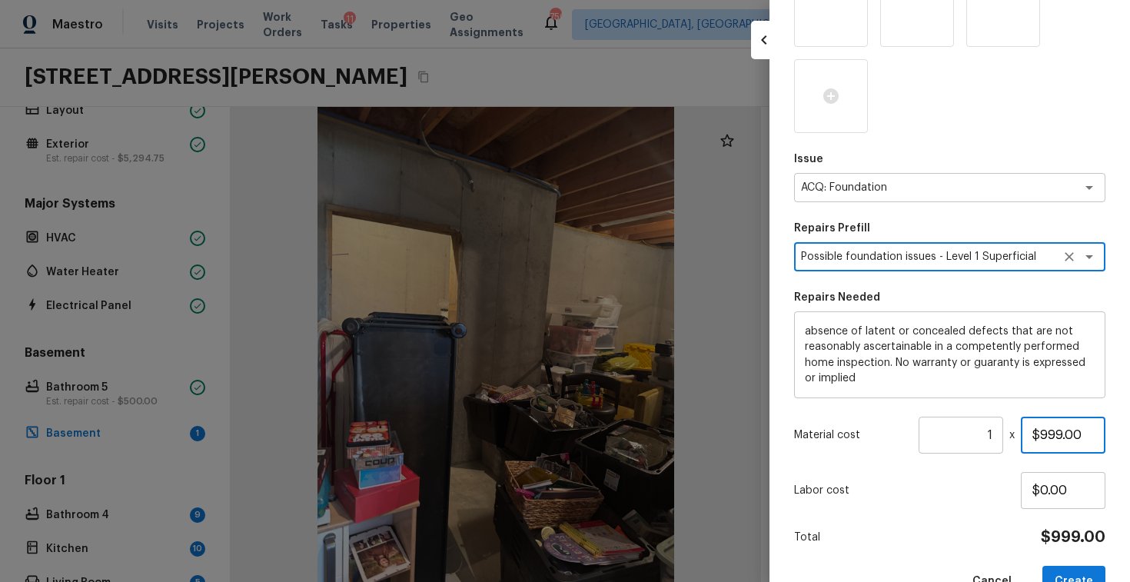
click at [1056, 436] on input "$999.00" at bounding box center [1062, 434] width 85 height 37
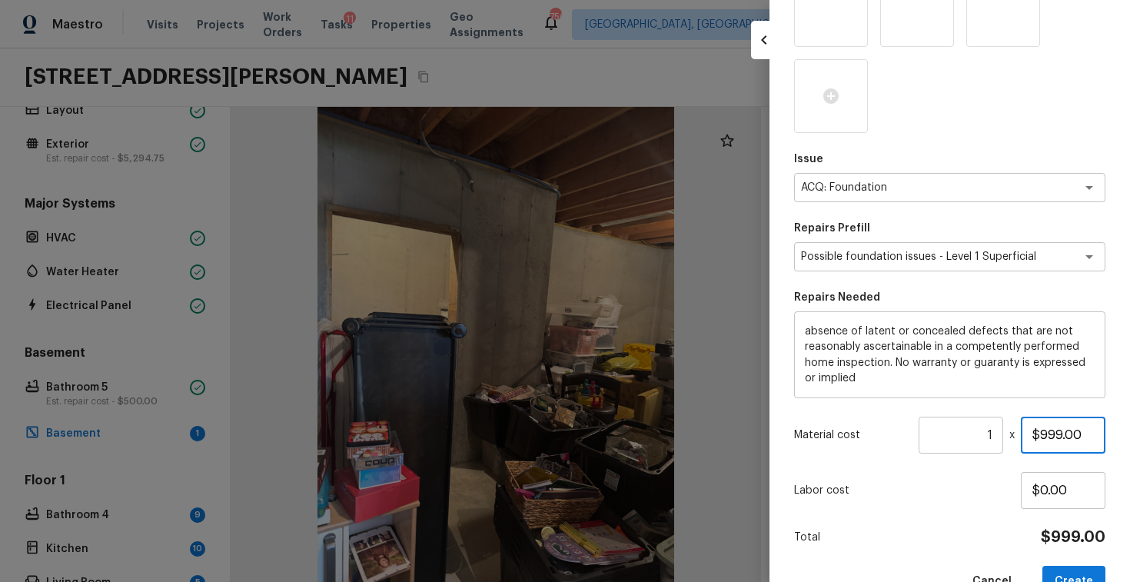
click at [1056, 436] on input "$999.00" at bounding box center [1062, 434] width 85 height 37
type input "$0.00"
click at [1074, 566] on button "Create" at bounding box center [1073, 582] width 63 height 32
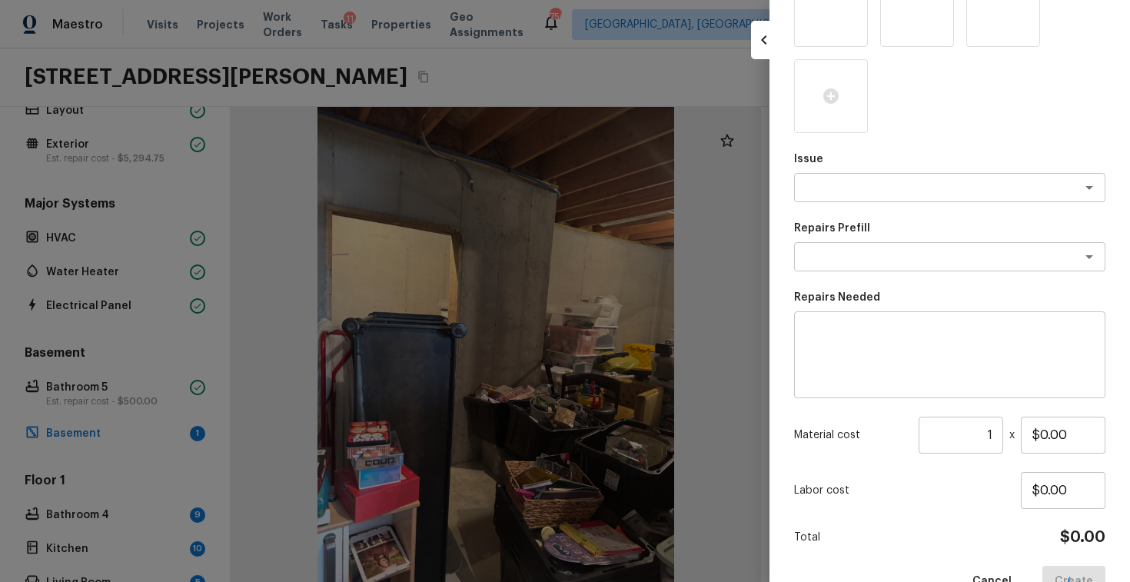
scroll to position [85, 0]
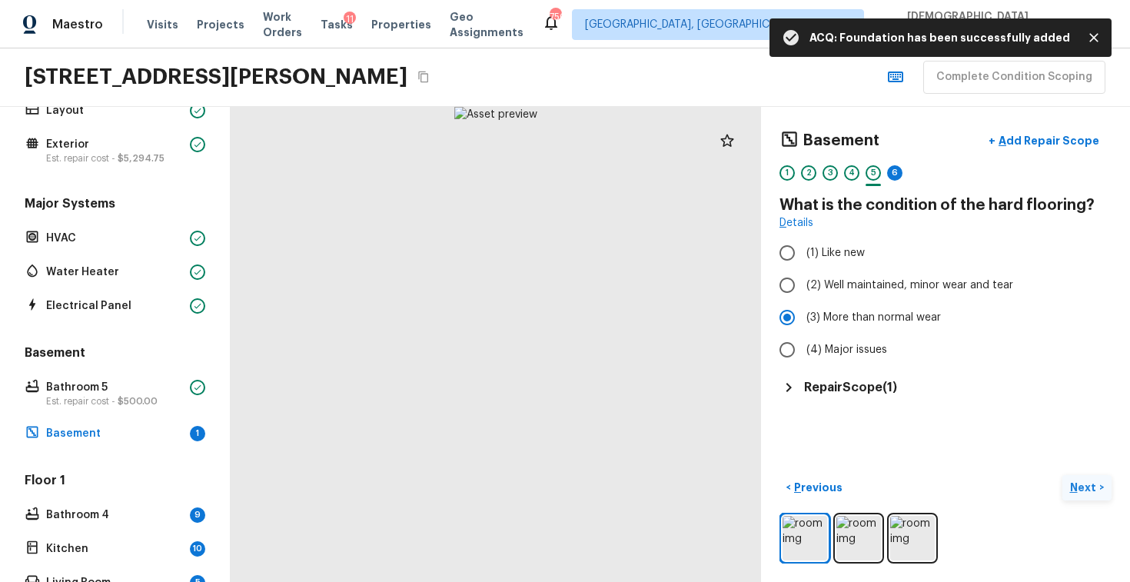
click at [1100, 490] on button "Next >" at bounding box center [1086, 487] width 49 height 25
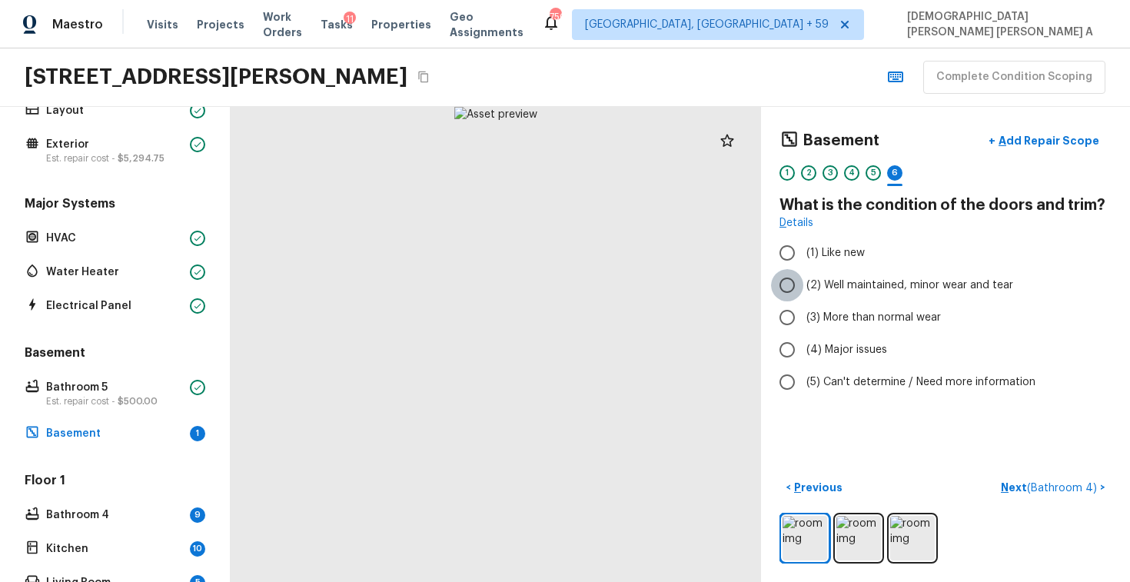
click at [793, 287] on input "(2) Well maintained, minor wear and tear" at bounding box center [787, 285] width 32 height 32
radio input "true"
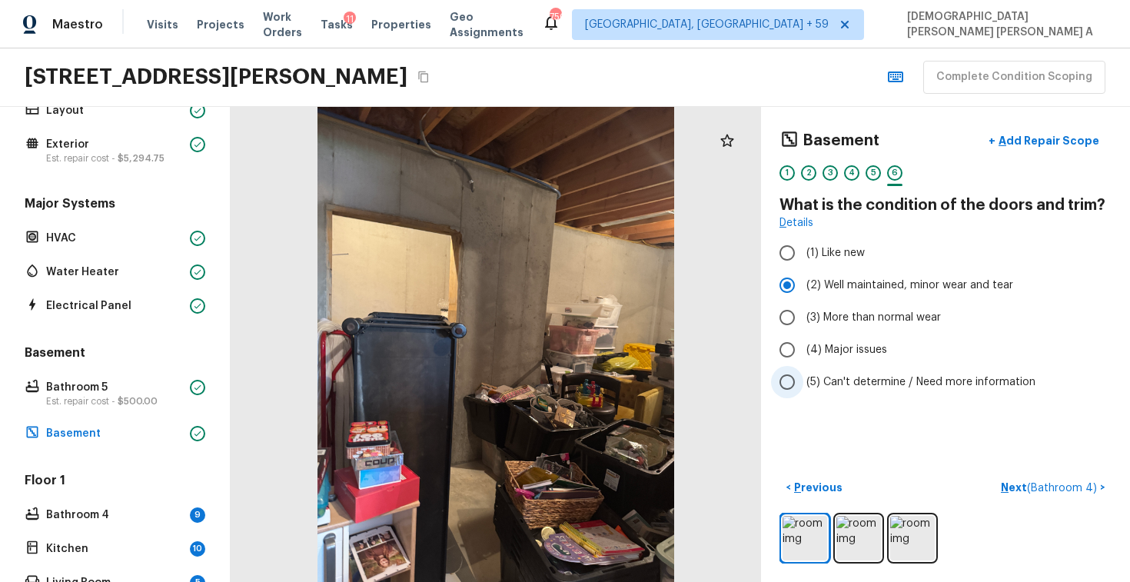
click at [791, 383] on input "(5) Can't determine / Need more information" at bounding box center [787, 382] width 32 height 32
radio input "true"
click at [1081, 485] on span "( Bathroom 4 )" at bounding box center [1062, 488] width 70 height 11
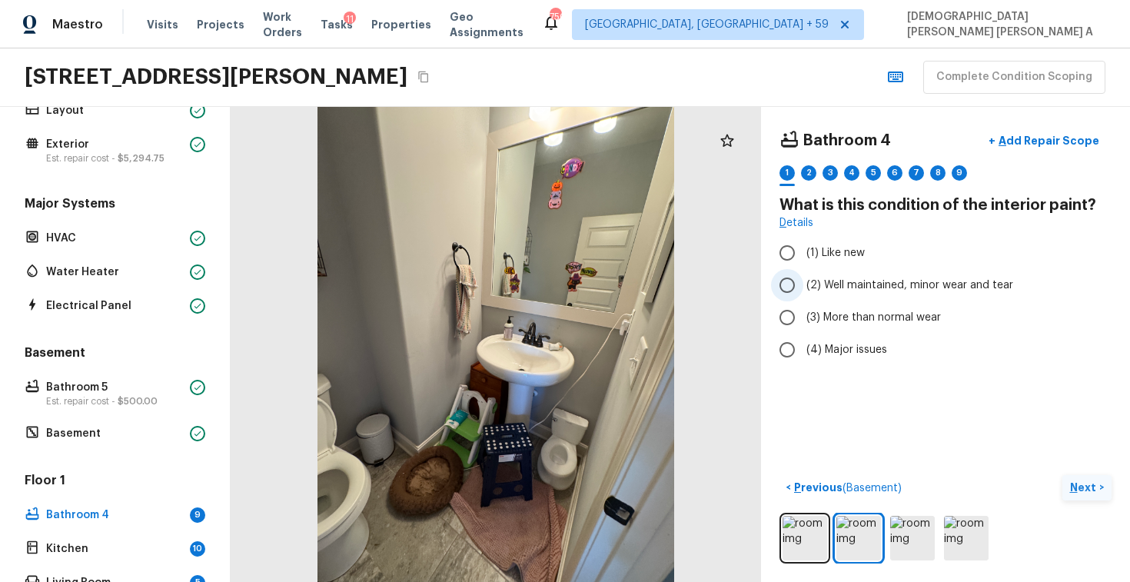
click at [782, 290] on input "(2) Well maintained, minor wear and tear" at bounding box center [787, 285] width 32 height 32
radio input "true"
click at [1087, 492] on p "Next" at bounding box center [1084, 486] width 29 height 15
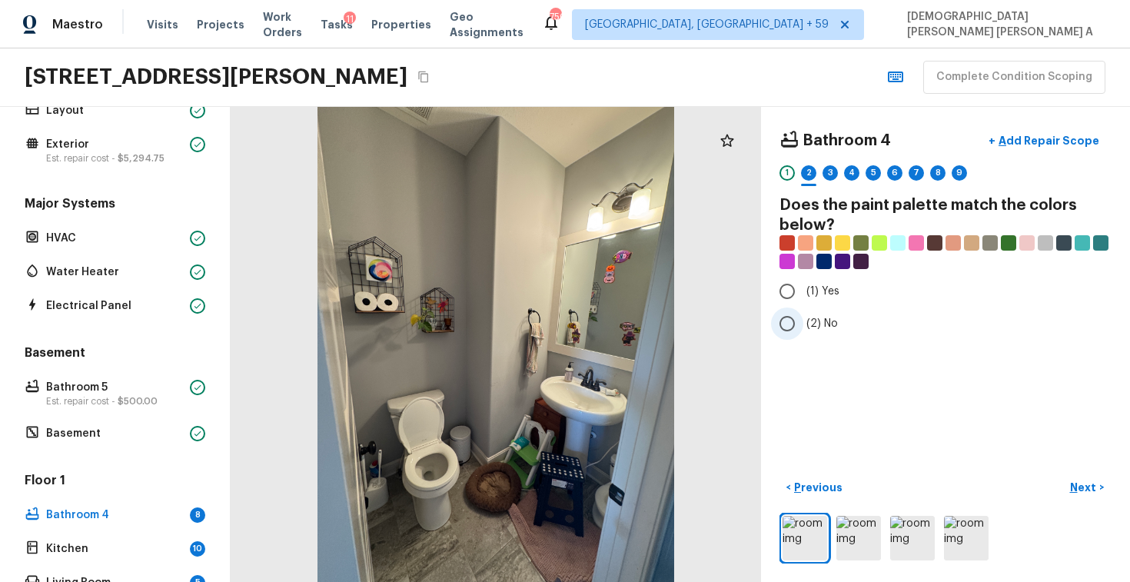
click at [790, 317] on input "(2) No" at bounding box center [787, 323] width 32 height 32
radio input "true"
click at [1080, 484] on p "Next" at bounding box center [1084, 486] width 29 height 15
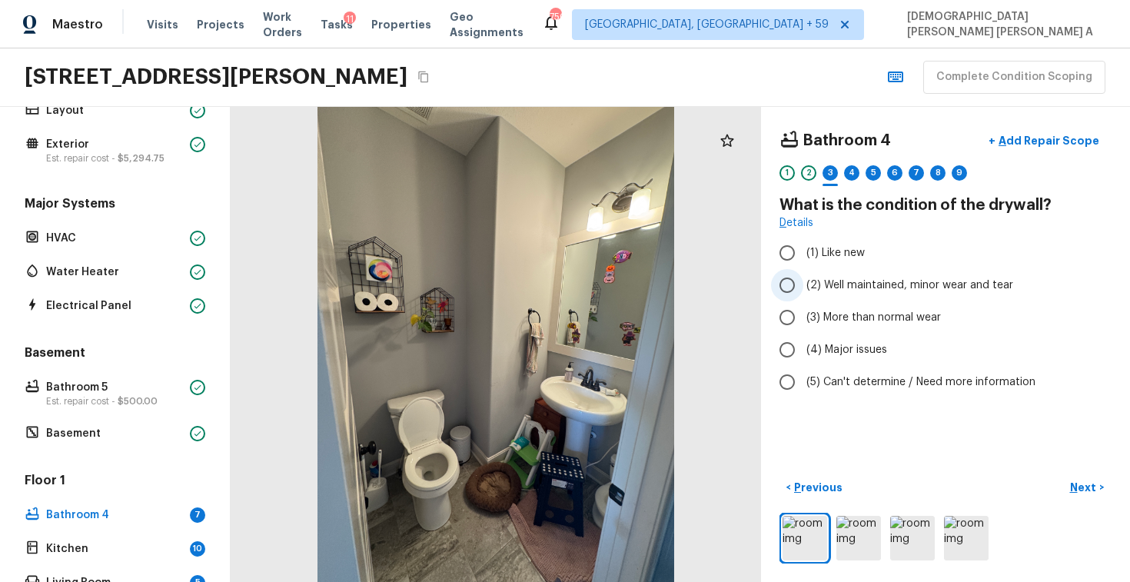
click at [783, 288] on input "(2) Well maintained, minor wear and tear" at bounding box center [787, 285] width 32 height 32
radio input "true"
click at [1083, 491] on p "Next" at bounding box center [1084, 486] width 29 height 15
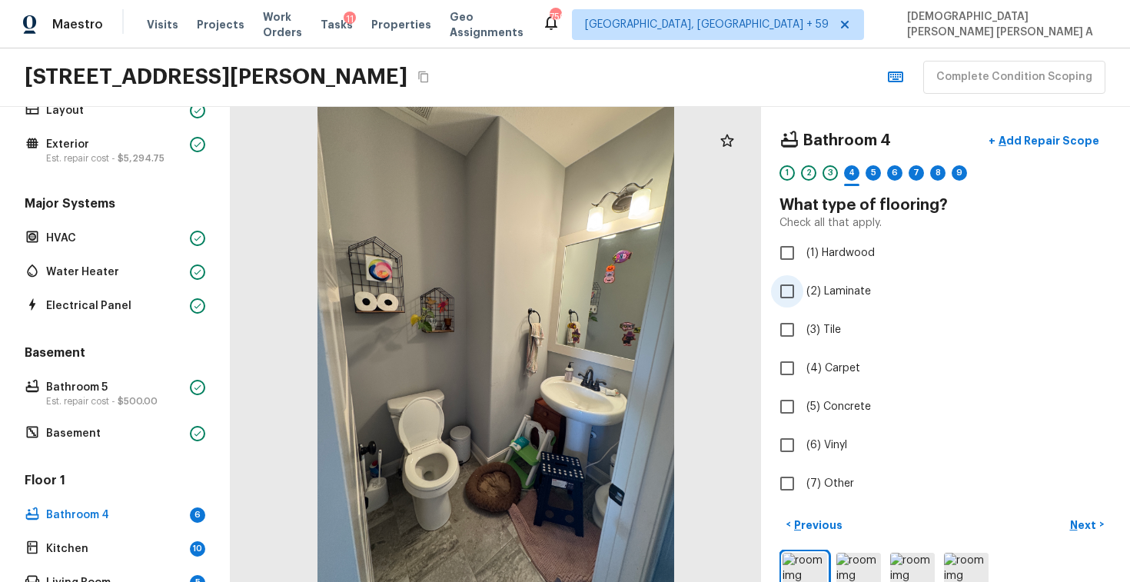
click at [781, 289] on input "(2) Laminate" at bounding box center [787, 291] width 32 height 32
checkbox input "true"
click at [786, 335] on input "(3) Tile" at bounding box center [787, 330] width 32 height 32
checkbox input "true"
click at [783, 284] on input "(2) Laminate" at bounding box center [787, 291] width 32 height 32
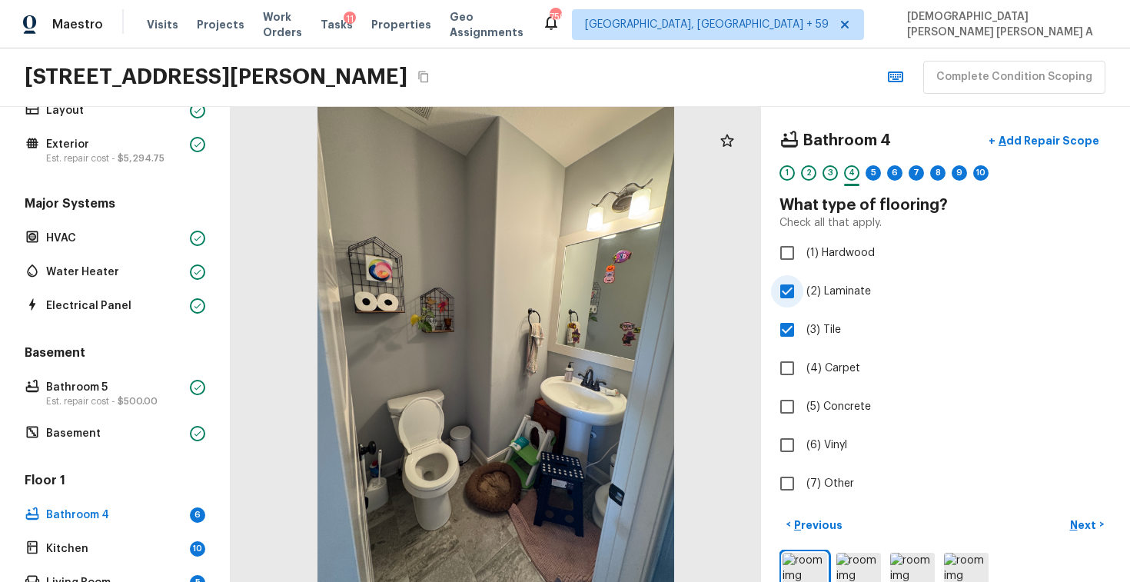
checkbox input "false"
click at [1090, 529] on p "Next" at bounding box center [1084, 524] width 29 height 15
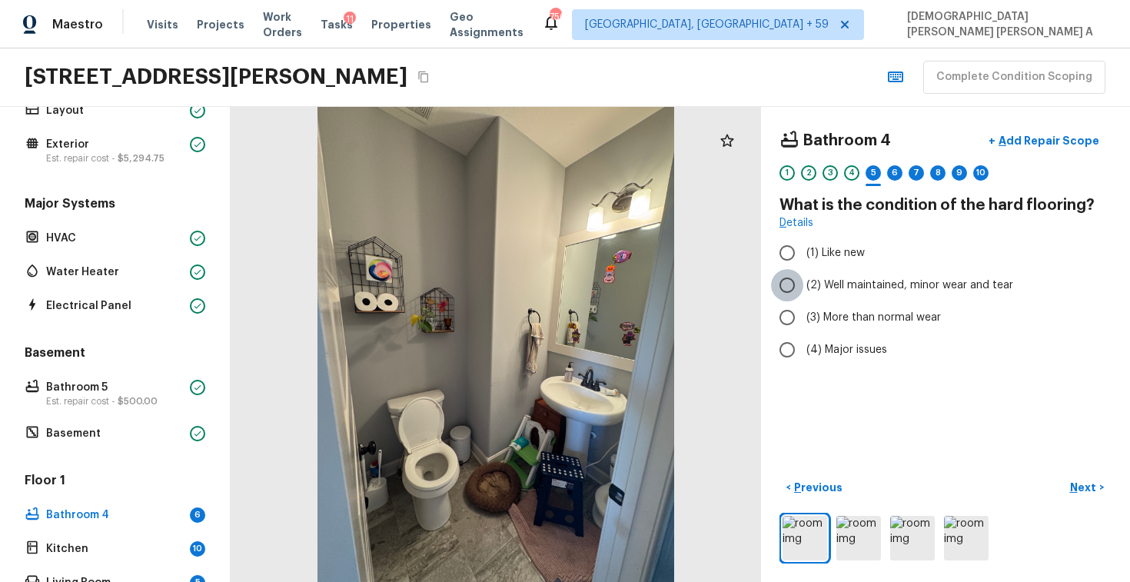
click at [785, 284] on input "(2) Well maintained, minor wear and tear" at bounding box center [787, 285] width 32 height 32
radio input "true"
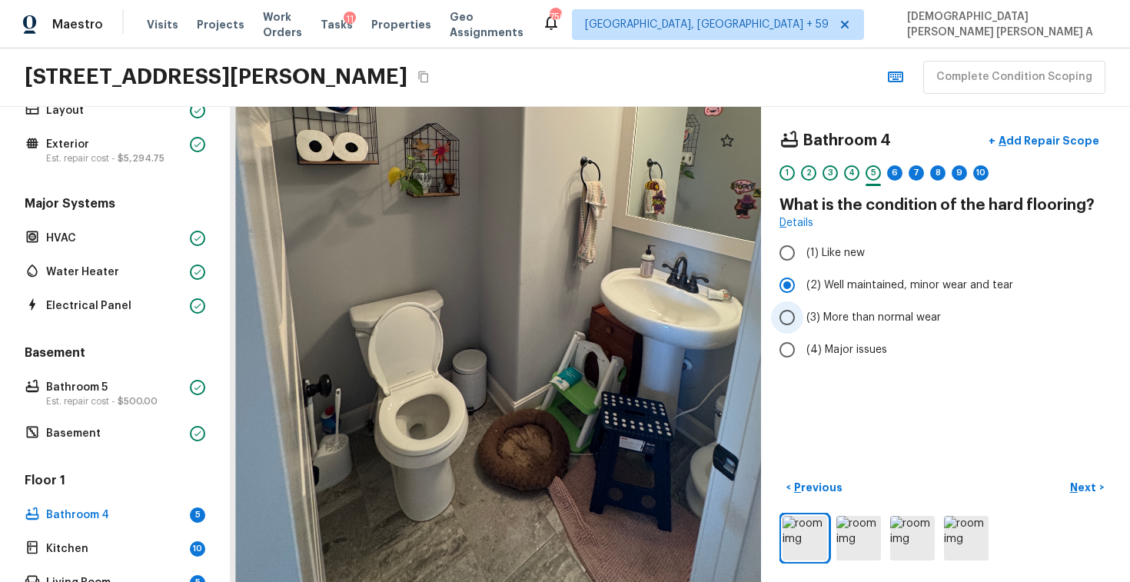
click at [779, 312] on input "(3) More than normal wear" at bounding box center [787, 317] width 32 height 32
radio input "true"
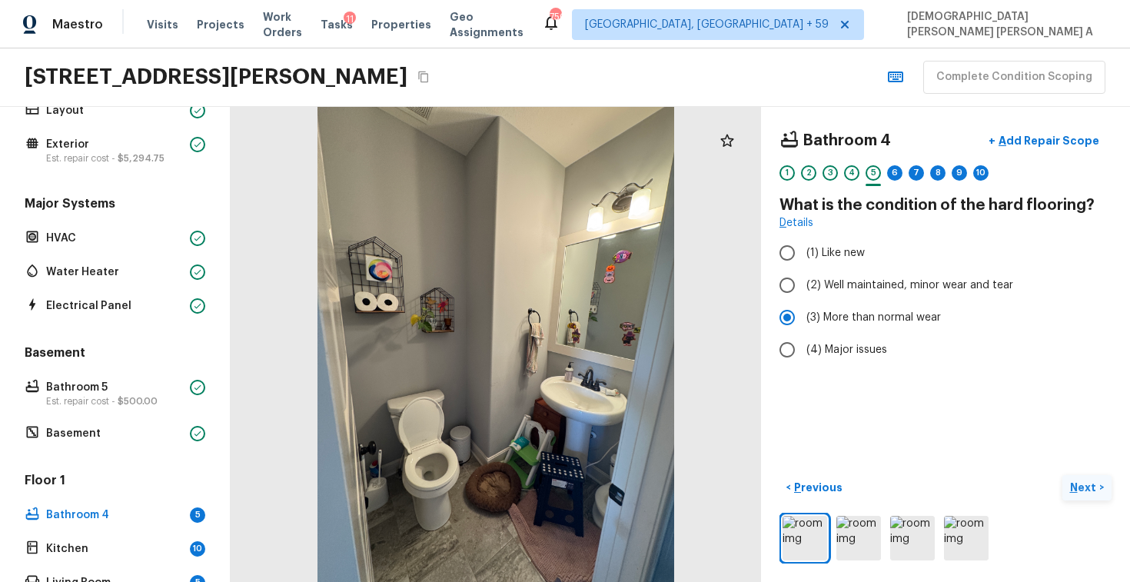
click at [1086, 486] on p "Next" at bounding box center [1084, 486] width 29 height 15
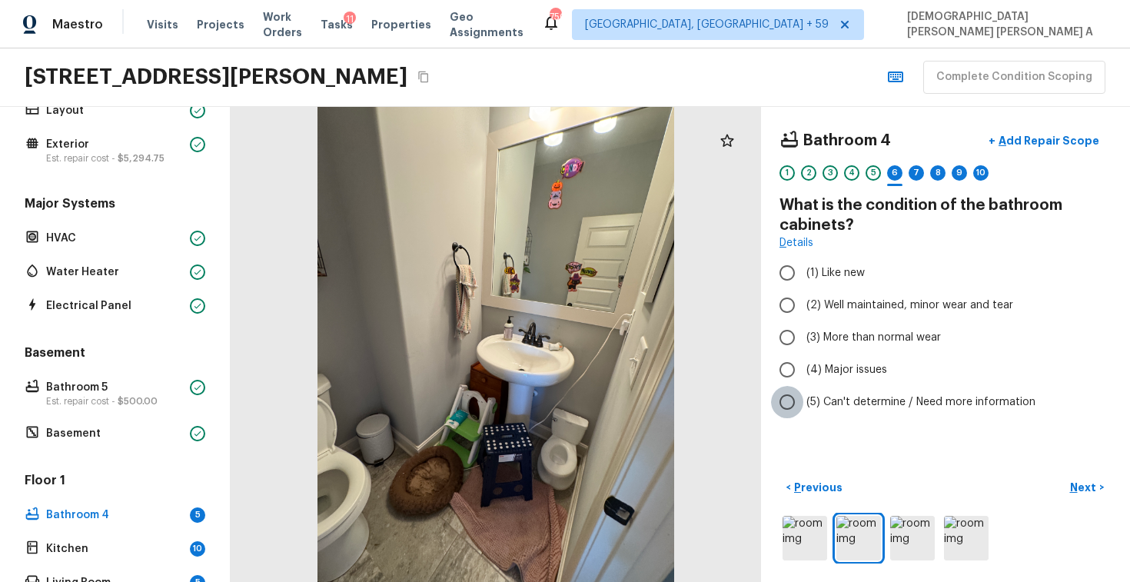
click at [788, 391] on input "(5) Can't determine / Need more information" at bounding box center [787, 402] width 32 height 32
radio input "true"
click at [1093, 490] on p "Next" at bounding box center [1084, 486] width 29 height 15
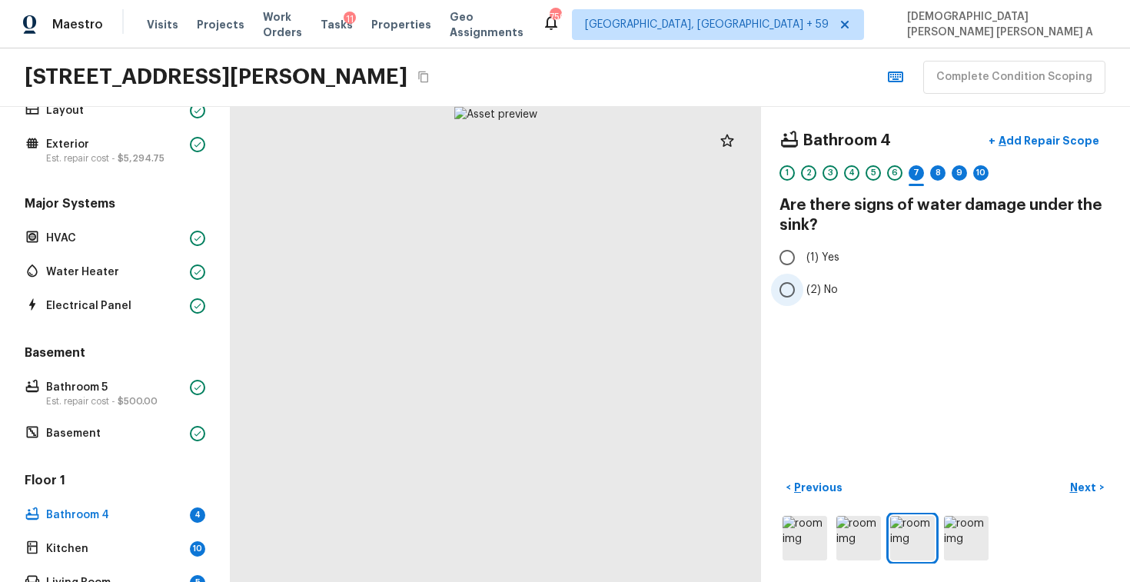
click at [791, 294] on input "(2) No" at bounding box center [787, 290] width 32 height 32
radio input "true"
click at [1085, 490] on p "Next" at bounding box center [1084, 486] width 29 height 15
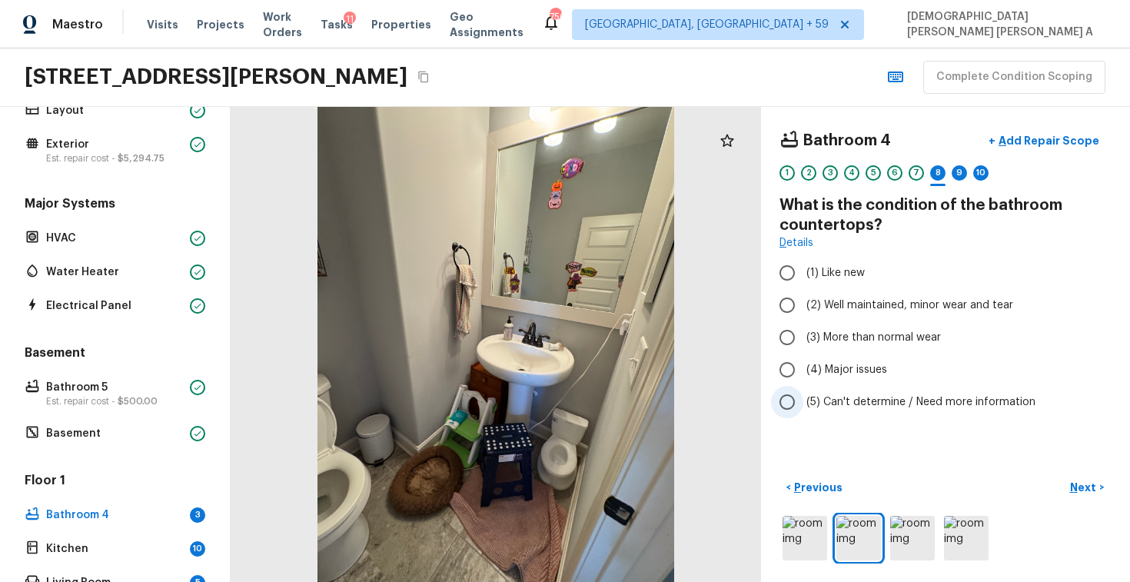
click at [791, 394] on input "(5) Can't determine / Need more information" at bounding box center [787, 402] width 32 height 32
radio input "true"
click at [1078, 489] on p "Next" at bounding box center [1084, 486] width 29 height 15
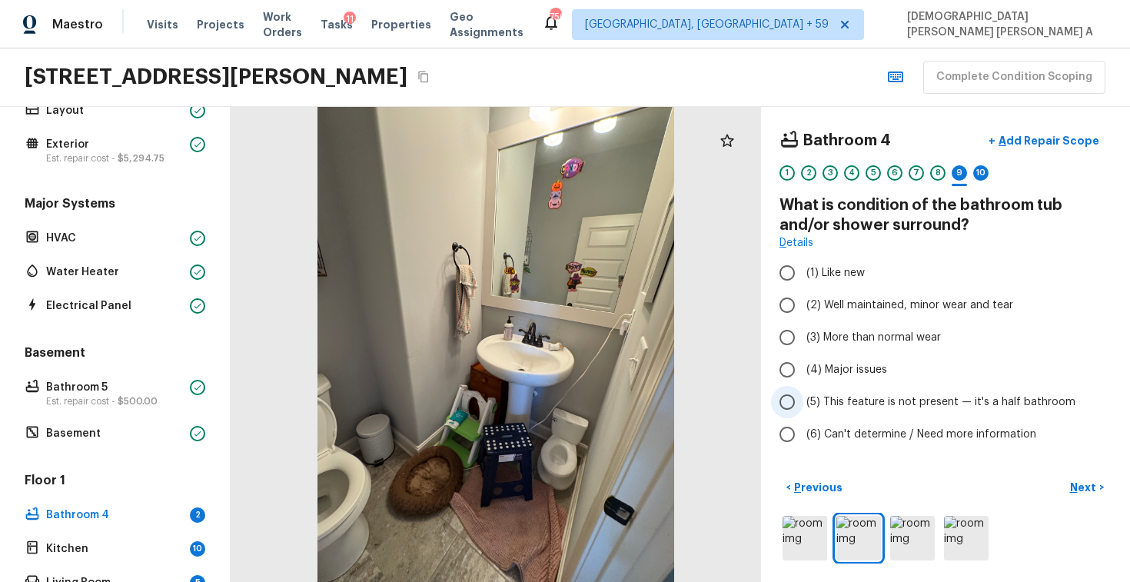
click at [791, 400] on input "(5) This feature is not present — it's a half bathroom" at bounding box center [787, 402] width 32 height 32
radio input "true"
click at [1082, 493] on p "Next" at bounding box center [1084, 486] width 29 height 15
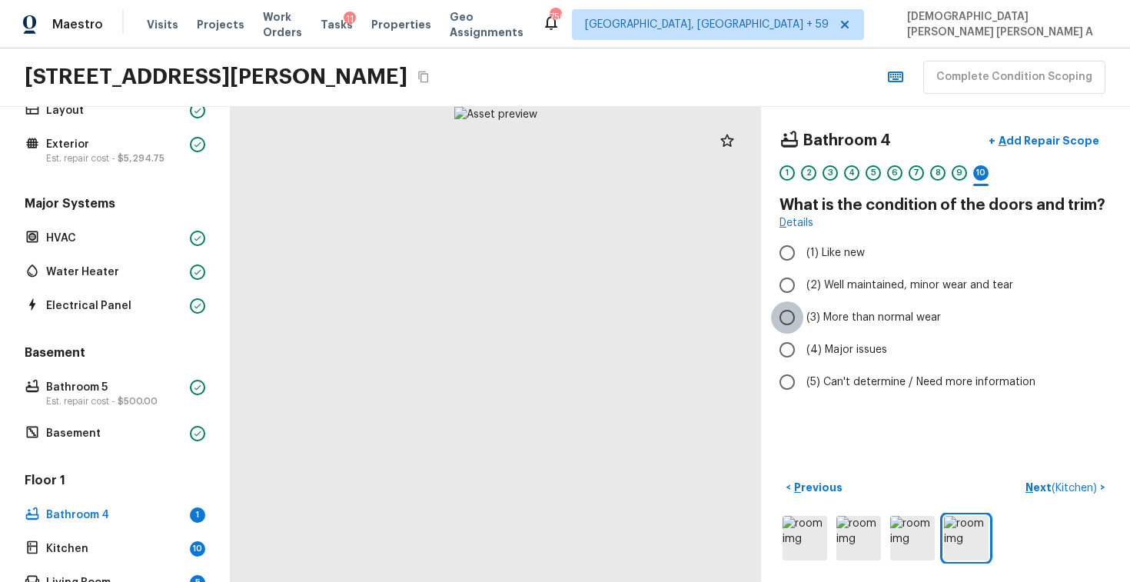
click at [798, 306] on input "(3) More than normal wear" at bounding box center [787, 317] width 32 height 32
radio input "true"
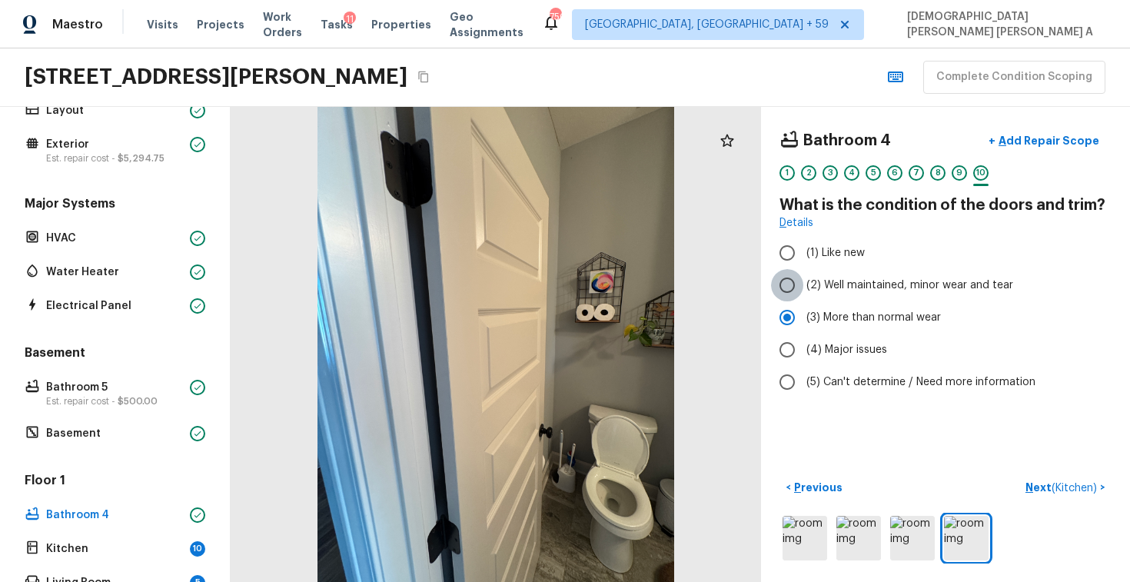
click at [794, 296] on input "(2) Well maintained, minor wear and tear" at bounding box center [787, 285] width 32 height 32
radio input "true"
click at [1068, 496] on button "Next ( Kitchen ) >" at bounding box center [1065, 487] width 92 height 25
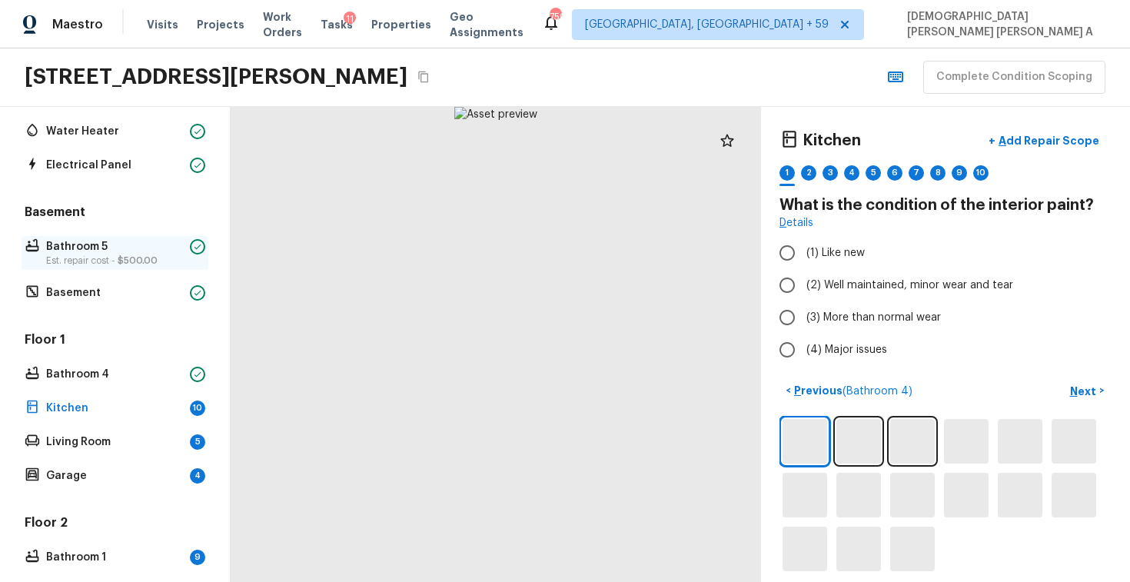
scroll to position [412, 0]
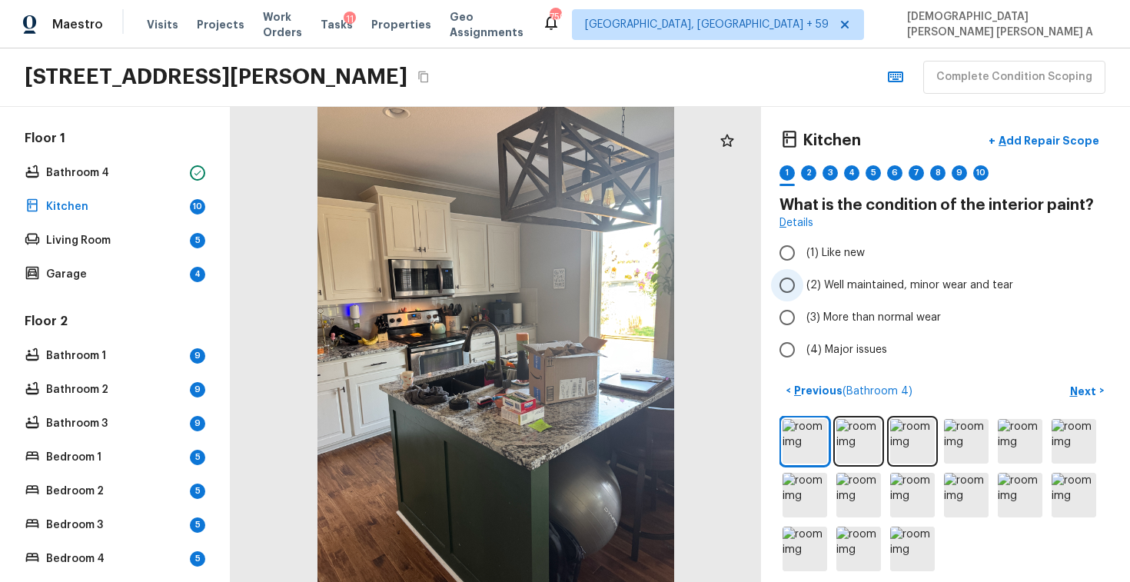
click at [789, 274] on input "(2) Well maintained, minor wear and tear" at bounding box center [787, 285] width 32 height 32
radio input "true"
click at [1100, 387] on button "Next >" at bounding box center [1086, 390] width 49 height 25
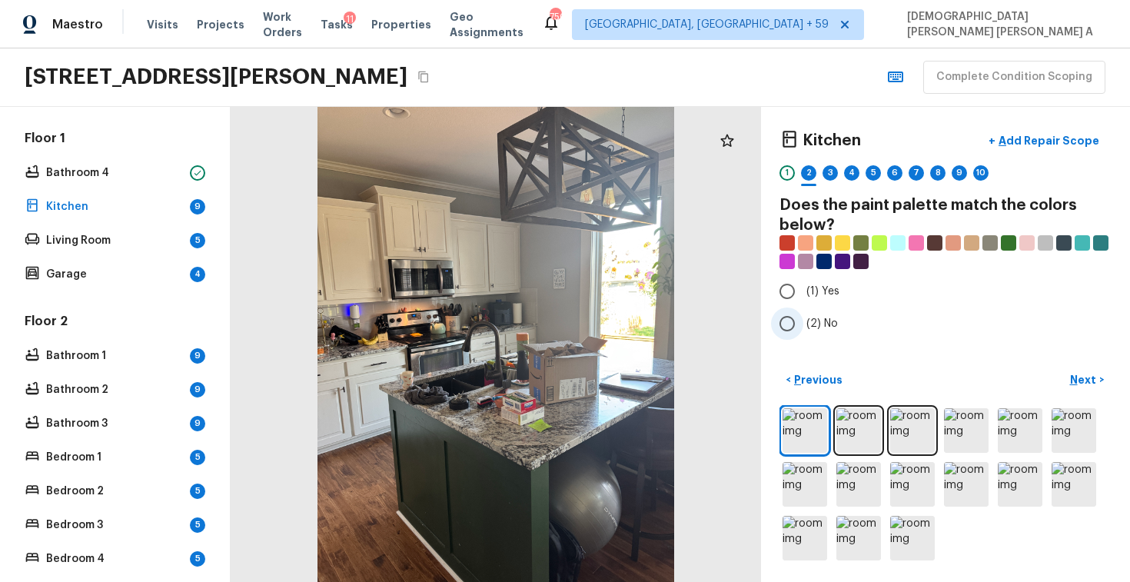
click at [785, 315] on input "(2) No" at bounding box center [787, 323] width 32 height 32
radio input "true"
click at [1097, 381] on p "Next" at bounding box center [1084, 379] width 29 height 15
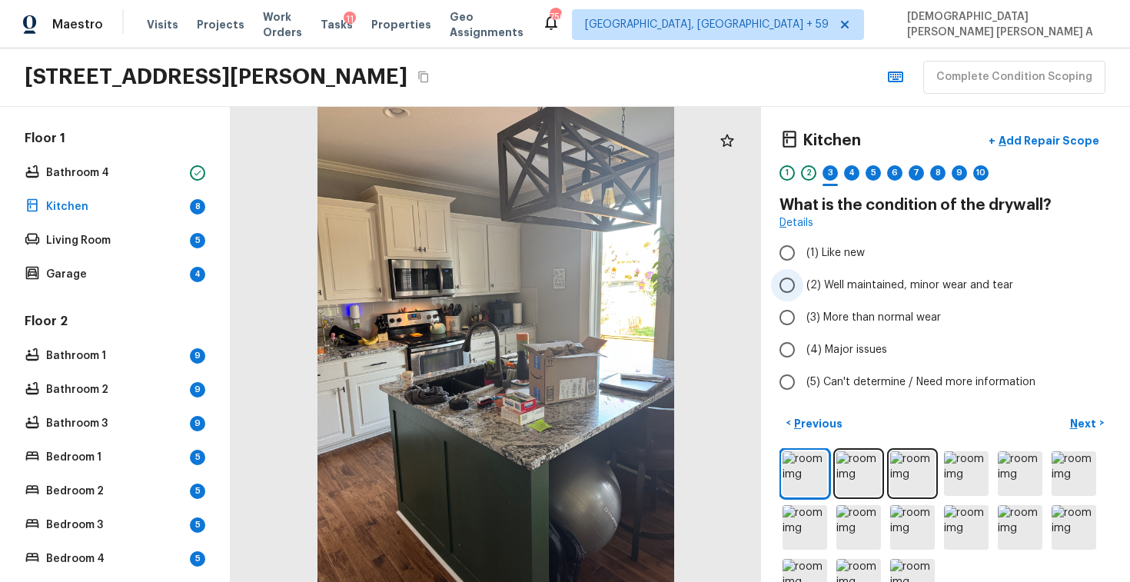
click at [801, 287] on input "(2) Well maintained, minor wear and tear" at bounding box center [787, 285] width 32 height 32
radio input "true"
click at [1089, 417] on p "Next" at bounding box center [1084, 423] width 29 height 15
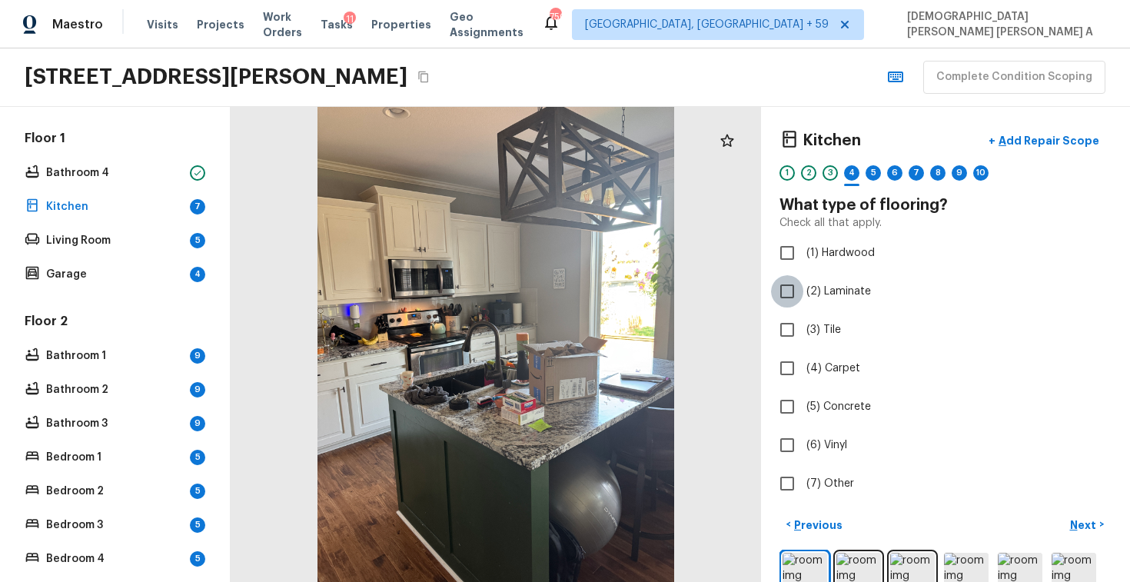
click at [791, 291] on input "(2) Laminate" at bounding box center [787, 291] width 32 height 32
checkbox input "true"
click at [1073, 512] on button "Next >" at bounding box center [1086, 524] width 49 height 25
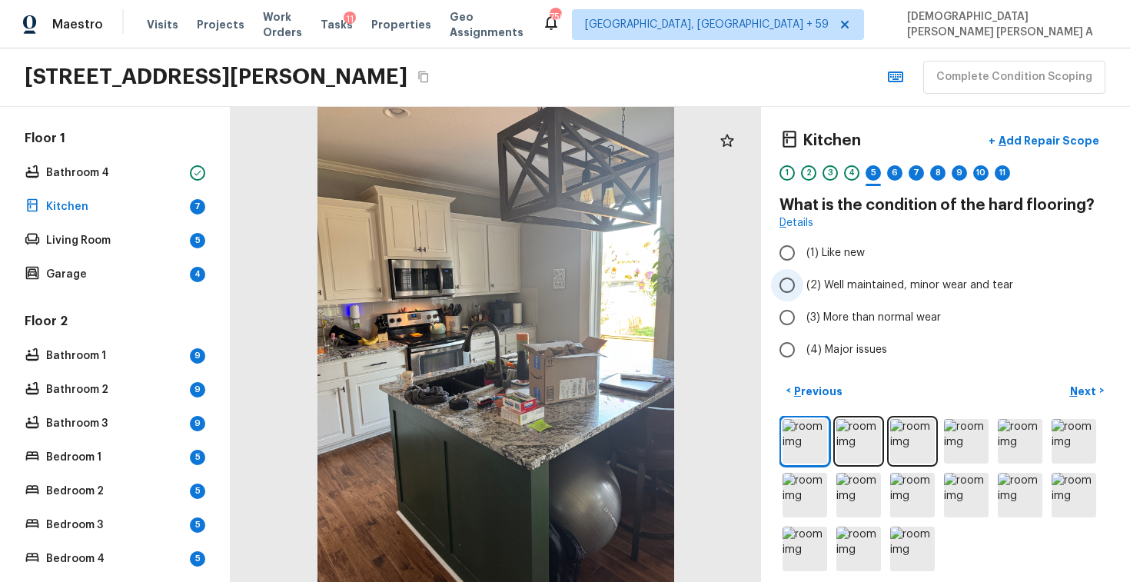
click at [781, 287] on input "(2) Well maintained, minor wear and tear" at bounding box center [787, 285] width 32 height 32
radio input "true"
click at [1080, 392] on p "Next" at bounding box center [1084, 390] width 29 height 15
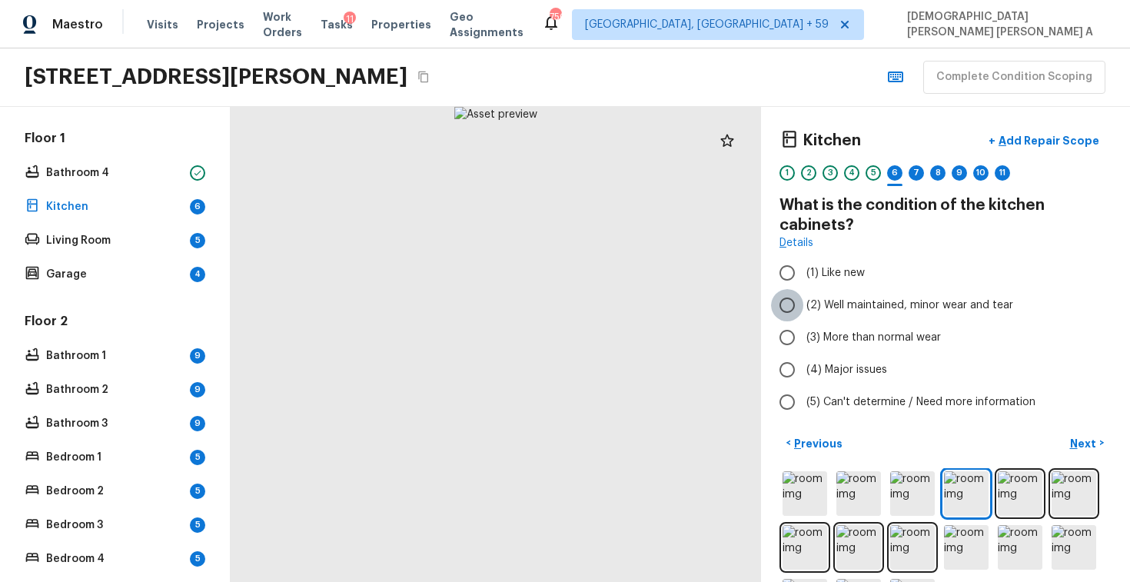
click at [782, 302] on input "(2) Well maintained, minor wear and tear" at bounding box center [787, 305] width 32 height 32
radio input "true"
click at [1090, 451] on button "Next >" at bounding box center [1086, 442] width 49 height 25
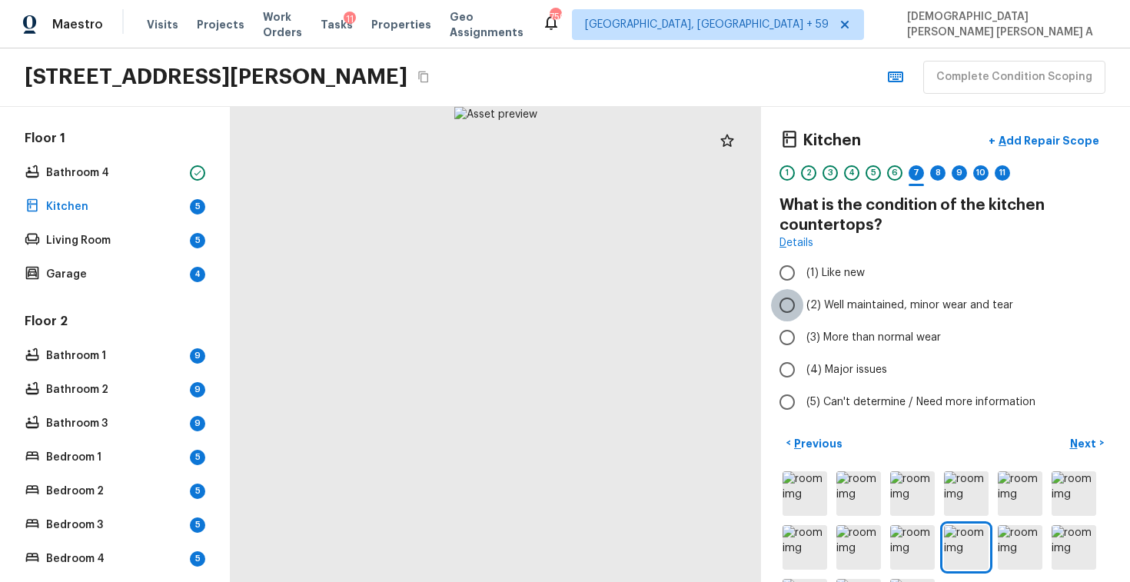
click at [797, 313] on input "(2) Well maintained, minor wear and tear" at bounding box center [787, 305] width 32 height 32
radio input "true"
click at [1085, 444] on p "Next" at bounding box center [1084, 443] width 29 height 15
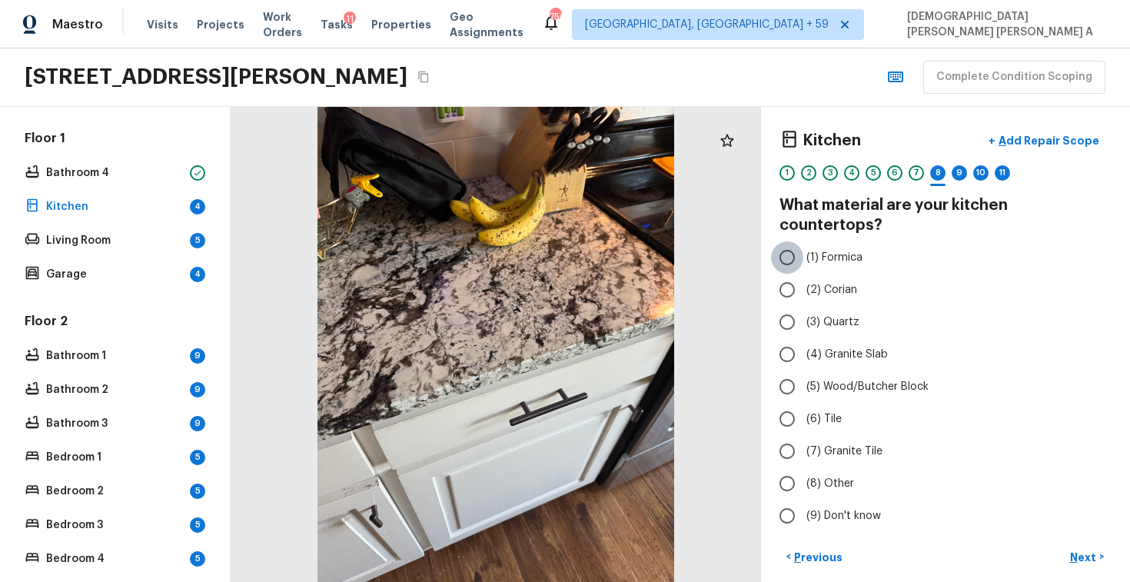
click at [784, 244] on input "(1) Formica" at bounding box center [787, 257] width 32 height 32
radio input "true"
click at [781, 338] on input "(4) Granite Slab" at bounding box center [787, 354] width 32 height 32
radio input "true"
click at [1093, 544] on button "Next >" at bounding box center [1086, 556] width 49 height 25
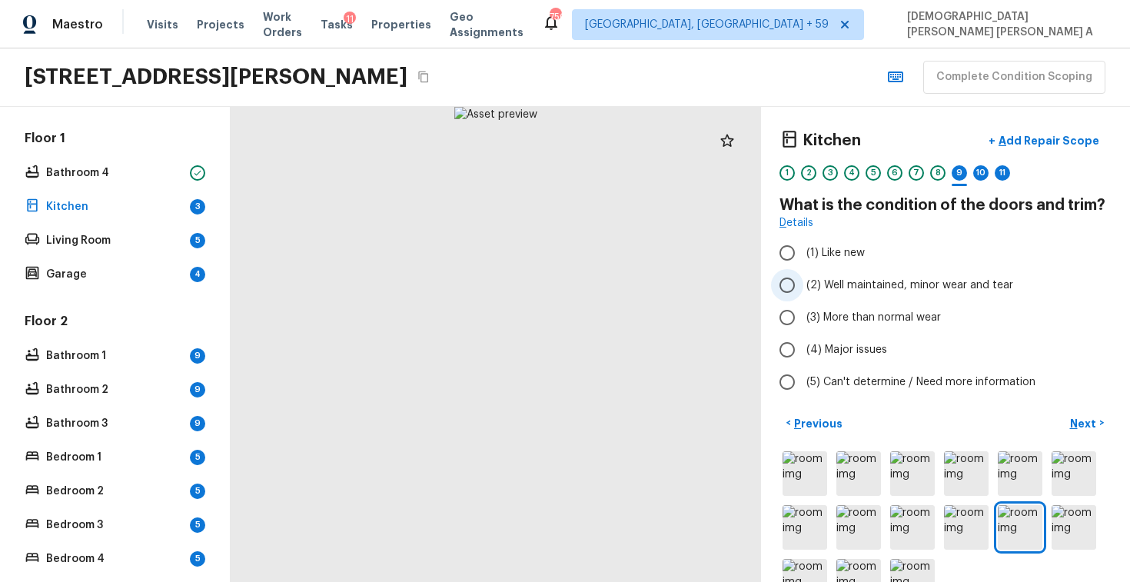
click at [787, 280] on input "(2) Well maintained, minor wear and tear" at bounding box center [787, 285] width 32 height 32
radio input "true"
click at [1093, 416] on p "Next" at bounding box center [1084, 423] width 29 height 15
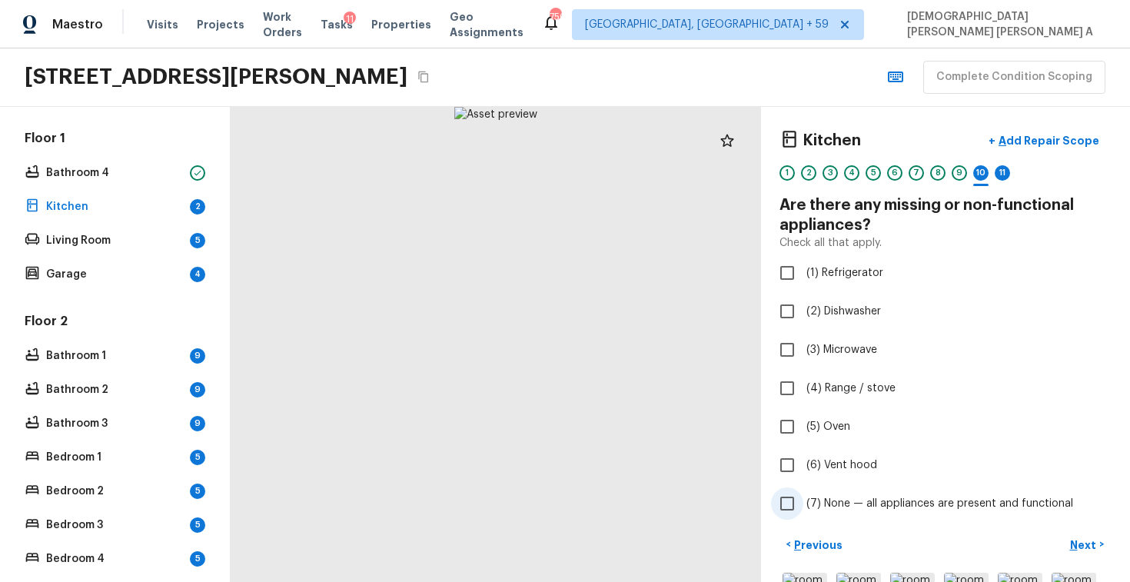
click at [792, 497] on input "(7) None — all appliances are present and functional" at bounding box center [787, 503] width 32 height 32
checkbox input "true"
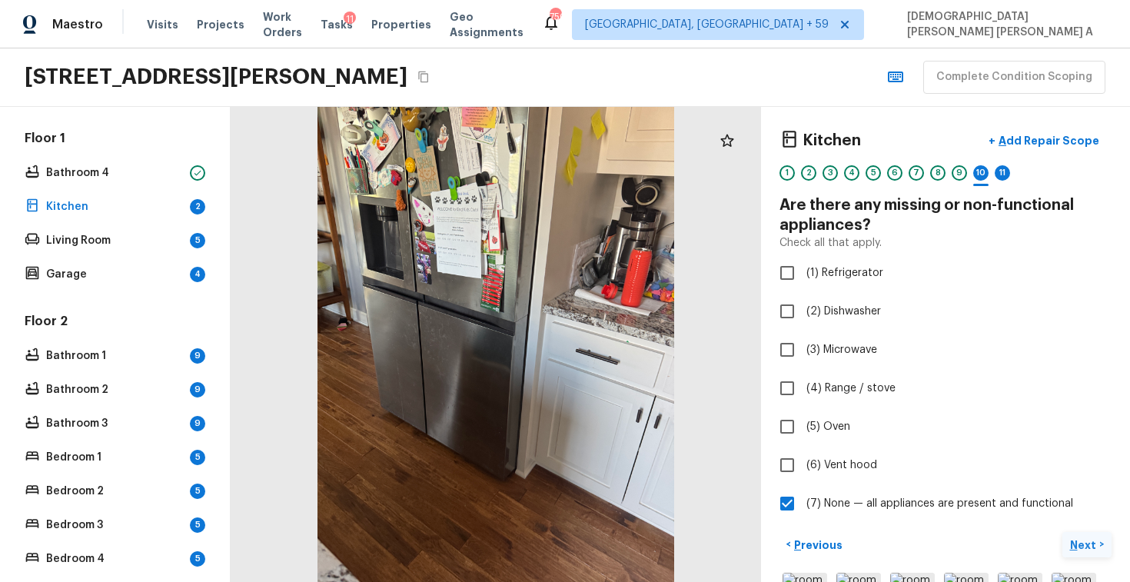
click at [1091, 547] on p "Next" at bounding box center [1084, 544] width 29 height 15
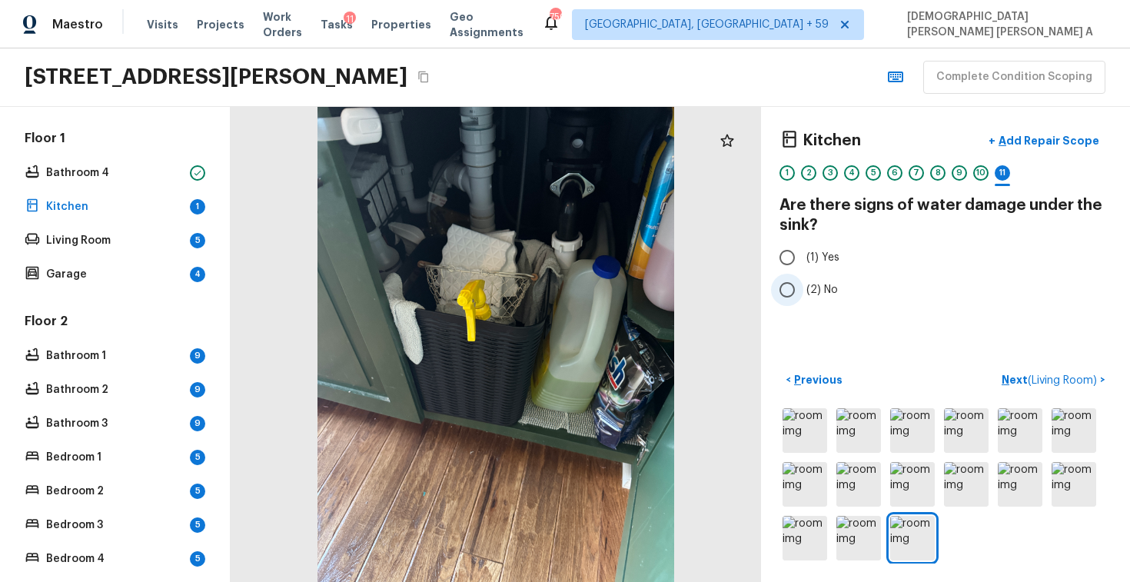
click at [799, 287] on input "(2) No" at bounding box center [787, 290] width 32 height 32
radio input "true"
click at [1054, 377] on span "( Living Room )" at bounding box center [1061, 380] width 69 height 11
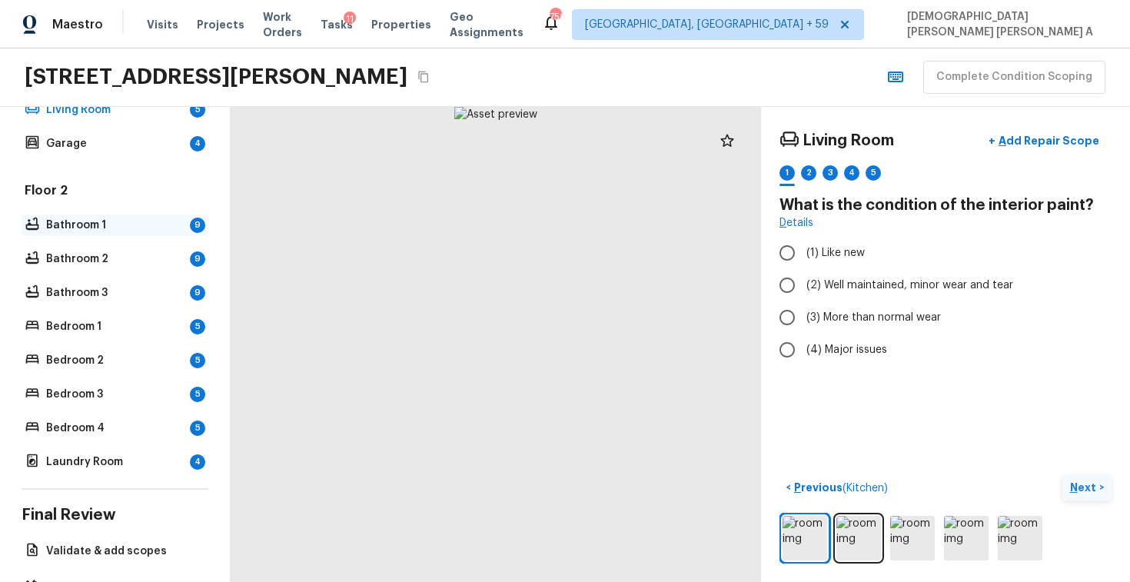
scroll to position [516, 0]
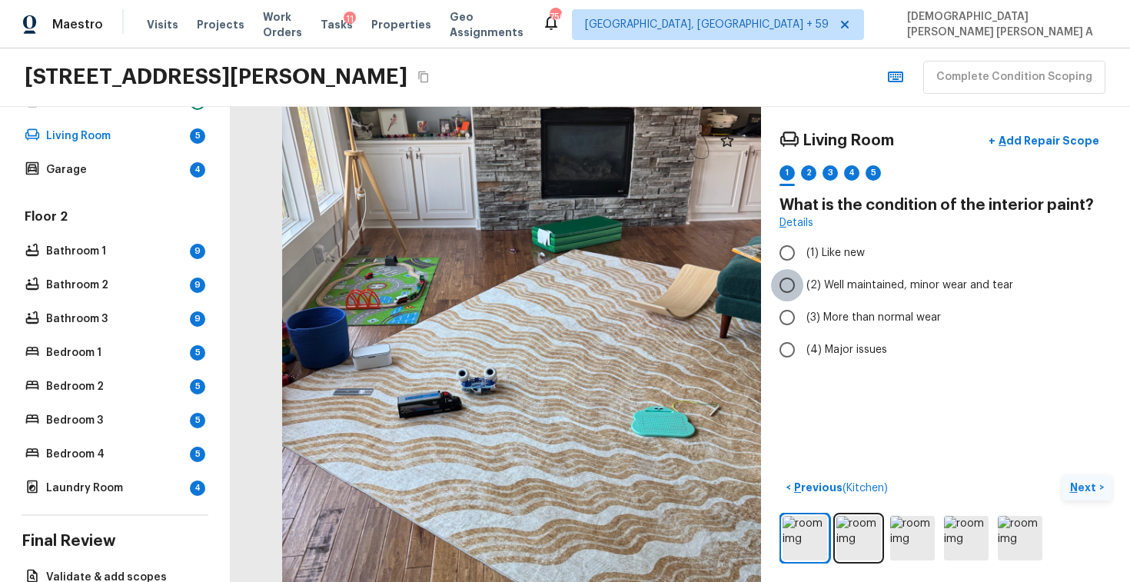
click at [784, 287] on input "(2) Well maintained, minor wear and tear" at bounding box center [787, 285] width 32 height 32
radio input "true"
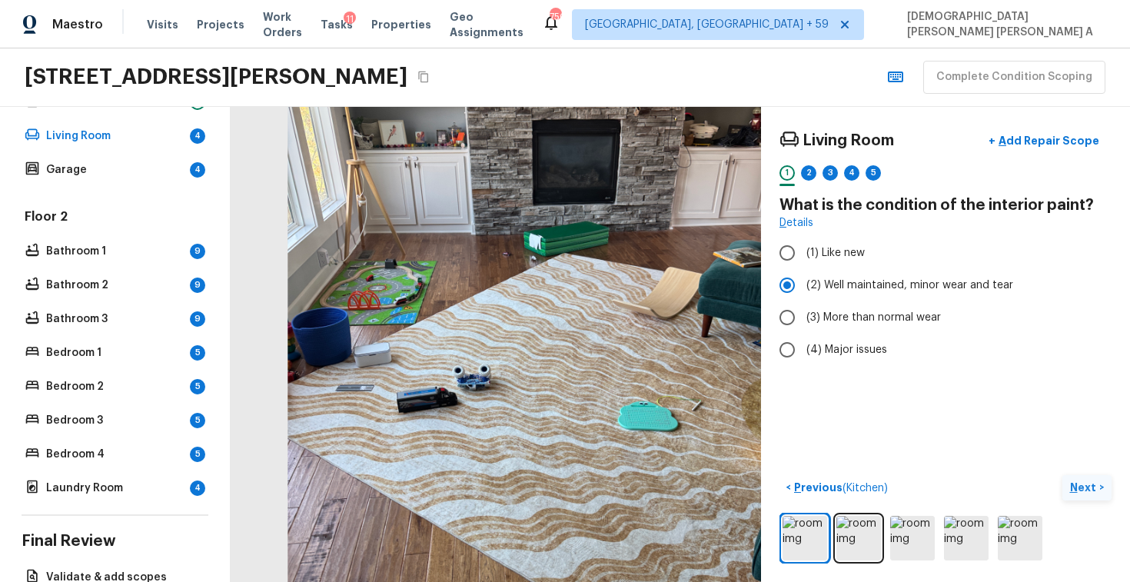
click at [1084, 483] on p "Next" at bounding box center [1084, 486] width 29 height 15
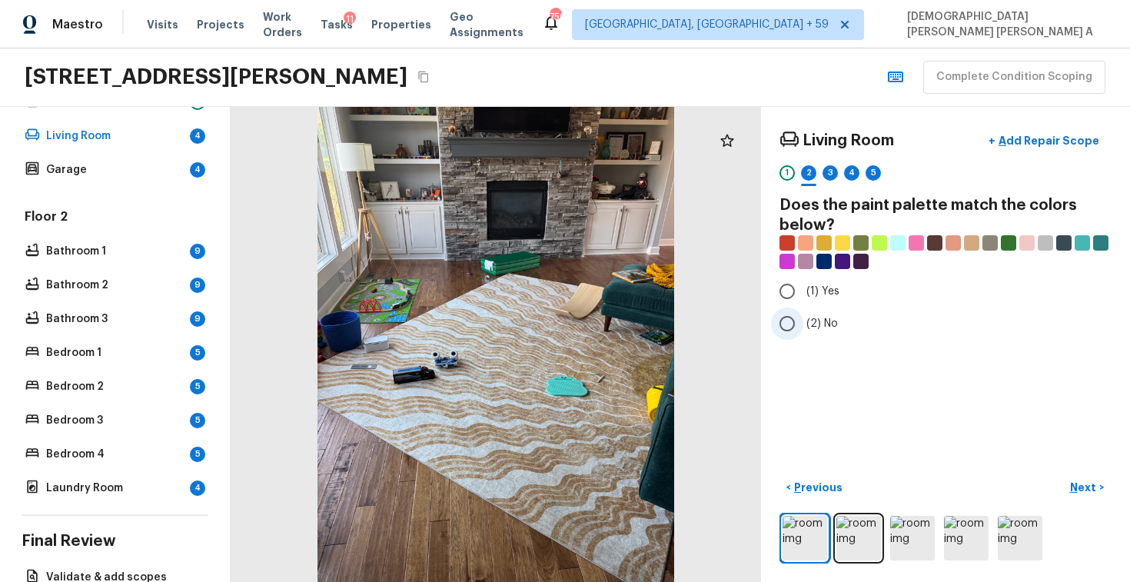
click at [791, 323] on input "(2) No" at bounding box center [787, 323] width 32 height 32
radio input "true"
click at [1091, 490] on p "Next" at bounding box center [1084, 486] width 29 height 15
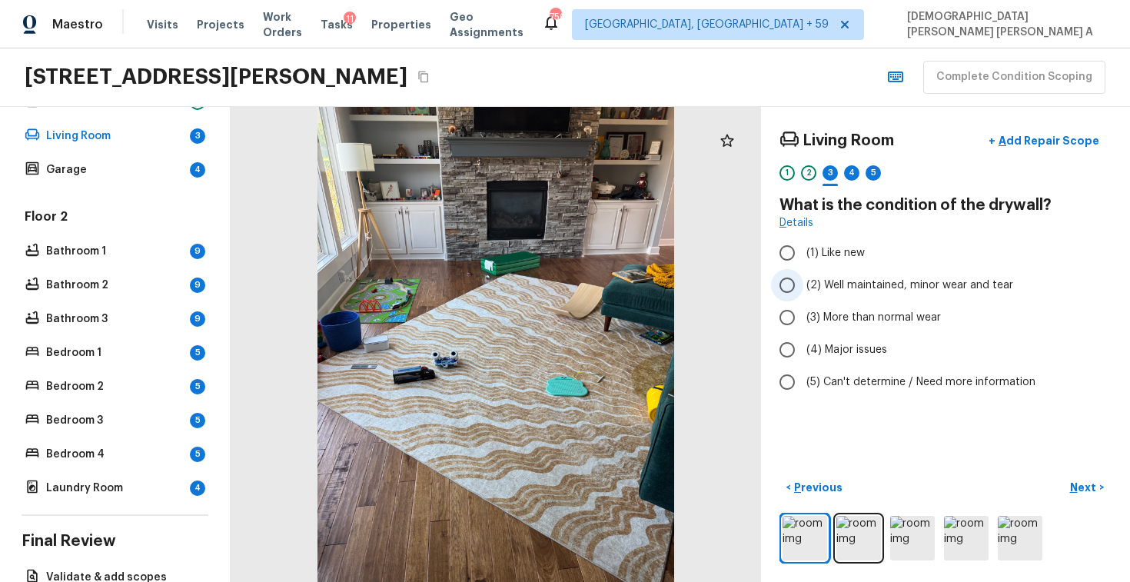
click at [791, 285] on input "(2) Well maintained, minor wear and tear" at bounding box center [787, 285] width 32 height 32
radio input "true"
click at [1084, 487] on p "Next" at bounding box center [1084, 486] width 29 height 15
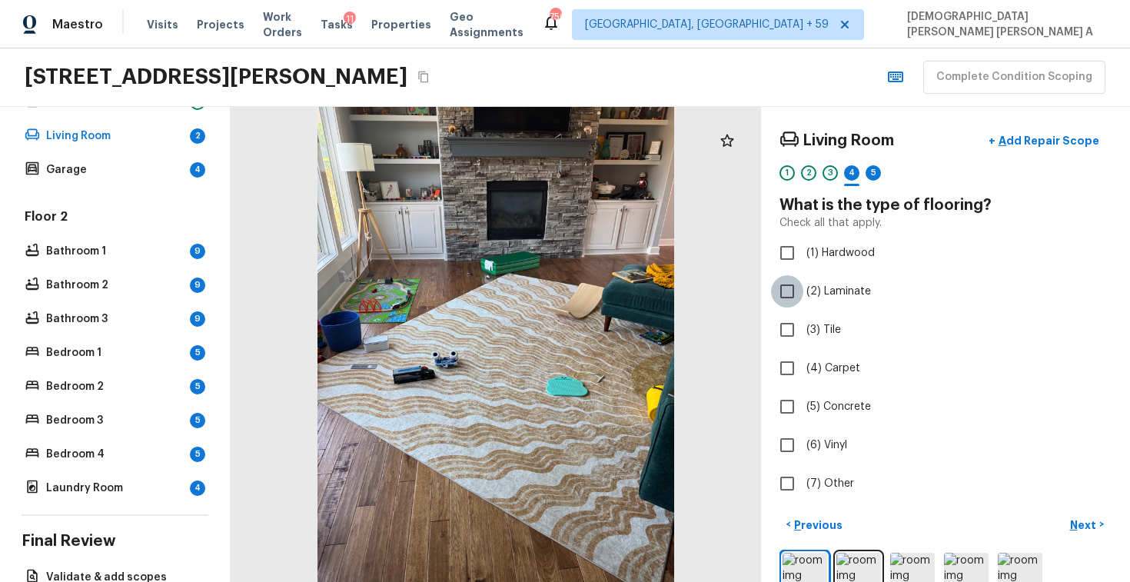
click at [782, 282] on input "(2) Laminate" at bounding box center [787, 291] width 32 height 32
checkbox input "true"
click at [1088, 542] on div "< Previous Next >" at bounding box center [945, 556] width 332 height 88
click at [1089, 521] on p "Next" at bounding box center [1084, 524] width 29 height 15
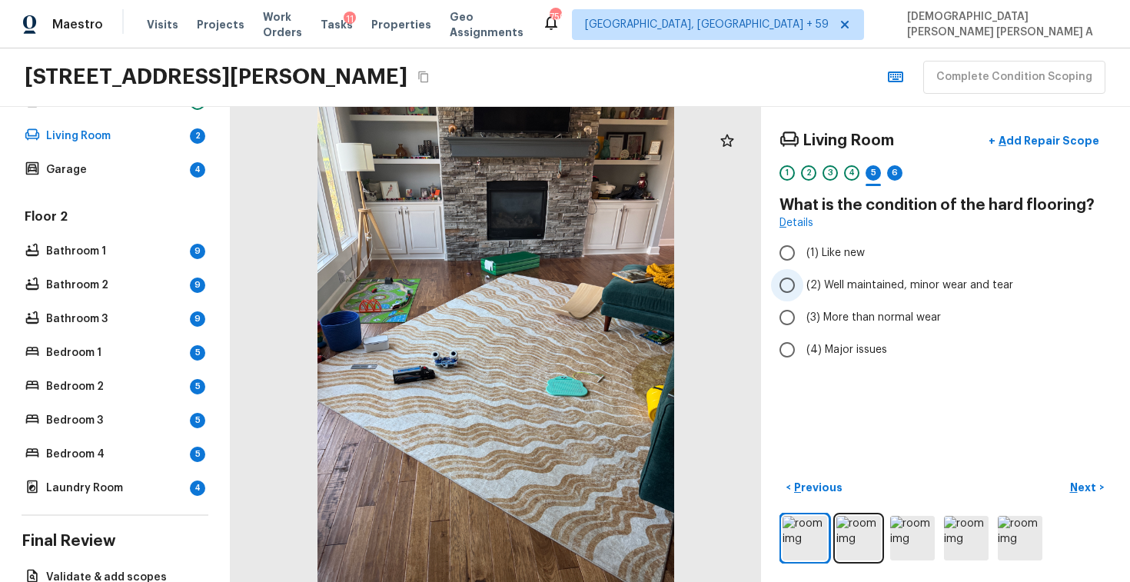
click at [795, 284] on input "(2) Well maintained, minor wear and tear" at bounding box center [787, 285] width 32 height 32
radio input "true"
click at [1084, 479] on p "Next" at bounding box center [1084, 486] width 29 height 15
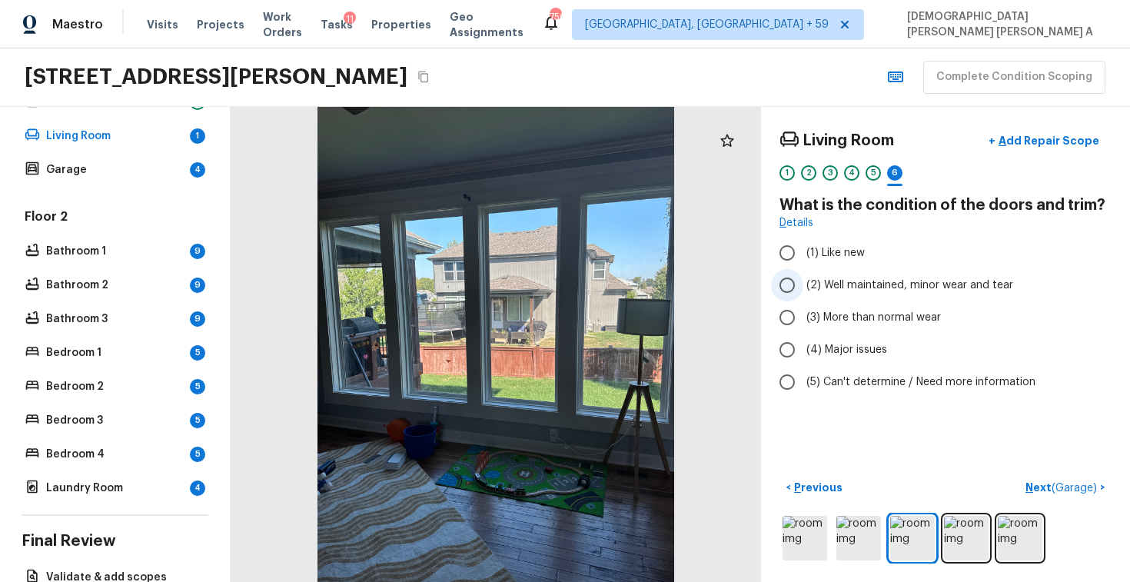
click at [795, 294] on input "(2) Well maintained, minor wear and tear" at bounding box center [787, 285] width 32 height 32
radio input "true"
click at [1043, 486] on p "Next ( Garage )" at bounding box center [1062, 487] width 75 height 16
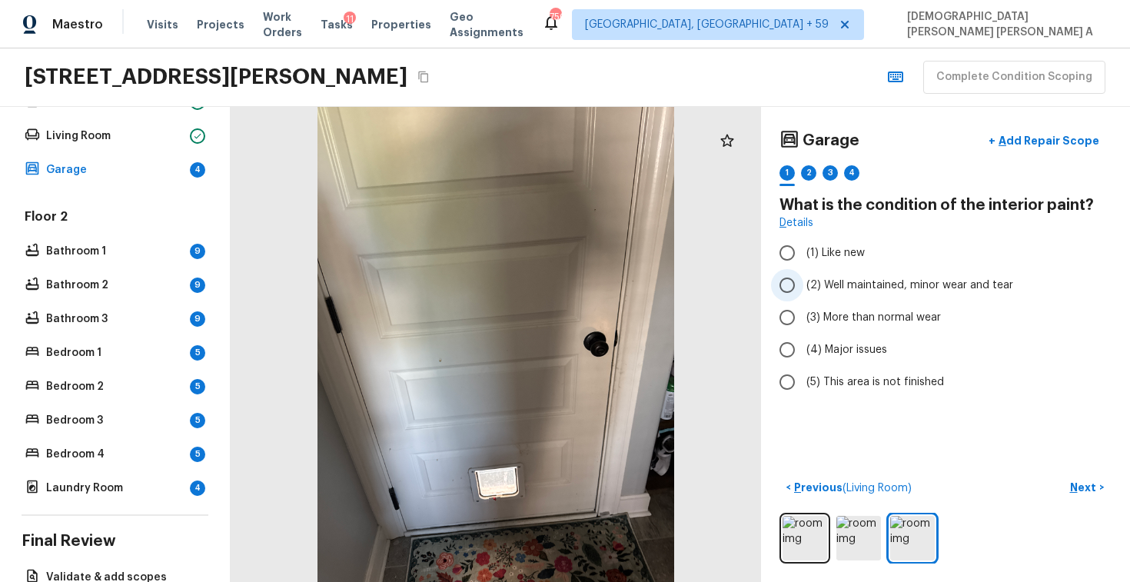
click at [788, 281] on input "(2) Well maintained, minor wear and tear" at bounding box center [787, 285] width 32 height 32
radio input "true"
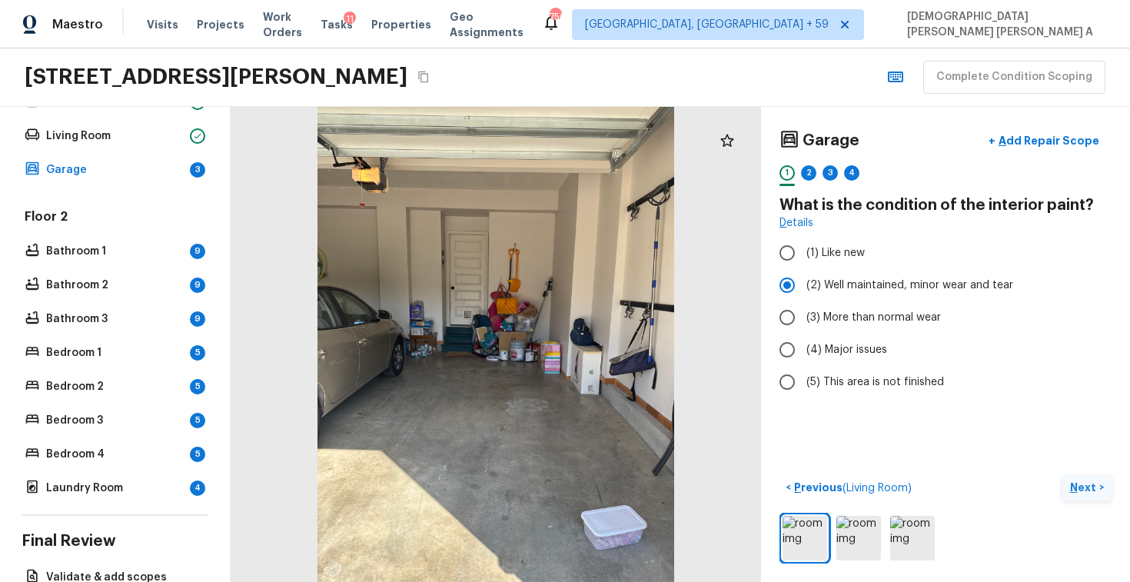
click at [1090, 489] on p "Next" at bounding box center [1084, 486] width 29 height 15
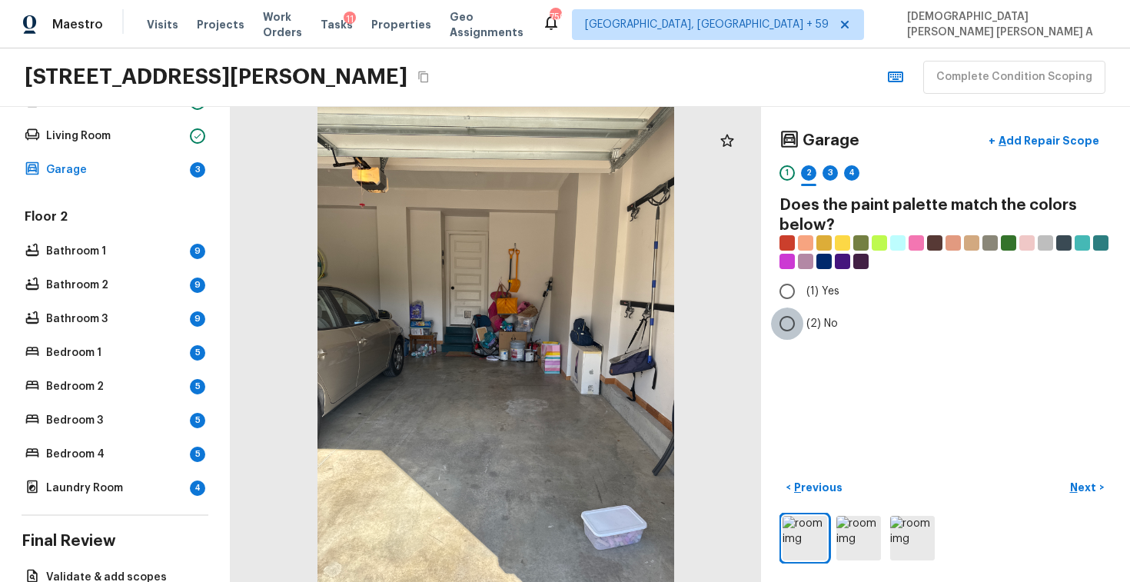
click at [801, 313] on input "(2) No" at bounding box center [787, 323] width 32 height 32
radio input "true"
click at [1095, 489] on p "Next" at bounding box center [1084, 486] width 29 height 15
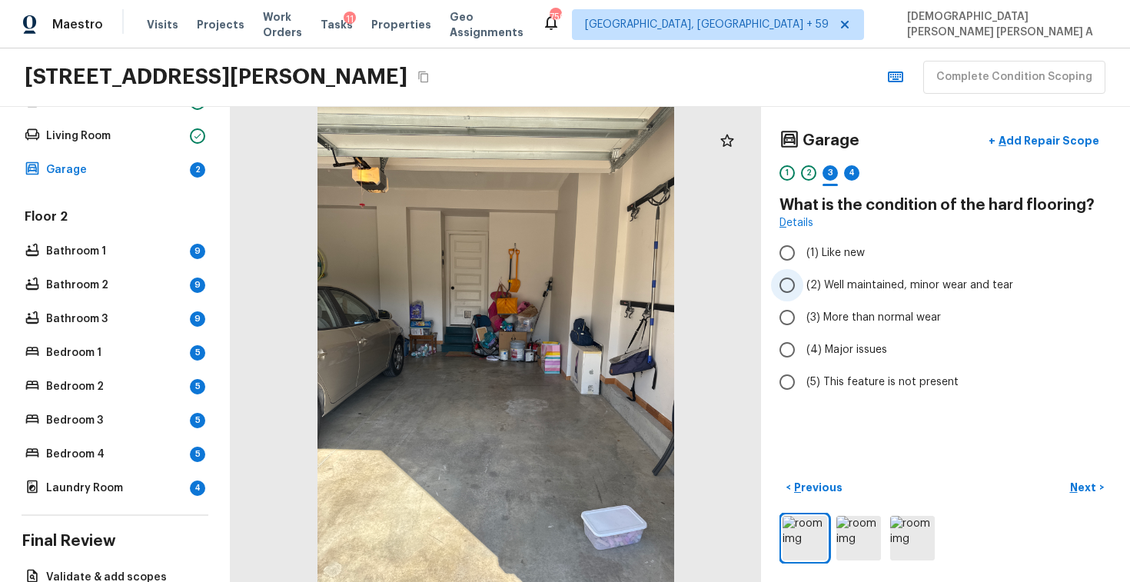
click at [797, 284] on input "(2) Well maintained, minor wear and tear" at bounding box center [787, 285] width 32 height 32
radio input "true"
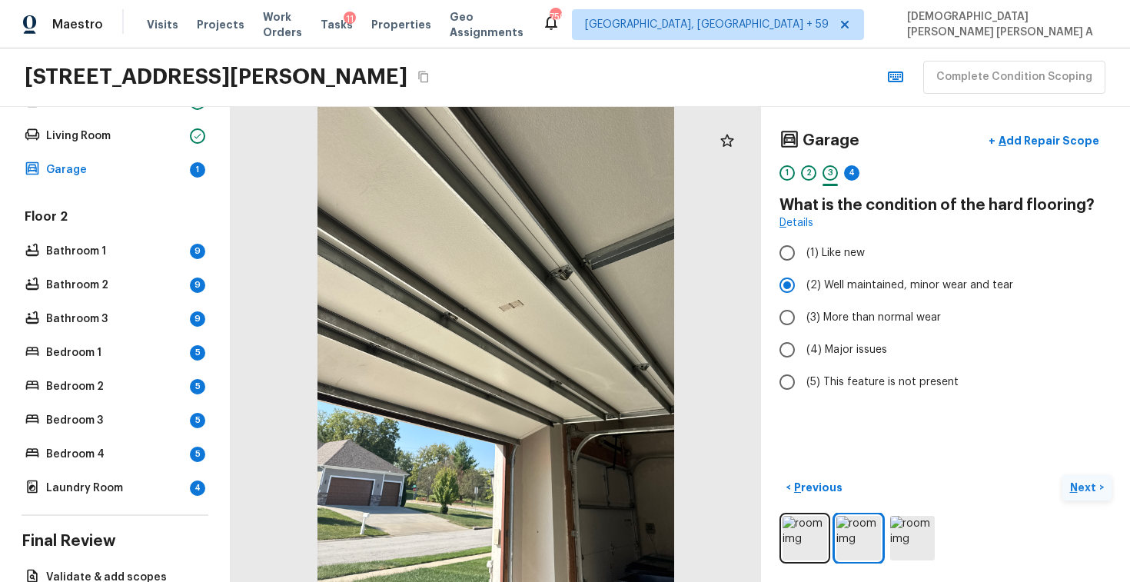
click at [1075, 482] on p "Next" at bounding box center [1084, 486] width 29 height 15
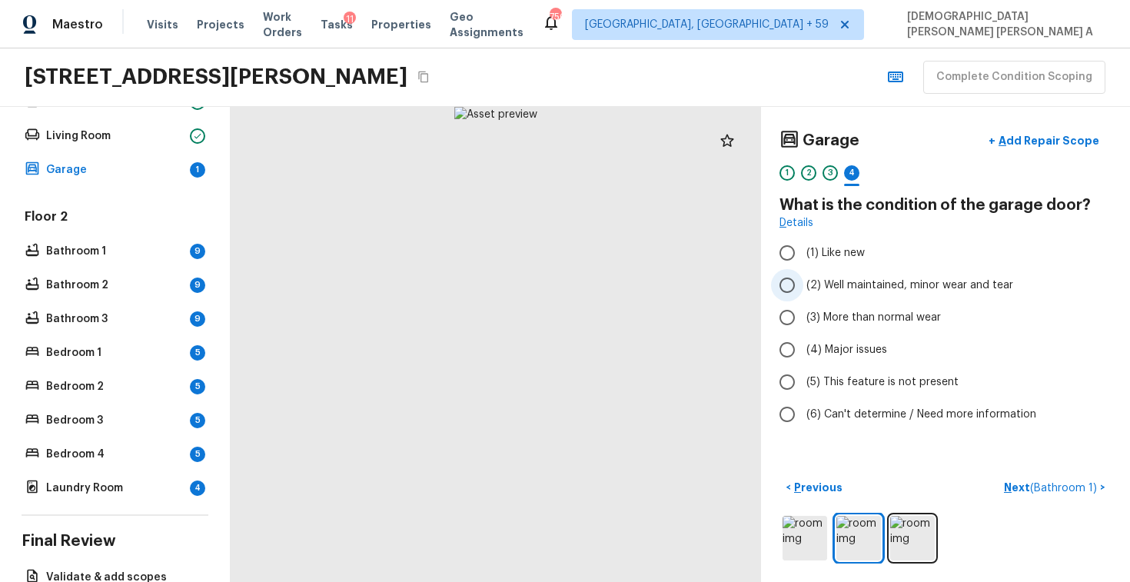
click at [800, 284] on input "(2) Well maintained, minor wear and tear" at bounding box center [787, 285] width 32 height 32
radio input "true"
click at [1071, 489] on span "( Bathroom 1 )" at bounding box center [1063, 488] width 67 height 11
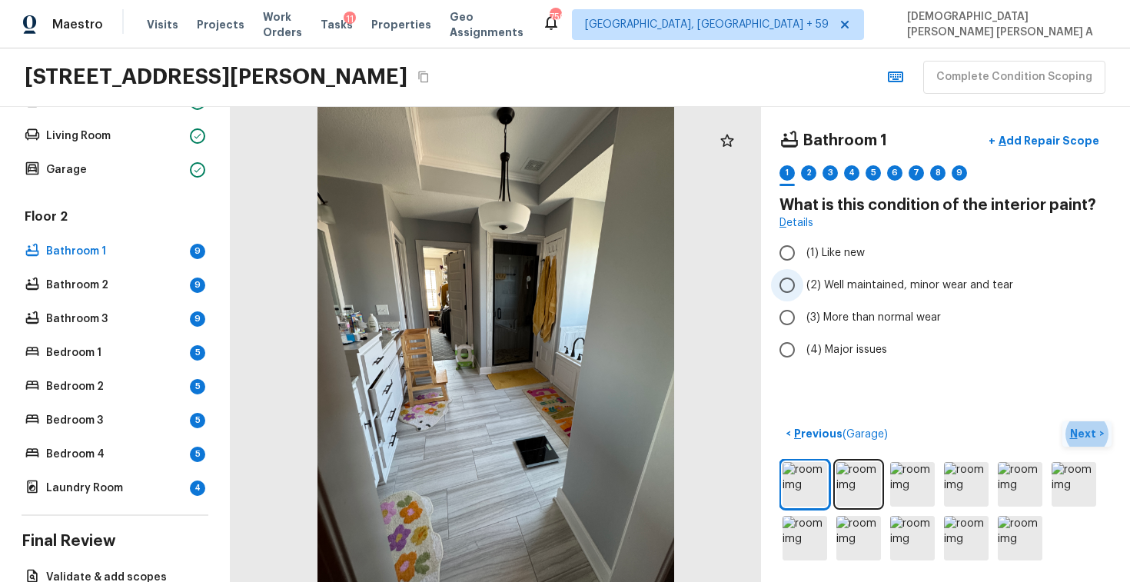
click at [788, 287] on input "(2) Well maintained, minor wear and tear" at bounding box center [787, 285] width 32 height 32
radio input "true"
click at [1083, 433] on p "Next" at bounding box center [1084, 433] width 29 height 15
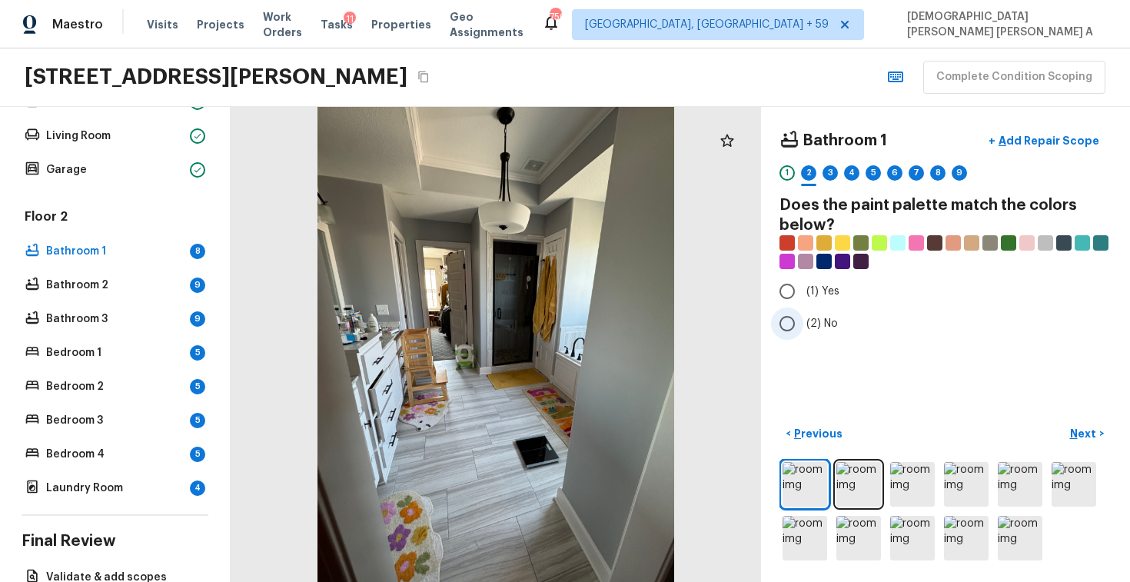
click at [791, 327] on input "(2) No" at bounding box center [787, 323] width 32 height 32
radio input "true"
click at [1091, 429] on p "Next" at bounding box center [1084, 433] width 29 height 15
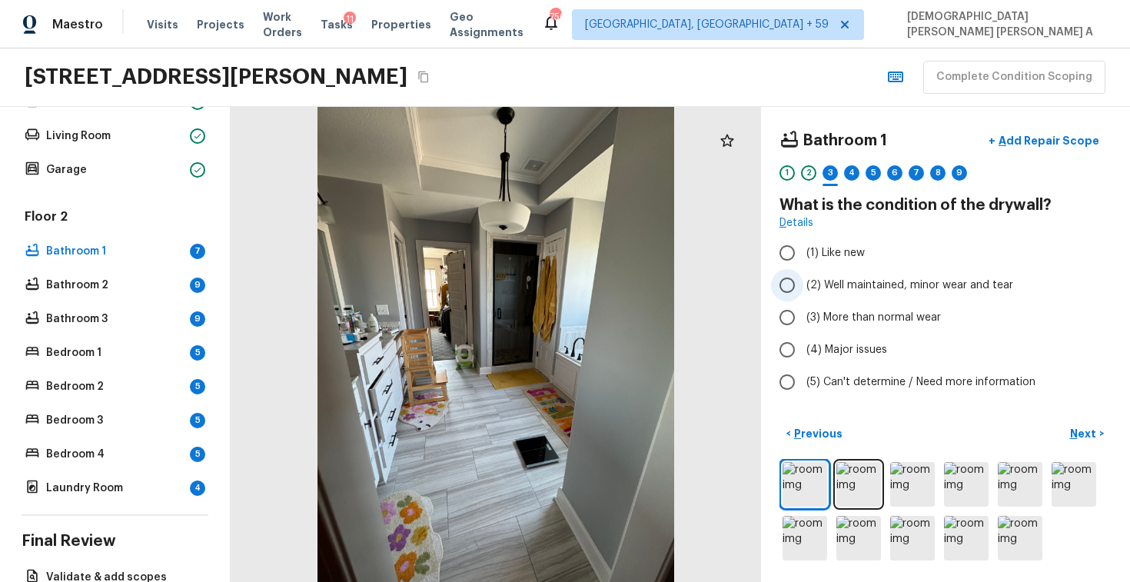
click at [803, 282] on label "(2) Well maintained, minor wear and tear" at bounding box center [935, 285] width 328 height 32
click at [803, 282] on input "(2) Well maintained, minor wear and tear" at bounding box center [787, 285] width 32 height 32
radio input "true"
click at [1088, 434] on p "Next" at bounding box center [1084, 433] width 29 height 15
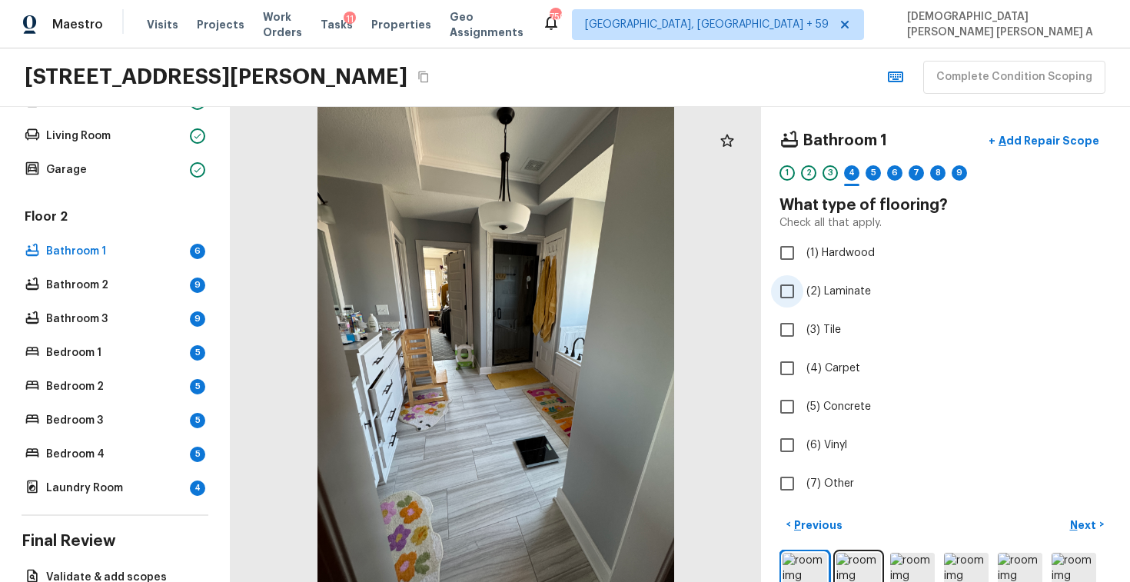
click at [790, 293] on input "(2) Laminate" at bounding box center [787, 291] width 32 height 32
click at [791, 287] on input "(2) Laminate" at bounding box center [787, 291] width 32 height 32
checkbox input "false"
click at [788, 327] on input "(3) Tile" at bounding box center [787, 330] width 32 height 32
click at [785, 296] on input "(2) Laminate" at bounding box center [787, 291] width 32 height 32
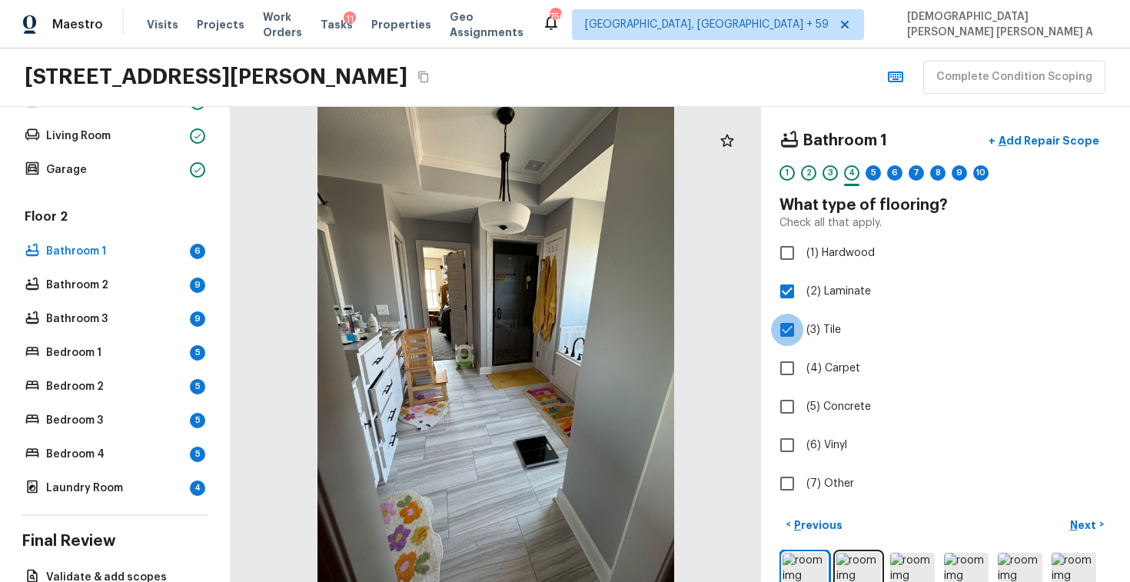
click at [787, 326] on input "(3) Tile" at bounding box center [787, 330] width 32 height 32
click at [1078, 508] on div "Bathroom 1 + Add Repair Scope 1 2 3 4 5 6 7 8 9 10 What type of flooring? Check…" at bounding box center [945, 344] width 369 height 475
click at [1077, 526] on p "Next" at bounding box center [1084, 524] width 29 height 15
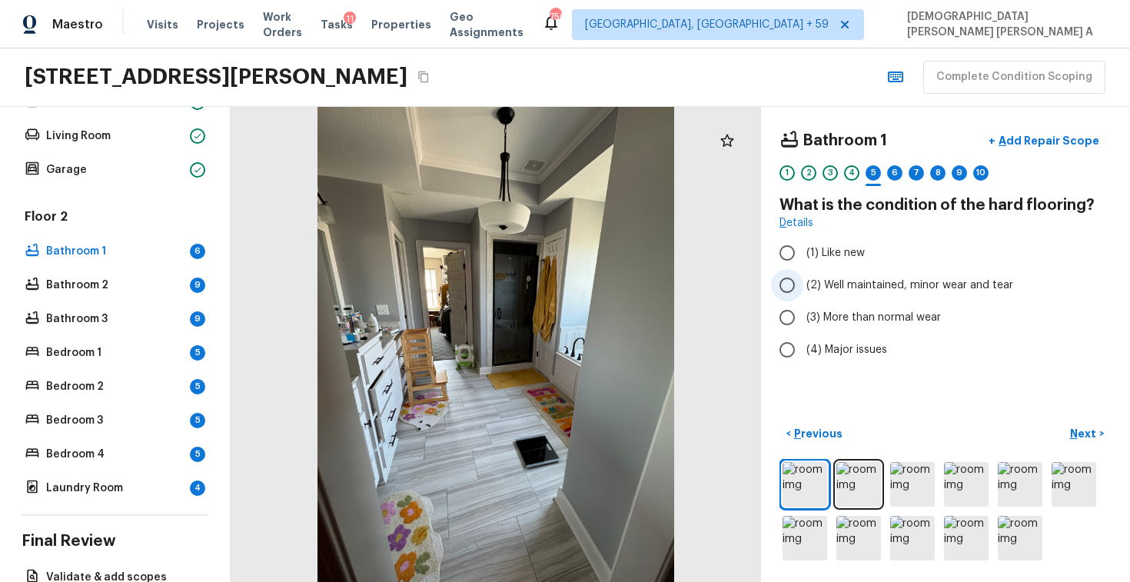
click at [781, 279] on input "(2) Well maintained, minor wear and tear" at bounding box center [787, 285] width 32 height 32
click at [1080, 435] on p "Next" at bounding box center [1084, 433] width 29 height 15
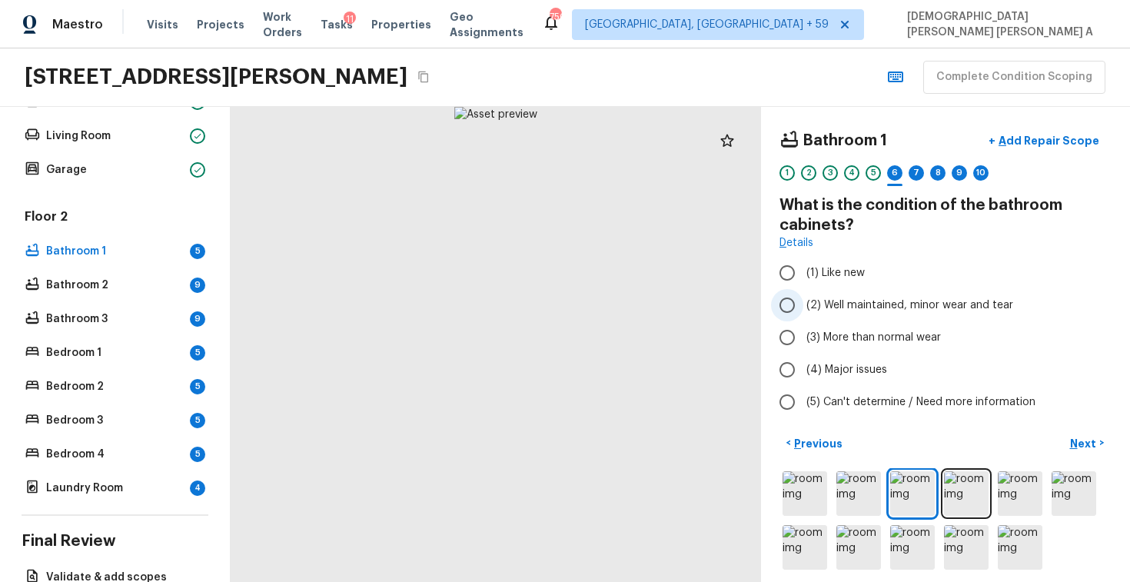
click at [799, 300] on input "(2) Well maintained, minor wear and tear" at bounding box center [787, 305] width 32 height 32
click at [1083, 447] on p "Next" at bounding box center [1084, 443] width 29 height 15
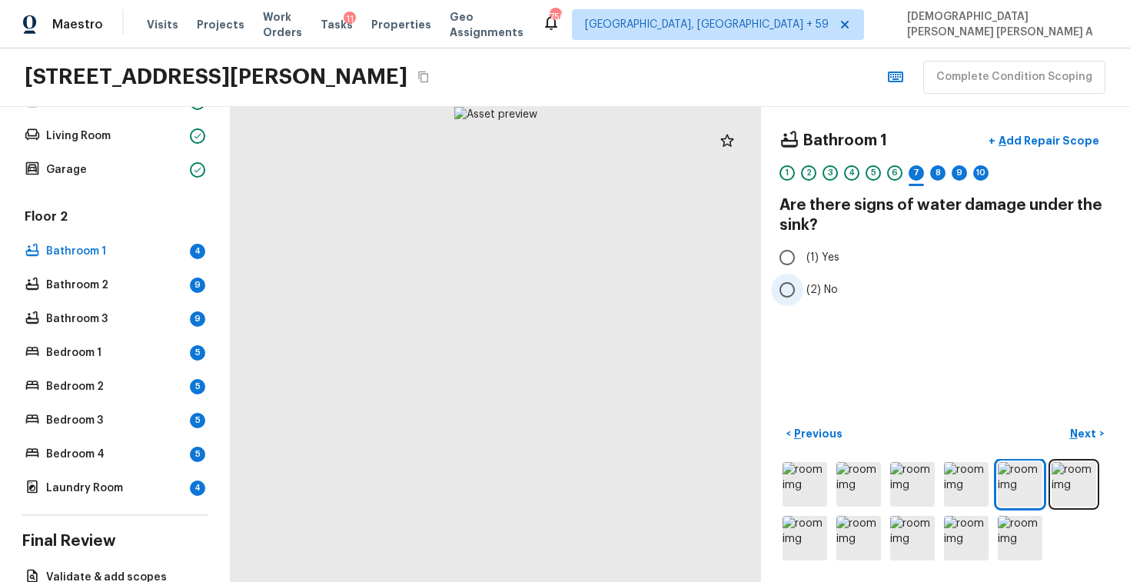
click at [794, 286] on input "(2) No" at bounding box center [787, 290] width 32 height 32
click at [787, 257] on input "(1) Yes" at bounding box center [787, 257] width 32 height 32
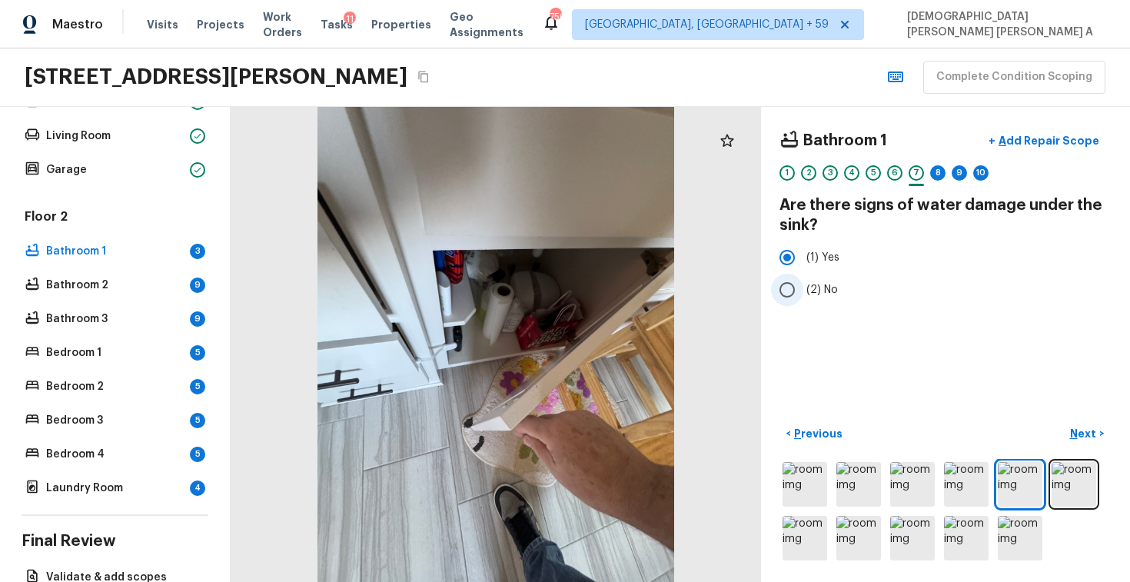
click at [791, 287] on input "(2) No" at bounding box center [787, 290] width 32 height 32
click at [1094, 446] on button "Next >" at bounding box center [1086, 433] width 49 height 25
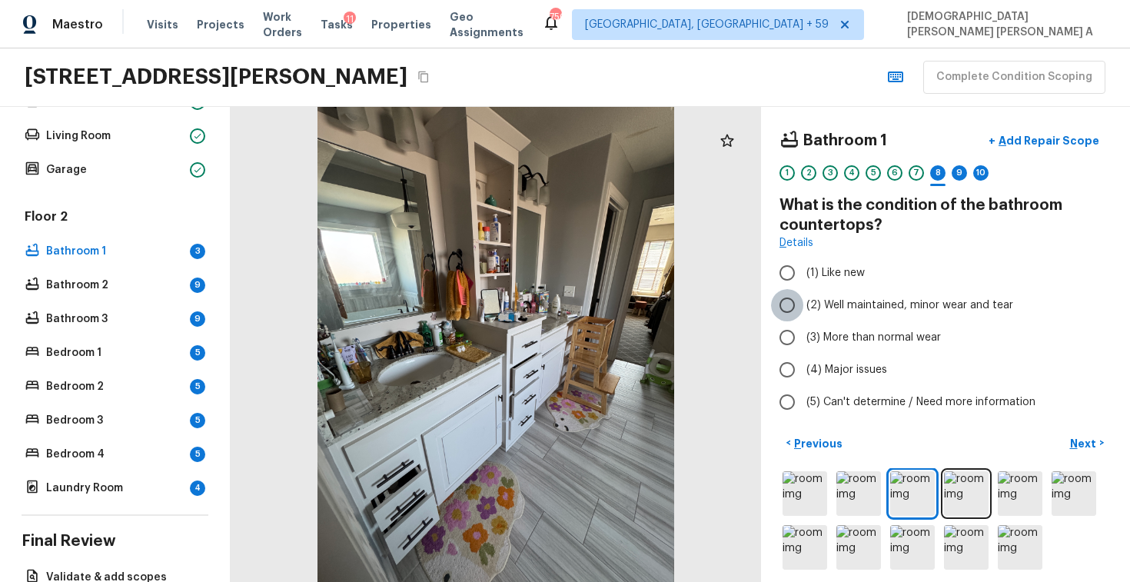
click at [782, 307] on input "(2) Well maintained, minor wear and tear" at bounding box center [787, 305] width 32 height 32
click at [1078, 446] on p "Next" at bounding box center [1084, 443] width 29 height 15
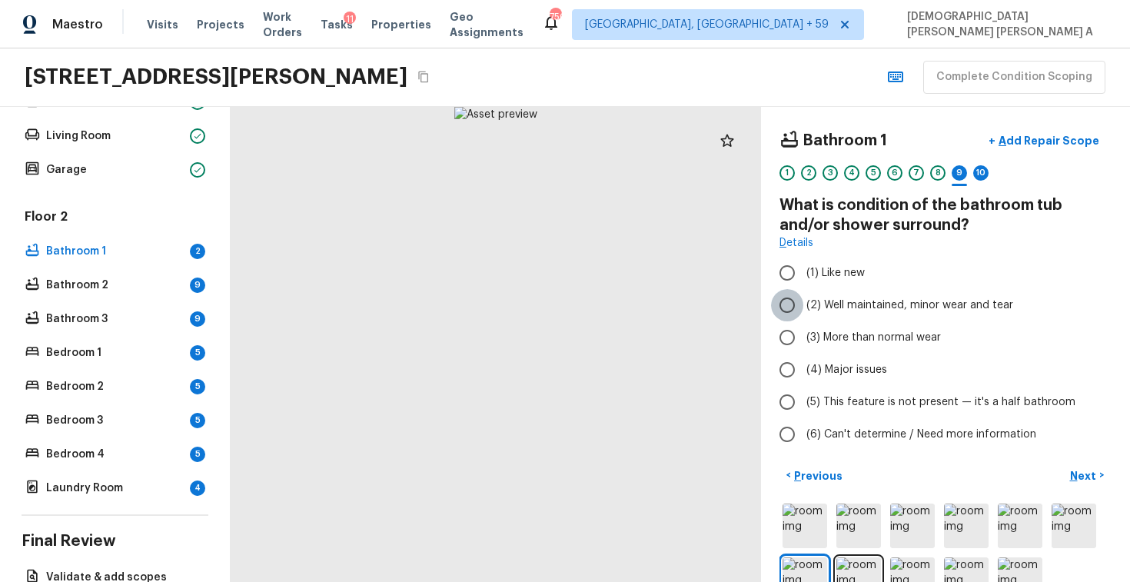
click at [785, 304] on input "(2) Well maintained, minor wear and tear" at bounding box center [787, 305] width 32 height 32
click at [1075, 472] on p "Next" at bounding box center [1084, 475] width 29 height 15
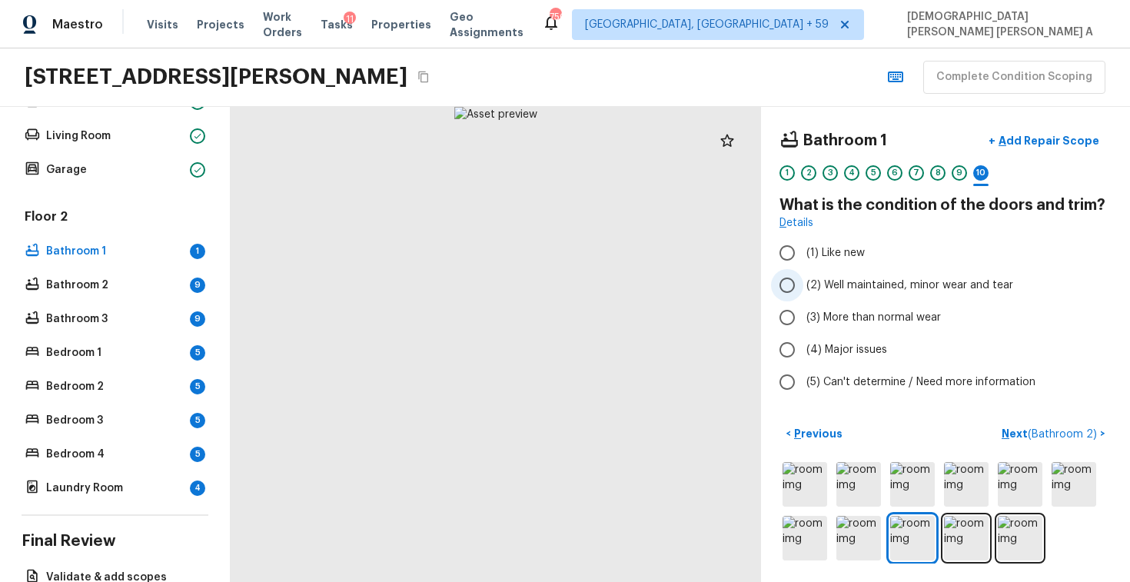
click at [798, 284] on input "(2) Well maintained, minor wear and tear" at bounding box center [787, 285] width 32 height 32
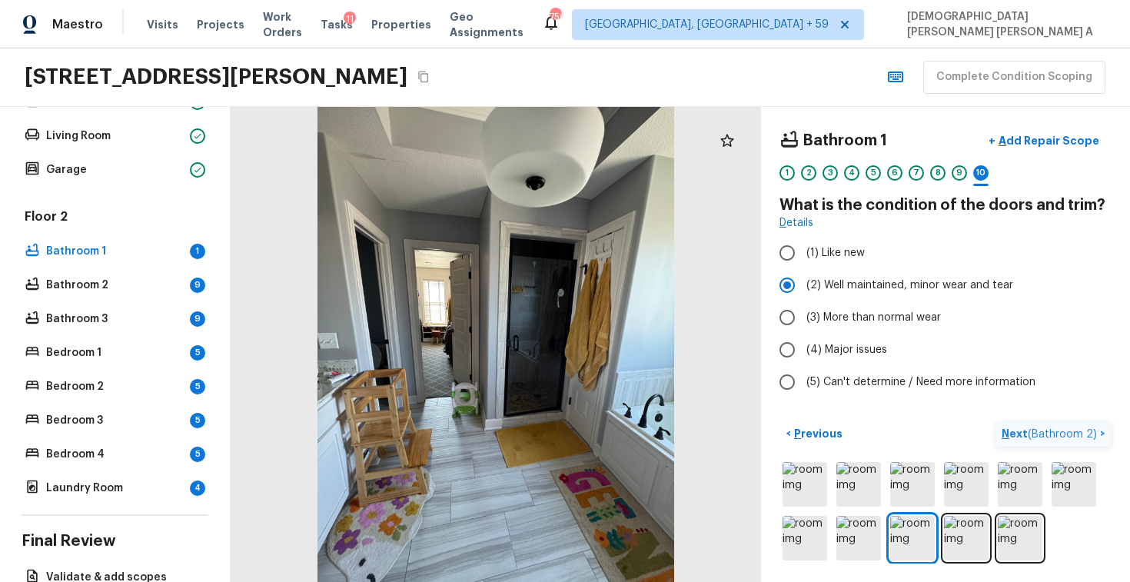
click at [1060, 430] on span "( Bathroom 2 )" at bounding box center [1061, 434] width 69 height 11
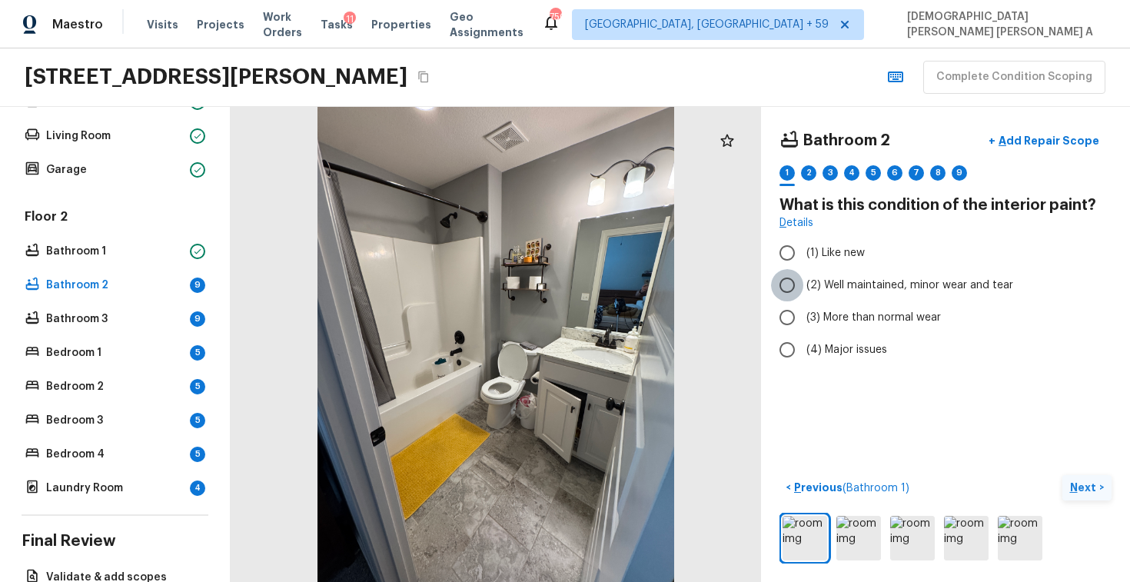
click at [783, 288] on input "(2) Well maintained, minor wear and tear" at bounding box center [787, 285] width 32 height 32
click at [1081, 489] on p "Next" at bounding box center [1084, 486] width 29 height 15
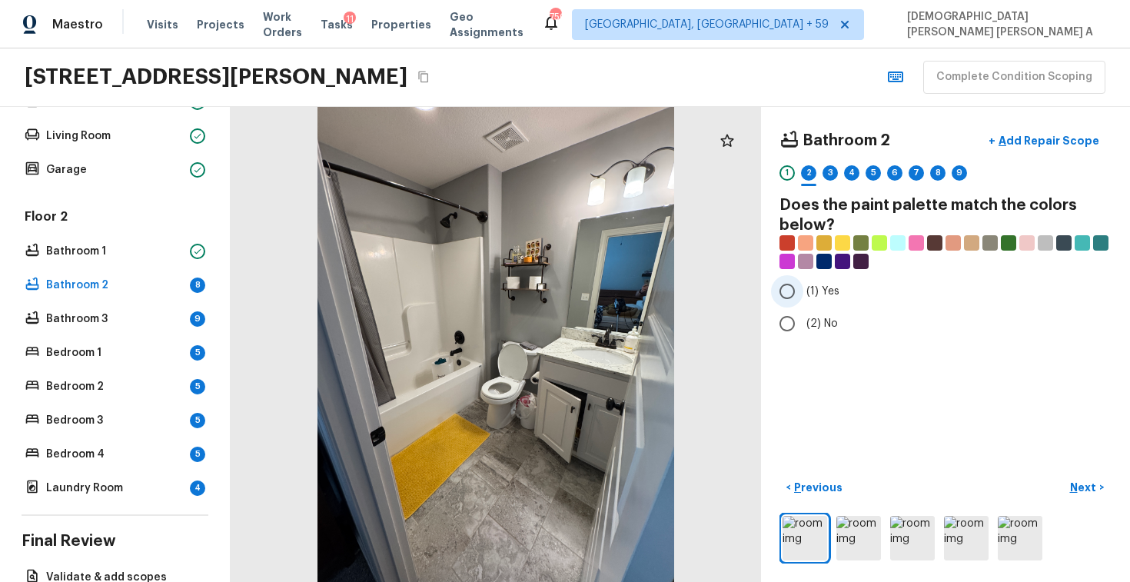
click at [787, 293] on input "(1) Yes" at bounding box center [787, 291] width 32 height 32
click at [1098, 486] on button "Next >" at bounding box center [1086, 487] width 49 height 25
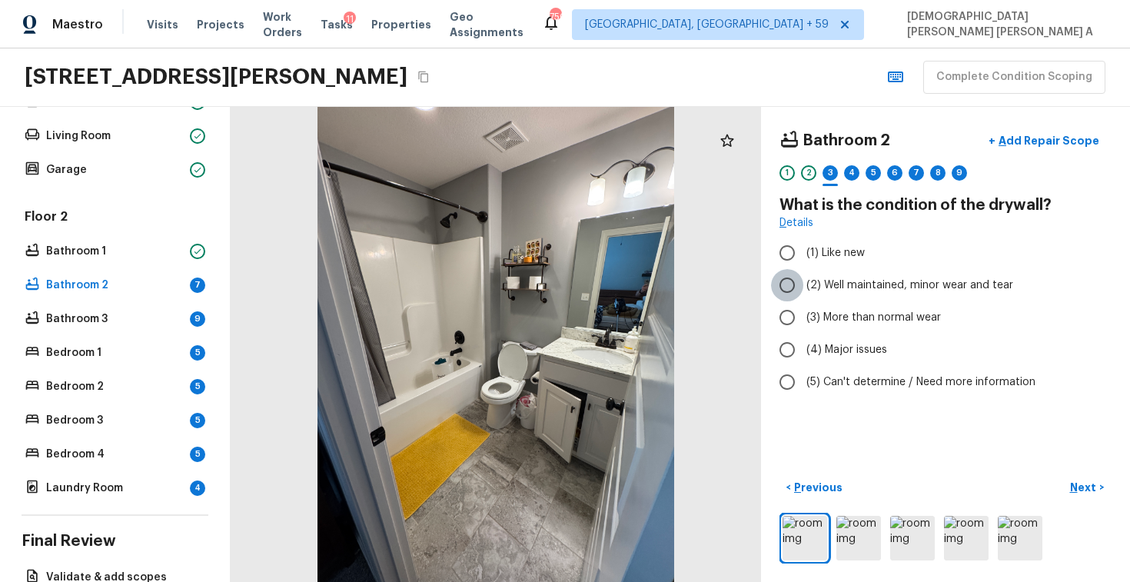
click at [788, 282] on input "(2) Well maintained, minor wear and tear" at bounding box center [787, 285] width 32 height 32
click at [1089, 479] on p "Next" at bounding box center [1084, 486] width 29 height 15
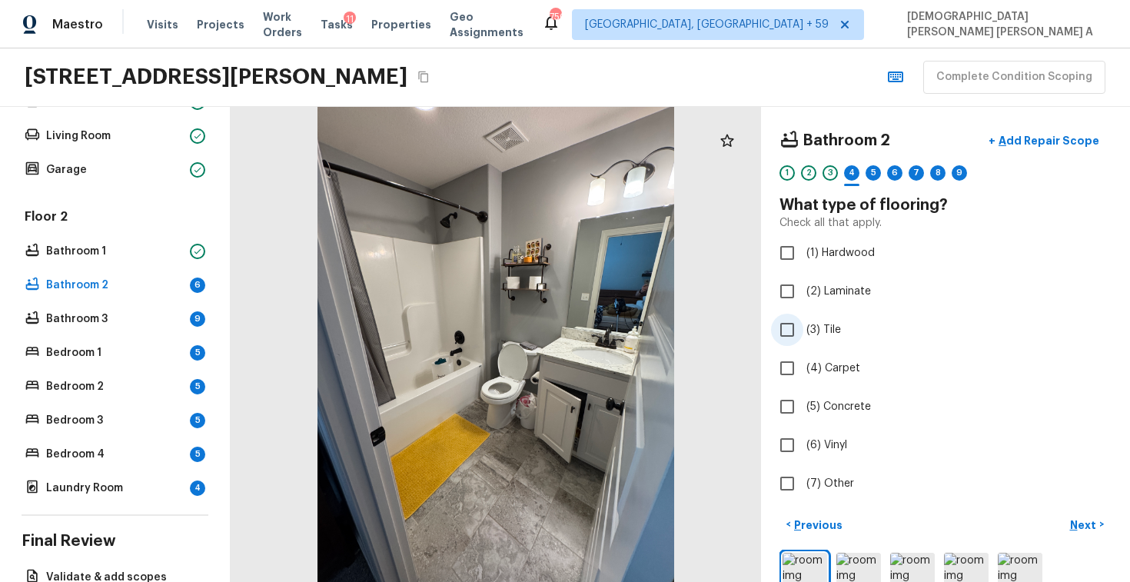
click at [785, 331] on input "(3) Tile" at bounding box center [787, 330] width 32 height 32
click at [1085, 523] on p "Next" at bounding box center [1084, 524] width 29 height 15
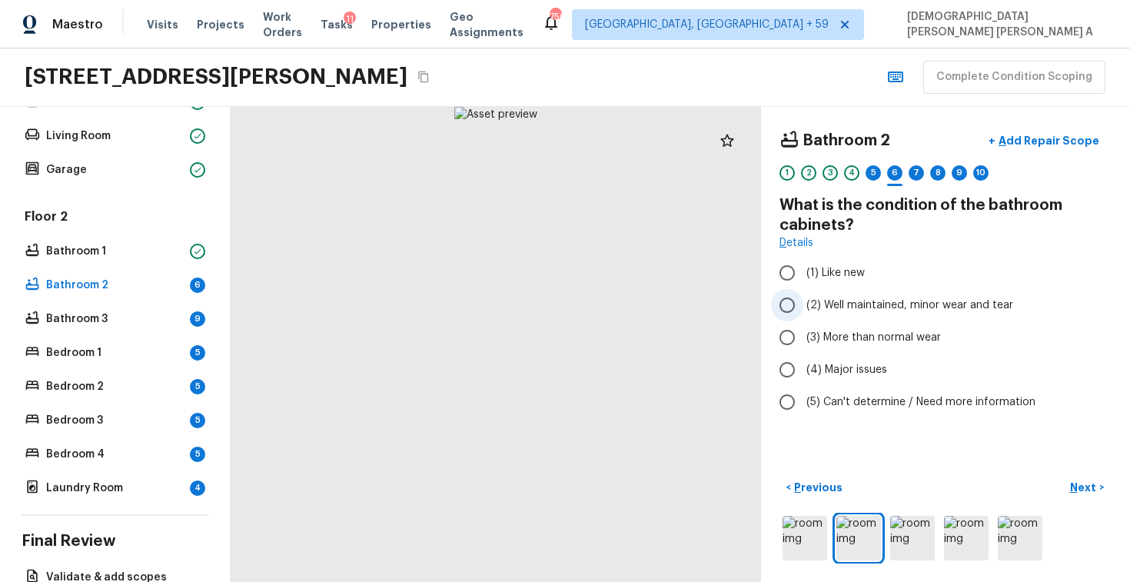
click at [781, 309] on input "(2) Well maintained, minor wear and tear" at bounding box center [787, 305] width 32 height 32
click at [1081, 483] on p "Next" at bounding box center [1084, 486] width 29 height 15
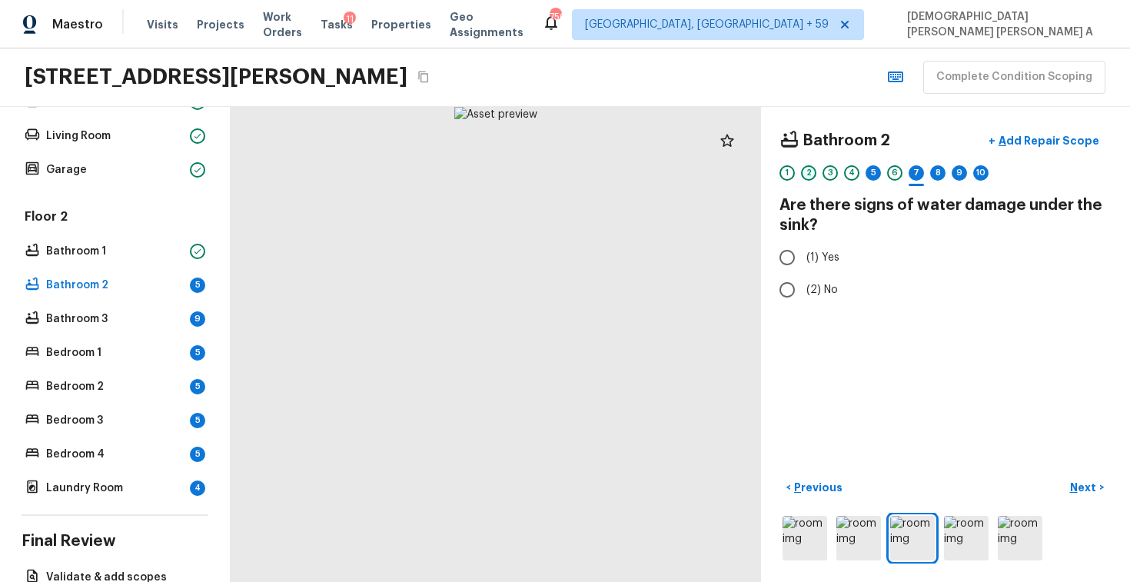
click at [806, 174] on div "2" at bounding box center [808, 172] width 15 height 15
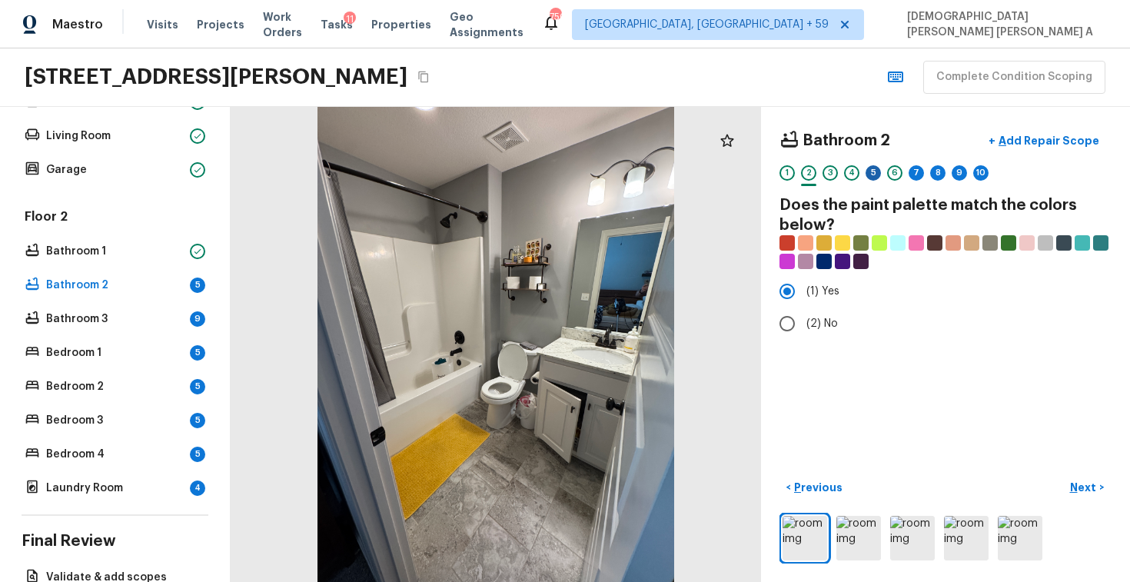
click at [871, 168] on div "5" at bounding box center [872, 172] width 15 height 15
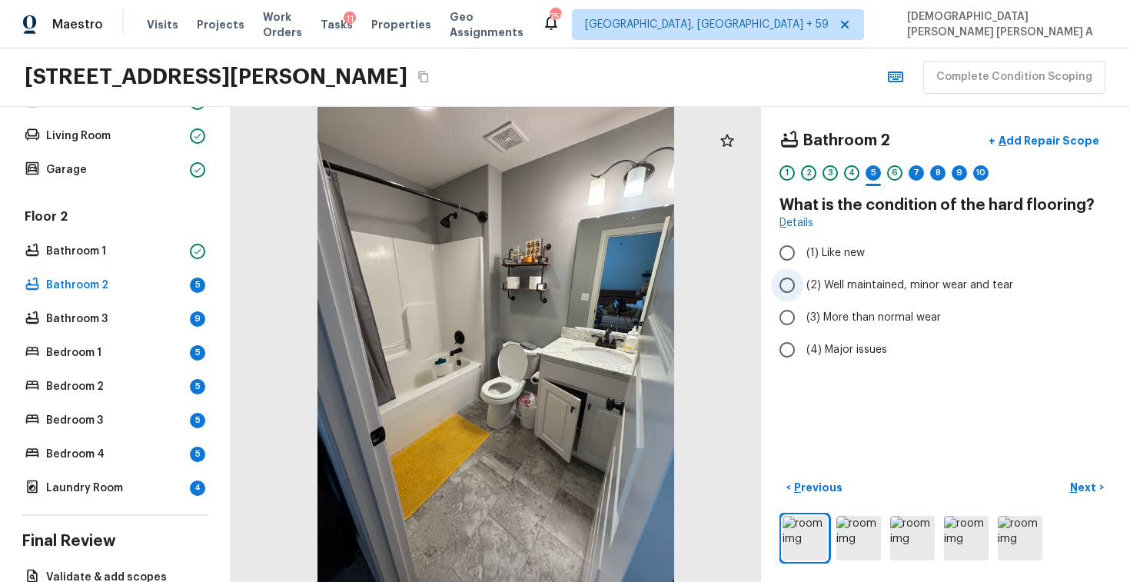
click at [789, 286] on input "(2) Well maintained, minor wear and tear" at bounding box center [787, 285] width 32 height 32
click at [1097, 488] on button "Next >" at bounding box center [1086, 487] width 49 height 25
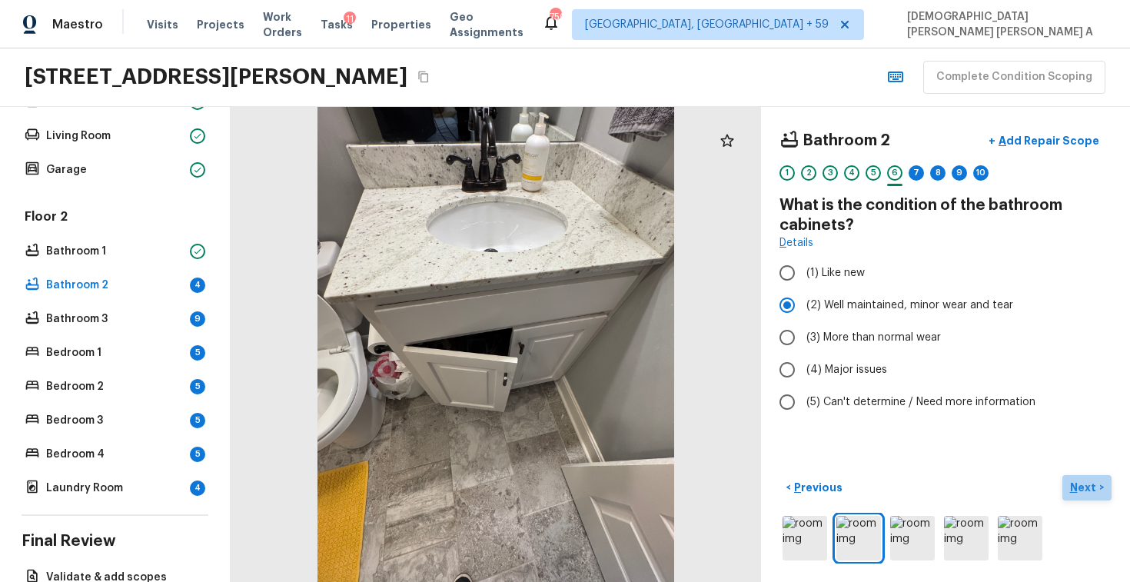
click at [1103, 491] on button "Next >" at bounding box center [1086, 487] width 49 height 25
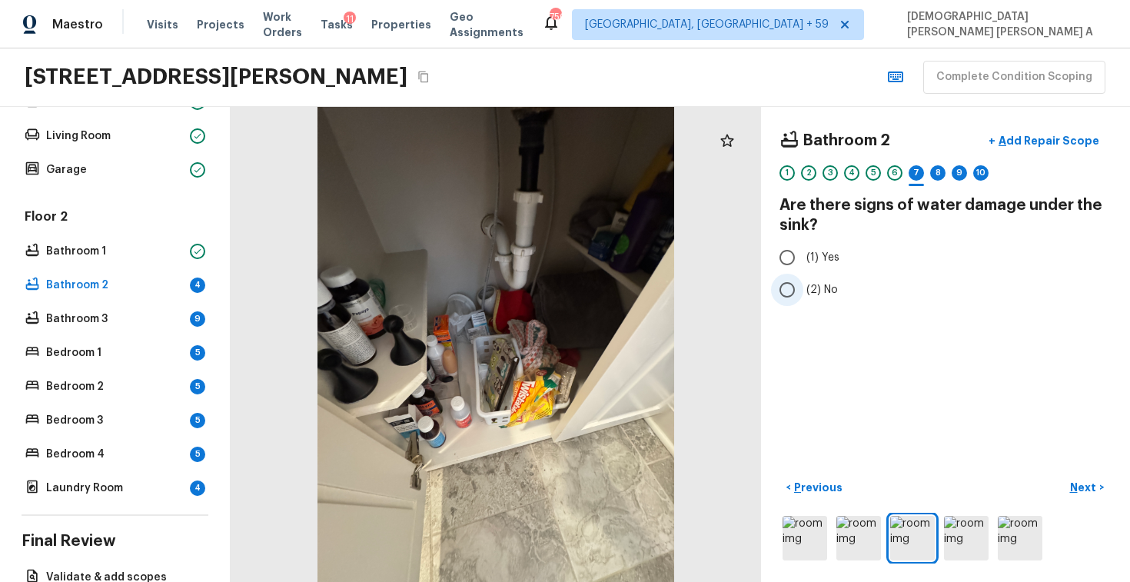
click at [781, 304] on input "(2) No" at bounding box center [787, 290] width 32 height 32
click at [1073, 477] on button "Next >" at bounding box center [1086, 487] width 49 height 25
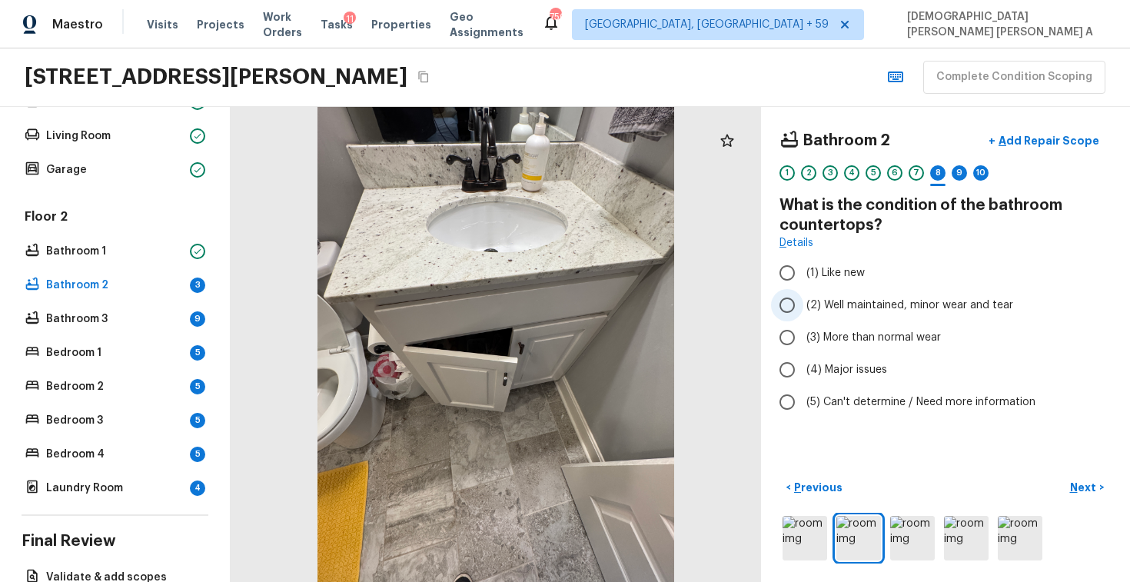
click at [785, 293] on input "(2) Well maintained, minor wear and tear" at bounding box center [787, 305] width 32 height 32
click at [1096, 491] on p "Next" at bounding box center [1084, 486] width 29 height 15
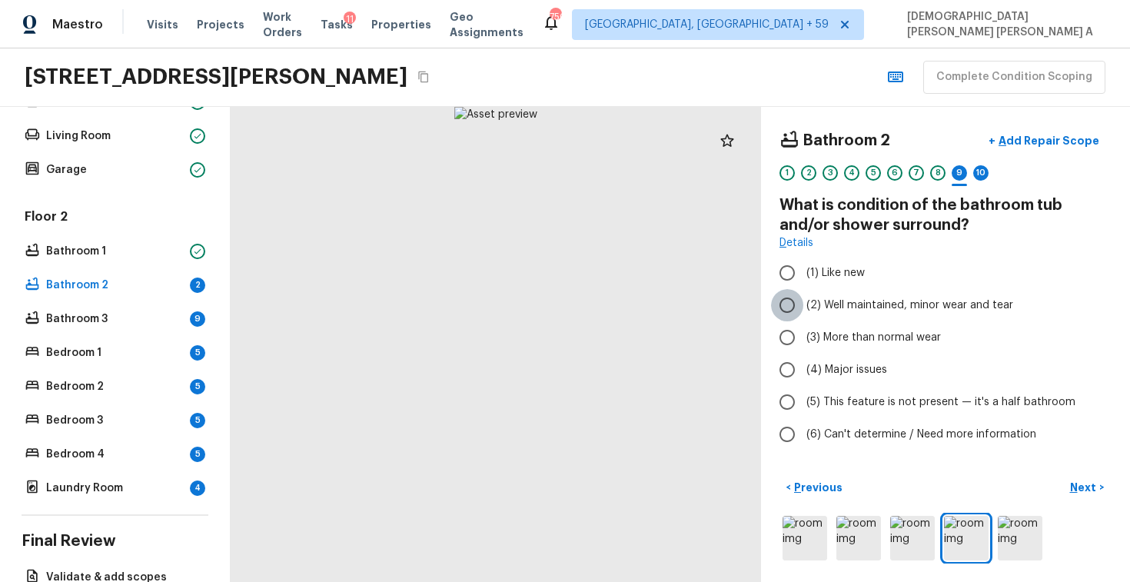
click at [781, 304] on input "(2) Well maintained, minor wear and tear" at bounding box center [787, 305] width 32 height 32
click at [1090, 499] on div "< Previous Next >" at bounding box center [945, 519] width 332 height 88
click at [1084, 487] on p "Next" at bounding box center [1084, 486] width 29 height 15
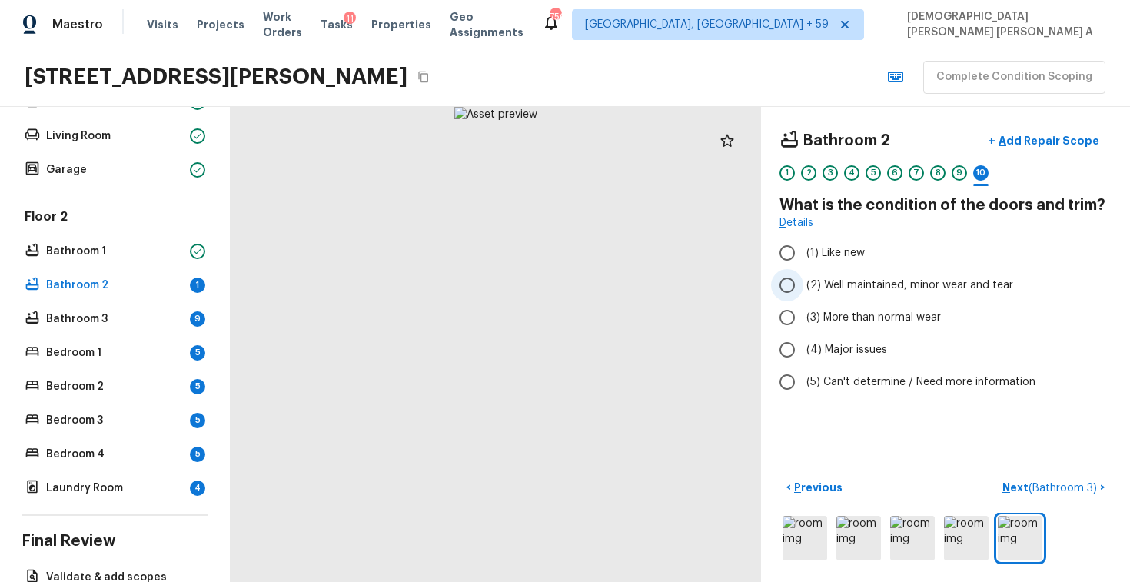
click at [791, 298] on input "(2) Well maintained, minor wear and tear" at bounding box center [787, 285] width 32 height 32
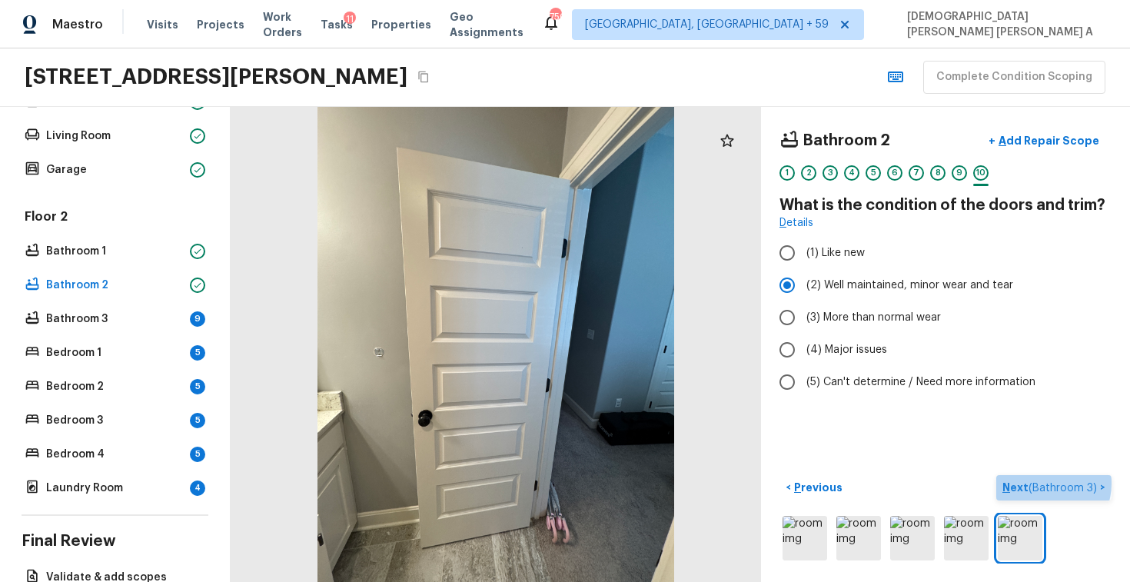
click at [1047, 483] on span "( Bathroom 3 )" at bounding box center [1062, 488] width 68 height 11
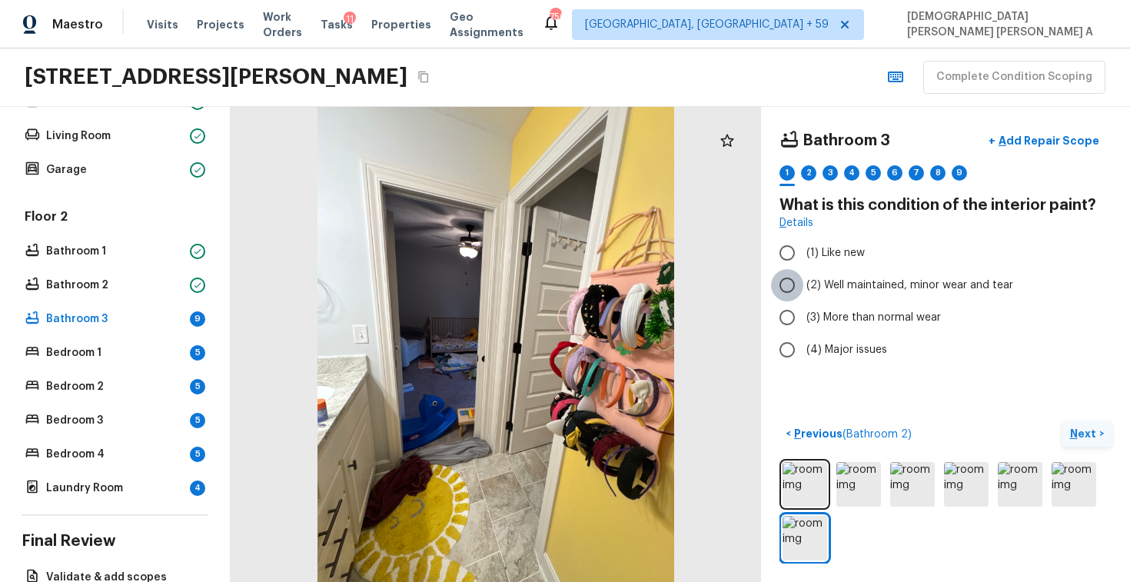
click at [786, 277] on input "(2) Well maintained, minor wear and tear" at bounding box center [787, 285] width 32 height 32
click at [1087, 433] on p "Next" at bounding box center [1084, 433] width 29 height 15
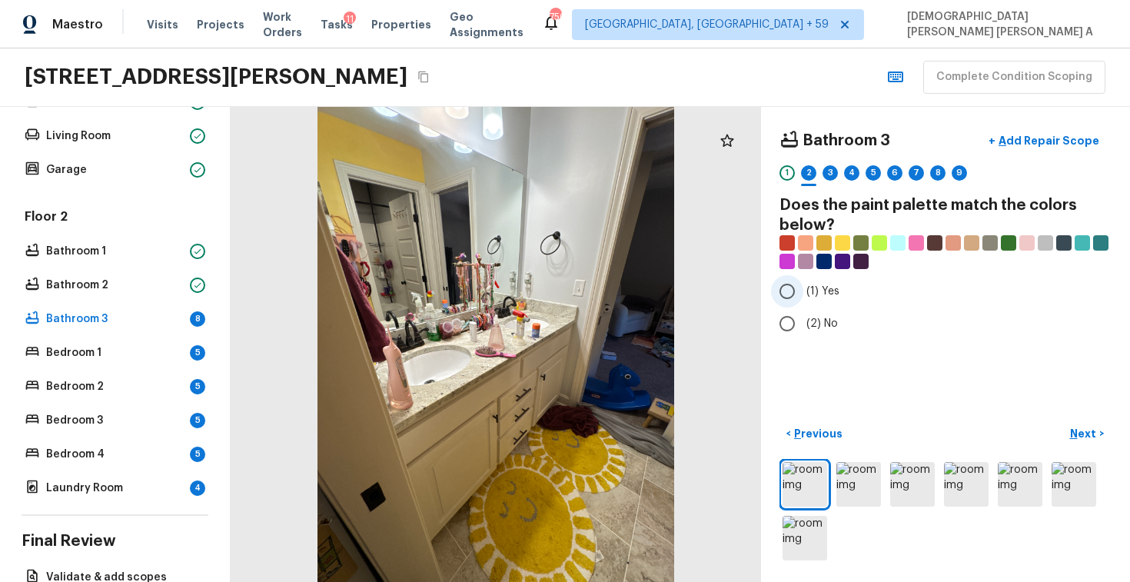
click at [784, 289] on input "(1) Yes" at bounding box center [787, 291] width 32 height 32
click at [1087, 430] on p "Next" at bounding box center [1084, 433] width 29 height 15
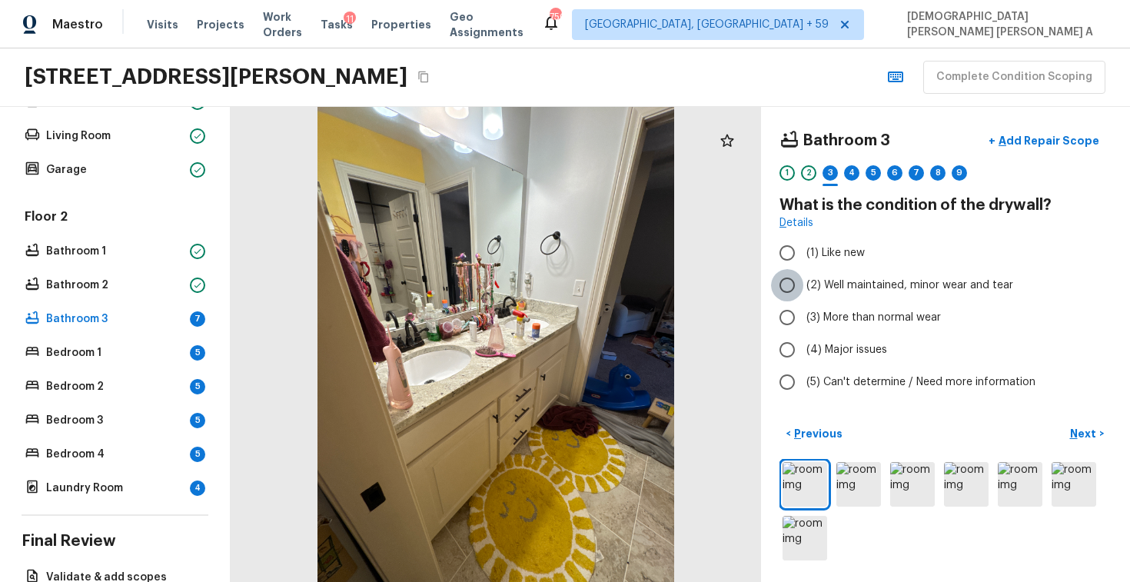
click at [789, 289] on input "(2) Well maintained, minor wear and tear" at bounding box center [787, 285] width 32 height 32
click at [1087, 426] on p "Next" at bounding box center [1084, 433] width 29 height 15
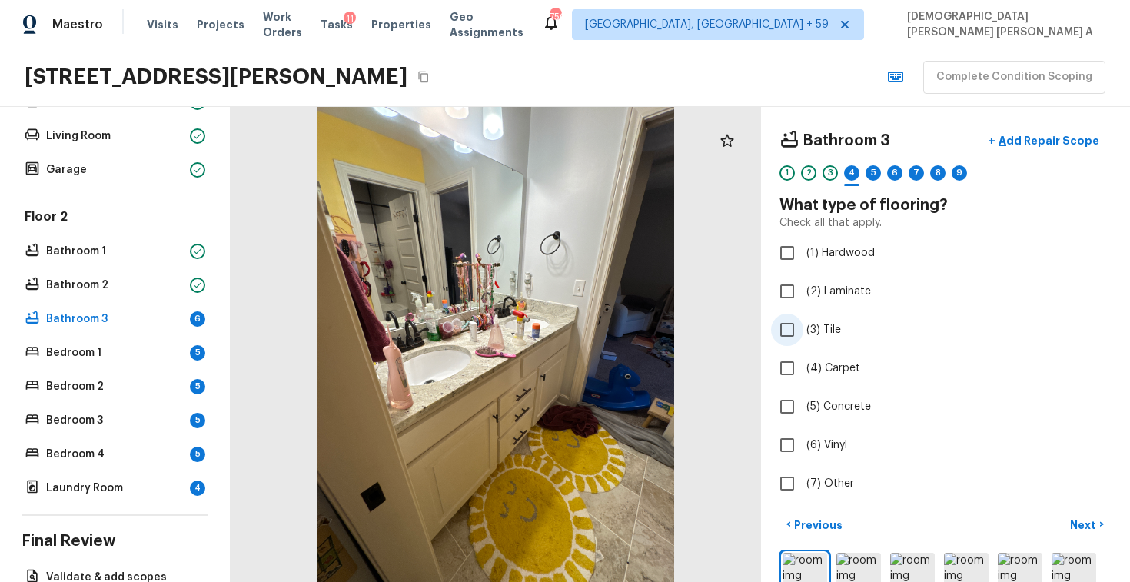
click at [787, 335] on input "(3) Tile" at bounding box center [787, 330] width 32 height 32
click at [1071, 523] on p "Next" at bounding box center [1084, 524] width 29 height 15
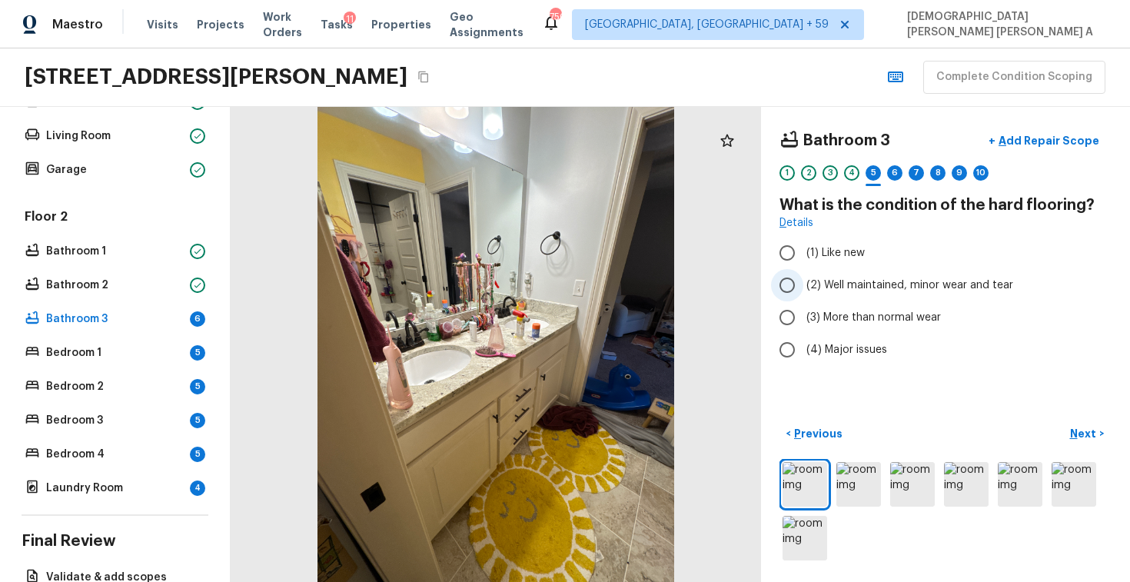
click at [791, 279] on input "(2) Well maintained, minor wear and tear" at bounding box center [787, 285] width 32 height 32
click at [1081, 423] on button "Next >" at bounding box center [1086, 433] width 49 height 25
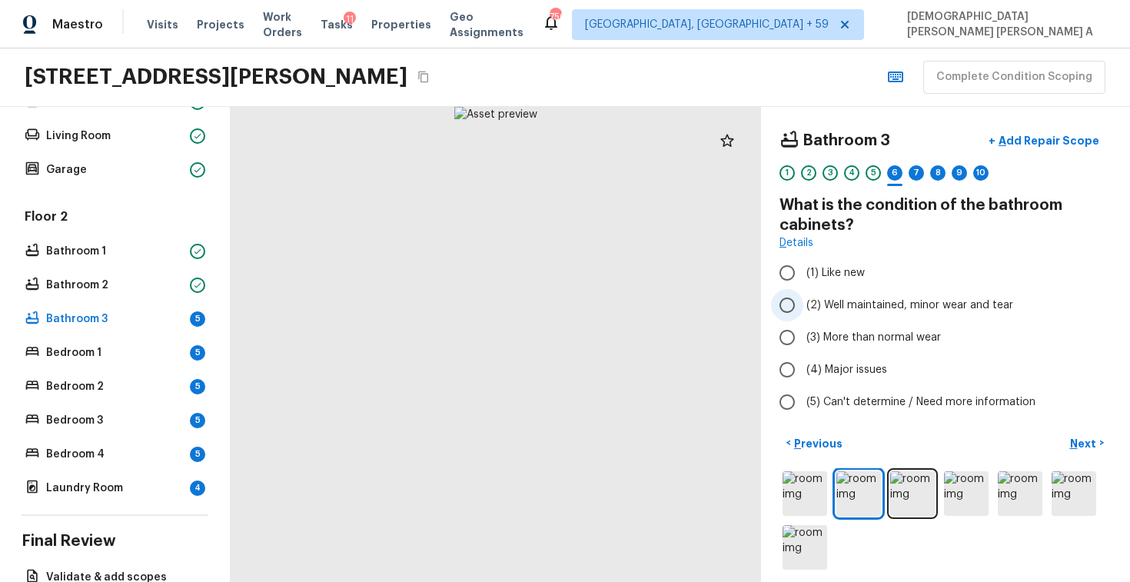
click at [798, 312] on input "(2) Well maintained, minor wear and tear" at bounding box center [787, 305] width 32 height 32
click at [1081, 439] on p "Next" at bounding box center [1084, 443] width 29 height 15
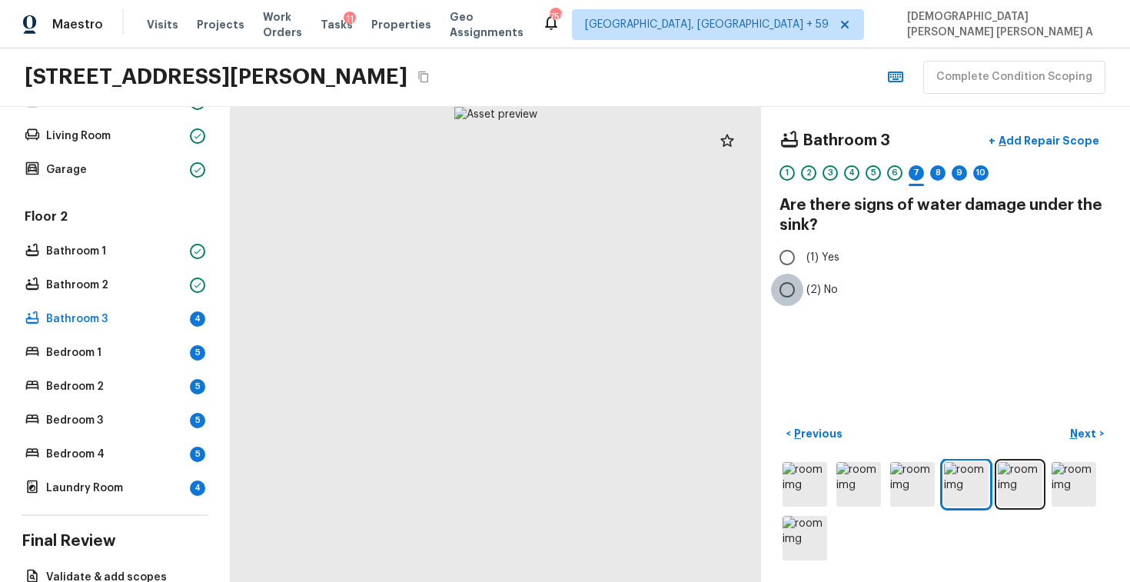
click at [785, 282] on input "(2) No" at bounding box center [787, 290] width 32 height 32
click at [1080, 441] on button "Next >" at bounding box center [1086, 433] width 49 height 25
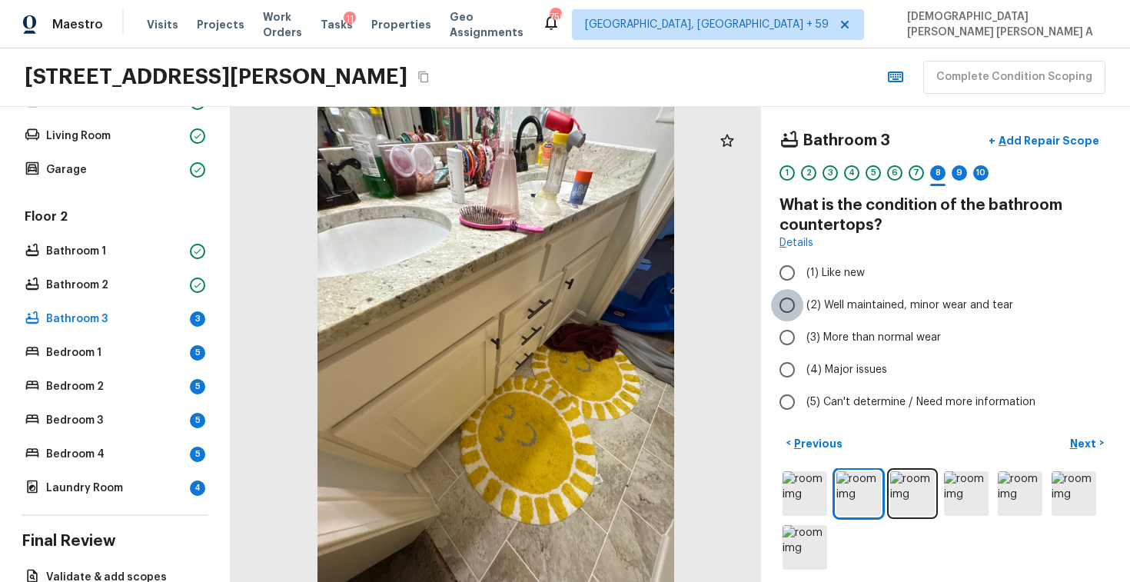
click at [787, 303] on input "(2) Well maintained, minor wear and tear" at bounding box center [787, 305] width 32 height 32
click at [1097, 443] on p "Next" at bounding box center [1084, 443] width 29 height 15
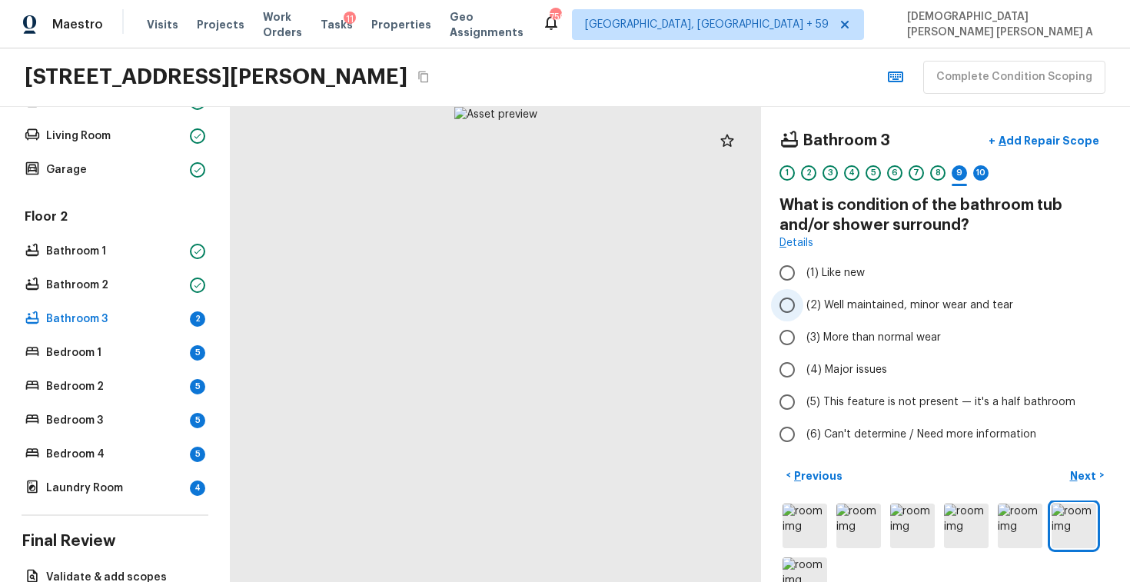
click at [775, 299] on input "(2) Well maintained, minor wear and tear" at bounding box center [787, 305] width 32 height 32
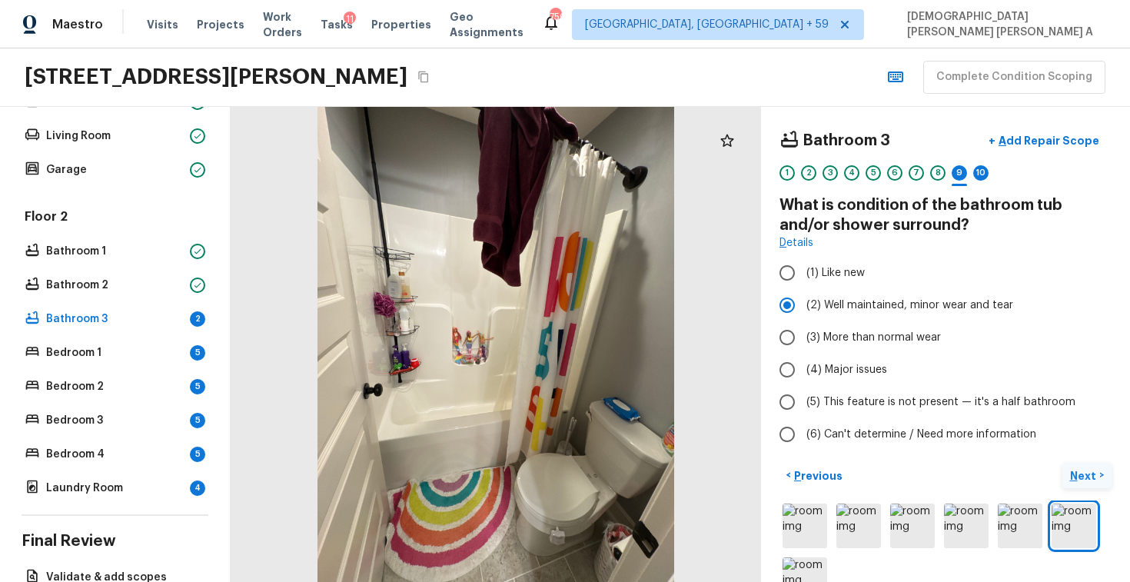
click at [1093, 483] on button "Next >" at bounding box center [1086, 475] width 49 height 25
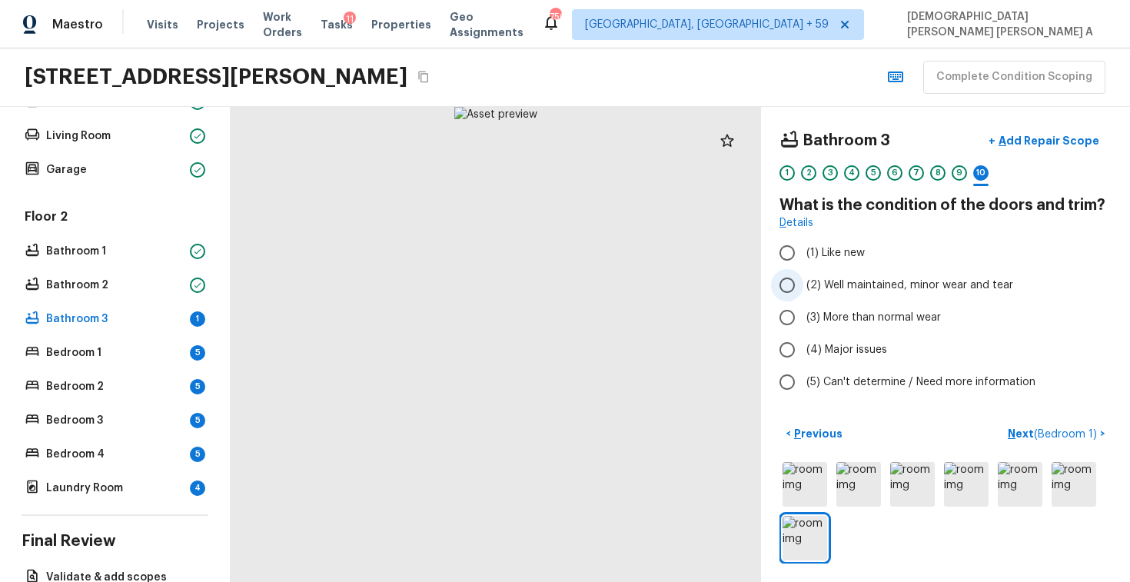
click at [793, 281] on input "(2) Well maintained, minor wear and tear" at bounding box center [787, 285] width 32 height 32
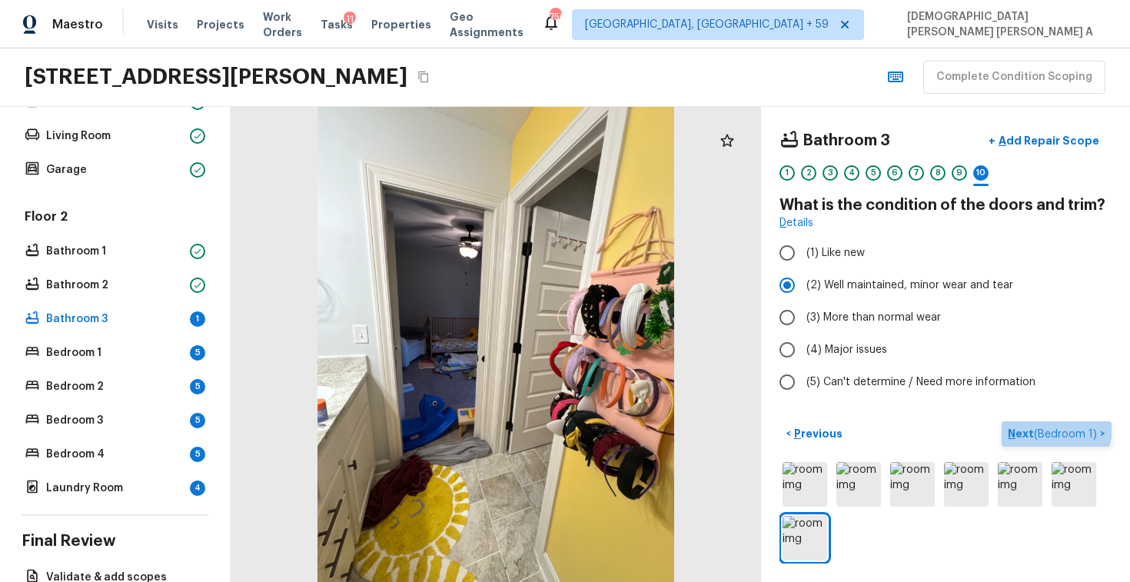
click at [1056, 429] on span "( Bedroom 1 )" at bounding box center [1065, 434] width 63 height 11
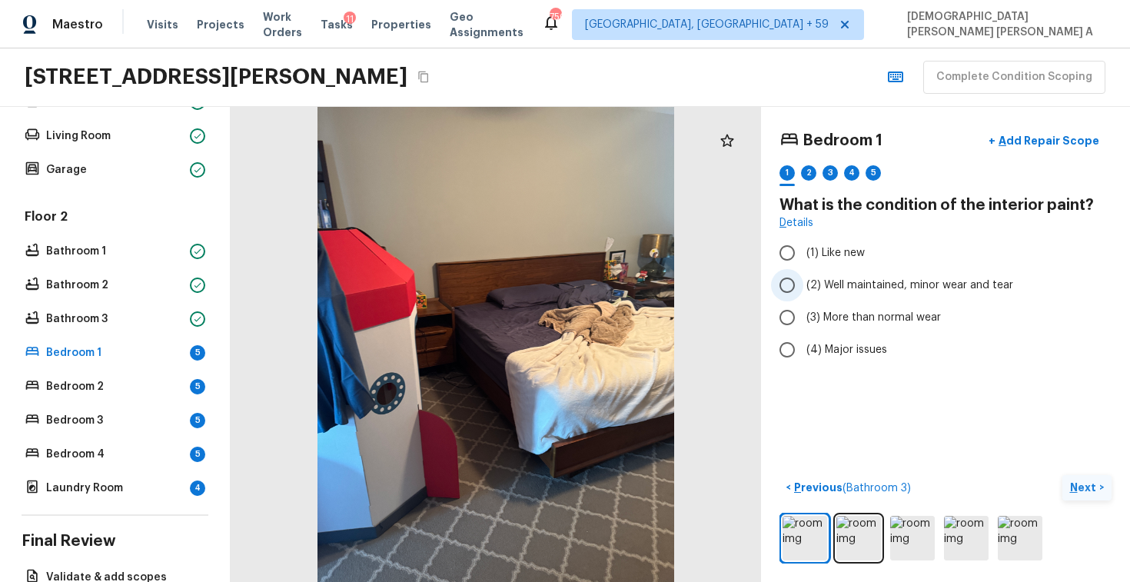
click at [788, 284] on input "(2) Well maintained, minor wear and tear" at bounding box center [787, 285] width 32 height 32
click at [1088, 486] on p "Next" at bounding box center [1084, 486] width 29 height 15
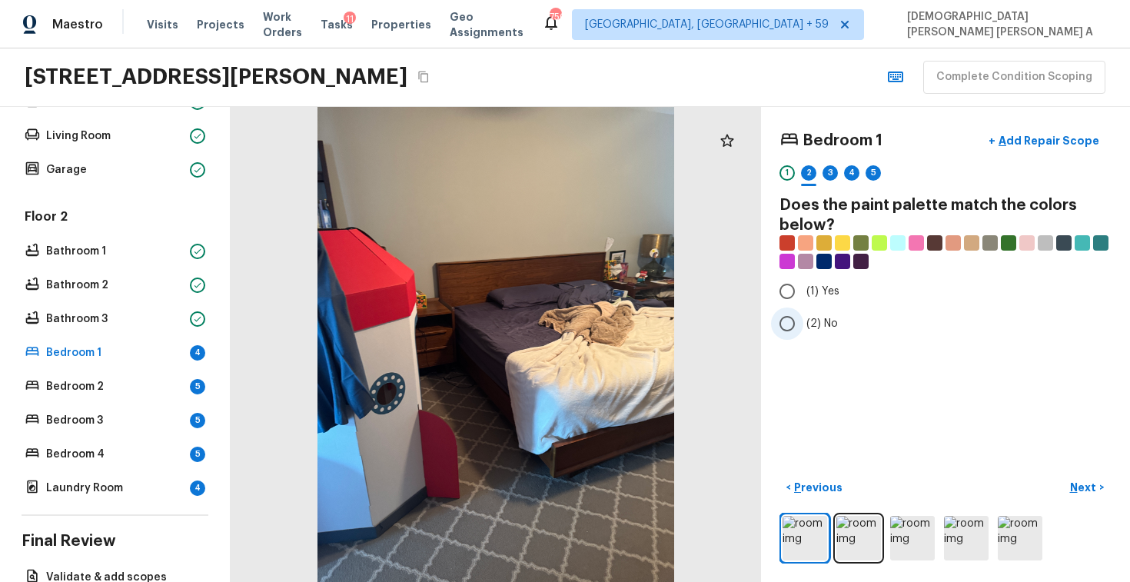
click at [789, 320] on input "(2) No" at bounding box center [787, 323] width 32 height 32
click at [1089, 492] on p "Next" at bounding box center [1084, 486] width 29 height 15
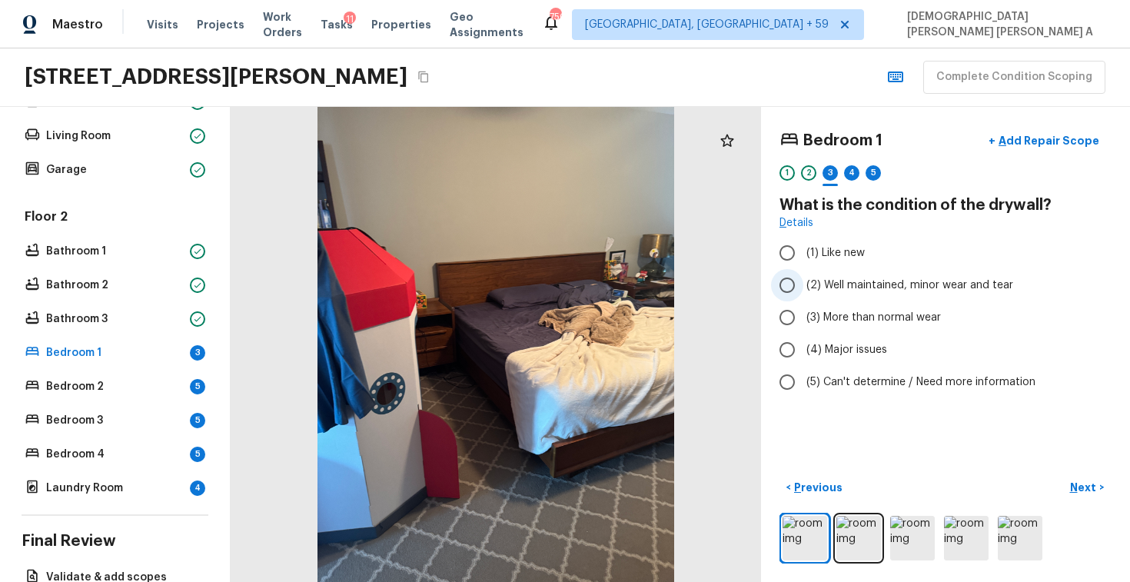
click at [791, 287] on input "(2) Well maintained, minor wear and tear" at bounding box center [787, 285] width 32 height 32
click at [1085, 483] on p "Next" at bounding box center [1084, 486] width 29 height 15
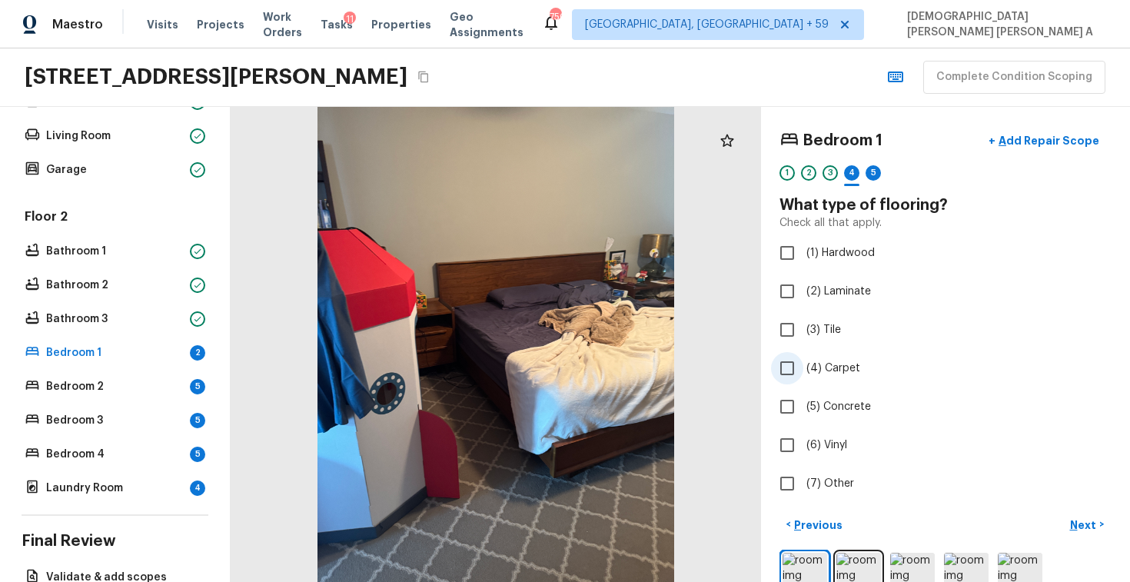
click at [785, 370] on input "(4) Carpet" at bounding box center [787, 368] width 32 height 32
click at [1083, 525] on p "Next" at bounding box center [1084, 524] width 29 height 15
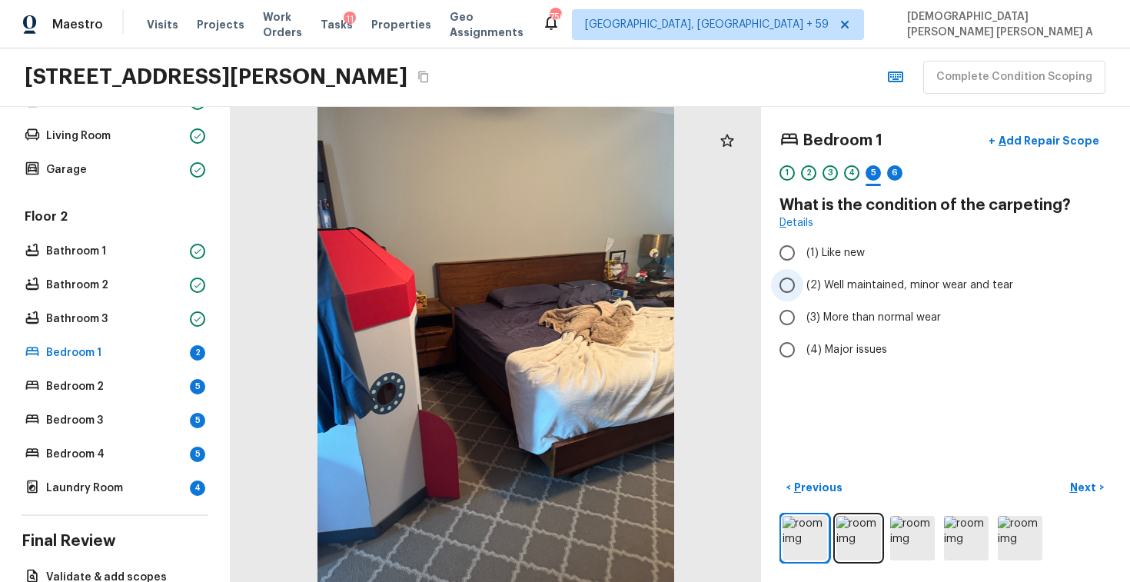
click at [782, 286] on input "(2) Well maintained, minor wear and tear" at bounding box center [787, 285] width 32 height 32
click at [1093, 496] on button "Next >" at bounding box center [1086, 487] width 49 height 25
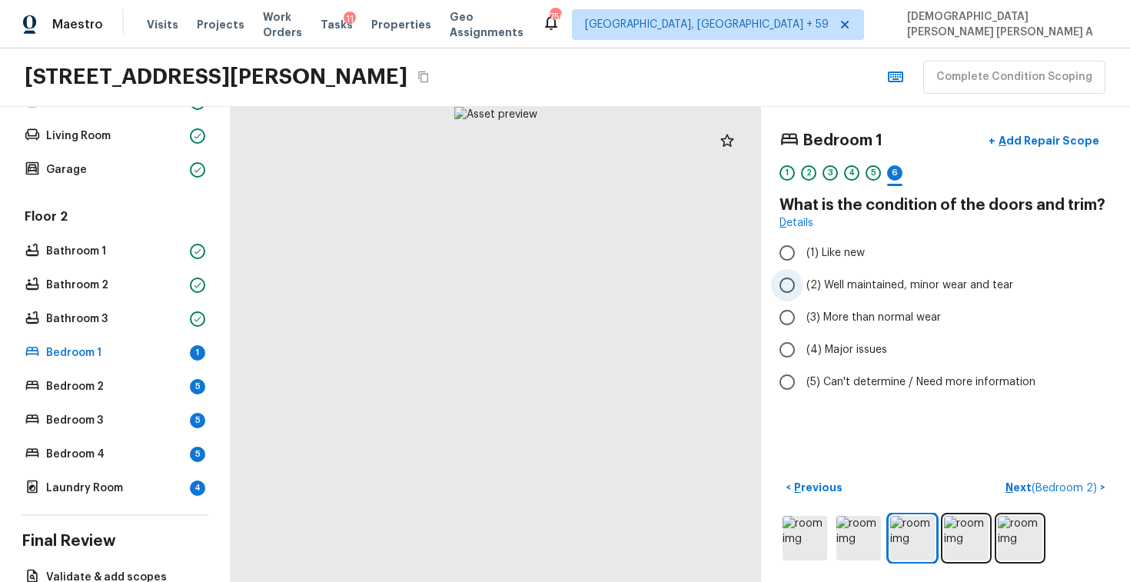
click at [784, 291] on input "(2) Well maintained, minor wear and tear" at bounding box center [787, 285] width 32 height 32
click at [1085, 496] on button "Next ( Bedroom 2 ) >" at bounding box center [1055, 487] width 112 height 25
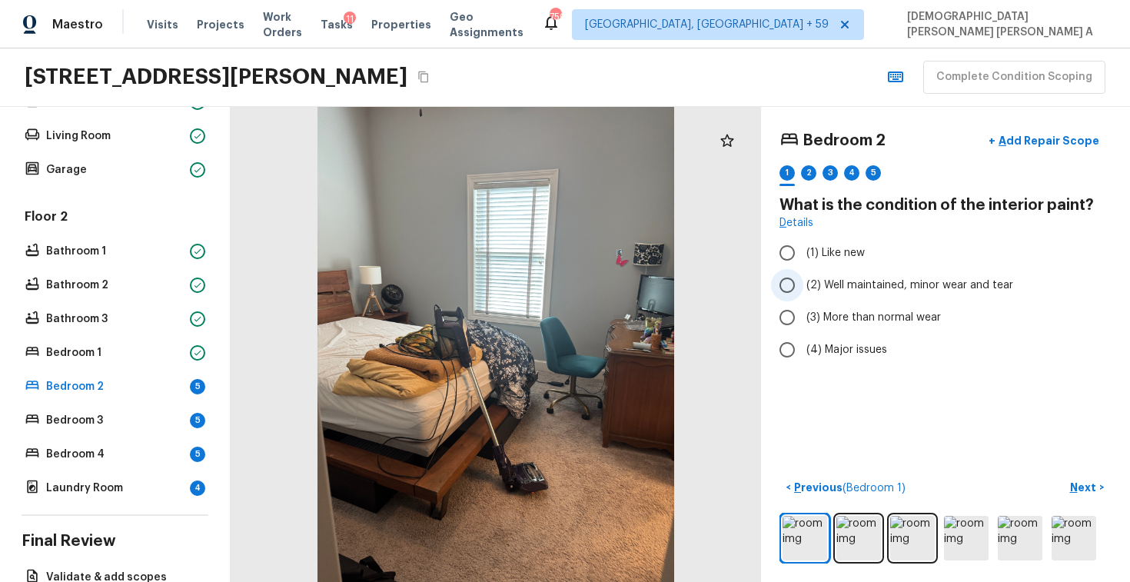
click at [780, 292] on input "(2) Well maintained, minor wear and tear" at bounding box center [787, 285] width 32 height 32
click at [1090, 481] on p "Next" at bounding box center [1084, 486] width 29 height 15
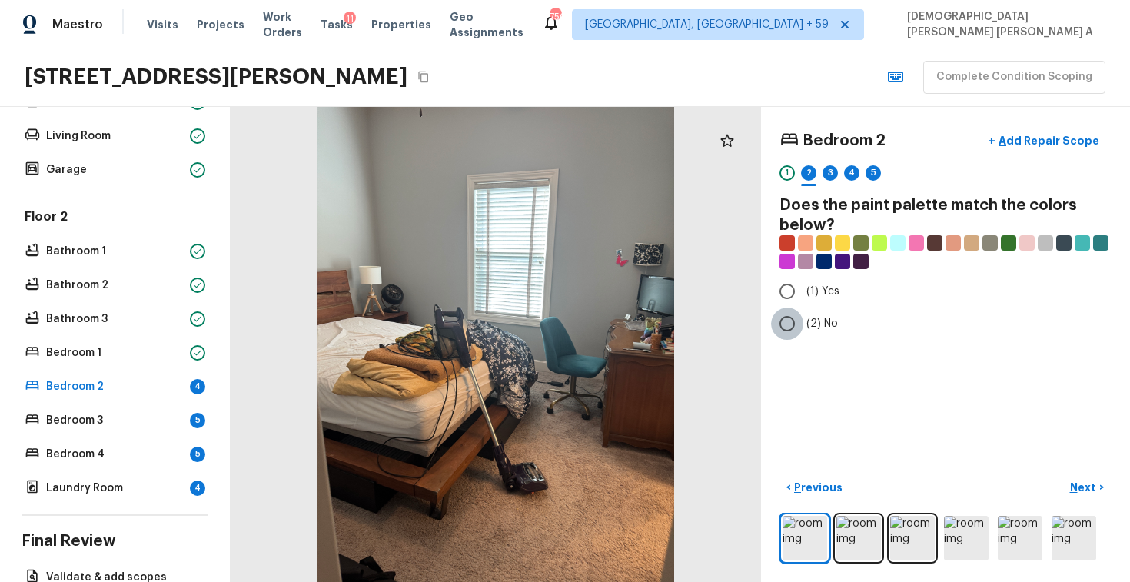
click at [785, 314] on input "(2) No" at bounding box center [787, 323] width 32 height 32
click at [1083, 482] on p "Next" at bounding box center [1084, 486] width 29 height 15
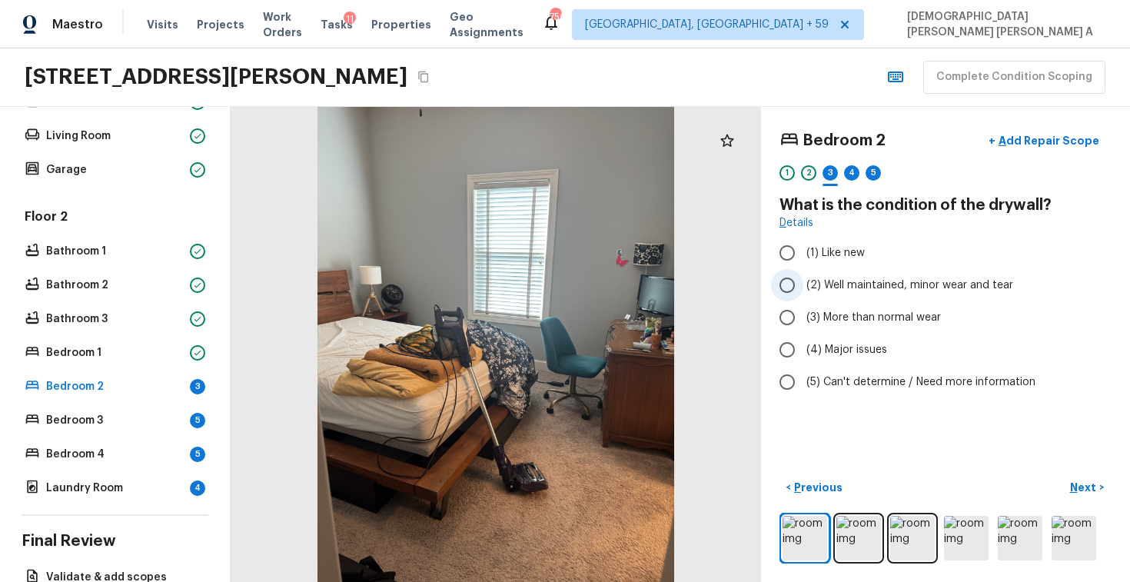
click at [792, 283] on input "(2) Well maintained, minor wear and tear" at bounding box center [787, 285] width 32 height 32
click at [1079, 486] on p "Next" at bounding box center [1084, 486] width 29 height 15
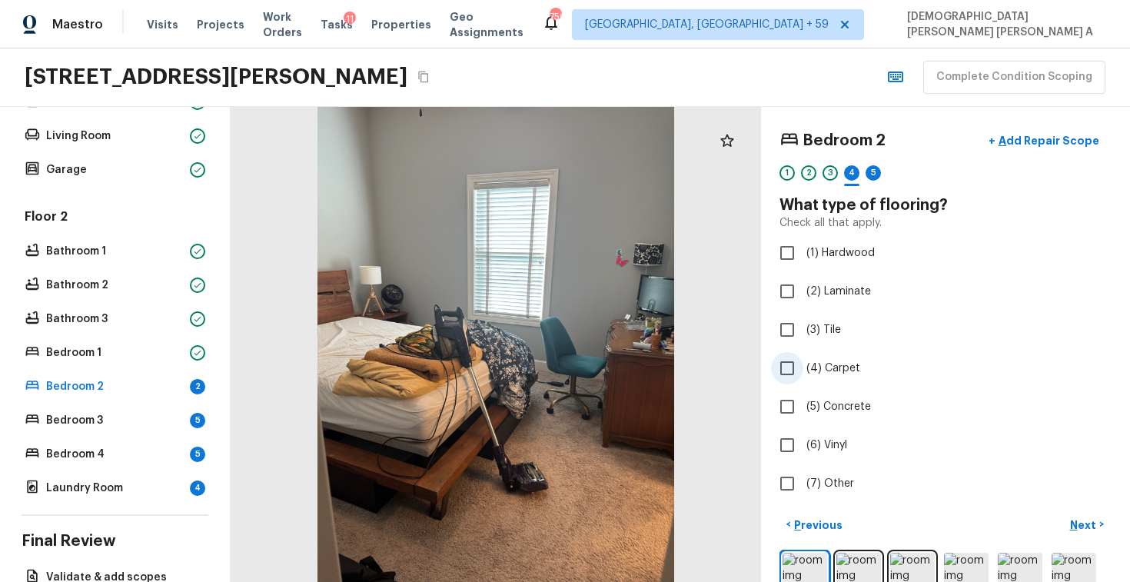
click at [782, 368] on input "(4) Carpet" at bounding box center [787, 368] width 32 height 32
click at [1077, 529] on p "Next" at bounding box center [1084, 524] width 29 height 15
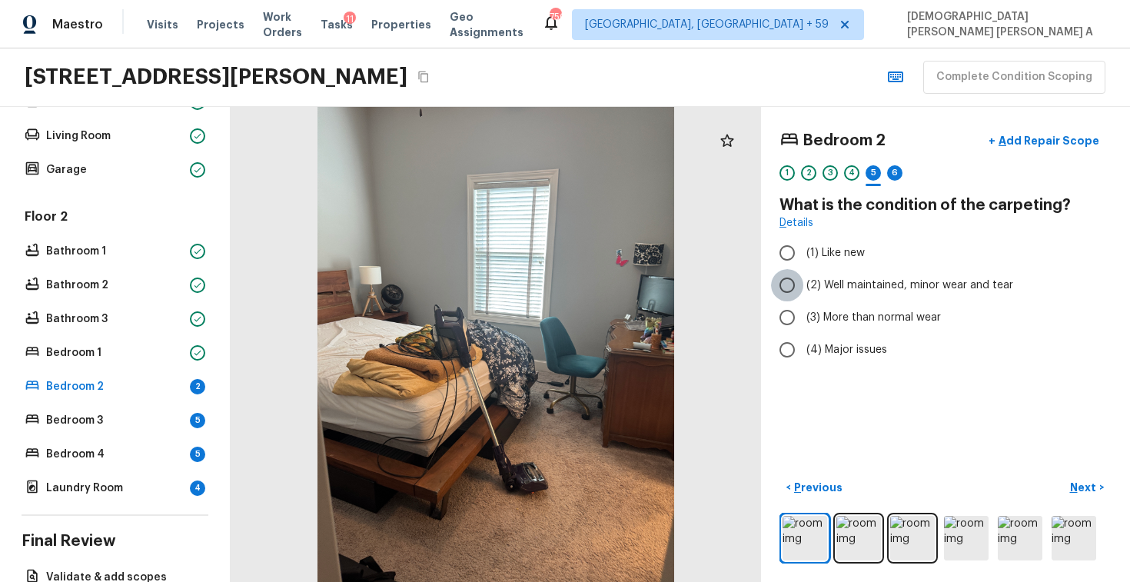
click at [782, 281] on input "(2) Well maintained, minor wear and tear" at bounding box center [787, 285] width 32 height 32
click at [1087, 484] on p "Next" at bounding box center [1084, 486] width 29 height 15
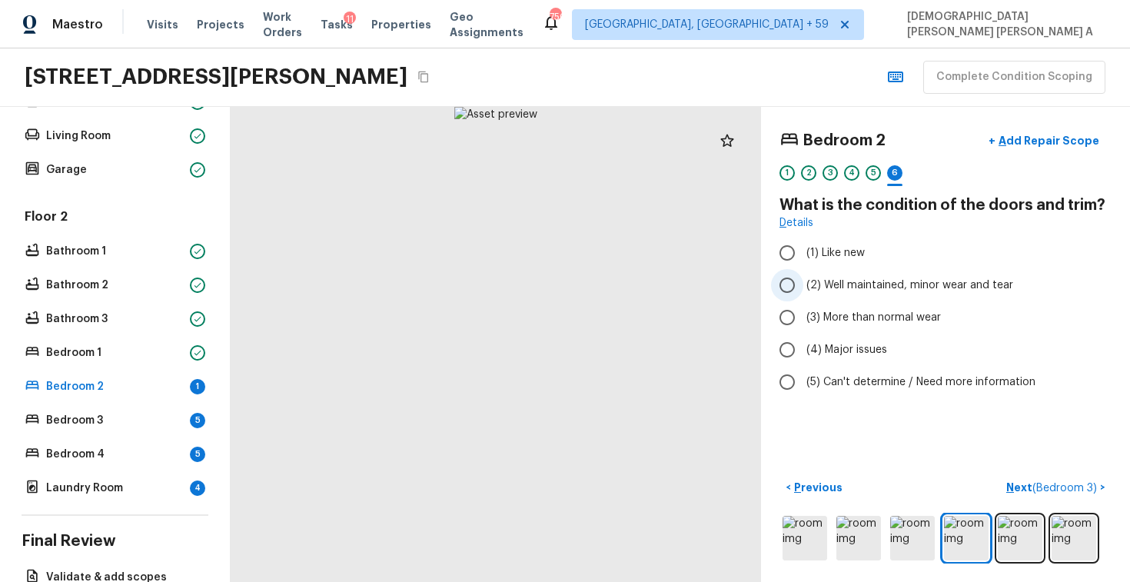
click at [791, 286] on input "(2) Well maintained, minor wear and tear" at bounding box center [787, 285] width 32 height 32
click at [1040, 496] on button "Next ( Bedroom 3 ) >" at bounding box center [1055, 487] width 111 height 25
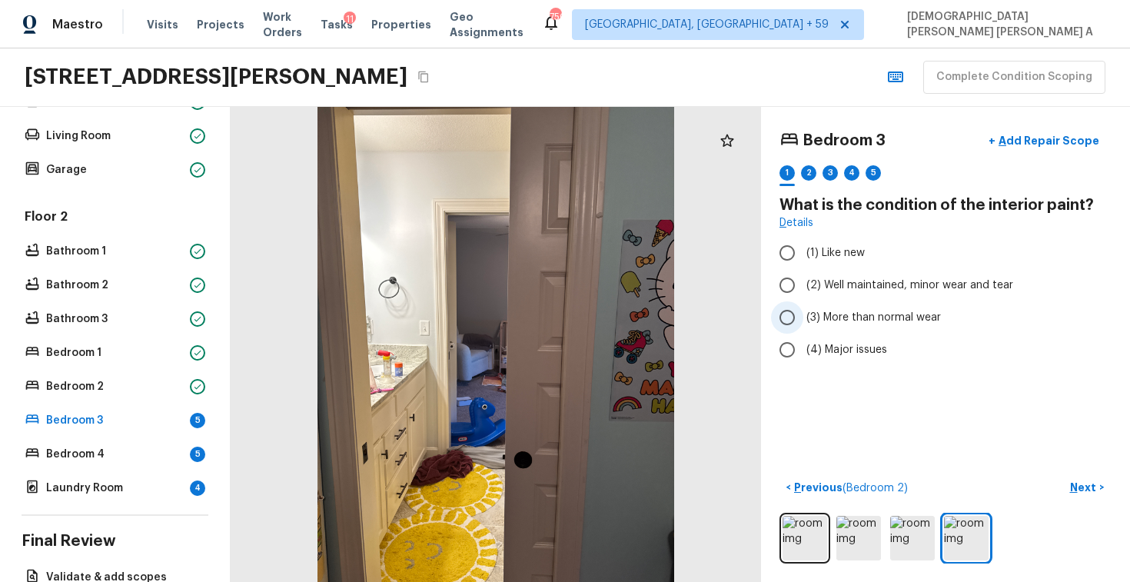
click at [788, 322] on input "(3) More than normal wear" at bounding box center [787, 317] width 32 height 32
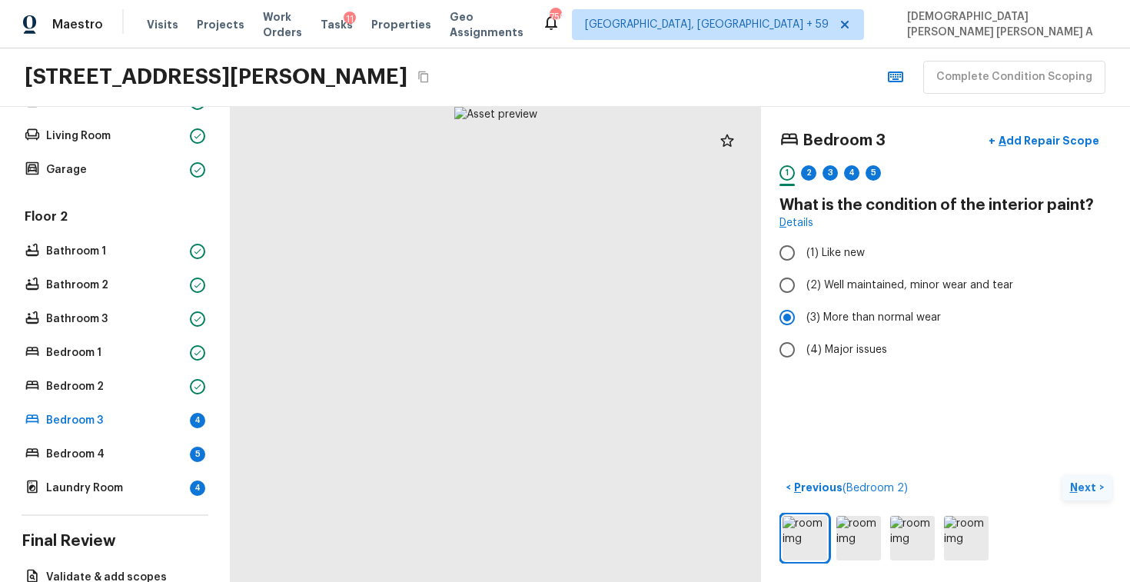
click at [1094, 494] on p "Next" at bounding box center [1084, 486] width 29 height 15
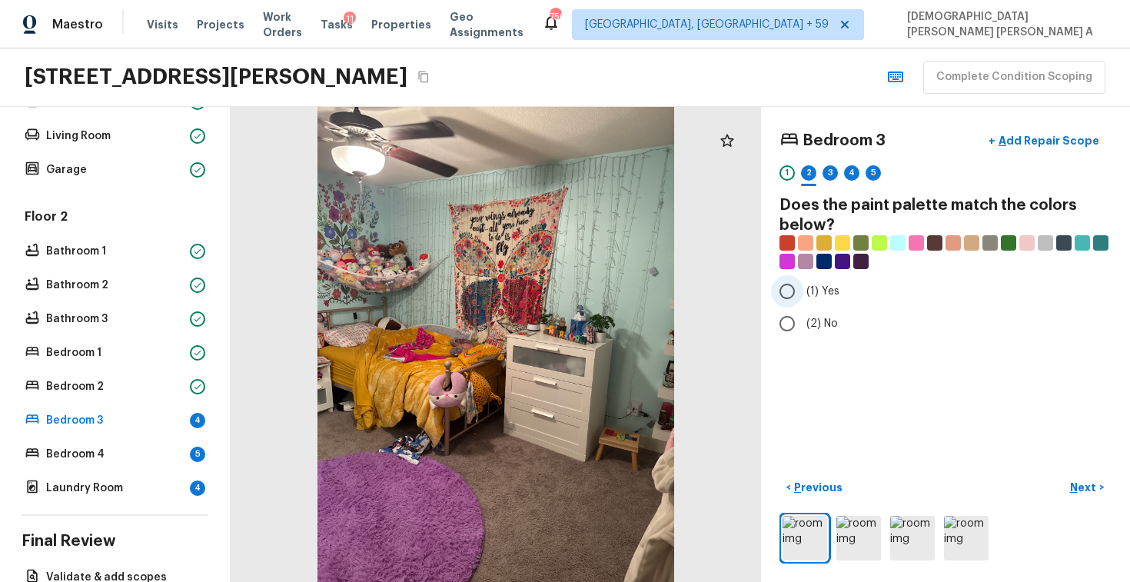
click at [777, 296] on input "(1) Yes" at bounding box center [787, 291] width 32 height 32
click at [1087, 492] on p "Next" at bounding box center [1084, 486] width 29 height 15
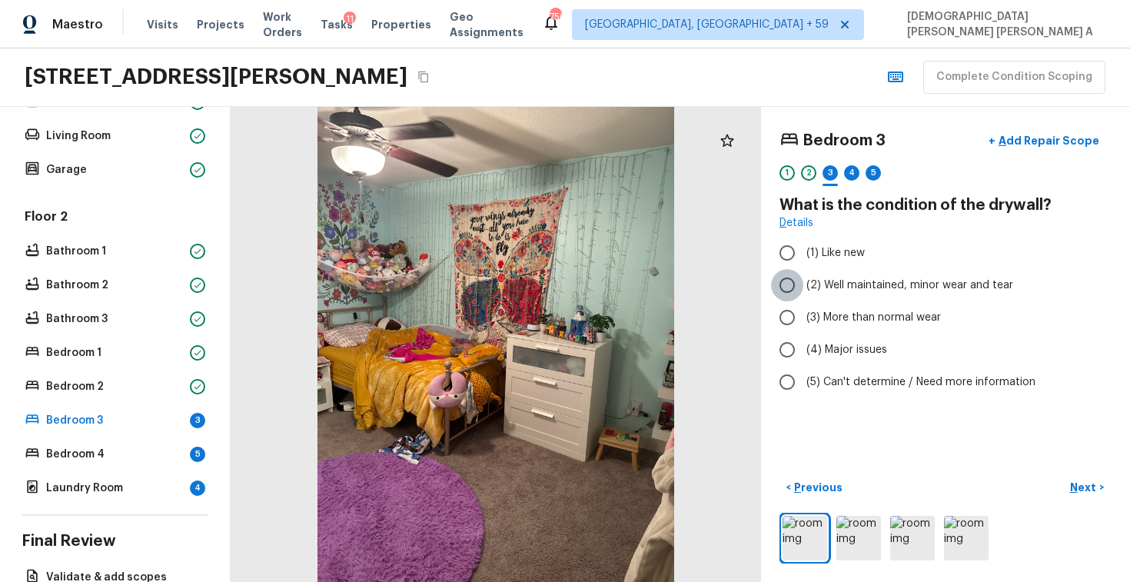
click at [785, 298] on input "(2) Well maintained, minor wear and tear" at bounding box center [787, 285] width 32 height 32
click at [1100, 491] on button "Next >" at bounding box center [1086, 487] width 49 height 25
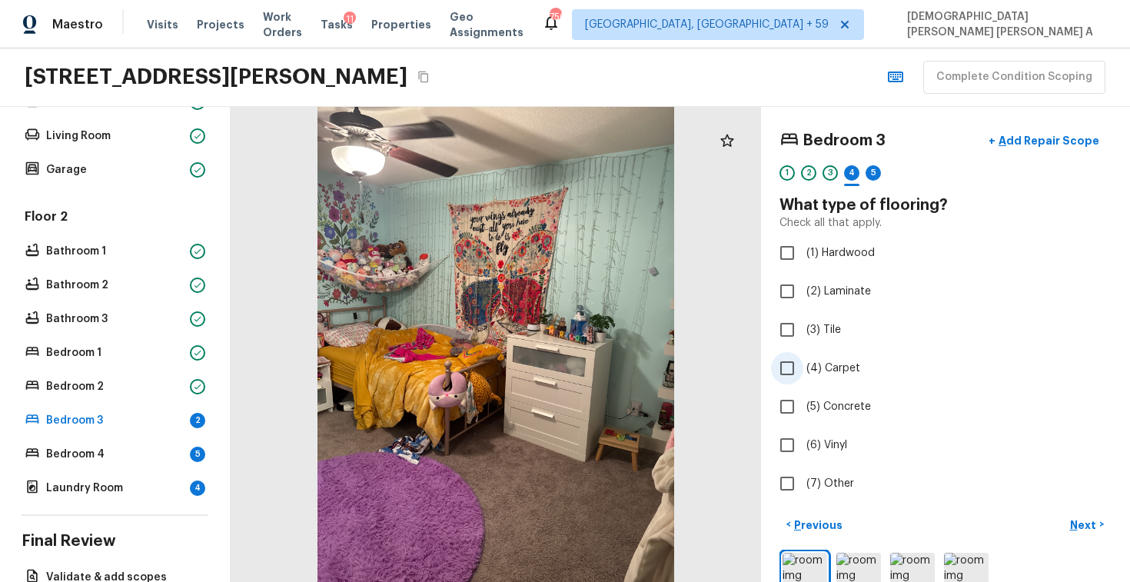
click at [778, 382] on input "(4) Carpet" at bounding box center [787, 368] width 32 height 32
click at [1093, 533] on button "Next >" at bounding box center [1086, 524] width 49 height 25
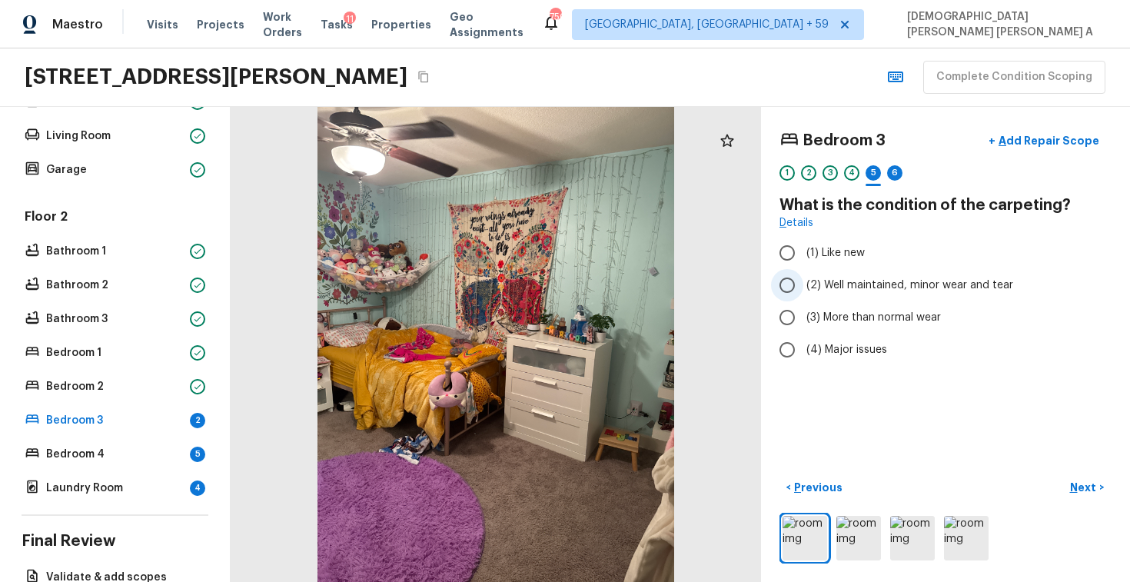
click at [782, 283] on input "(2) Well maintained, minor wear and tear" at bounding box center [787, 285] width 32 height 32
click at [781, 321] on input "(3) More than normal wear" at bounding box center [787, 317] width 32 height 32
click at [1089, 493] on p "Next" at bounding box center [1084, 486] width 29 height 15
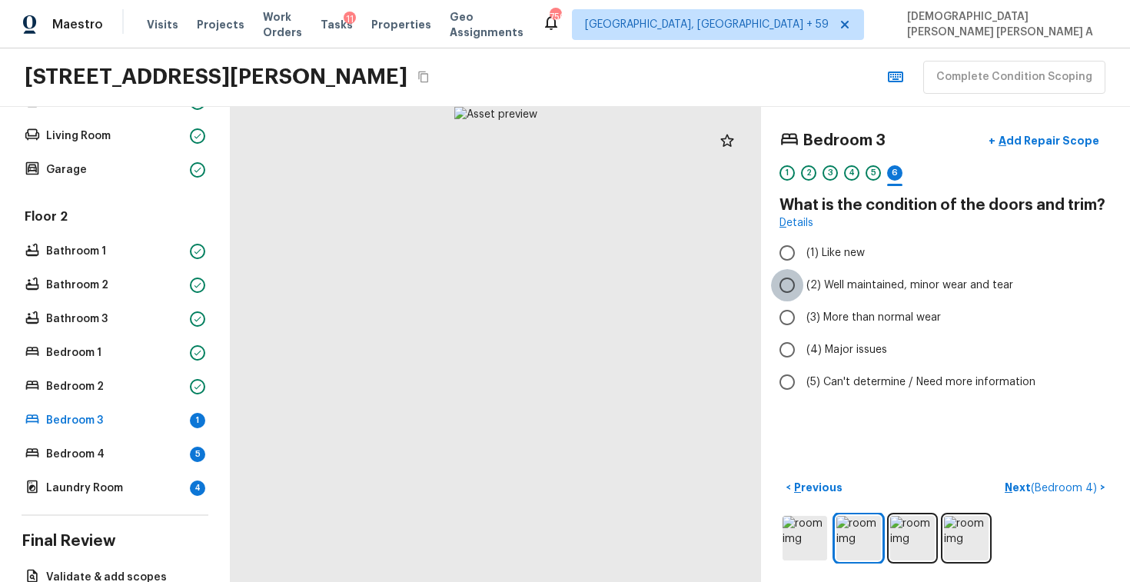
click at [784, 294] on input "(2) Well maintained, minor wear and tear" at bounding box center [787, 285] width 32 height 32
click at [1038, 493] on p "Next ( Bedroom 4 )" at bounding box center [1051, 487] width 95 height 16
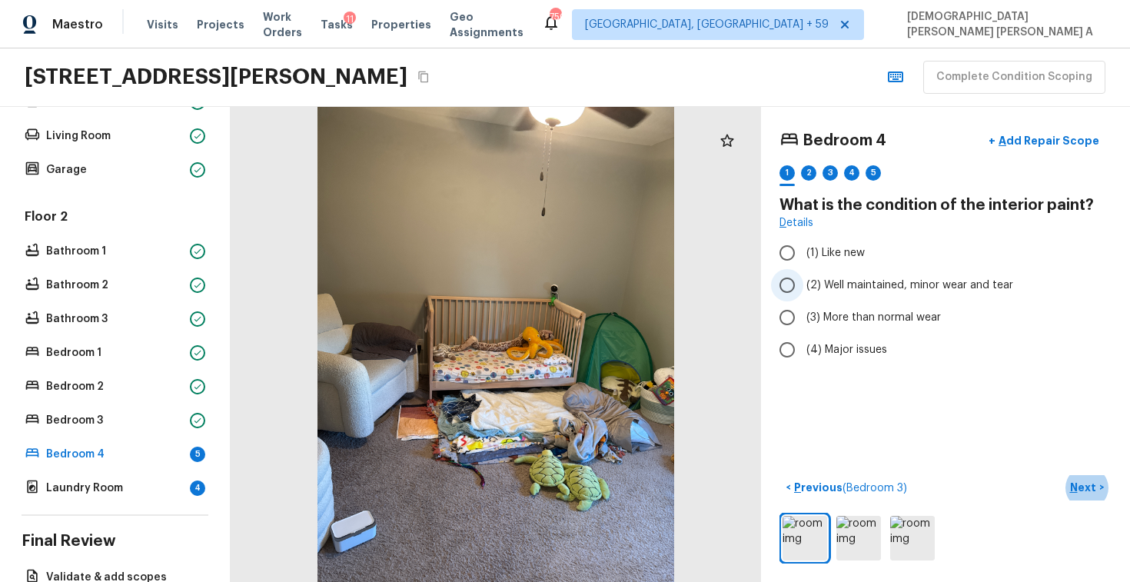
click at [785, 284] on input "(2) Well maintained, minor wear and tear" at bounding box center [787, 285] width 32 height 32
click at [1088, 487] on p "Next" at bounding box center [1084, 486] width 29 height 15
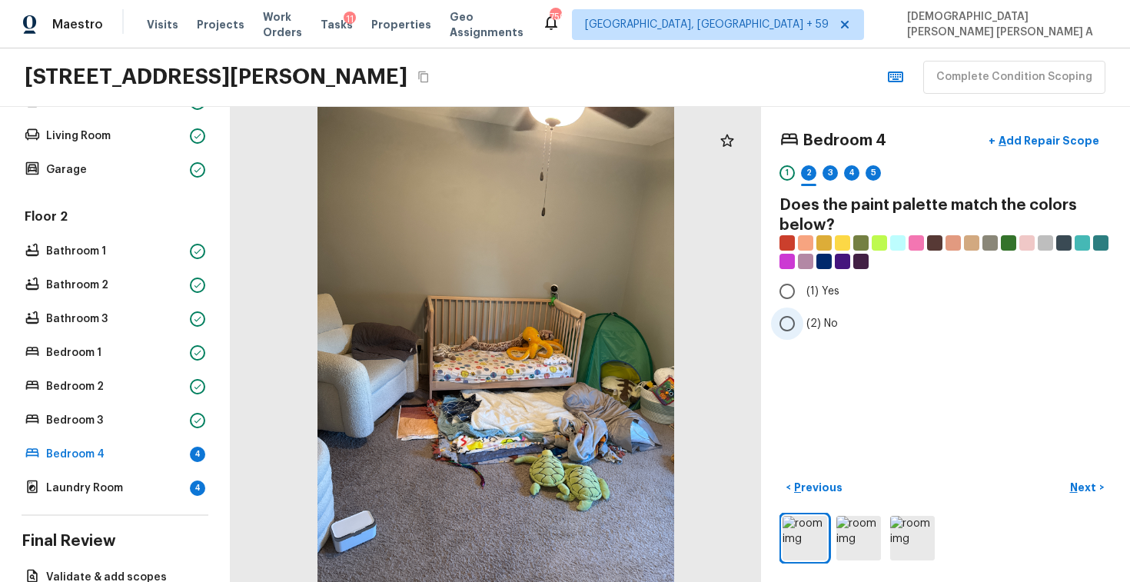
click at [789, 323] on input "(2) No" at bounding box center [787, 323] width 32 height 32
click at [1081, 481] on p "Next" at bounding box center [1084, 486] width 29 height 15
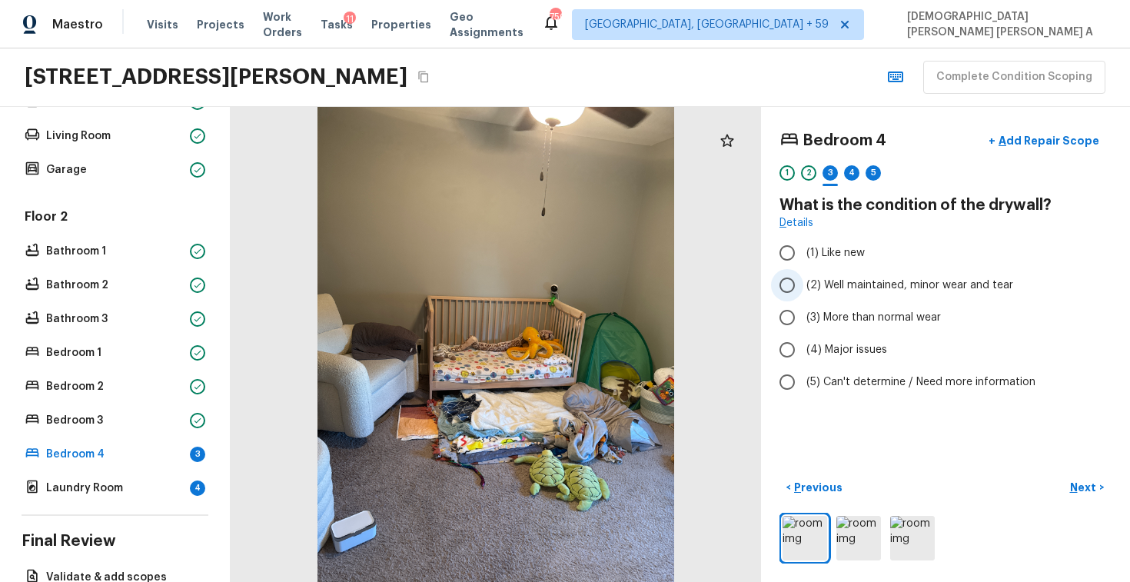
click at [794, 285] on input "(2) Well maintained, minor wear and tear" at bounding box center [787, 285] width 32 height 32
click at [1083, 491] on p "Next" at bounding box center [1084, 486] width 29 height 15
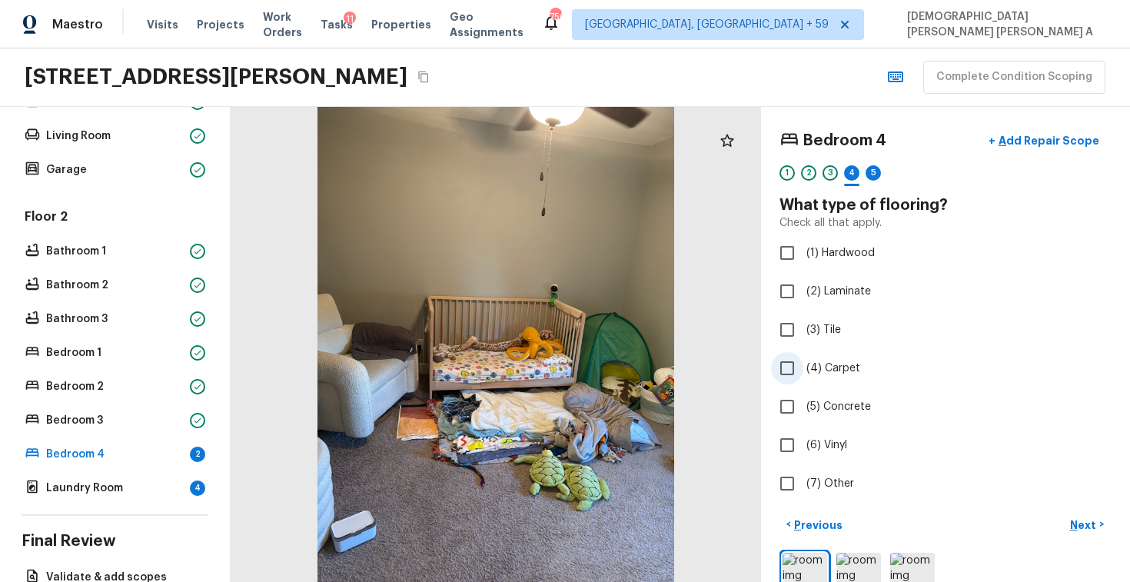
click at [785, 367] on input "(4) Carpet" at bounding box center [787, 368] width 32 height 32
click at [1083, 526] on p "Next" at bounding box center [1084, 524] width 29 height 15
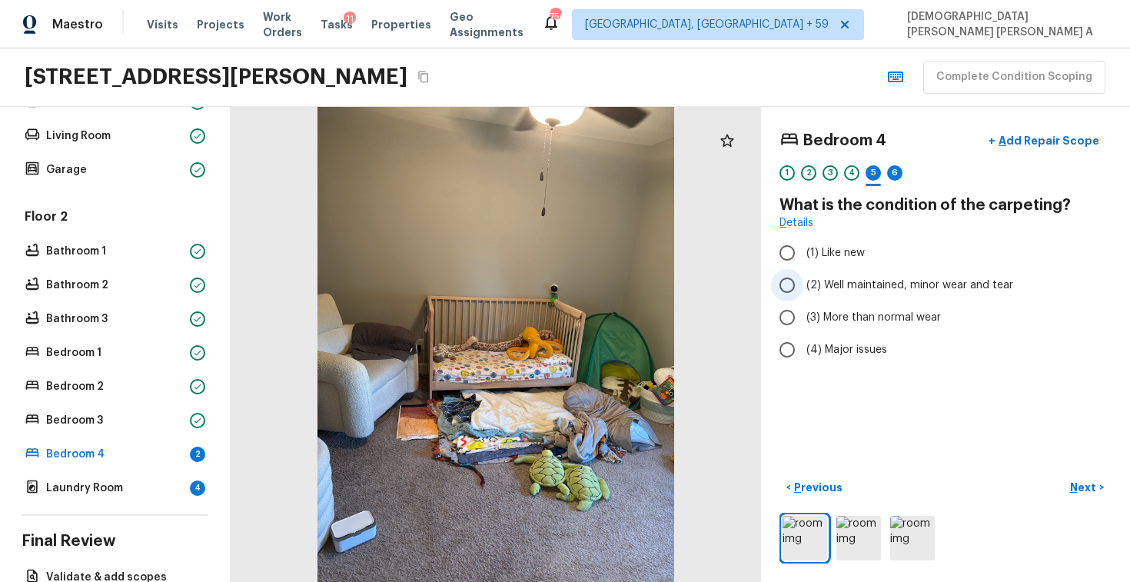
click at [785, 295] on input "(2) Well maintained, minor wear and tear" at bounding box center [787, 285] width 32 height 32
click at [1080, 483] on p "Next" at bounding box center [1084, 486] width 29 height 15
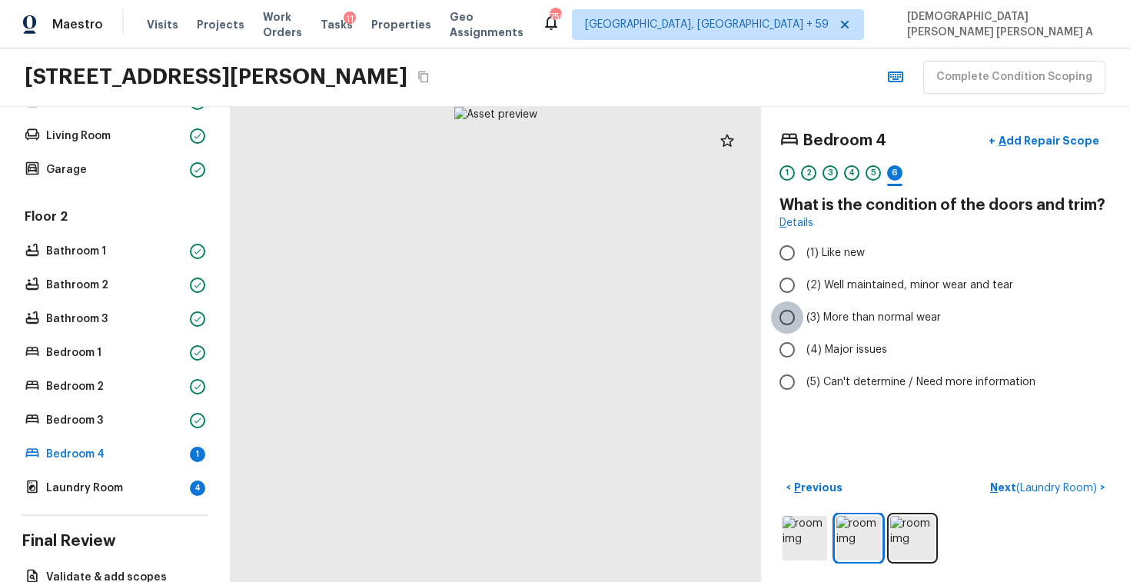
click at [790, 314] on input "(3) More than normal wear" at bounding box center [787, 317] width 32 height 32
click at [1032, 135] on p "Add Repair Scope" at bounding box center [1047, 140] width 104 height 15
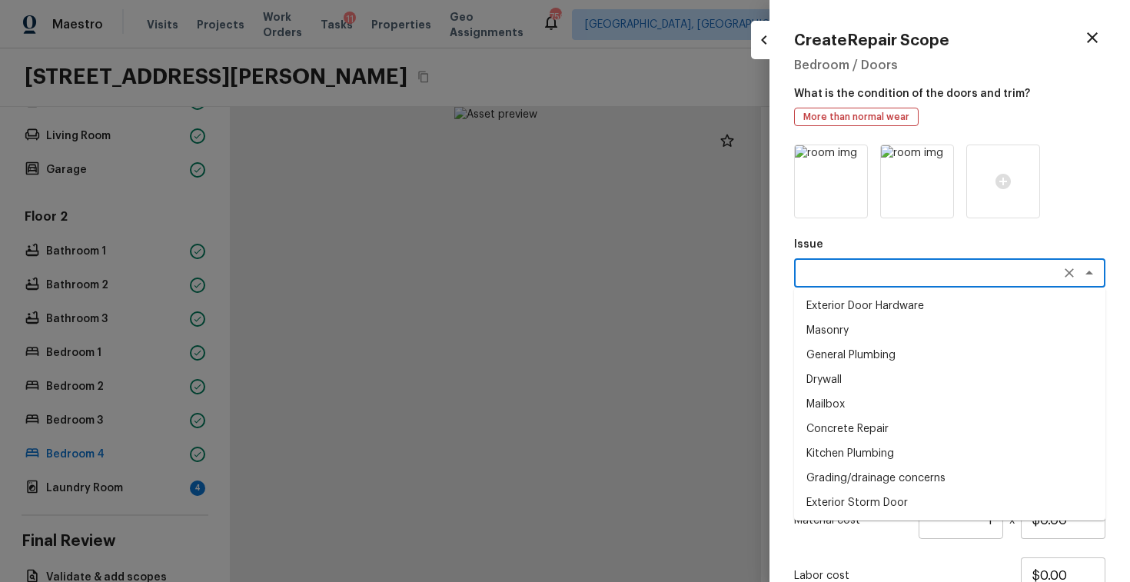
click at [860, 273] on textarea at bounding box center [928, 272] width 254 height 15
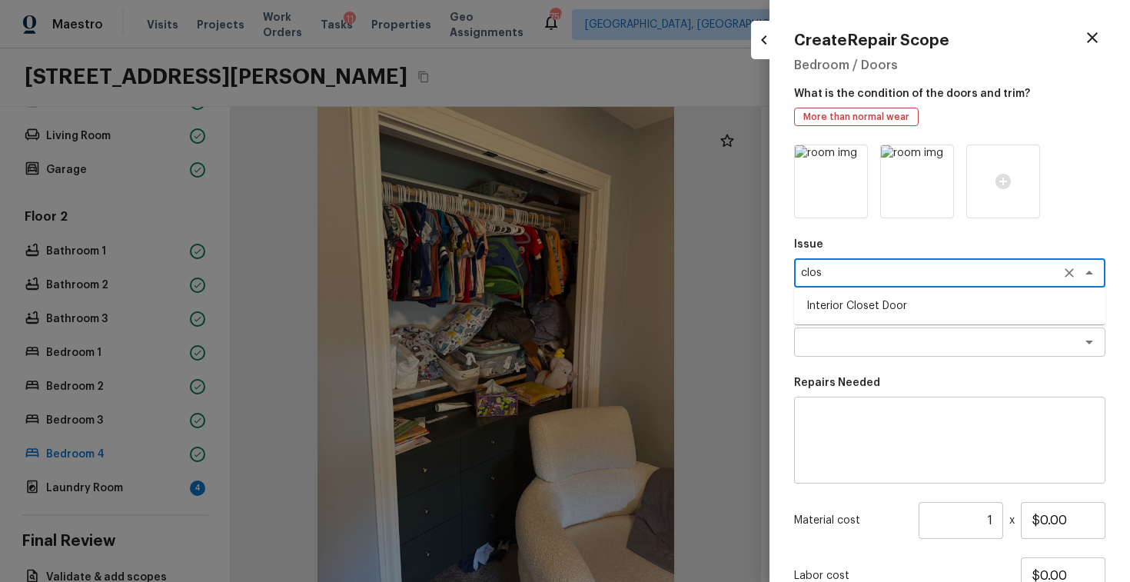
click at [853, 317] on li "Interior Closet Door" at bounding box center [949, 306] width 311 height 25
click at [862, 345] on textarea at bounding box center [928, 341] width 254 height 15
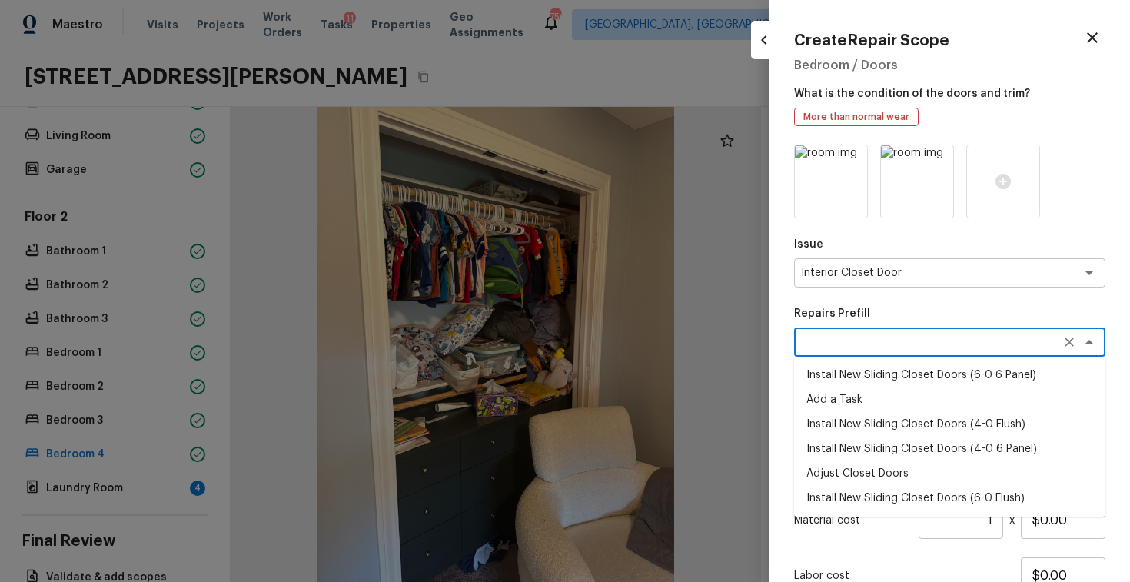
click at [849, 377] on li "Install New Sliding Closet Doors (6-0 6 Panel)" at bounding box center [949, 375] width 311 height 25
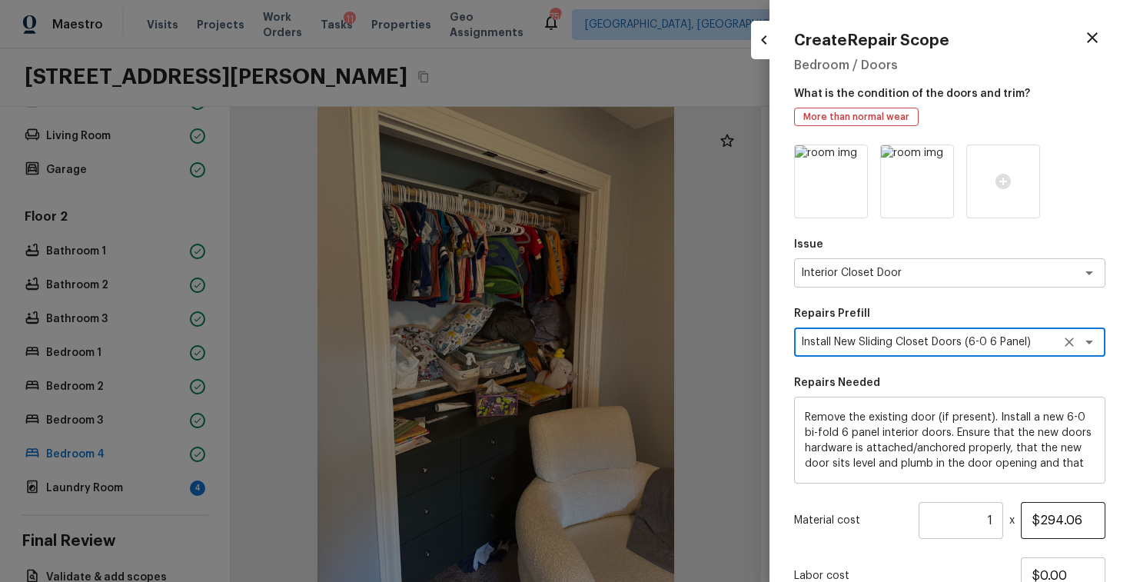
scroll to position [124, 0]
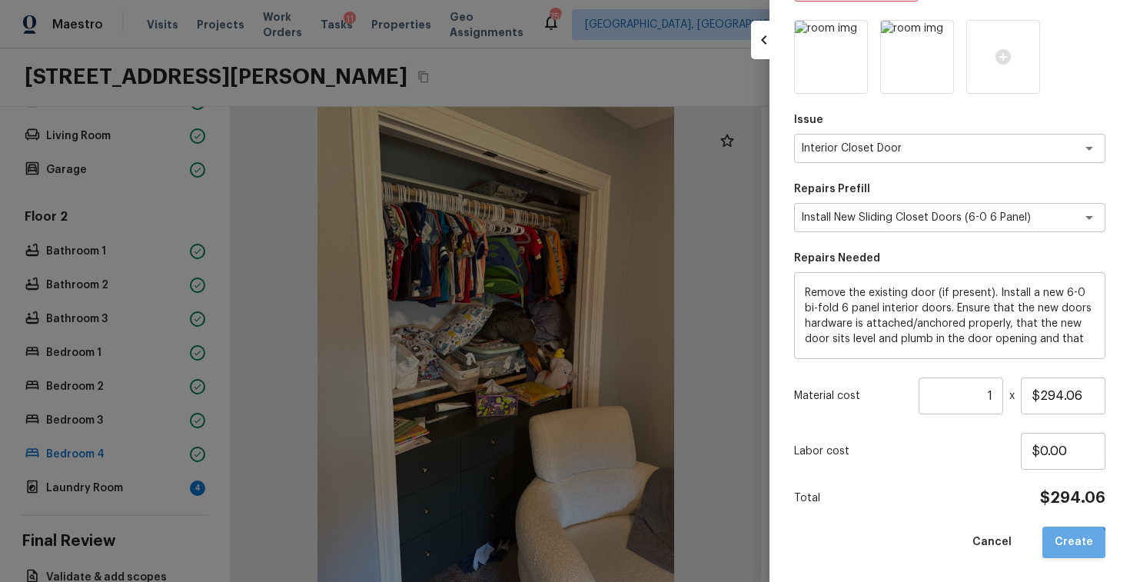
click at [1069, 552] on button "Create" at bounding box center [1073, 542] width 63 height 32
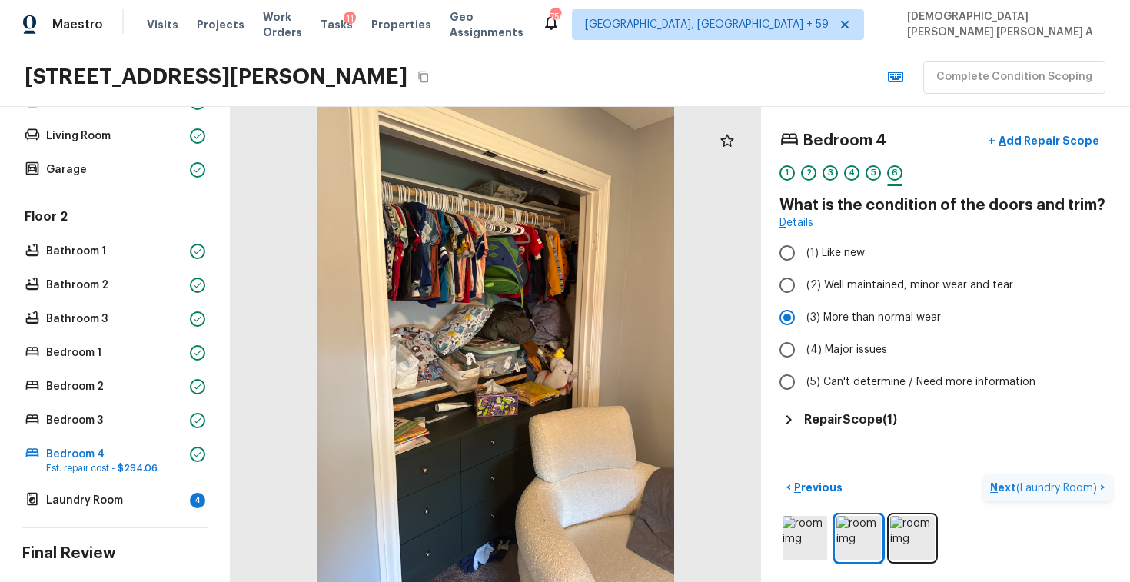
click at [1026, 485] on span "( Laundry Room )" at bounding box center [1056, 488] width 81 height 11
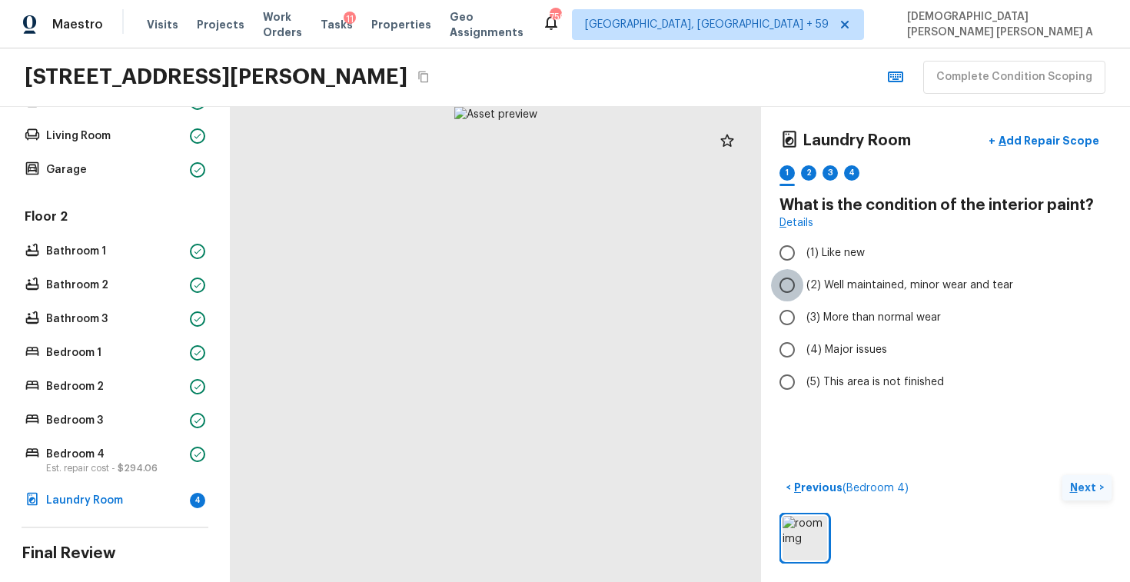
click at [777, 286] on input "(2) Well maintained, minor wear and tear" at bounding box center [787, 285] width 32 height 32
click at [1072, 476] on button "Next >" at bounding box center [1086, 487] width 49 height 25
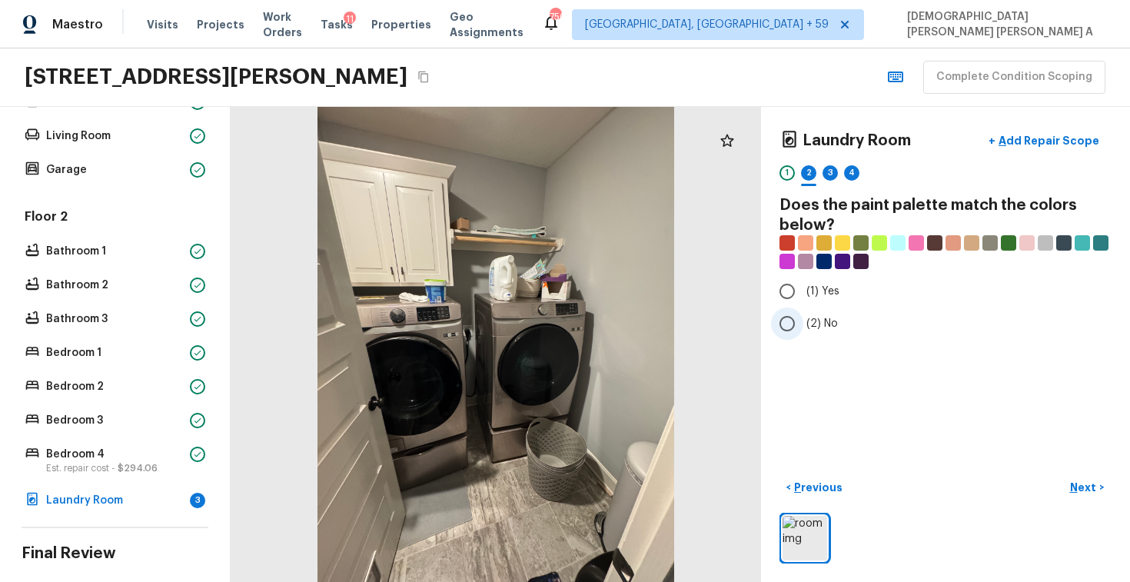
click at [796, 325] on input "(2) No" at bounding box center [787, 323] width 32 height 32
click at [1106, 493] on button "Next >" at bounding box center [1086, 487] width 49 height 25
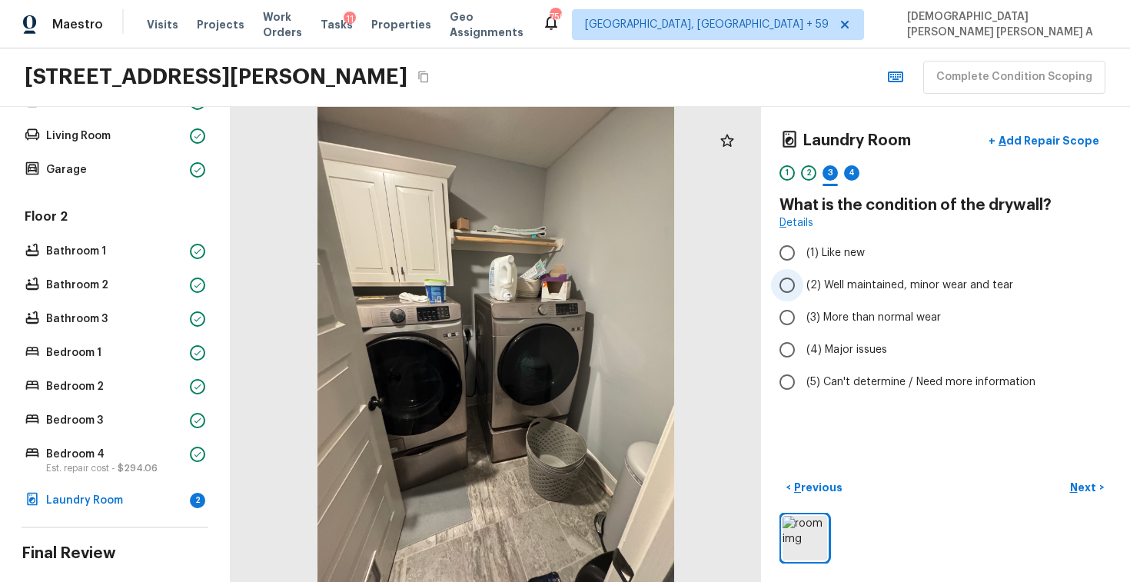
click at [776, 295] on input "(2) Well maintained, minor wear and tear" at bounding box center [787, 285] width 32 height 32
click at [1090, 497] on button "Next >" at bounding box center [1086, 487] width 49 height 25
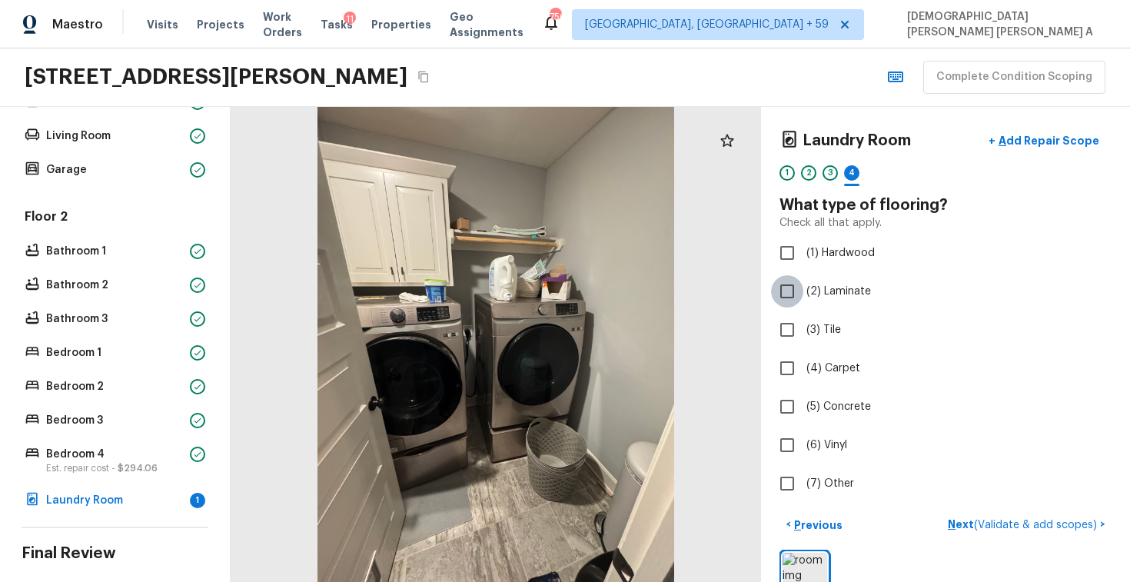
click at [778, 300] on input "(2) Laminate" at bounding box center [787, 291] width 32 height 32
click at [1081, 516] on button "Next >" at bounding box center [1086, 524] width 49 height 25
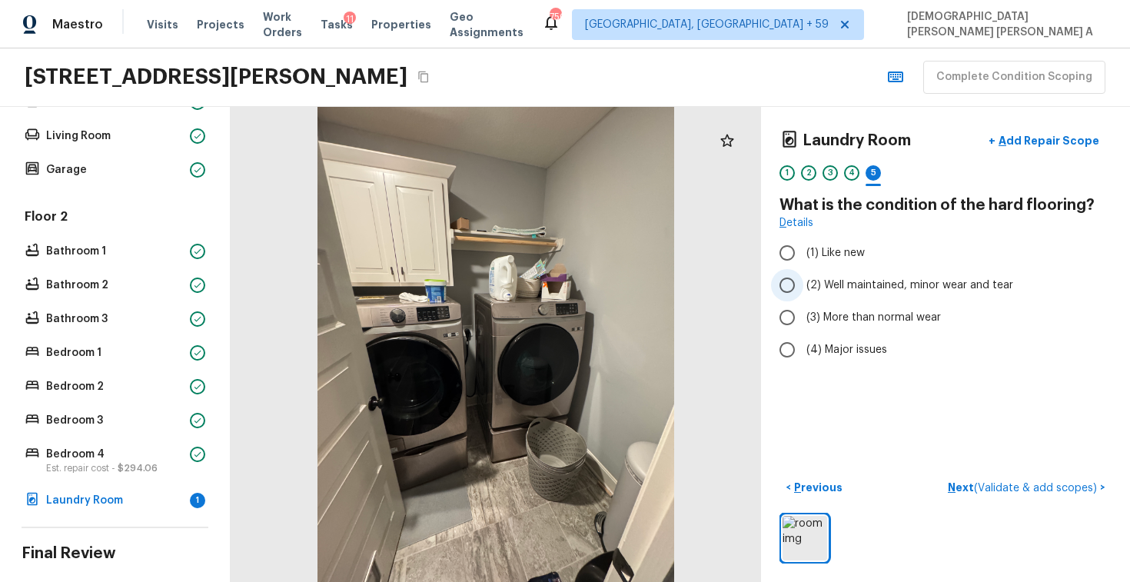
click at [788, 282] on input "(2) Well maintained, minor wear and tear" at bounding box center [787, 285] width 32 height 32
click at [999, 487] on span "( Validate & add scopes )" at bounding box center [1035, 488] width 123 height 11
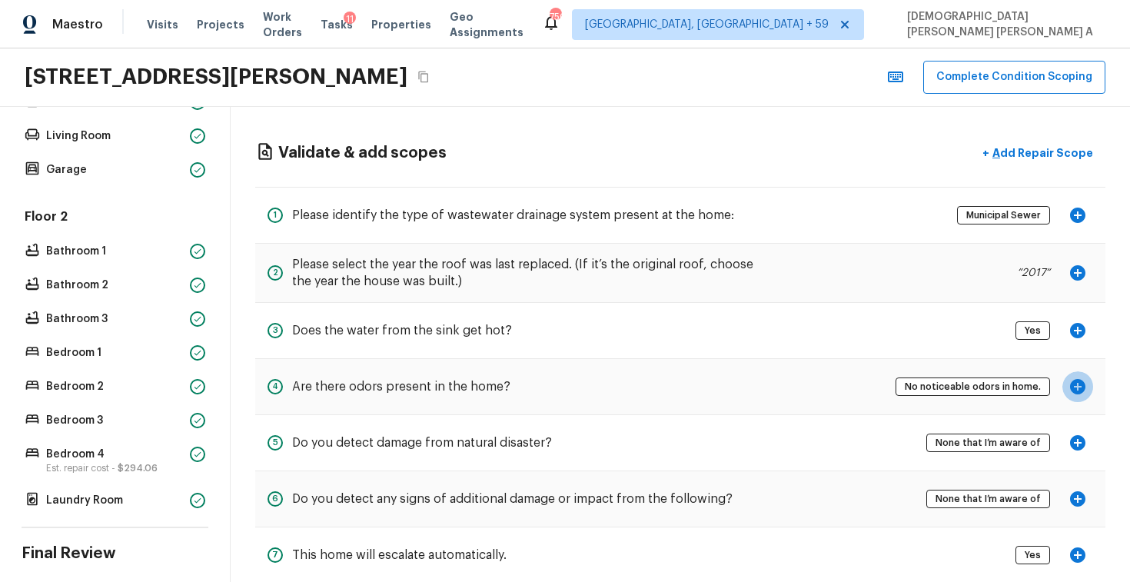
click at [1082, 383] on icon "button" at bounding box center [1077, 386] width 15 height 15
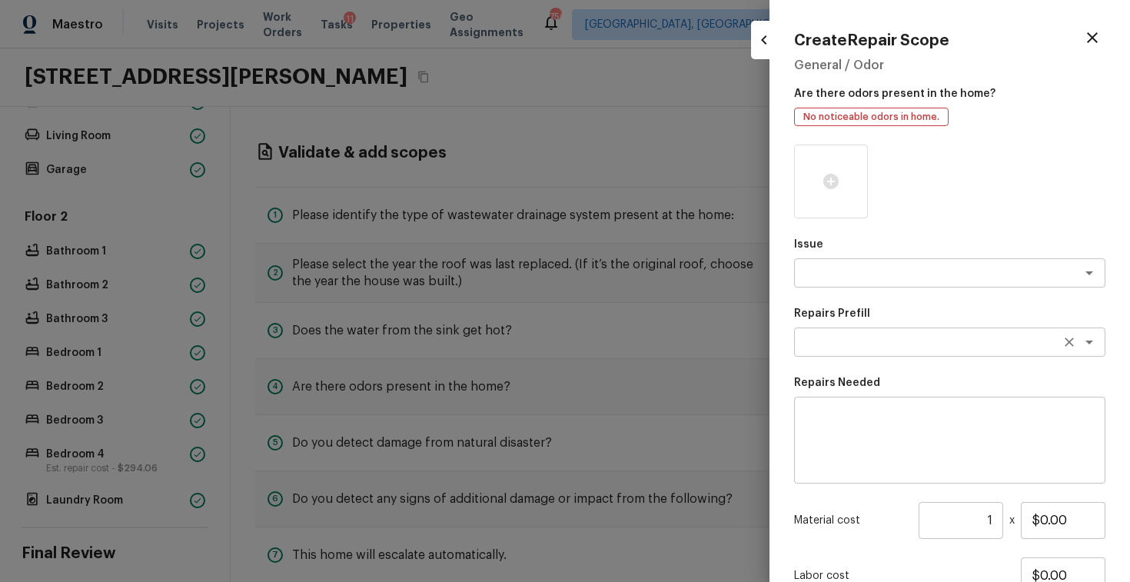
click at [858, 337] on textarea at bounding box center [928, 341] width 254 height 15
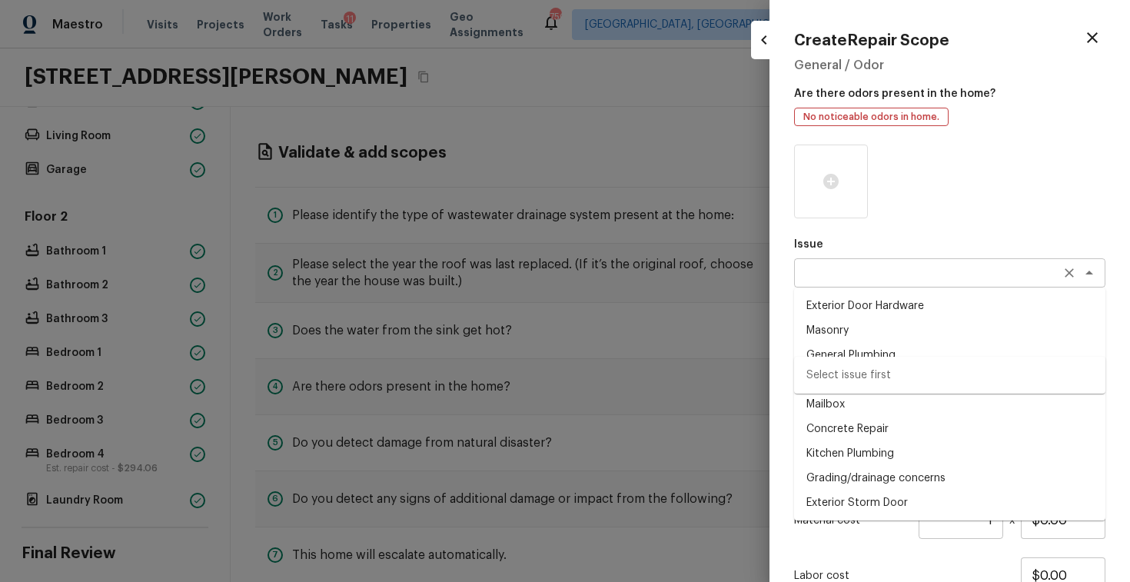
click at [843, 280] on div "x ​" at bounding box center [949, 272] width 311 height 29
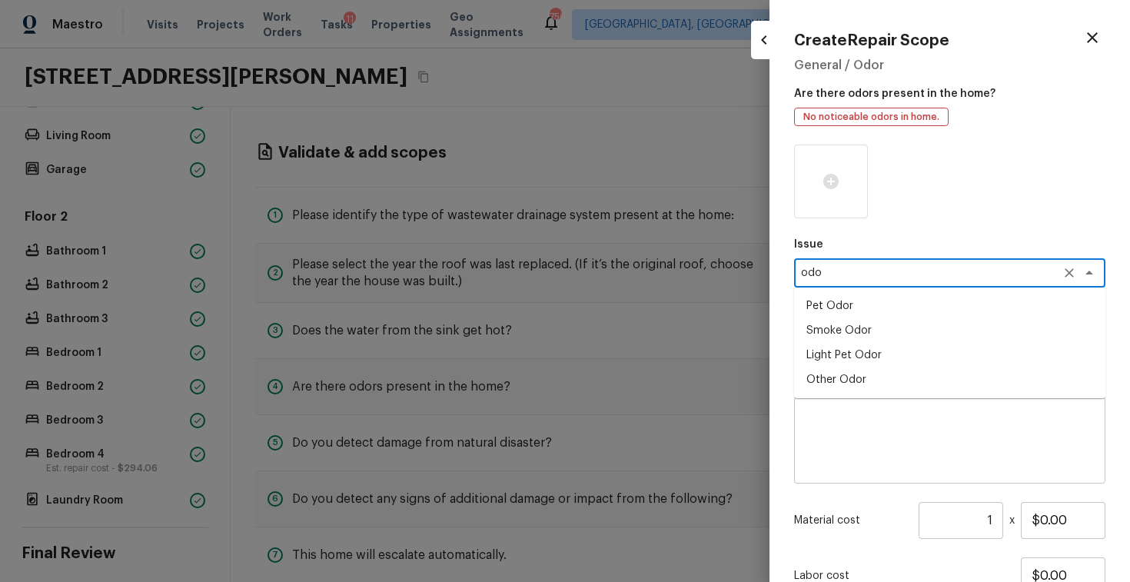
click at [841, 357] on li "Light Pet Odor" at bounding box center [949, 355] width 311 height 25
click at [854, 343] on textarea at bounding box center [928, 341] width 254 height 15
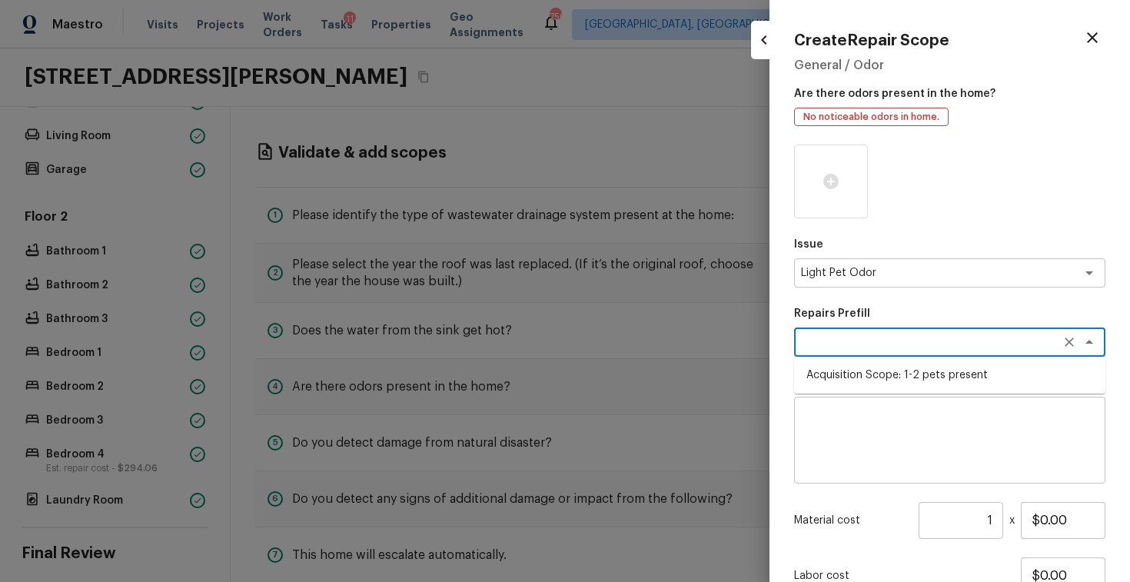
click at [858, 371] on li "Acquisition Scope: 1-2 pets present" at bounding box center [949, 375] width 311 height 25
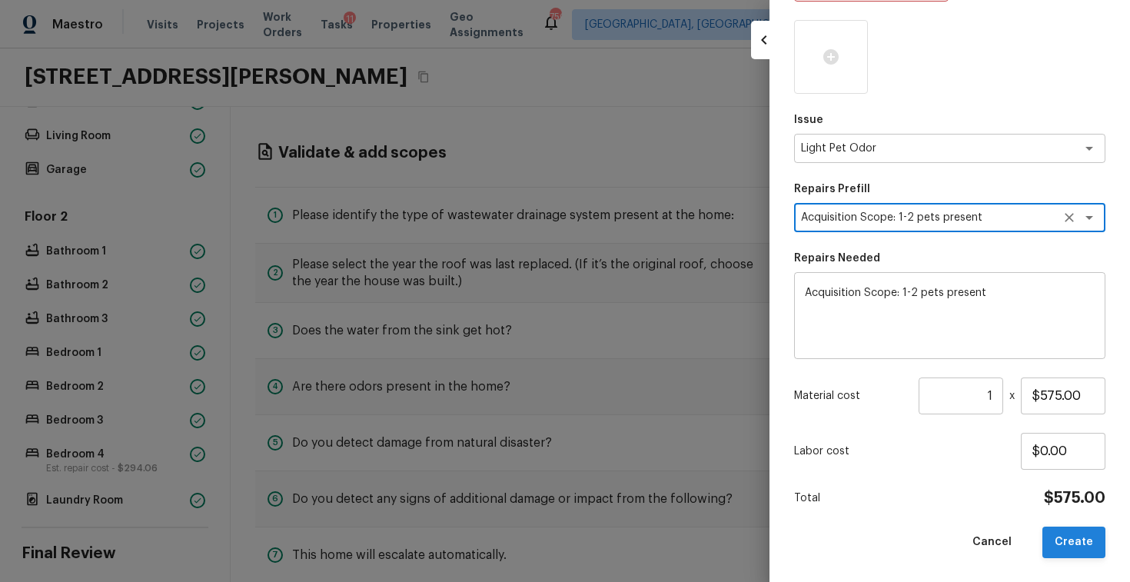
click at [1071, 546] on button "Create" at bounding box center [1073, 542] width 63 height 32
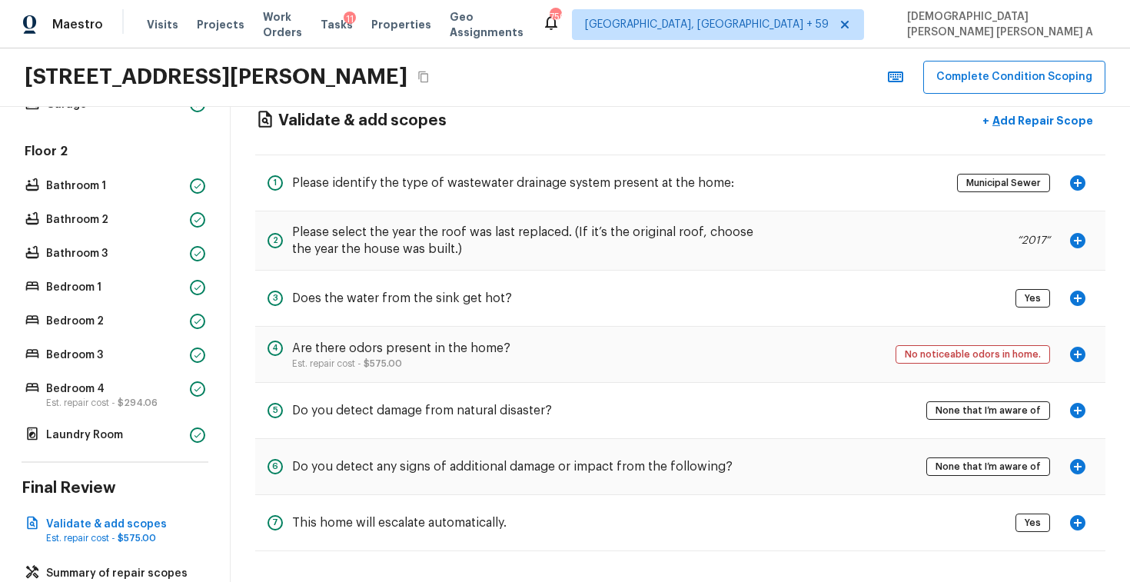
scroll to position [627, 0]
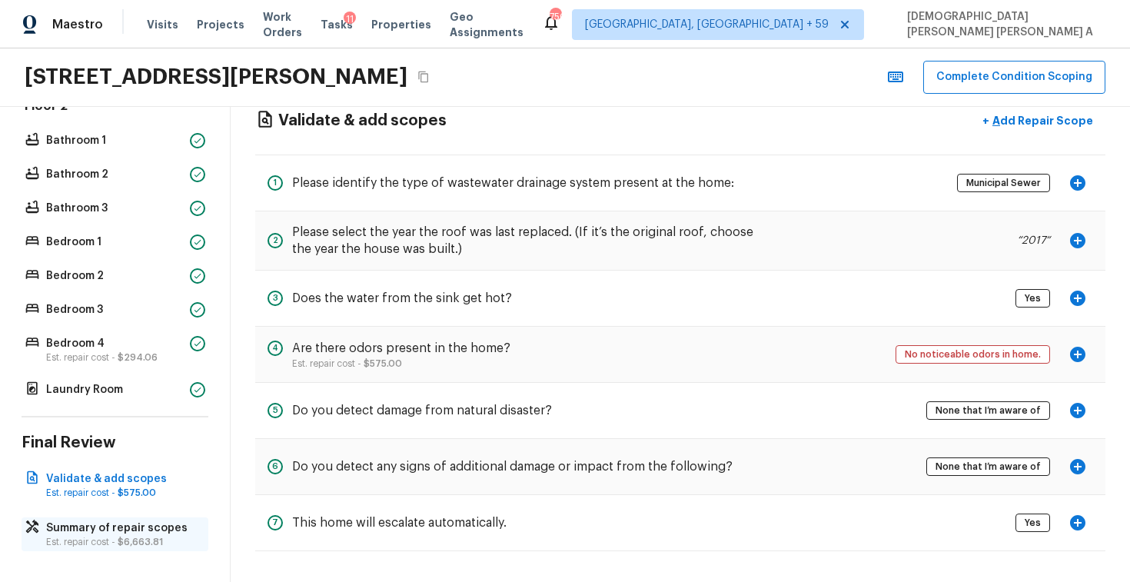
click at [109, 545] on p "Est. repair cost - $6,663.81" at bounding box center [122, 542] width 153 height 12
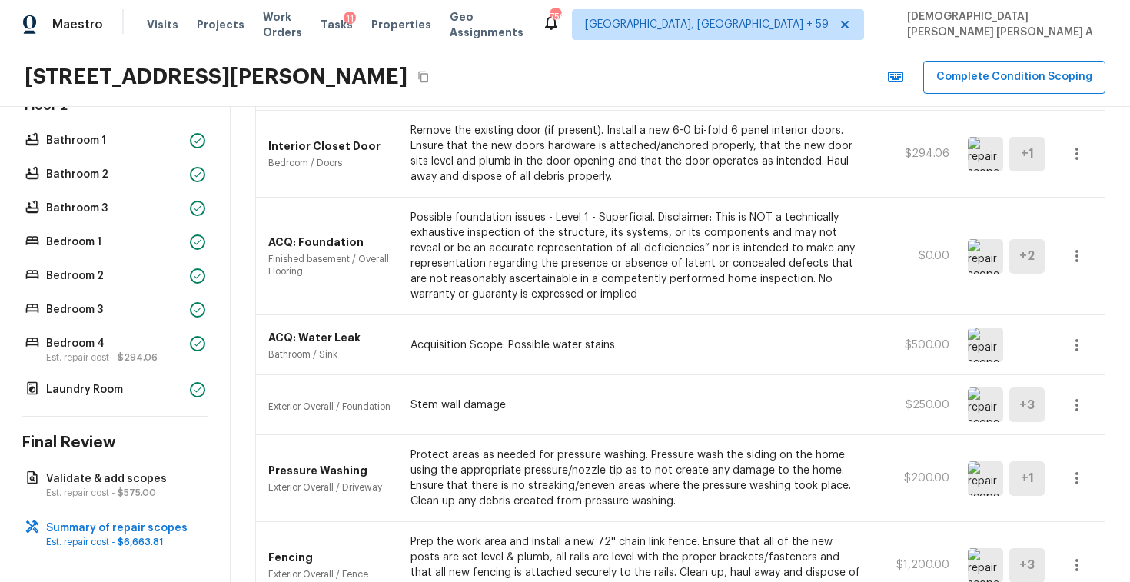
scroll to position [0, 0]
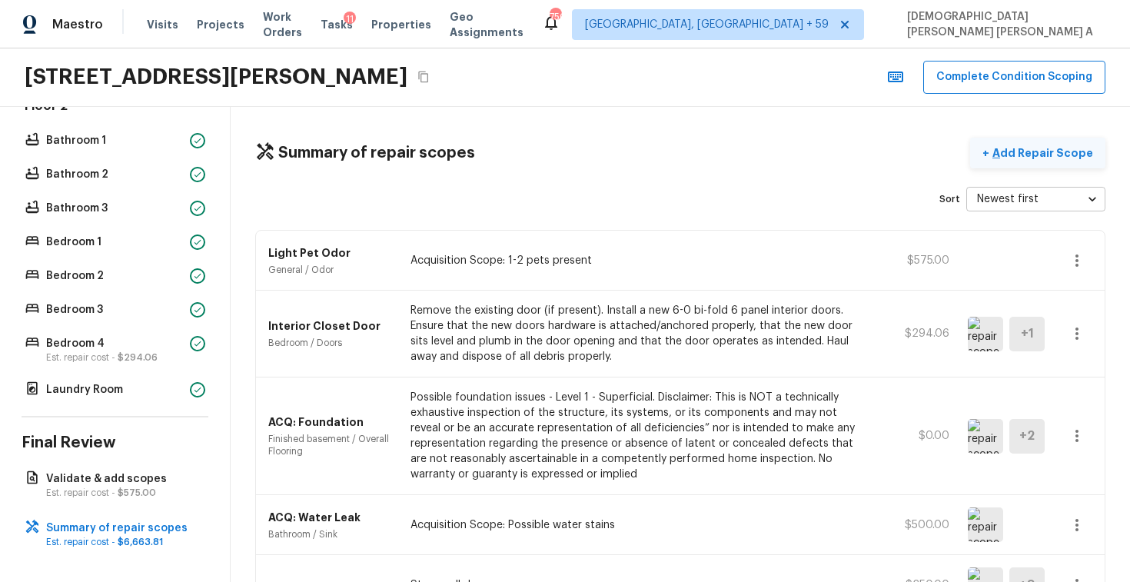
click at [1028, 156] on p "Add Repair Scope" at bounding box center [1041, 152] width 104 height 15
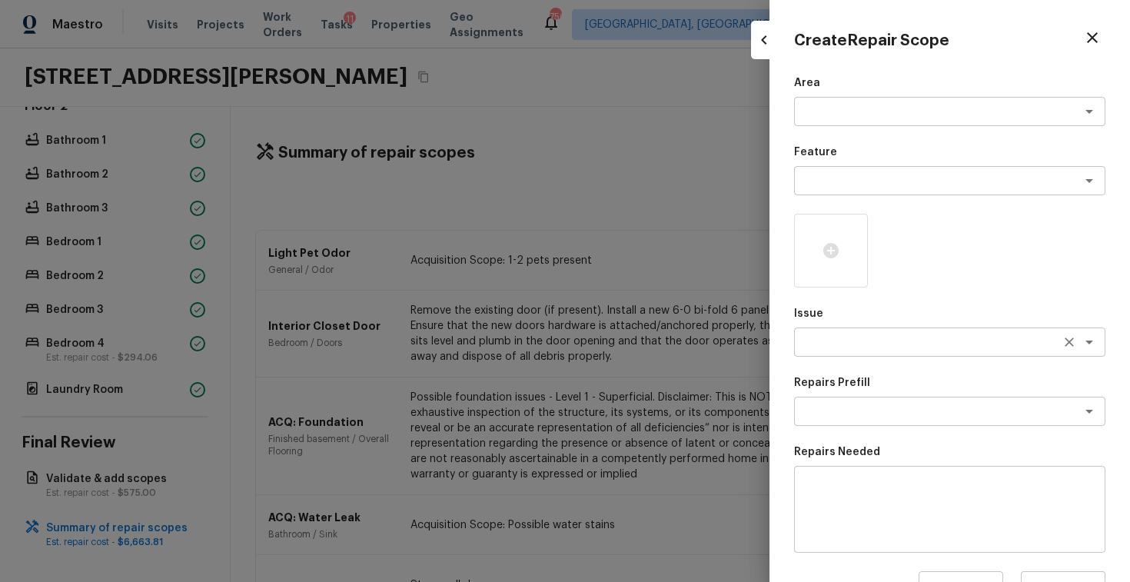
click at [873, 336] on textarea at bounding box center [928, 341] width 254 height 15
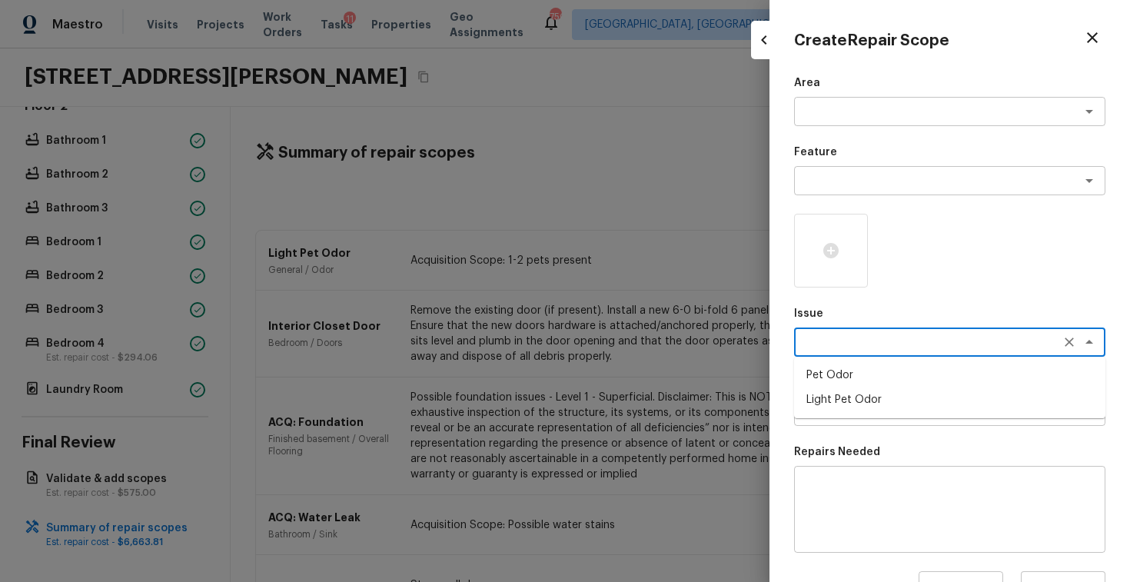
click at [853, 317] on p "Issue" at bounding box center [949, 313] width 311 height 15
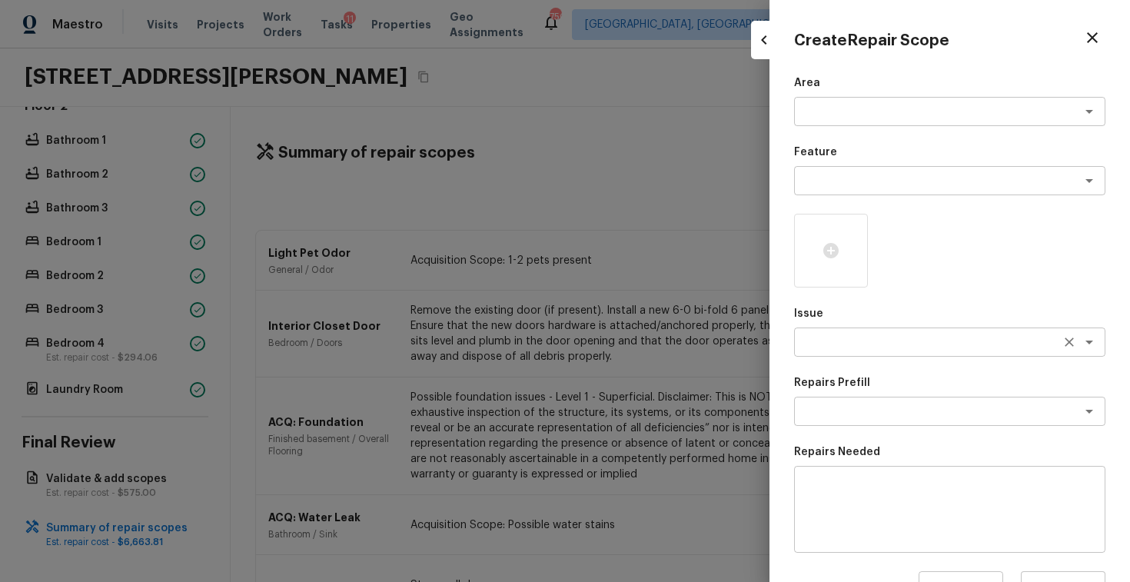
click at [834, 349] on textarea at bounding box center [928, 341] width 254 height 15
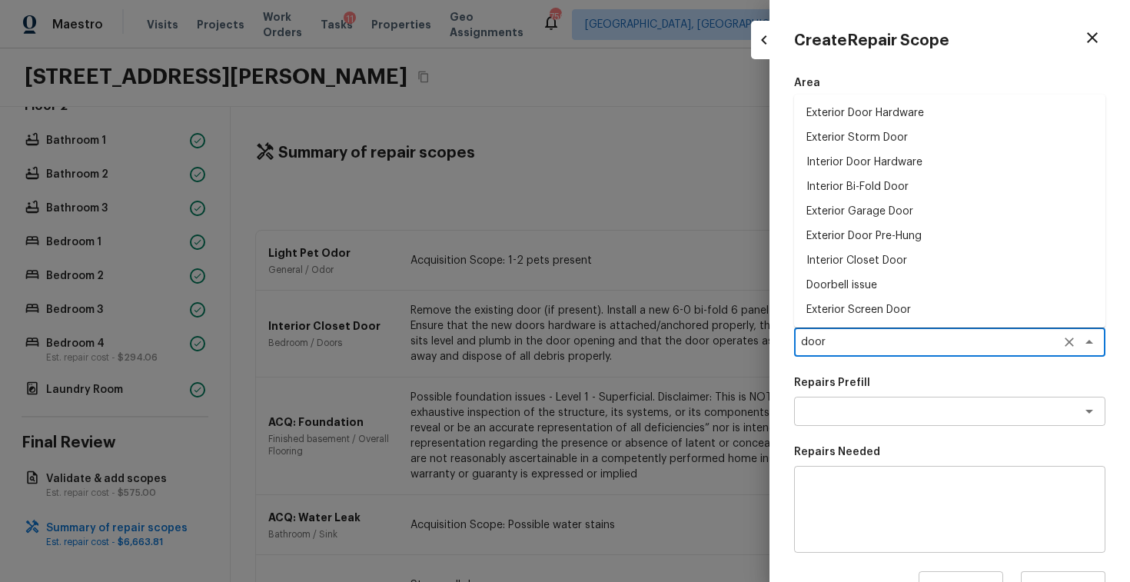
scroll to position [50, 0]
click at [844, 304] on li "Interior Door" at bounding box center [949, 309] width 311 height 25
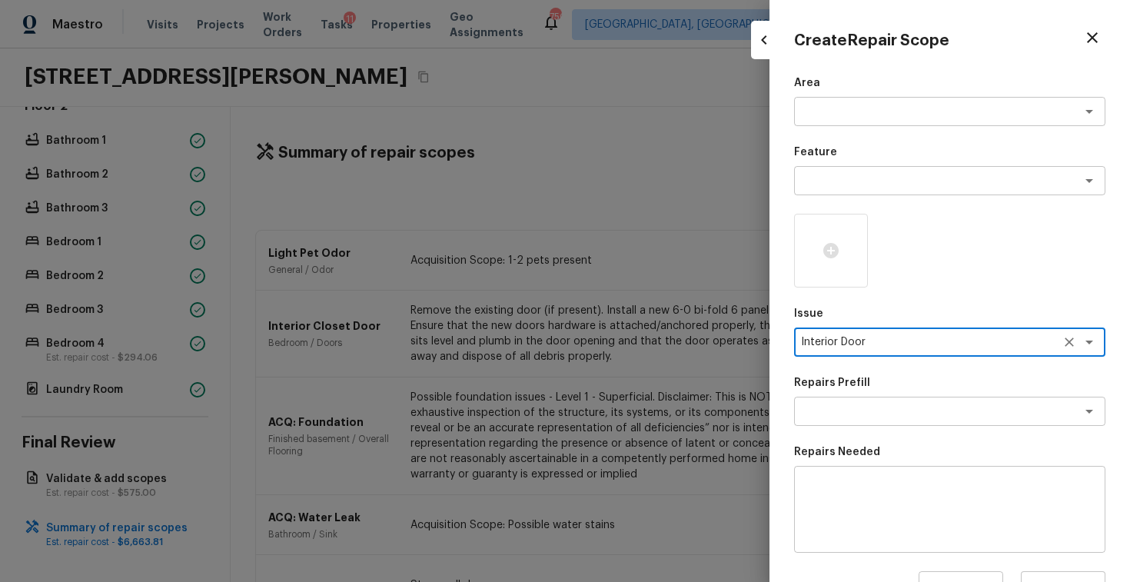
click at [848, 508] on textarea at bounding box center [950, 509] width 290 height 61
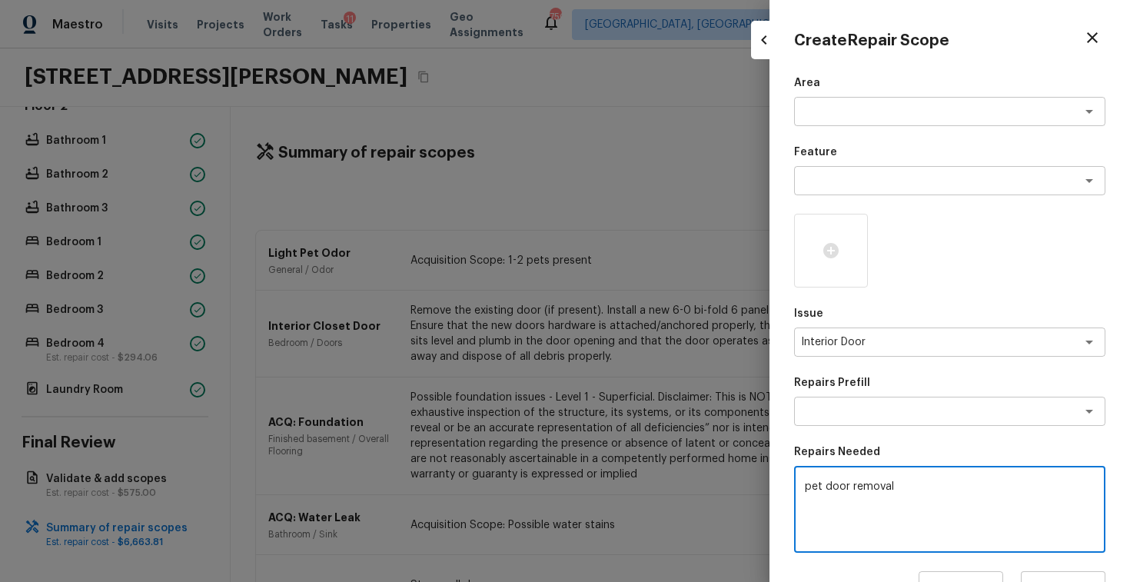
scroll to position [194, 0]
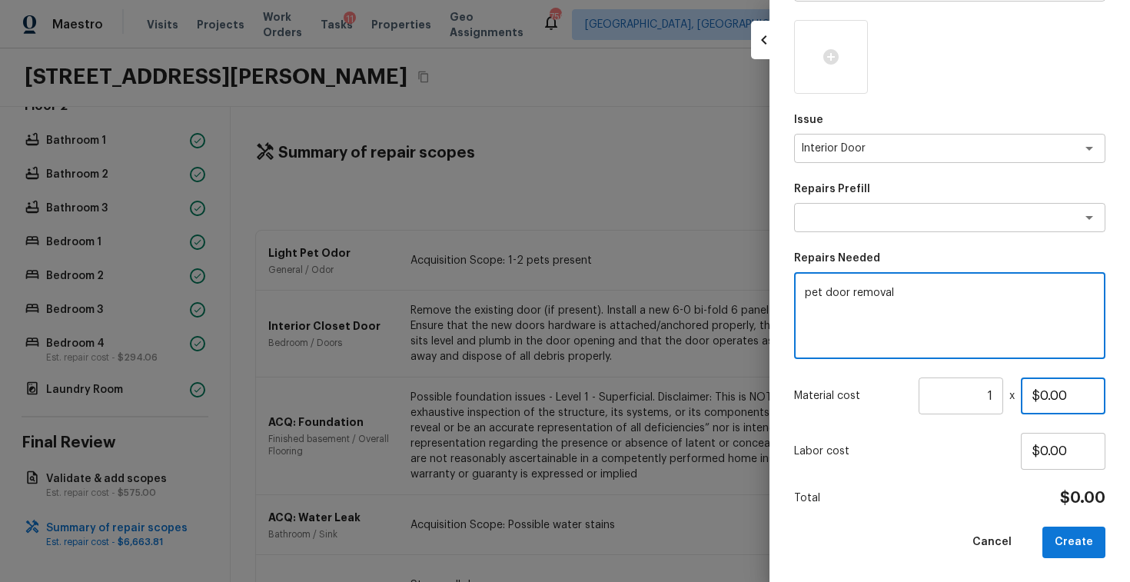
click at [1044, 393] on input "$0.00" at bounding box center [1062, 395] width 85 height 37
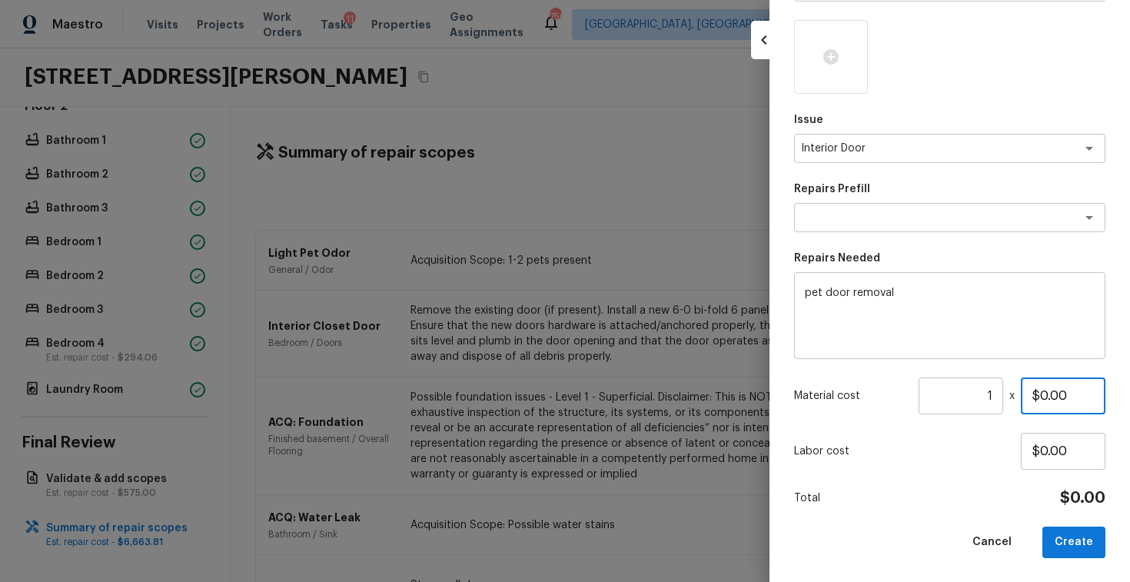
click at [1044, 393] on input "$0.00" at bounding box center [1062, 395] width 85 height 37
click at [1056, 546] on button "Create" at bounding box center [1073, 542] width 63 height 32
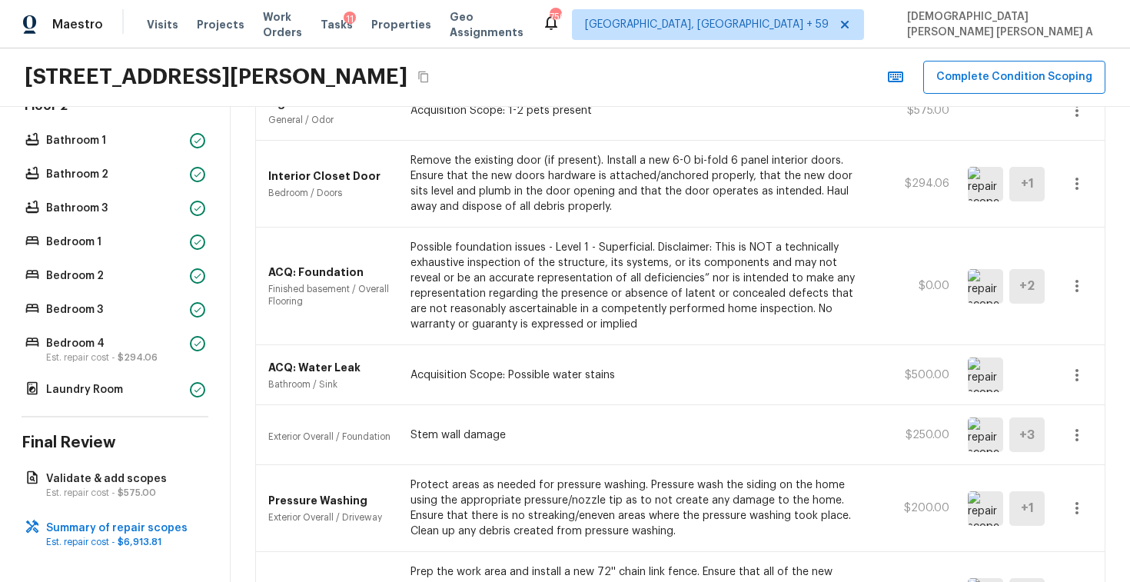
scroll to position [340, 0]
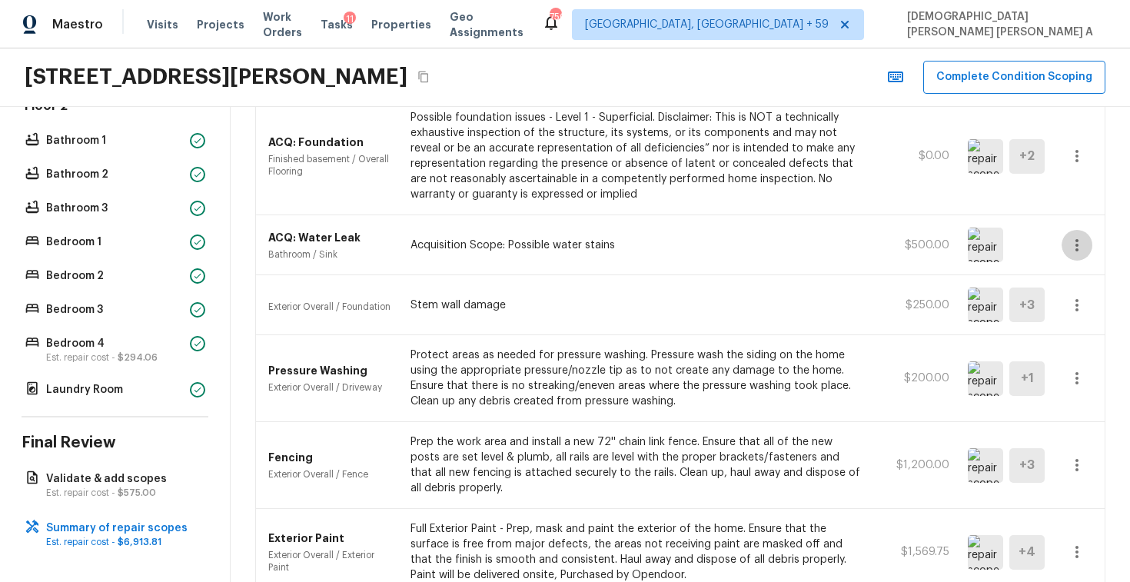
click at [1077, 240] on icon "button" at bounding box center [1076, 245] width 3 height 12
click at [1080, 283] on li "Edit" at bounding box center [1081, 289] width 71 height 46
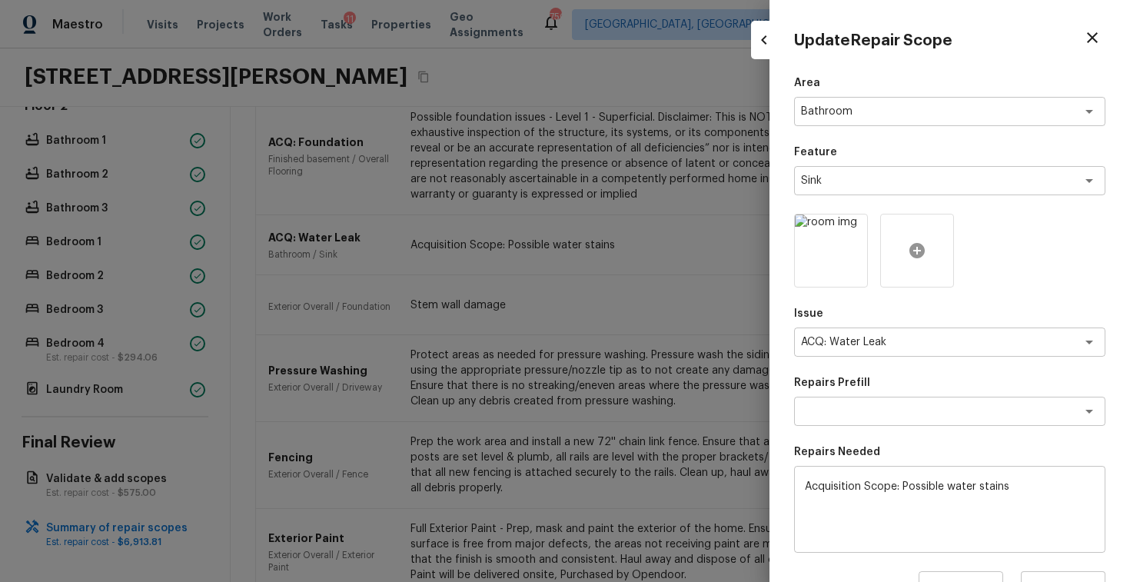
click at [907, 251] on div at bounding box center [917, 251] width 74 height 74
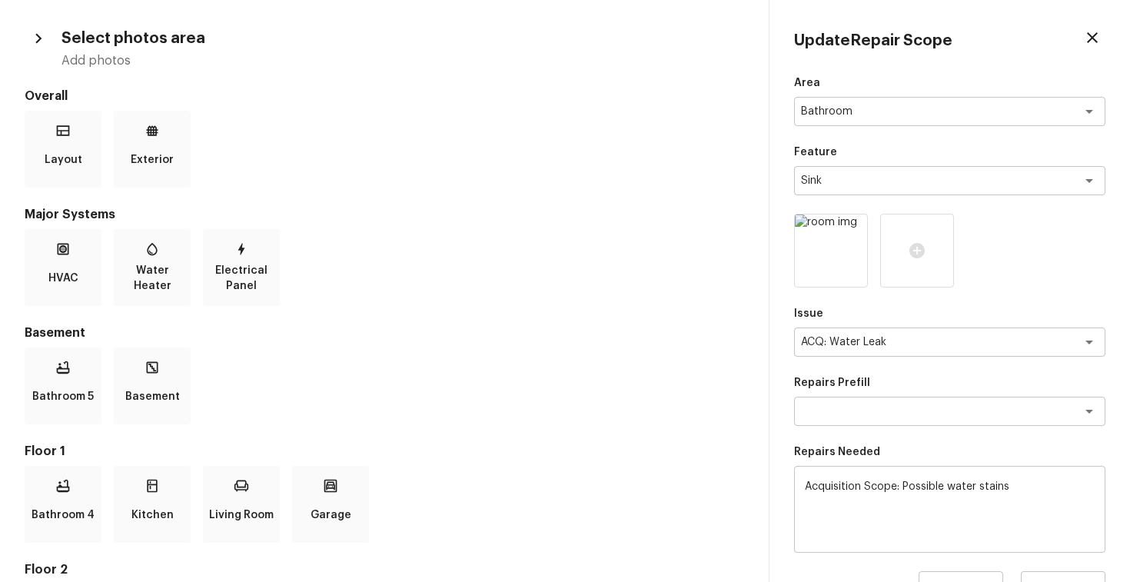
click at [481, 334] on h5 "Basement" at bounding box center [384, 332] width 719 height 17
click at [931, 244] on div at bounding box center [917, 251] width 74 height 74
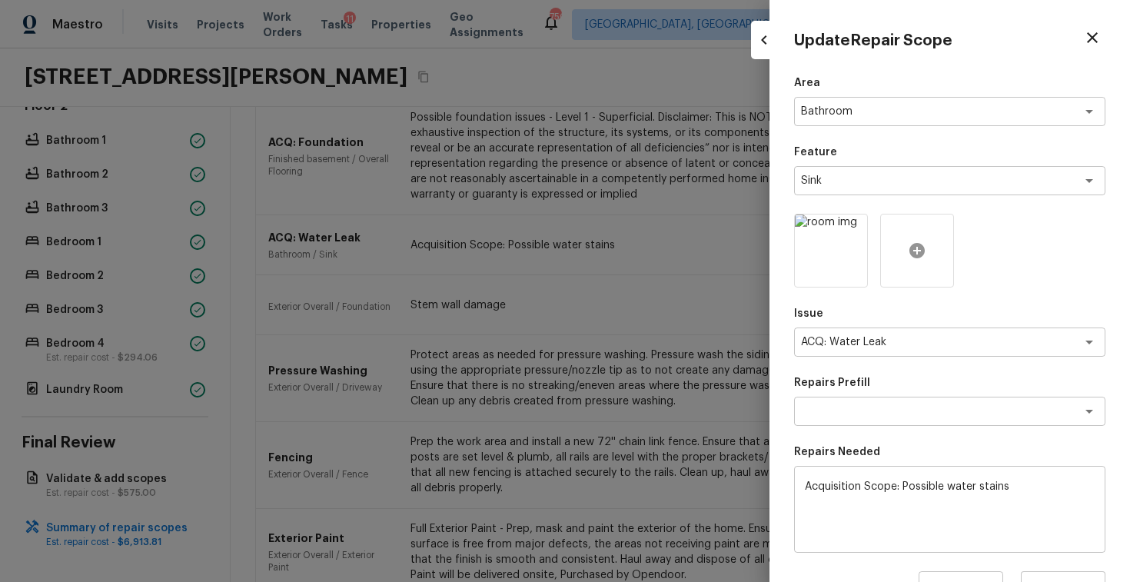
click at [923, 250] on icon at bounding box center [916, 250] width 15 height 15
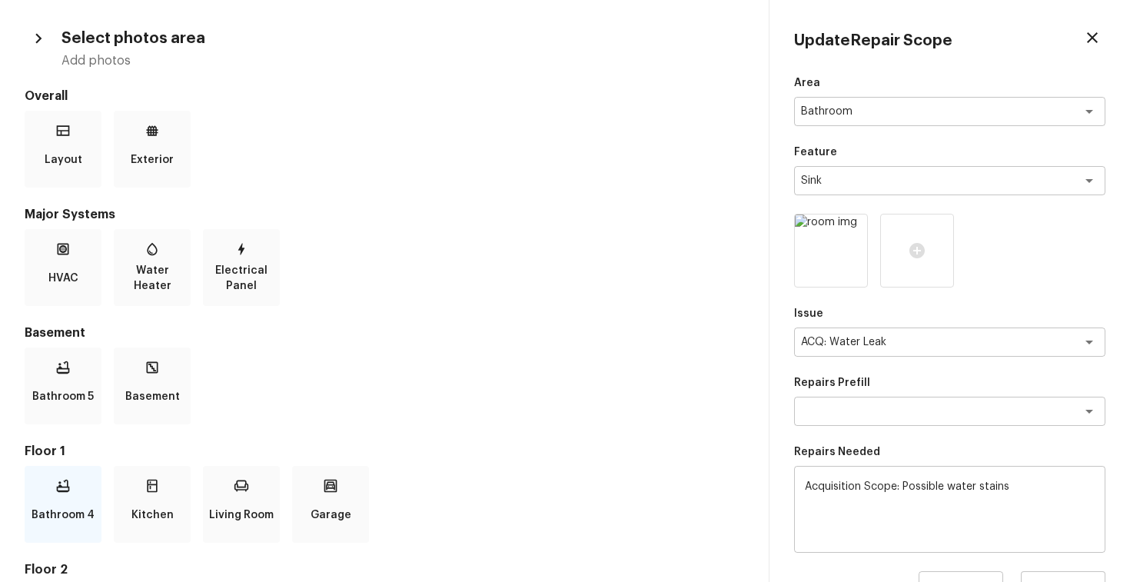
click at [68, 497] on div "Bathroom 4" at bounding box center [63, 504] width 77 height 77
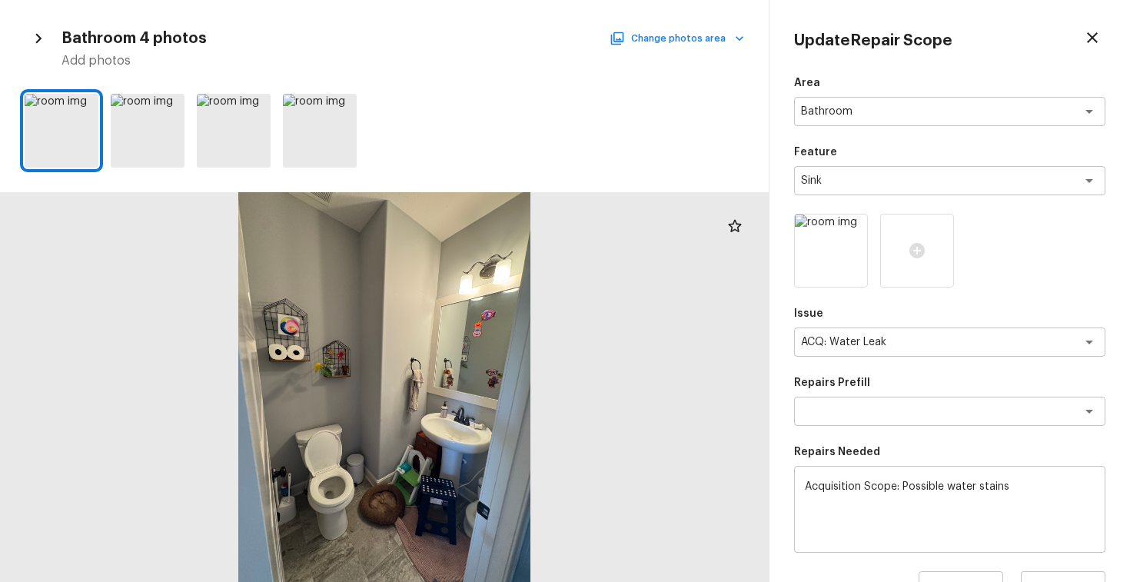
click at [669, 36] on button "Change photos area" at bounding box center [677, 38] width 131 height 20
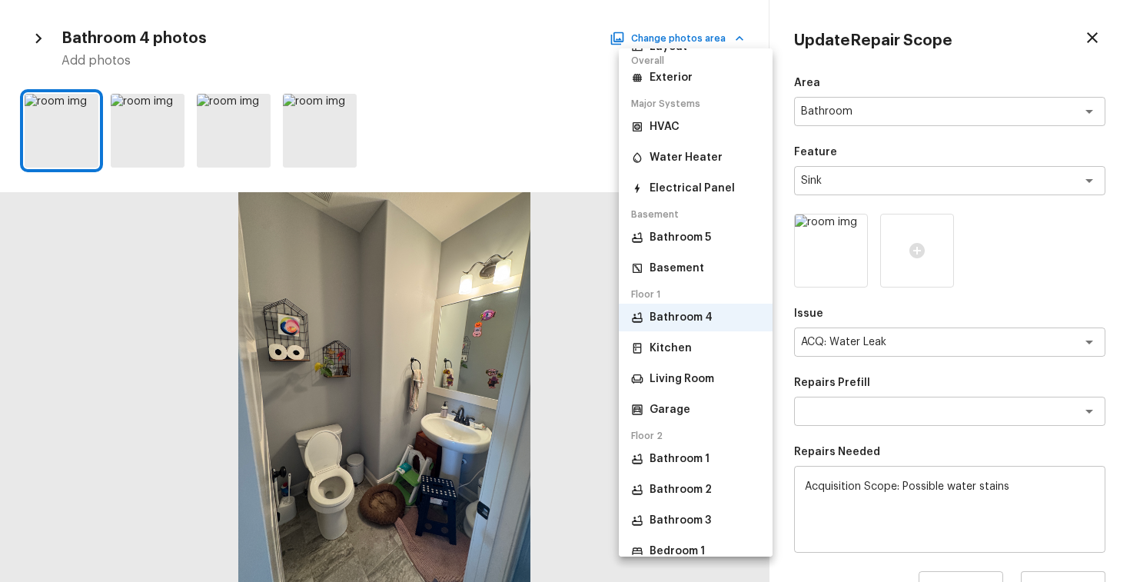
scroll to position [48, 0]
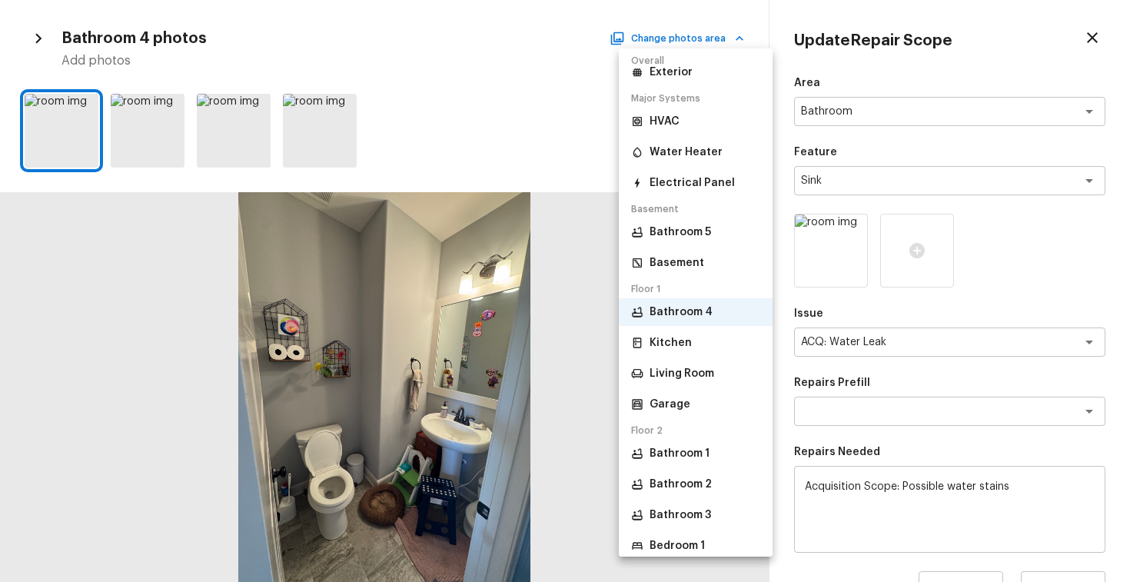
click at [683, 454] on p "Bathroom 1" at bounding box center [679, 453] width 60 height 15
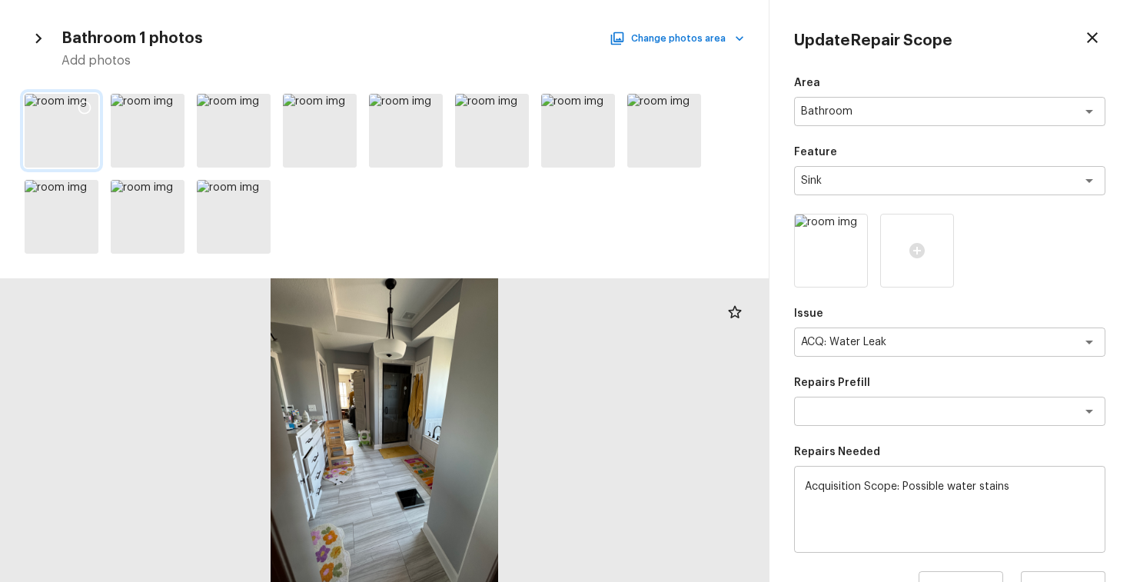
click at [82, 106] on icon at bounding box center [84, 107] width 15 height 15
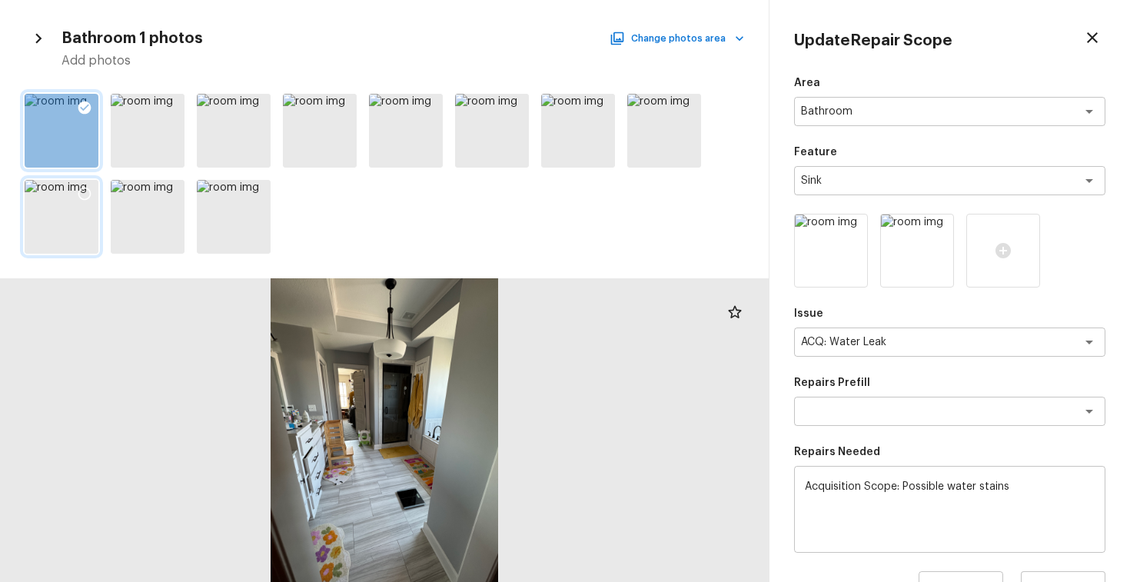
click at [85, 189] on icon at bounding box center [84, 193] width 15 height 15
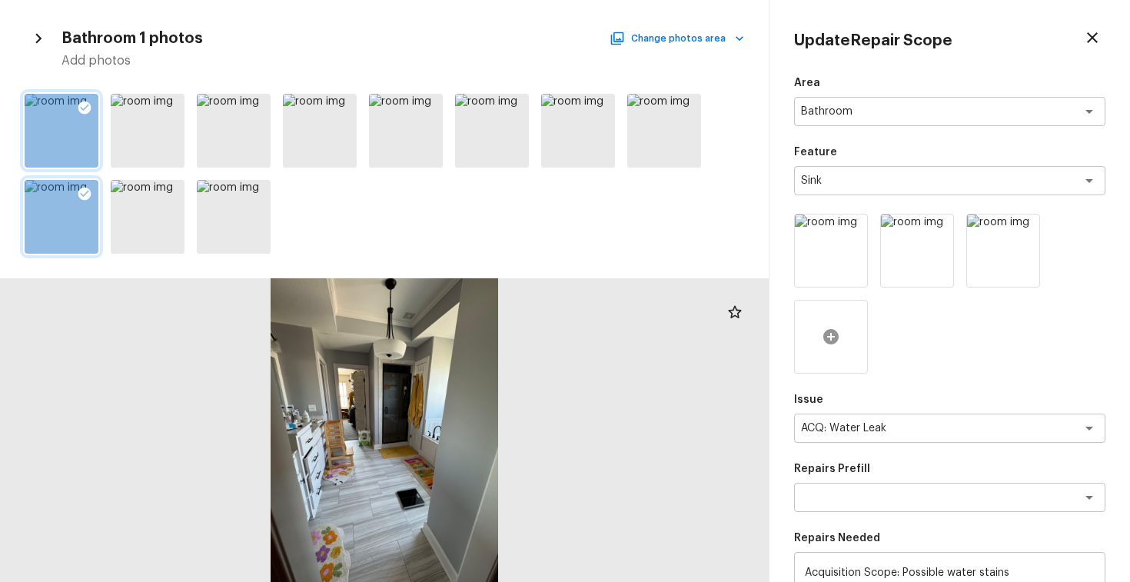
scroll to position [280, 0]
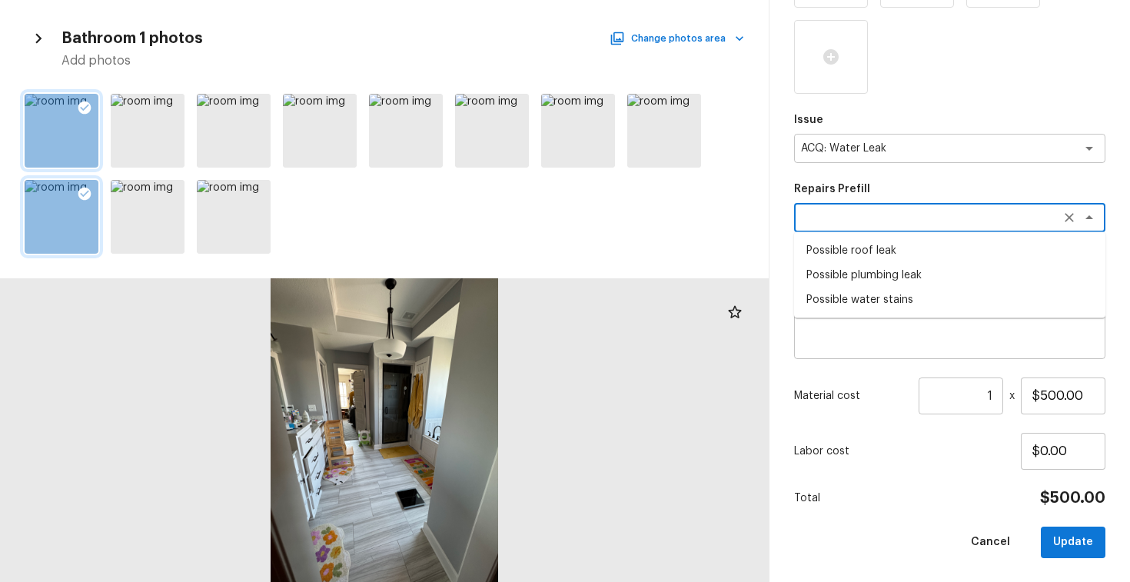
click at [971, 218] on textarea at bounding box center [928, 217] width 254 height 15
click at [937, 285] on li "Possible plumbing leak" at bounding box center [949, 275] width 311 height 25
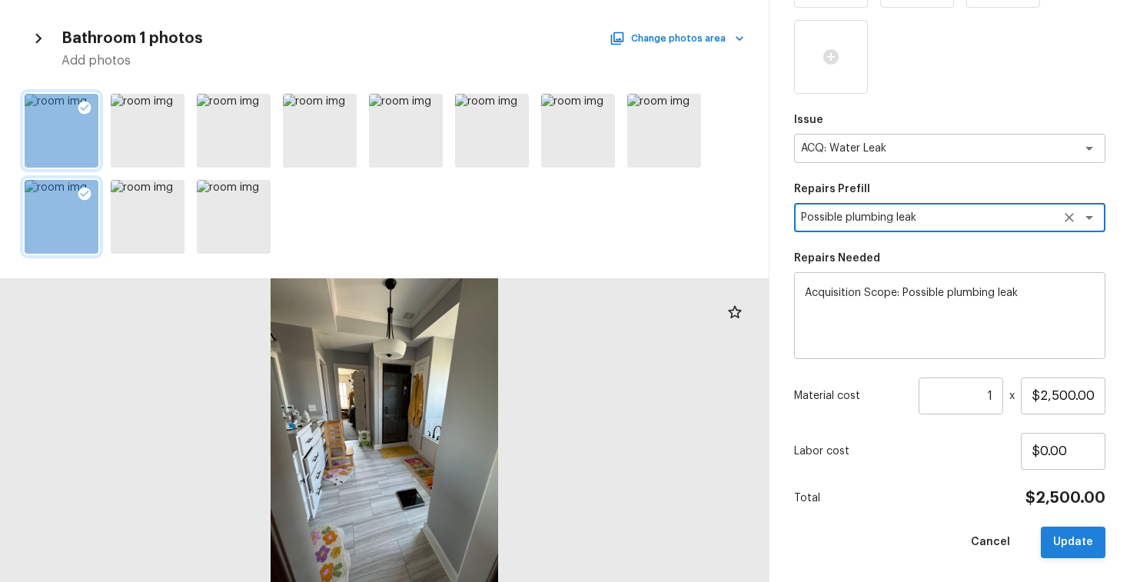
click at [1069, 543] on button "Update" at bounding box center [1072, 542] width 65 height 32
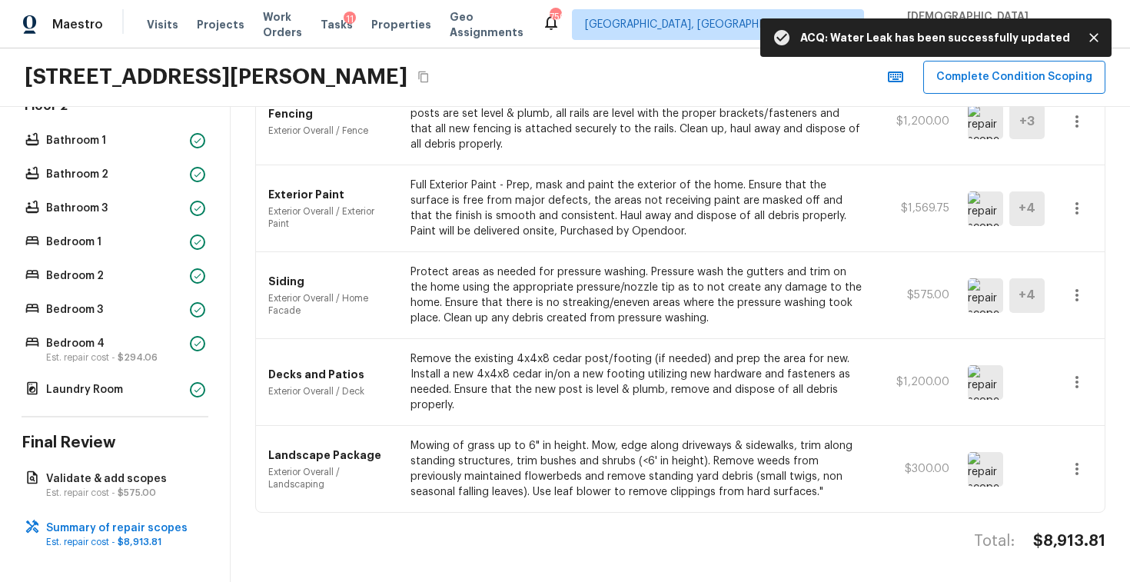
scroll to position [0, 0]
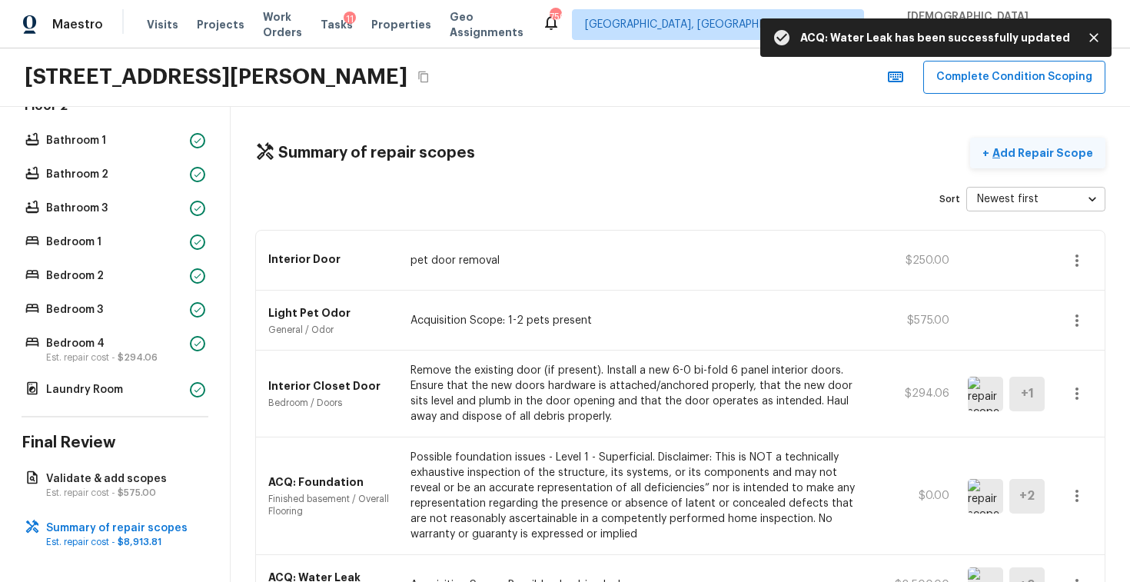
click at [1037, 152] on p "Add Repair Scope" at bounding box center [1041, 152] width 104 height 15
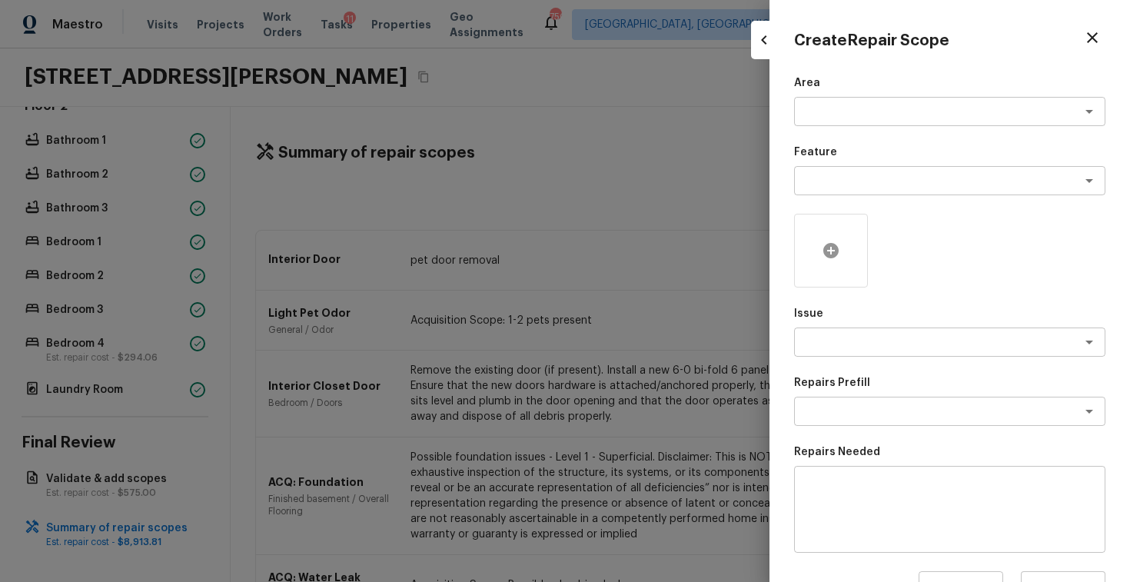
click at [834, 257] on icon at bounding box center [830, 250] width 18 height 18
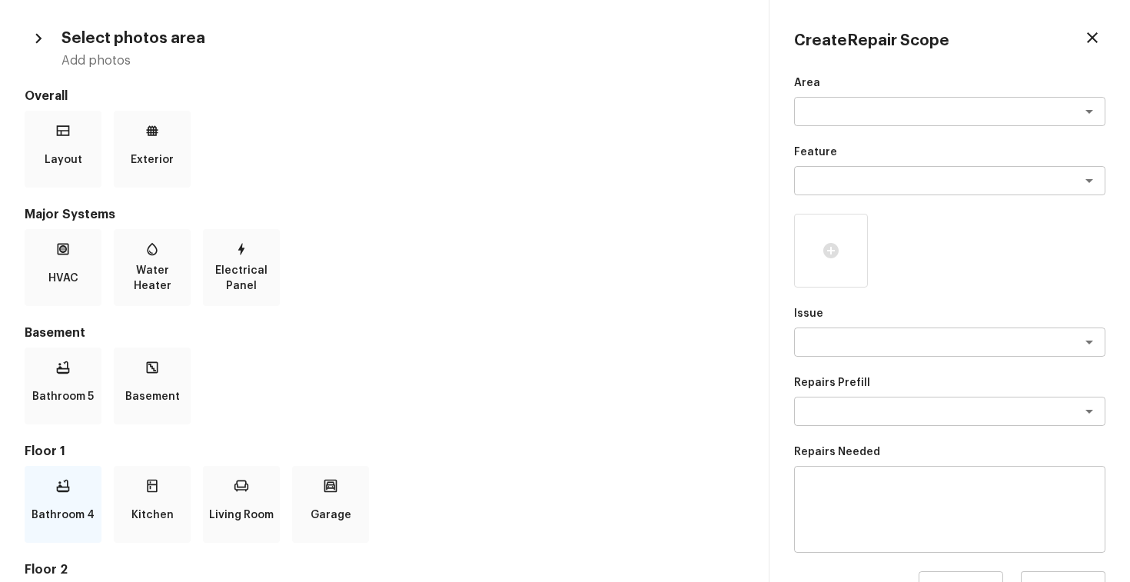
click at [56, 506] on p "Bathroom 4" at bounding box center [63, 514] width 63 height 31
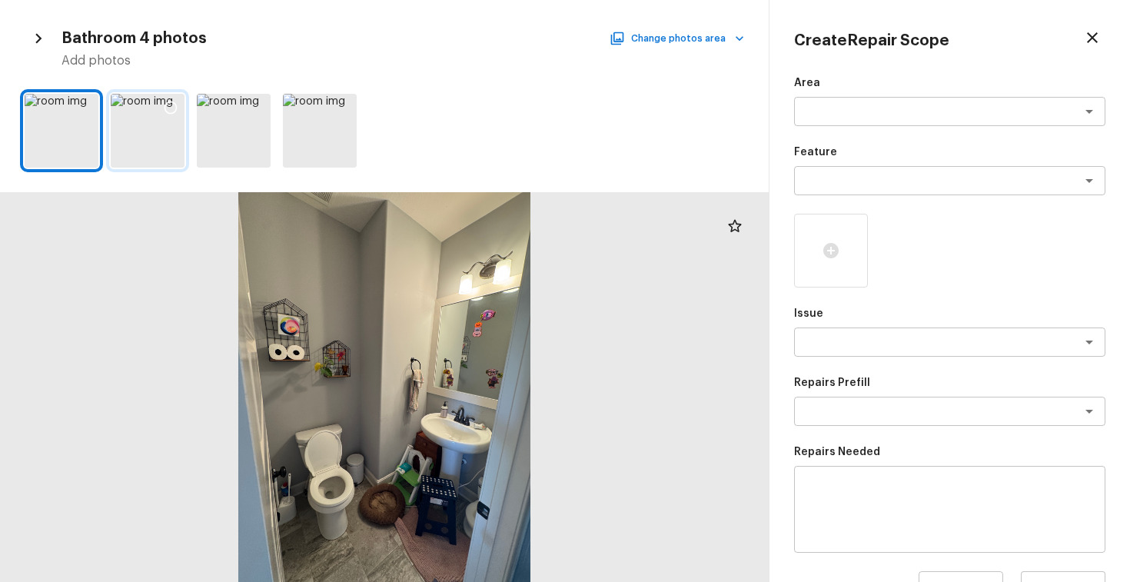
click at [174, 101] on icon at bounding box center [170, 107] width 15 height 15
click at [704, 33] on button "Change photos area" at bounding box center [677, 38] width 131 height 20
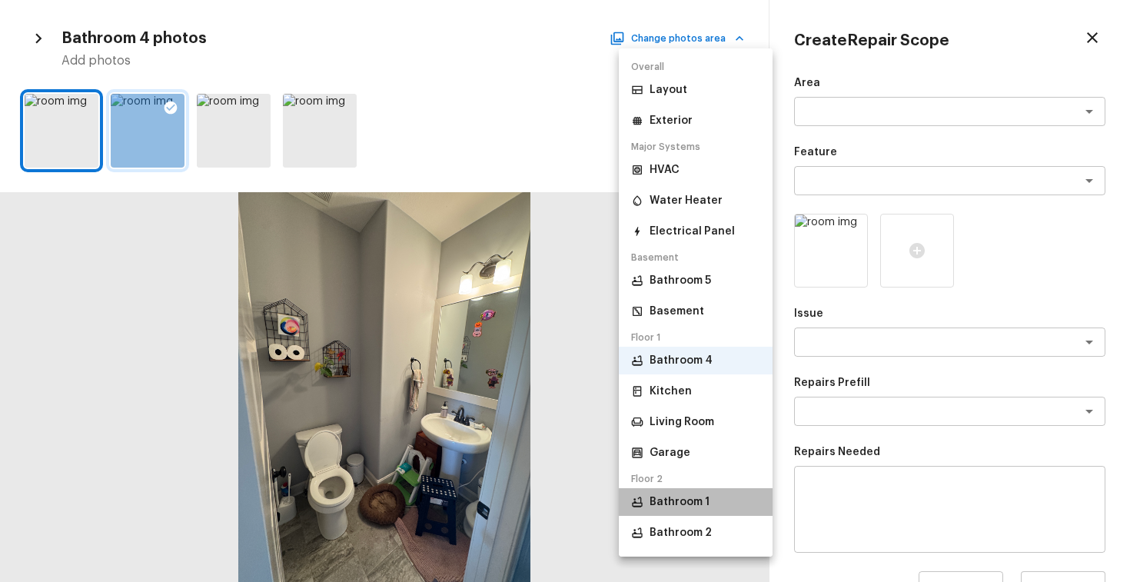
click at [668, 497] on p "Bathroom 1" at bounding box center [679, 501] width 60 height 15
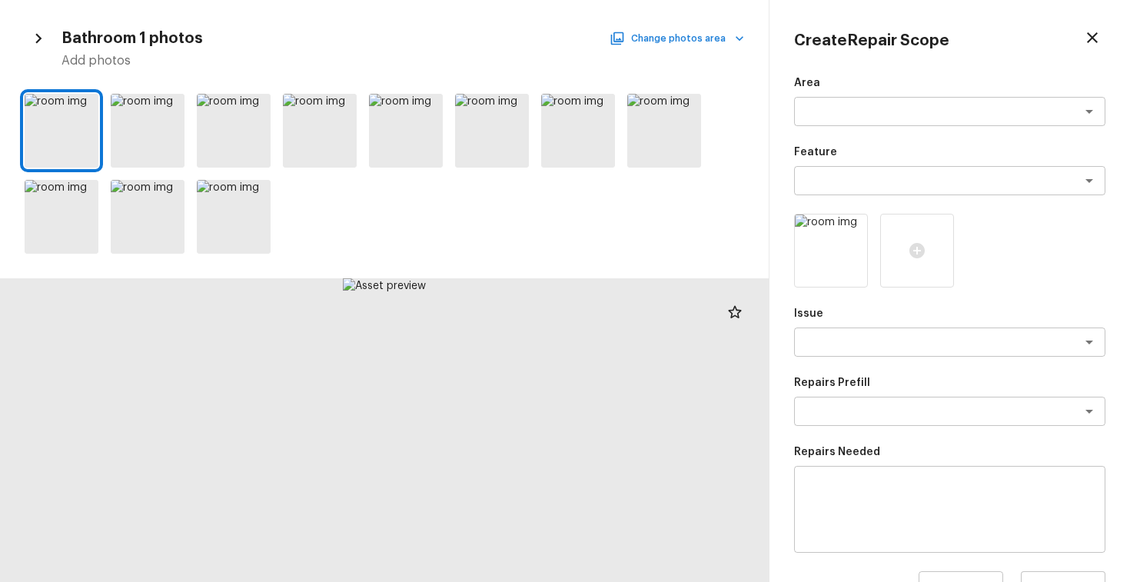
click at [664, 34] on button "Change photos area" at bounding box center [677, 38] width 131 height 20
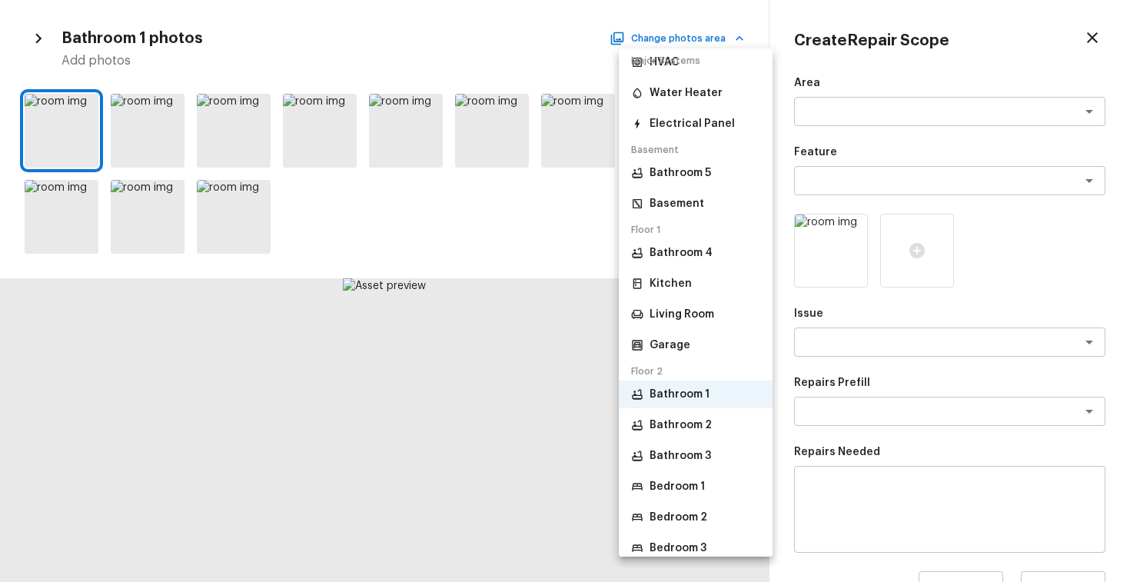
scroll to position [114, 0]
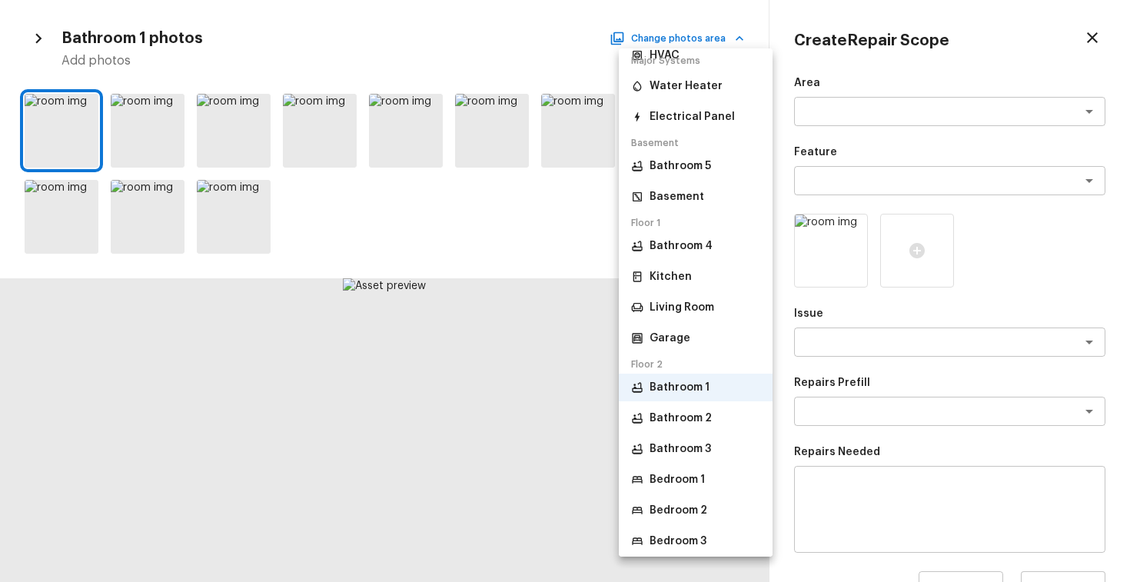
click at [673, 479] on p "Bedroom 1" at bounding box center [676, 479] width 55 height 15
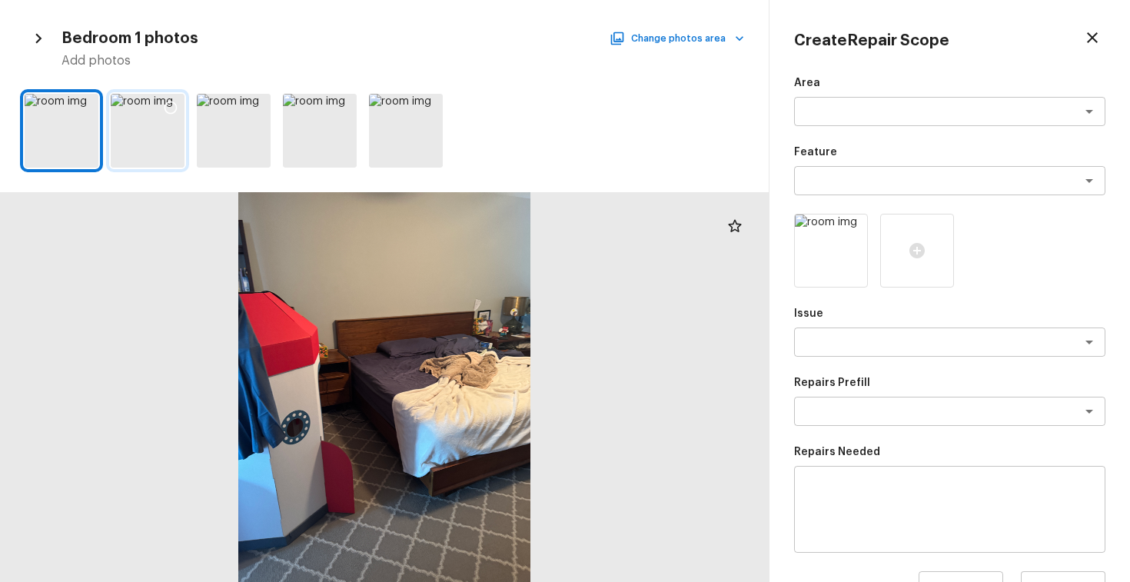
click at [171, 108] on icon at bounding box center [170, 107] width 15 height 15
click at [687, 31] on button "Change photos area" at bounding box center [677, 38] width 131 height 20
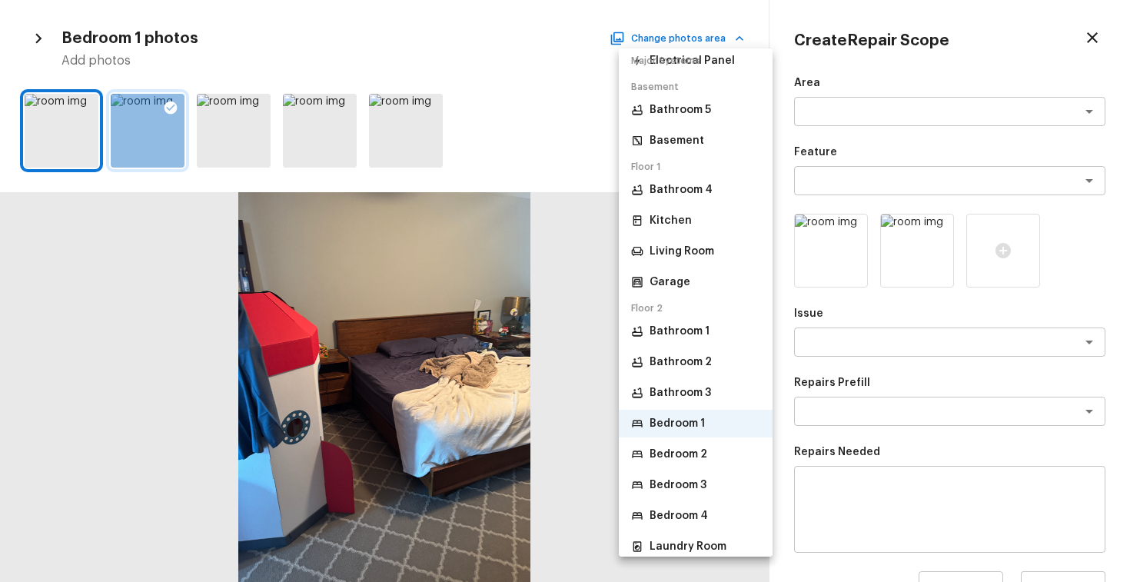
scroll to position [181, 0]
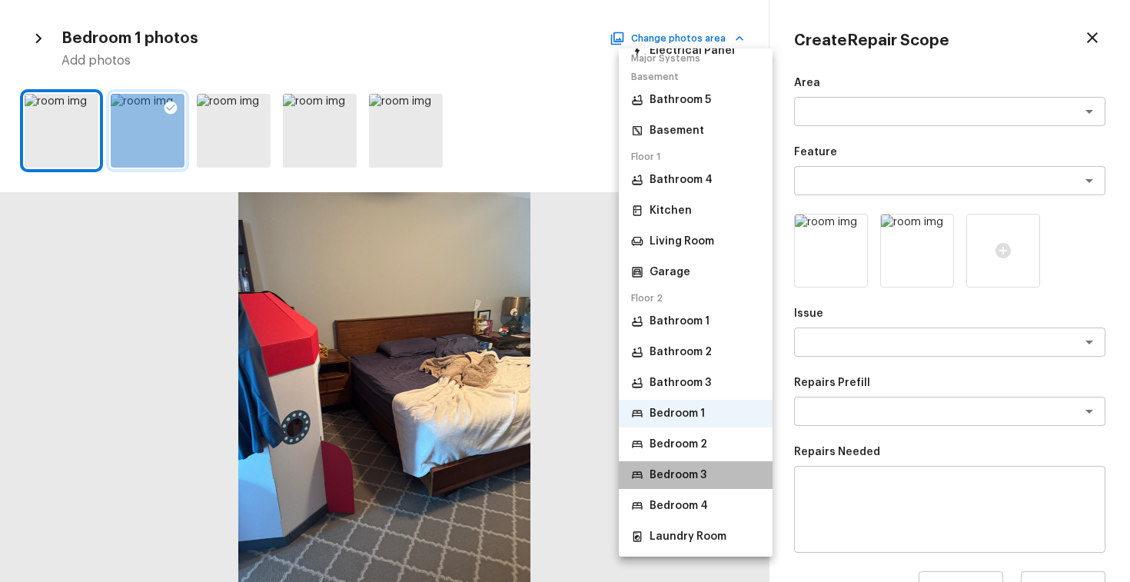
click at [689, 477] on p "Bedroom 3" at bounding box center [677, 474] width 57 height 15
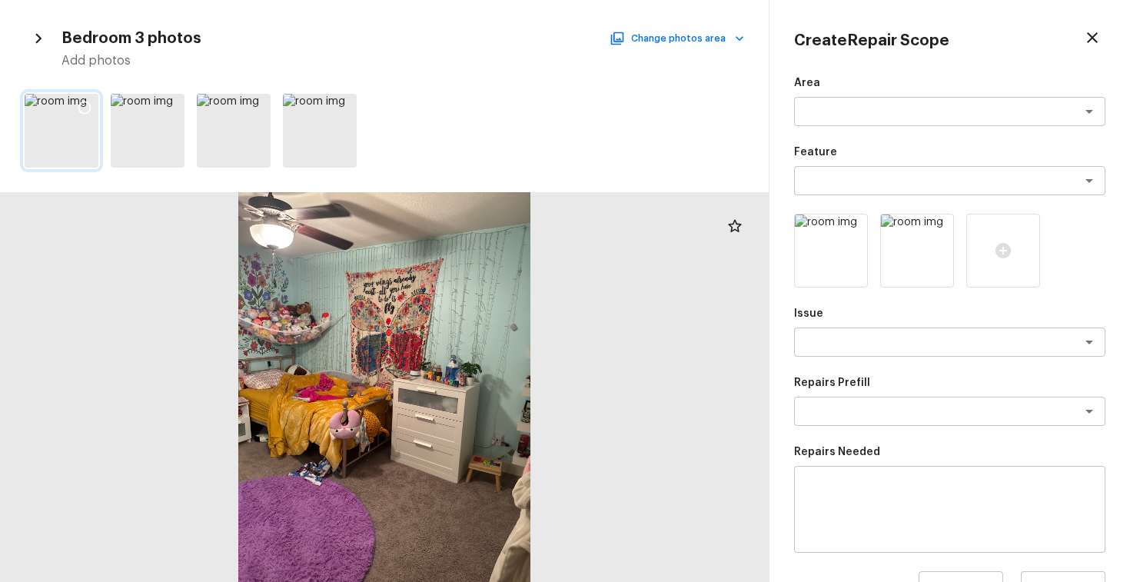
click at [81, 109] on icon at bounding box center [84, 107] width 15 height 15
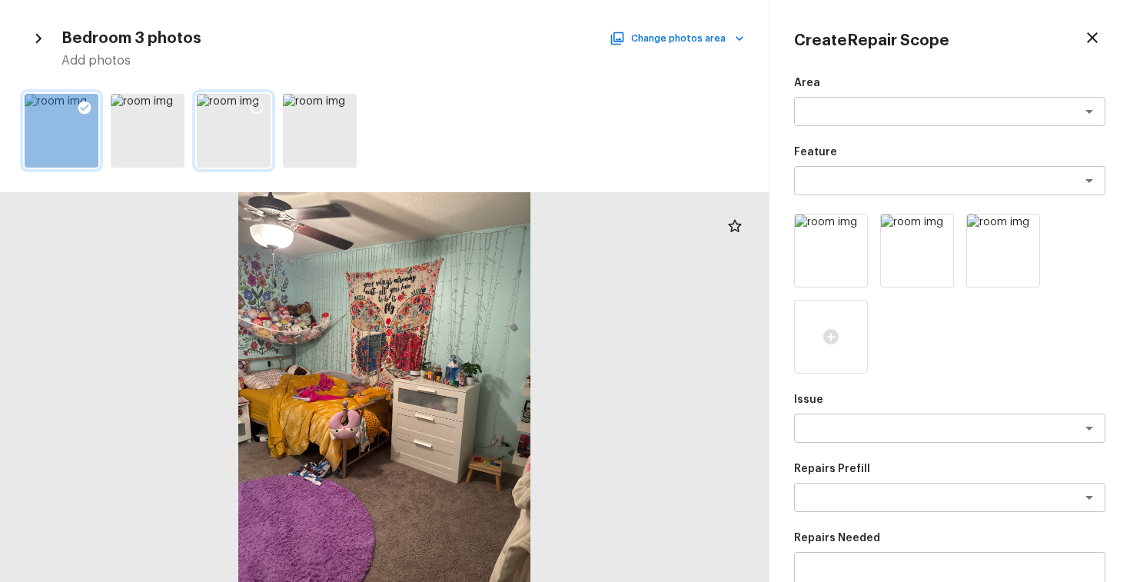
click at [258, 105] on icon at bounding box center [256, 107] width 15 height 15
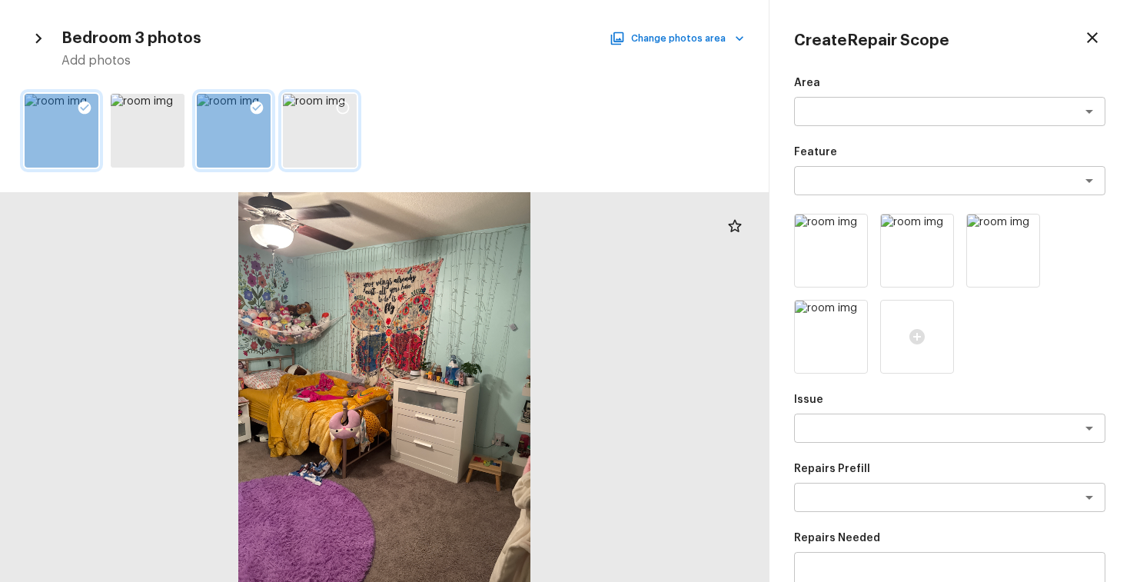
click at [336, 103] on icon at bounding box center [342, 107] width 15 height 15
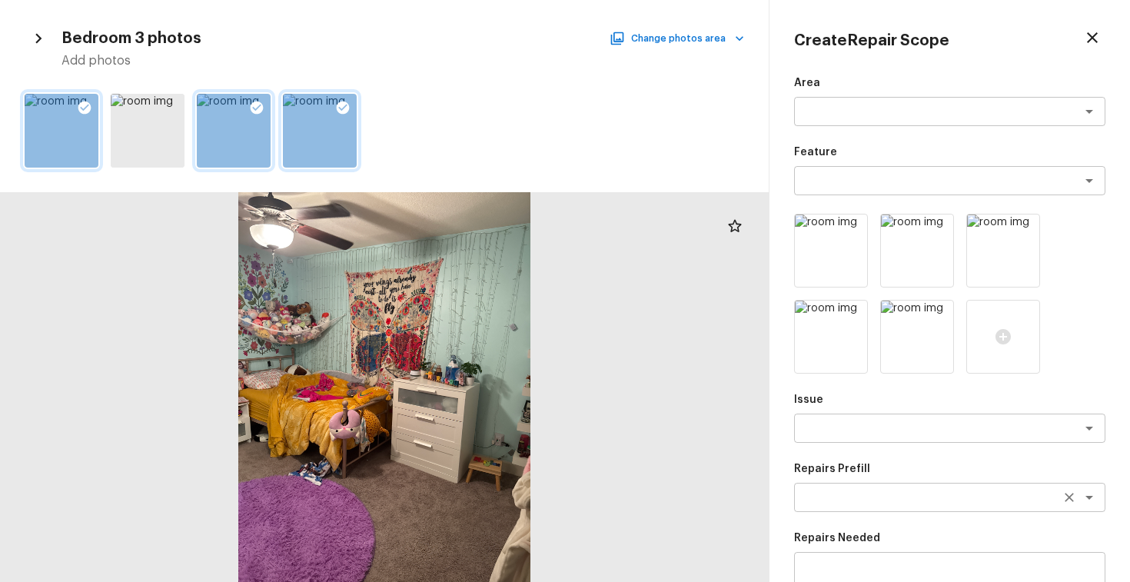
scroll to position [48, 0]
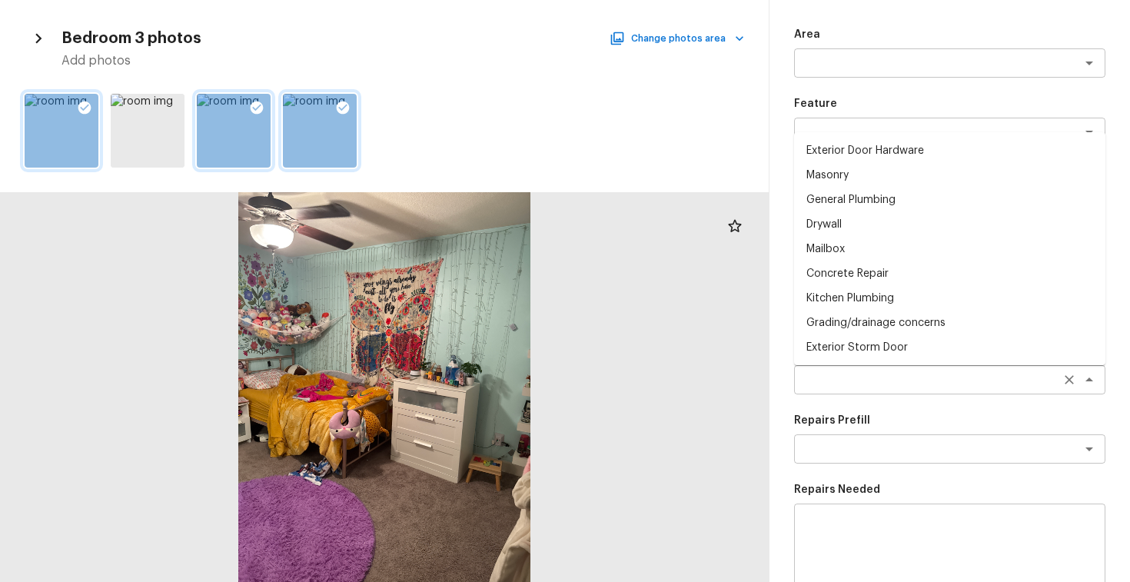
click at [901, 371] on div "x ​" at bounding box center [949, 379] width 311 height 29
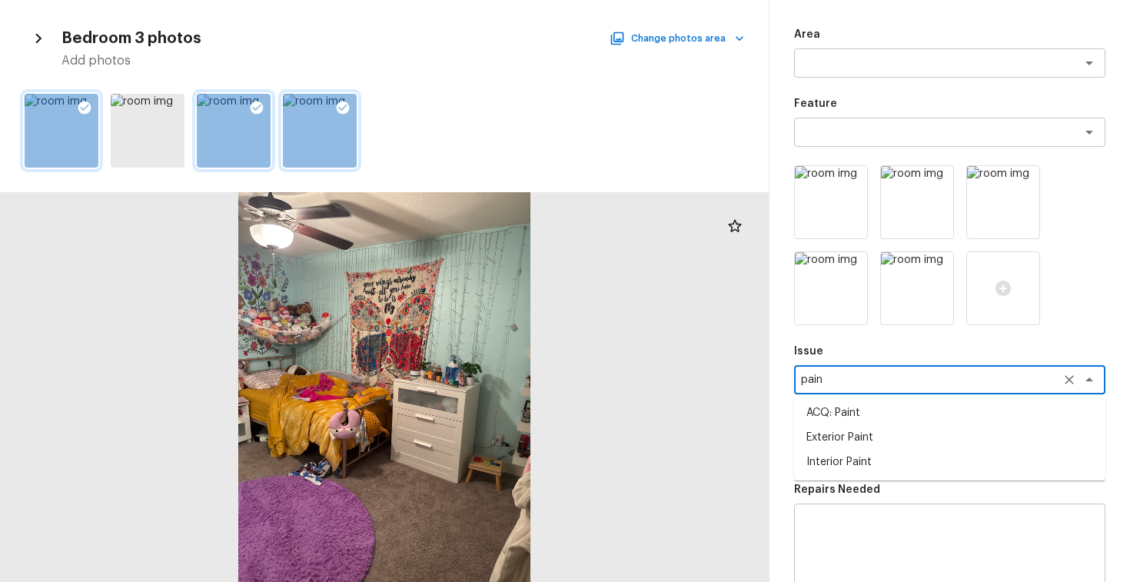
click at [884, 418] on li "ACQ: Paint" at bounding box center [949, 412] width 311 height 25
click at [886, 449] on textarea at bounding box center [928, 448] width 254 height 15
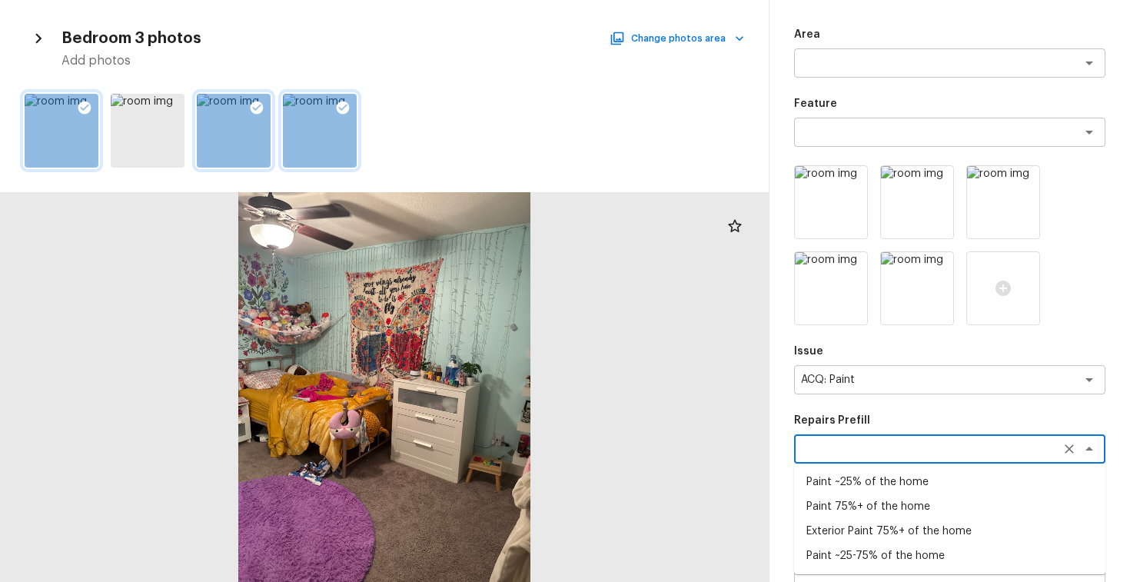
click at [872, 548] on li "Paint ~25-75% of the home" at bounding box center [949, 555] width 311 height 25
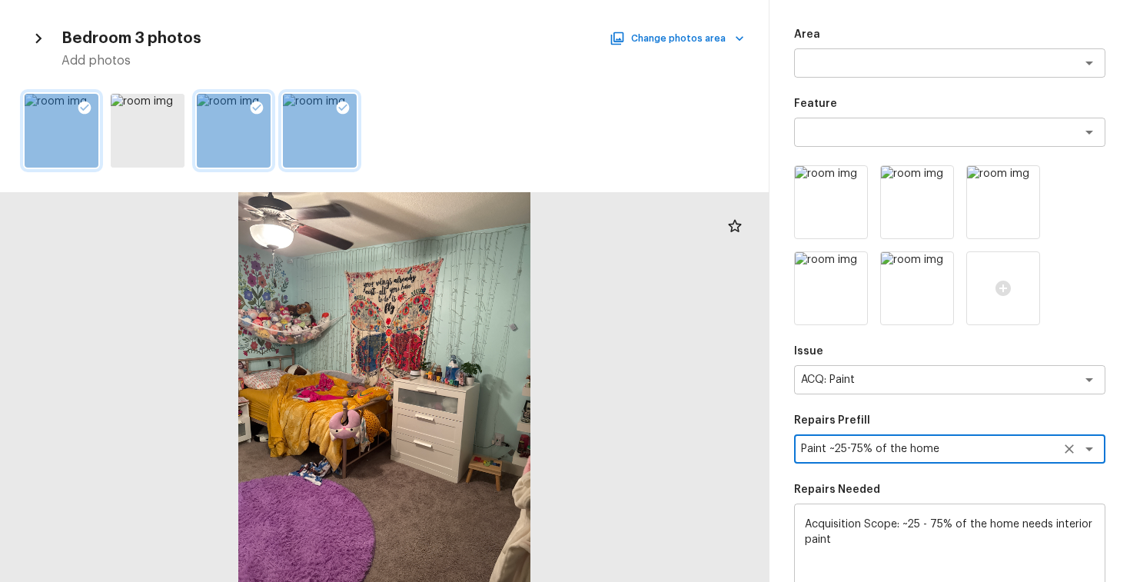
scroll to position [280, 0]
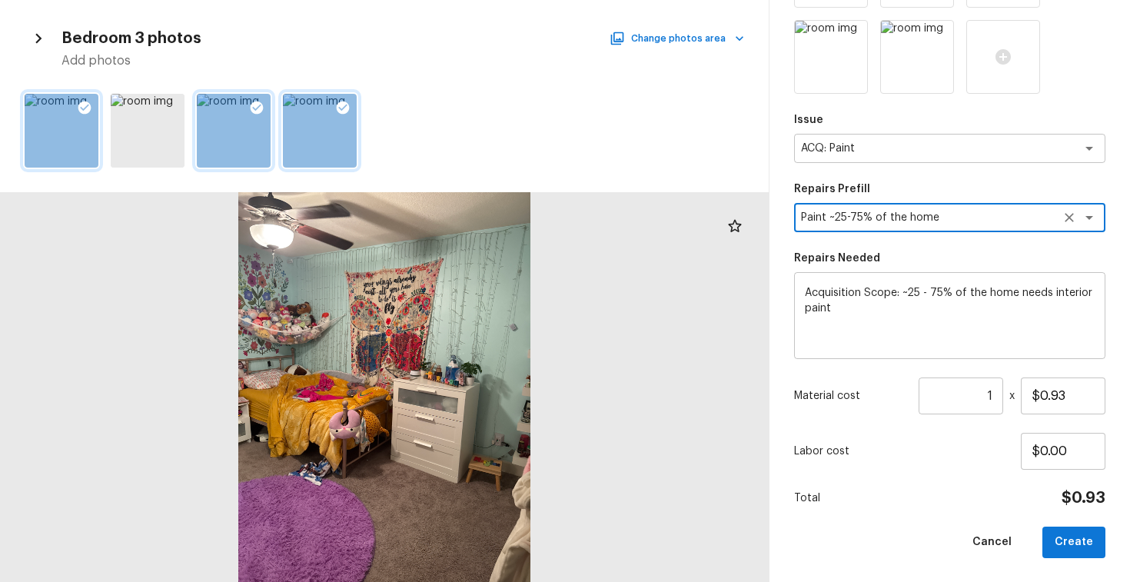
click at [1000, 392] on input "1" at bounding box center [960, 395] width 85 height 37
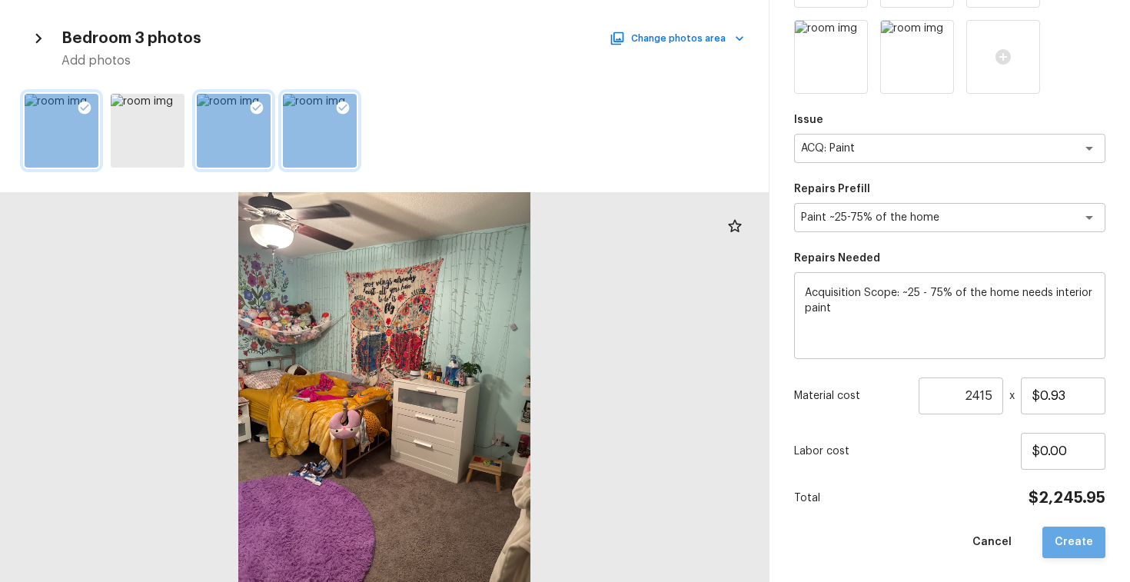
click at [1089, 556] on button "Create" at bounding box center [1073, 542] width 63 height 32
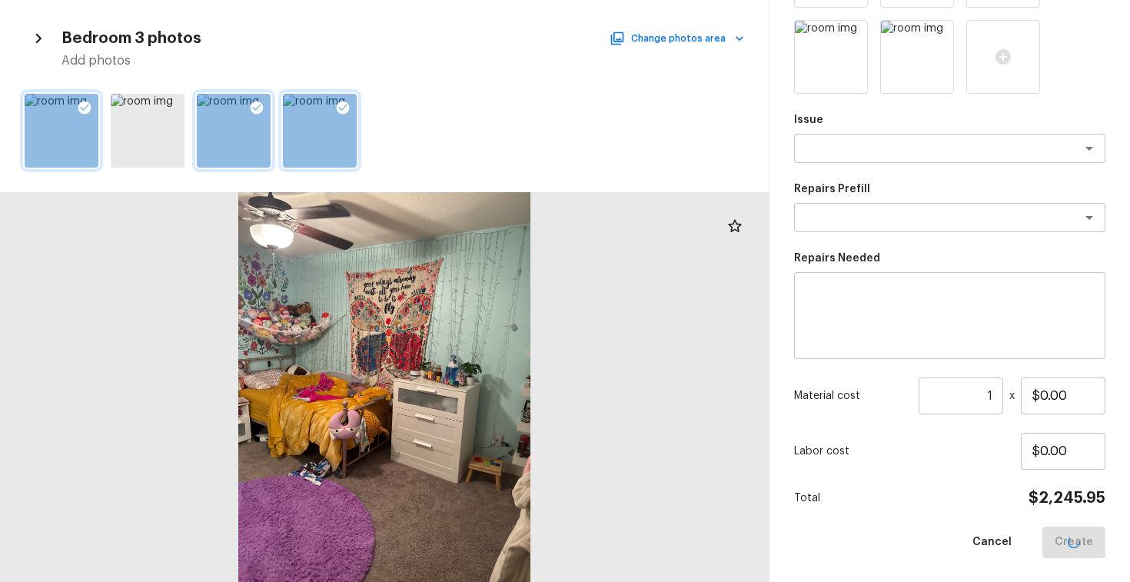
scroll to position [194, 0]
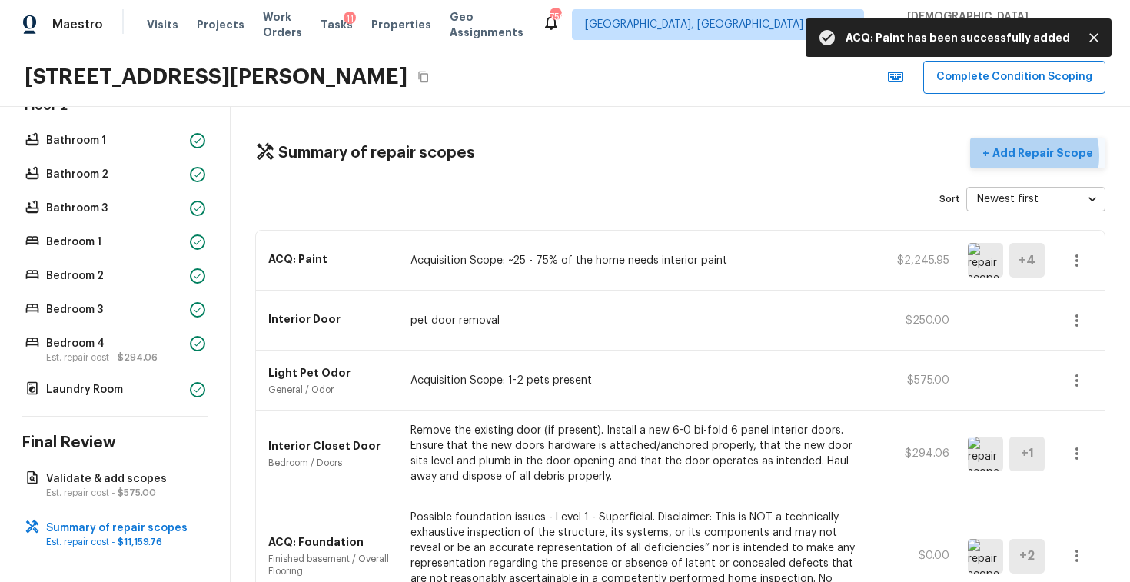
click at [1027, 155] on p "Add Repair Scope" at bounding box center [1041, 152] width 104 height 15
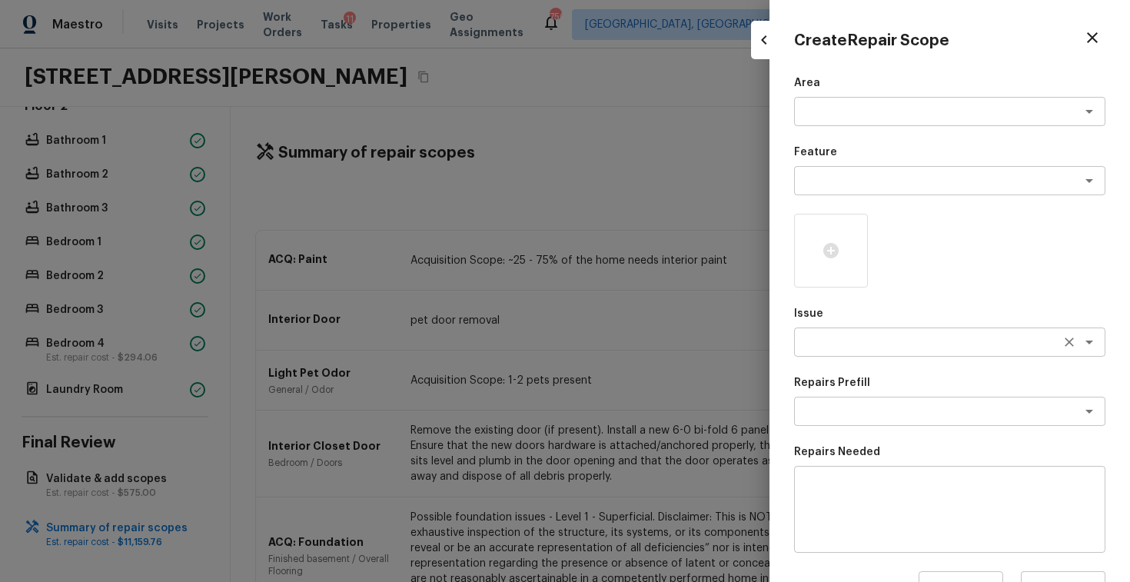
click at [851, 340] on textarea at bounding box center [928, 341] width 254 height 15
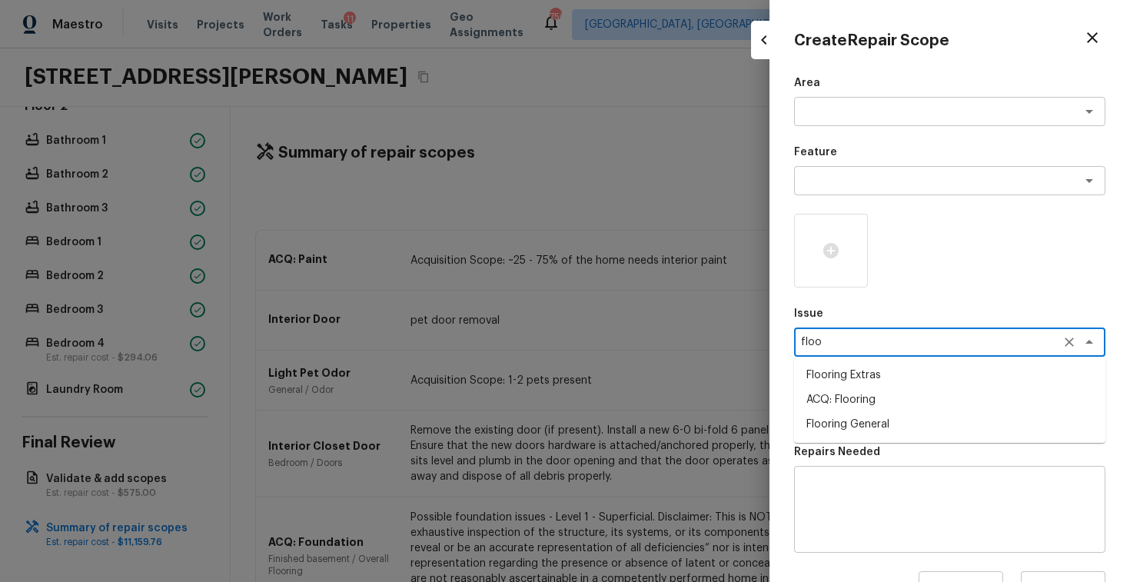
click at [844, 393] on li "ACQ: Flooring" at bounding box center [949, 399] width 311 height 25
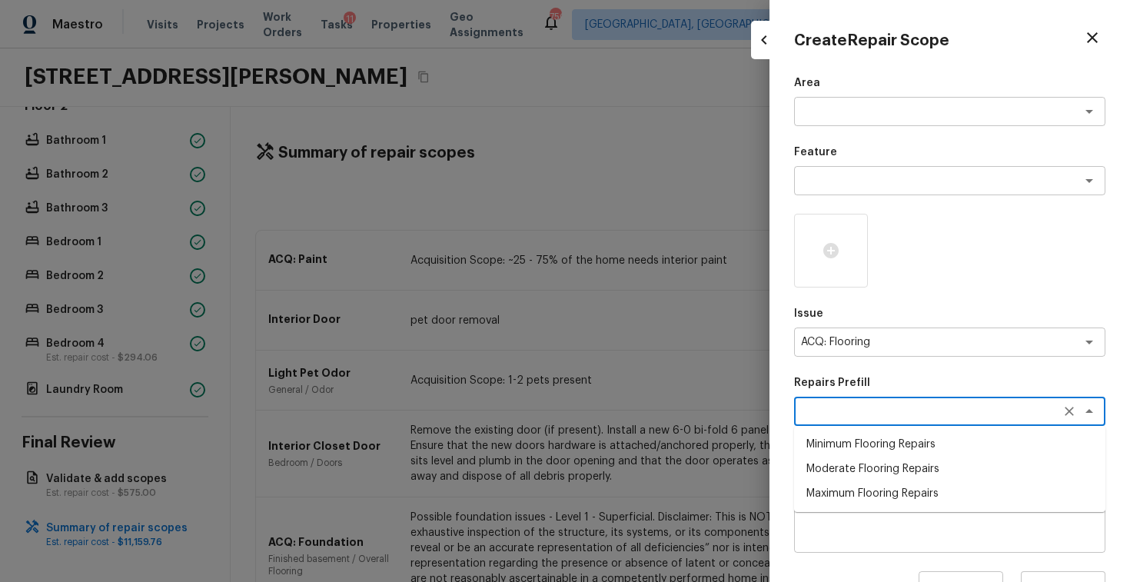
click at [858, 414] on textarea at bounding box center [928, 410] width 254 height 15
click at [870, 472] on li "Moderate Flooring Repairs" at bounding box center [949, 468] width 311 height 25
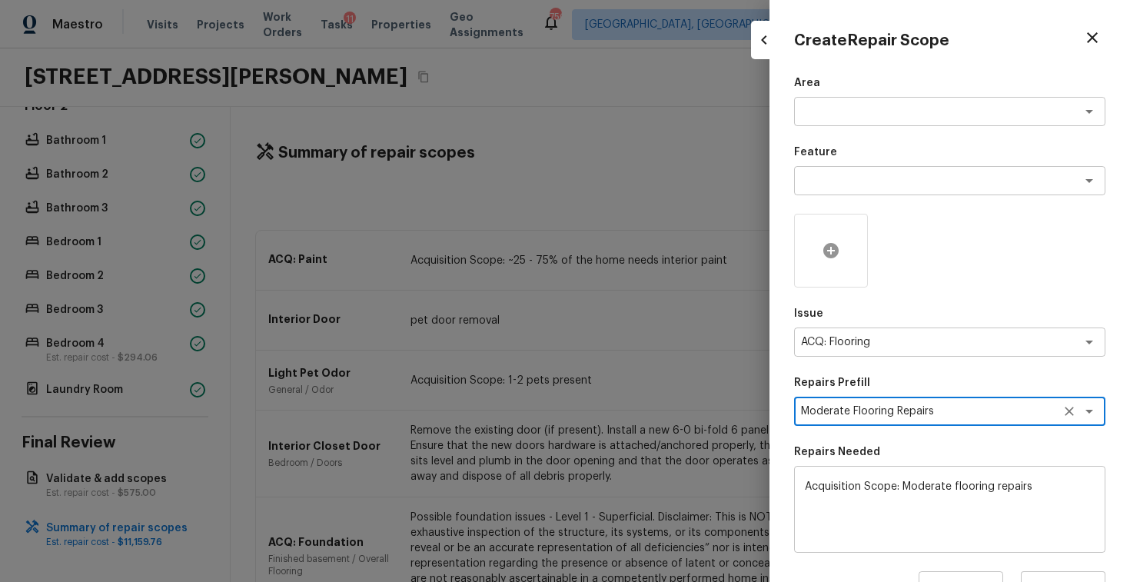
click at [829, 269] on div at bounding box center [831, 251] width 74 height 74
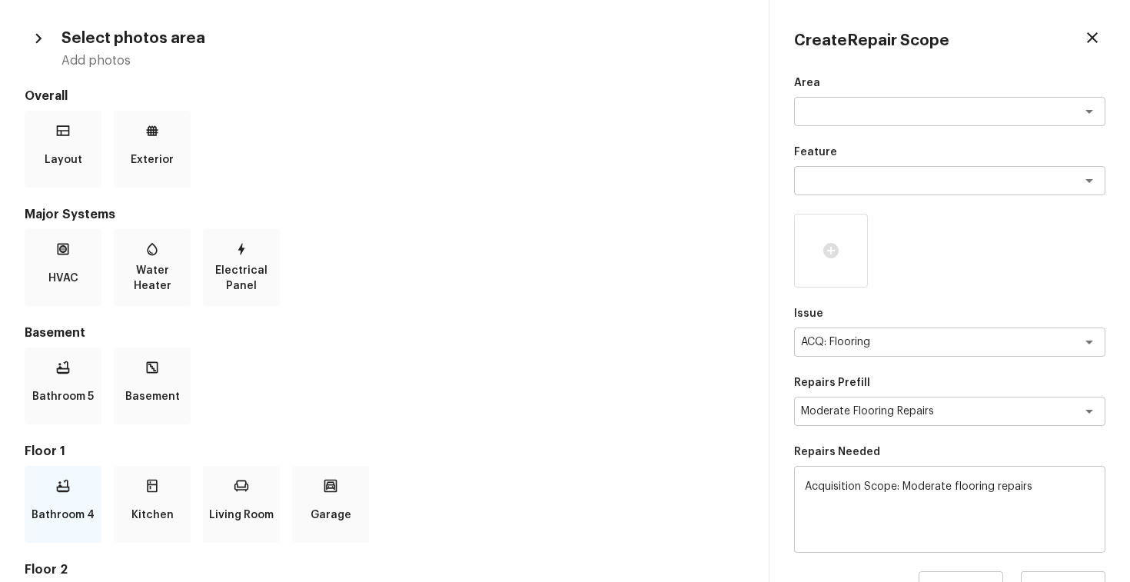
click at [59, 516] on p "Bathroom 4" at bounding box center [63, 514] width 63 height 31
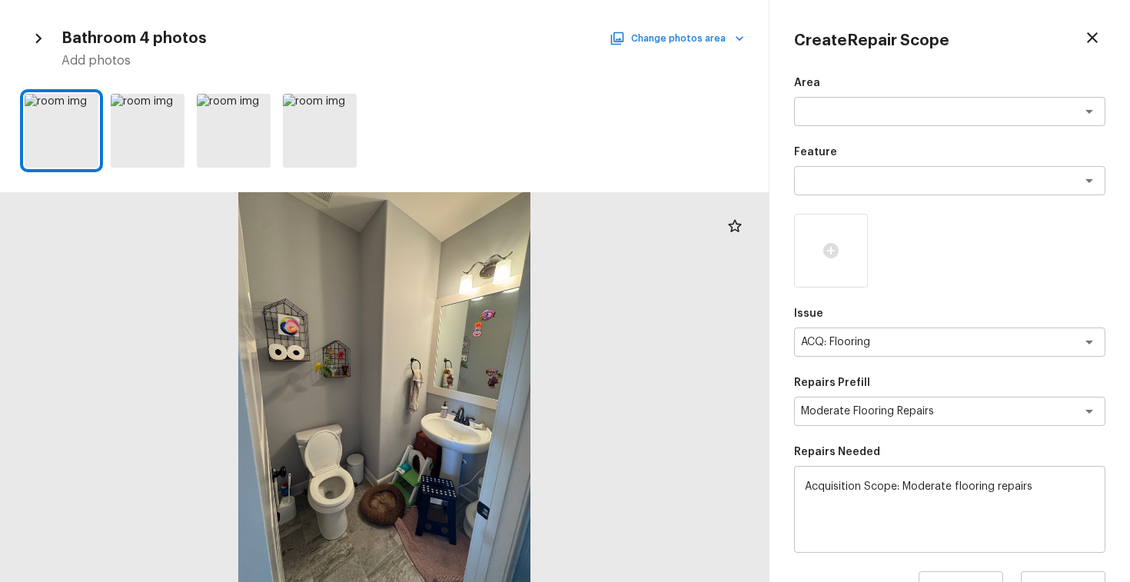
click at [675, 32] on button "Change photos area" at bounding box center [677, 38] width 131 height 20
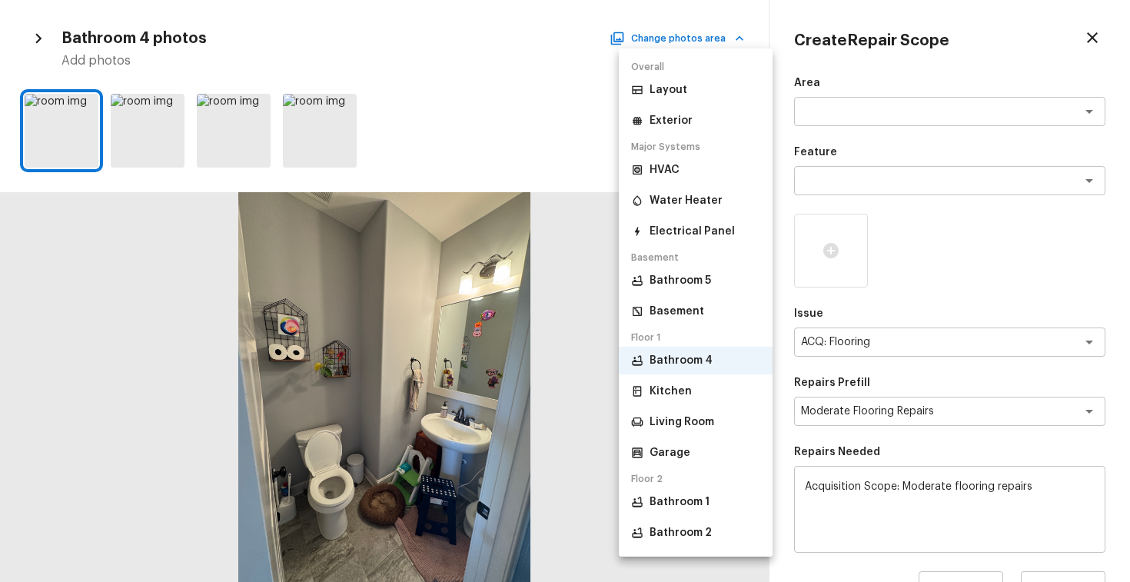
scroll to position [95, 0]
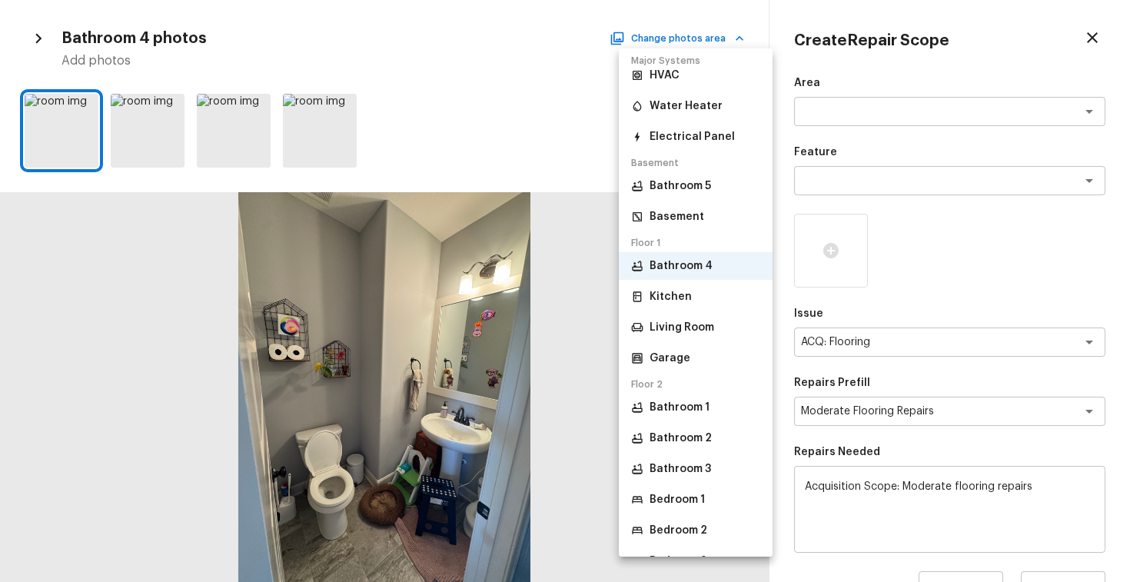
click at [684, 492] on p "Bedroom 1" at bounding box center [676, 499] width 55 height 15
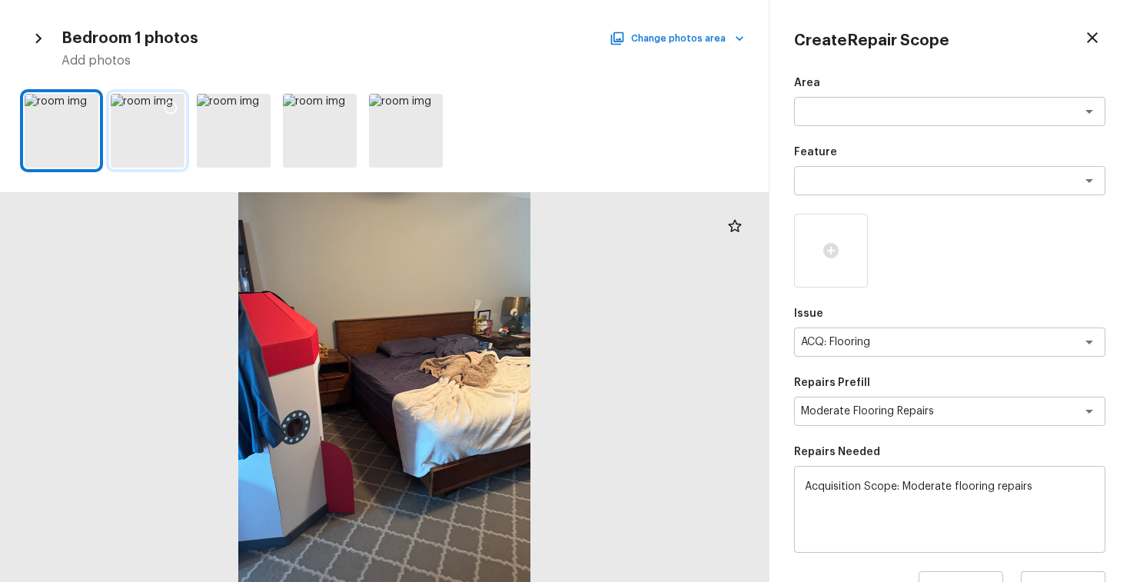
click at [171, 108] on icon at bounding box center [170, 107] width 15 height 15
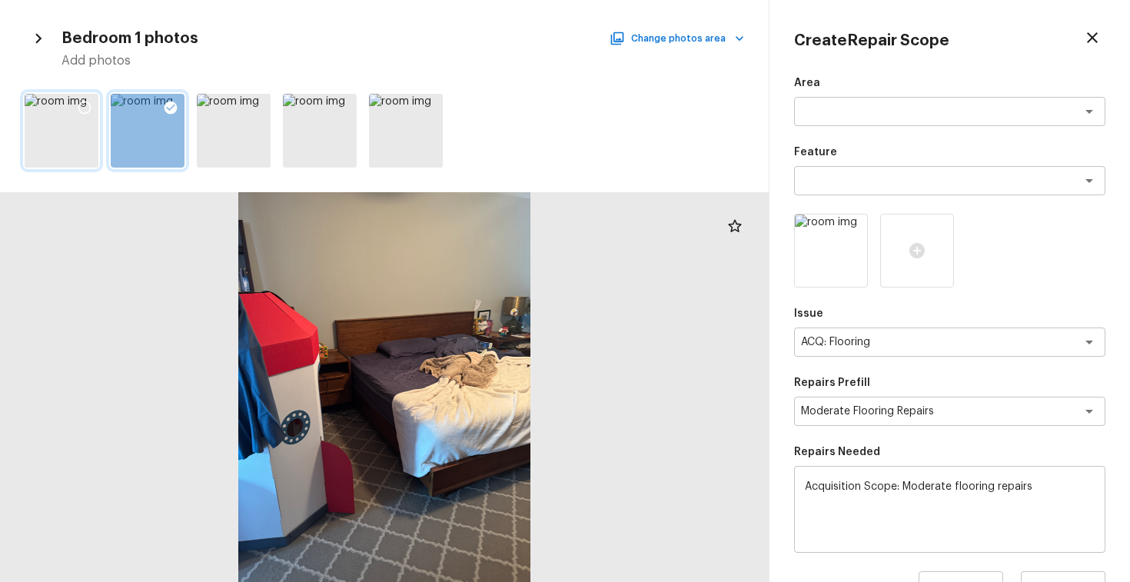
click at [88, 112] on icon at bounding box center [84, 107] width 13 height 13
click at [697, 45] on button "Change photos area" at bounding box center [677, 38] width 131 height 20
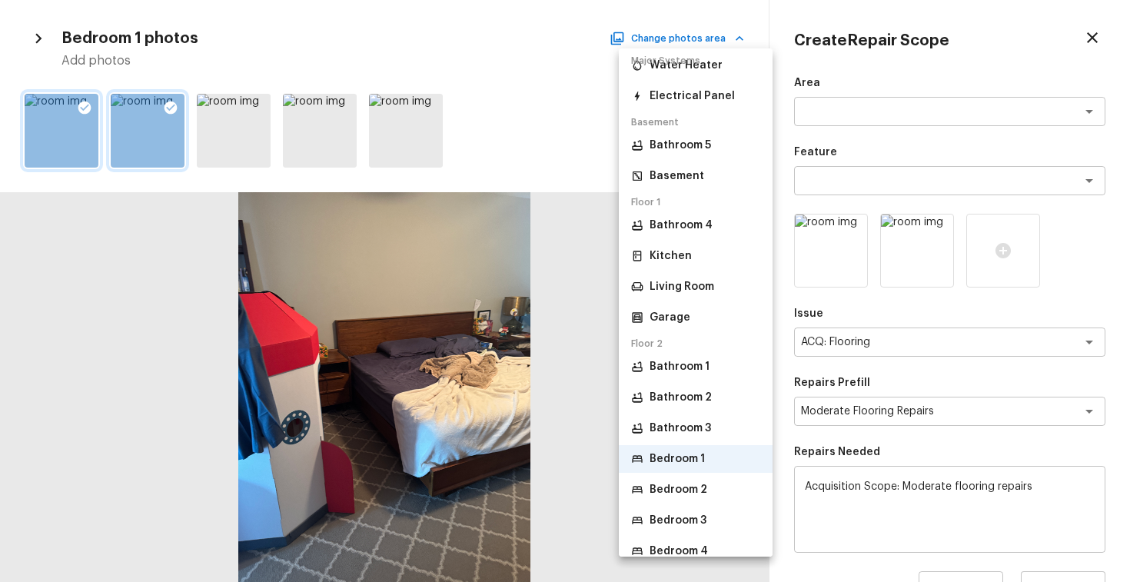
scroll to position [137, 0]
click at [668, 513] on p "Bedroom 3" at bounding box center [677, 518] width 57 height 15
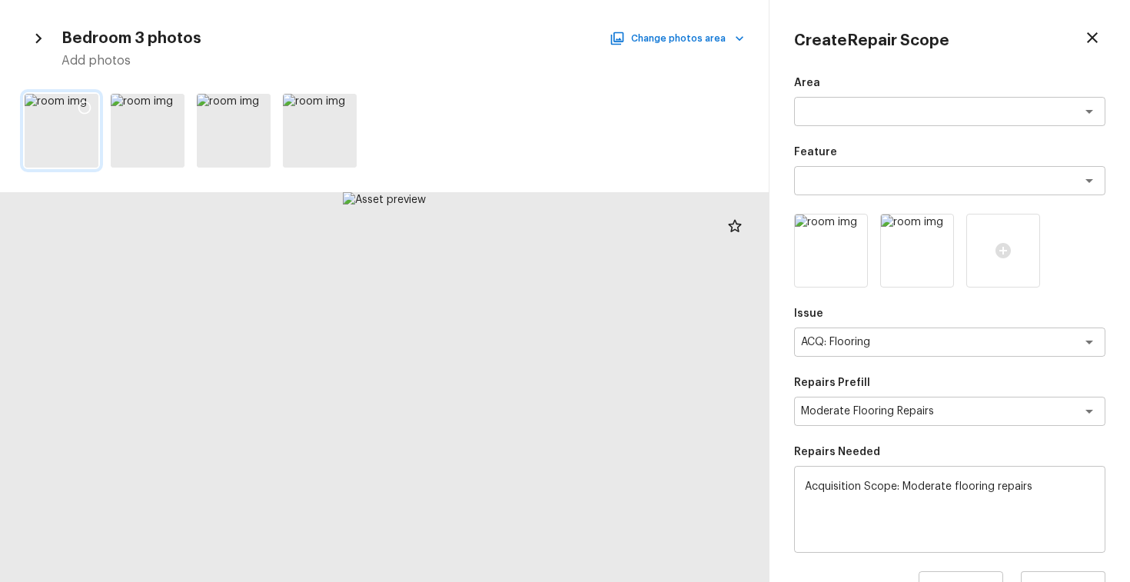
click at [79, 106] on icon at bounding box center [84, 107] width 15 height 15
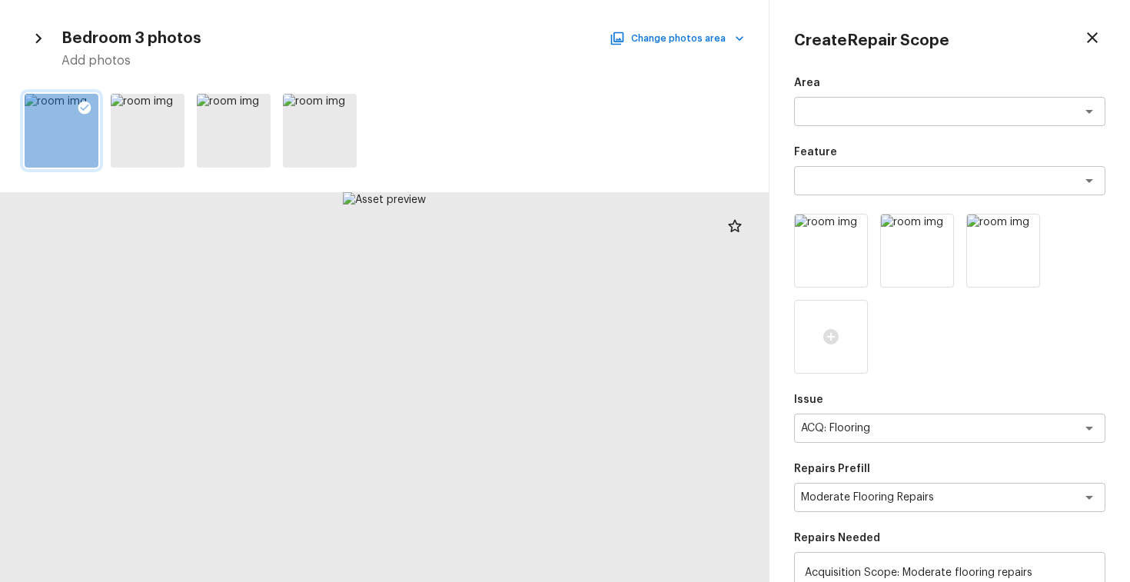
click at [656, 28] on div "Bedroom 3 photos Change photos area Add photos" at bounding box center [384, 47] width 719 height 45
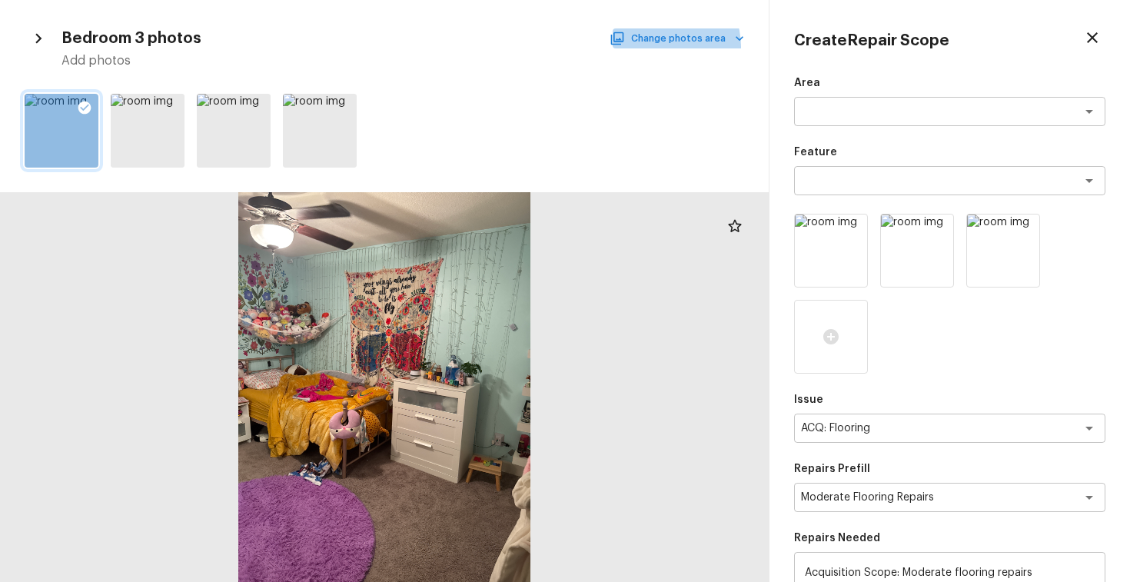
click at [662, 47] on button "Change photos area" at bounding box center [677, 38] width 131 height 20
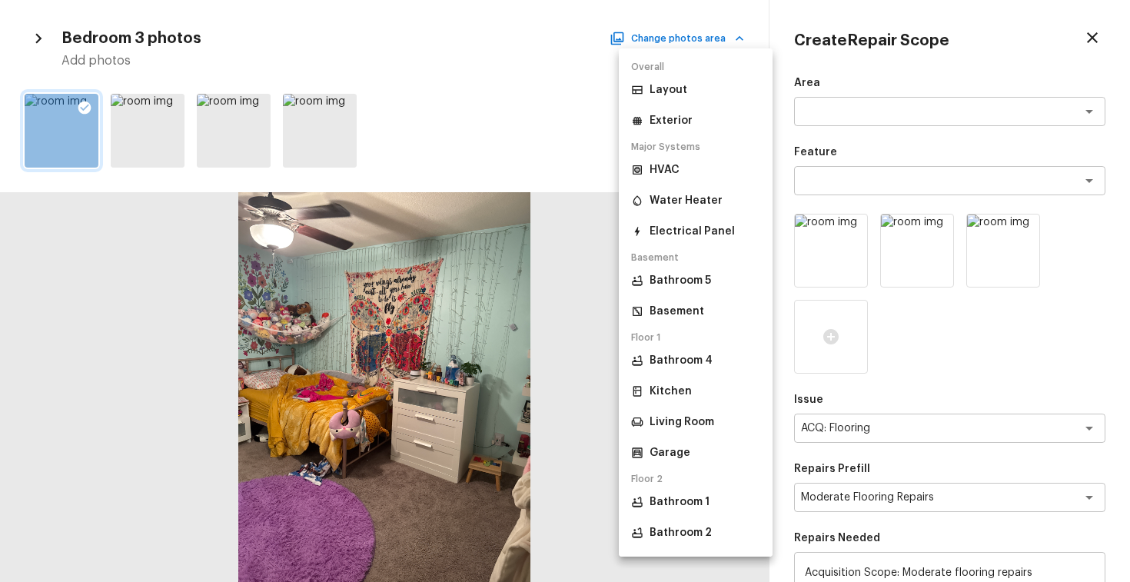
scroll to position [181, 0]
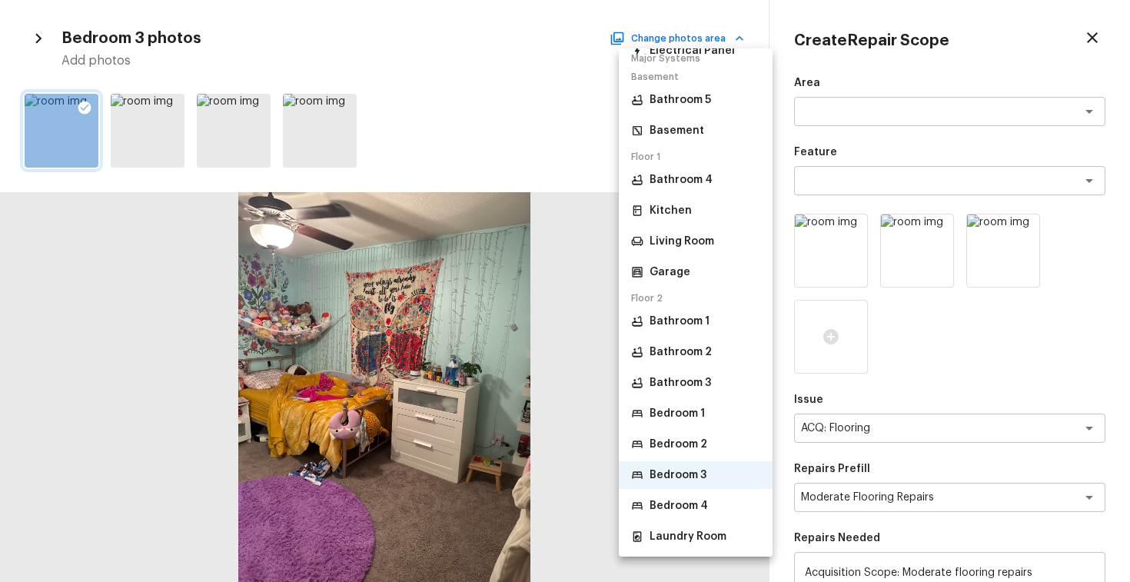
click at [661, 247] on p "Living Room" at bounding box center [681, 241] width 65 height 15
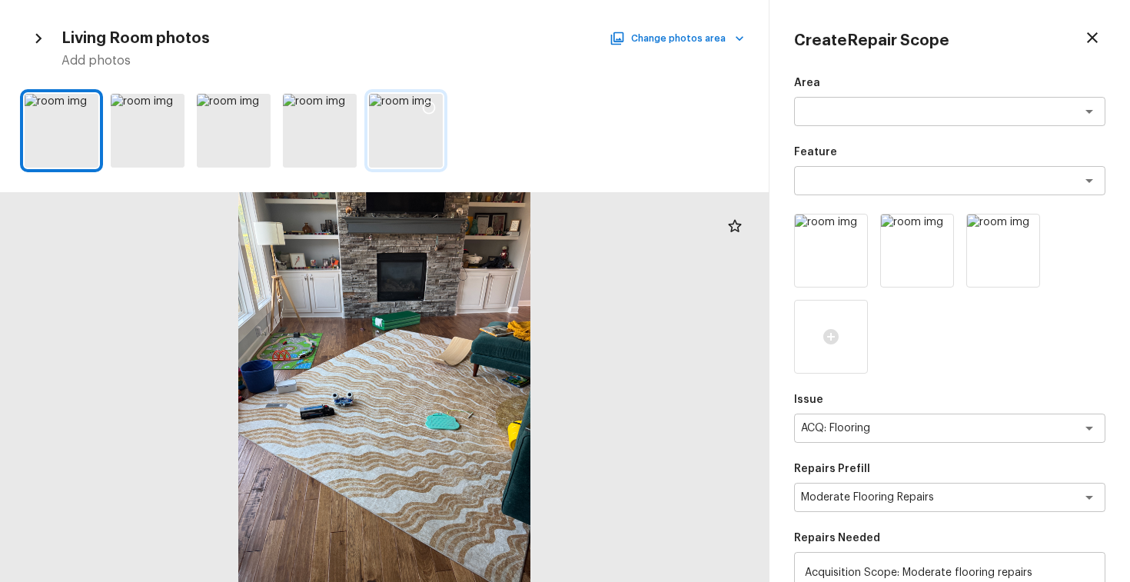
click at [420, 107] on div at bounding box center [429, 110] width 28 height 32
click at [345, 106] on icon at bounding box center [342, 107] width 15 height 15
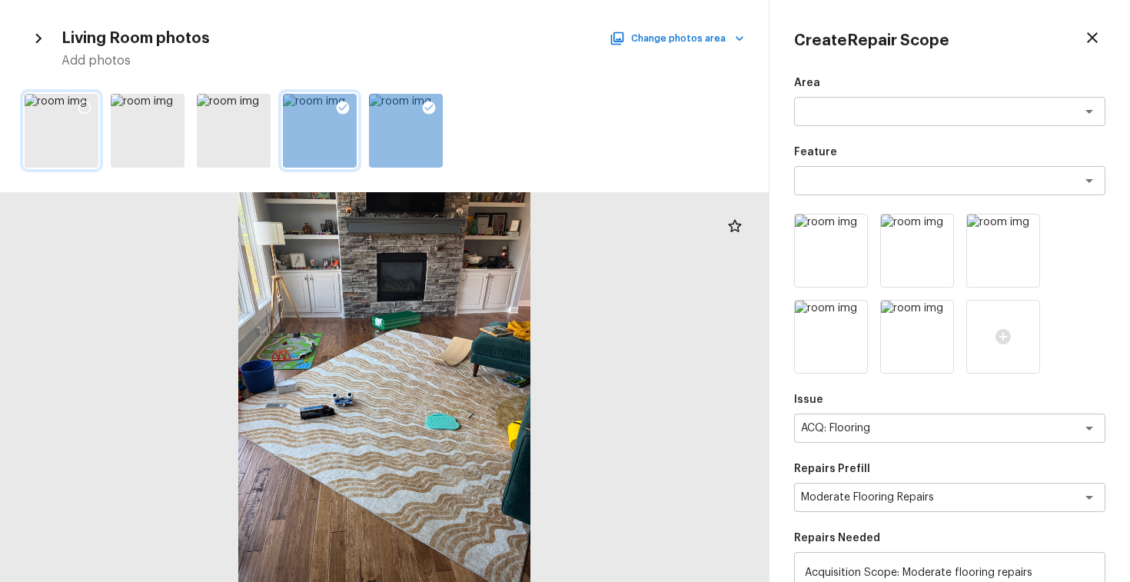
click at [85, 108] on icon at bounding box center [84, 107] width 15 height 15
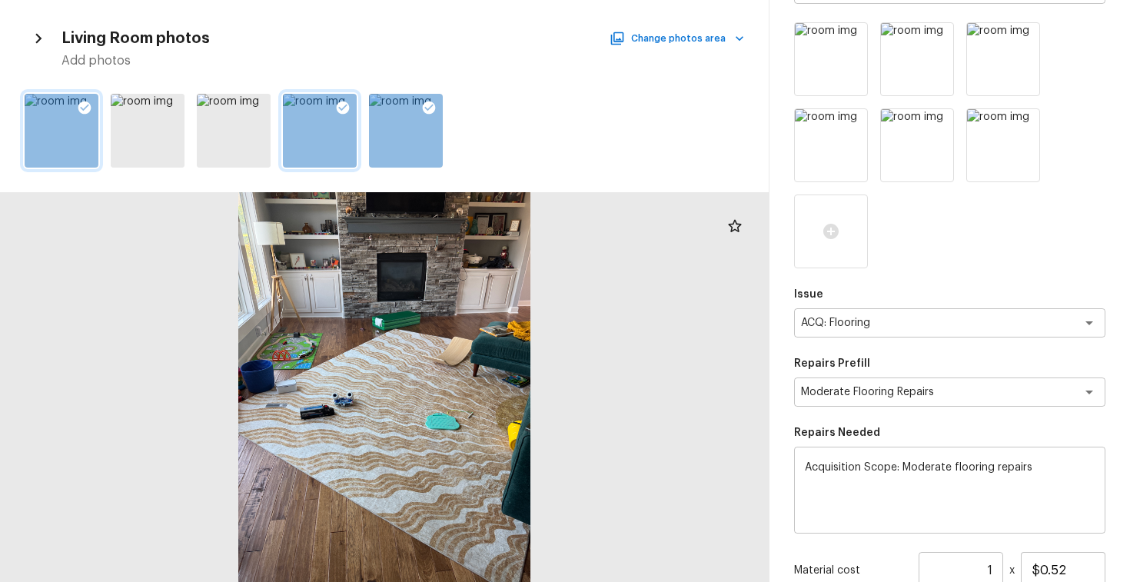
scroll to position [366, 0]
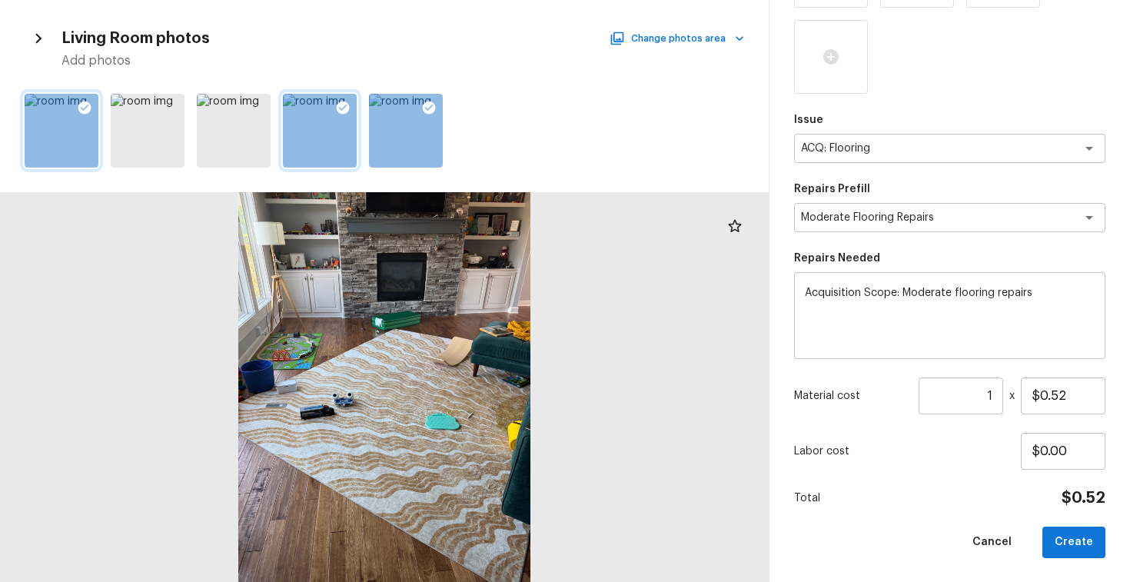
click at [990, 390] on input "1" at bounding box center [960, 395] width 85 height 37
click at [1078, 543] on button "Create" at bounding box center [1073, 542] width 63 height 32
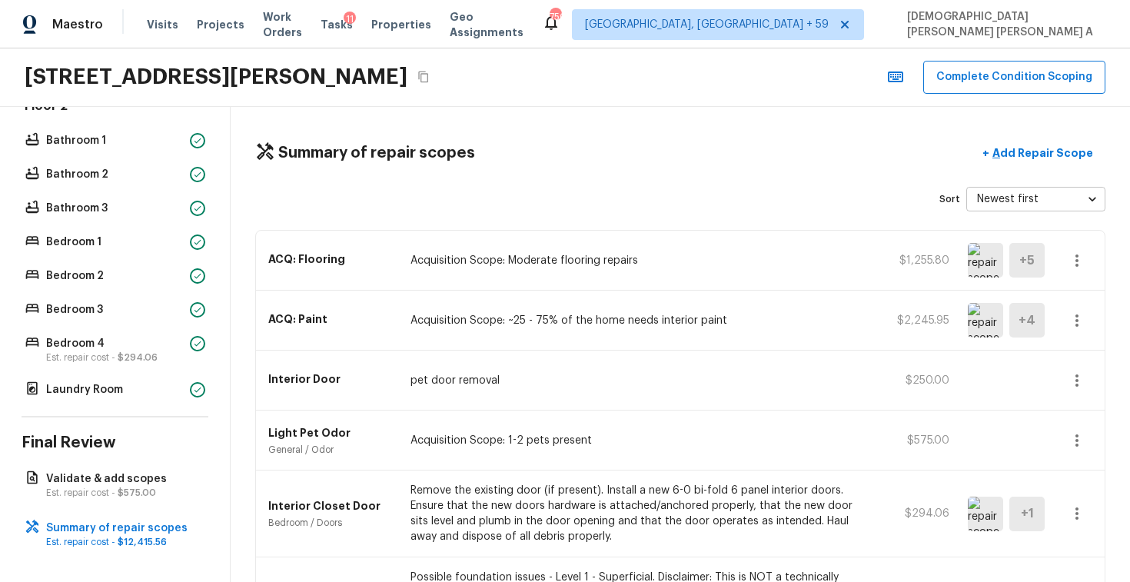
scroll to position [803, 0]
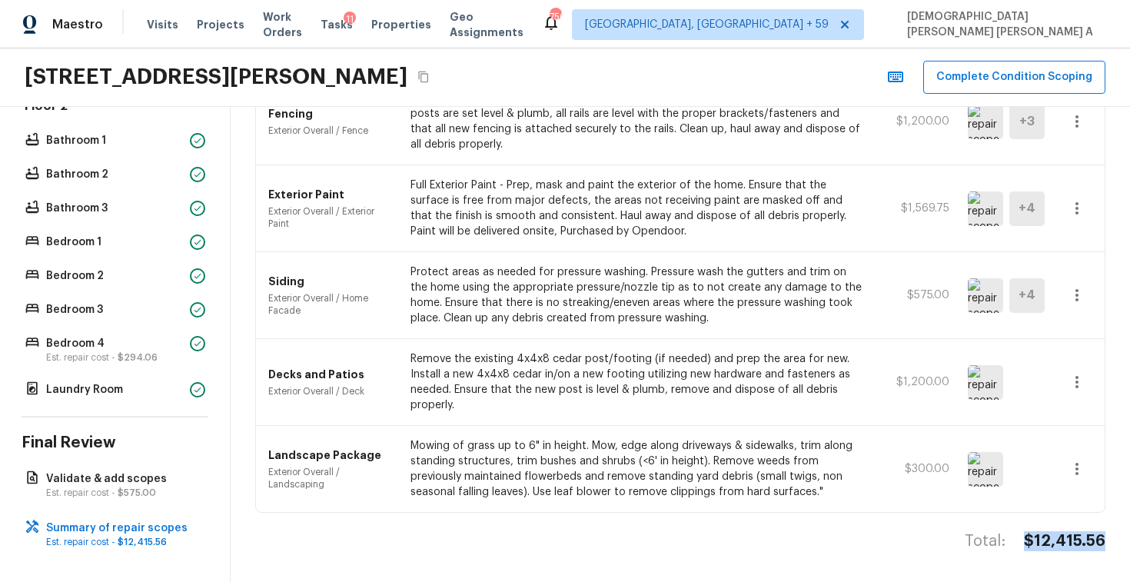
drag, startPoint x: 1111, startPoint y: 539, endPoint x: 1024, endPoint y: 539, distance: 87.6
click at [1024, 539] on div "Summary of repair scopes + Add Repair Scope Sort Newest first newestFirst ​ ACQ…" at bounding box center [680, 344] width 899 height 475
copy h4 "$12,415.56"
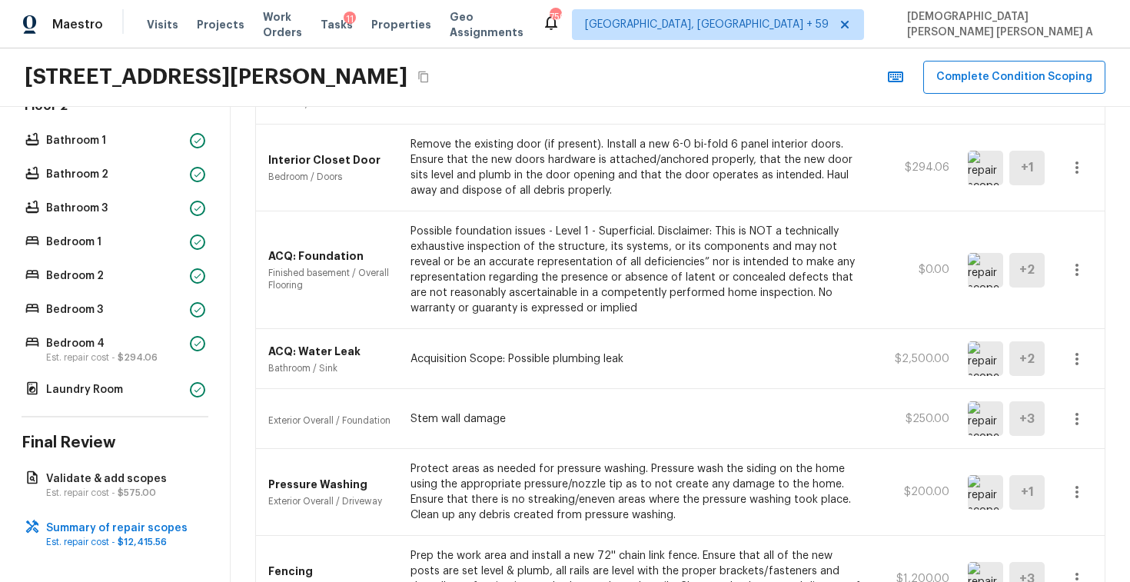
scroll to position [0, 0]
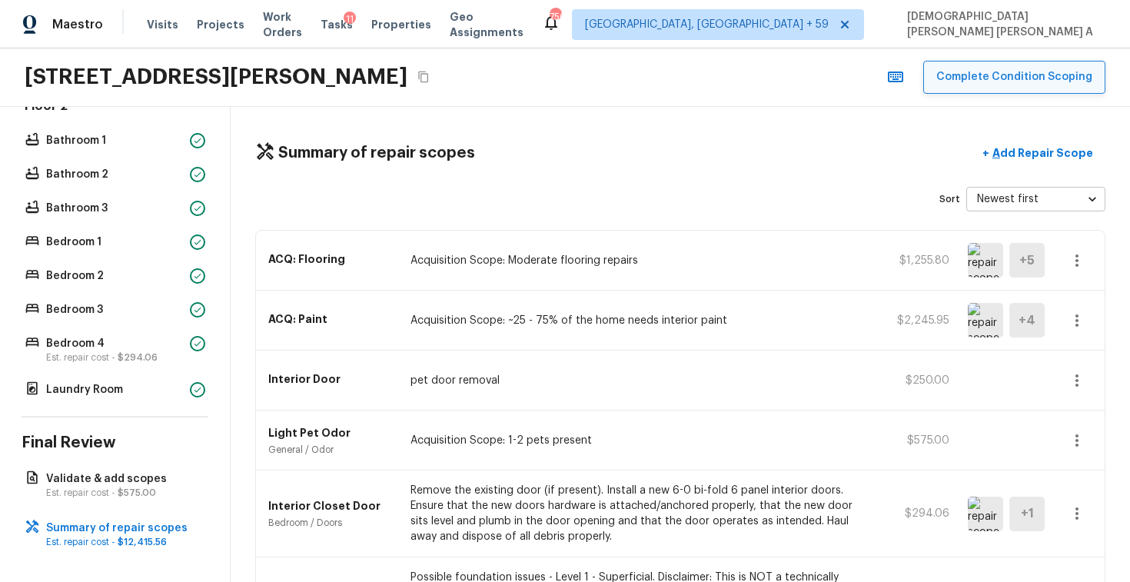
click at [971, 86] on button "Complete Condition Scoping" at bounding box center [1014, 77] width 182 height 33
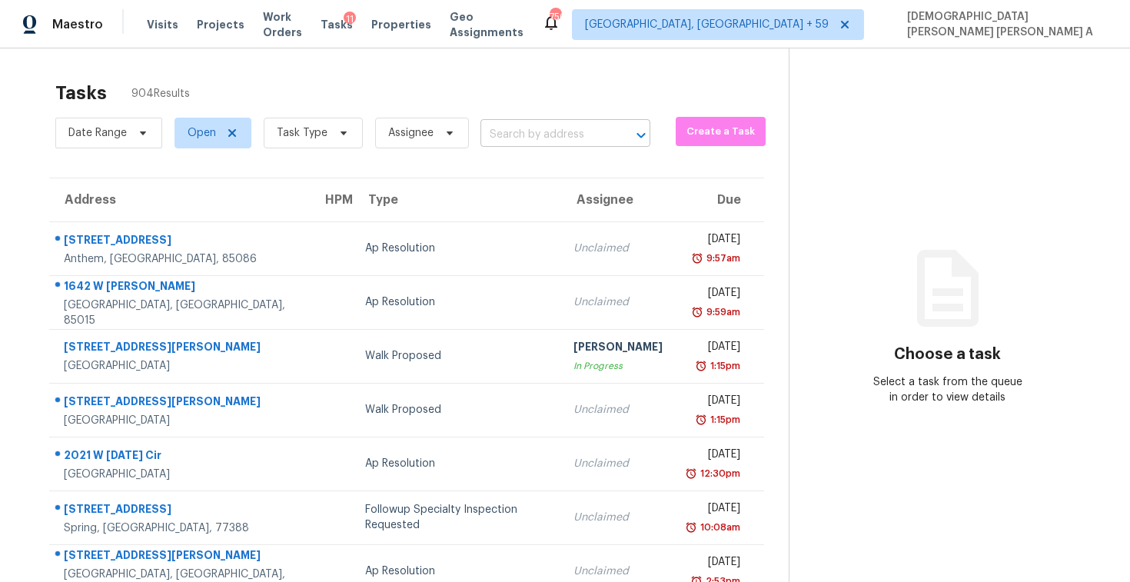
click at [511, 128] on input "text" at bounding box center [543, 135] width 127 height 24
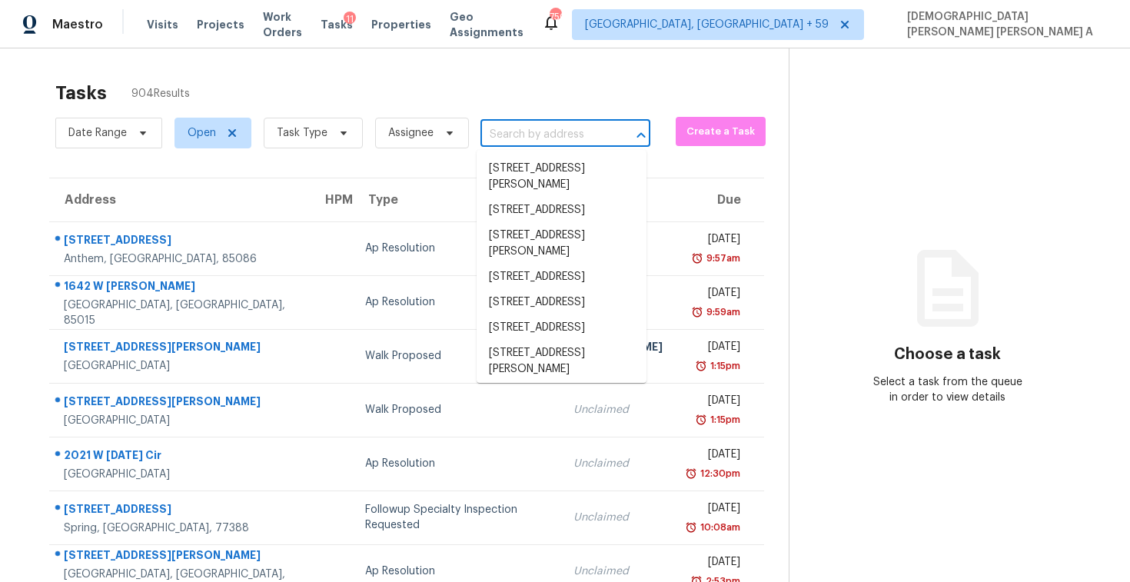
paste input "1009 Falling Rock Pl, Durham, NC 27703"
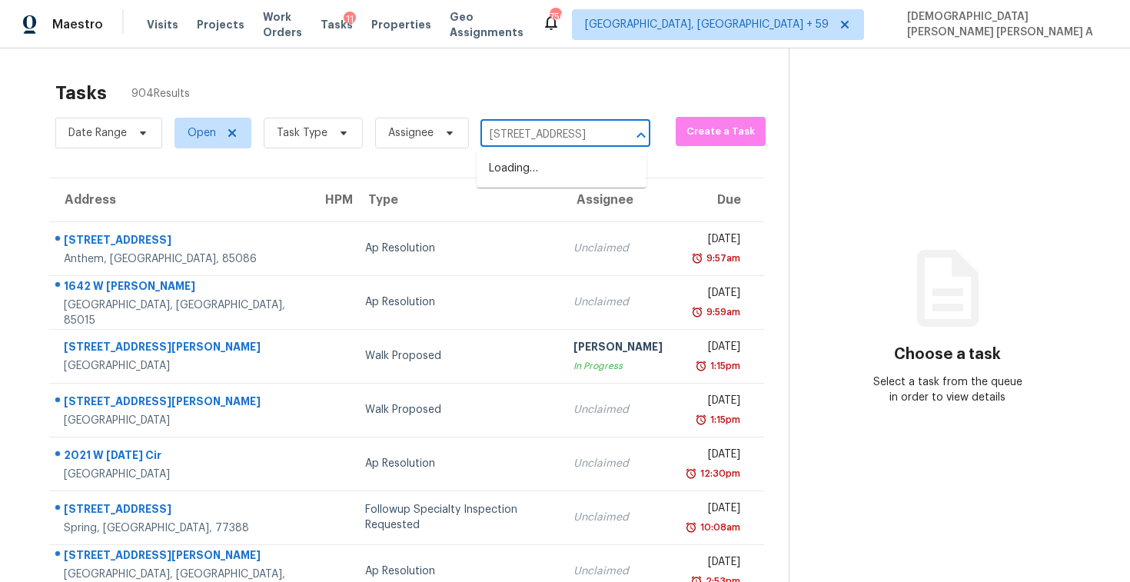
scroll to position [0, 29]
click at [546, 179] on li "1009 Falling Rock Pl, Durham, NC 27703" at bounding box center [561, 168] width 170 height 25
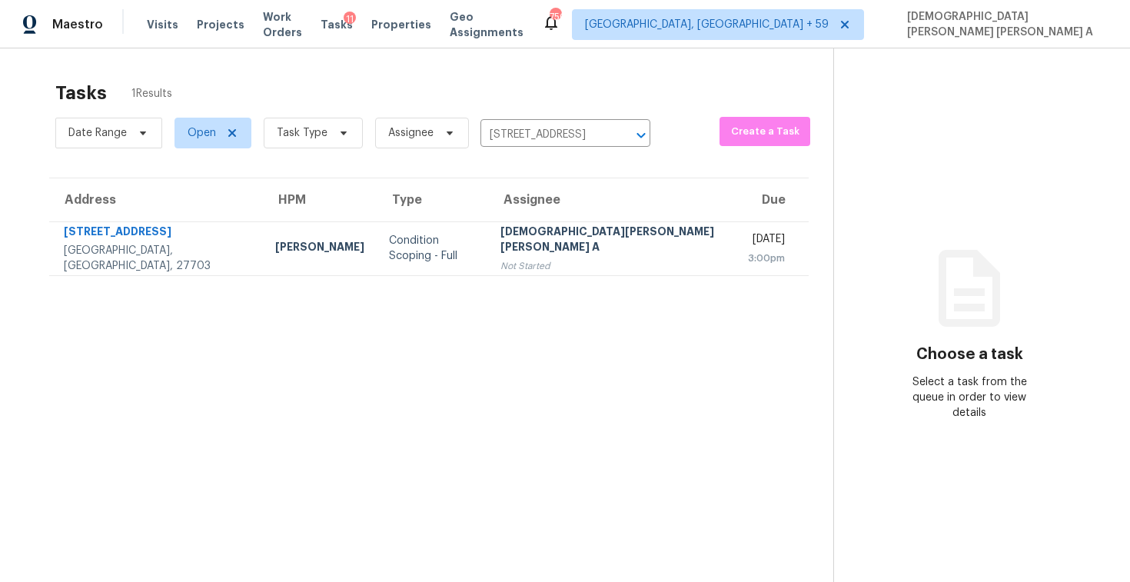
click at [541, 260] on div "Not Started" at bounding box center [611, 265] width 223 height 15
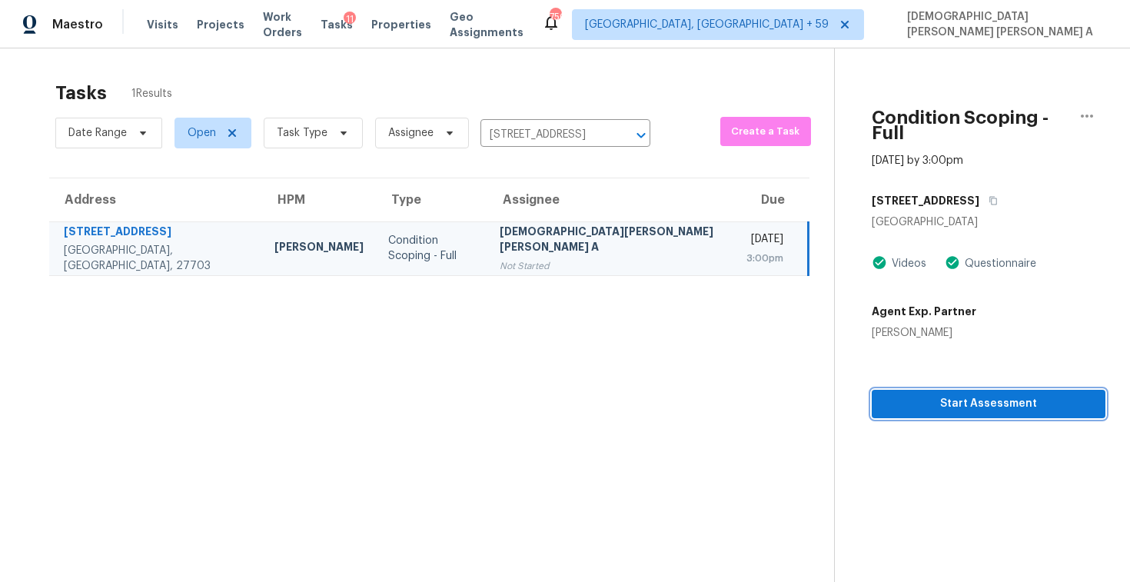
click at [947, 397] on span "Start Assessment" at bounding box center [988, 403] width 209 height 19
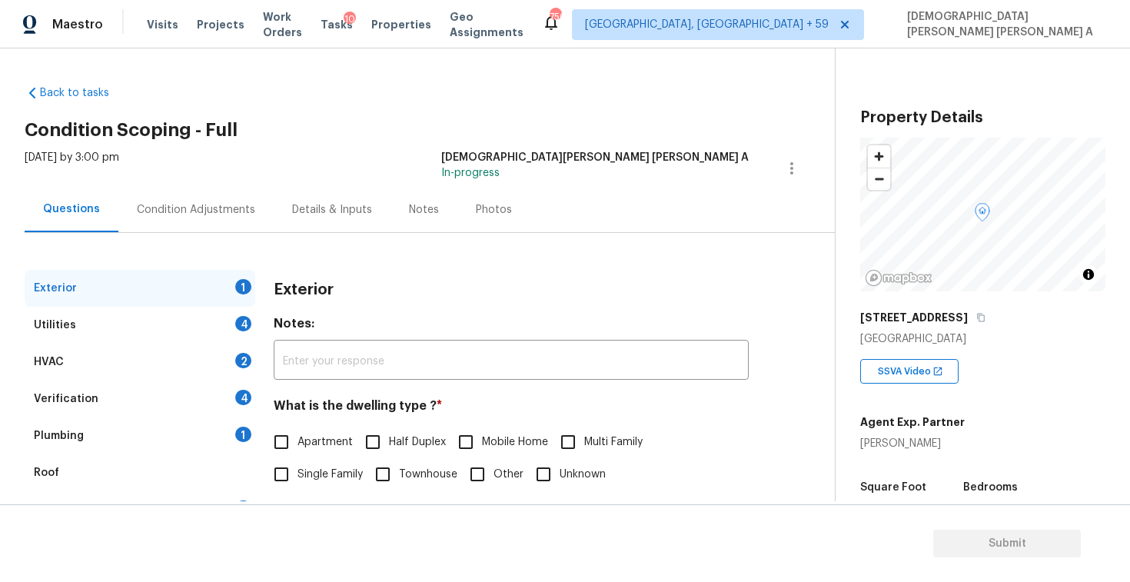
click at [466, 58] on div "Back to tasks Condition Scoping - Full Mon, Oct 06 2025 by 3:00 pm Mohamed Azee…" at bounding box center [565, 274] width 1130 height 453
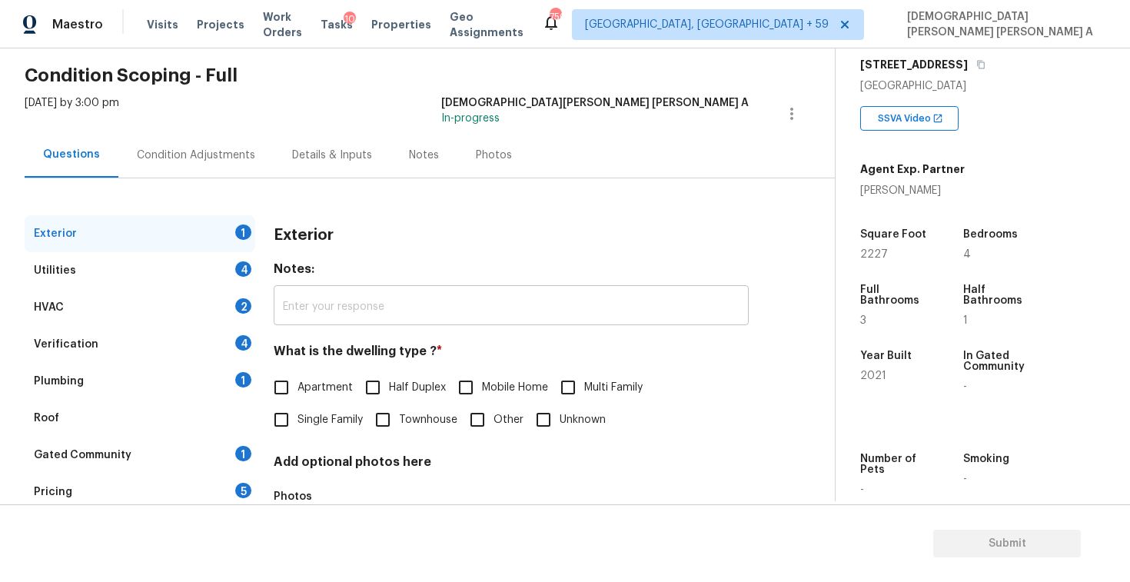
scroll to position [105, 0]
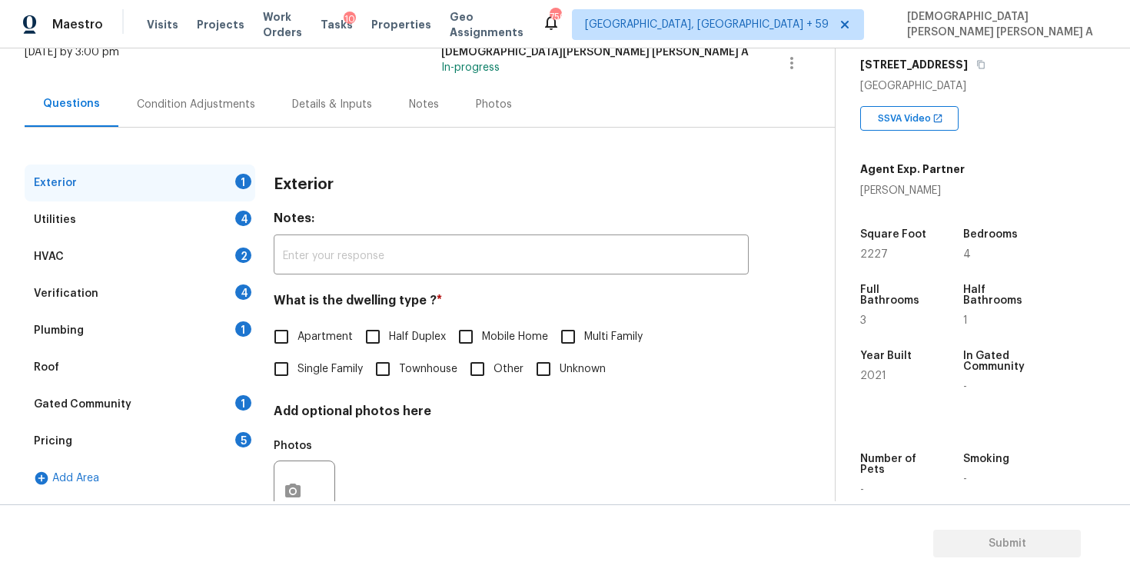
click at [390, 370] on input "Townhouse" at bounding box center [383, 369] width 32 height 32
click at [214, 226] on div "Utilities 4" at bounding box center [140, 219] width 231 height 37
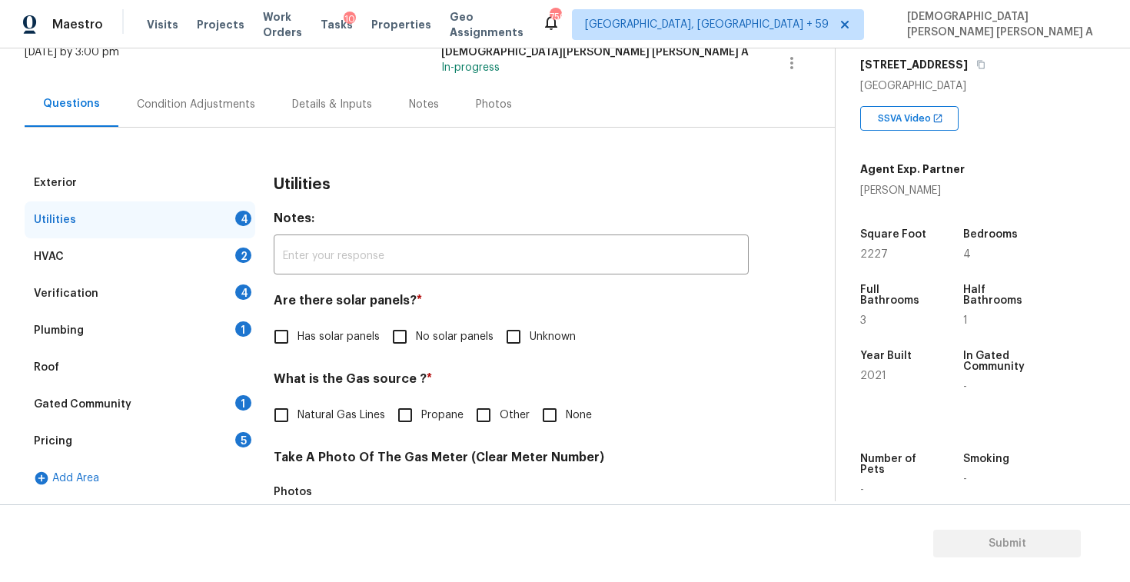
click at [410, 340] on input "No solar panels" at bounding box center [399, 336] width 32 height 32
click at [284, 423] on input "Natural Gas Lines" at bounding box center [281, 415] width 32 height 32
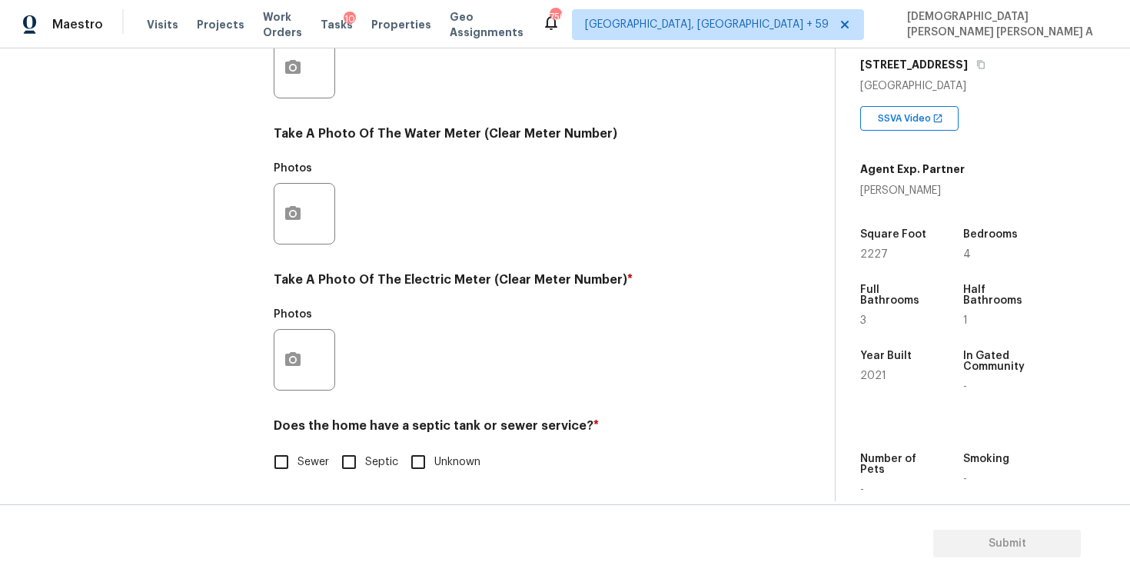
click at [277, 469] on input "Sewer" at bounding box center [281, 462] width 32 height 32
click at [297, 360] on icon "button" at bounding box center [292, 359] width 15 height 14
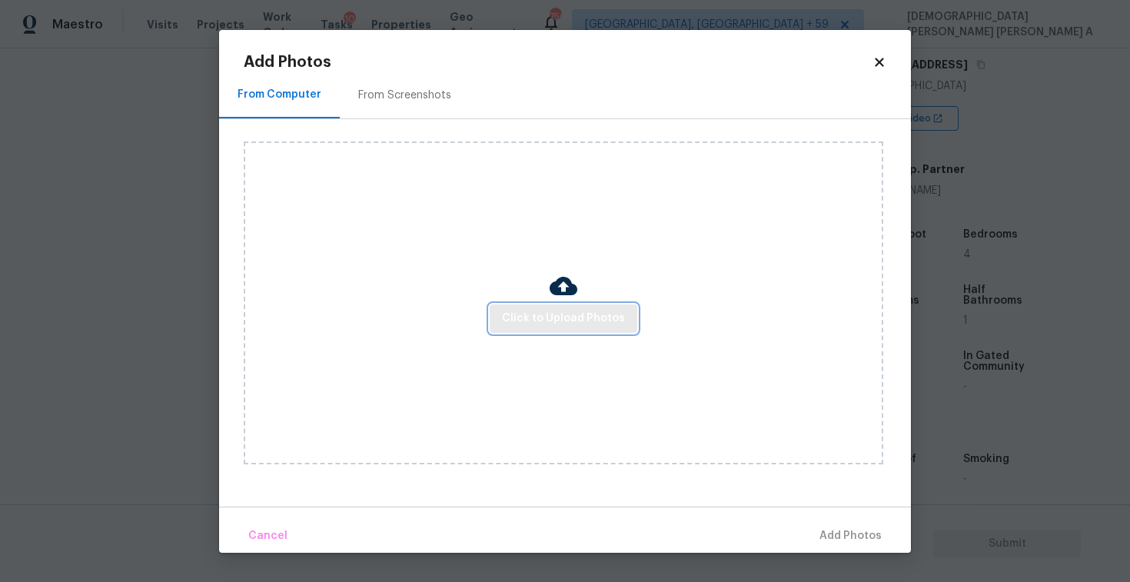
click at [584, 320] on span "Click to Upload Photos" at bounding box center [563, 318] width 123 height 19
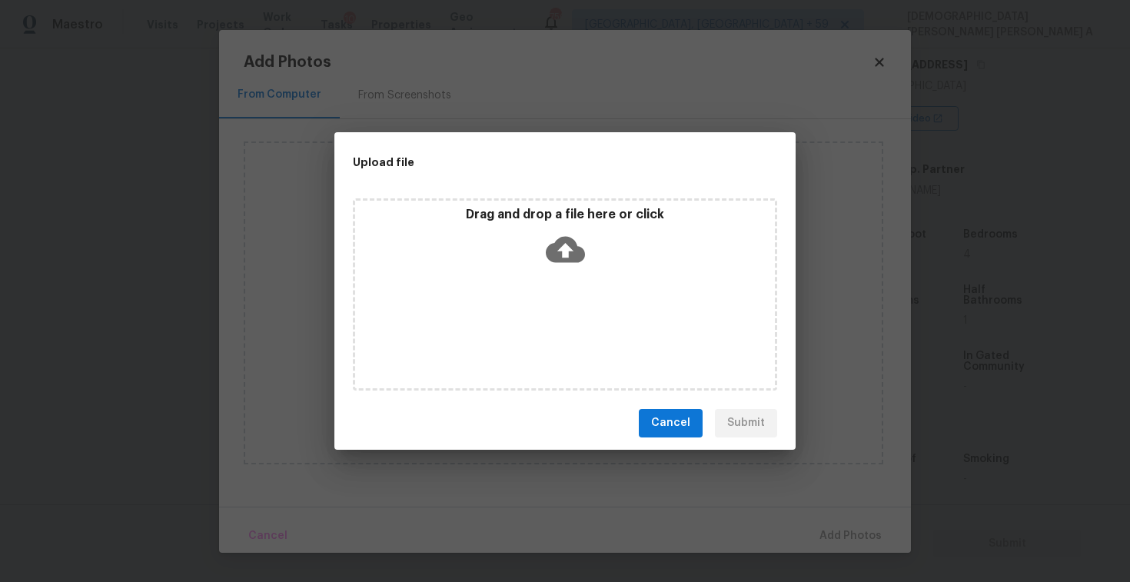
click at [547, 215] on p "Drag and drop a file here or click" at bounding box center [565, 215] width 420 height 16
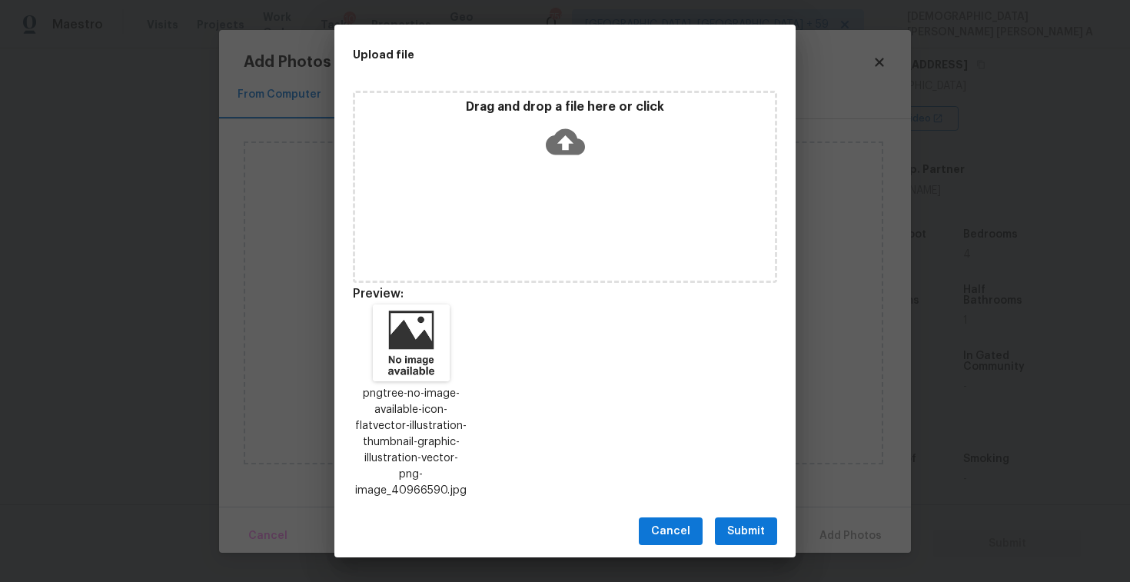
click at [753, 522] on span "Submit" at bounding box center [746, 531] width 38 height 19
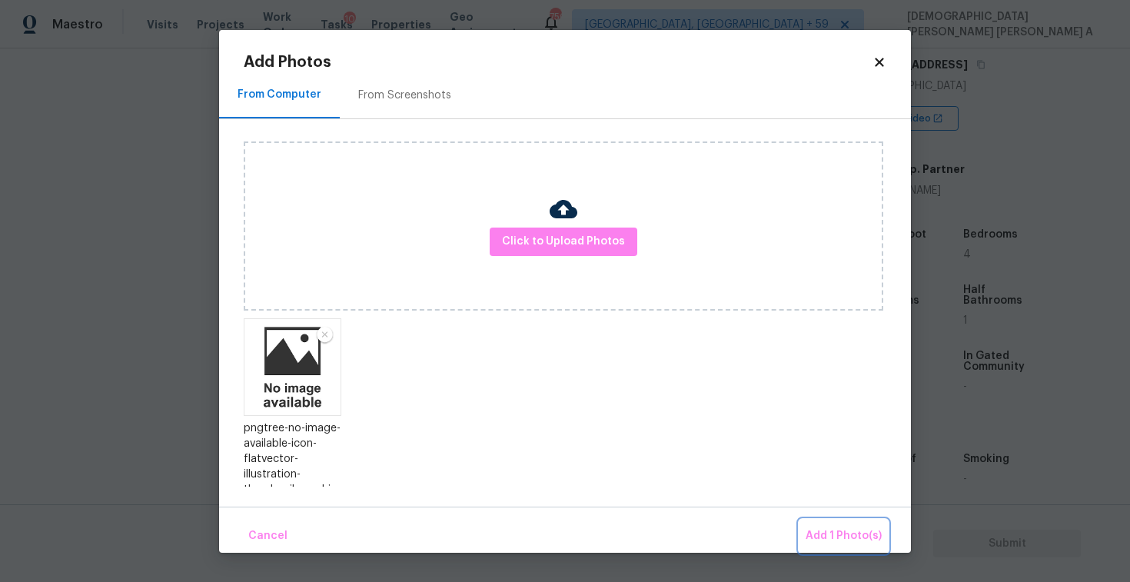
click at [825, 531] on span "Add 1 Photo(s)" at bounding box center [843, 535] width 76 height 19
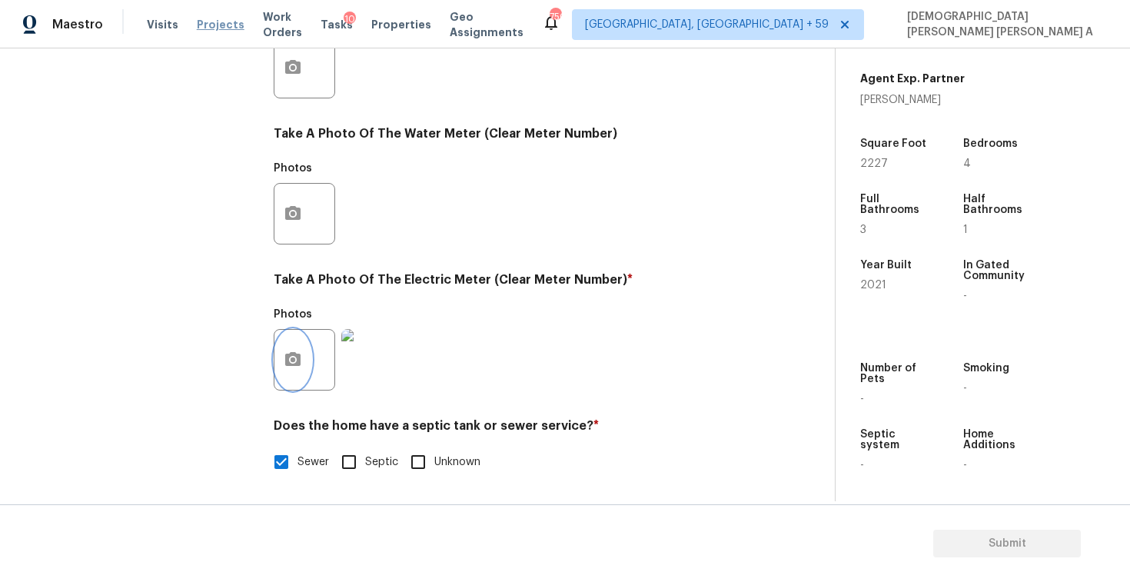
scroll to position [105, 0]
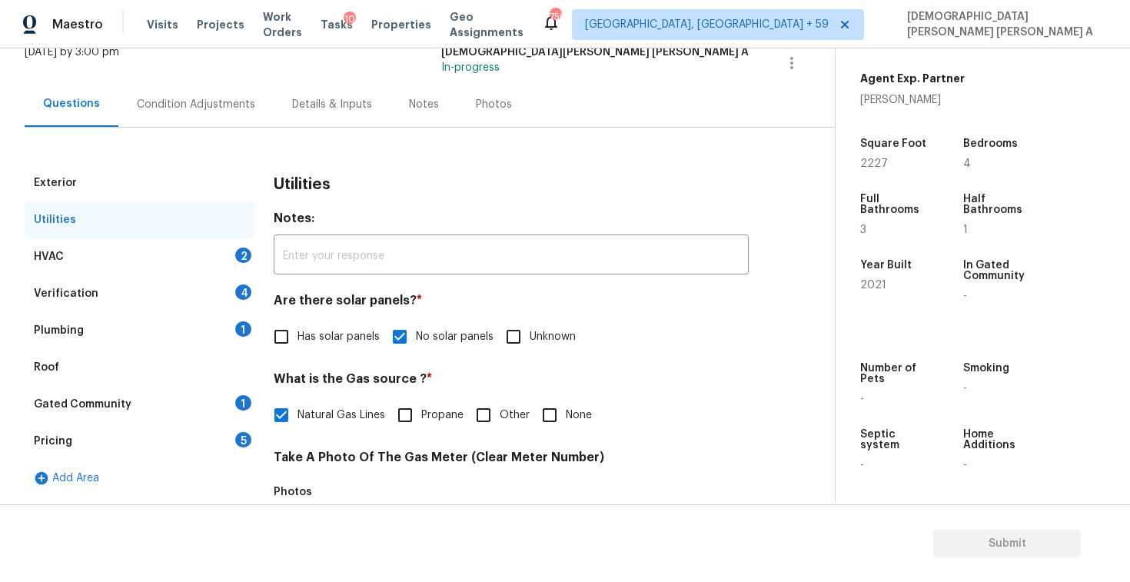
click at [186, 259] on div "HVAC 2" at bounding box center [140, 256] width 231 height 37
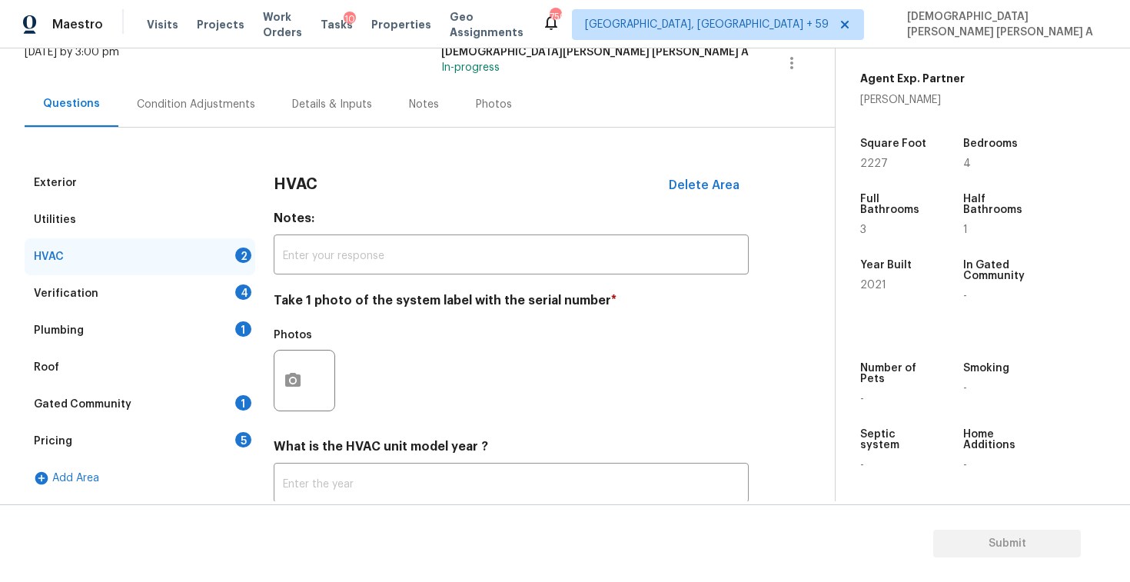
scroll to position [209, 0]
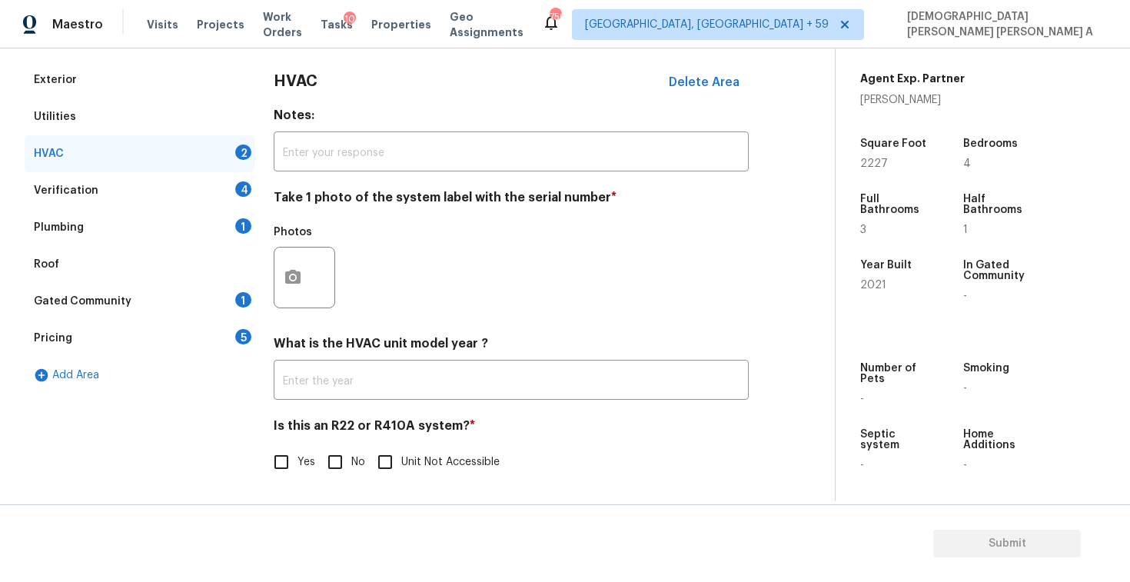
click at [337, 470] on input "No" at bounding box center [335, 462] width 32 height 32
click at [300, 307] on div at bounding box center [304, 276] width 61 height 61
click at [279, 276] on button "button" at bounding box center [292, 277] width 37 height 60
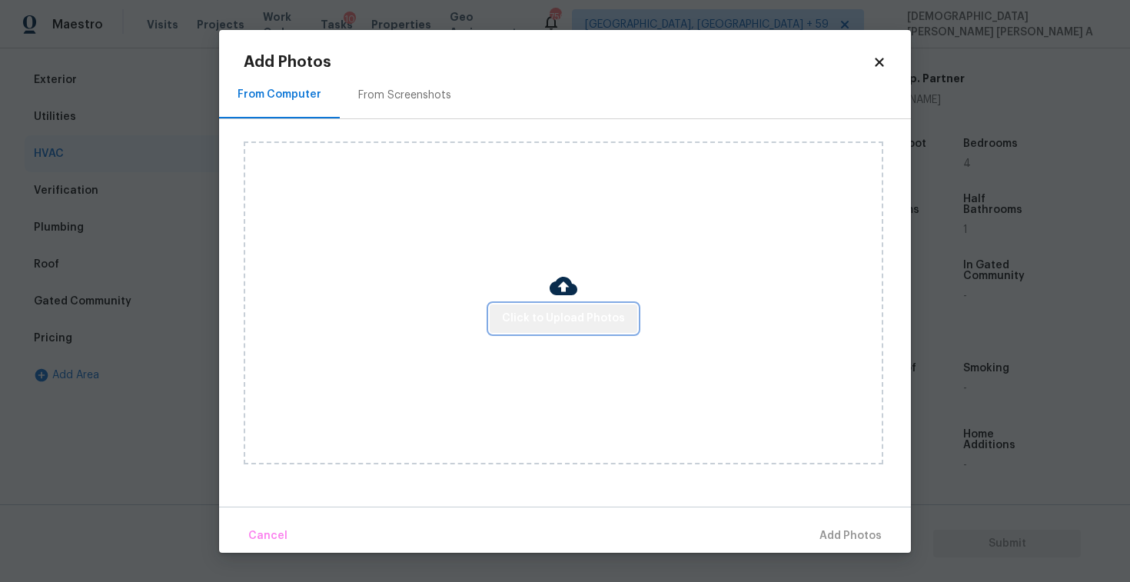
click at [574, 306] on button "Click to Upload Photos" at bounding box center [563, 318] width 148 height 28
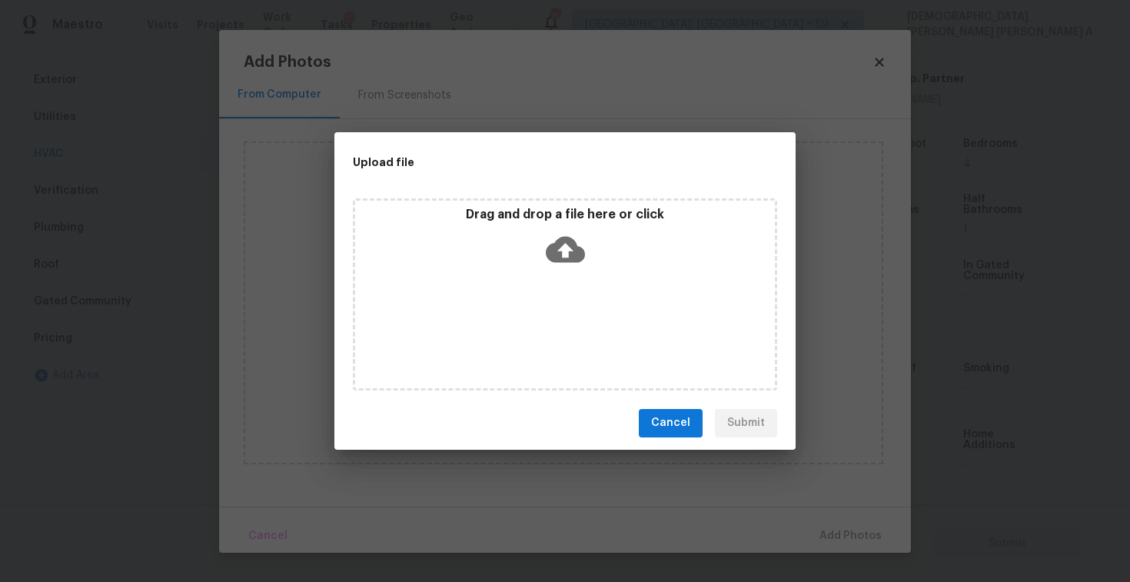
click at [554, 264] on icon at bounding box center [565, 249] width 39 height 39
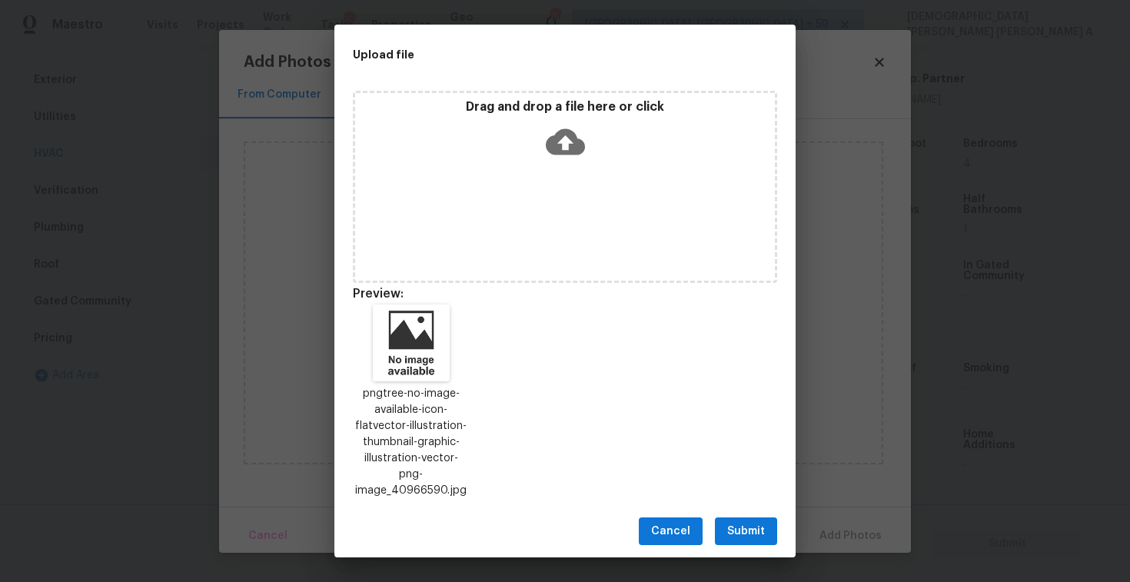
click at [742, 524] on span "Submit" at bounding box center [746, 531] width 38 height 19
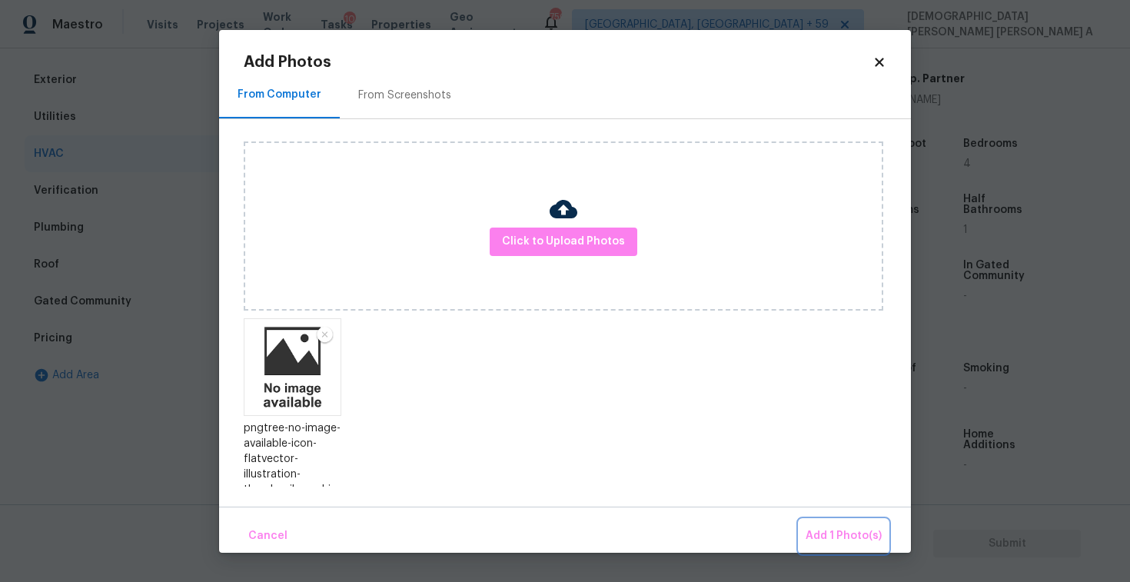
click at [834, 526] on span "Add 1 Photo(s)" at bounding box center [843, 535] width 76 height 19
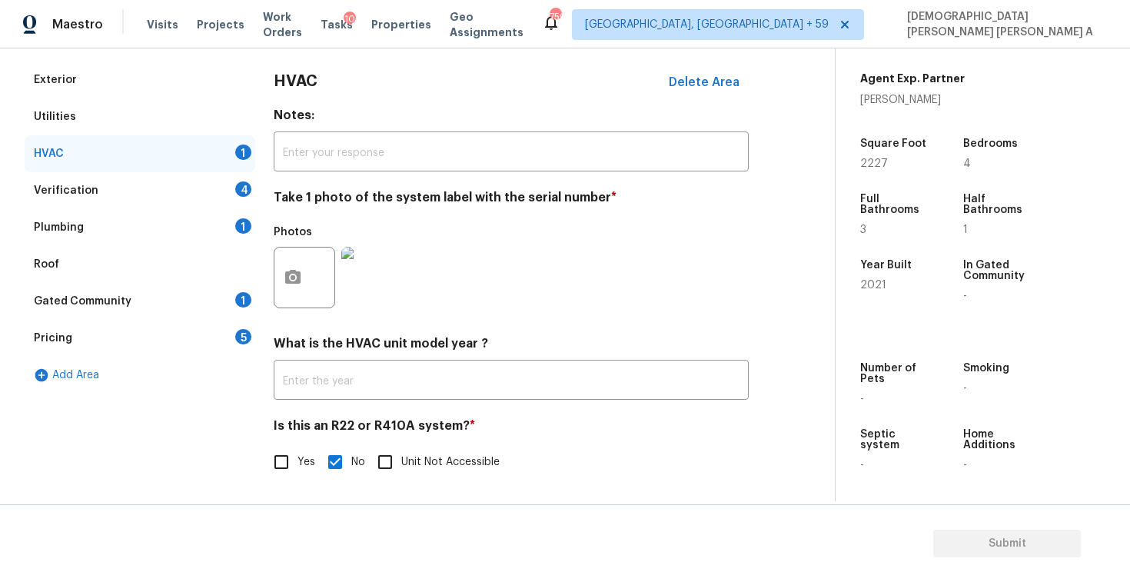
click at [124, 191] on div "Verification 4" at bounding box center [140, 190] width 231 height 37
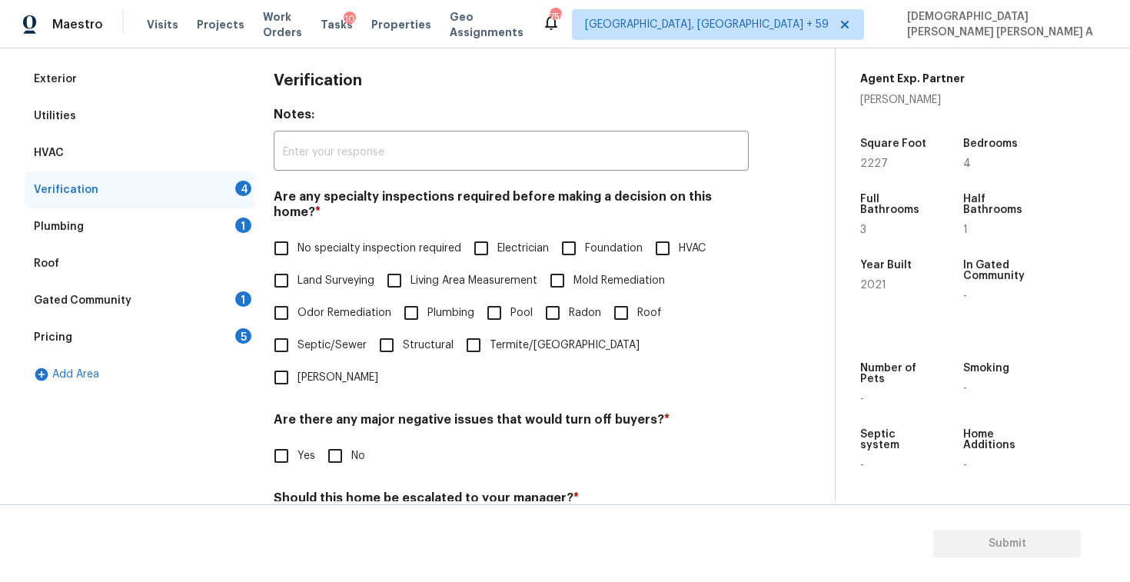
click at [283, 233] on input "No specialty inspection required" at bounding box center [281, 248] width 32 height 32
click at [345, 440] on input "No" at bounding box center [335, 456] width 32 height 32
click at [327, 519] on input "No" at bounding box center [335, 535] width 32 height 32
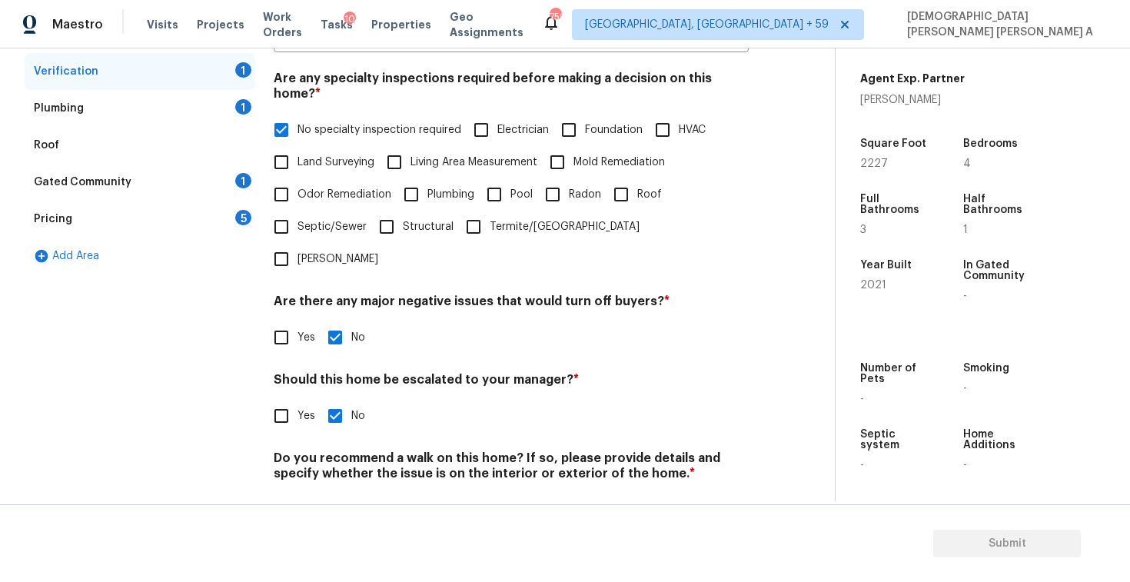
click at [345, 493] on input "No" at bounding box center [335, 509] width 32 height 32
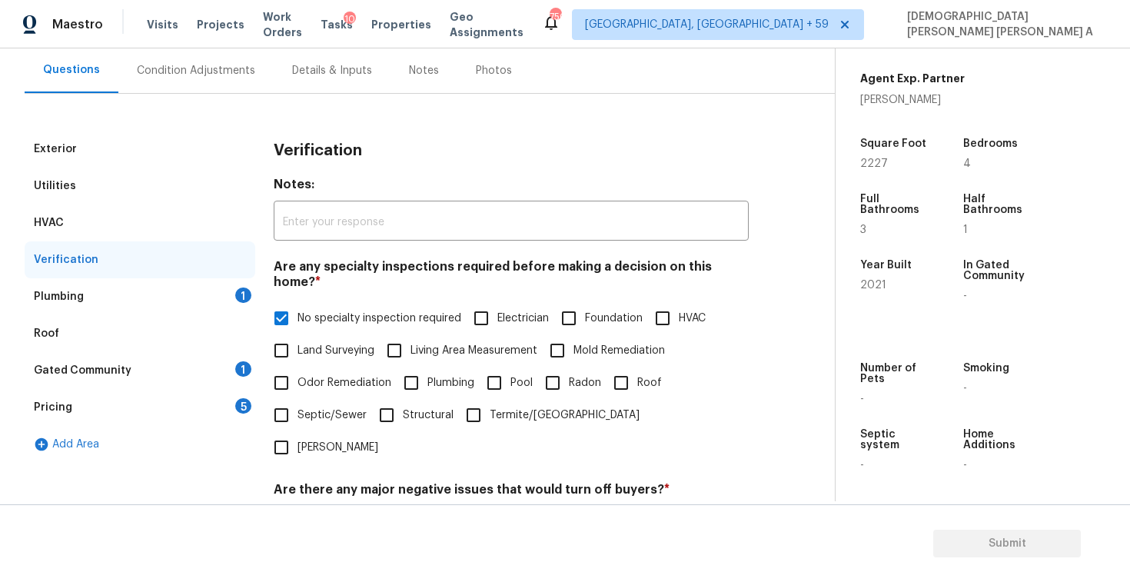
click at [201, 297] on div "Plumbing 1" at bounding box center [140, 296] width 231 height 37
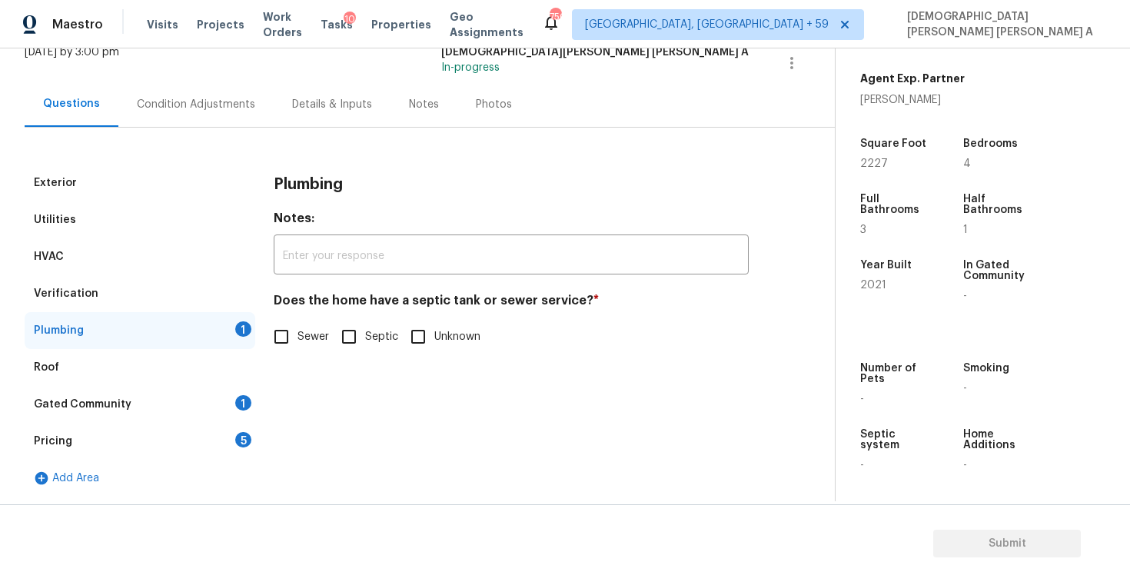
scroll to position [105, 0]
click at [286, 331] on input "Sewer" at bounding box center [281, 336] width 32 height 32
click at [191, 406] on div "Gated Community 1" at bounding box center [140, 404] width 231 height 37
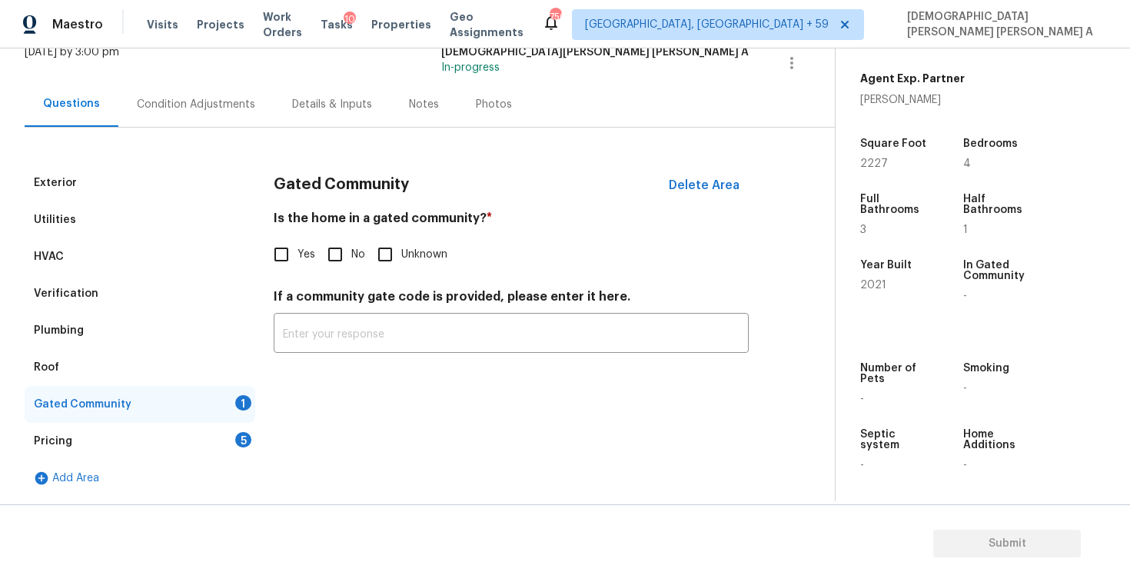
click at [343, 254] on input "No" at bounding box center [335, 254] width 32 height 32
click at [221, 440] on div "Pricing 5" at bounding box center [140, 441] width 231 height 37
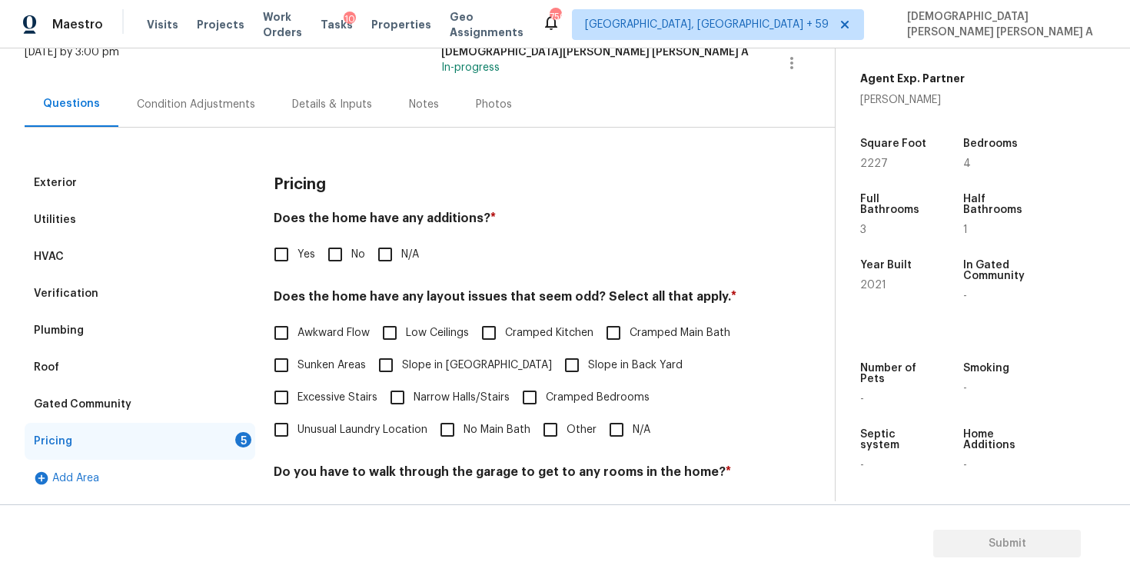
click at [324, 255] on input "No" at bounding box center [335, 254] width 32 height 32
click at [609, 435] on input "N/A" at bounding box center [616, 429] width 32 height 32
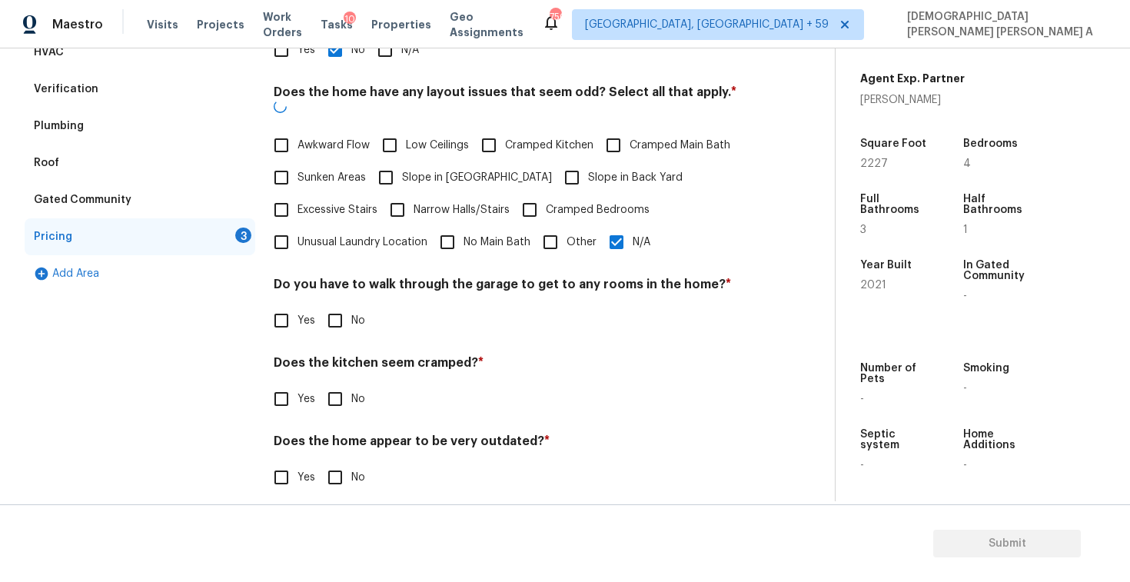
scroll to position [308, 0]
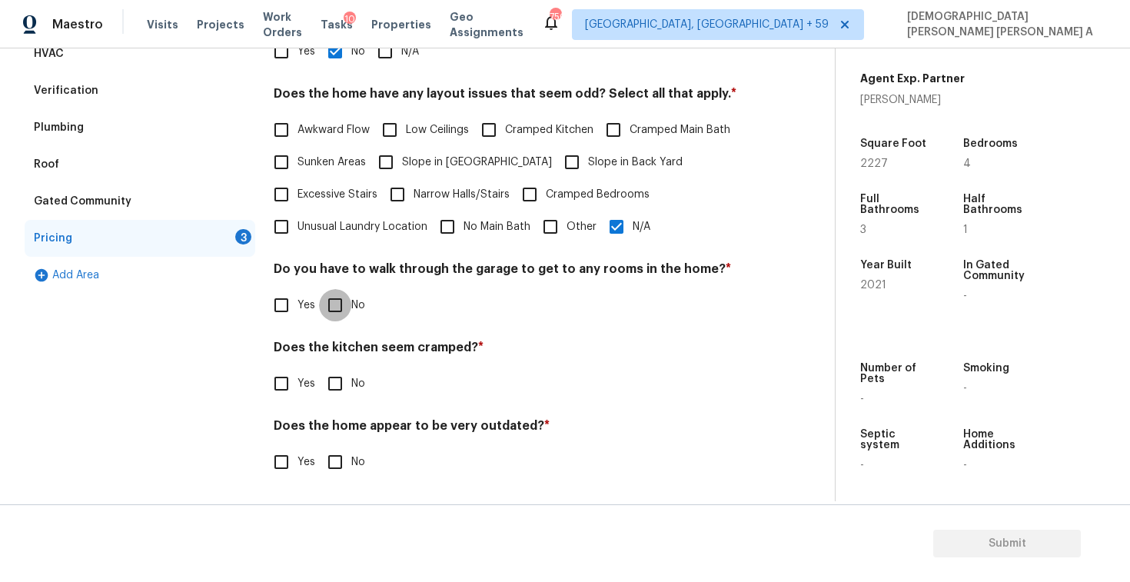
click at [345, 305] on input "No" at bounding box center [335, 305] width 32 height 32
click at [347, 392] on input "No" at bounding box center [335, 383] width 32 height 32
click at [342, 447] on input "No" at bounding box center [335, 463] width 32 height 32
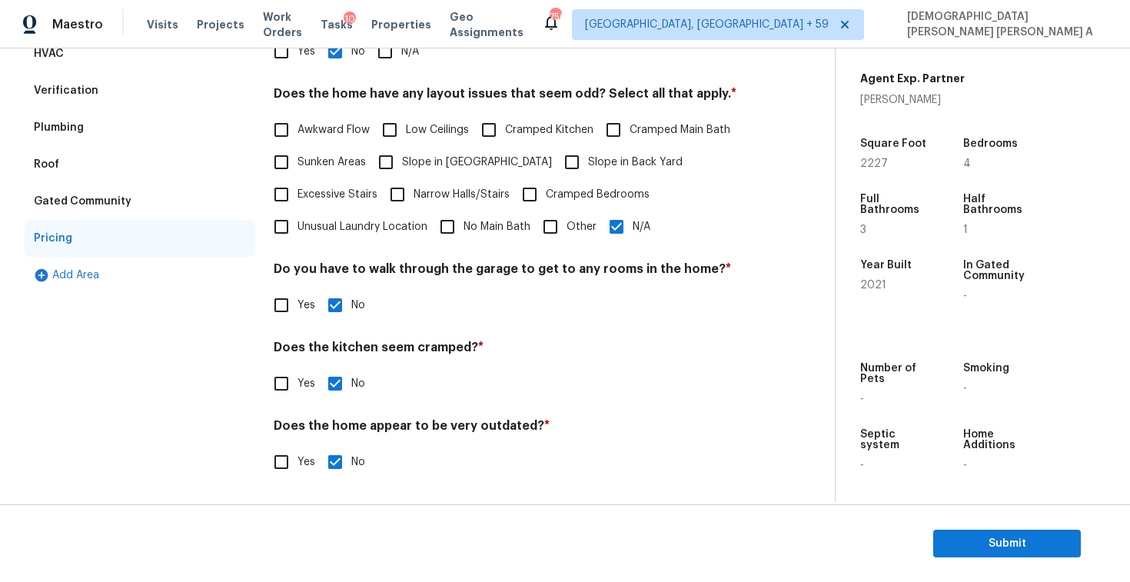
scroll to position [0, 0]
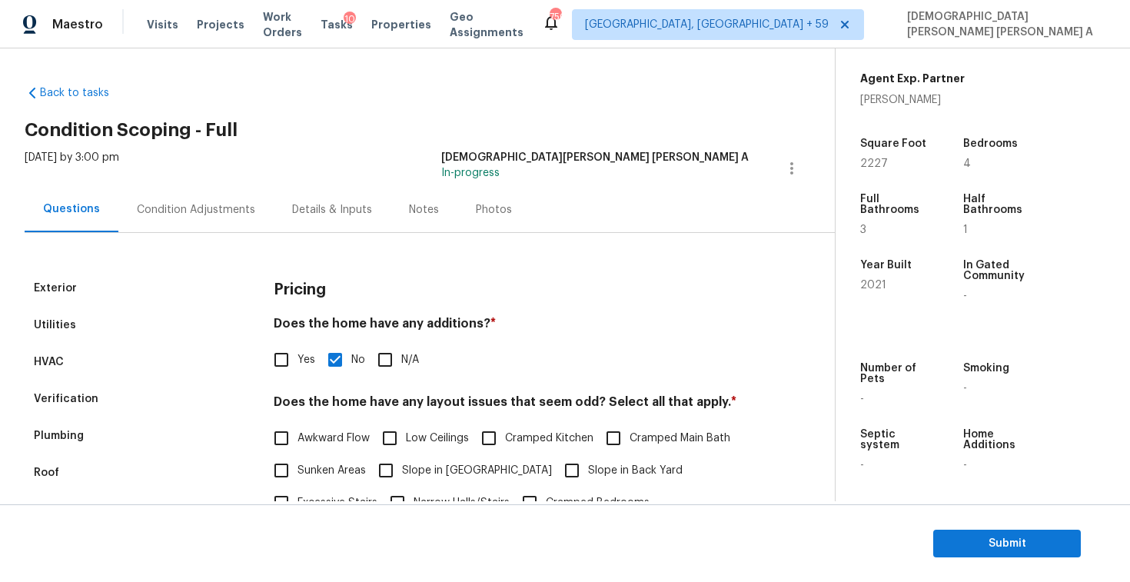
click at [496, 202] on div "Photos" at bounding box center [494, 209] width 36 height 15
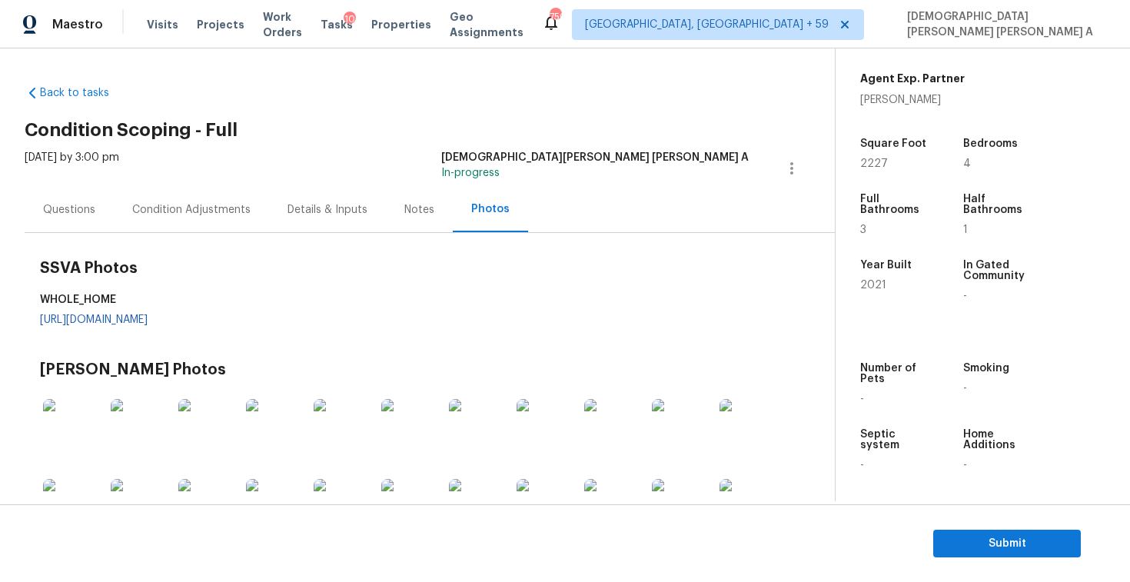
click at [320, 313] on div "SSVA Photos WHOLE_HOME https://d285kkeqns3g4j.cloudfront.net/Opportunity/006PD0…" at bounding box center [419, 298] width 758 height 101
click at [148, 321] on link "https://d285kkeqns3g4j.cloudfront.net/Opportunity/006PD00000KTaivYAD/GO%20Media…" at bounding box center [94, 319] width 108 height 11
click at [178, 231] on div "Condition Adjustments" at bounding box center [191, 209] width 155 height 45
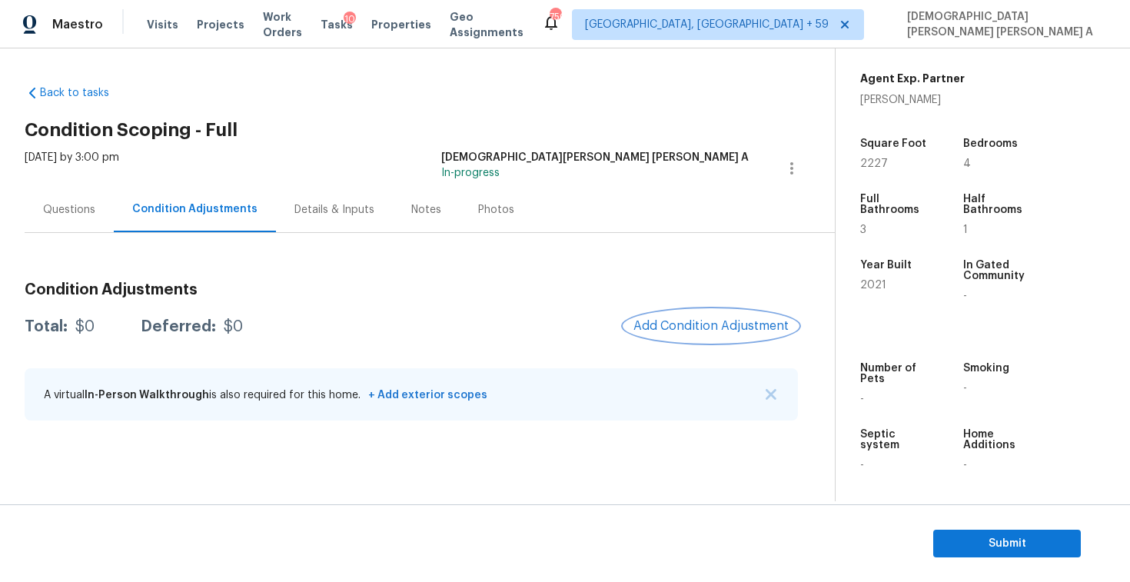
click at [682, 321] on span "Add Condition Adjustment" at bounding box center [710, 326] width 155 height 14
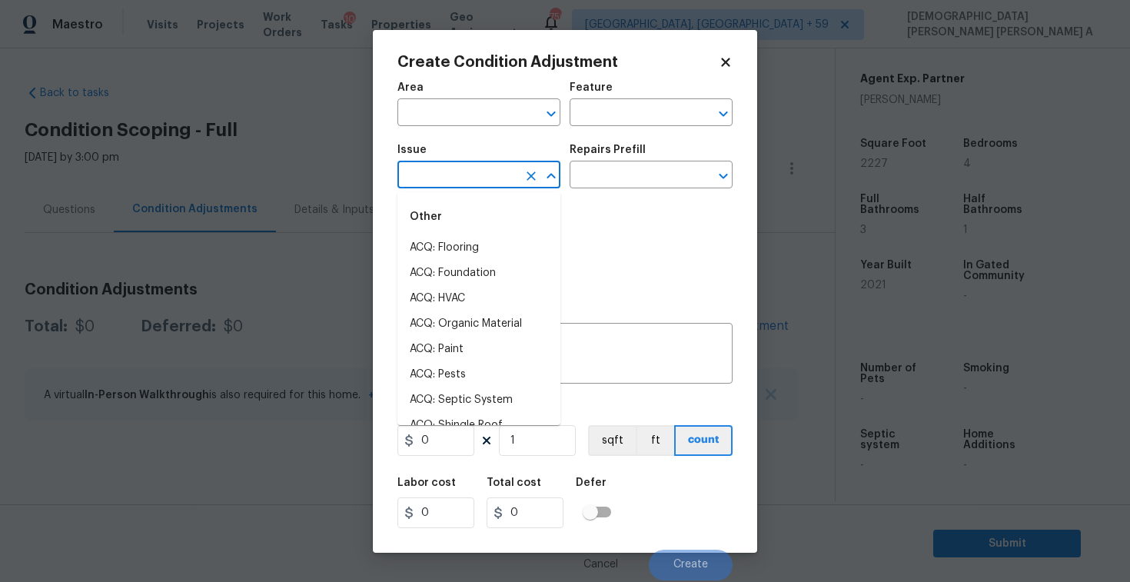
click at [421, 171] on input "text" at bounding box center [457, 176] width 120 height 24
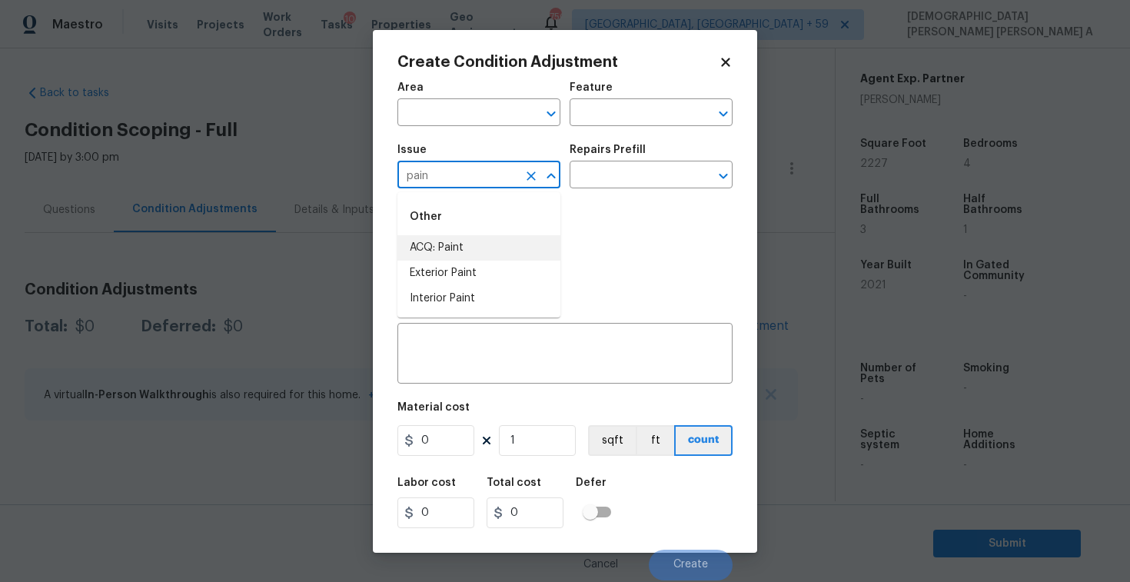
click at [441, 251] on li "ACQ: Paint" at bounding box center [478, 247] width 163 height 25
click at [645, 176] on input "text" at bounding box center [629, 176] width 120 height 24
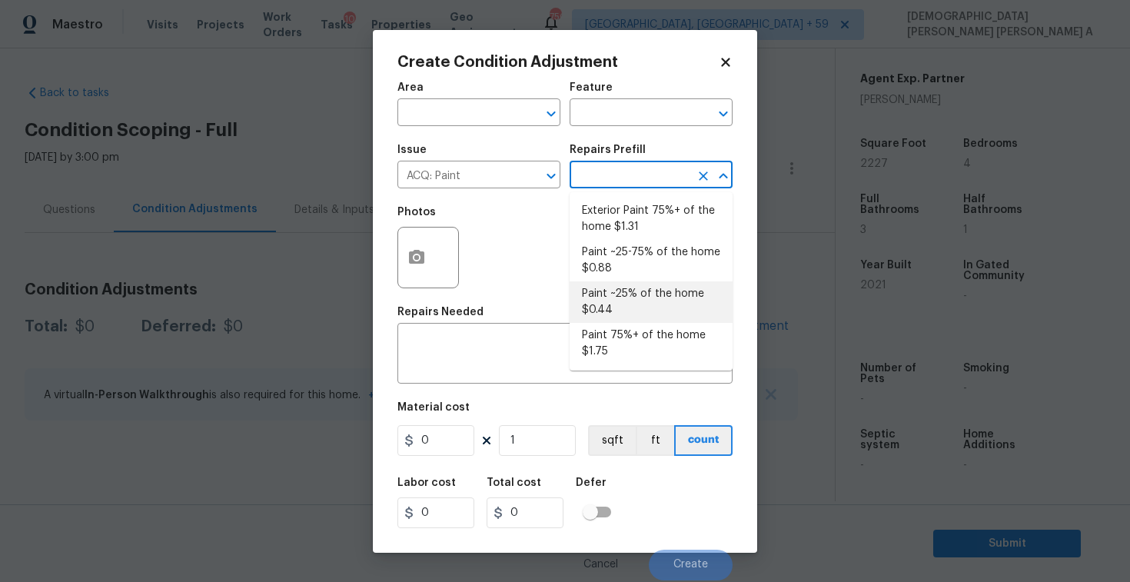
click at [626, 295] on li "Paint ~25% of the home $0.44" at bounding box center [650, 301] width 163 height 41
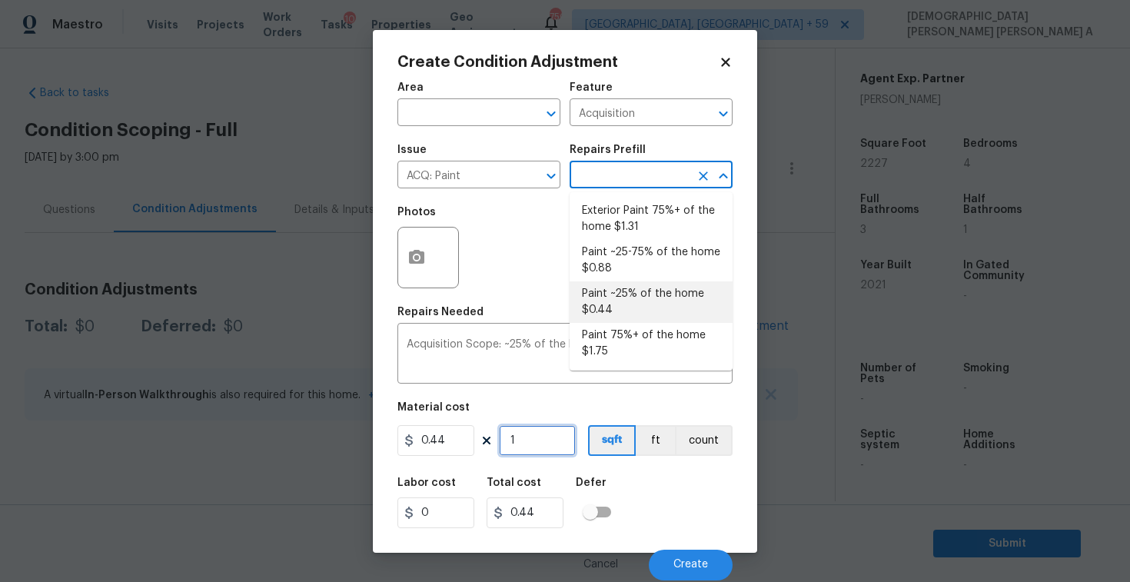
click at [546, 446] on input "1" at bounding box center [537, 440] width 77 height 31
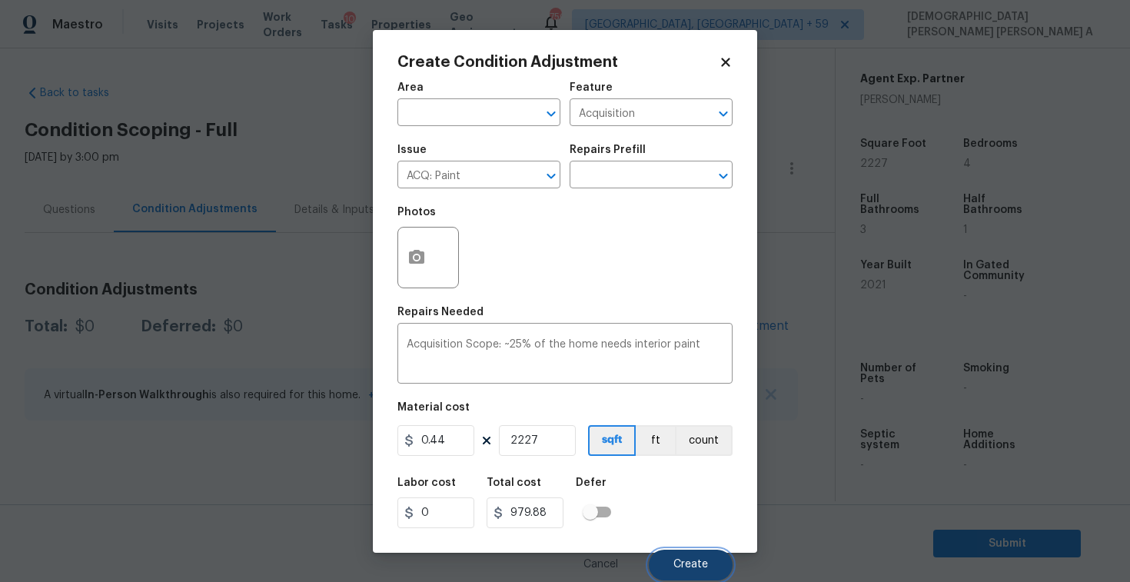
click at [676, 564] on span "Create" at bounding box center [690, 565] width 35 height 12
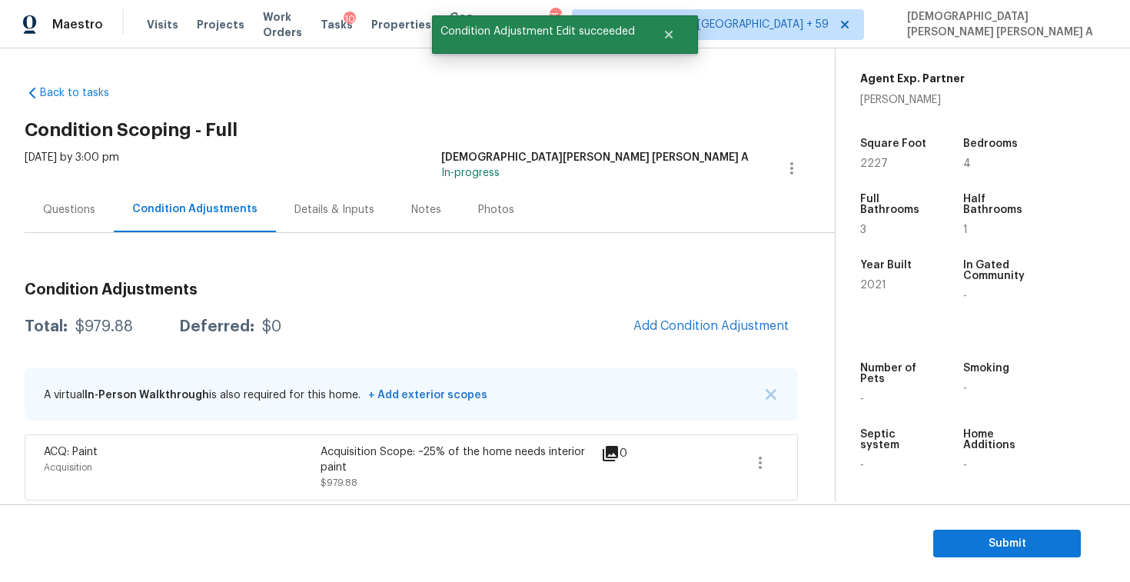
click at [705, 343] on div "Condition Adjustments Total: $979.88 Deferred: $0 Add Condition Adjustment A vi…" at bounding box center [411, 385] width 773 height 231
click at [702, 327] on span "Add Condition Adjustment" at bounding box center [710, 326] width 155 height 14
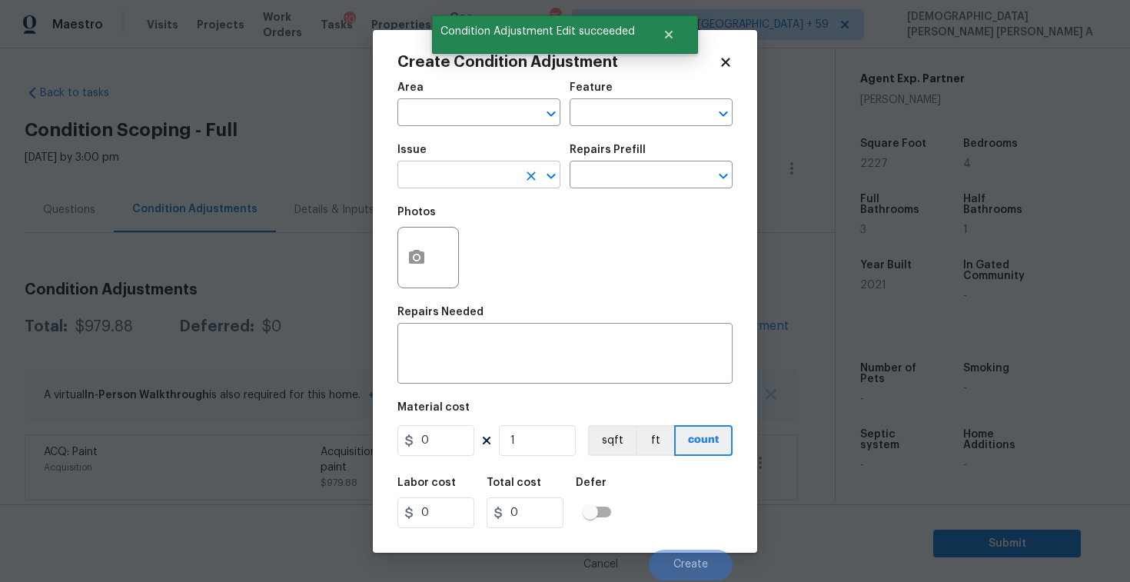
click at [476, 182] on input "text" at bounding box center [457, 176] width 120 height 24
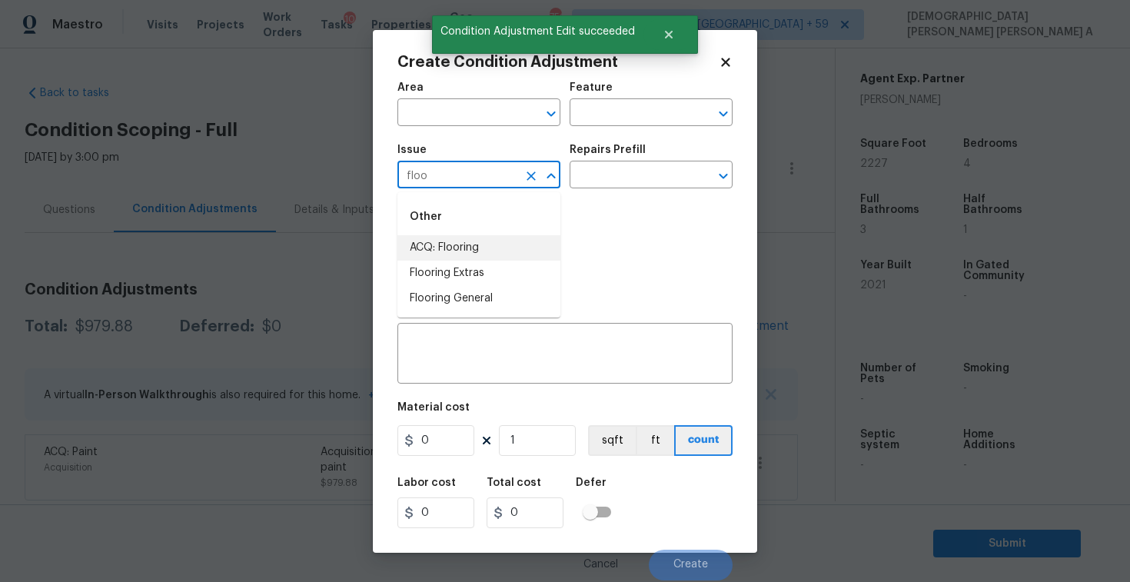
click at [512, 248] on li "ACQ: Flooring" at bounding box center [478, 247] width 163 height 25
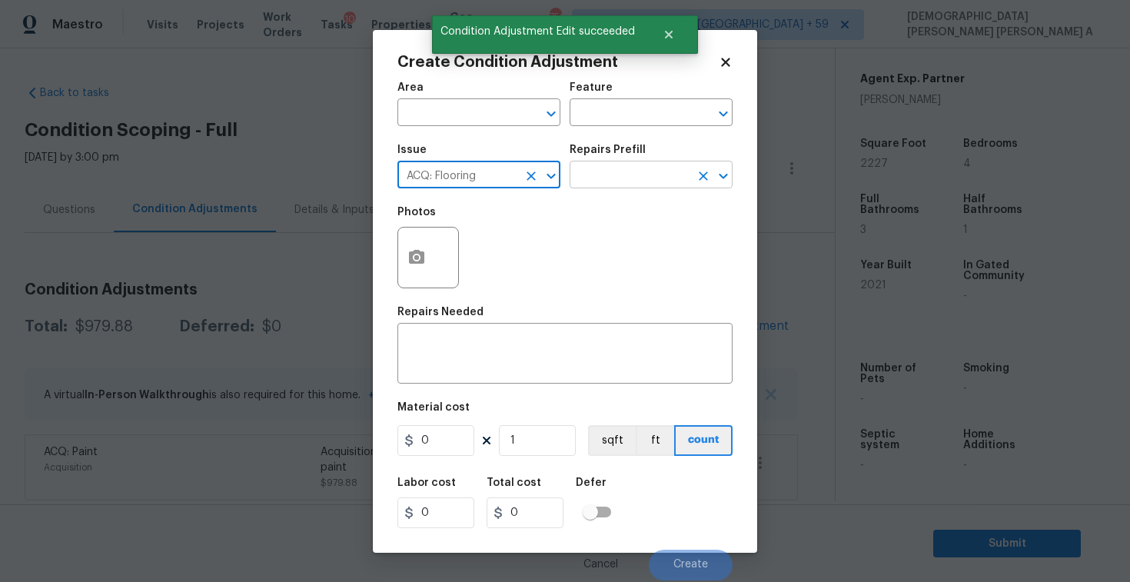
click at [653, 181] on input "text" at bounding box center [629, 176] width 120 height 24
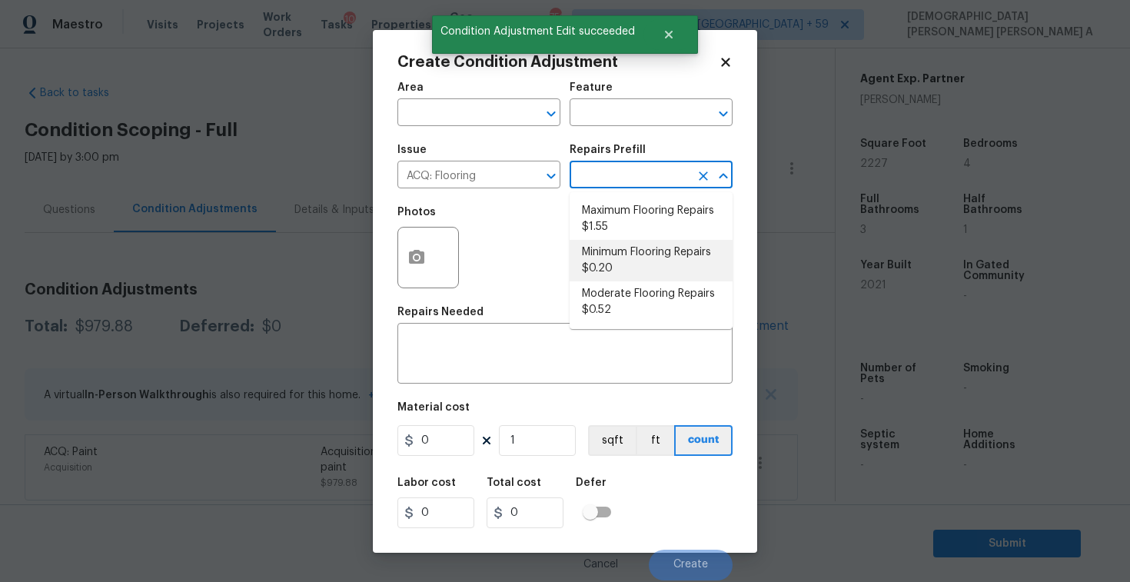
click at [627, 276] on li "Minimum Flooring Repairs $0.20" at bounding box center [650, 260] width 163 height 41
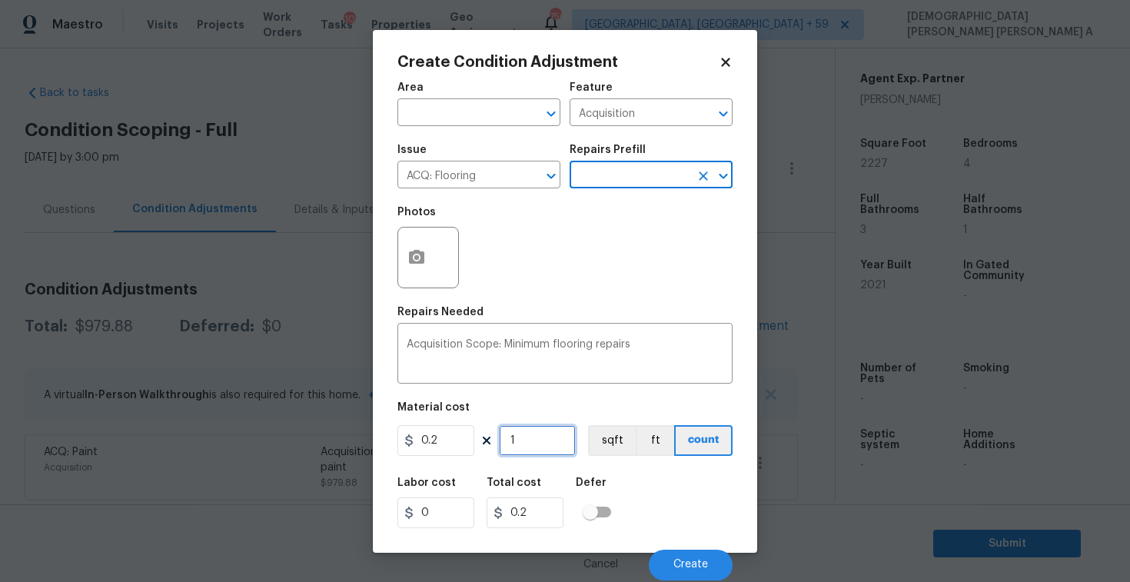
click at [529, 438] on input "1" at bounding box center [537, 440] width 77 height 31
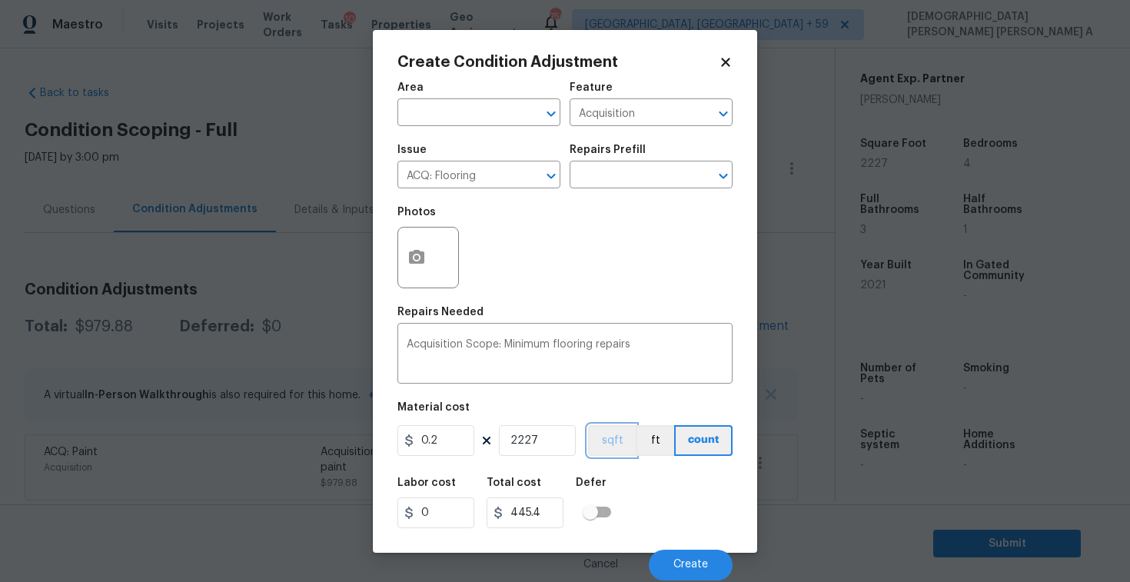
click at [619, 436] on button "sqft" at bounding box center [612, 440] width 48 height 31
click at [701, 544] on div "Cancel Create" at bounding box center [564, 558] width 335 height 43
click at [693, 559] on span "Create" at bounding box center [690, 565] width 35 height 12
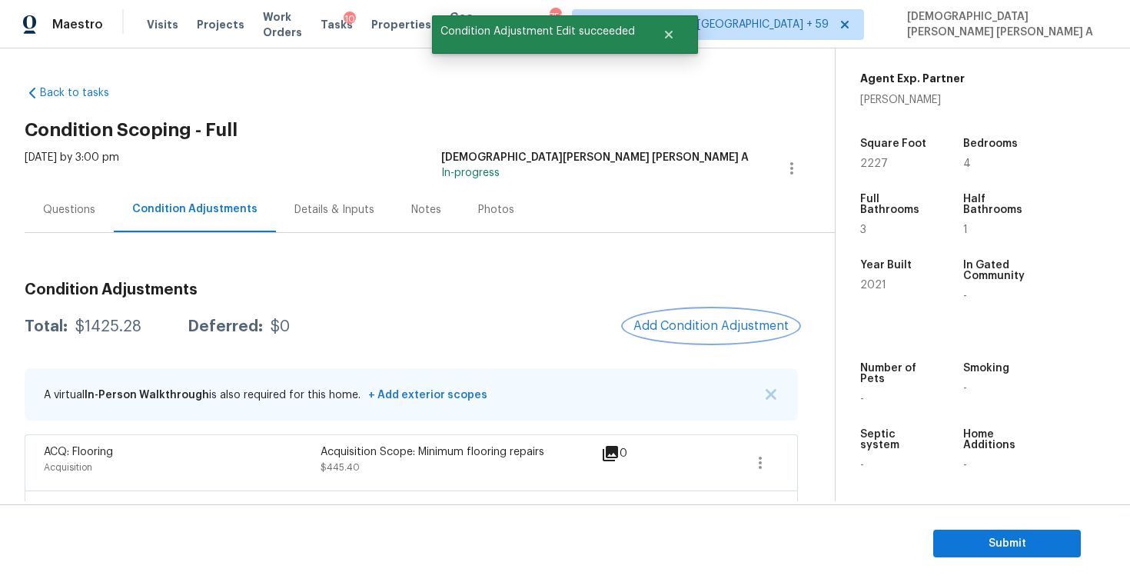
scroll to position [60, 0]
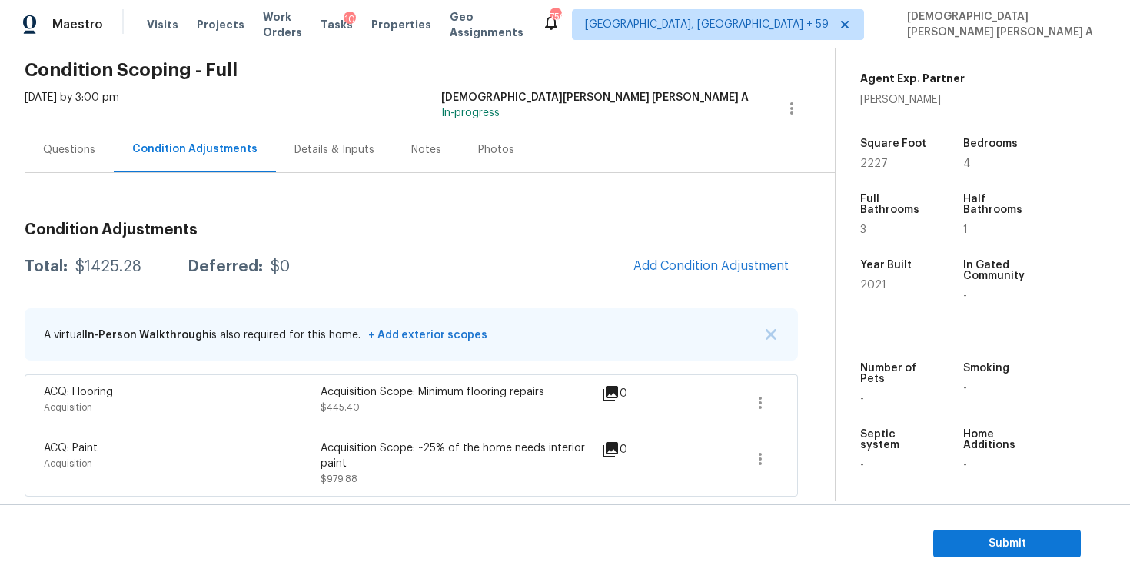
drag, startPoint x: 142, startPoint y: 270, endPoint x: 67, endPoint y: 267, distance: 75.4
click at [67, 267] on div "Total: $1425.28 Deferred: $0" at bounding box center [157, 266] width 265 height 15
copy div "$1425.28"
click at [989, 540] on span "Submit" at bounding box center [1006, 543] width 123 height 19
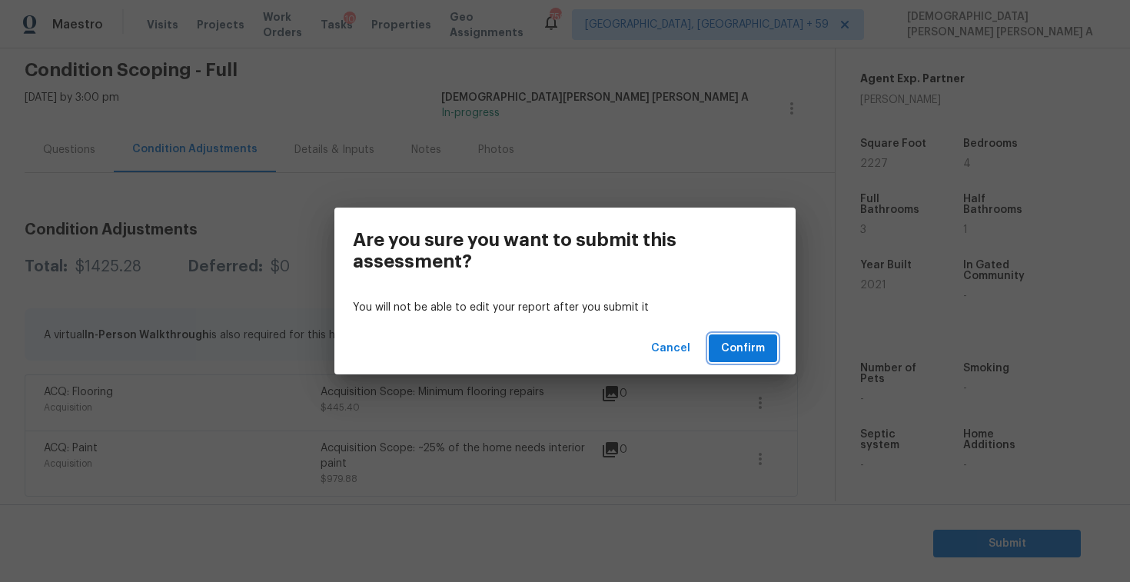
click at [729, 347] on span "Confirm" at bounding box center [743, 348] width 44 height 19
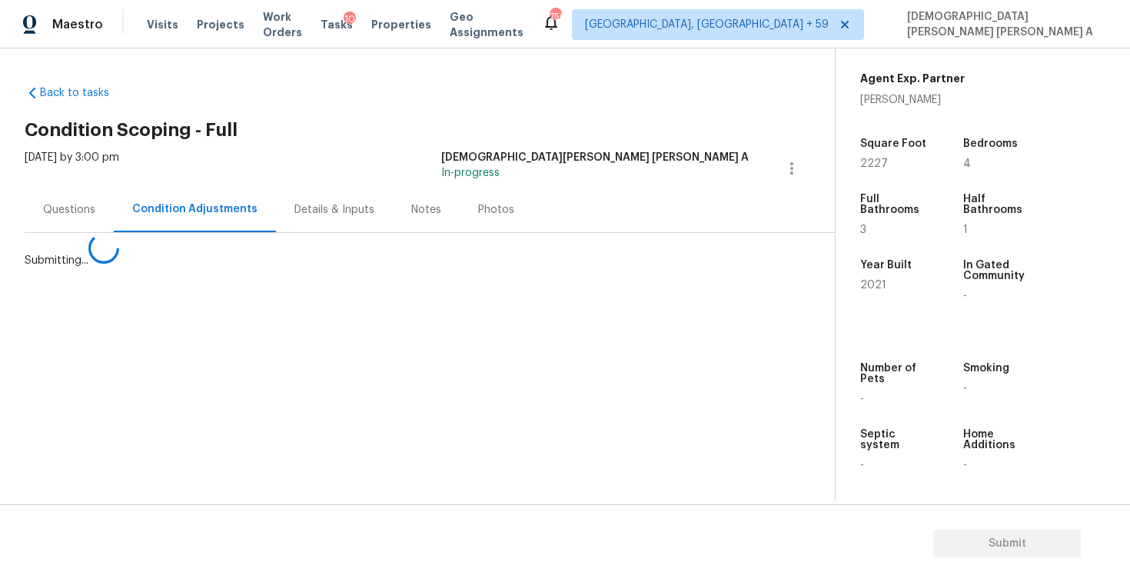
scroll to position [0, 0]
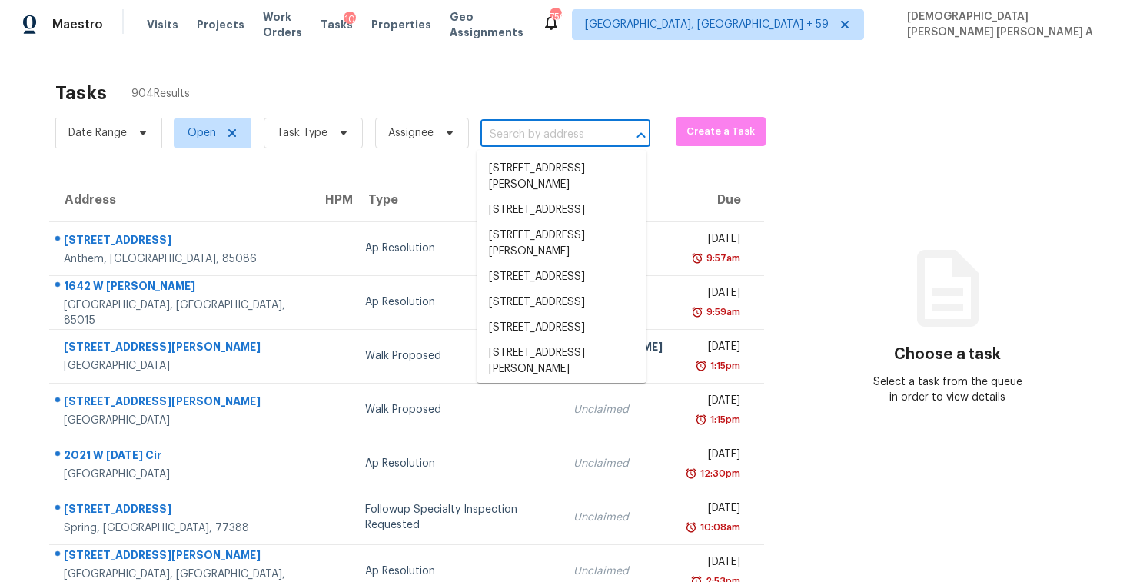
click at [556, 139] on input "text" at bounding box center [543, 135] width 127 height 24
paste input "60 Echo Ct, Hoschton, GA 30548"
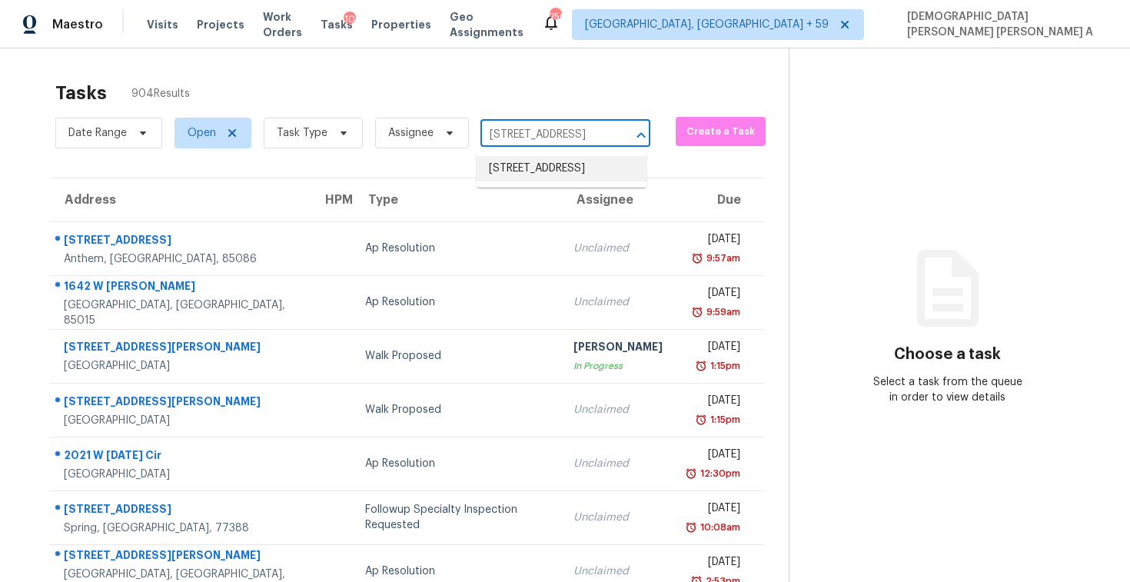
click at [544, 181] on li "60 Echo Ct, Hoschton, GA 30548" at bounding box center [561, 168] width 170 height 25
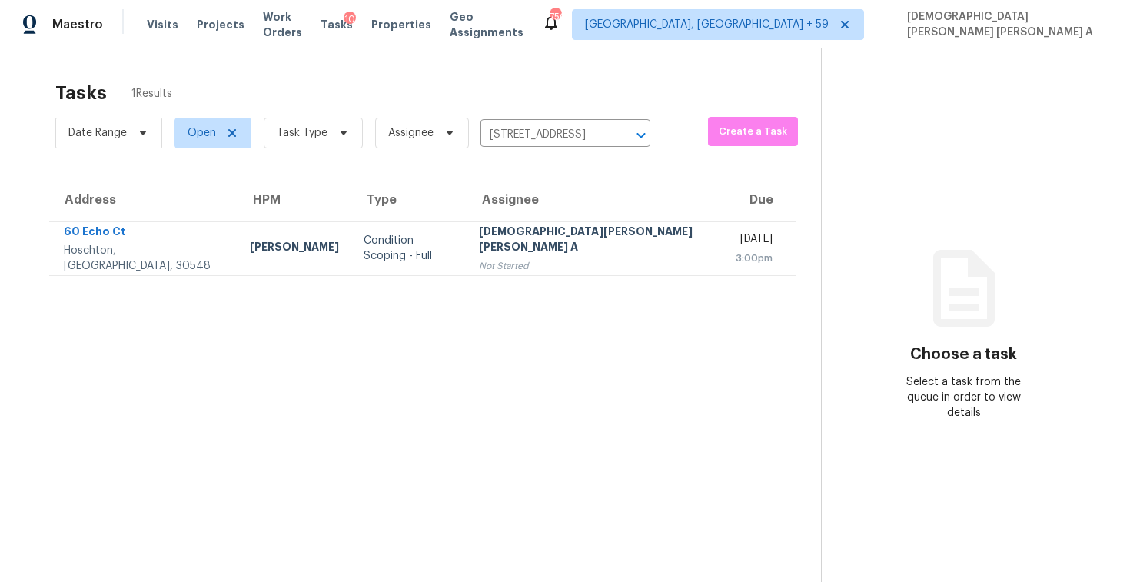
click at [496, 246] on div "[DEMOGRAPHIC_DATA][PERSON_NAME] [PERSON_NAME] A" at bounding box center [595, 241] width 232 height 35
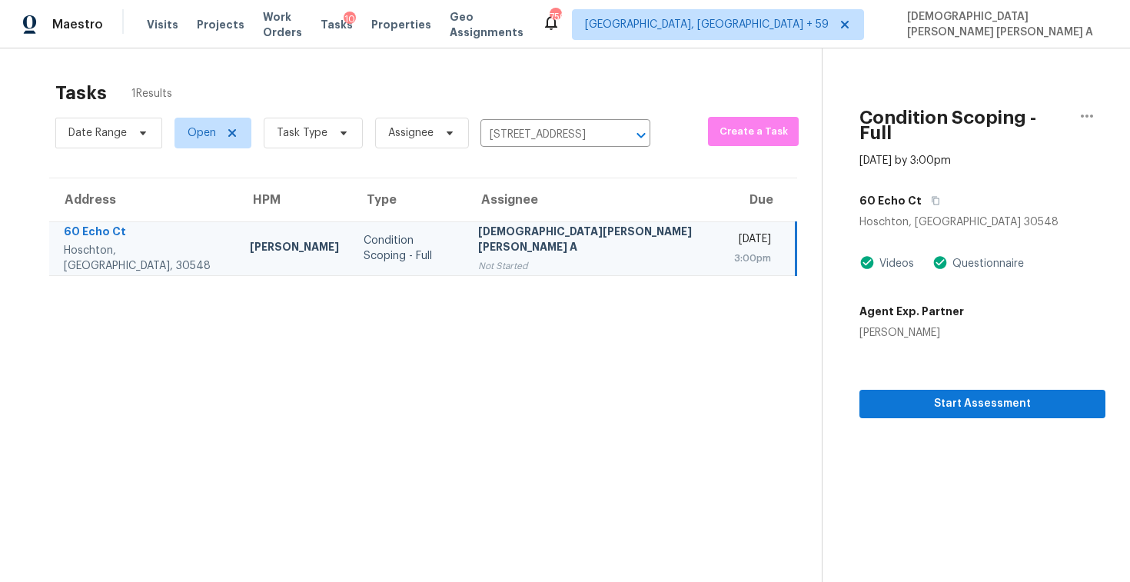
click at [896, 373] on div "Start Assessment" at bounding box center [982, 379] width 246 height 78
click at [877, 394] on span "Start Assessment" at bounding box center [981, 403] width 221 height 19
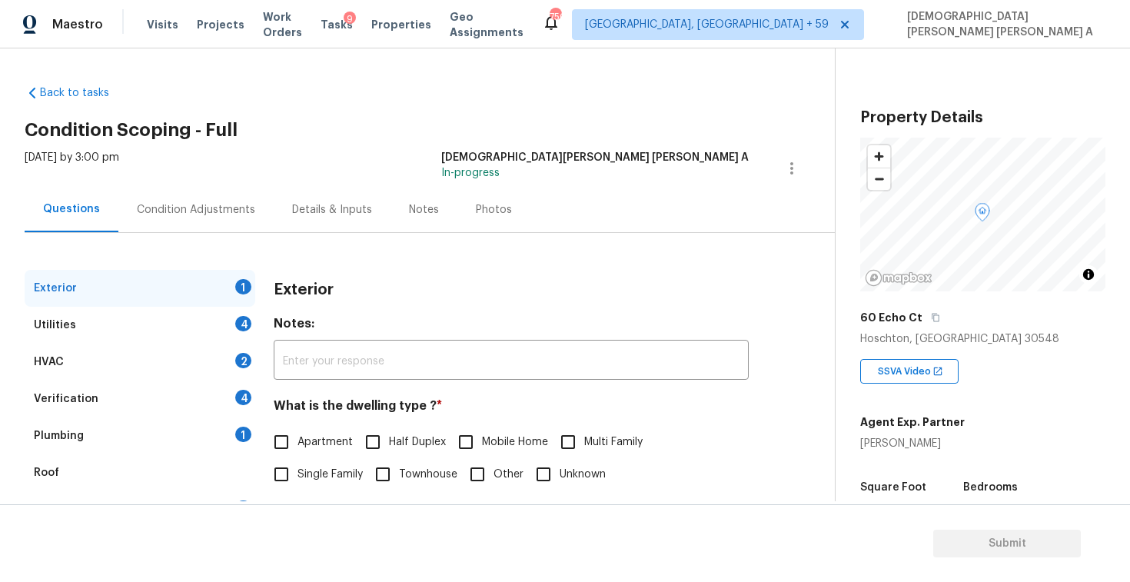
click at [410, 141] on div "Back to tasks Condition Scoping - Full Mon, Oct 06 2025 by 3:00 pm Mohamed Azee…" at bounding box center [430, 366] width 810 height 586
click at [289, 479] on input "Single Family" at bounding box center [281, 474] width 32 height 32
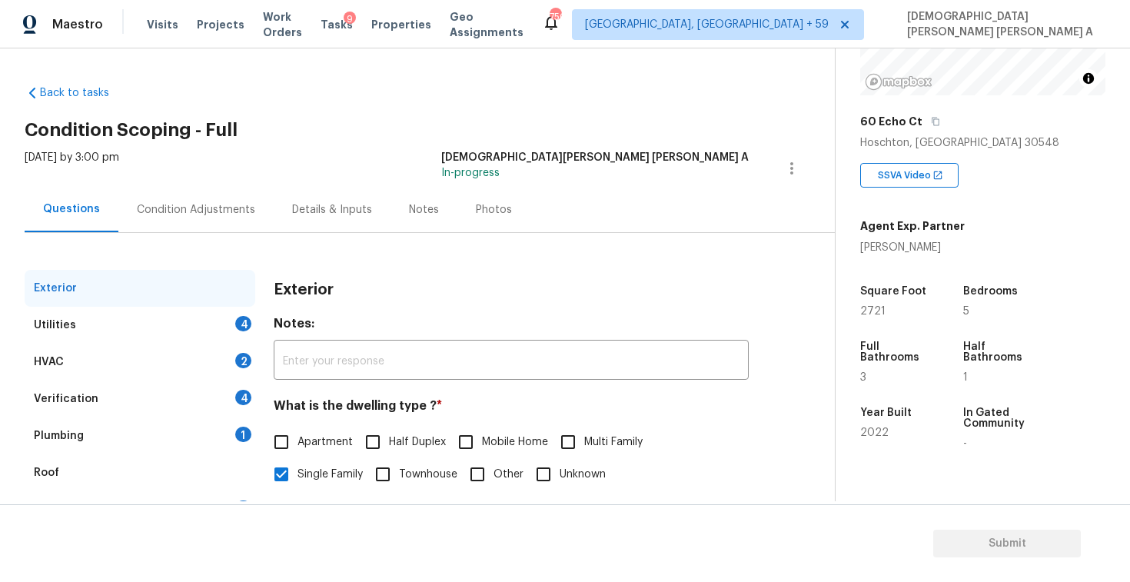
click at [215, 330] on div "Utilities 4" at bounding box center [140, 325] width 231 height 37
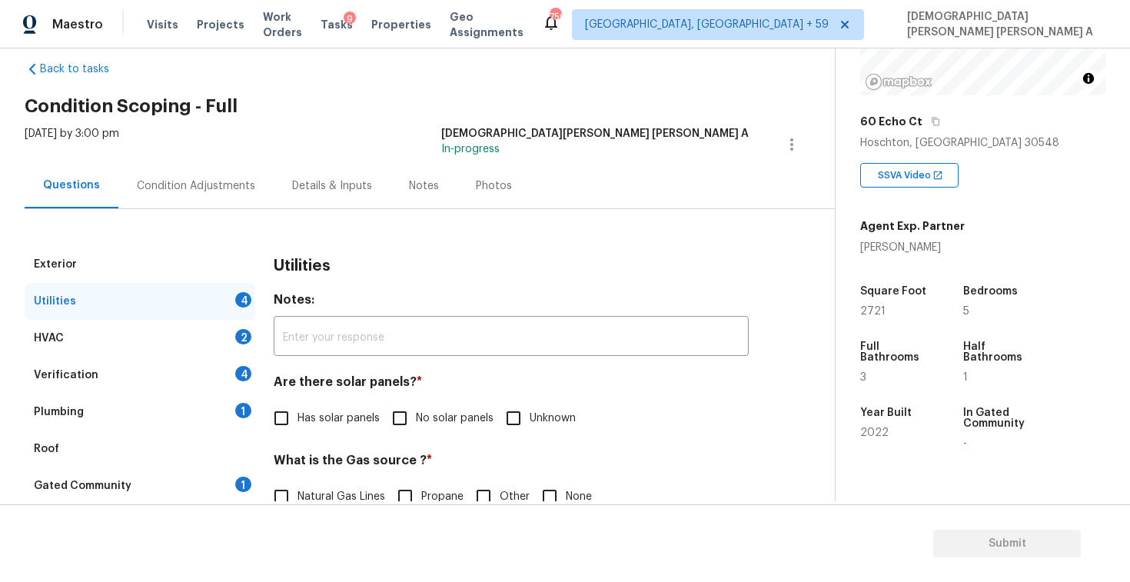
scroll to position [38, 0]
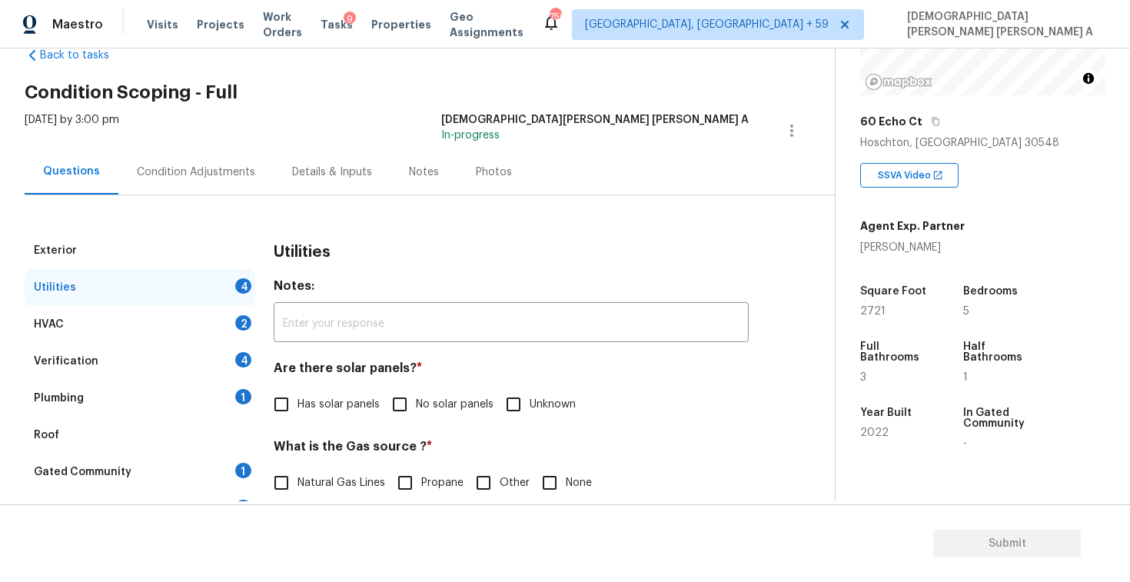
click at [409, 403] on input "No solar panels" at bounding box center [399, 404] width 32 height 32
click at [287, 493] on input "Natural Gas Lines" at bounding box center [281, 484] width 32 height 32
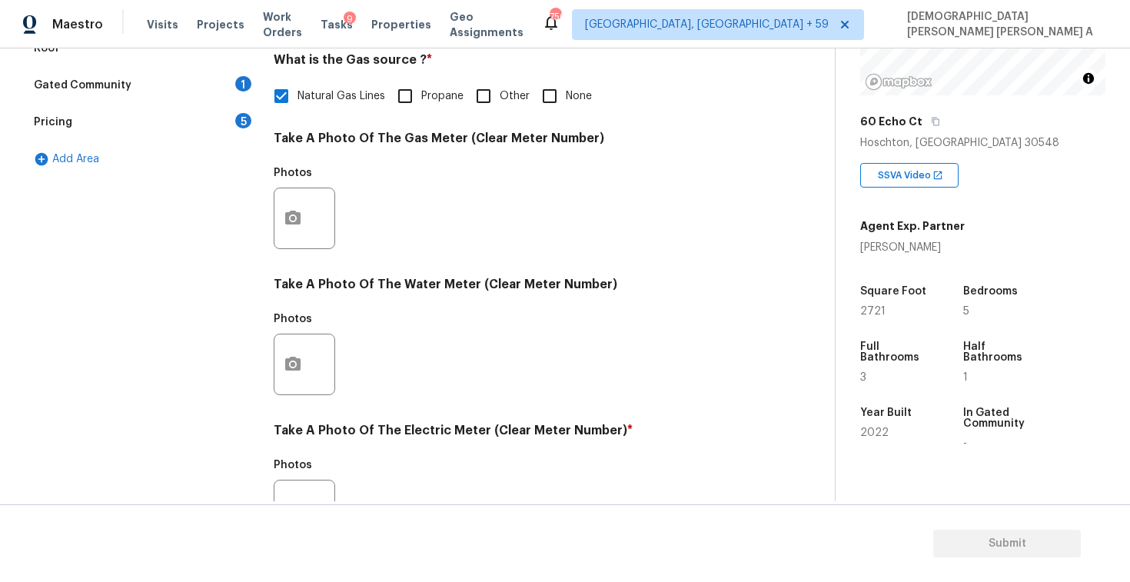
scroll to position [575, 0]
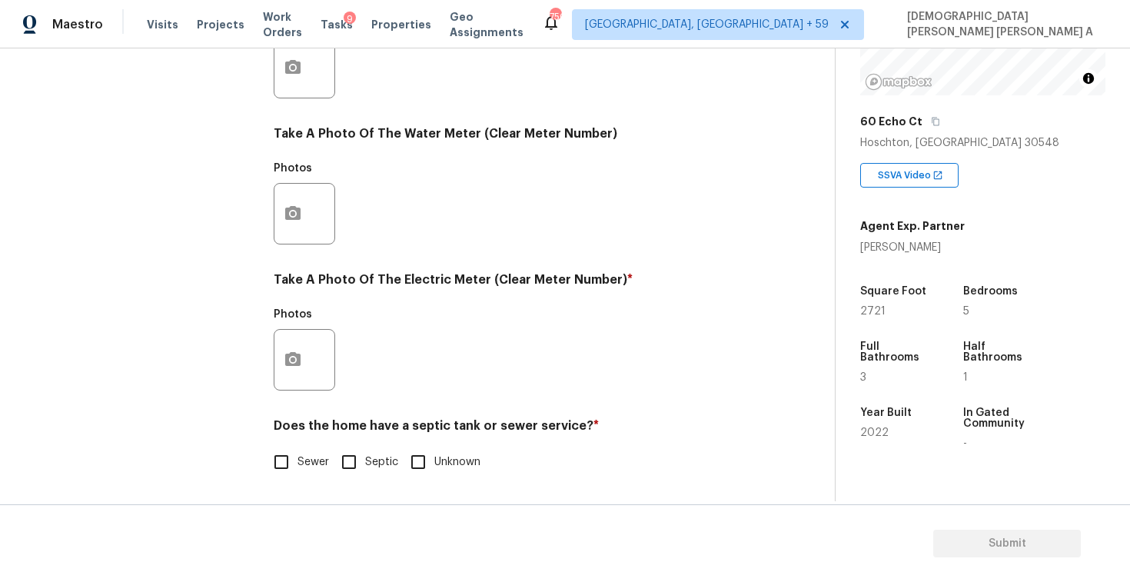
click at [280, 467] on input "Sewer" at bounding box center [281, 462] width 32 height 32
click at [310, 330] on div at bounding box center [304, 359] width 61 height 61
click at [290, 357] on icon "button" at bounding box center [293, 359] width 18 height 18
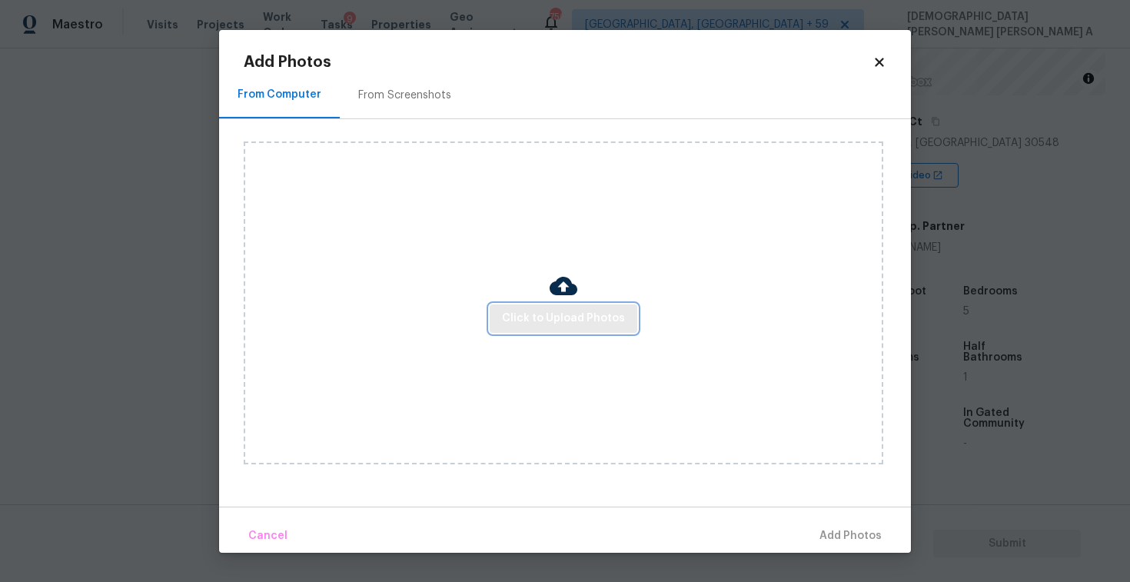
click at [565, 315] on span "Click to Upload Photos" at bounding box center [563, 318] width 123 height 19
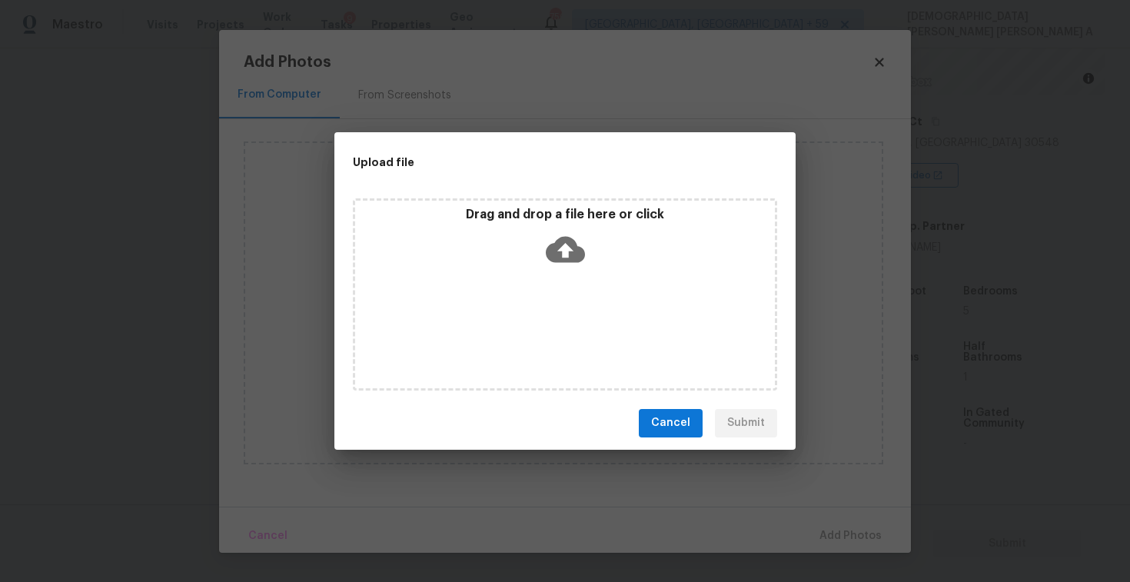
click at [561, 247] on icon at bounding box center [565, 249] width 39 height 39
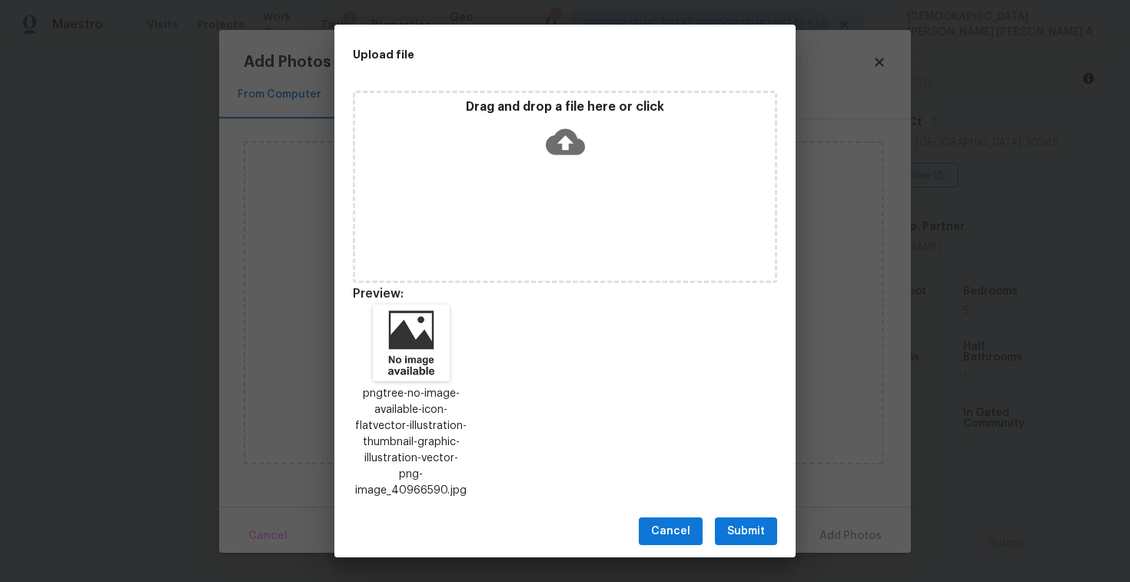
click at [743, 524] on span "Submit" at bounding box center [746, 531] width 38 height 19
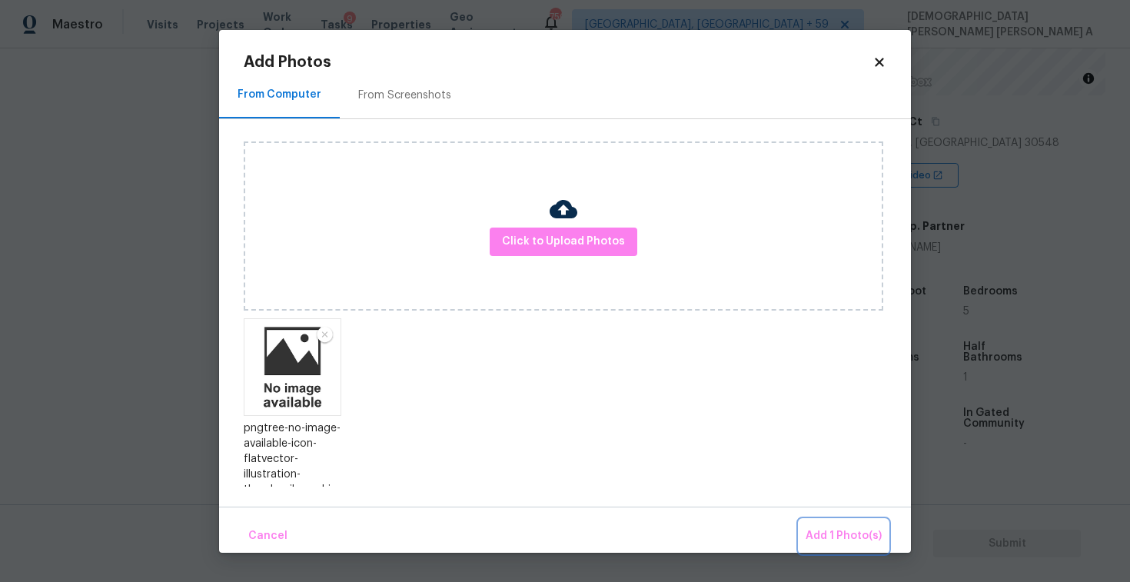
click at [859, 524] on button "Add 1 Photo(s)" at bounding box center [843, 535] width 88 height 33
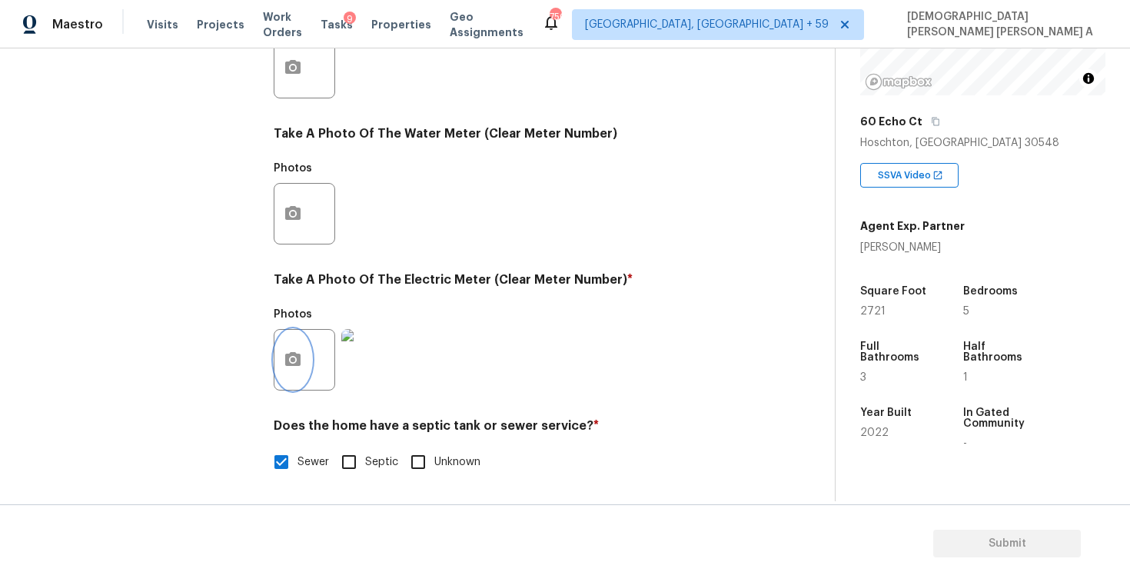
scroll to position [148, 0]
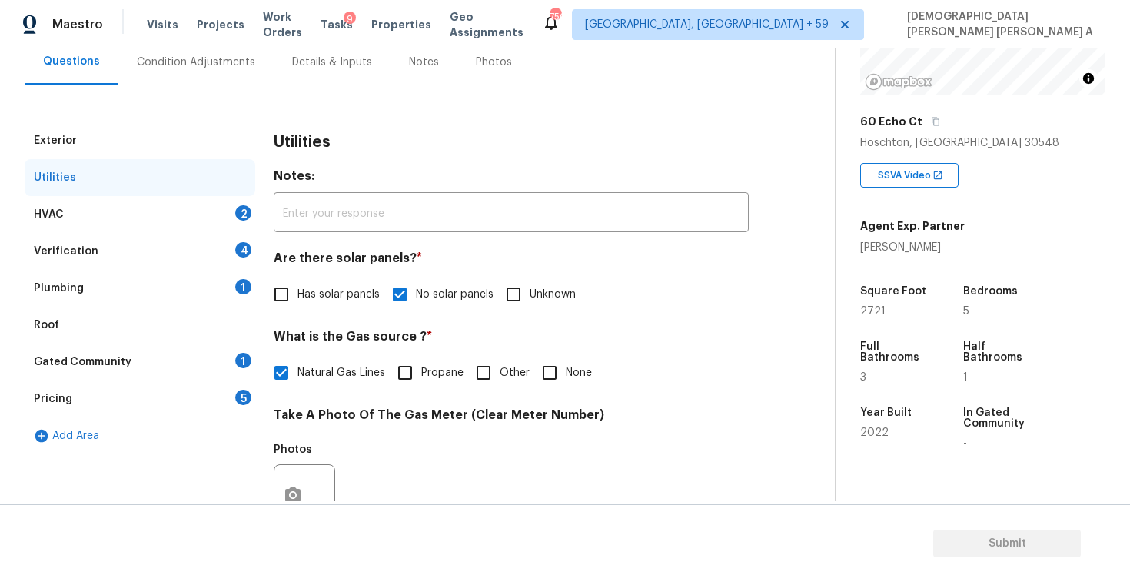
click at [156, 217] on div "HVAC 2" at bounding box center [140, 214] width 231 height 37
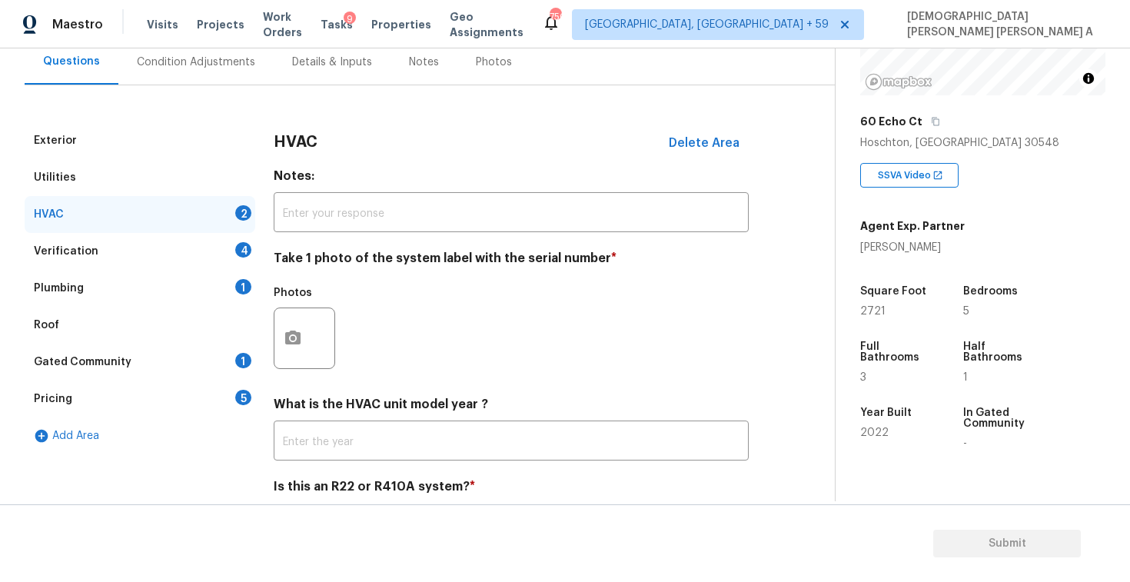
scroll to position [209, 0]
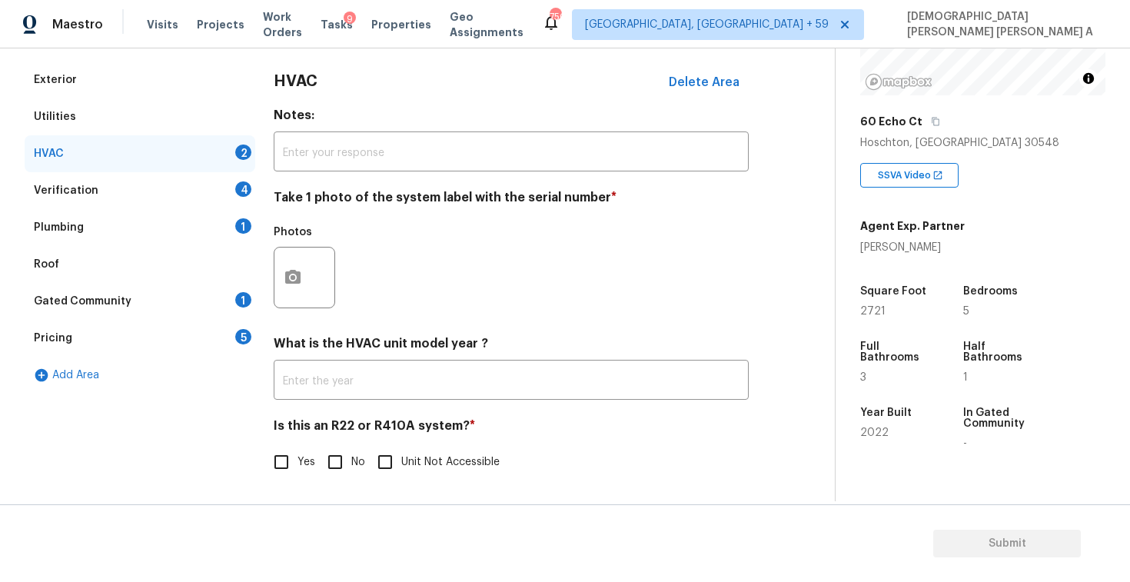
click at [337, 449] on input "No" at bounding box center [335, 462] width 32 height 32
click at [299, 279] on icon "button" at bounding box center [292, 276] width 15 height 14
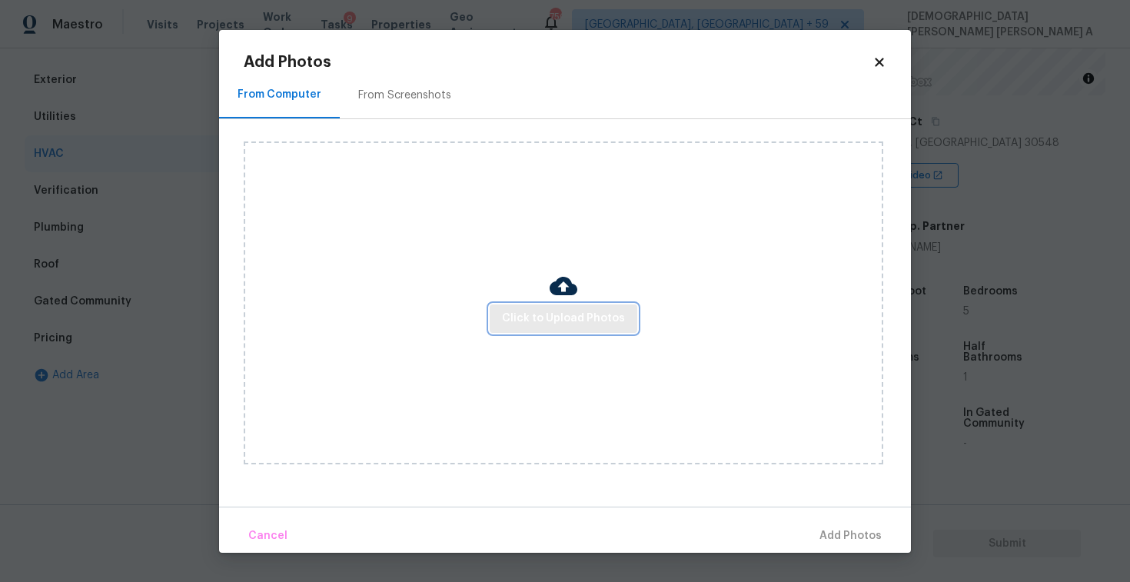
click at [599, 323] on span "Click to Upload Photos" at bounding box center [563, 318] width 123 height 19
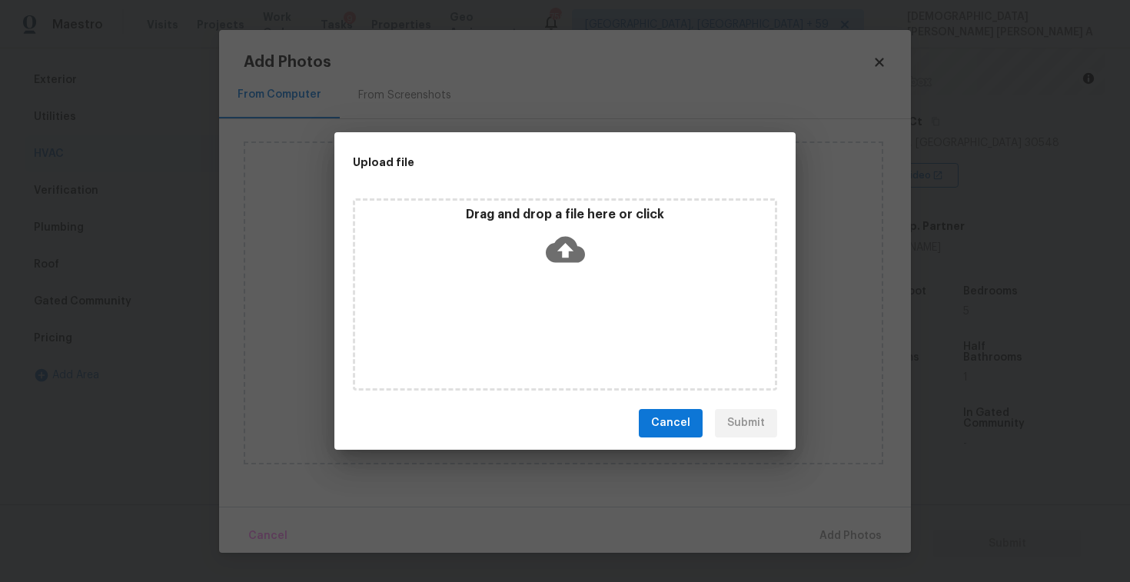
click at [572, 271] on div "Drag and drop a file here or click" at bounding box center [565, 240] width 420 height 66
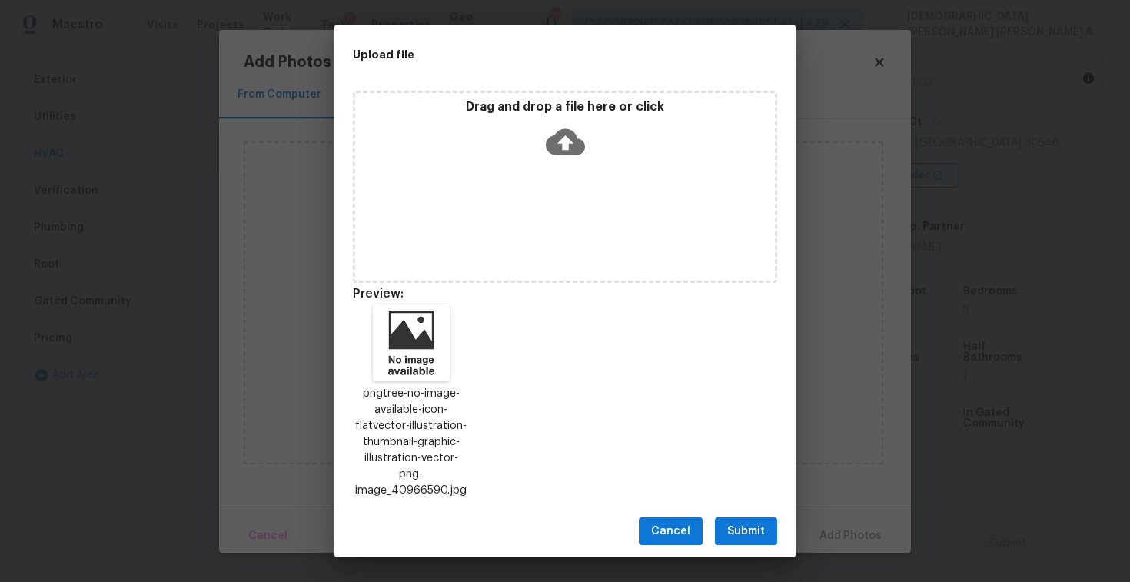
click at [734, 542] on div "Cancel Submit" at bounding box center [564, 531] width 461 height 53
click at [748, 522] on span "Submit" at bounding box center [746, 531] width 38 height 19
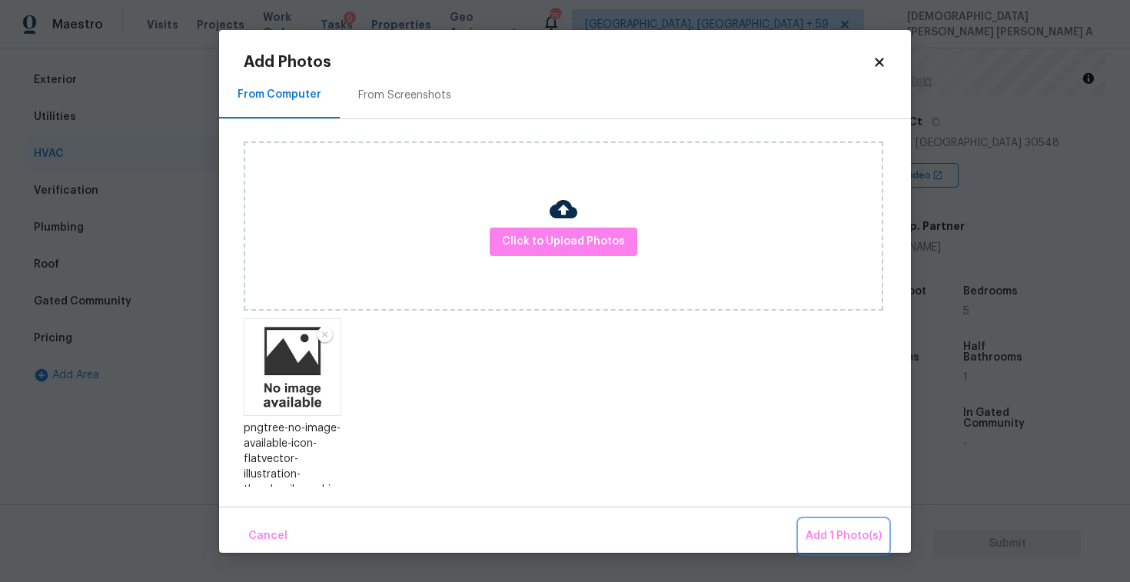
click at [841, 535] on span "Add 1 Photo(s)" at bounding box center [843, 535] width 76 height 19
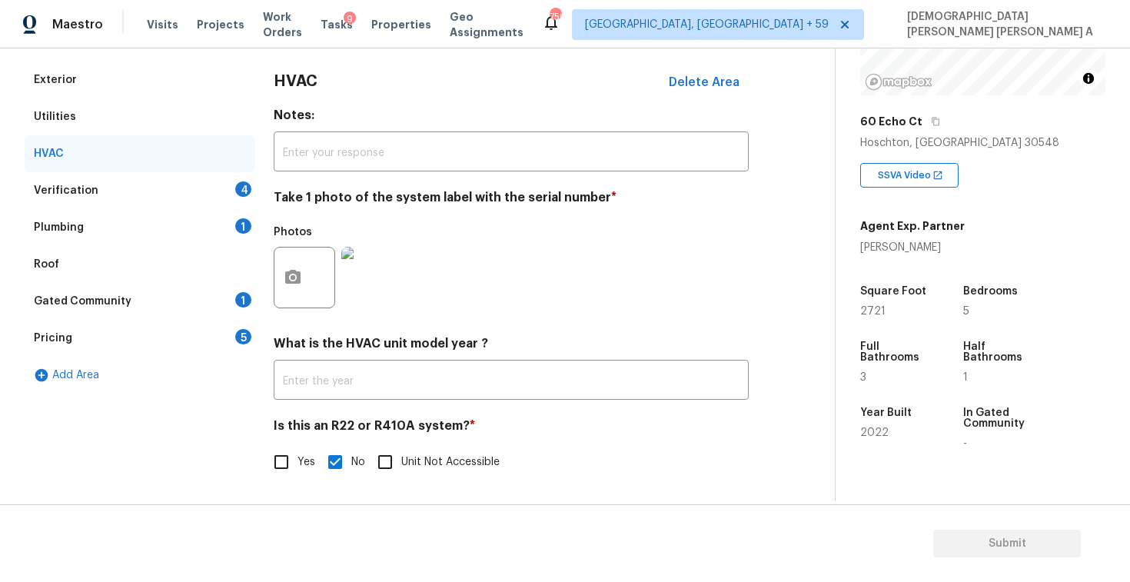
click at [75, 197] on div "Verification" at bounding box center [66, 190] width 65 height 15
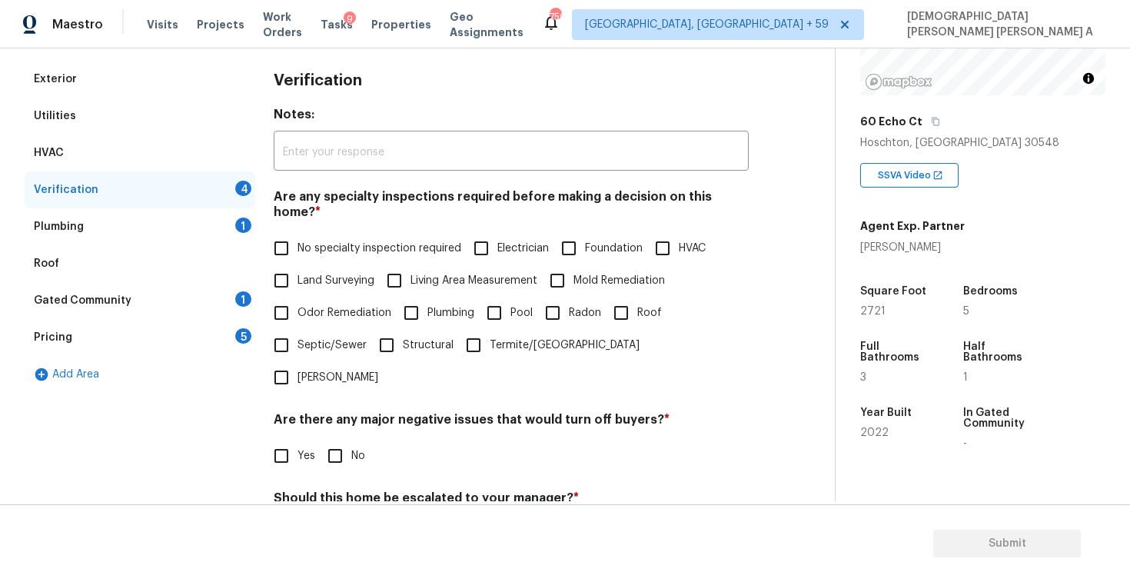
click at [281, 239] on input "No specialty inspection required" at bounding box center [281, 248] width 32 height 32
click at [333, 440] on input "No" at bounding box center [335, 456] width 32 height 32
click at [328, 519] on input "No" at bounding box center [335, 535] width 32 height 32
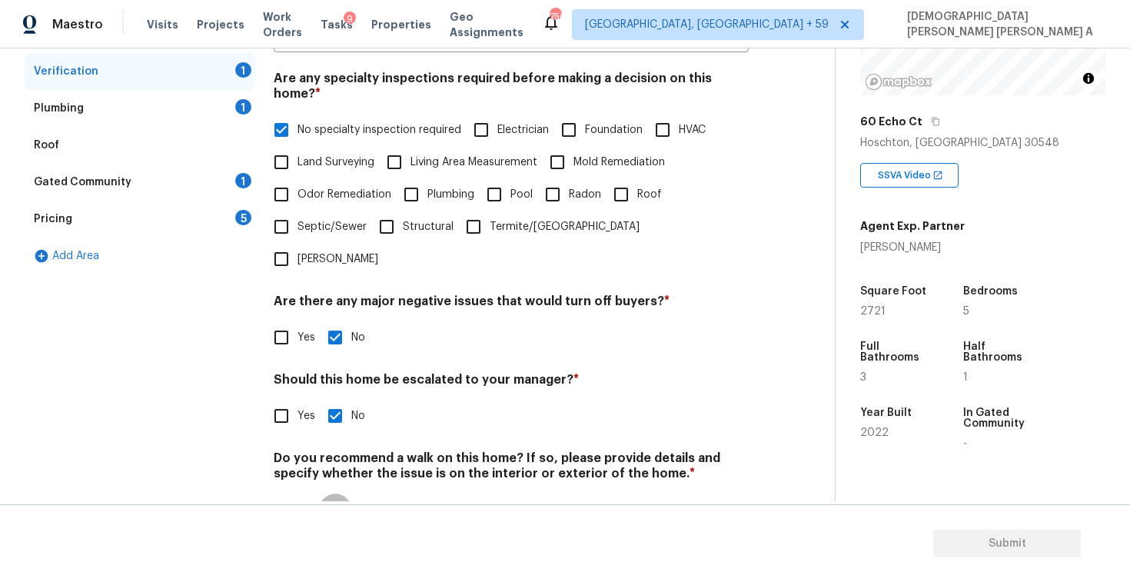
click at [337, 493] on input "No" at bounding box center [335, 509] width 32 height 32
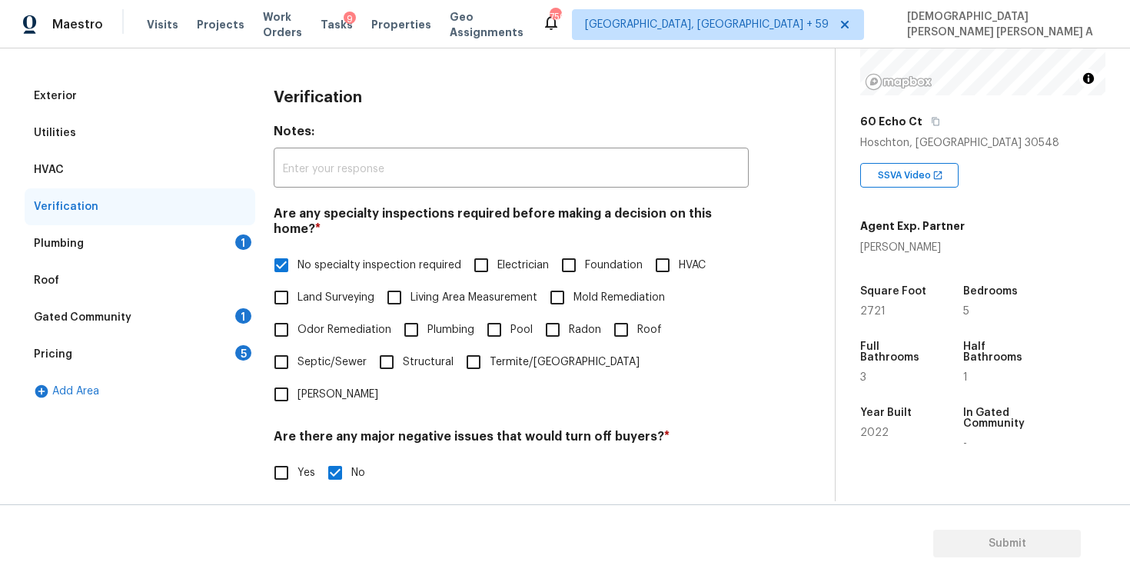
click at [222, 259] on div "Plumbing 1" at bounding box center [140, 243] width 231 height 37
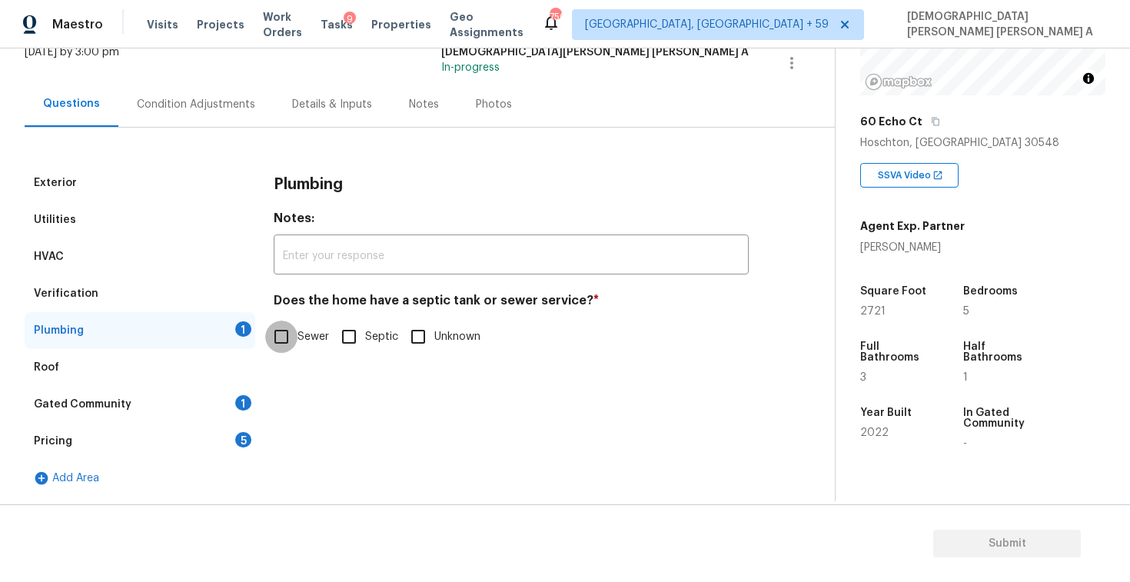
click at [281, 346] on input "Sewer" at bounding box center [281, 336] width 32 height 32
click at [172, 406] on div "Gated Community 1" at bounding box center [140, 404] width 231 height 37
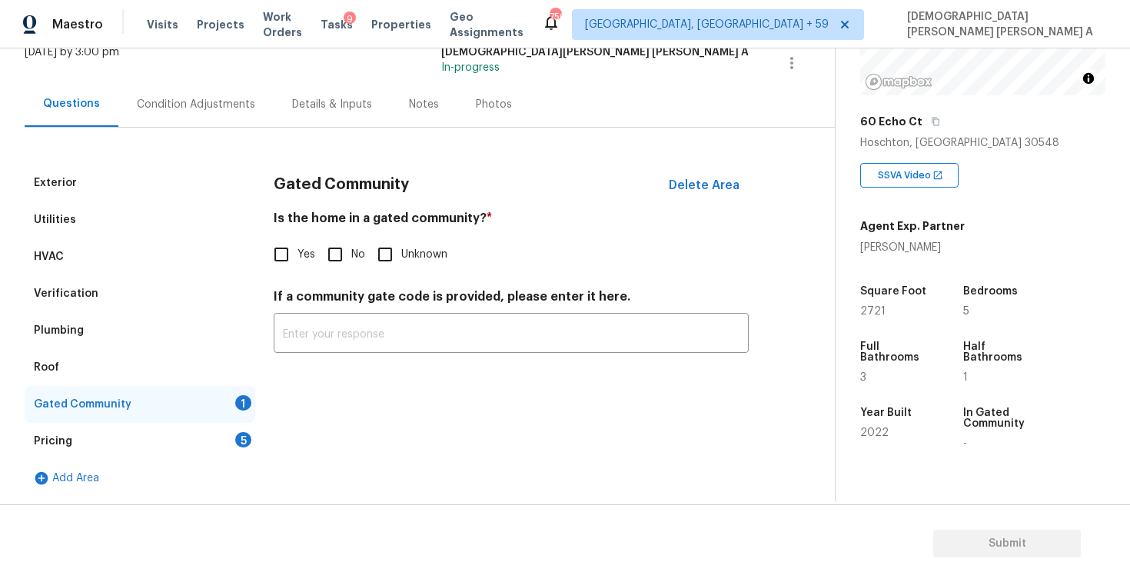
click at [337, 250] on input "No" at bounding box center [335, 254] width 32 height 32
click at [210, 441] on div "Pricing 5" at bounding box center [140, 441] width 231 height 37
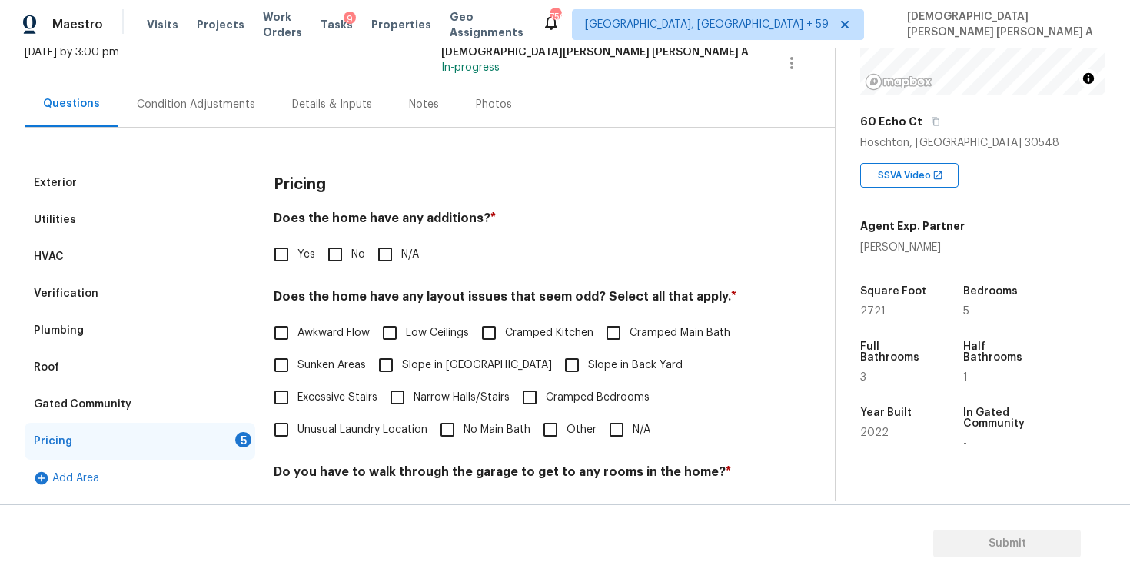
click at [333, 253] on input "No" at bounding box center [335, 254] width 32 height 32
click at [627, 424] on input "N/A" at bounding box center [616, 429] width 32 height 32
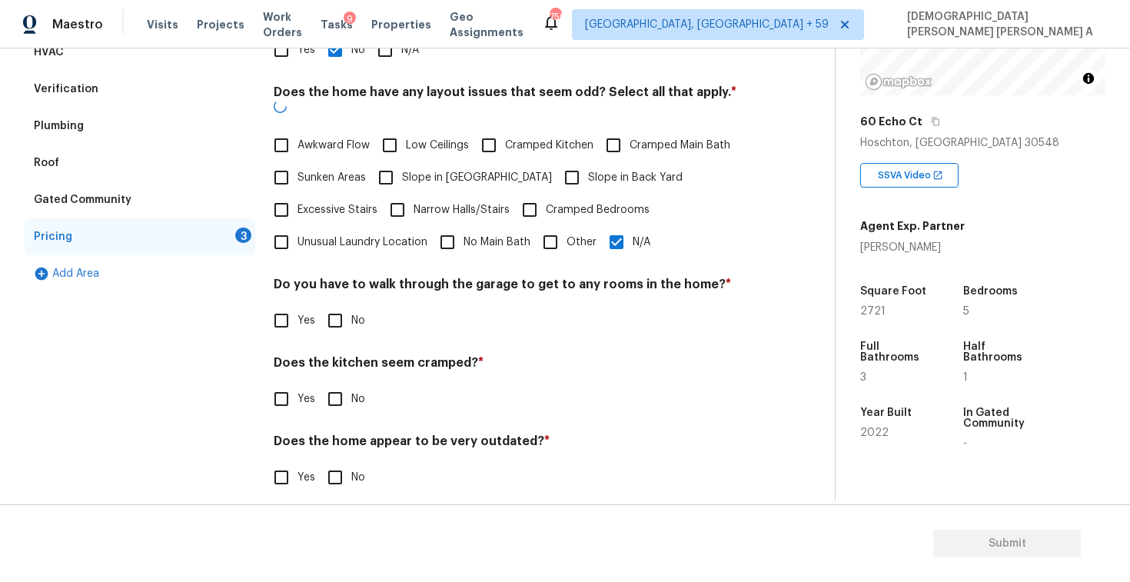
scroll to position [308, 0]
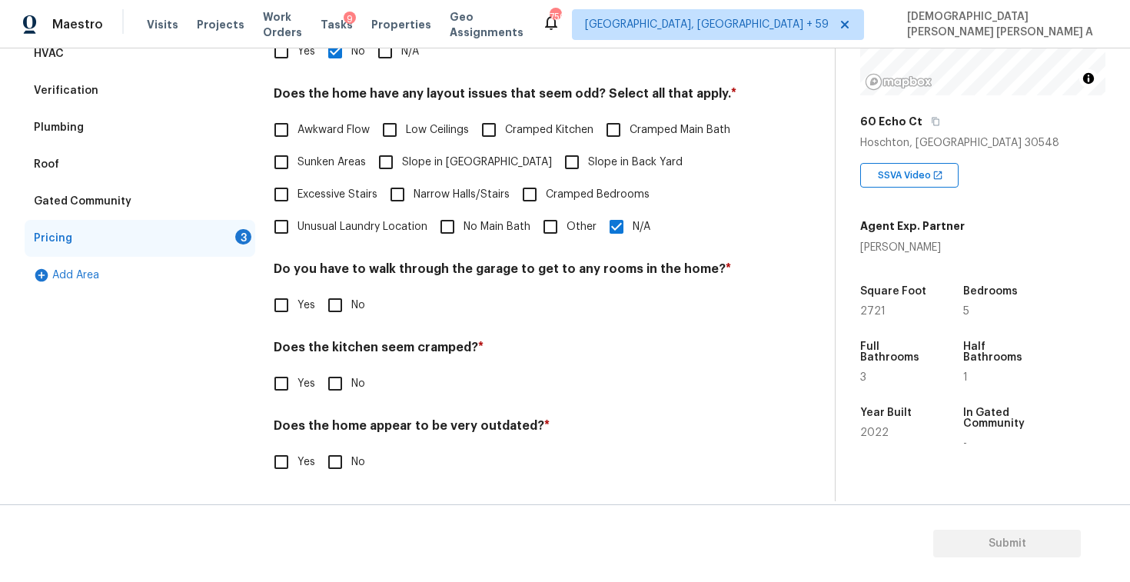
click at [329, 307] on input "No" at bounding box center [335, 305] width 32 height 32
click at [332, 417] on div "Pricing Does the home have any additions? * Yes No N/A Does the home have any l…" at bounding box center [511, 230] width 475 height 536
click at [330, 398] on input "No" at bounding box center [335, 383] width 32 height 32
click at [332, 457] on input "No" at bounding box center [335, 463] width 32 height 32
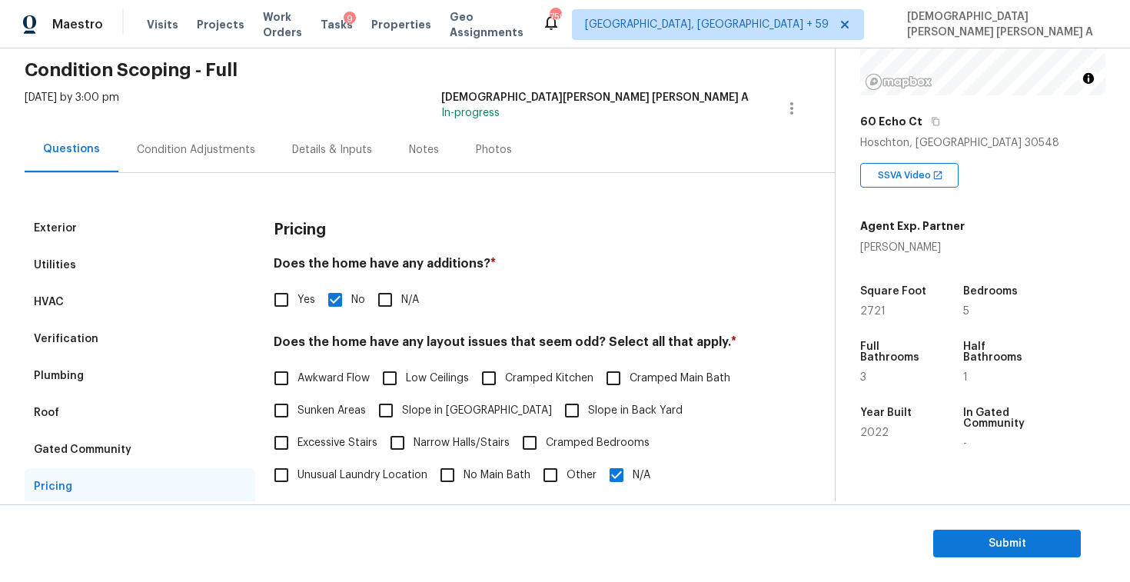
scroll to position [0, 0]
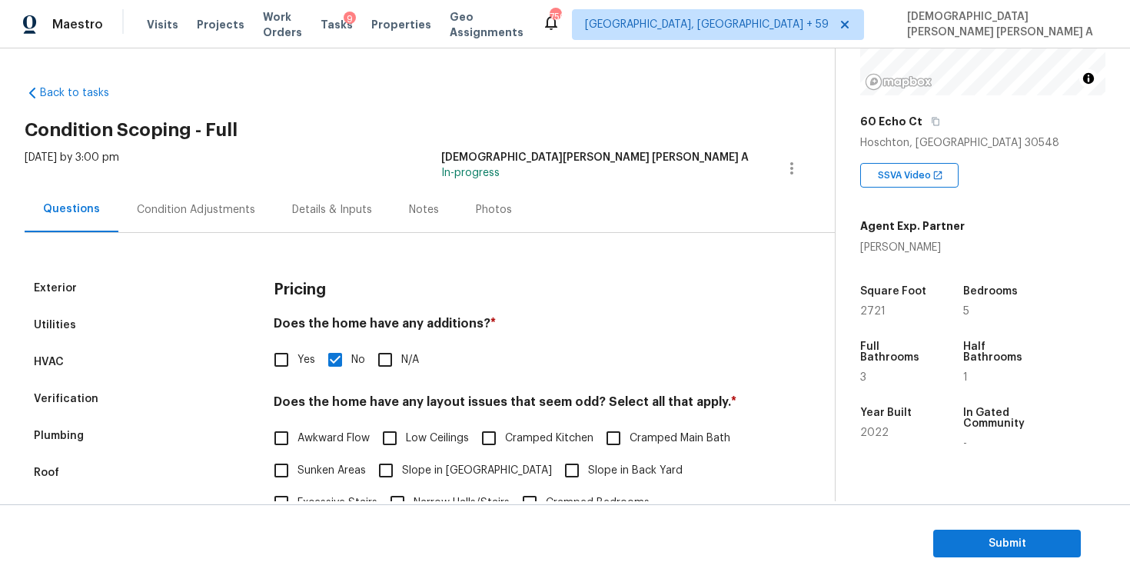
click at [482, 211] on div "Photos" at bounding box center [494, 209] width 36 height 15
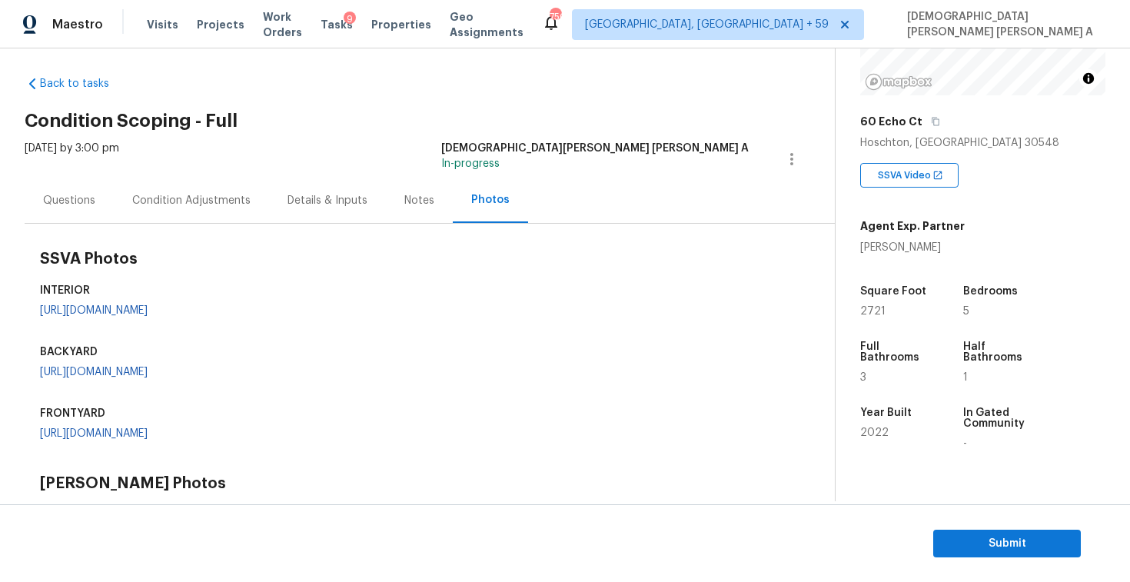
scroll to position [323, 0]
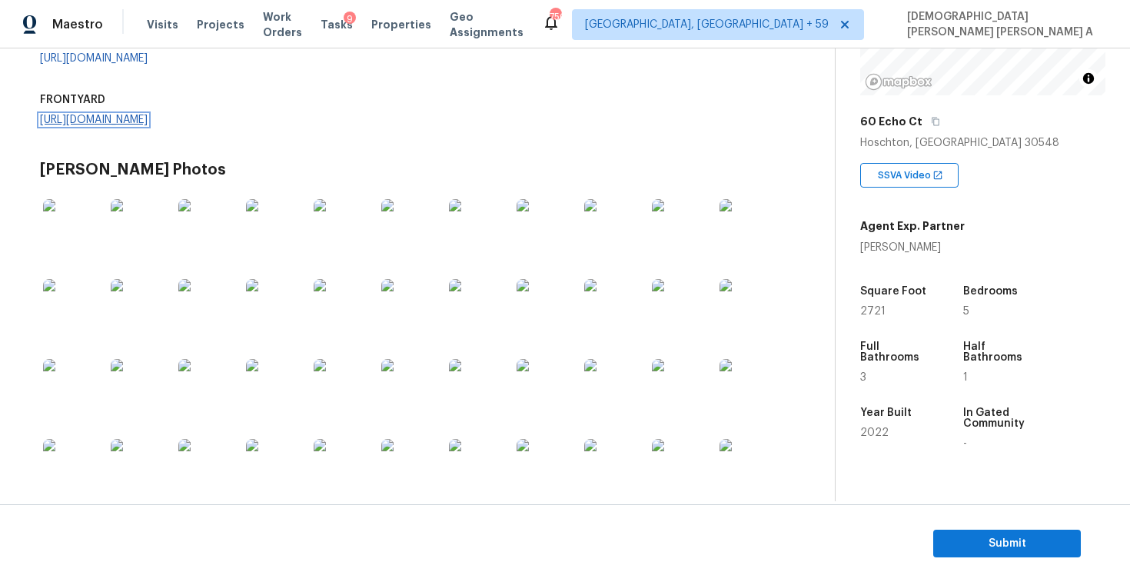
click at [148, 125] on link "https://opendoor-admin-client-upload-production.s3.amazonaws.com/uploads/Cake/S…" at bounding box center [94, 119] width 108 height 11
click at [148, 64] on link "https://opendoor-admin-client-upload-production.s3.amazonaws.com/uploads/Cake/S…" at bounding box center [94, 58] width 108 height 11
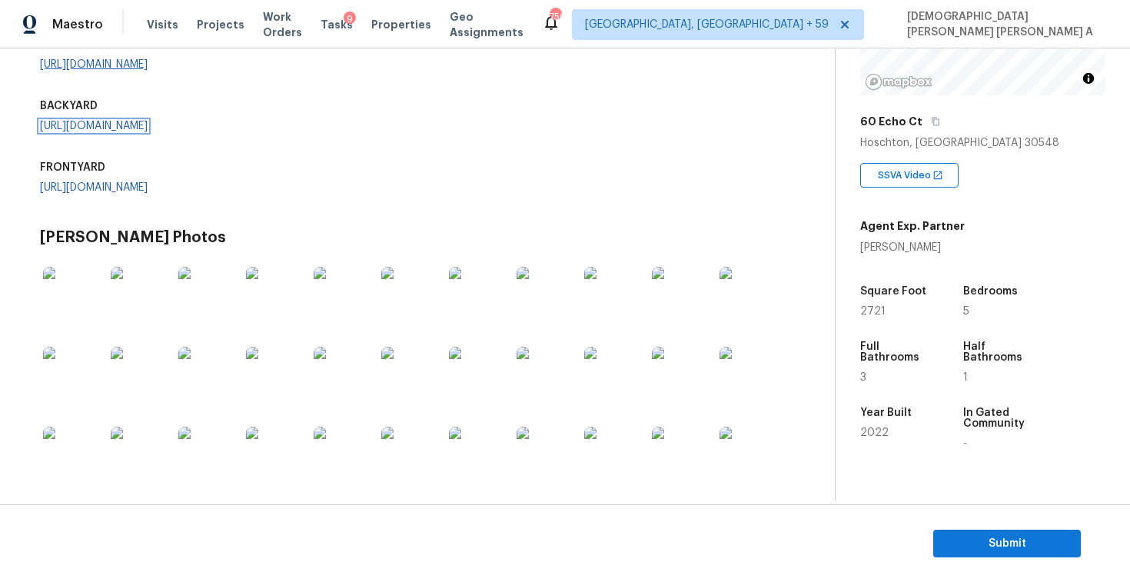
scroll to position [247, 0]
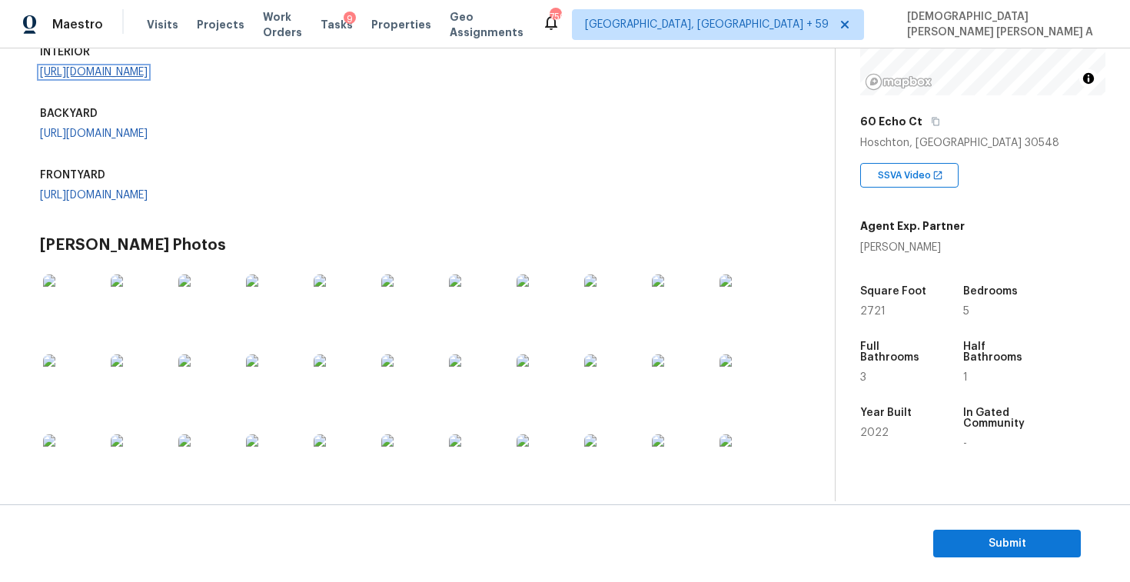
click at [121, 78] on link "https://opendoor-admin-client-upload-production.s3.amazonaws.com/uploads/Cake/S…" at bounding box center [94, 72] width 108 height 11
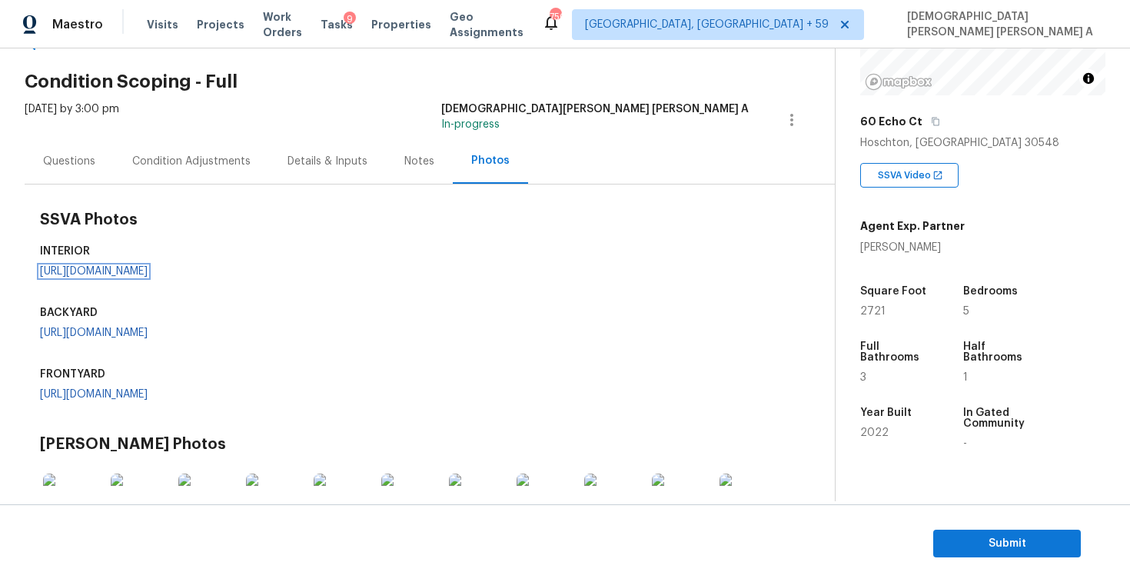
scroll to position [0, 0]
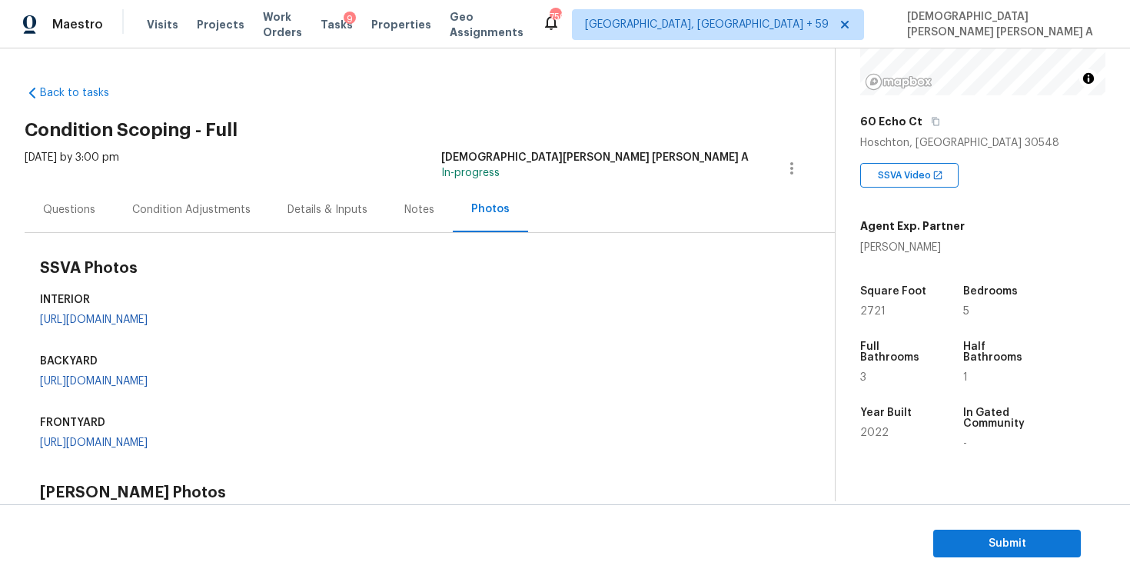
click at [68, 214] on div "Questions" at bounding box center [69, 209] width 52 height 15
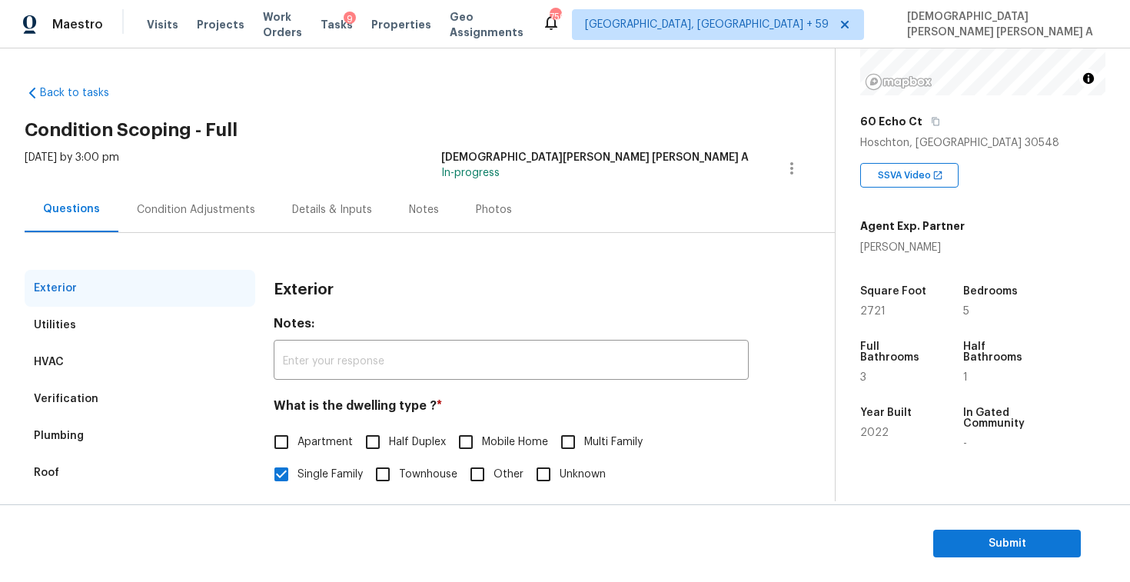
click at [208, 201] on div "Condition Adjustments" at bounding box center [195, 209] width 155 height 45
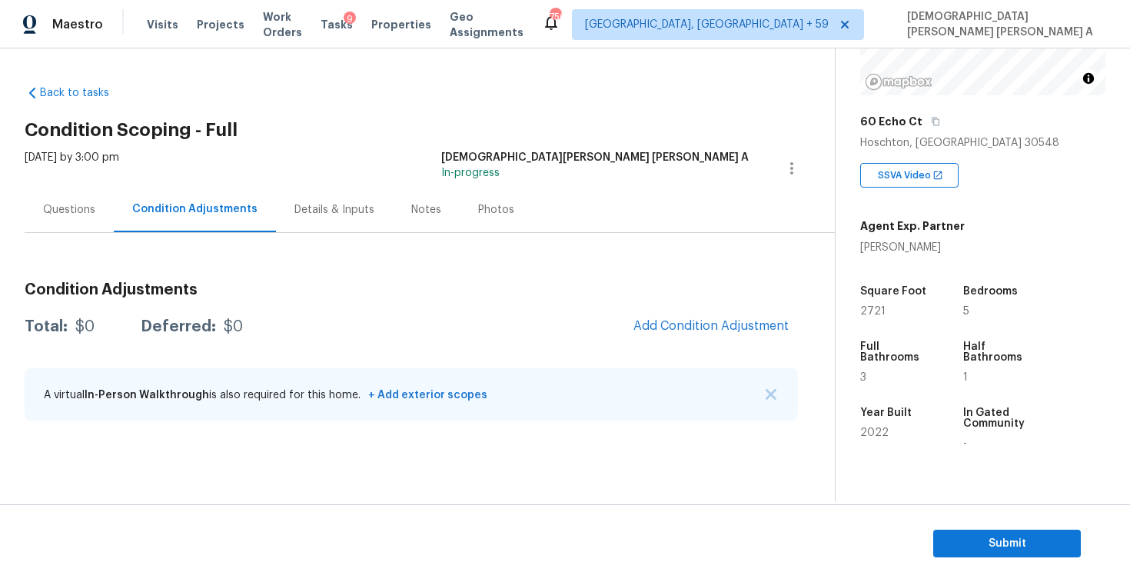
click at [692, 303] on div "Condition Adjustments Total: $0 Deferred: $0 Add Condition Adjustment A virtual…" at bounding box center [411, 352] width 773 height 164
click at [692, 324] on span "Add Condition Adjustment" at bounding box center [710, 326] width 155 height 14
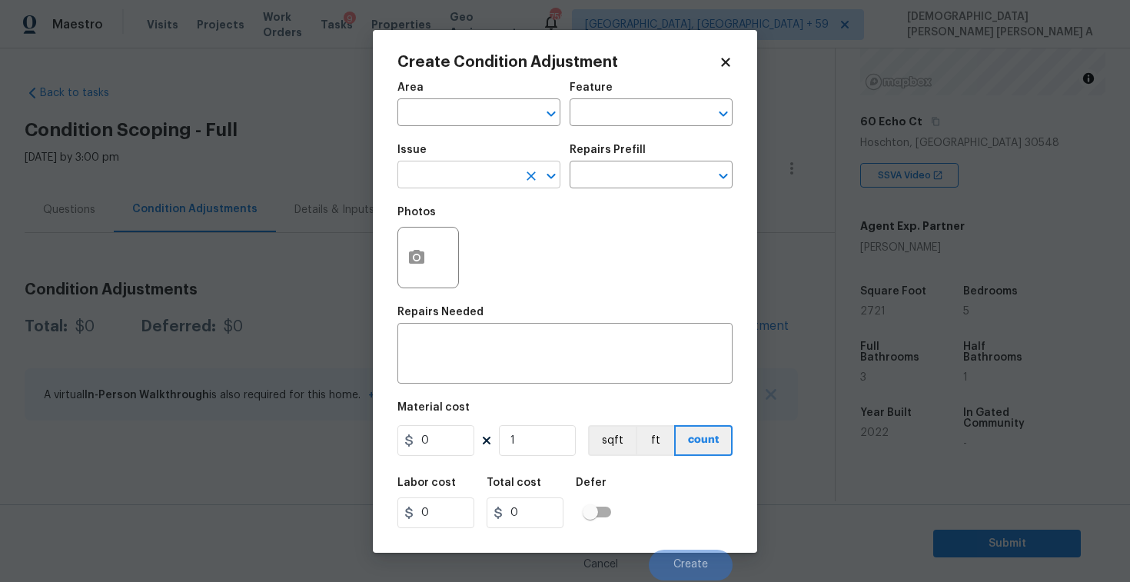
click at [446, 175] on input "text" at bounding box center [457, 176] width 120 height 24
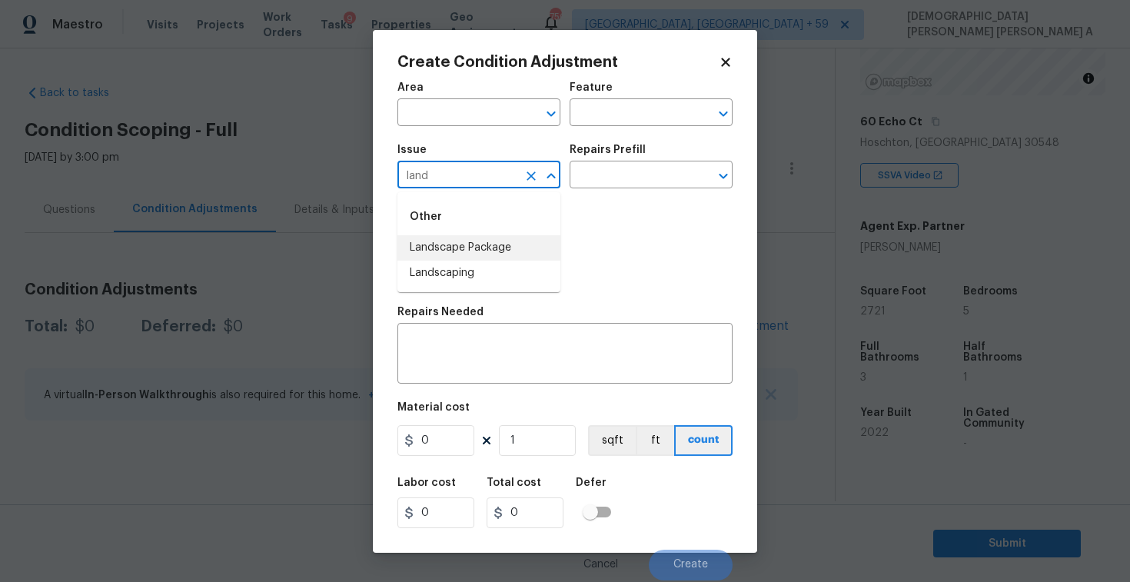
click at [489, 241] on li "Landscape Package" at bounding box center [478, 247] width 163 height 25
click at [620, 164] on div "Repairs Prefill" at bounding box center [650, 154] width 163 height 20
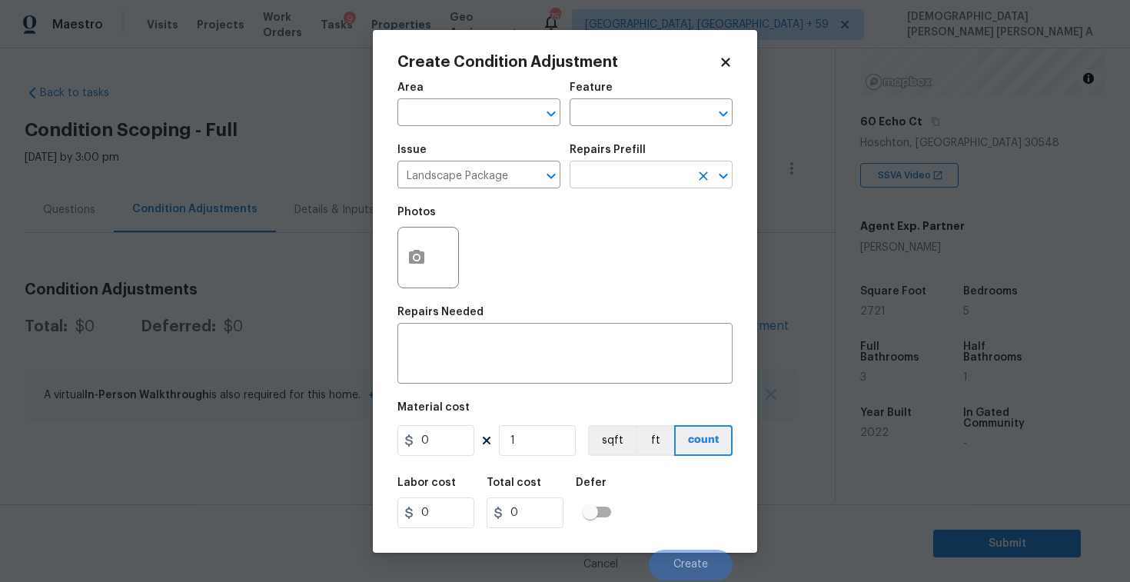
click at [619, 171] on input "text" at bounding box center [629, 176] width 120 height 24
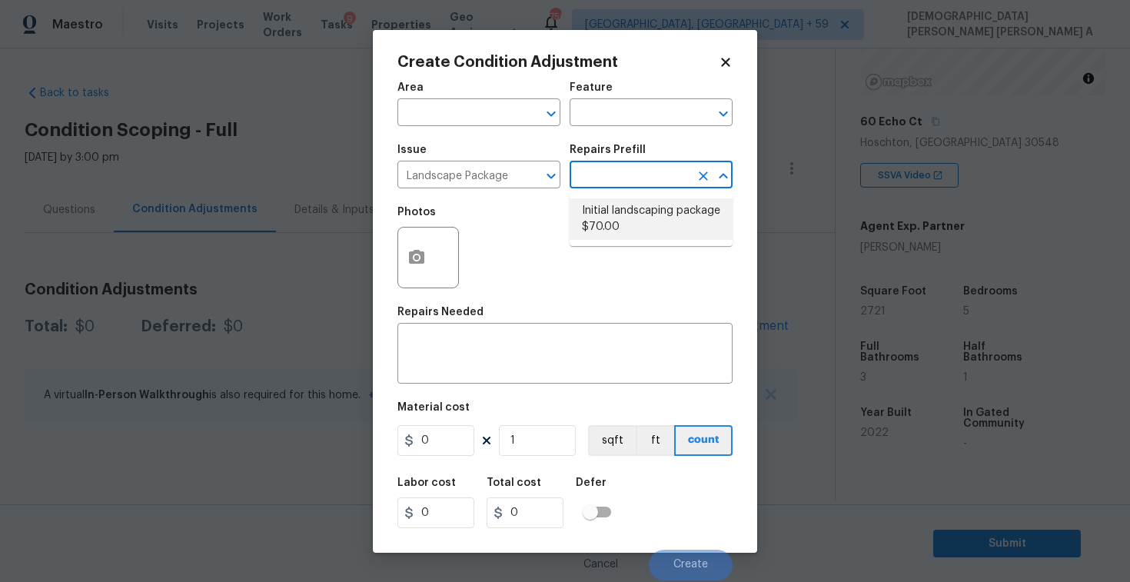
click at [607, 217] on li "Initial landscaping package $70.00" at bounding box center [650, 218] width 163 height 41
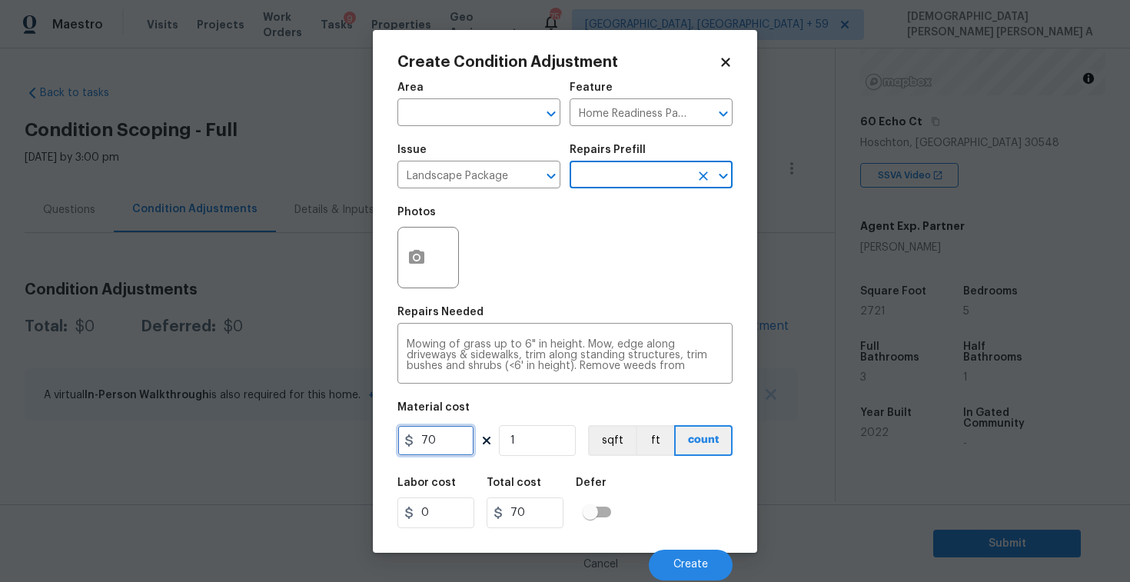
click at [450, 450] on input "70" at bounding box center [435, 440] width 77 height 31
click at [425, 270] on button "button" at bounding box center [416, 257] width 37 height 60
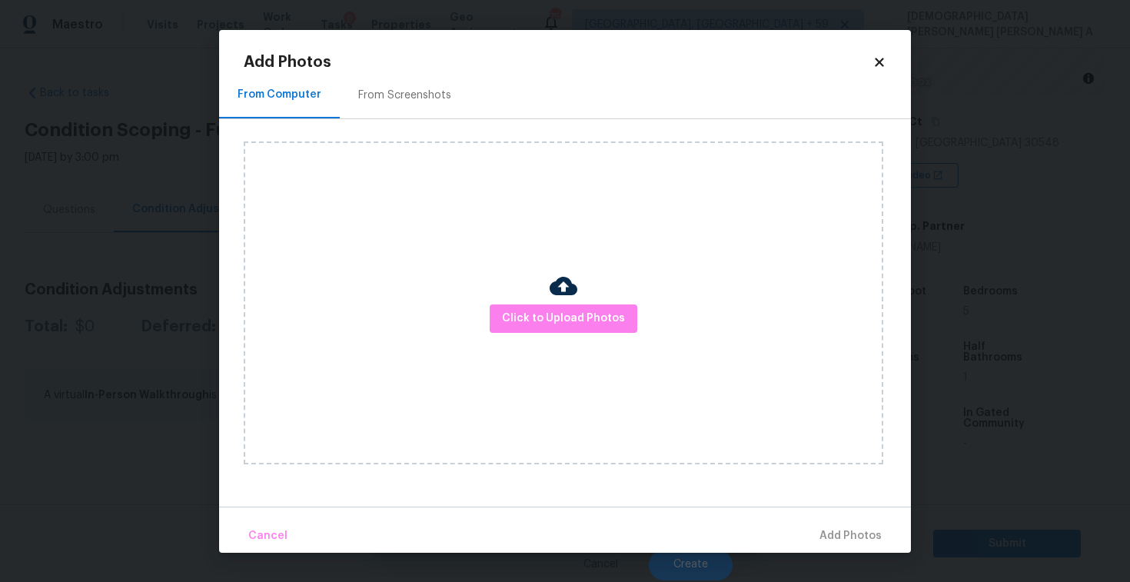
click at [393, 115] on div "From Screenshots" at bounding box center [405, 95] width 130 height 45
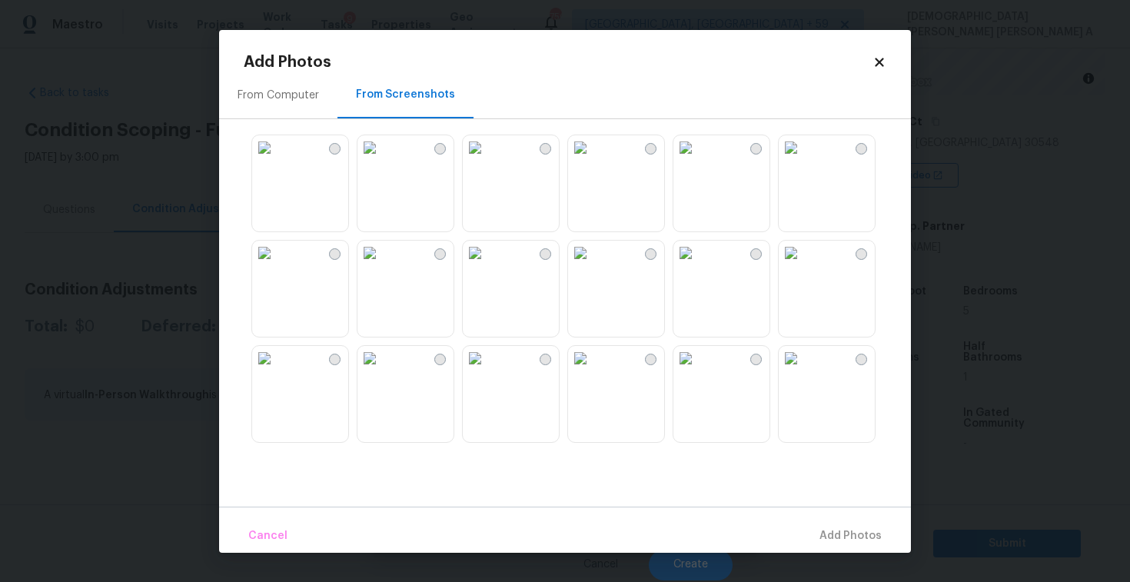
click at [382, 160] on img at bounding box center [369, 147] width 25 height 25
click at [277, 160] on img at bounding box center [264, 147] width 25 height 25
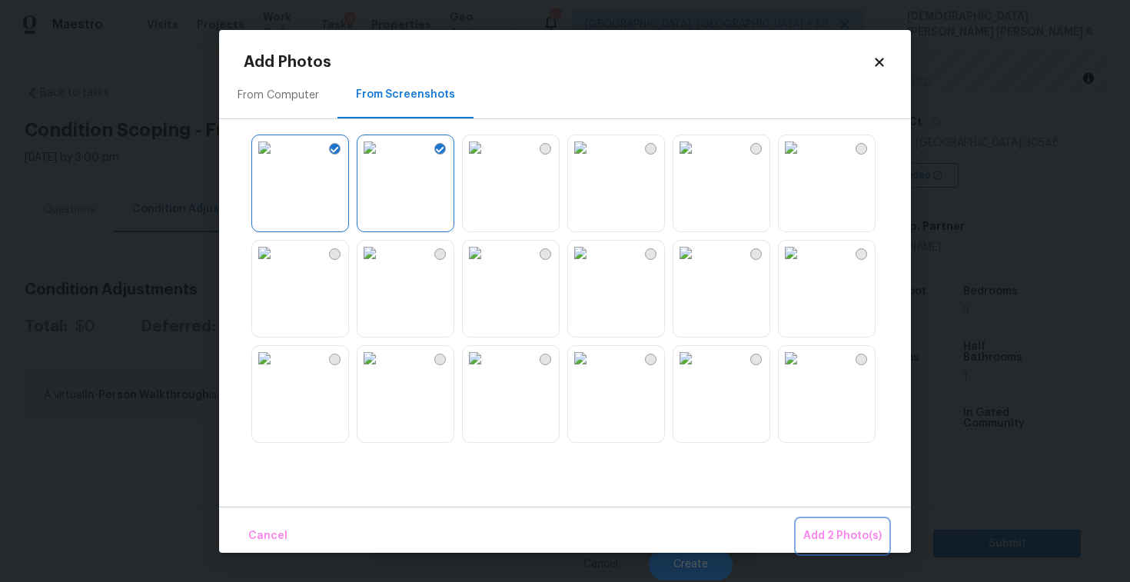
click at [875, 535] on span "Add 2 Photo(s)" at bounding box center [842, 535] width 78 height 19
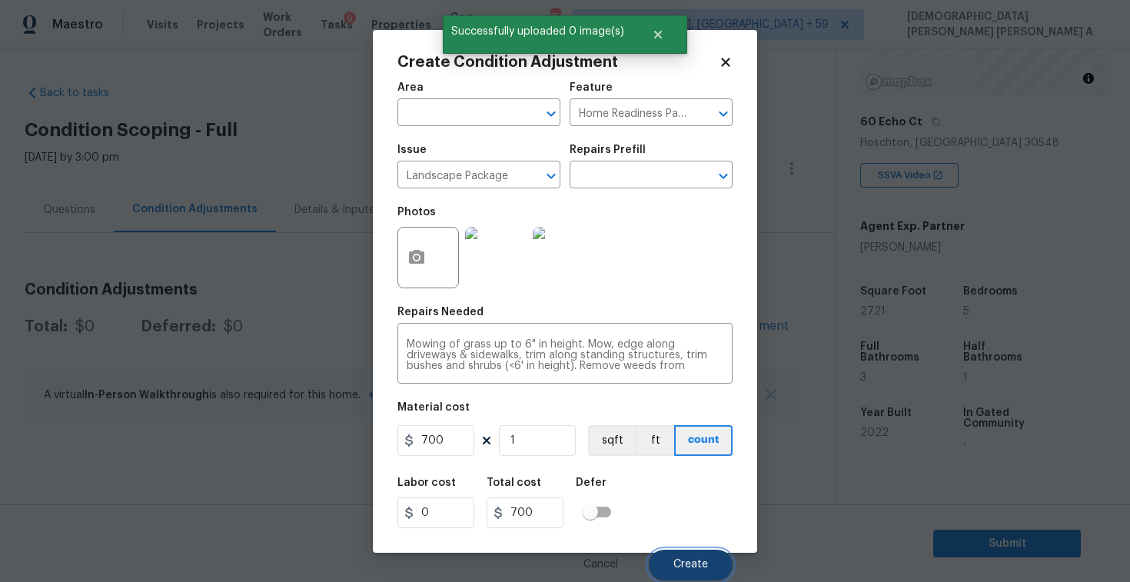
click at [718, 555] on button "Create" at bounding box center [691, 564] width 84 height 31
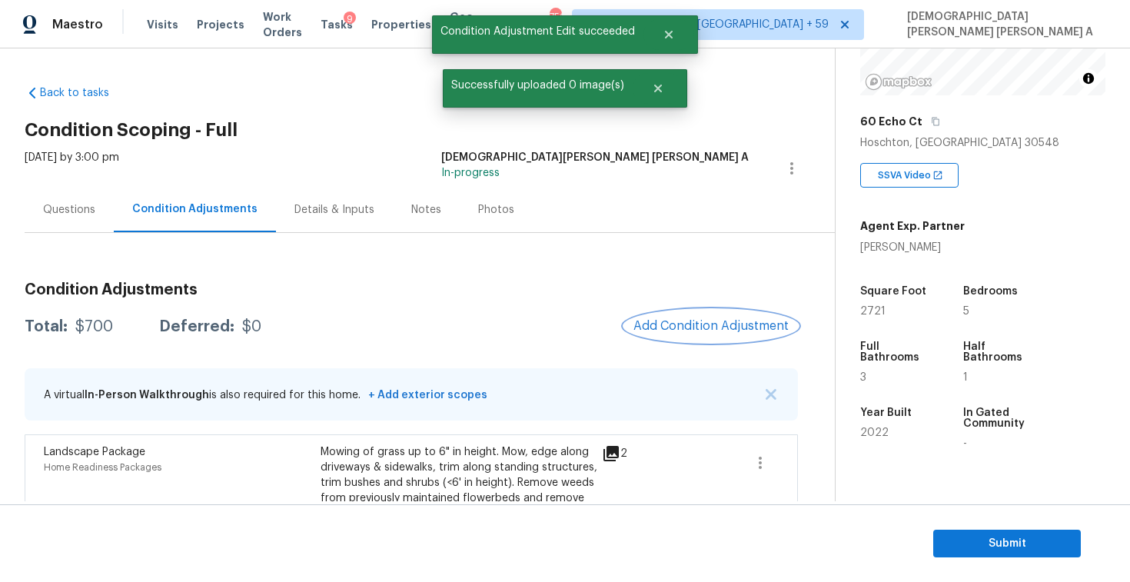
click at [672, 320] on span "Add Condition Adjustment" at bounding box center [710, 326] width 155 height 14
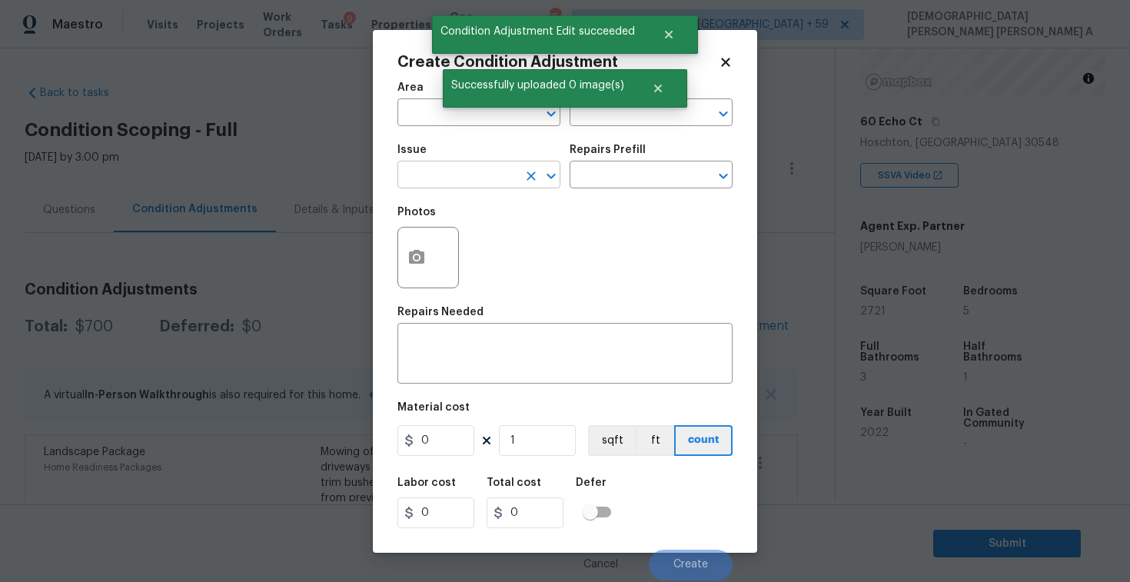
click at [456, 174] on input "text" at bounding box center [457, 176] width 120 height 24
click at [486, 256] on li "Debris/garbage on site" at bounding box center [478, 247] width 163 height 25
click at [651, 184] on input "text" at bounding box center [629, 176] width 120 height 24
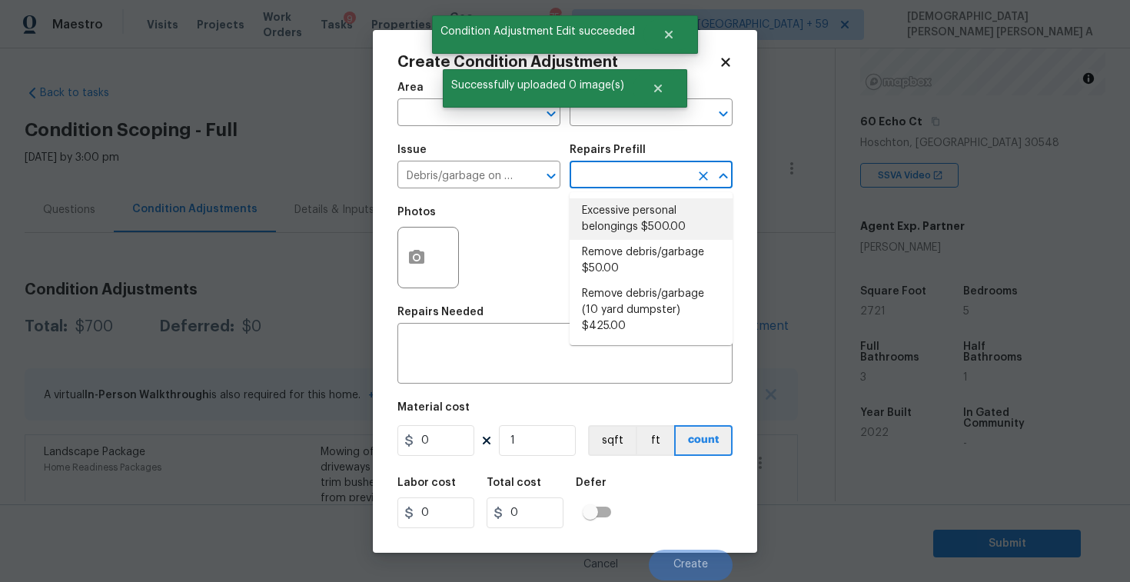
click at [649, 217] on li "Excessive personal belongings $500.00" at bounding box center [650, 218] width 163 height 41
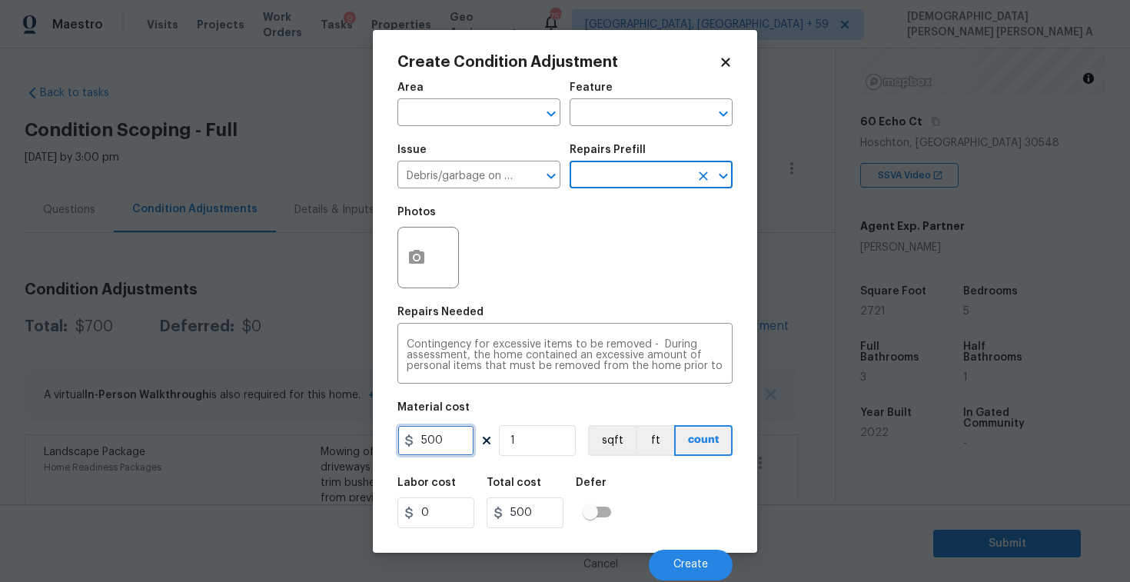
click at [460, 440] on input "500" at bounding box center [435, 440] width 77 height 31
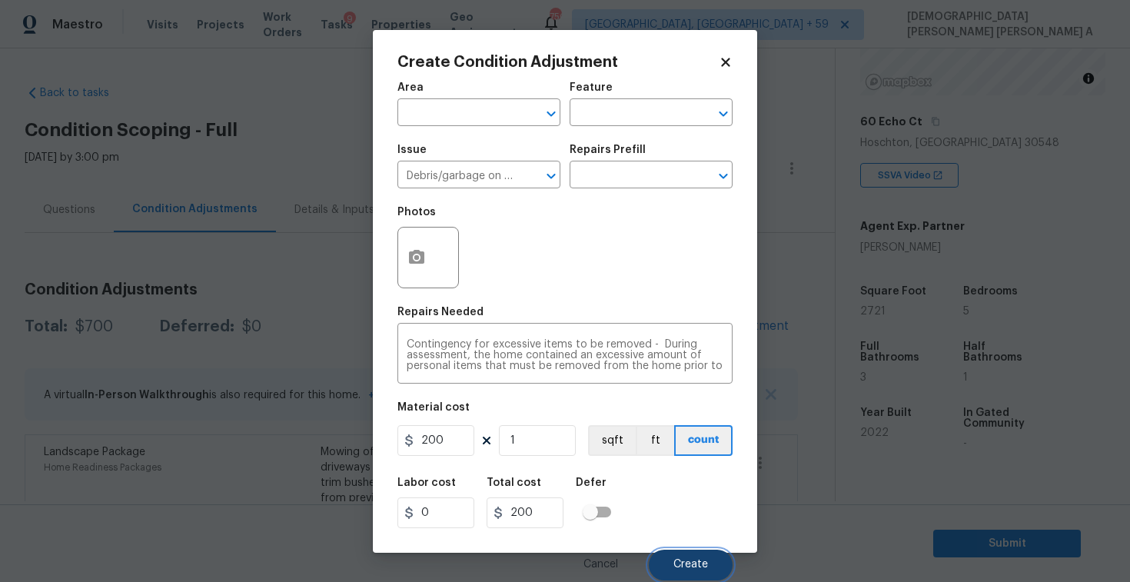
click at [695, 564] on span "Create" at bounding box center [690, 565] width 35 height 12
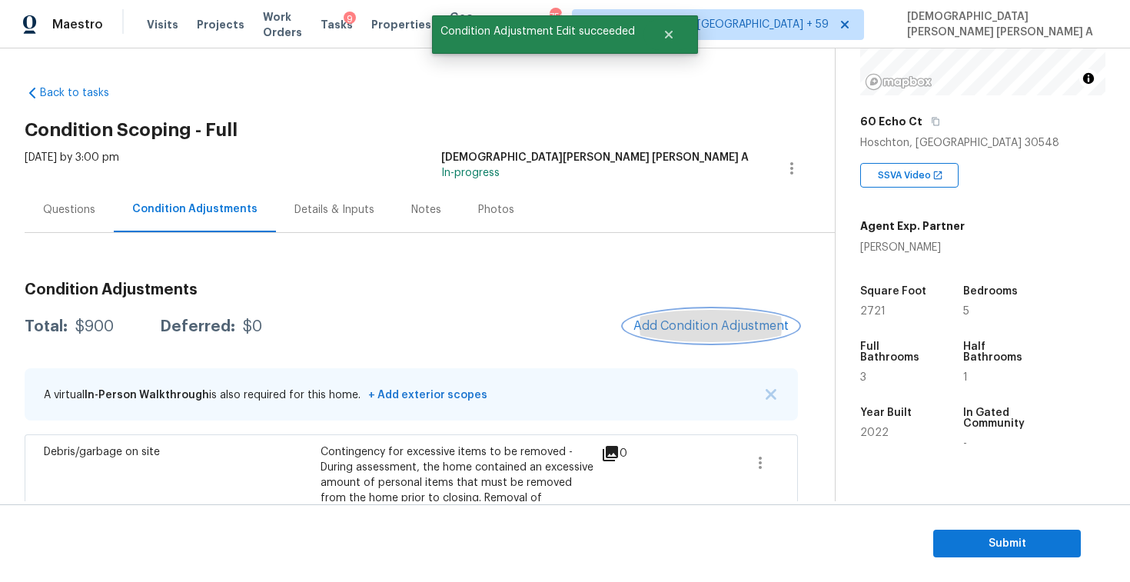
click at [733, 320] on span "Add Condition Adjustment" at bounding box center [710, 326] width 155 height 14
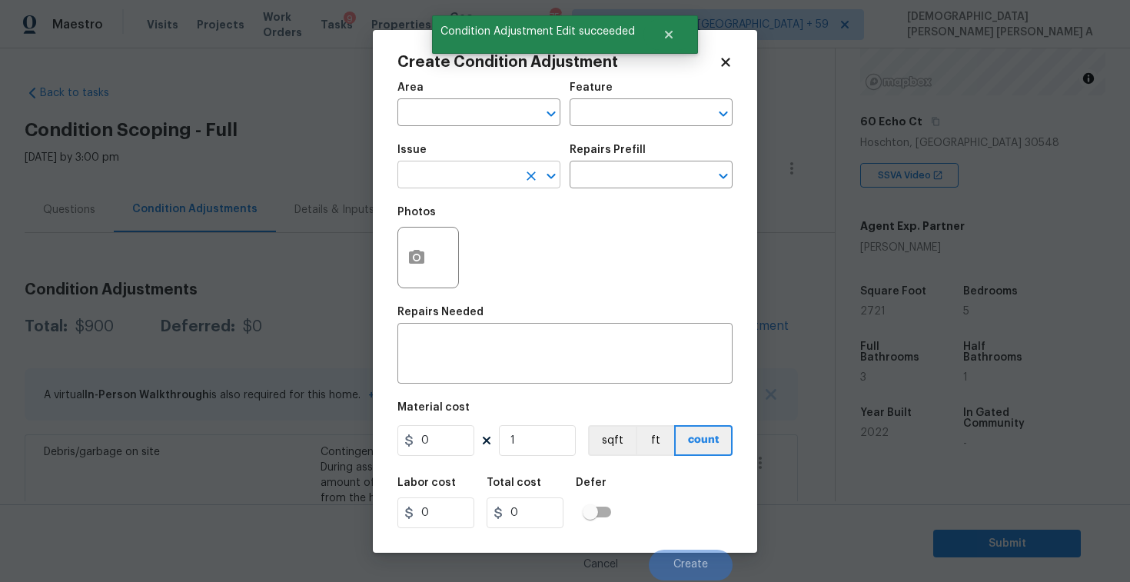
click at [457, 178] on input "text" at bounding box center [457, 176] width 120 height 24
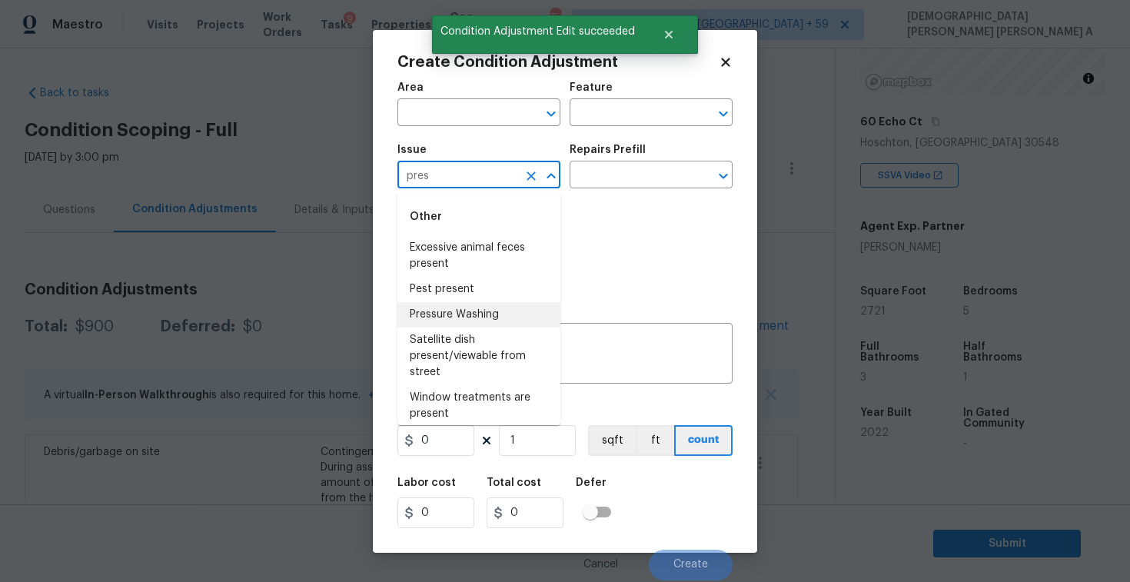
click at [480, 311] on li "Pressure Washing" at bounding box center [478, 314] width 163 height 25
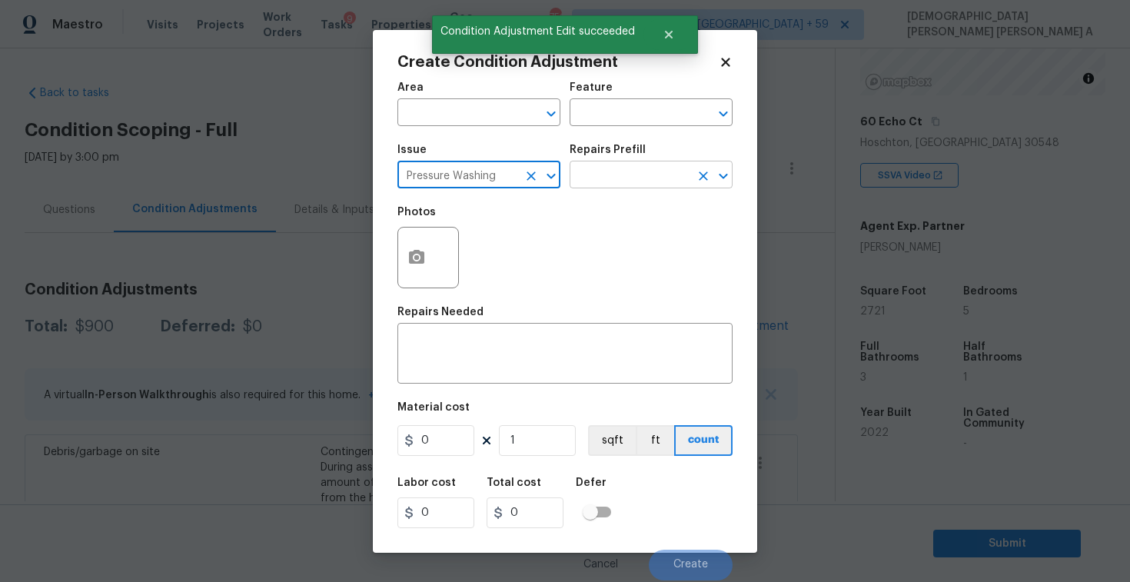
click at [638, 180] on input "text" at bounding box center [629, 176] width 120 height 24
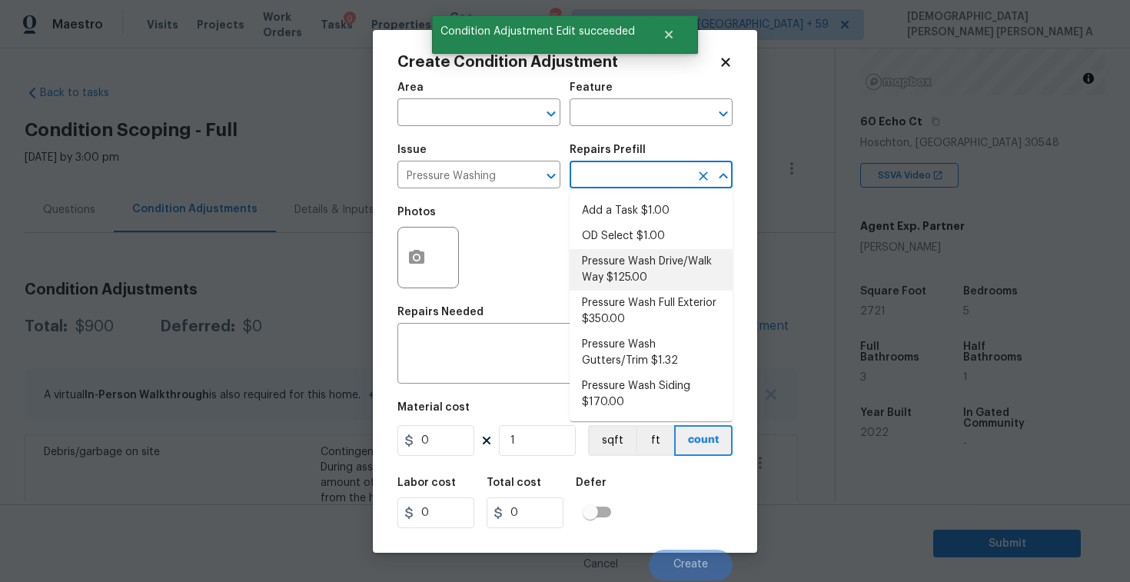
click at [627, 269] on li "Pressure Wash Drive/Walk Way $125.00" at bounding box center [650, 269] width 163 height 41
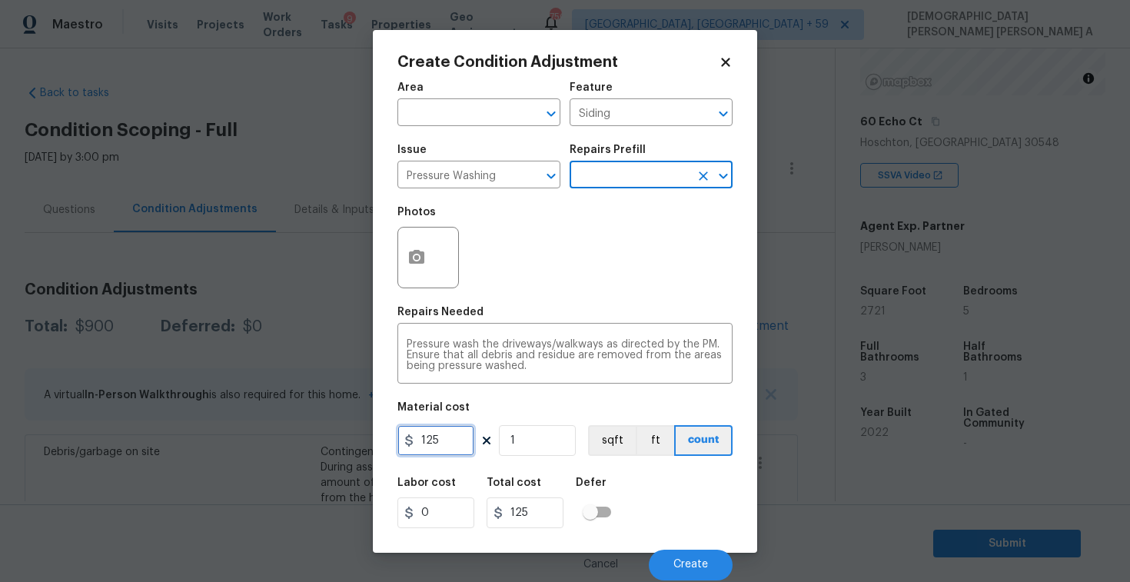
click at [450, 448] on input "125" at bounding box center [435, 440] width 77 height 31
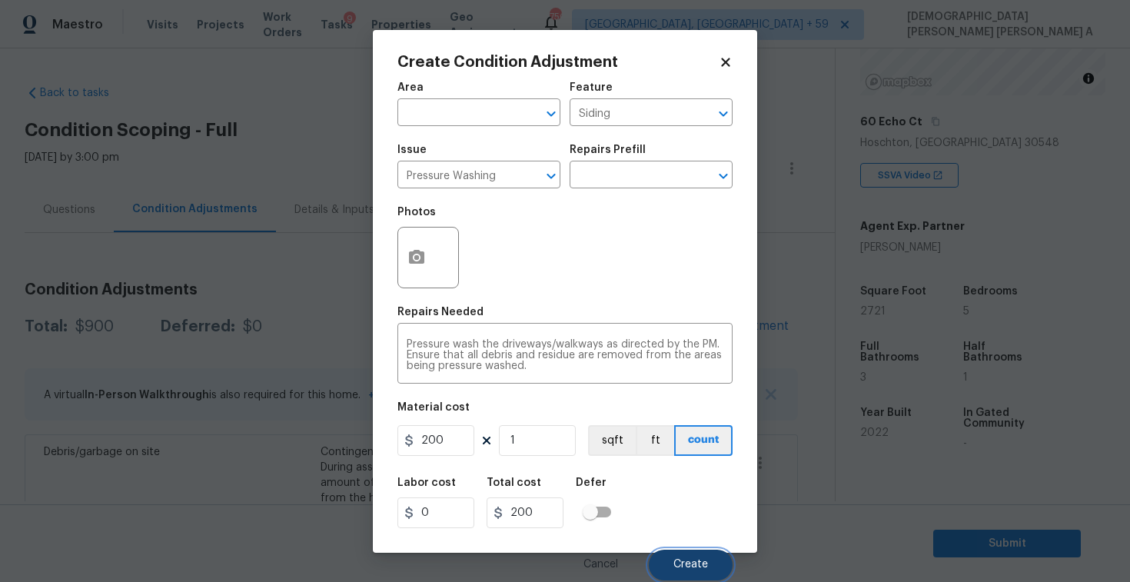
click at [679, 559] on span "Create" at bounding box center [690, 565] width 35 height 12
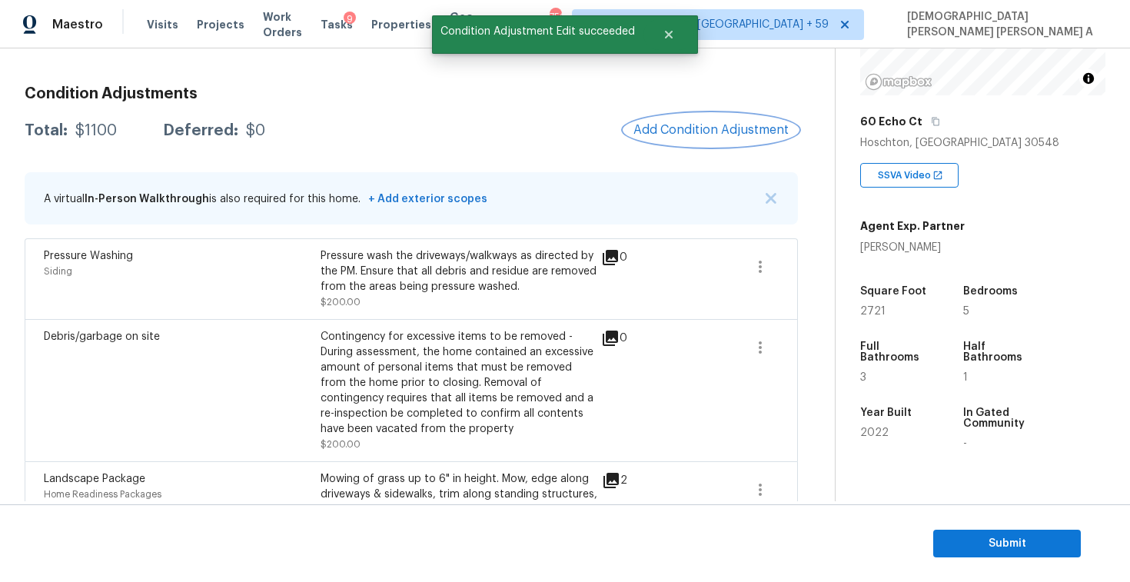
scroll to position [47, 0]
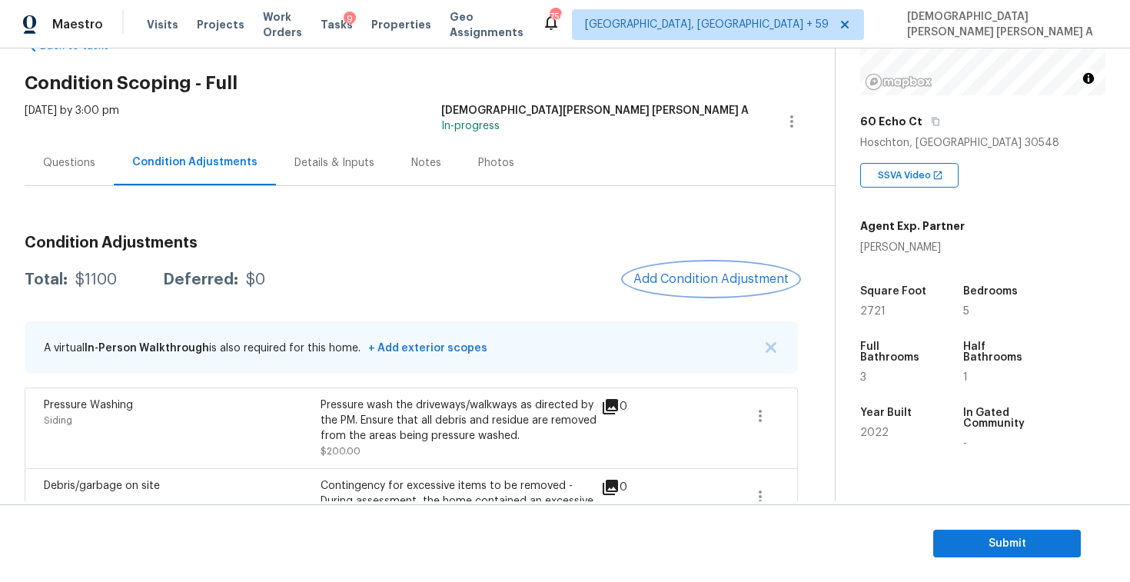
click at [712, 264] on button "Add Condition Adjustment" at bounding box center [711, 279] width 174 height 32
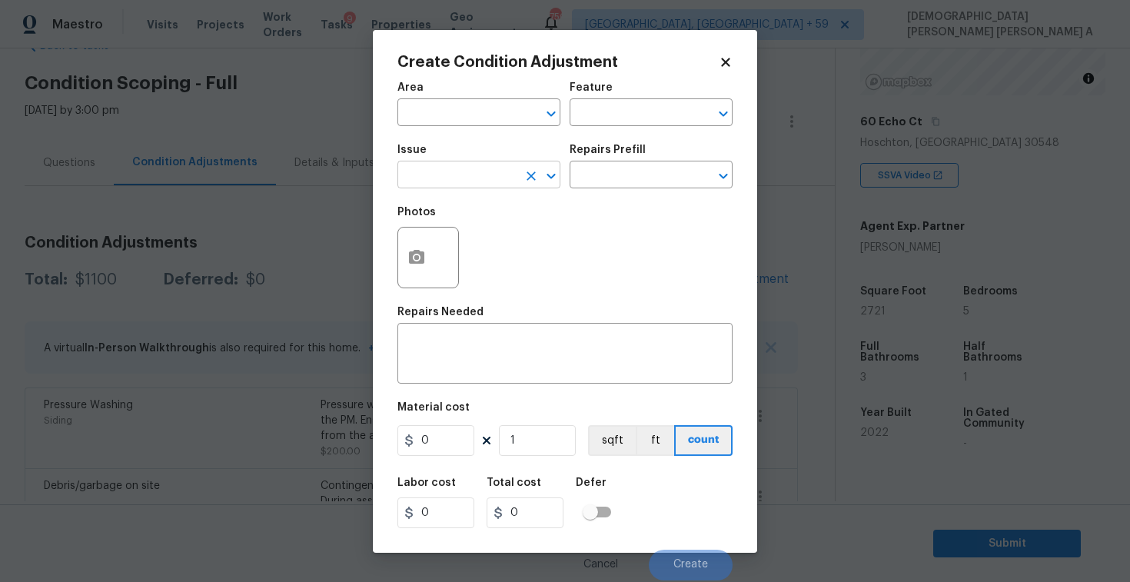
click at [461, 168] on input "text" at bounding box center [457, 176] width 120 height 24
click at [479, 246] on li "Siding" at bounding box center [478, 247] width 163 height 25
click at [624, 178] on input "text" at bounding box center [629, 176] width 120 height 24
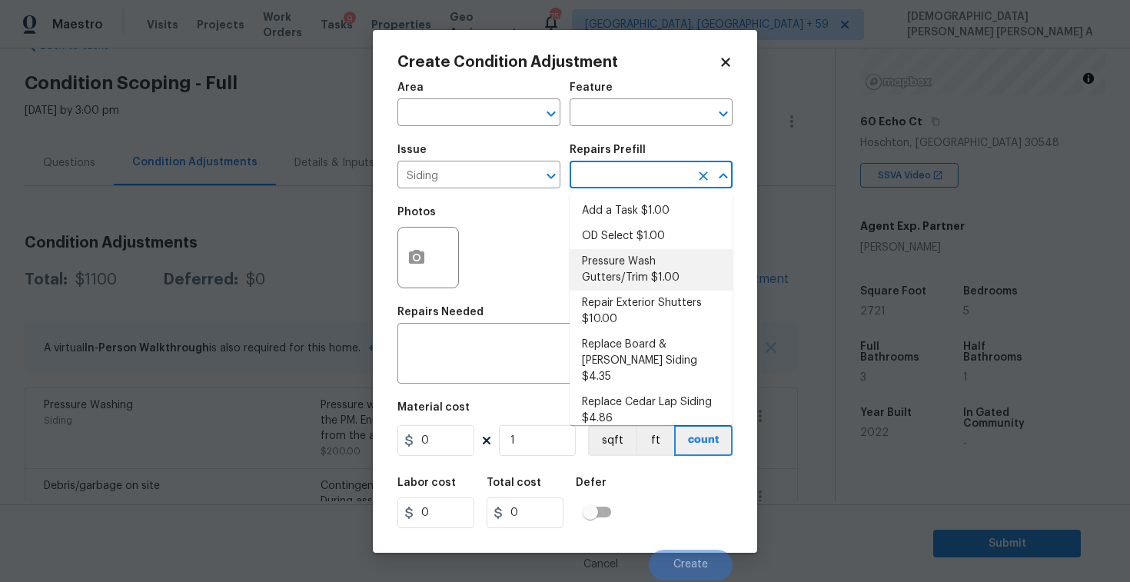
click at [622, 270] on li "Pressure Wash Gutters/Trim $1.00" at bounding box center [650, 269] width 163 height 41
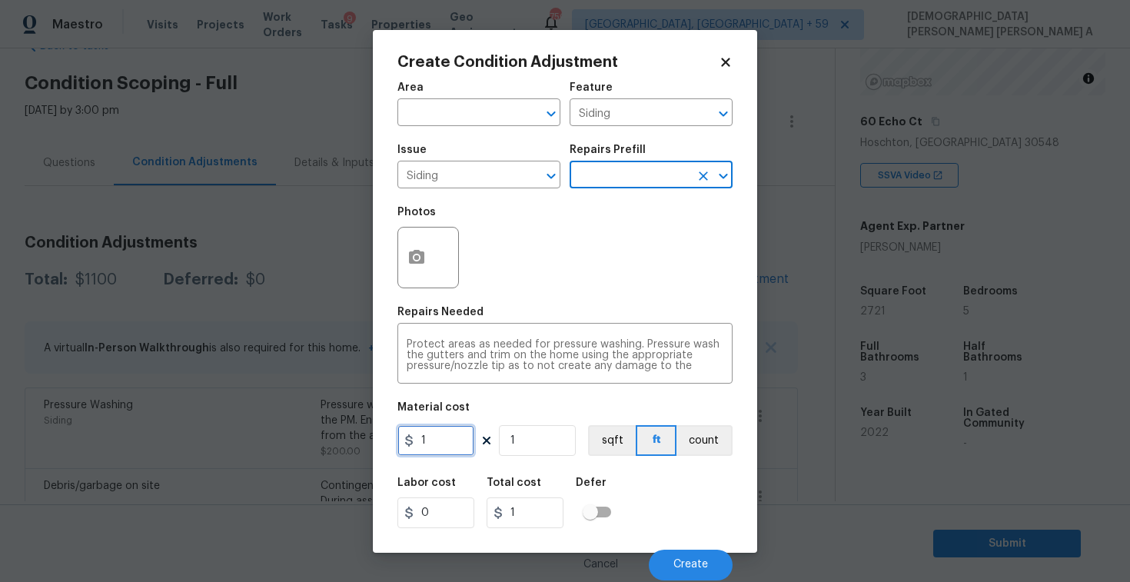
click at [435, 446] on input "1" at bounding box center [435, 440] width 77 height 31
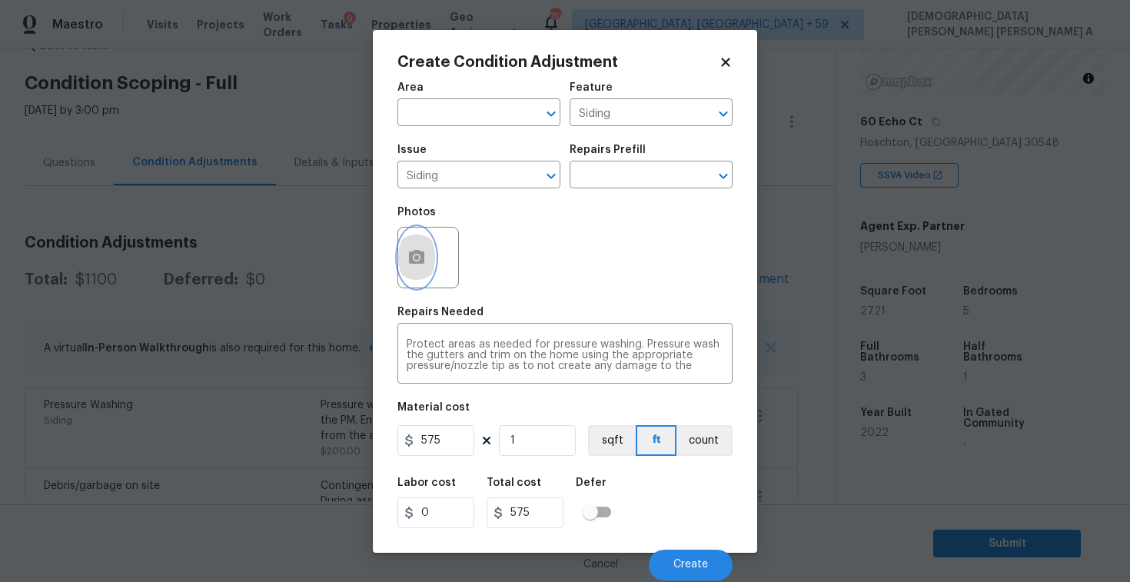
click at [412, 241] on button "button" at bounding box center [416, 257] width 37 height 60
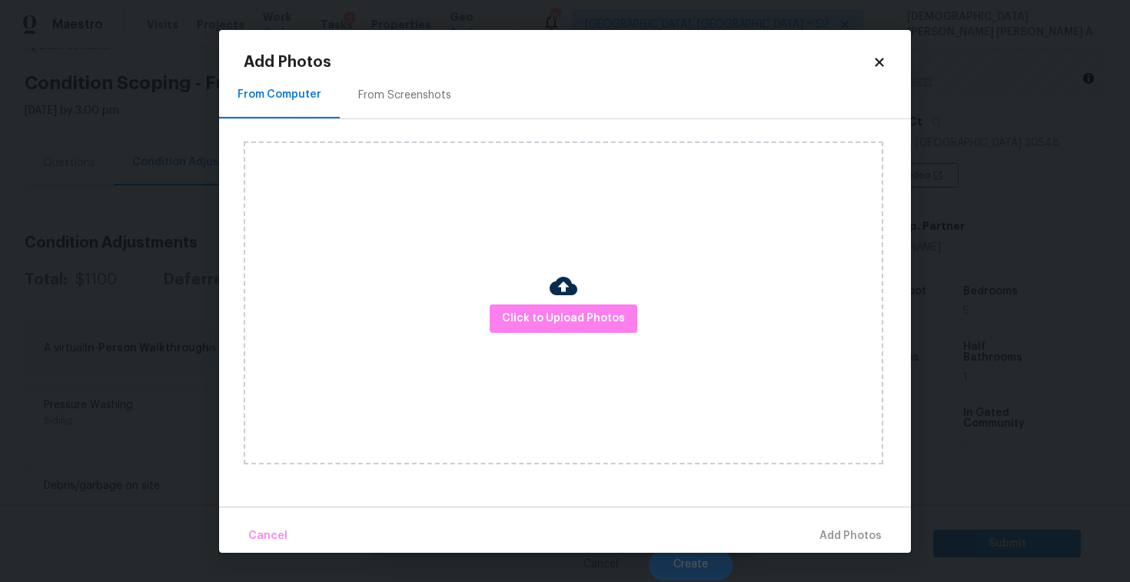
click at [371, 90] on div "From Screenshots" at bounding box center [404, 95] width 93 height 15
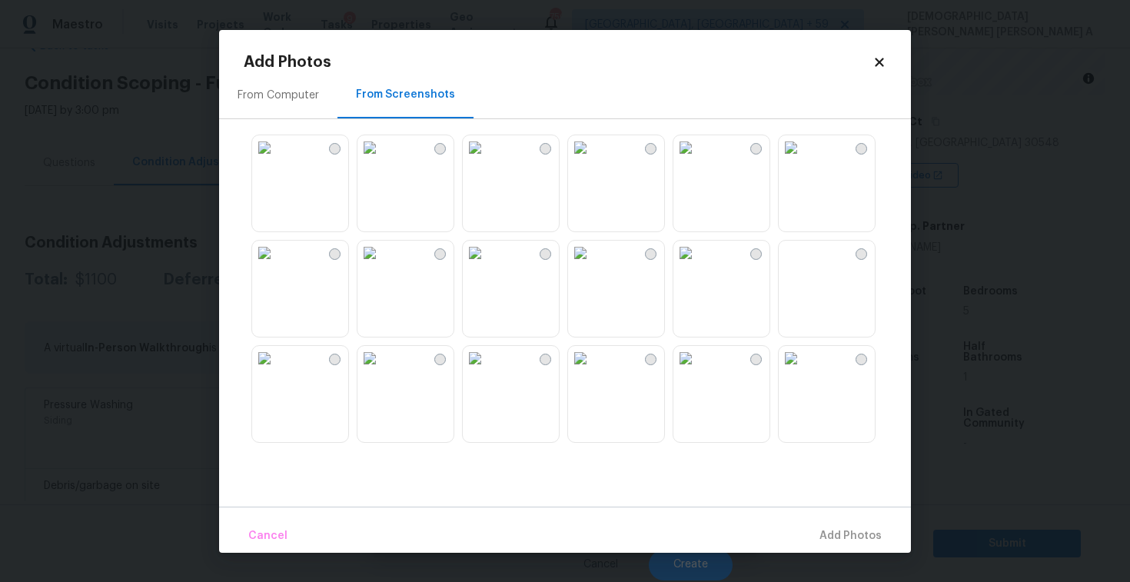
click at [277, 265] on img at bounding box center [264, 253] width 25 height 25
click at [843, 530] on span "Add 1 Photo(s)" at bounding box center [843, 535] width 76 height 19
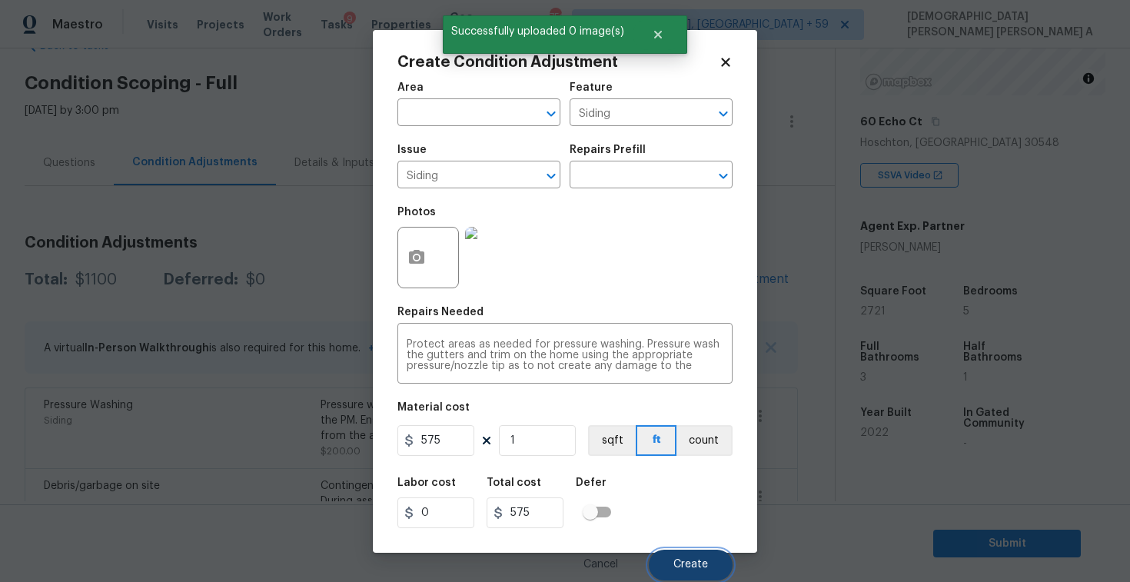
click at [689, 575] on button "Create" at bounding box center [691, 564] width 84 height 31
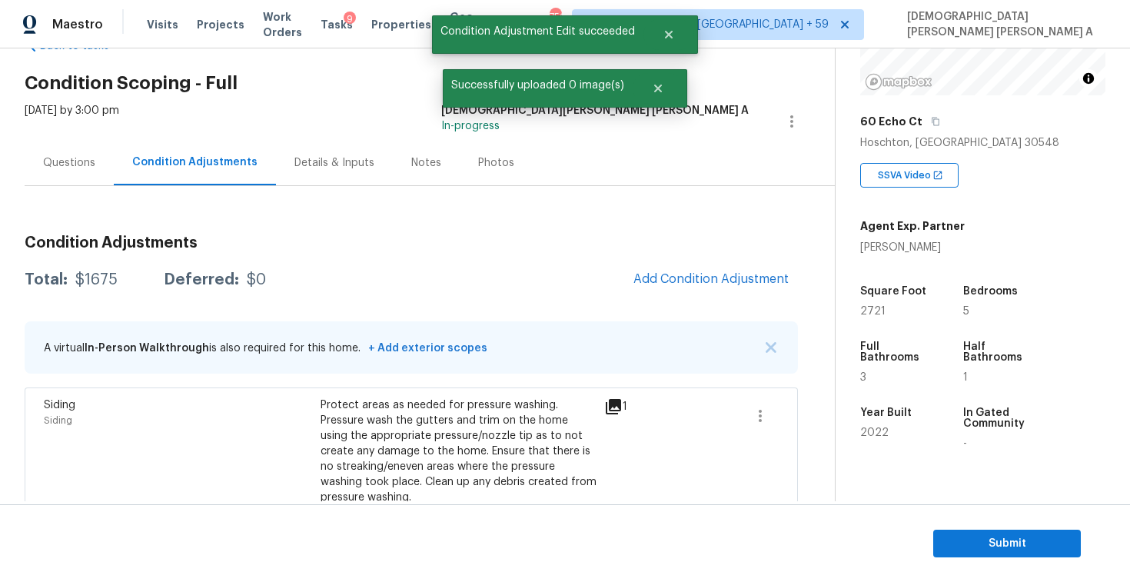
click at [686, 294] on span "Add Condition Adjustment" at bounding box center [711, 280] width 174 height 34
click at [686, 290] on button "Add Condition Adjustment" at bounding box center [711, 279] width 174 height 32
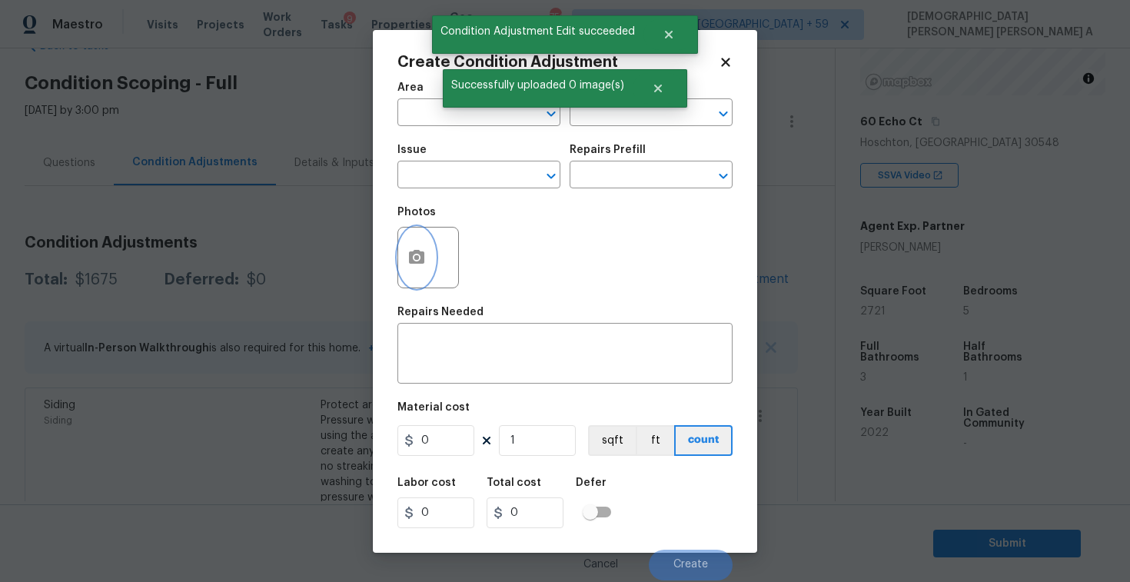
click at [415, 244] on button "button" at bounding box center [416, 257] width 37 height 60
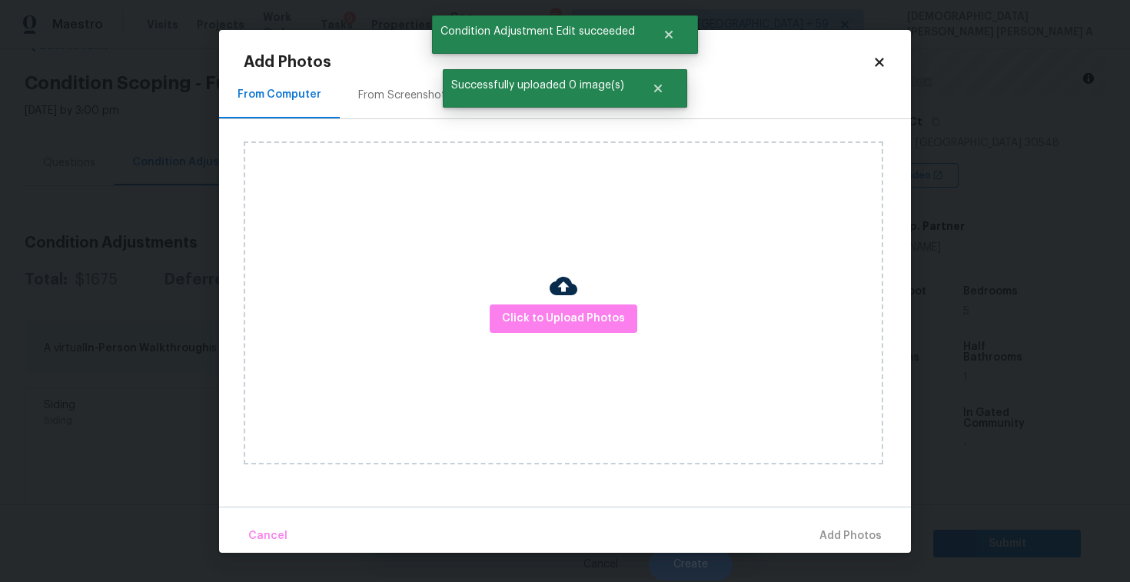
click at [380, 88] on div "From Screenshots" at bounding box center [404, 95] width 93 height 15
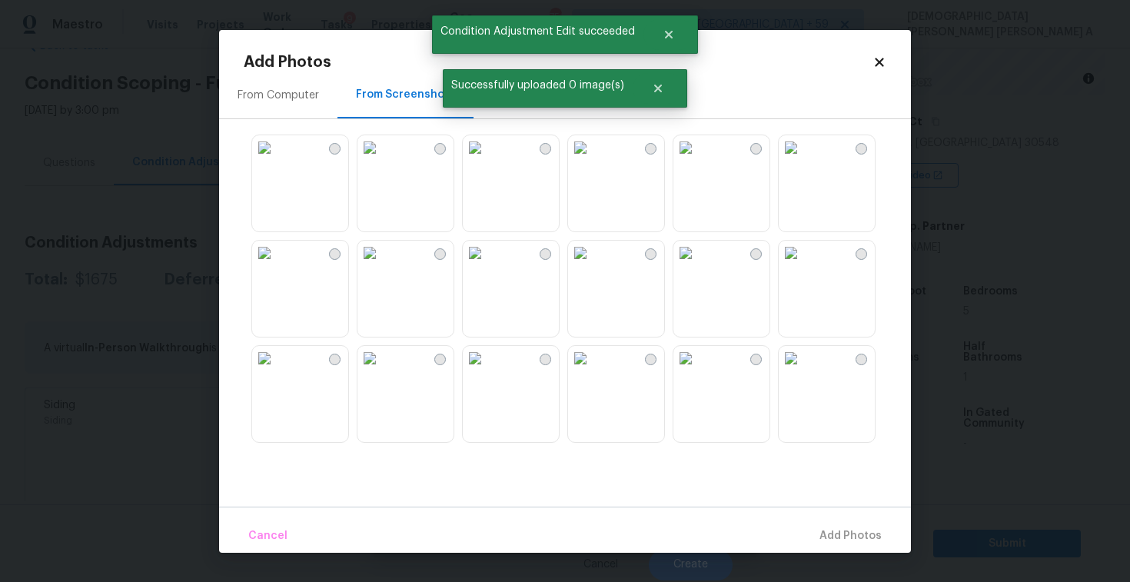
click at [487, 160] on img at bounding box center [475, 147] width 25 height 25
click at [698, 160] on img at bounding box center [685, 147] width 25 height 25
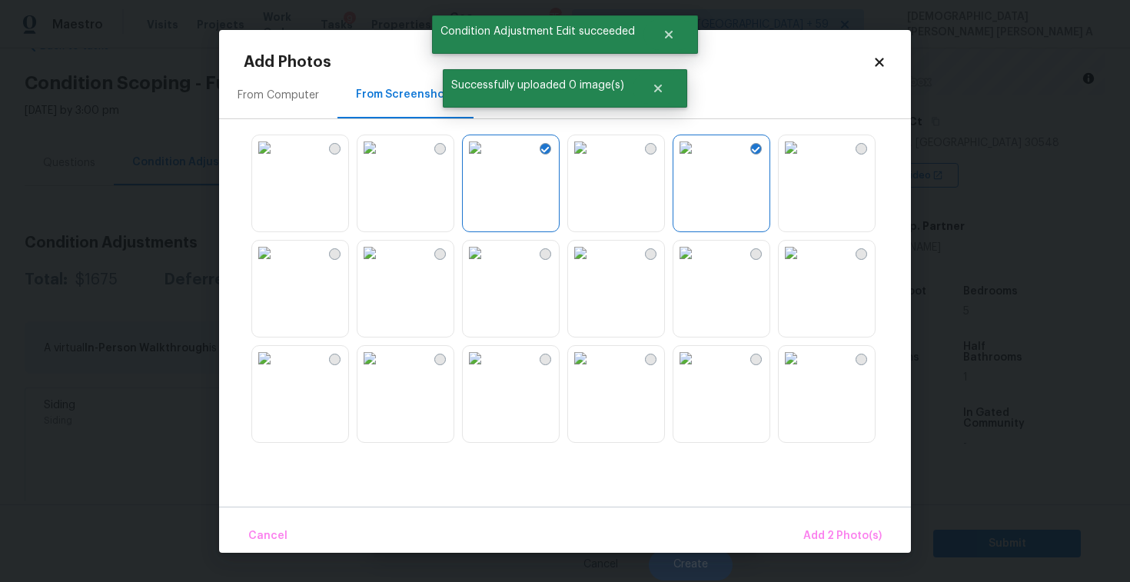
click at [803, 160] on img at bounding box center [790, 147] width 25 height 25
click at [698, 265] on img at bounding box center [685, 253] width 25 height 25
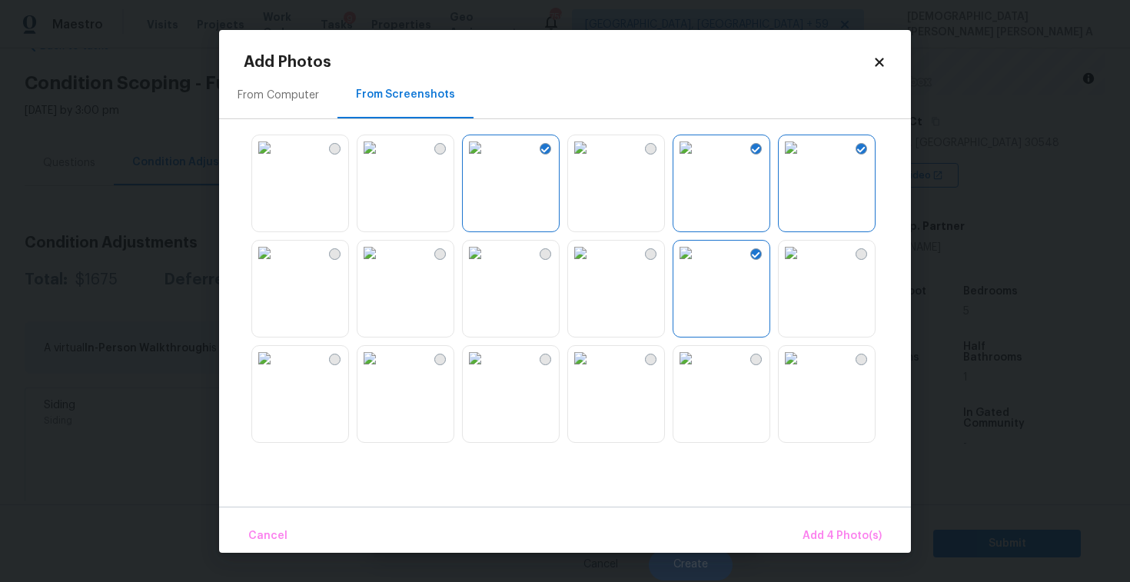
click at [796, 265] on img at bounding box center [790, 253] width 25 height 25
click at [836, 526] on span "Add 5 Photo(s)" at bounding box center [843, 535] width 78 height 19
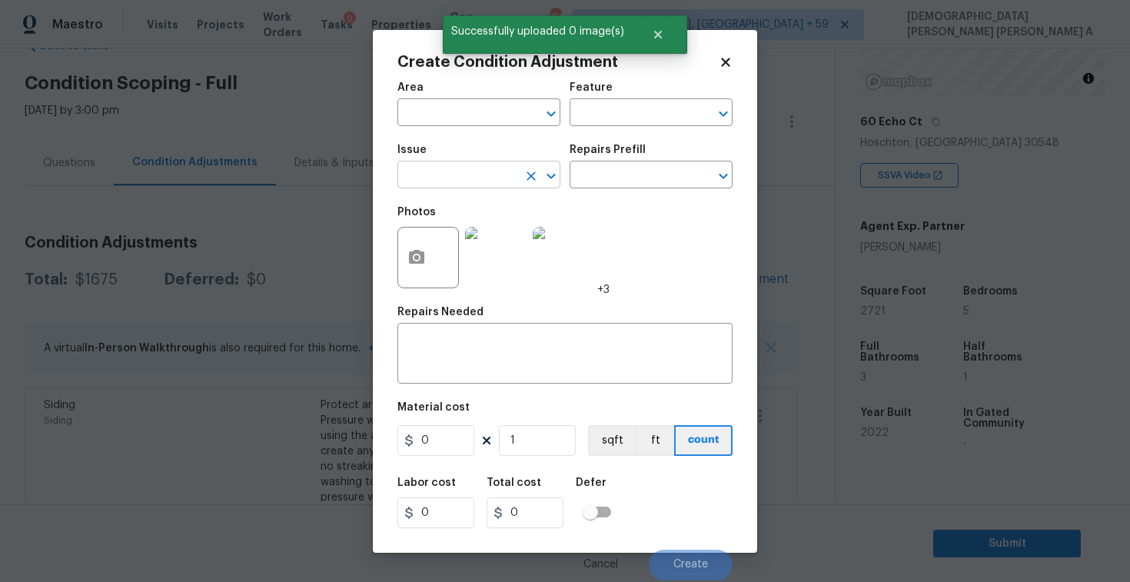
click at [430, 177] on input "text" at bounding box center [457, 176] width 120 height 24
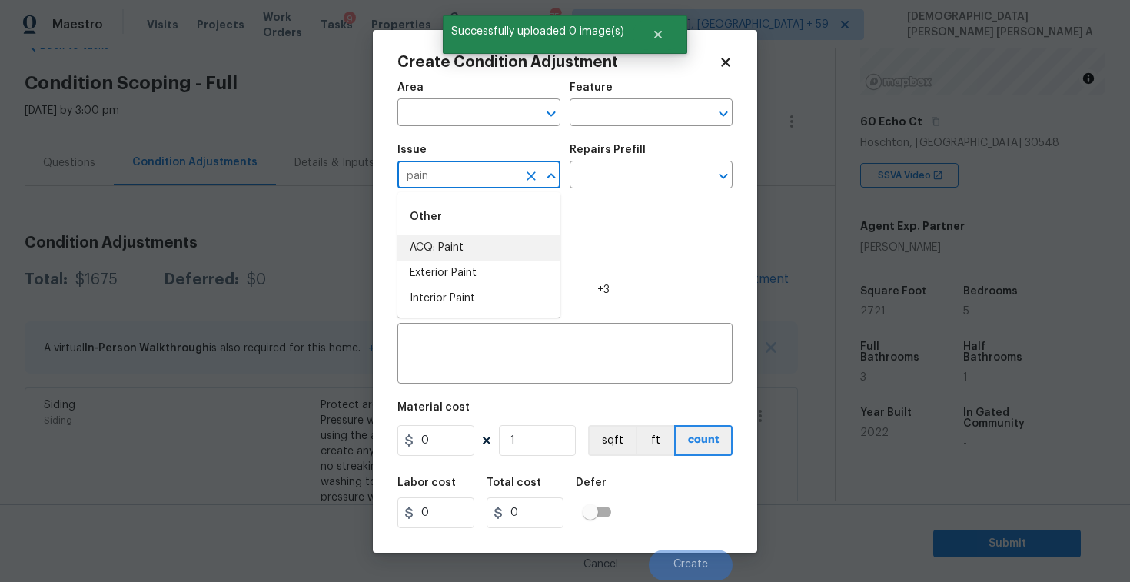
click at [436, 247] on li "ACQ: Paint" at bounding box center [478, 247] width 163 height 25
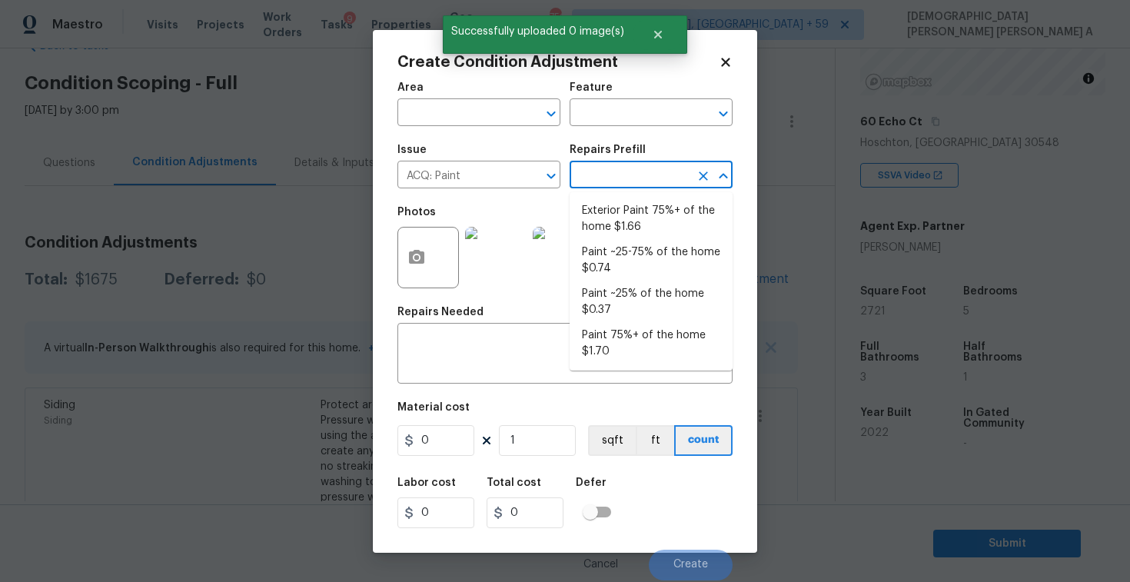
click at [637, 181] on input "text" at bounding box center [629, 176] width 120 height 24
click at [642, 328] on li "Paint 75%+ of the home $1.70" at bounding box center [650, 343] width 163 height 41
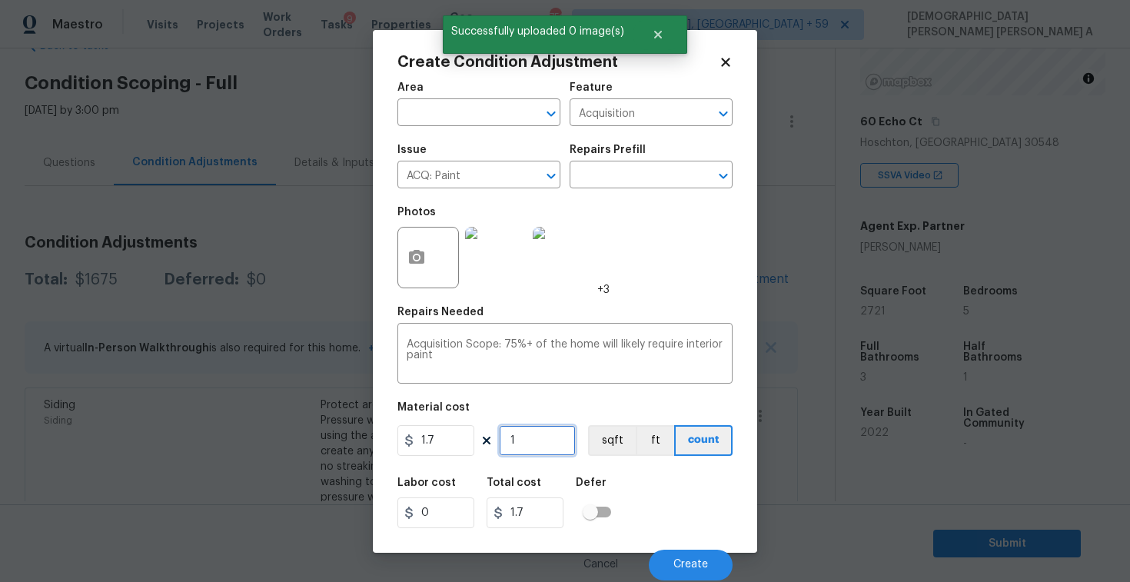
click at [544, 442] on input "1" at bounding box center [537, 440] width 77 height 31
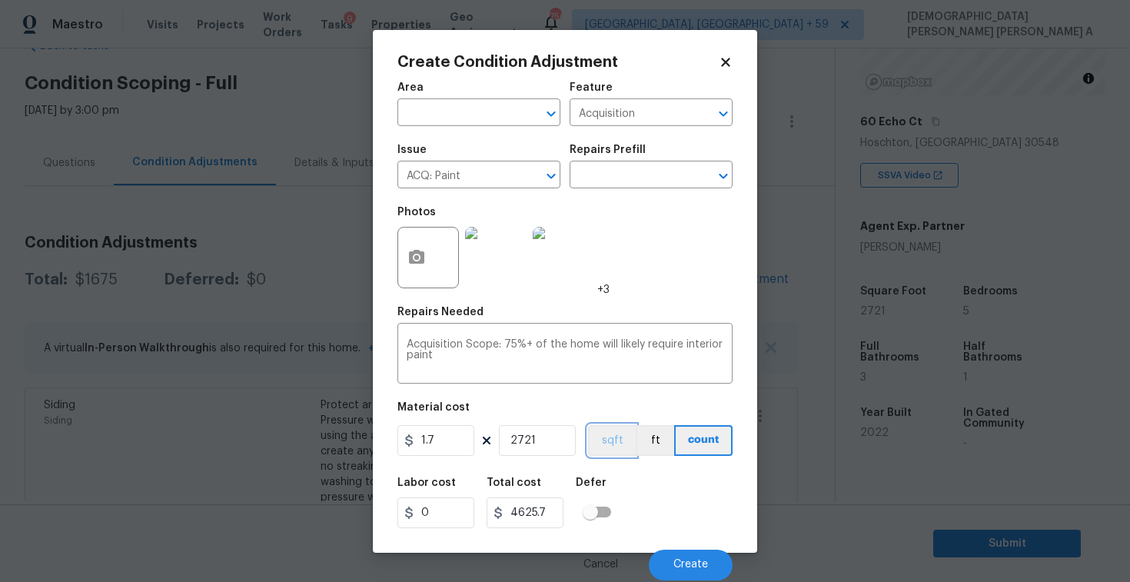
click at [616, 445] on button "sqft" at bounding box center [612, 440] width 48 height 31
click at [658, 564] on button "Create" at bounding box center [691, 564] width 84 height 31
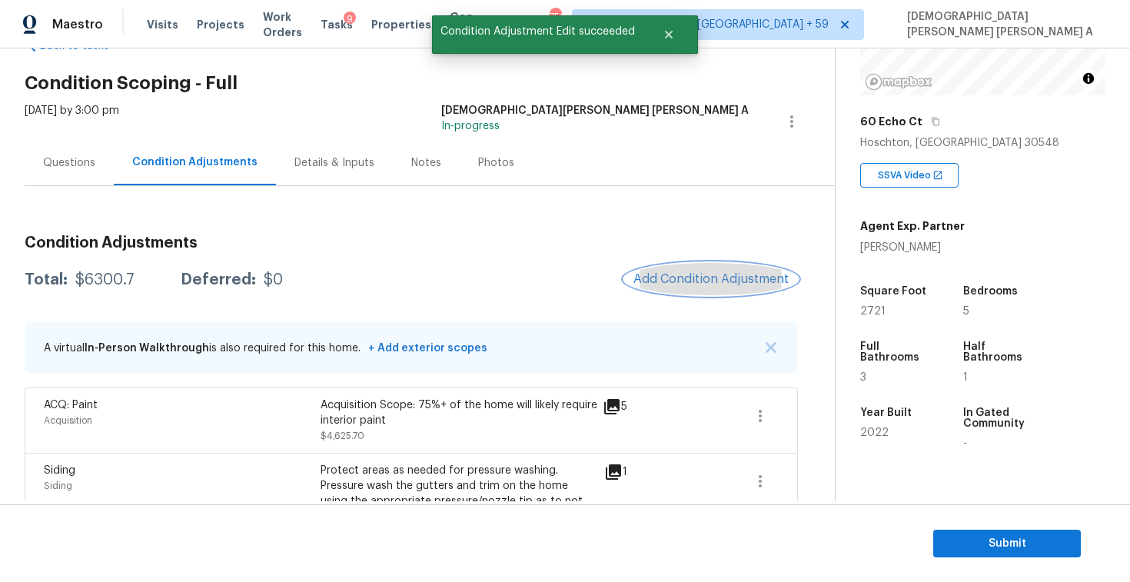
click at [672, 284] on span "Add Condition Adjustment" at bounding box center [710, 279] width 155 height 14
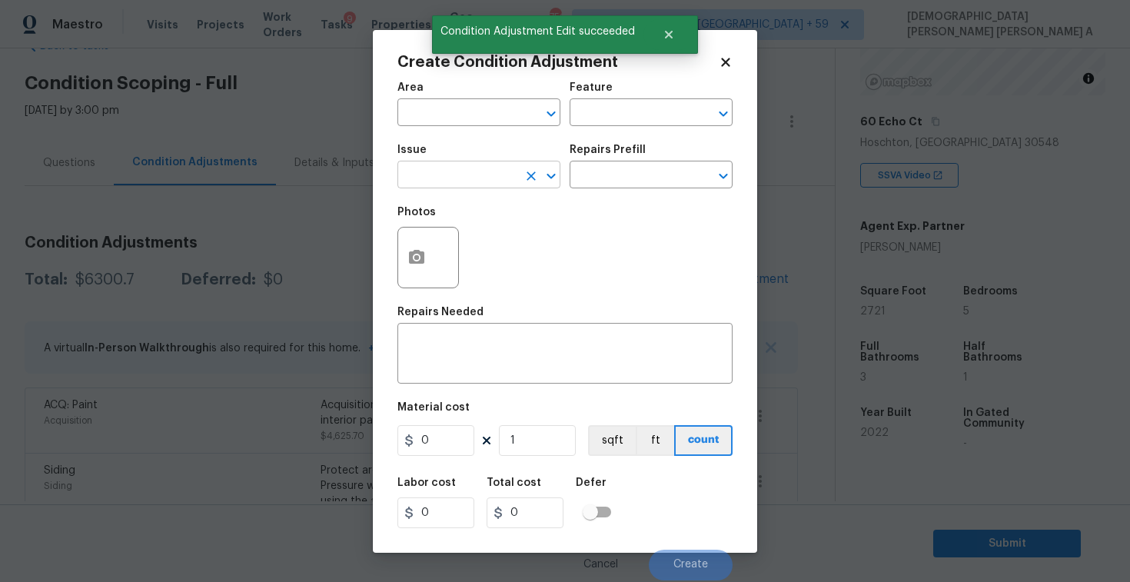
click at [420, 178] on input "text" at bounding box center [457, 176] width 120 height 24
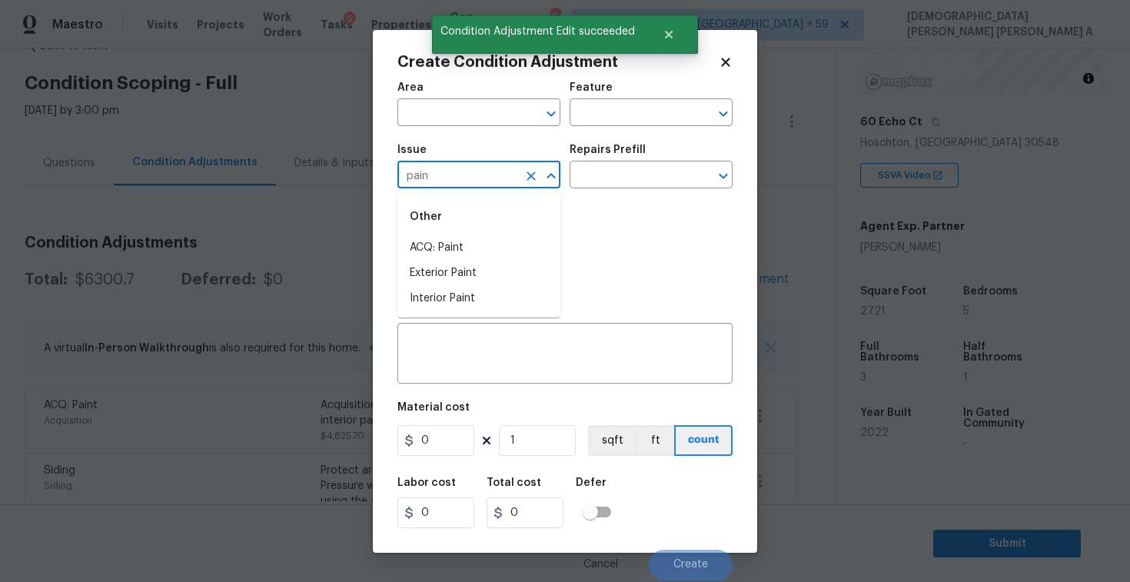
click at [443, 241] on li "ACQ: Paint" at bounding box center [478, 247] width 163 height 25
click at [659, 179] on input "text" at bounding box center [629, 176] width 120 height 24
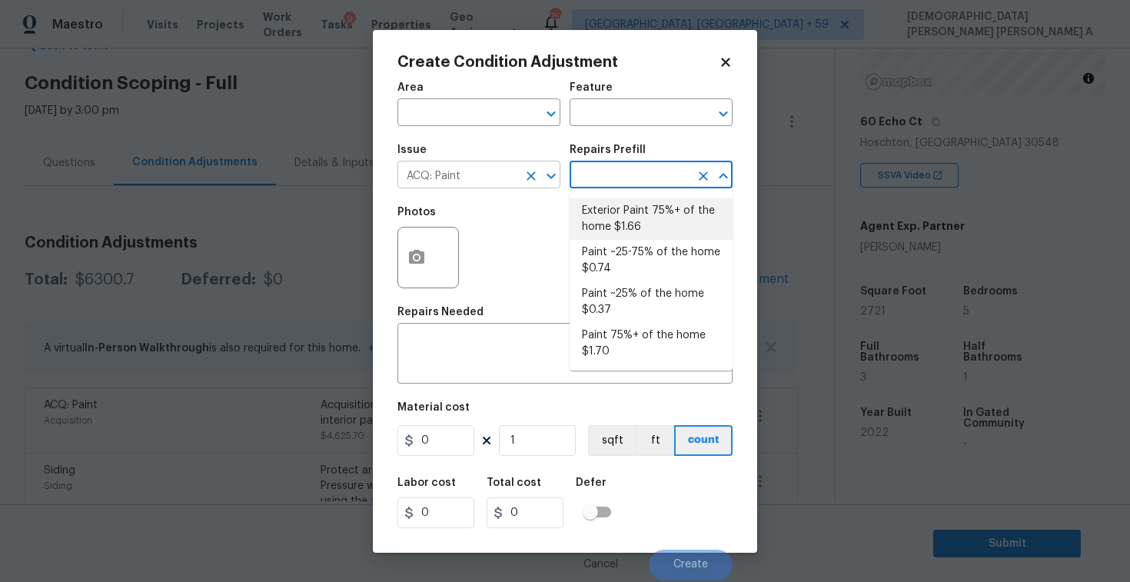
click at [497, 170] on input "ACQ: Paint" at bounding box center [457, 176] width 120 height 24
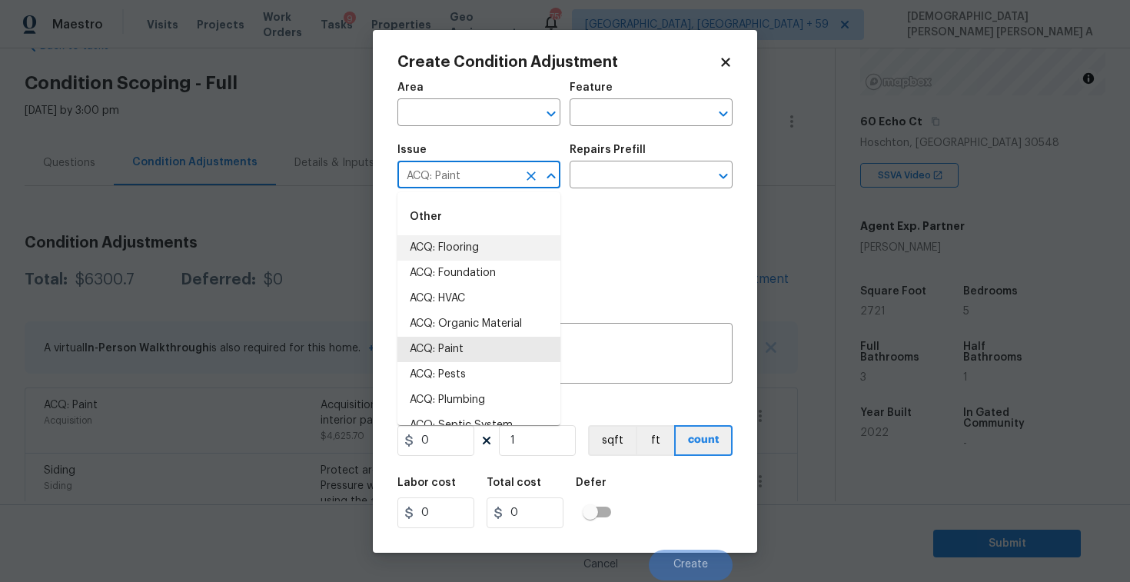
click at [497, 170] on input "ACQ: Paint" at bounding box center [457, 176] width 120 height 24
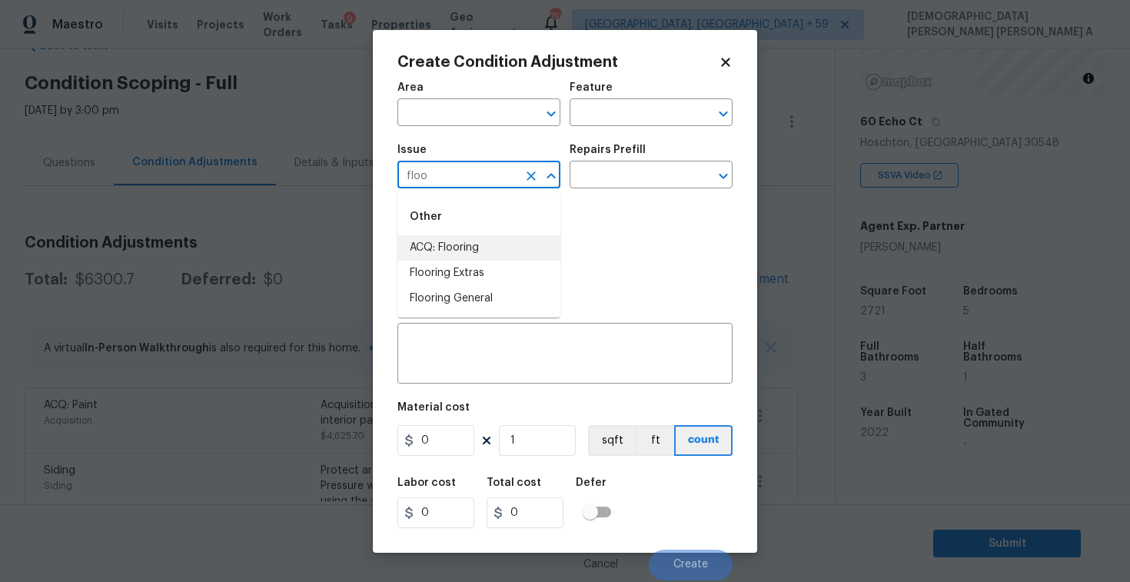
click at [503, 241] on li "ACQ: Flooring" at bounding box center [478, 247] width 163 height 25
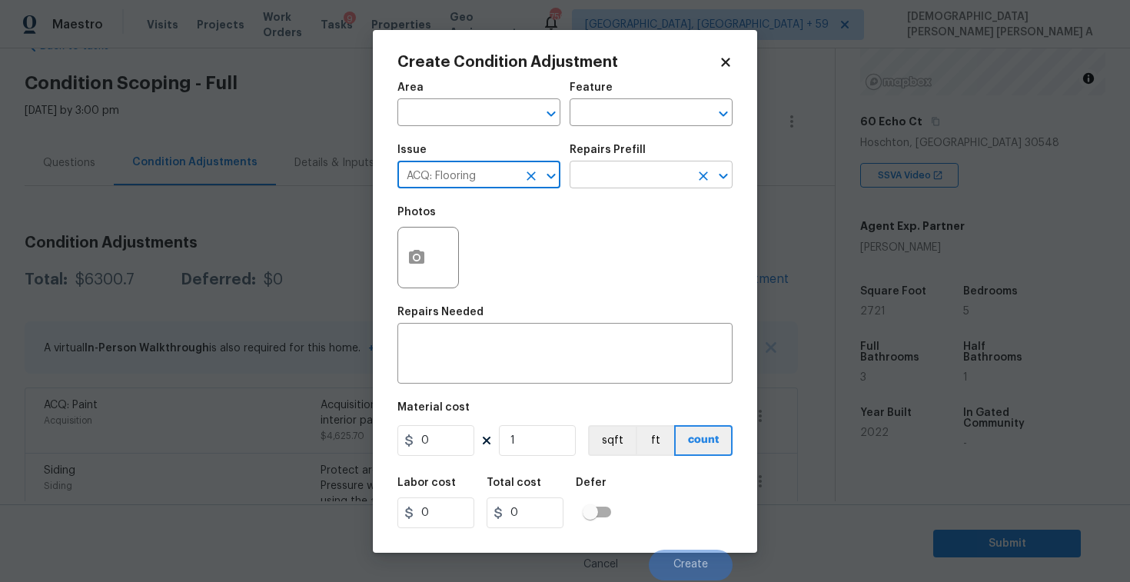
click at [617, 183] on input "text" at bounding box center [629, 176] width 120 height 24
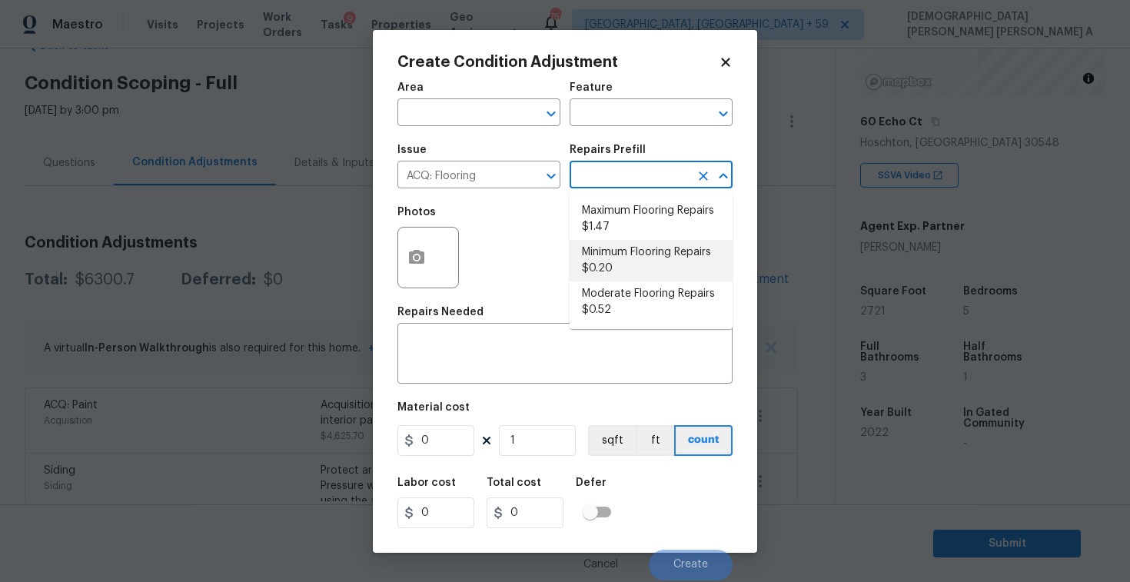
click at [622, 250] on li "Minimum Flooring Repairs $0.20" at bounding box center [650, 260] width 163 height 41
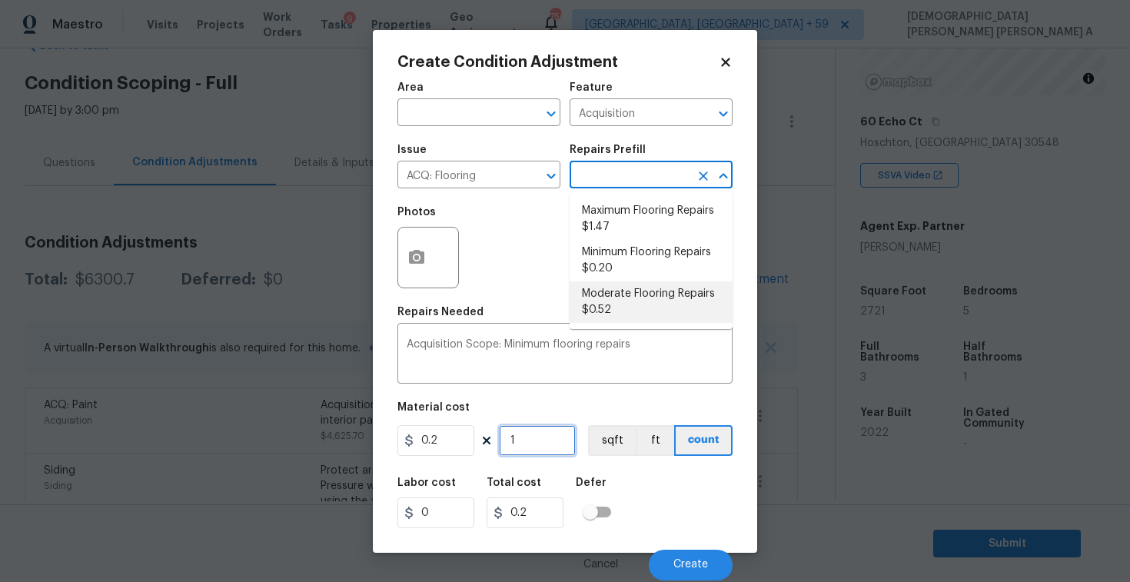
click at [547, 440] on input "1" at bounding box center [537, 440] width 77 height 31
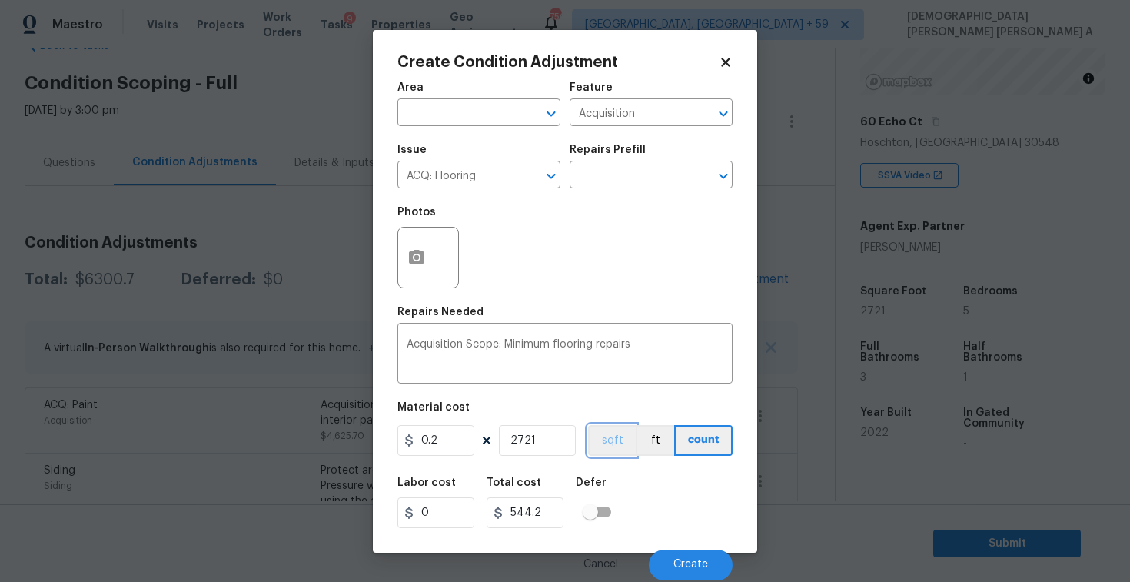
click at [608, 450] on button "sqft" at bounding box center [612, 440] width 48 height 31
click at [708, 559] on button "Create" at bounding box center [691, 564] width 84 height 31
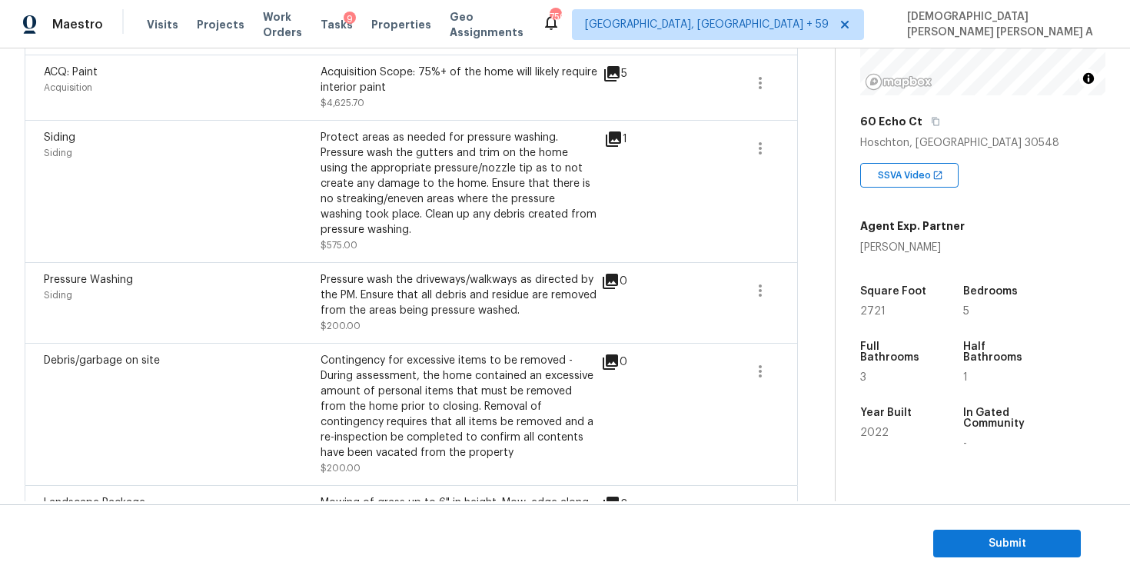
scroll to position [491, 0]
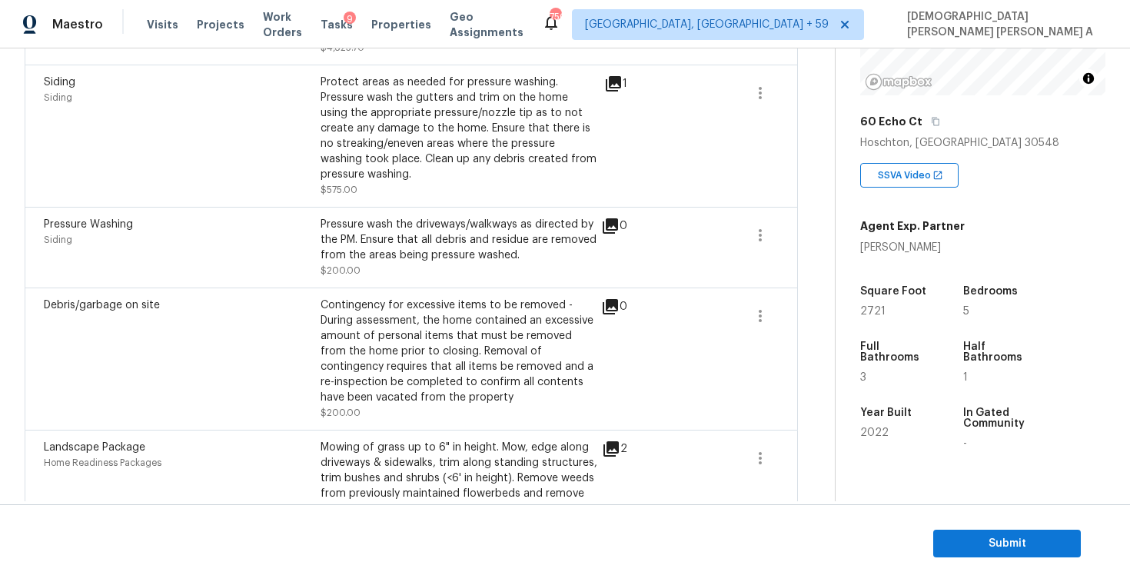
click at [510, 234] on div "Pressure wash the driveways/walkways as directed by the PM. Ensure that all deb…" at bounding box center [458, 240] width 277 height 46
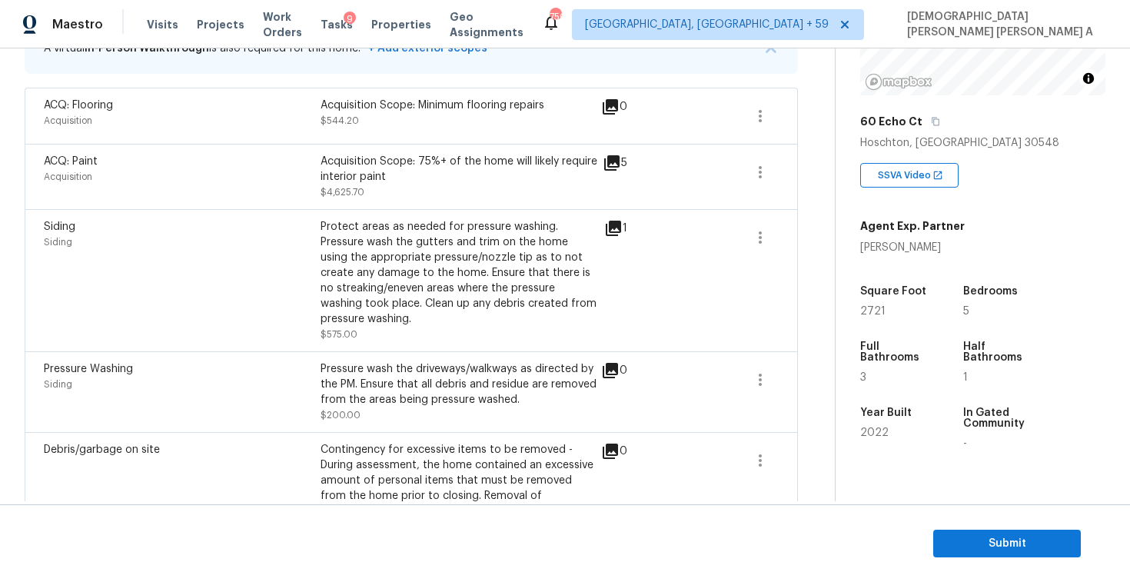
scroll to position [194, 0]
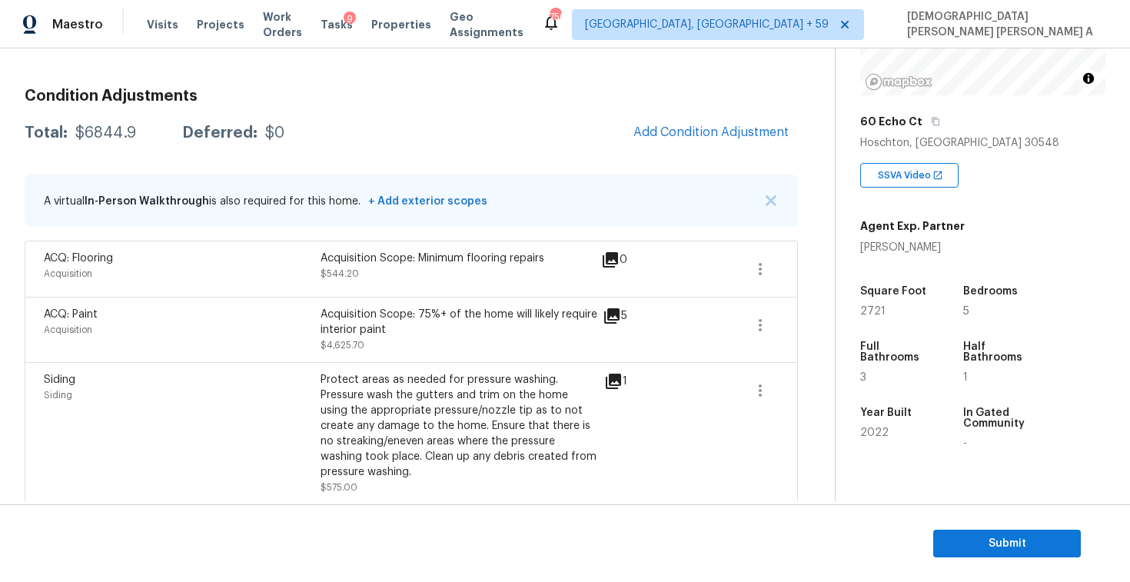
click at [473, 363] on div "Siding Siding Protect areas as needed for pressure washing. Pressure wash the g…" at bounding box center [411, 433] width 773 height 142
click at [530, 110] on div "Condition Adjustments Total: $6844.9 Deferred: $0 Add Condition Adjustment A vi…" at bounding box center [411, 473] width 773 height 794
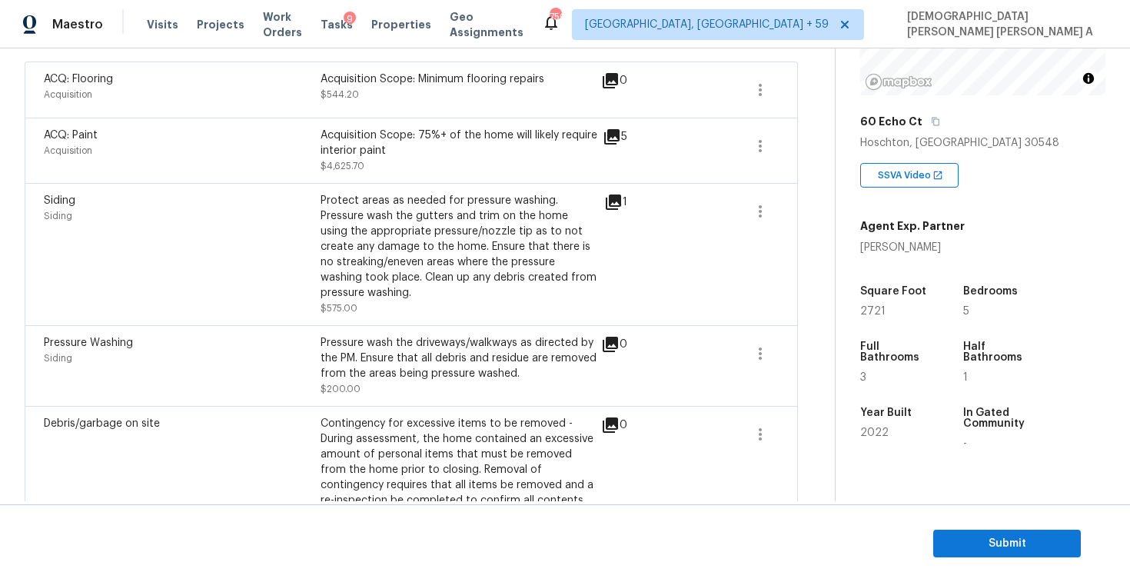
scroll to position [6, 0]
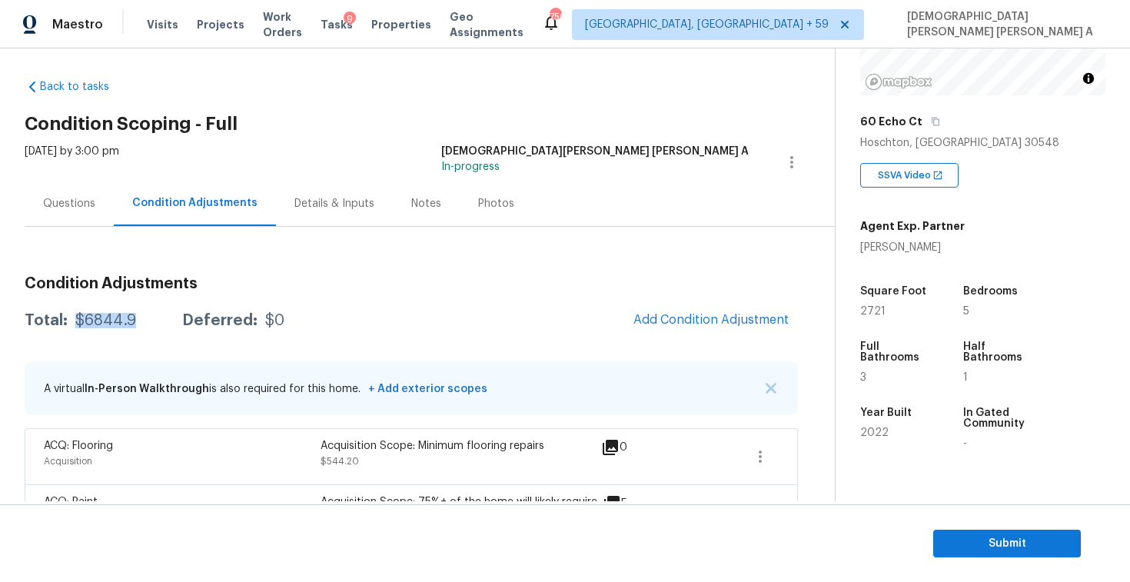
drag, startPoint x: 134, startPoint y: 320, endPoint x: 71, endPoint y: 320, distance: 63.0
click at [71, 320] on div "Total: $6844.9 Deferred: $0" at bounding box center [155, 320] width 260 height 15
copy div "$6844.9"
click at [552, 276] on h3 "Condition Adjustments" at bounding box center [411, 283] width 773 height 15
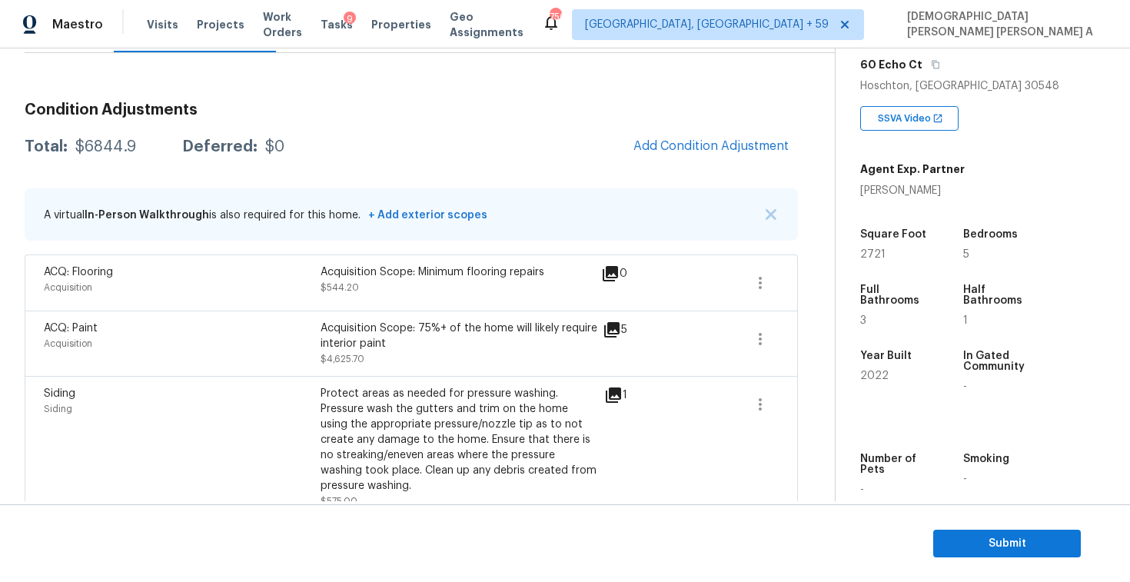
scroll to position [46, 0]
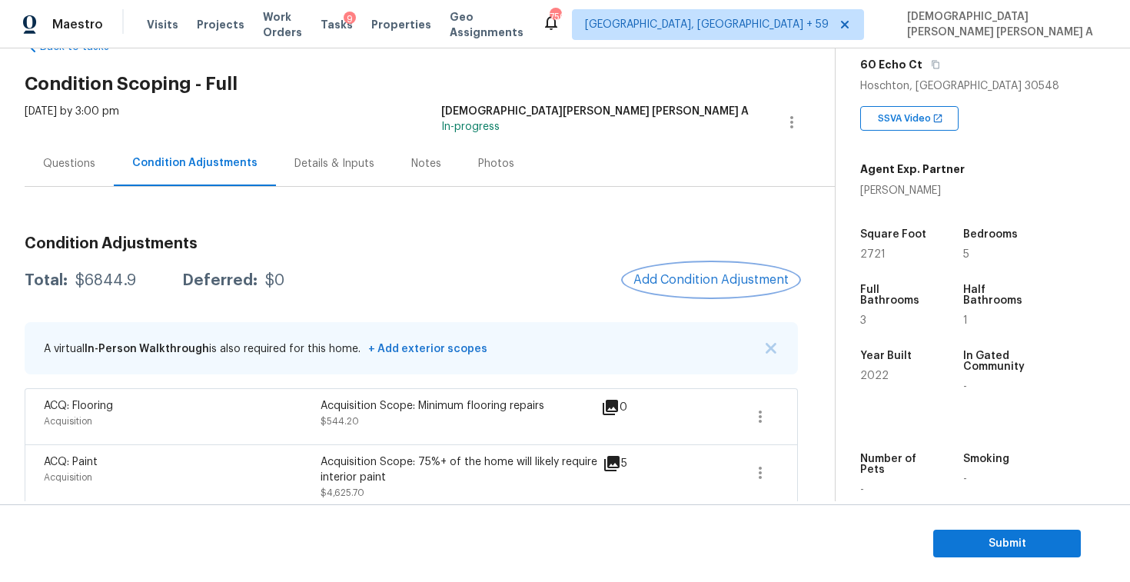
click at [698, 270] on button "Add Condition Adjustment" at bounding box center [711, 280] width 174 height 32
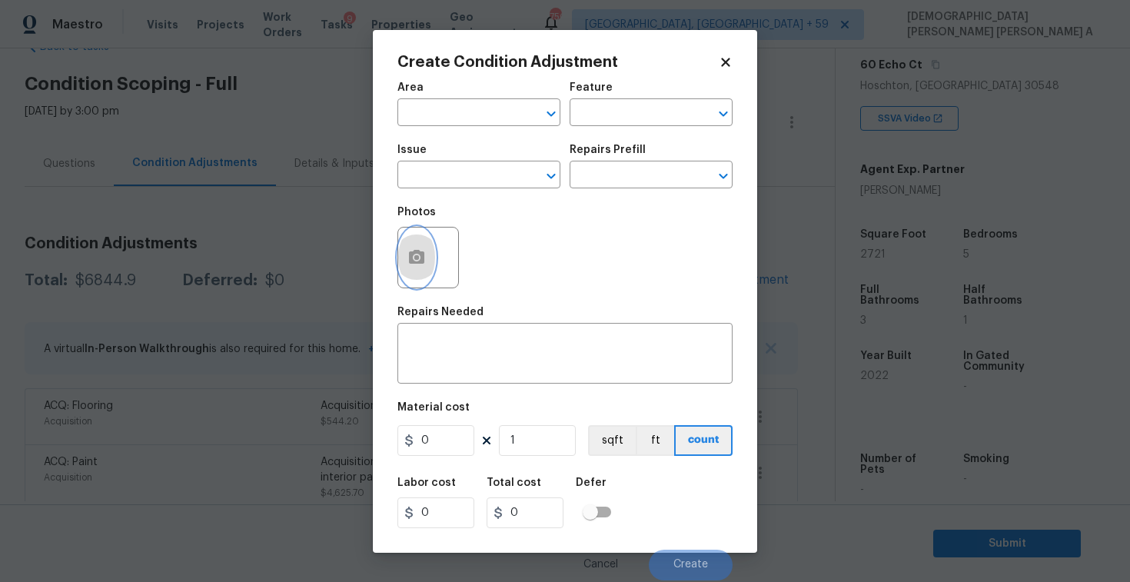
click at [410, 252] on icon "button" at bounding box center [416, 257] width 15 height 14
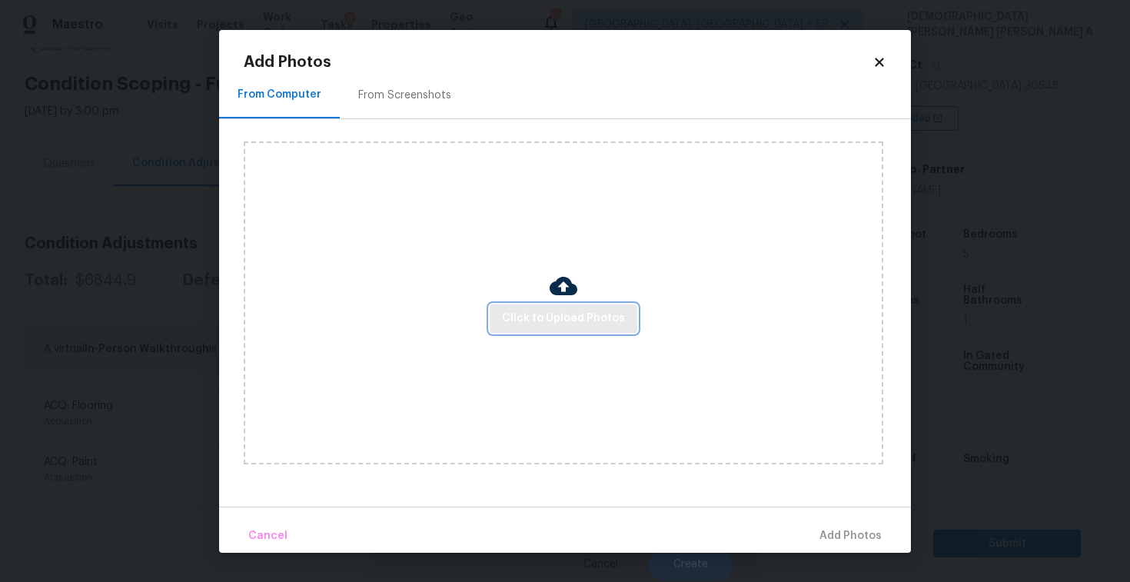
click at [583, 325] on span "Click to Upload Photos" at bounding box center [563, 318] width 123 height 19
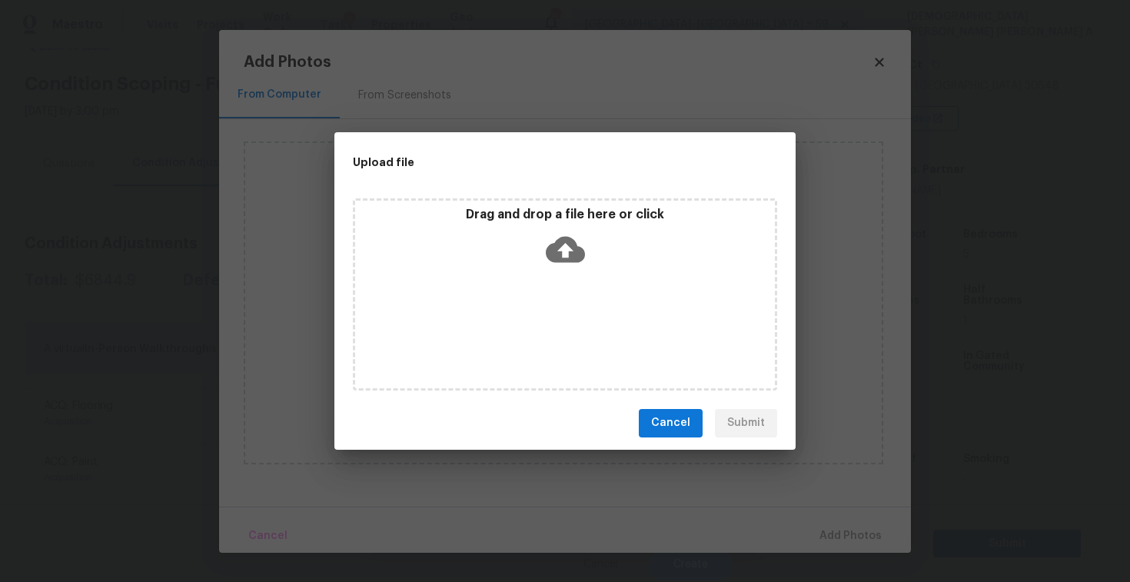
click at [567, 256] on icon at bounding box center [565, 249] width 39 height 26
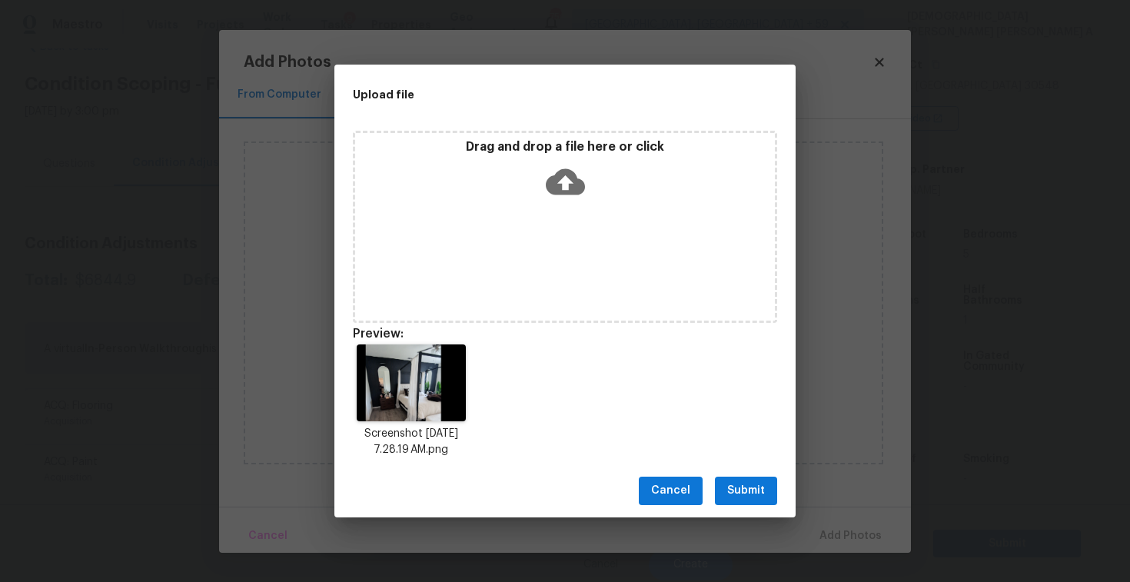
click at [751, 488] on span "Submit" at bounding box center [746, 490] width 38 height 19
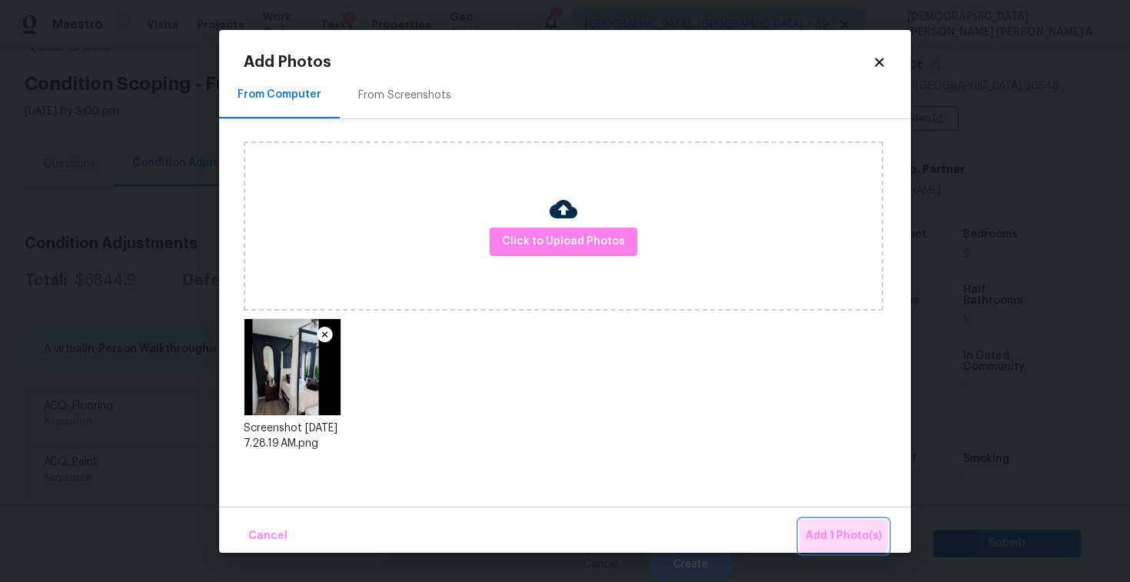
click at [831, 529] on span "Add 1 Photo(s)" at bounding box center [843, 535] width 76 height 19
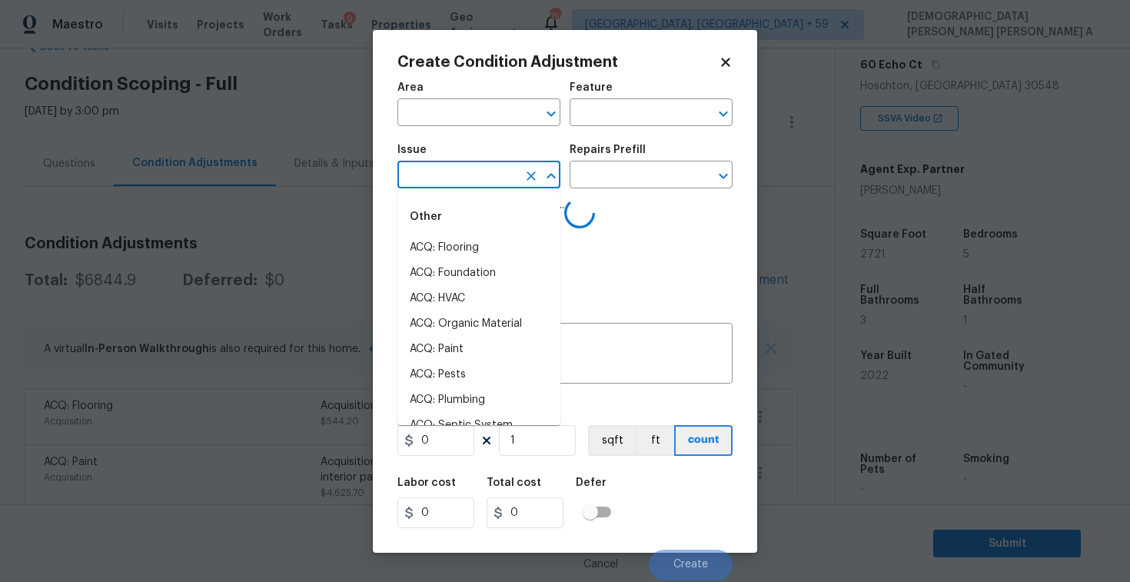
click at [431, 175] on input "text" at bounding box center [457, 176] width 120 height 24
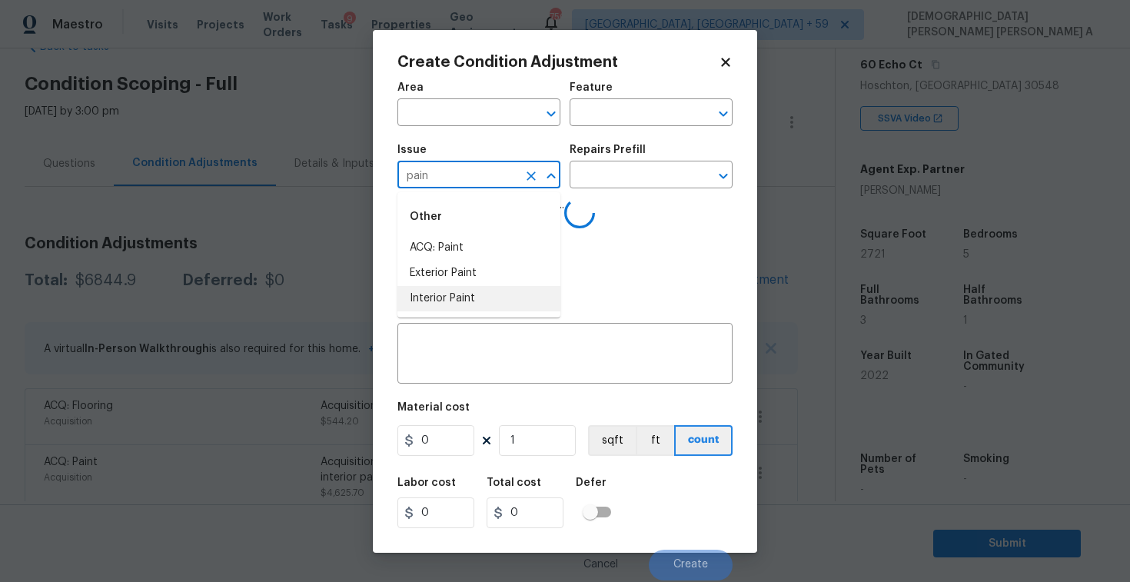
click at [443, 301] on li "Interior Paint" at bounding box center [478, 298] width 163 height 25
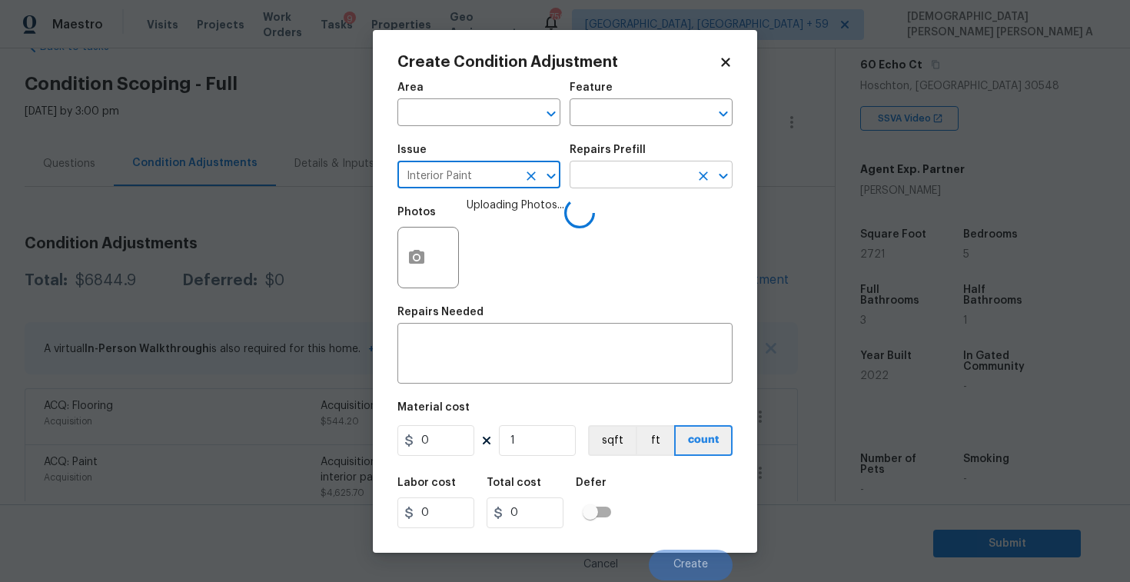
click at [628, 177] on input "text" at bounding box center [629, 176] width 120 height 24
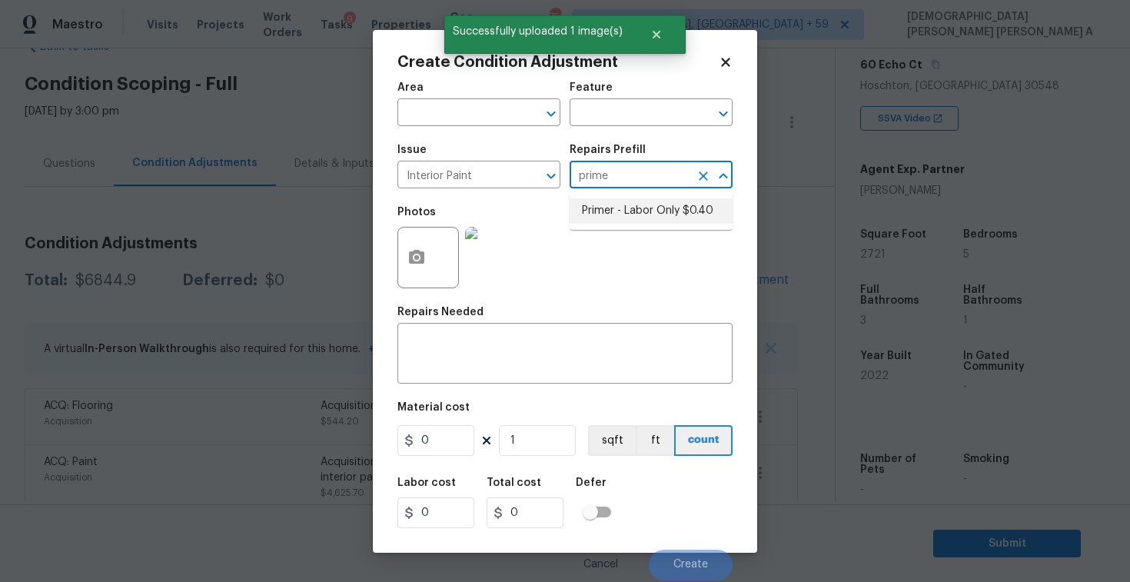
click at [623, 221] on li "Primer - Labor Only $0.40" at bounding box center [650, 210] width 163 height 25
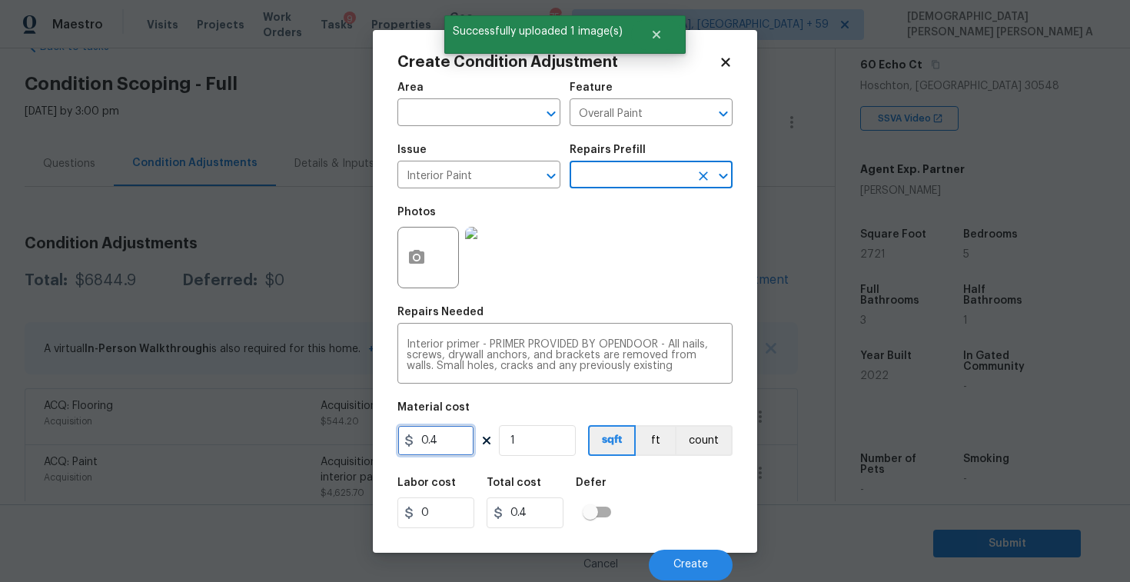
click at [461, 440] on input "0.4" at bounding box center [435, 440] width 77 height 31
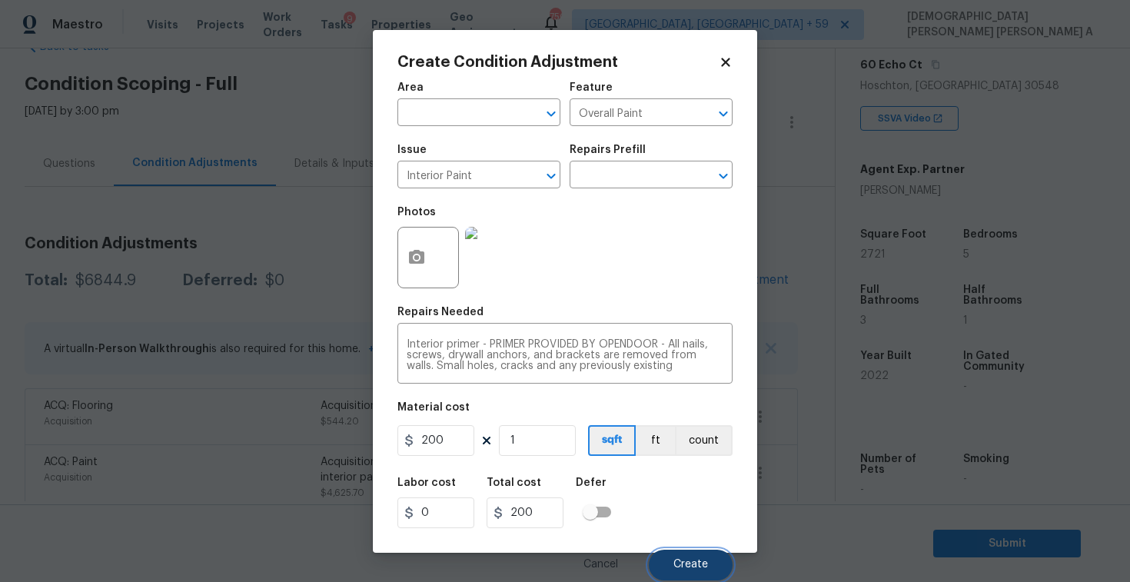
click at [711, 563] on button "Create" at bounding box center [691, 564] width 84 height 31
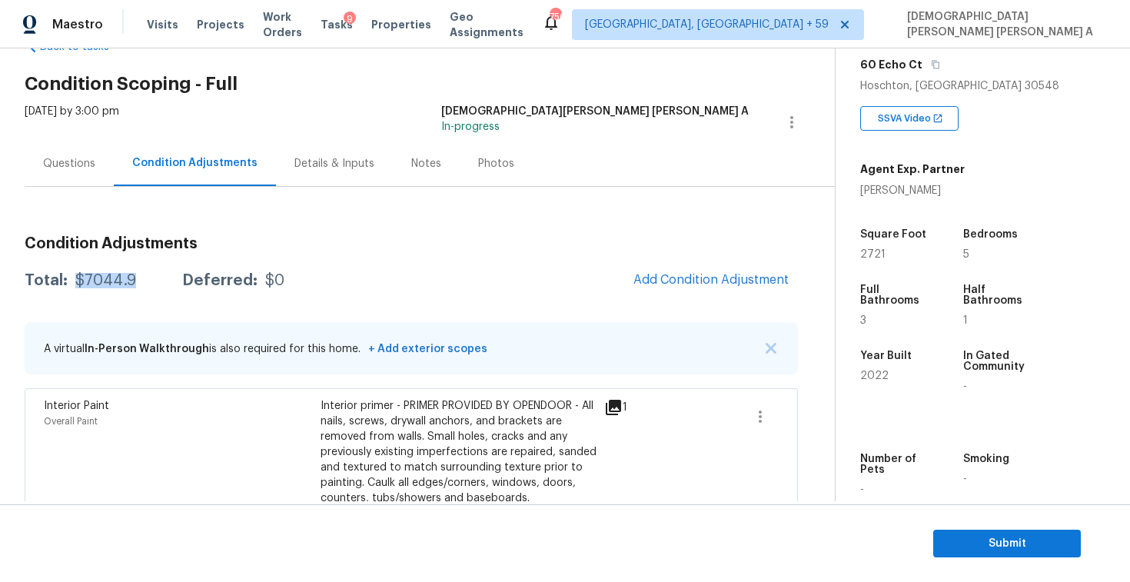
drag, startPoint x: 145, startPoint y: 287, endPoint x: 74, endPoint y: 284, distance: 71.5
click at [74, 284] on div "Total: $7044.9 Deferred: $0 Add Condition Adjustment" at bounding box center [411, 281] width 773 height 34
copy div "$7044.9"
click at [962, 534] on span "Submit" at bounding box center [1006, 543] width 123 height 19
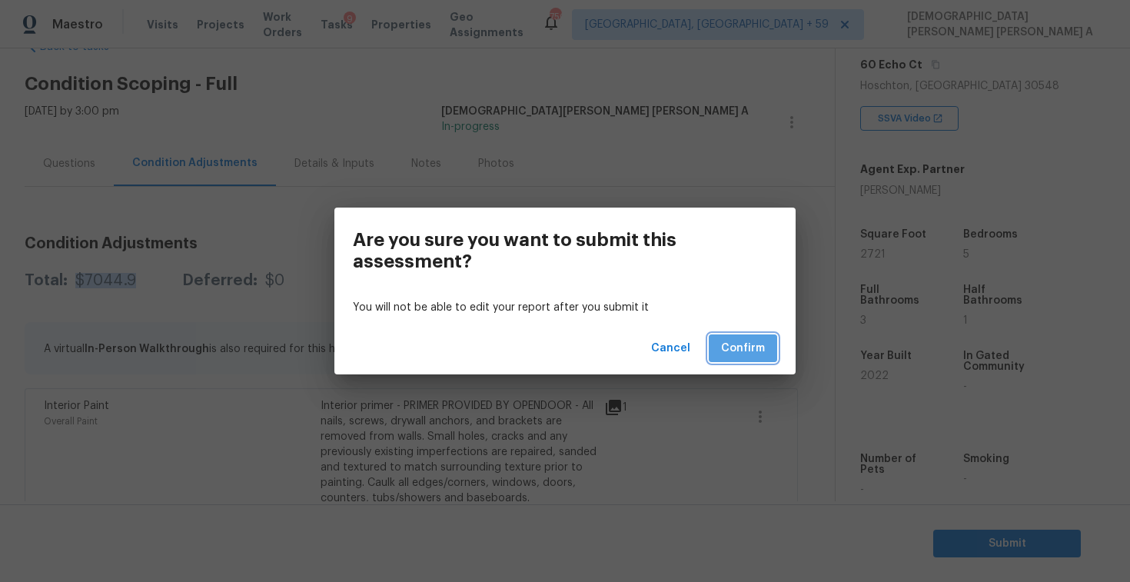
click at [732, 343] on span "Confirm" at bounding box center [743, 348] width 44 height 19
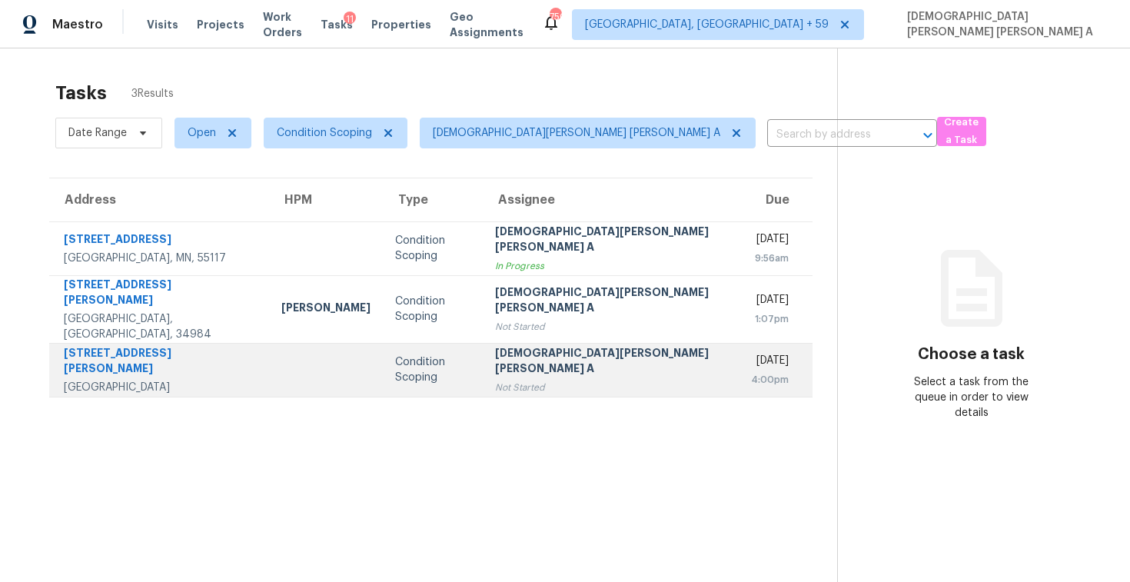
click at [513, 347] on div "[DEMOGRAPHIC_DATA][PERSON_NAME] [PERSON_NAME] A" at bounding box center [610, 362] width 231 height 35
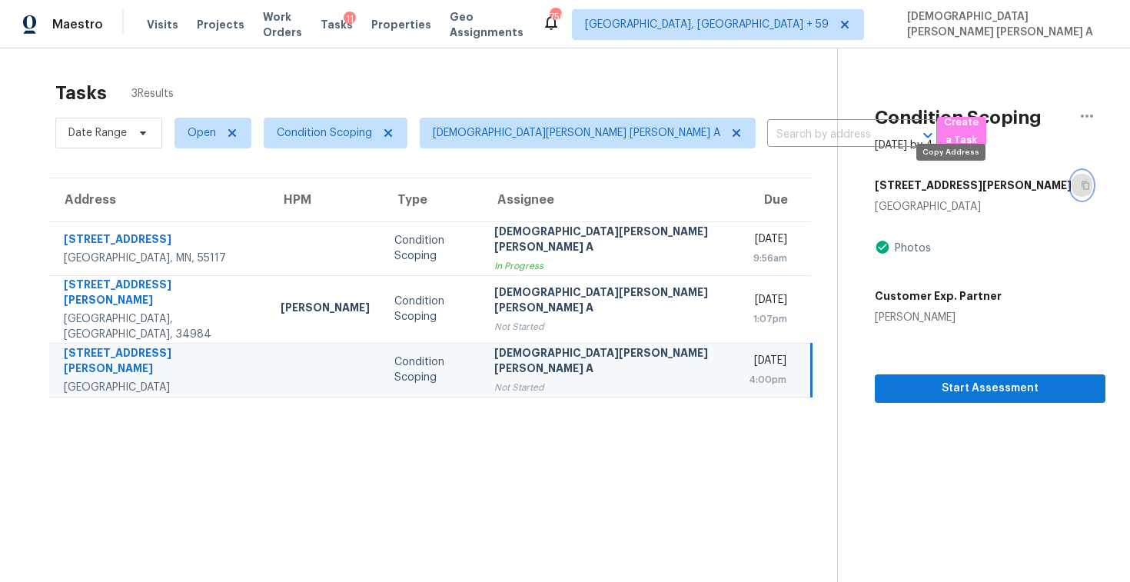
click at [1071, 190] on button "button" at bounding box center [1081, 185] width 21 height 28
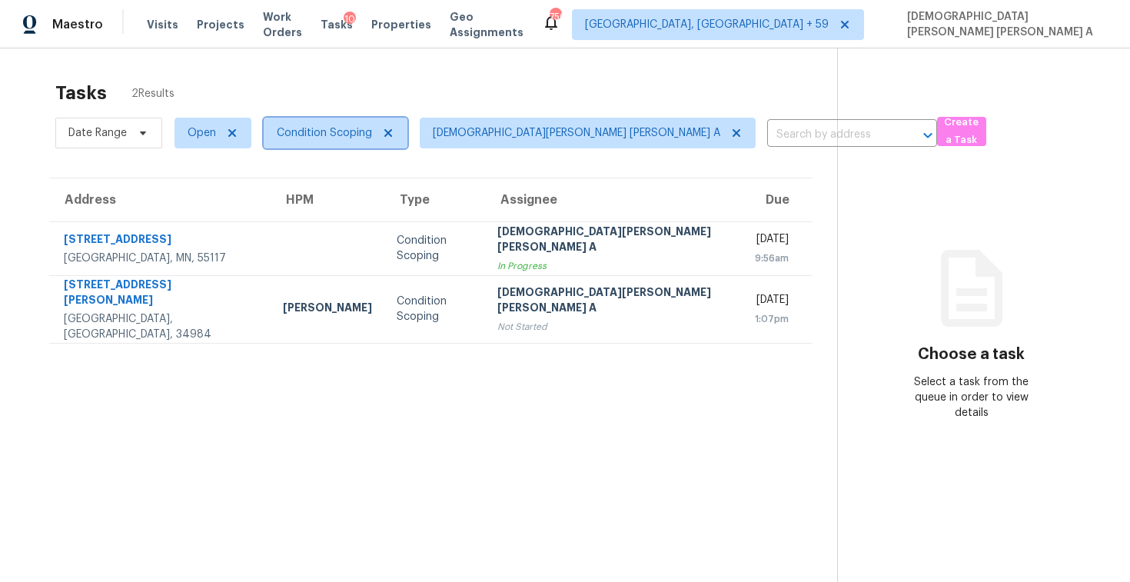
click at [324, 133] on span "Condition Scoping" at bounding box center [324, 132] width 95 height 15
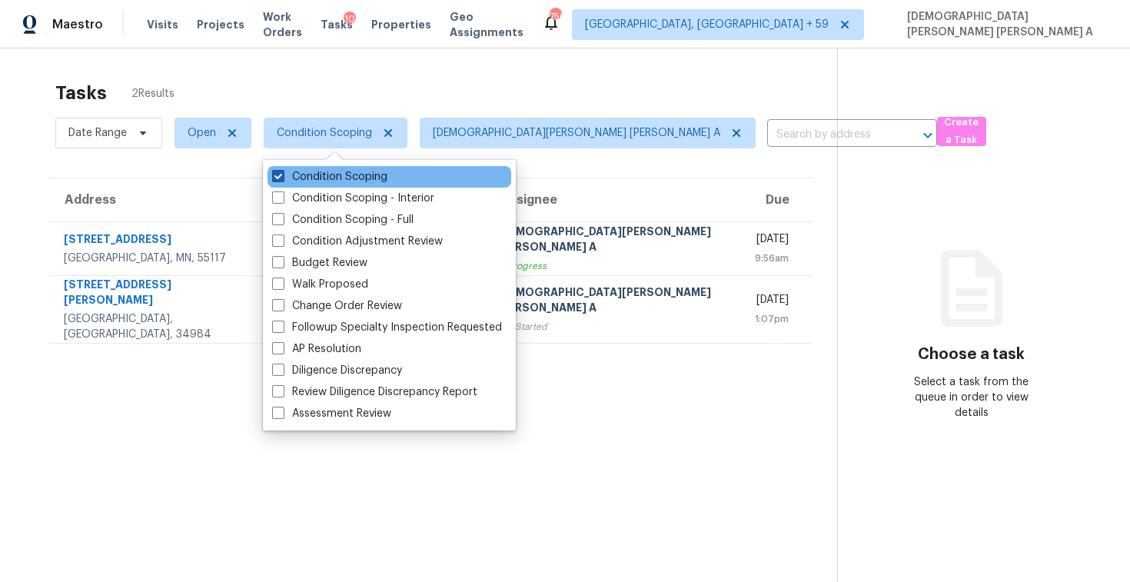
click at [322, 172] on label "Condition Scoping" at bounding box center [329, 176] width 115 height 15
click at [282, 172] on input "Condition Scoping" at bounding box center [277, 174] width 10 height 10
checkbox input "false"
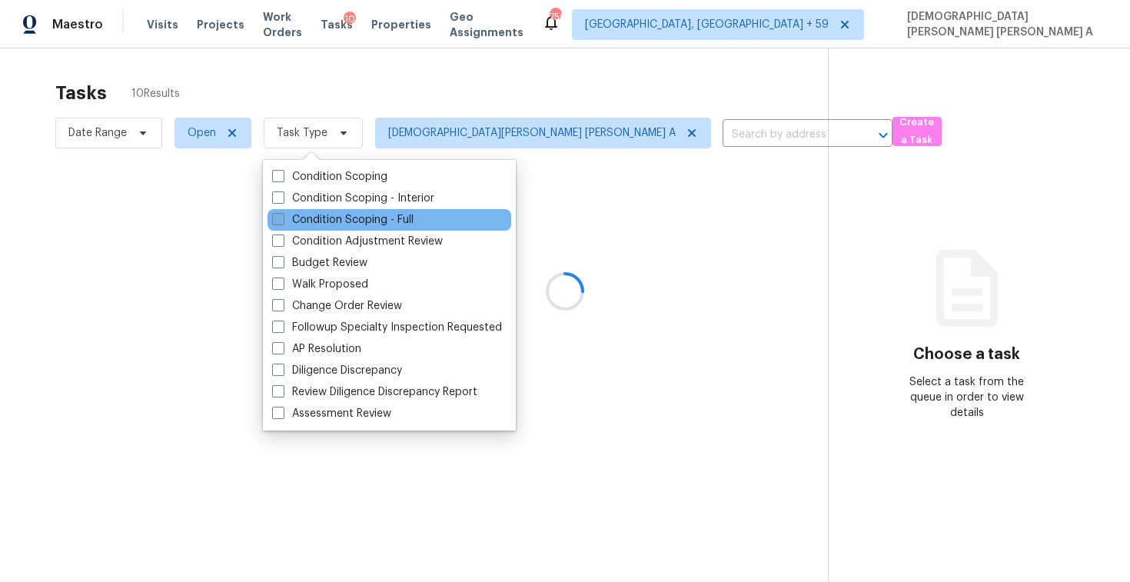
click at [307, 224] on label "Condition Scoping - Full" at bounding box center [342, 219] width 141 height 15
click at [282, 222] on input "Condition Scoping - Full" at bounding box center [277, 217] width 10 height 10
checkbox input "true"
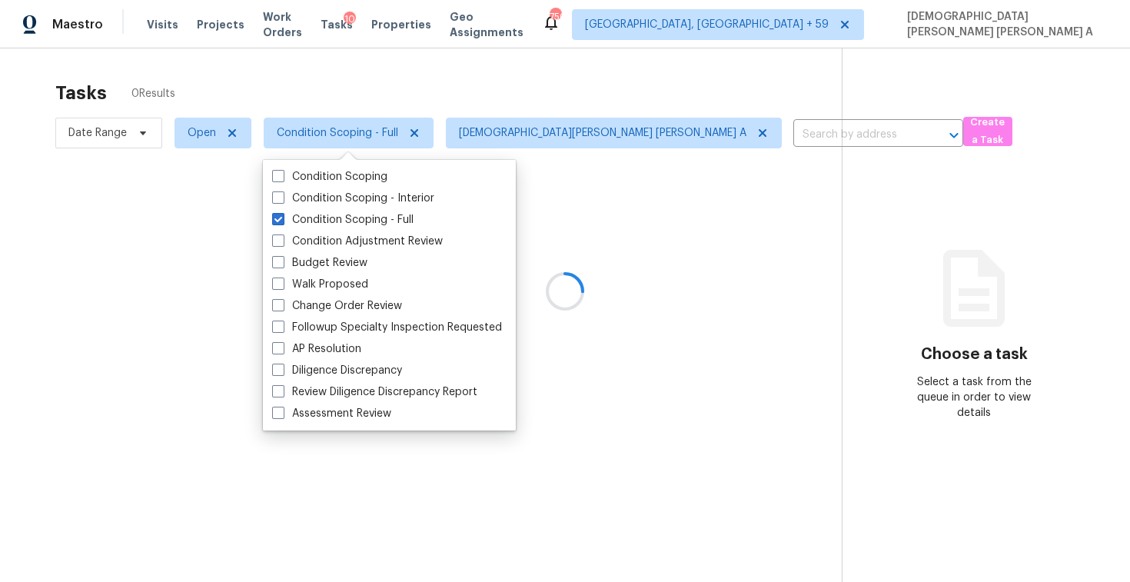
click at [320, 79] on div at bounding box center [565, 291] width 1130 height 582
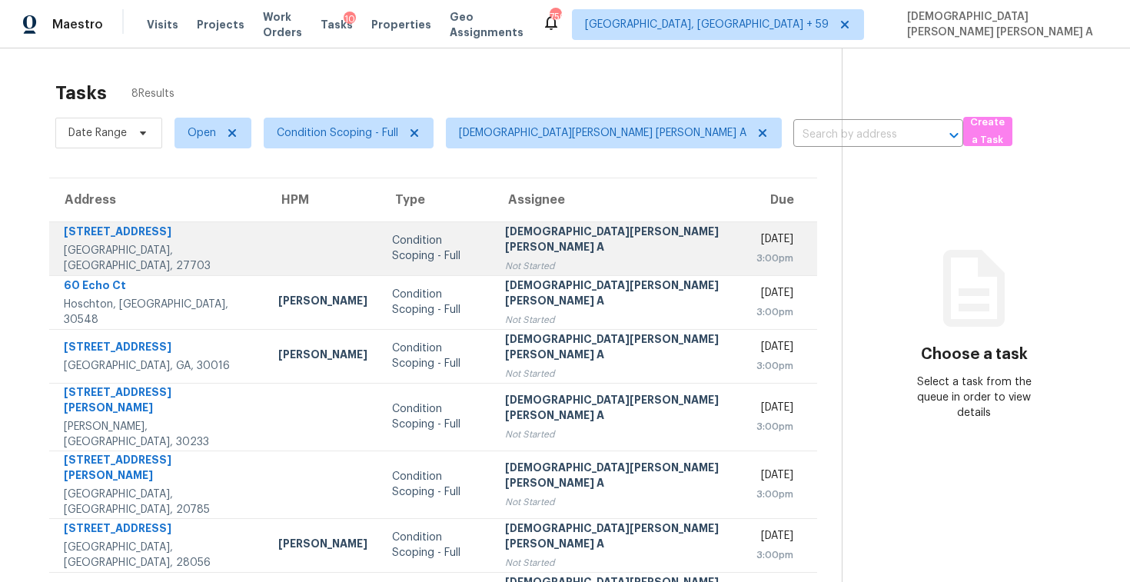
click at [393, 274] on td "Condition Scoping - Full" at bounding box center [436, 248] width 113 height 54
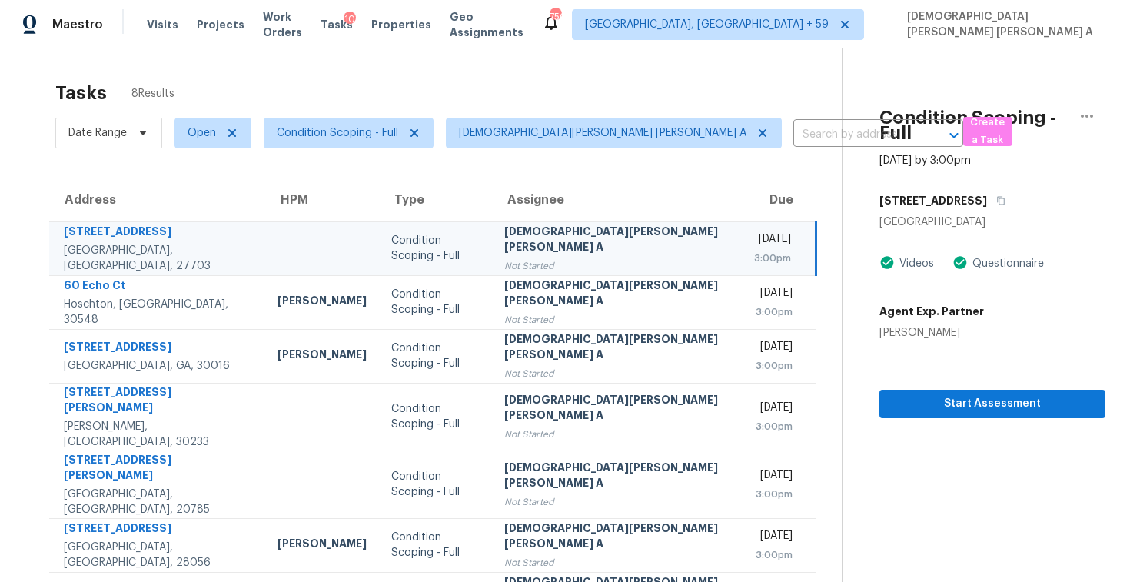
click at [449, 237] on td "Condition Scoping - Full" at bounding box center [435, 248] width 112 height 54
click at [997, 197] on icon "button" at bounding box center [1001, 201] width 8 height 8
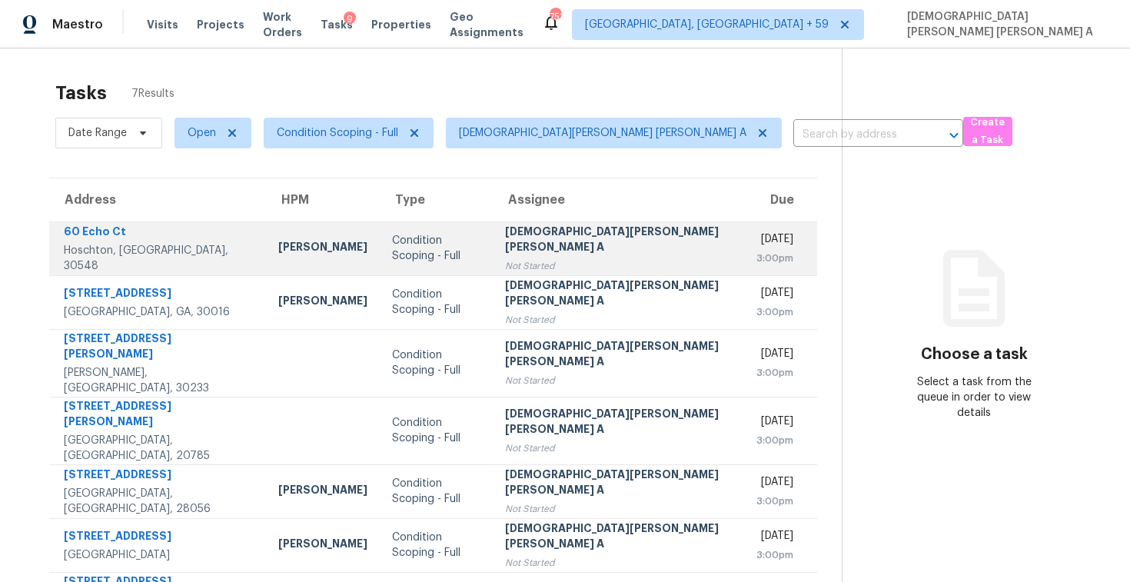
click at [458, 256] on td "Condition Scoping - Full" at bounding box center [436, 248] width 113 height 54
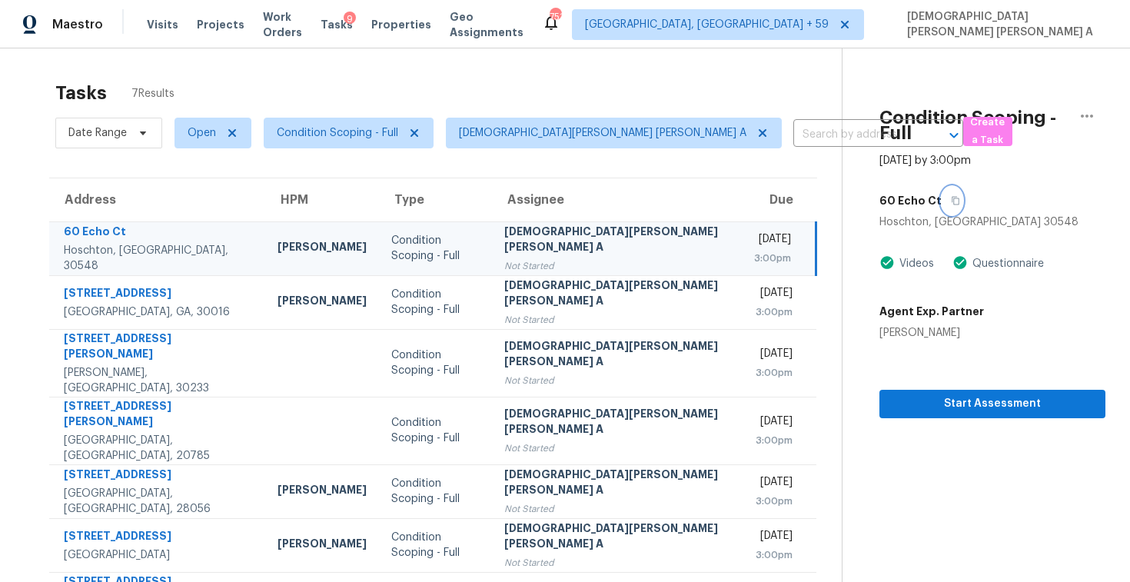
click at [941, 187] on button "button" at bounding box center [951, 201] width 21 height 28
